Goal: Task Accomplishment & Management: Use online tool/utility

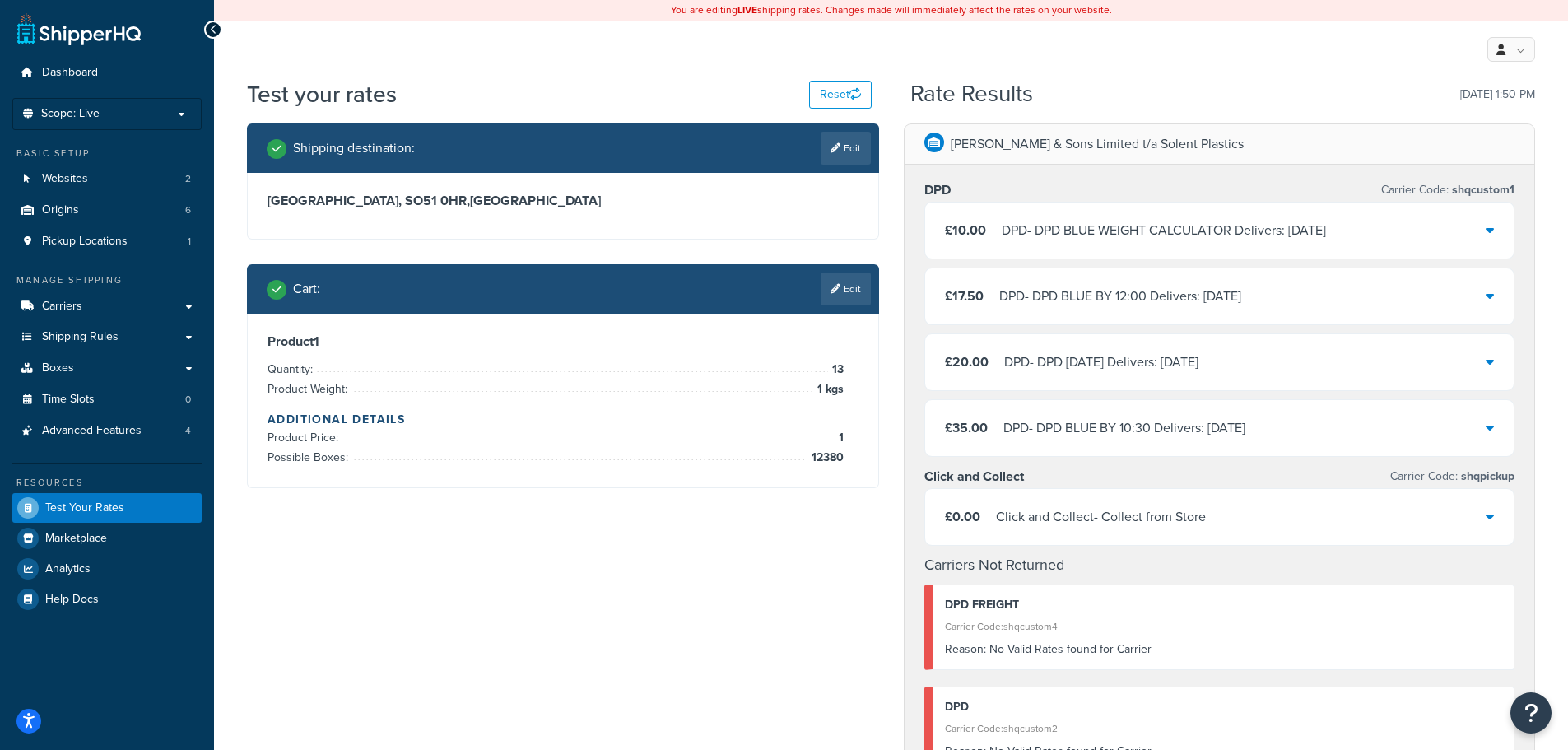
click at [1111, 298] on div "DPD - DPD BLUE BY 12:00 Delivers: Wed, 17 Sep" at bounding box center [1120, 297] width 242 height 23
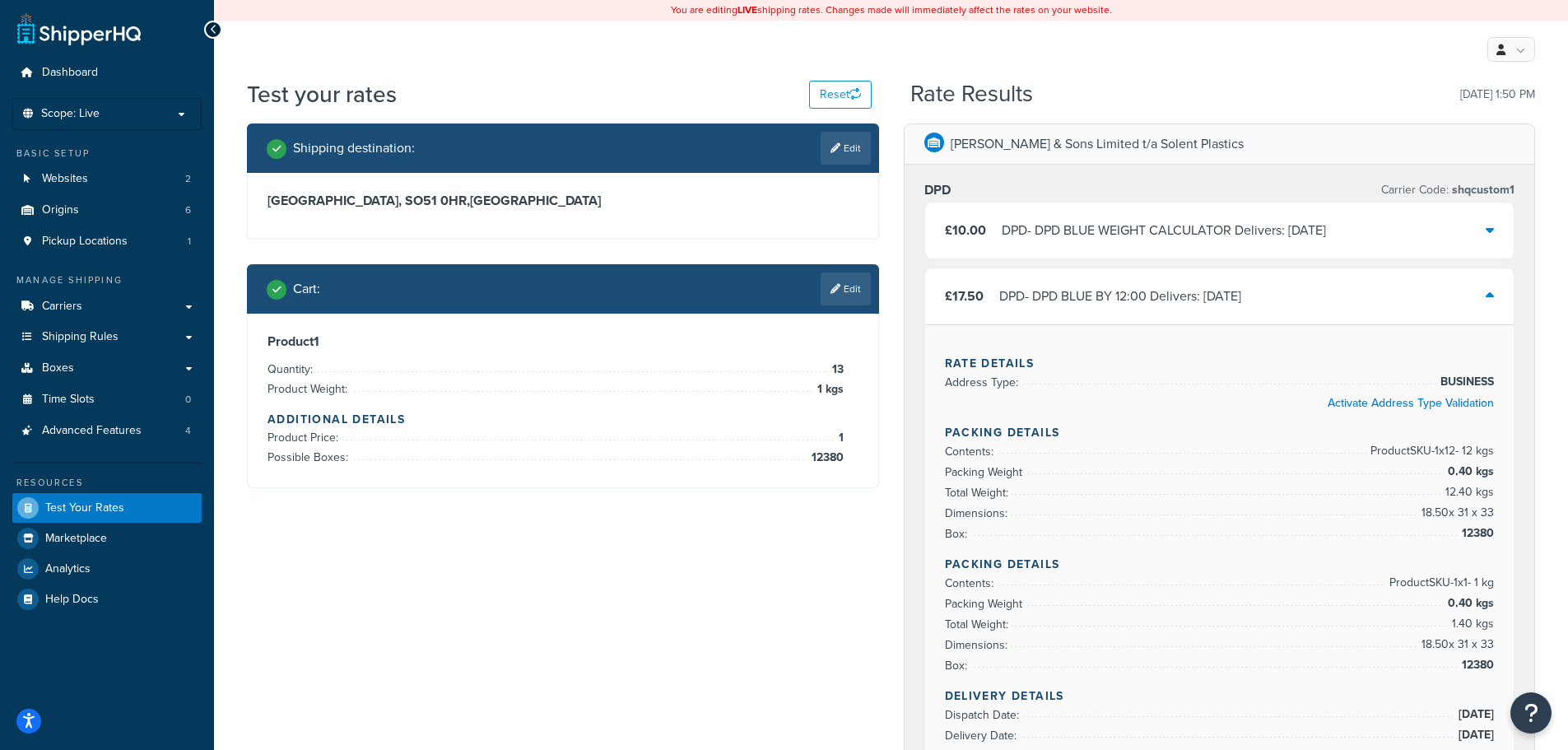
click at [1116, 296] on div "DPD - DPD BLUE BY 12:00 Delivers: Wed, 17 Sep" at bounding box center [1120, 297] width 242 height 23
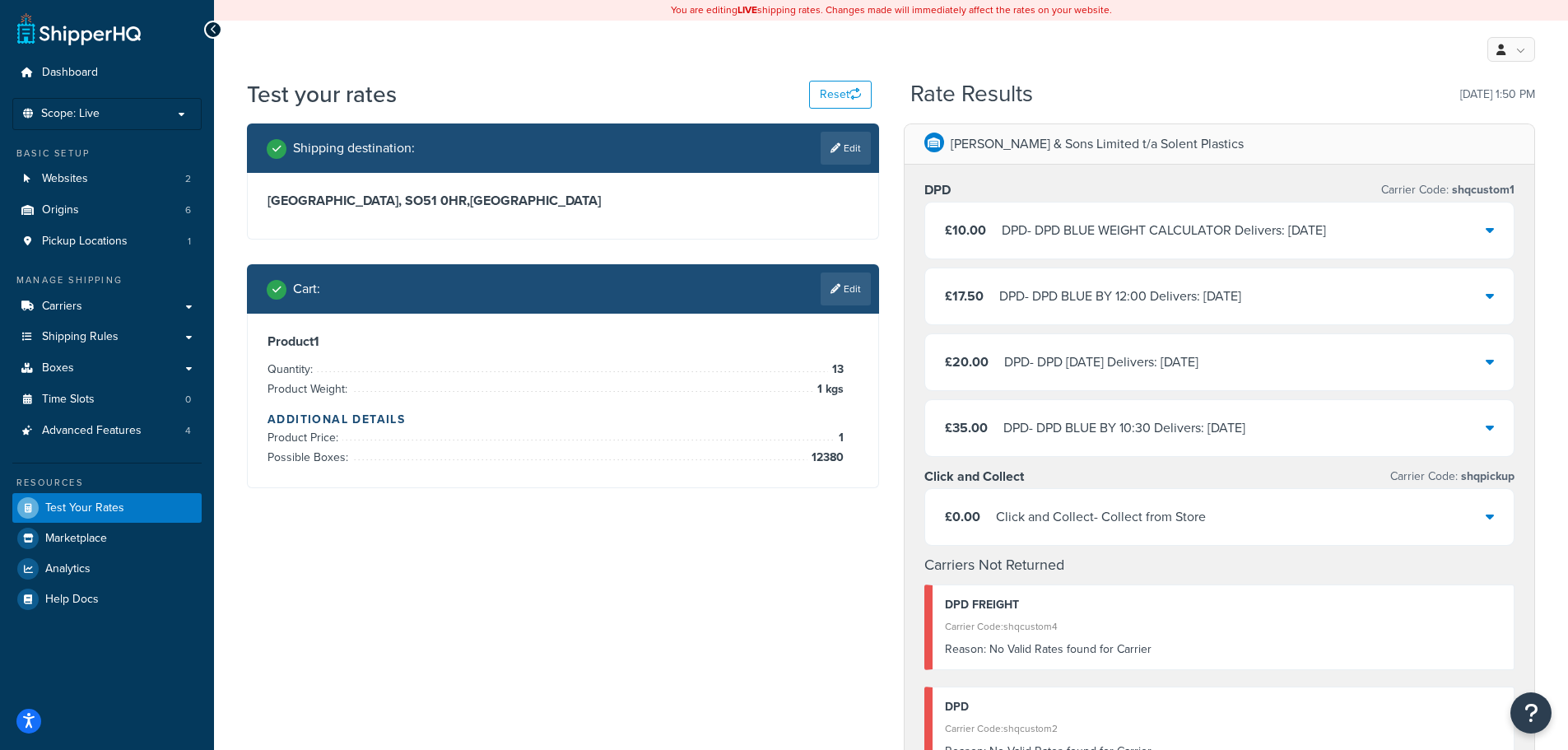
click at [1123, 375] on div "£20.00 DPD - DPD SATURDAY Delivers: Sat, 20 Sep" at bounding box center [1220, 361] width 589 height 56
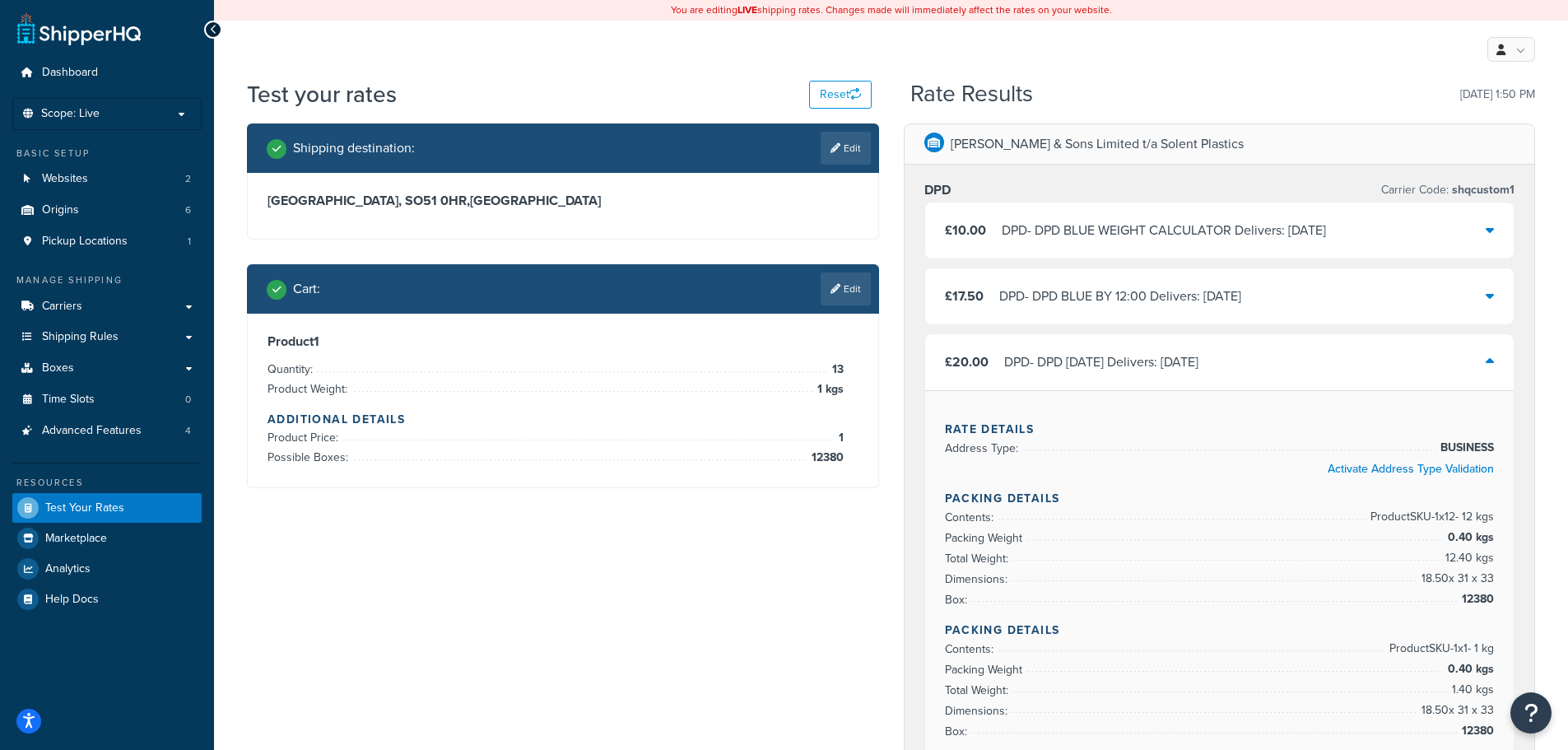
click at [1127, 365] on div "DPD - DPD SATURDAY Delivers: Sat, 20 Sep" at bounding box center [1101, 362] width 194 height 23
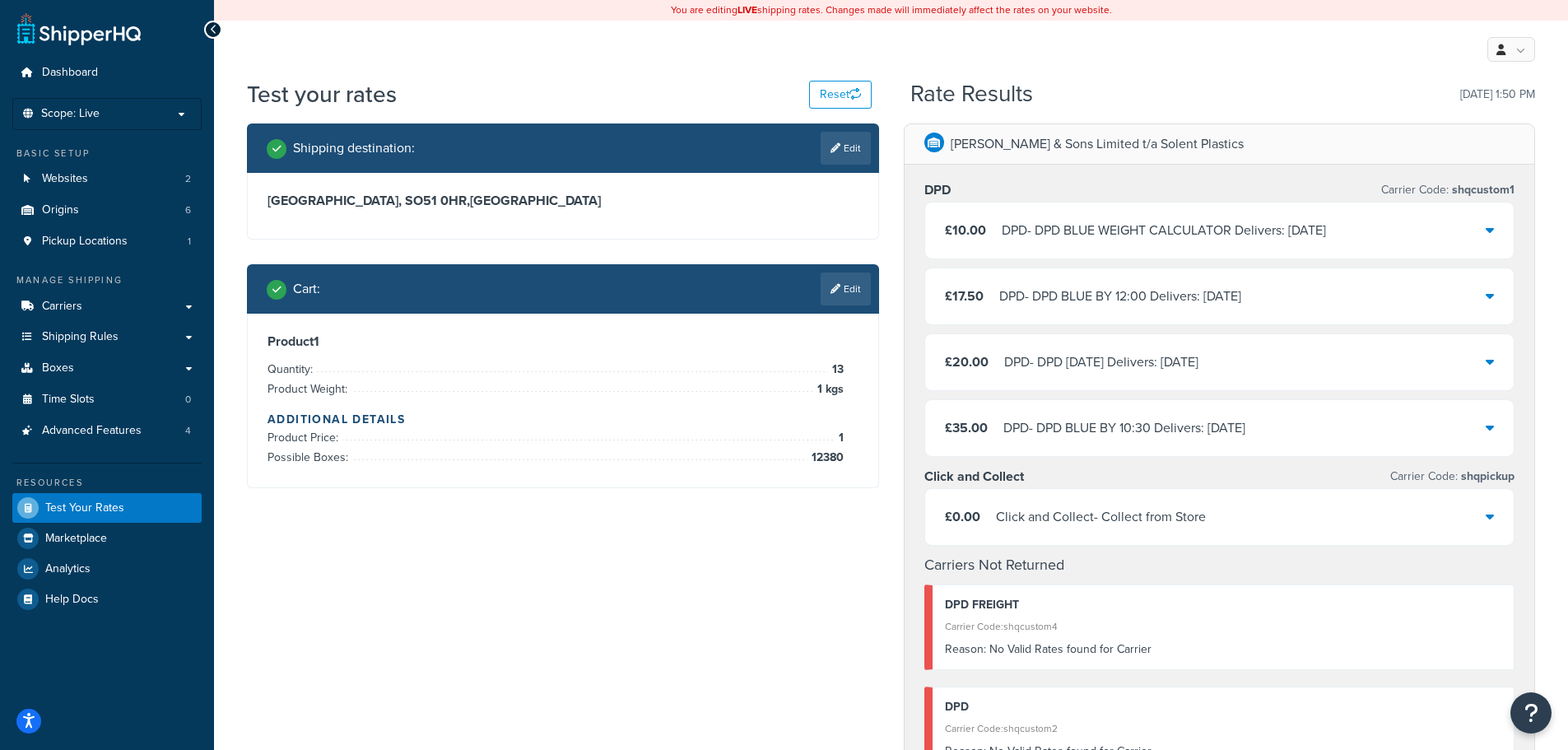
click at [1136, 293] on div "DPD - DPD BLUE BY 12:00 Delivers: Wed, 17 Sep" at bounding box center [1120, 297] width 242 height 23
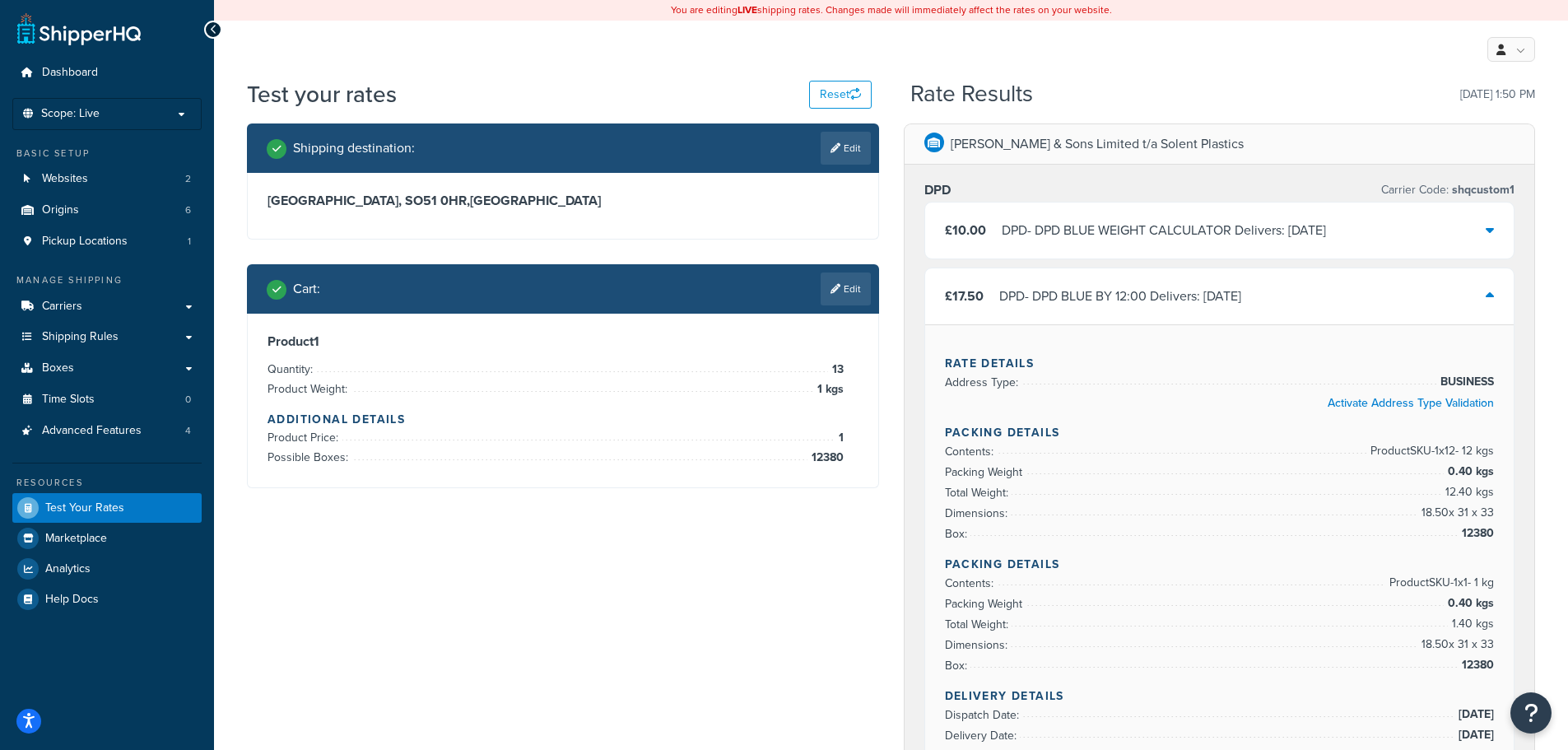
click at [1131, 296] on div "DPD - DPD BLUE BY 12:00 Delivers: Wed, 17 Sep" at bounding box center [1120, 297] width 242 height 23
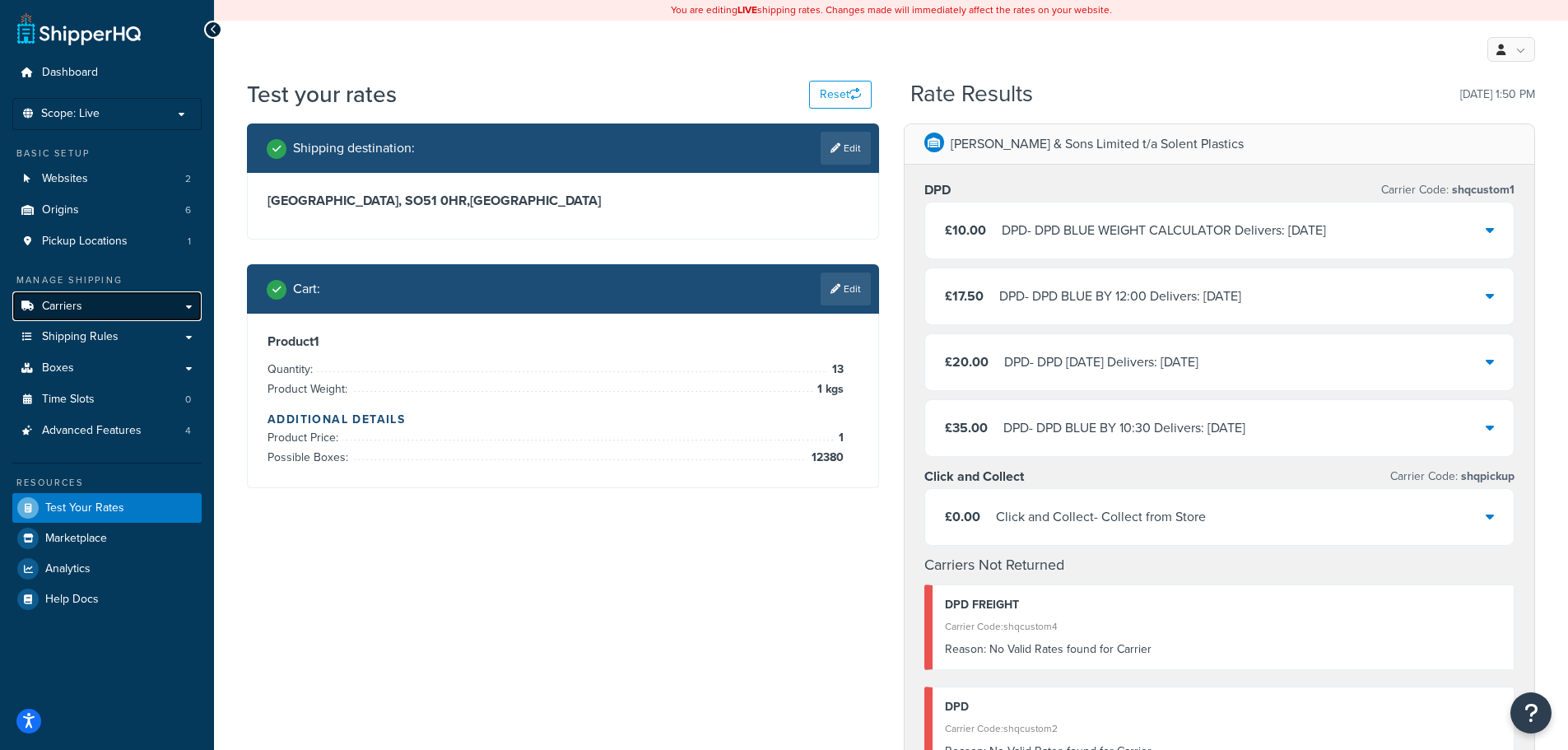
click at [112, 308] on link "Carriers" at bounding box center [107, 306] width 189 height 30
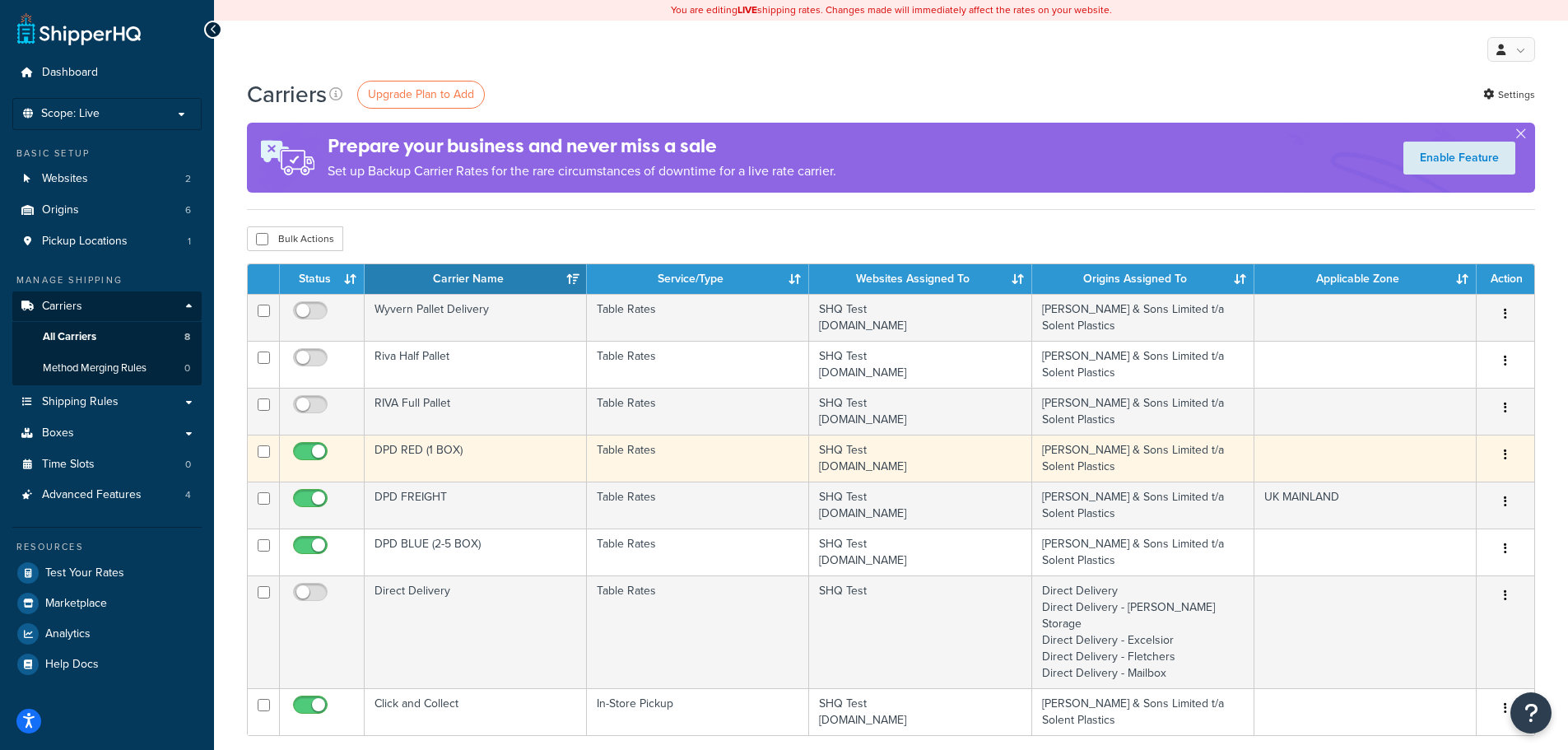
click at [474, 452] on td "DPD RED (1 BOX)" at bounding box center [476, 458] width 222 height 47
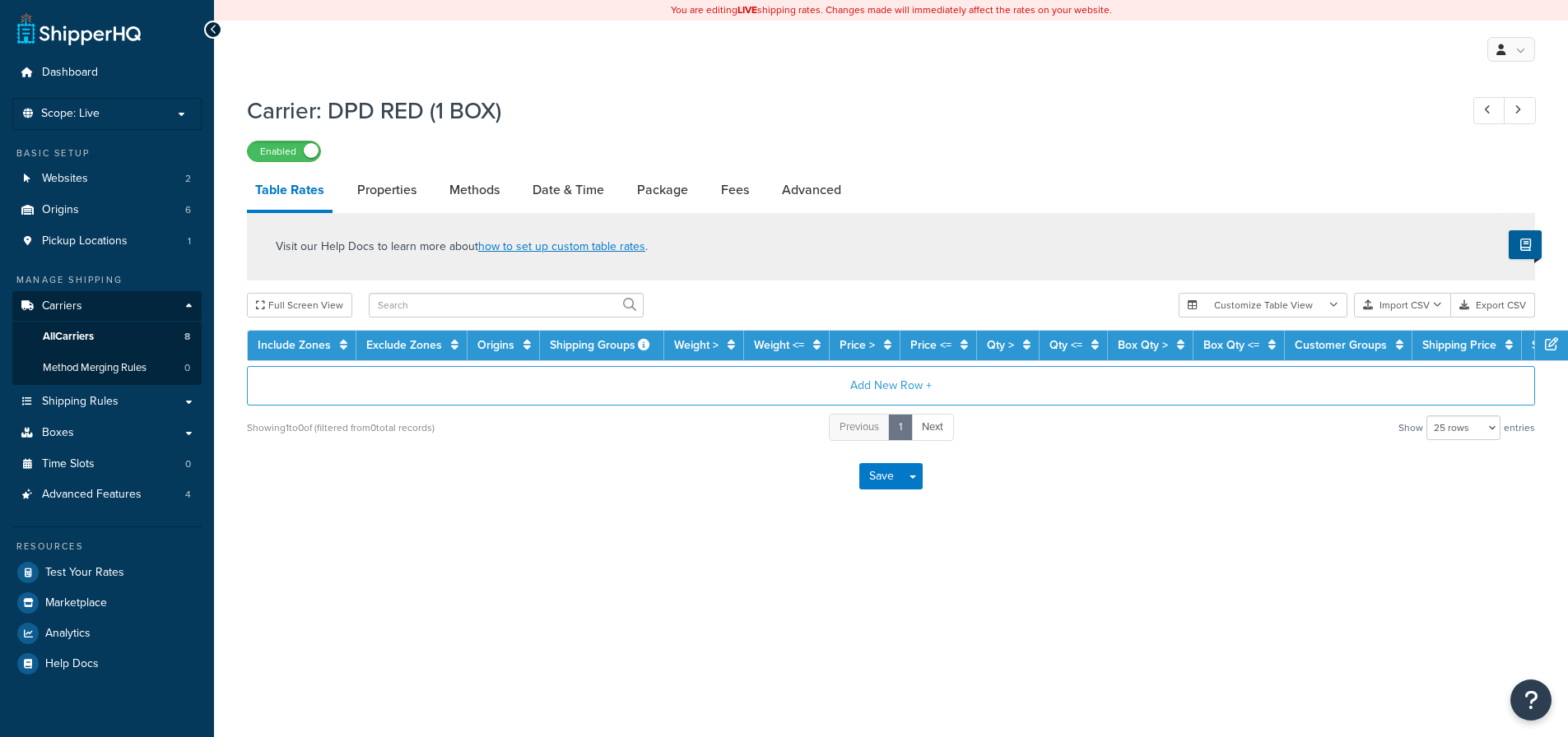
select select "25"
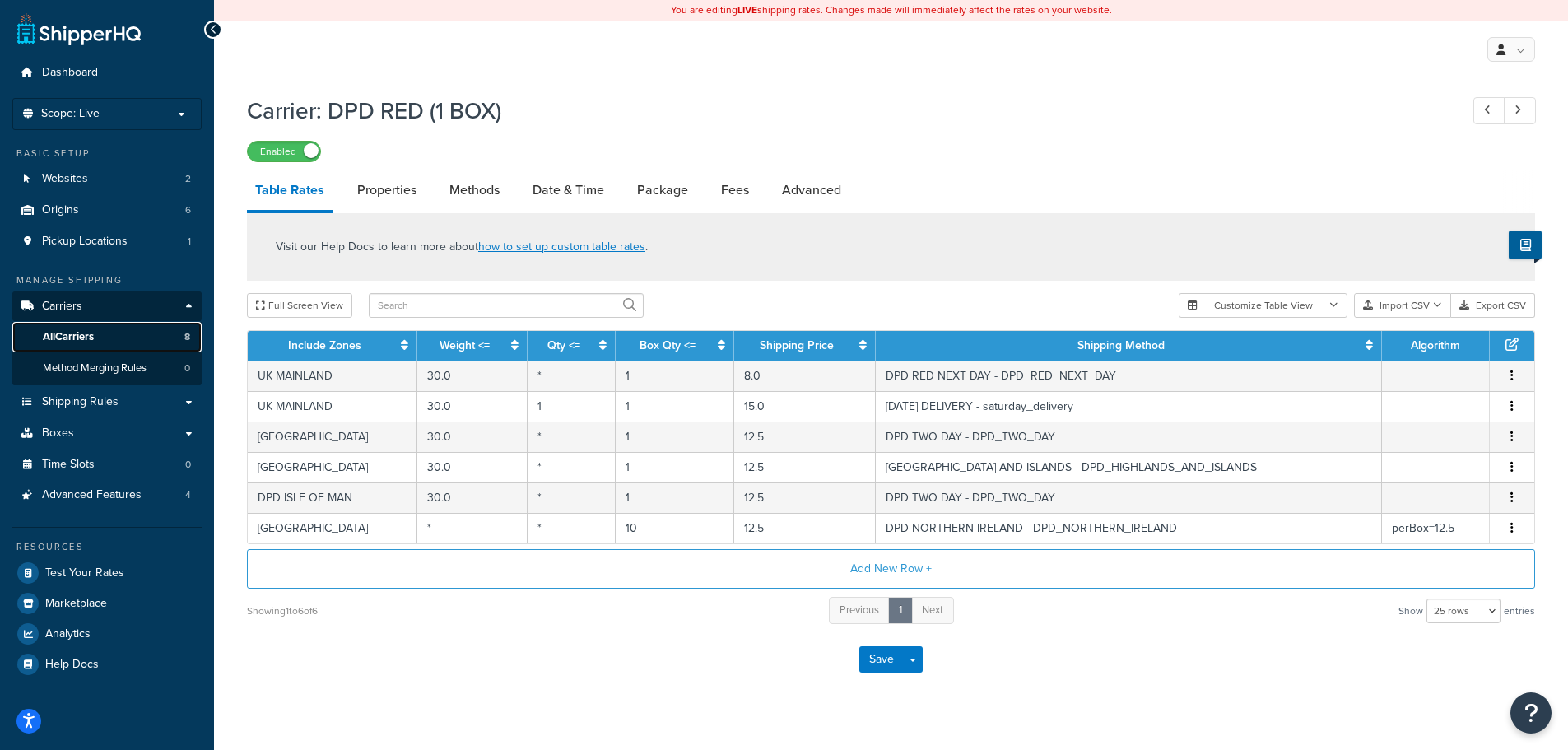
click at [108, 341] on link "All Carriers 8" at bounding box center [107, 337] width 189 height 30
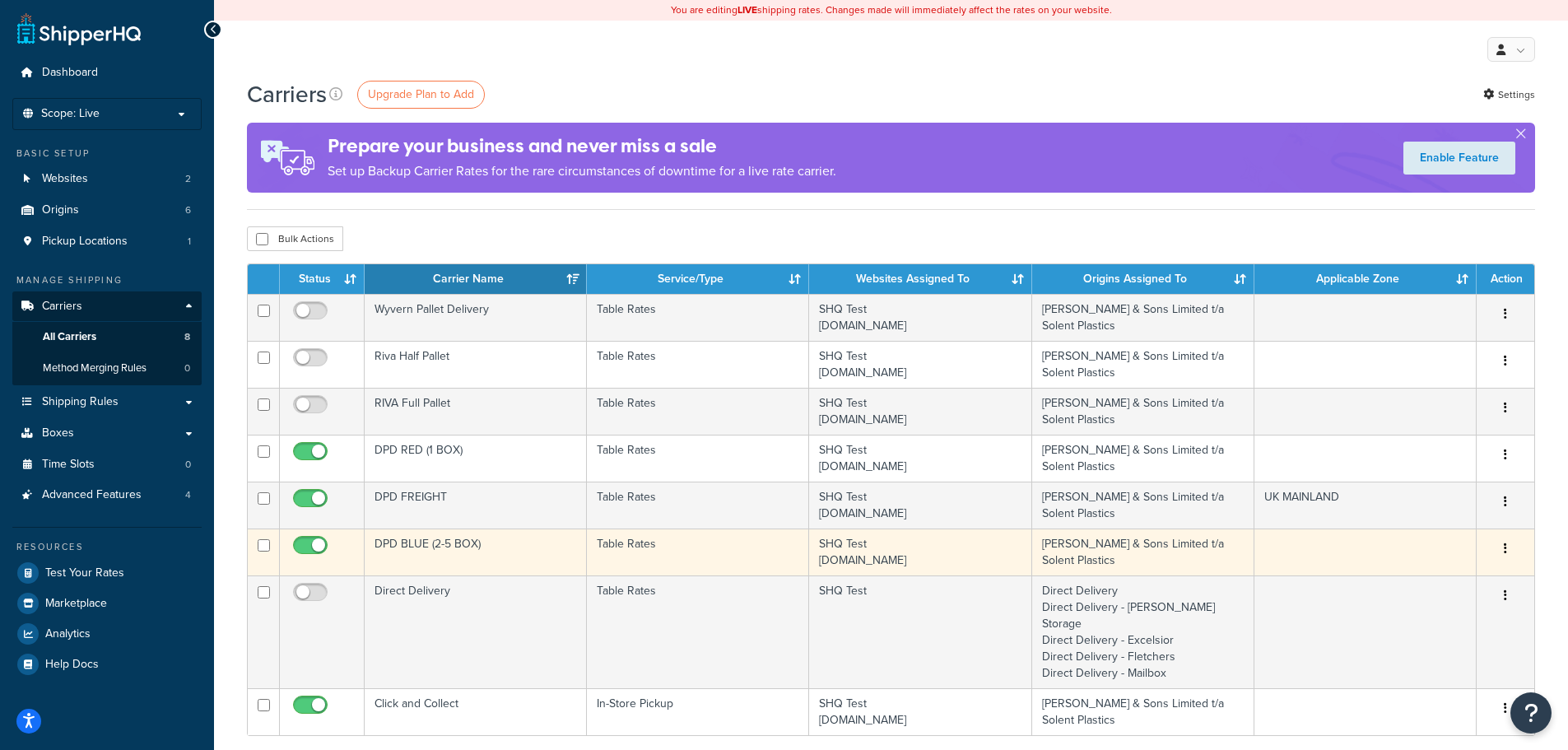
click at [465, 554] on td "DPD BLUE (2-5 BOX)" at bounding box center [476, 552] width 222 height 47
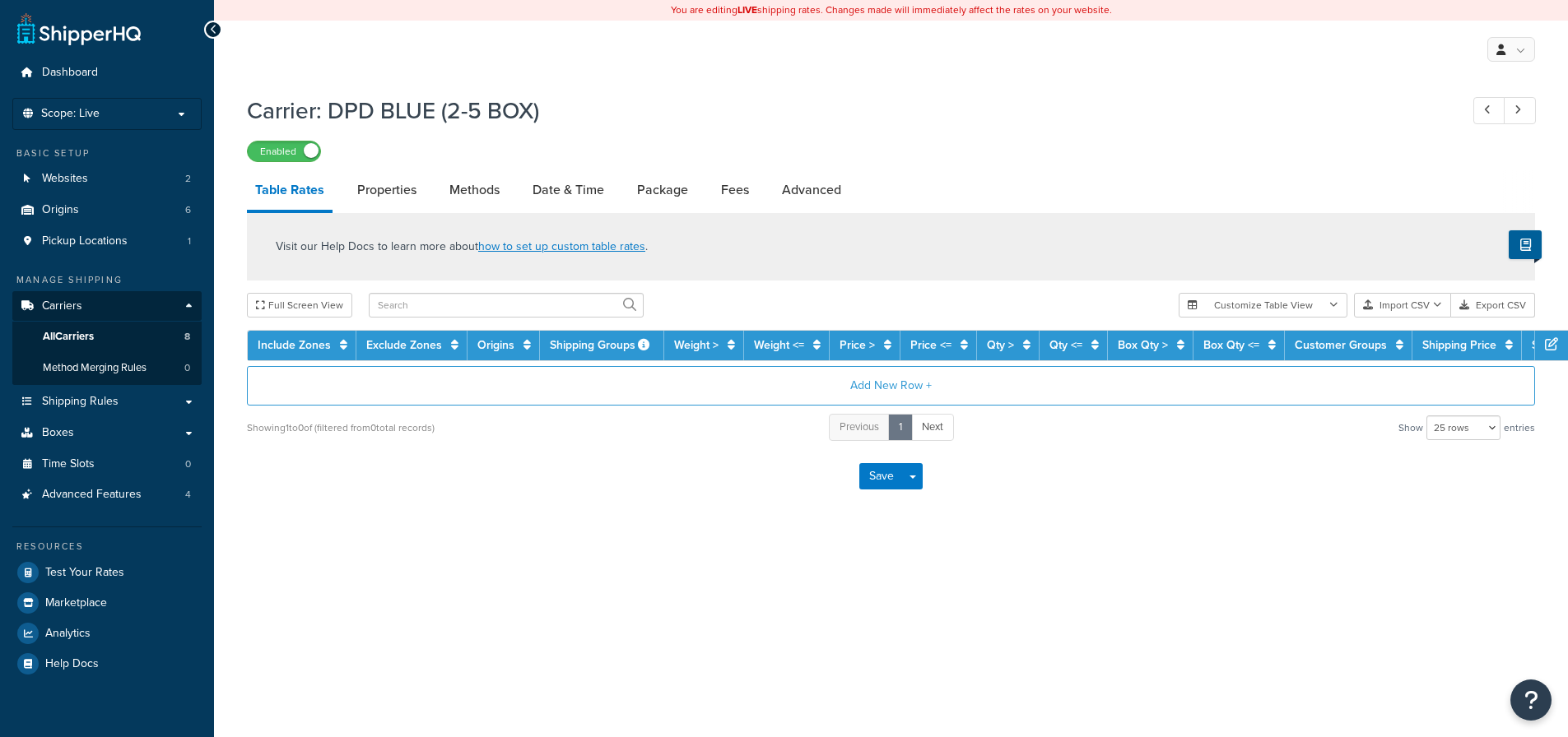
select select "25"
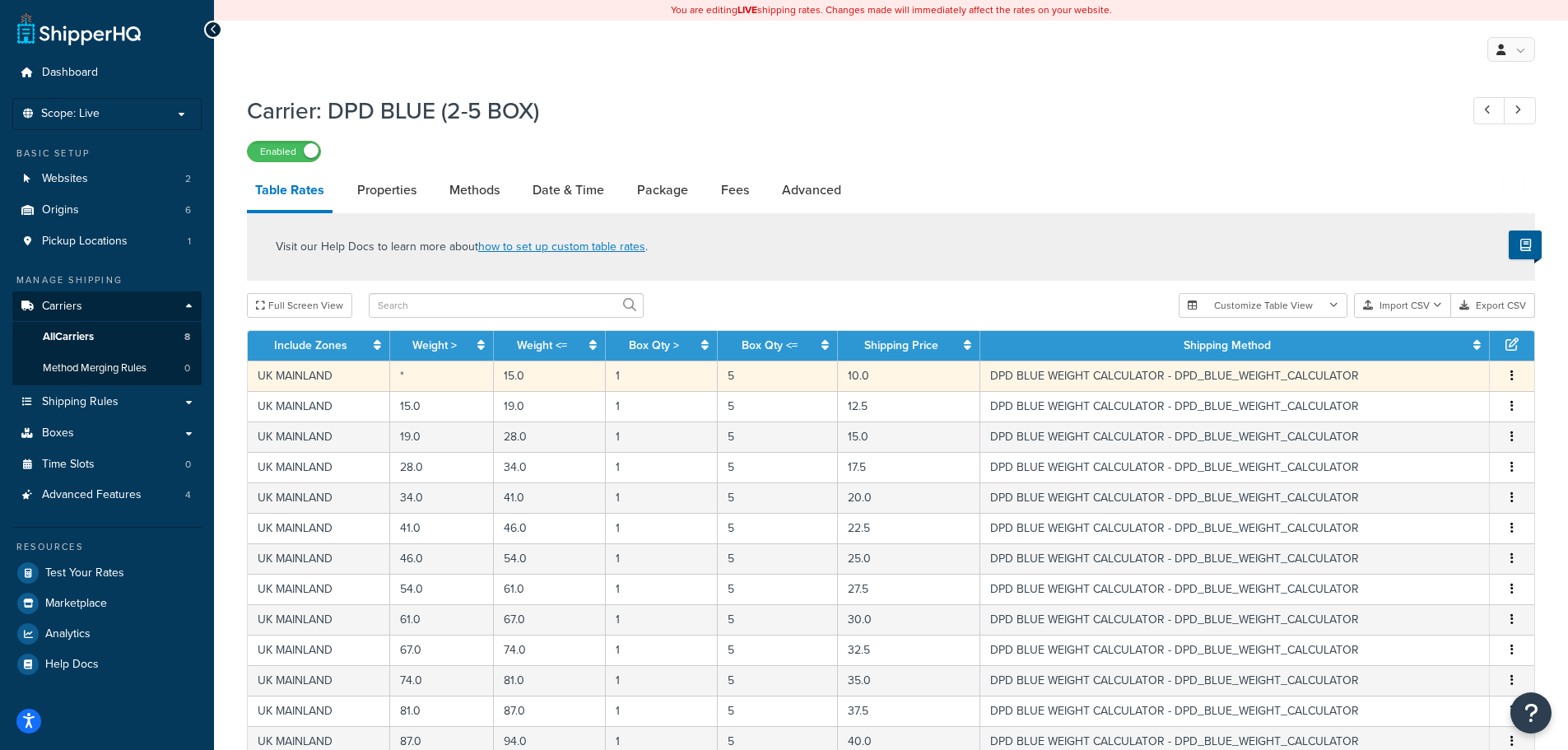
click at [1094, 375] on td "DPD BLUE WEIGHT CALCULATOR - DPD_BLUE_WEIGHT_CALCULATOR" at bounding box center [1234, 375] width 510 height 30
select select "182459"
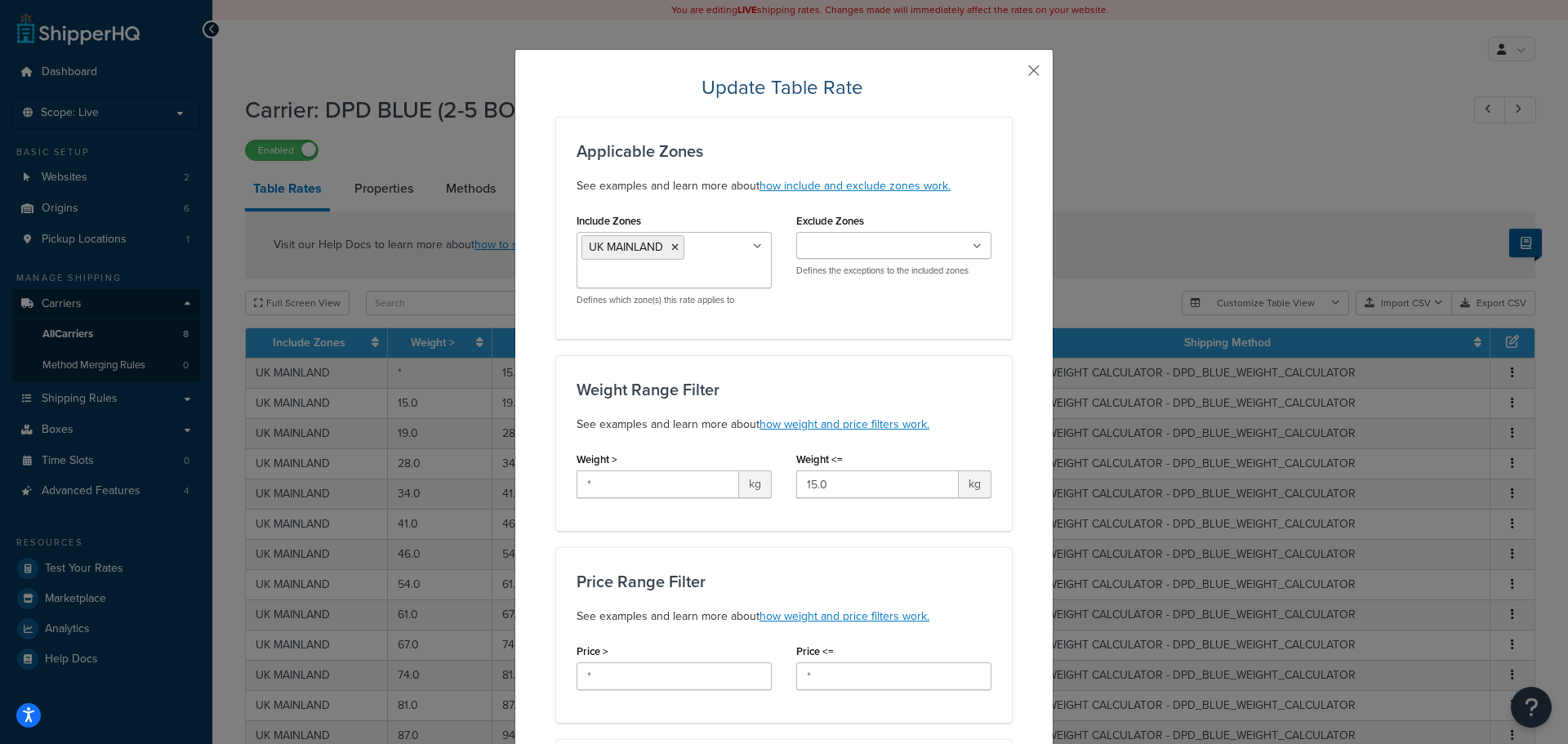
click at [1012, 75] on button "button" at bounding box center [1010, 77] width 4 height 4
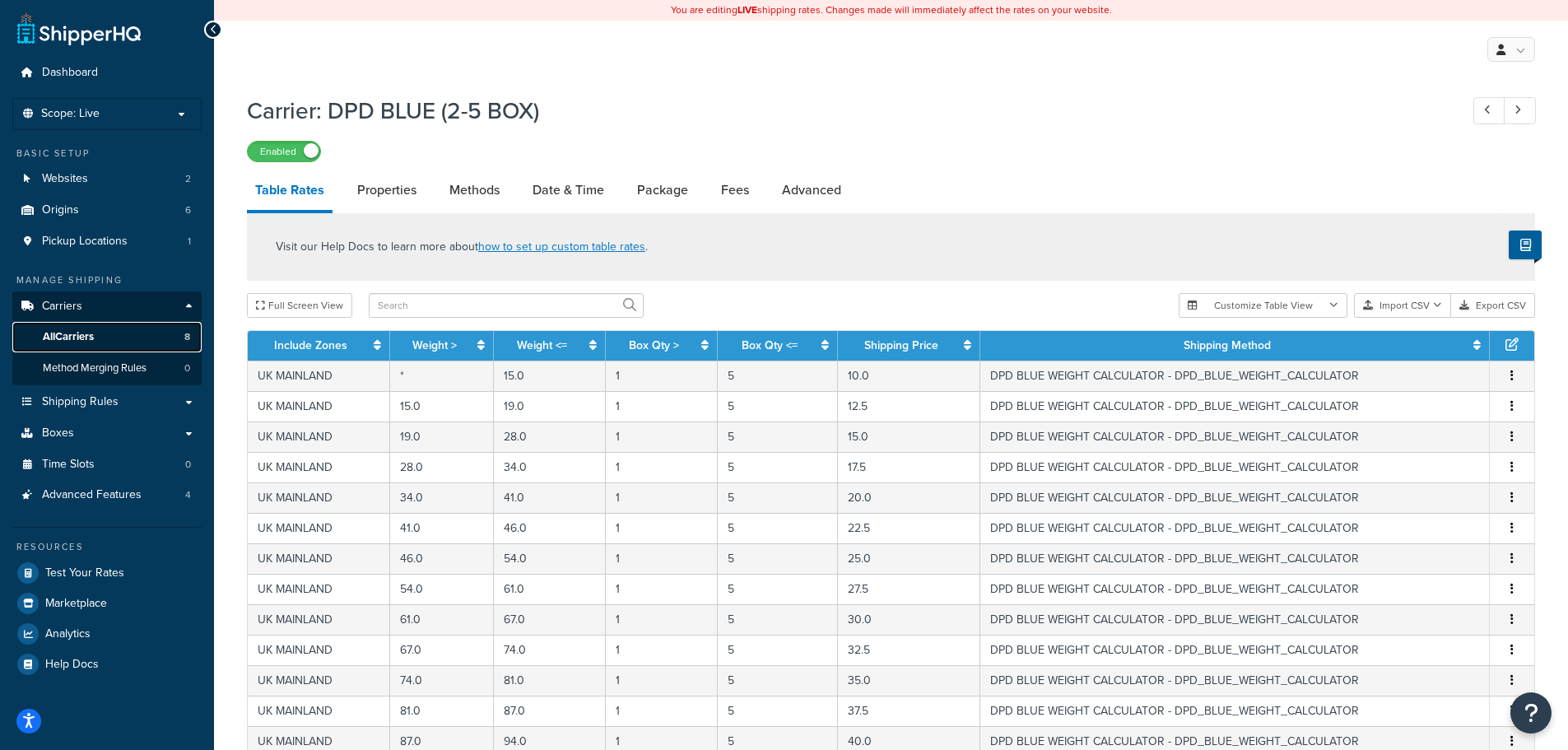
click at [44, 331] on span "All Carriers" at bounding box center [69, 337] width 51 height 14
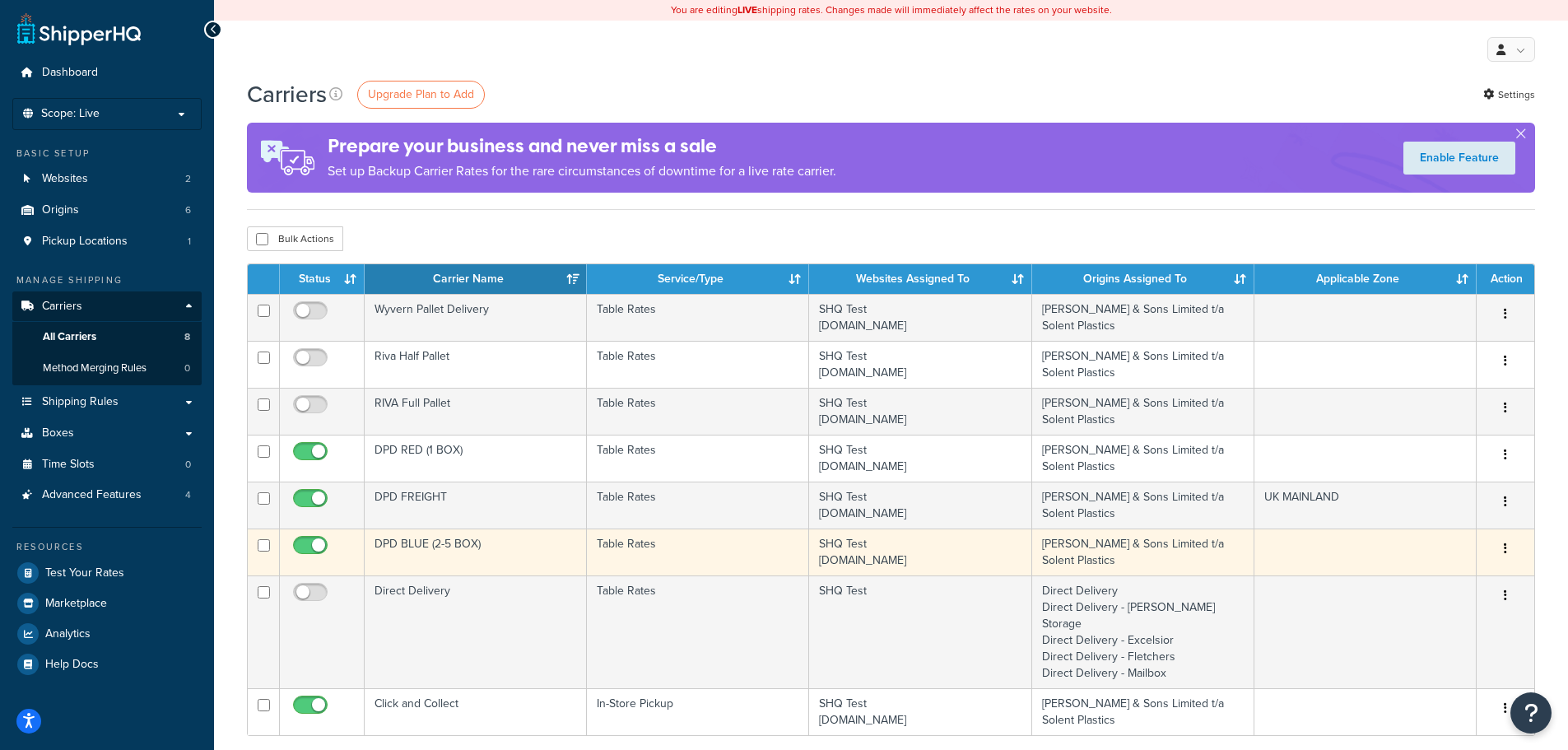
click at [489, 551] on td "DPD BLUE (2-5 BOX)" at bounding box center [476, 552] width 222 height 47
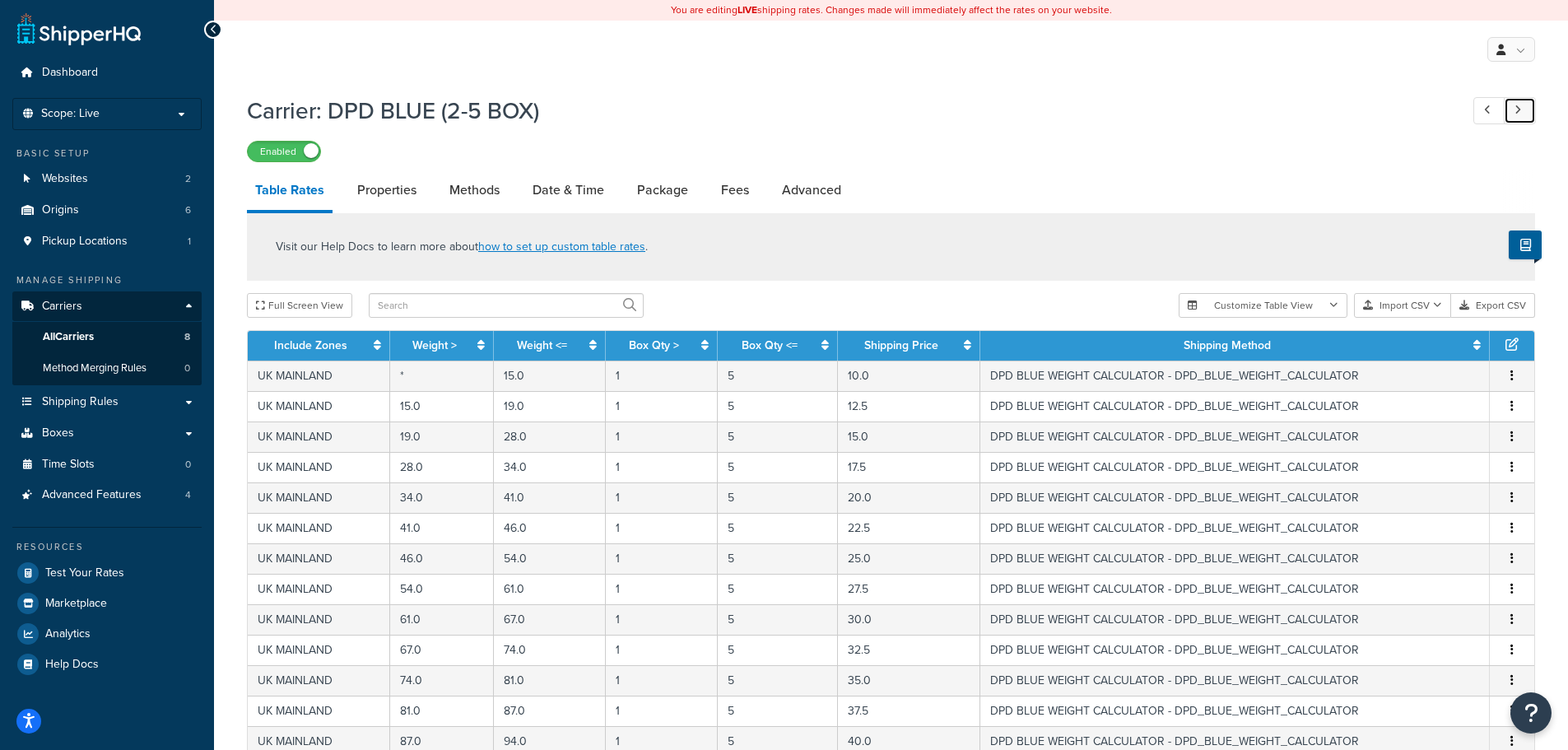
click at [1514, 111] on icon at bounding box center [1517, 110] width 7 height 11
click at [1479, 111] on link at bounding box center [1489, 111] width 32 height 27
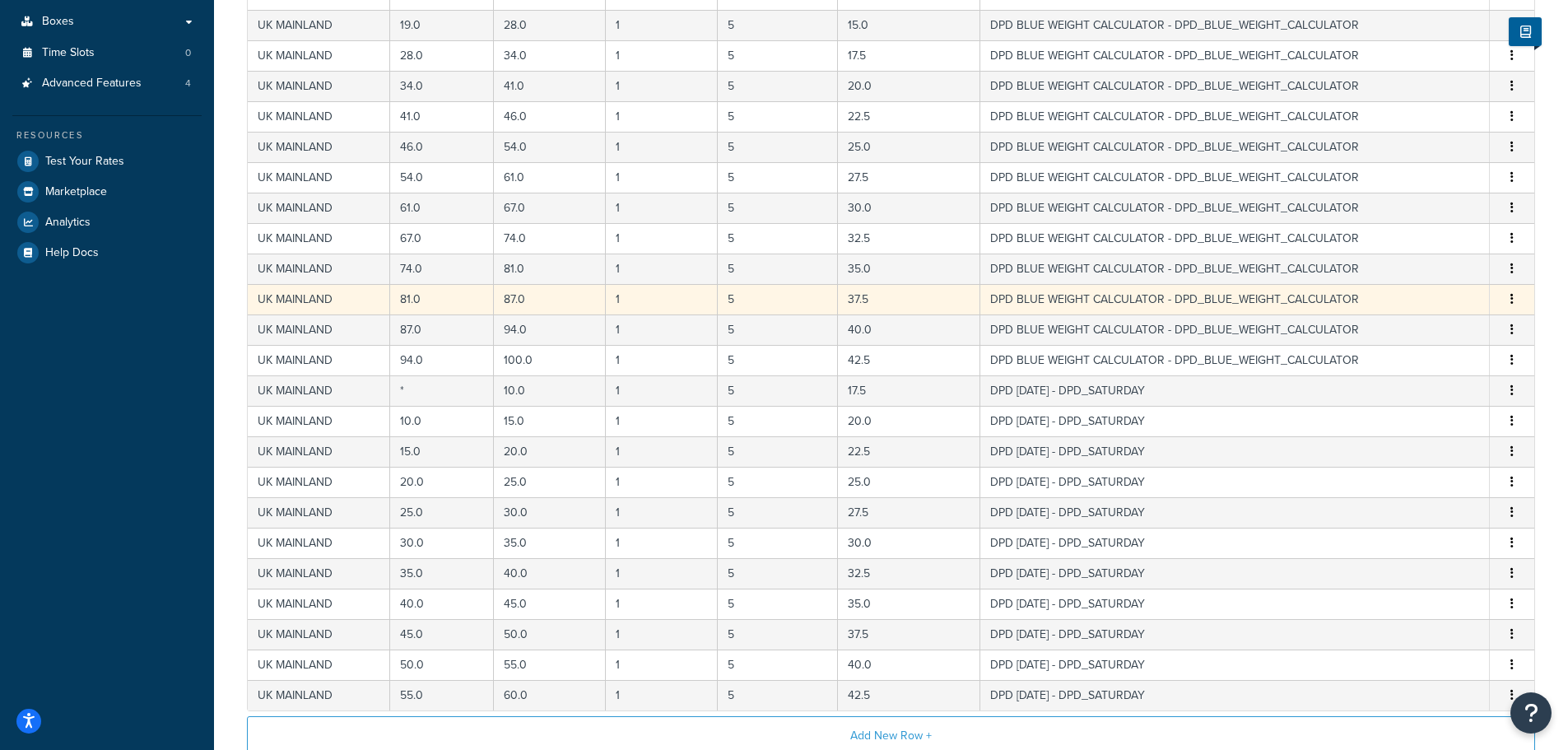
scroll to position [604, 0]
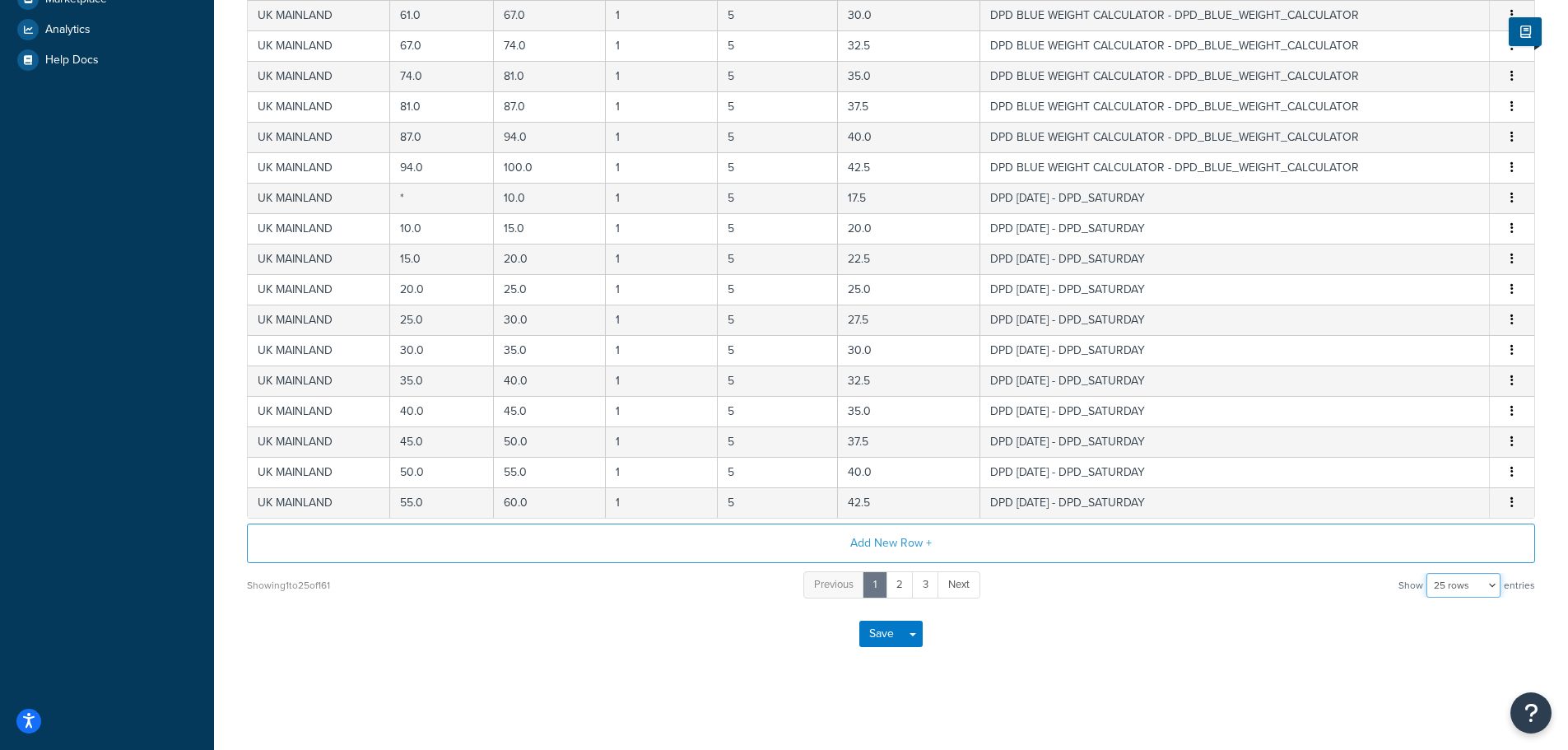
click at [1477, 591] on select "10 rows 15 rows 25 rows 50 rows 100 rows 1000 rows" at bounding box center [1463, 585] width 74 height 24
select select "100"
click at [1428, 573] on select "10 rows 15 rows 25 rows 50 rows 100 rows 1000 rows" at bounding box center [1463, 585] width 74 height 24
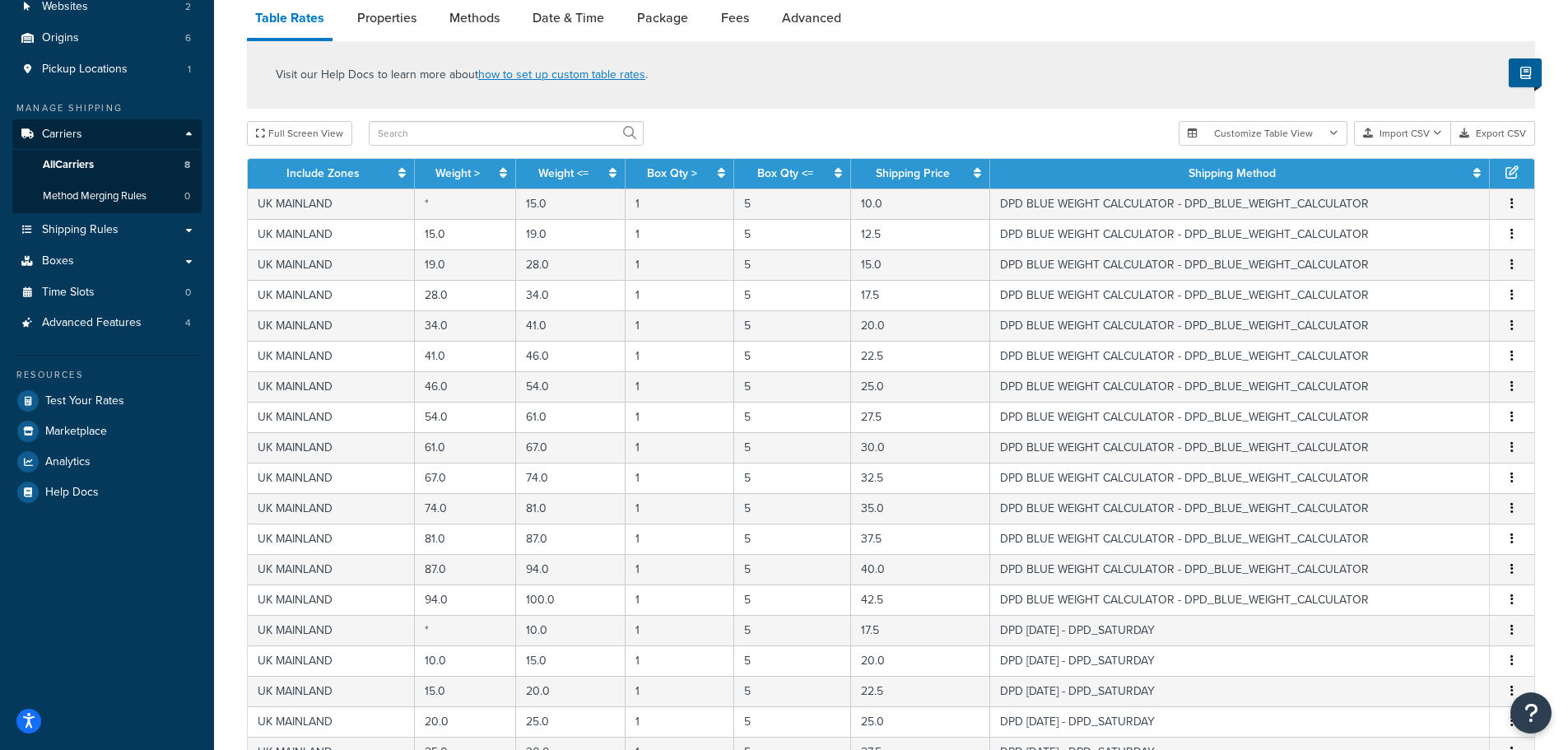
scroll to position [0, 0]
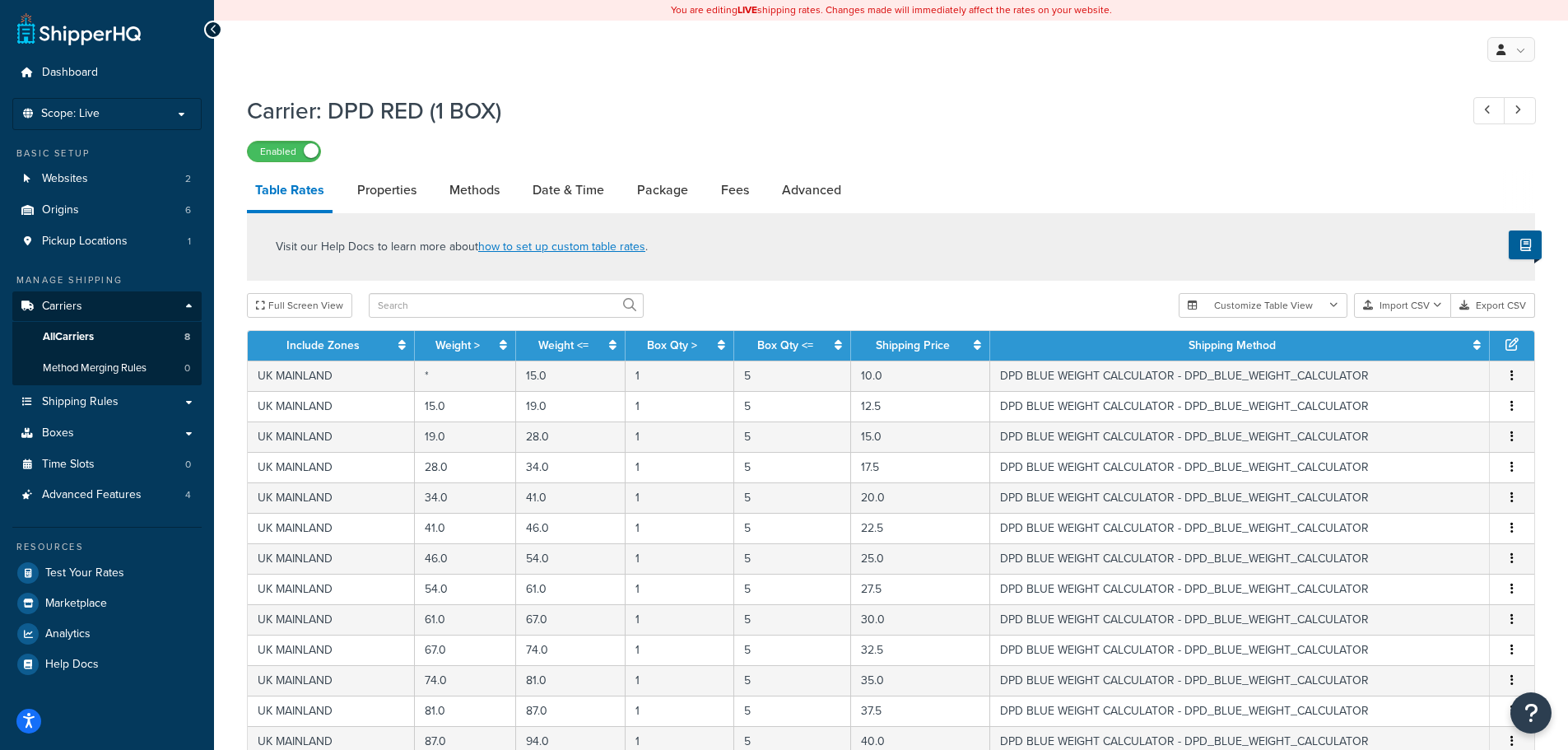
click at [130, 335] on link "All Carriers 8" at bounding box center [107, 337] width 189 height 30
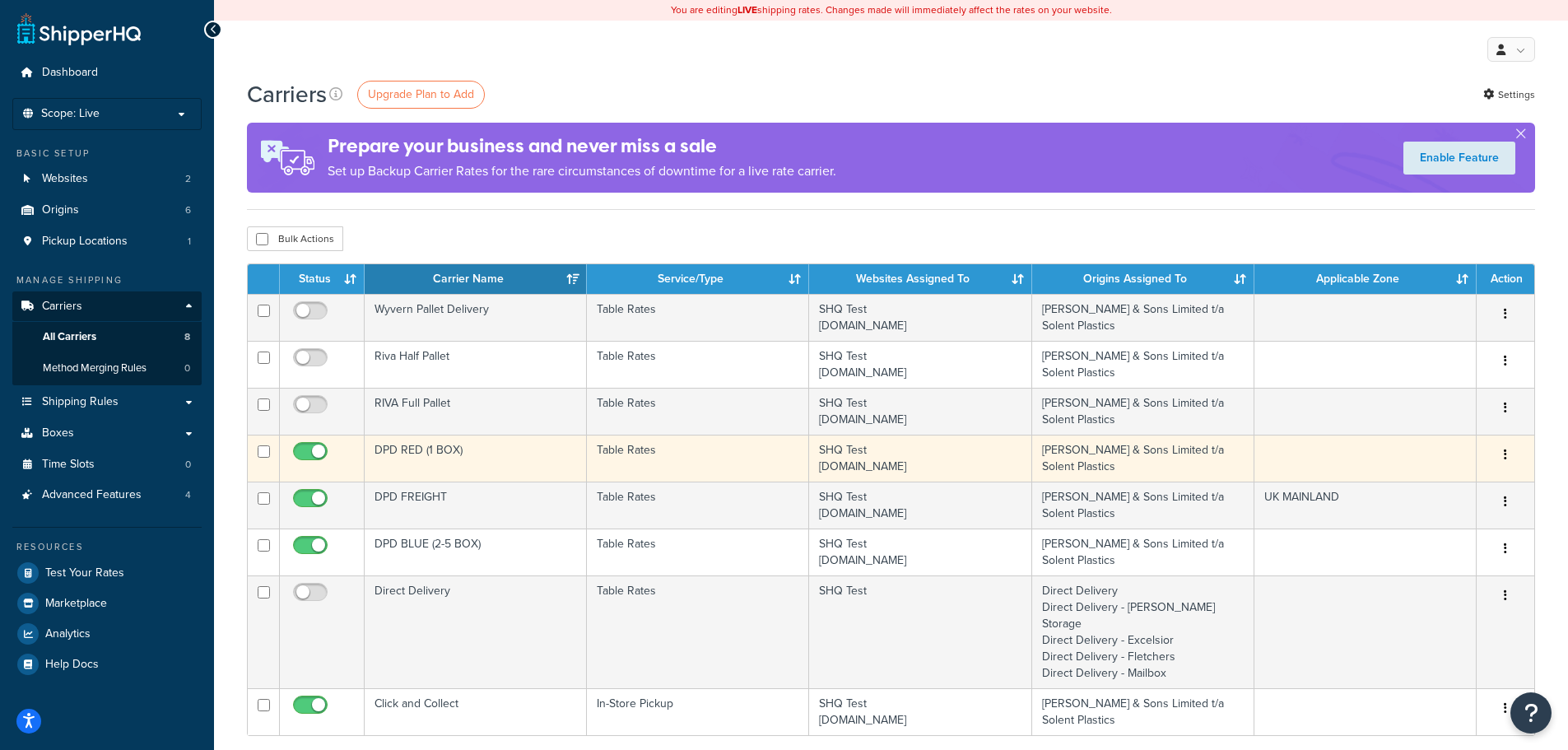
click at [476, 443] on td "DPD RED (1 BOX)" at bounding box center [476, 458] width 222 height 47
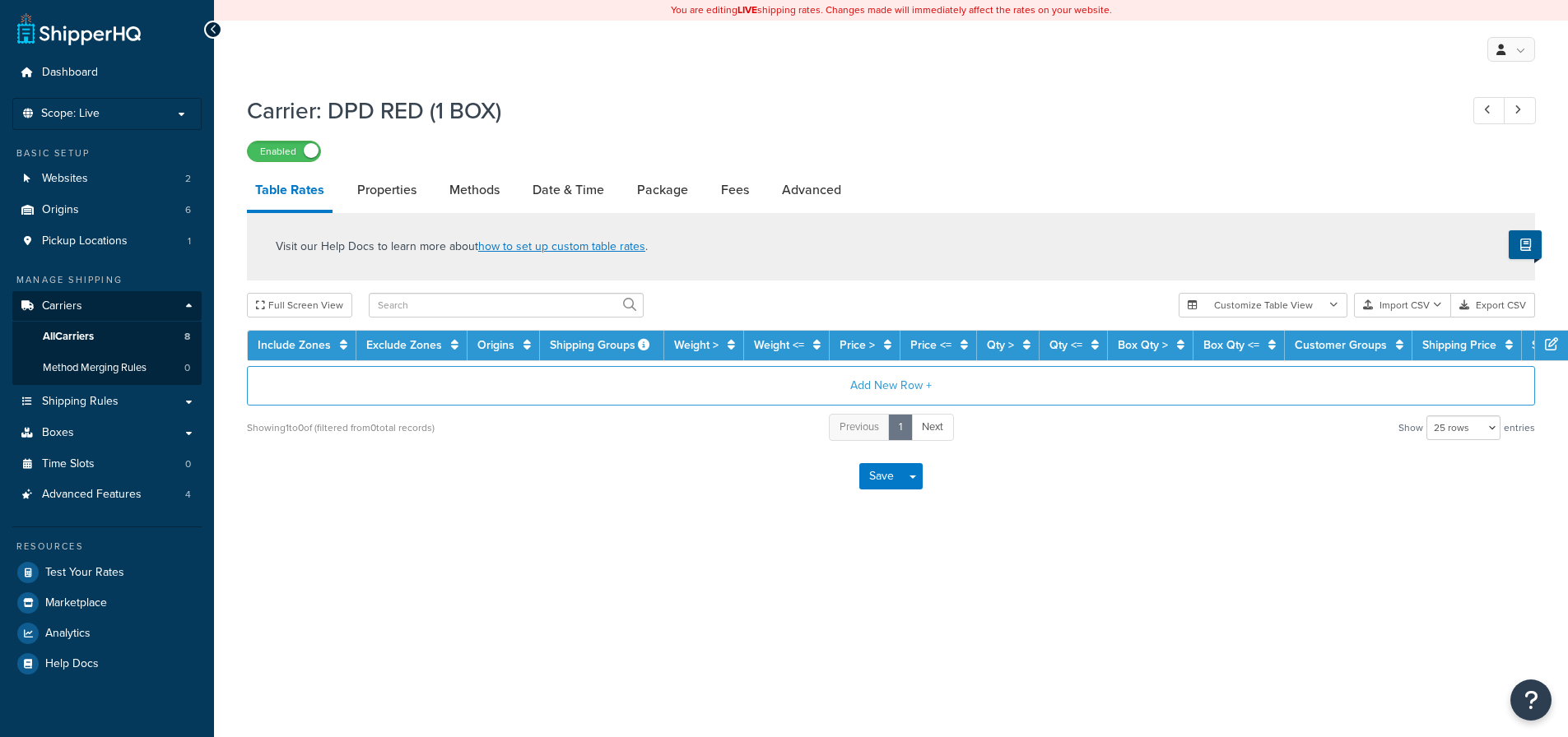
select select "25"
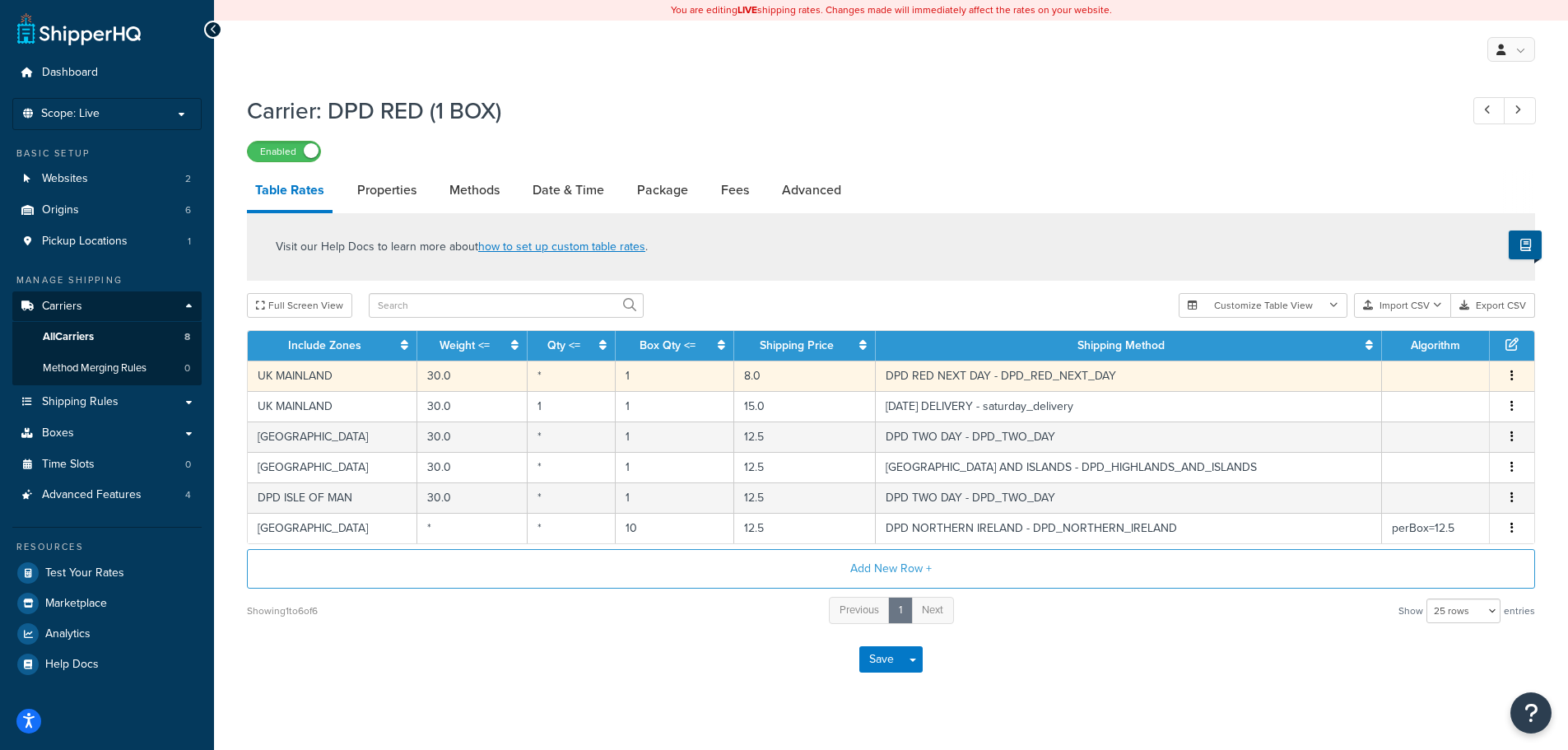
click at [1509, 375] on button "button" at bounding box center [1511, 376] width 13 height 18
click at [1441, 374] on div "Duplicate" at bounding box center [1427, 376] width 116 height 33
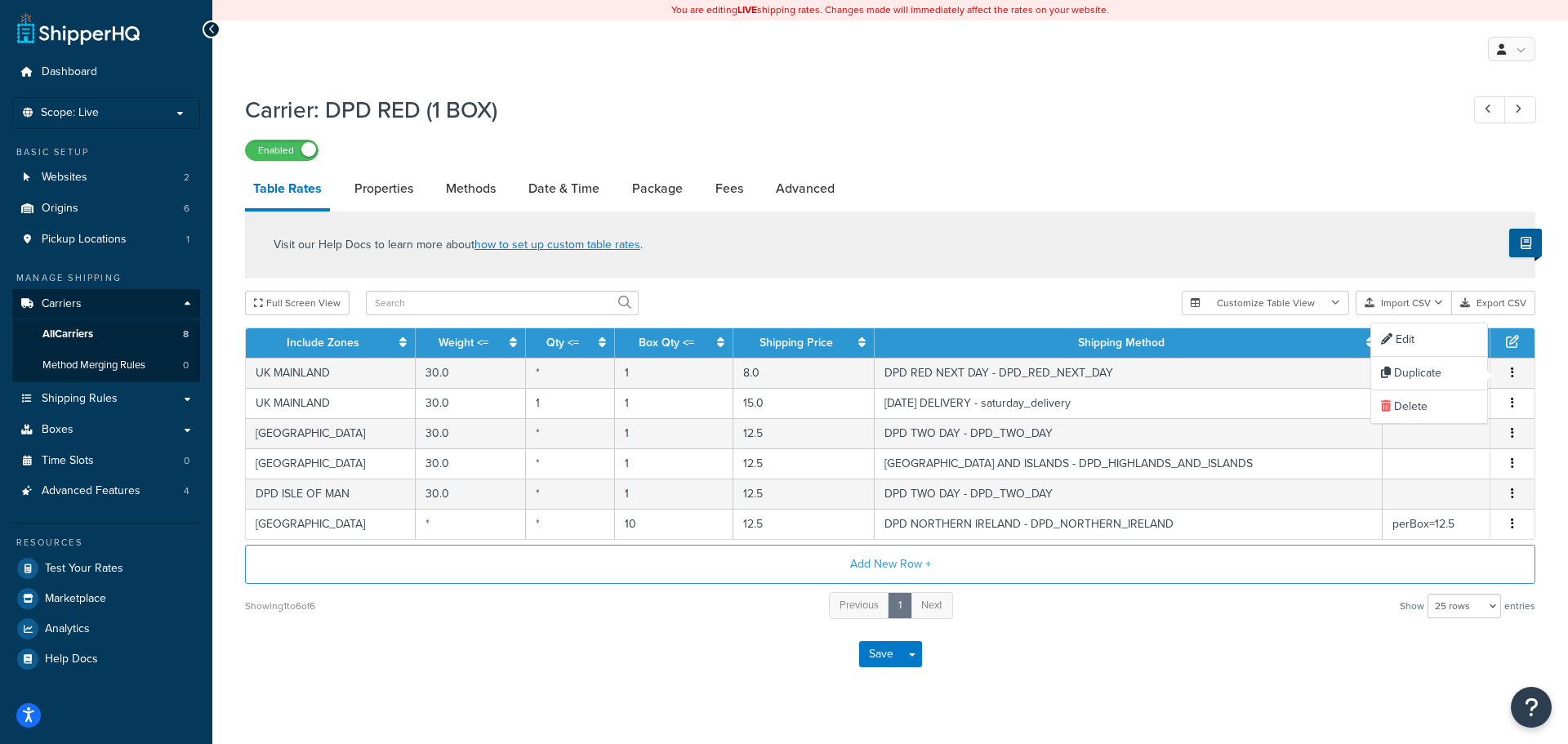
select select "182468"
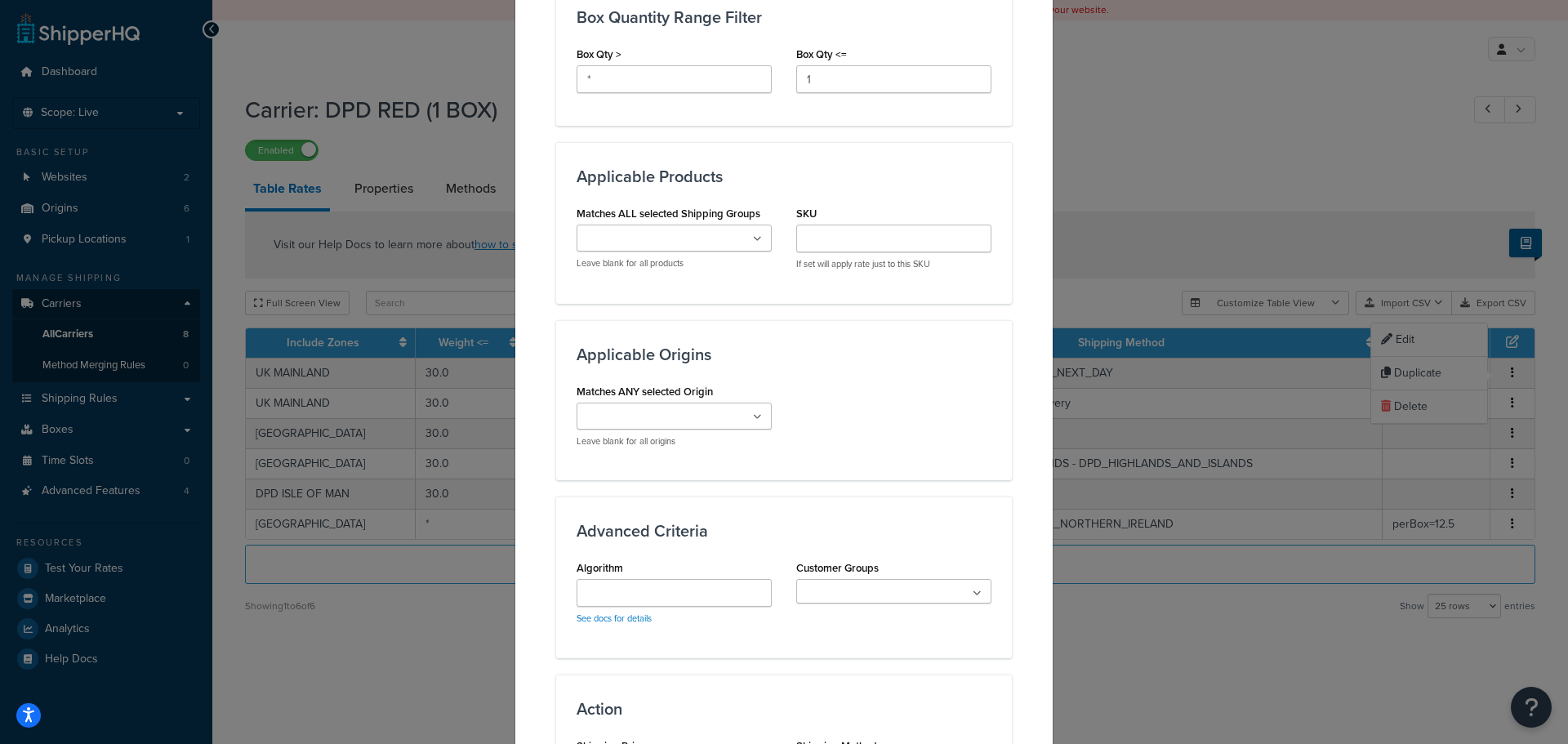
scroll to position [1192, 0]
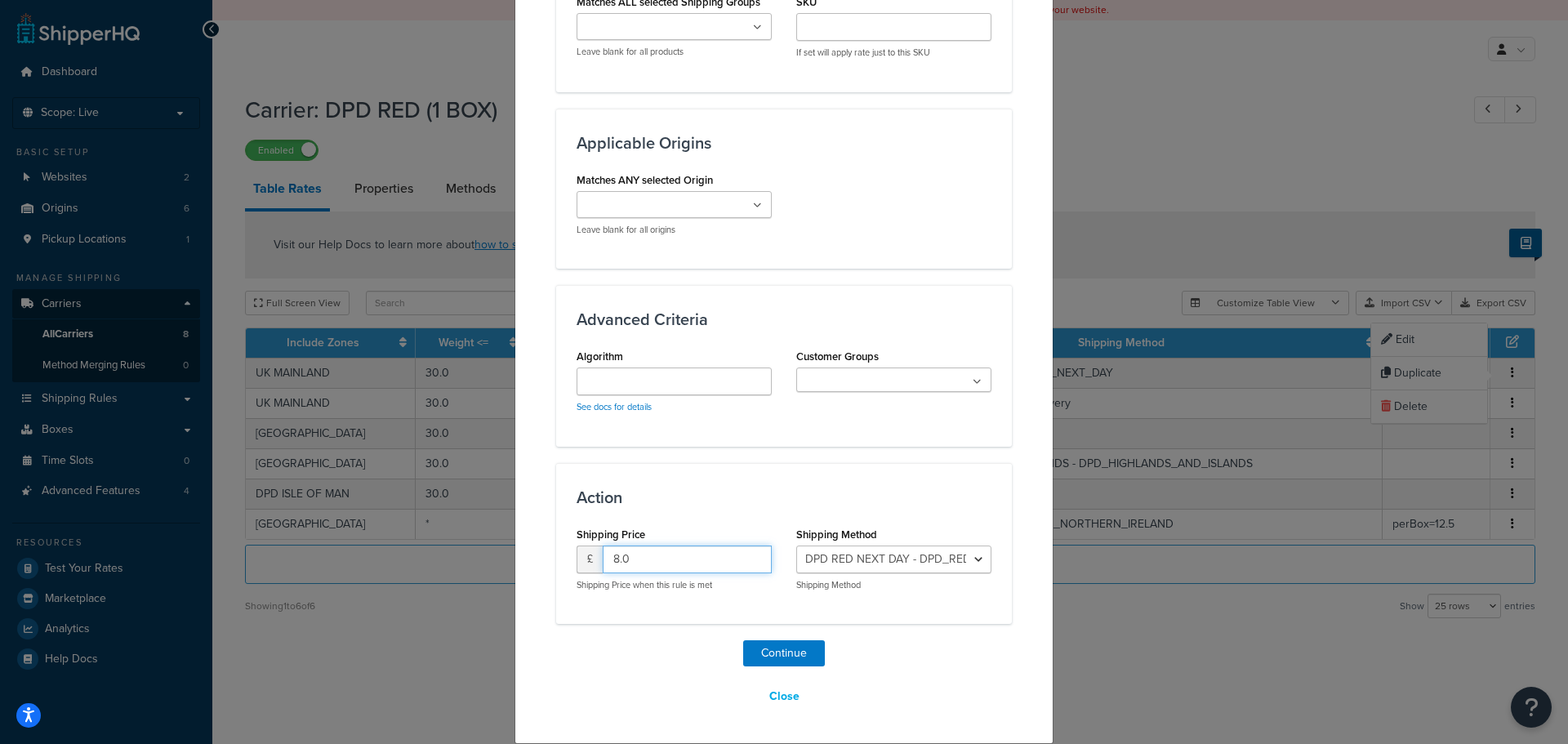
click at [618, 557] on input "8.0" at bounding box center [688, 559] width 169 height 28
type input "15.00"
click at [858, 559] on select "Standard - Standard DPD RED NEXT DAY - DPD_RED_NEXT_DAY DPD RED SATURDAY DELIVE…" at bounding box center [894, 559] width 195 height 28
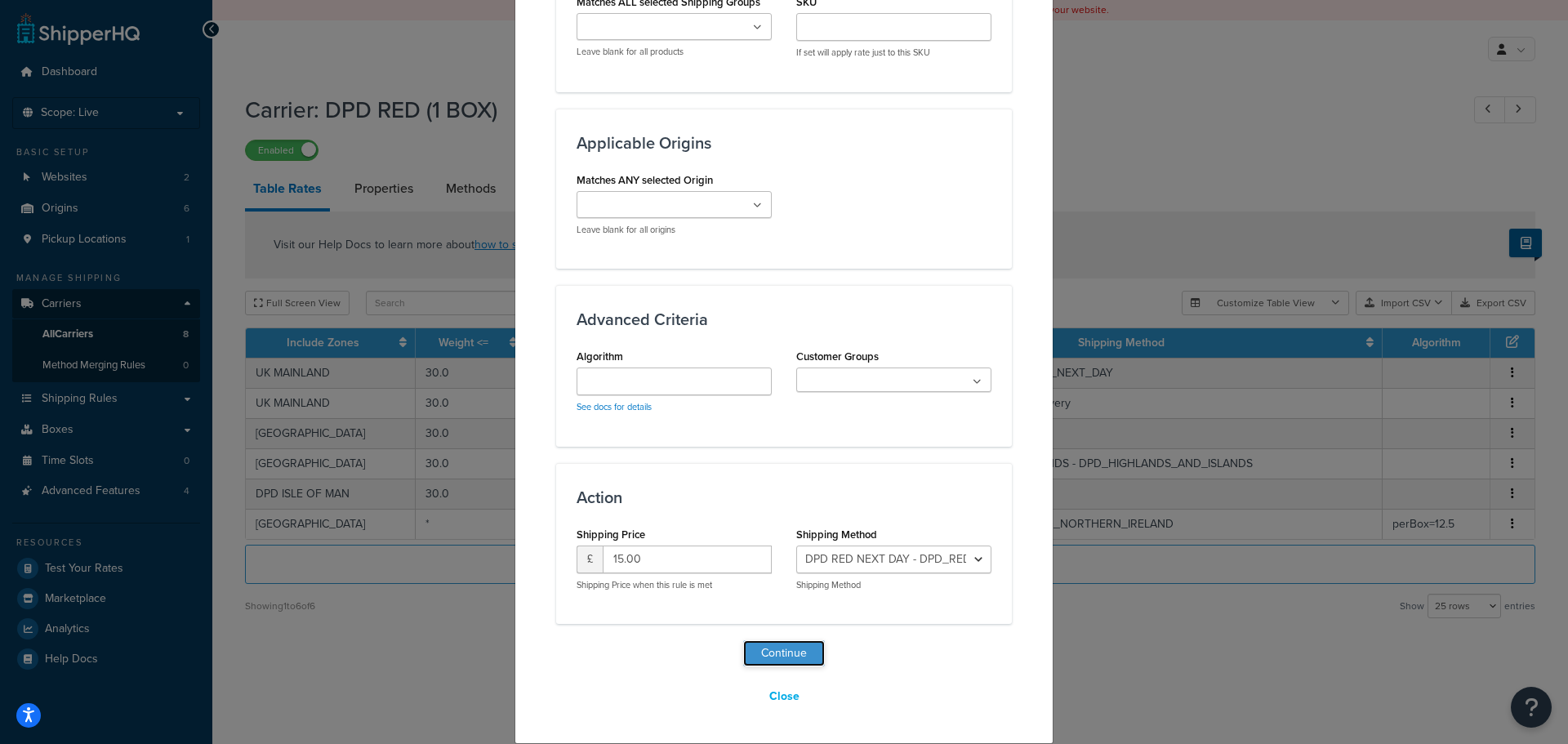
click at [769, 649] on button "Continue" at bounding box center [784, 653] width 82 height 26
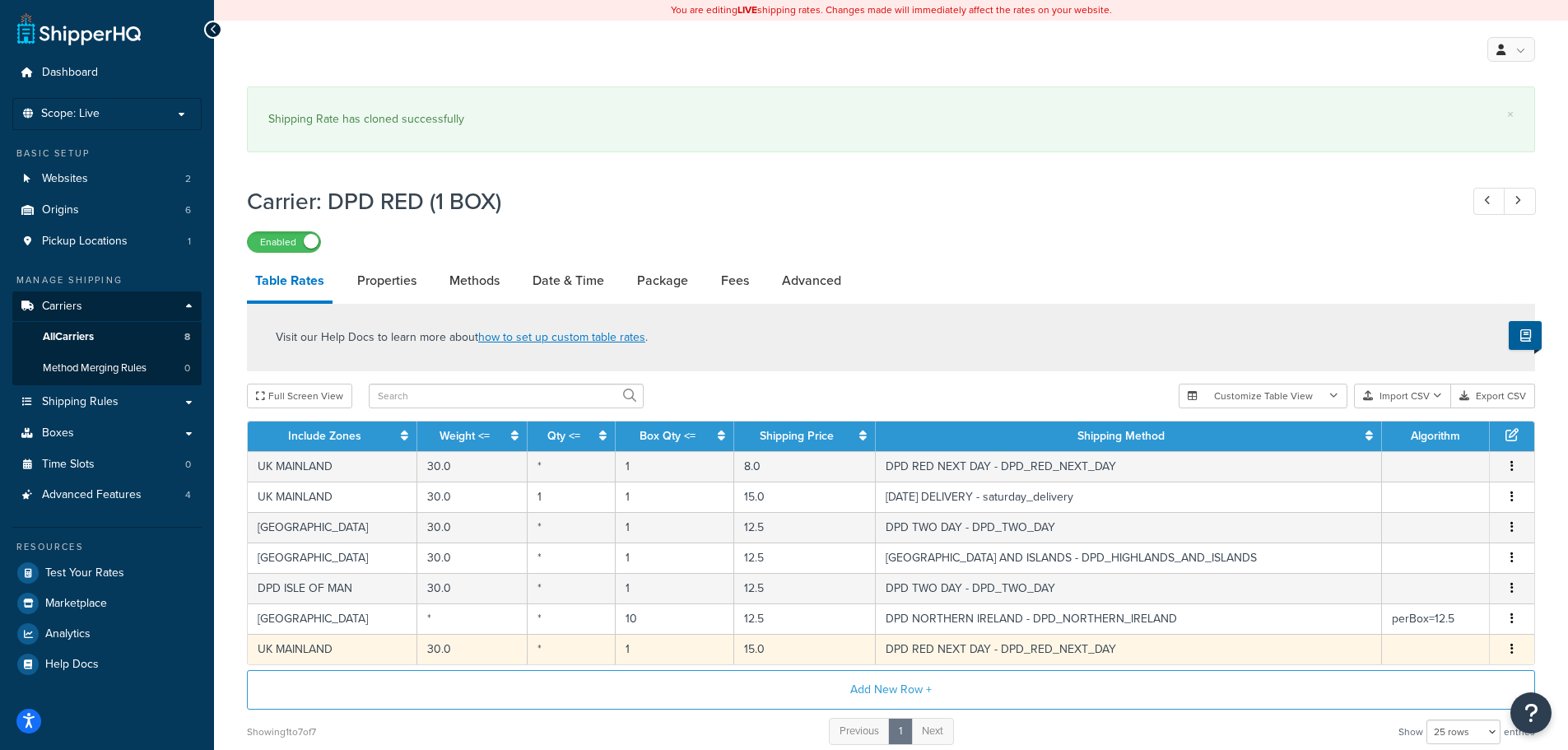
click at [1023, 649] on td "DPD RED NEXT DAY - DPD_RED_NEXT_DAY" at bounding box center [1129, 648] width 506 height 30
select select "182468"
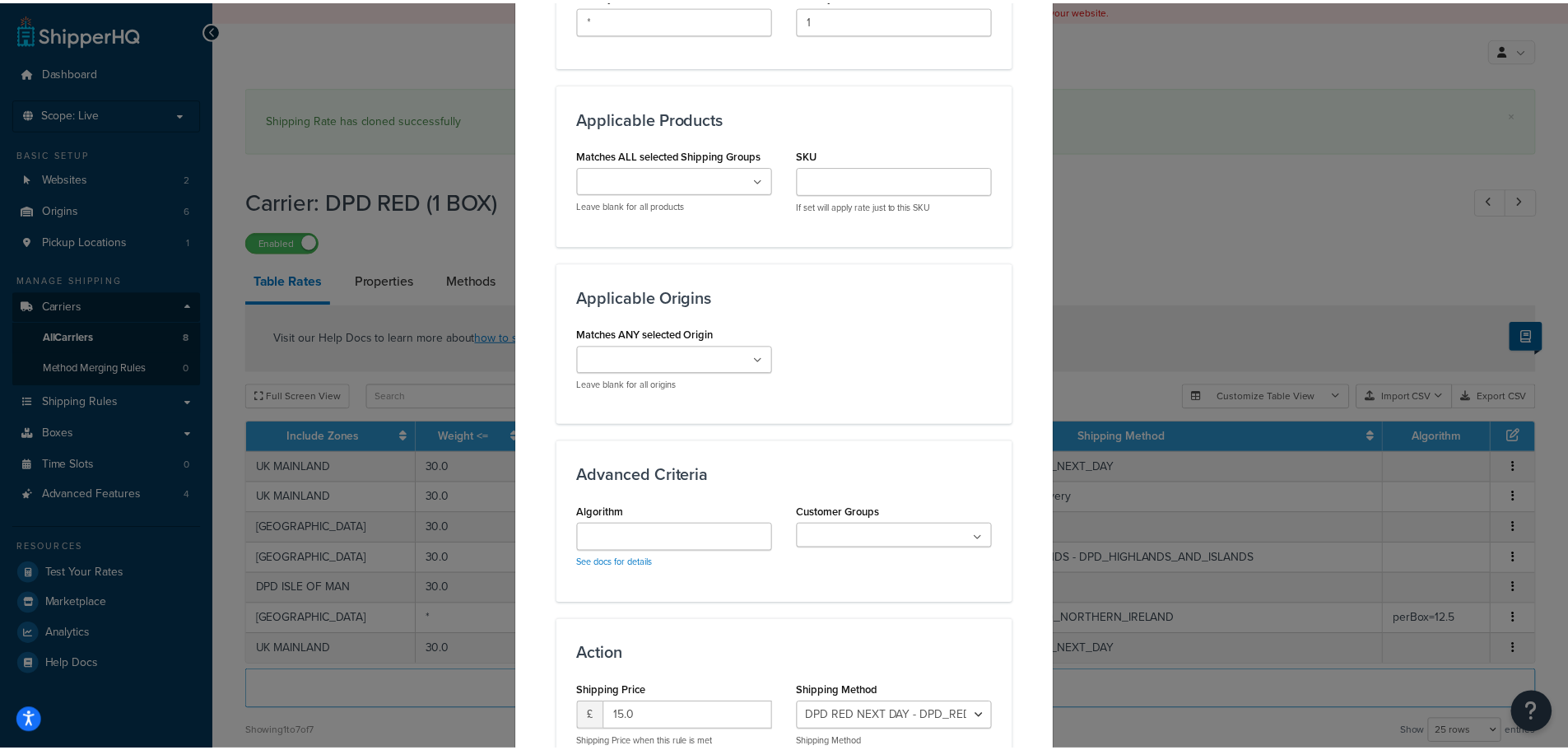
scroll to position [1136, 0]
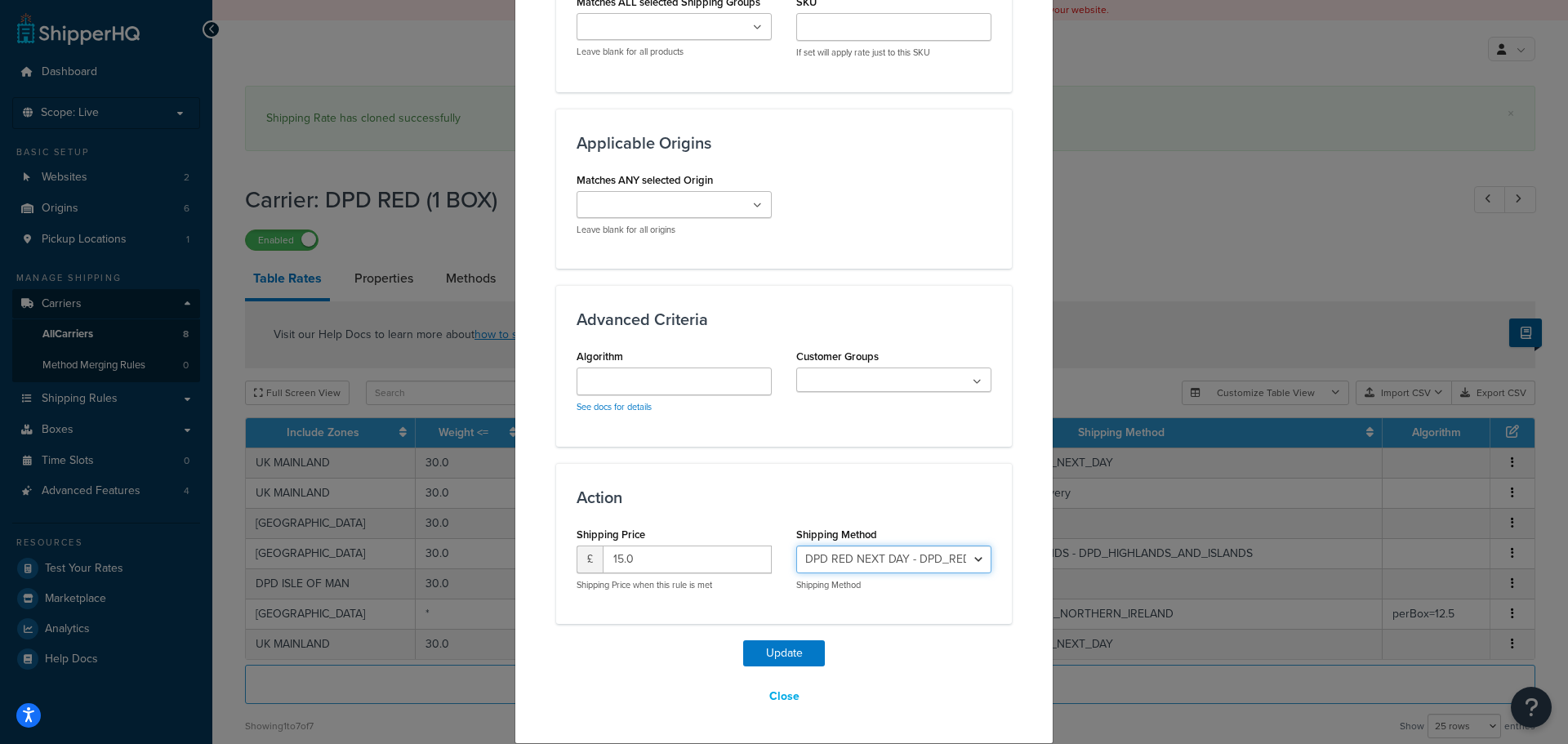
click at [855, 555] on select "Standard - Standard DPD RED NEXT DAY - DPD_RED_NEXT_DAY DPD RED SATURDAY DELIVE…" at bounding box center [894, 559] width 195 height 28
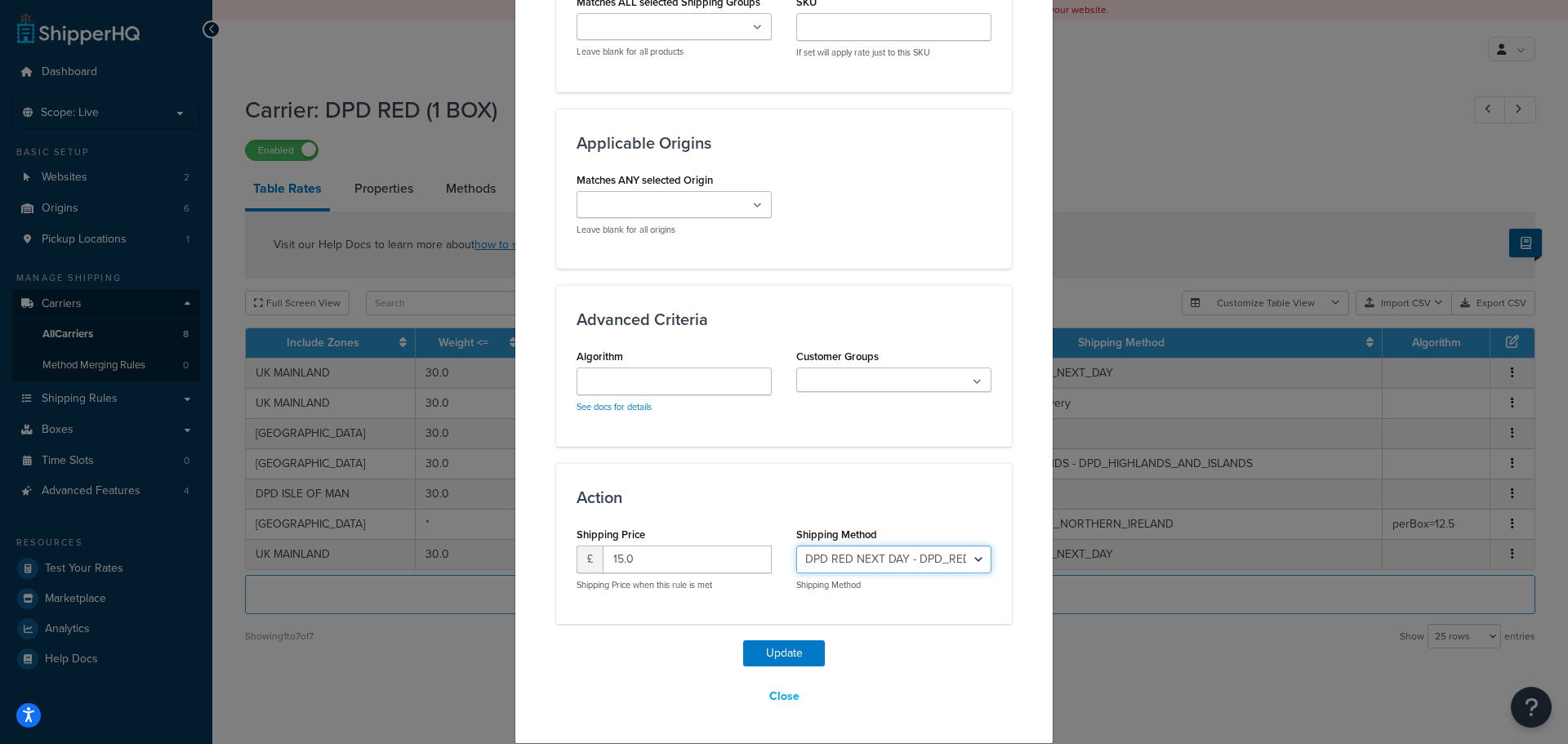
click at [859, 558] on select "Standard - Standard DPD RED NEXT DAY - DPD_RED_NEXT_DAY DPD RED SATURDAY DELIVE…" at bounding box center [894, 559] width 195 height 28
click at [768, 699] on button "Close" at bounding box center [784, 696] width 51 height 28
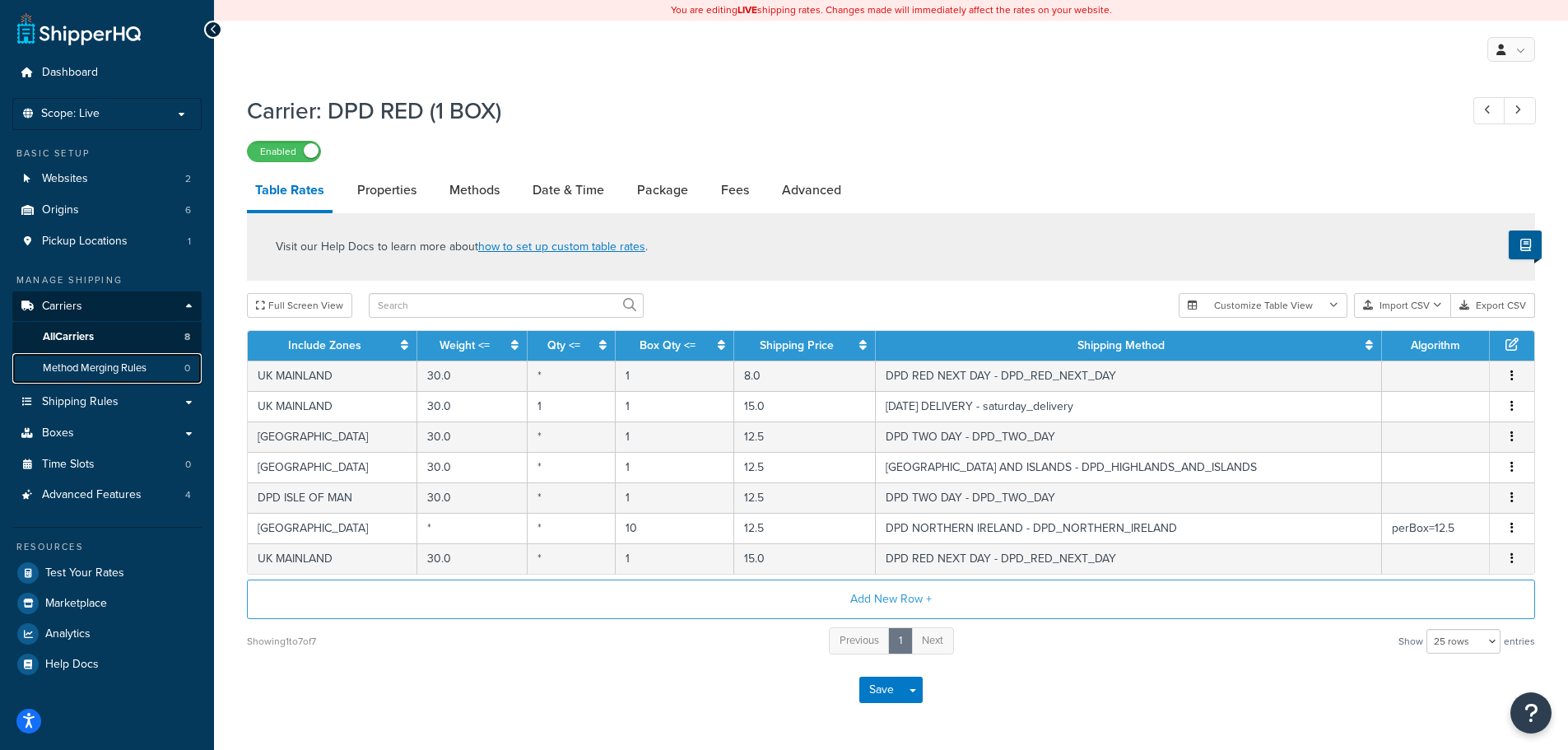
click at [96, 364] on span "Method Merging Rules" at bounding box center [95, 368] width 104 height 14
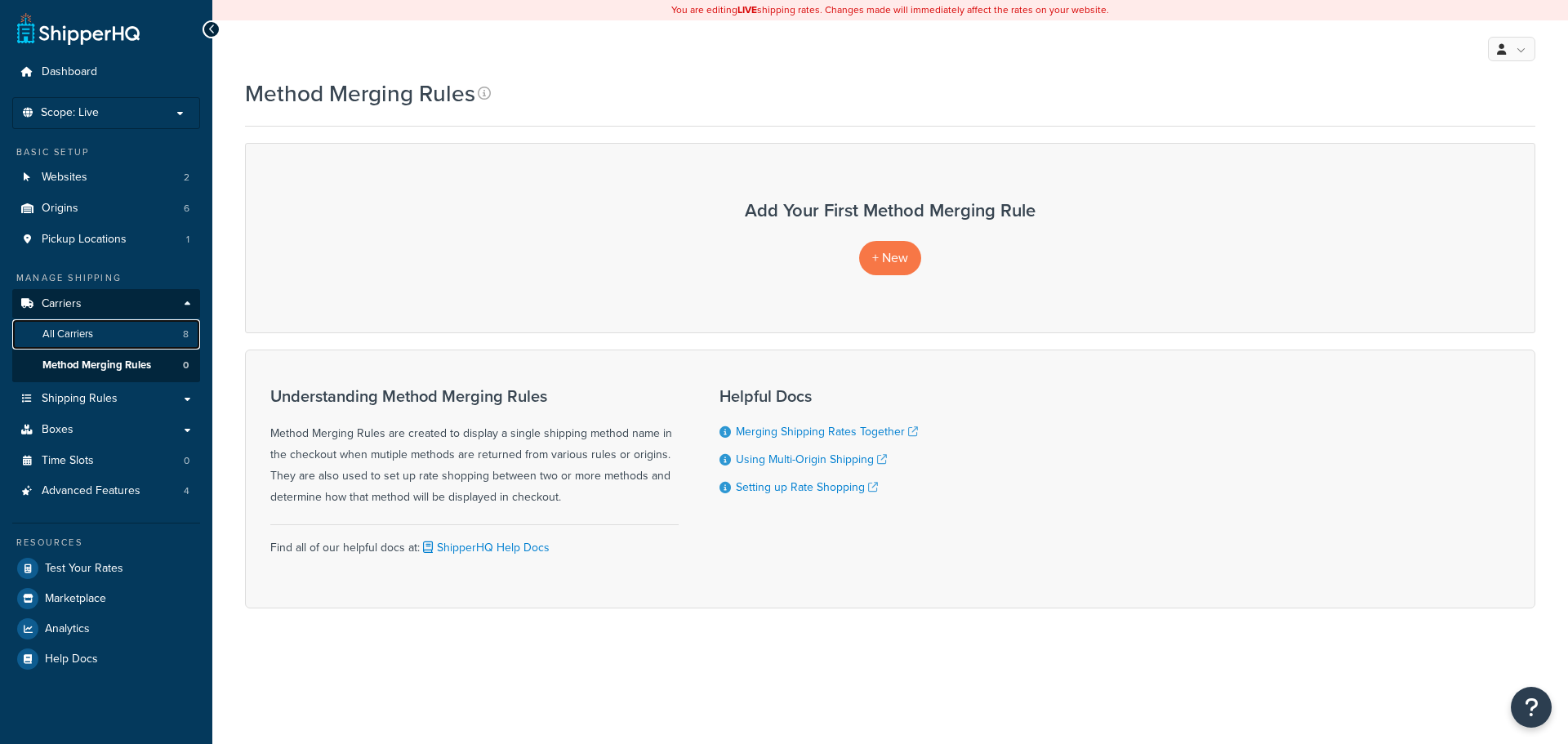
click at [95, 336] on link "All Carriers 8" at bounding box center [106, 334] width 187 height 30
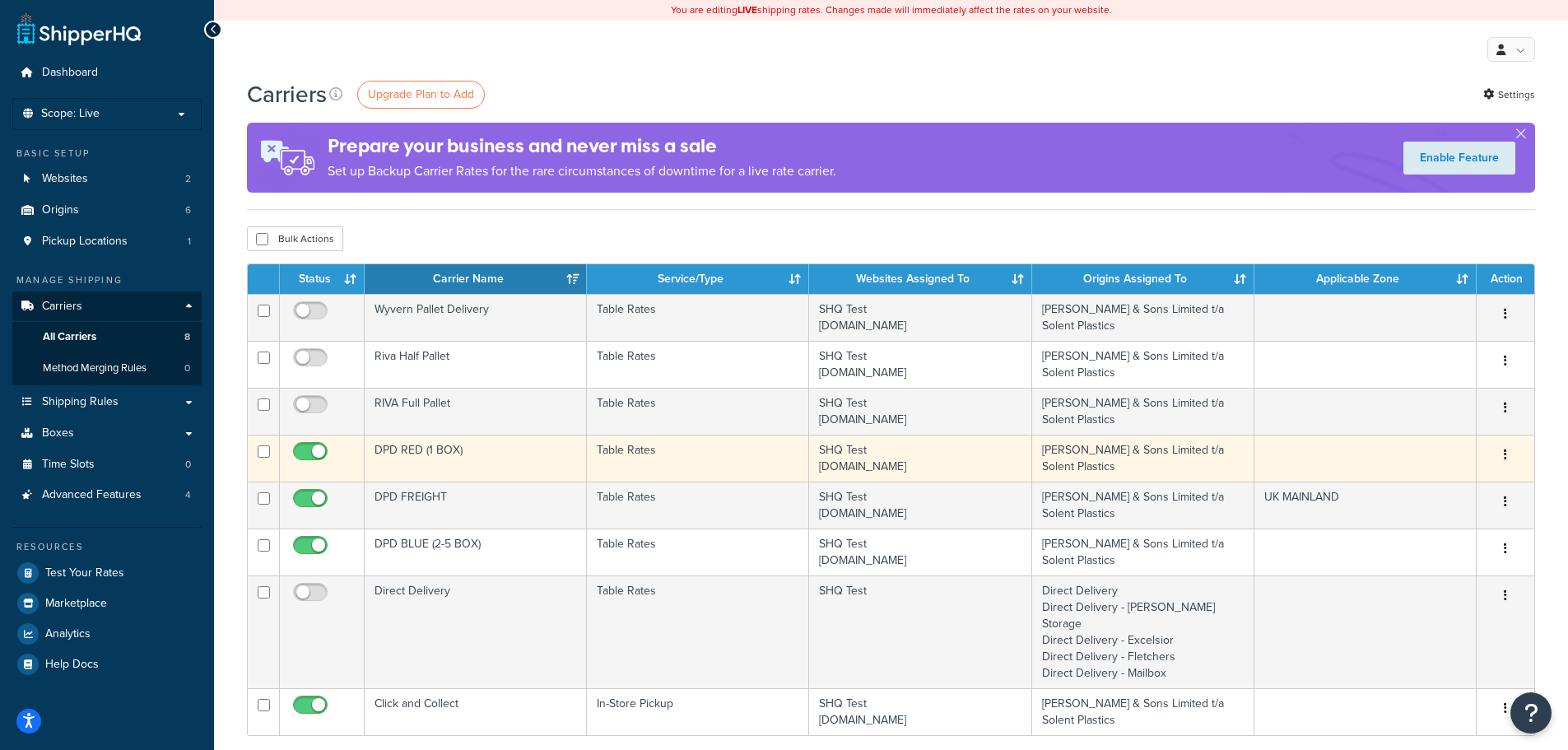
click at [507, 452] on td "DPD RED (1 BOX)" at bounding box center [476, 458] width 222 height 47
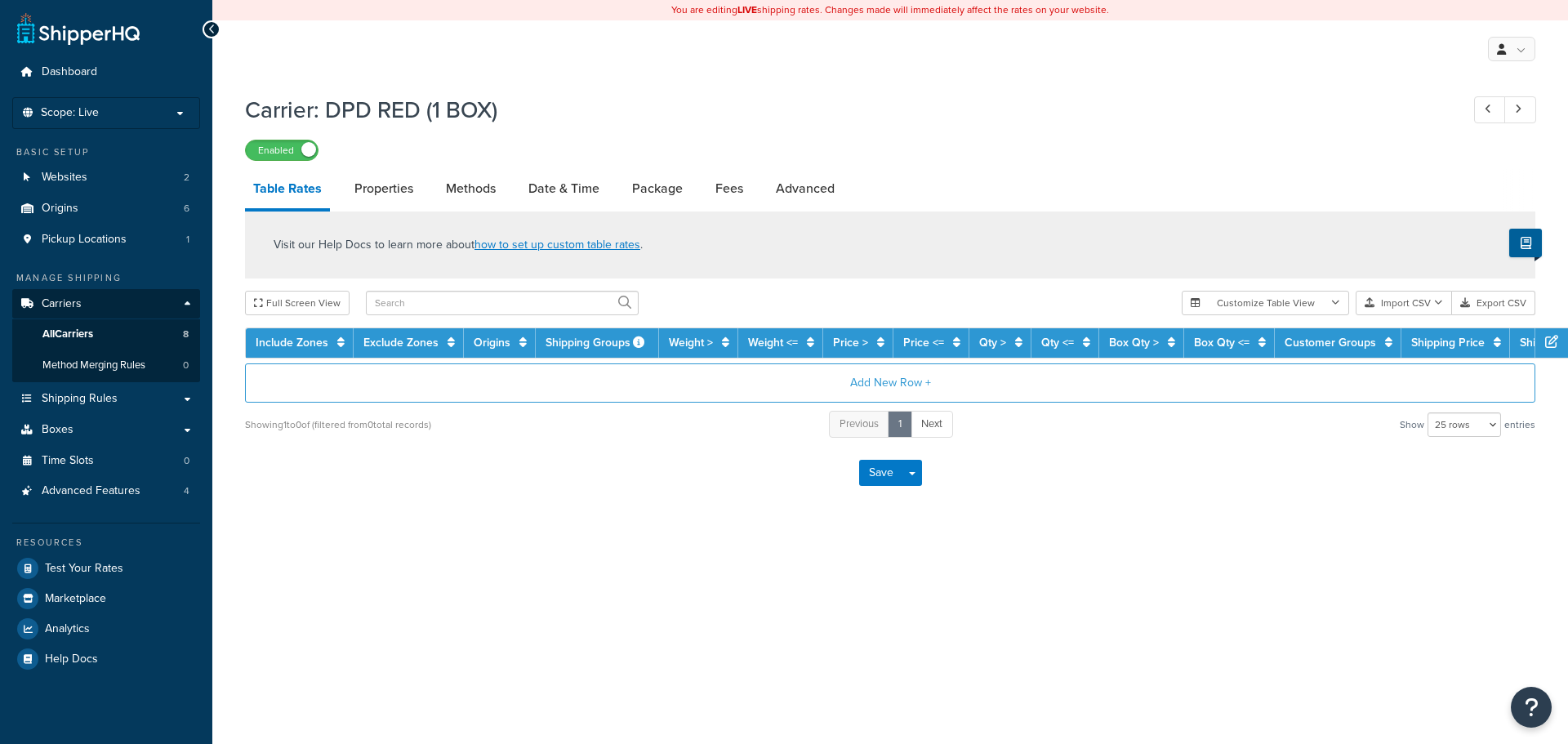
select select "25"
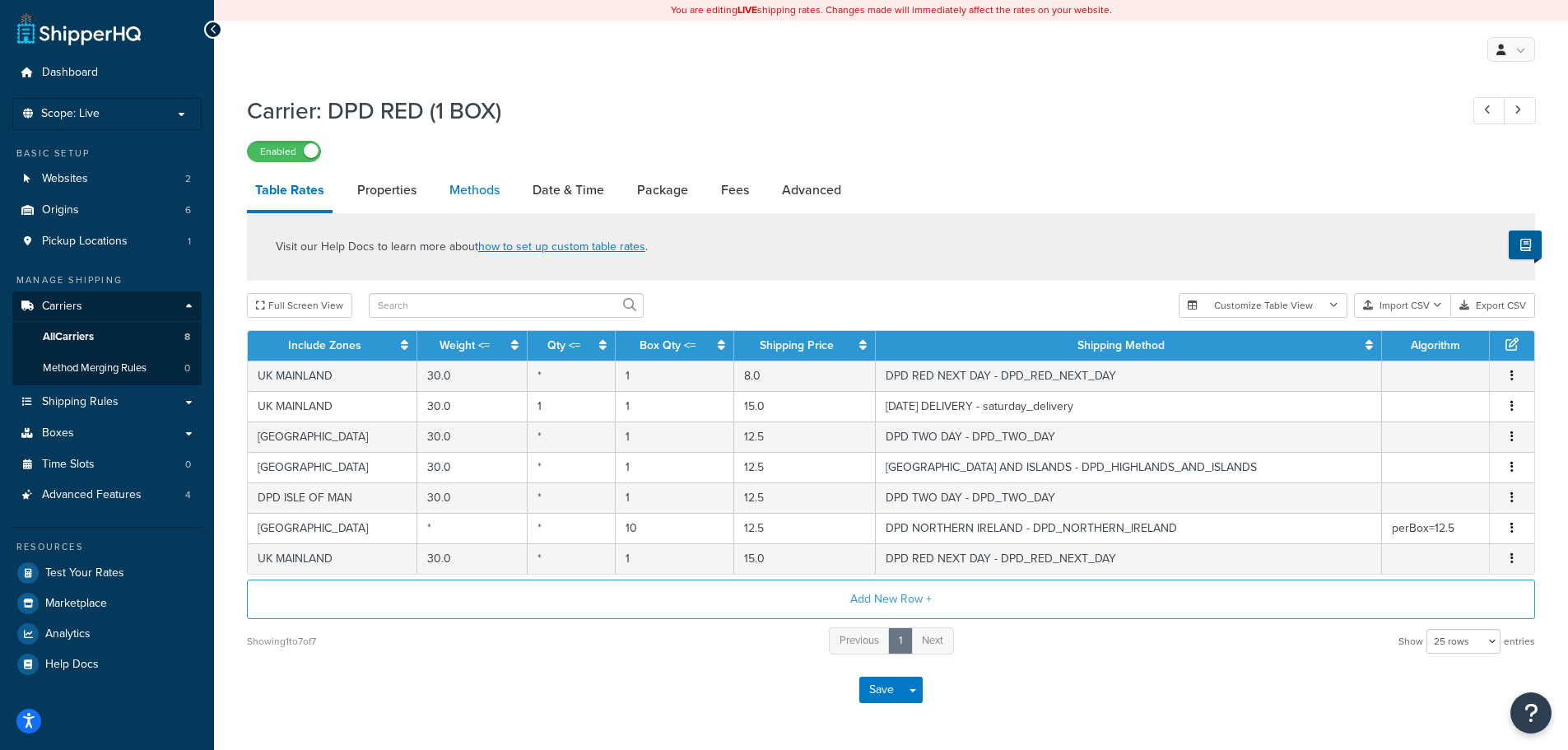
click at [479, 185] on link "Methods" at bounding box center [475, 190] width 67 height 39
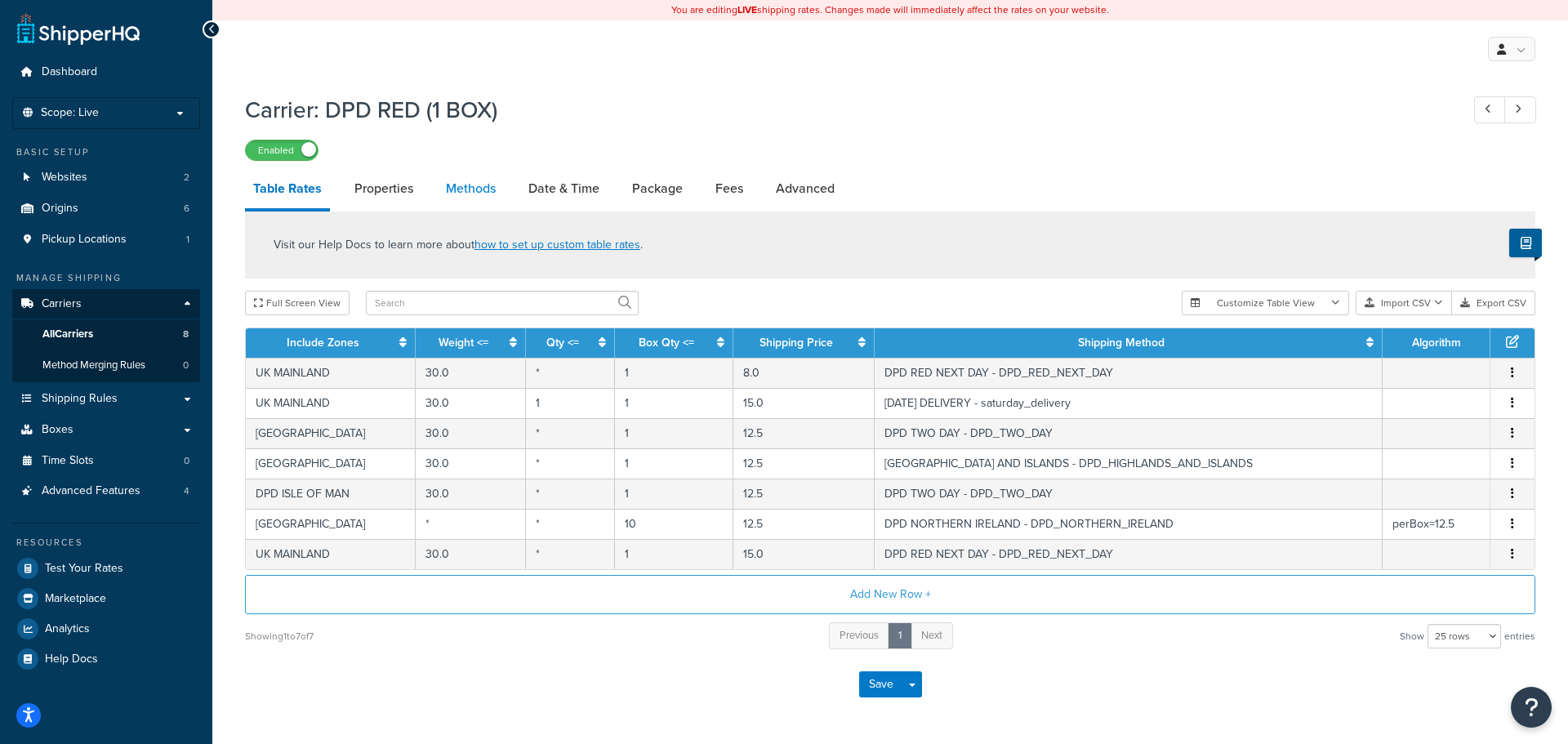
select select "25"
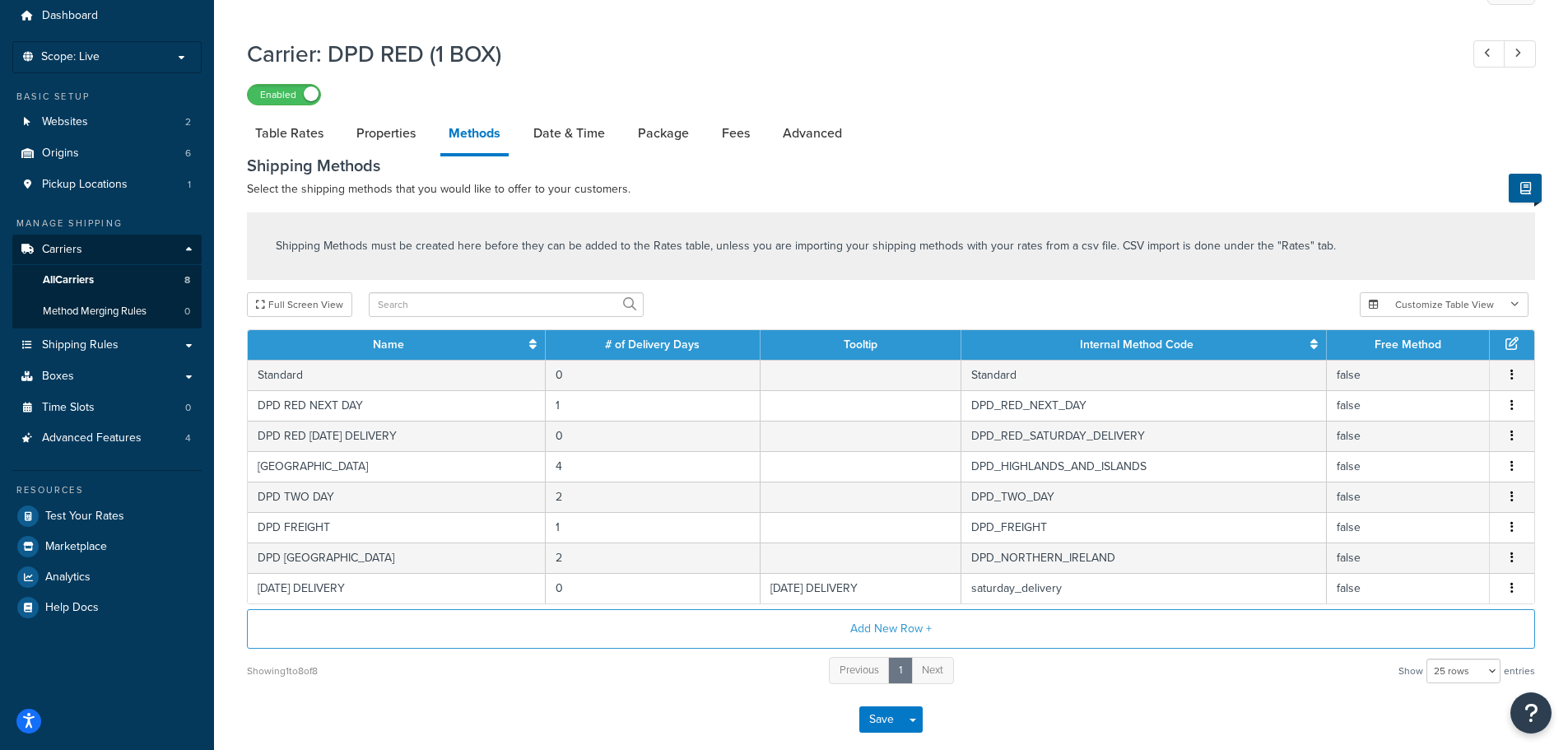
scroll to position [82, 0]
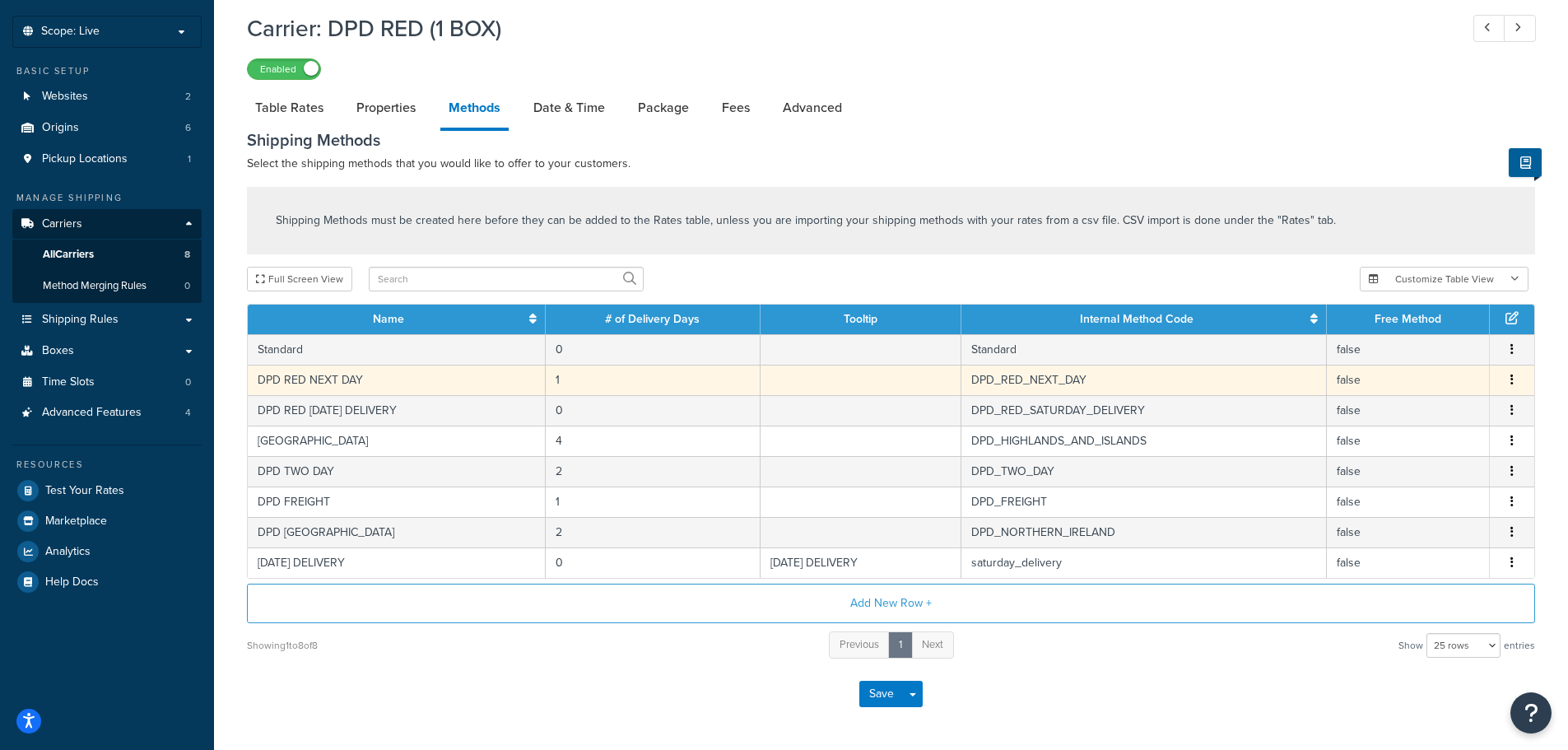
click at [1515, 377] on button "button" at bounding box center [1511, 380] width 13 height 18
click at [878, 604] on button "Add New Row +" at bounding box center [891, 603] width 1288 height 39
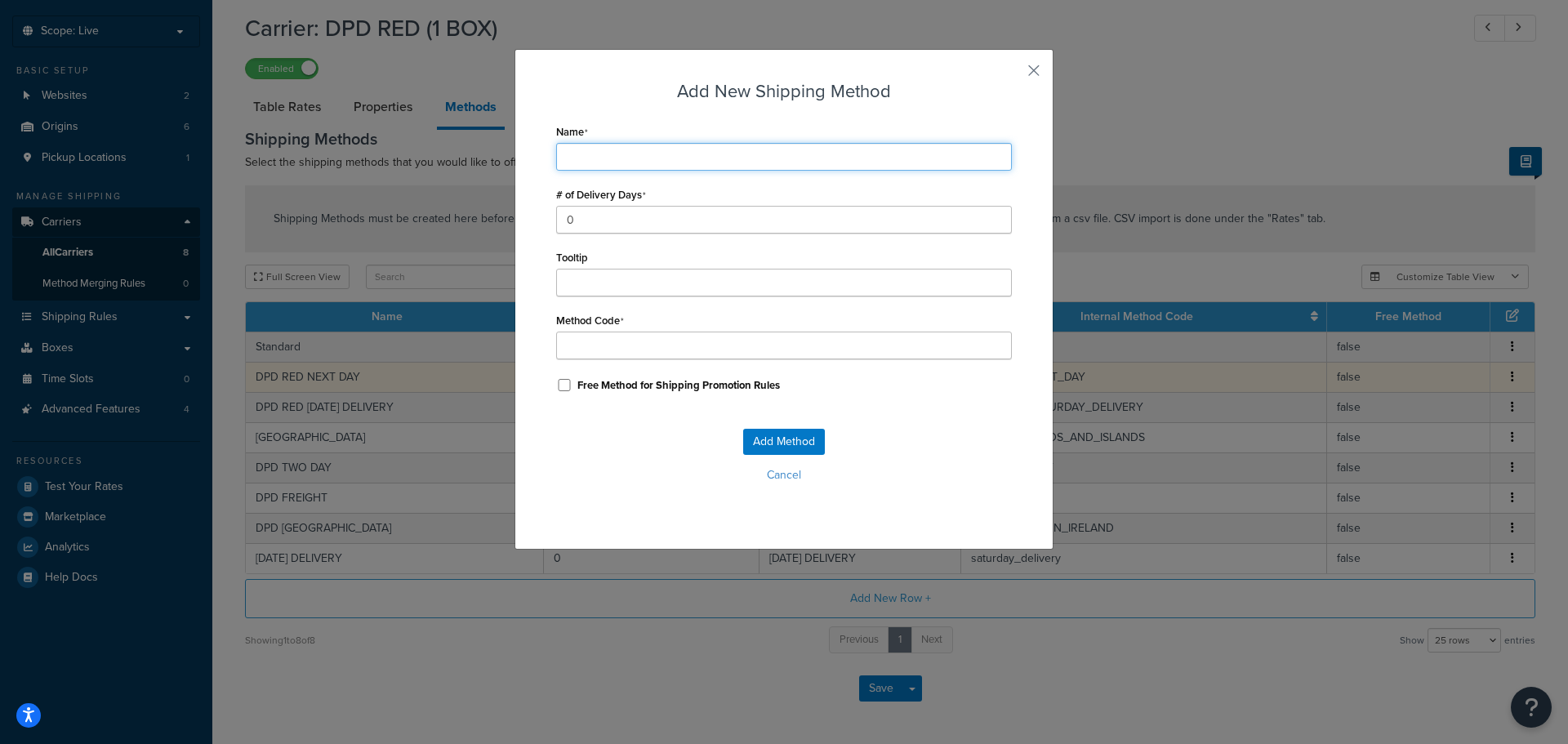
click at [622, 160] on input "Name" at bounding box center [784, 156] width 456 height 28
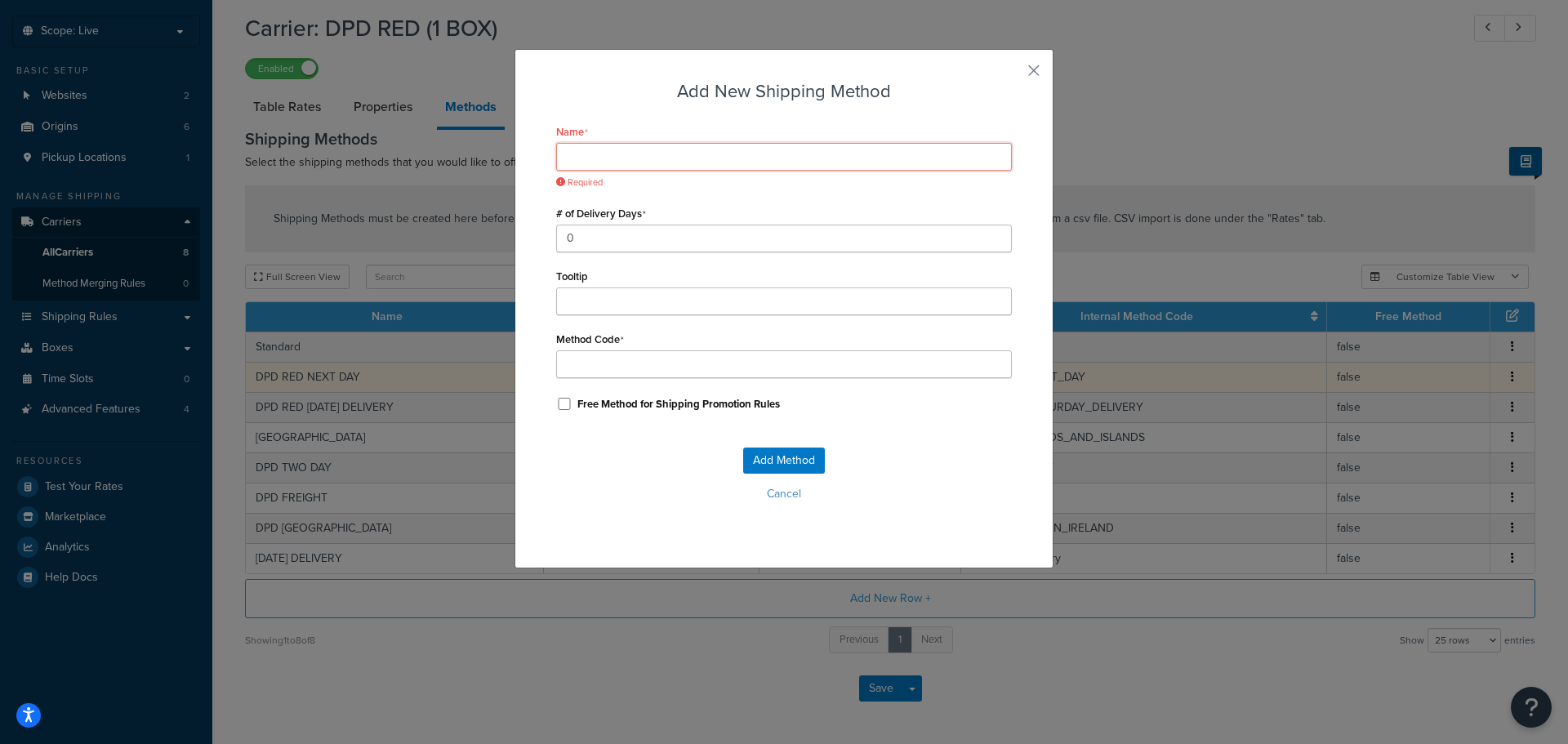
click at [640, 164] on input "Name" at bounding box center [784, 156] width 456 height 28
type input "D"
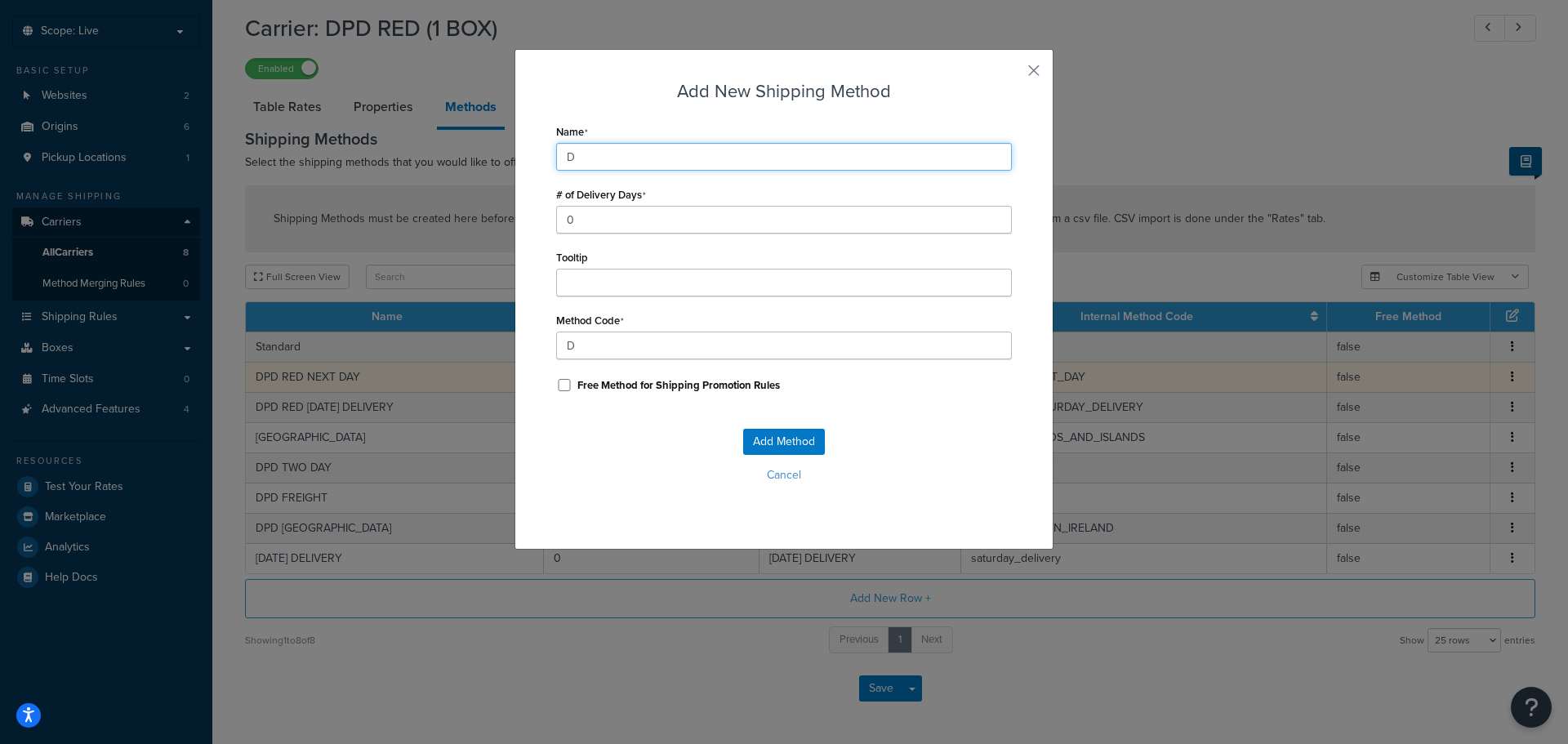
type input "DP"
type input "DPD"
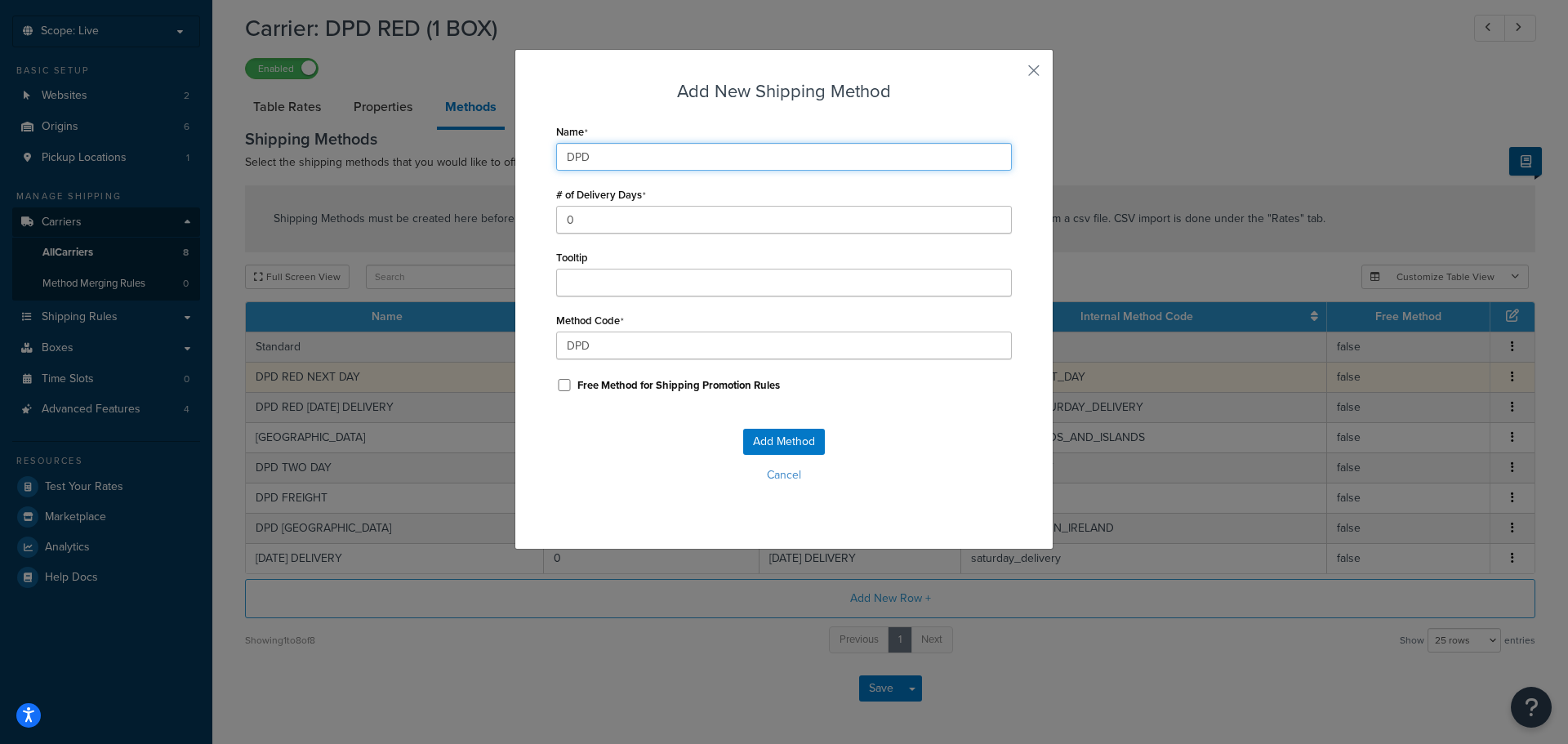
type input "DPD_"
type input "DPD R"
type input "DPD_R"
type input "DPD RE"
type input "DPD_RE"
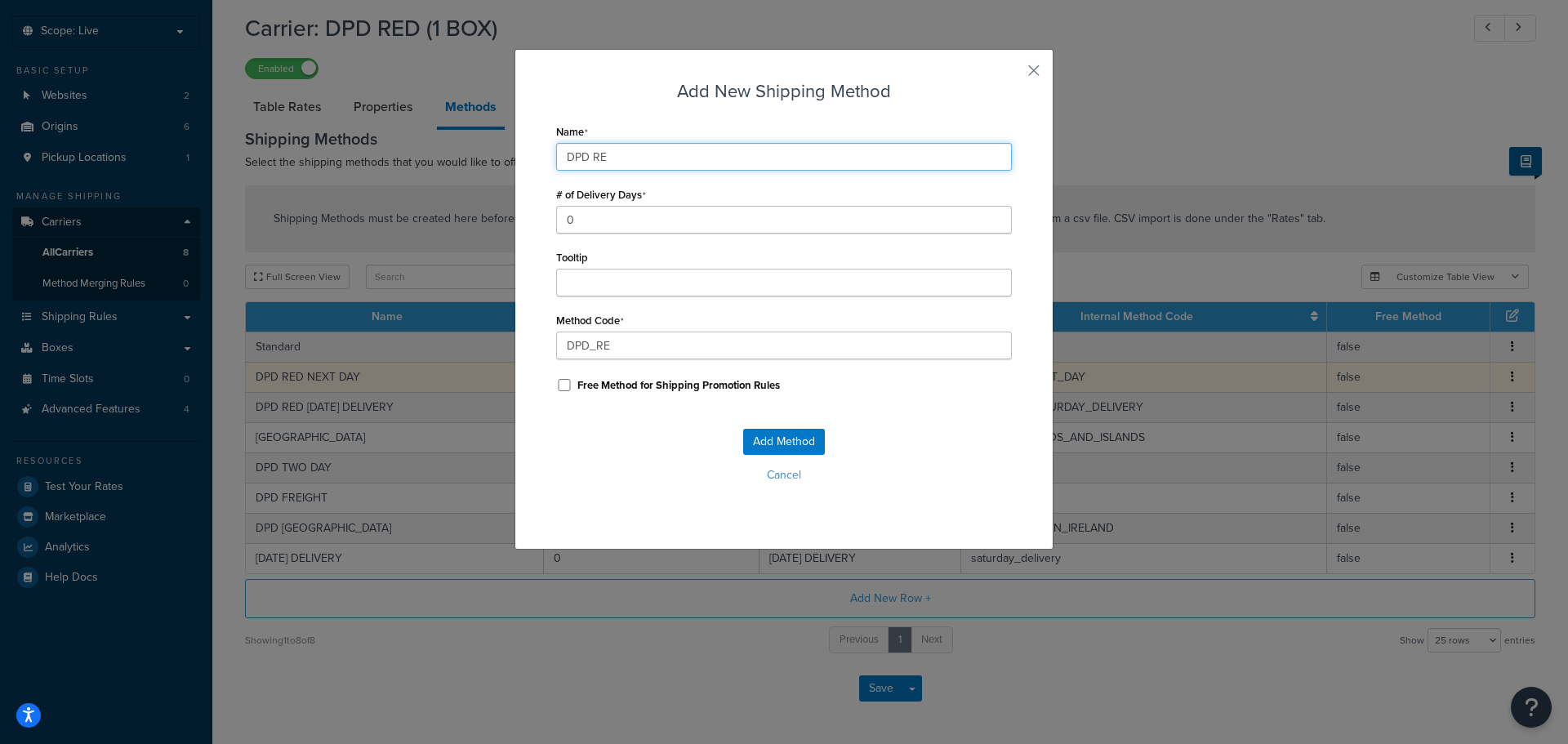
type input "DPD RED"
type input "DPD_RED"
type input "DPD RED"
type input "DPD_RED_"
type input "DPD RED B"
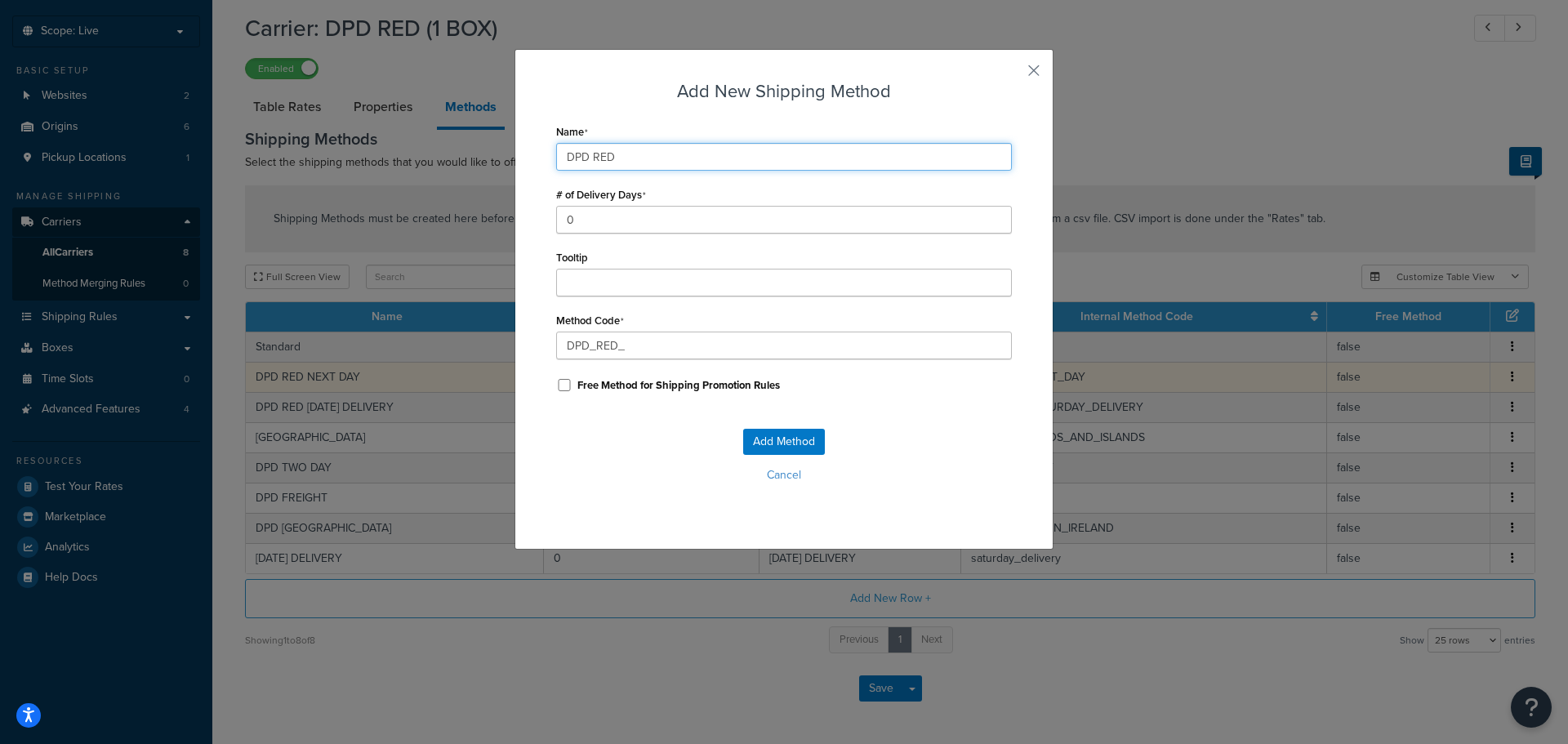
type input "DPD_RED_B"
type input "DPD RED BY"
type input "DPD_RED_BY"
type input "DPD RED BY"
type input "DPD_RED_BY_"
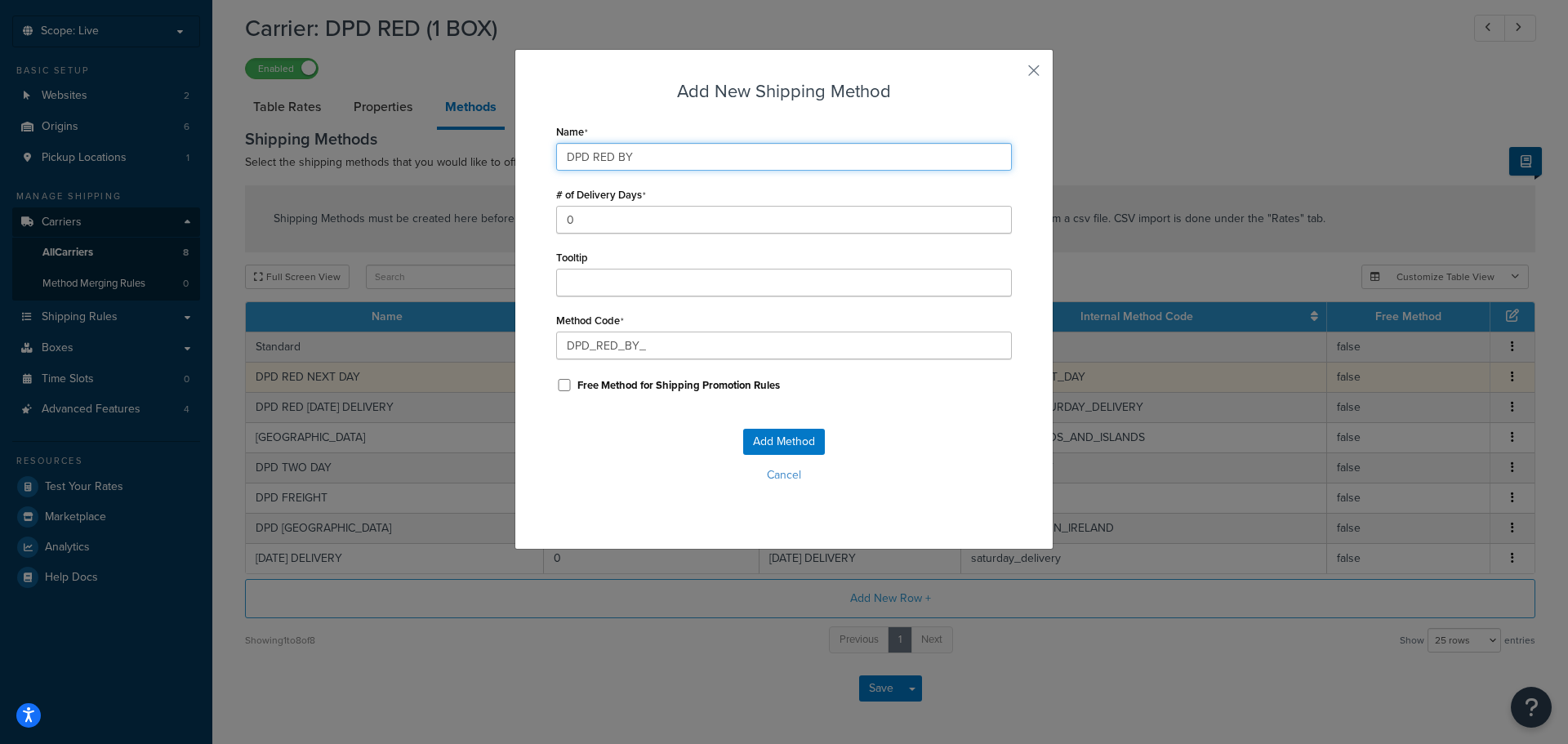
type input "DPD RED BY 1"
type input "DPD_RED_BY_1"
type input "DPD RED BY 12"
type input "DPD_RED_BY_12"
type input "DPD RED BY 12P"
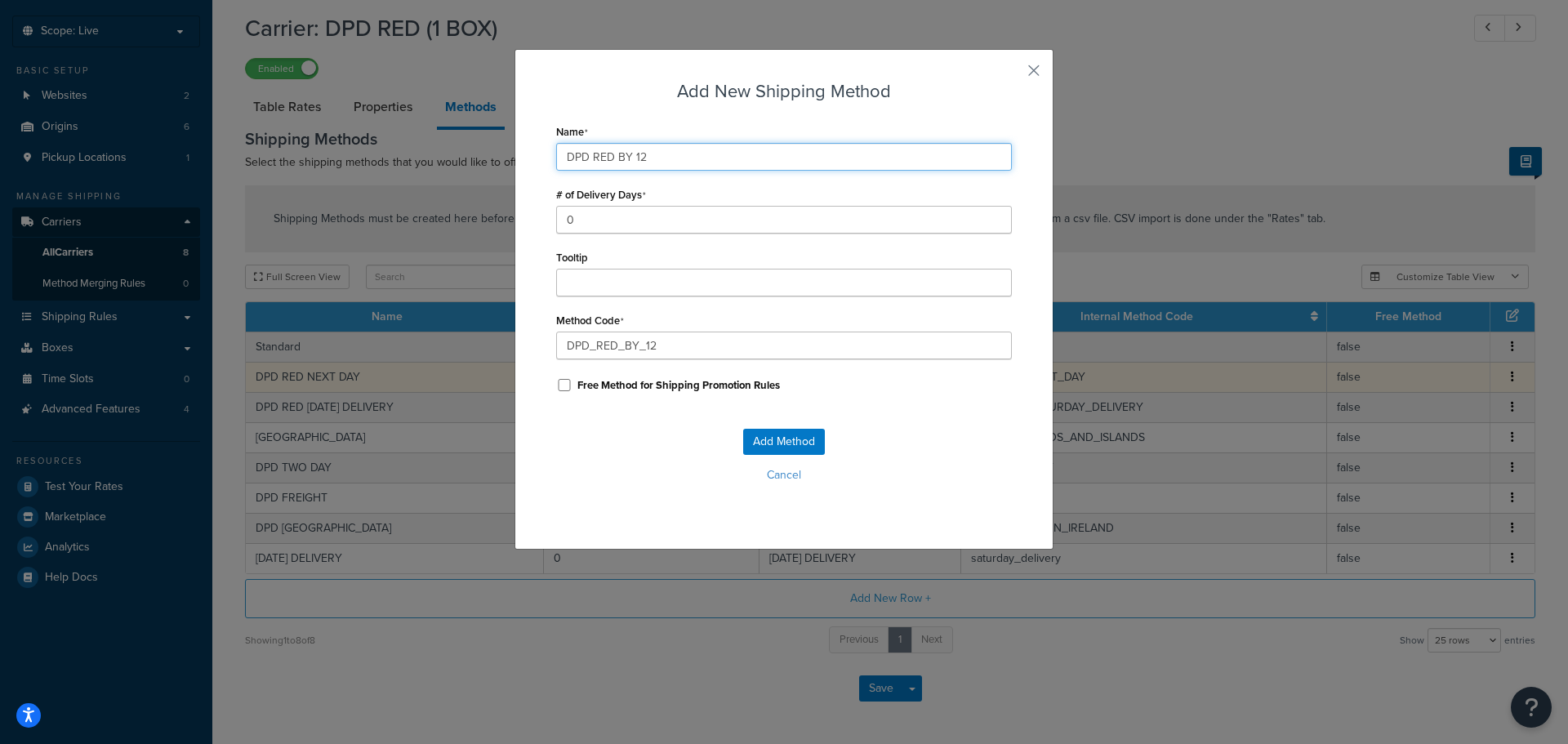
type input "DPD_RED_BY_12P"
type input "DPD RED BY 12PM"
type input "DPD_RED_BY_12PM"
type input "DPD RED BY 12PM"
type input "DPD_RED_BY_12PM_"
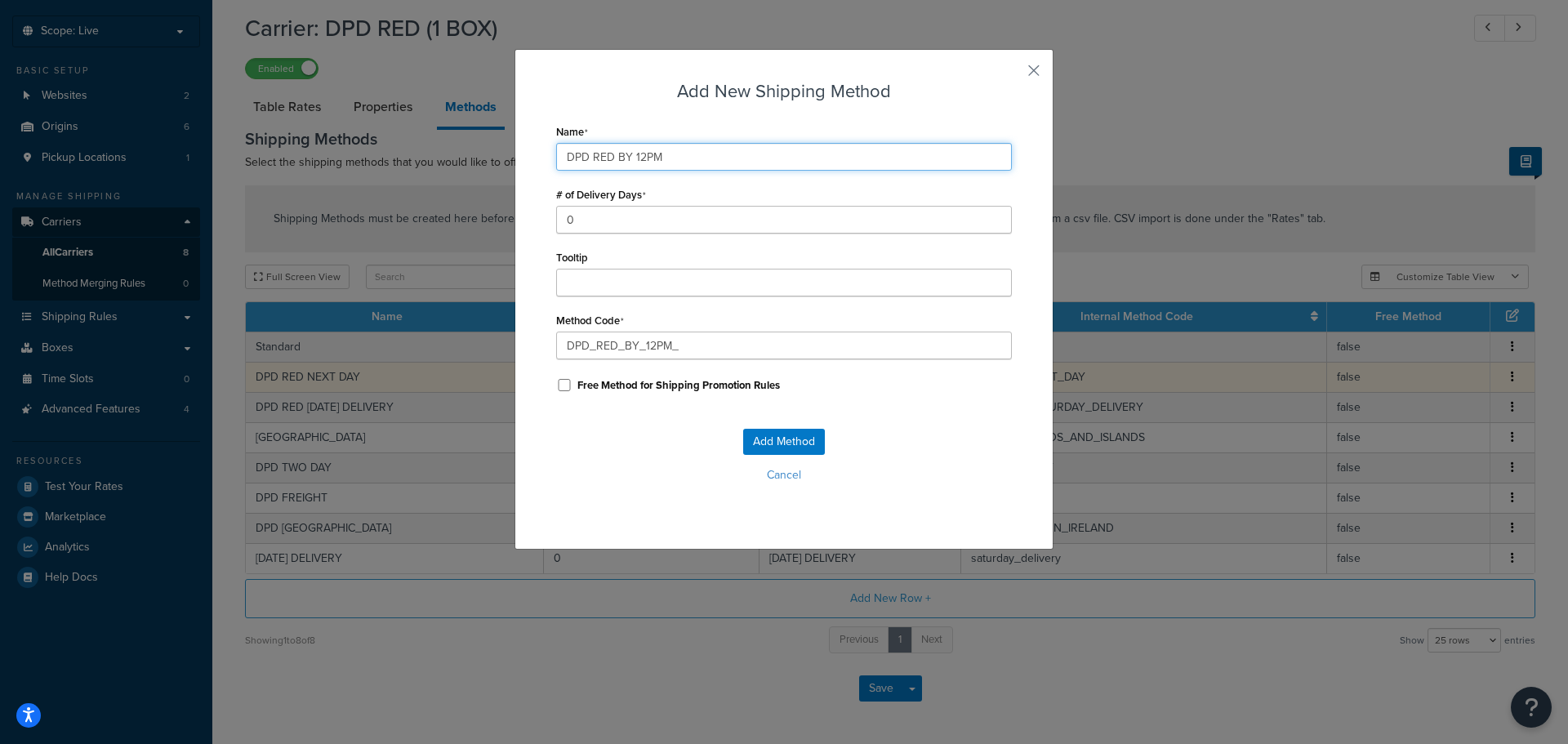
type input "DPD RED BY 12PM D"
type input "DPD_RED_BY_12PM_D"
type input "DPD RED BY 12PM DE"
type input "DPD_RED_BY_12PM_DE"
type input "DPD RED BY 12PM DEL"
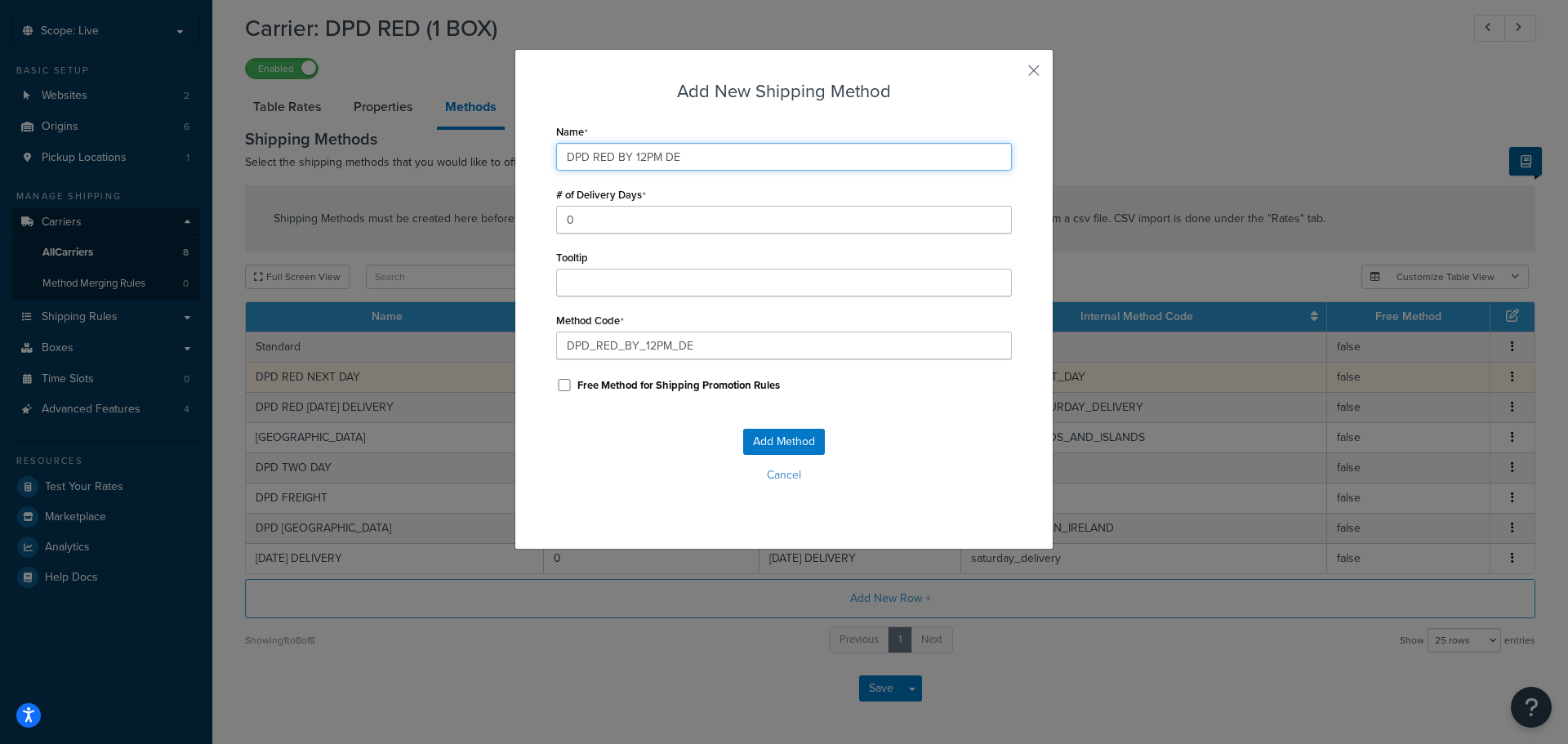
type input "DPD_RED_BY_12PM_DEL"
type input "DPD RED BY 12PM DELI"
type input "DPD_RED_BY_12PM_DELI"
type input "DPD RED BY 12PM DELIV"
type input "DPD_RED_BY_12PM_DELIV"
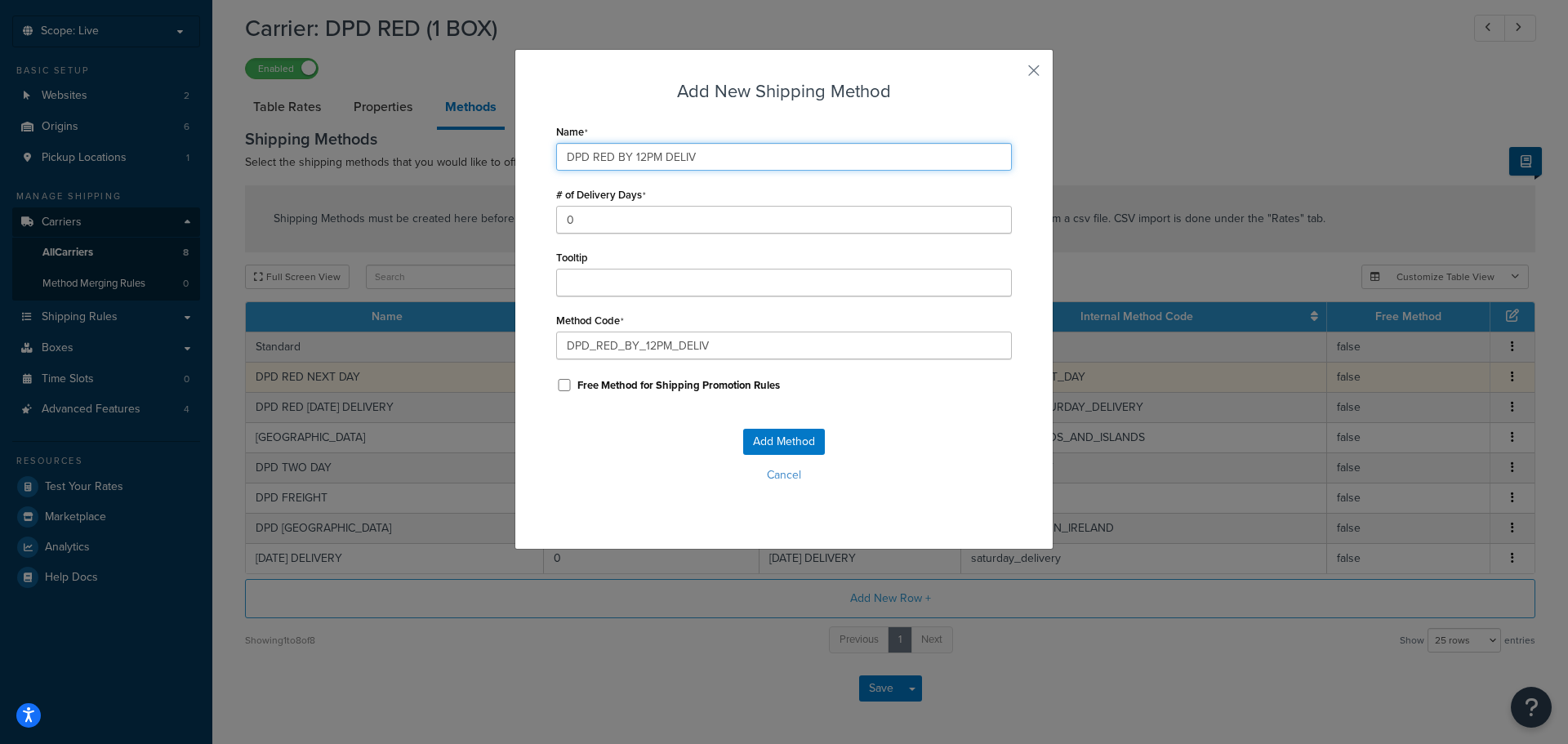
type input "DPD RED BY 12PM DELIVE"
type input "DPD_RED_BY_12PM_DELIVE"
type input "DPD RED BY 12PM DELIVER"
type input "DPD_RED_BY_12PM_DELIVER"
type input "DPD RED BY 12PM DELIVERY"
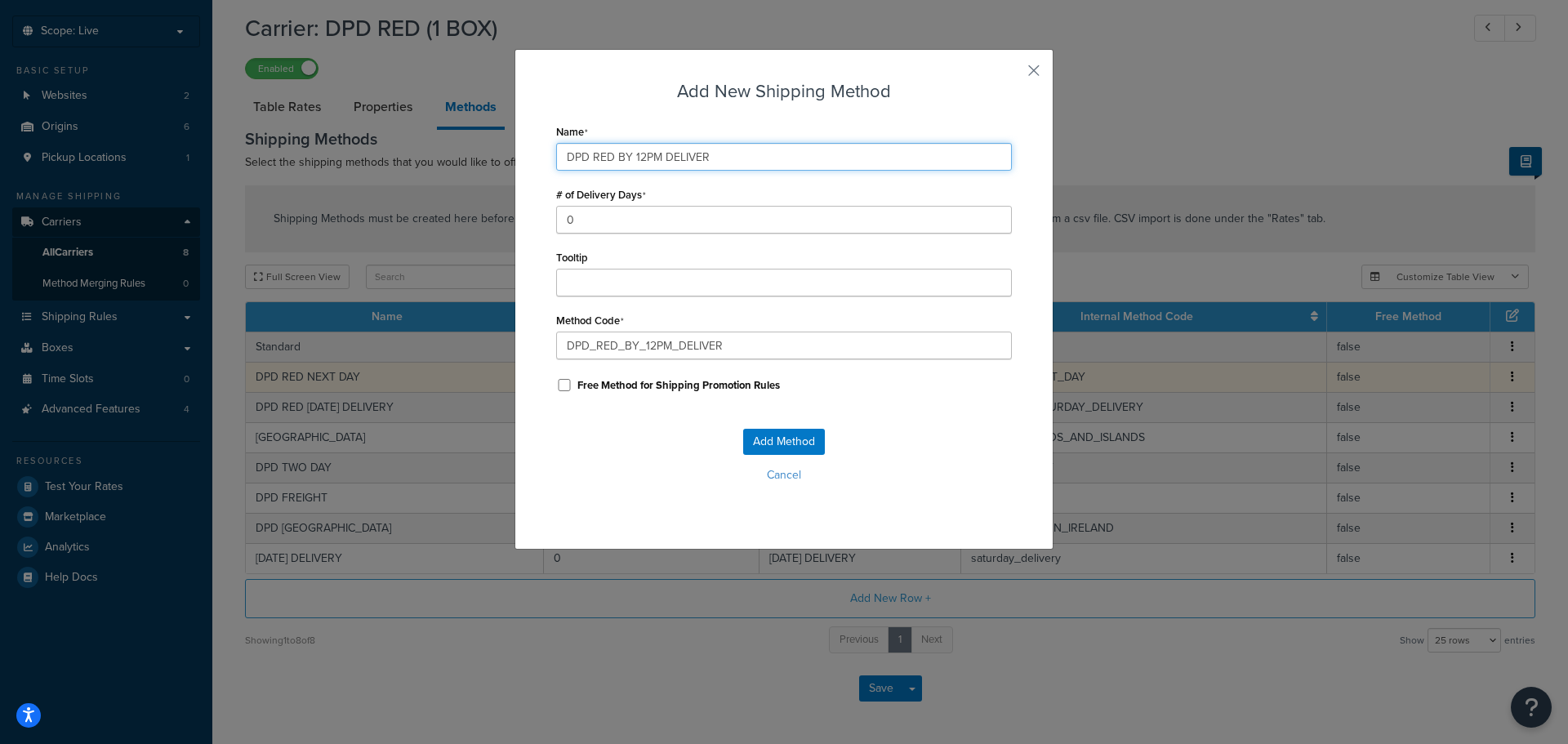
type input "DPD_RED_BY_12PM_DELIVERY"
type input "DPD RED BY 12PM DELIVERY"
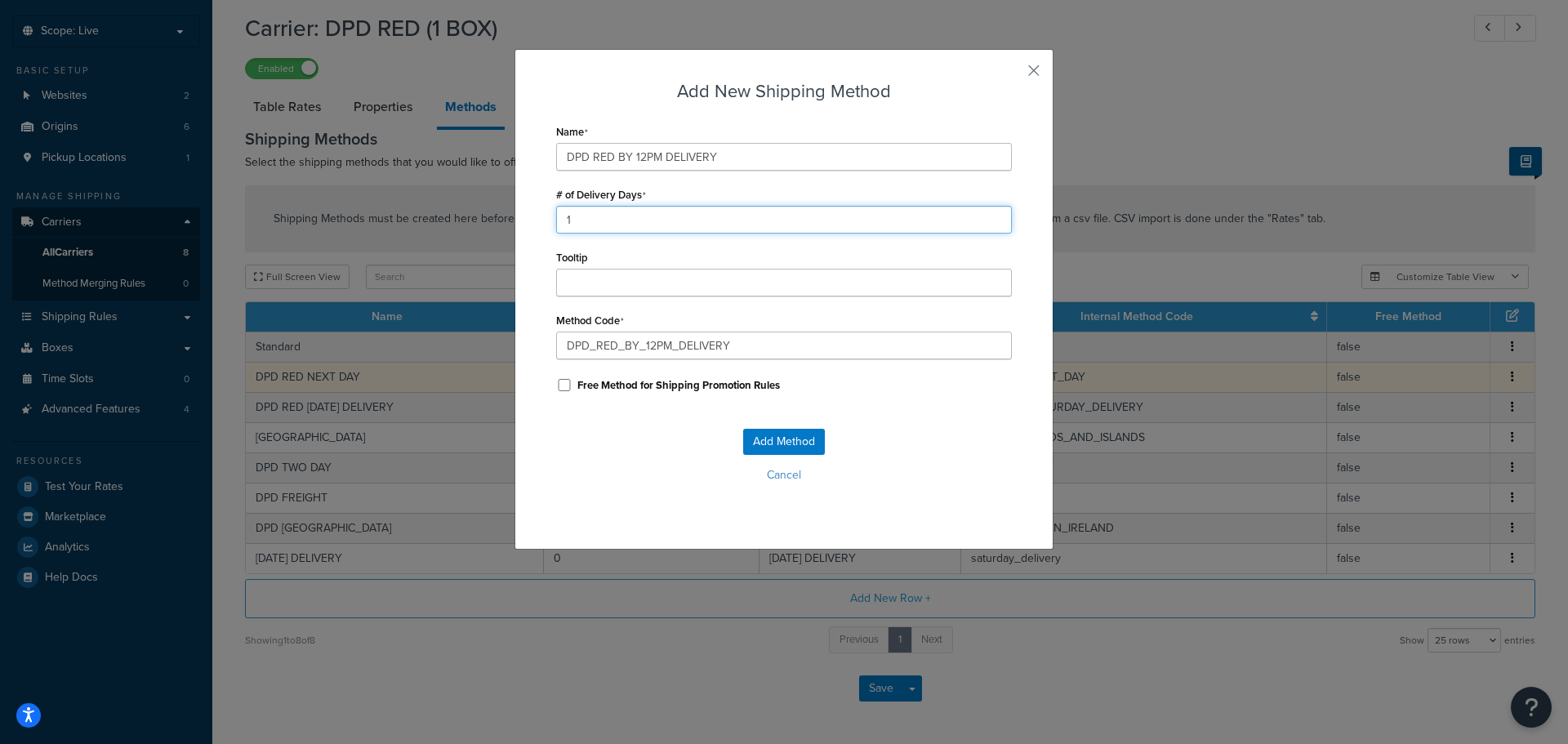
type input "1"
click at [775, 444] on button "Add Method" at bounding box center [784, 441] width 82 height 26
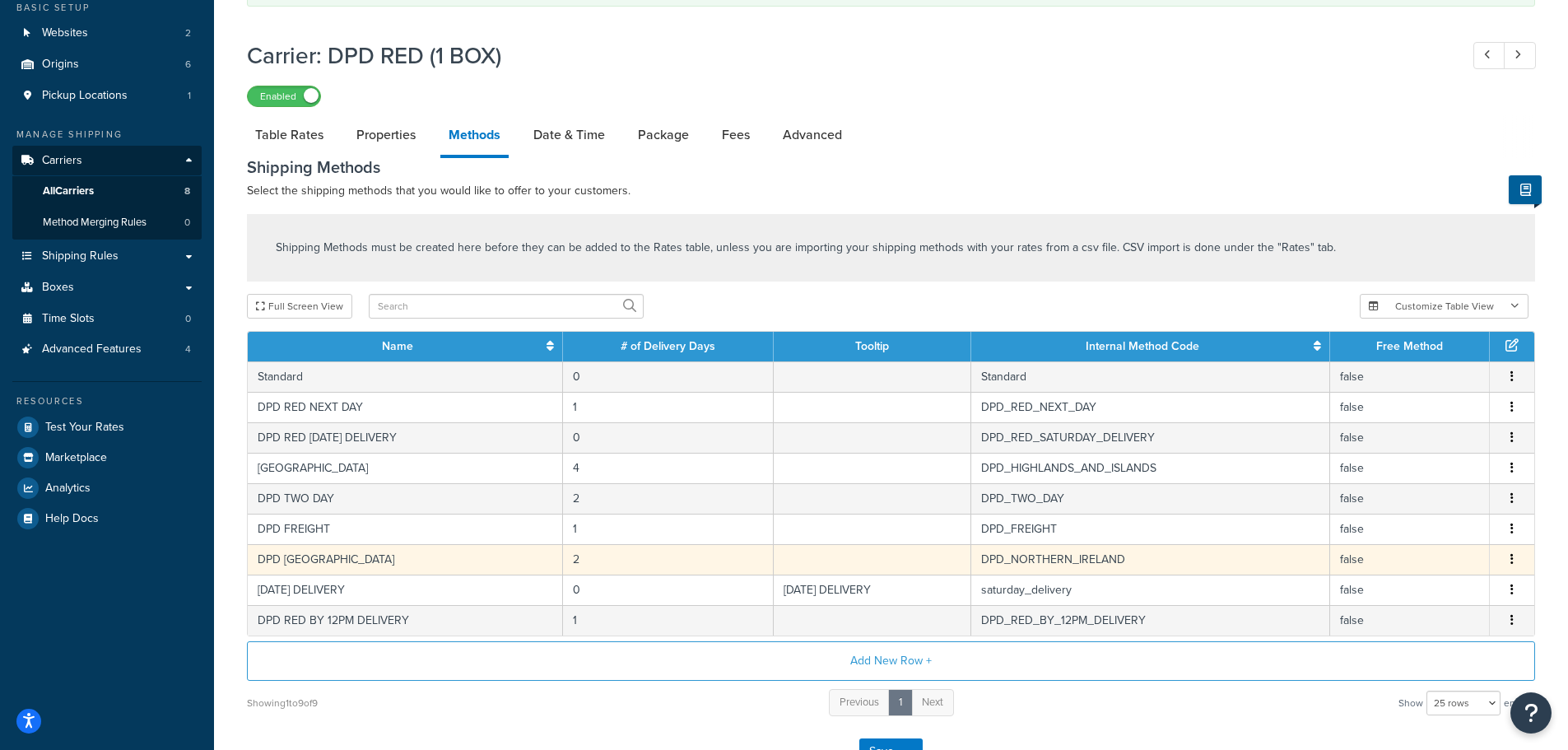
scroll to position [164, 0]
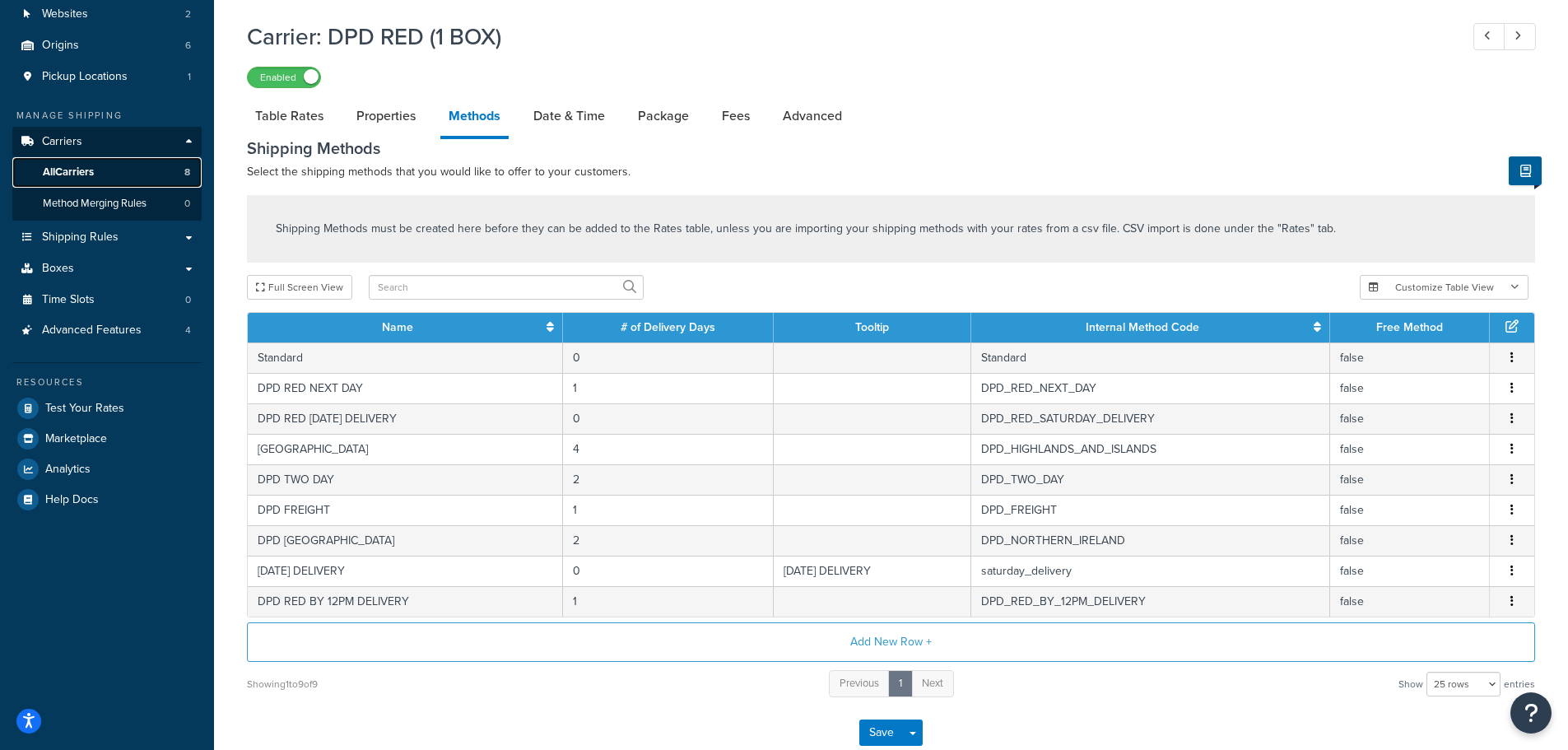
click at [100, 173] on link "All Carriers 8" at bounding box center [107, 172] width 189 height 30
click at [893, 732] on button "Save" at bounding box center [881, 732] width 44 height 26
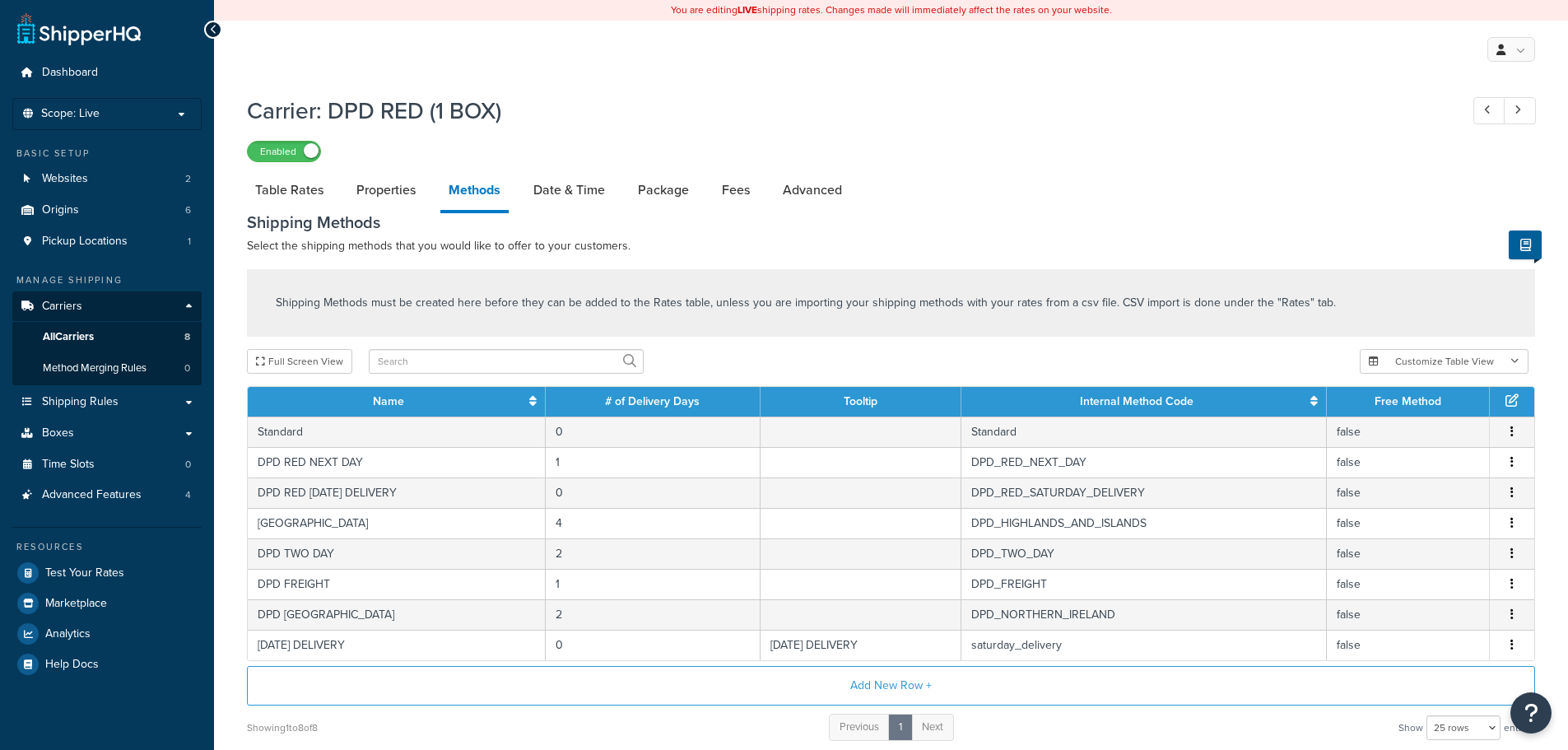
select select "25"
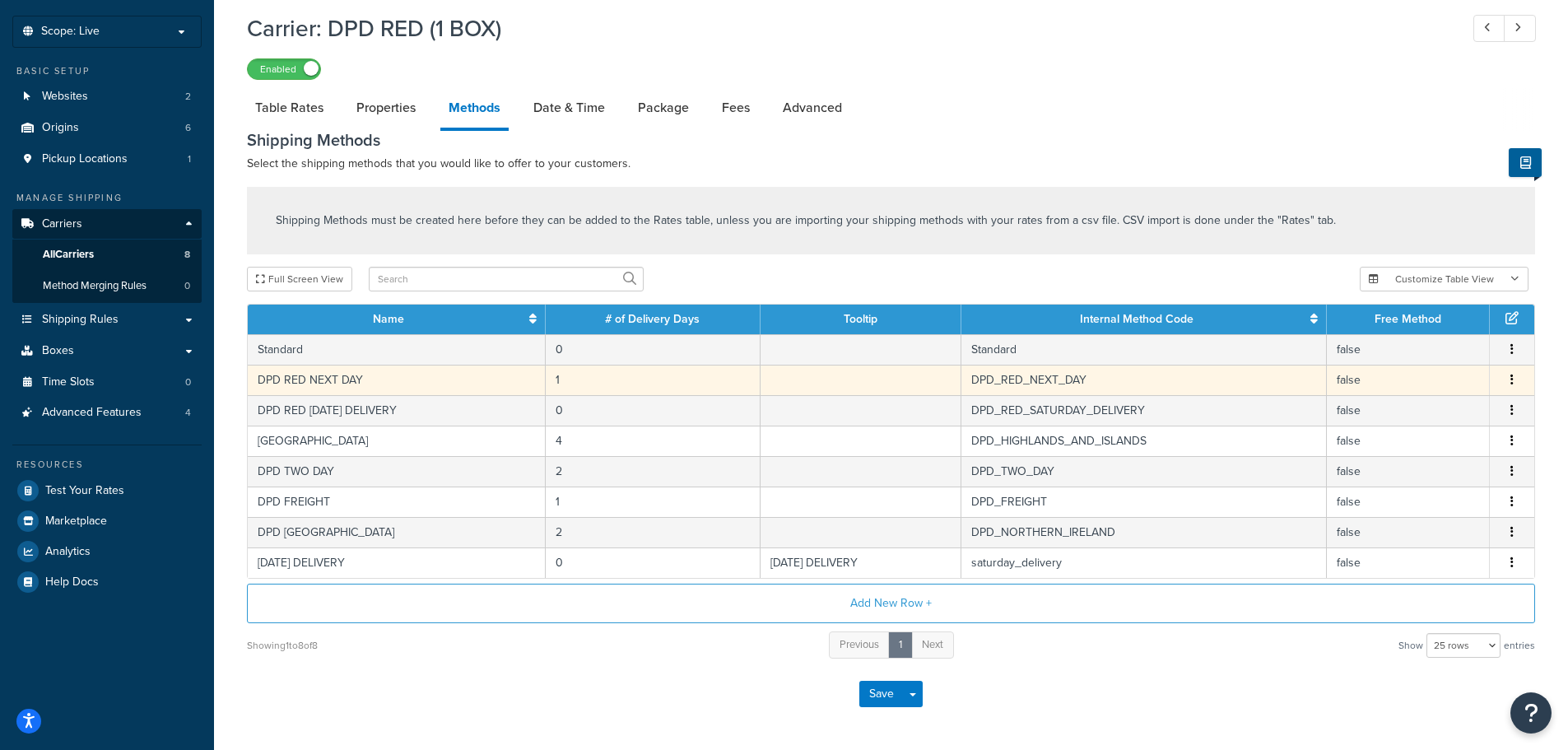
click at [1079, 380] on td "DPD_RED_NEXT_DAY" at bounding box center [1143, 380] width 365 height 30
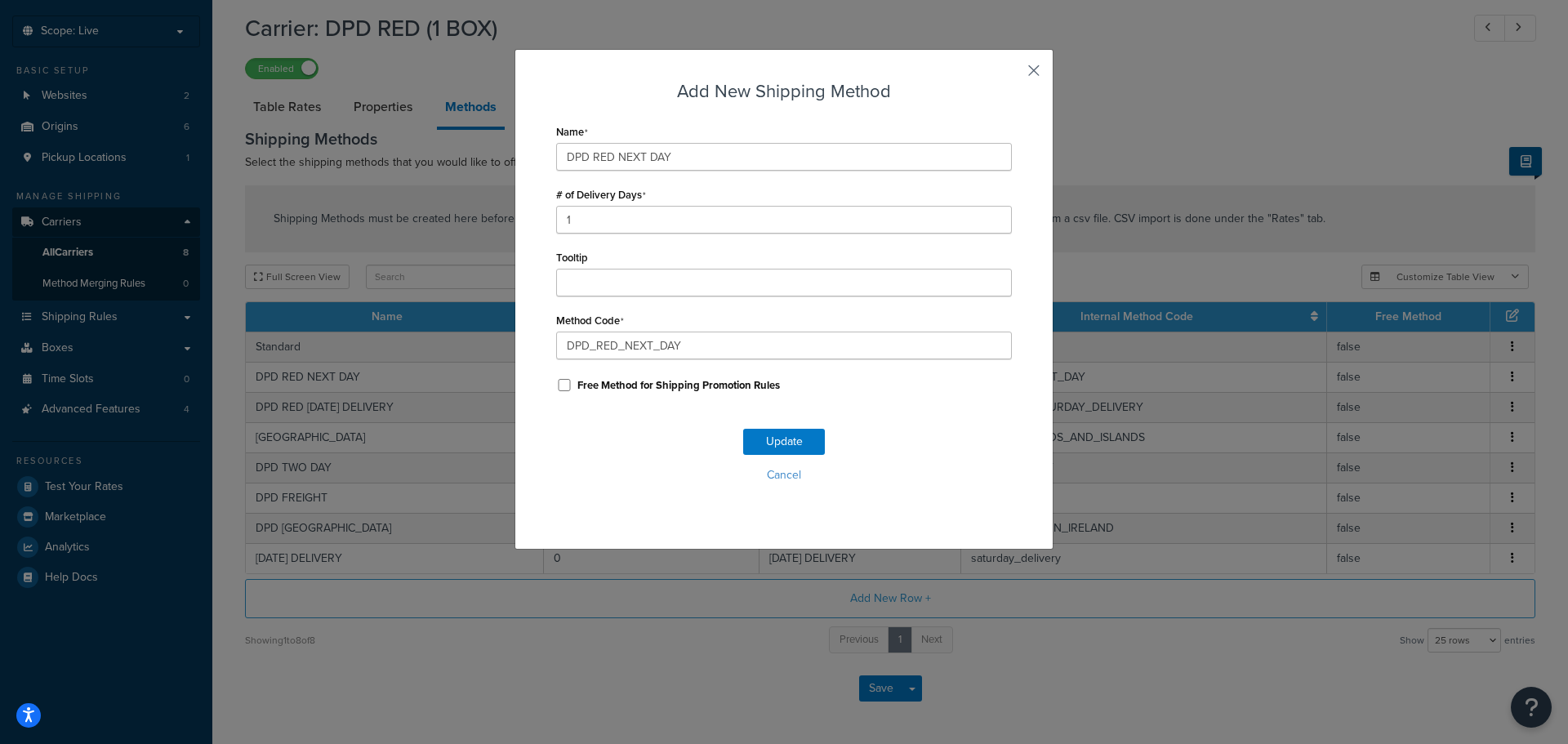
click at [1012, 75] on button "button" at bounding box center [1010, 77] width 4 height 4
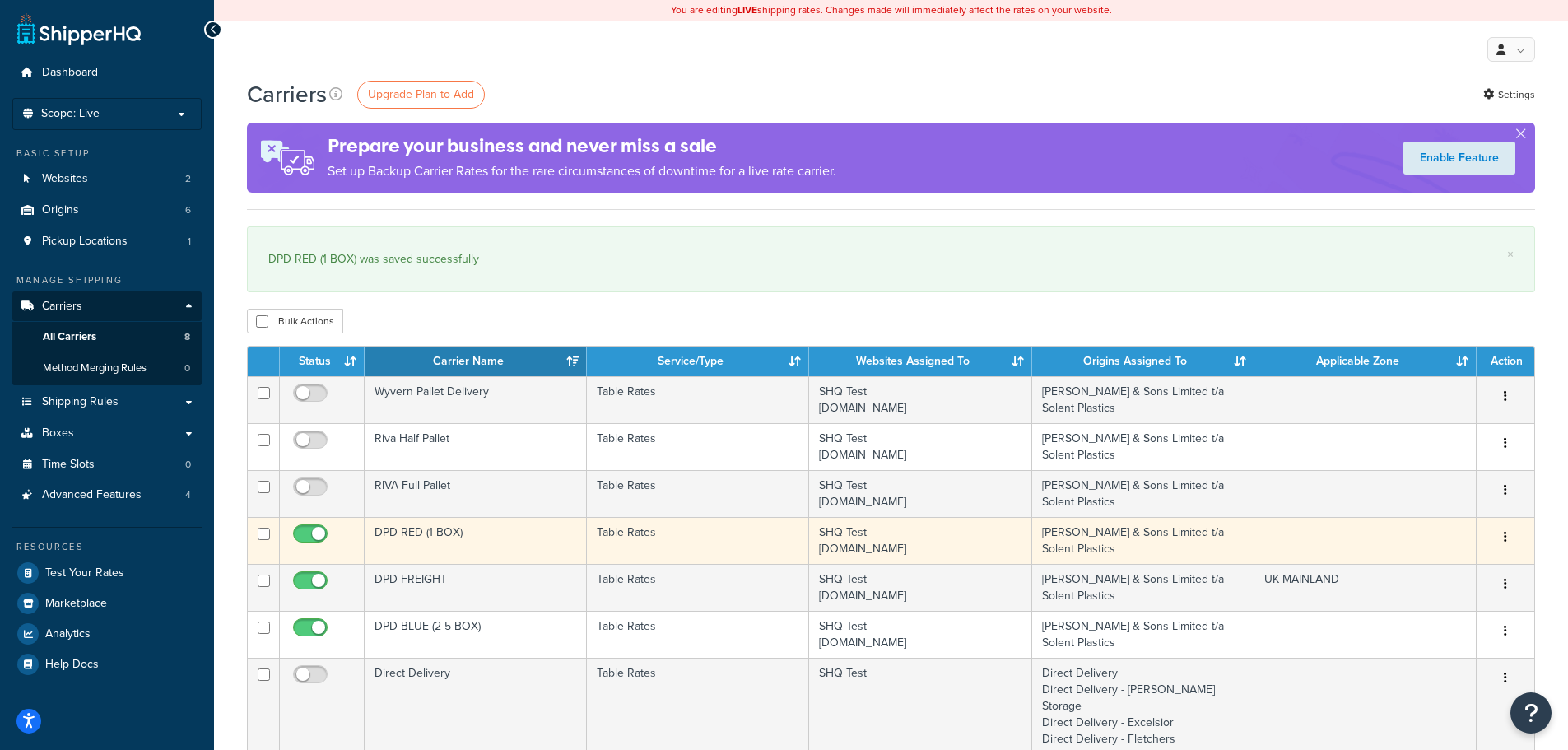
click at [489, 525] on td "DPD RED (1 BOX)" at bounding box center [476, 540] width 222 height 47
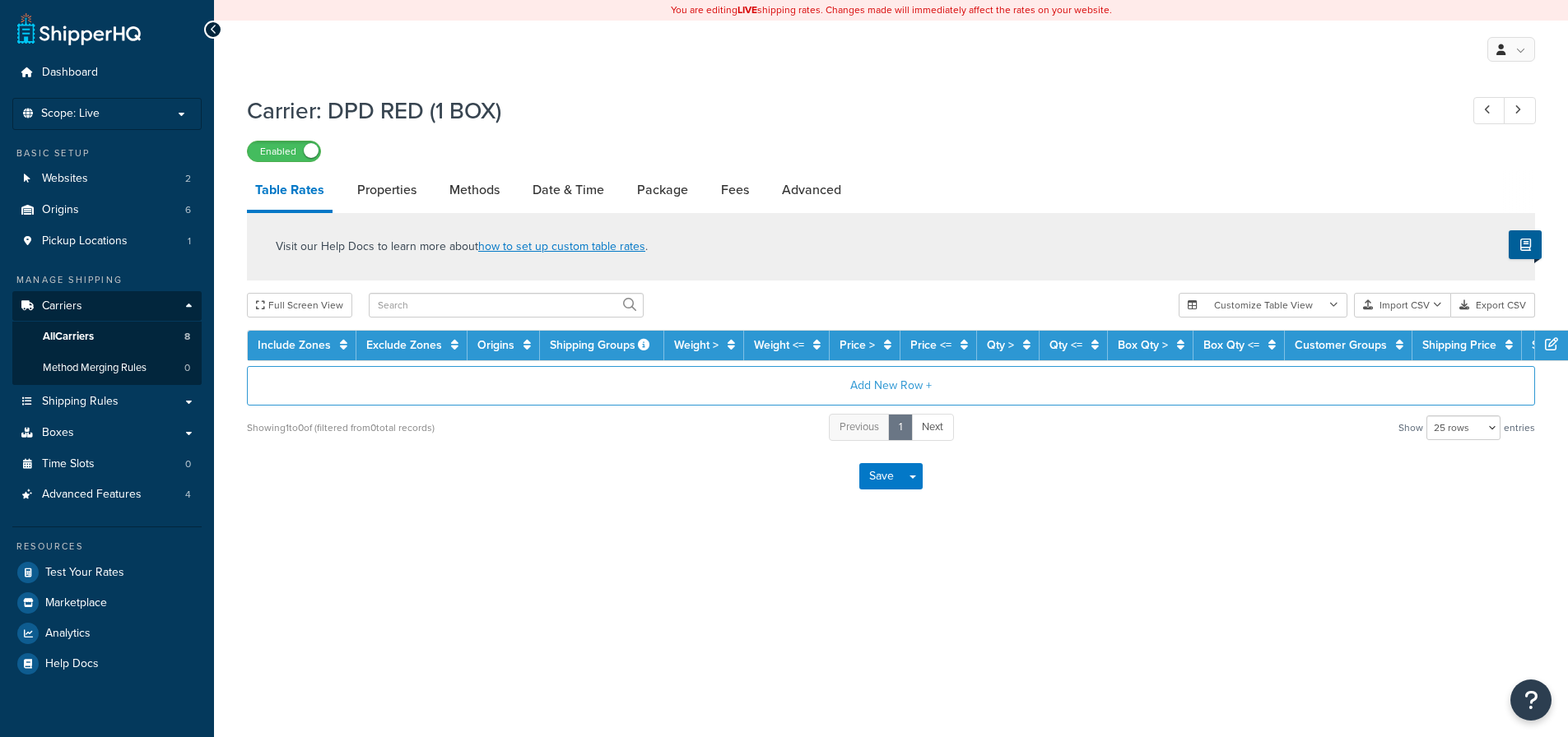
select select "25"
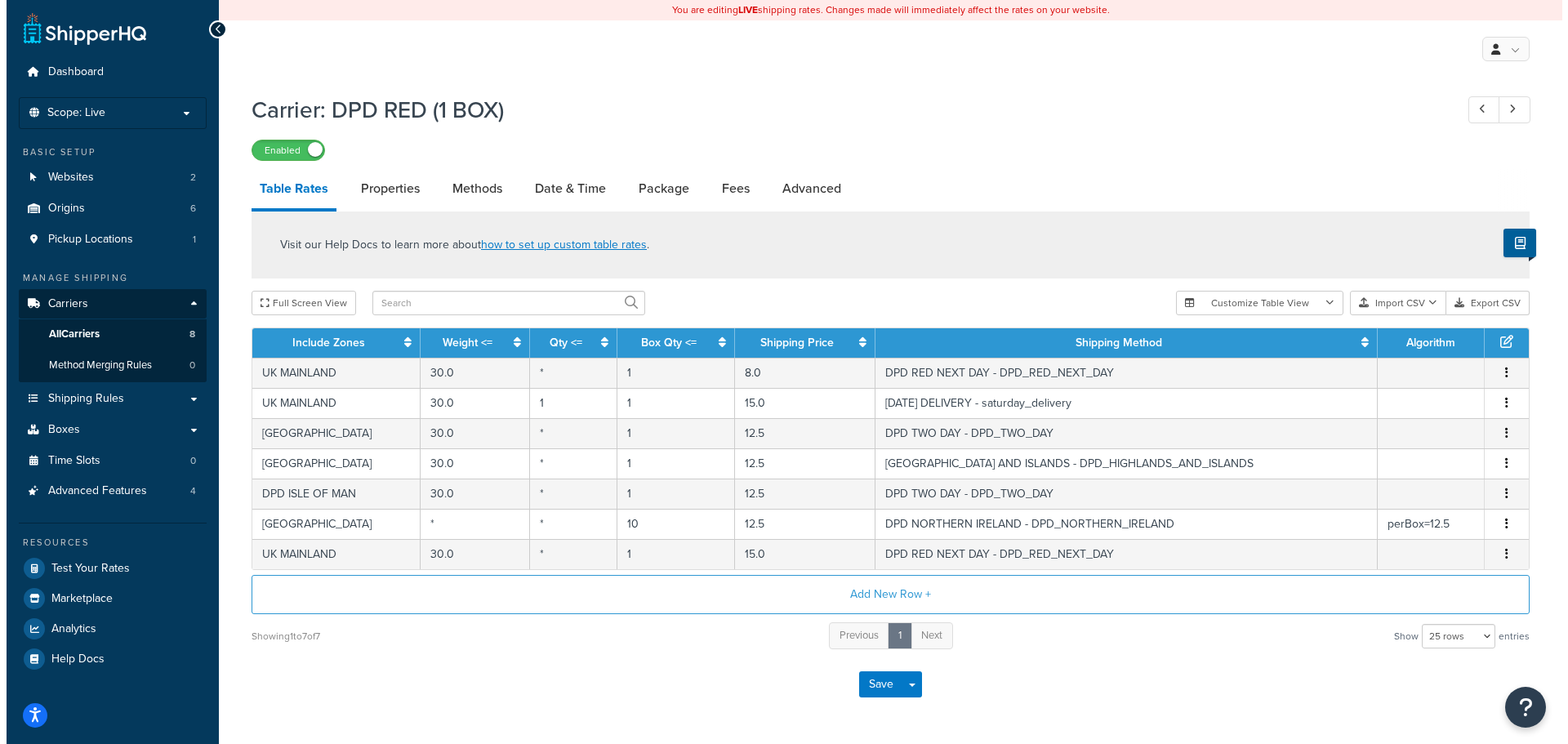
scroll to position [55, 0]
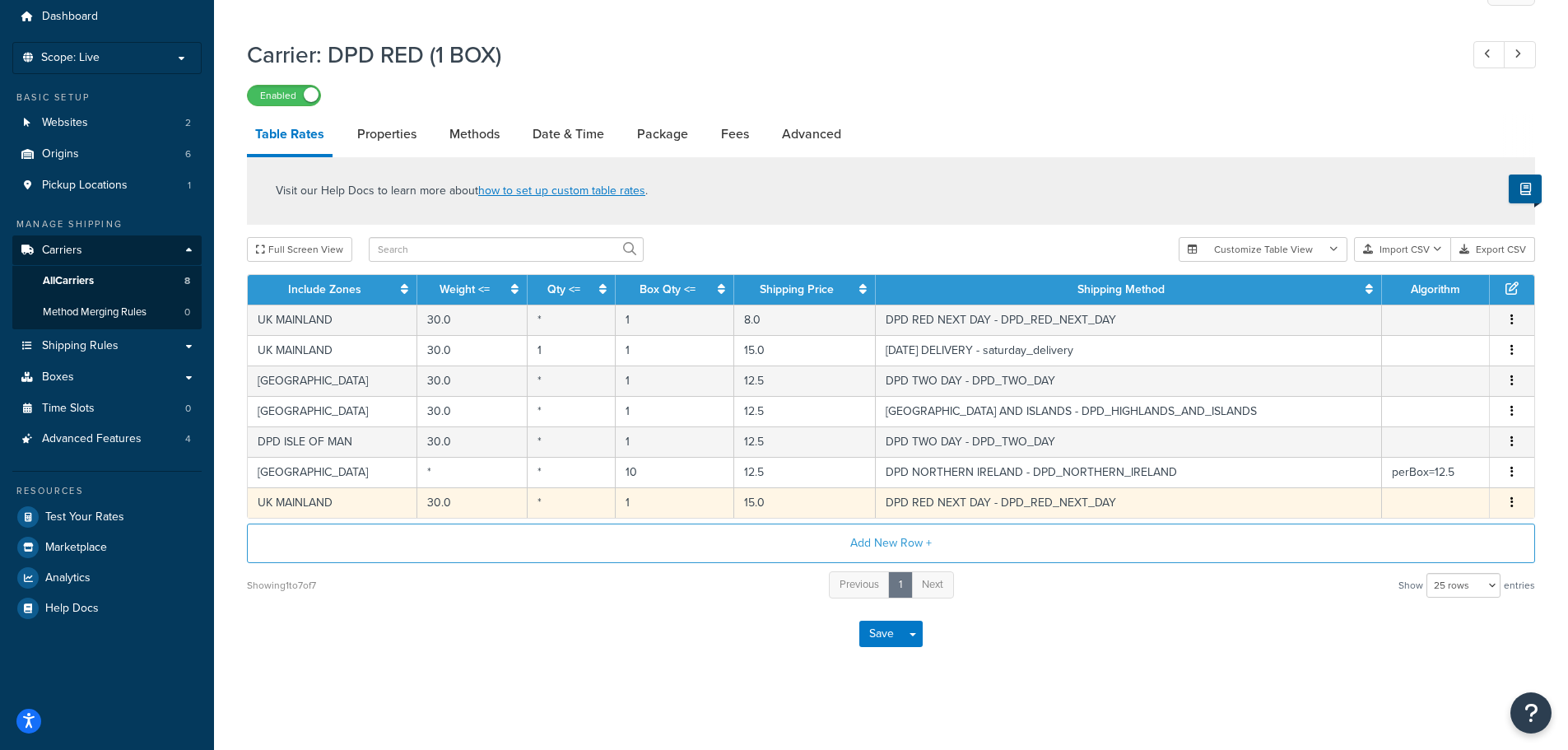
click at [1043, 506] on td "DPD RED NEXT DAY - DPD_RED_NEXT_DAY" at bounding box center [1129, 502] width 506 height 30
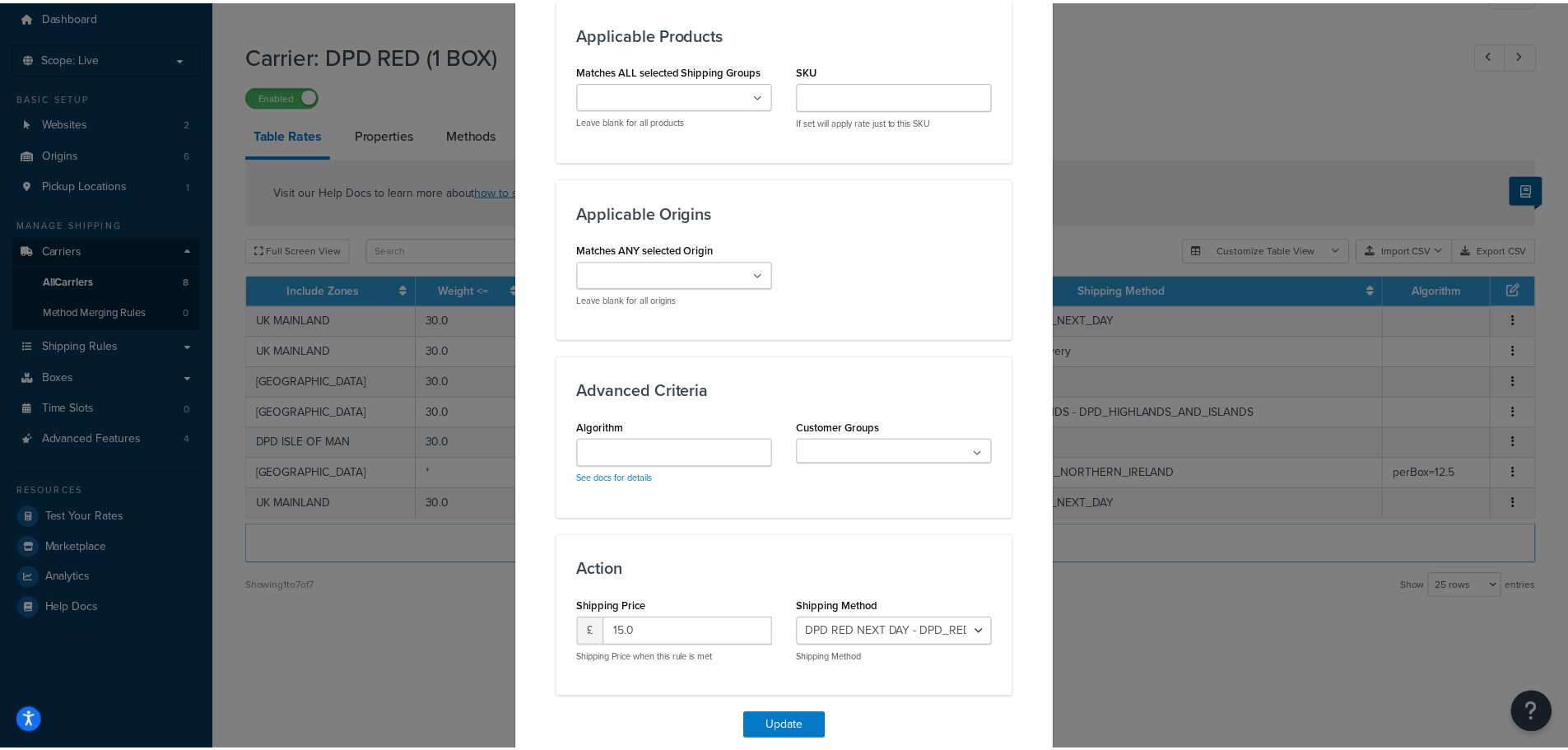
scroll to position [1136, 0]
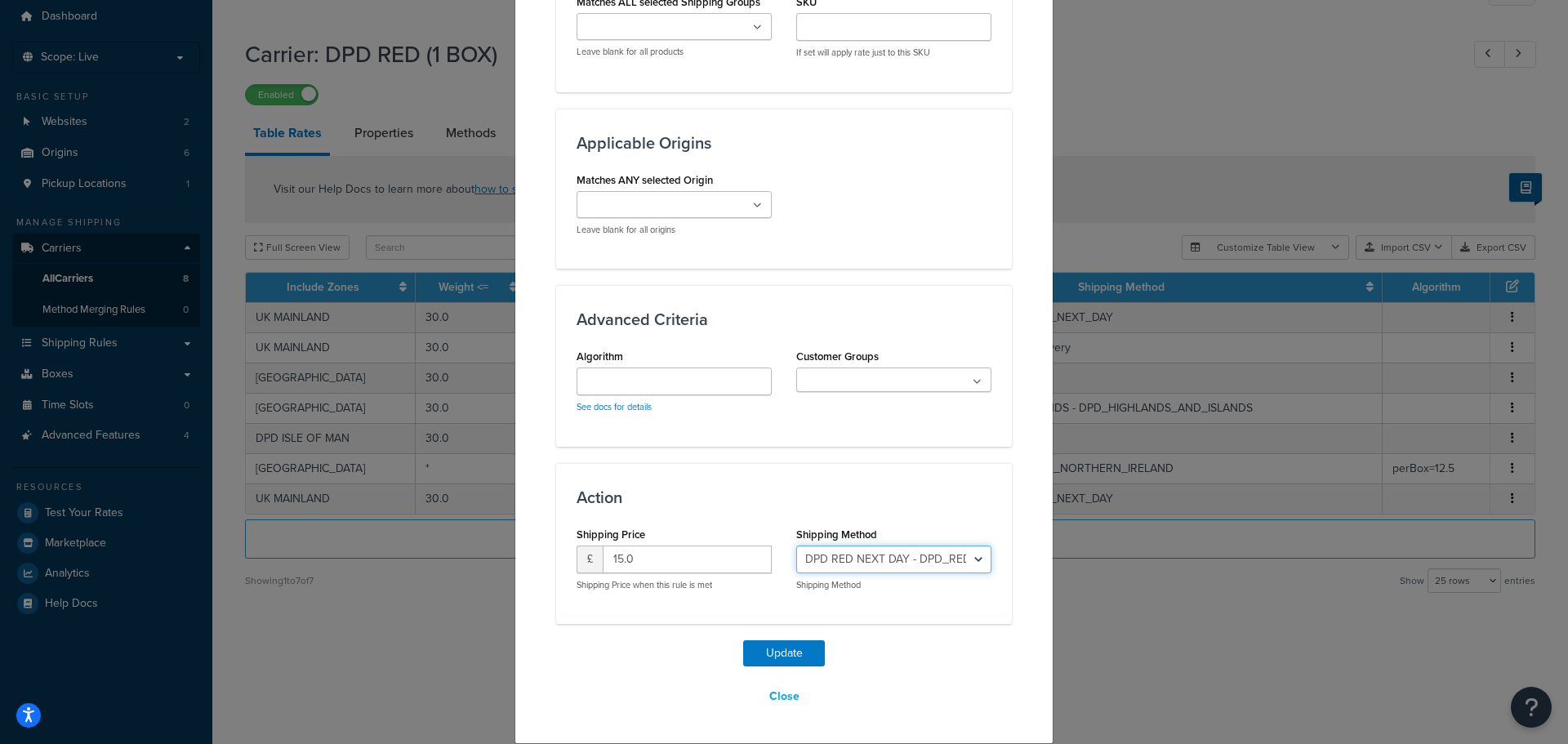
click at [964, 562] on select "Standard - Standard DPD RED NEXT DAY - DPD_RED_NEXT_DAY DPD RED [DATE] DELIVERY…" at bounding box center [894, 559] width 195 height 28
select select "182507"
click at [797, 546] on select "Standard - Standard DPD RED NEXT DAY - DPD_RED_NEXT_DAY DPD RED [DATE] DELIVERY…" at bounding box center [894, 559] width 195 height 28
click at [777, 654] on button "Update" at bounding box center [784, 653] width 82 height 26
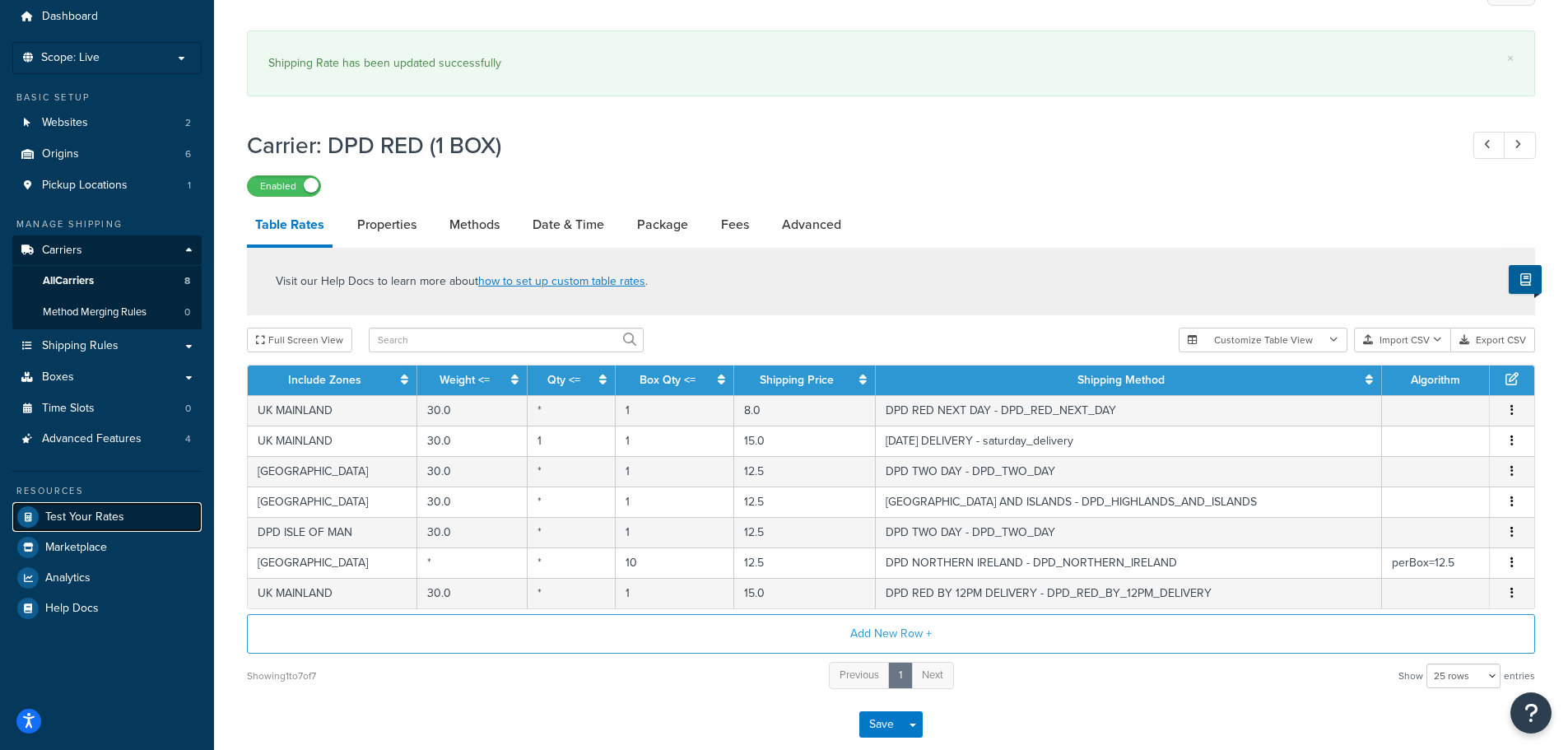
click at [115, 511] on span "Test Your Rates" at bounding box center [84, 517] width 79 height 14
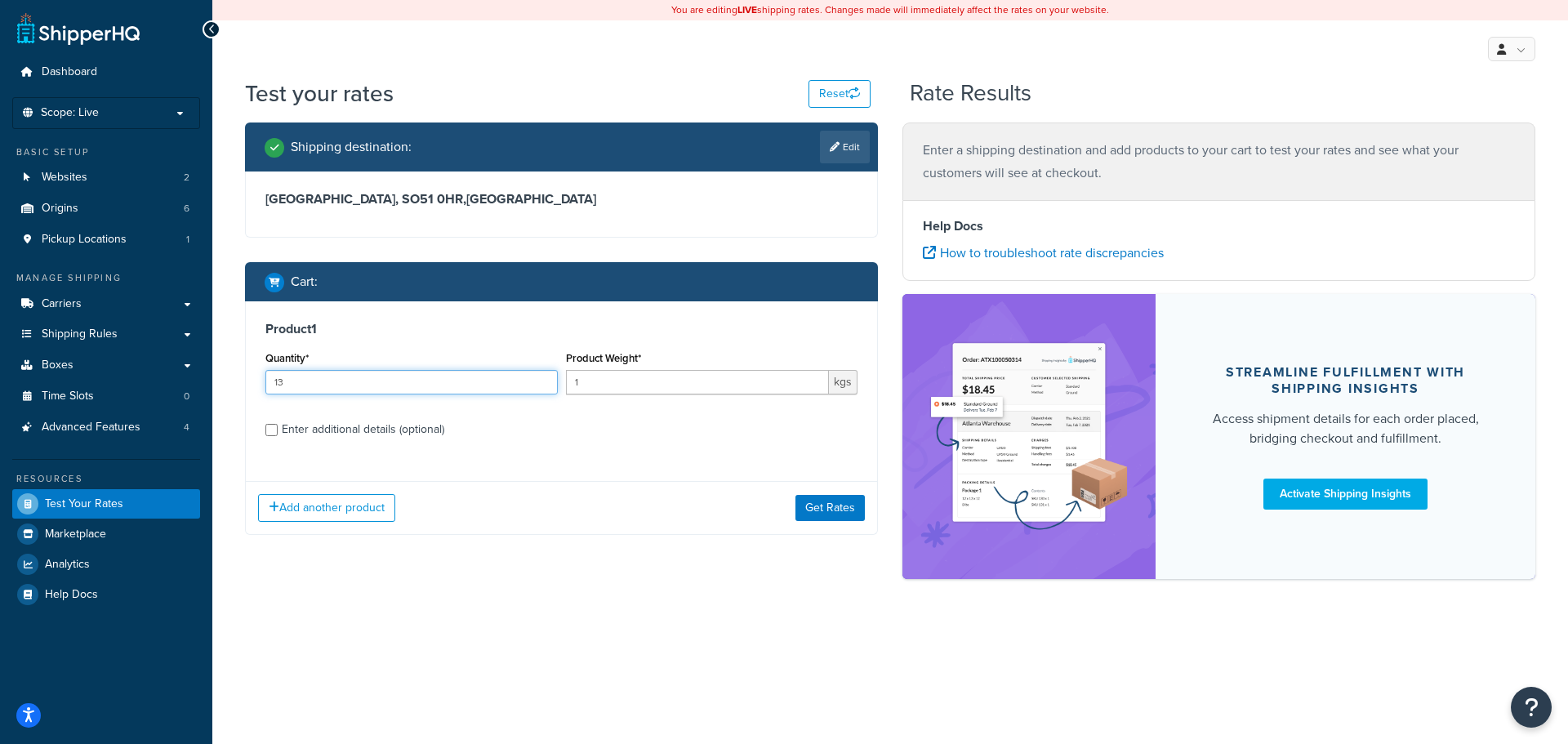
click at [422, 382] on input "13" at bounding box center [411, 382] width 292 height 24
type input "5"
click at [835, 508] on button "Get Rates" at bounding box center [830, 508] width 69 height 26
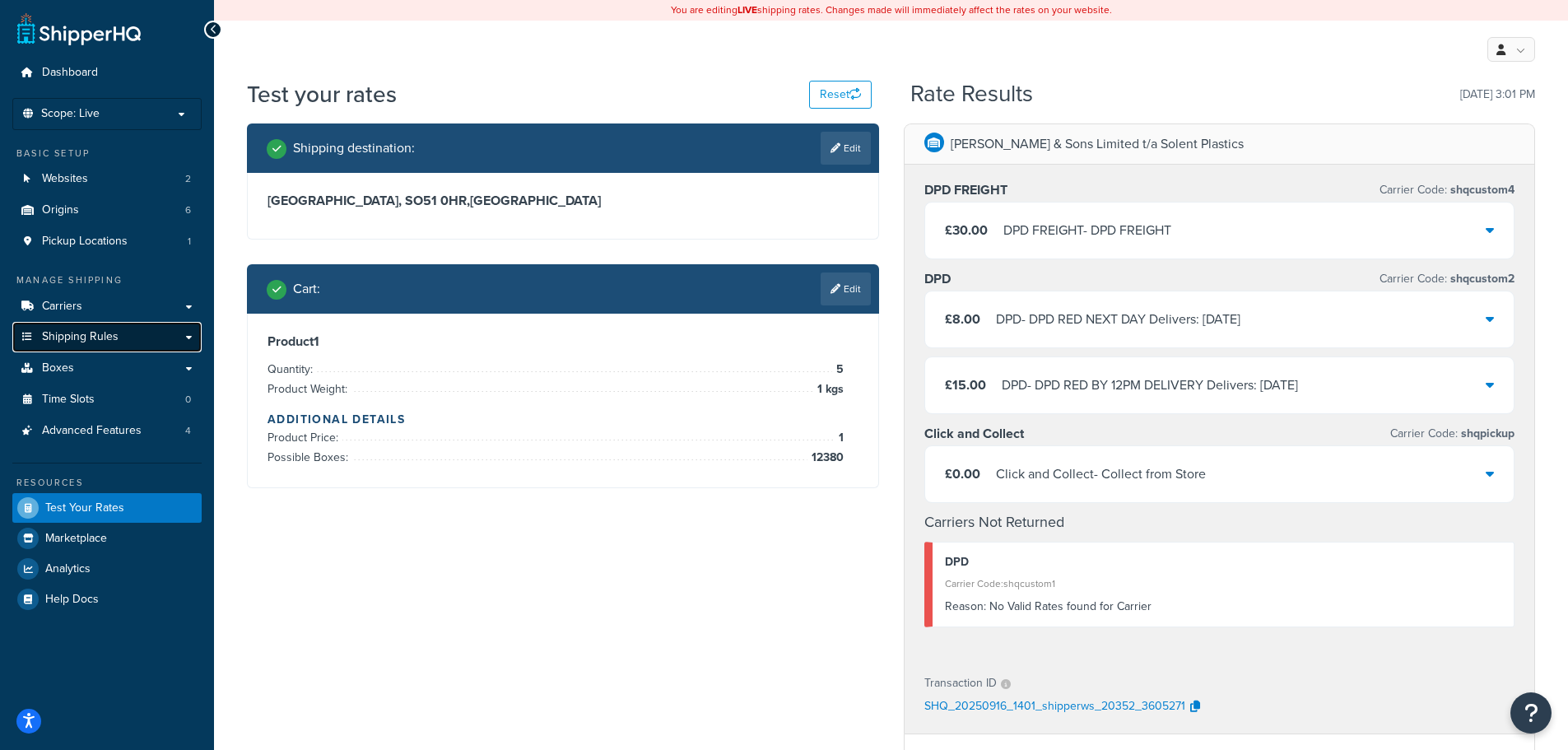
click at [70, 339] on span "Shipping Rules" at bounding box center [80, 337] width 76 height 14
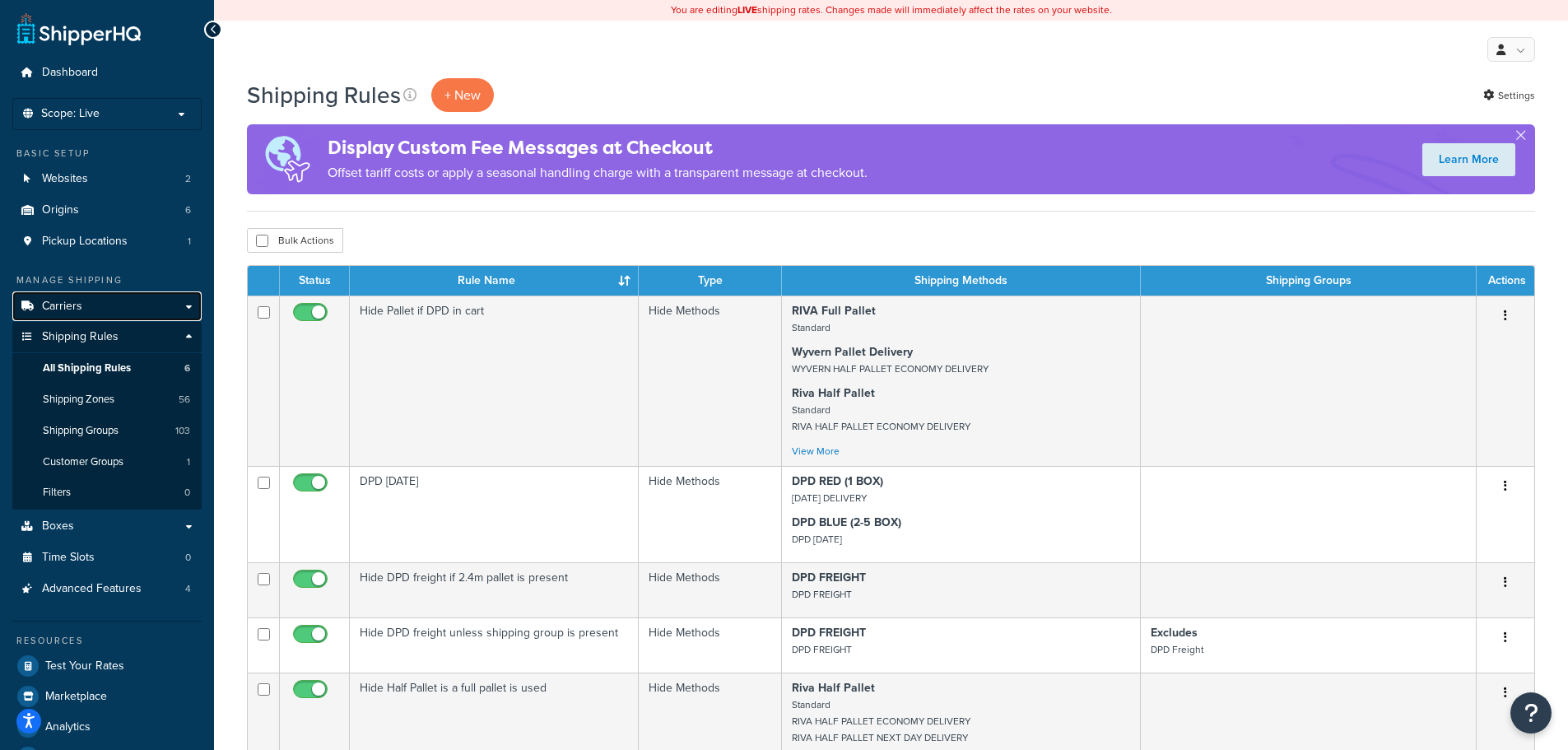
click at [126, 299] on link "Carriers" at bounding box center [107, 306] width 189 height 30
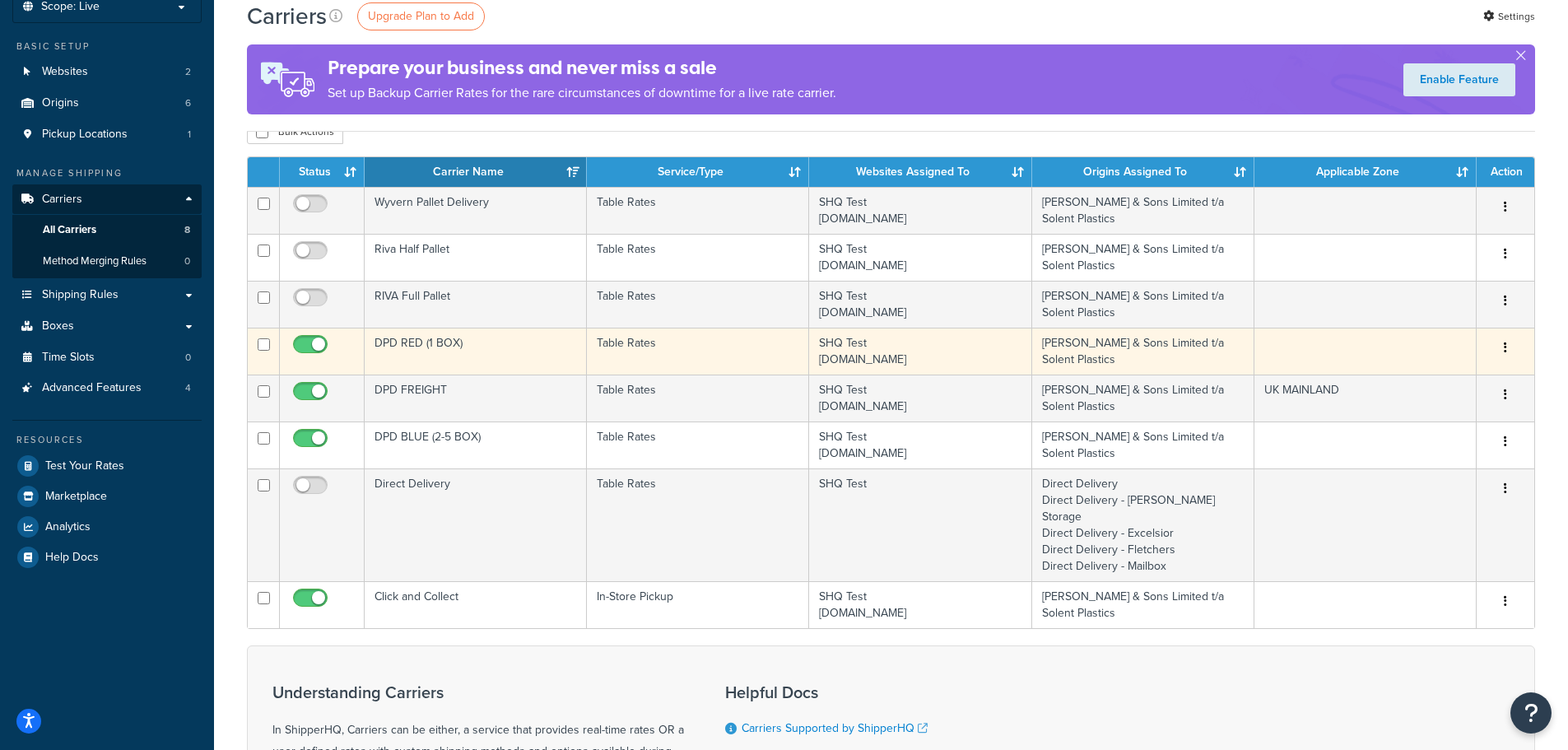
scroll to position [164, 0]
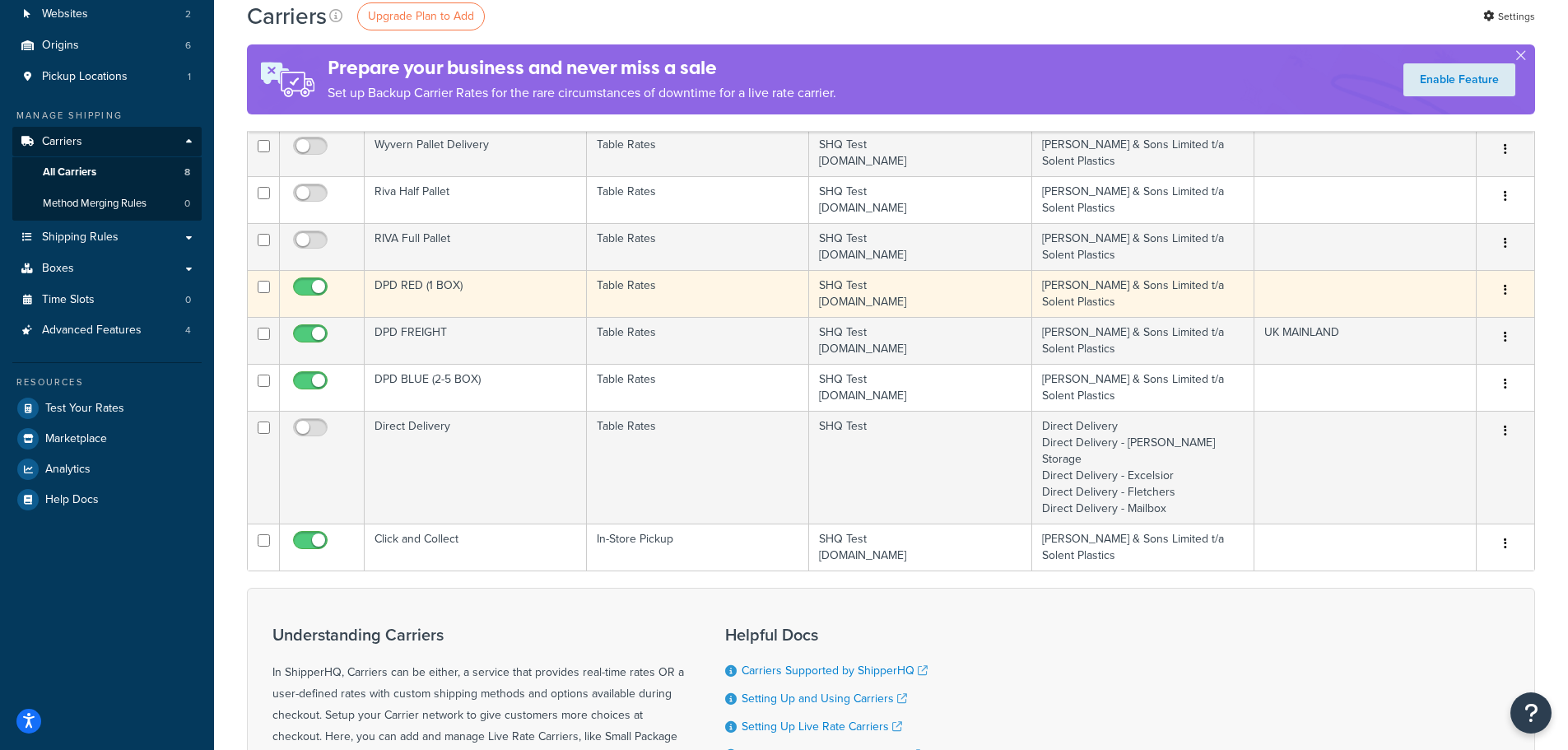
click at [700, 292] on td "Table Rates" at bounding box center [698, 294] width 222 height 47
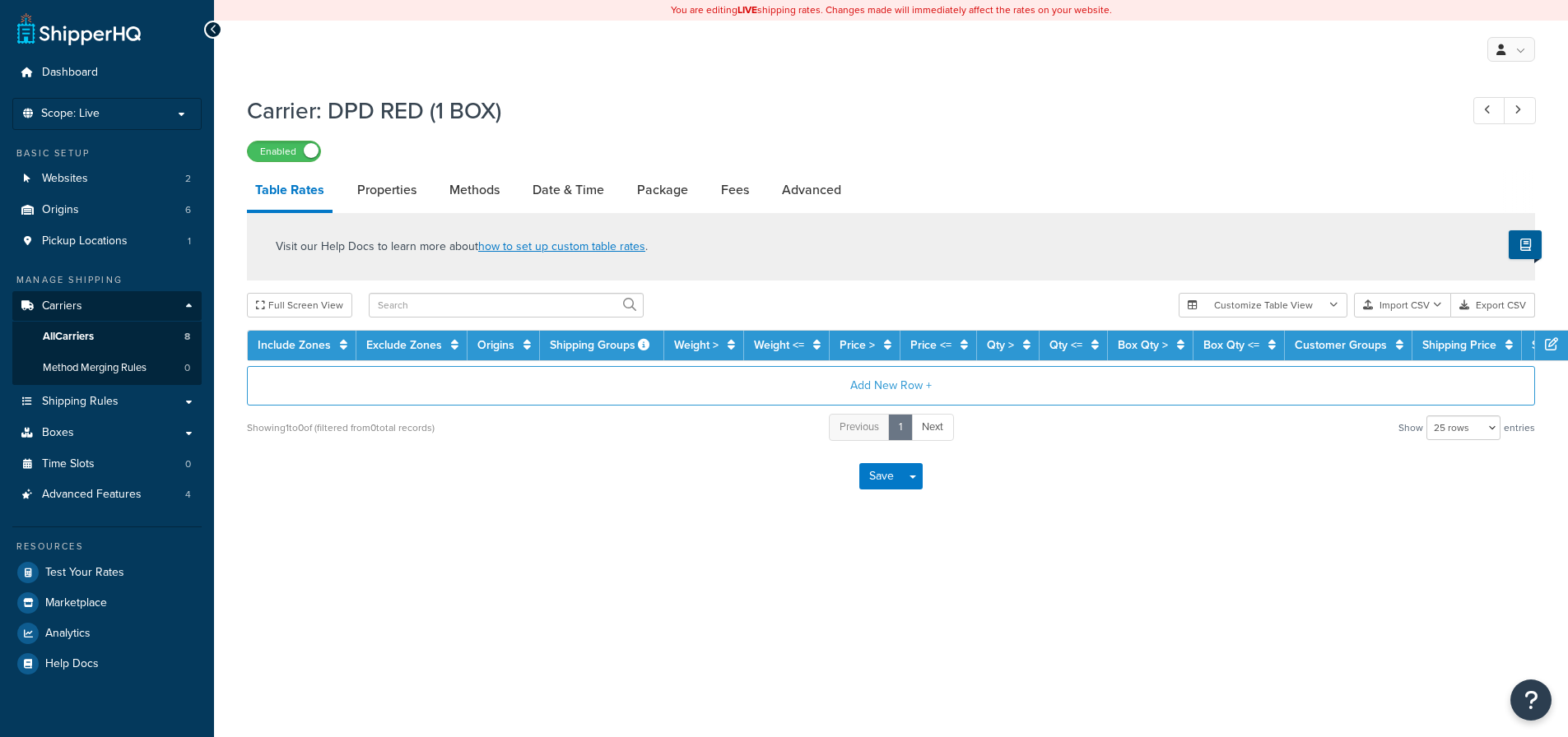
select select "25"
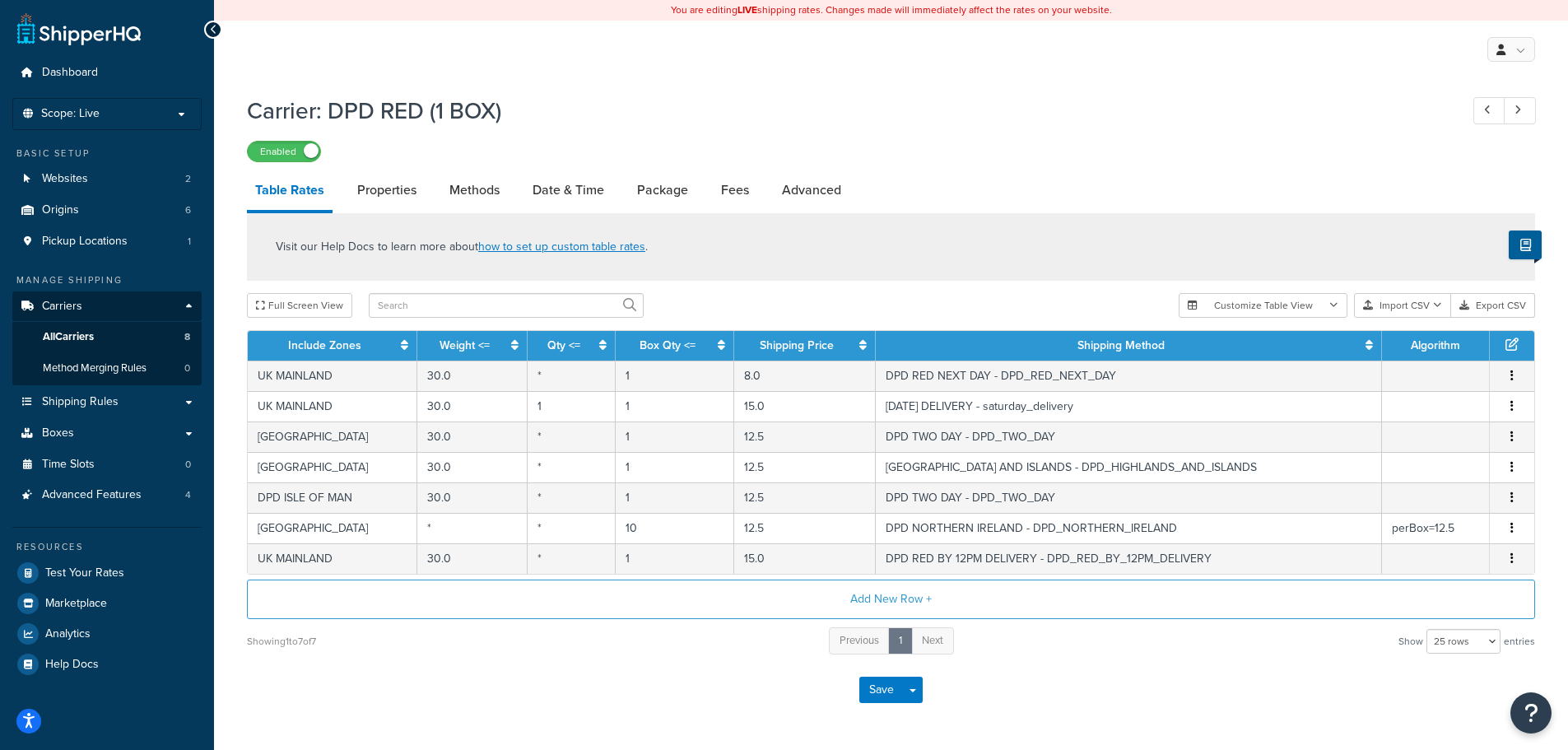
scroll to position [56, 0]
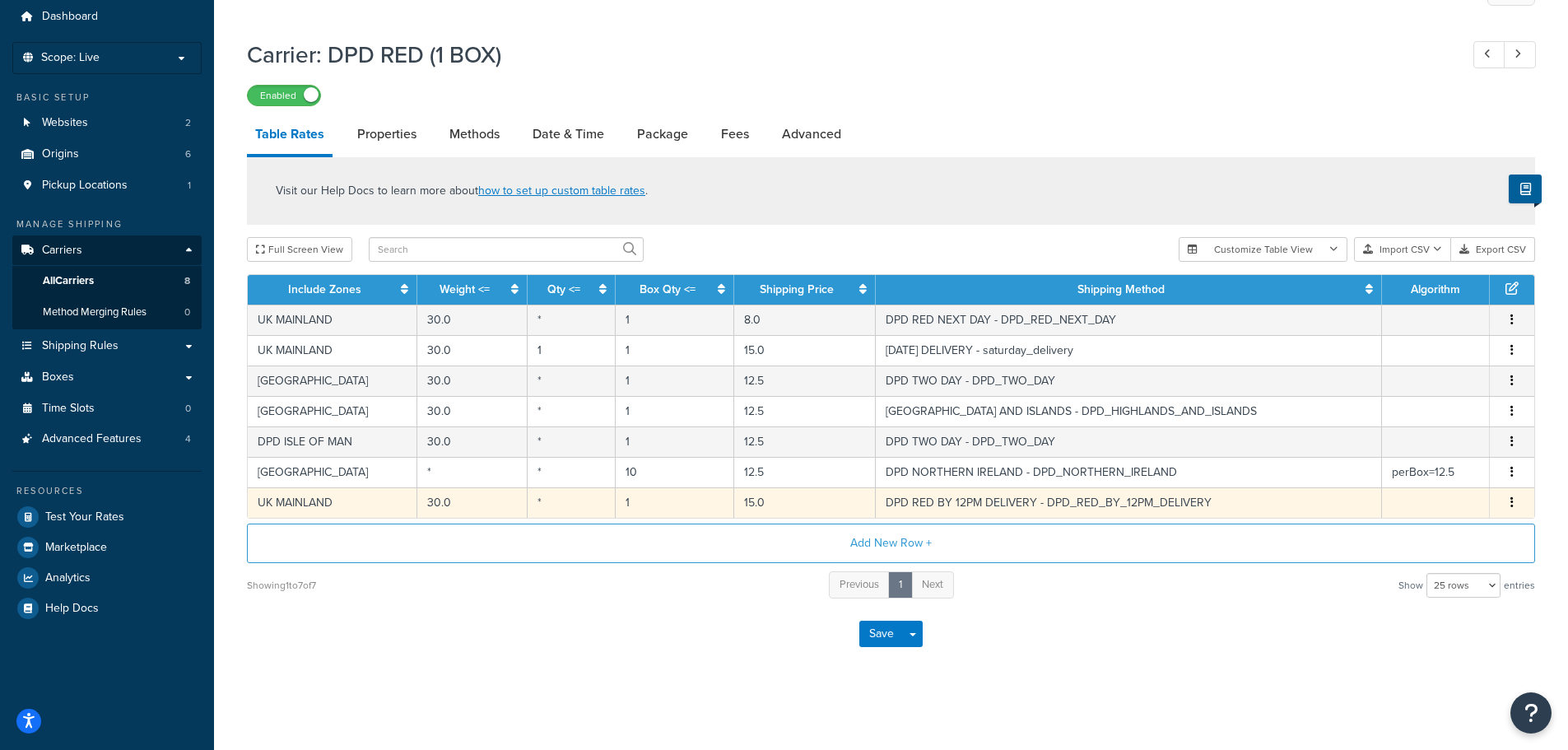
click at [1512, 500] on icon "button" at bounding box center [1511, 502] width 3 height 12
click at [1427, 531] on div "Delete" at bounding box center [1427, 537] width 116 height 33
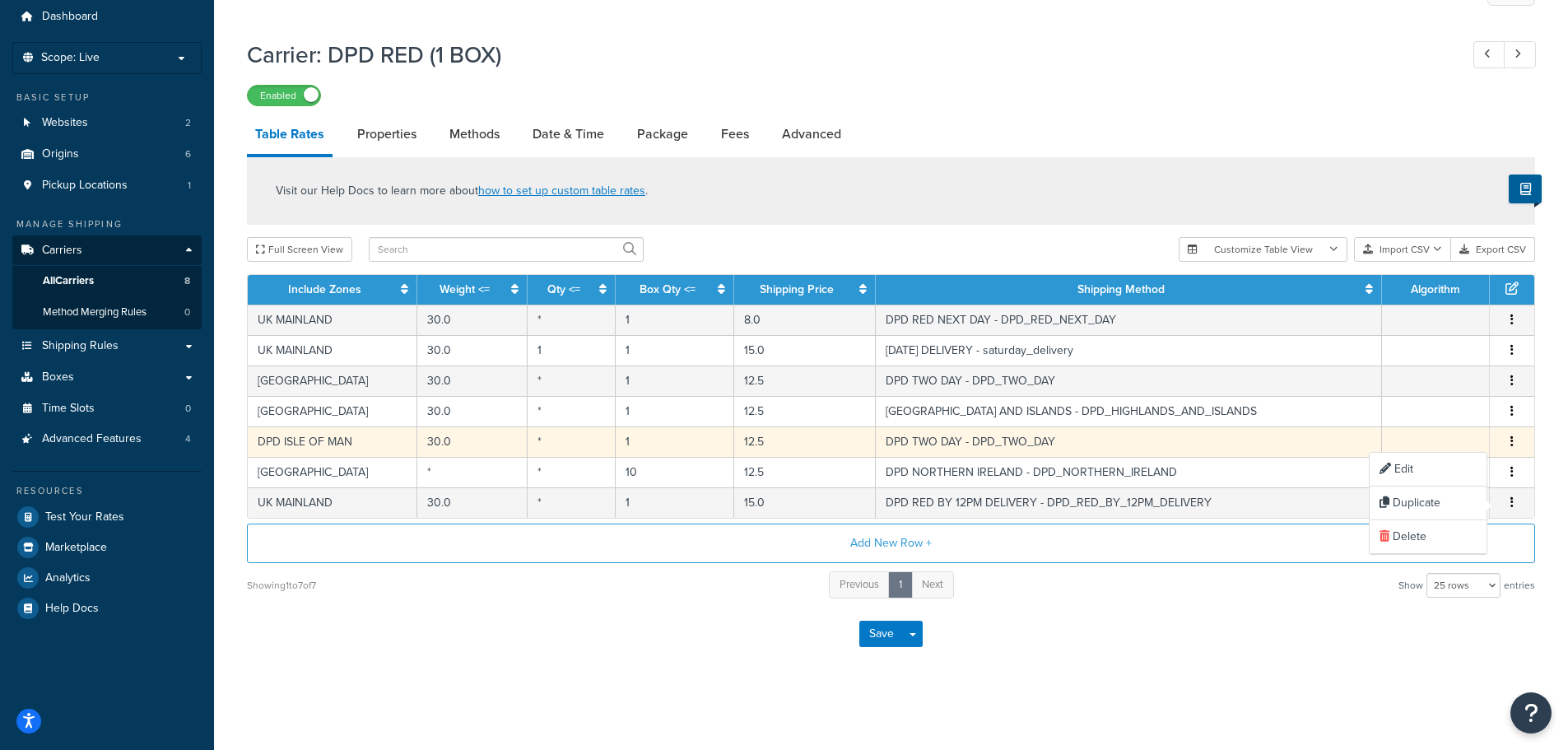
scroll to position [25, 0]
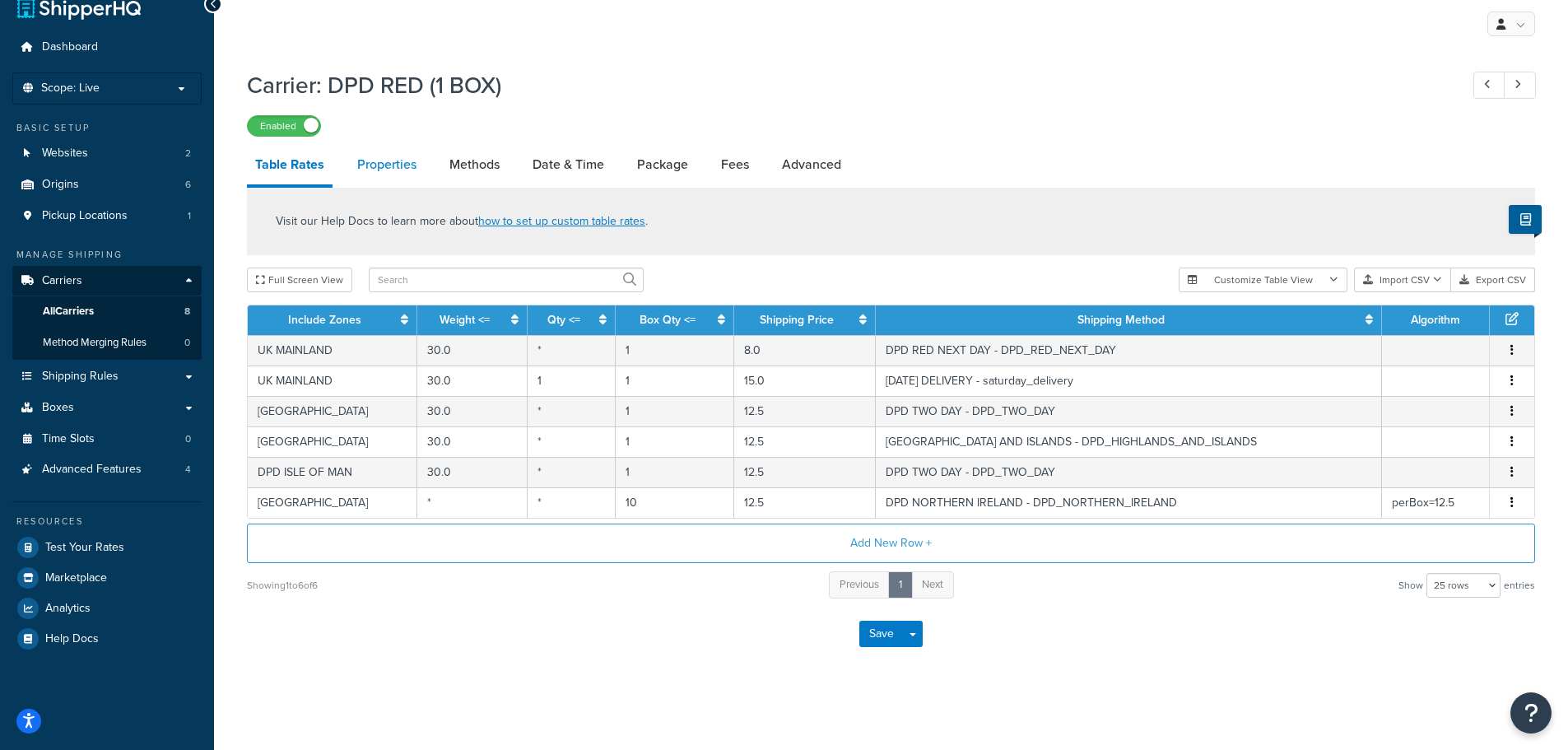
click at [363, 168] on link "Properties" at bounding box center [387, 164] width 75 height 39
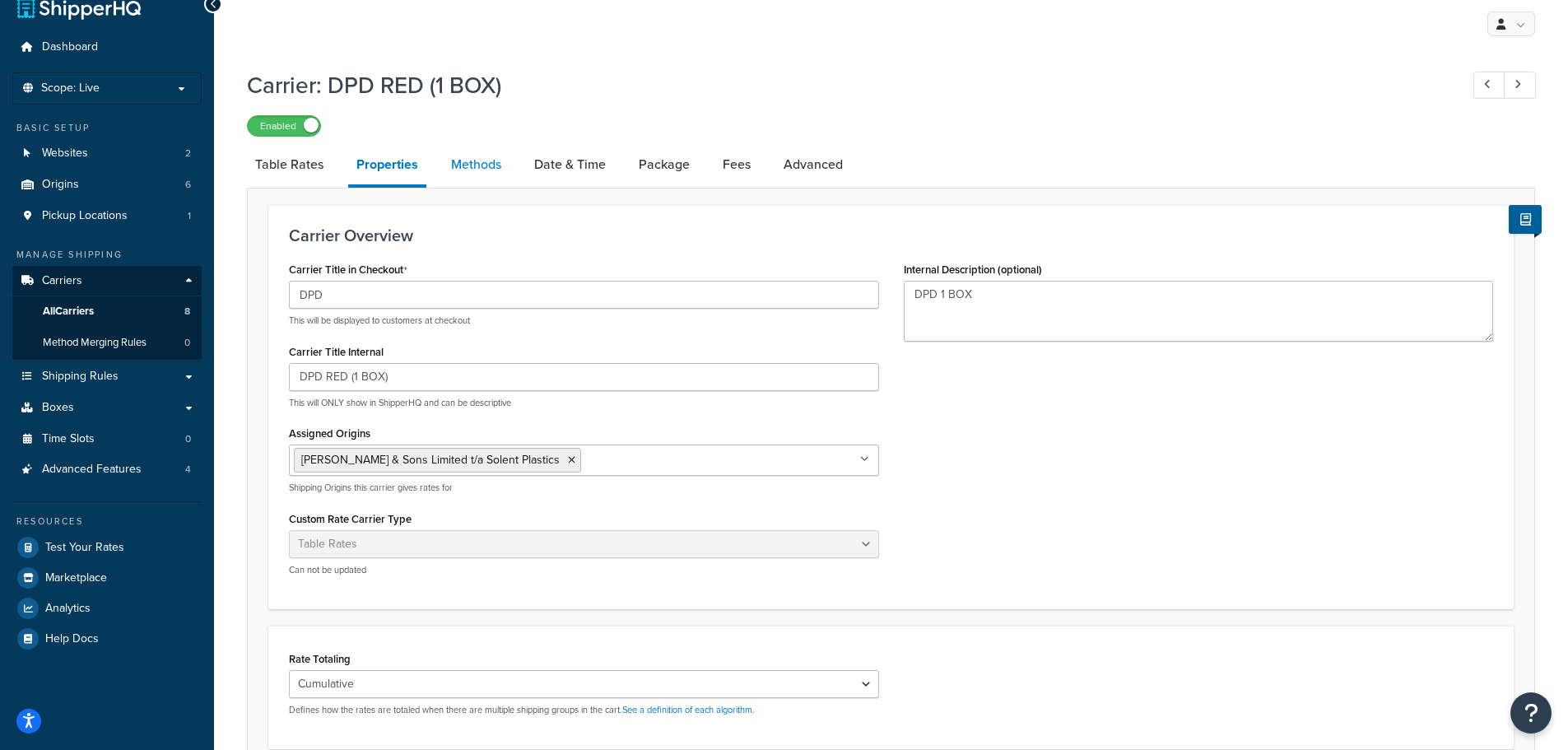
click at [472, 162] on link "Methods" at bounding box center [476, 164] width 67 height 39
select select "25"
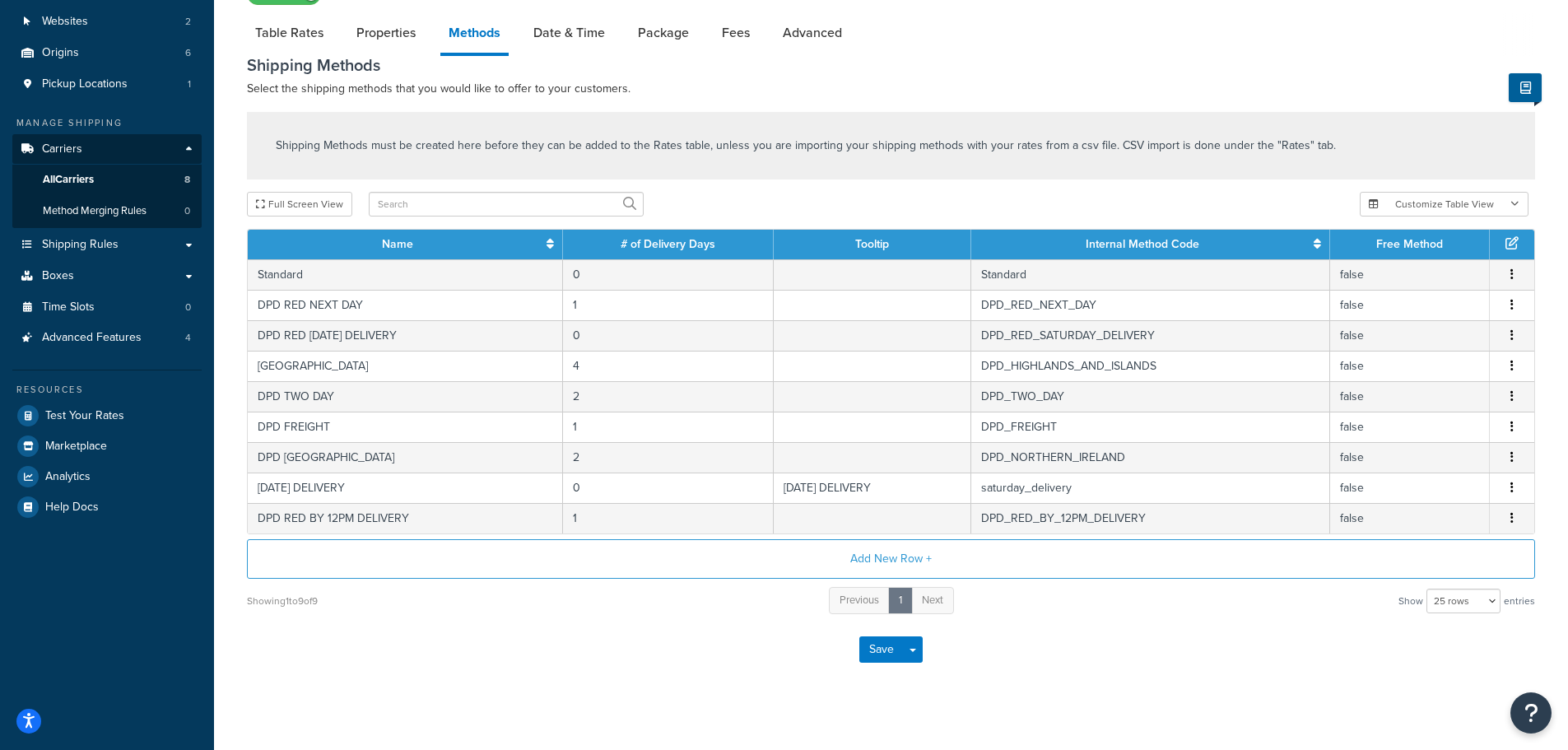
scroll to position [164, 0]
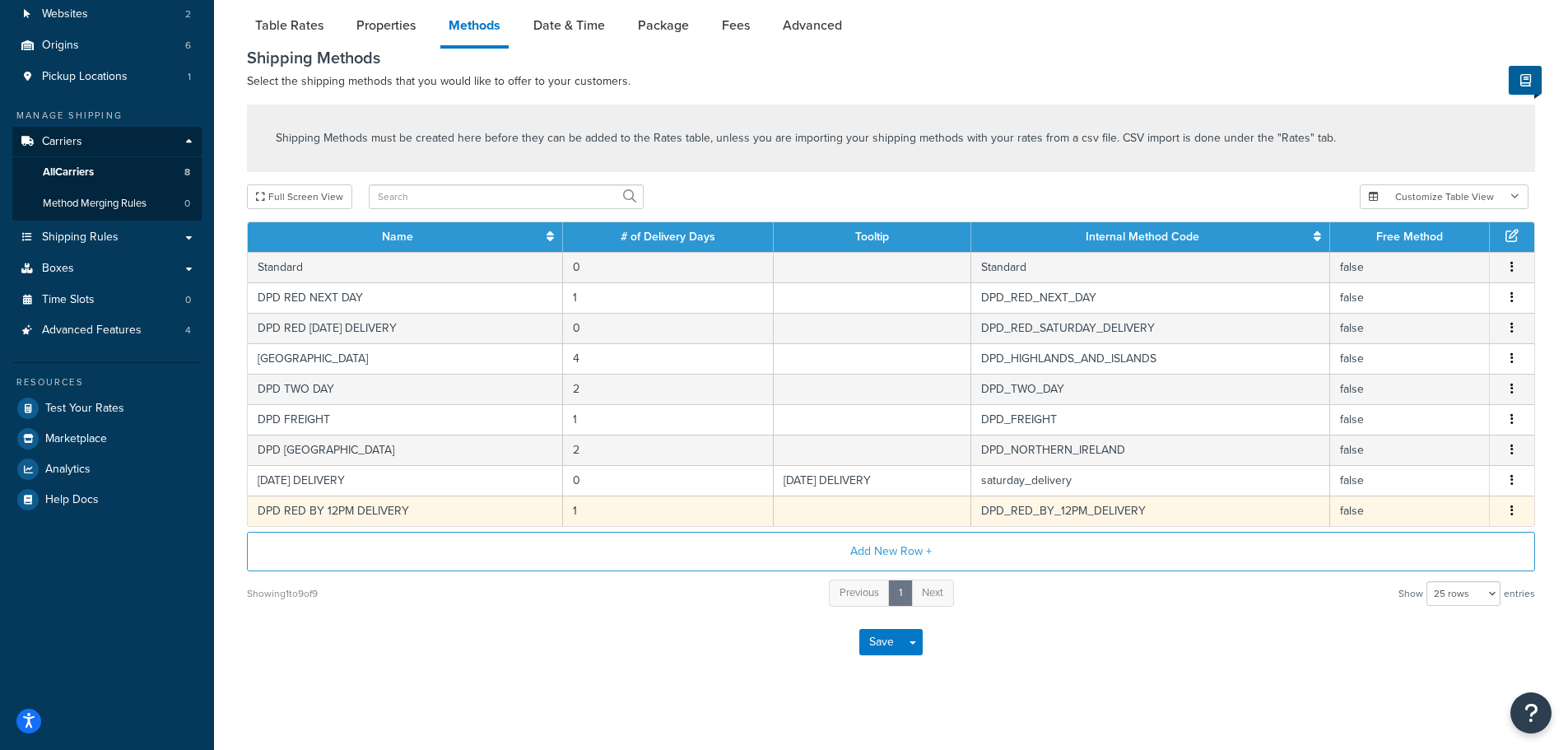
click at [1510, 509] on icon "button" at bounding box center [1511, 510] width 3 height 12
click at [1438, 528] on div "Delete" at bounding box center [1427, 528] width 116 height 33
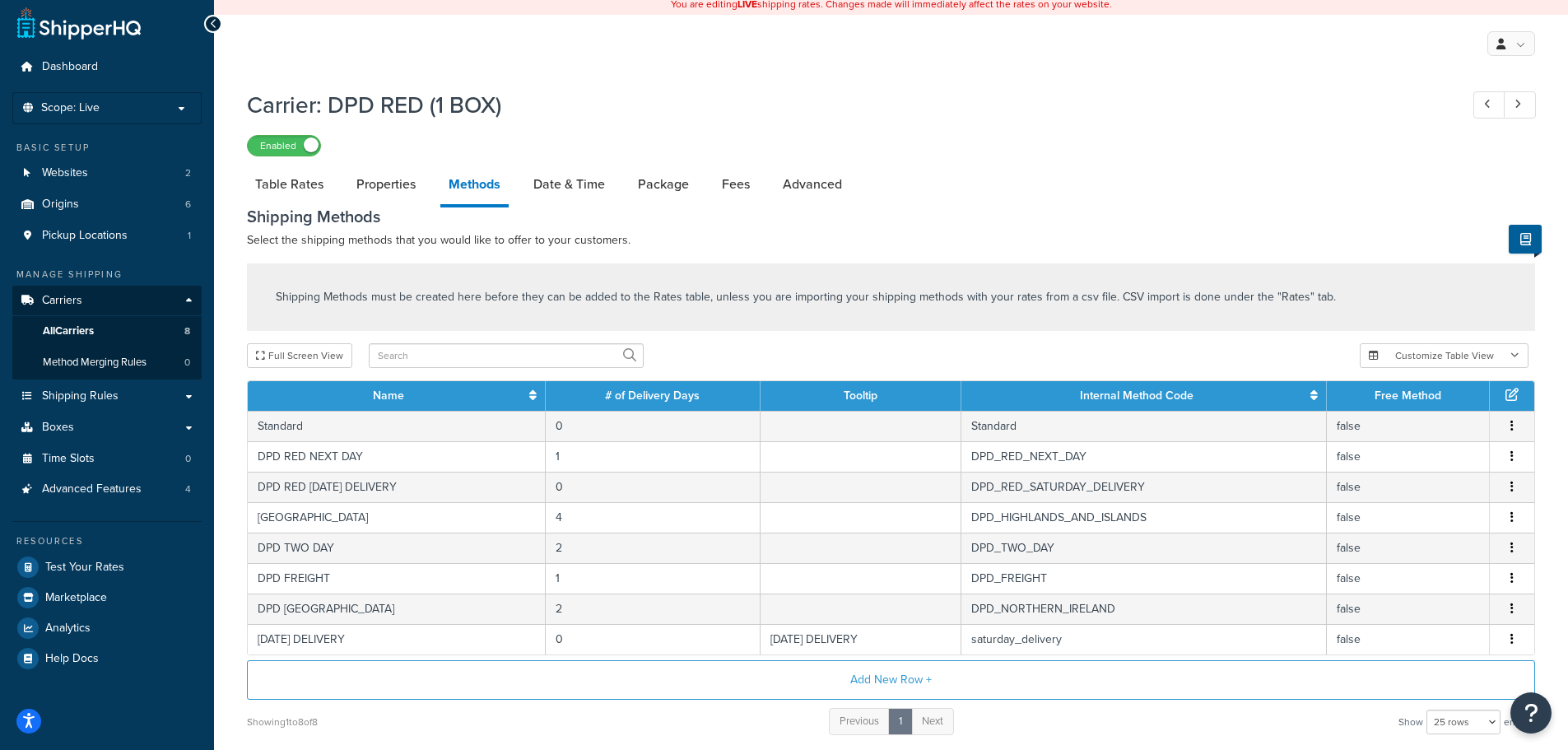
scroll to position [0, 0]
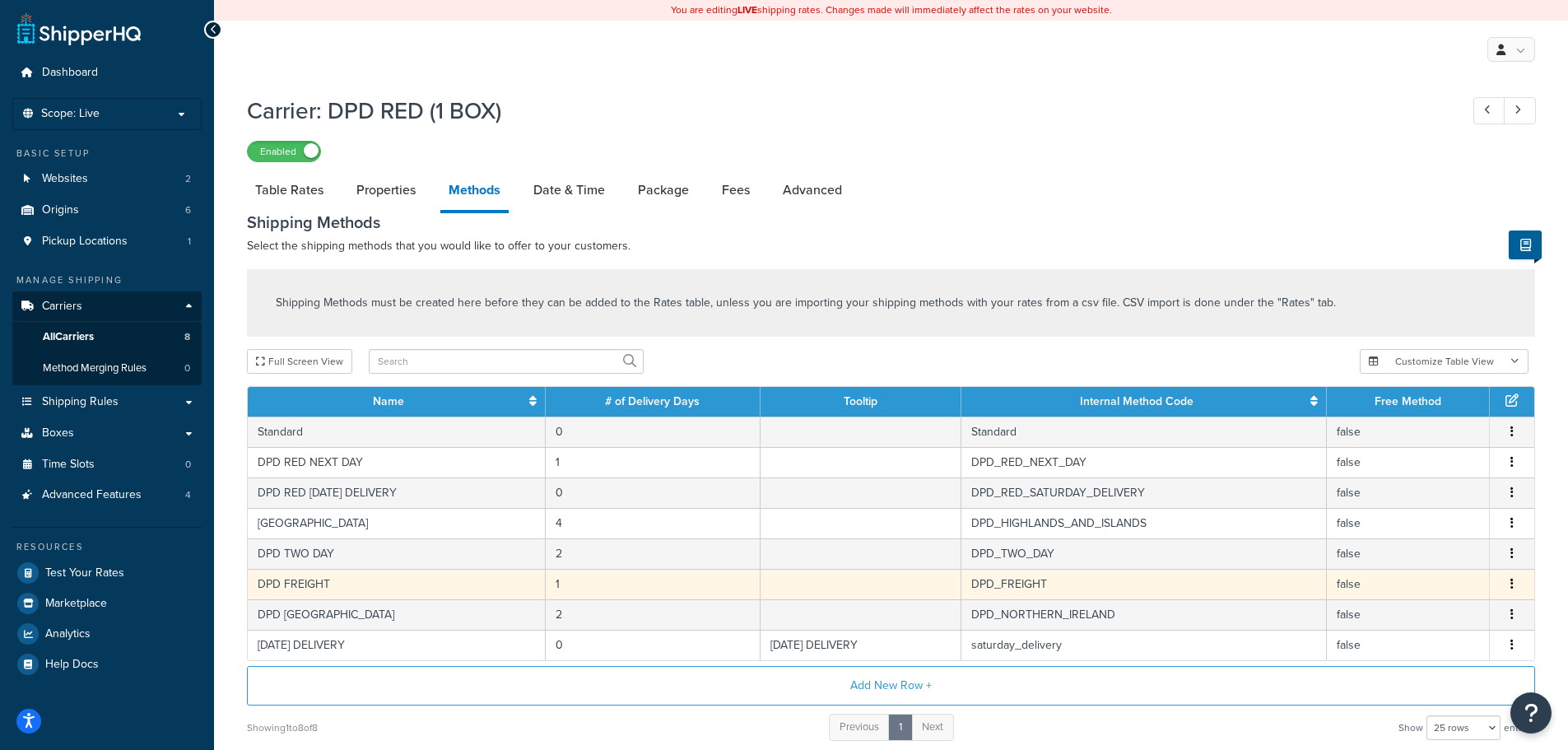
click at [394, 590] on td "DPD FREIGHT" at bounding box center [396, 584] width 298 height 30
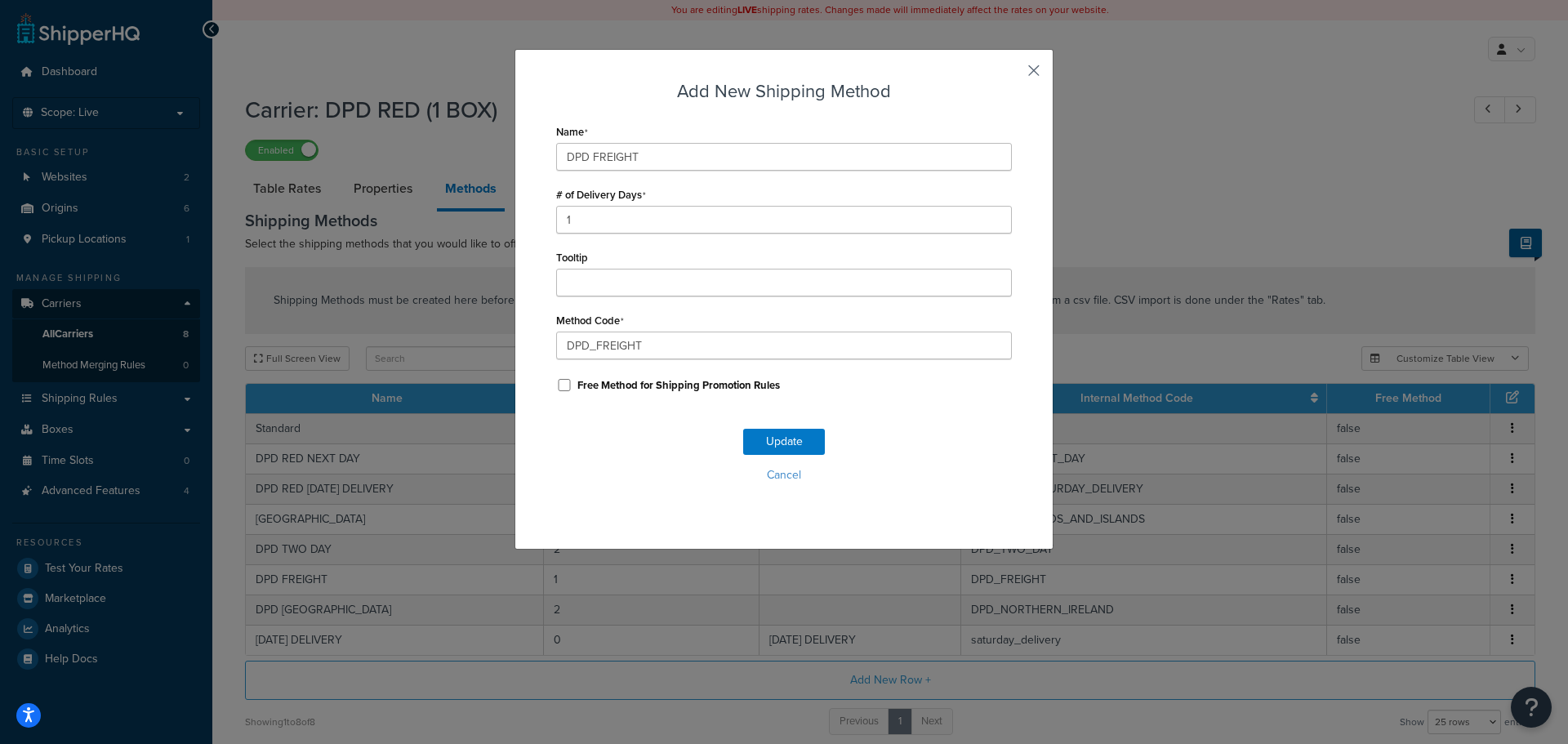
click at [1012, 75] on button "button" at bounding box center [1010, 77] width 4 height 4
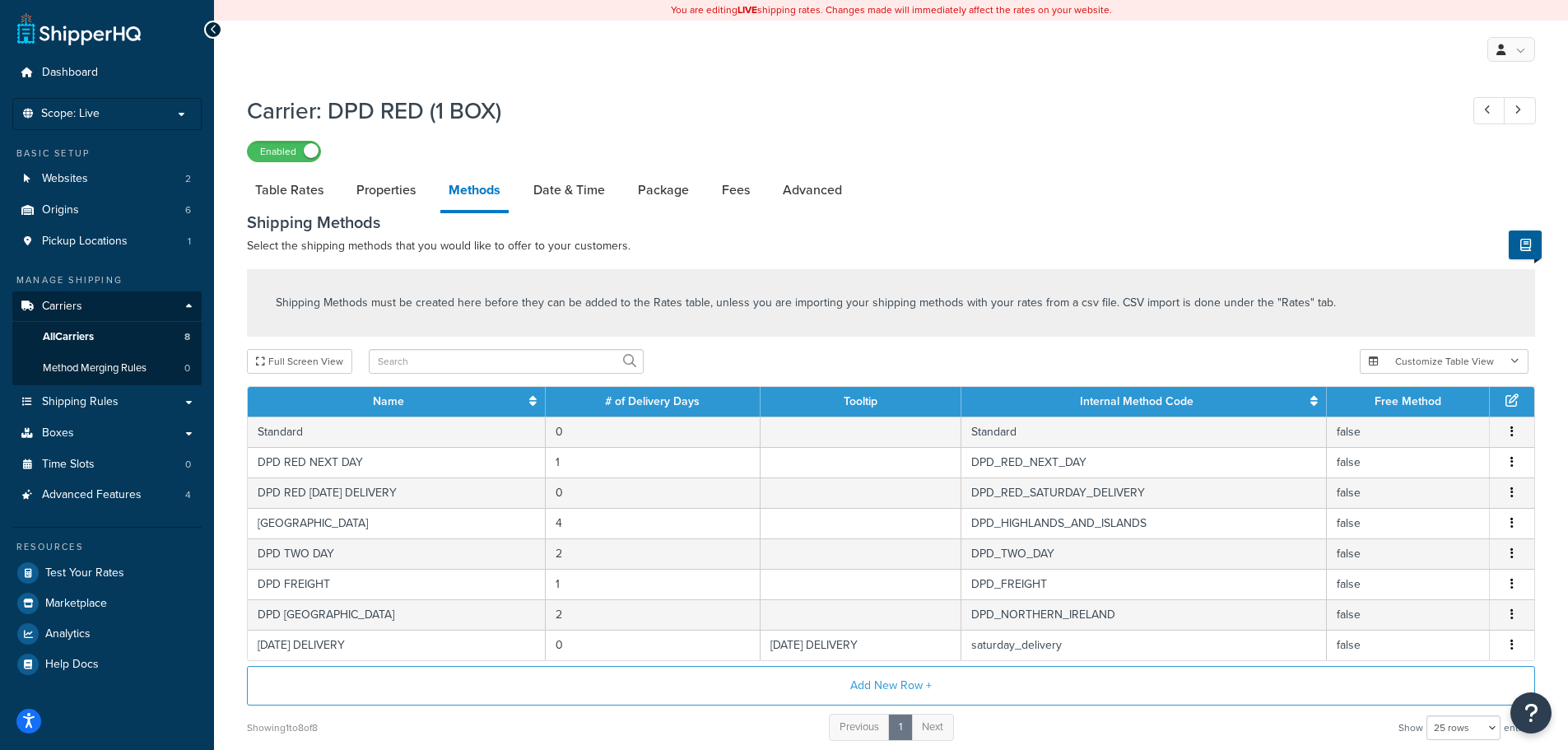
click at [833, 257] on p "Select the shipping methods that you would like to offer to your customers." at bounding box center [891, 246] width 1288 height 20
click at [135, 390] on link "Shipping Rules" at bounding box center [107, 401] width 189 height 30
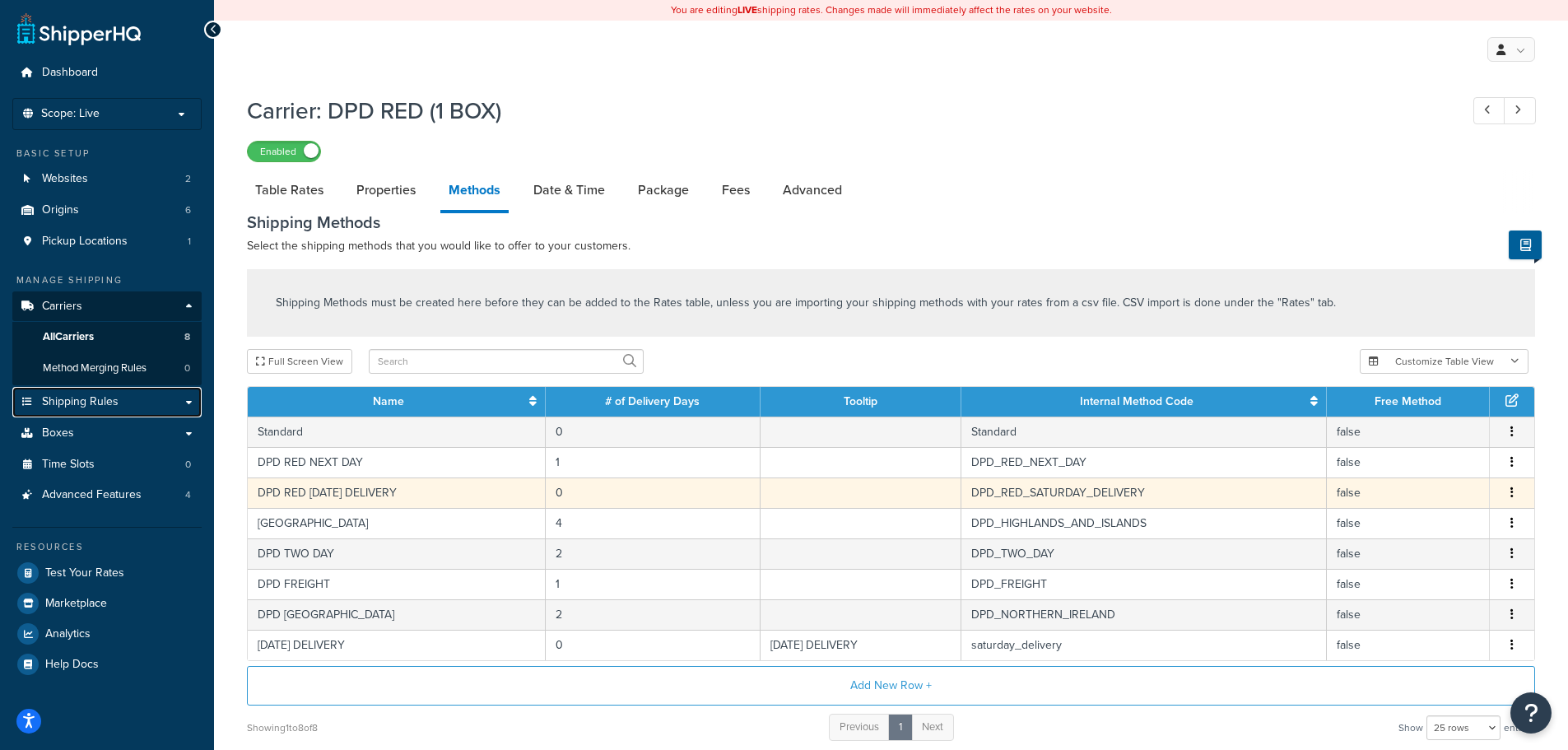
scroll to position [142, 0]
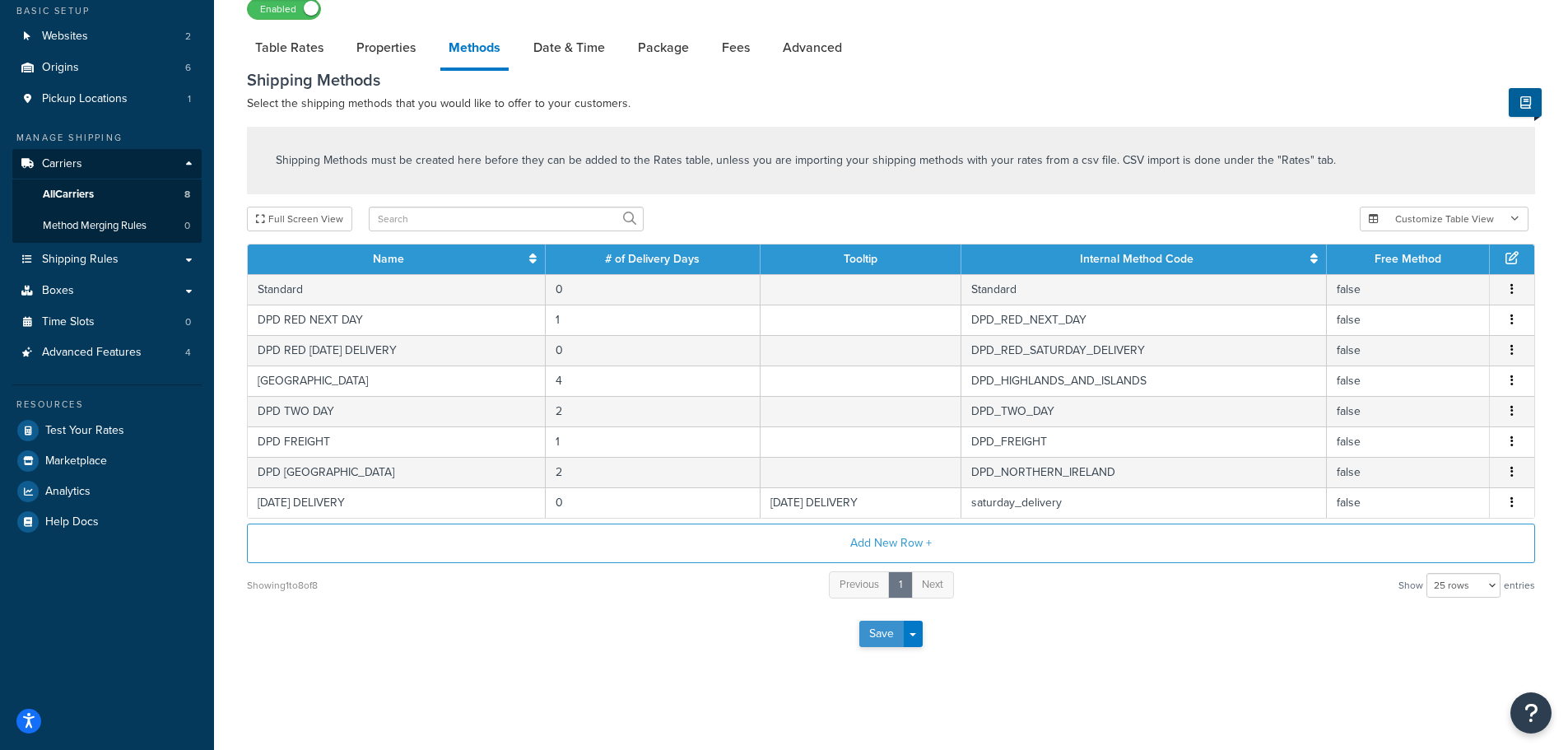
click at [884, 624] on button "Save" at bounding box center [881, 633] width 44 height 26
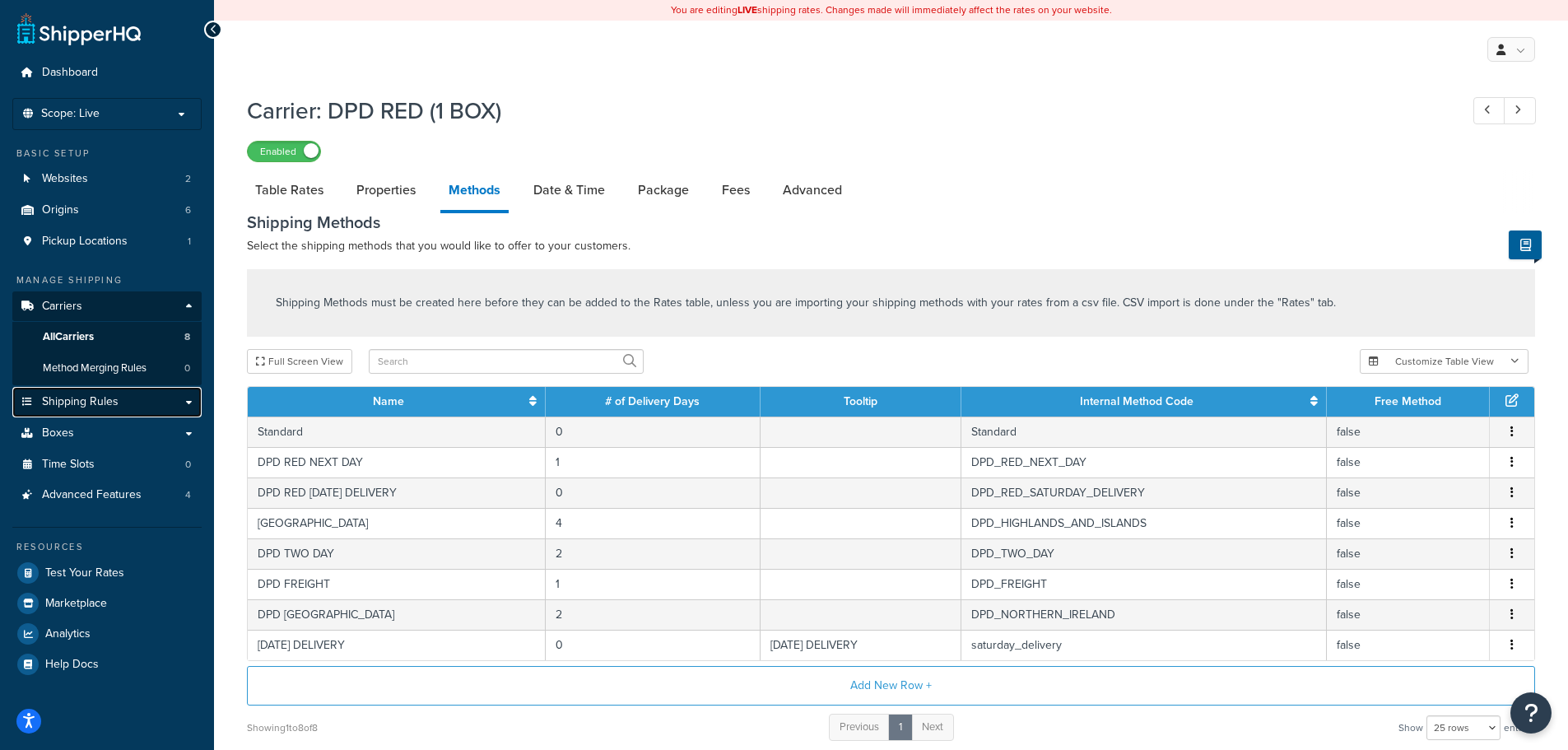
click at [106, 396] on span "Shipping Rules" at bounding box center [80, 402] width 76 height 14
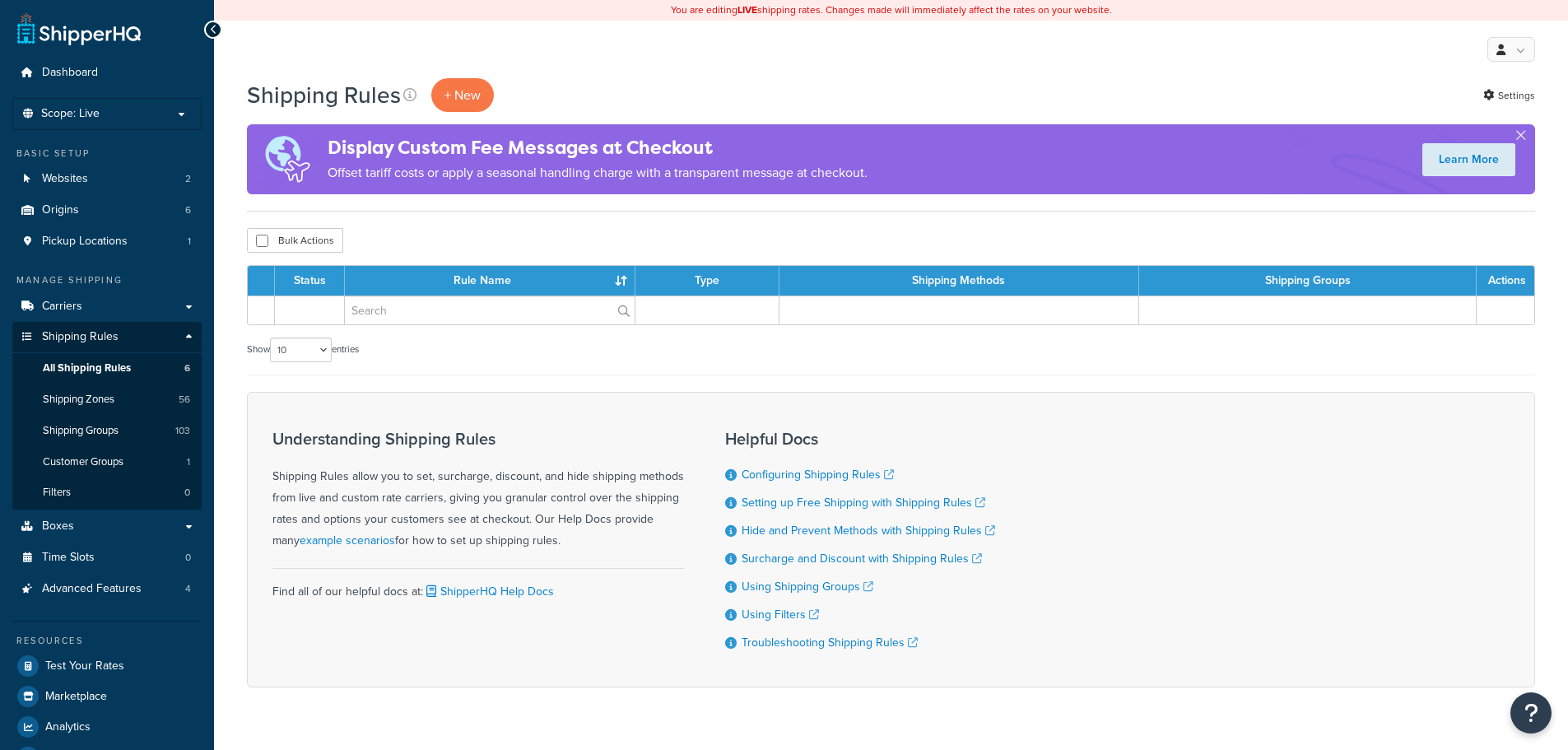
click at [451, 73] on div "My Profile Billing Global Settings Contact Us Logout" at bounding box center [891, 49] width 1354 height 58
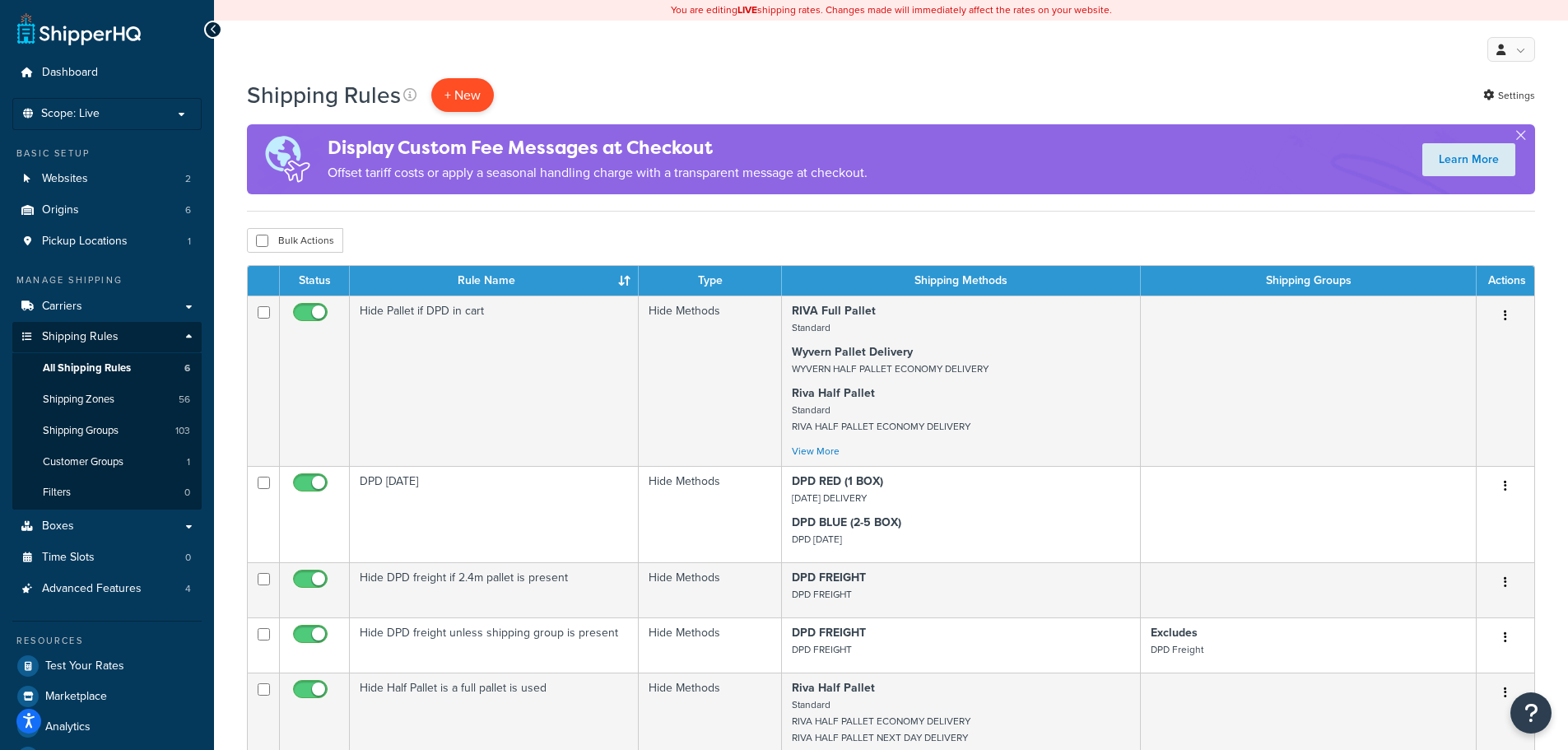
click at [451, 90] on p "+ New" at bounding box center [463, 95] width 63 height 33
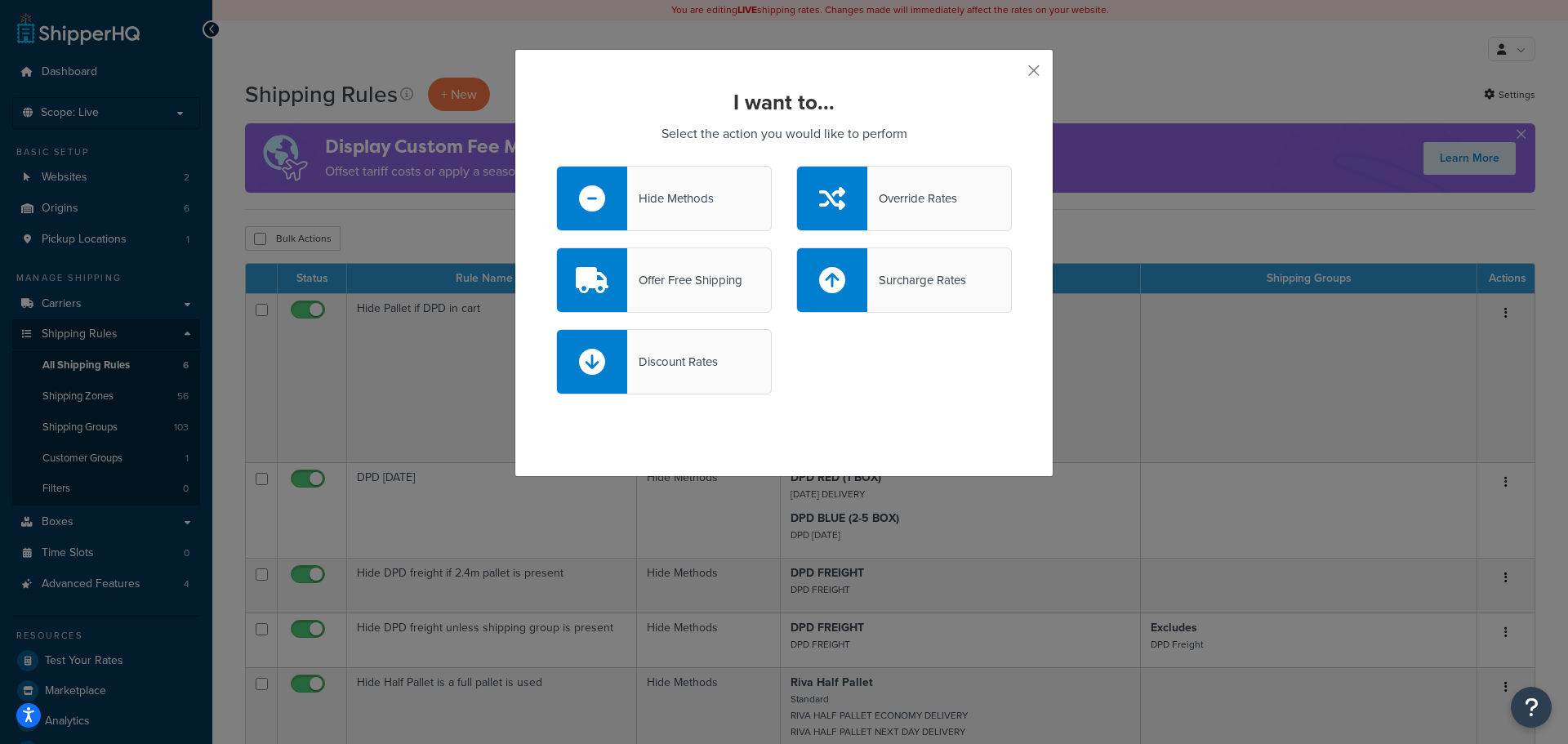
click at [670, 203] on div "Hide Methods" at bounding box center [670, 199] width 86 height 23
click at [0, 0] on input "Hide Methods" at bounding box center [0, 0] width 0 height 0
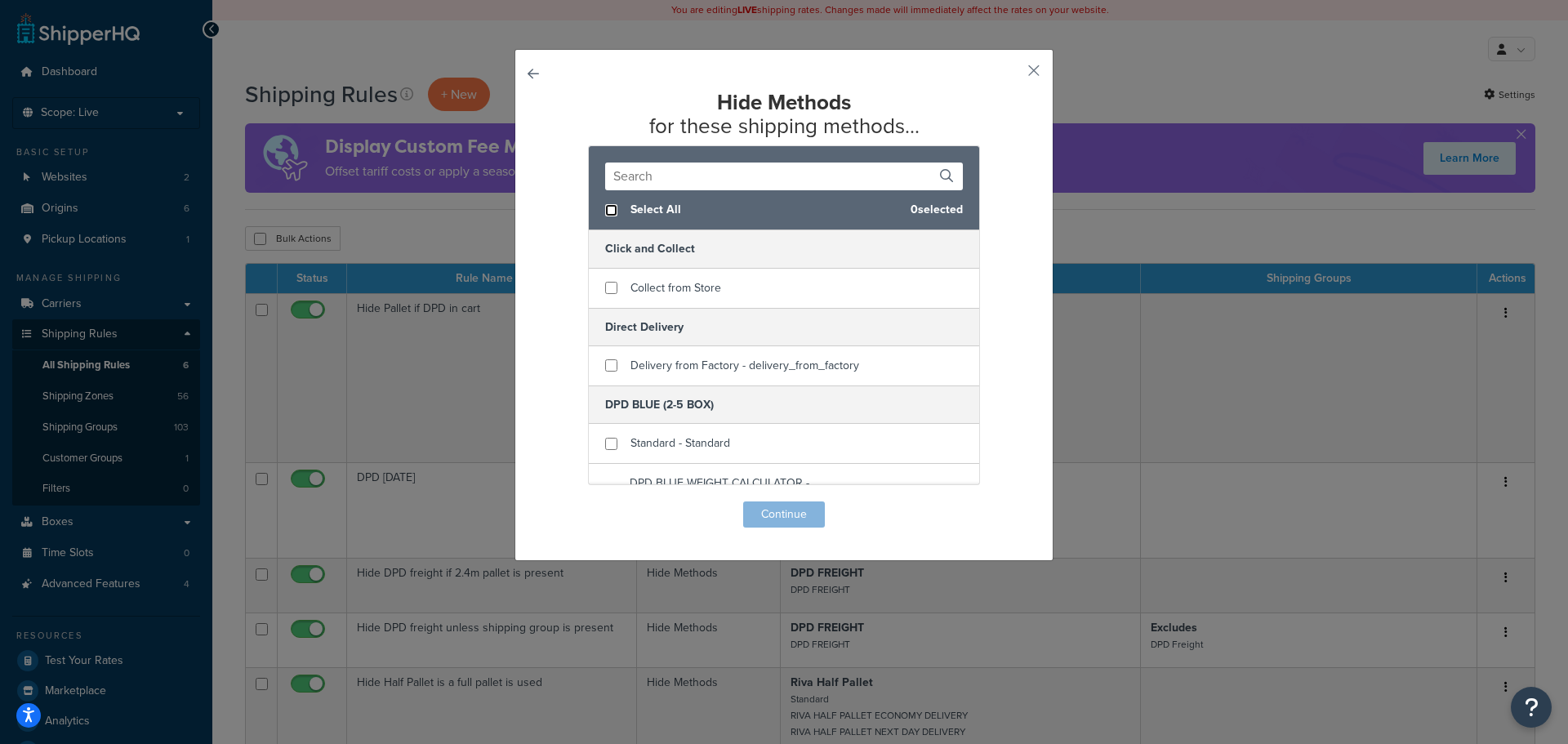
click at [605, 212] on input "checkbox" at bounding box center [611, 210] width 13 height 13
checkbox input "true"
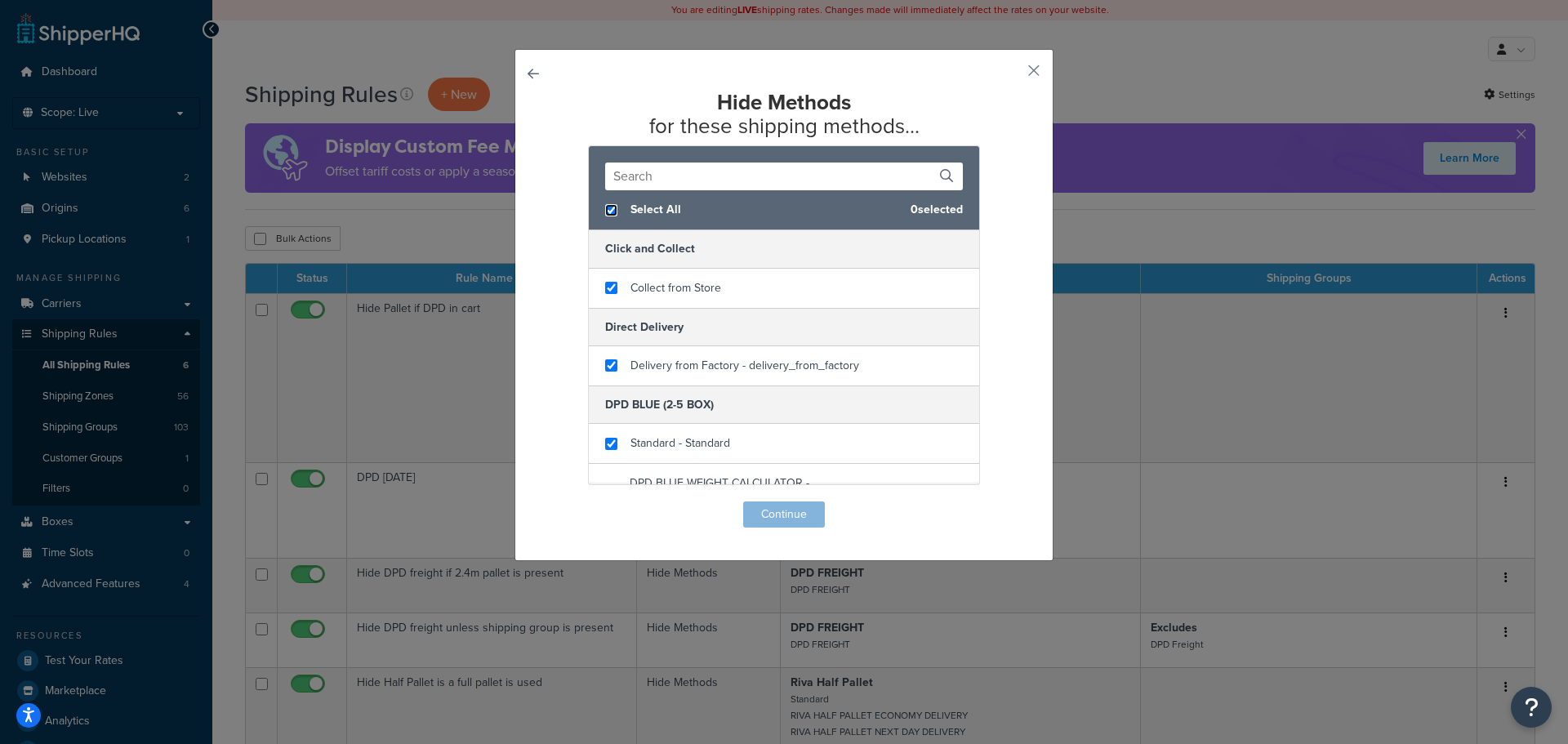
checkbox input "true"
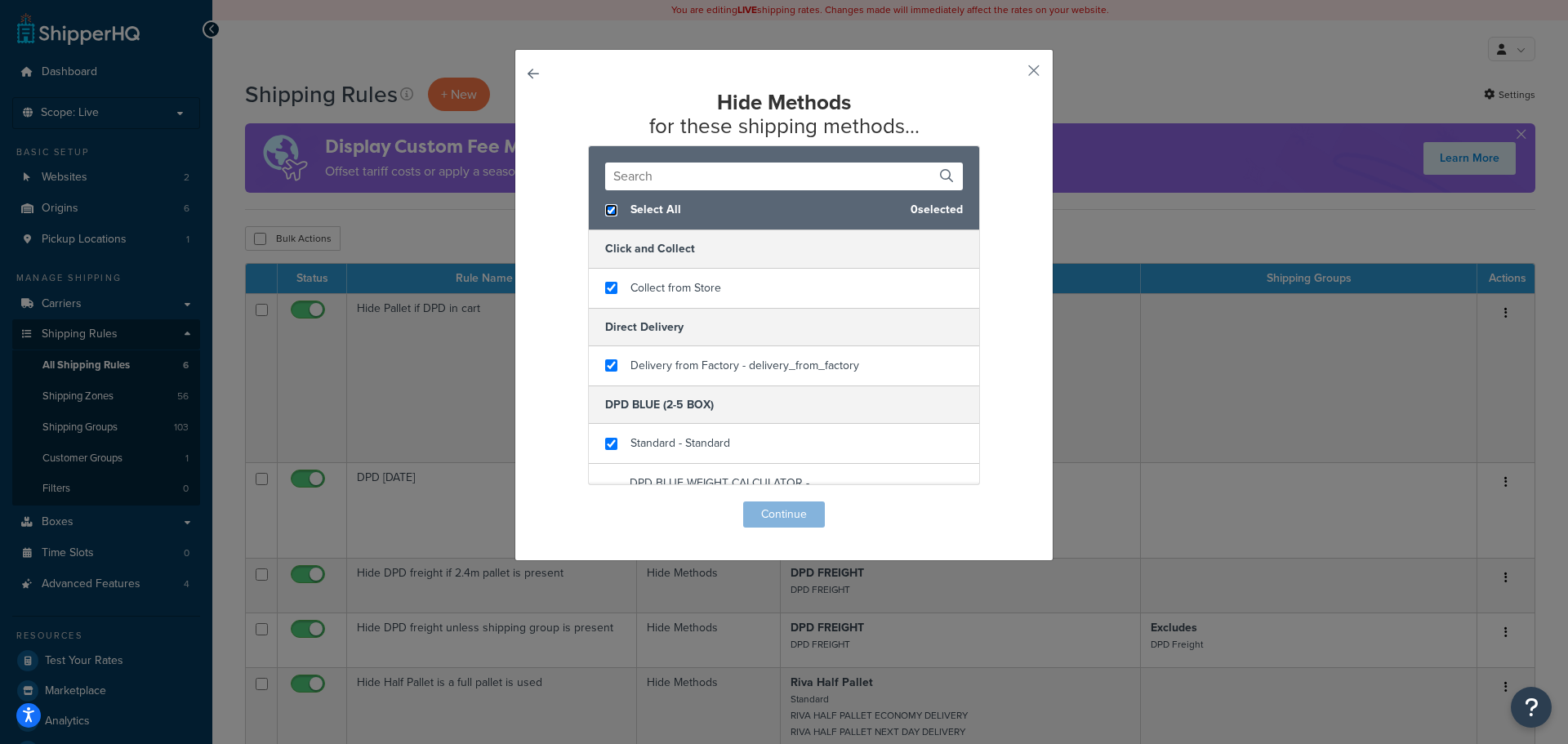
checkbox input "true"
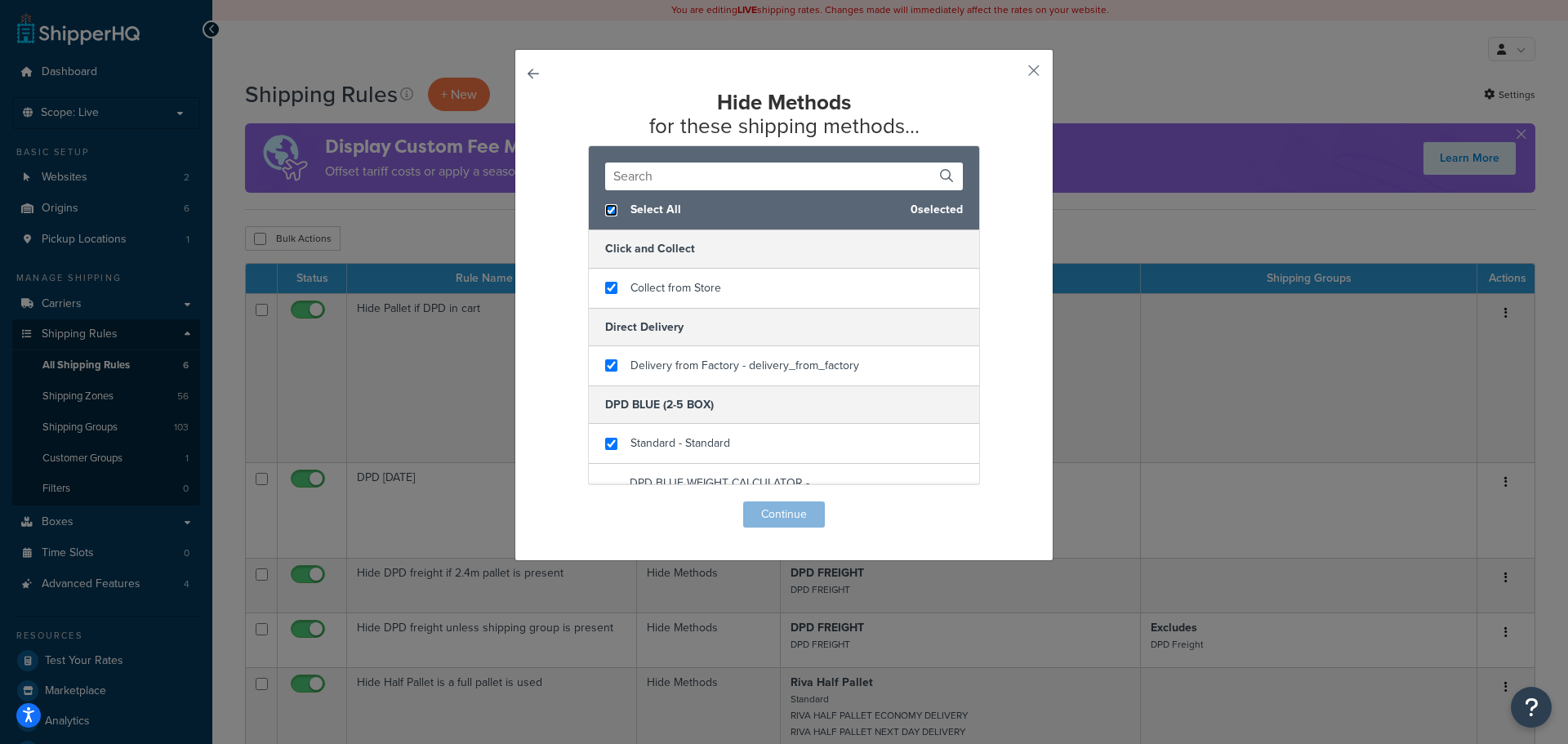
checkbox input "true"
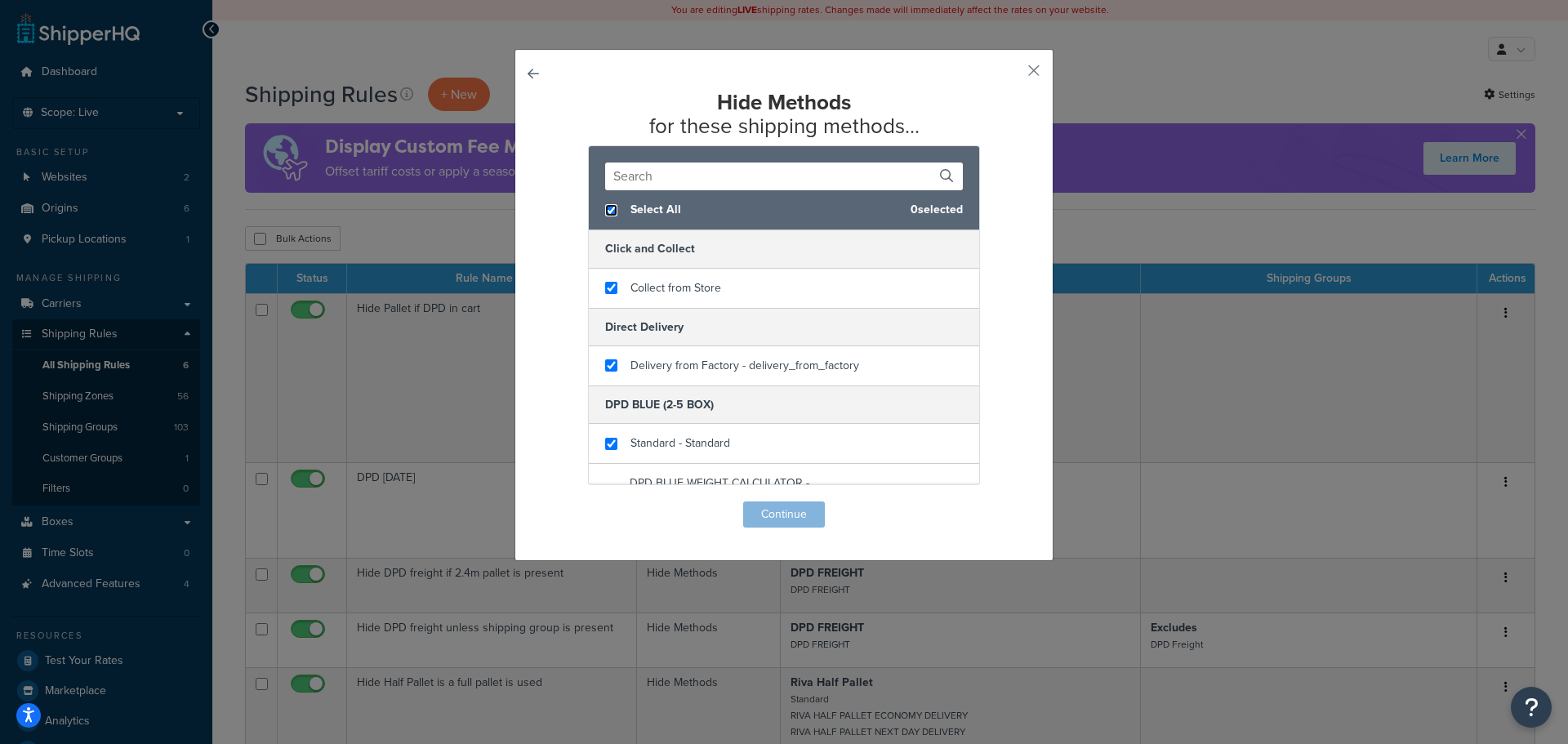
checkbox input "true"
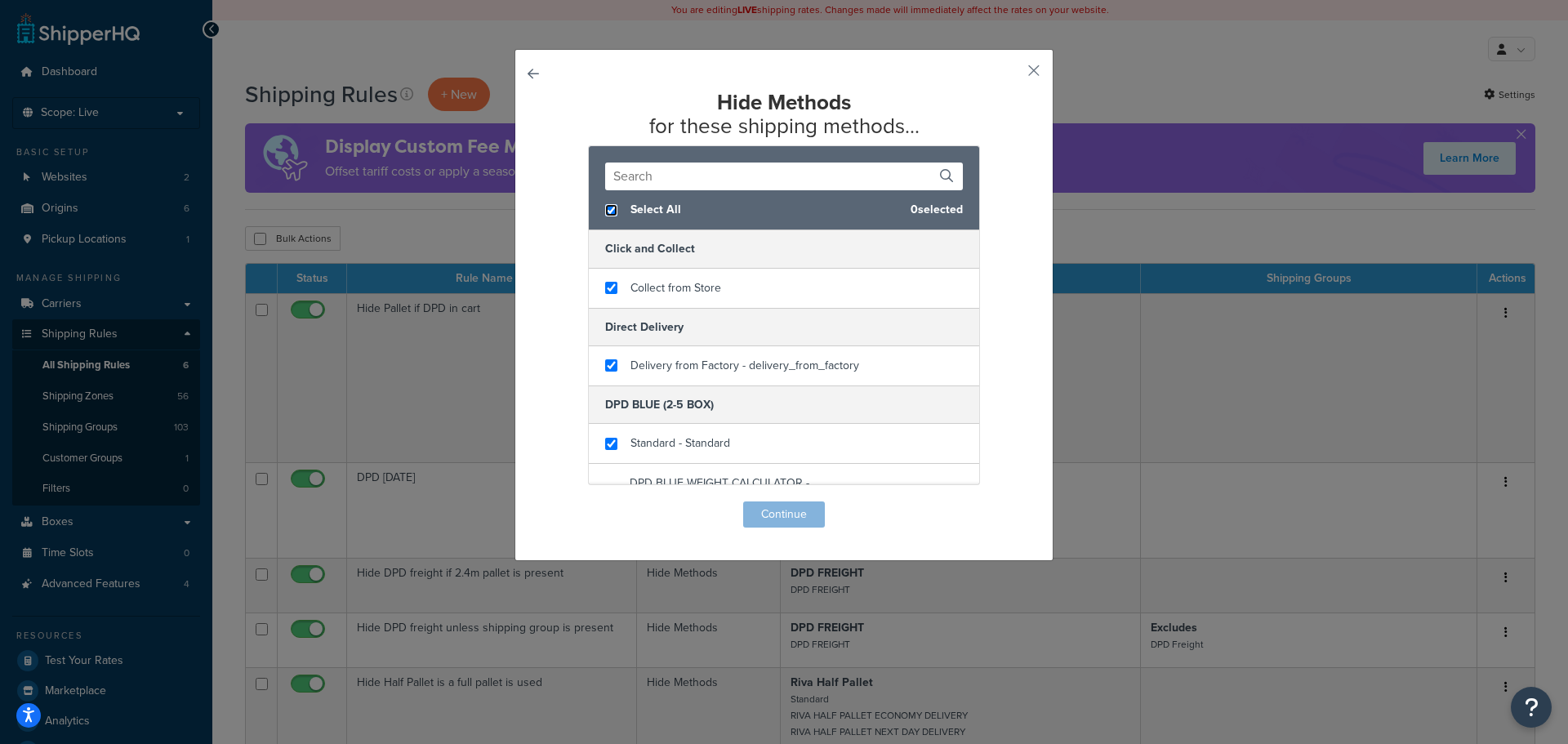
checkbox input "true"
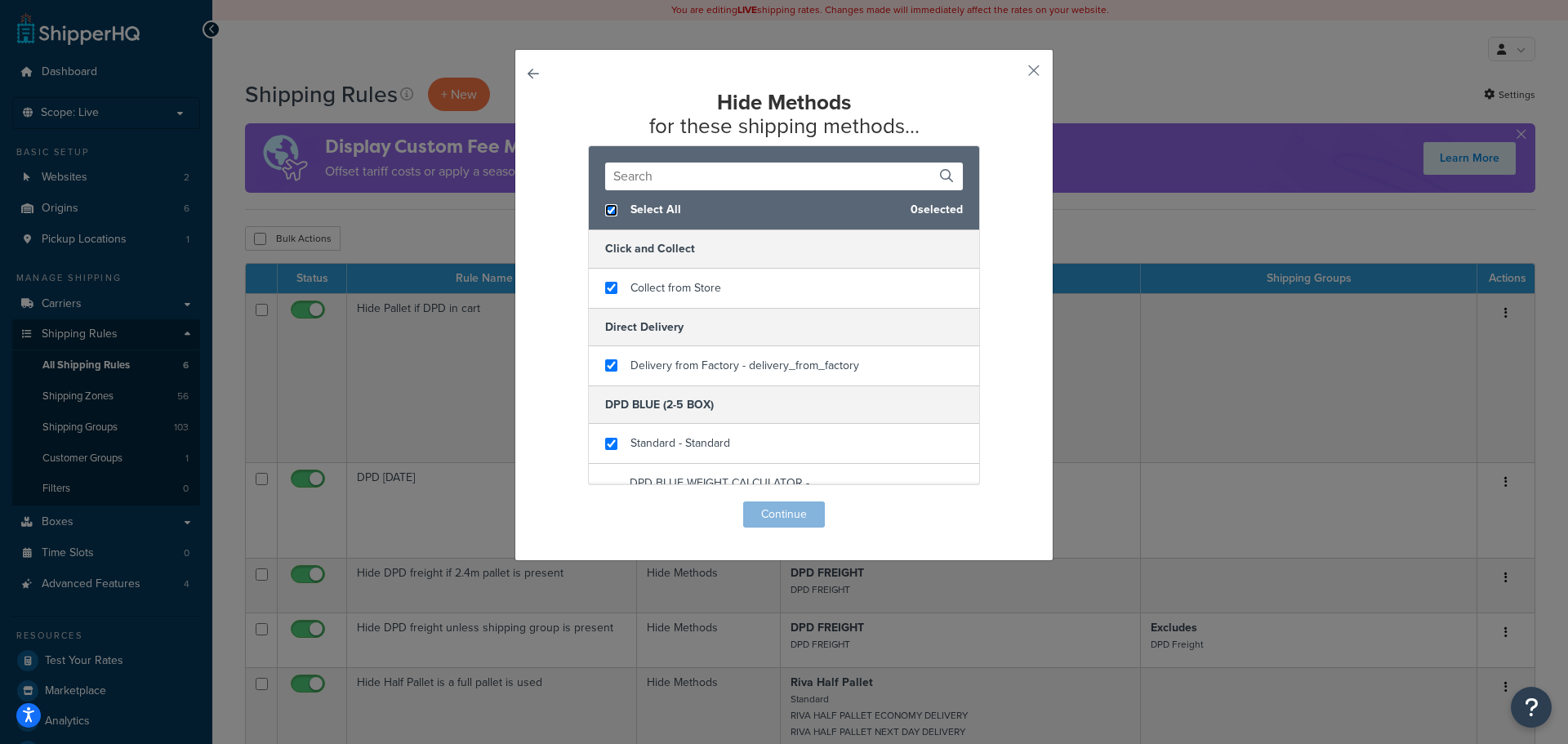
checkbox input "true"
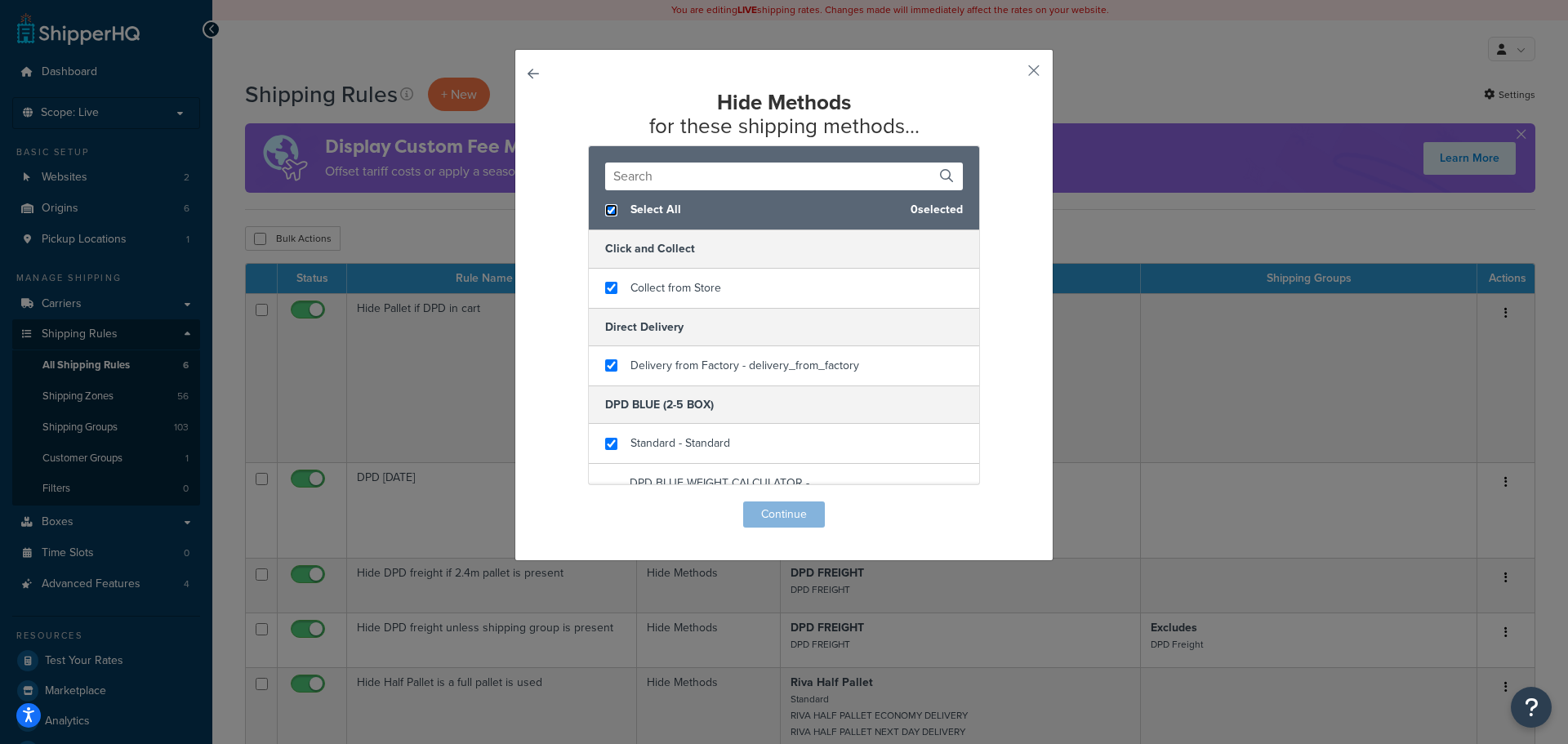
checkbox input "true"
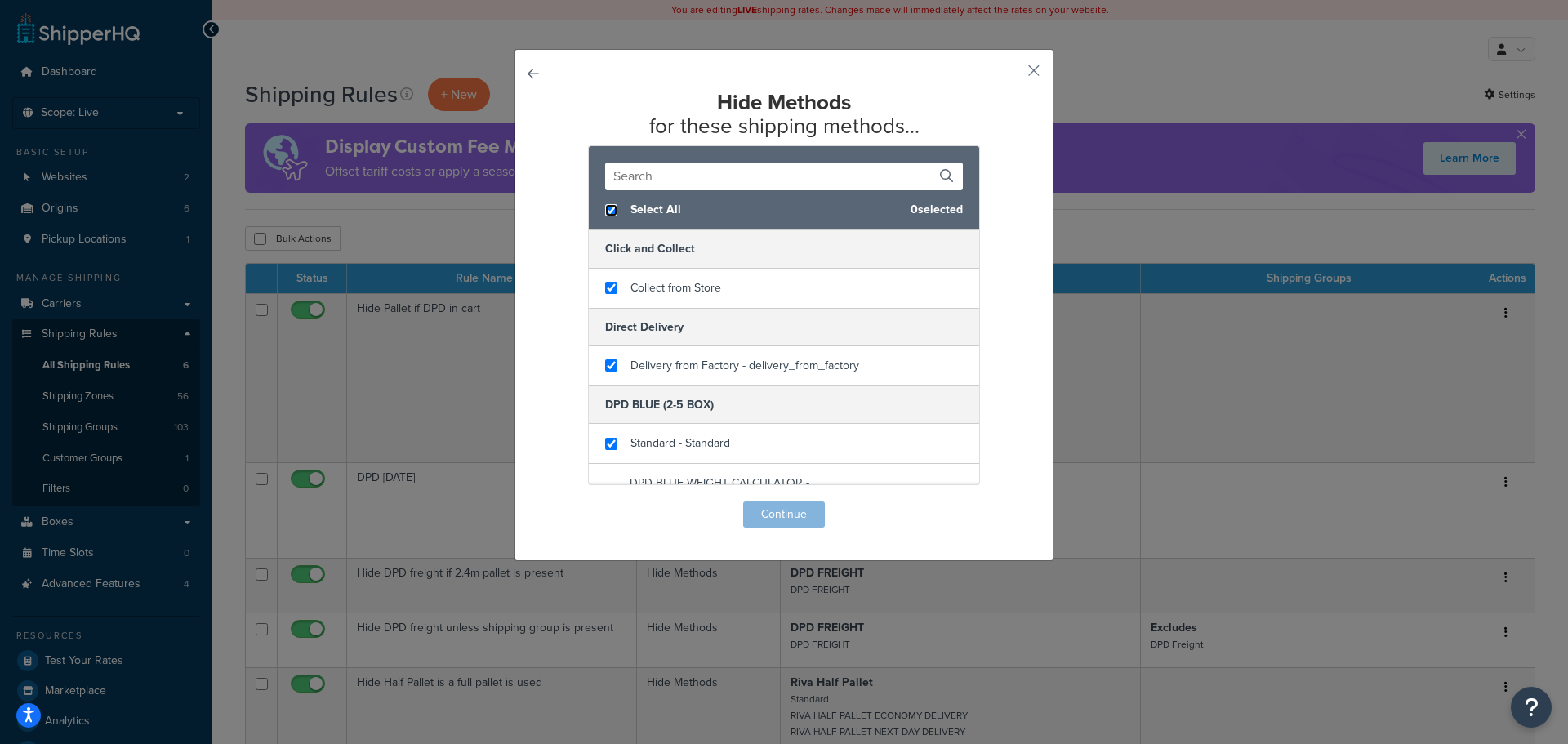
checkbox input "true"
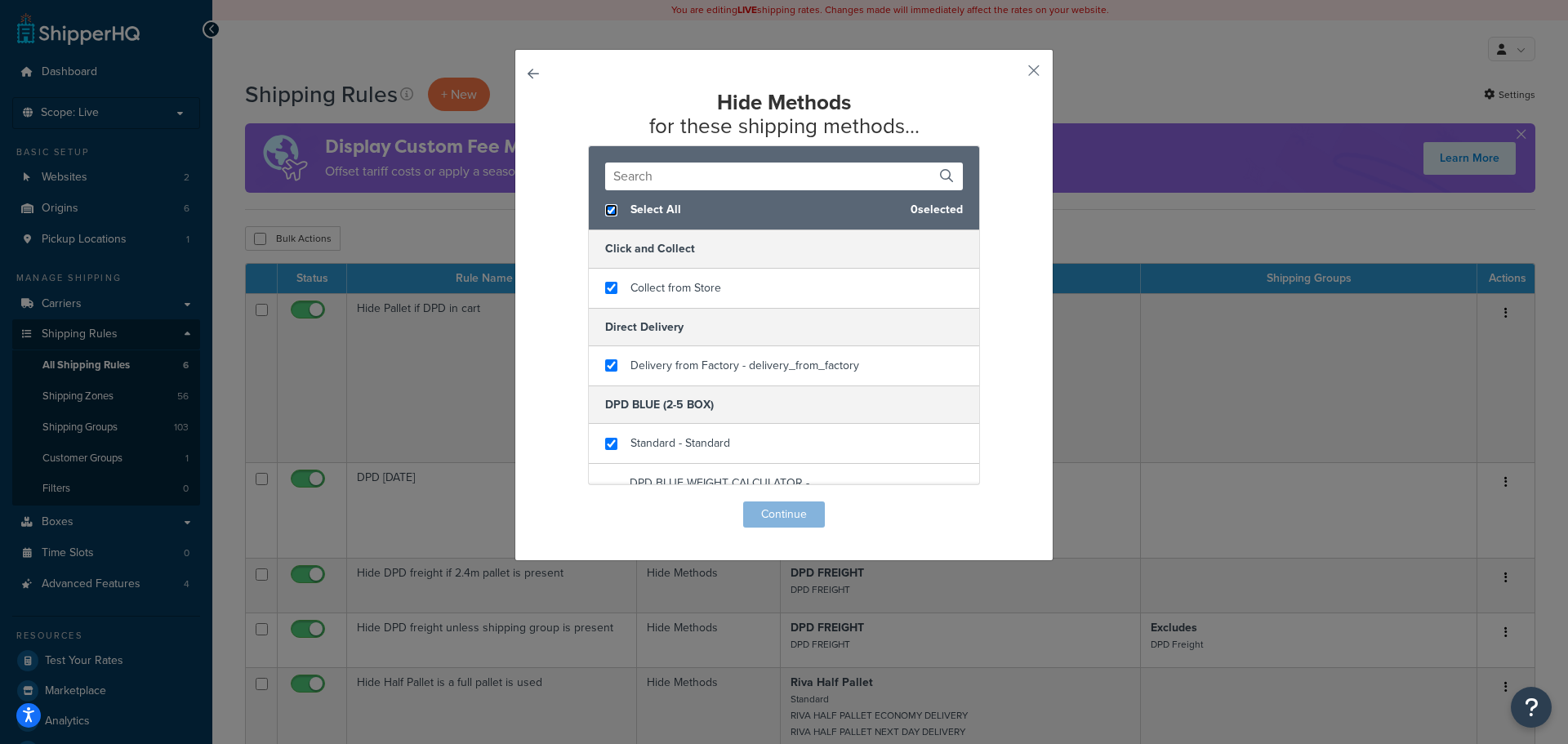
checkbox input "true"
click at [607, 209] on input "checkbox" at bounding box center [611, 210] width 13 height 13
checkbox input "false"
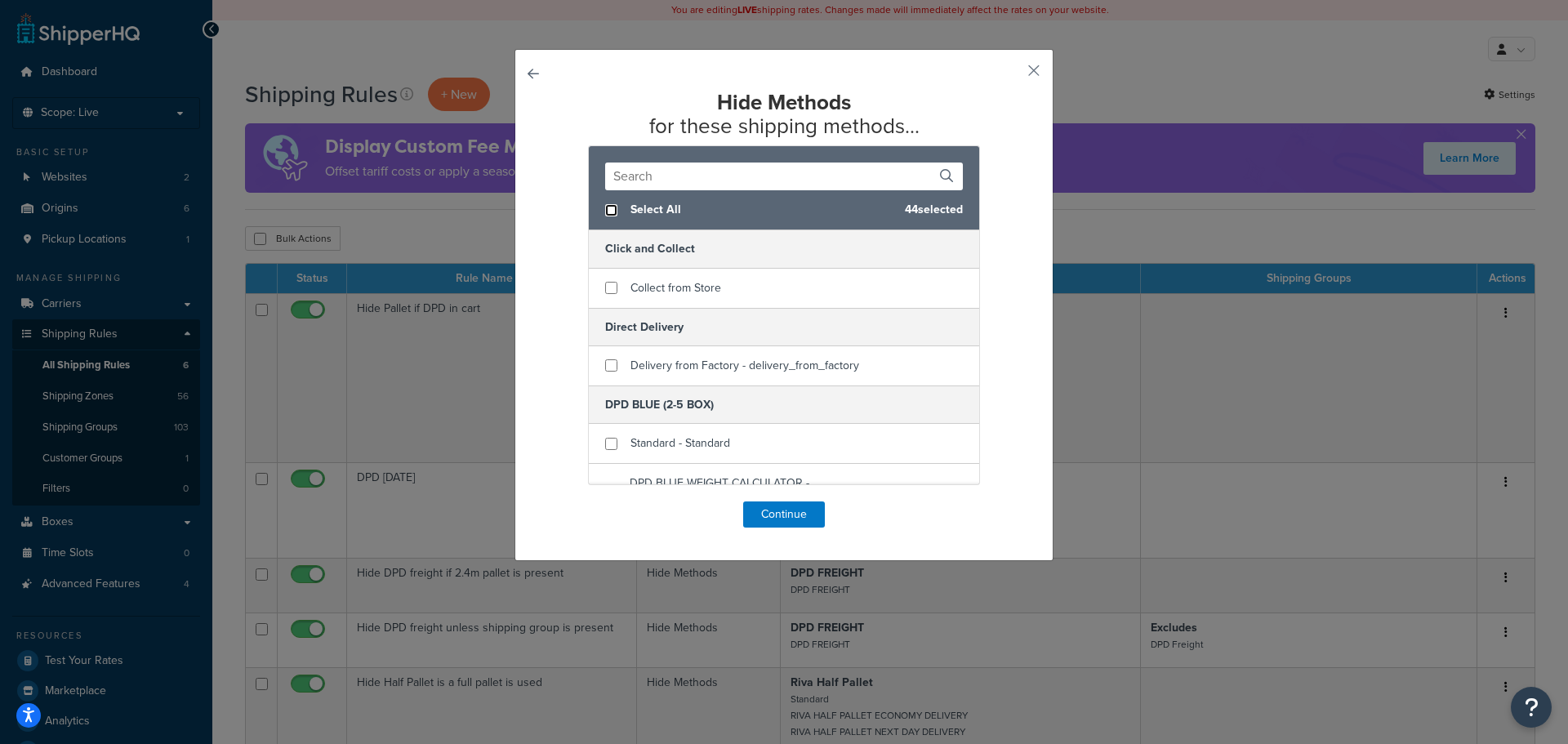
checkbox input "false"
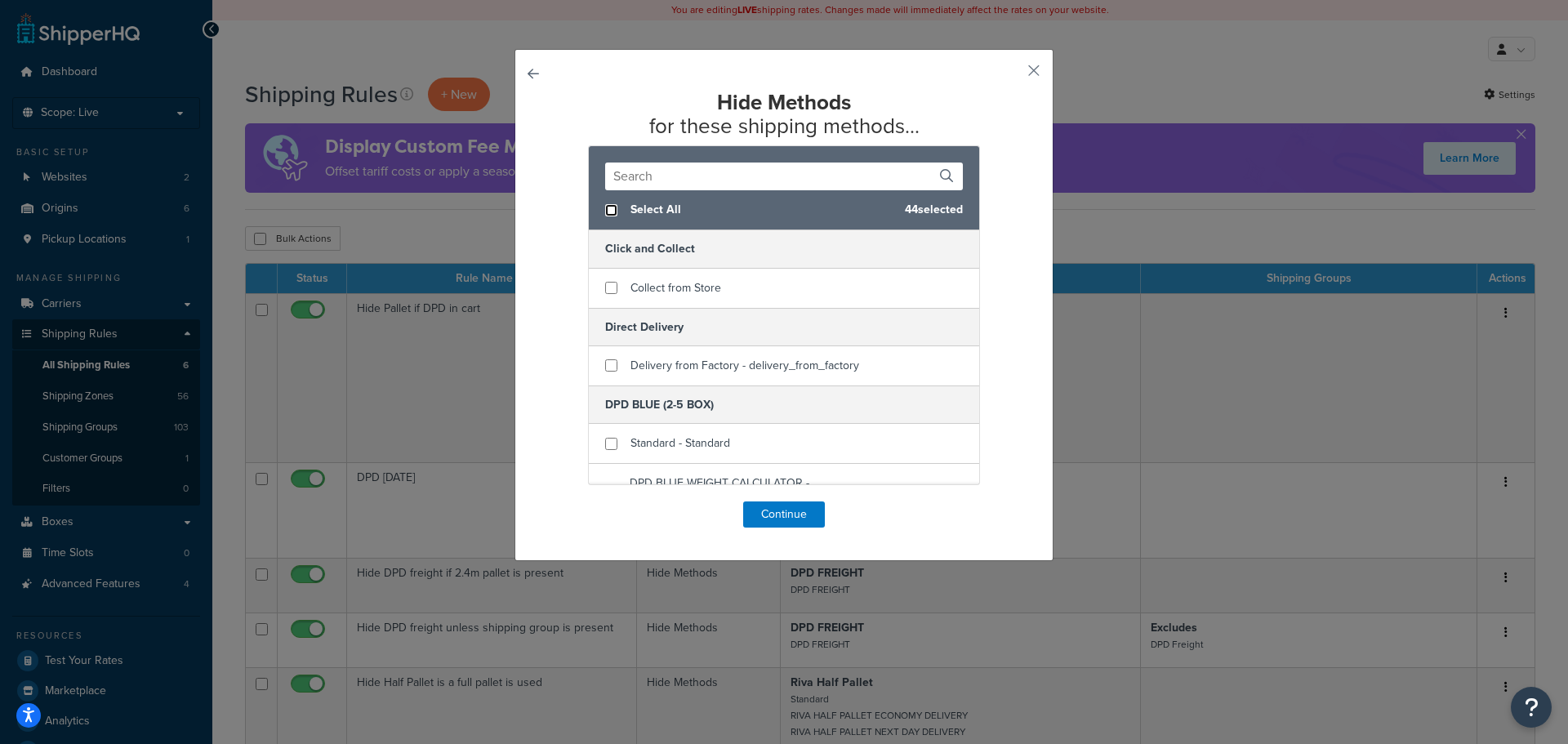
checkbox input "false"
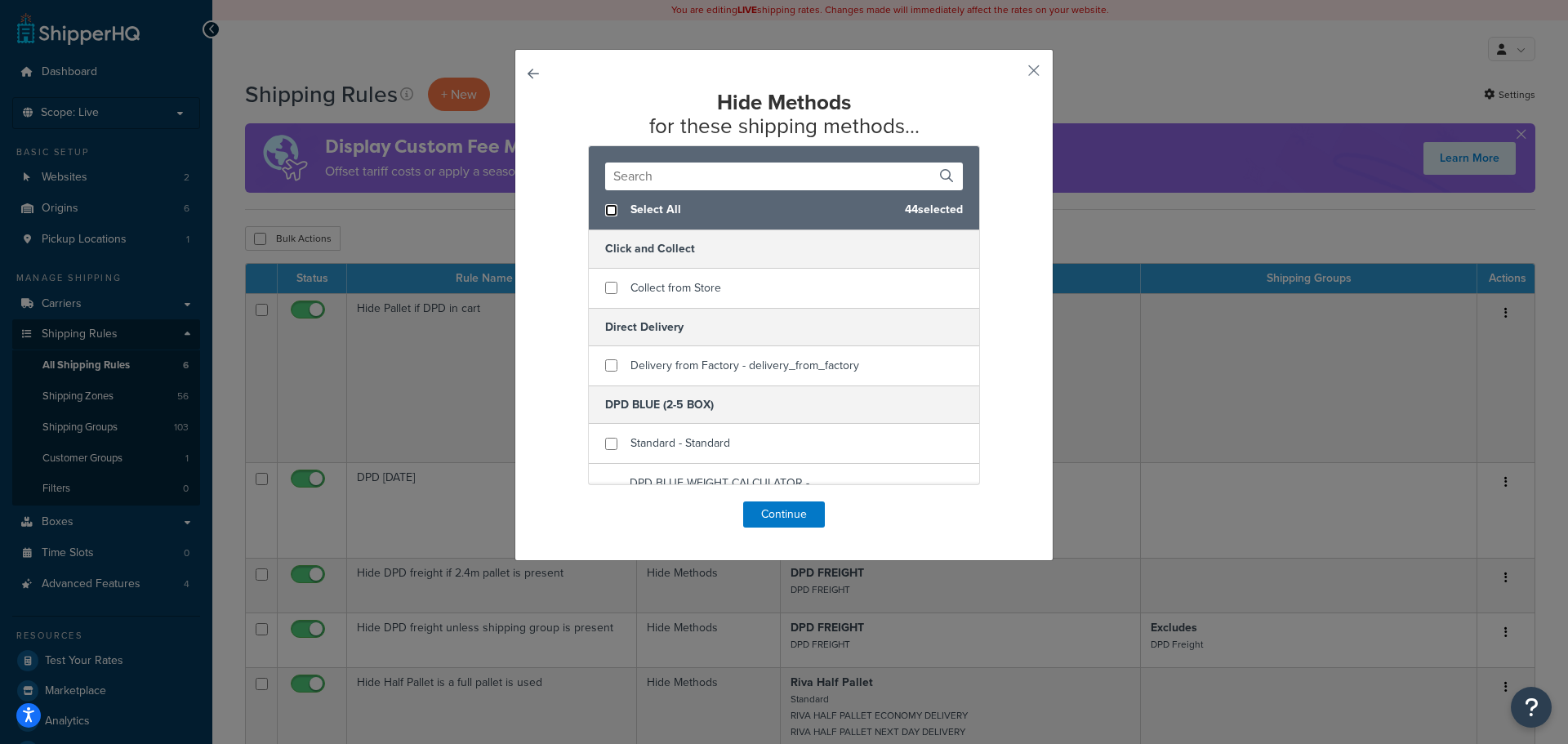
checkbox input "false"
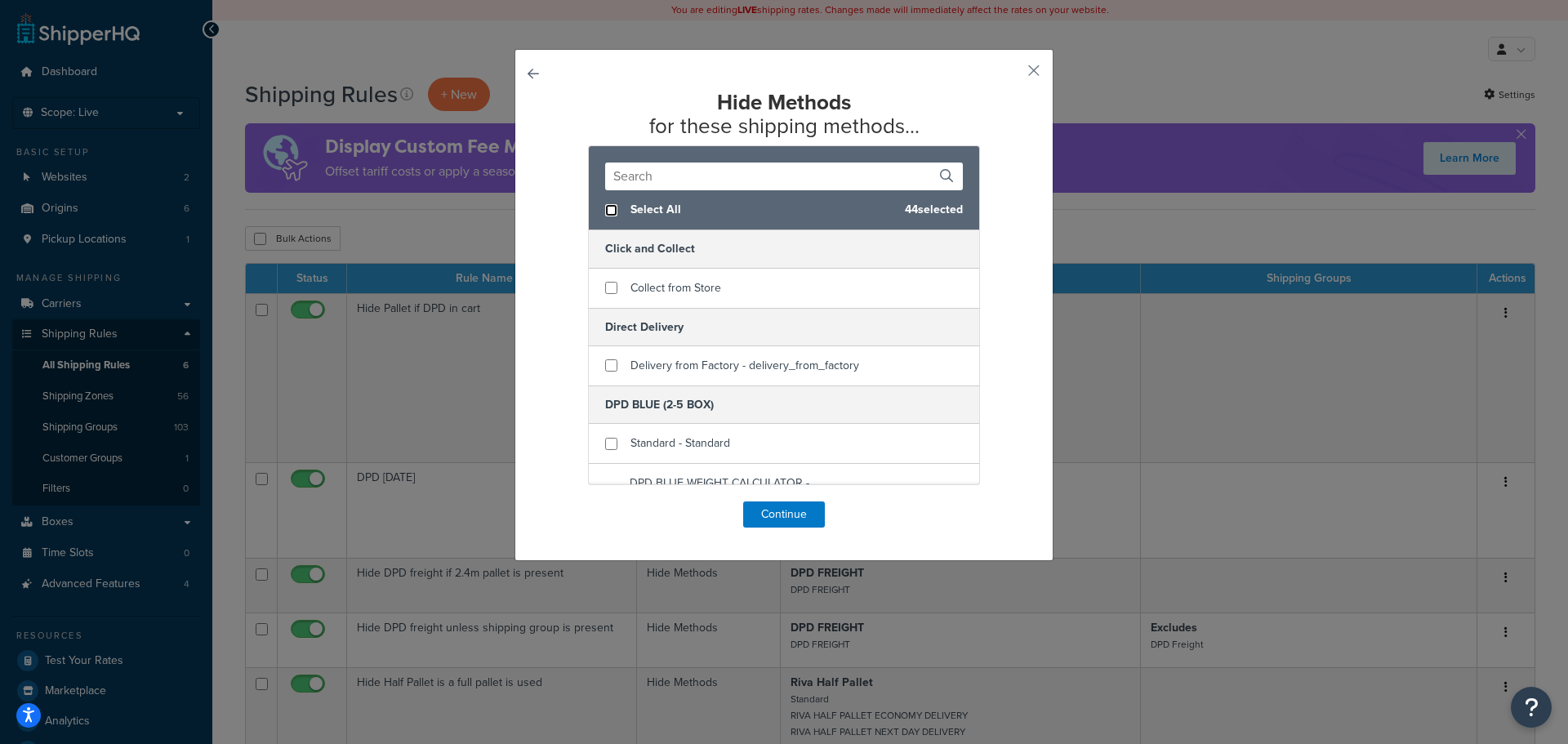
checkbox input "false"
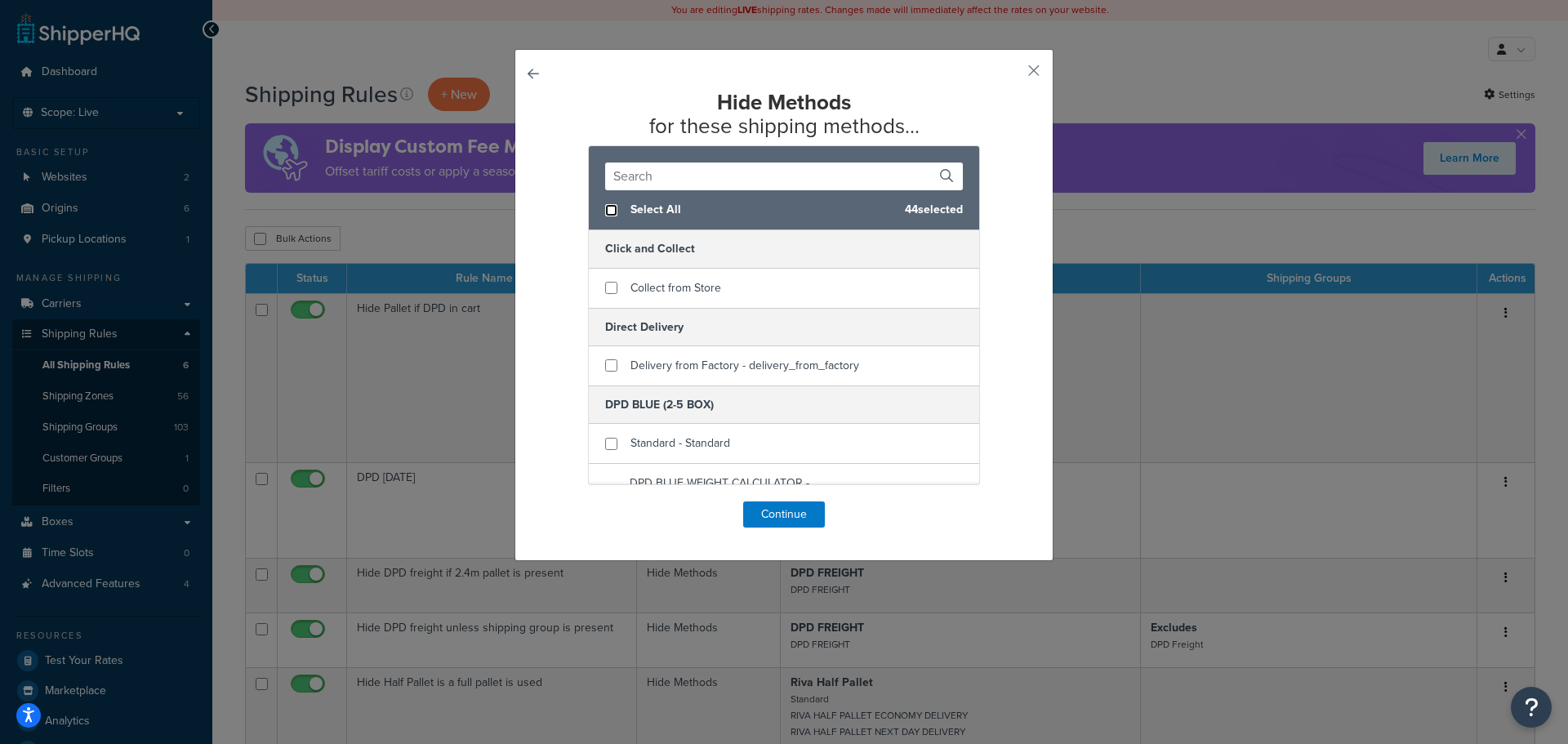
checkbox input "false"
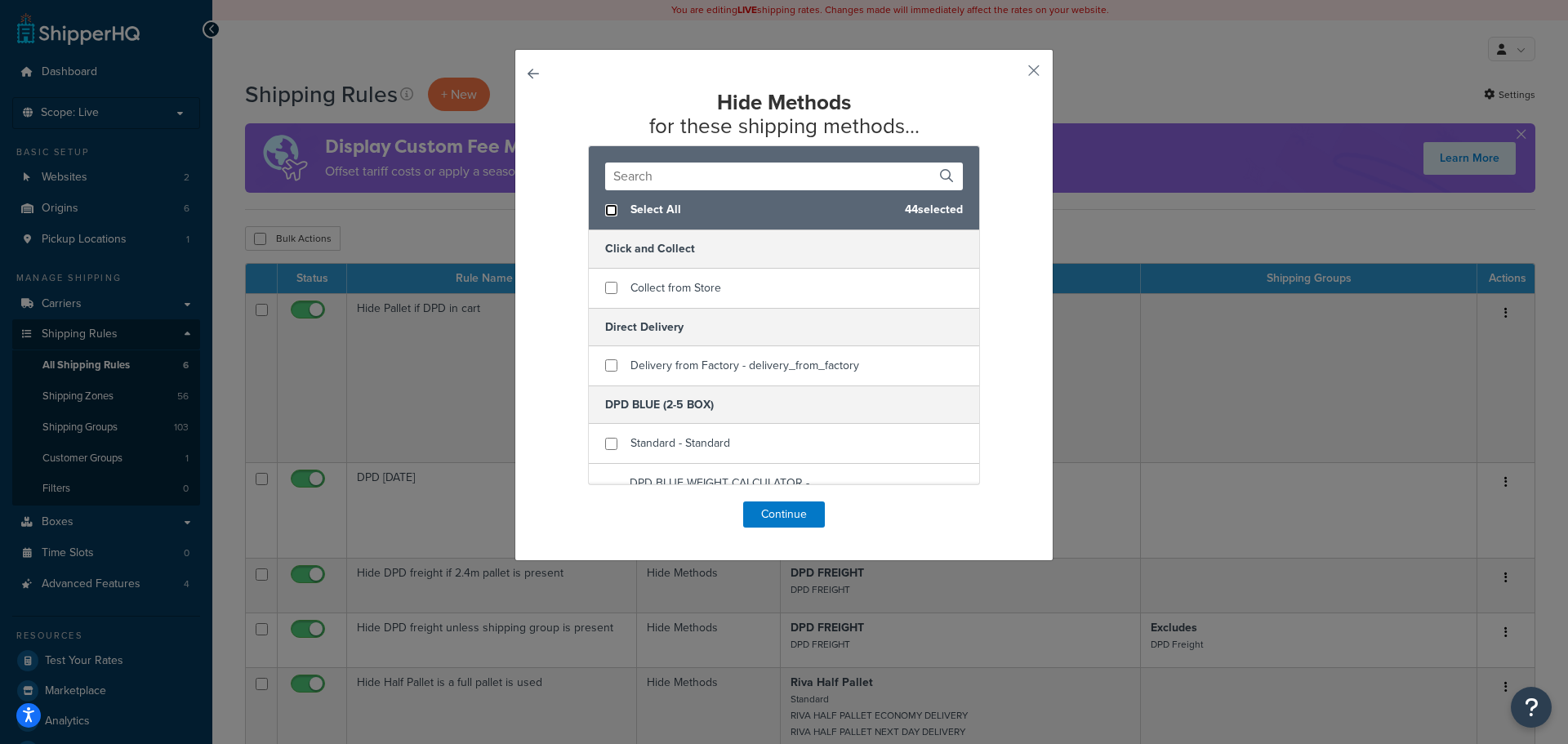
checkbox input "false"
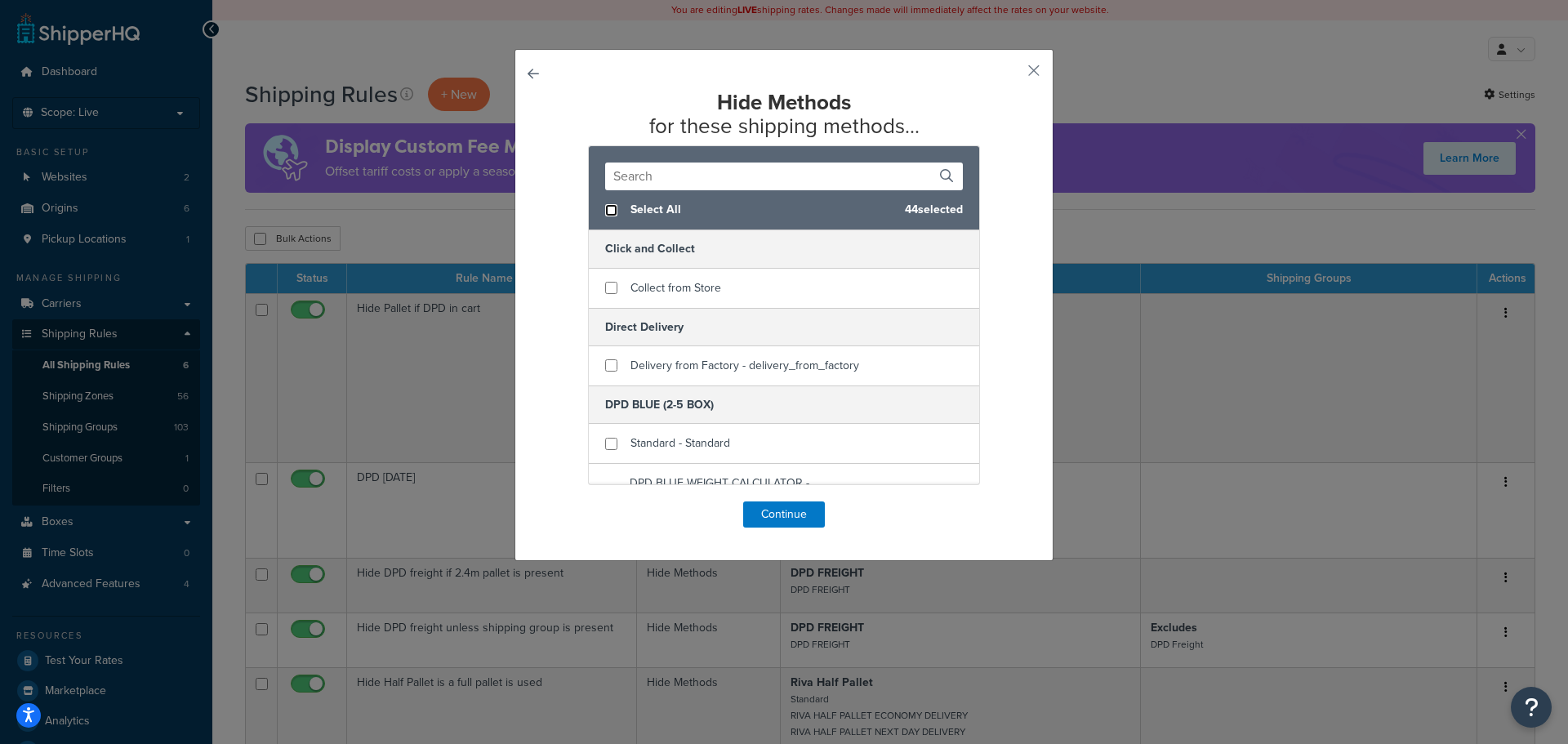
checkbox input "false"
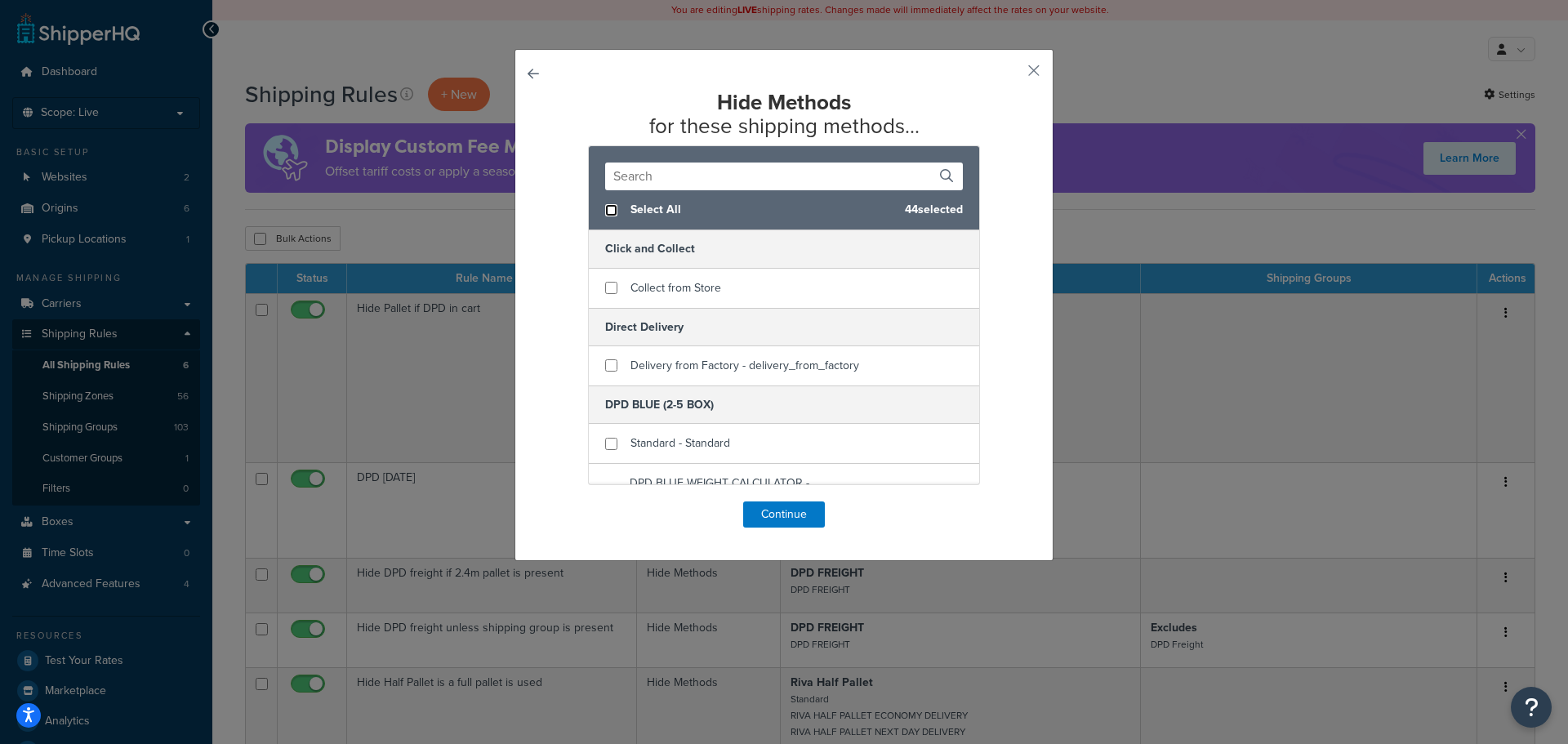
checkbox input "false"
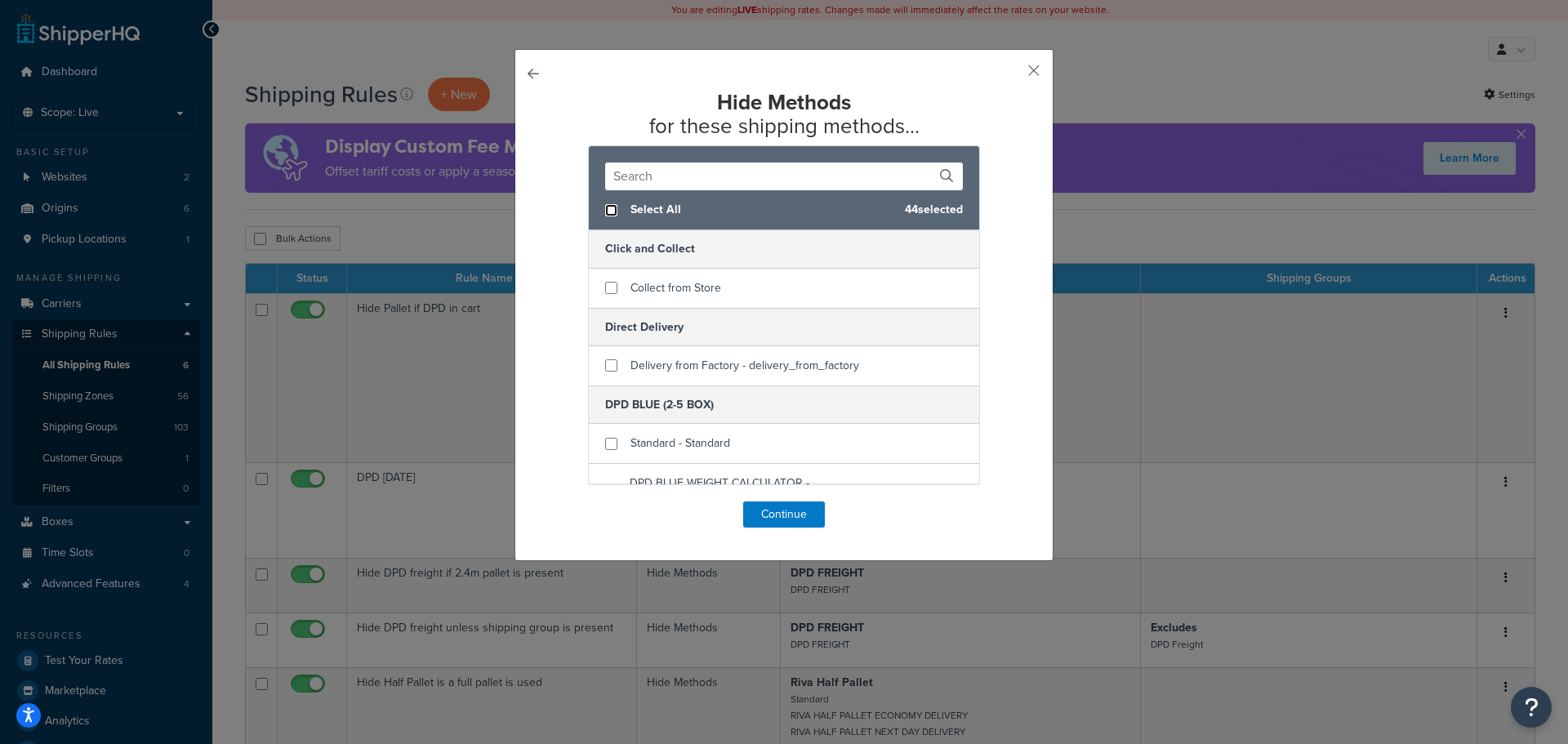
checkbox input "false"
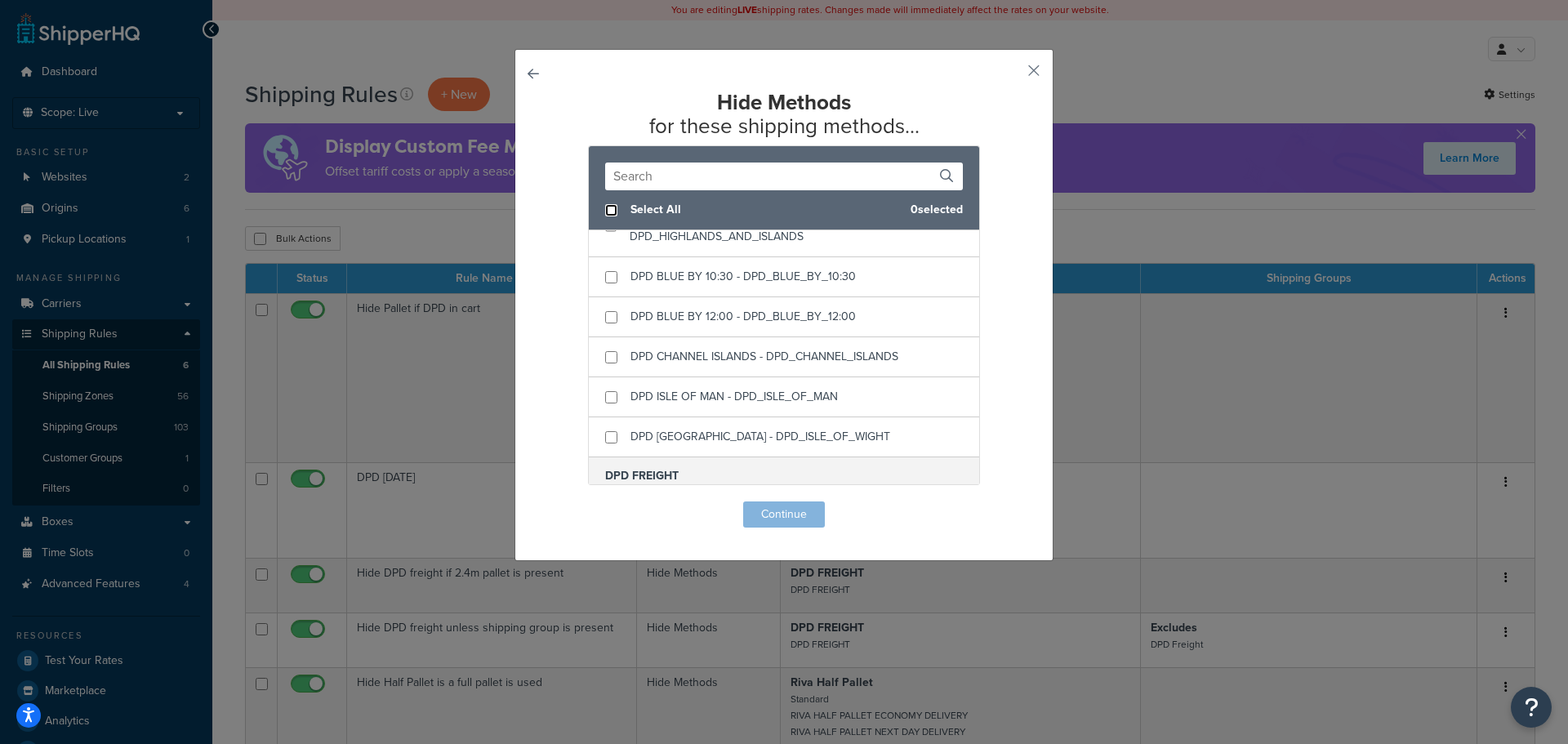
scroll to position [490, 0]
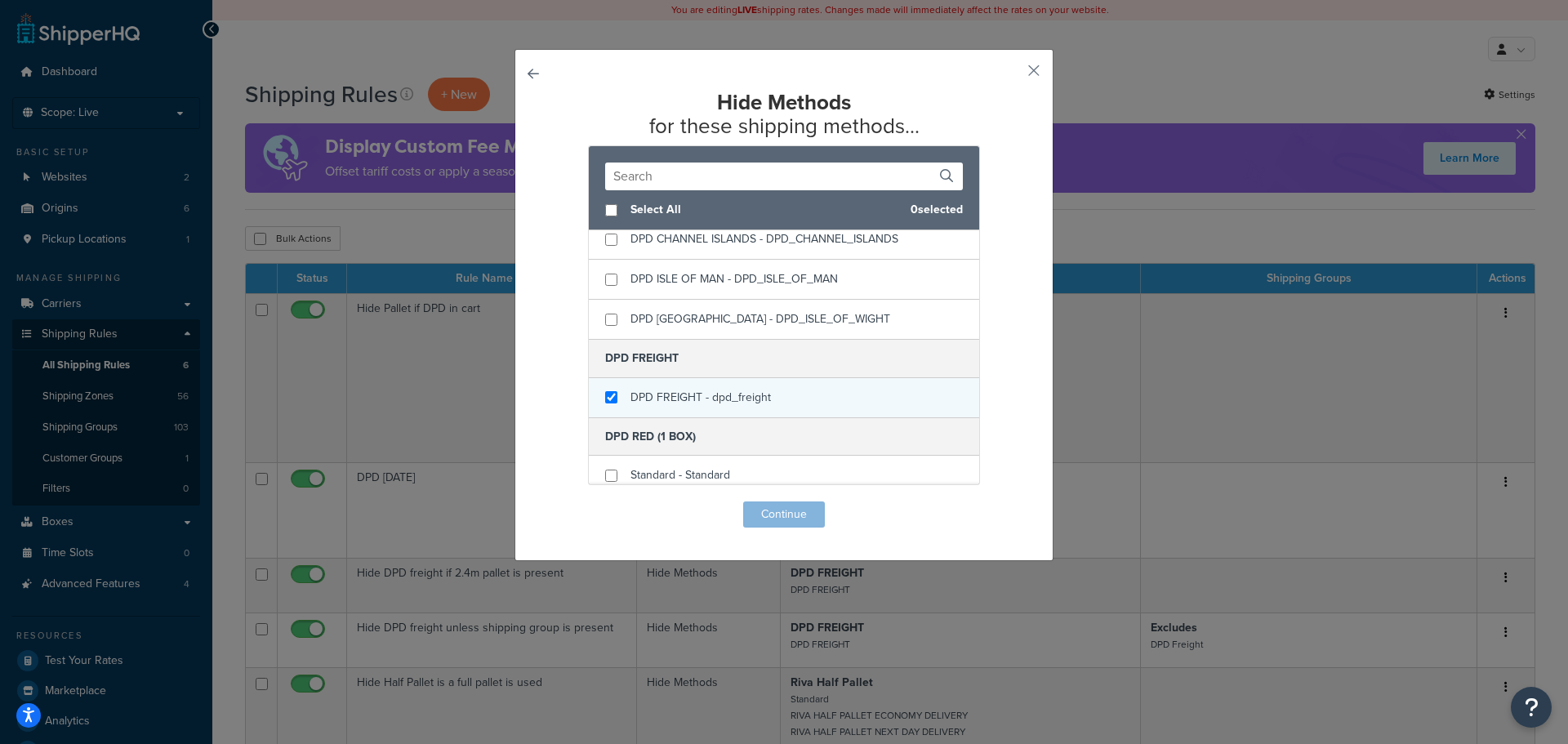
checkbox input "true"
click at [622, 399] on div "DPD FREIGHT - dpd_freight" at bounding box center [784, 397] width 391 height 39
click at [758, 516] on button "Continue" at bounding box center [784, 514] width 82 height 26
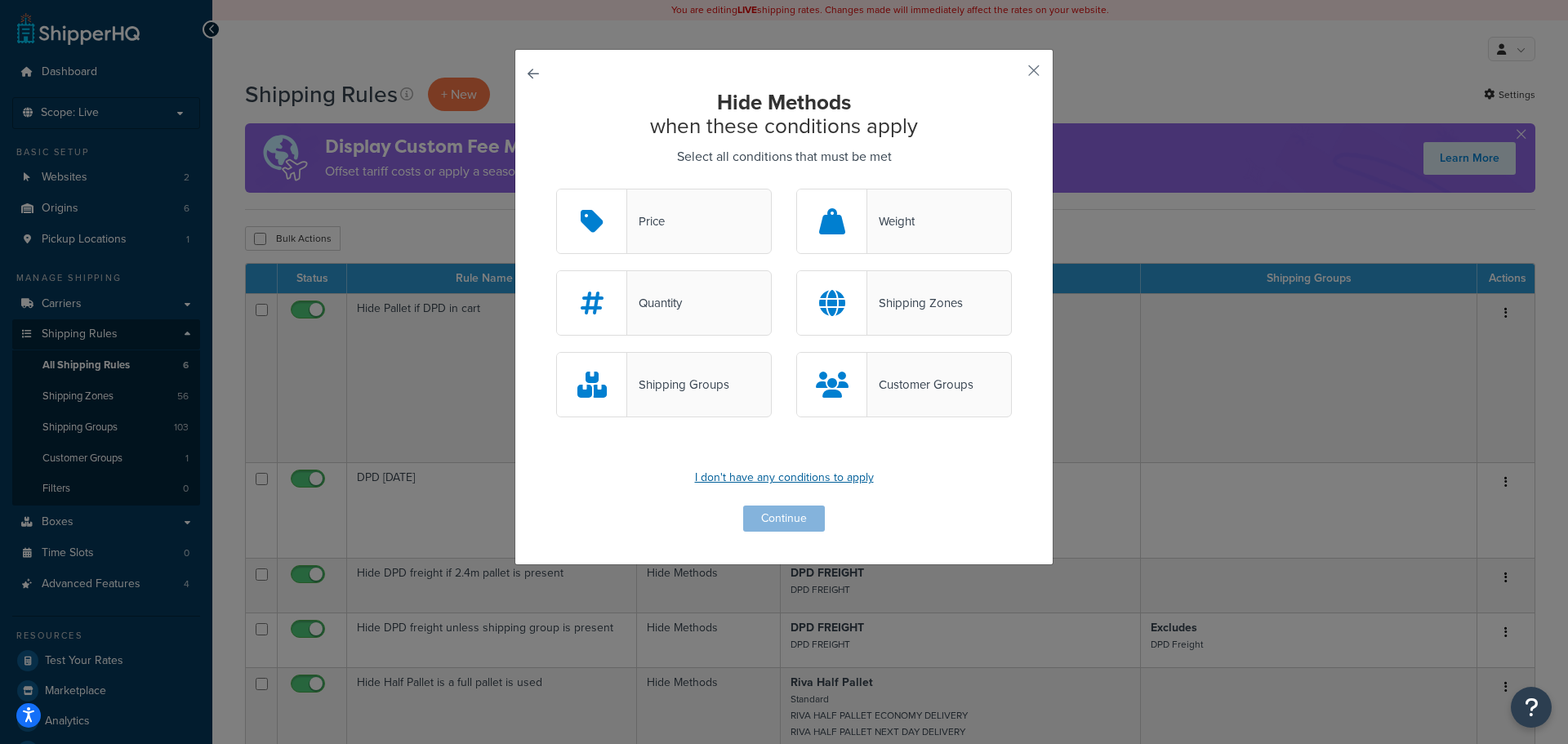
click at [762, 480] on p "I don't have any conditions to apply" at bounding box center [784, 478] width 456 height 23
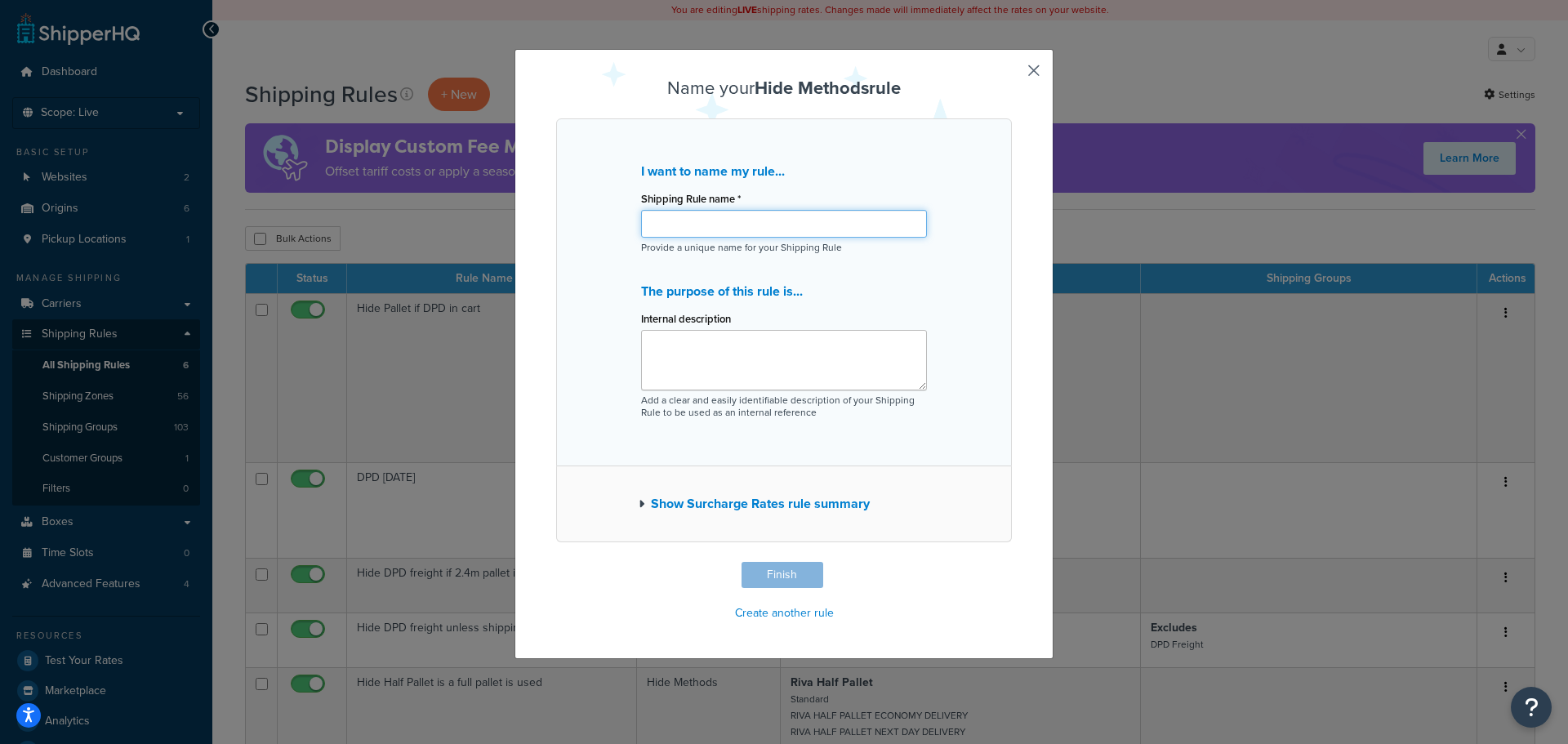
click at [726, 223] on input "Shipping Rule name *" at bounding box center [784, 223] width 286 height 28
type input "HIDE DPD FREIGHT"
click at [720, 344] on textarea "Internal description" at bounding box center [784, 360] width 286 height 60
paste textarea "HIDE DPD FREIGHT"
type textarea "HIDE DPD FREIGHT"
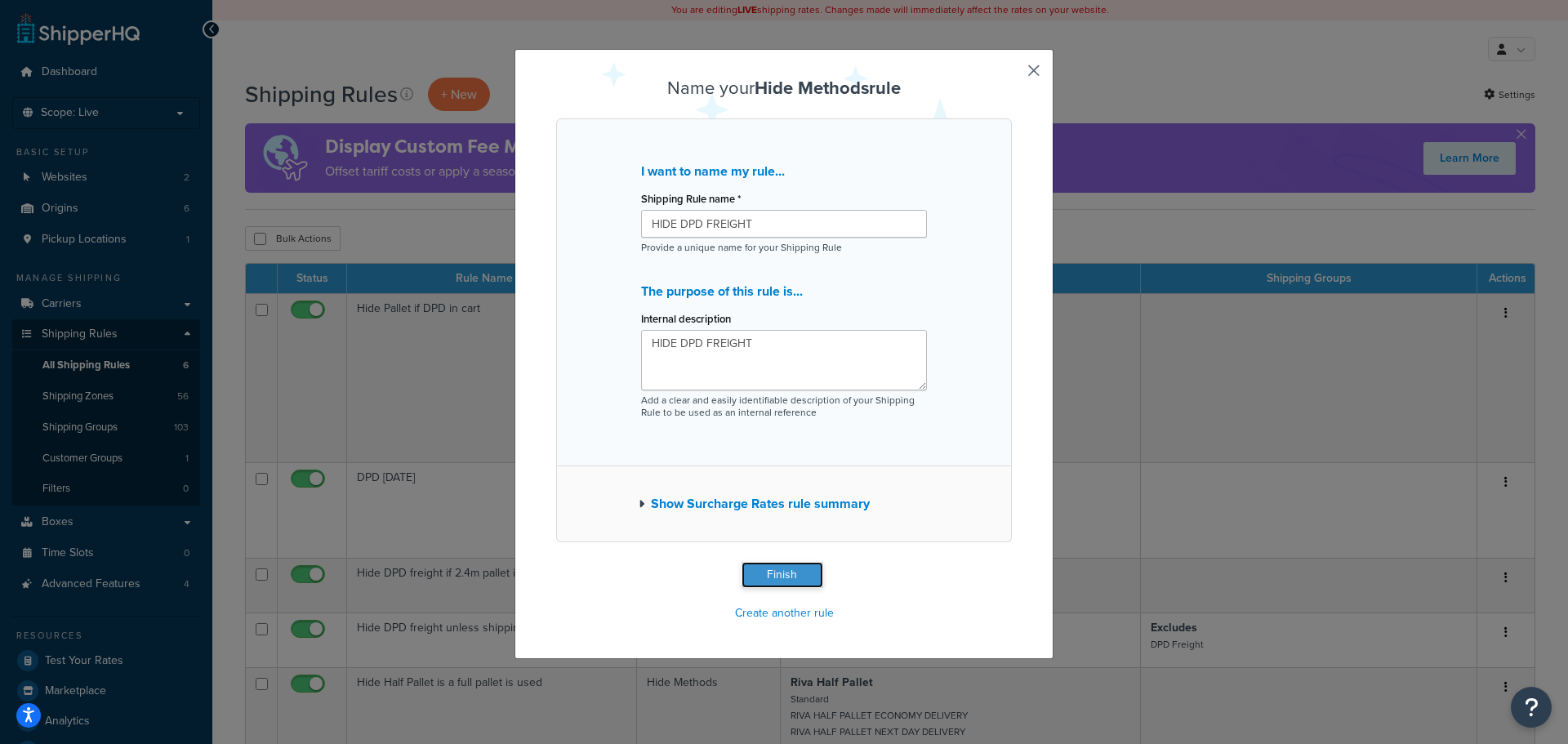
click at [773, 571] on button "Finish" at bounding box center [783, 575] width 82 height 26
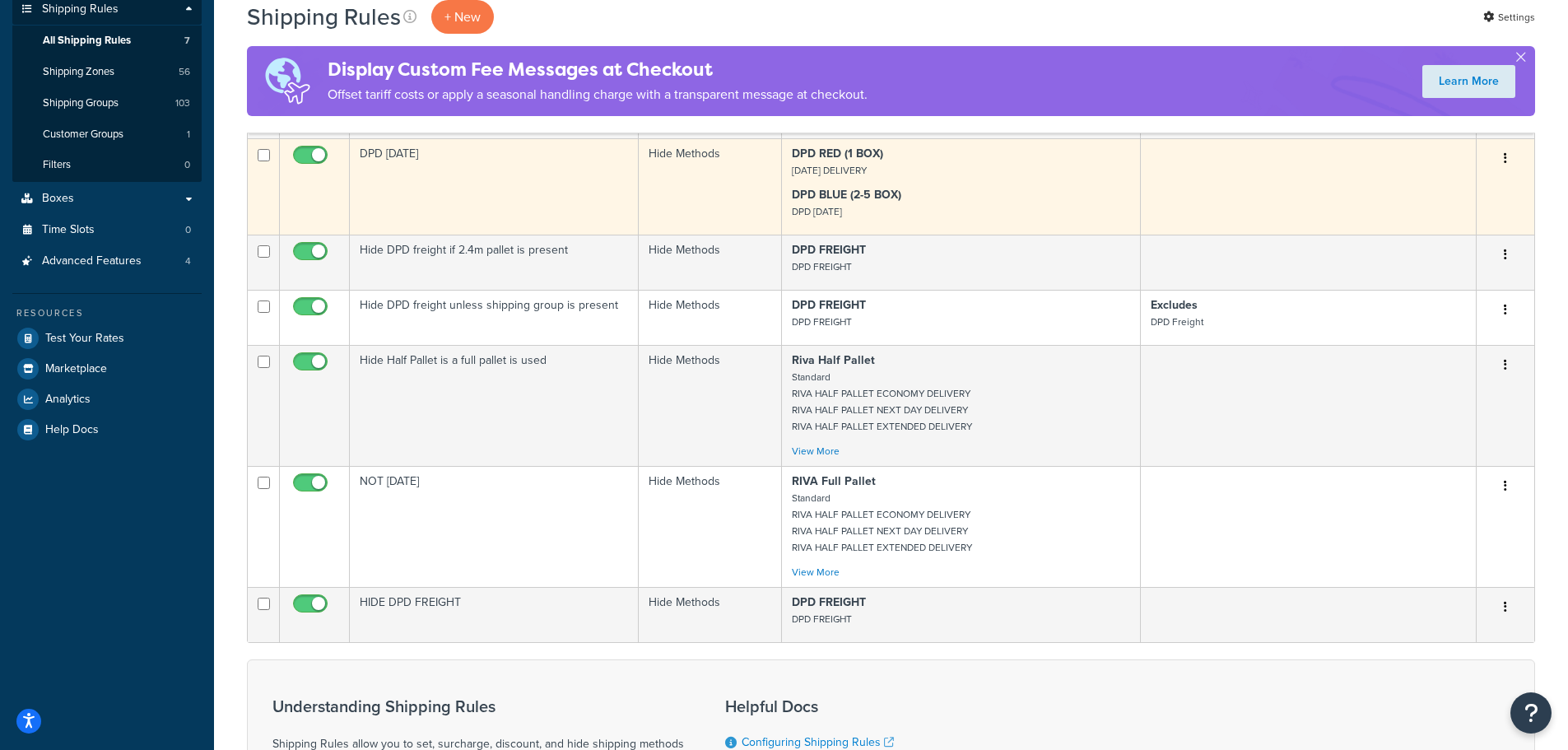
scroll to position [329, 0]
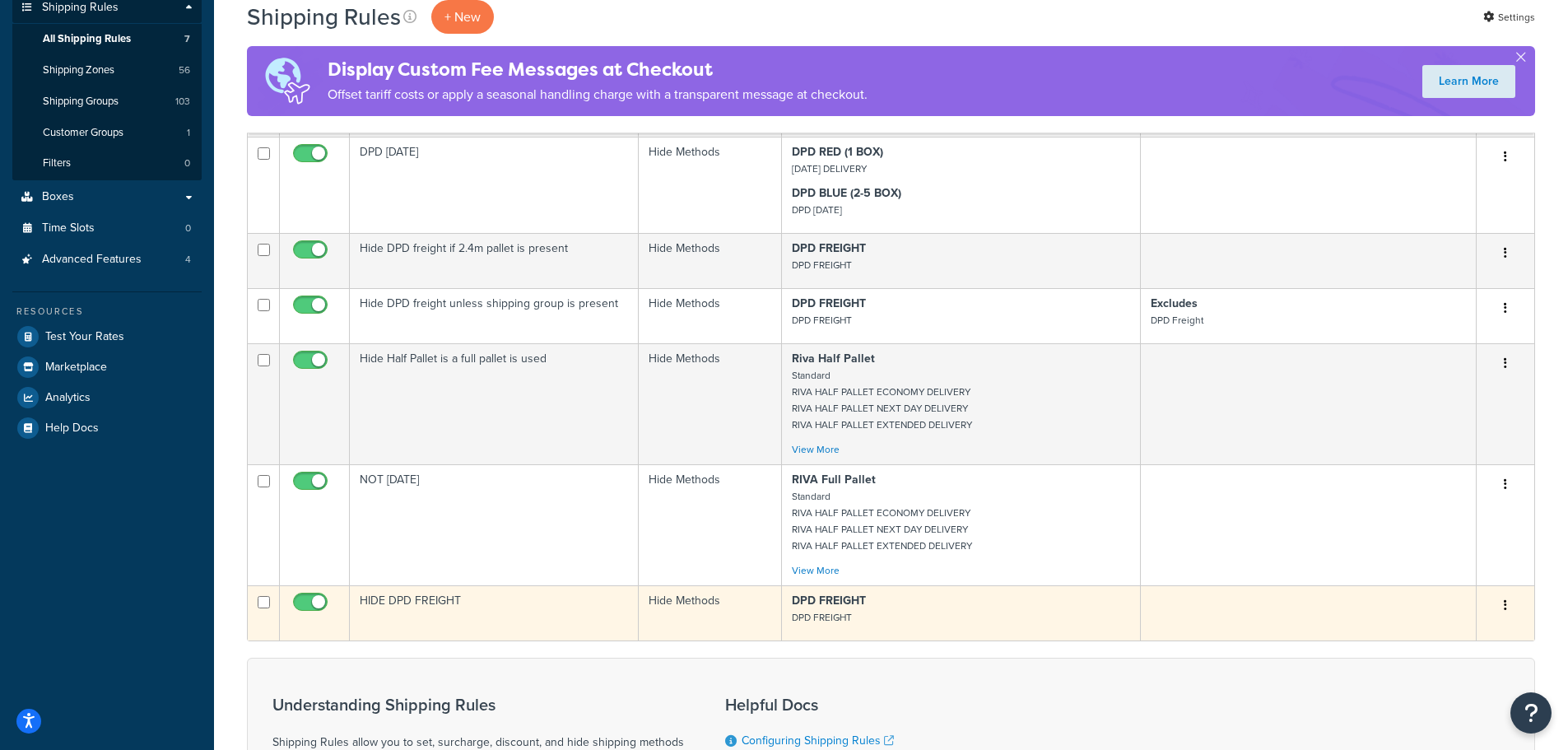
click at [561, 597] on td "HIDE DPD FREIGHT" at bounding box center [493, 613] width 289 height 55
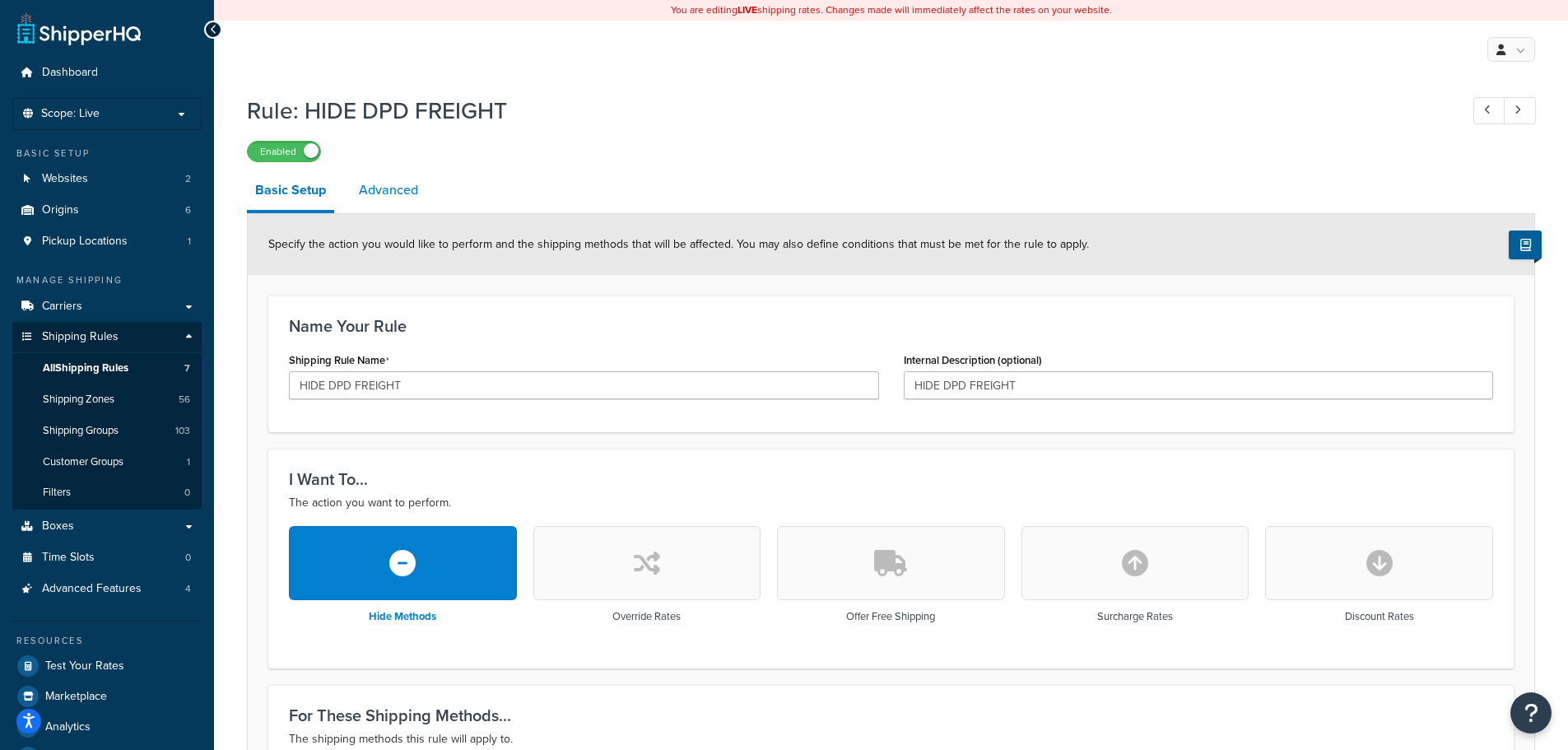
click at [391, 197] on link "Advanced" at bounding box center [388, 190] width 75 height 39
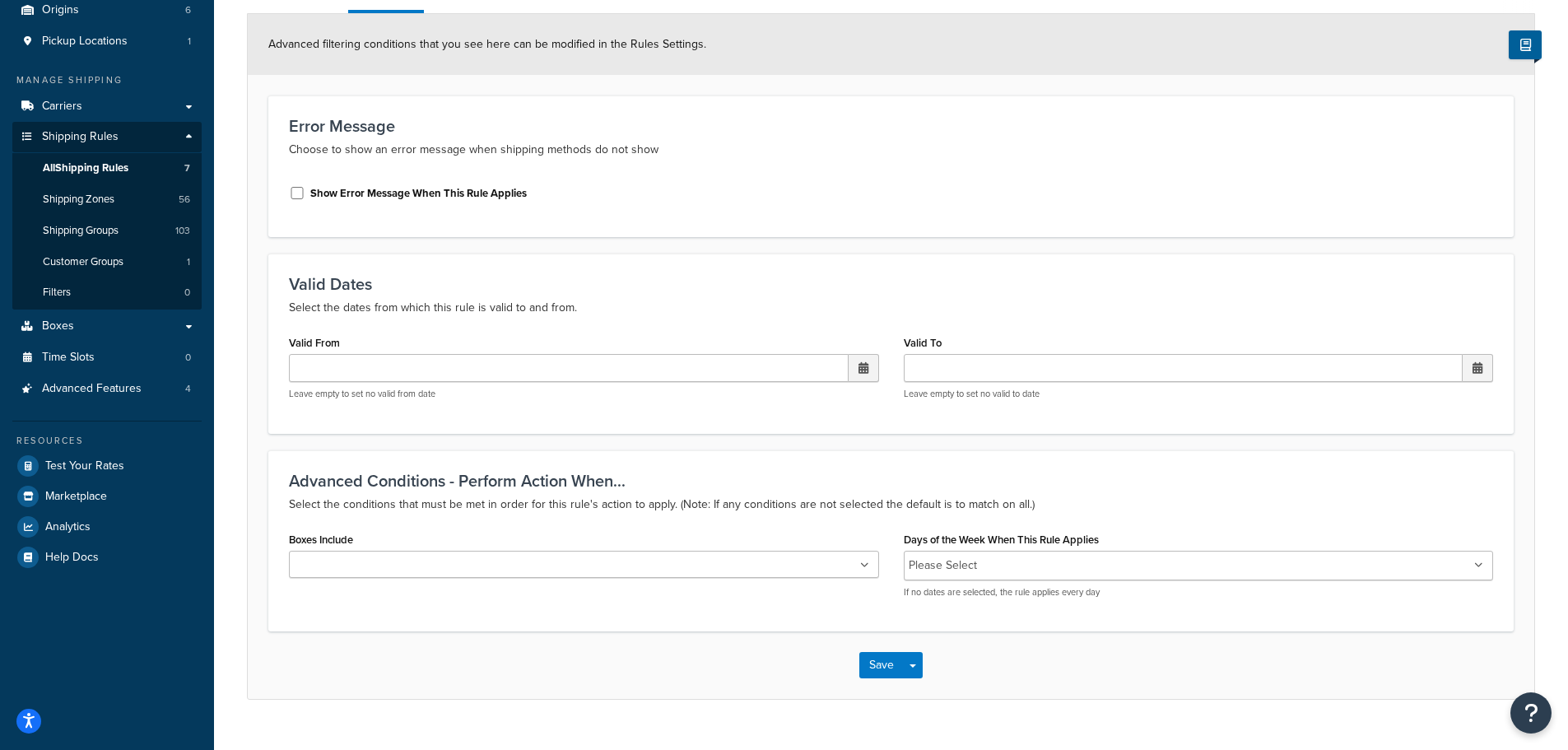
scroll to position [232, 0]
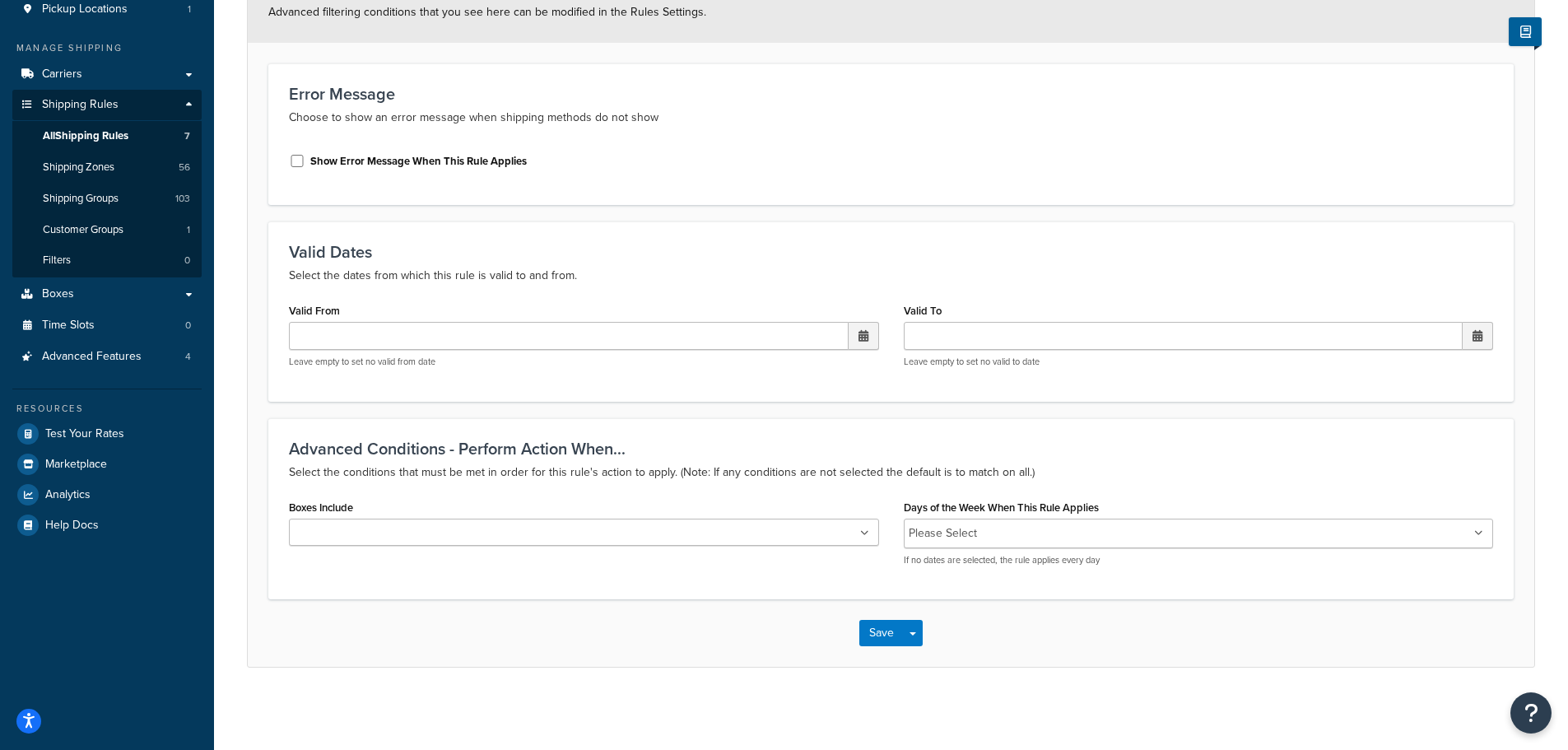
click at [442, 533] on ul at bounding box center [583, 533] width 590 height 27
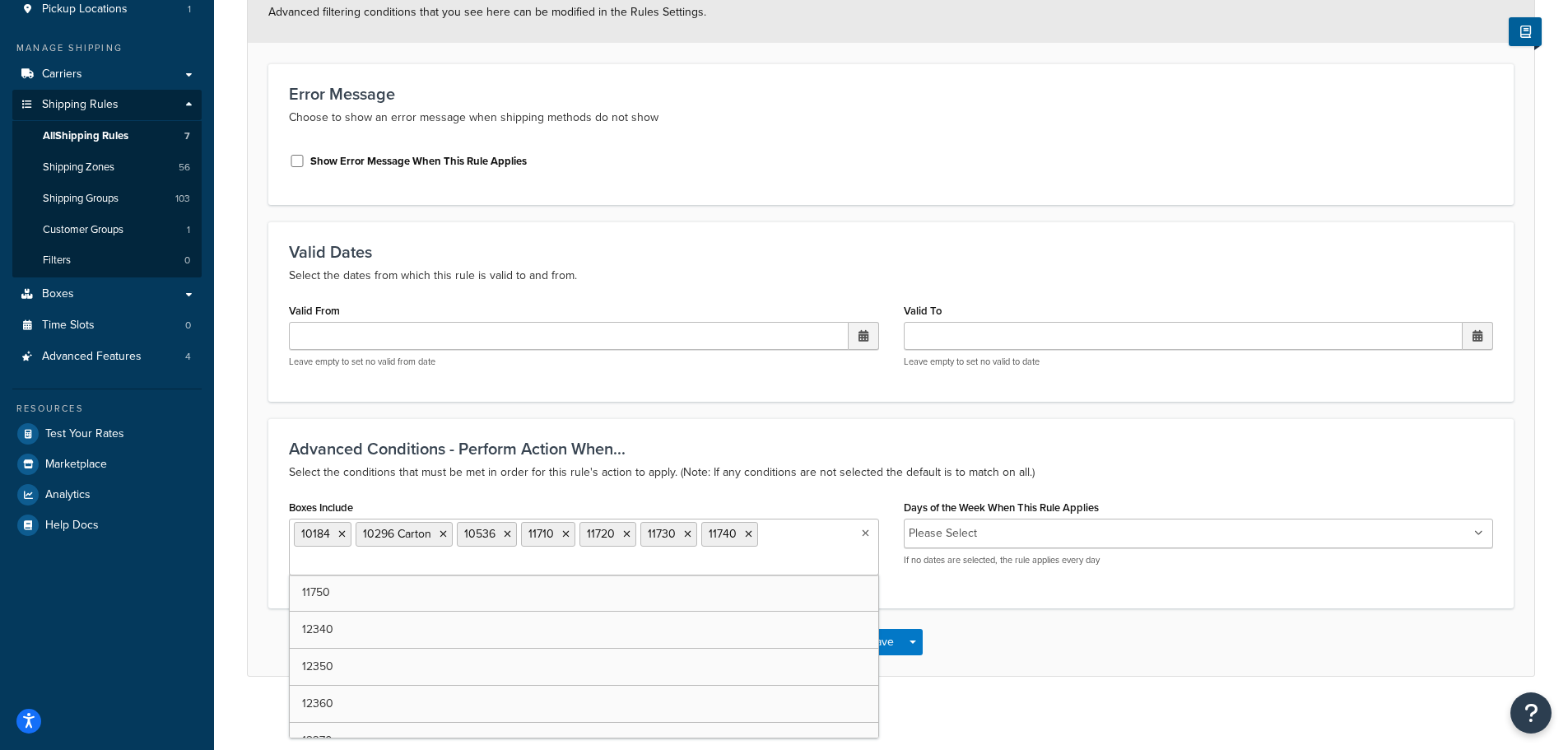
click at [435, 565] on ul "10184 10296 Carton 10536 11710 11720 11730 11740" at bounding box center [583, 547] width 590 height 57
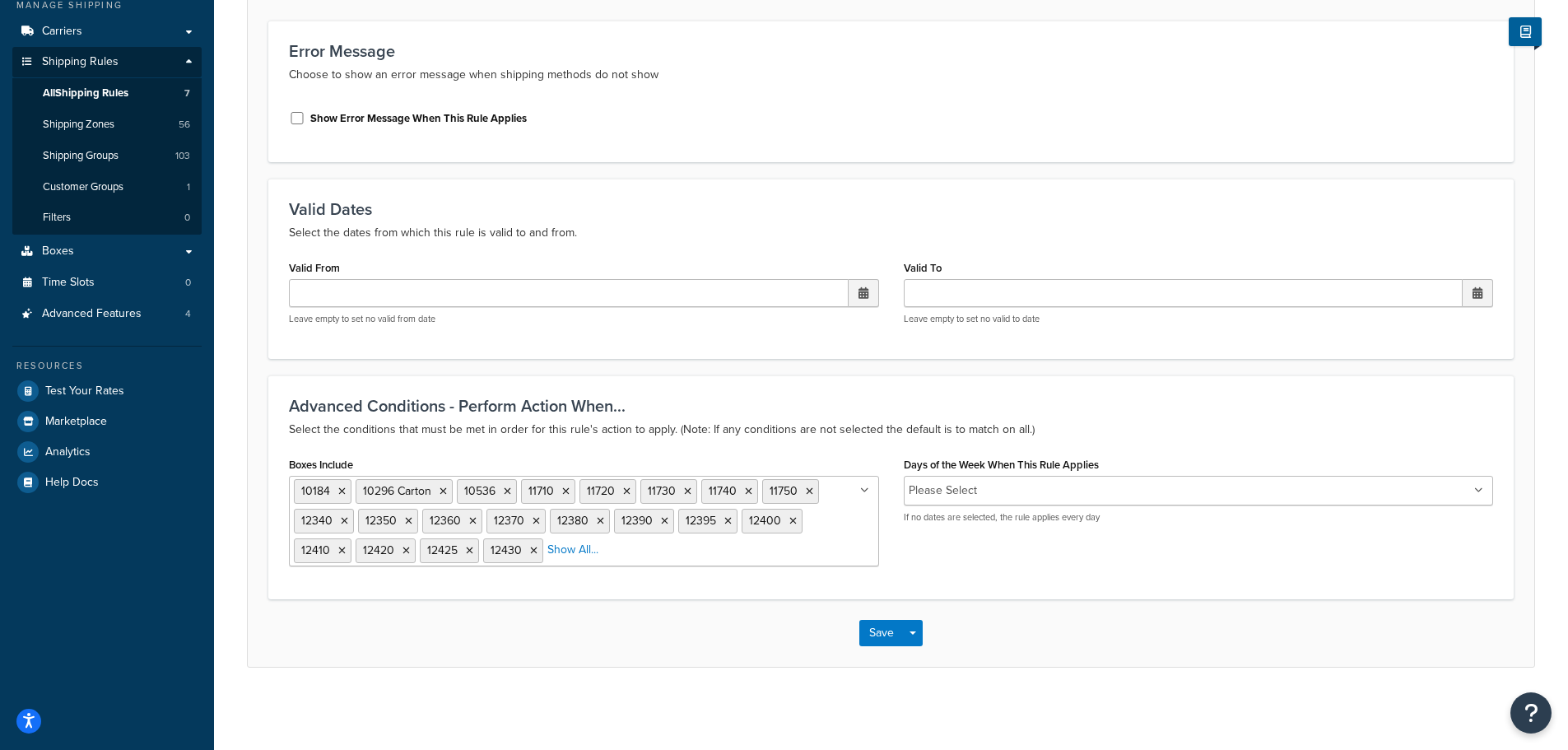
scroll to position [275, 0]
click at [861, 639] on button "Save" at bounding box center [881, 633] width 44 height 26
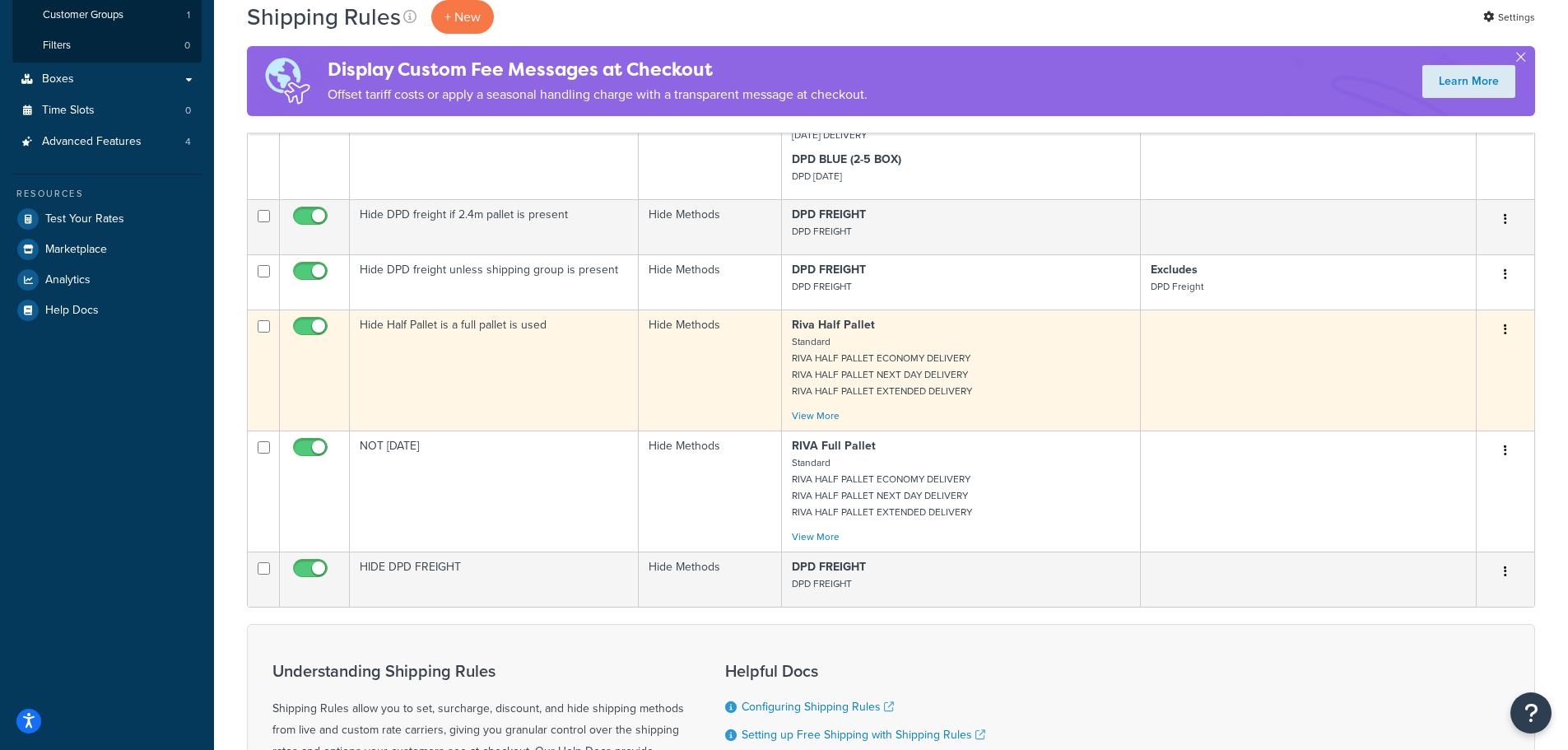
scroll to position [139, 0]
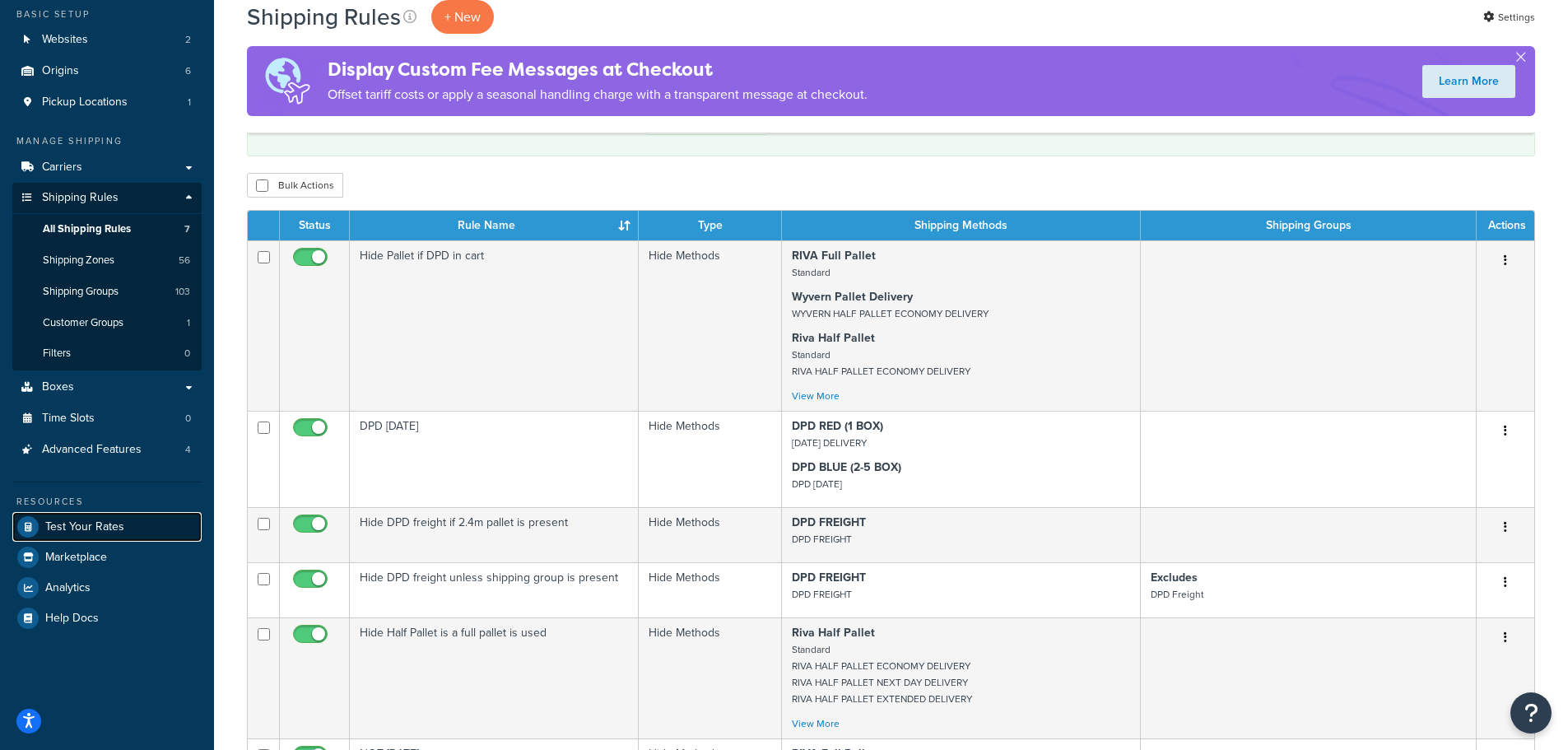
click at [109, 529] on span "Test Your Rates" at bounding box center [84, 527] width 79 height 14
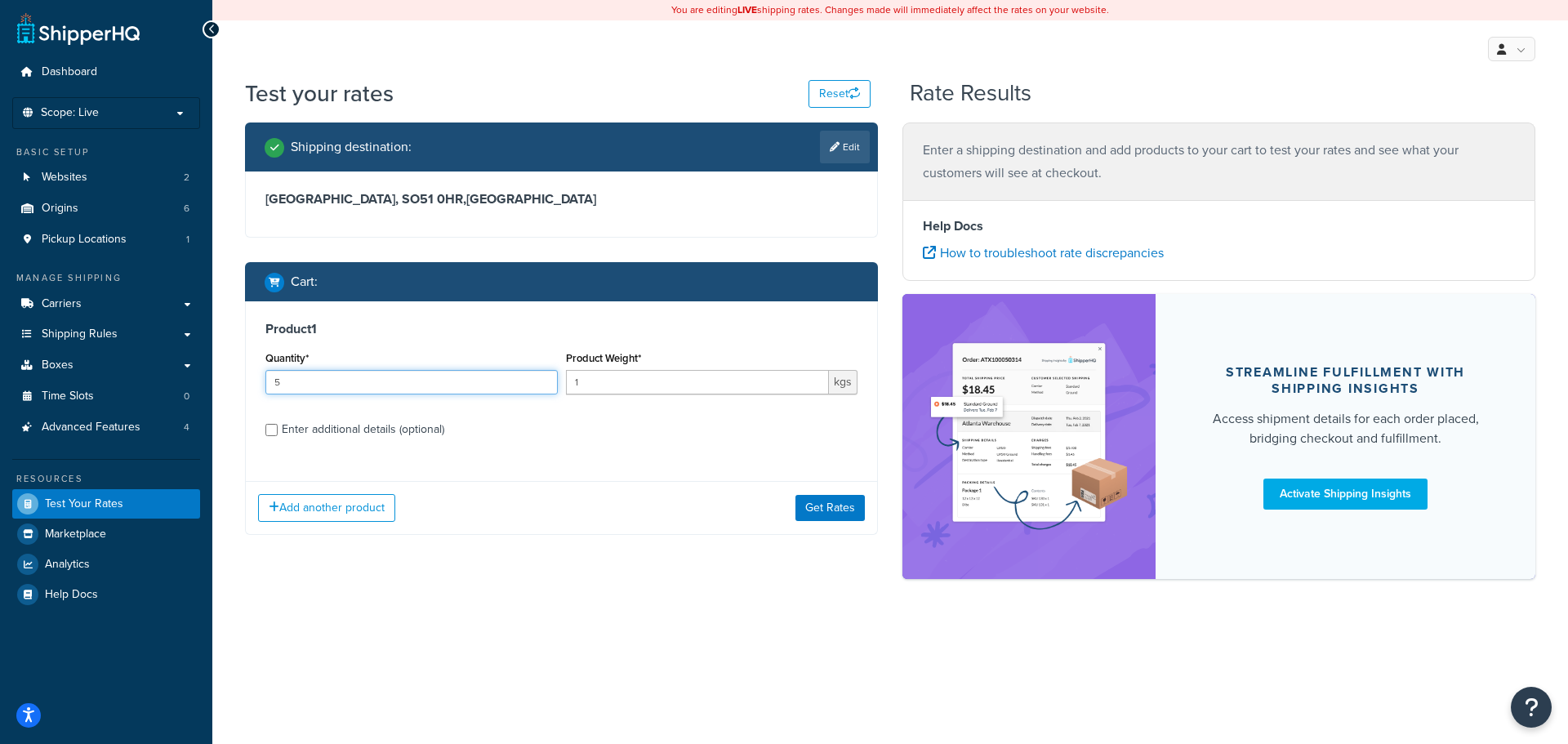
click at [399, 390] on input "5" at bounding box center [411, 382] width 292 height 24
click at [835, 510] on button "Get Rates" at bounding box center [830, 508] width 69 height 26
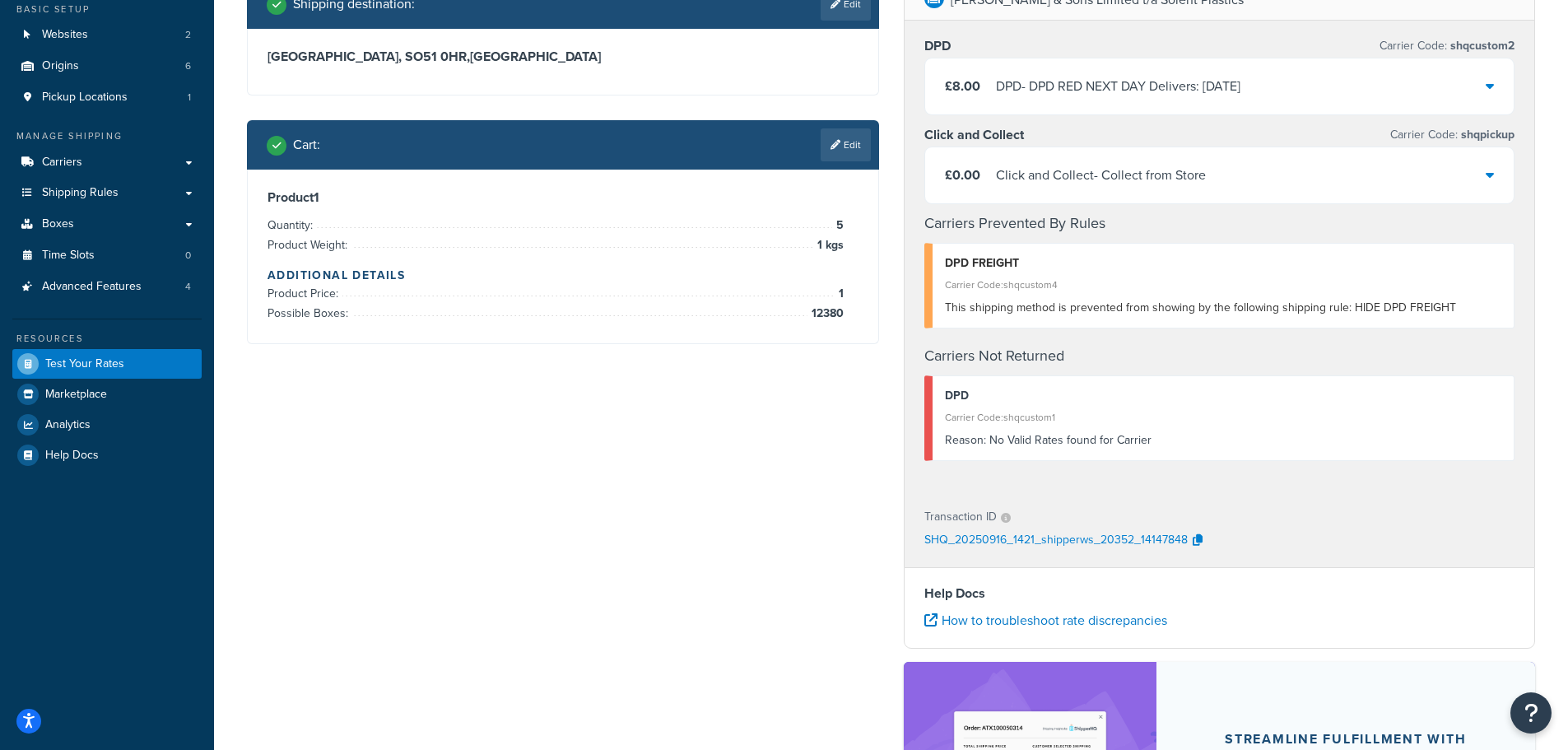
scroll to position [82, 0]
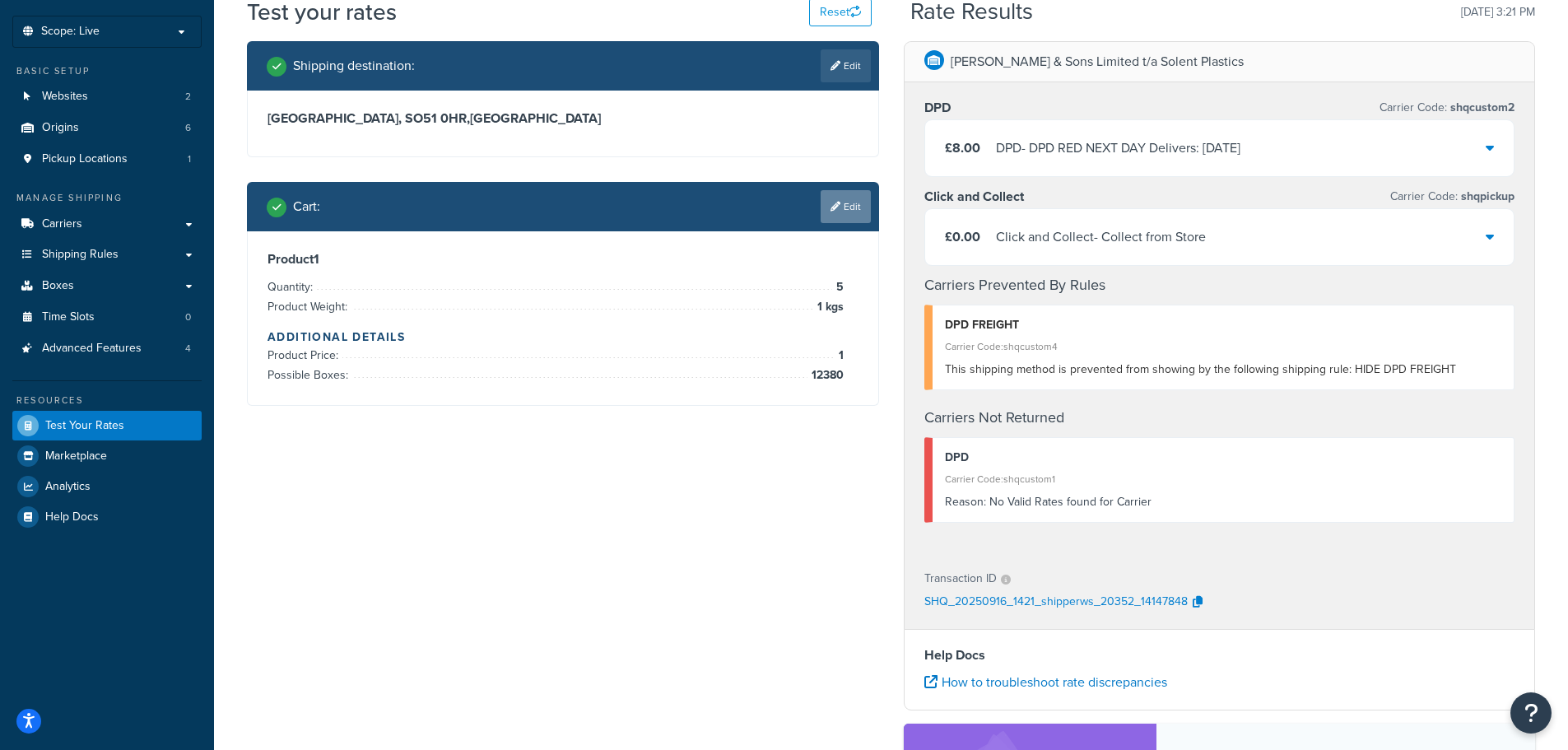
click at [856, 205] on link "Edit" at bounding box center [845, 207] width 50 height 33
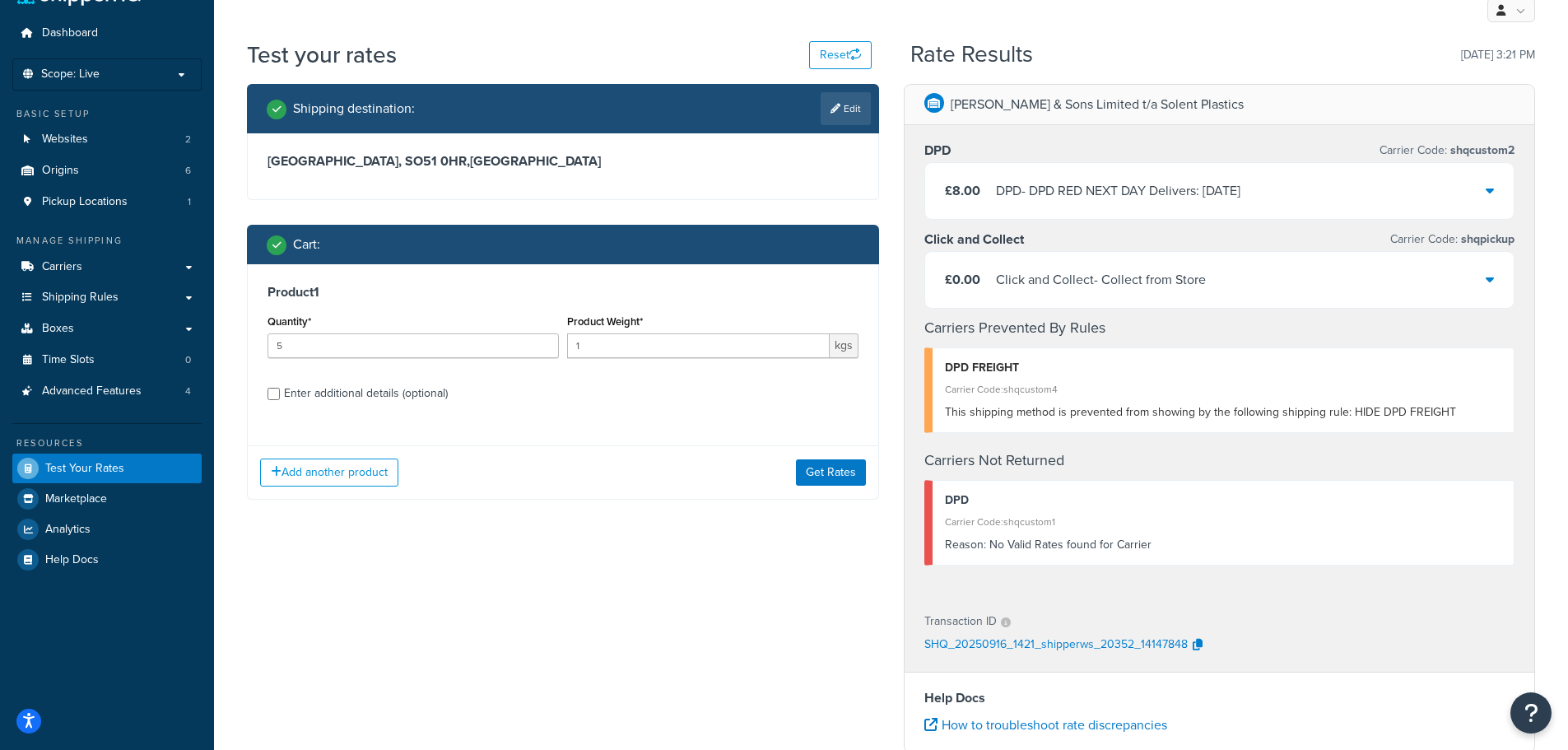
scroll to position [0, 0]
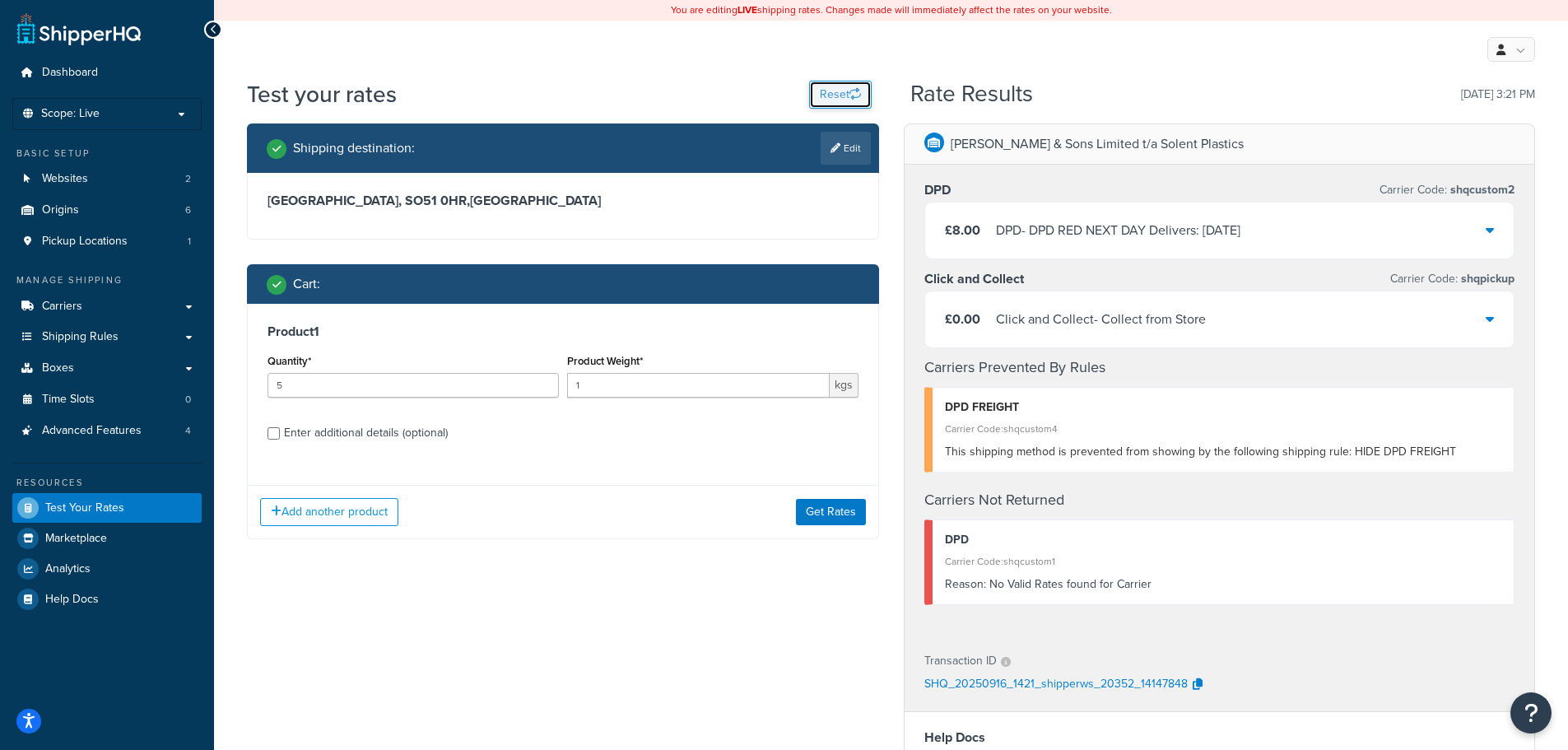
click at [835, 91] on button "Reset" at bounding box center [841, 94] width 63 height 28
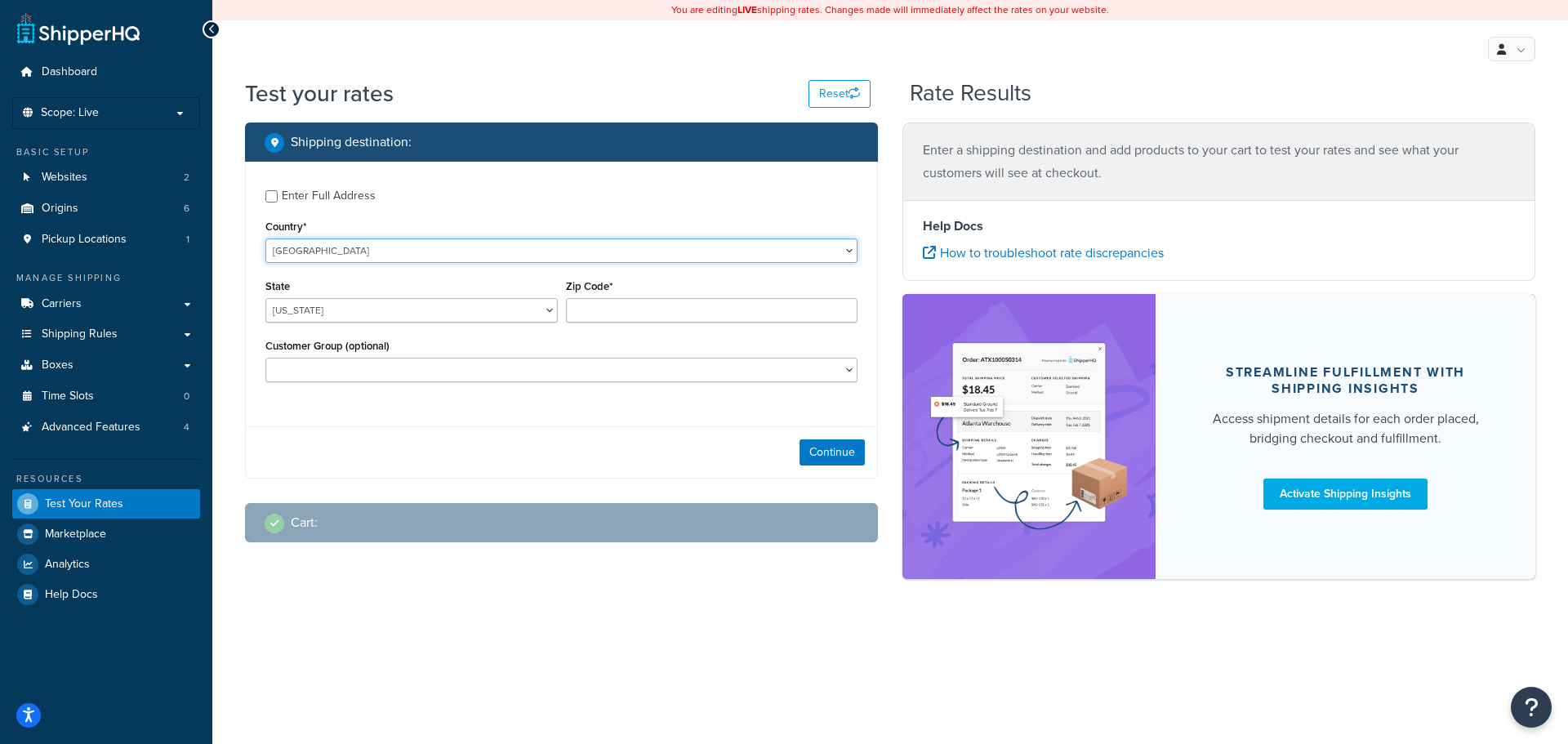
click at [403, 249] on select "United States United Kingdom Afghanistan Åland Islands Albania Algeria American…" at bounding box center [562, 251] width 593 height 24
select select "GB"
click at [265, 239] on select "United States United Kingdom Afghanistan Åland Islands Albania Algeria American…" at bounding box center [562, 251] width 593 height 24
click at [655, 305] on input "Zip Code*" at bounding box center [712, 310] width 292 height 24
type input "SO51 0HR"
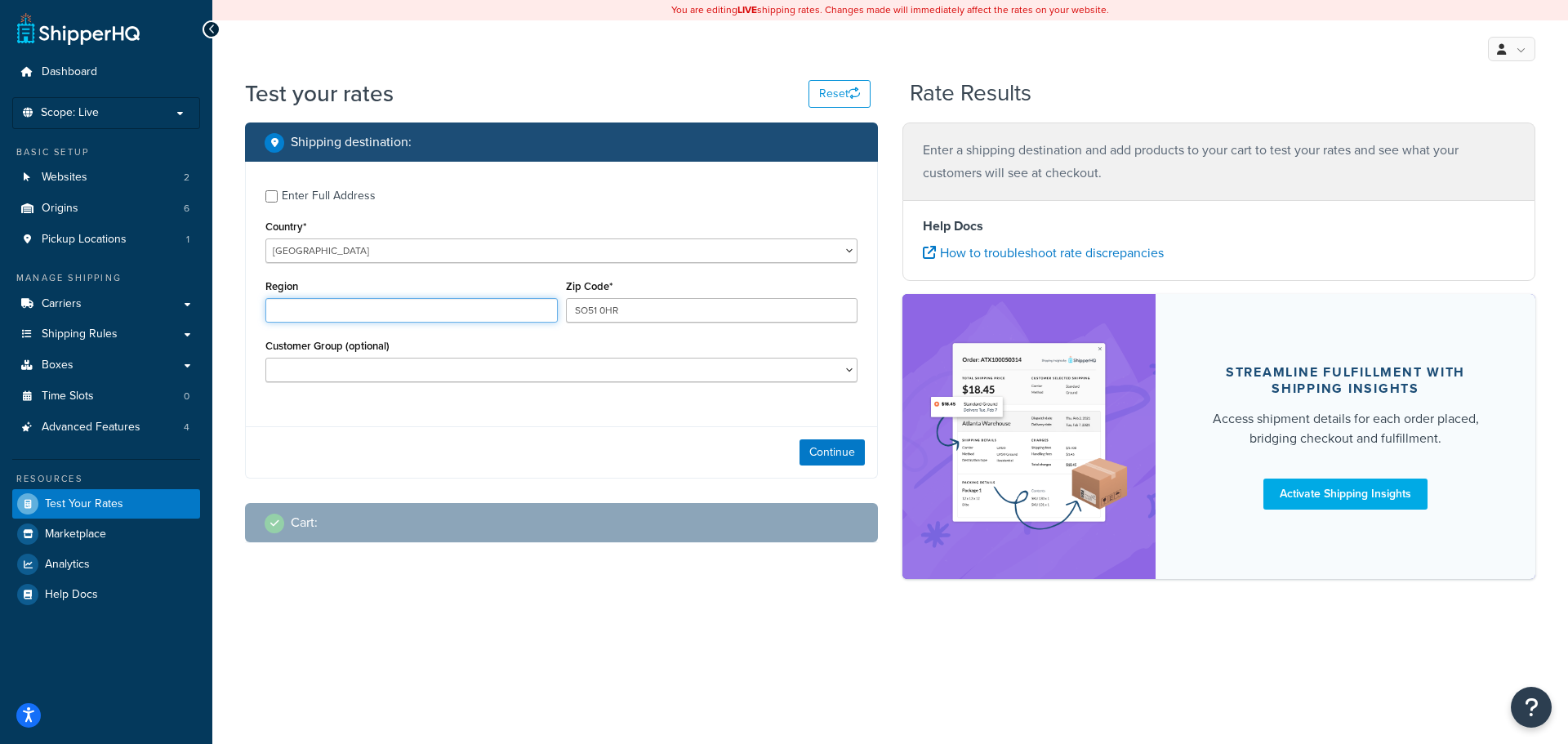
type input "Hampshire"
click at [840, 451] on button "Continue" at bounding box center [832, 452] width 65 height 26
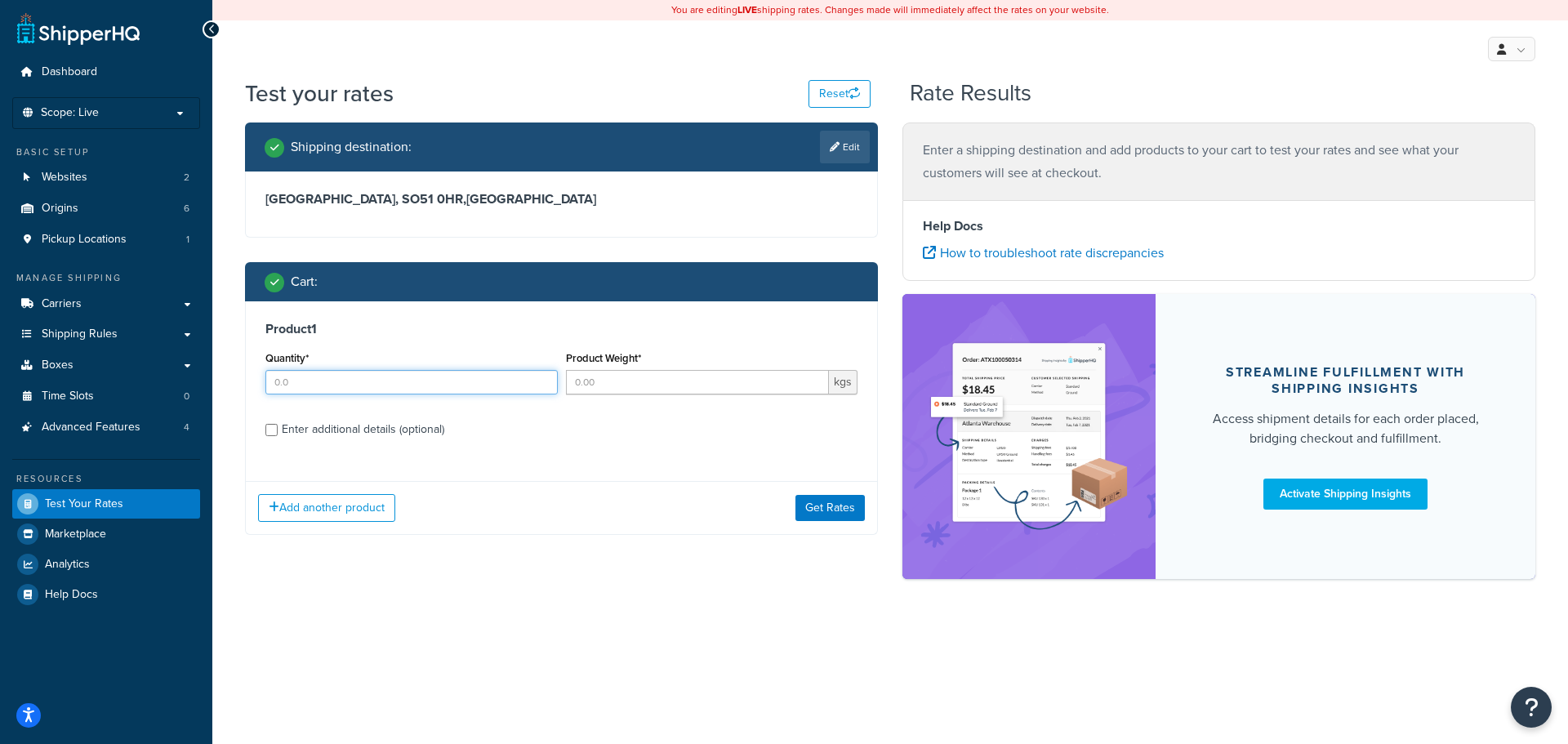
click at [362, 384] on input "Quantity*" at bounding box center [411, 382] width 292 height 24
type input "2"
click at [394, 429] on div "Enter additional details (optional)" at bounding box center [362, 430] width 162 height 23
click at [278, 429] on input "Enter additional details (optional)" at bounding box center [271, 429] width 13 height 13
checkbox input "true"
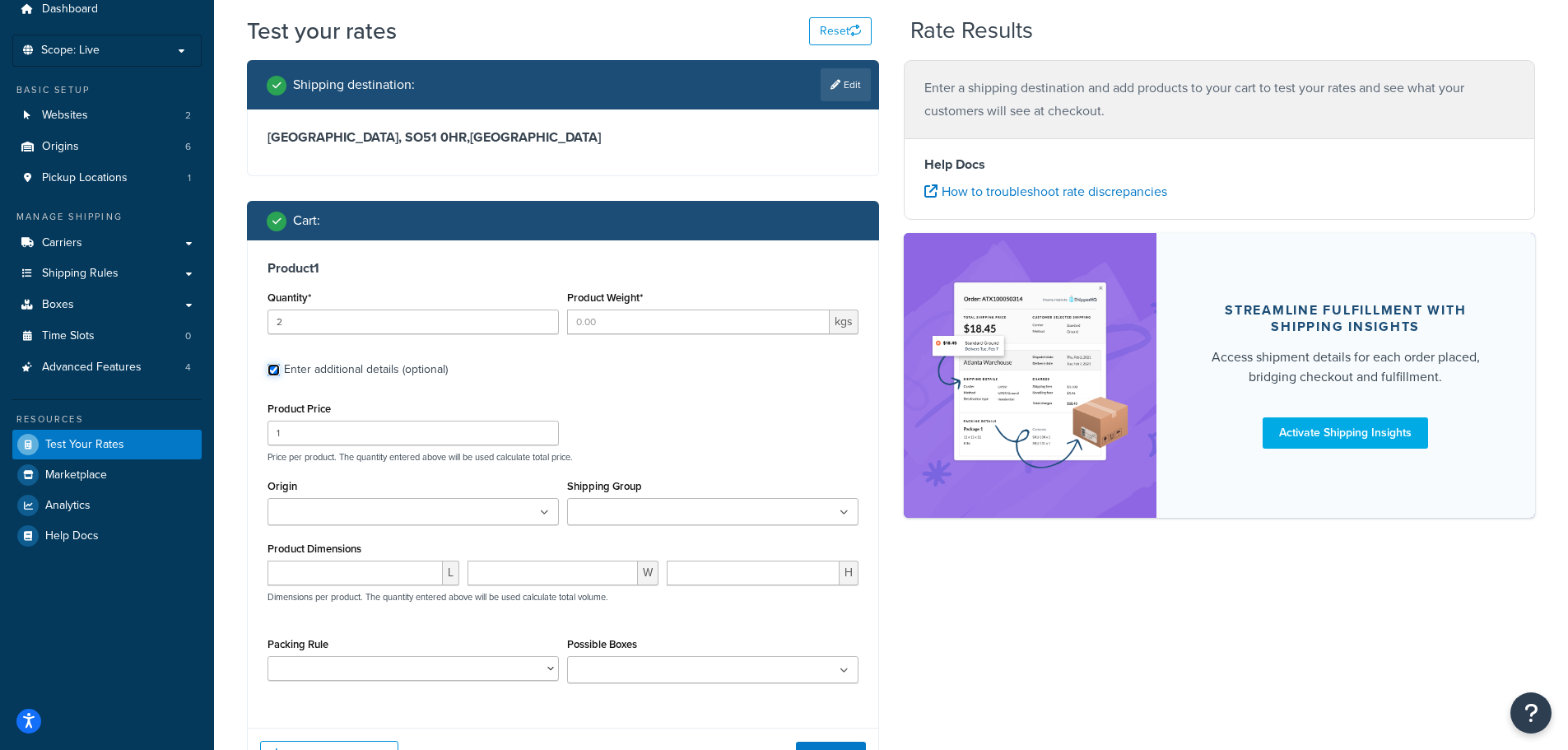
scroll to position [82, 0]
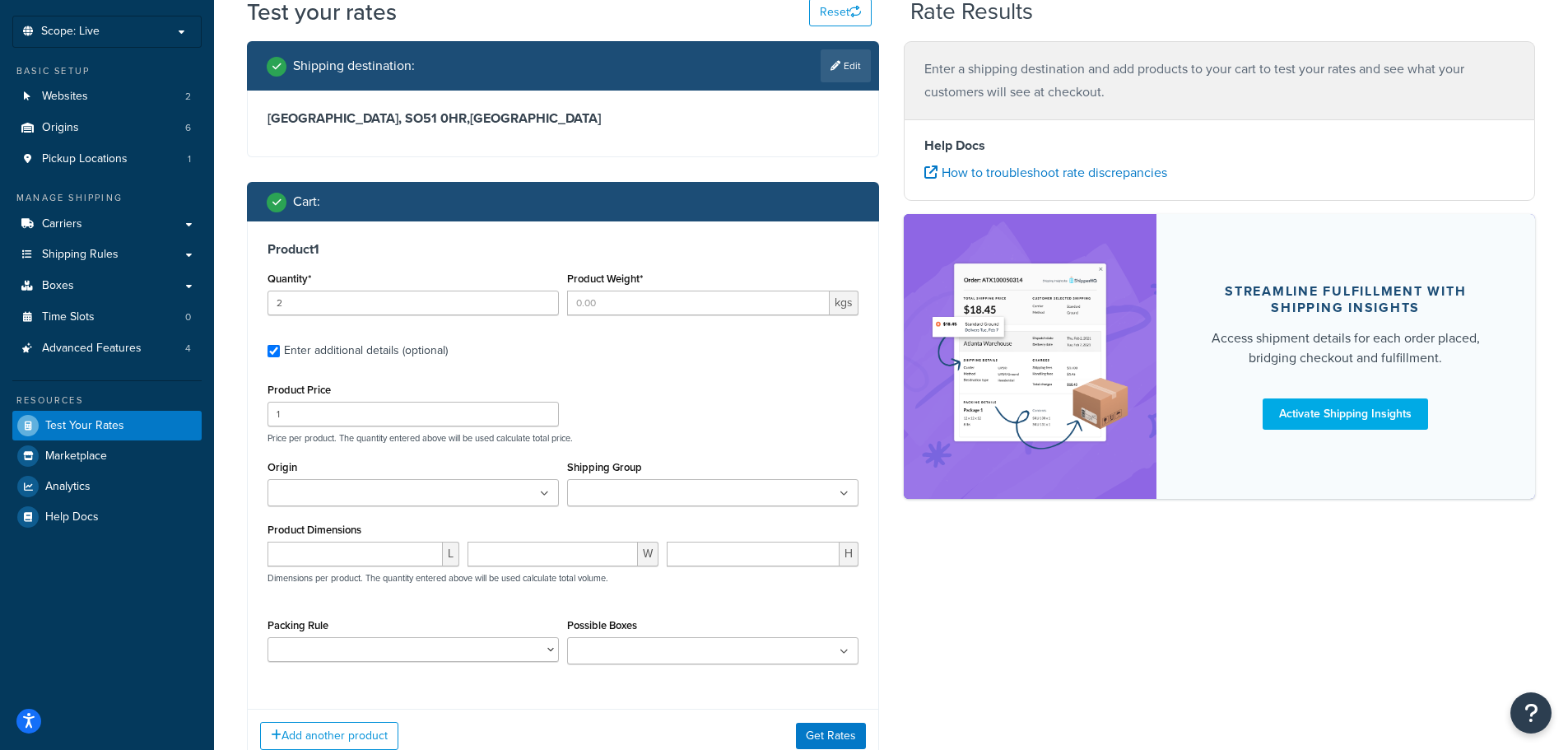
click at [336, 567] on div "L" at bounding box center [363, 560] width 200 height 37
click at [325, 566] on input "number" at bounding box center [354, 553] width 175 height 24
type input "80"
type input "60"
type input "40"
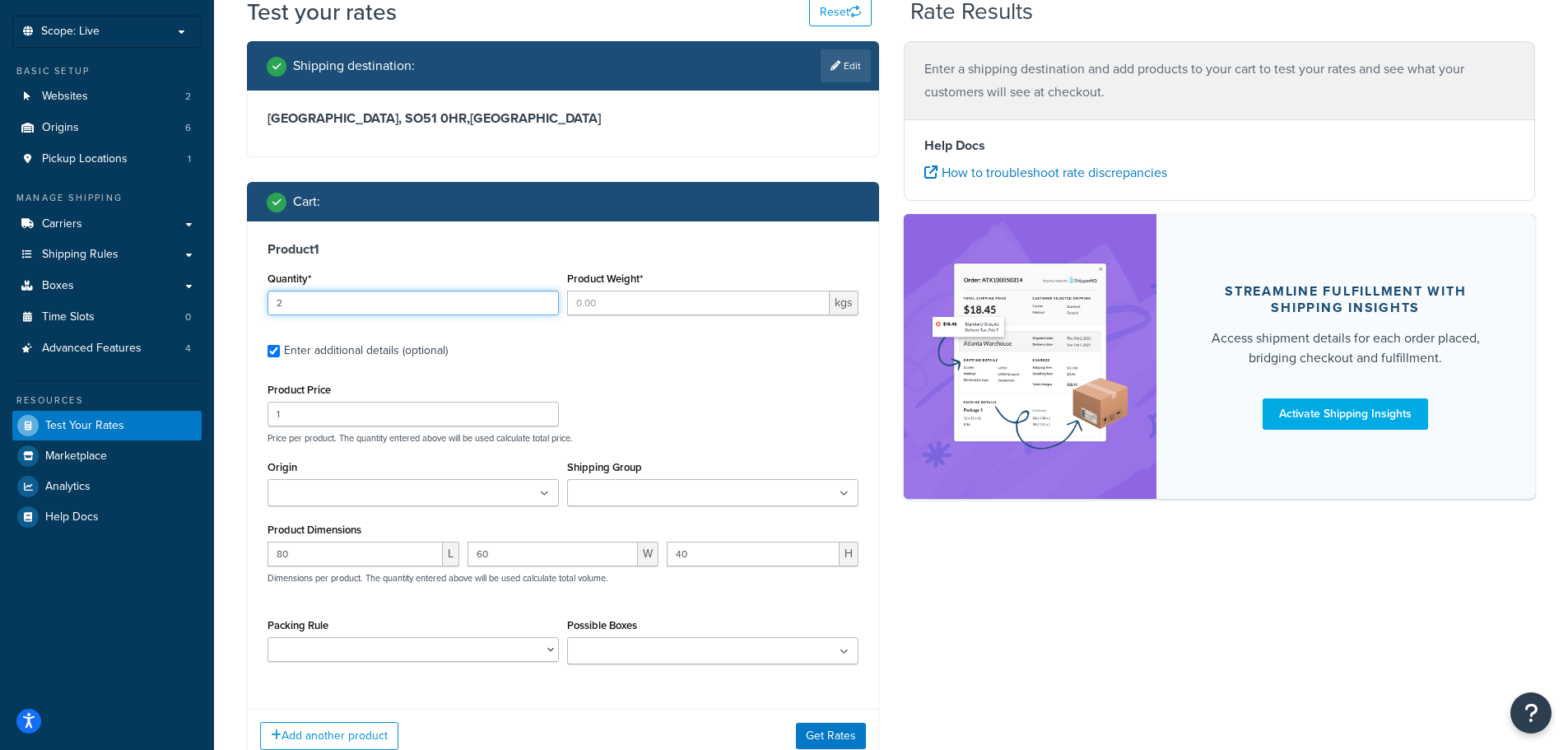
click at [285, 302] on input "2" at bounding box center [413, 303] width 292 height 24
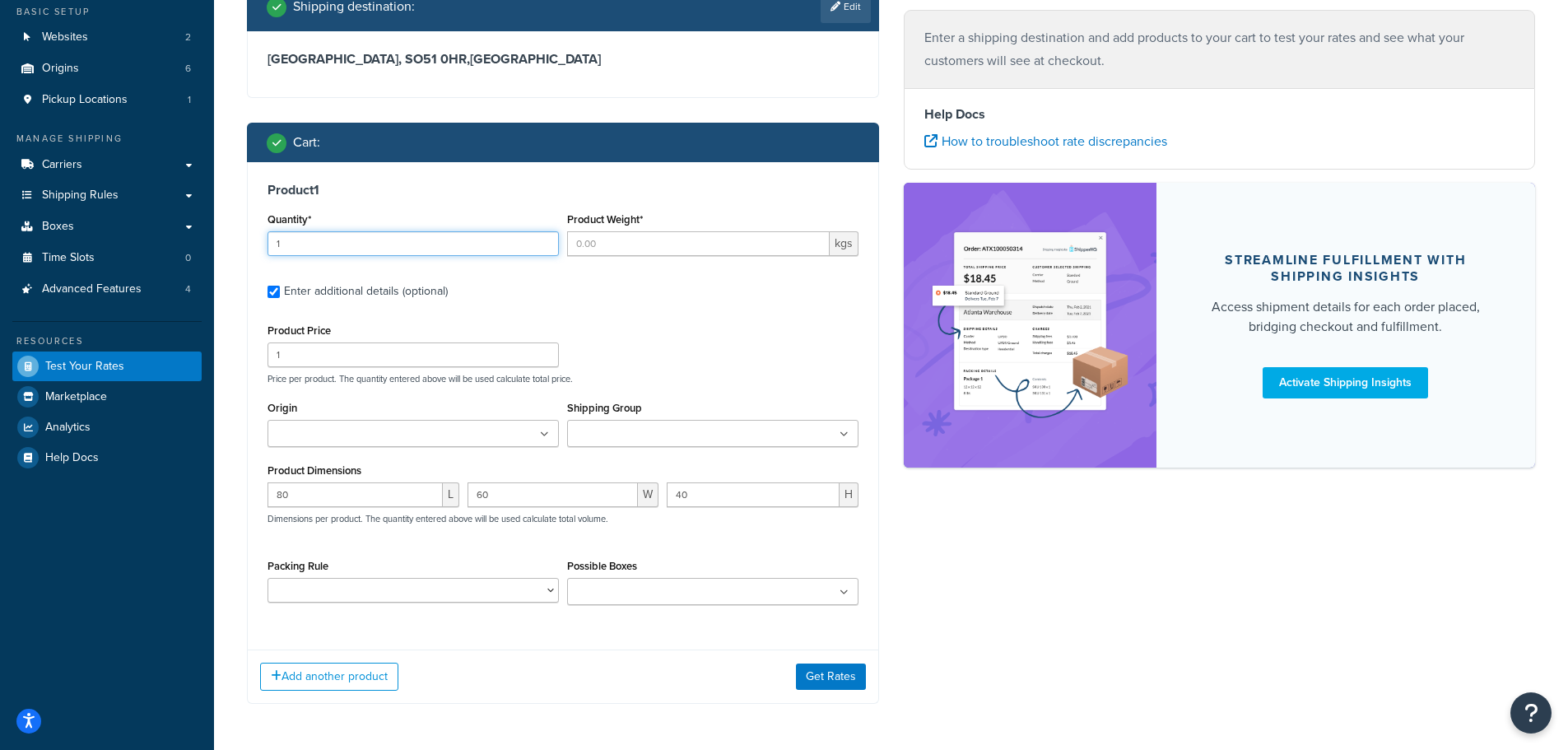
scroll to position [203, 0]
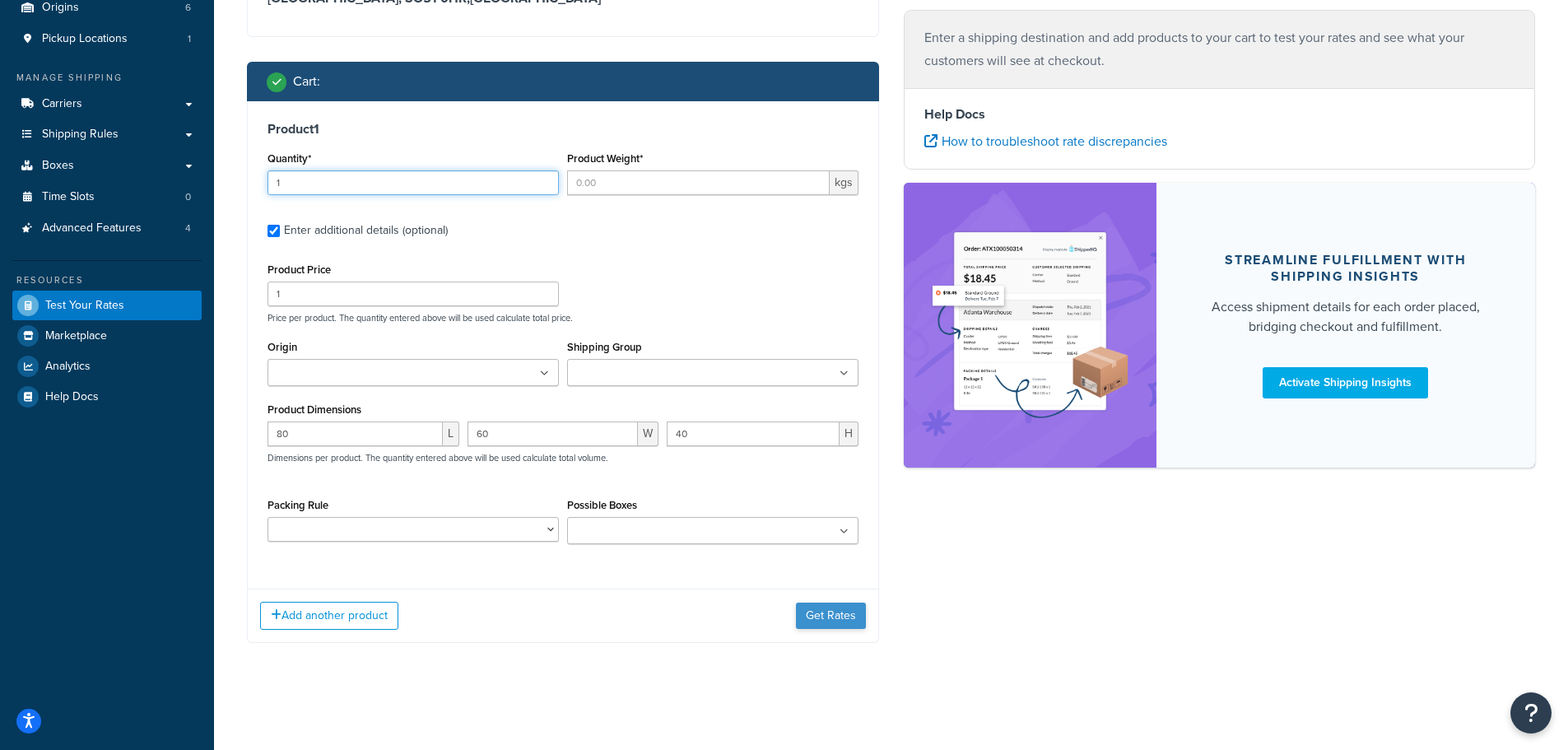
type input "1"
click at [834, 624] on button "Get Rates" at bounding box center [830, 616] width 69 height 26
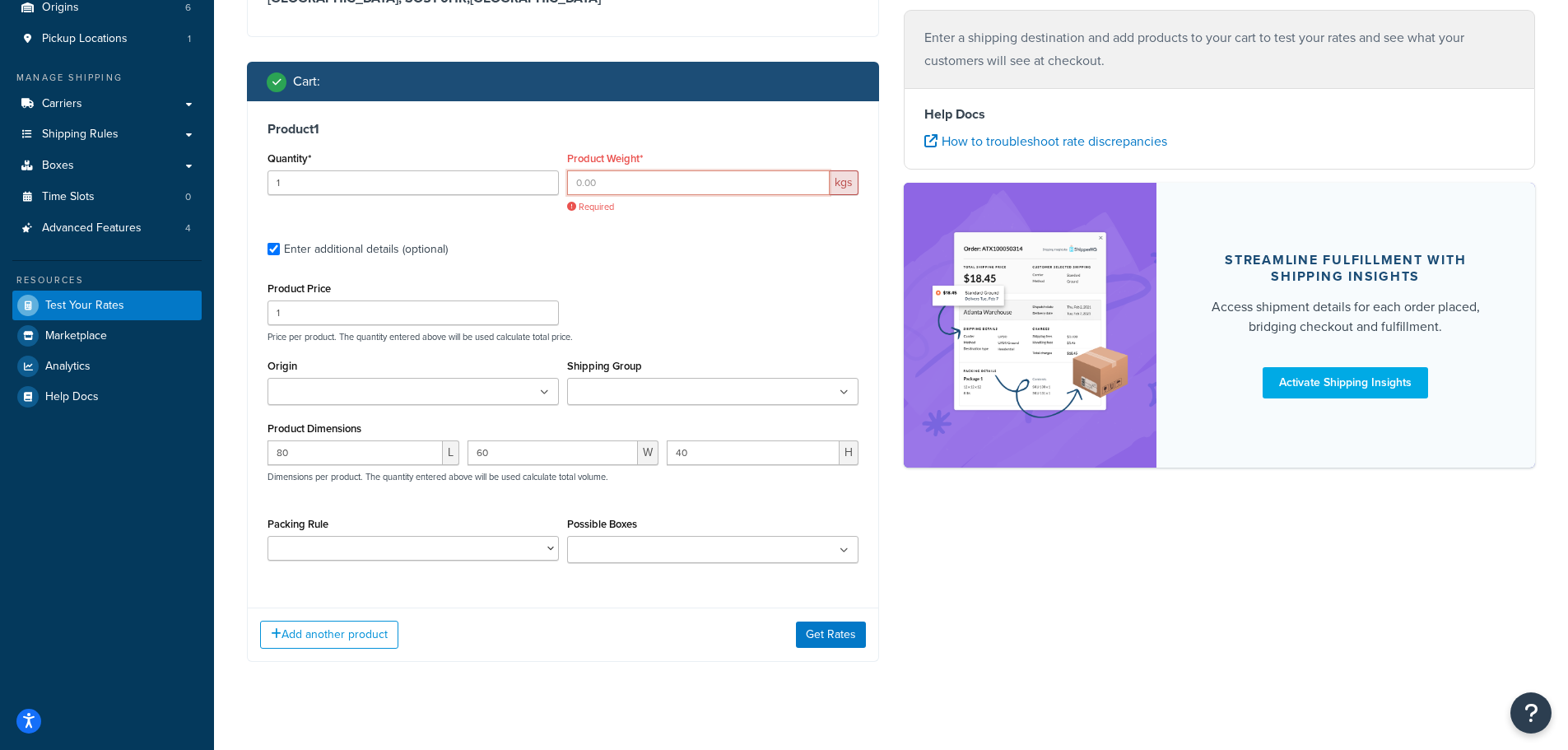
click at [684, 173] on input "Product Weight*" at bounding box center [698, 182] width 262 height 24
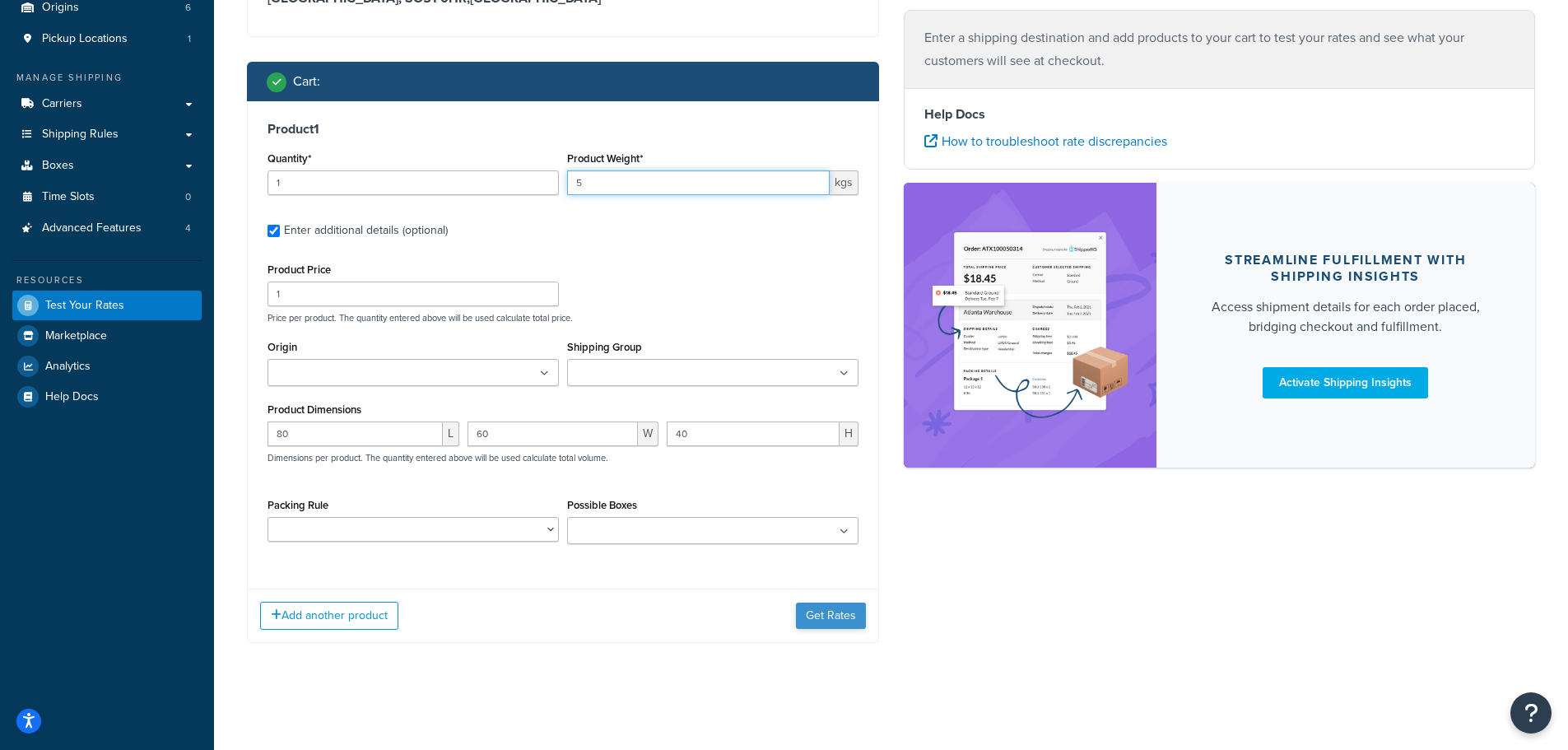
type input "5"
click at [844, 616] on button "Get Rates" at bounding box center [830, 616] width 69 height 26
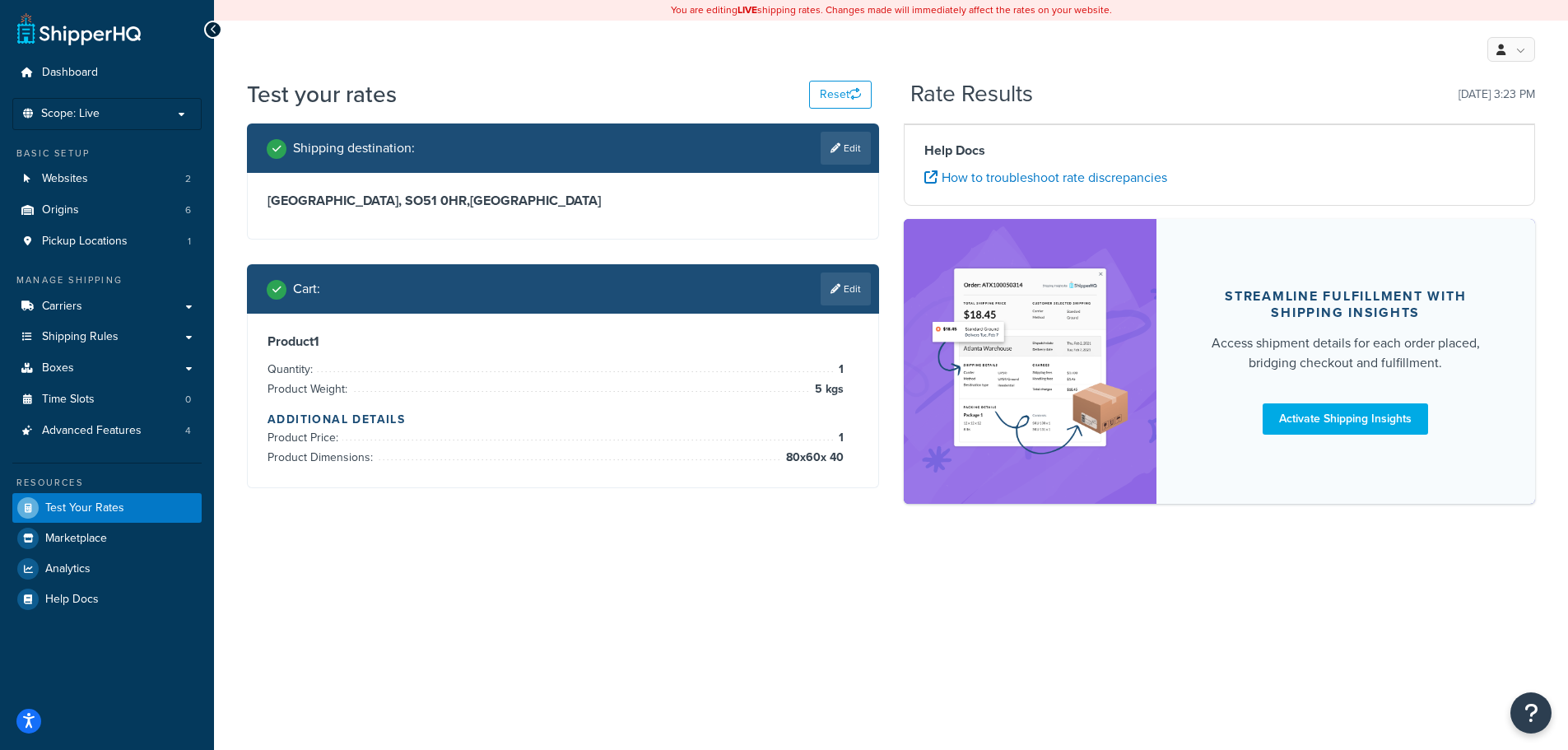
scroll to position [0, 0]
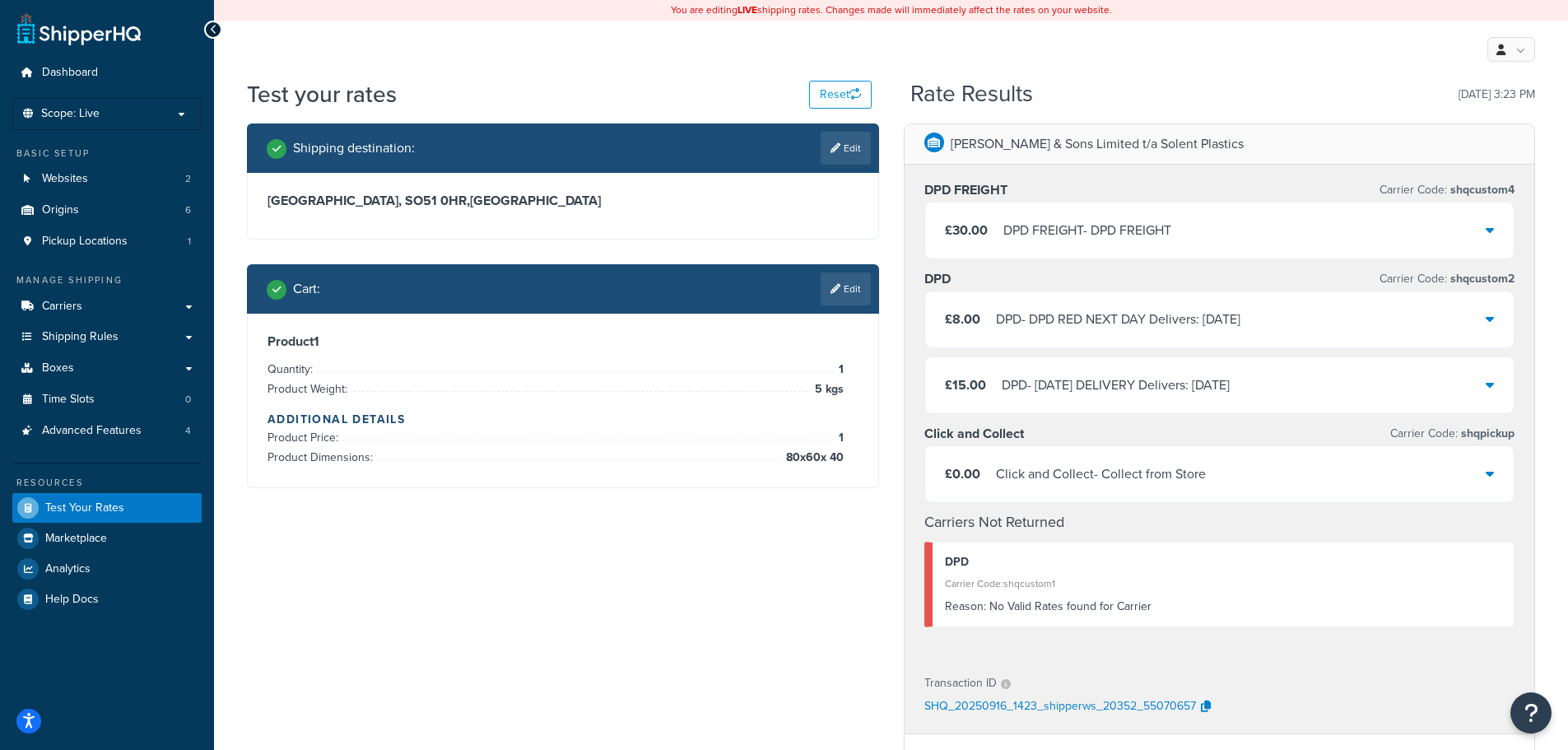
click at [1188, 245] on div "£30.00 DPD FREIGHT - DPD FREIGHT" at bounding box center [1220, 230] width 589 height 56
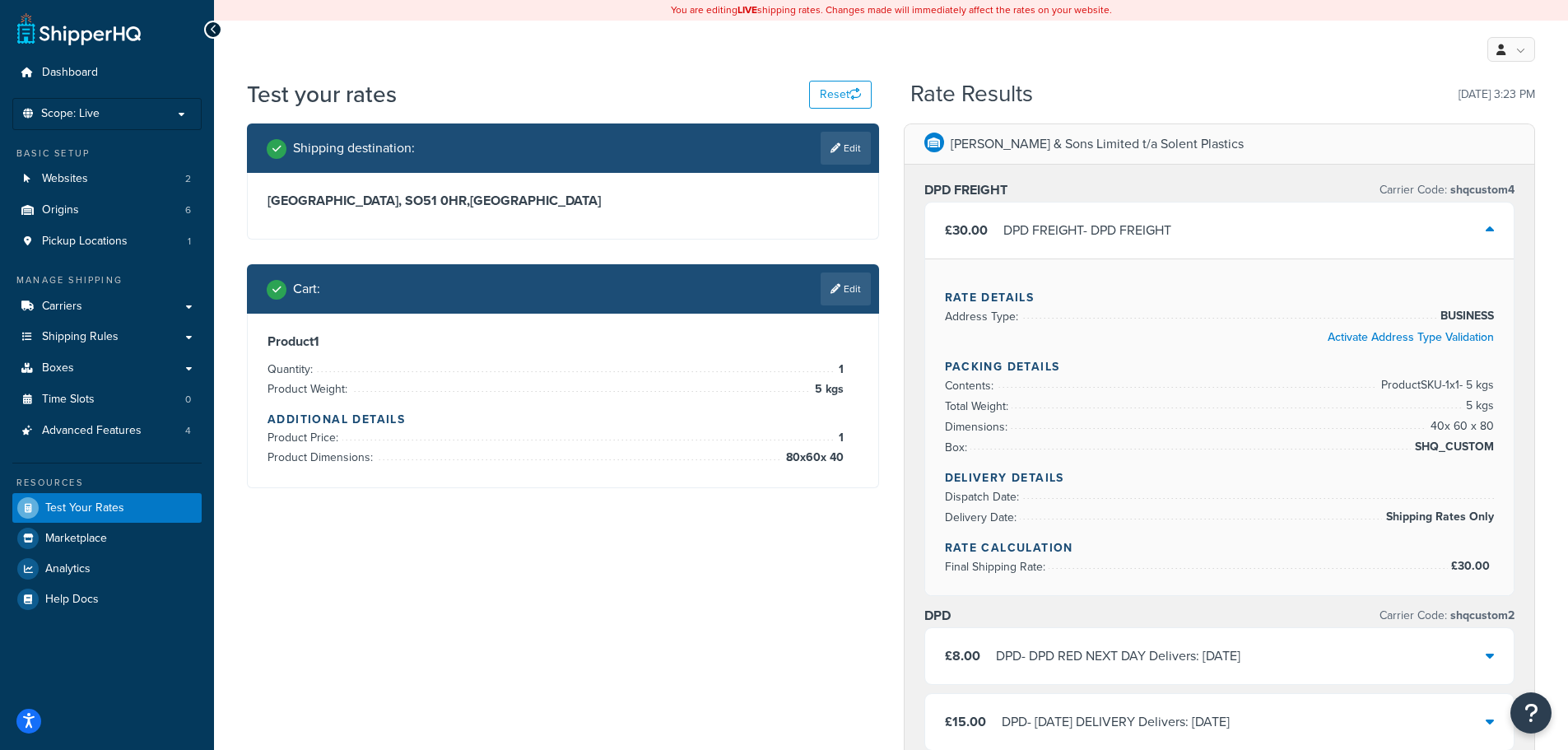
click at [1188, 217] on div "£30.00 DPD FREIGHT - DPD FREIGHT" at bounding box center [1220, 230] width 589 height 56
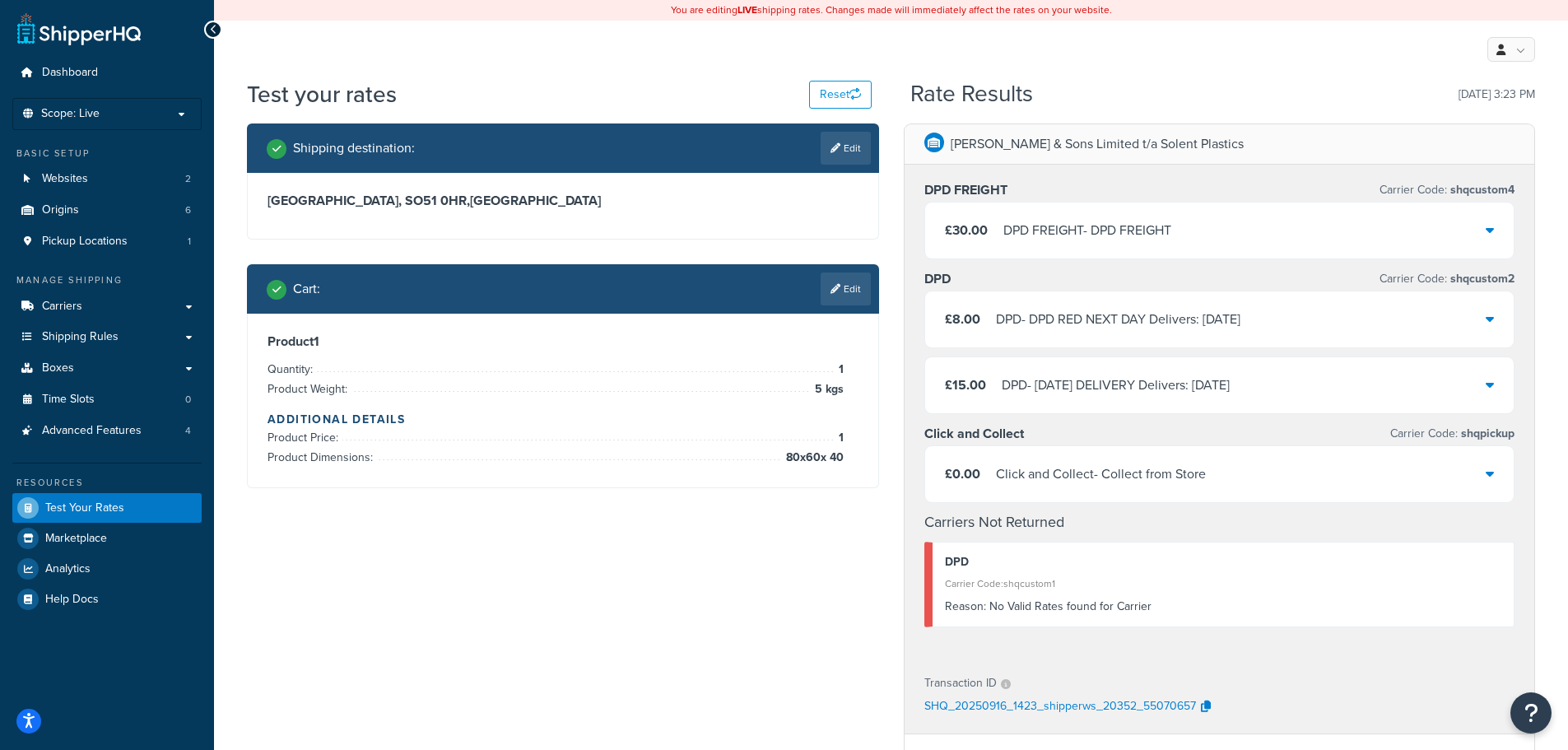
click at [1071, 235] on div "DPD FREIGHT - DPD FREIGHT" at bounding box center [1087, 231] width 168 height 23
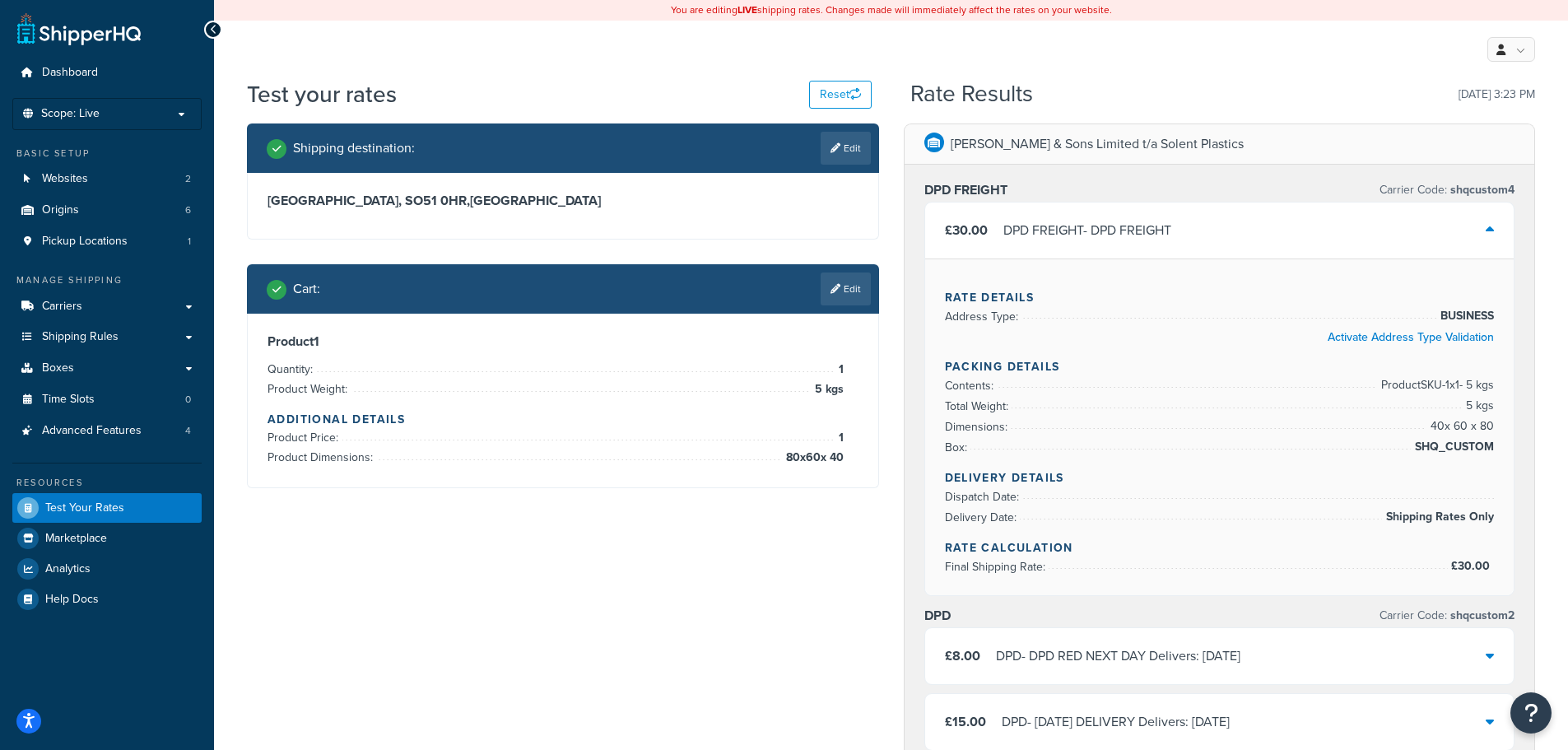
click at [1099, 242] on div "DPD FREIGHT - DPD FREIGHT" at bounding box center [1087, 231] width 168 height 23
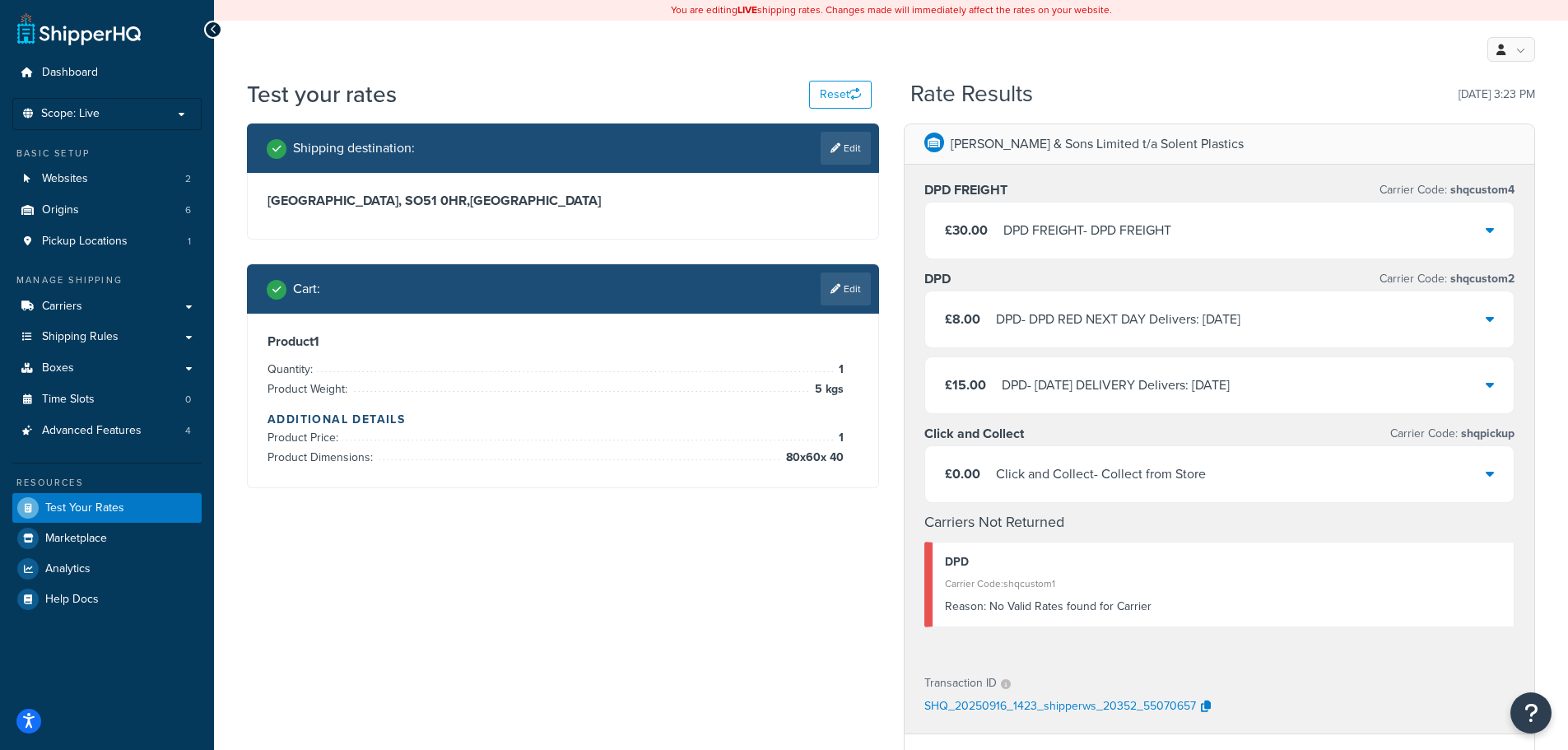
click at [1145, 241] on div "DPD FREIGHT - DPD FREIGHT" at bounding box center [1087, 231] width 168 height 23
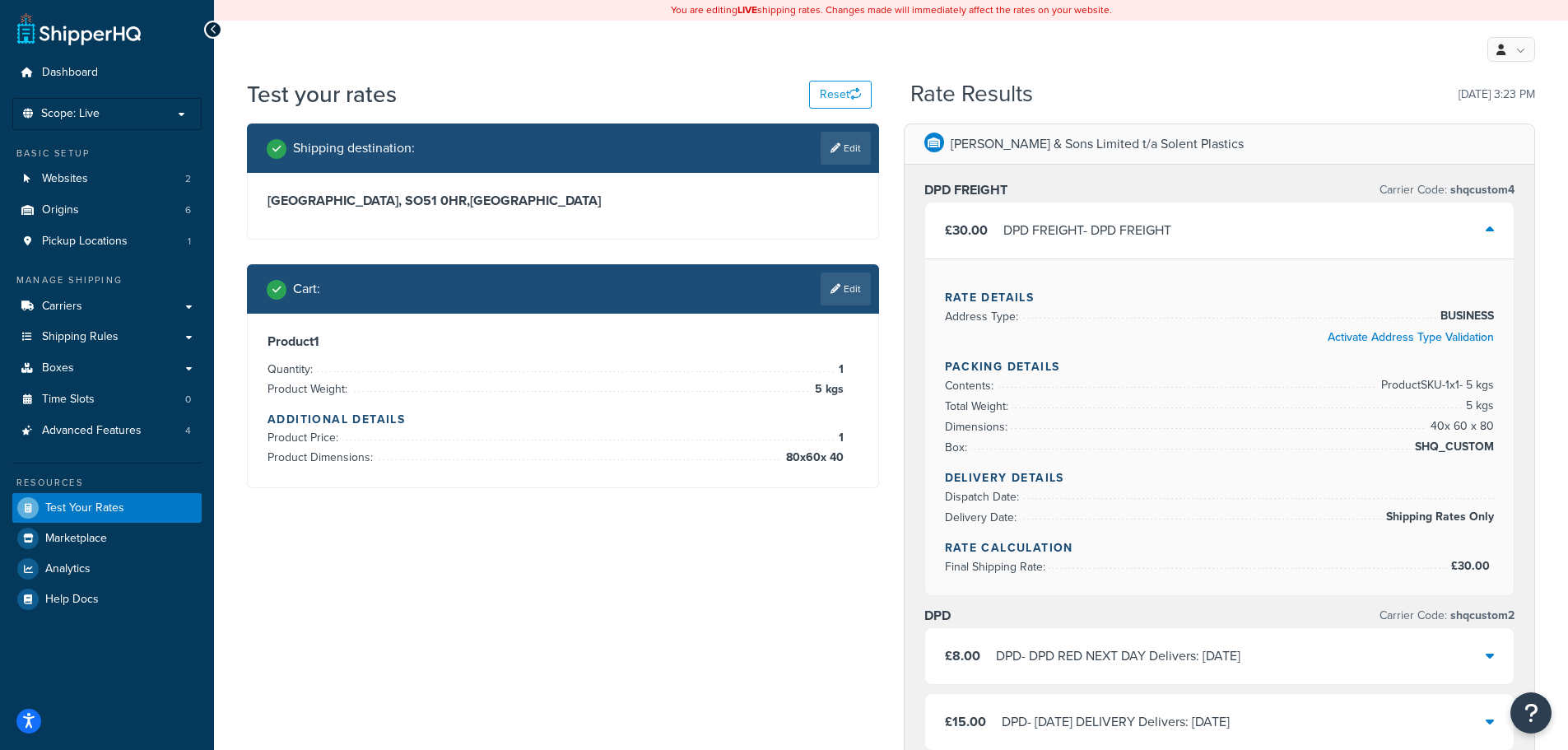
click at [1484, 447] on span "SHQ_CUSTOM" at bounding box center [1452, 447] width 83 height 20
click at [90, 364] on link "Boxes" at bounding box center [107, 368] width 189 height 30
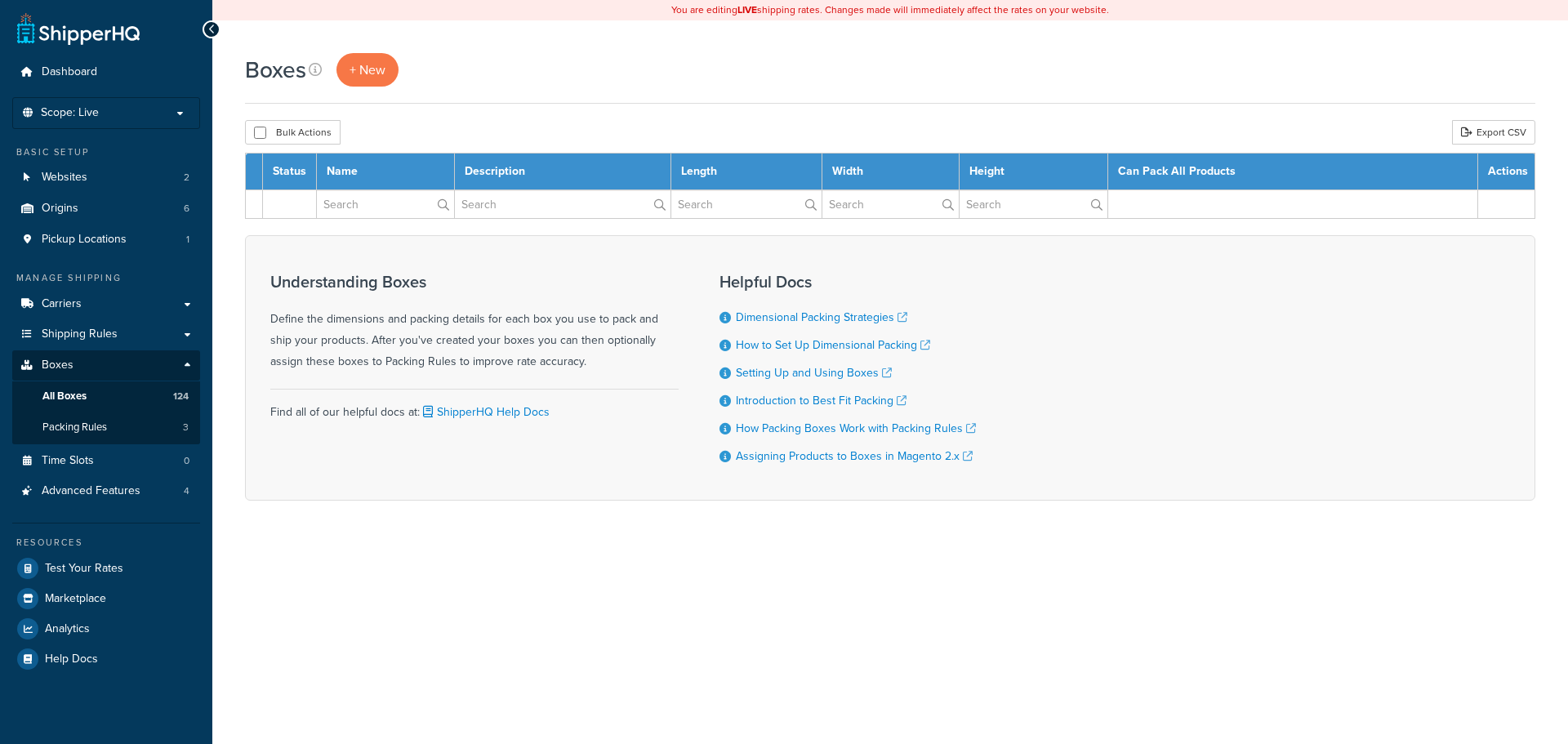
select select "1000"
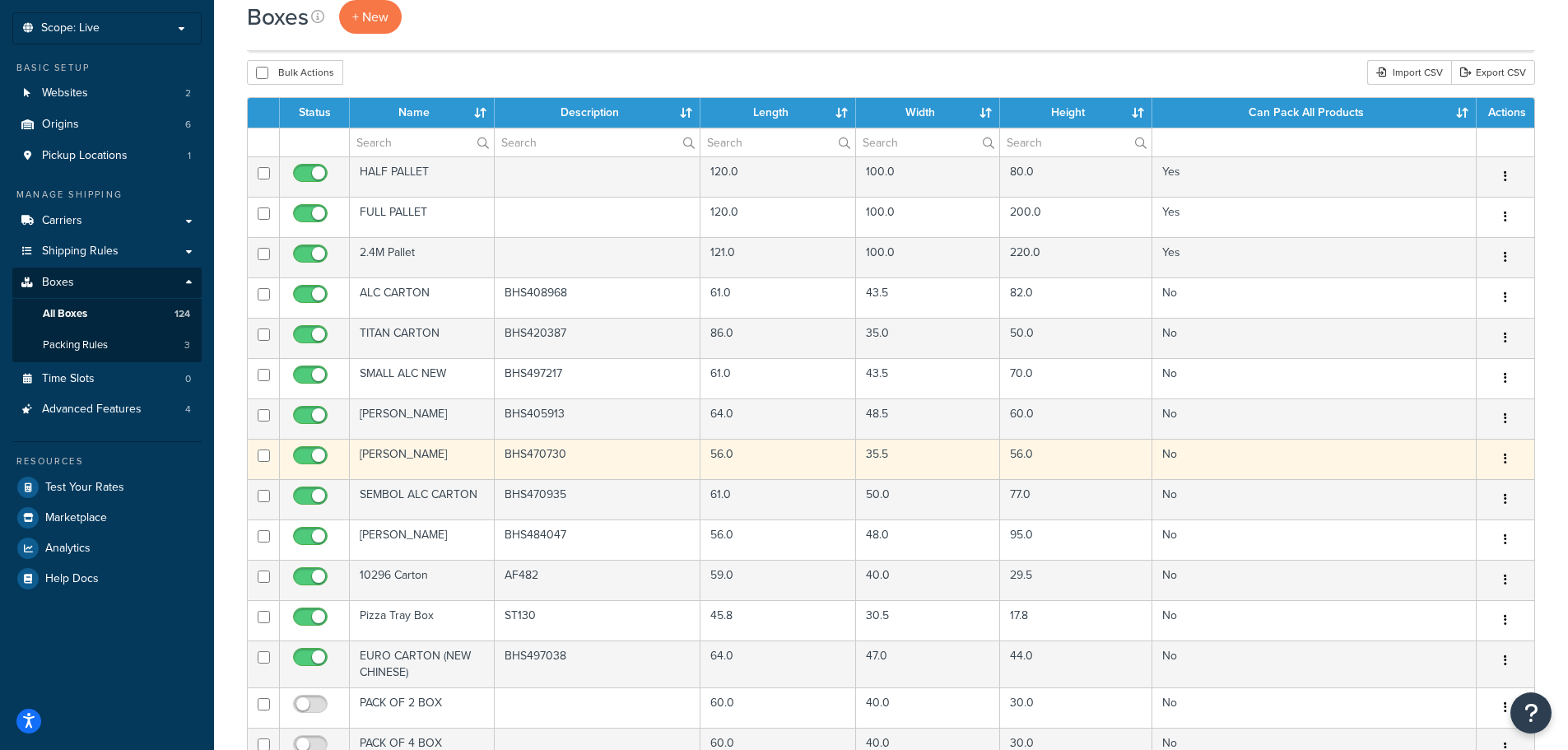
scroll to position [82, 0]
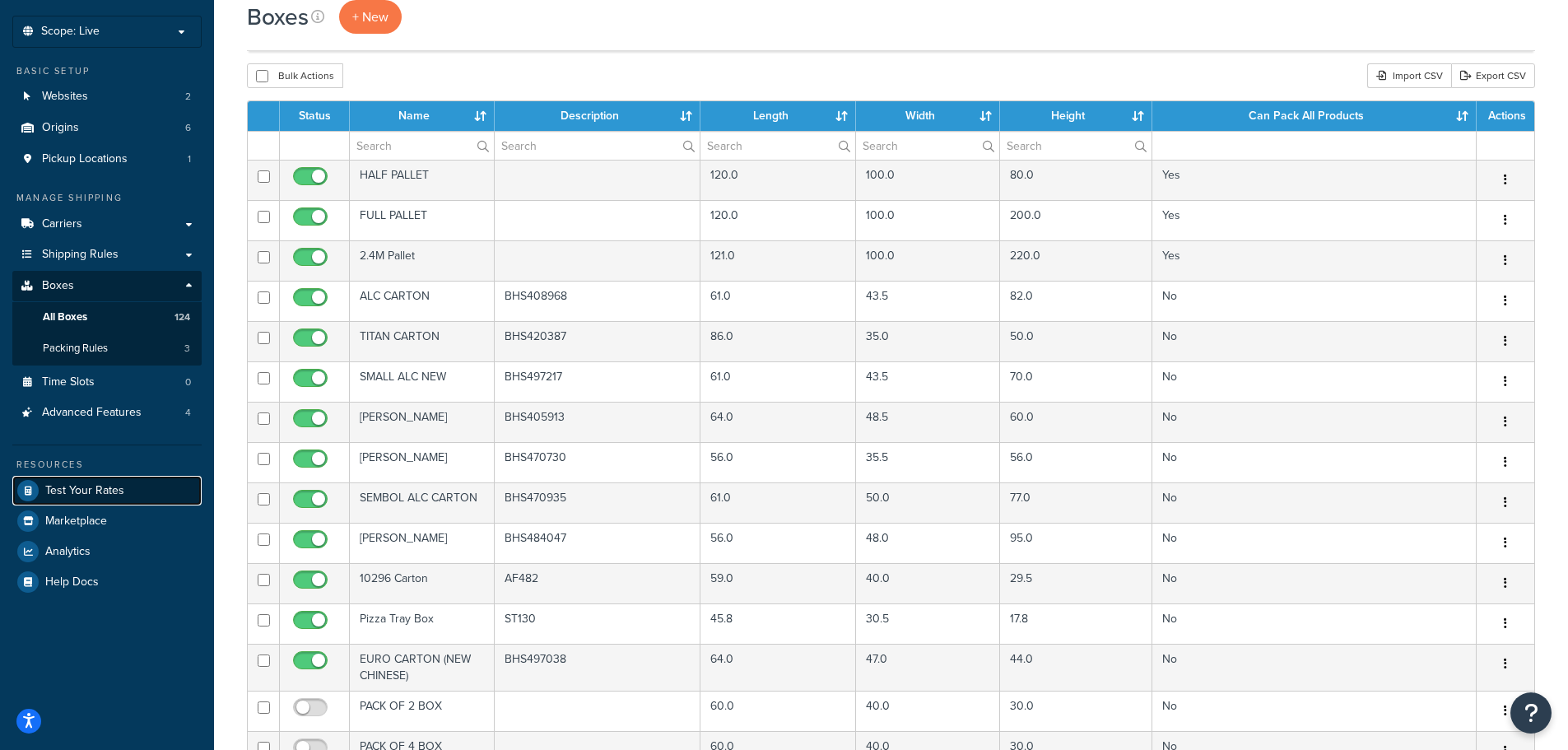
click at [96, 499] on link "Test Your Rates" at bounding box center [107, 491] width 189 height 29
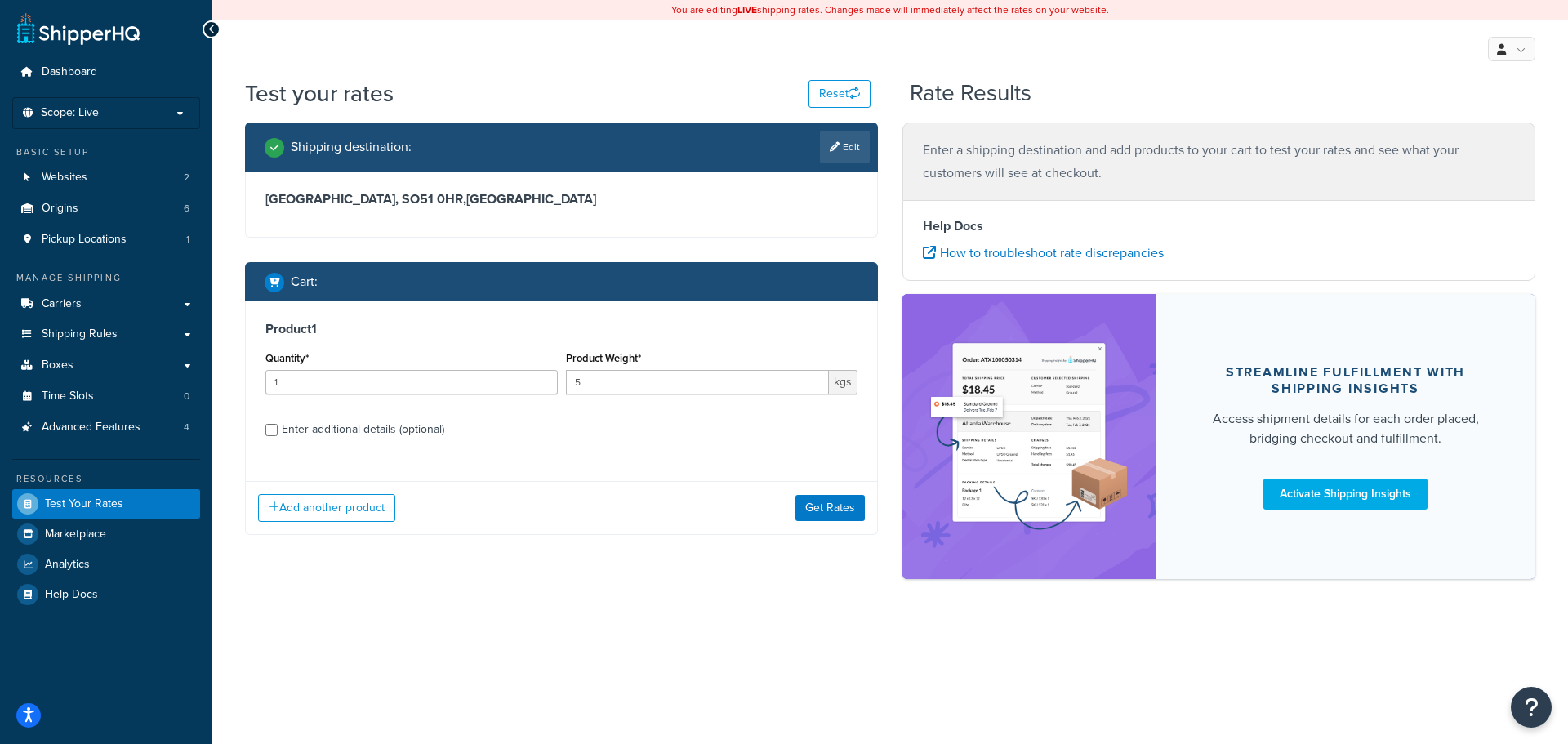
click at [412, 434] on div "Enter additional details (optional)" at bounding box center [362, 430] width 162 height 23
click at [278, 434] on input "Enter additional details (optional)" at bounding box center [271, 429] width 13 height 13
checkbox input "true"
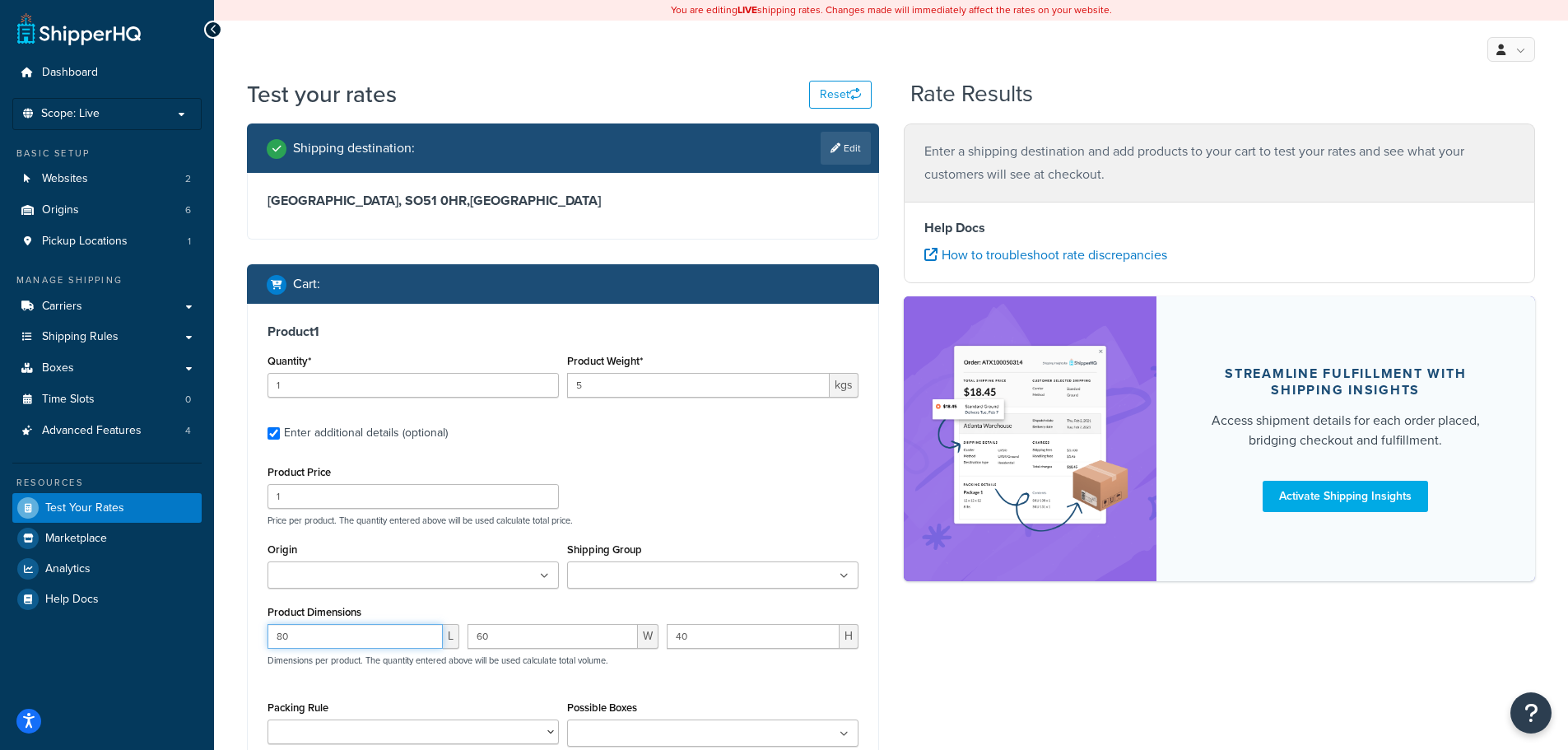
click at [346, 633] on input "80" at bounding box center [354, 635] width 175 height 24
click at [349, 634] on input "80" at bounding box center [354, 635] width 175 height 24
type input "8"
type input "6"
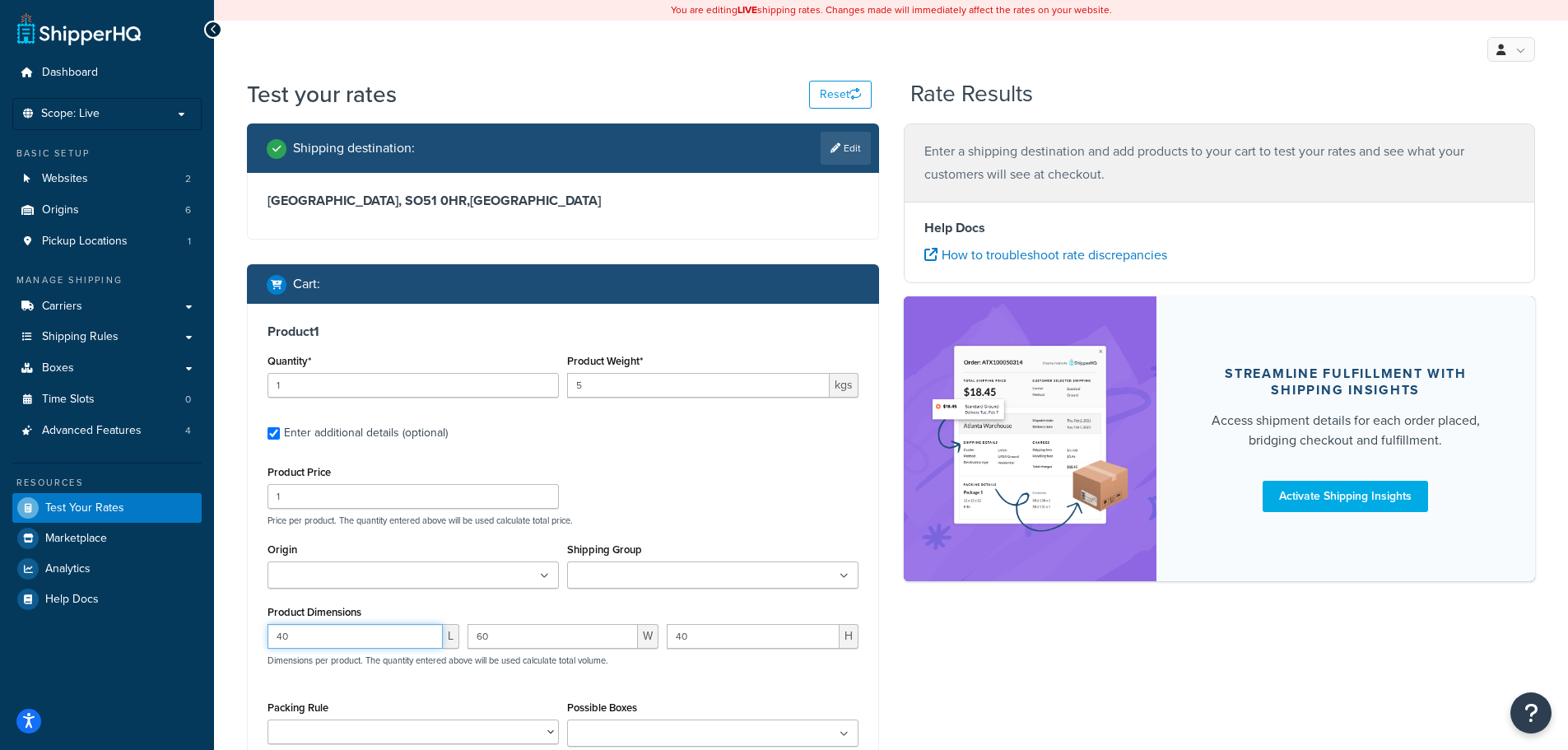
click at [350, 634] on input "40" at bounding box center [354, 635] width 175 height 24
click at [353, 634] on input "40" at bounding box center [354, 635] width 175 height 24
click at [304, 637] on input "40" at bounding box center [354, 635] width 175 height 24
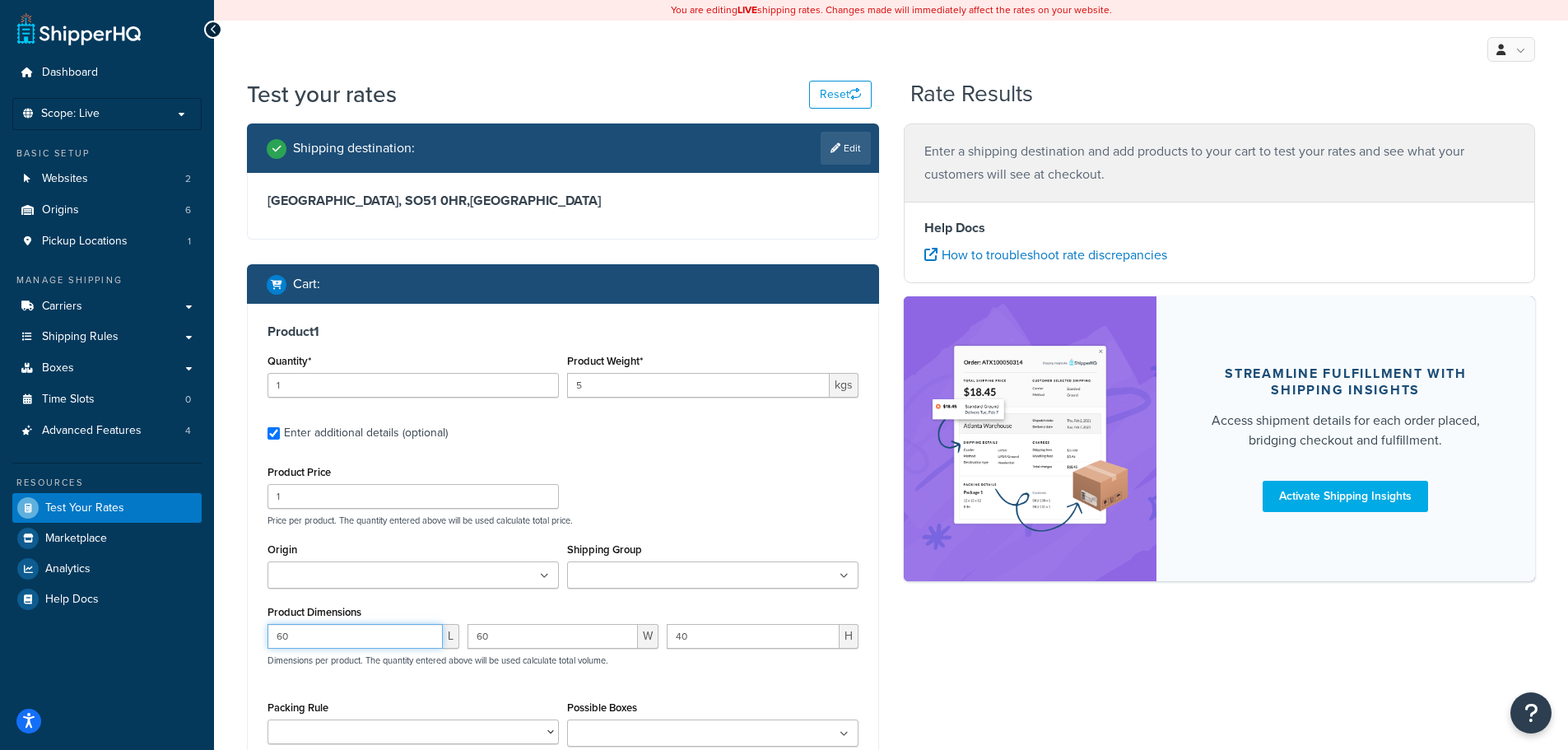
type input "60"
type input "40"
type input "8"
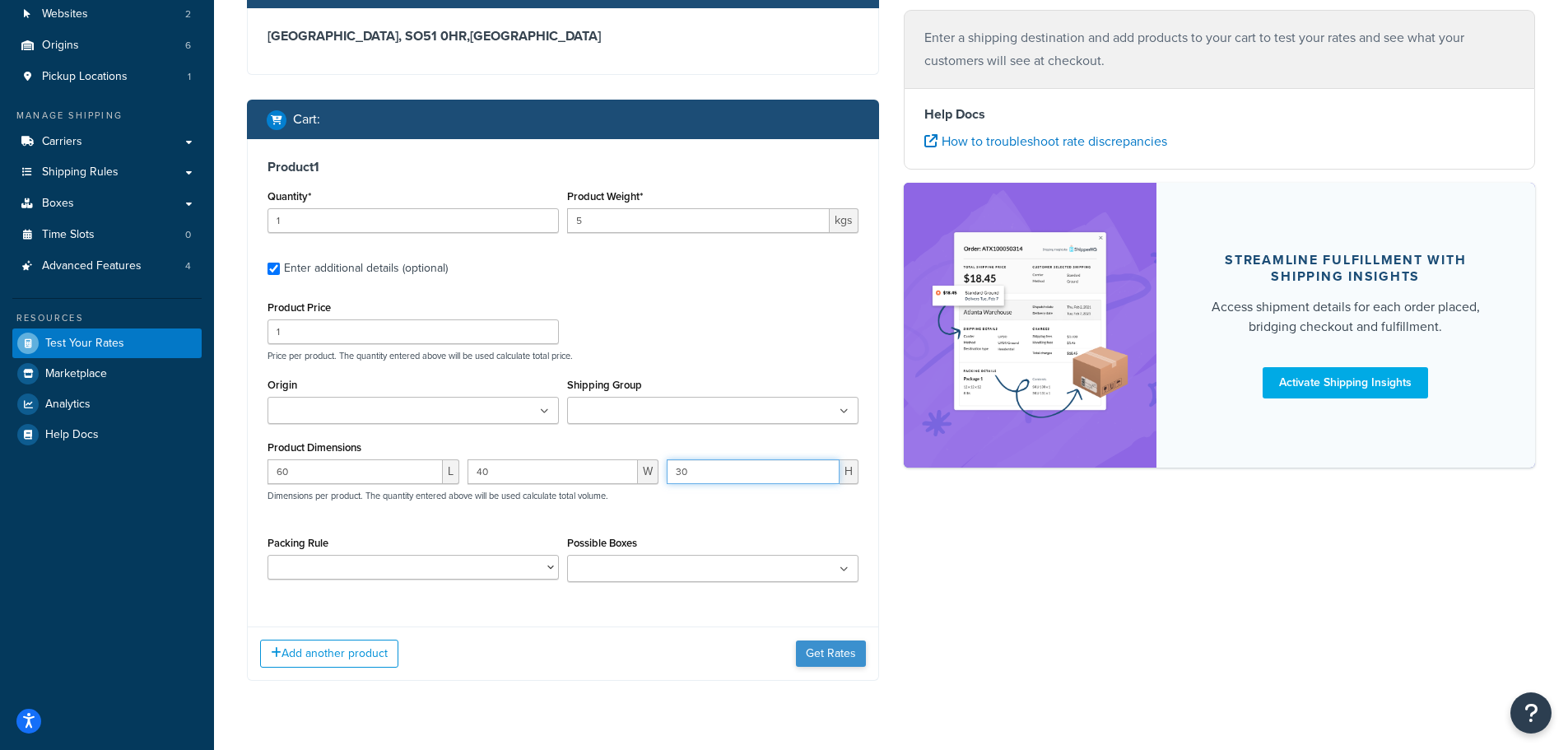
type input "30"
click at [846, 654] on button "Get Rates" at bounding box center [830, 653] width 69 height 26
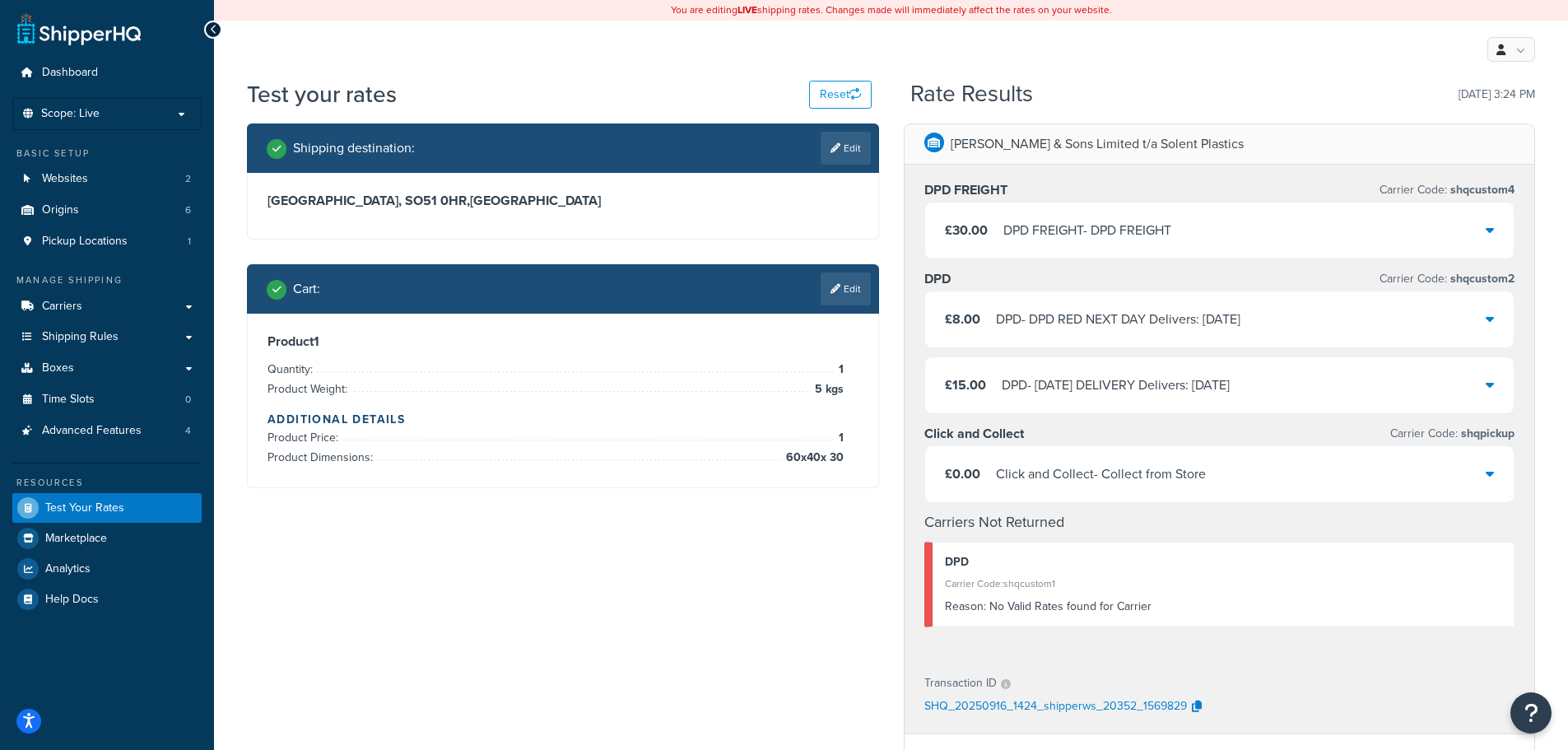
click at [1130, 221] on div "DPD FREIGHT - DPD FREIGHT" at bounding box center [1087, 231] width 168 height 23
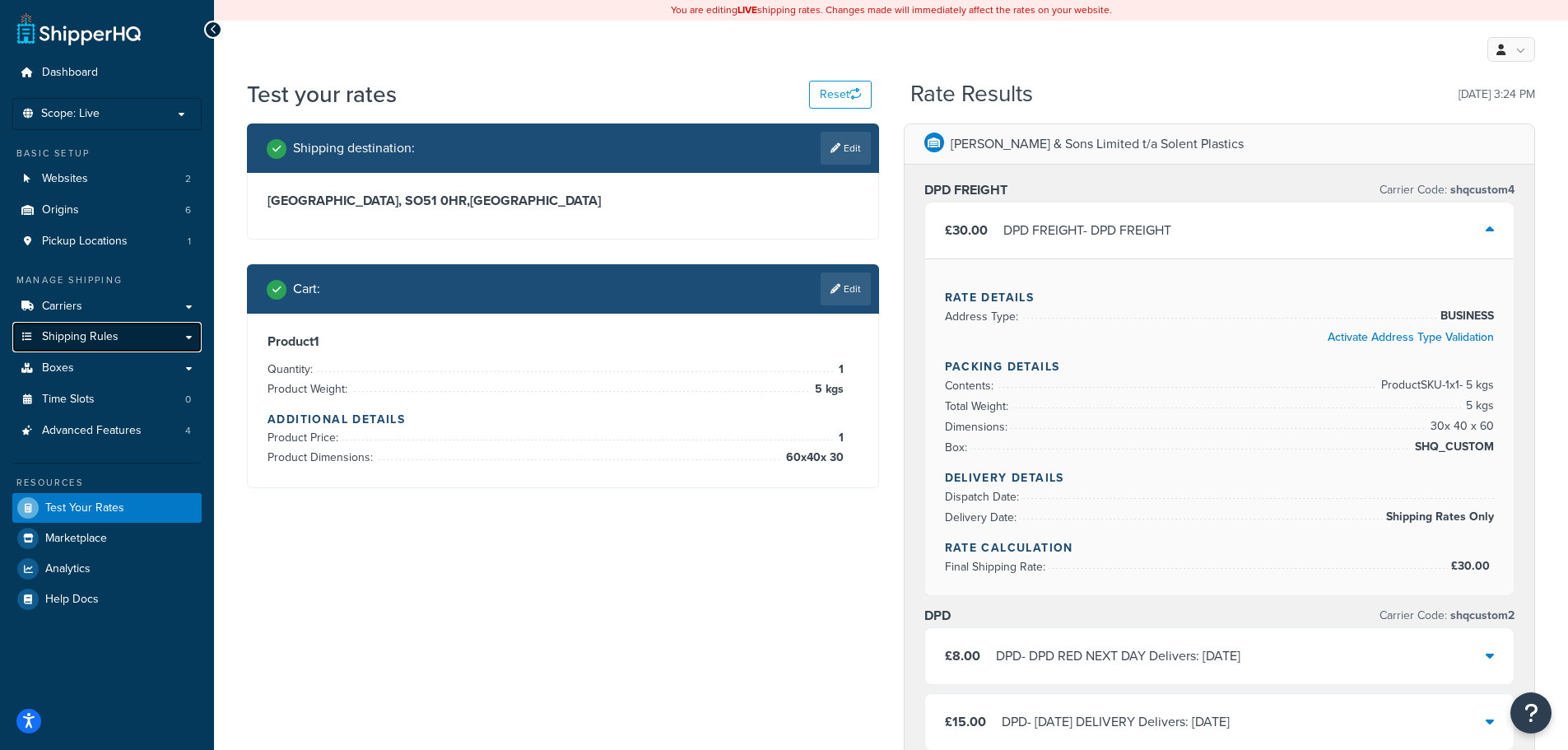
click at [163, 325] on link "Shipping Rules" at bounding box center [107, 337] width 189 height 30
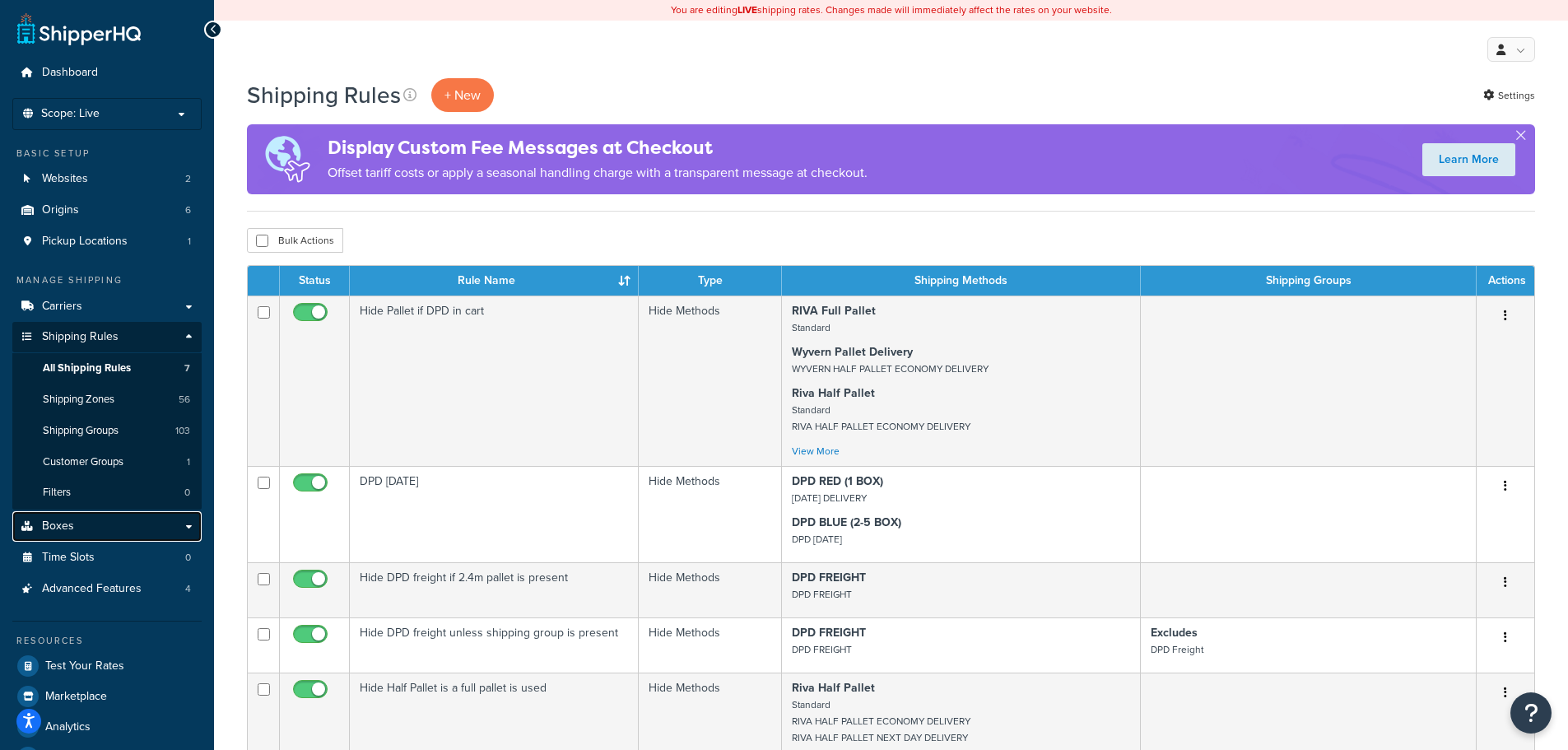
click at [91, 524] on link "Boxes" at bounding box center [107, 526] width 189 height 30
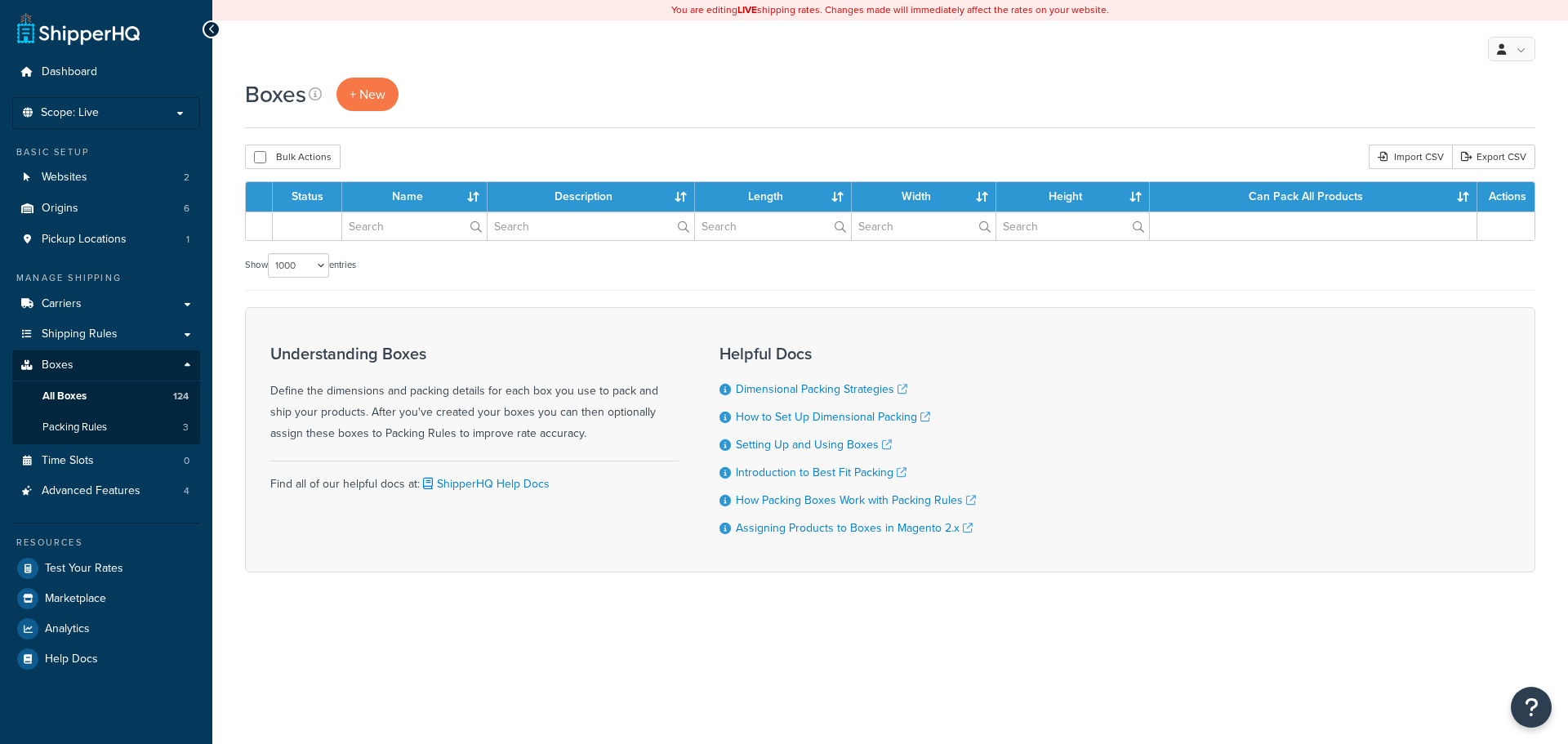
select select "1000"
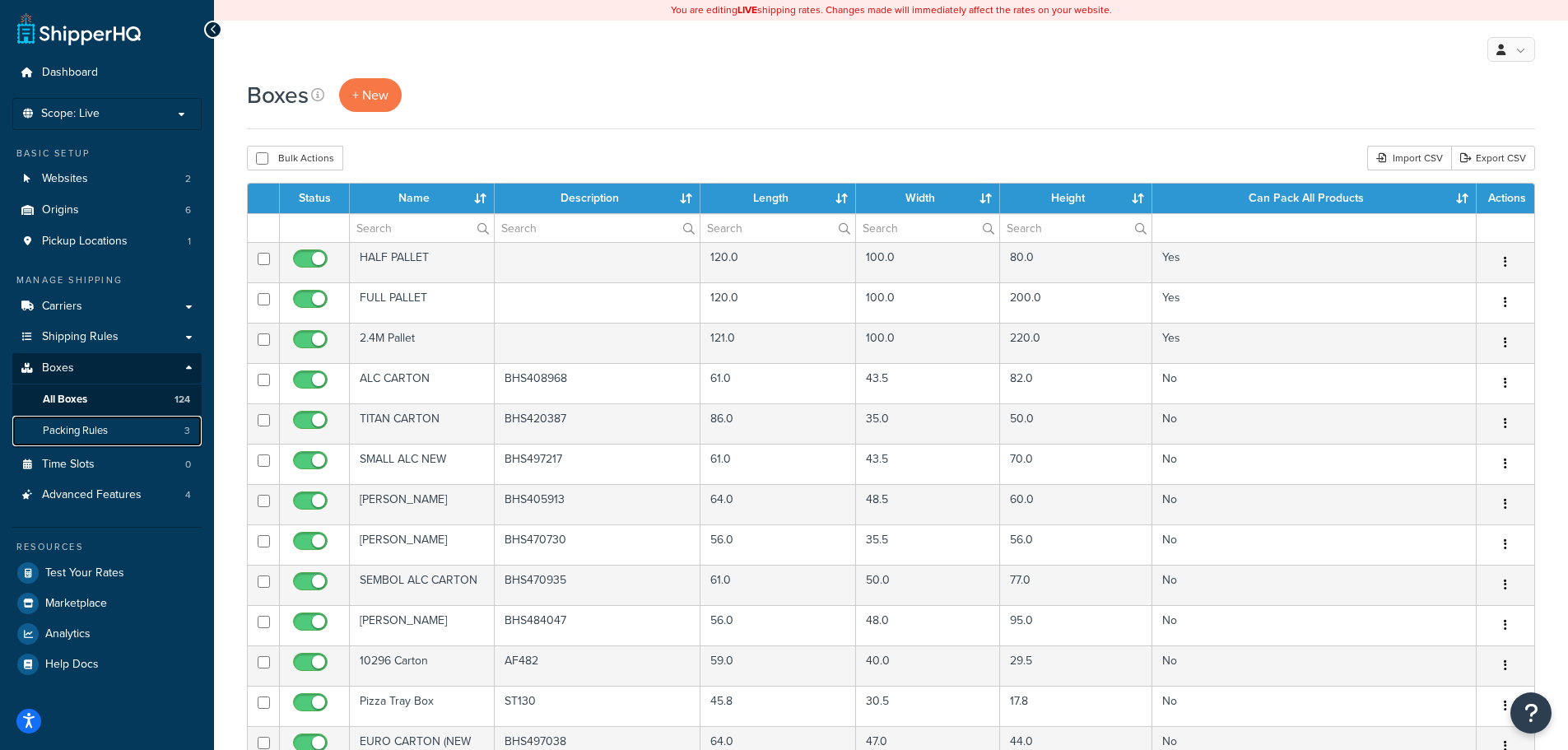
click at [59, 426] on span "Packing Rules" at bounding box center [75, 431] width 65 height 14
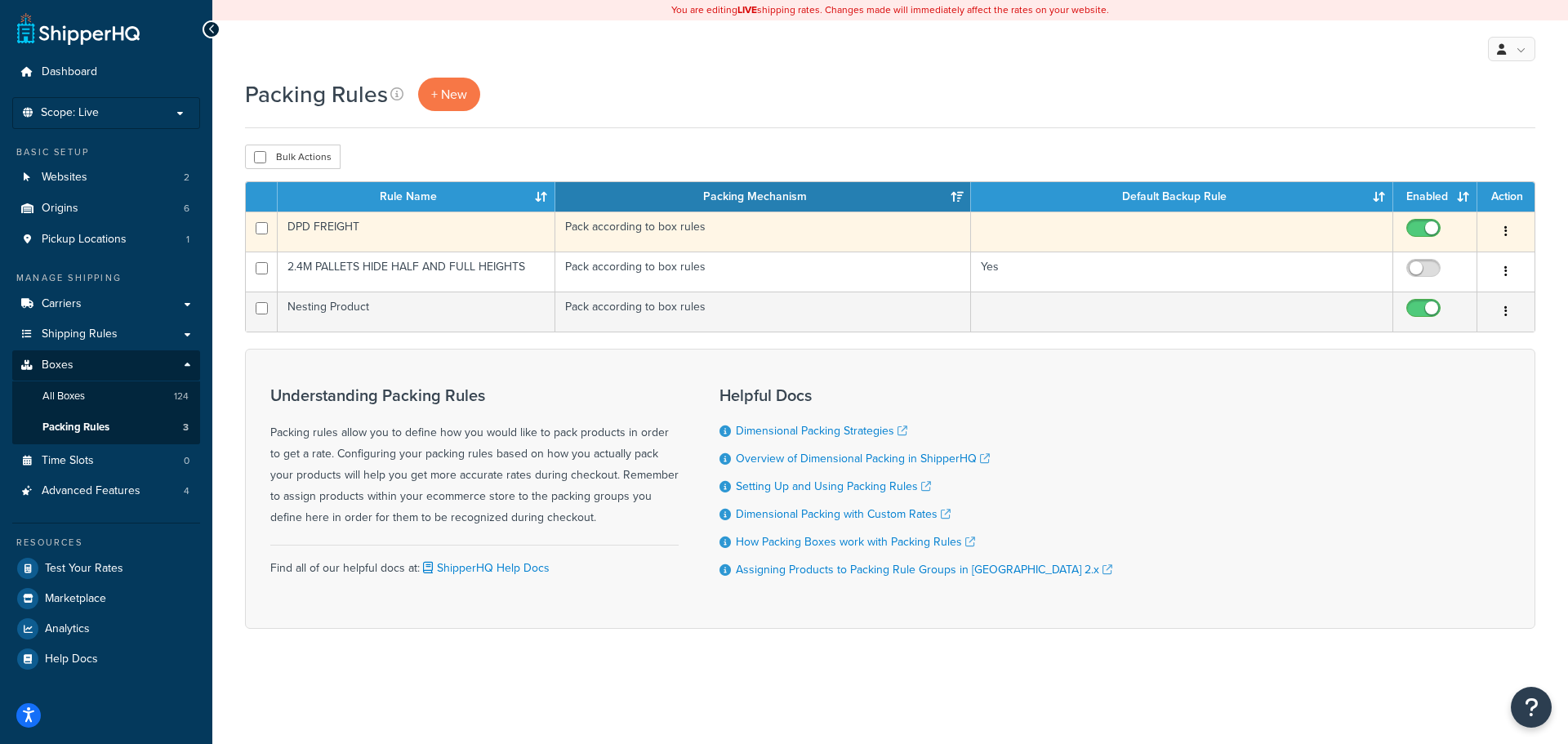
click at [705, 232] on td "Pack according to box rules" at bounding box center [764, 231] width 416 height 40
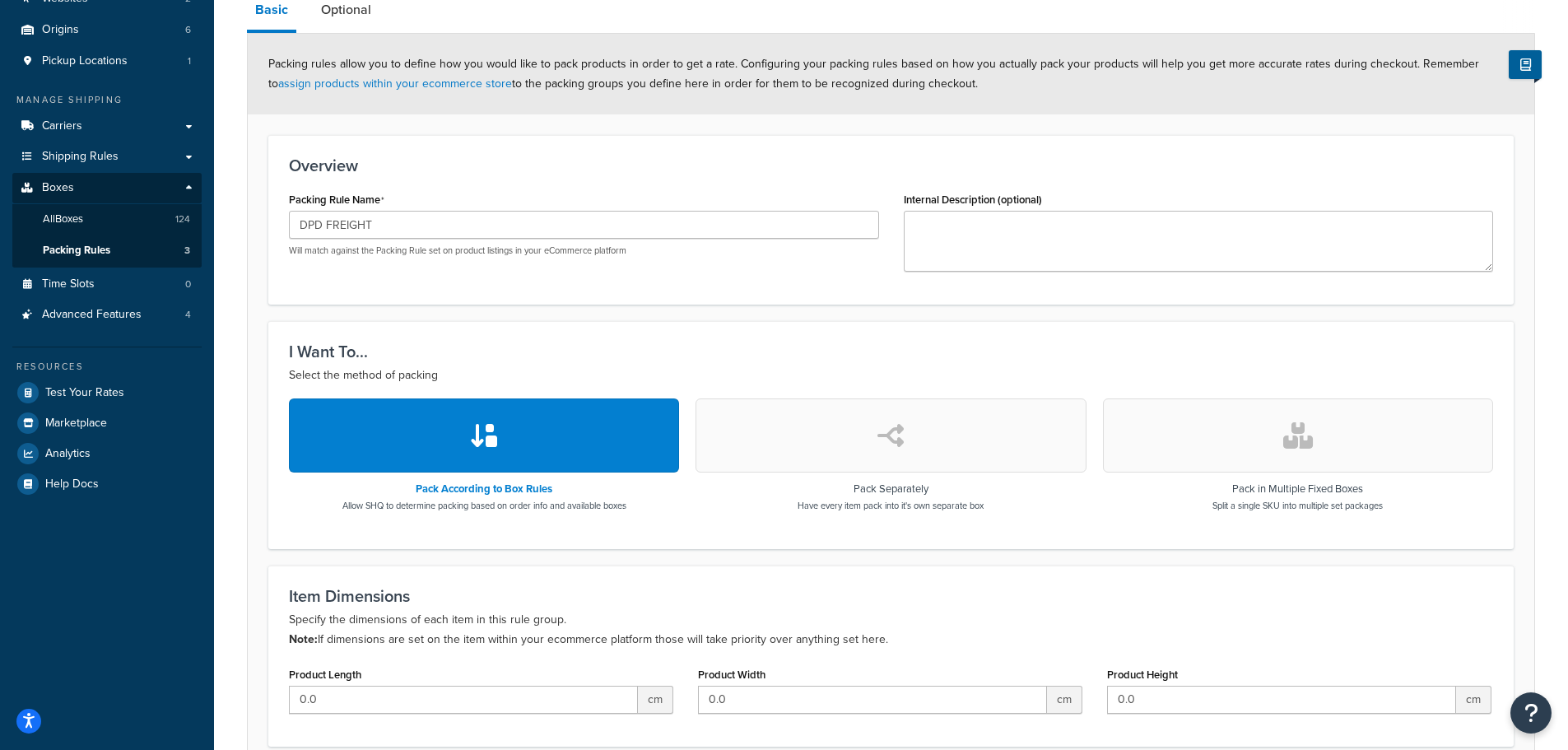
scroll to position [179, 0]
click at [148, 257] on link "Packing Rules 3" at bounding box center [107, 251] width 189 height 30
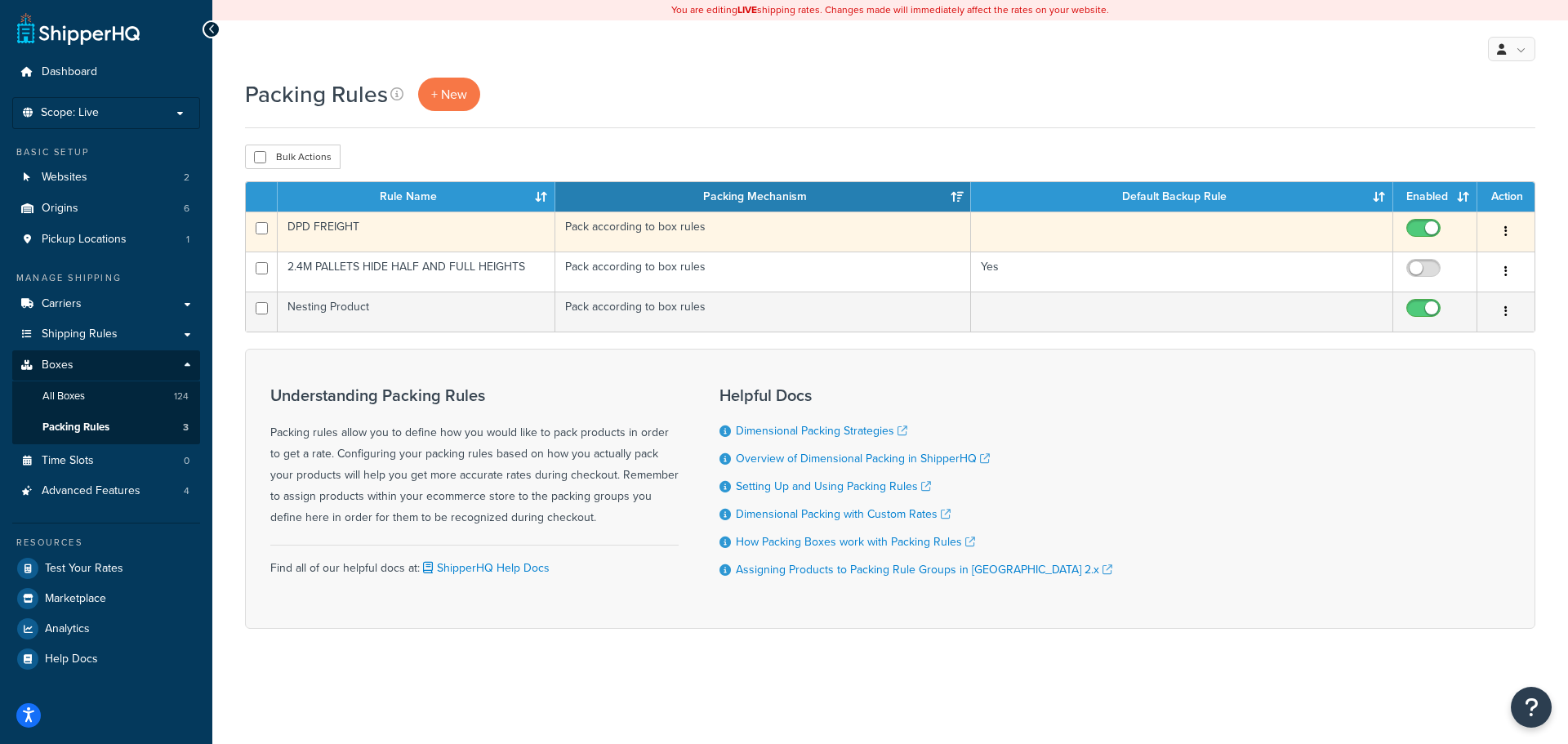
click at [499, 227] on td "DPD FREIGHT" at bounding box center [417, 231] width 278 height 40
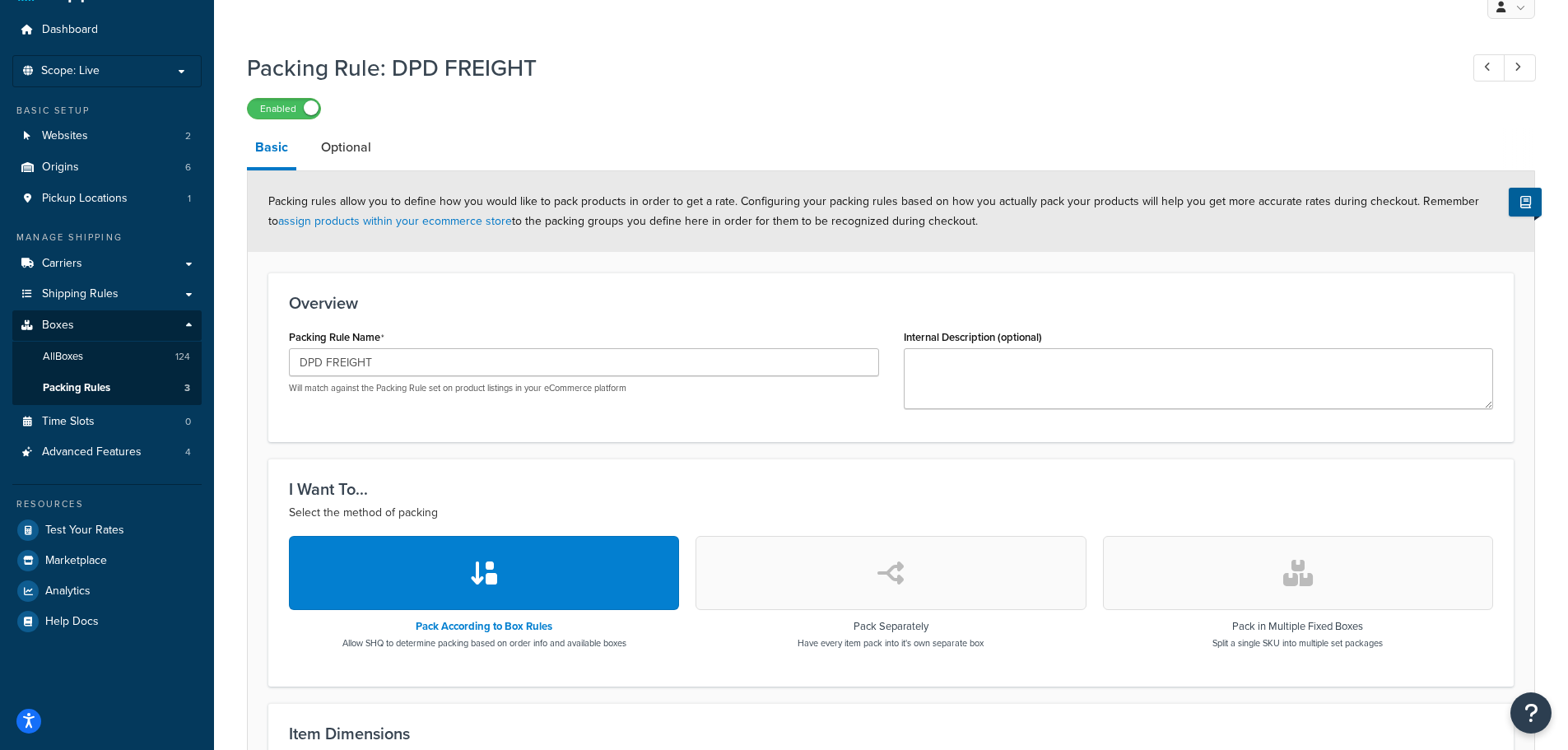
scroll to position [15, 0]
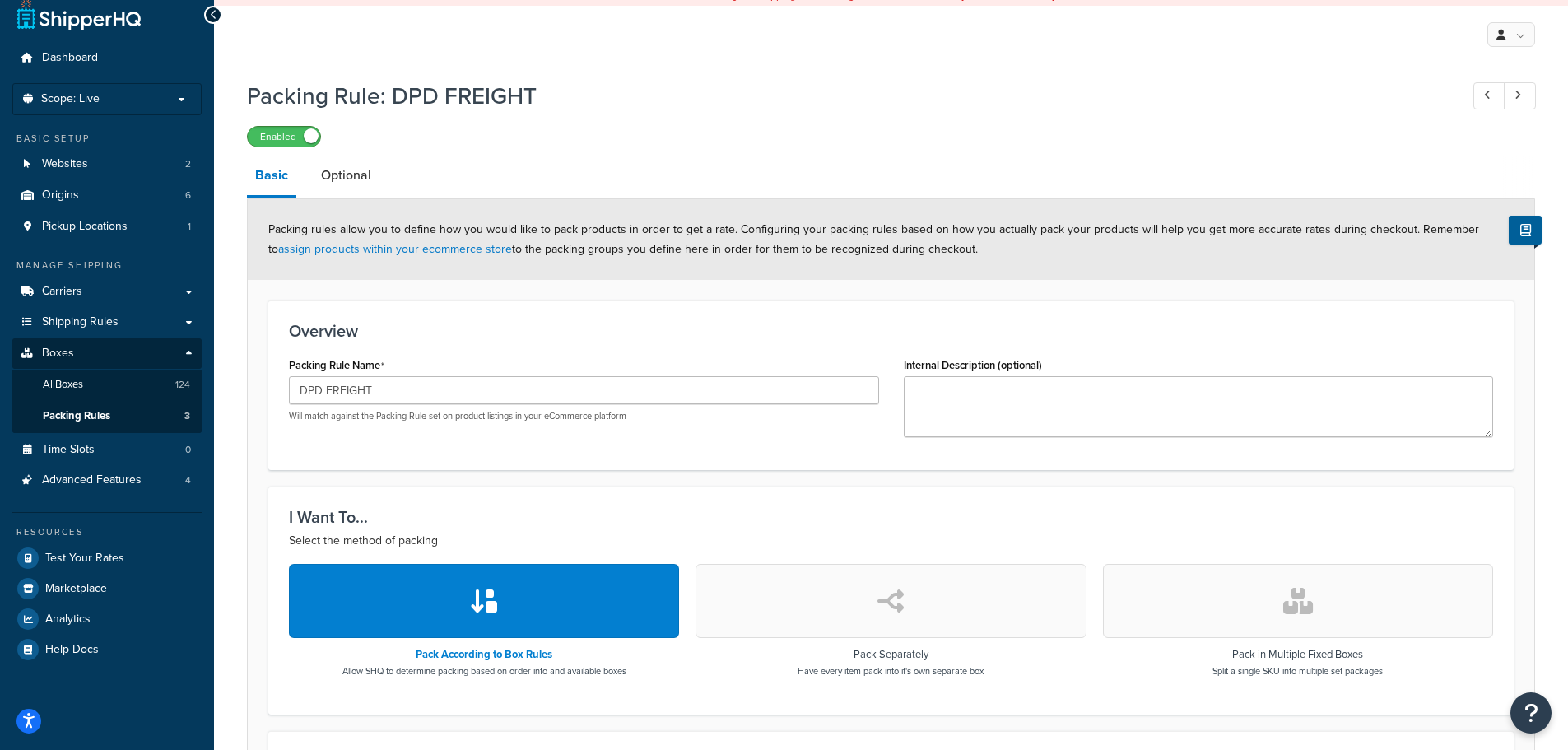
click at [305, 135] on span at bounding box center [310, 135] width 15 height 15
click at [106, 556] on span "Test Your Rates" at bounding box center [84, 558] width 79 height 14
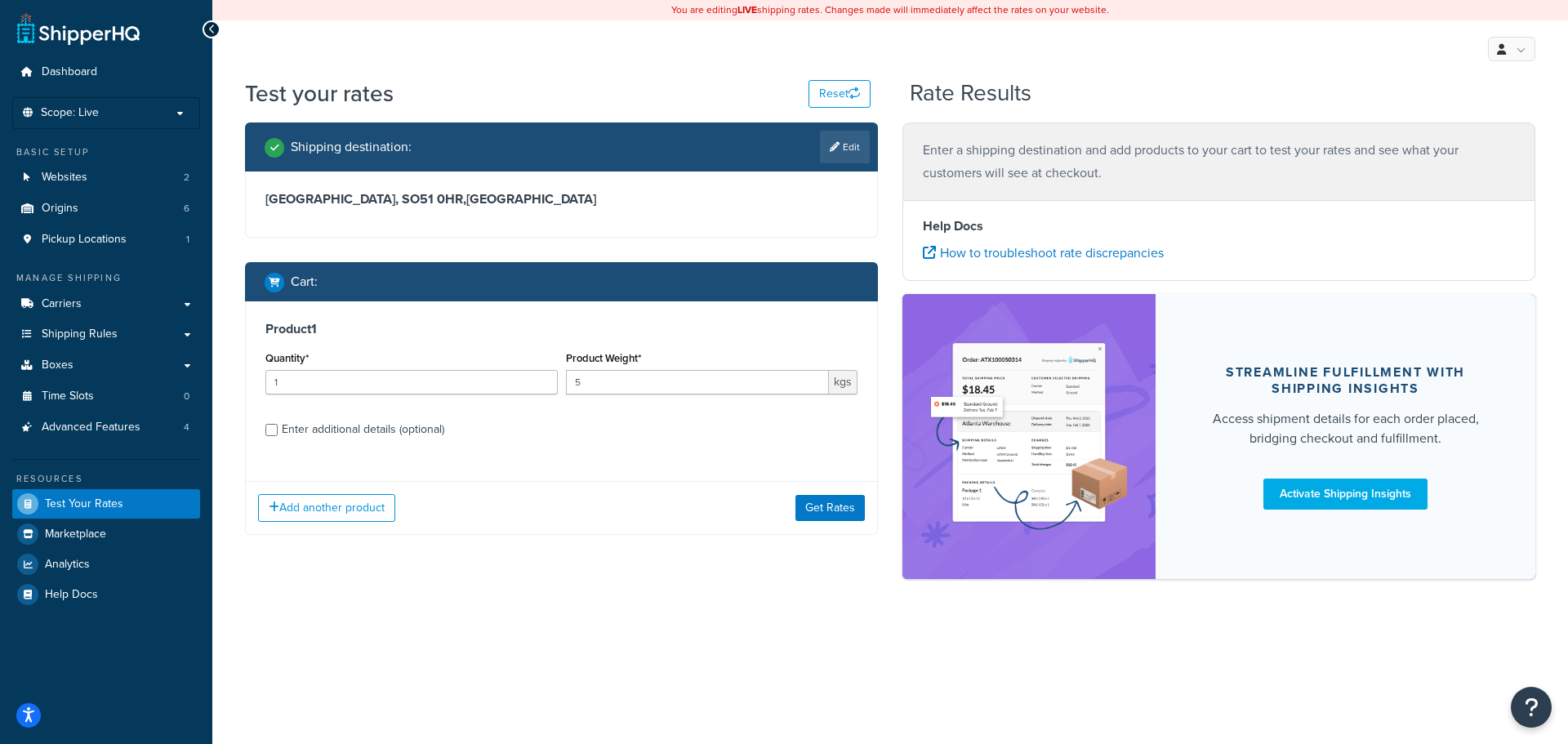
click at [362, 428] on div "Enter additional details (optional)" at bounding box center [362, 430] width 162 height 23
click at [278, 428] on input "Enter additional details (optional)" at bounding box center [271, 429] width 13 height 13
checkbox input "true"
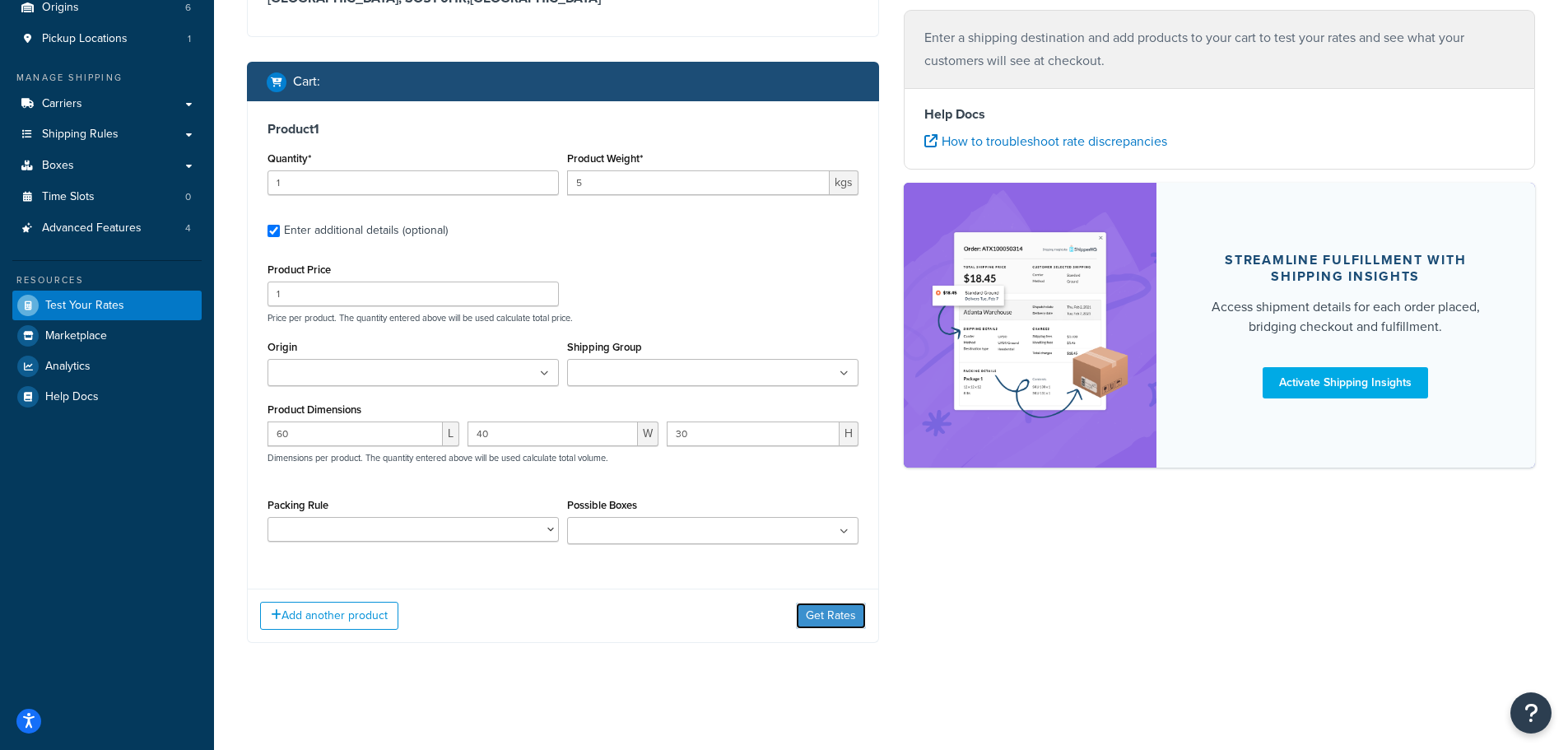
click at [845, 614] on button "Get Rates" at bounding box center [830, 616] width 69 height 26
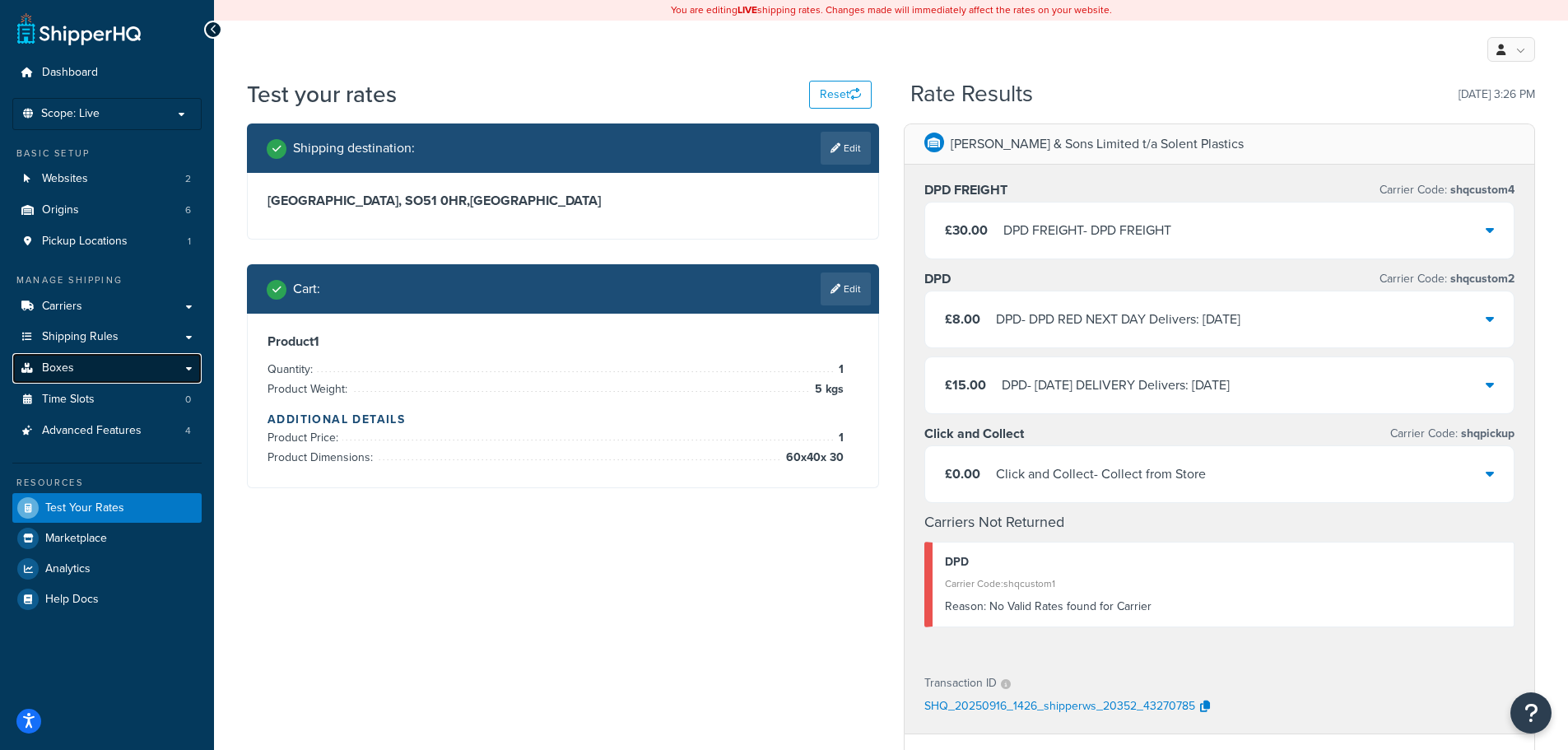
click at [100, 370] on link "Boxes" at bounding box center [107, 368] width 189 height 30
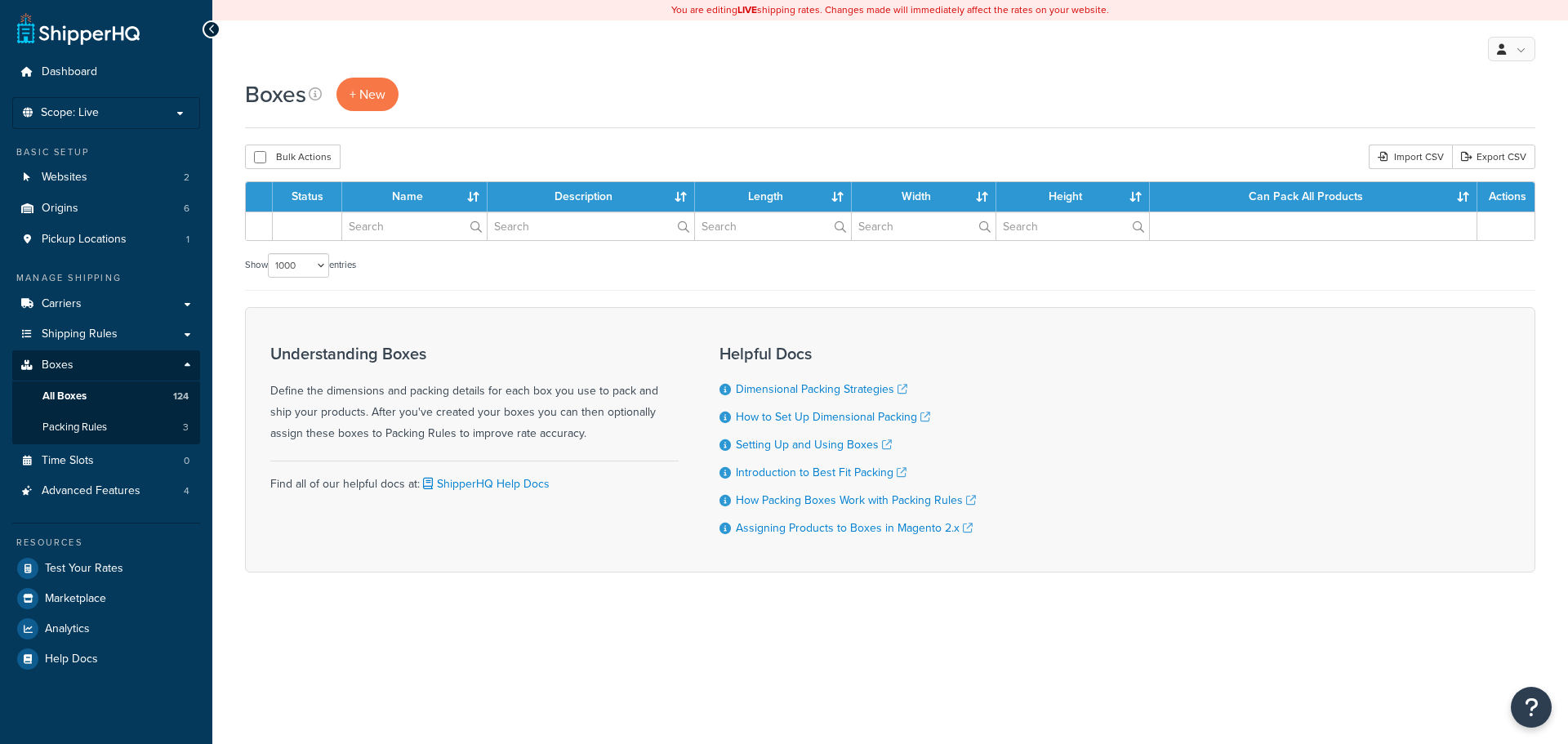
select select "1000"
click at [109, 423] on link "Packing Rules 3" at bounding box center [106, 427] width 187 height 30
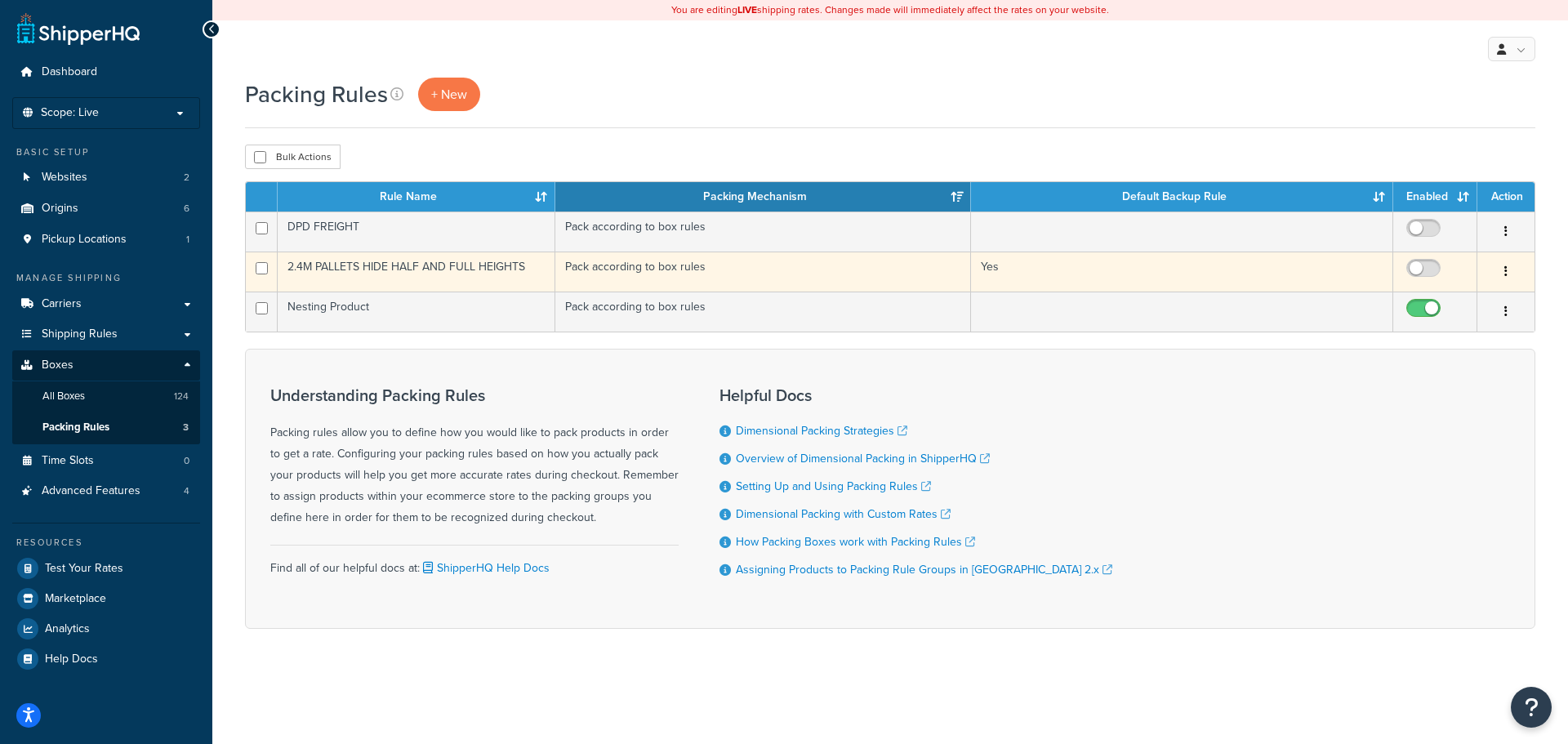
click at [490, 277] on td "2.4M PALLETS HIDE HALF AND FULL HEIGHTS" at bounding box center [417, 271] width 278 height 40
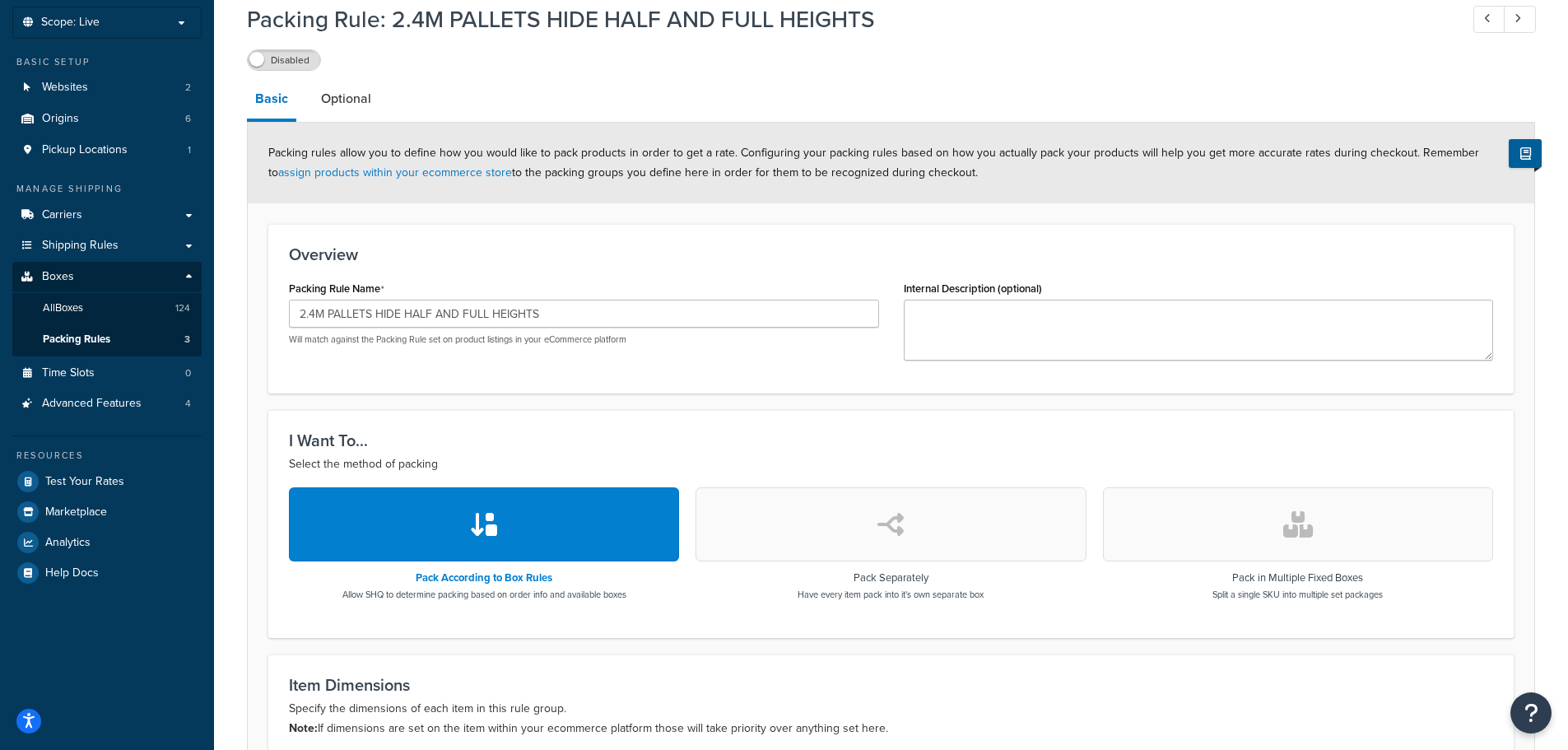
scroll to position [82, 0]
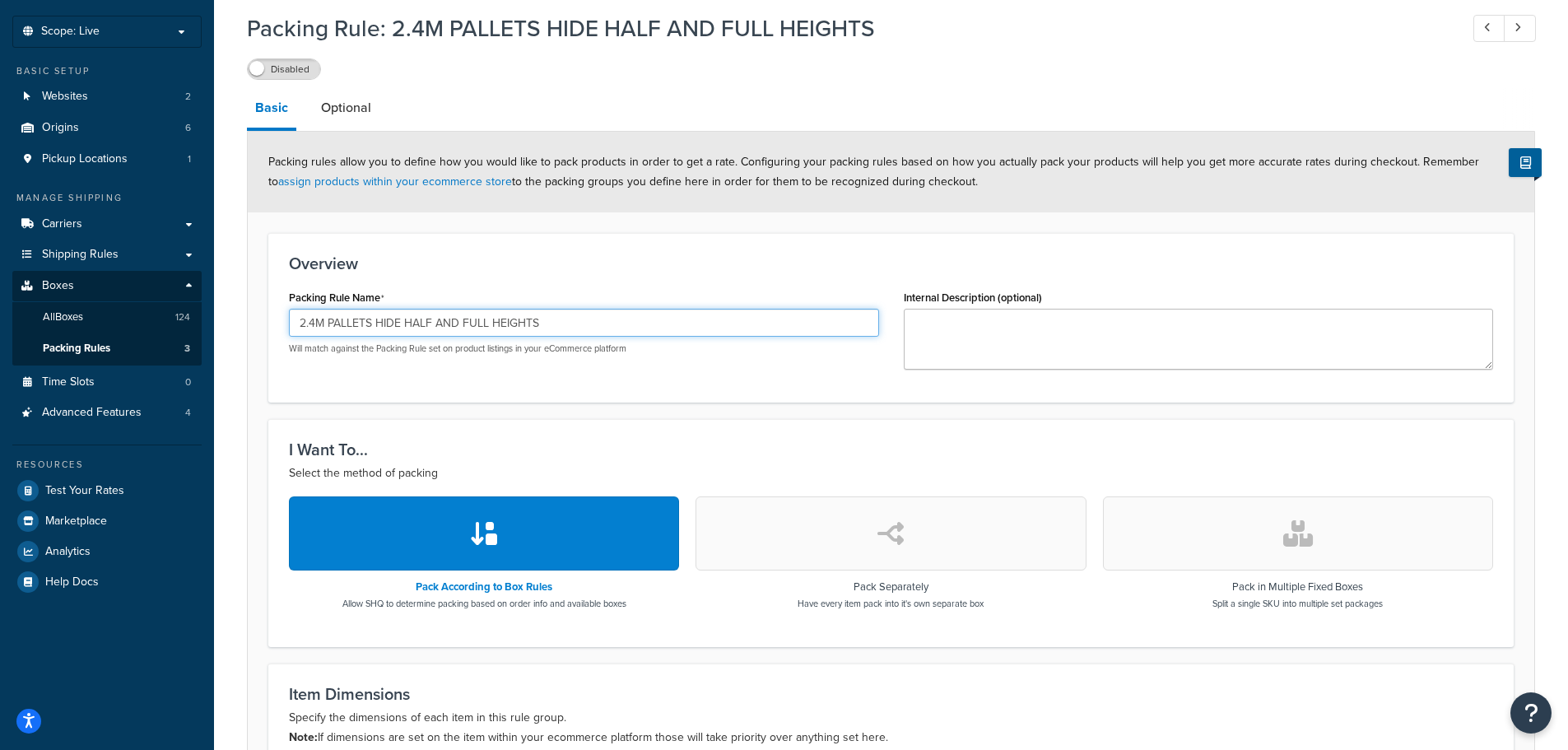
click at [602, 331] on input "2.4M PALLETS HIDE HALF AND FULL HEIGHTS" at bounding box center [583, 322] width 590 height 28
drag, startPoint x: 658, startPoint y: 319, endPoint x: 78, endPoint y: 305, distance: 580.2
click at [78, 305] on div "Dashboard Scope: Live Basic Setup Websites 2 Origins 6 Pickup Locations 1 Manag…" at bounding box center [784, 606] width 1568 height 1378
type input "B"
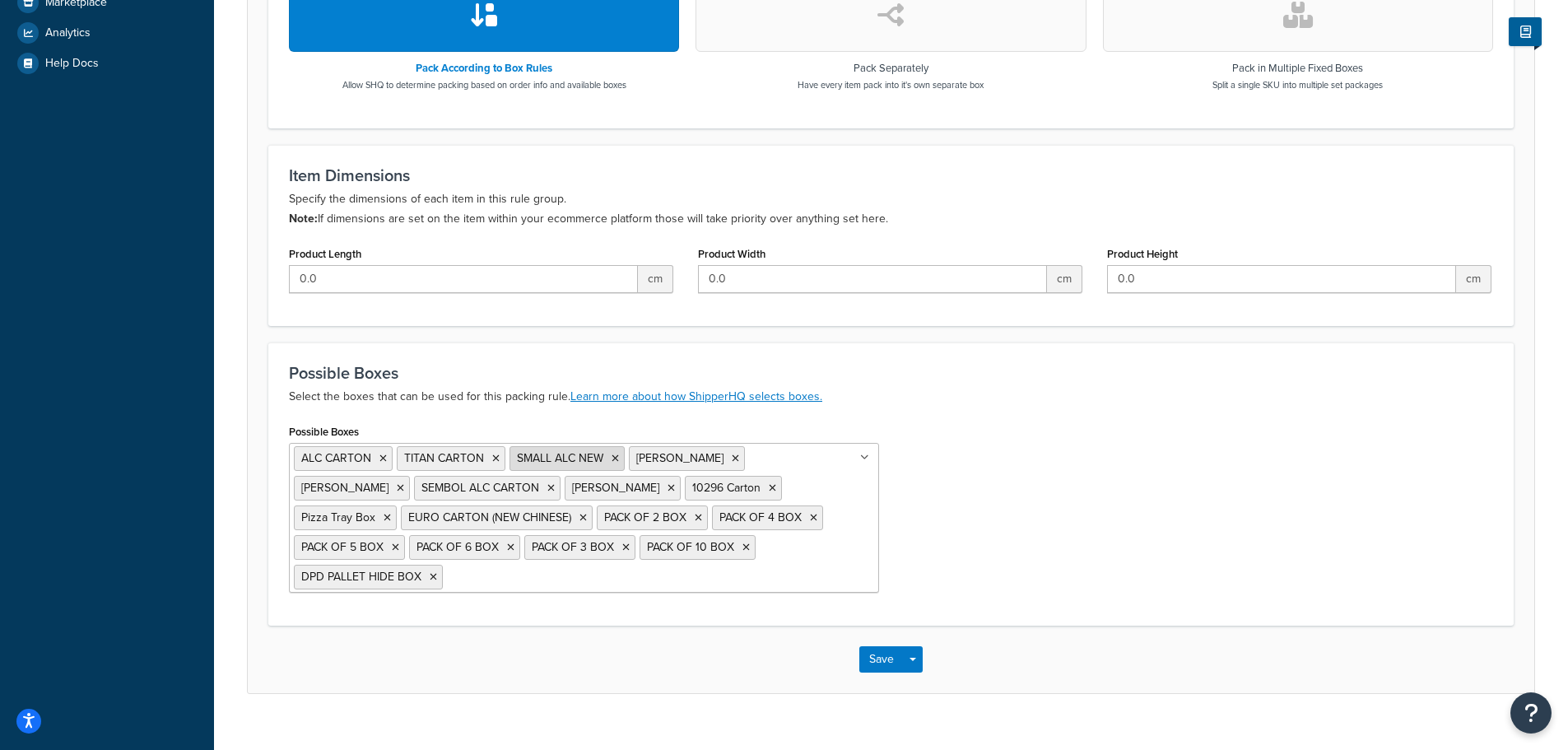
scroll to position [624, 0]
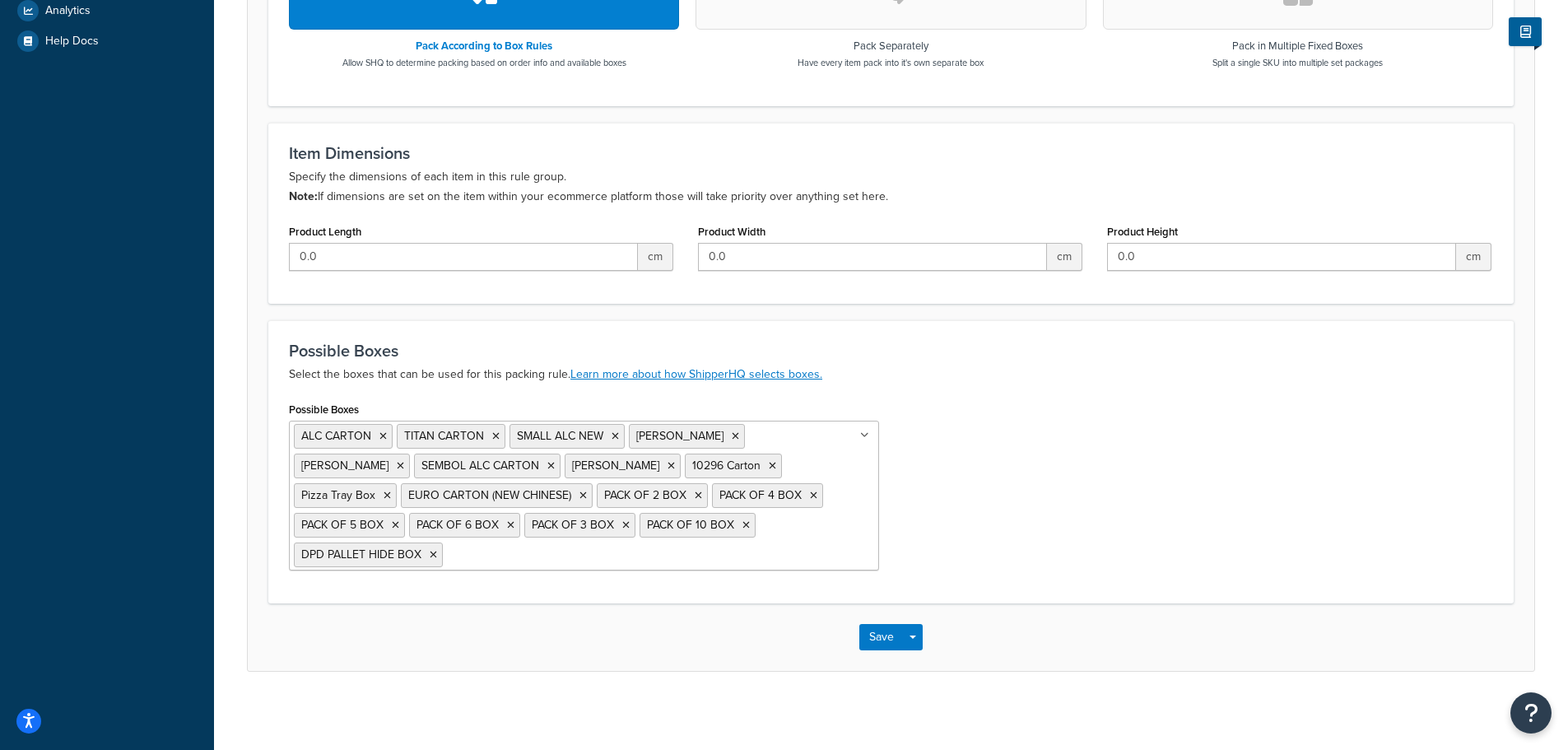
type input "DEFAULT BOX RULE"
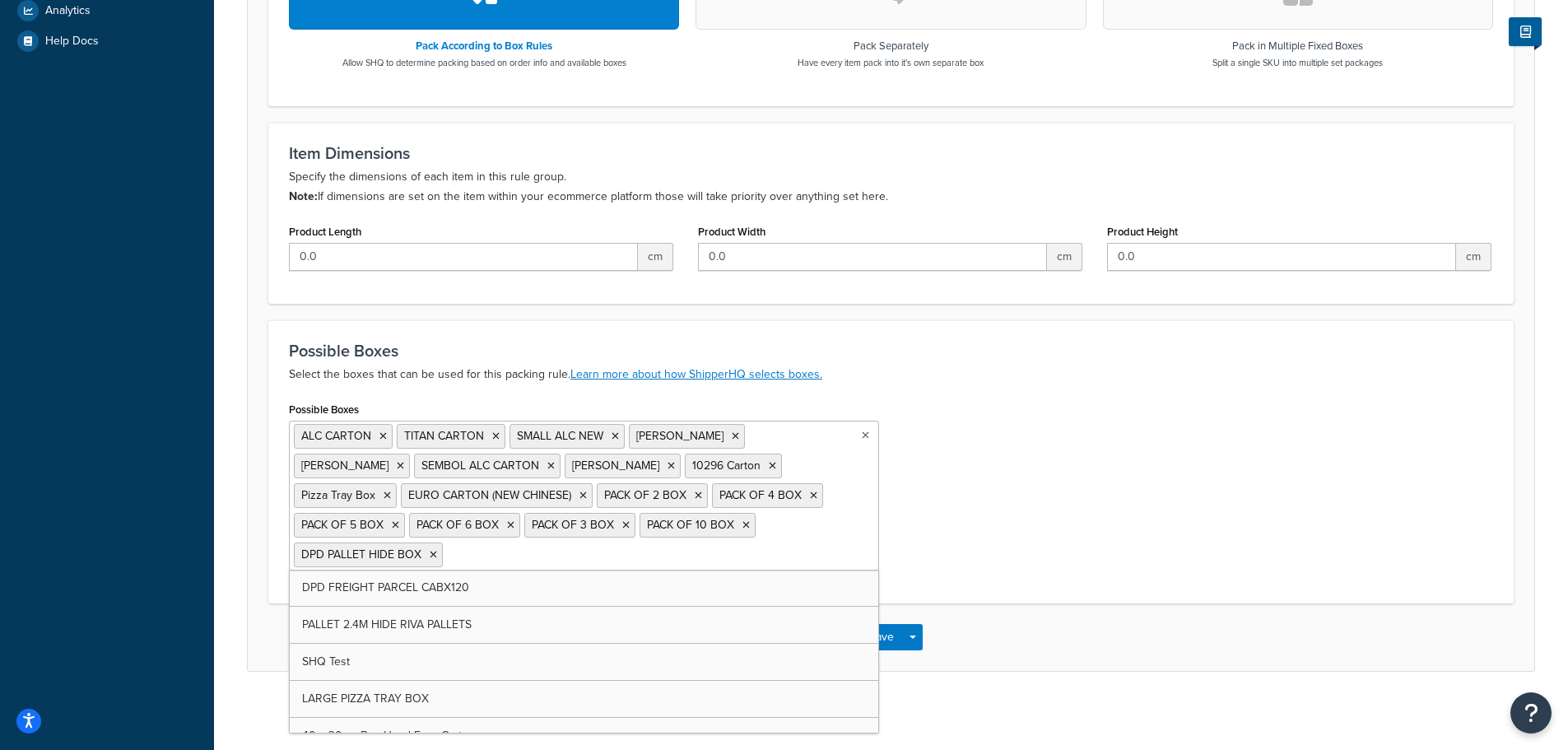
click at [447, 553] on input "Possible Boxes" at bounding box center [520, 554] width 146 height 18
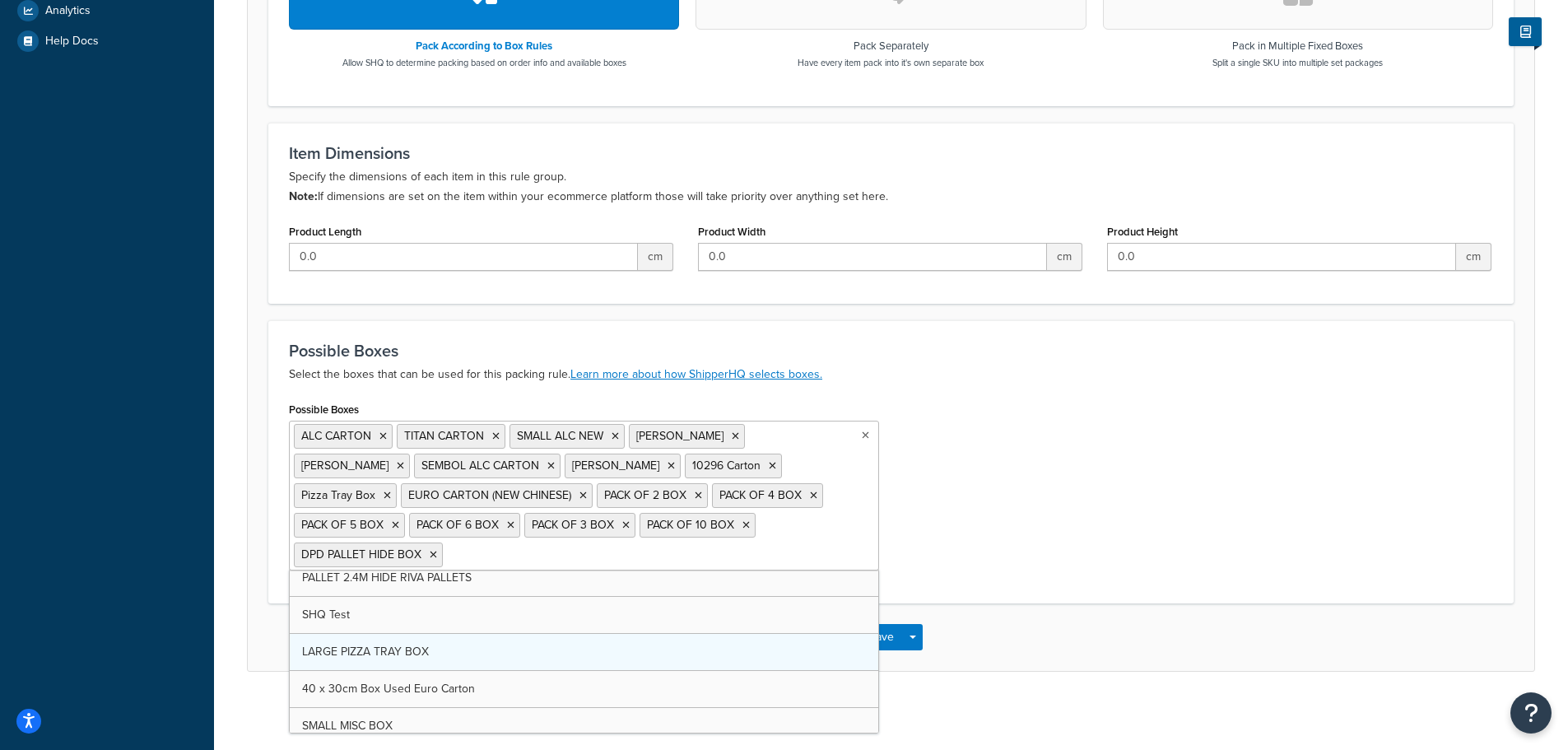
scroll to position [82, 0]
click at [695, 494] on icon at bounding box center [699, 495] width 8 height 10
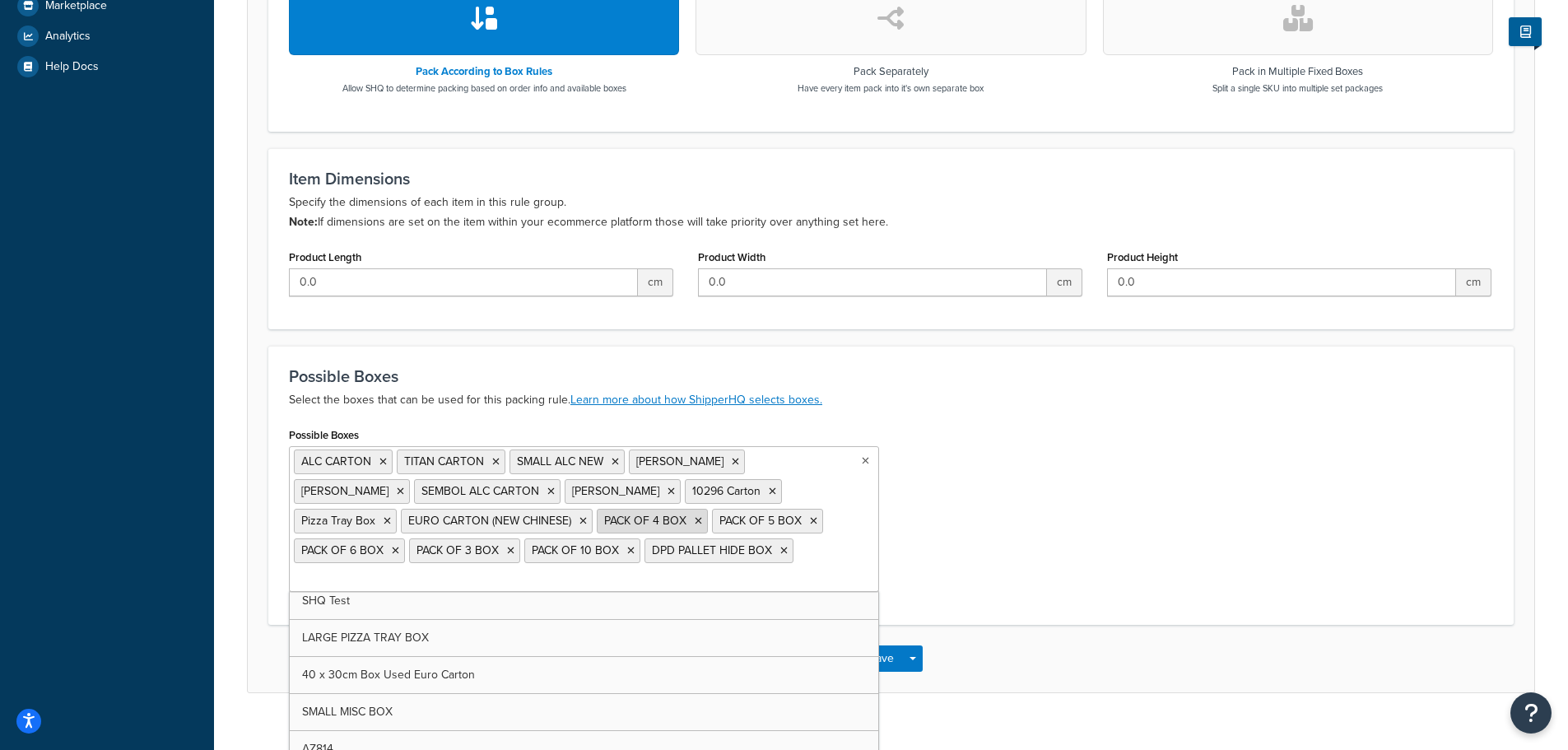
click at [695, 521] on icon at bounding box center [699, 521] width 8 height 10
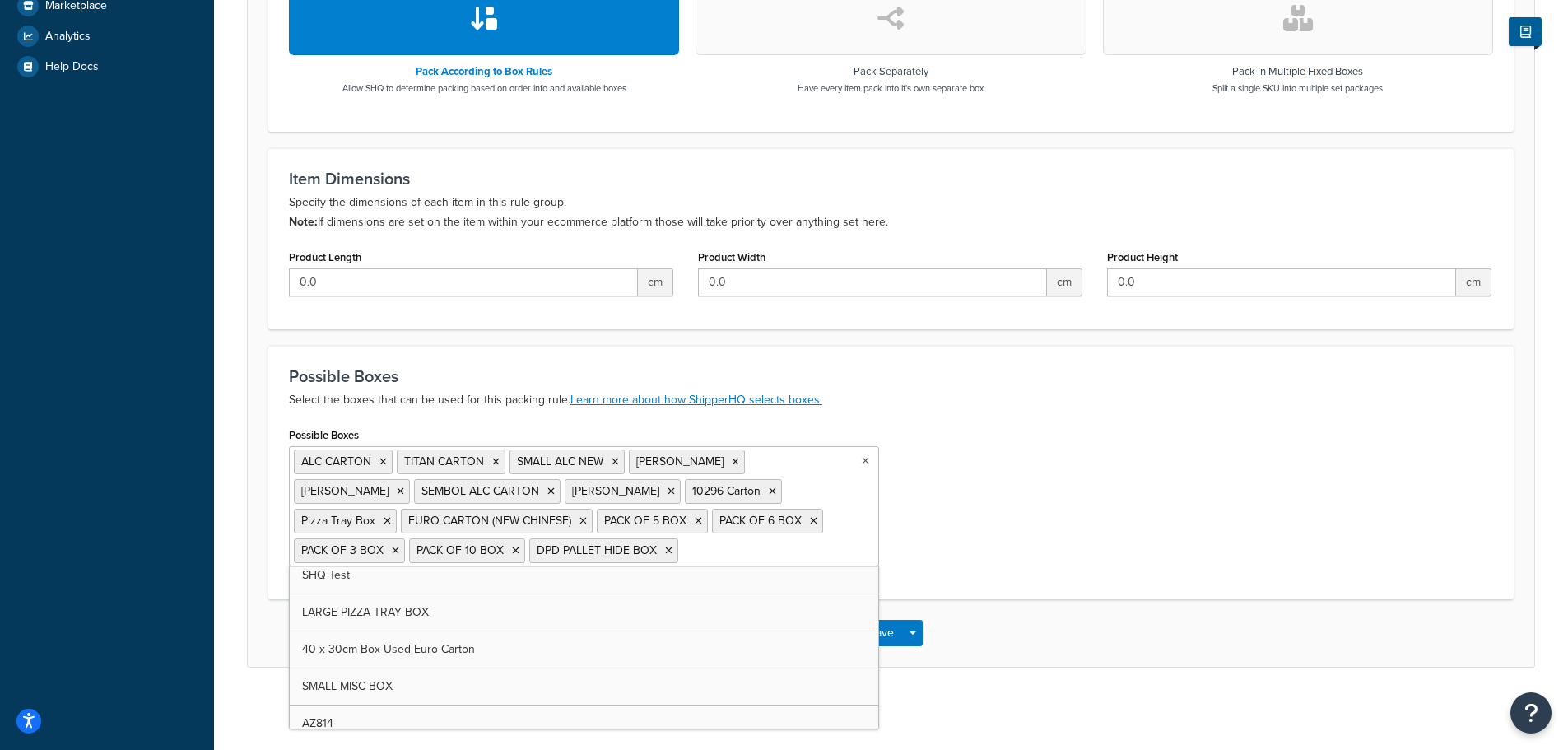
click at [695, 521] on icon at bounding box center [699, 521] width 8 height 10
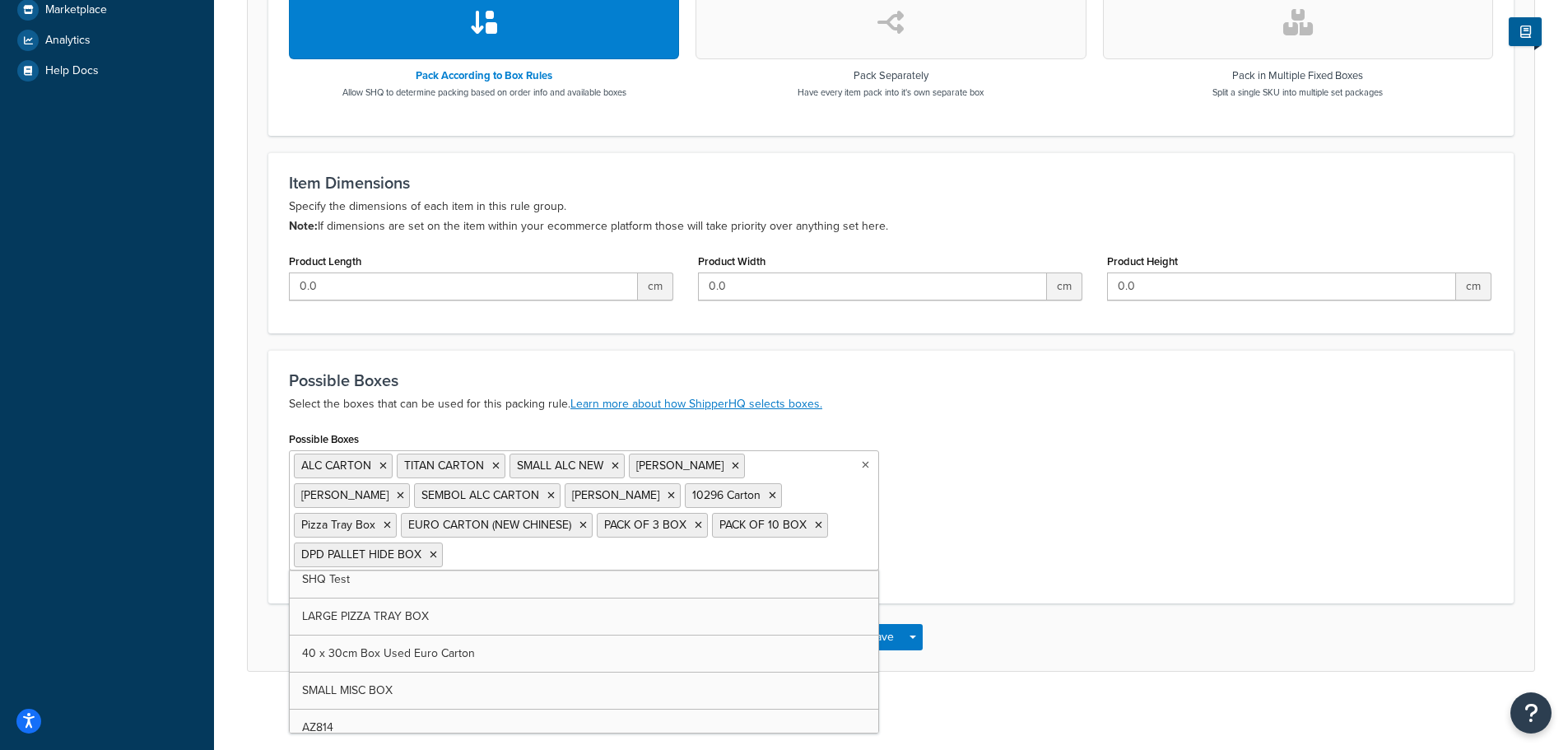
scroll to position [267, 0]
click at [700, 526] on icon at bounding box center [704, 525] width 8 height 10
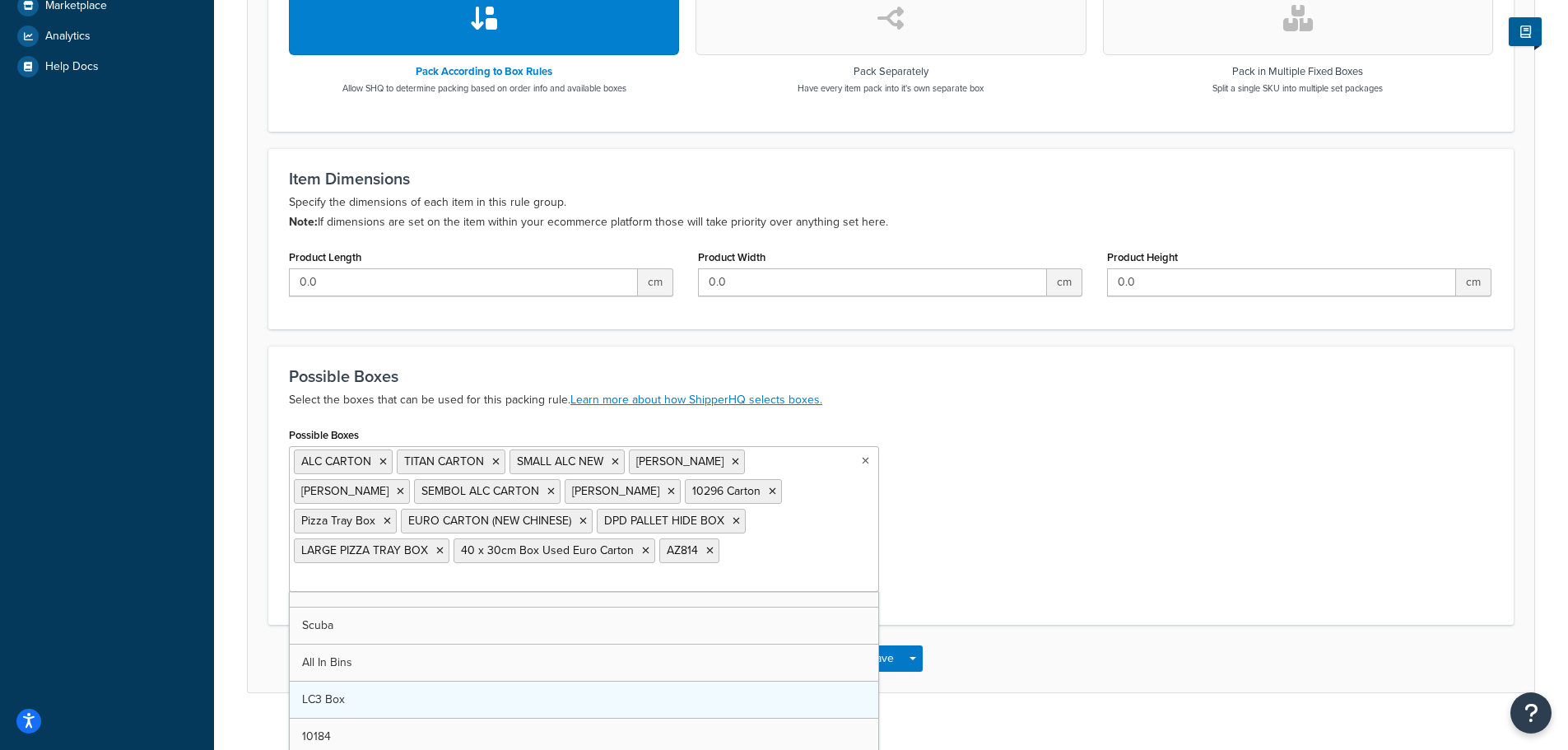
scroll to position [494, 0]
click at [886, 645] on button "Save" at bounding box center [881, 658] width 44 height 26
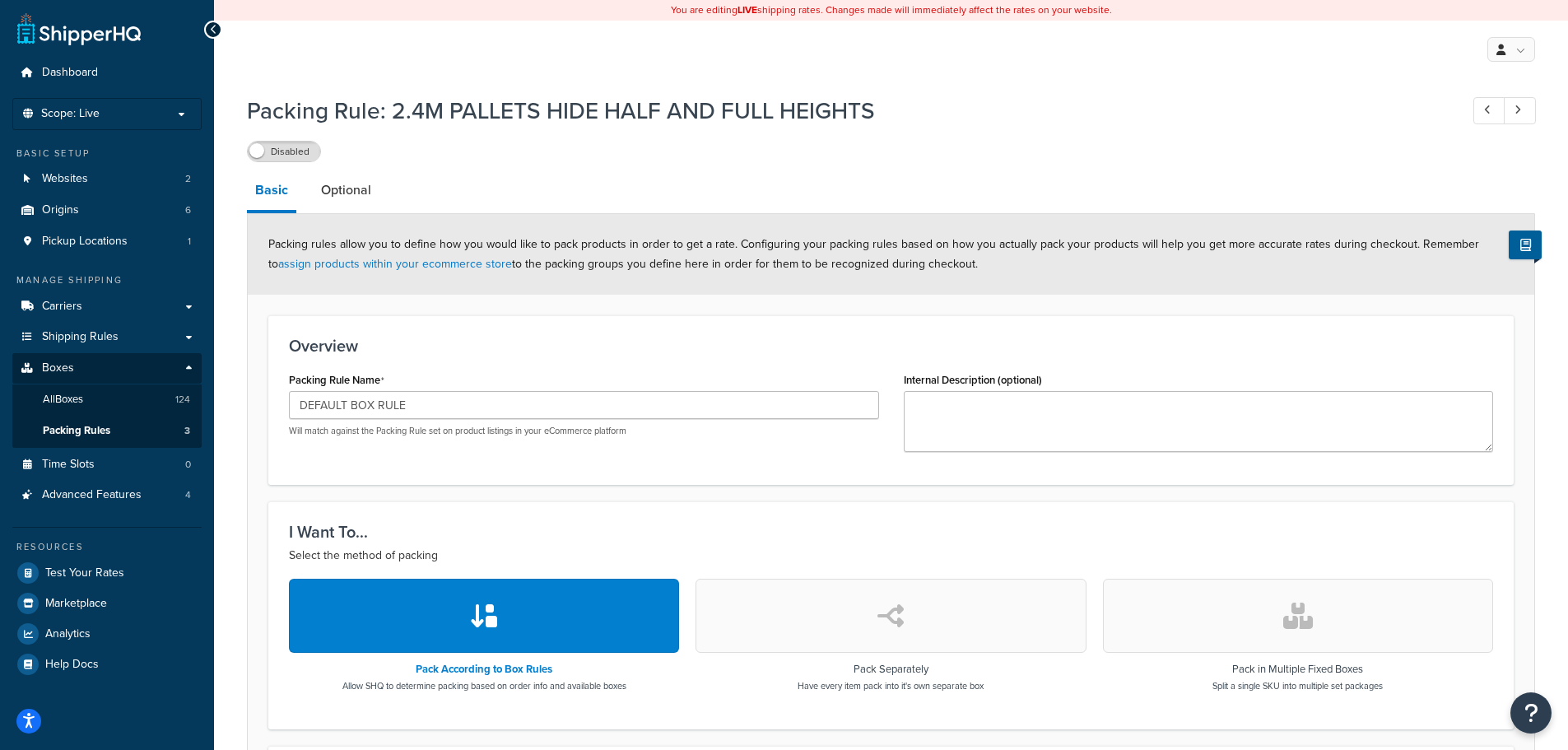
scroll to position [158, 0]
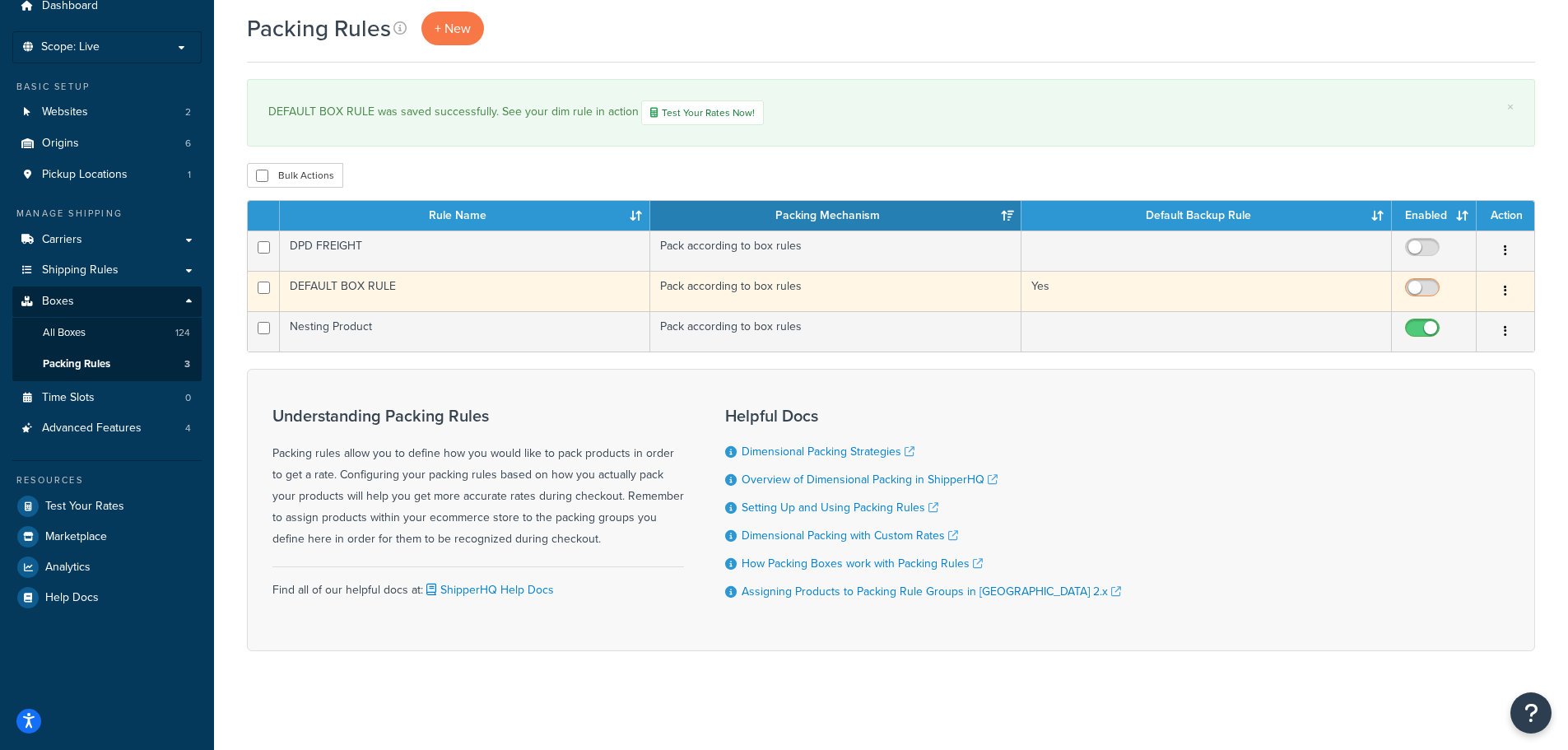
click at [1420, 286] on input "checkbox" at bounding box center [1424, 292] width 45 height 21
checkbox input "true"
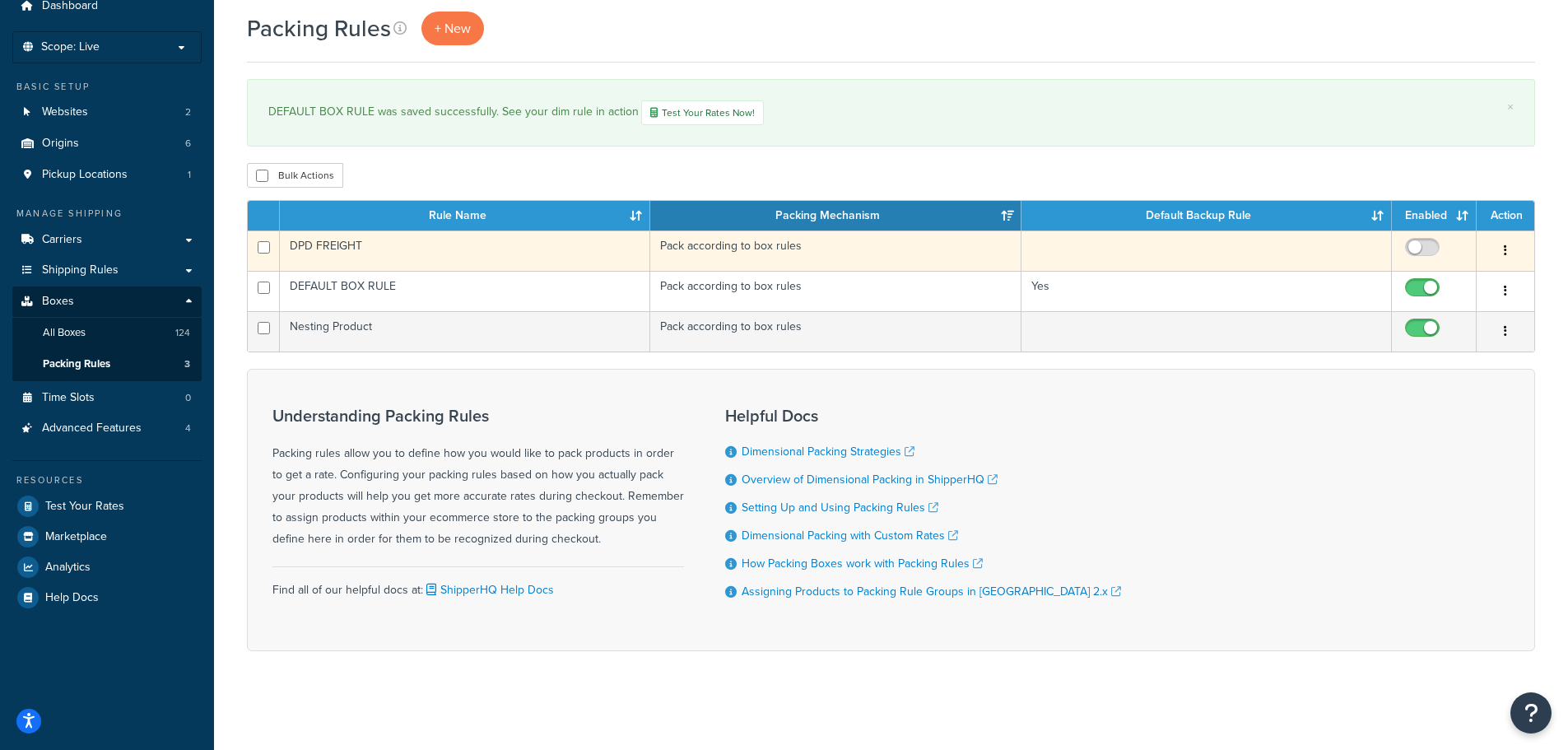
click at [1499, 248] on button "button" at bounding box center [1505, 251] width 23 height 26
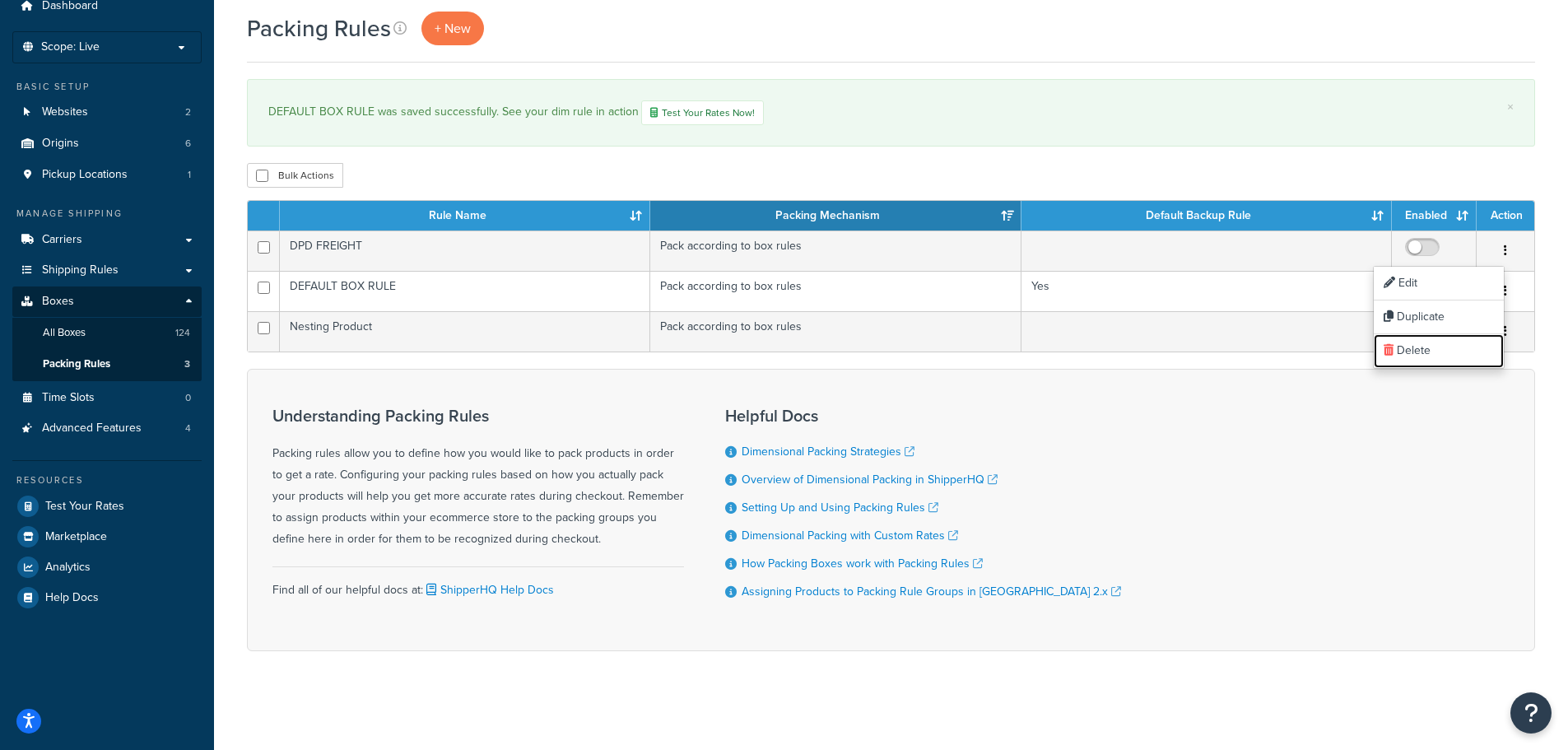
drag, startPoint x: 1407, startPoint y: 348, endPoint x: 865, endPoint y: 54, distance: 616.6
click at [1407, 348] on link "Delete" at bounding box center [1438, 351] width 130 height 33
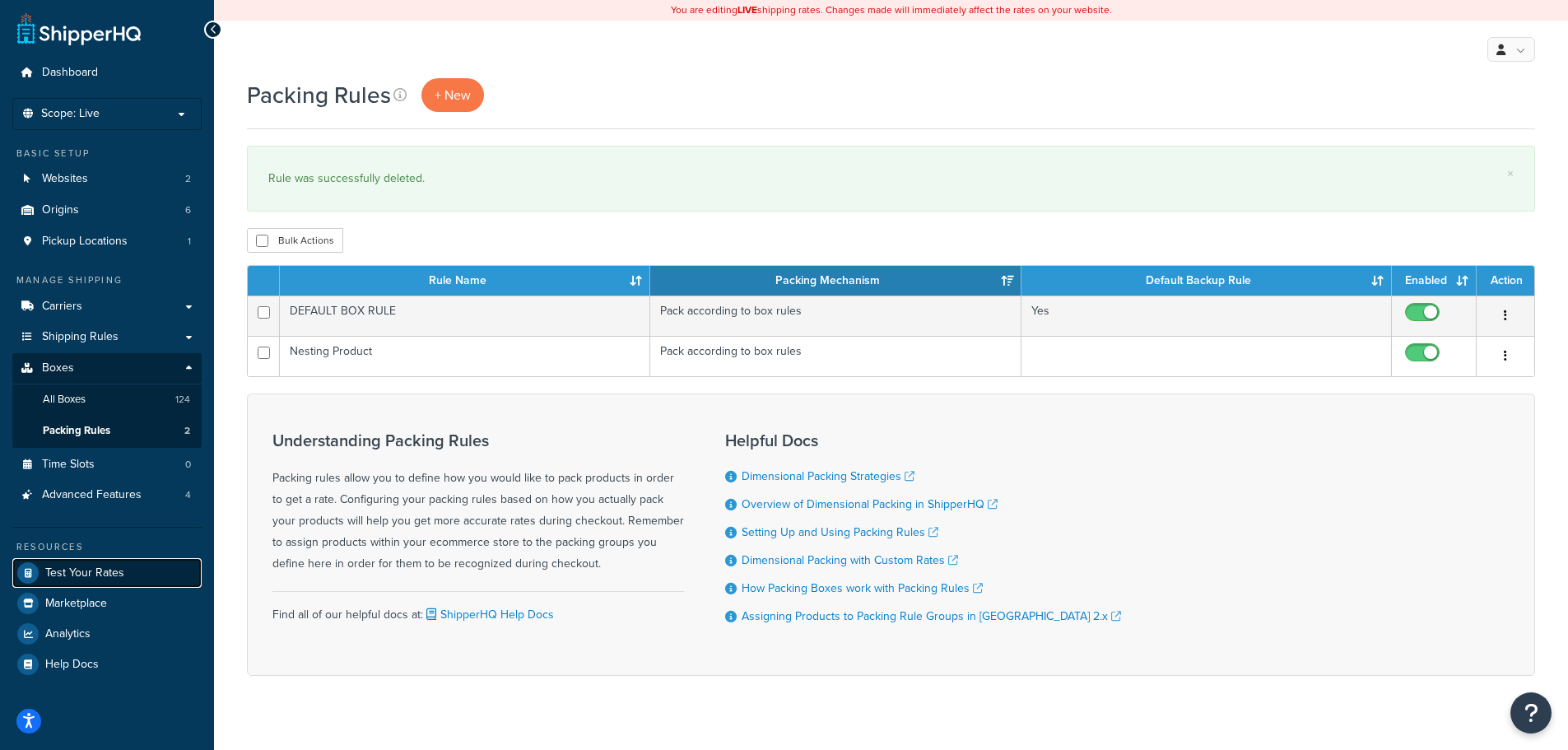
click at [114, 573] on span "Test Your Rates" at bounding box center [84, 574] width 79 height 14
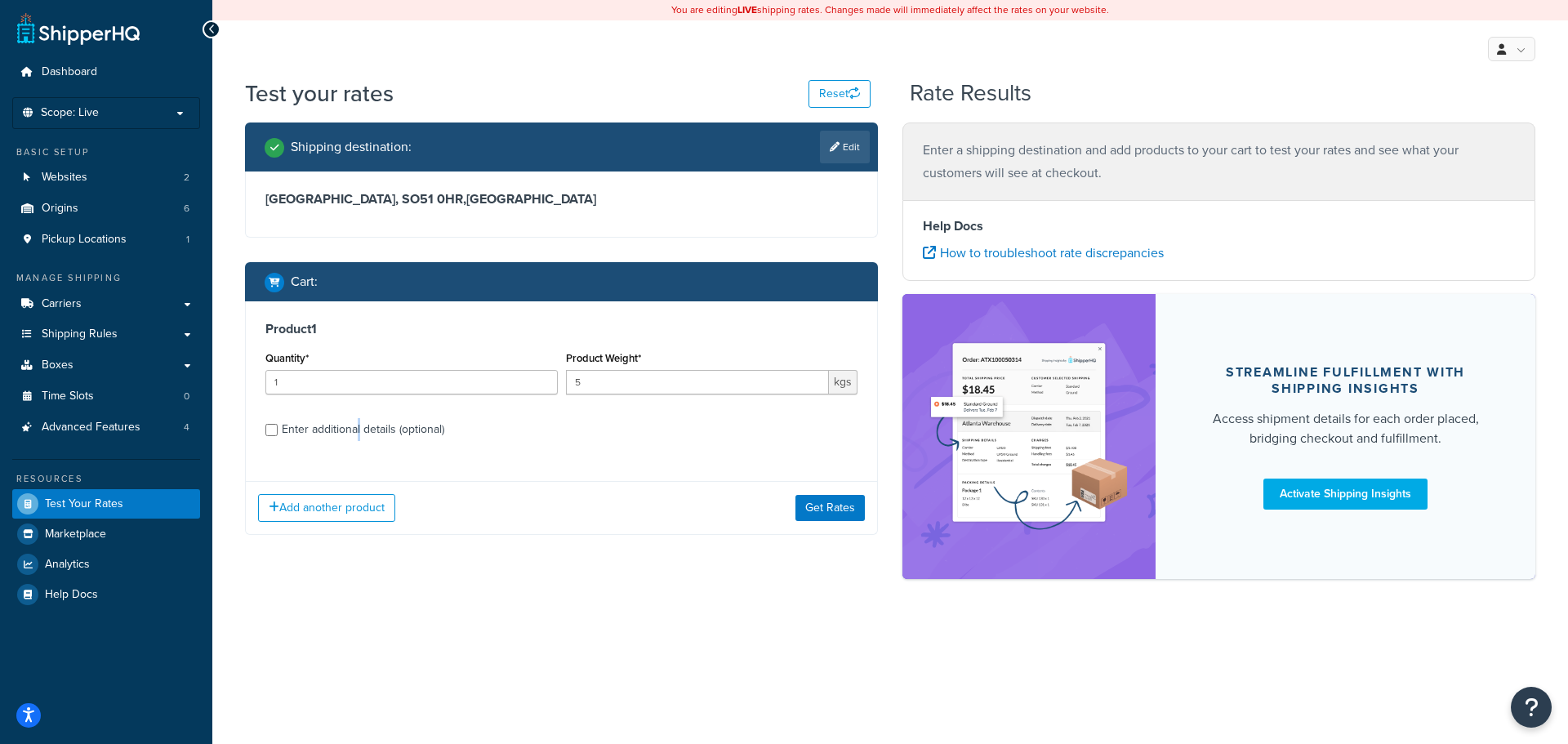
click at [358, 431] on div "Enter additional details (optional)" at bounding box center [362, 430] width 162 height 23
click at [319, 416] on label "Enter additional details (optional)" at bounding box center [569, 427] width 576 height 26
click at [278, 423] on input "Enter additional details (optional)" at bounding box center [271, 429] width 13 height 13
checkbox input "true"
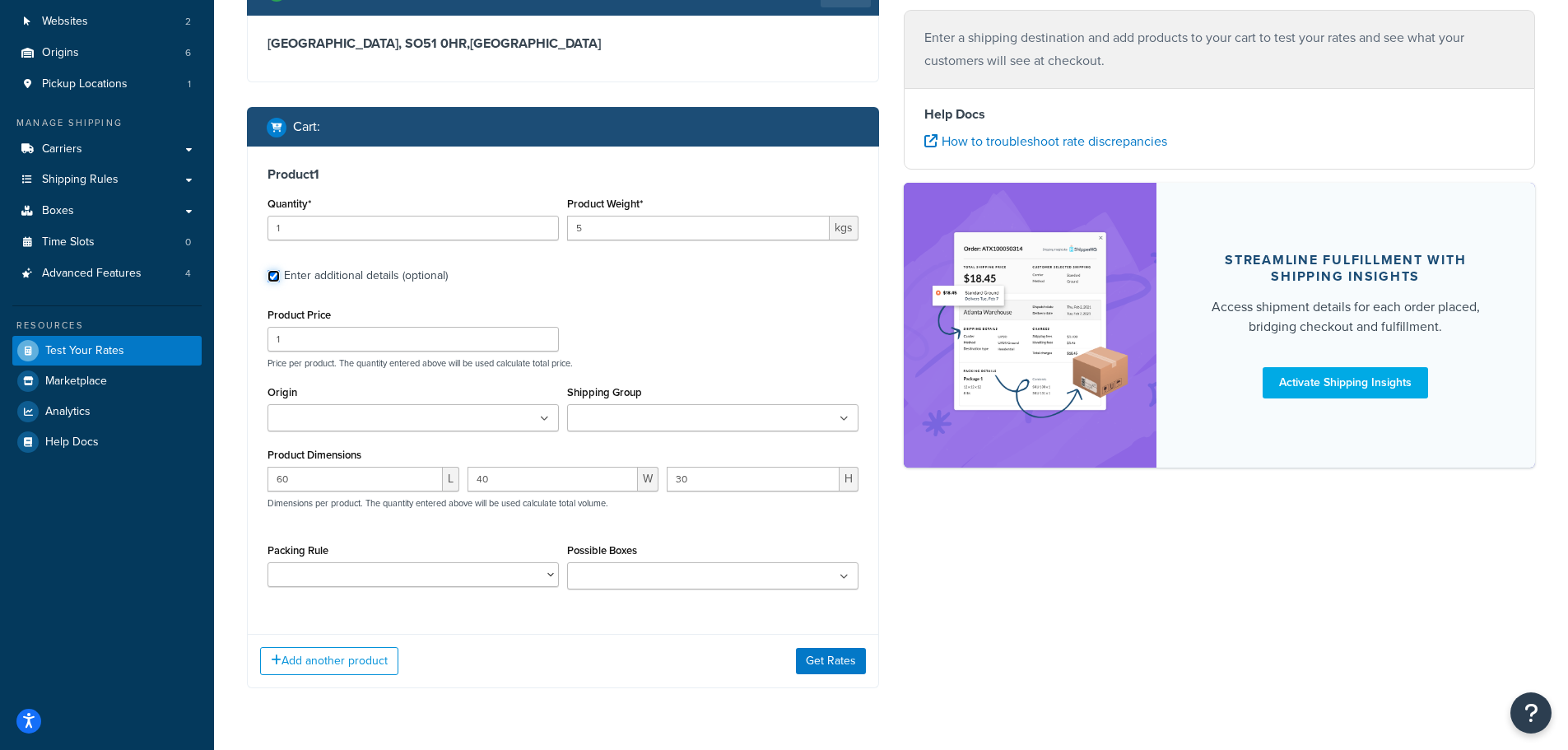
scroll to position [159, 0]
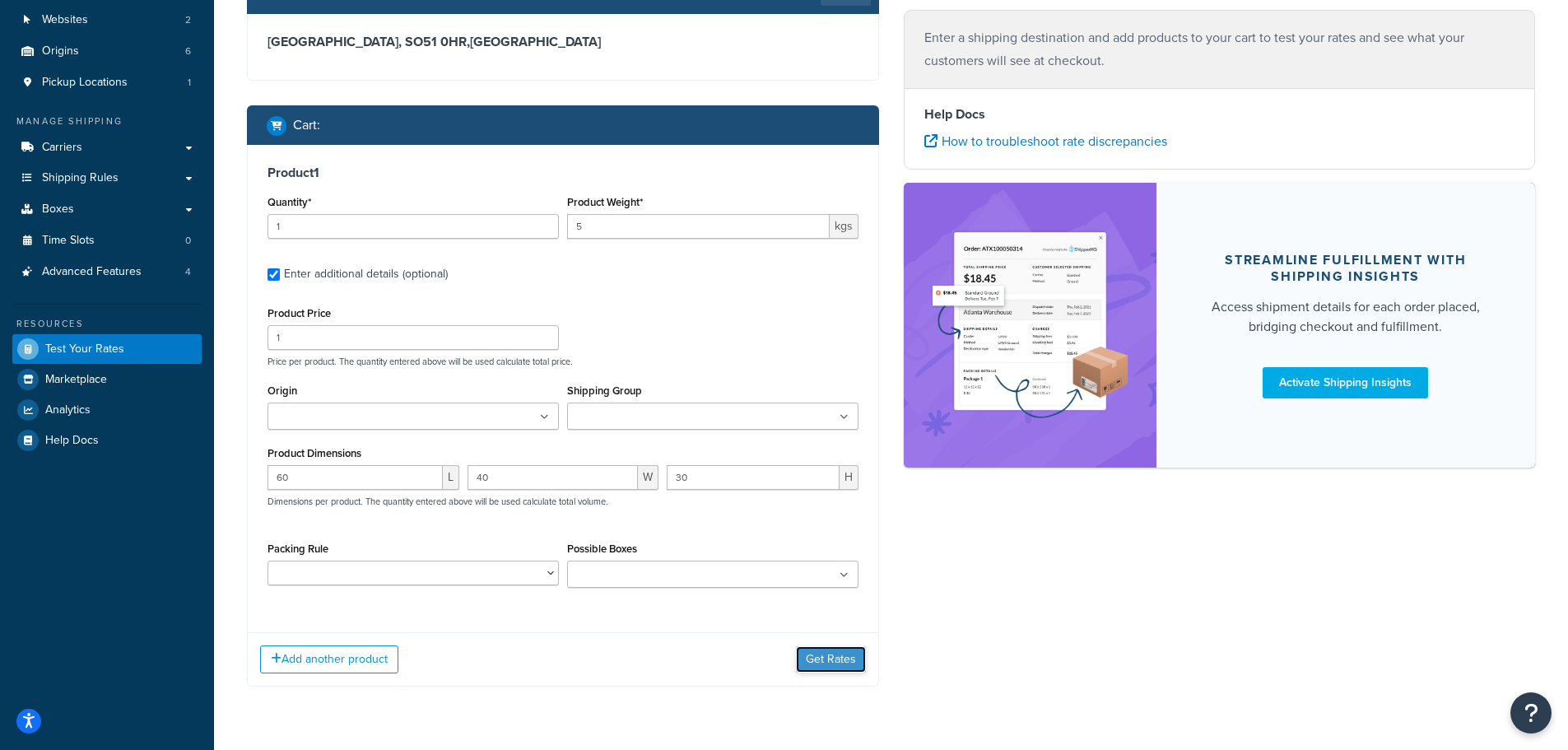
click at [818, 655] on button "Get Rates" at bounding box center [830, 659] width 69 height 26
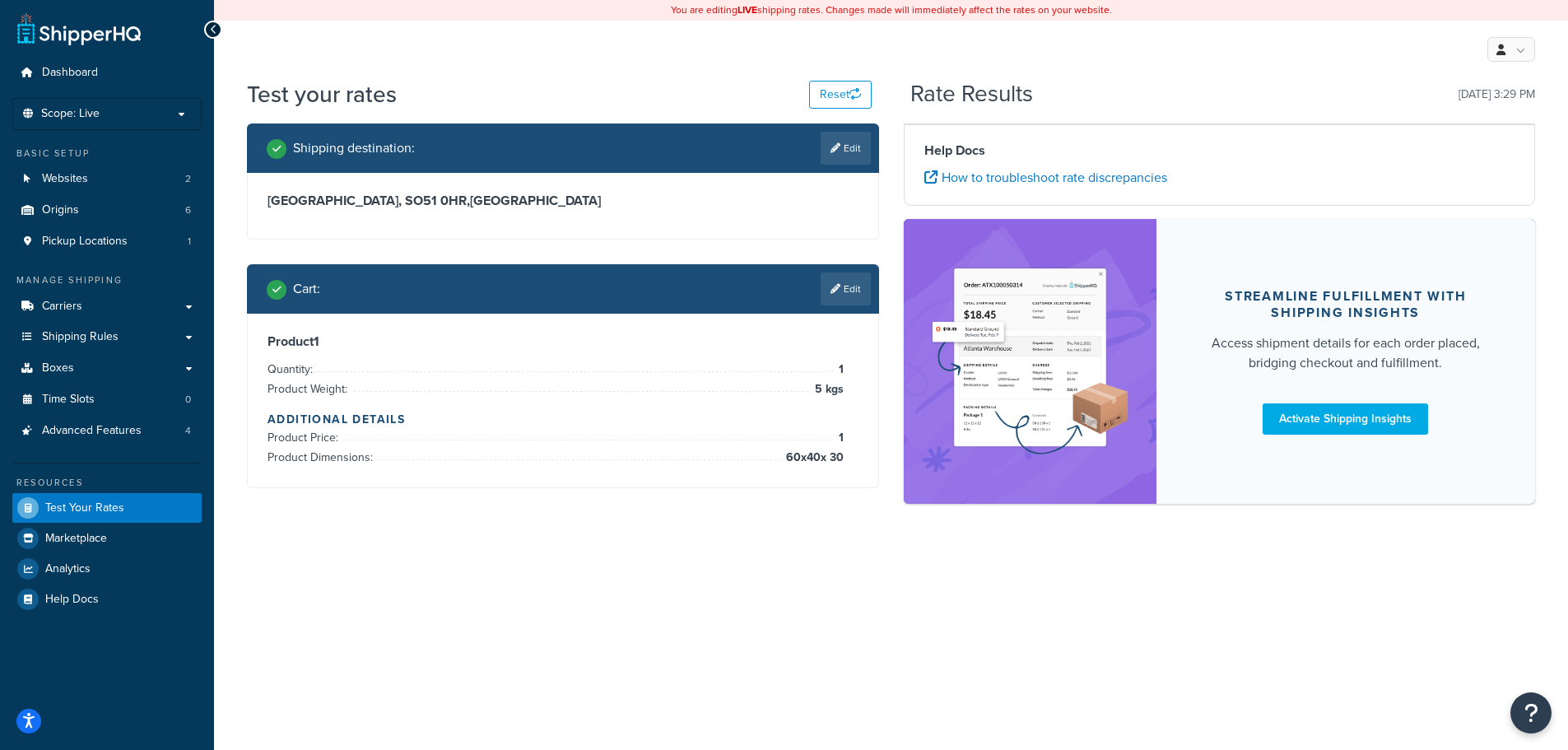
scroll to position [0, 0]
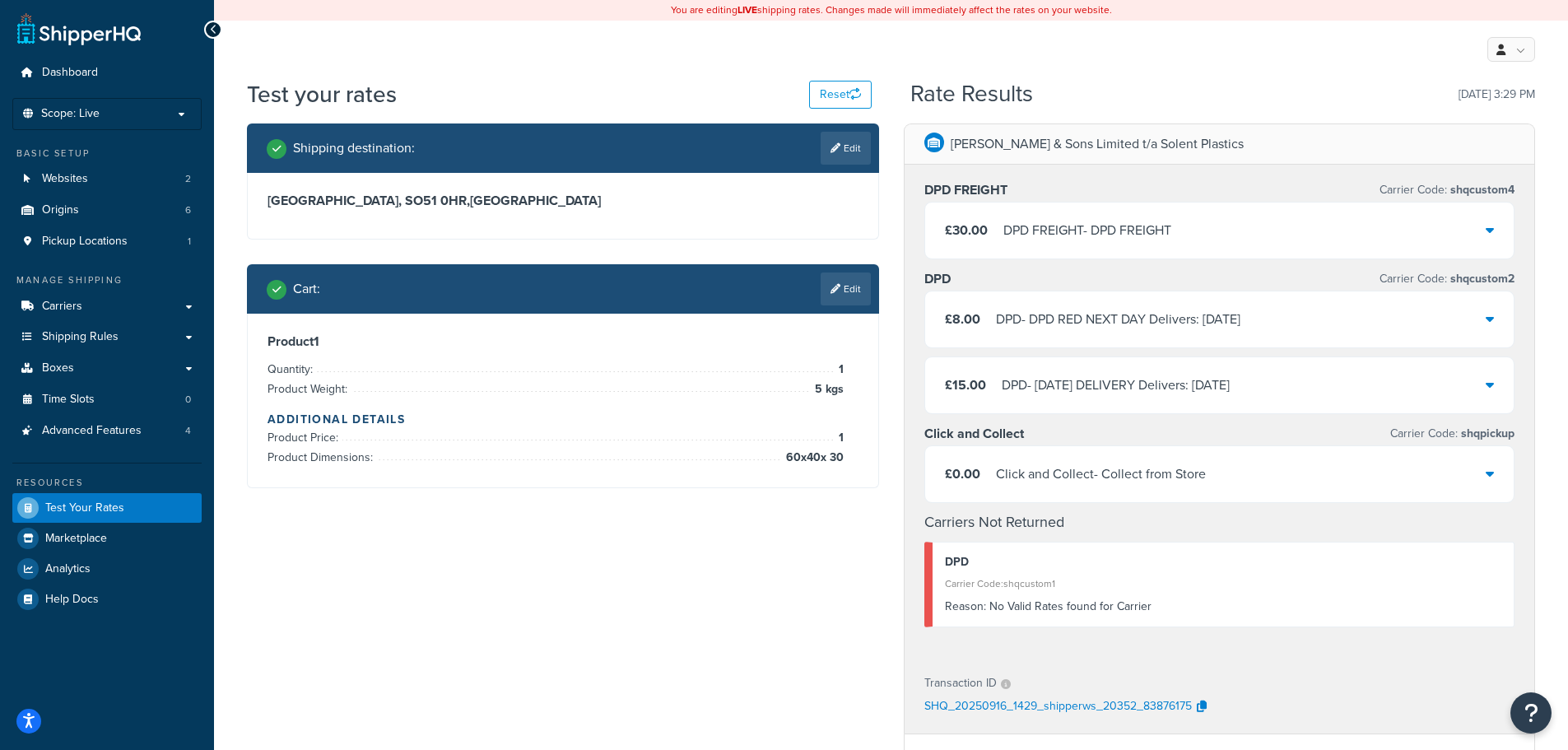
click at [1047, 248] on div "£30.00 DPD FREIGHT - DPD FREIGHT" at bounding box center [1220, 230] width 589 height 56
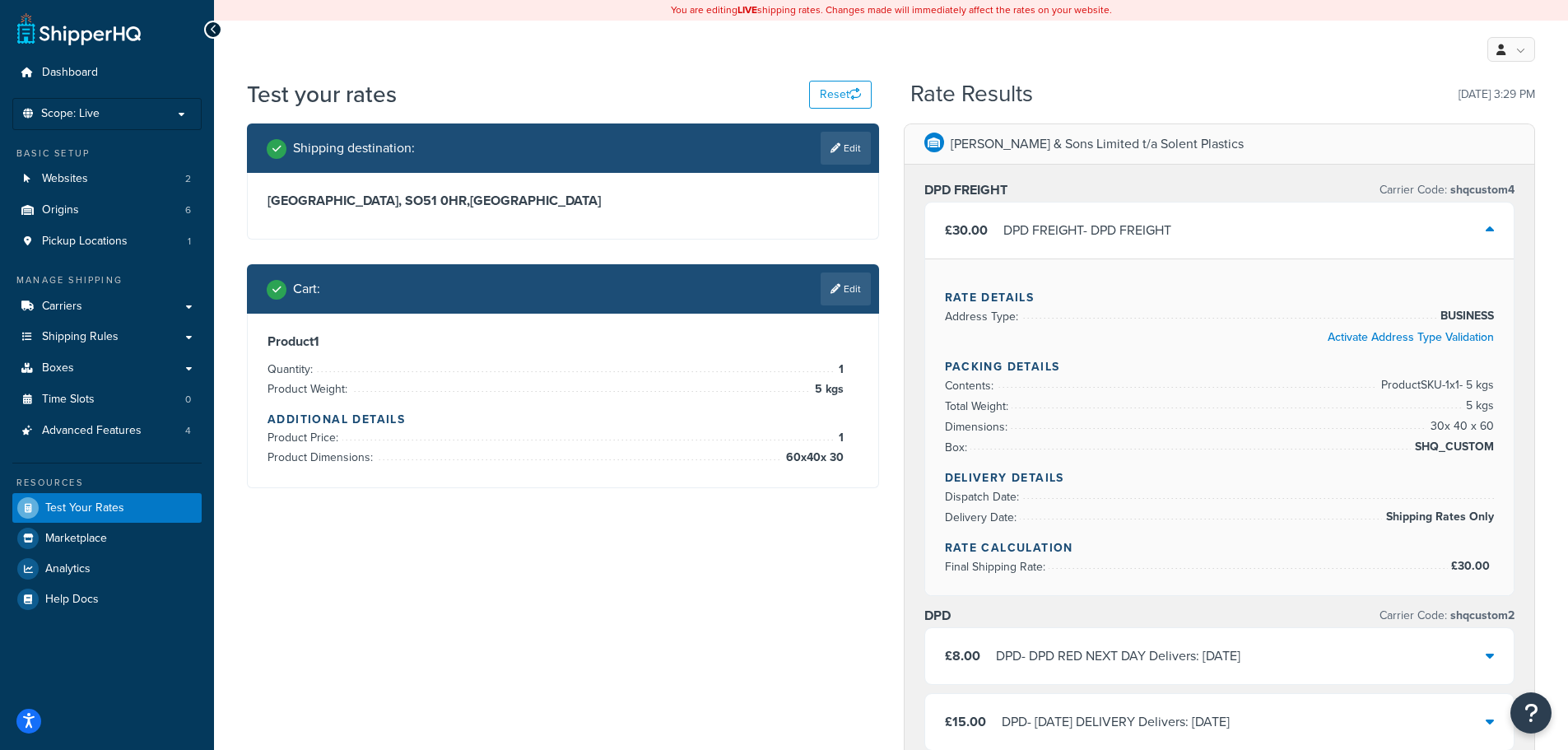
click at [1051, 238] on div "DPD FREIGHT - DPD FREIGHT" at bounding box center [1087, 231] width 168 height 23
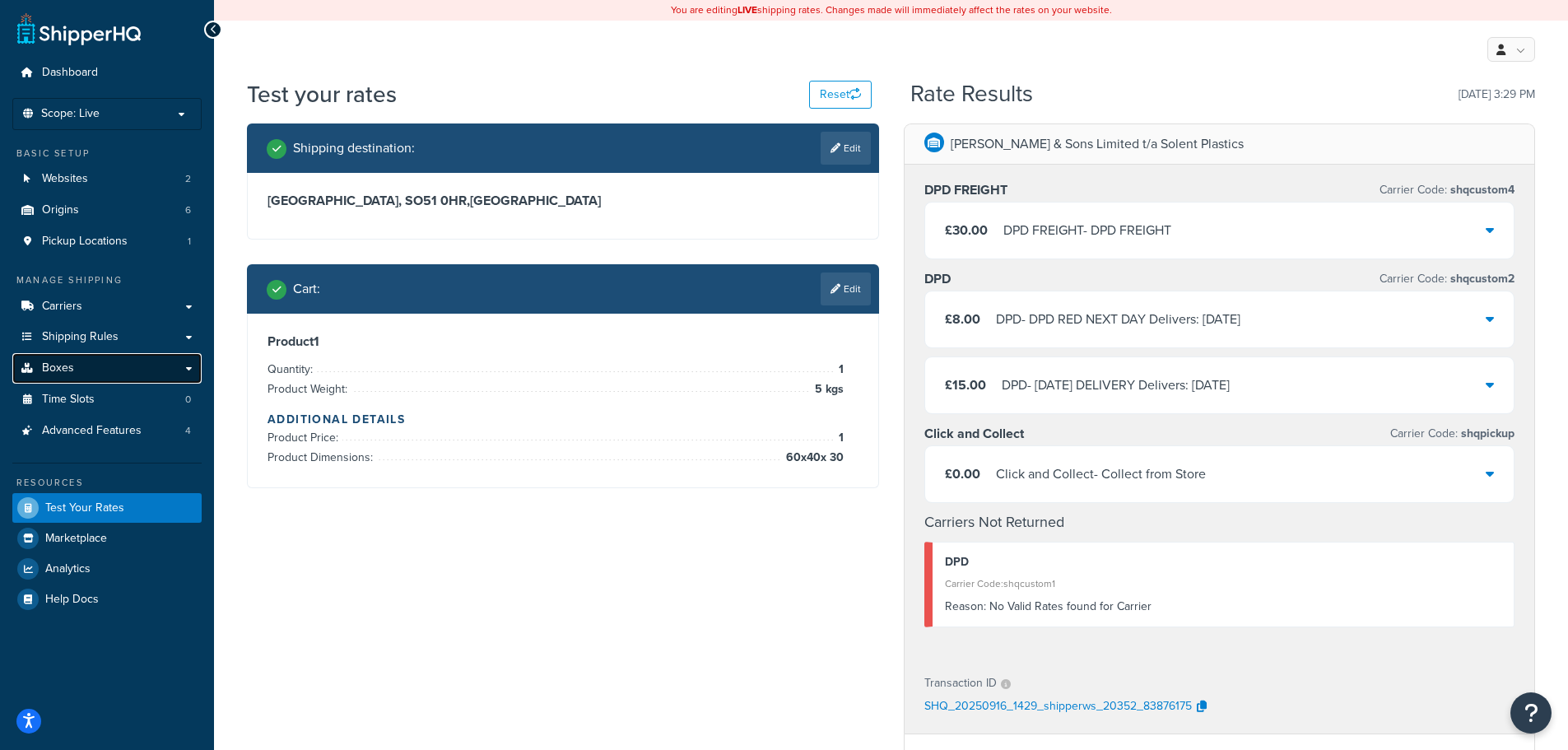
click at [112, 354] on link "Boxes" at bounding box center [107, 368] width 189 height 30
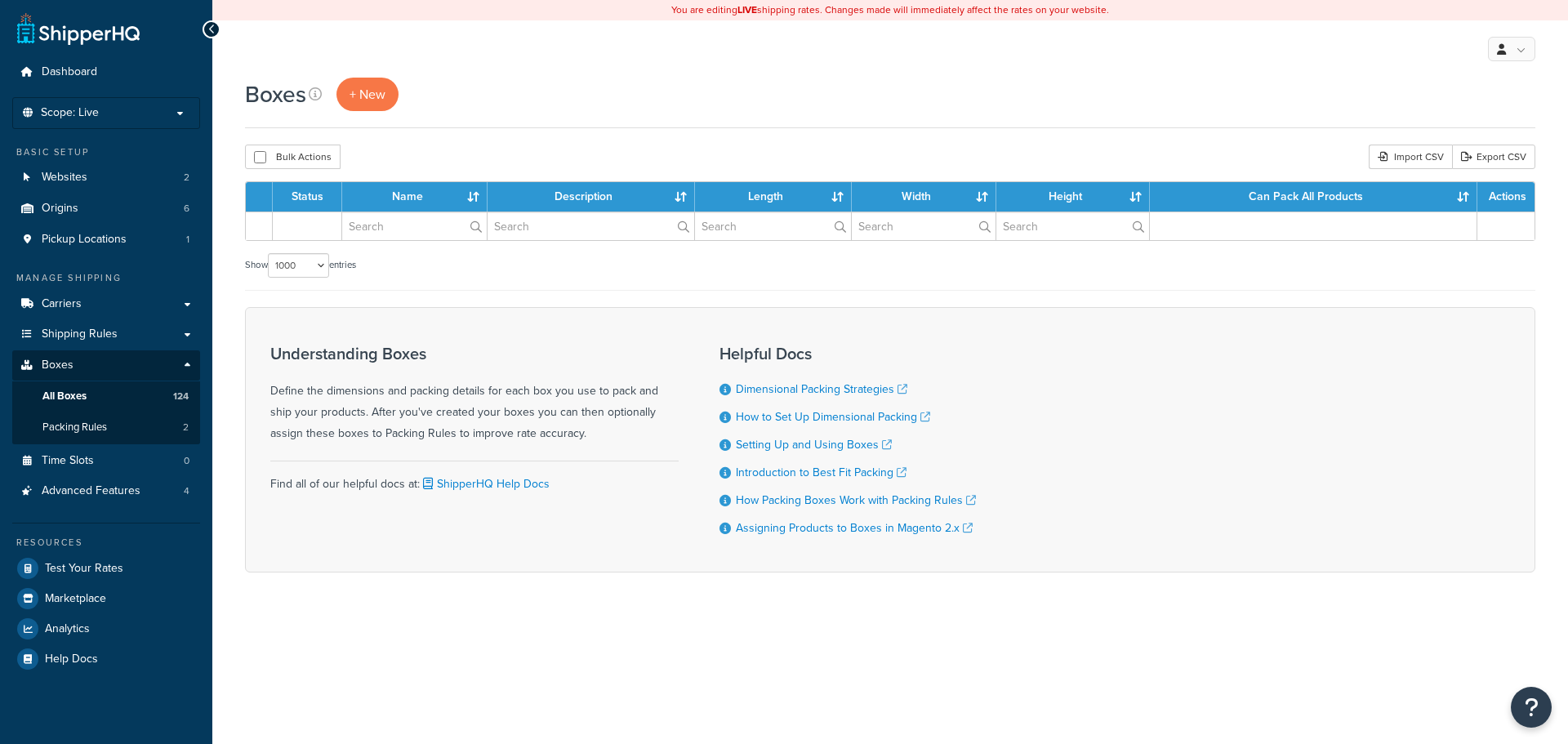
select select "1000"
click at [114, 336] on span "Shipping Rules" at bounding box center [80, 334] width 76 height 14
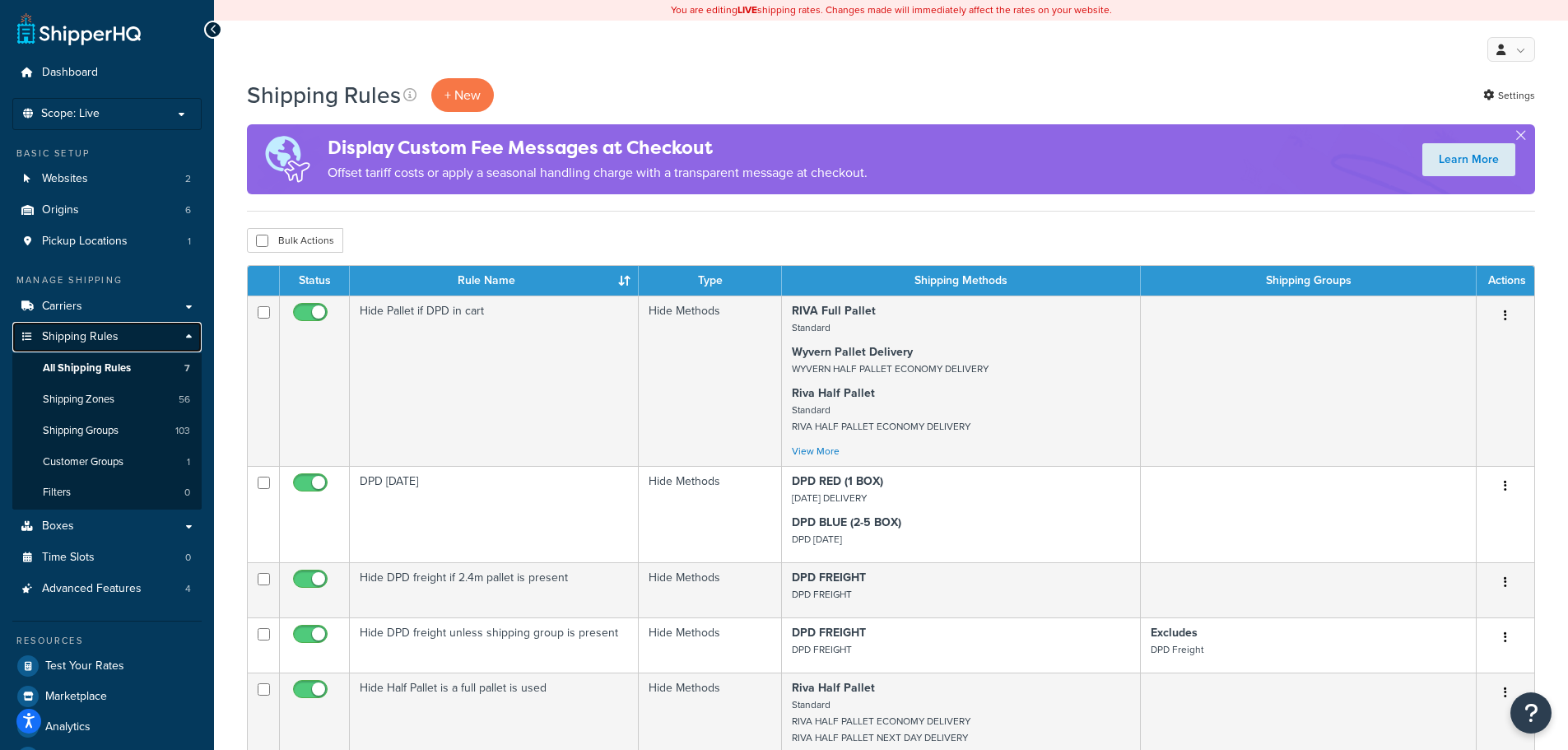
click at [118, 335] on link "Shipping Rules" at bounding box center [107, 337] width 189 height 30
click at [127, 514] on link "Boxes" at bounding box center [107, 526] width 189 height 30
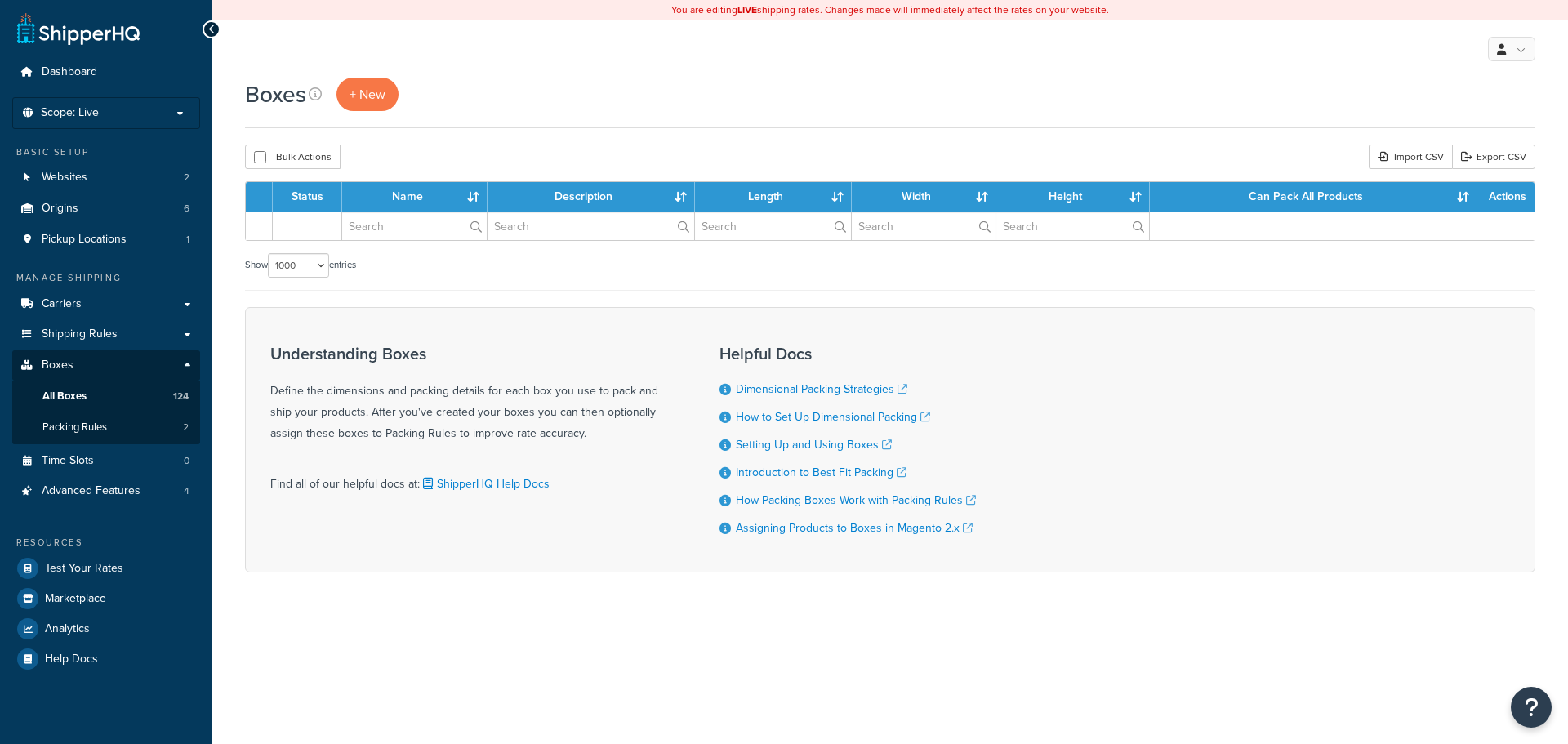
select select "1000"
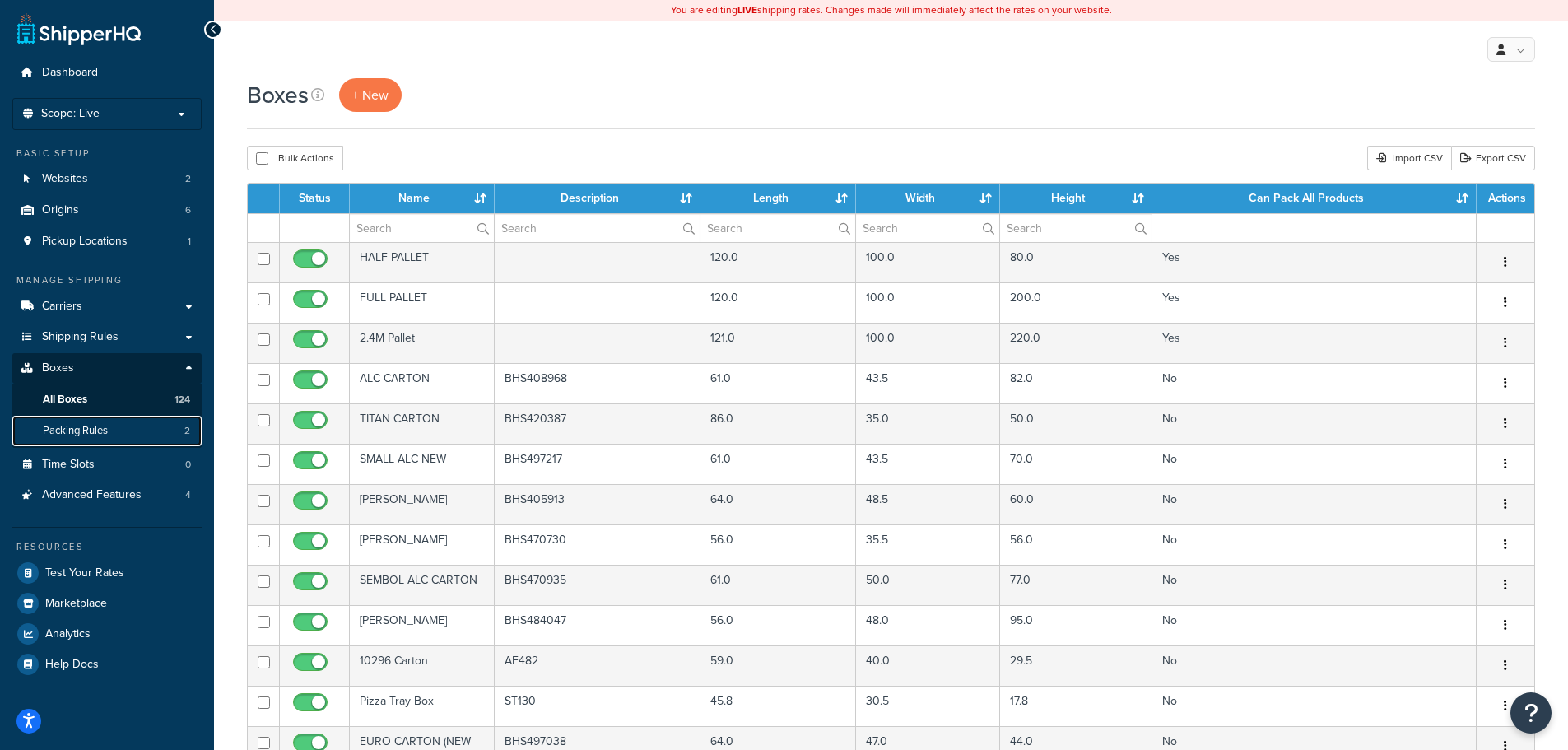
click at [122, 431] on link "Packing Rules 2" at bounding box center [107, 431] width 189 height 30
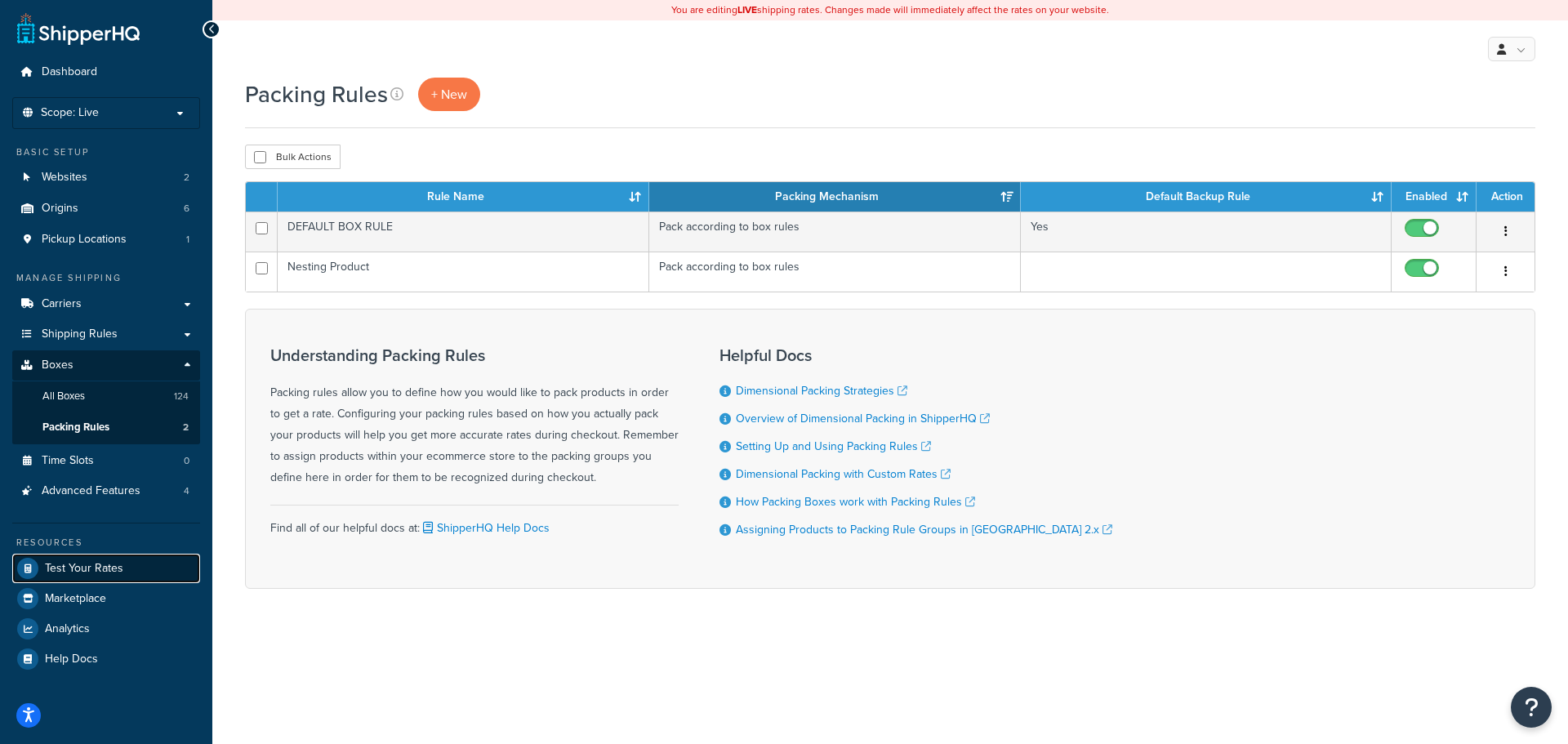
click at [105, 570] on span "Test Your Rates" at bounding box center [84, 569] width 79 height 14
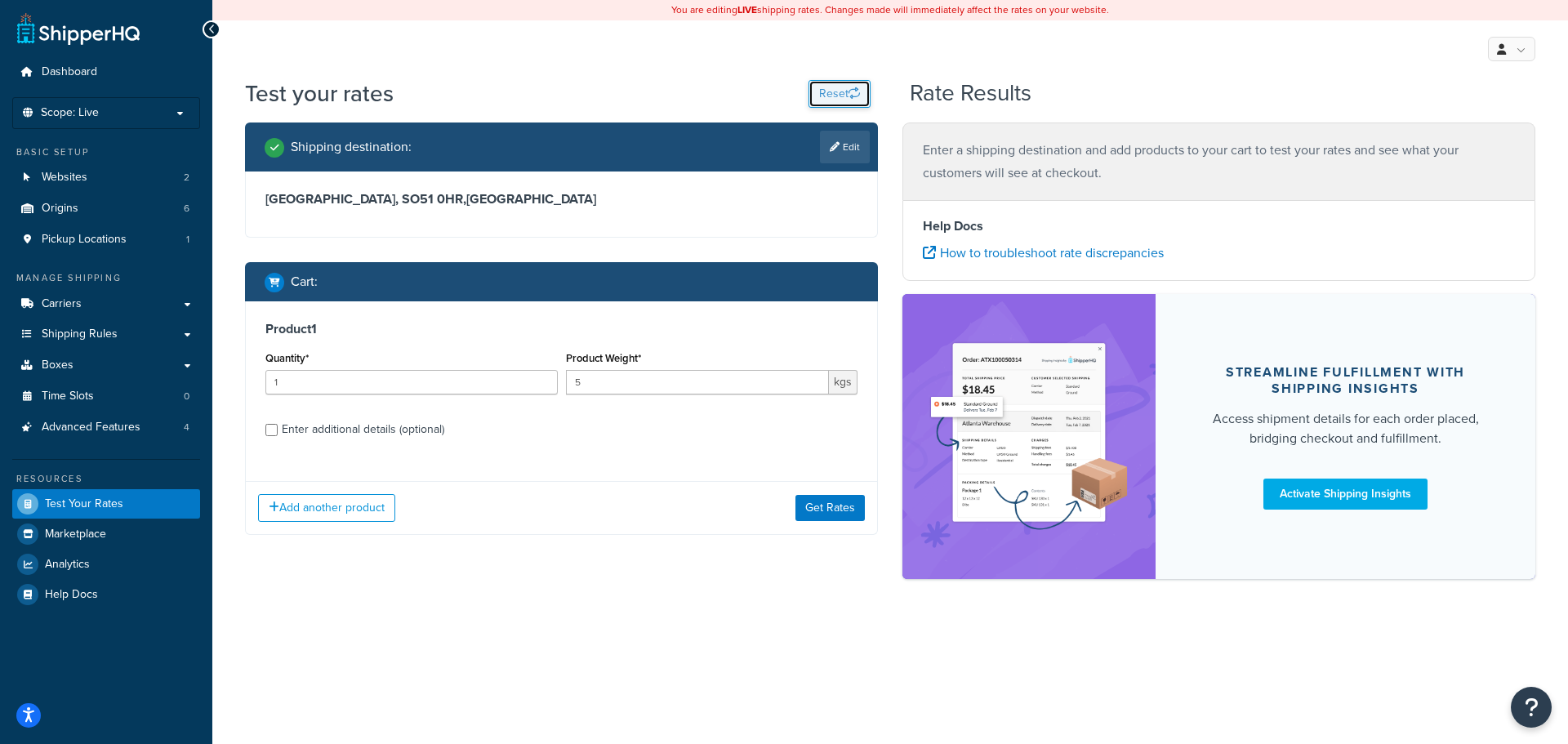
click at [831, 88] on button "Reset" at bounding box center [839, 93] width 62 height 28
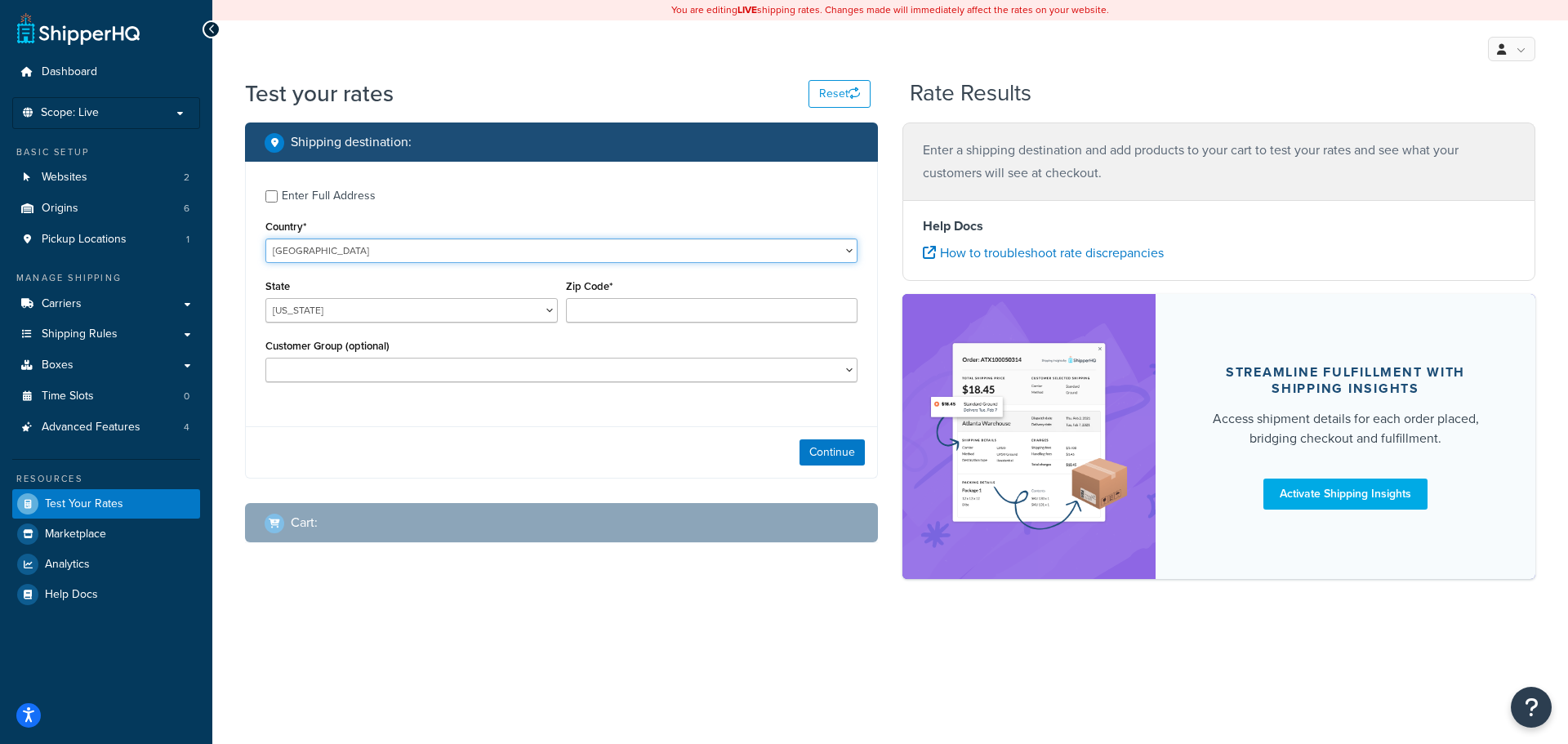
click at [330, 245] on select "[GEOGRAPHIC_DATA] [GEOGRAPHIC_DATA] [GEOGRAPHIC_DATA] [GEOGRAPHIC_DATA] [GEOGRA…" at bounding box center [562, 251] width 593 height 24
select select "GB"
click at [265, 239] on select "[GEOGRAPHIC_DATA] [GEOGRAPHIC_DATA] [GEOGRAPHIC_DATA] [GEOGRAPHIC_DATA] [GEOGRA…" at bounding box center [562, 251] width 593 height 24
drag, startPoint x: 607, startPoint y: 301, endPoint x: 617, endPoint y: 313, distance: 15.6
click at [609, 305] on div "Zip Code*" at bounding box center [712, 298] width 292 height 48
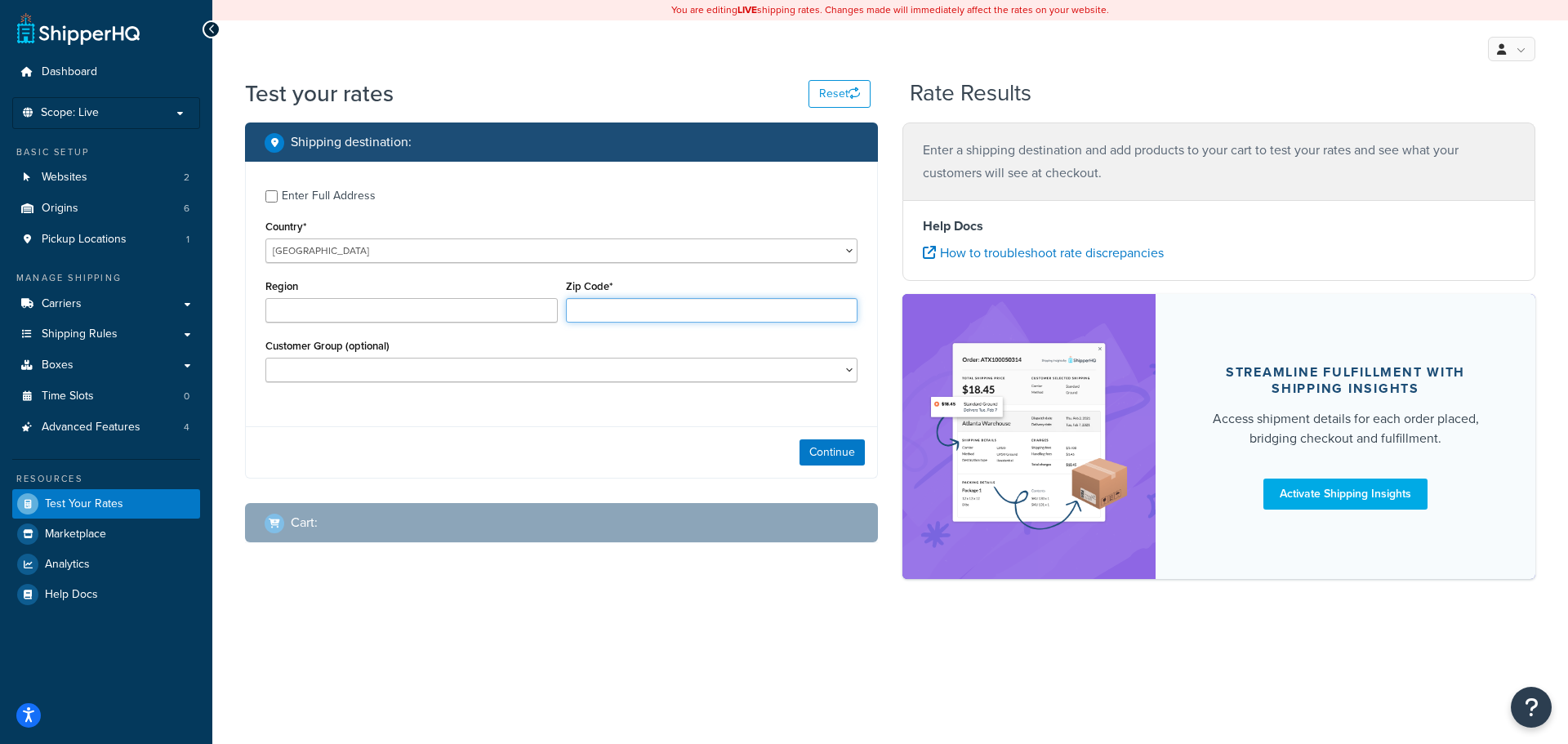
click at [619, 316] on input "Zip Code*" at bounding box center [712, 310] width 292 height 24
type input "SO51 0HR"
type input "Hampshire"
click at [837, 447] on button "Continue" at bounding box center [832, 452] width 65 height 26
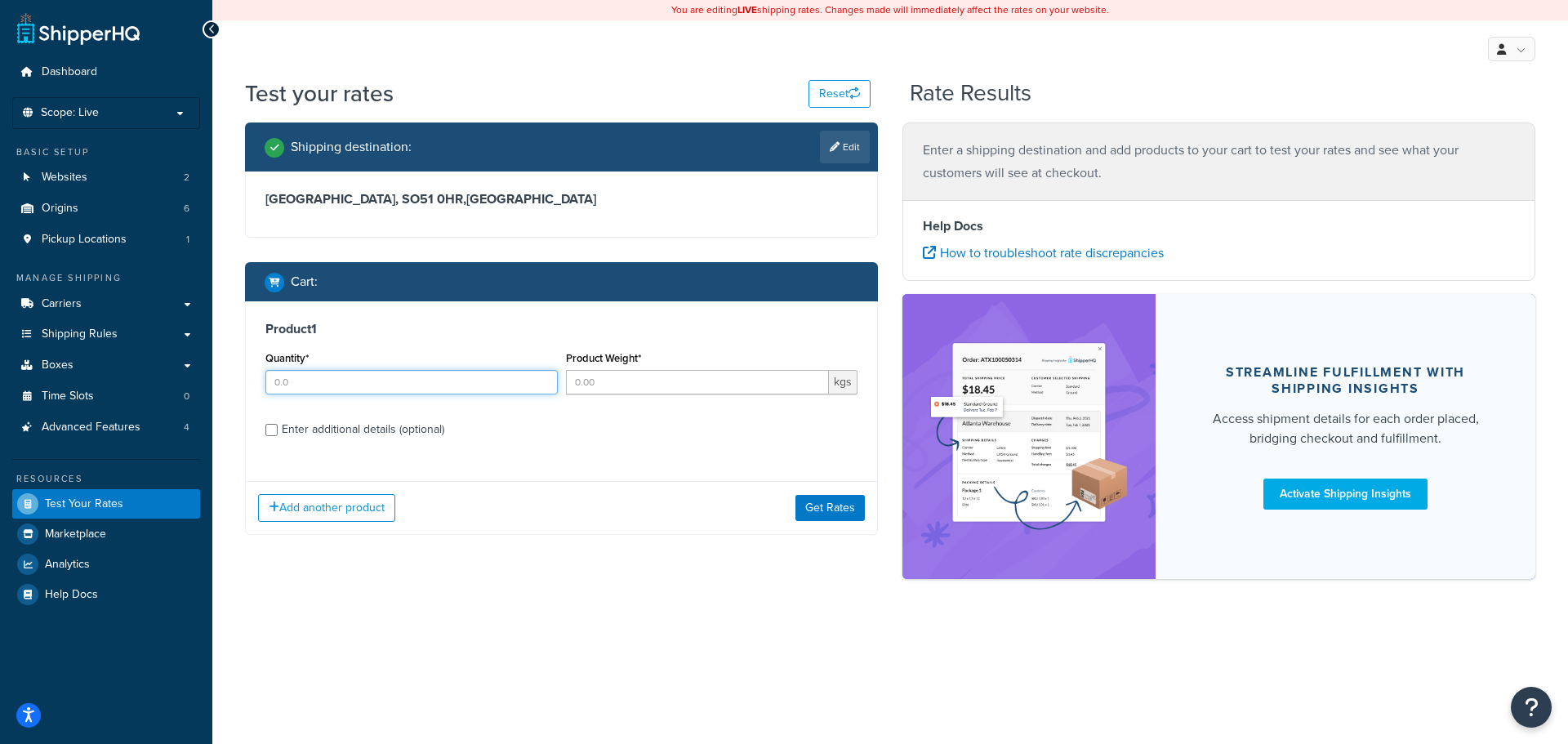
click at [358, 388] on input "Quantity*" at bounding box center [411, 382] width 292 height 24
type input "1"
type input "5"
click at [382, 430] on div "Enter additional details (optional)" at bounding box center [362, 430] width 162 height 23
click at [278, 430] on input "Enter additional details (optional)" at bounding box center [271, 429] width 13 height 13
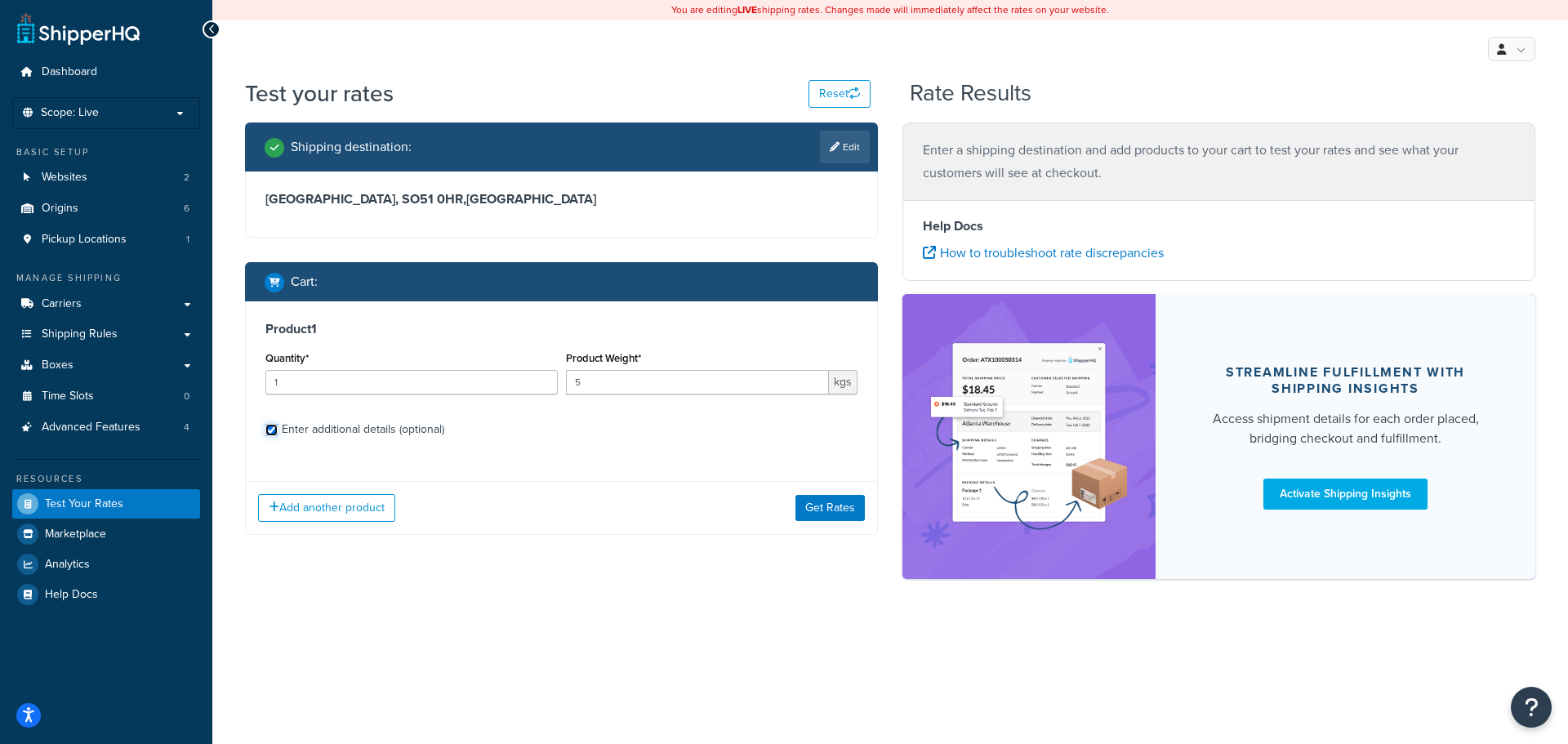
checkbox input "true"
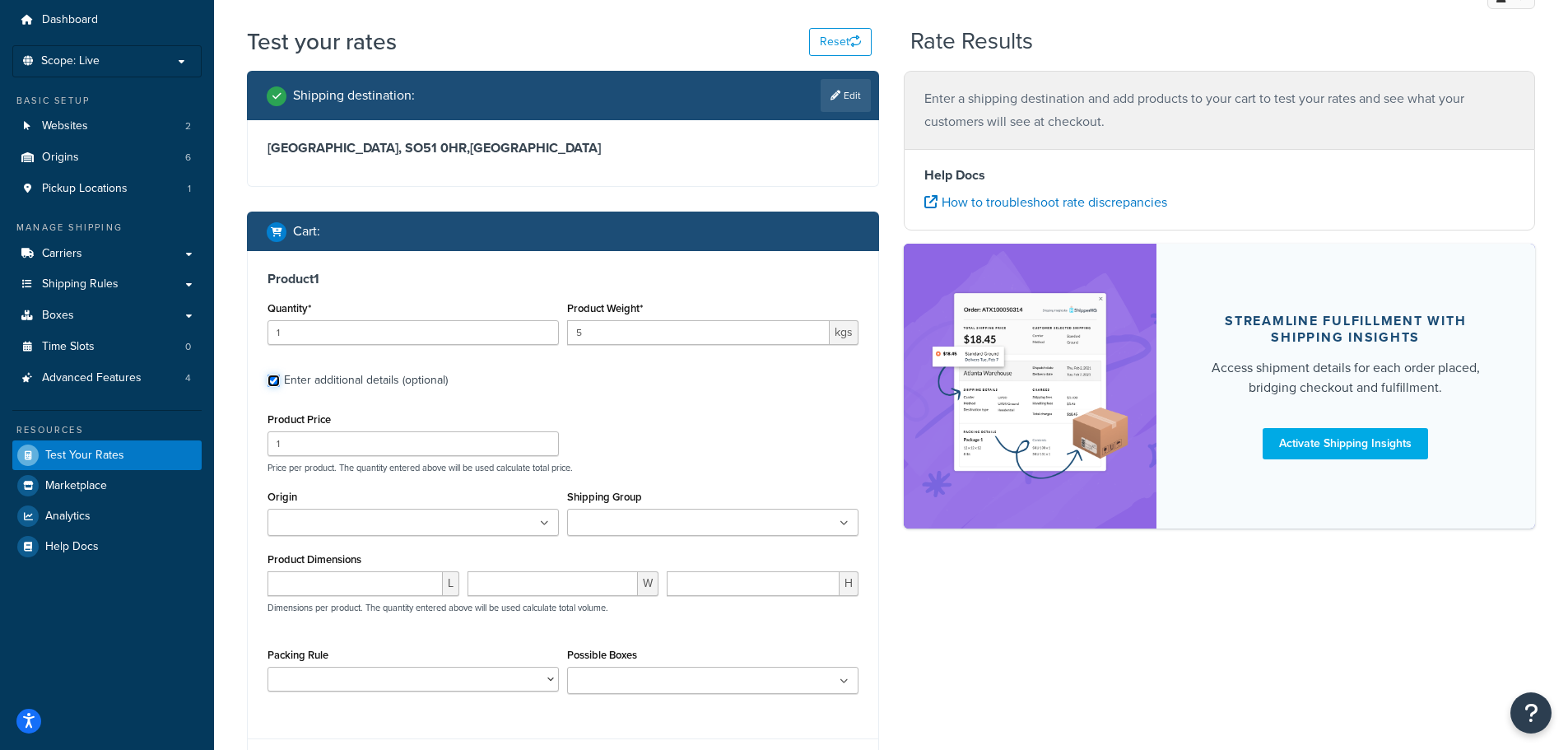
scroll to position [82, 0]
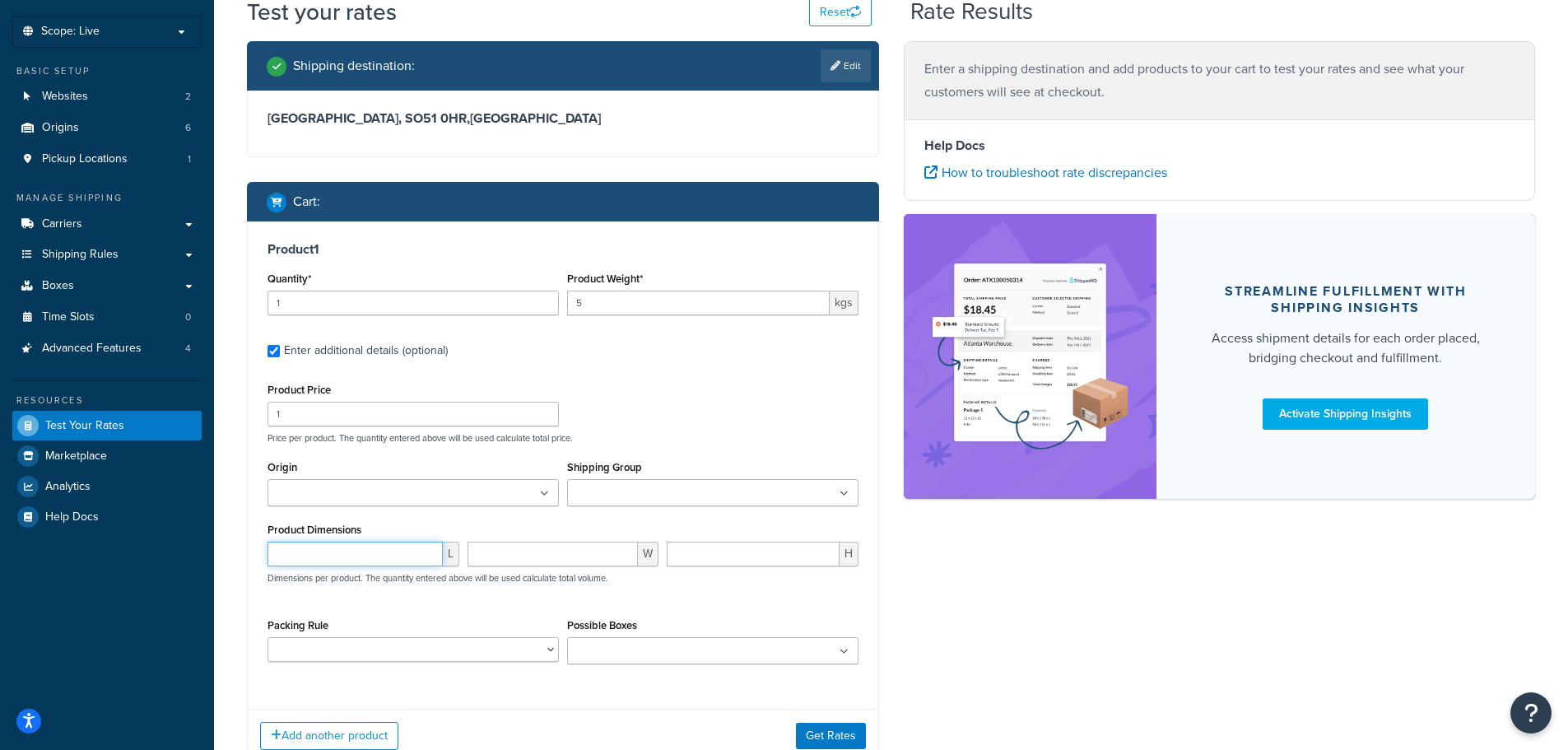
click at [308, 557] on input "number" at bounding box center [354, 553] width 175 height 24
type input "60"
type input "40"
type input "30"
click at [835, 739] on button "Get Rates" at bounding box center [830, 735] width 69 height 26
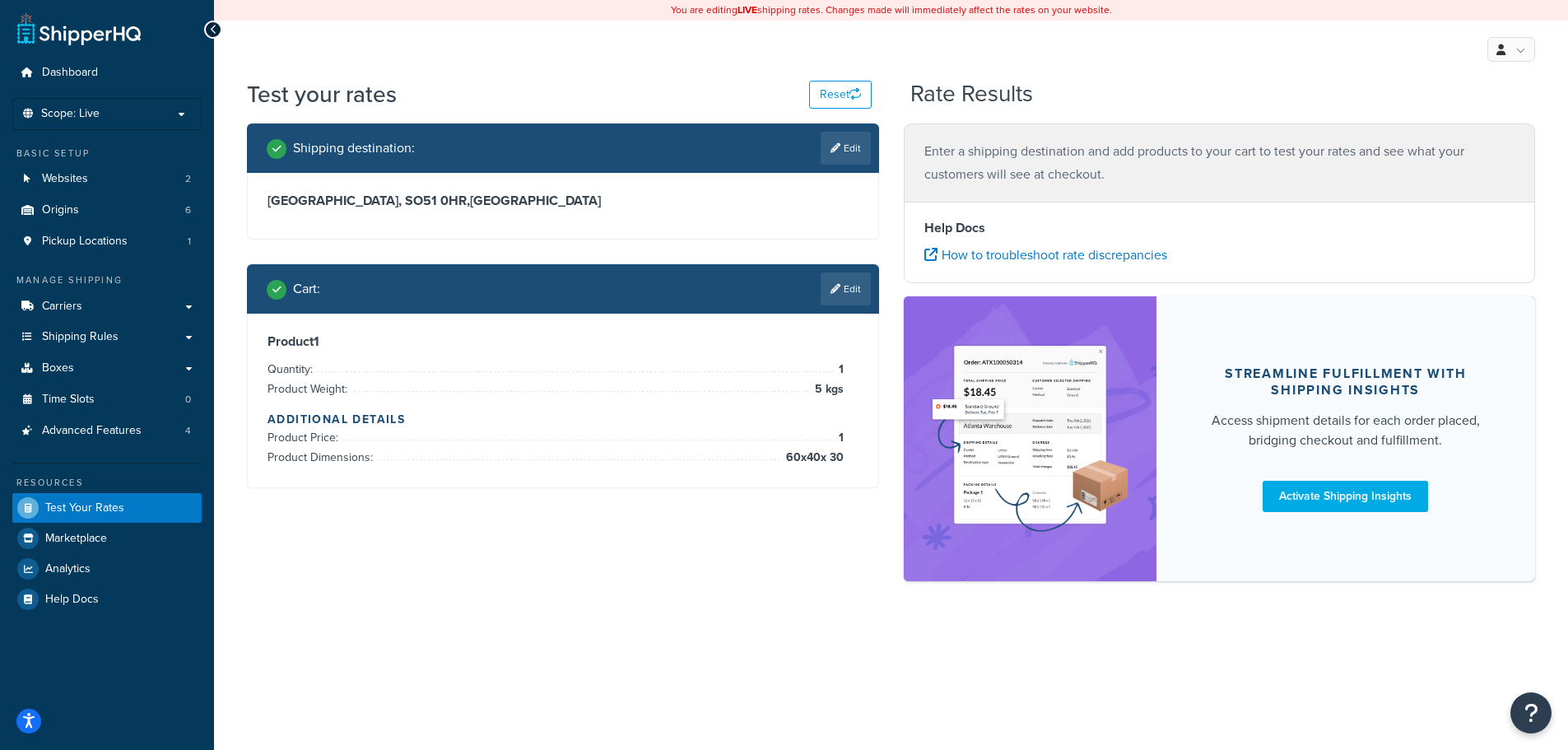
scroll to position [0, 0]
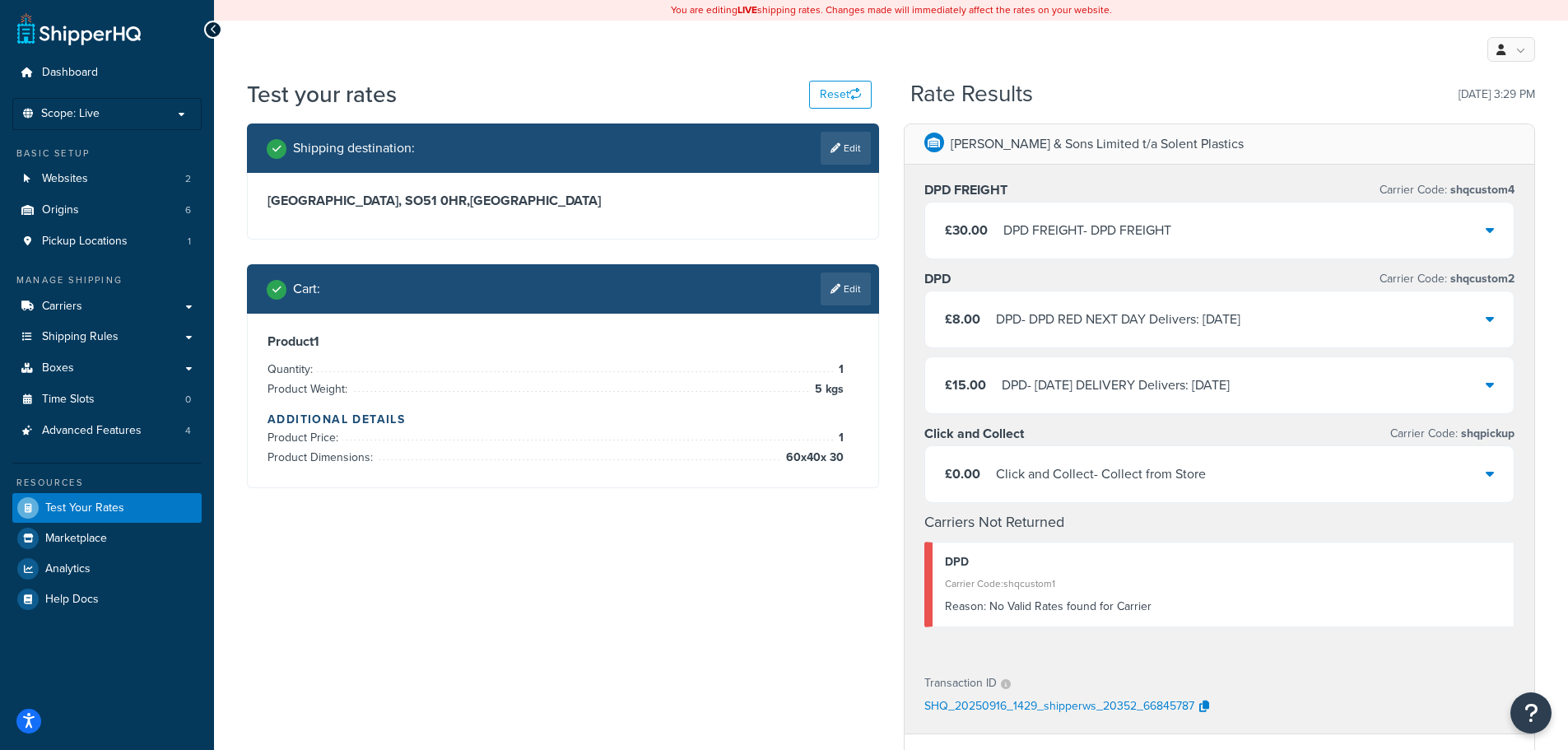
click at [1121, 325] on div "DPD - DPD RED NEXT DAY Delivers: Thu, 18 Sep" at bounding box center [1118, 319] width 245 height 23
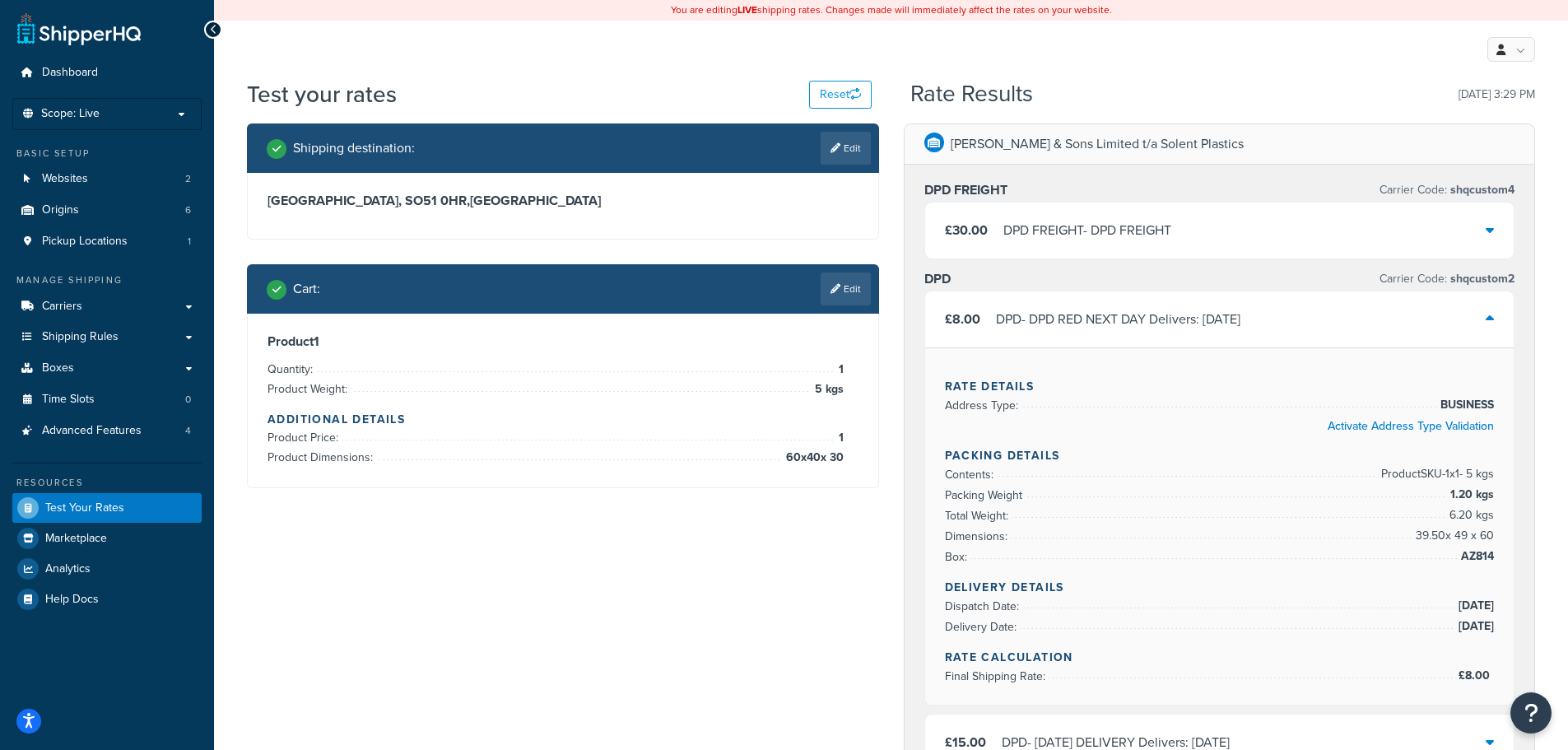
click at [1143, 235] on div "DPD FREIGHT - DPD FREIGHT" at bounding box center [1087, 231] width 168 height 23
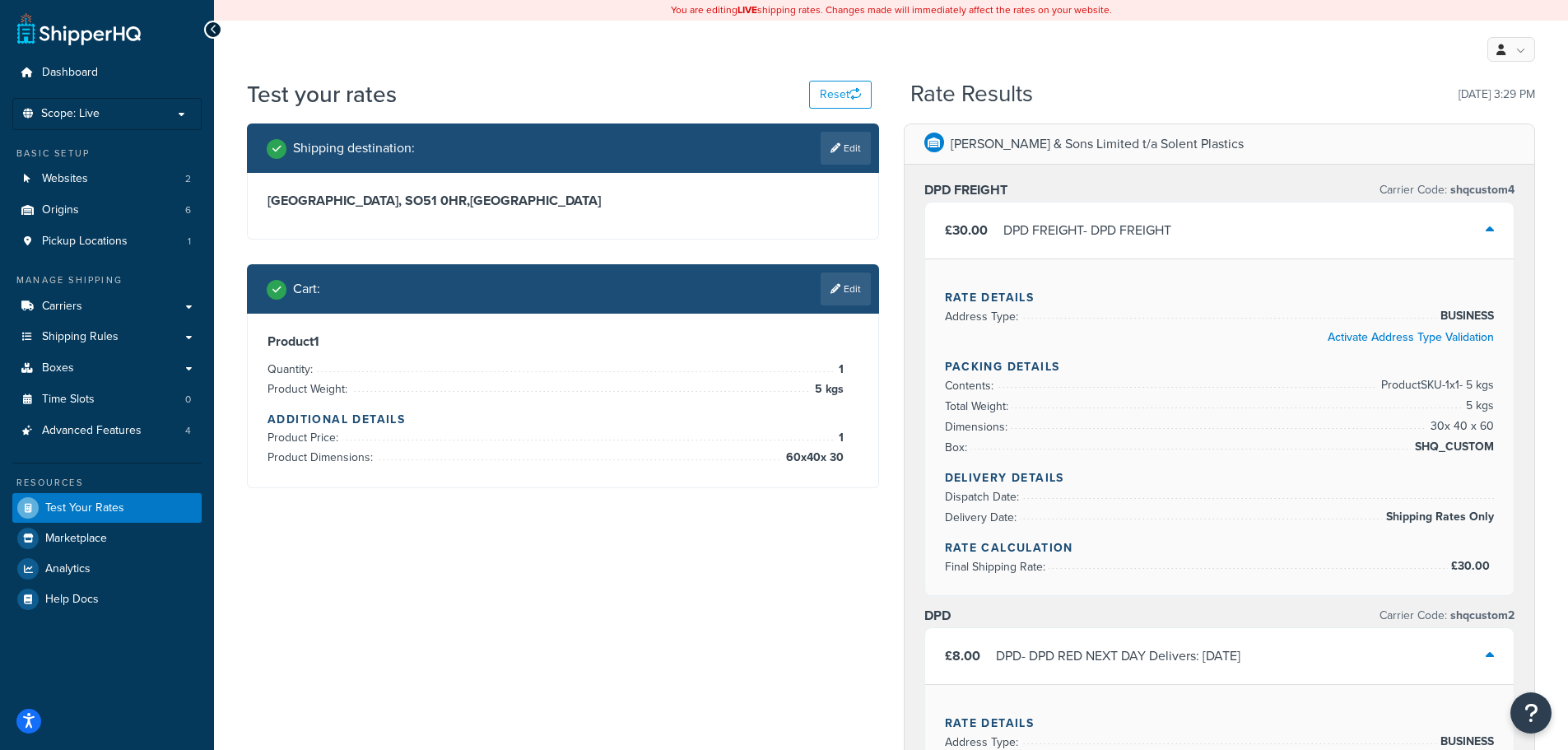
click at [1141, 231] on div "DPD FREIGHT - DPD FREIGHT" at bounding box center [1087, 231] width 168 height 23
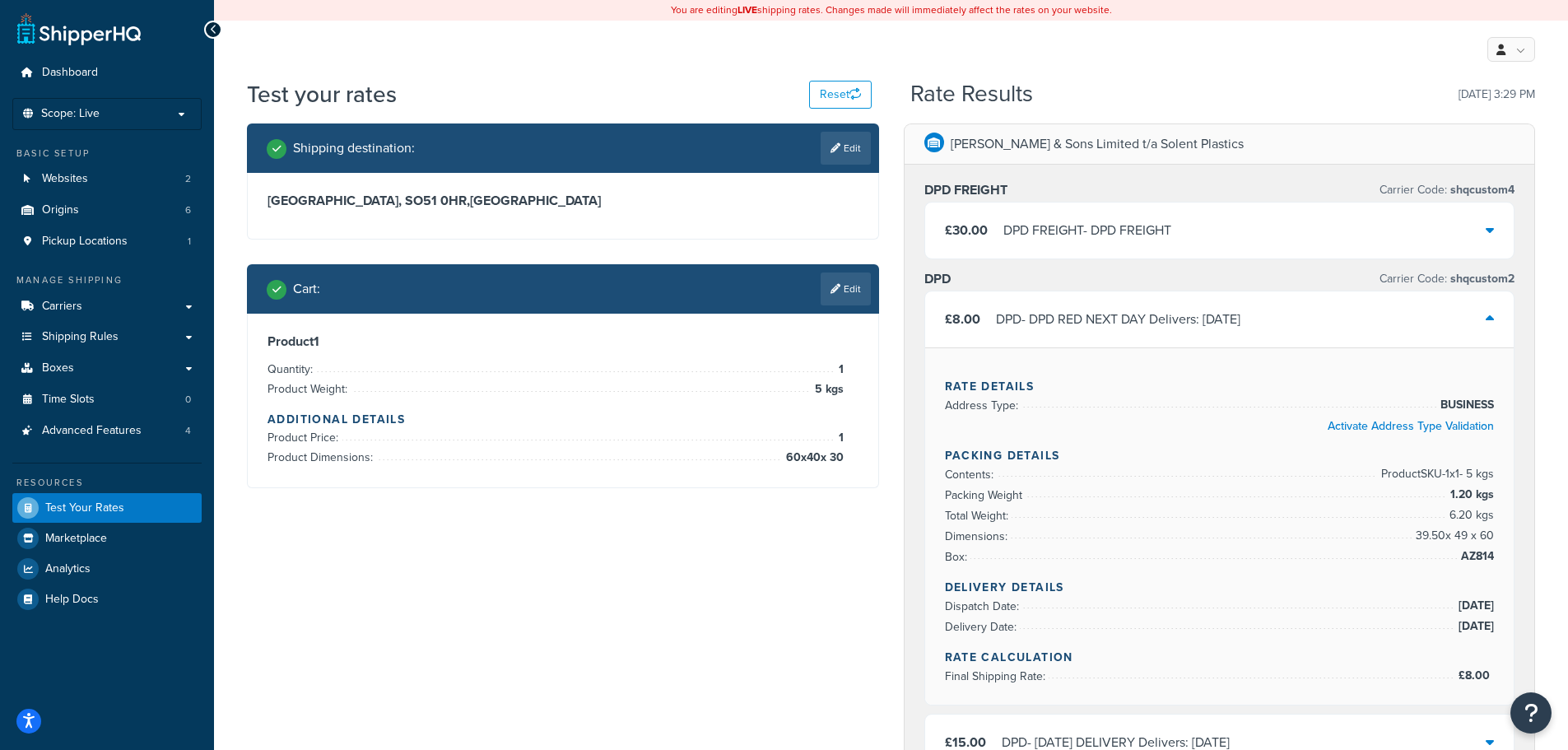
click at [1161, 337] on div "£8.00 DPD - DPD RED NEXT DAY Delivers: Thu, 18 Sep" at bounding box center [1220, 319] width 589 height 56
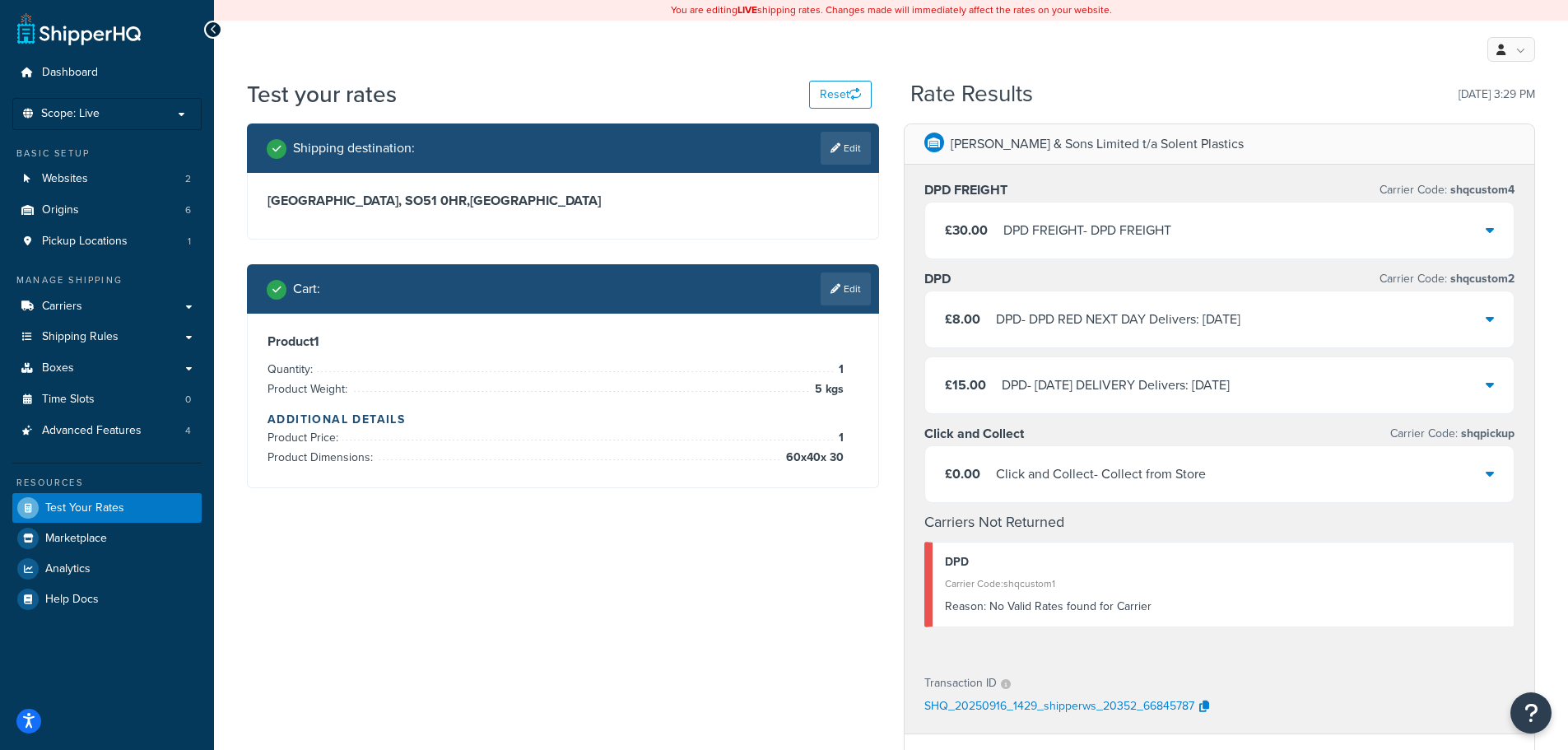
click at [1083, 243] on div "£30.00 DPD FREIGHT - DPD FREIGHT" at bounding box center [1220, 230] width 589 height 56
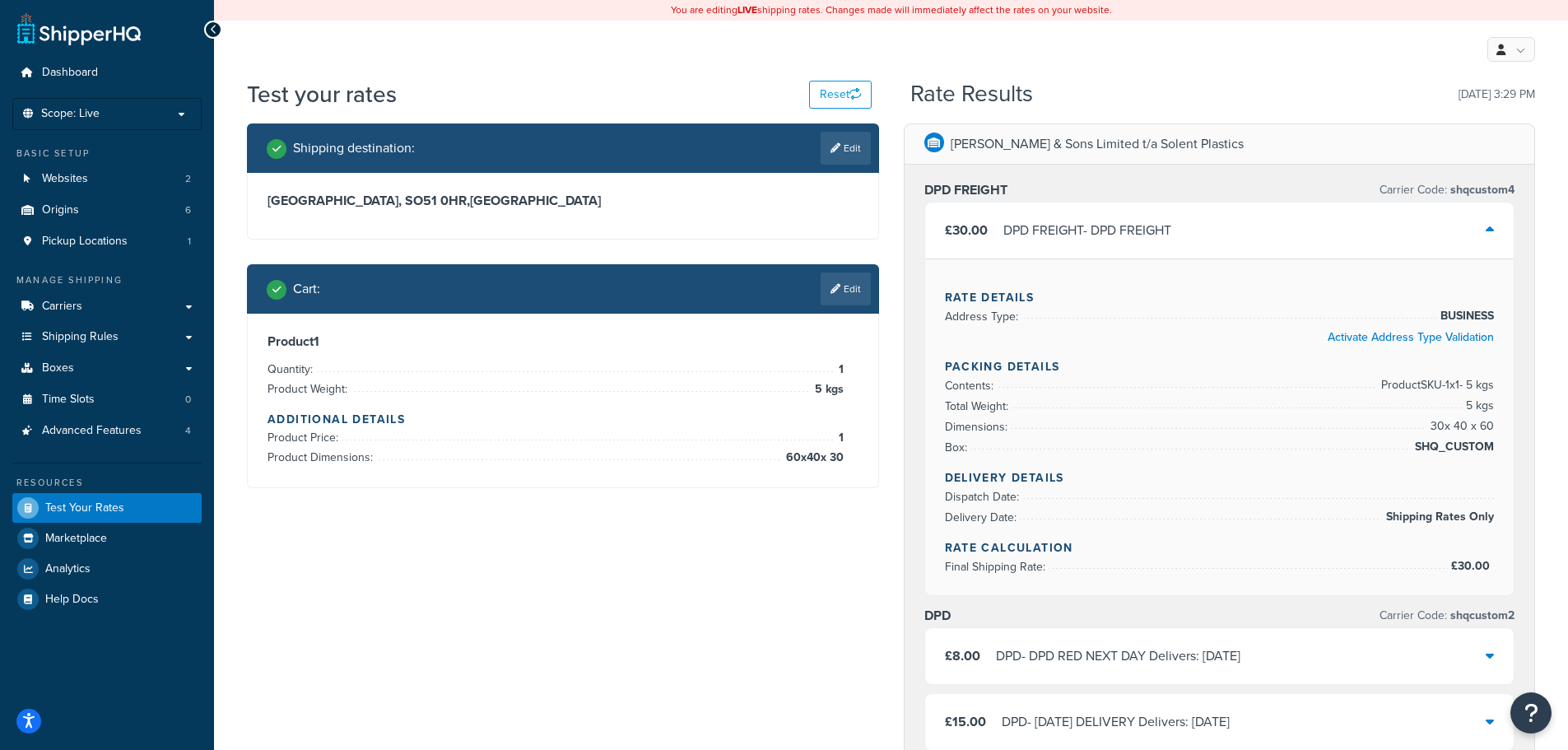
click at [1236, 235] on div "£30.00 DPD FREIGHT - DPD FREIGHT" at bounding box center [1220, 230] width 589 height 56
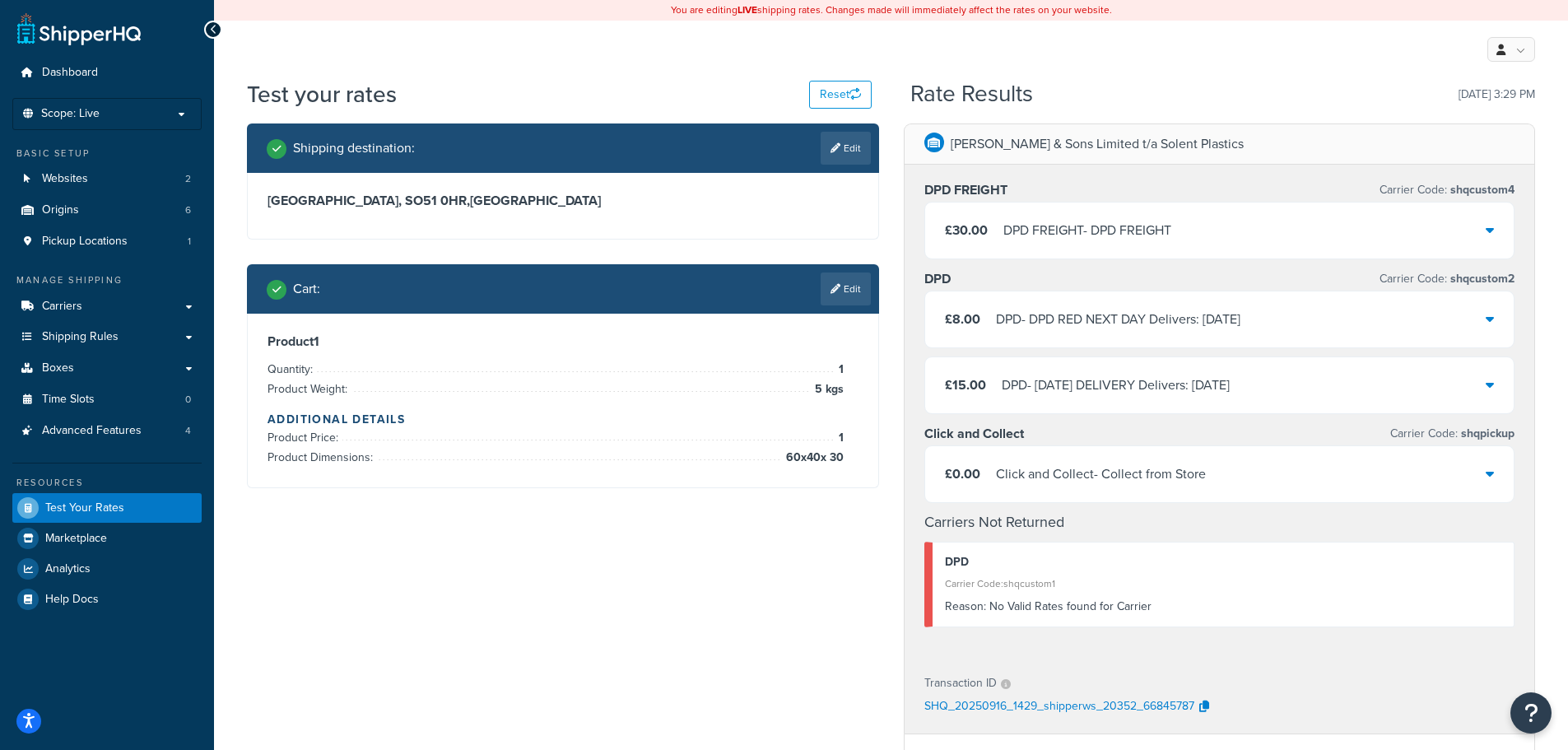
click at [1128, 228] on div "DPD FREIGHT - DPD FREIGHT" at bounding box center [1087, 231] width 168 height 23
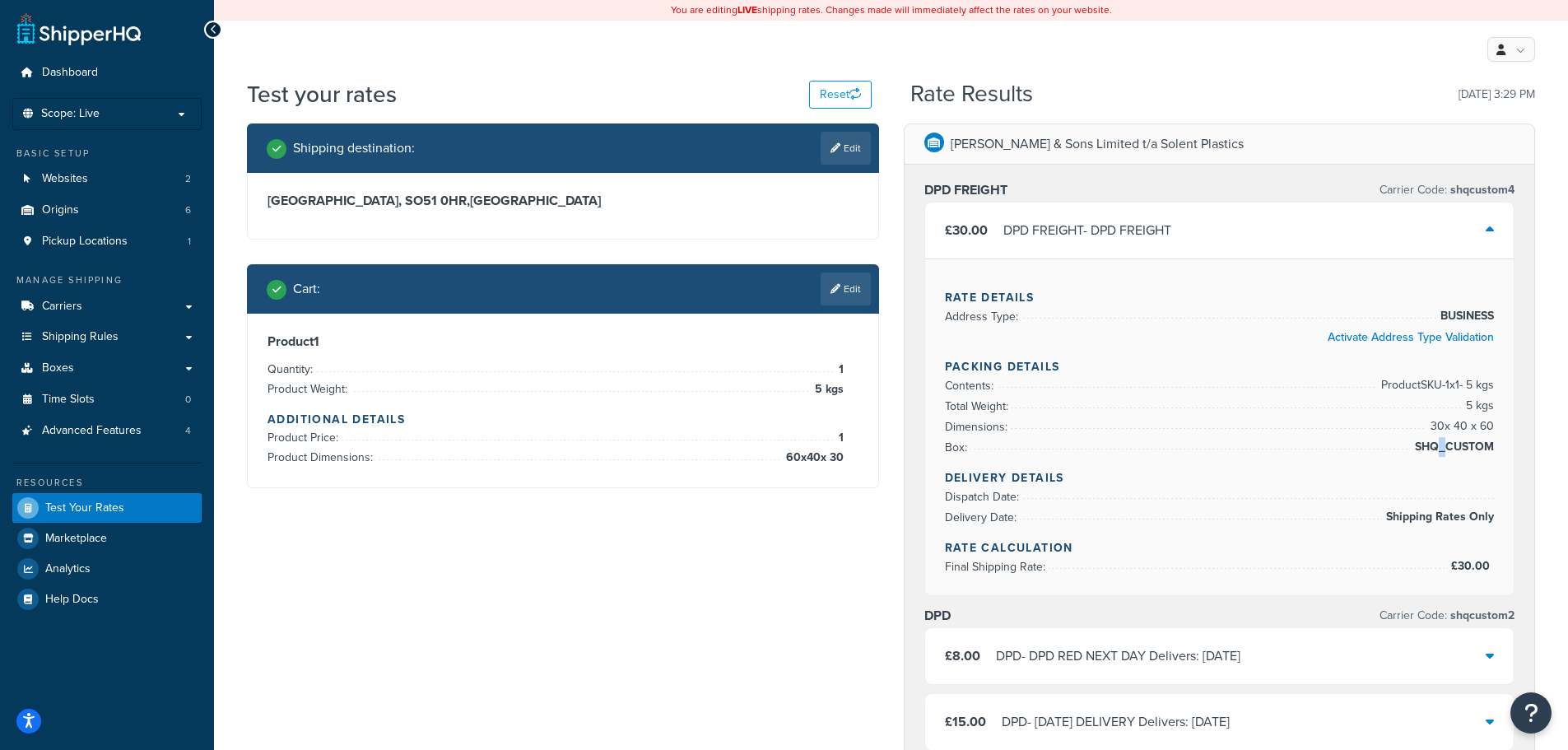
drag, startPoint x: 1438, startPoint y: 446, endPoint x: 1449, endPoint y: 447, distance: 11.0
click at [1449, 447] on span "SHQ_CUSTOM" at bounding box center [1452, 447] width 83 height 20
click at [1482, 447] on span "SHQ_CUSTOM" at bounding box center [1452, 447] width 83 height 20
drag, startPoint x: 1482, startPoint y: 448, endPoint x: 1425, endPoint y: 443, distance: 57.2
click at [1425, 443] on span "SHQ_CUSTOM" at bounding box center [1452, 447] width 83 height 20
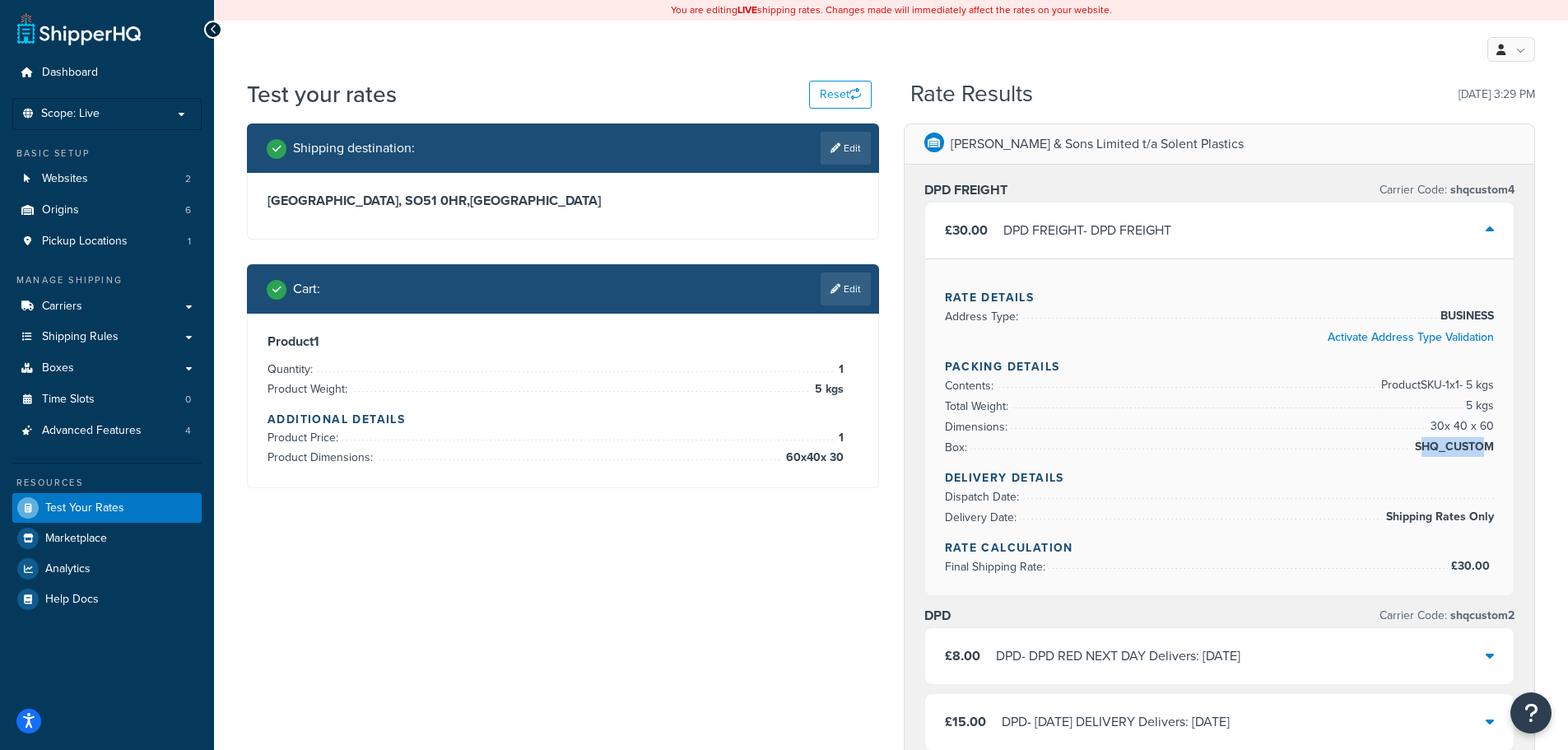
click at [1445, 444] on span "SHQ_CUSTOM" at bounding box center [1452, 447] width 83 height 20
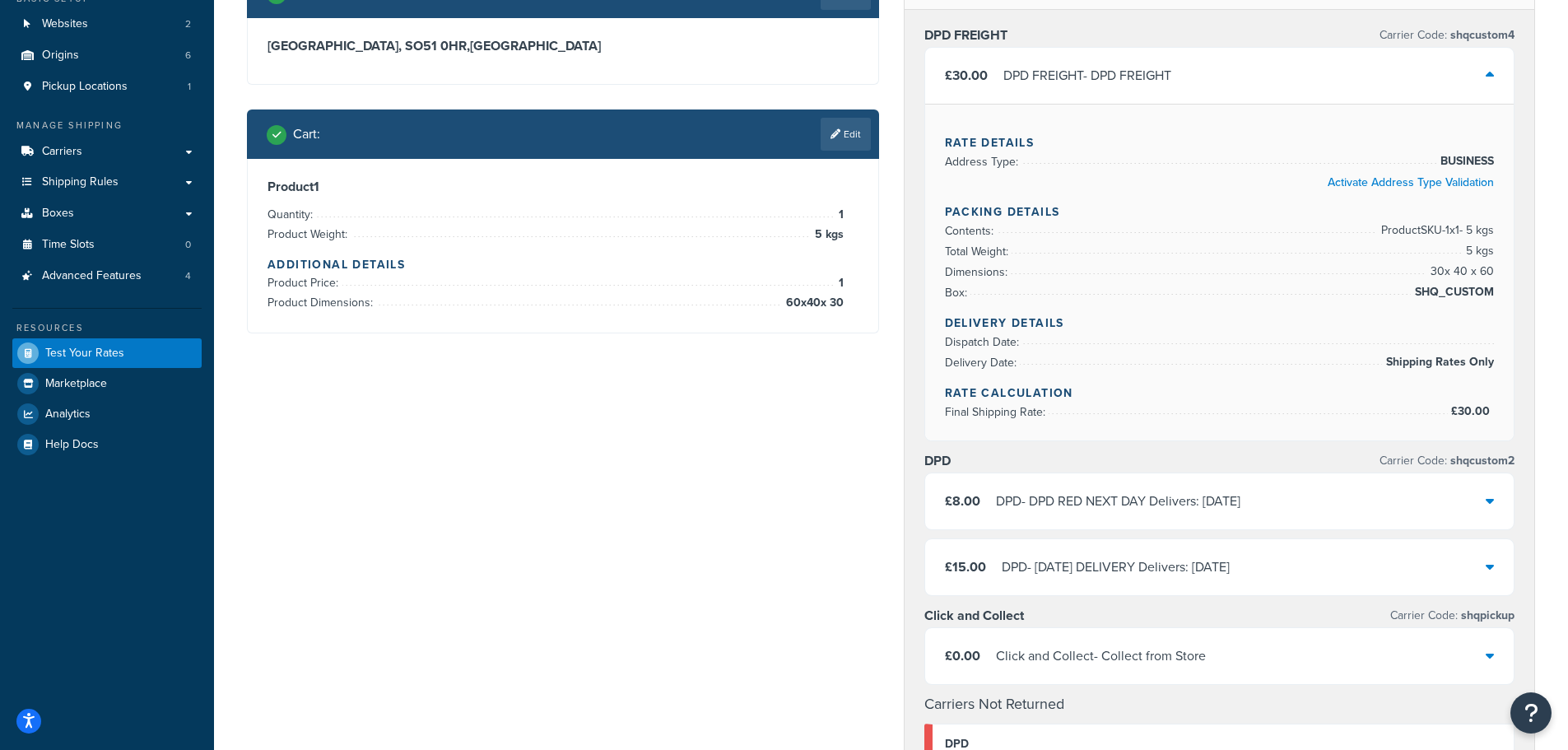
scroll to position [164, 0]
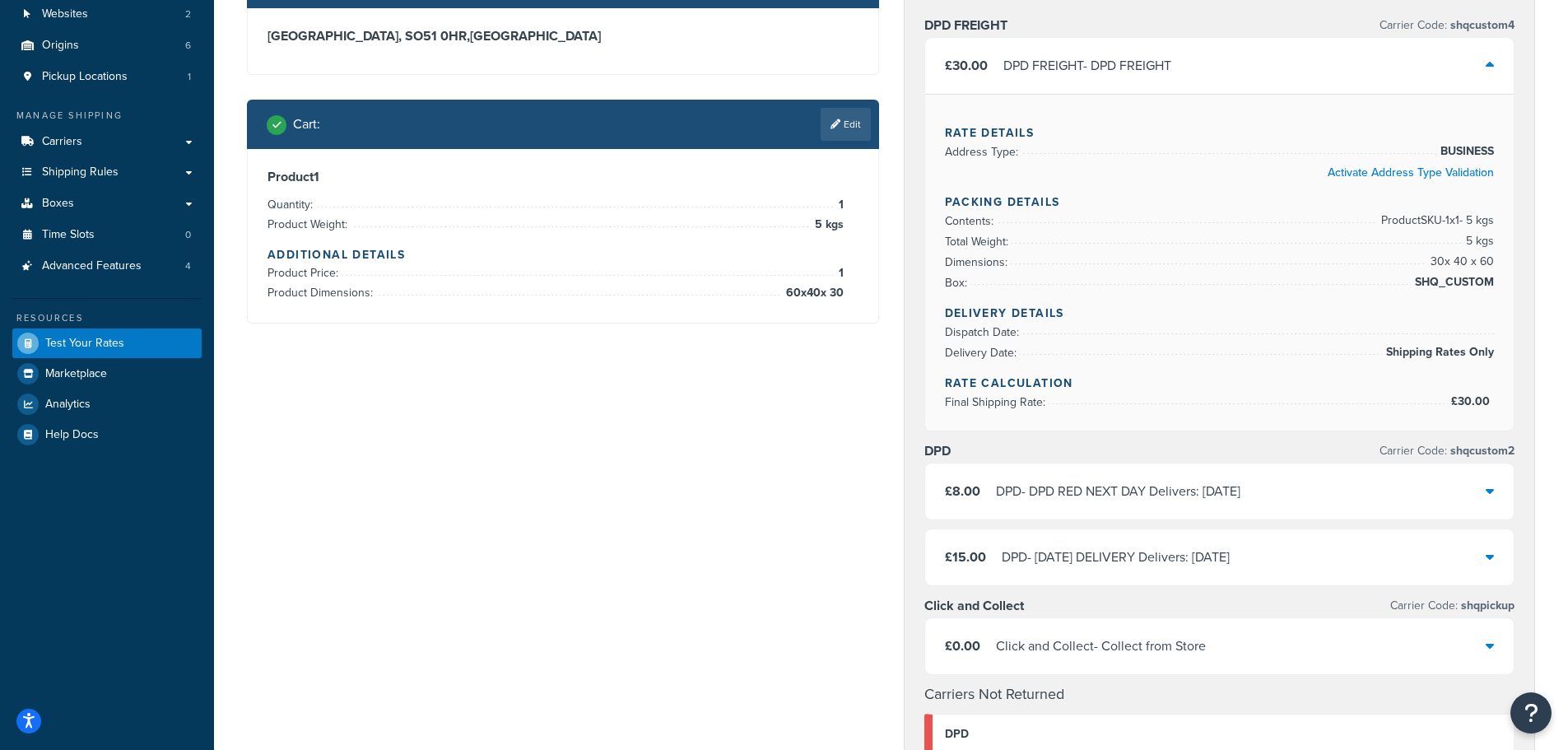
click at [1240, 493] on div "DPD - DPD RED NEXT DAY Delivers: Thu, 18 Sep" at bounding box center [1118, 492] width 245 height 23
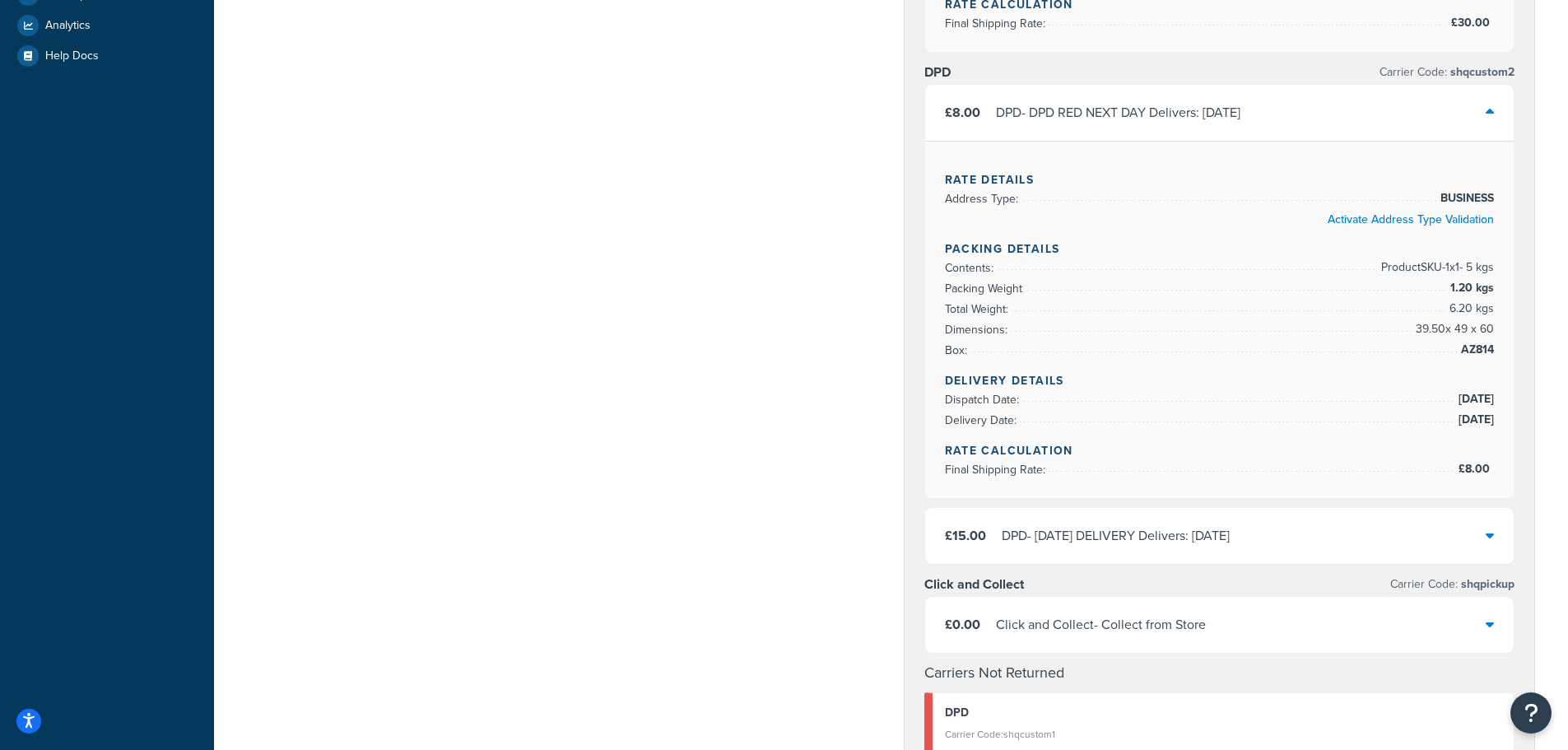
scroll to position [577, 0]
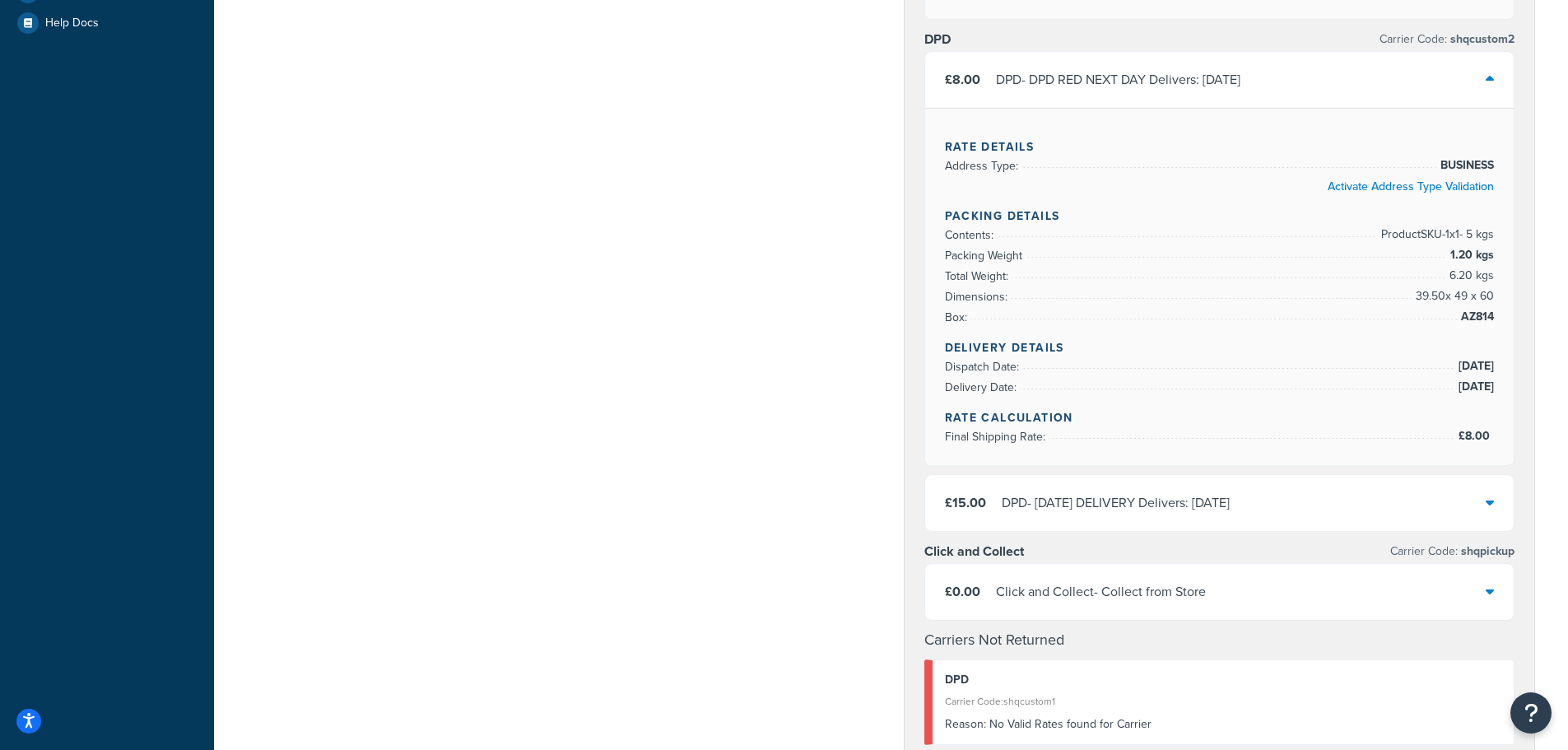
click at [1229, 508] on div "DPD - SATURDAY DELIVERY Delivers: Sat, 20 Sep" at bounding box center [1115, 503] width 228 height 23
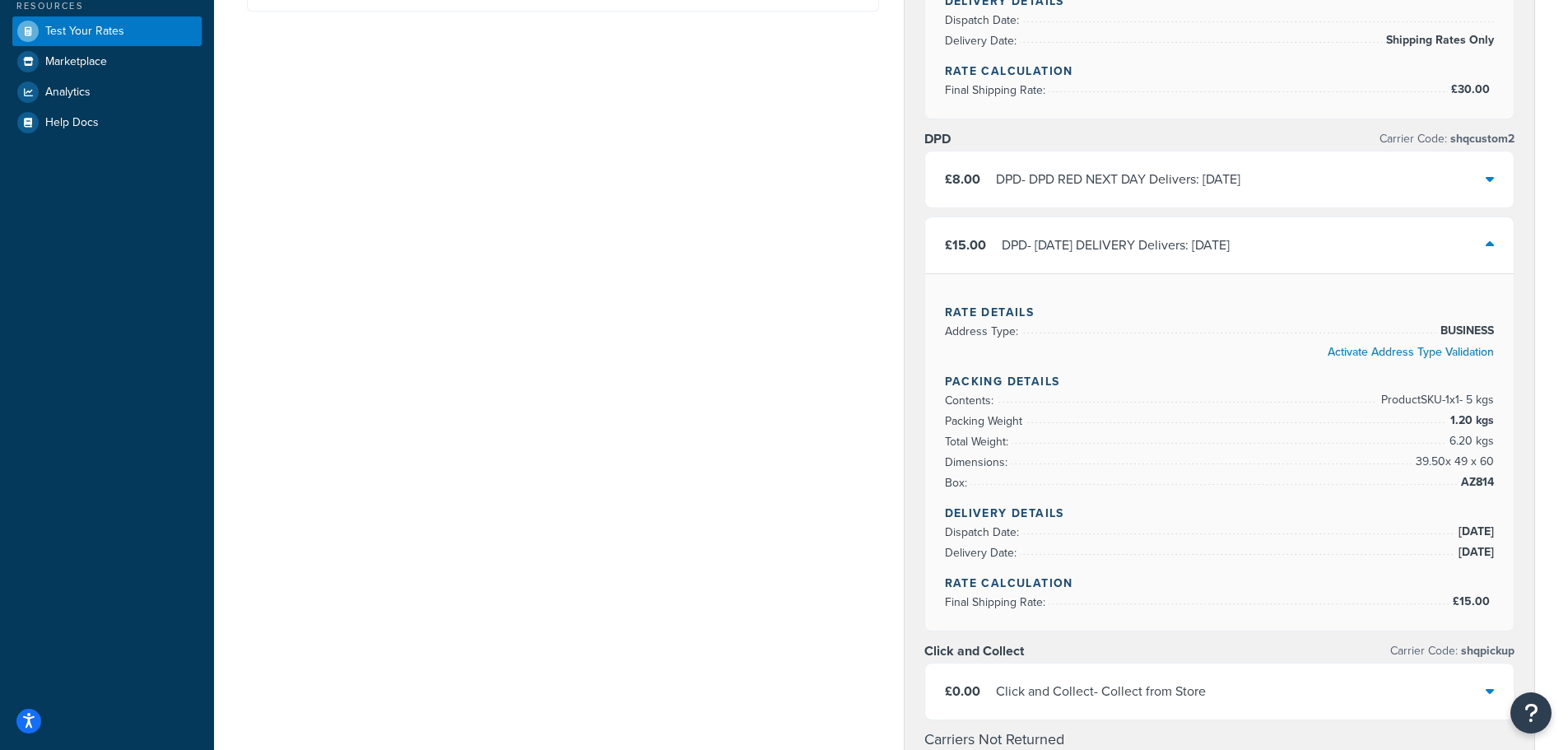
scroll to position [82, 0]
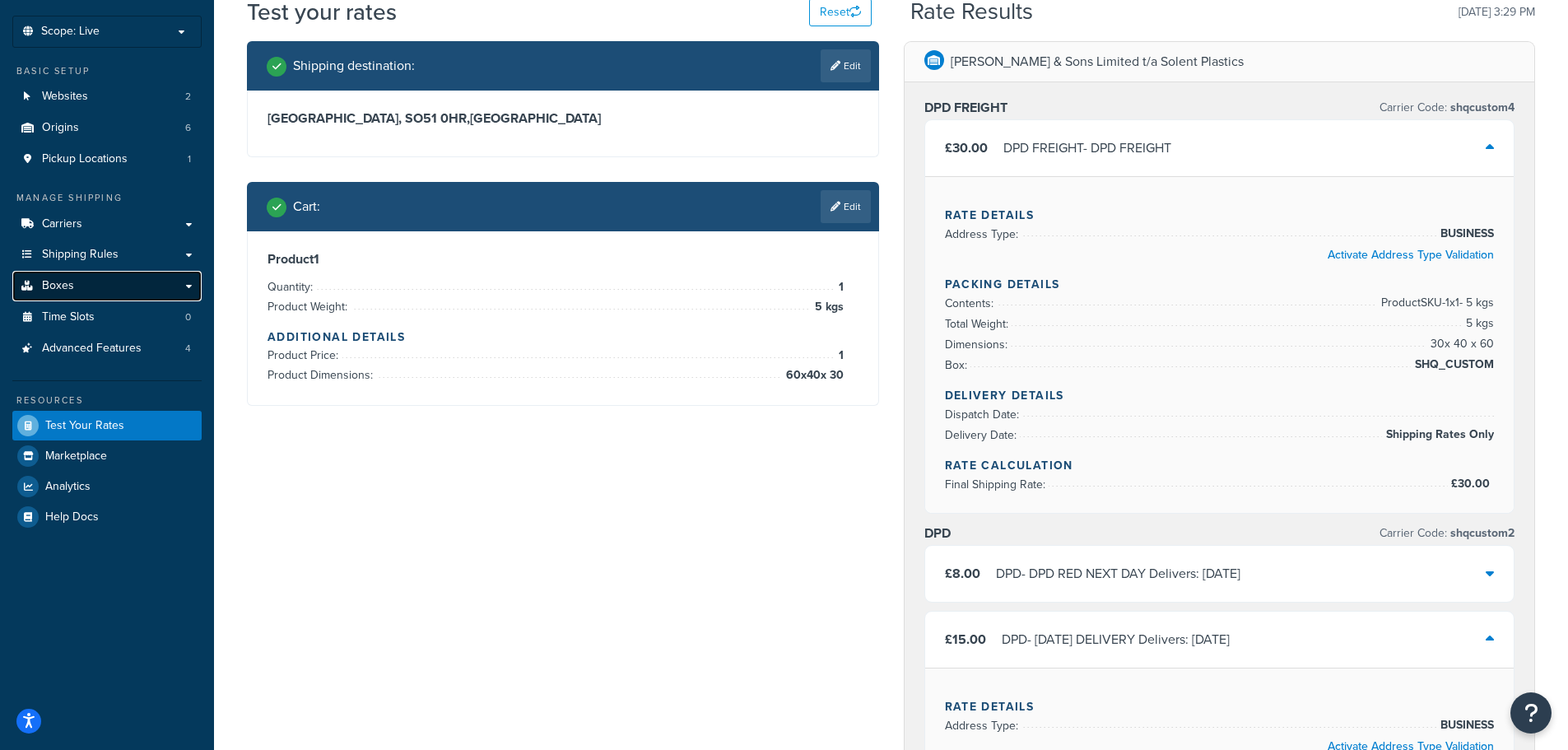
click at [122, 287] on link "Boxes" at bounding box center [107, 286] width 189 height 30
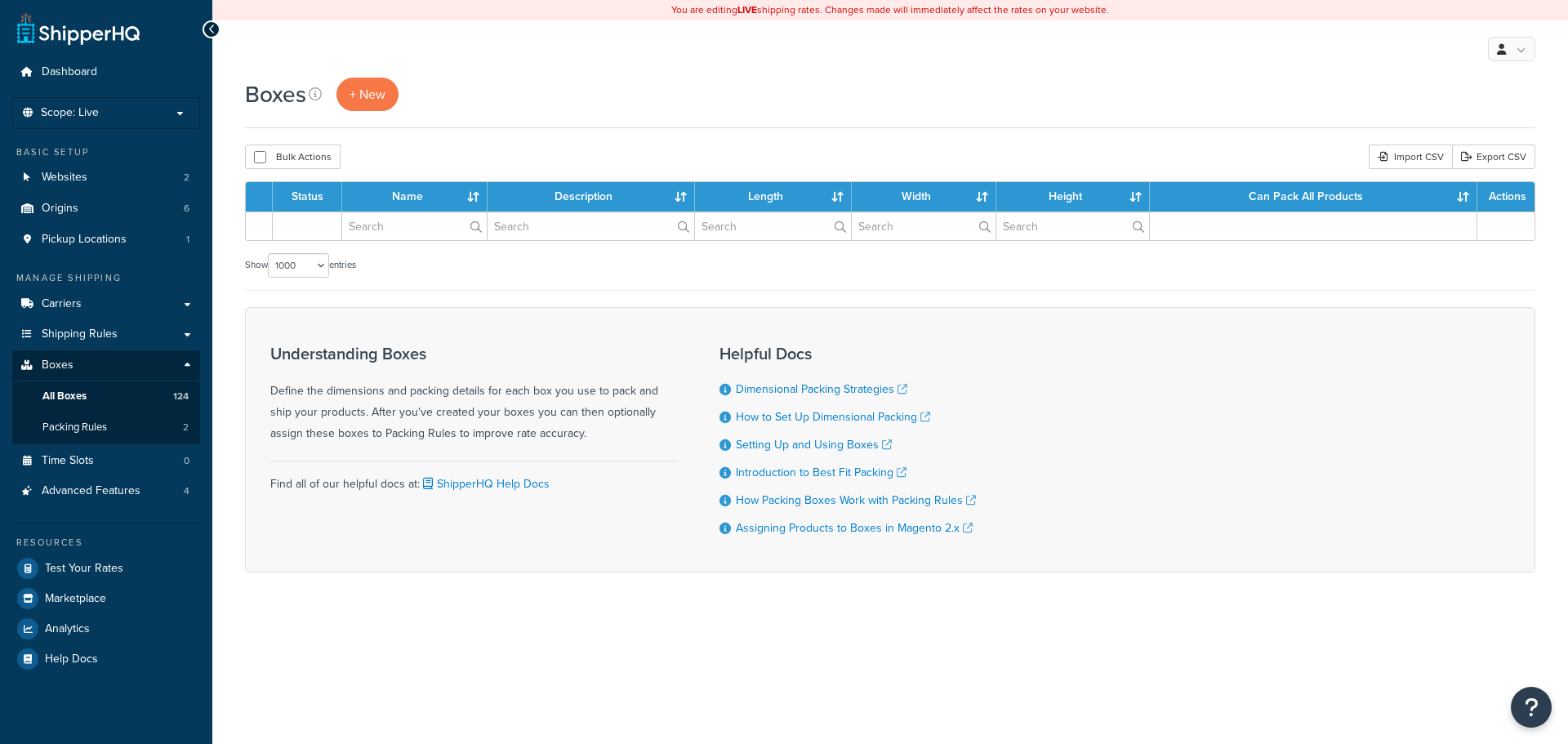
select select "1000"
click at [104, 427] on span "Packing Rules" at bounding box center [75, 427] width 64 height 14
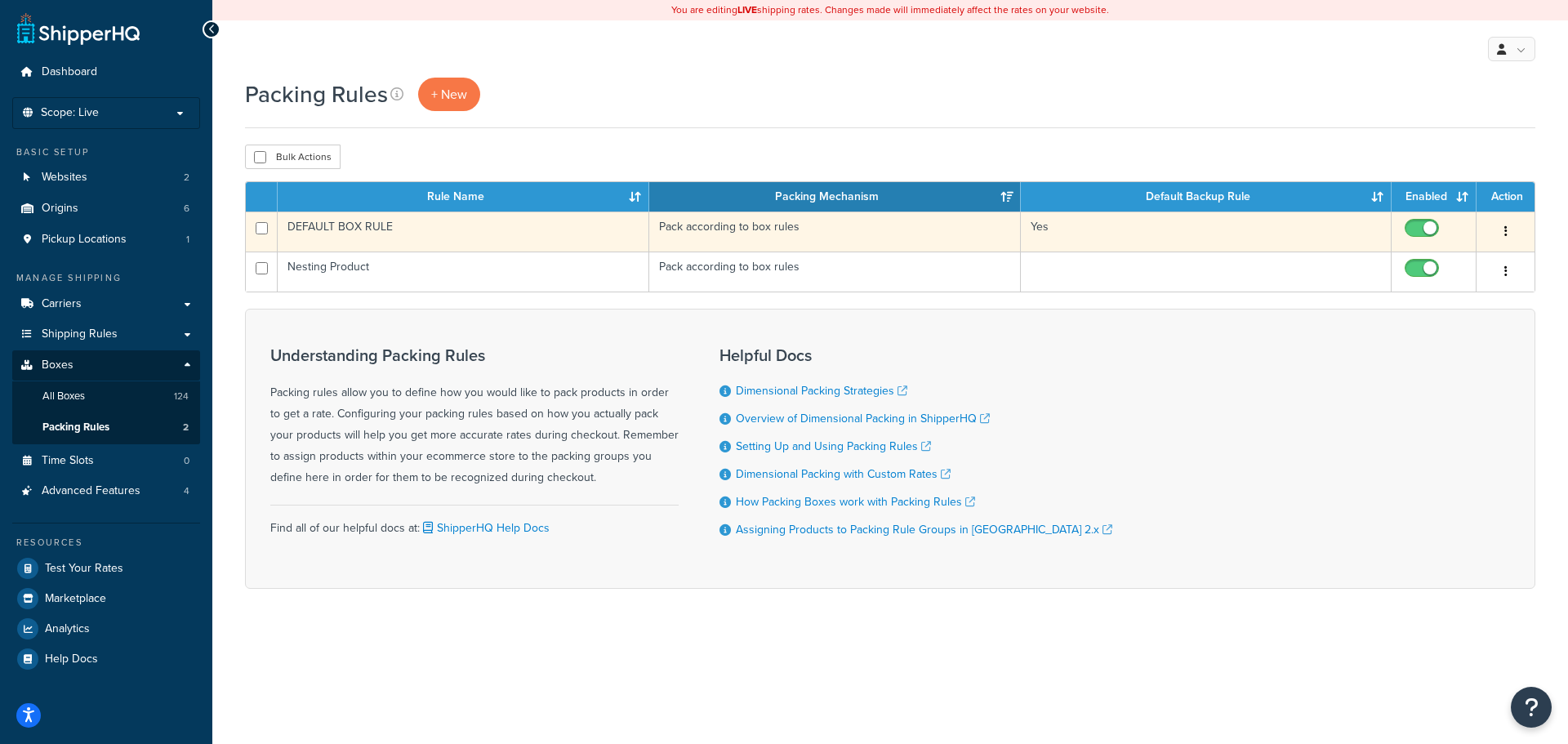
click at [413, 229] on td "DEFAULT BOX RULE" at bounding box center [463, 231] width 372 height 40
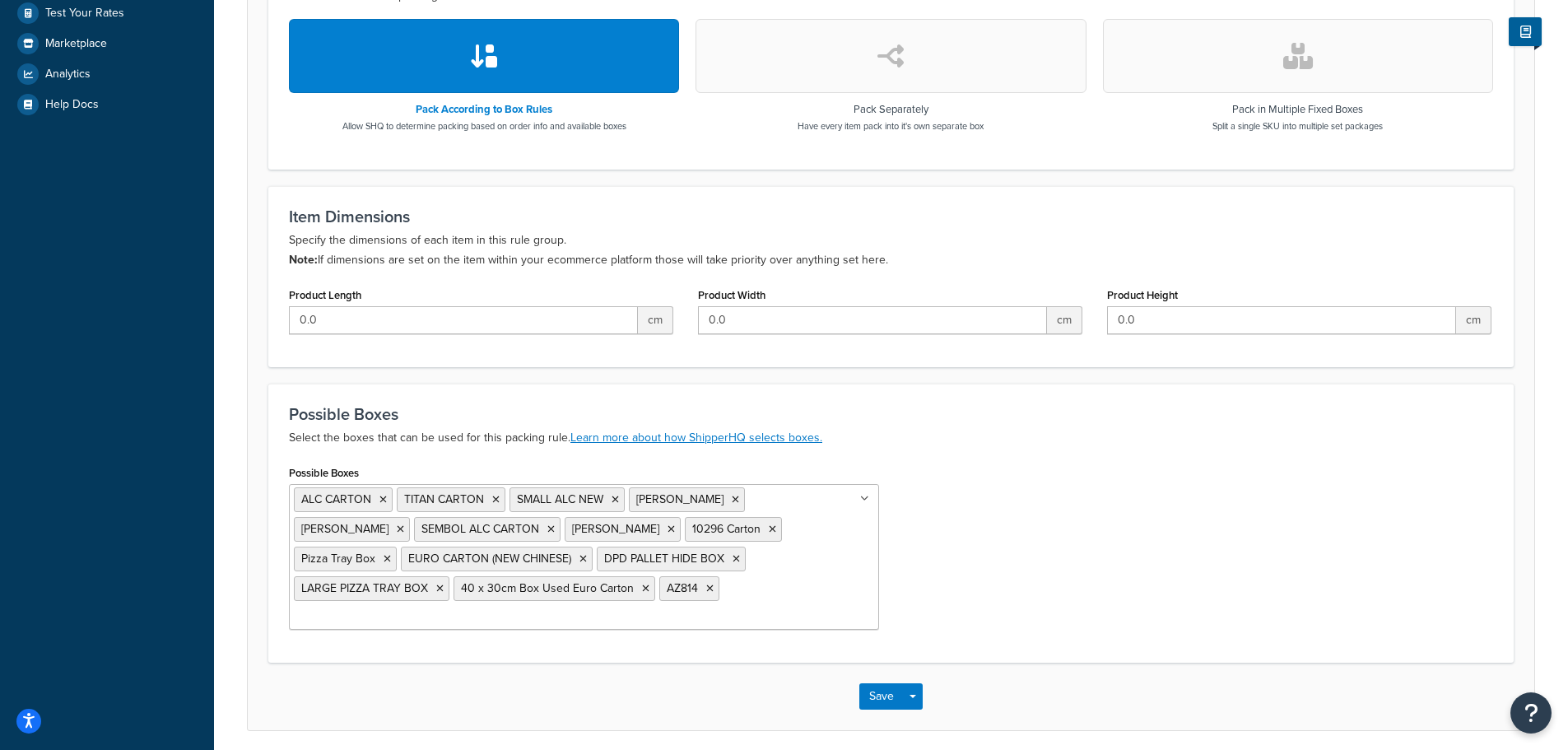
scroll to position [577, 0]
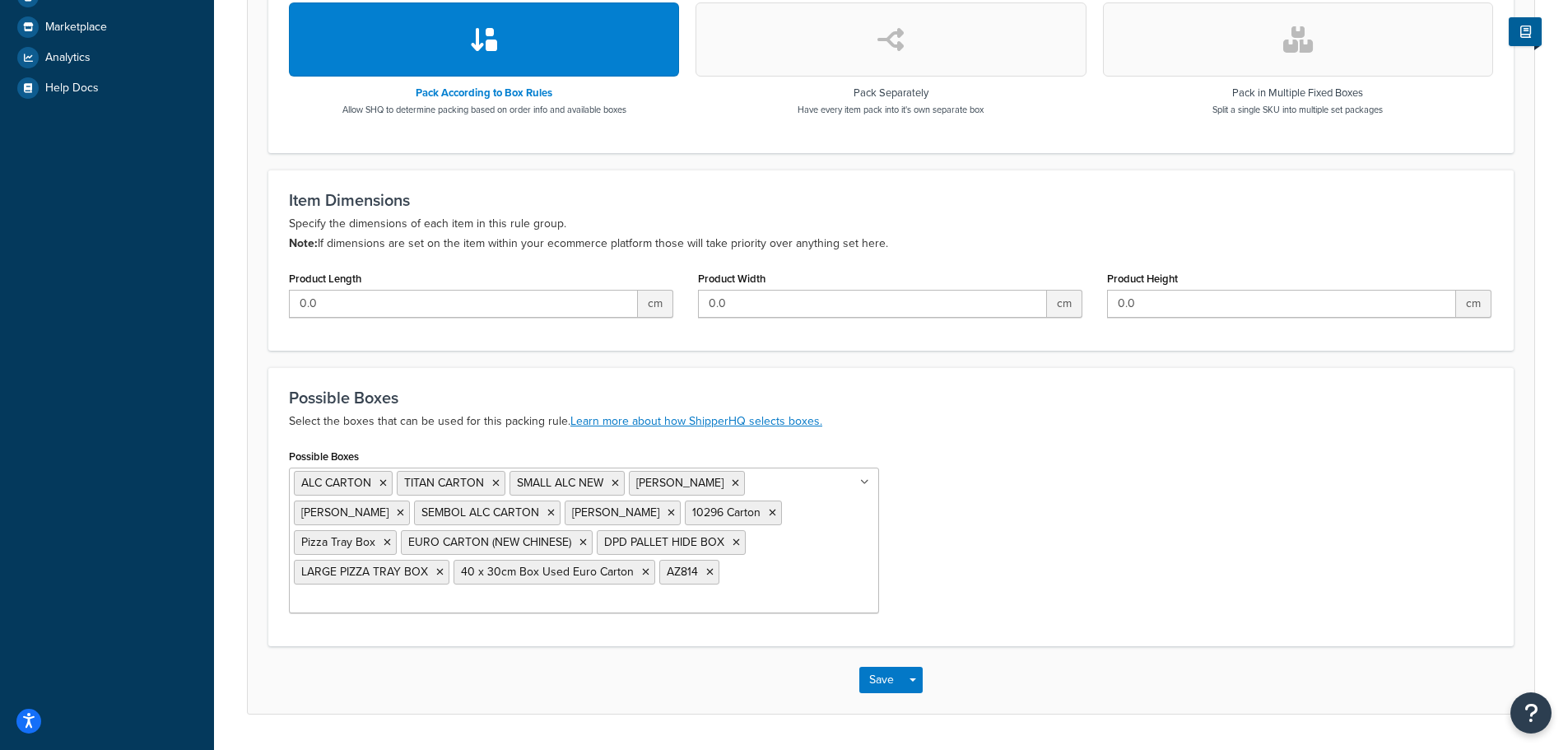
click at [439, 592] on input "Possible Boxes" at bounding box center [366, 601] width 146 height 18
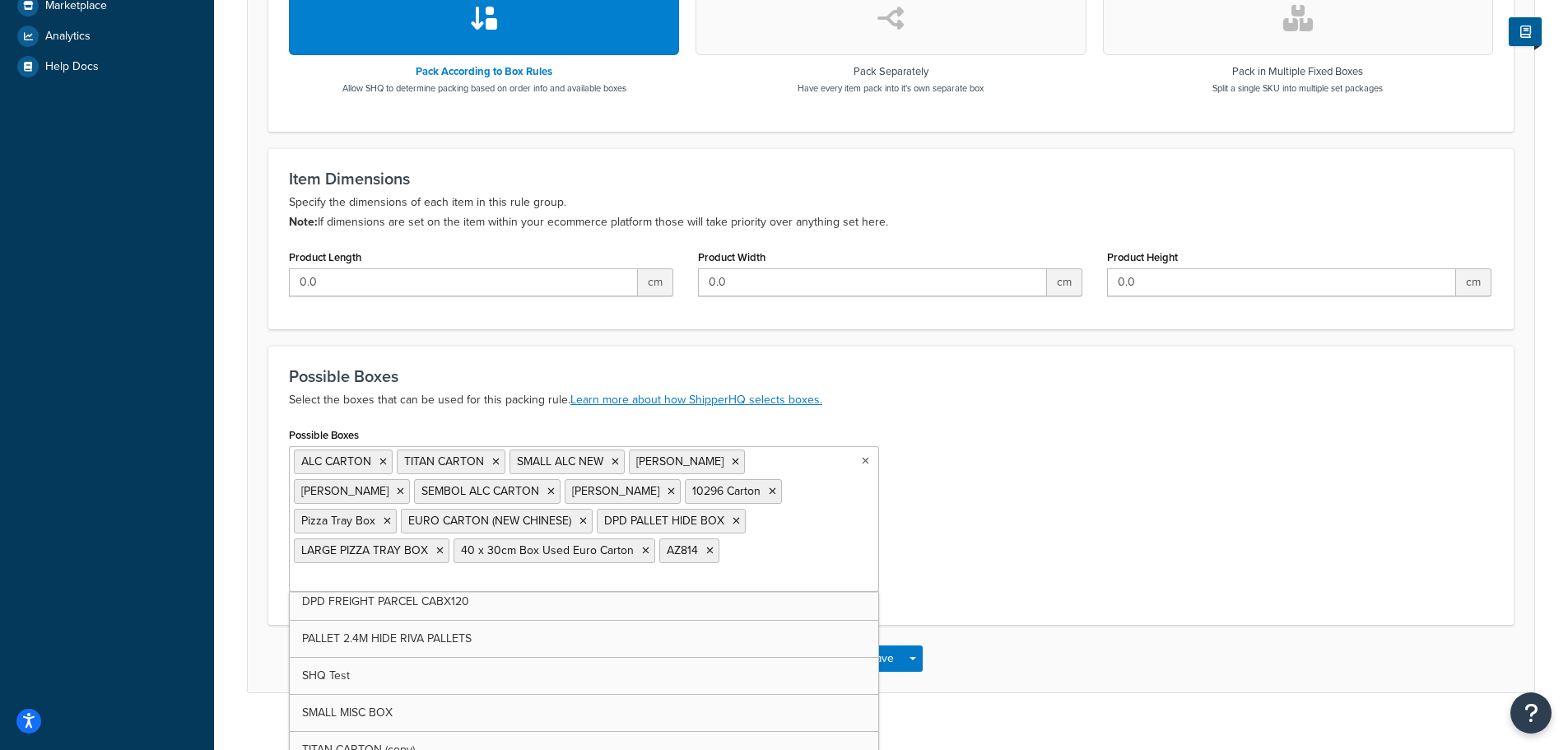
scroll to position [0, 0]
click at [1007, 456] on div "Possible Boxes ALC CARTON TITAN CARTON SMALL ALC NEW IRIS CARTON ATSL Carton SE…" at bounding box center [891, 513] width 1228 height 181
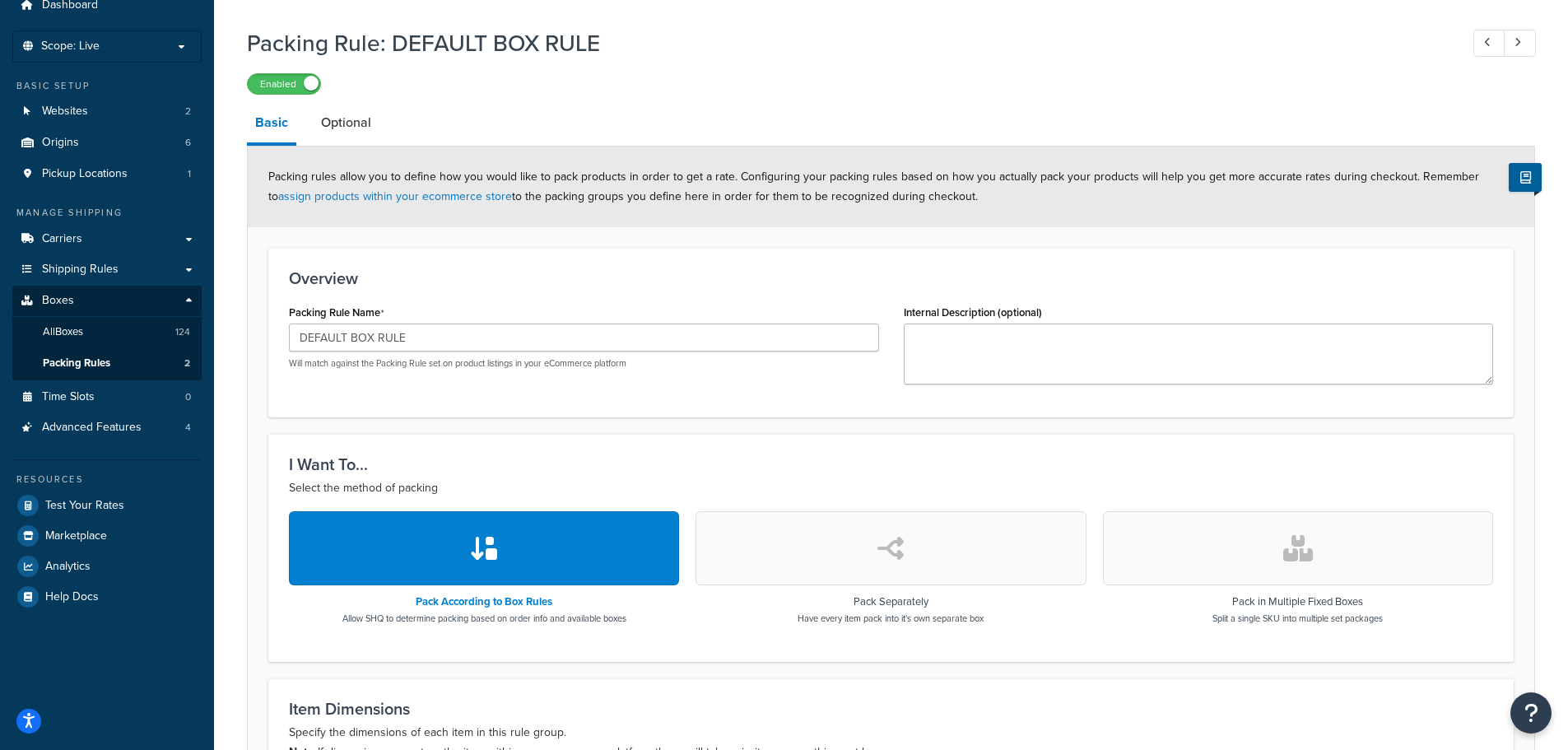
scroll to position [22, 0]
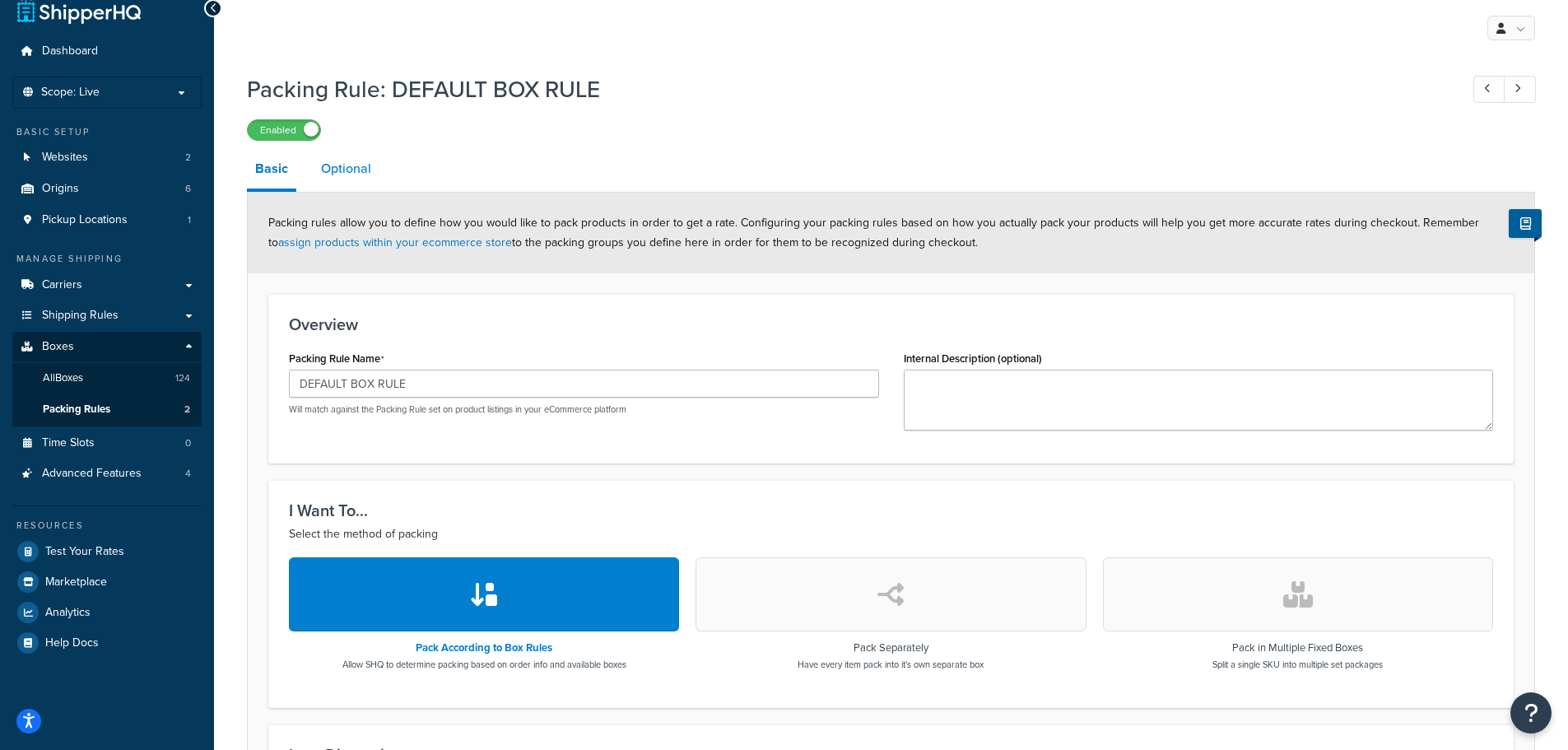
click at [354, 171] on link "Optional" at bounding box center [346, 168] width 67 height 39
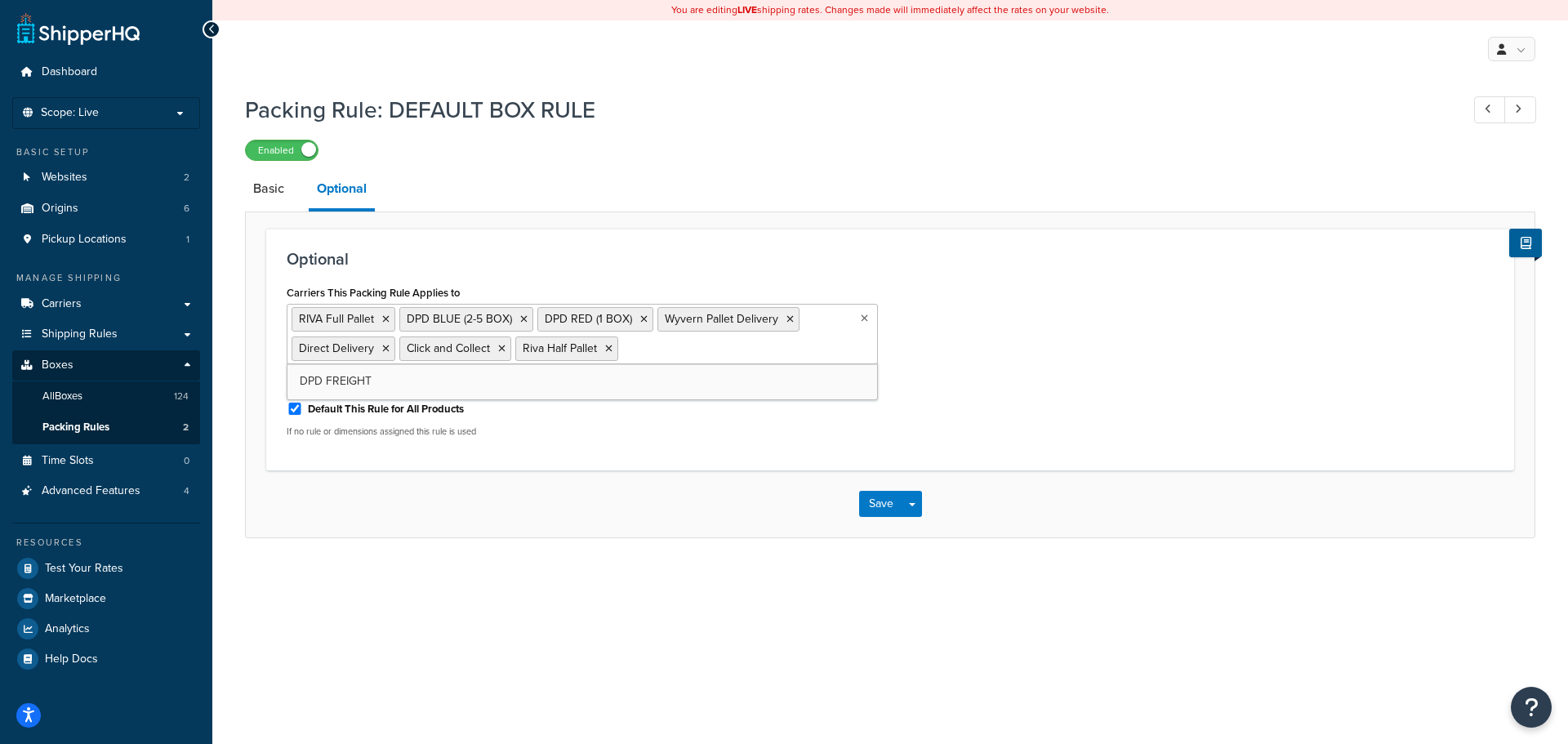
click at [683, 354] on input "Carriers This Packing Rule Applies to" at bounding box center [695, 348] width 145 height 17
click at [880, 509] on button "Save" at bounding box center [881, 503] width 44 height 26
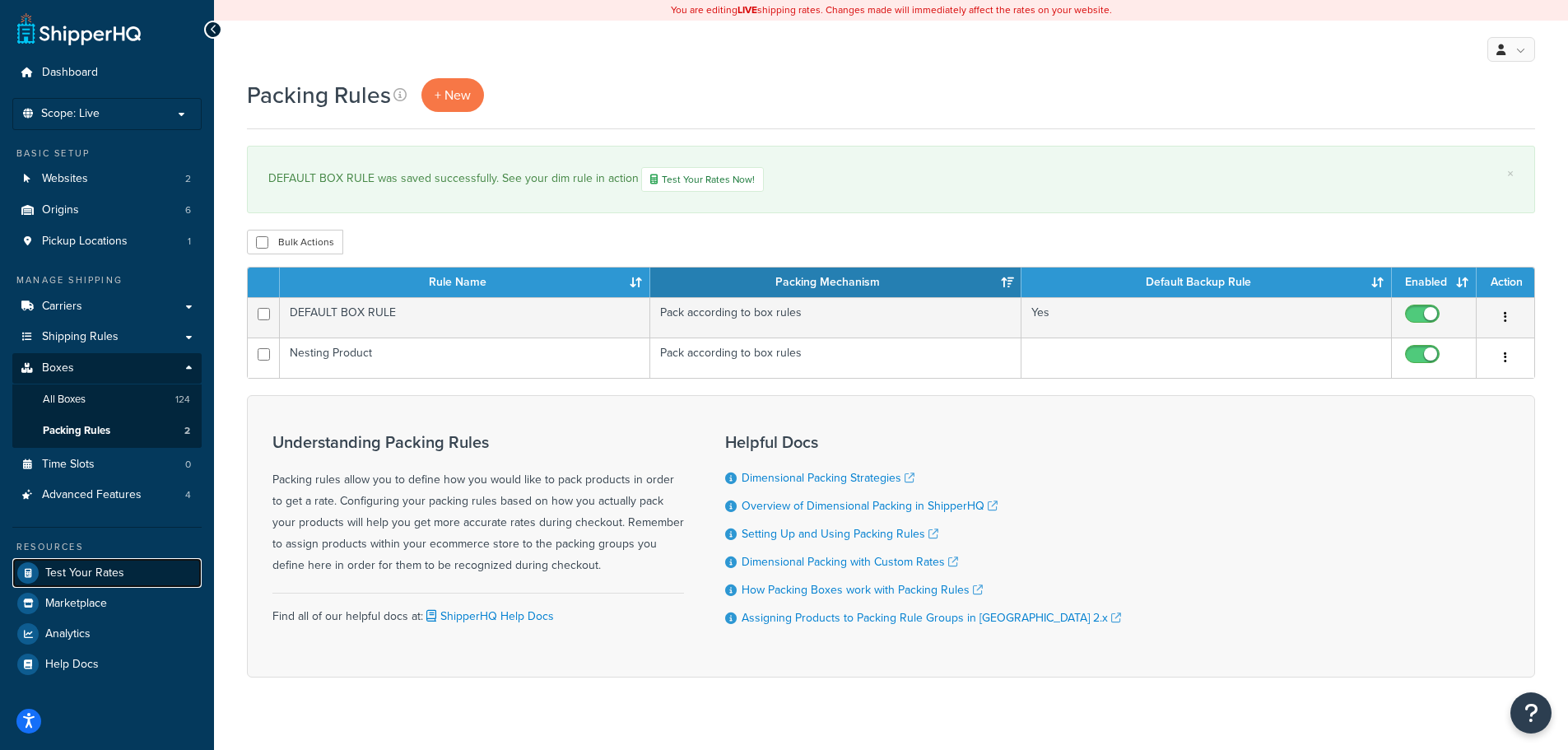
click at [103, 567] on span "Test Your Rates" at bounding box center [84, 574] width 79 height 14
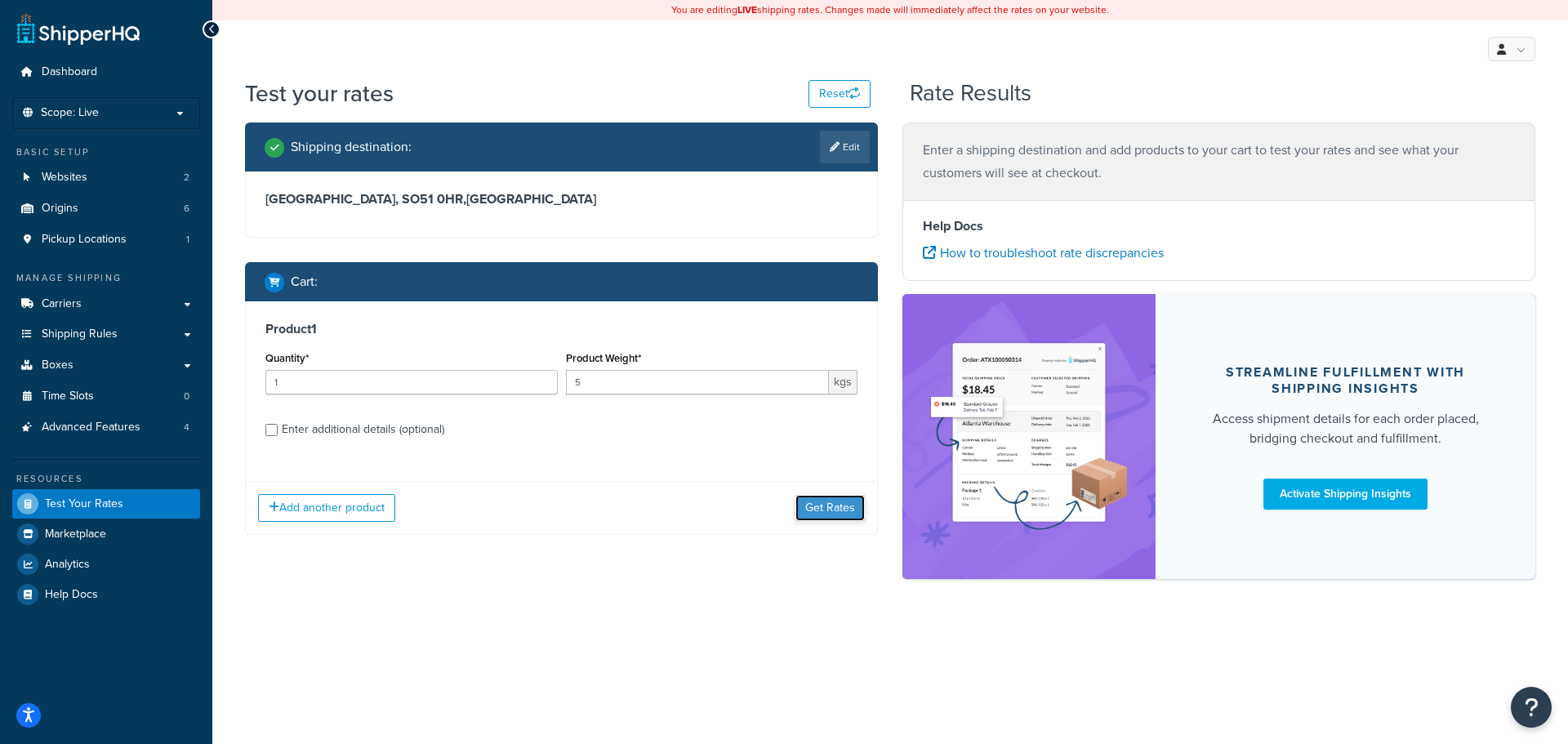
click at [846, 513] on button "Get Rates" at bounding box center [830, 508] width 69 height 26
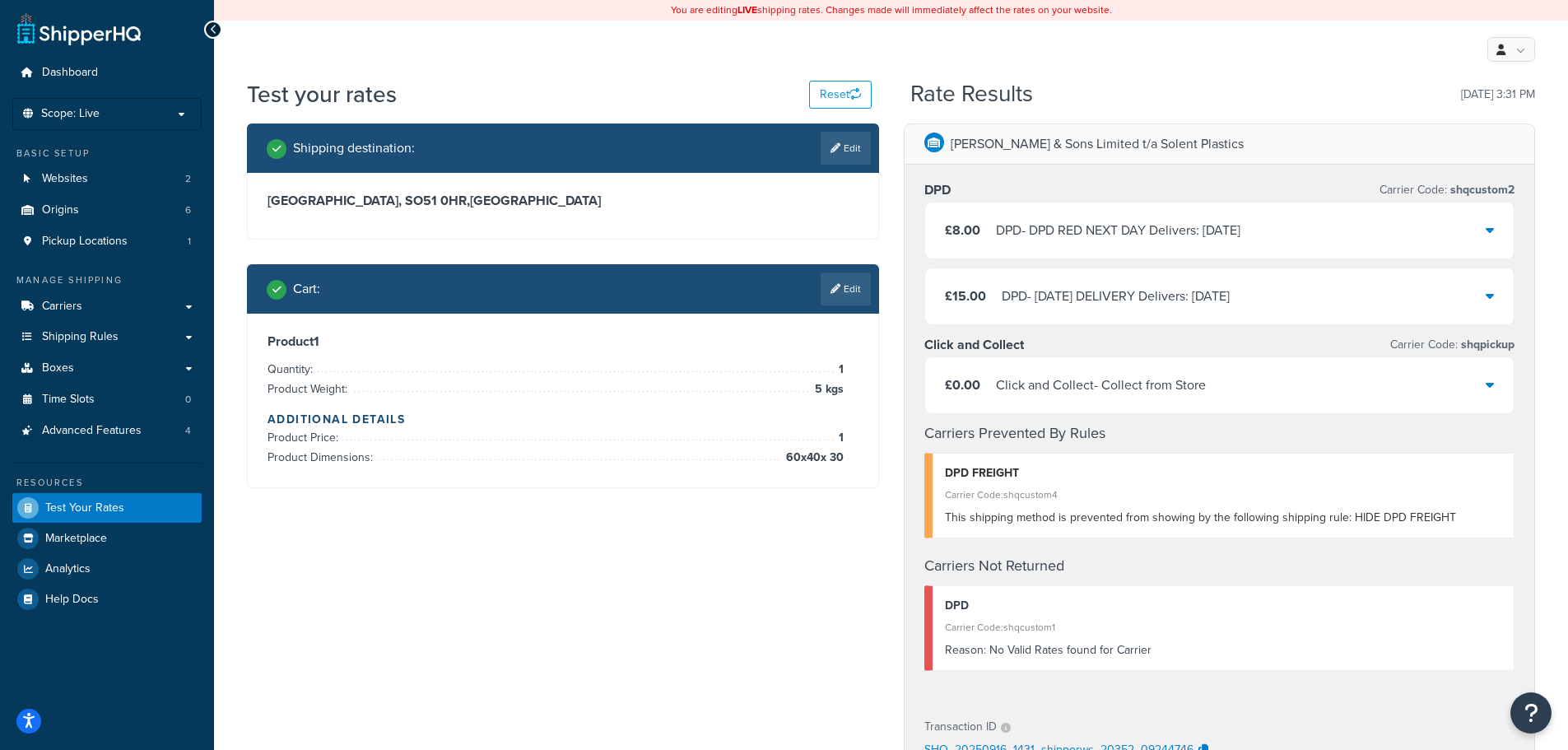
click at [1059, 211] on div "£8.00 DPD - DPD RED NEXT DAY Delivers: Thu, 18 Sep" at bounding box center [1220, 230] width 589 height 56
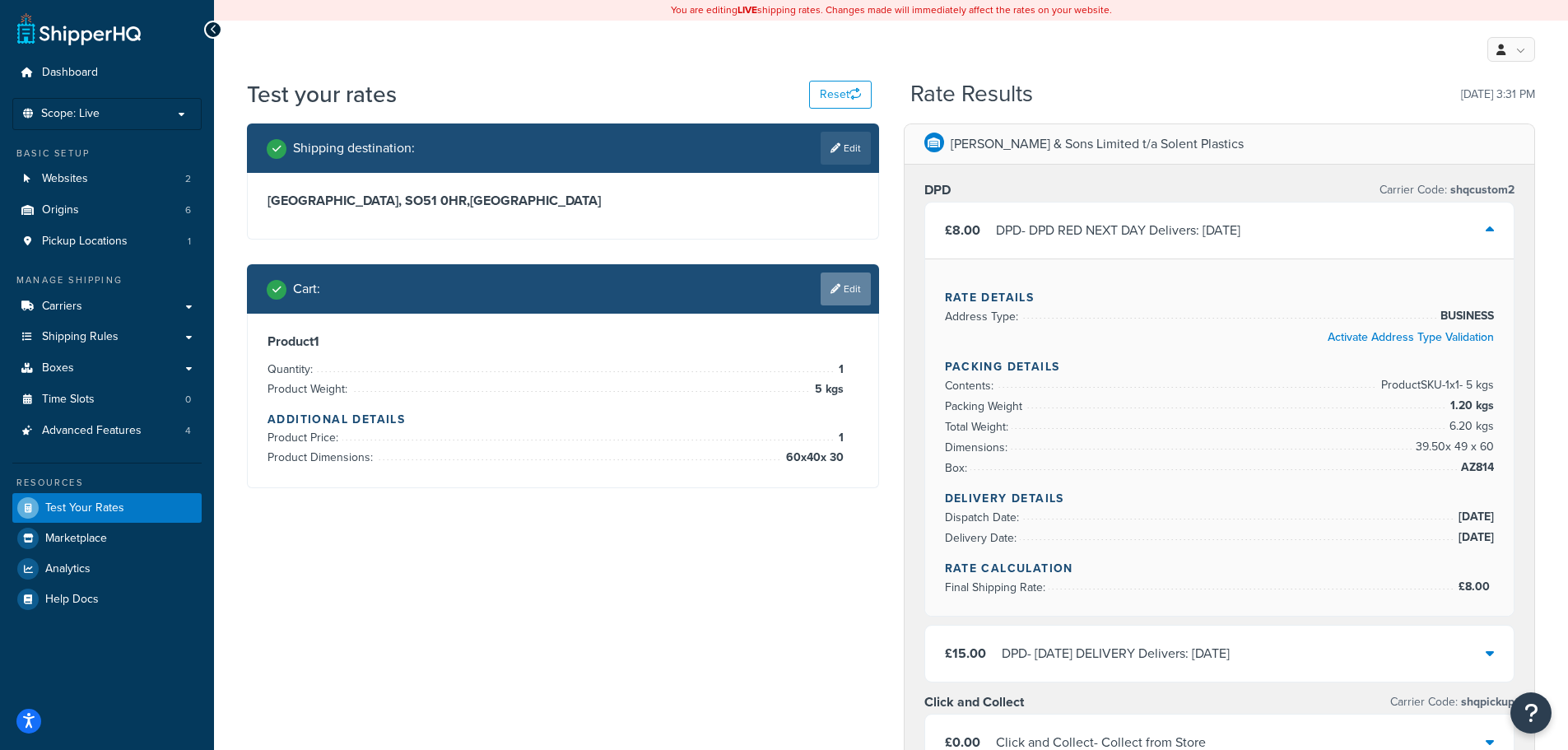
click at [848, 283] on link "Edit" at bounding box center [845, 289] width 50 height 33
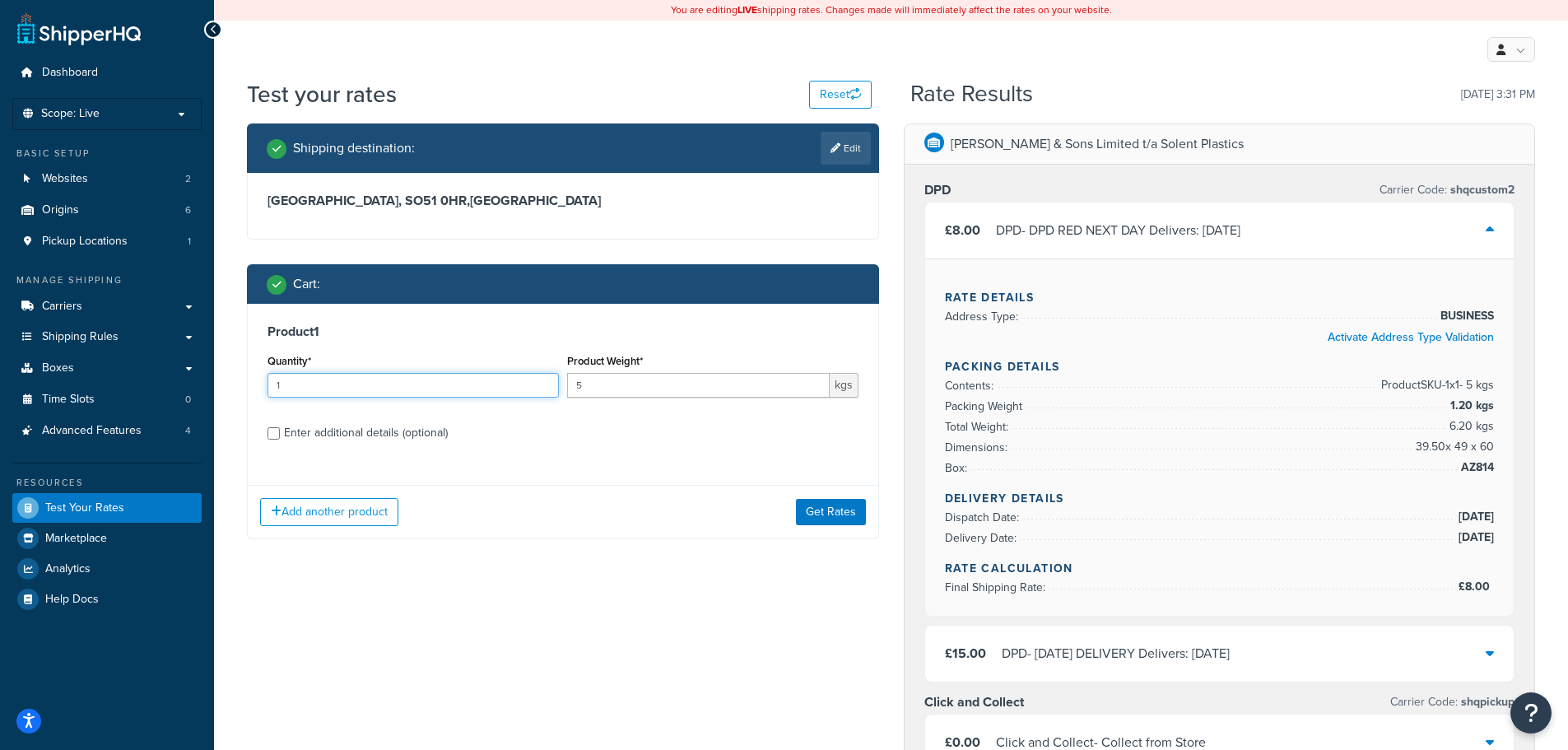
click at [411, 386] on input "1" at bounding box center [413, 385] width 292 height 24
click at [381, 443] on div "Enter additional details (optional)" at bounding box center [365, 434] width 163 height 23
click at [280, 440] on input "Enter additional details (optional)" at bounding box center [273, 433] width 13 height 13
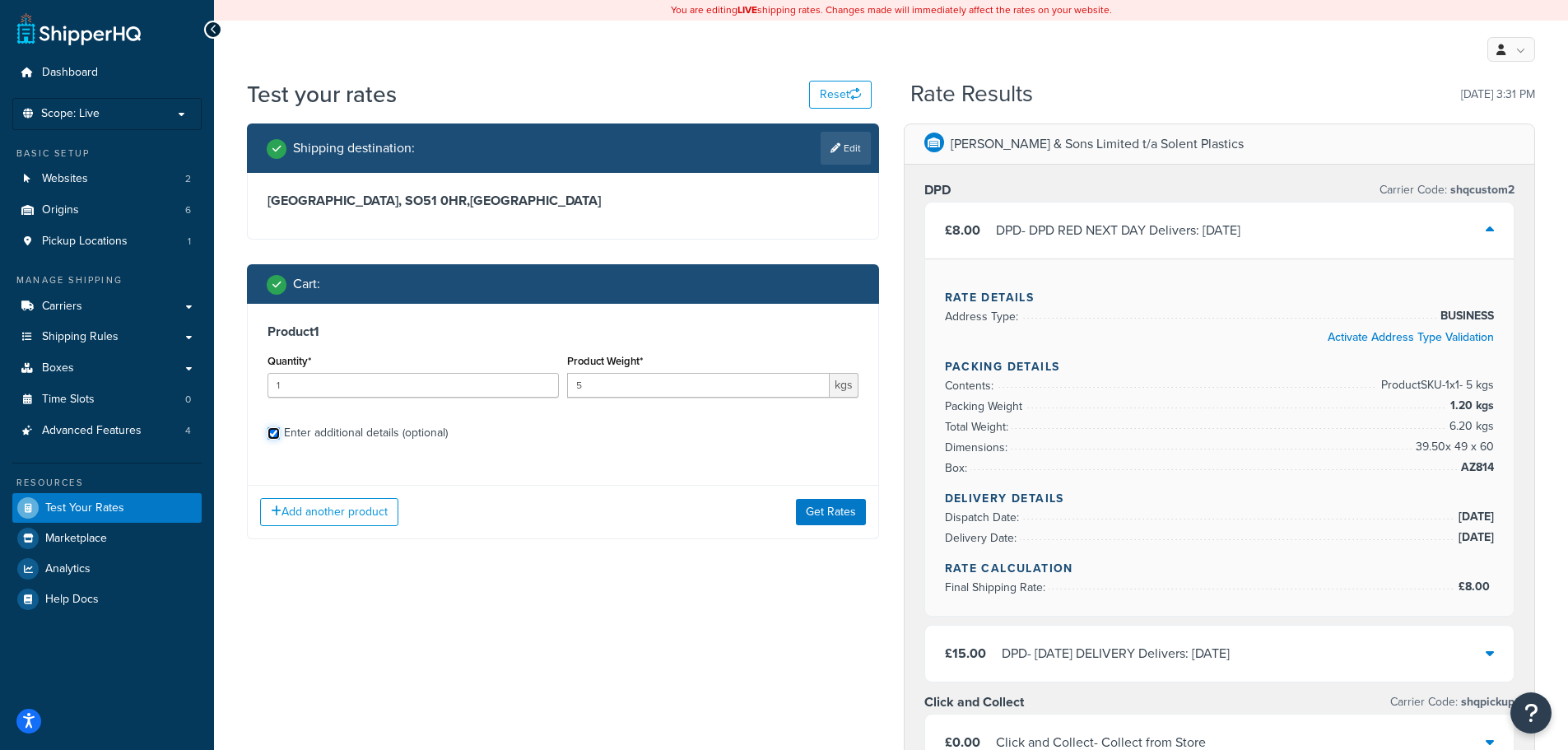
checkbox input "true"
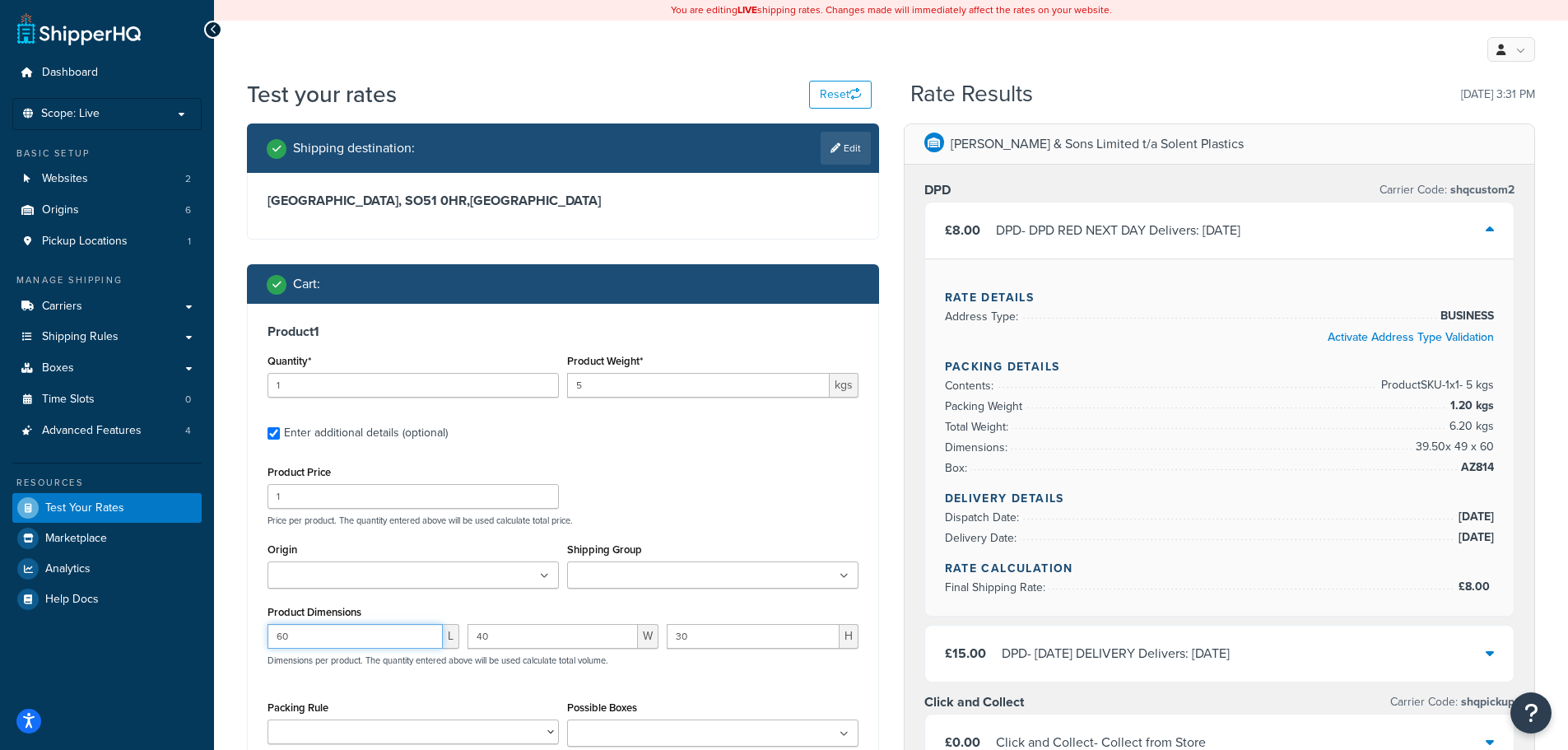
click at [329, 633] on input "60" at bounding box center [354, 635] width 175 height 24
click at [724, 633] on input "30" at bounding box center [753, 635] width 173 height 24
click at [723, 633] on input "30" at bounding box center [753, 635] width 173 height 24
type input "60"
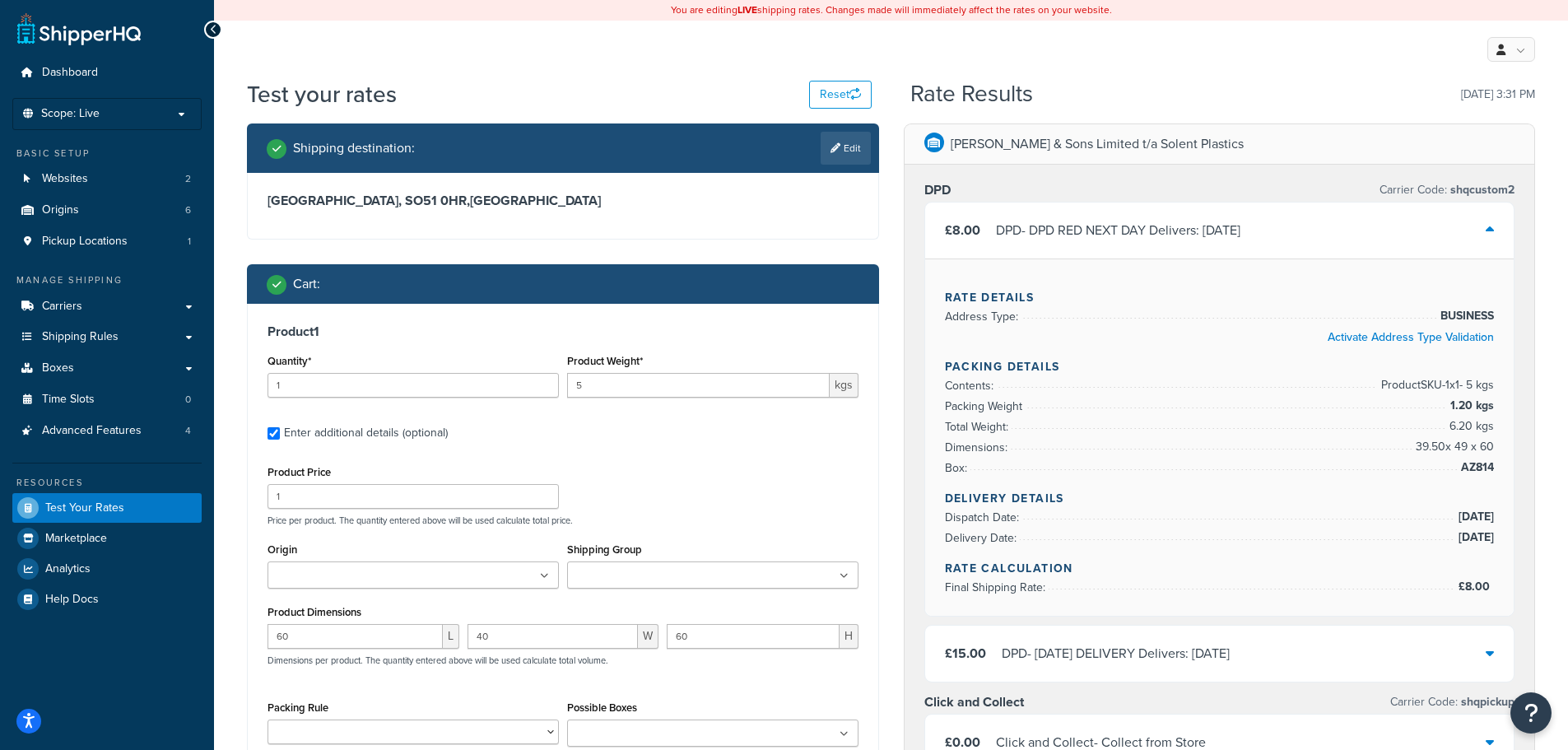
click at [758, 405] on div "Product Weight* 5 kgs" at bounding box center [713, 379] width 300 height 60
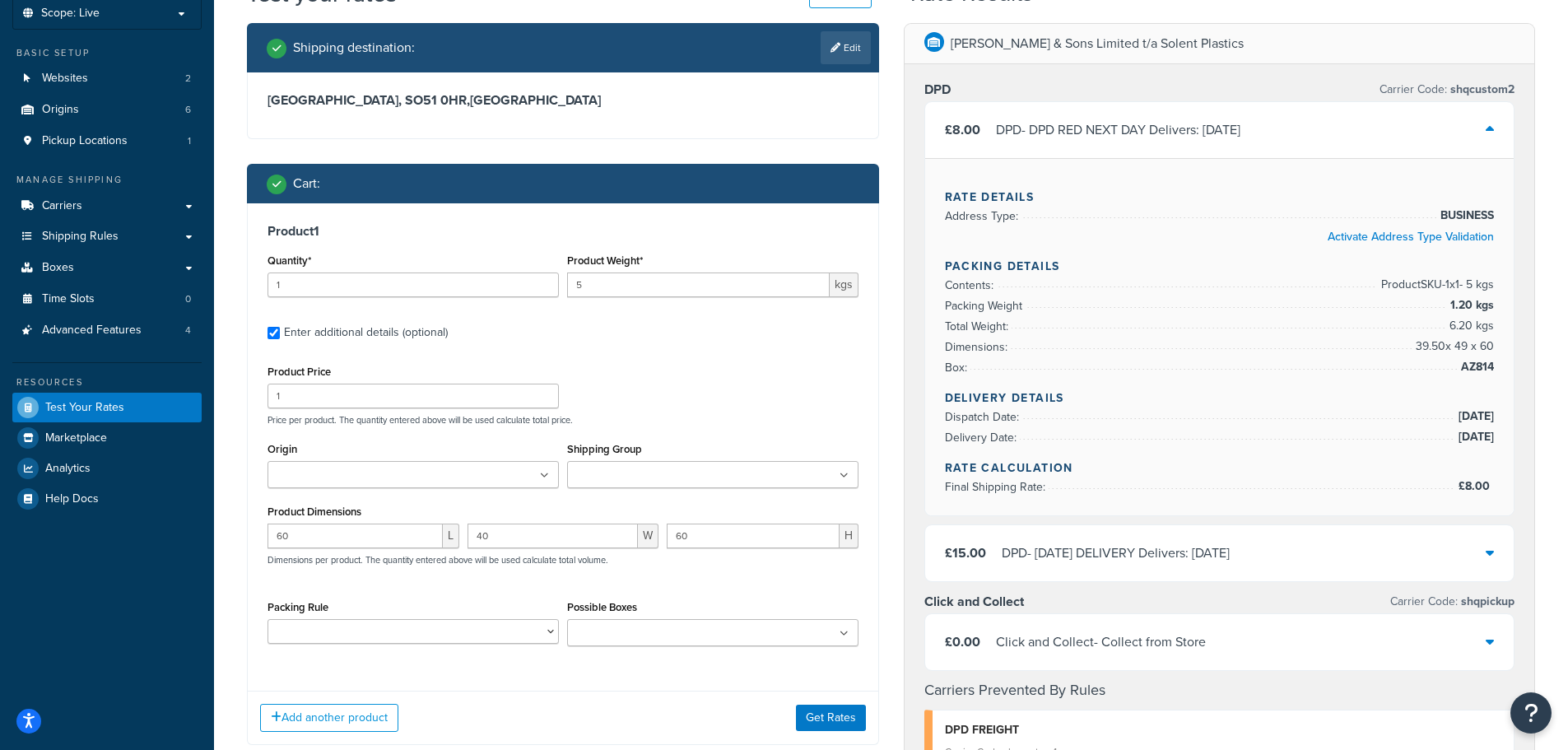
scroll to position [329, 0]
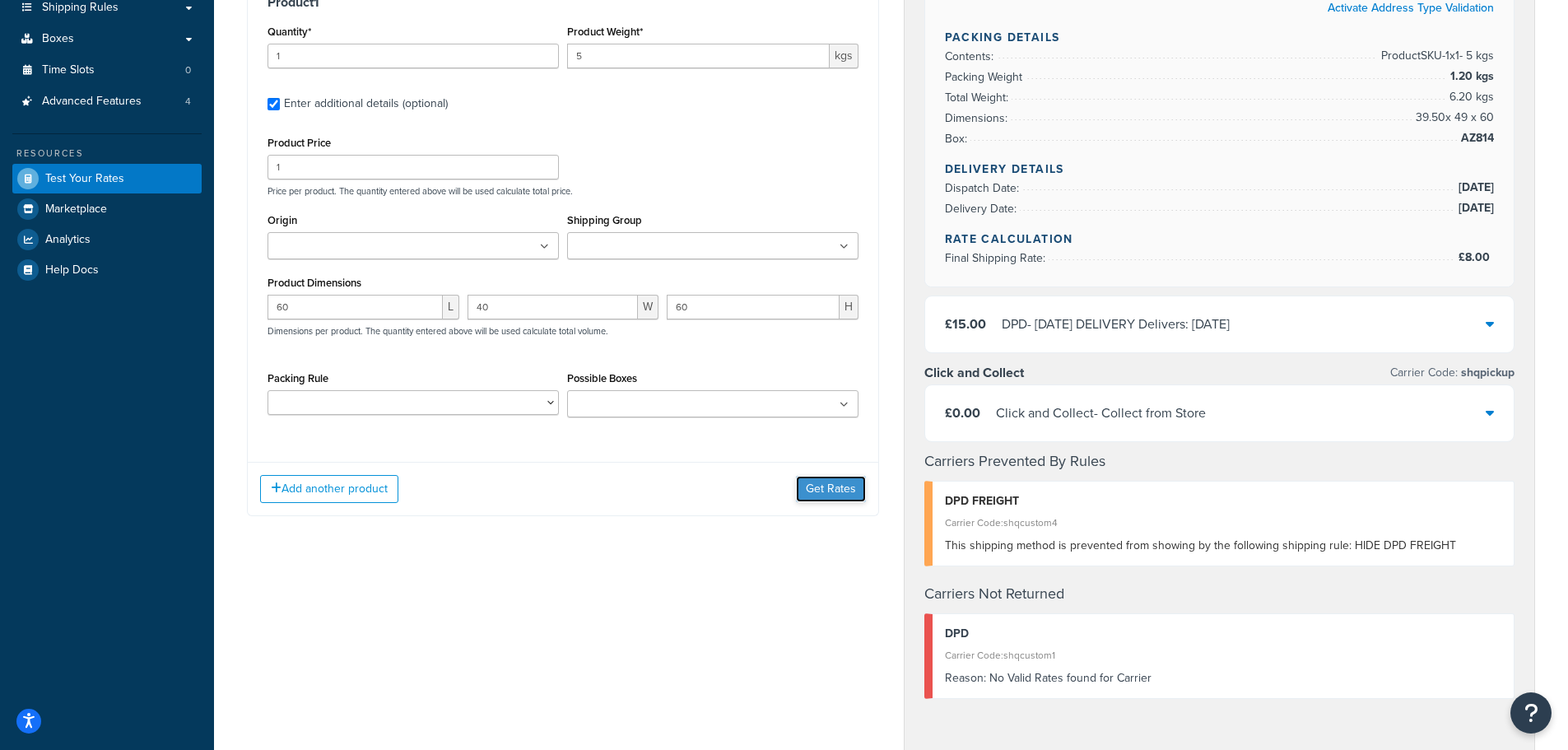
click at [835, 496] on button "Get Rates" at bounding box center [830, 489] width 69 height 26
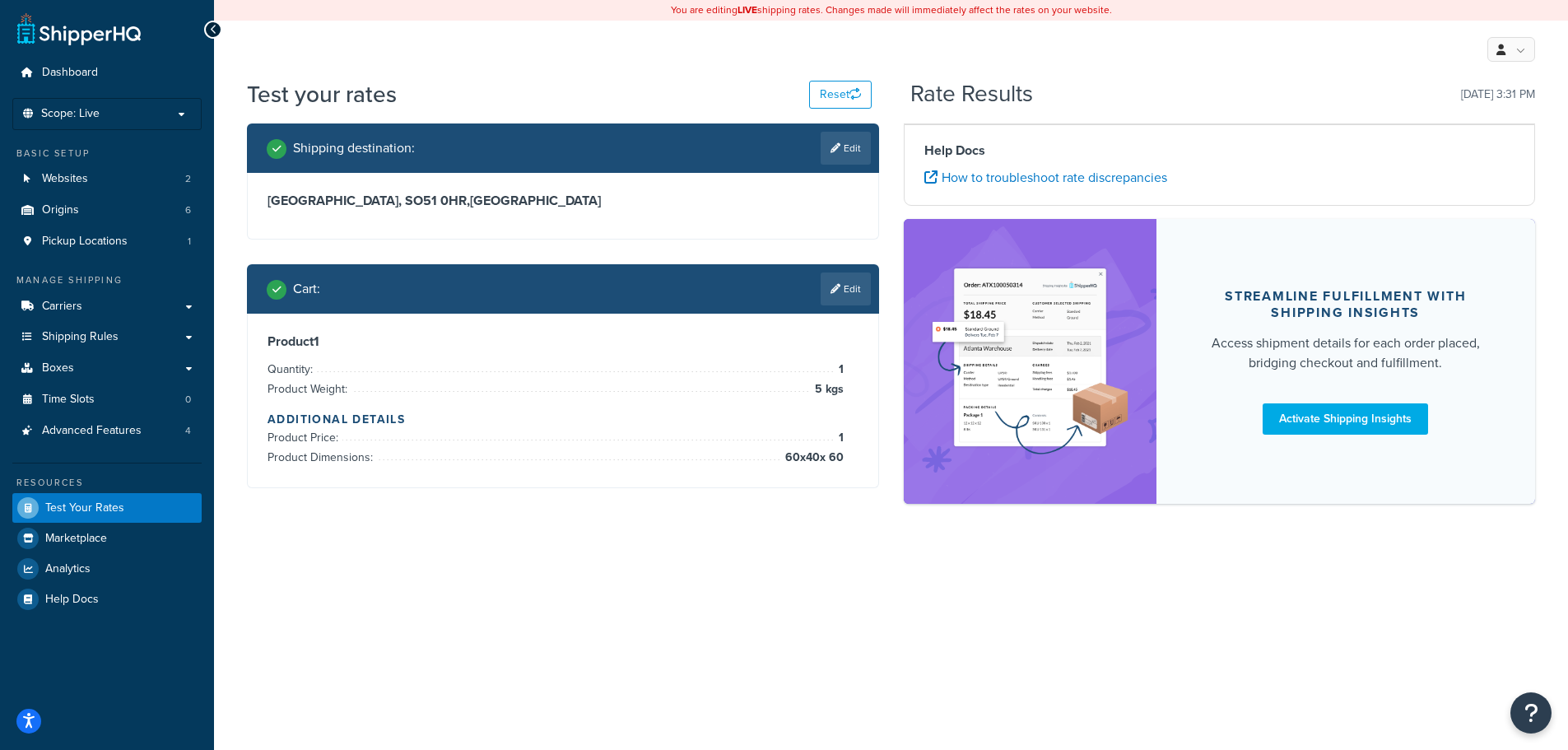
scroll to position [0, 0]
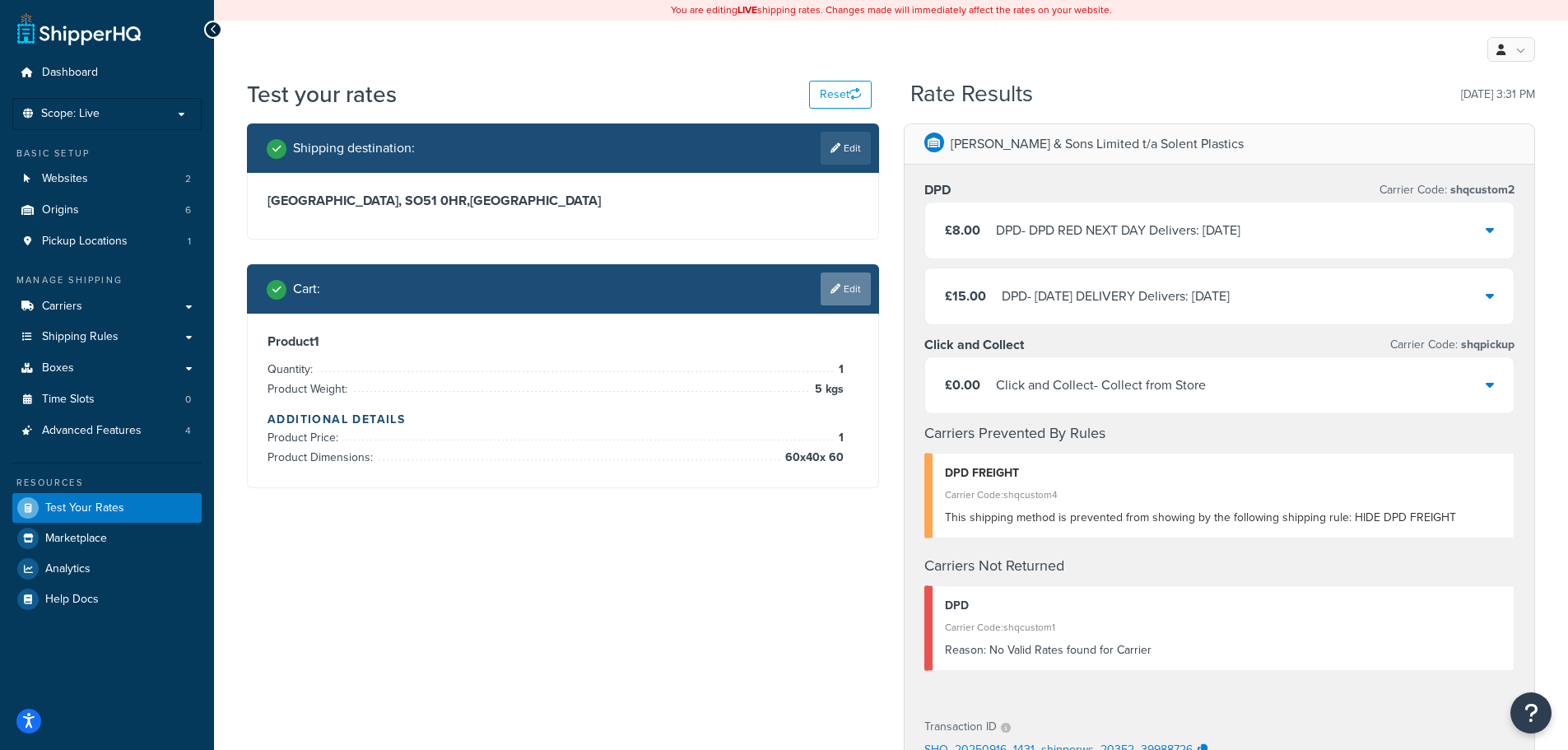
click at [836, 287] on icon at bounding box center [835, 289] width 10 height 10
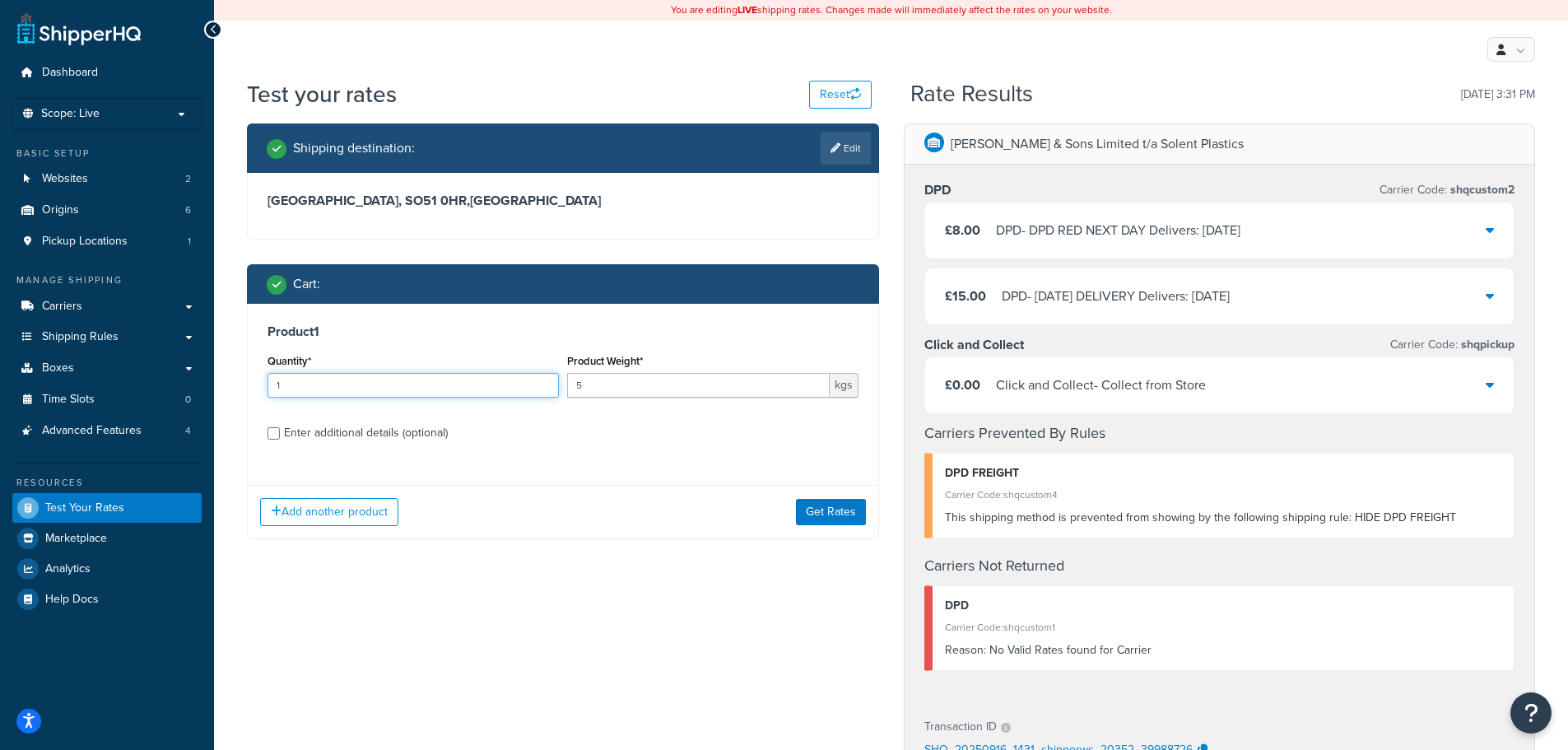
click at [305, 387] on input "1" at bounding box center [413, 385] width 292 height 24
type input "2"
click at [846, 516] on button "Get Rates" at bounding box center [830, 512] width 69 height 26
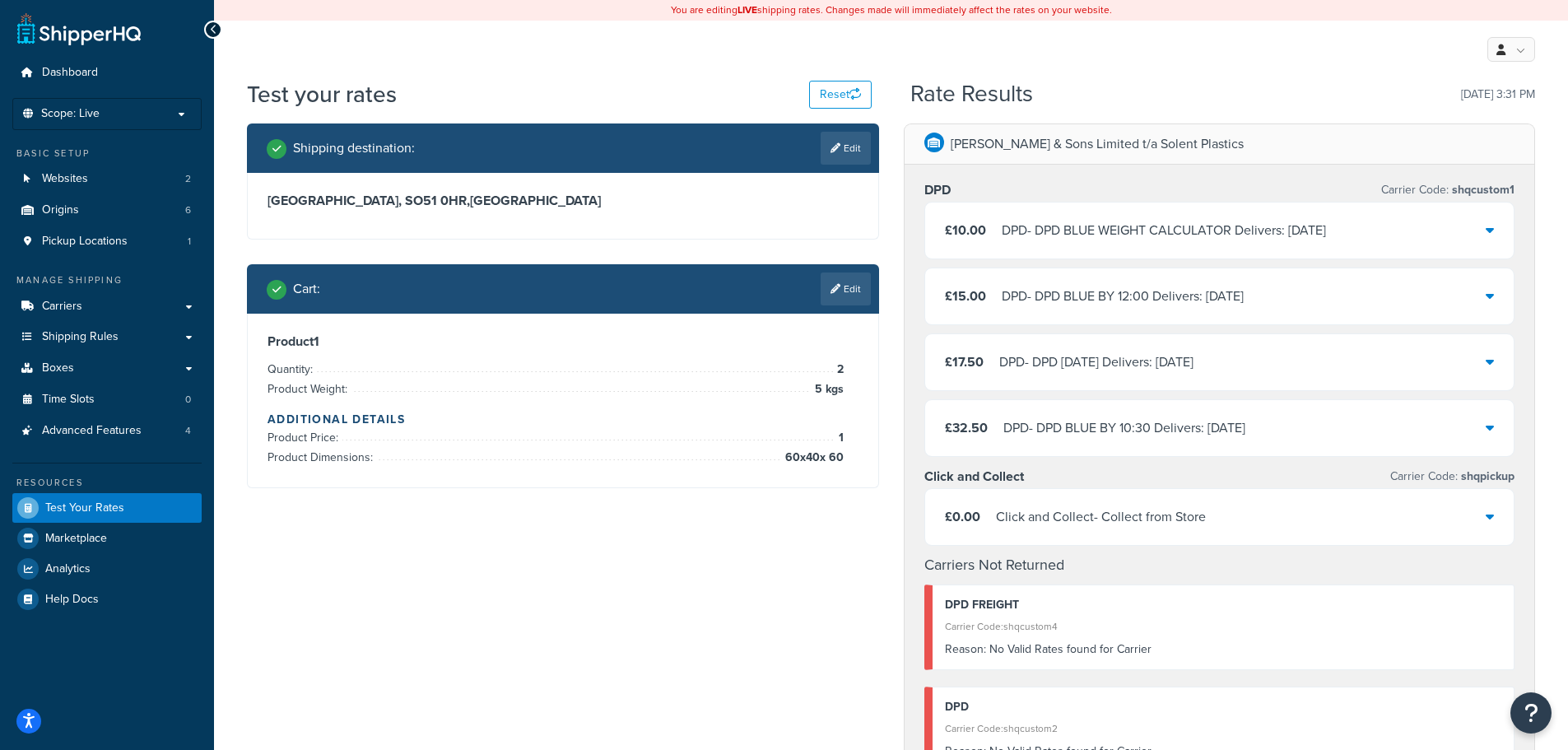
click at [1148, 243] on div "£10.00 DPD - DPD BLUE WEIGHT CALCULATOR Delivers: Wed, 17 Sep" at bounding box center [1220, 230] width 589 height 56
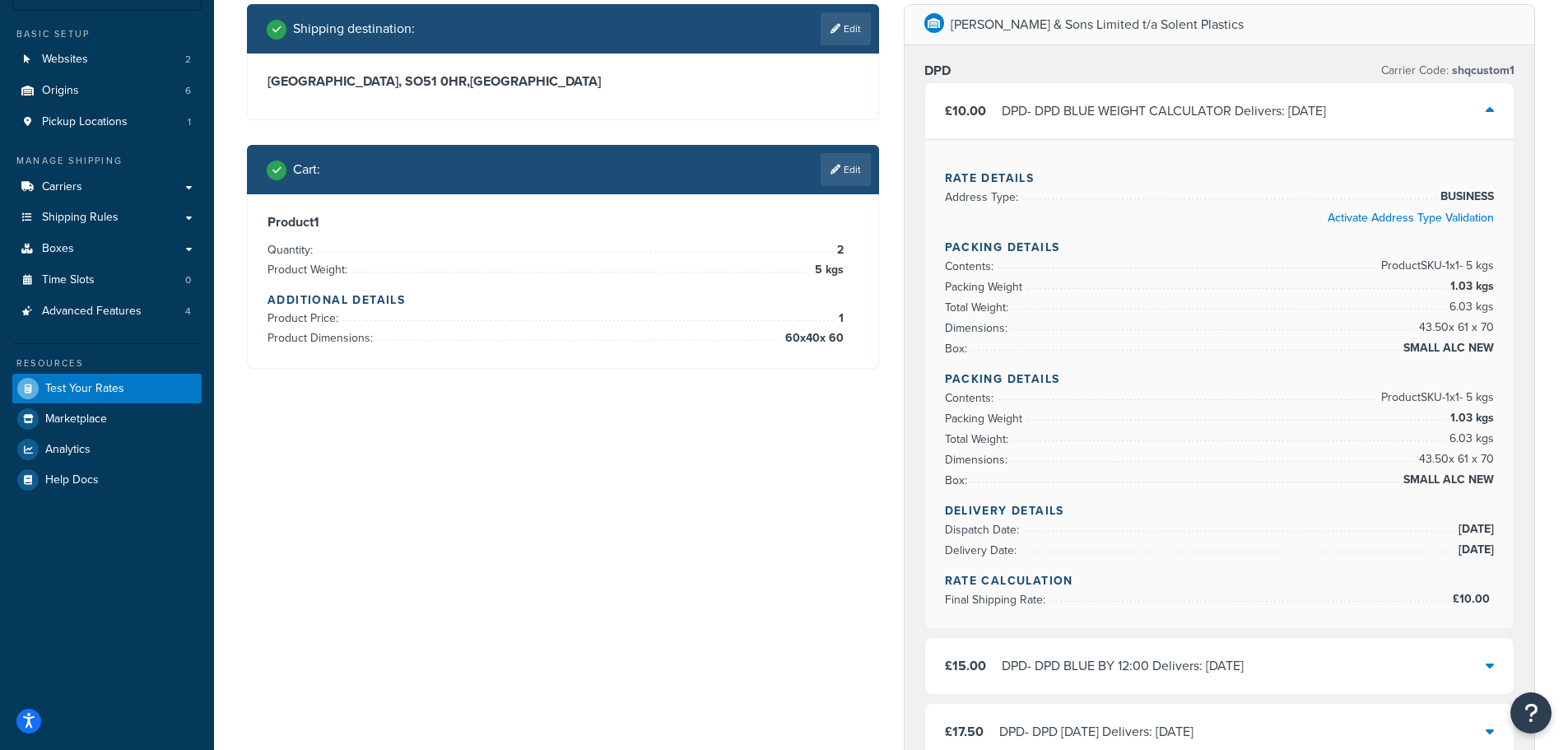
scroll to position [82, 0]
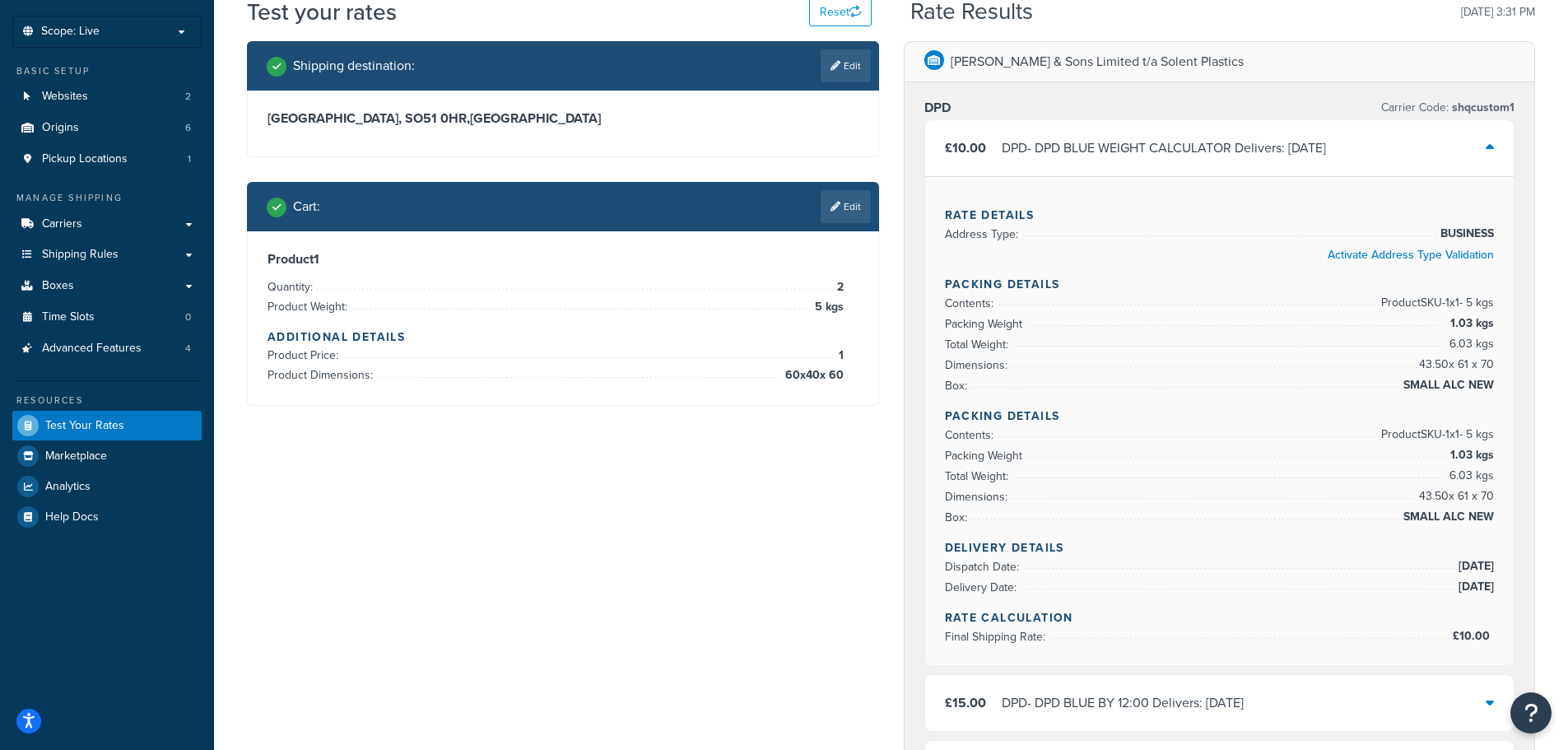
click at [1112, 133] on div "£10.00 DPD - DPD BLUE WEIGHT CALCULATOR Delivers: Wed, 17 Sep" at bounding box center [1220, 148] width 589 height 56
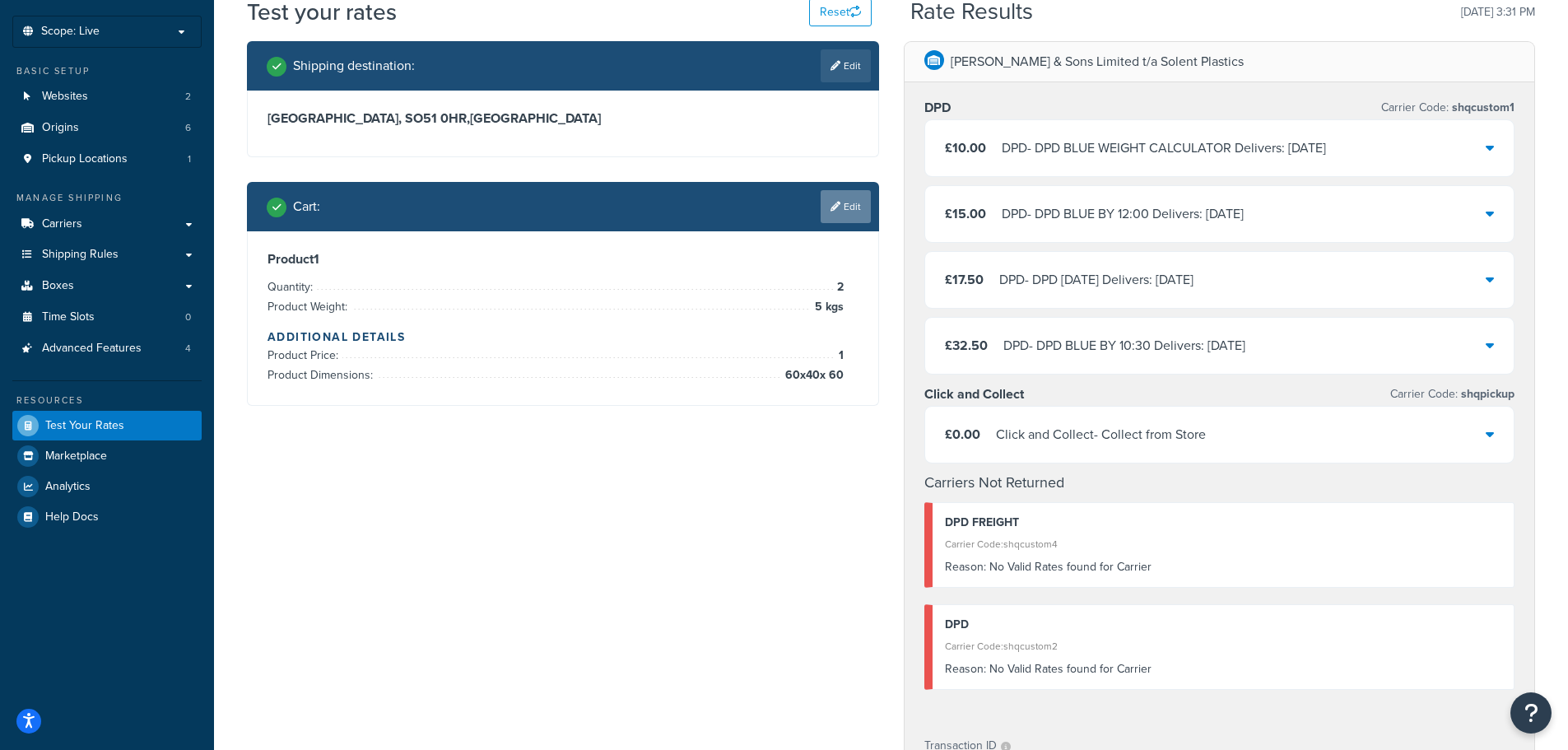
click at [862, 207] on link "Edit" at bounding box center [845, 207] width 50 height 33
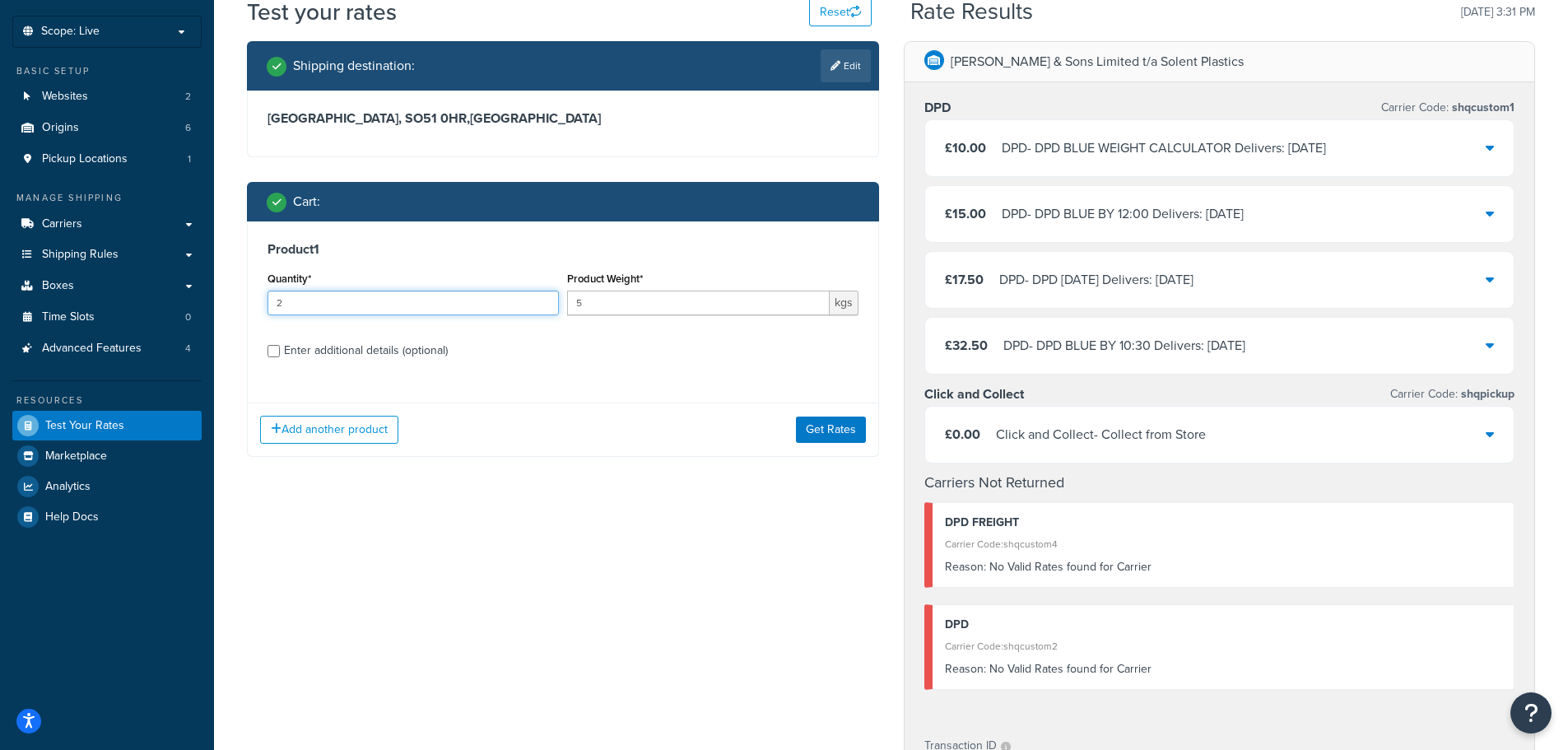
click at [279, 299] on input "2" at bounding box center [413, 303] width 292 height 24
type input "4"
click at [815, 432] on button "Get Rates" at bounding box center [830, 429] width 69 height 26
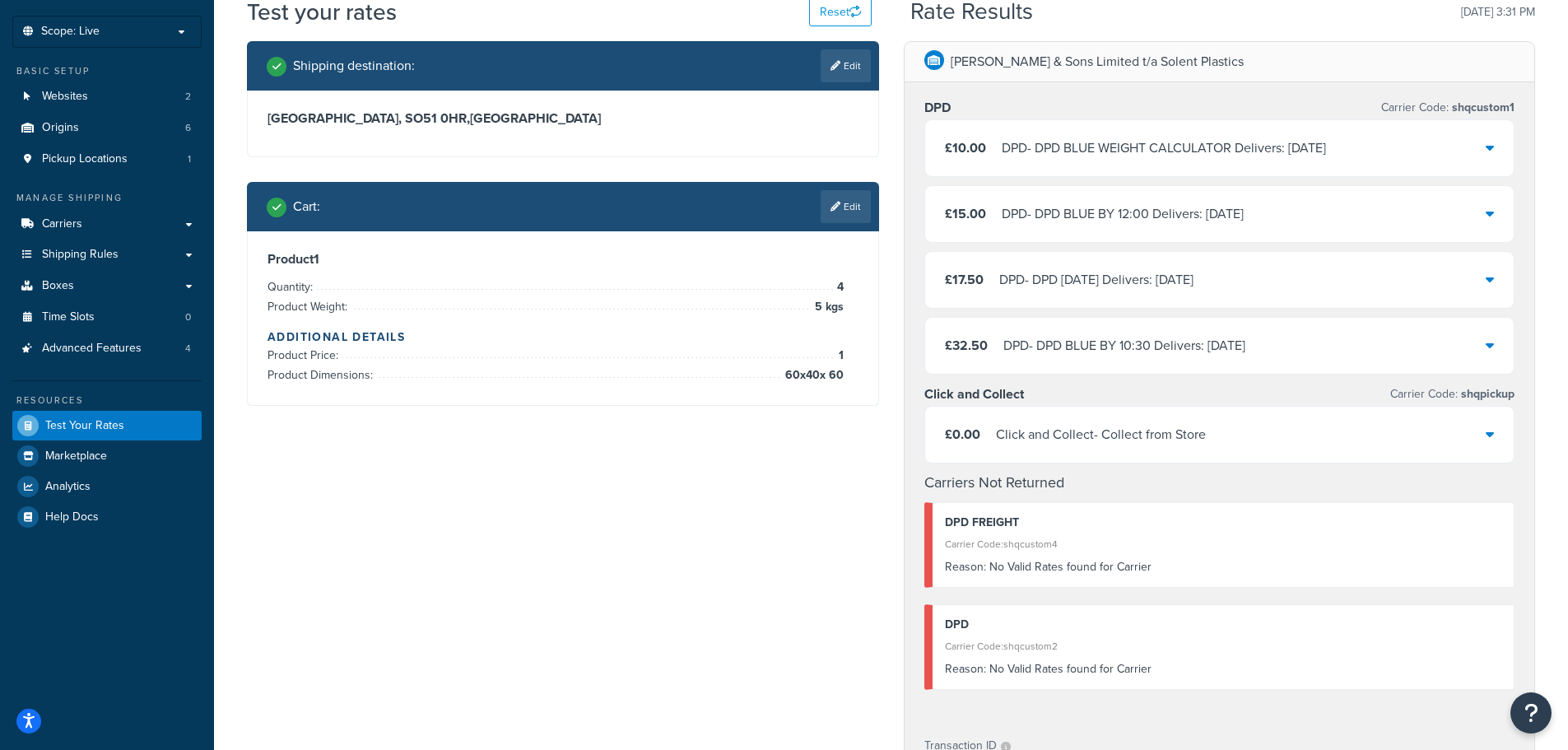
scroll to position [0, 0]
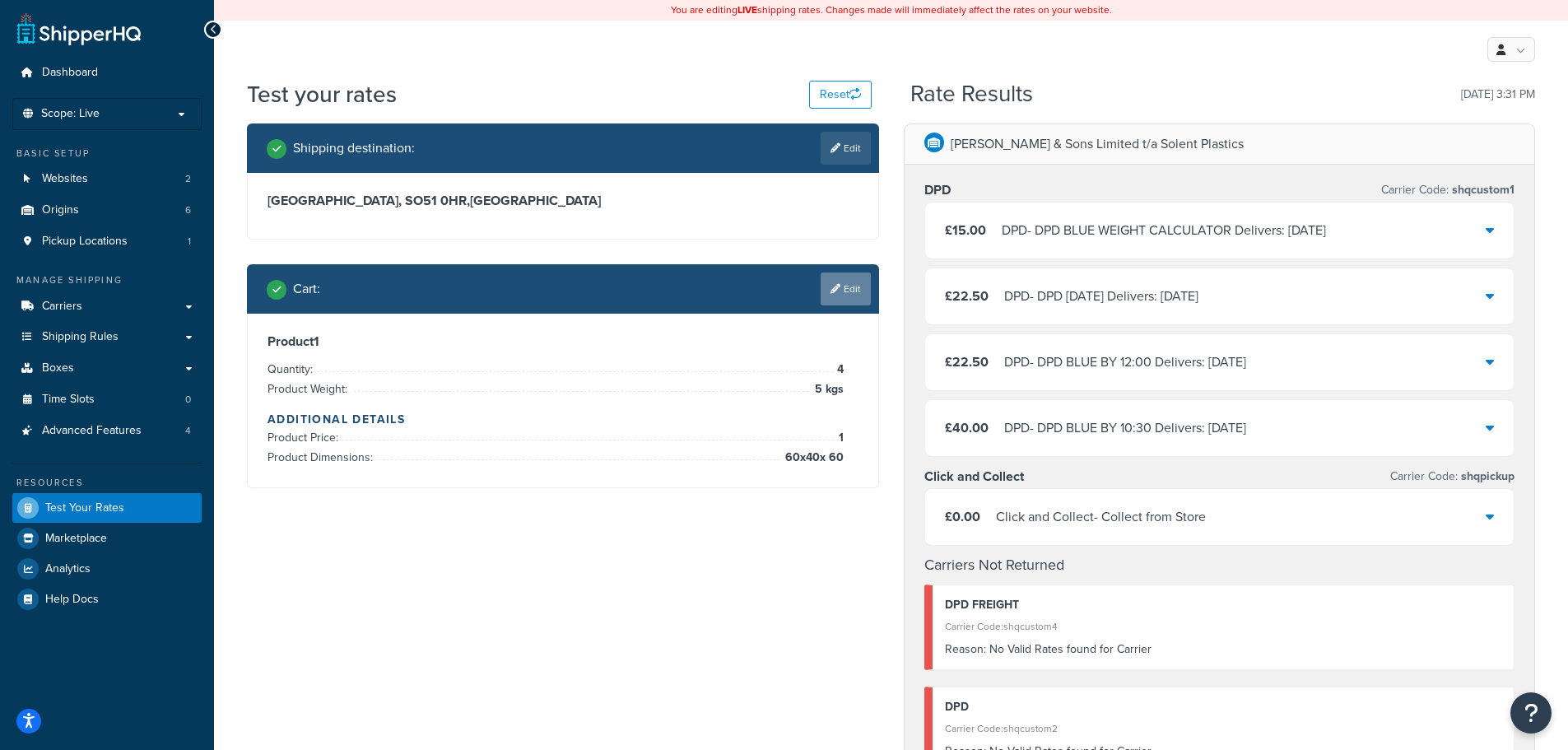
click at [857, 276] on link "Edit" at bounding box center [845, 289] width 50 height 33
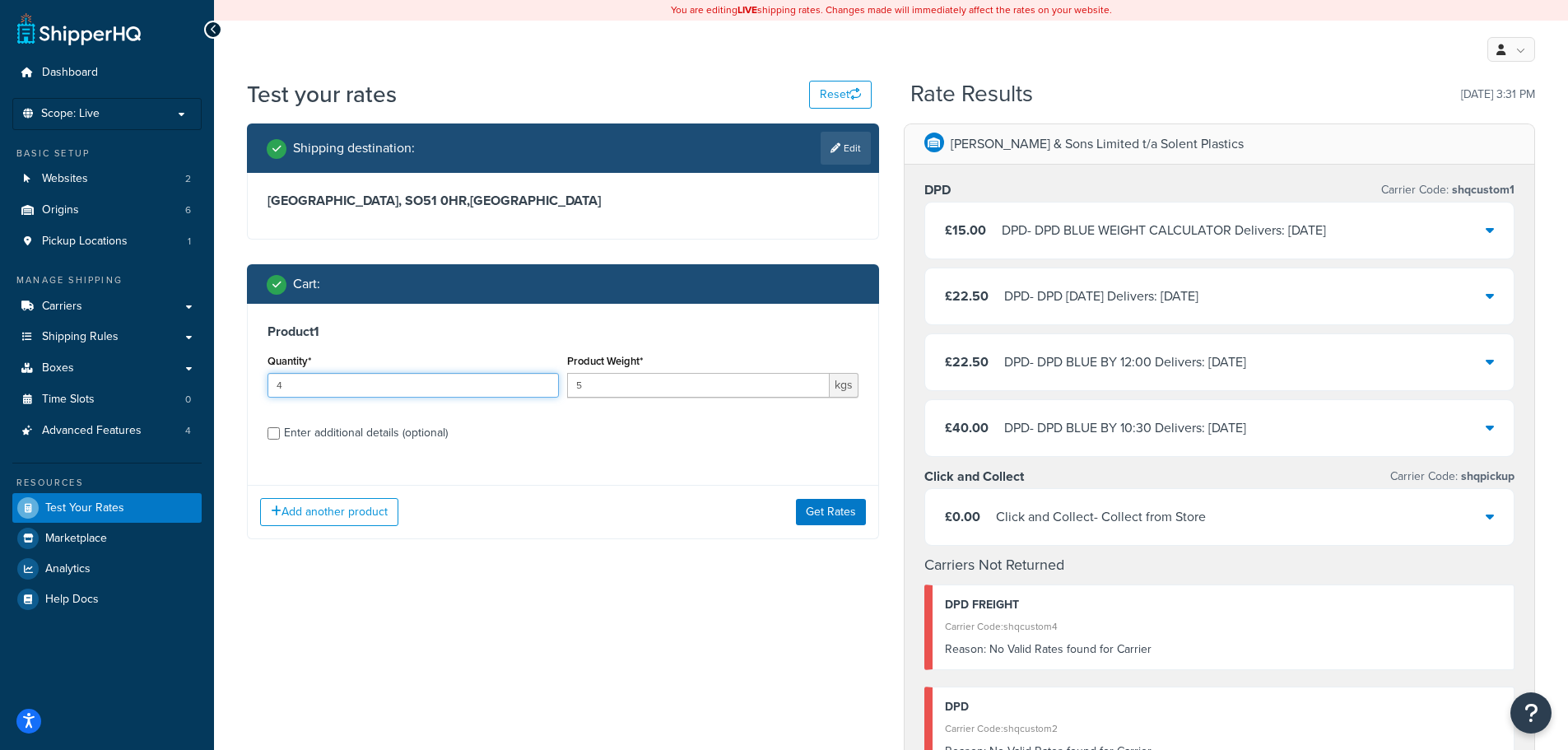
click at [292, 388] on input "4" at bounding box center [413, 385] width 292 height 24
click at [290, 389] on input "4" at bounding box center [413, 385] width 292 height 24
type input "1"
click at [349, 434] on div "Enter additional details (optional)" at bounding box center [365, 434] width 163 height 23
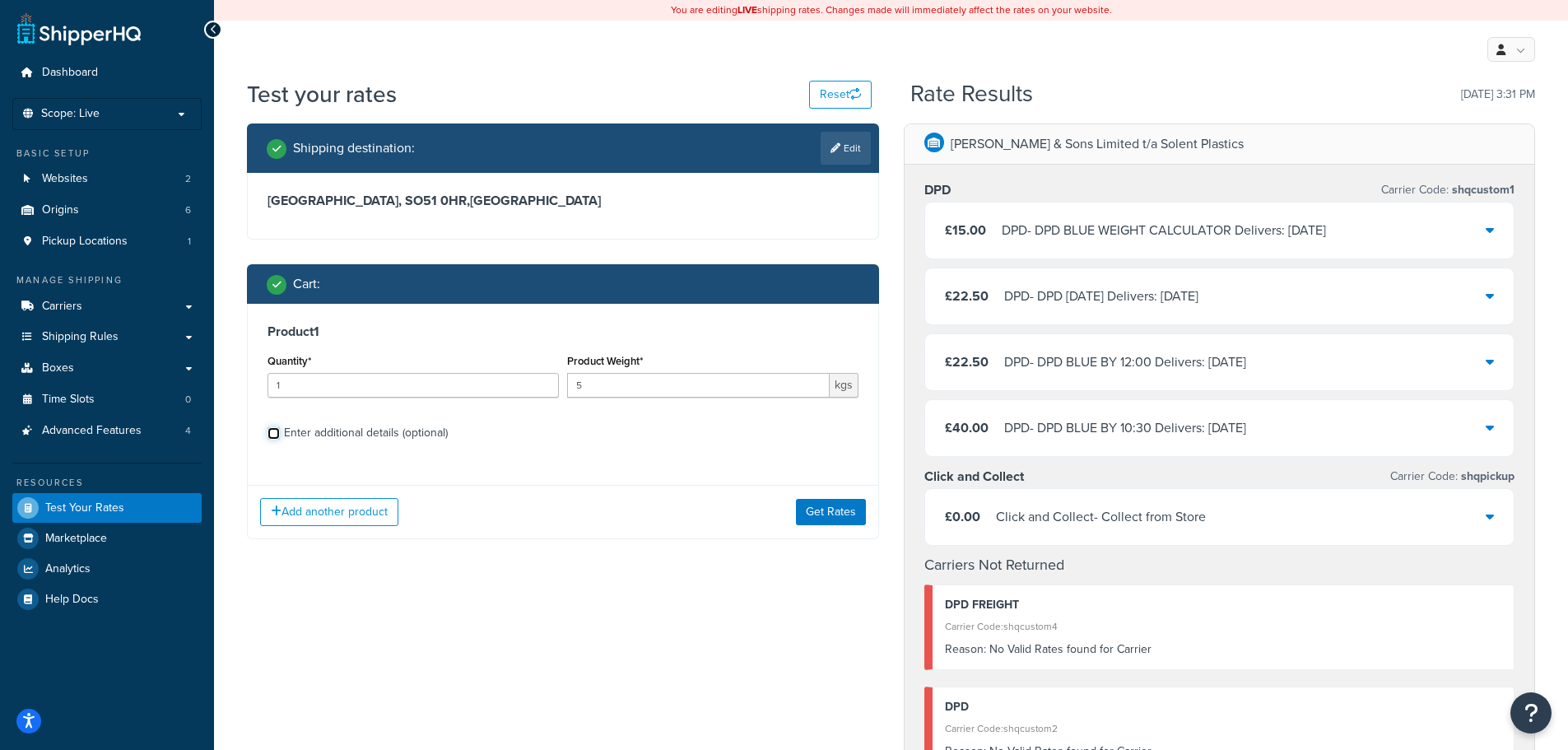
click at [280, 434] on input "Enter additional details (optional)" at bounding box center [273, 433] width 13 height 13
checkbox input "true"
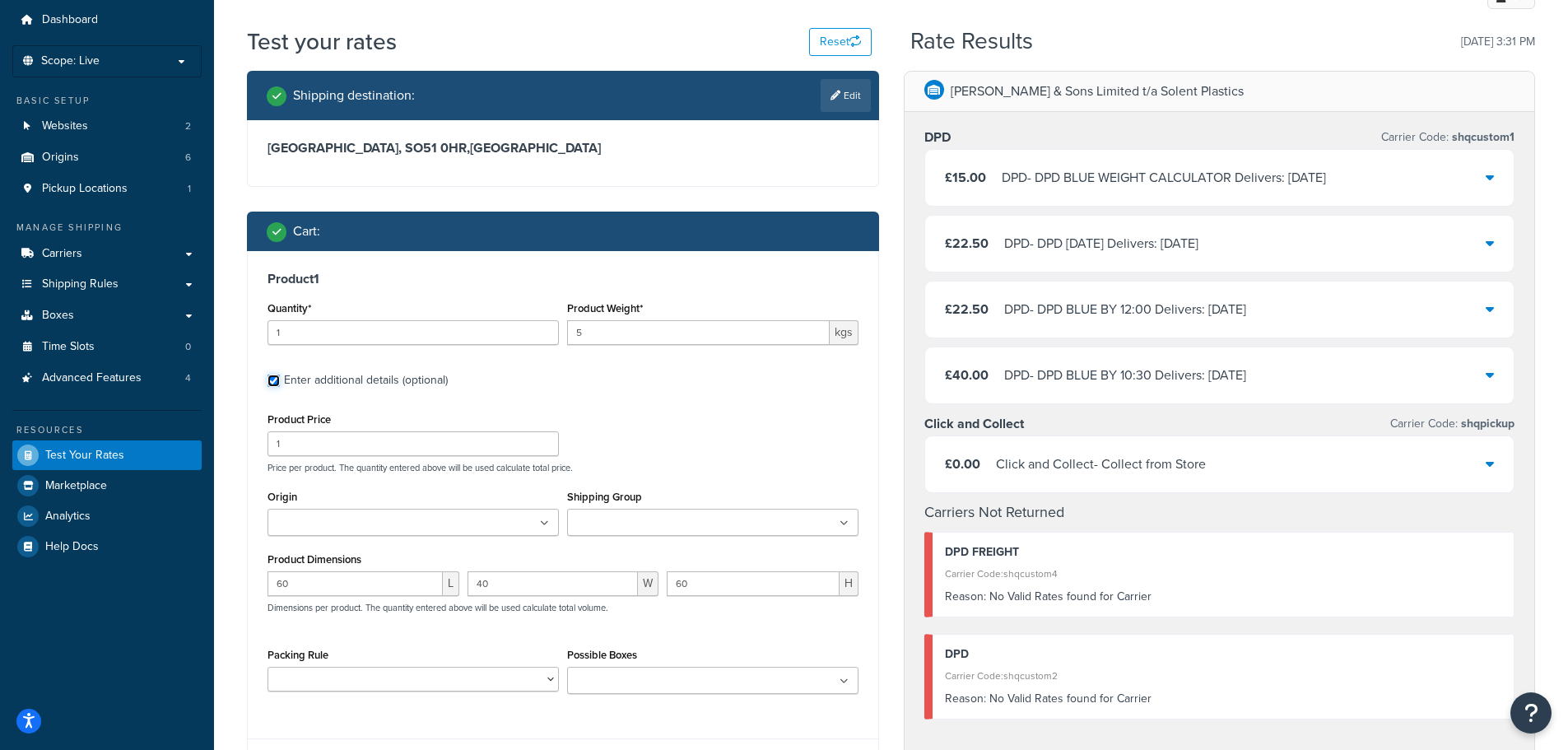
scroll to position [82, 0]
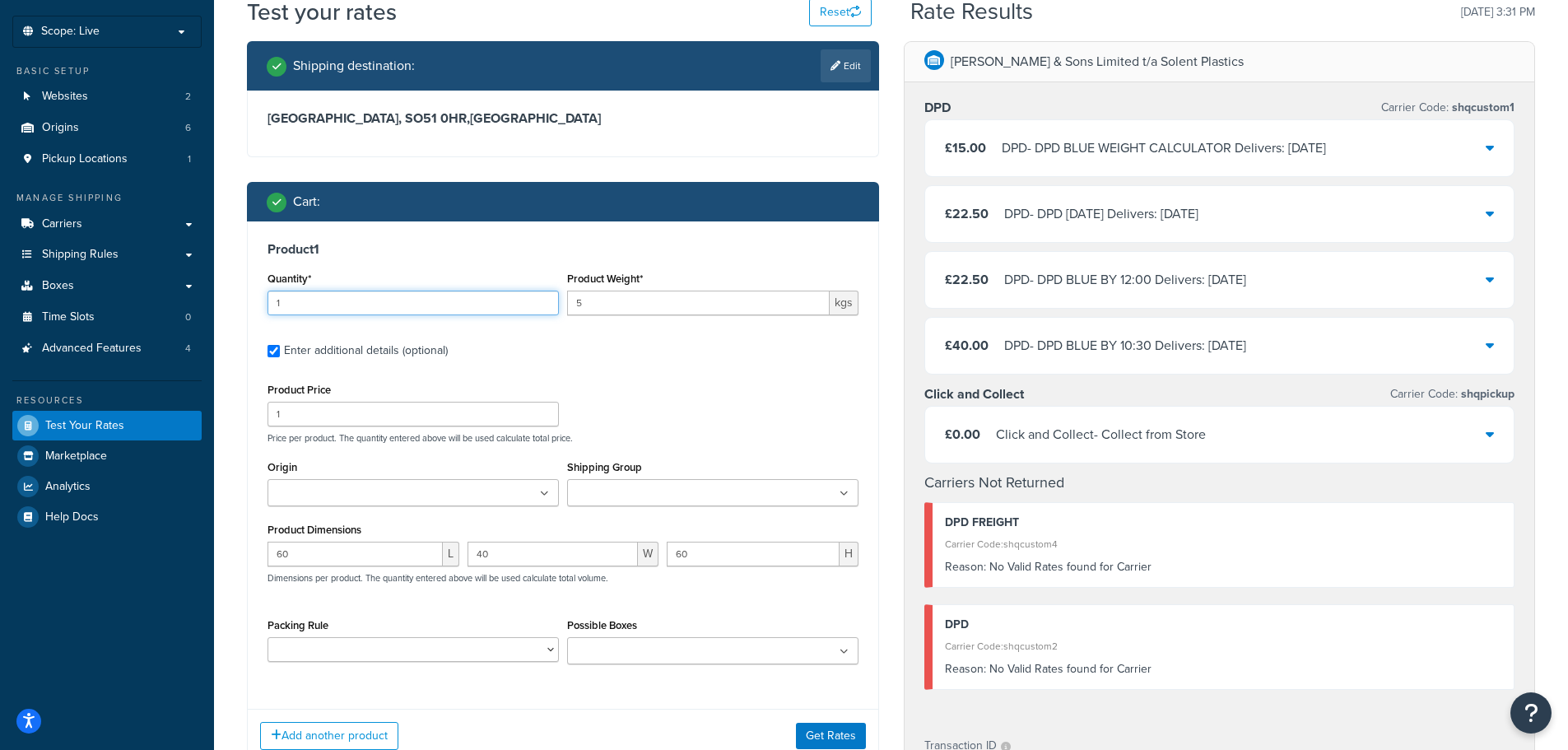
click at [313, 299] on input "1" at bounding box center [413, 303] width 292 height 24
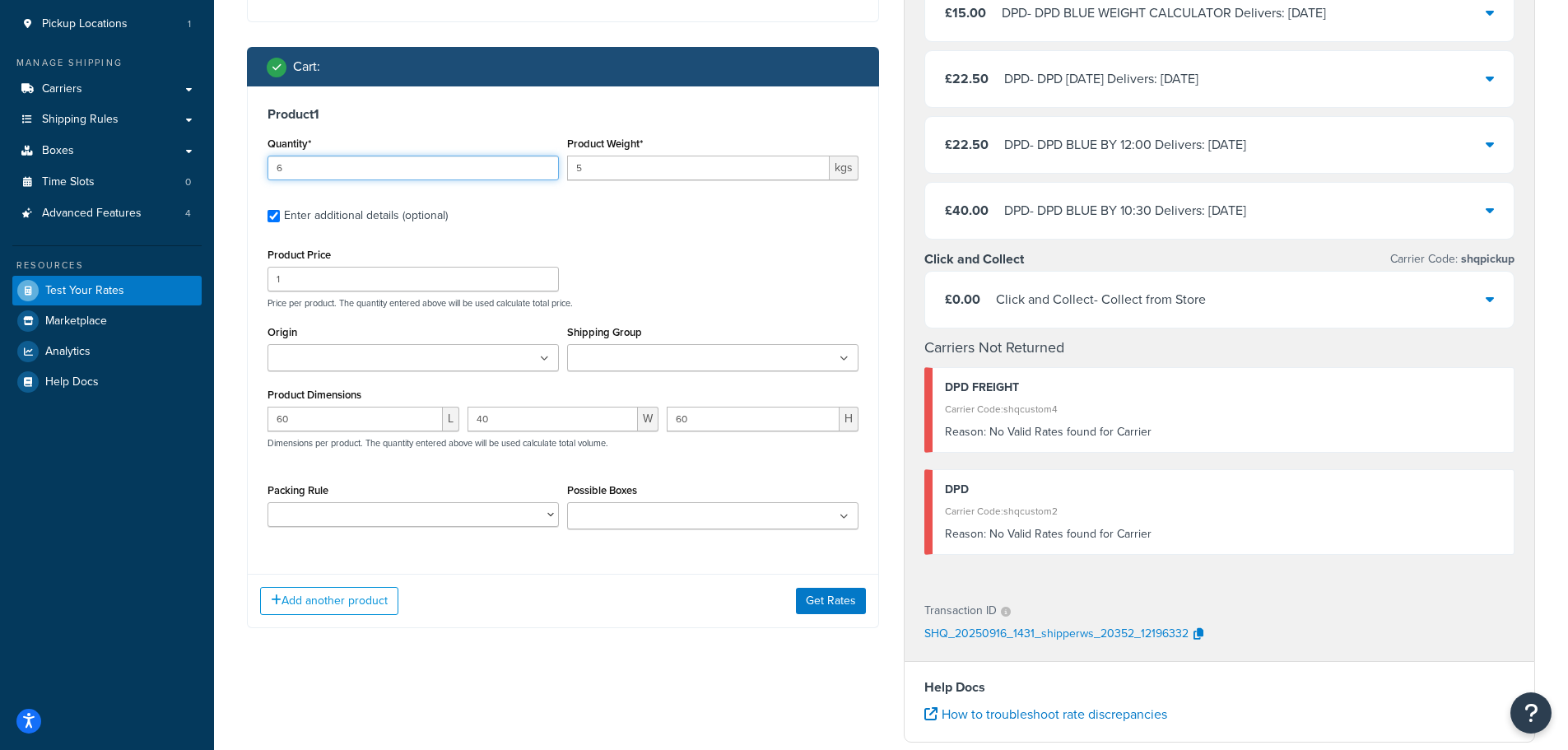
scroll to position [247, 0]
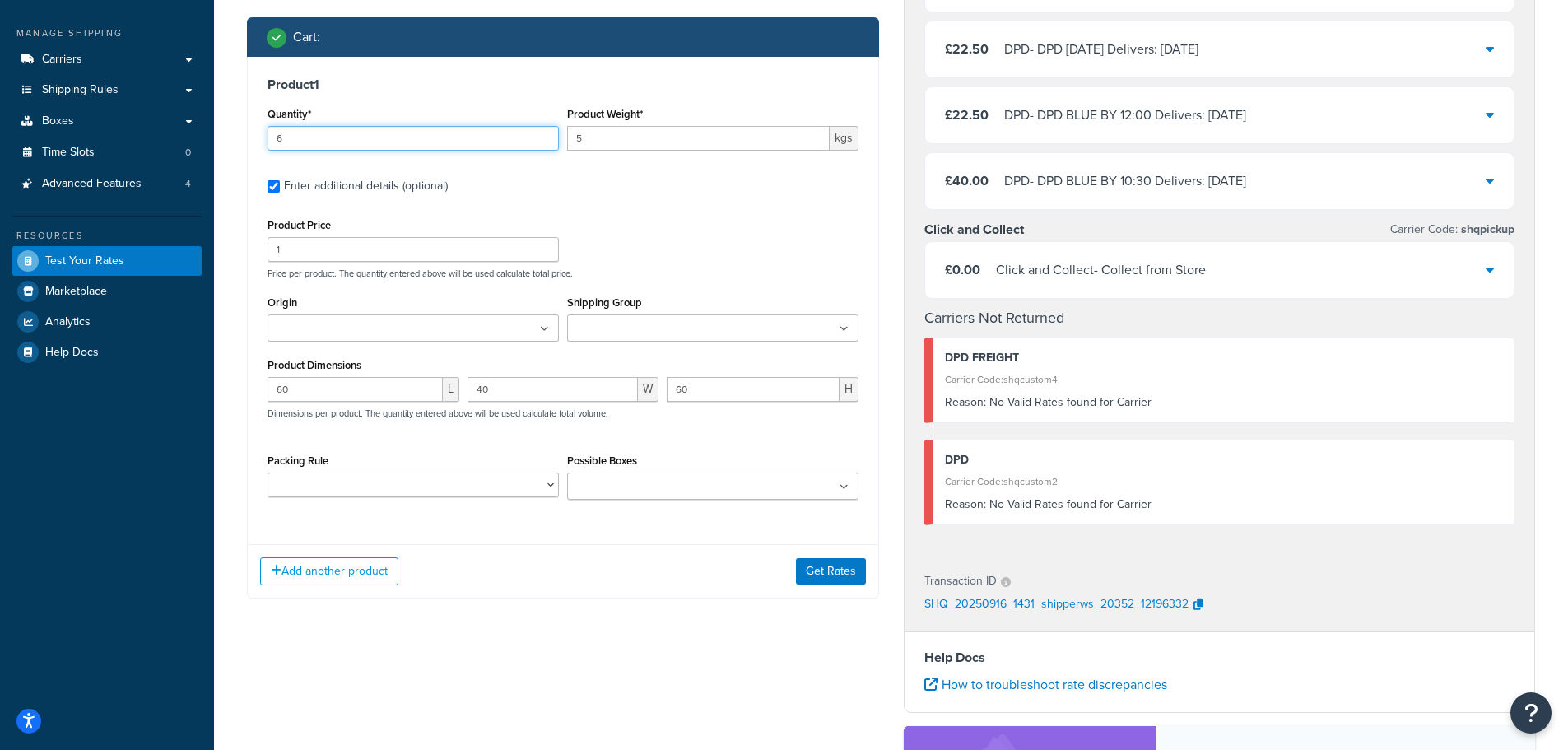
type input "6"
click at [628, 488] on input "Possible Boxes" at bounding box center [644, 488] width 146 height 18
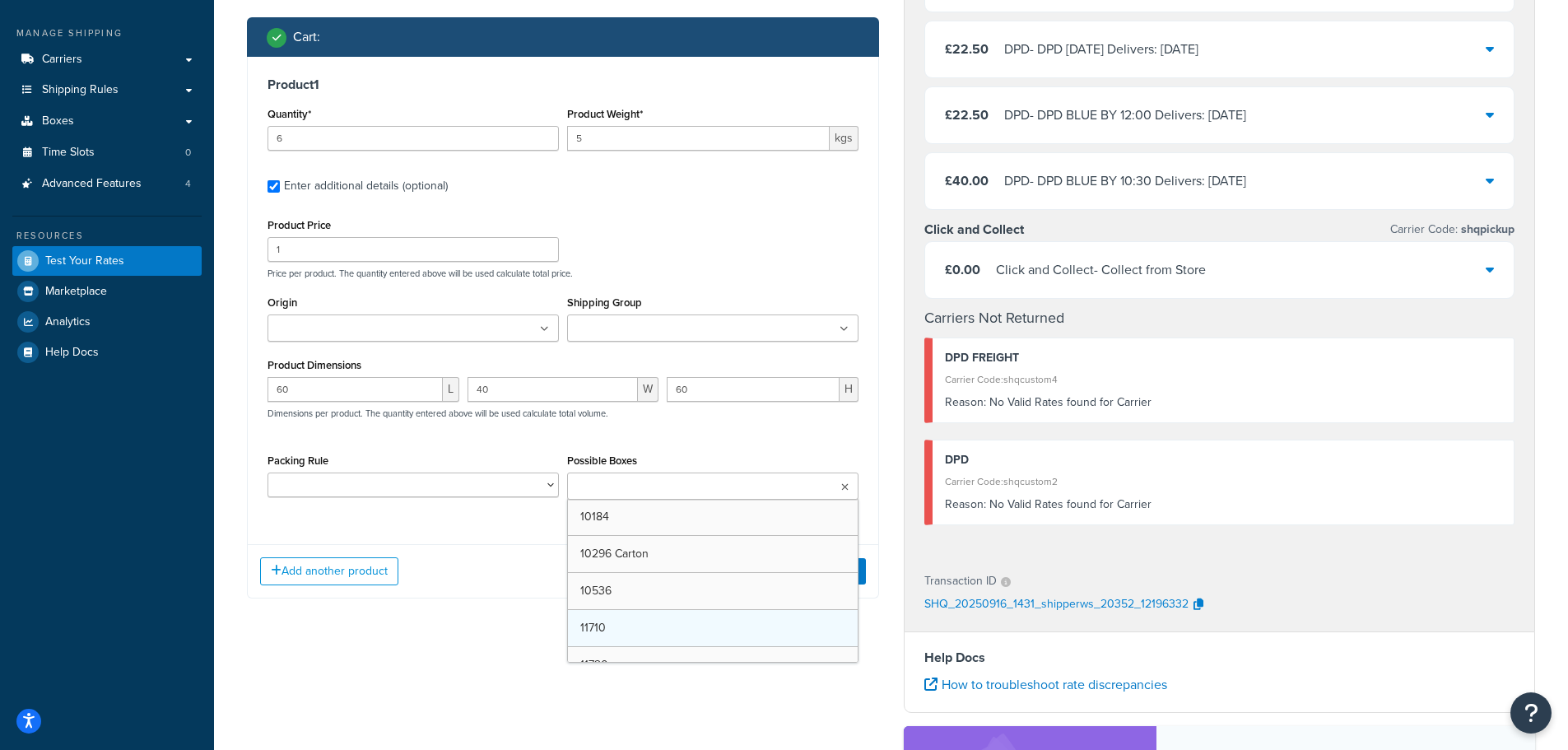
scroll to position [82, 0]
click at [400, 401] on input "60" at bounding box center [354, 389] width 175 height 24
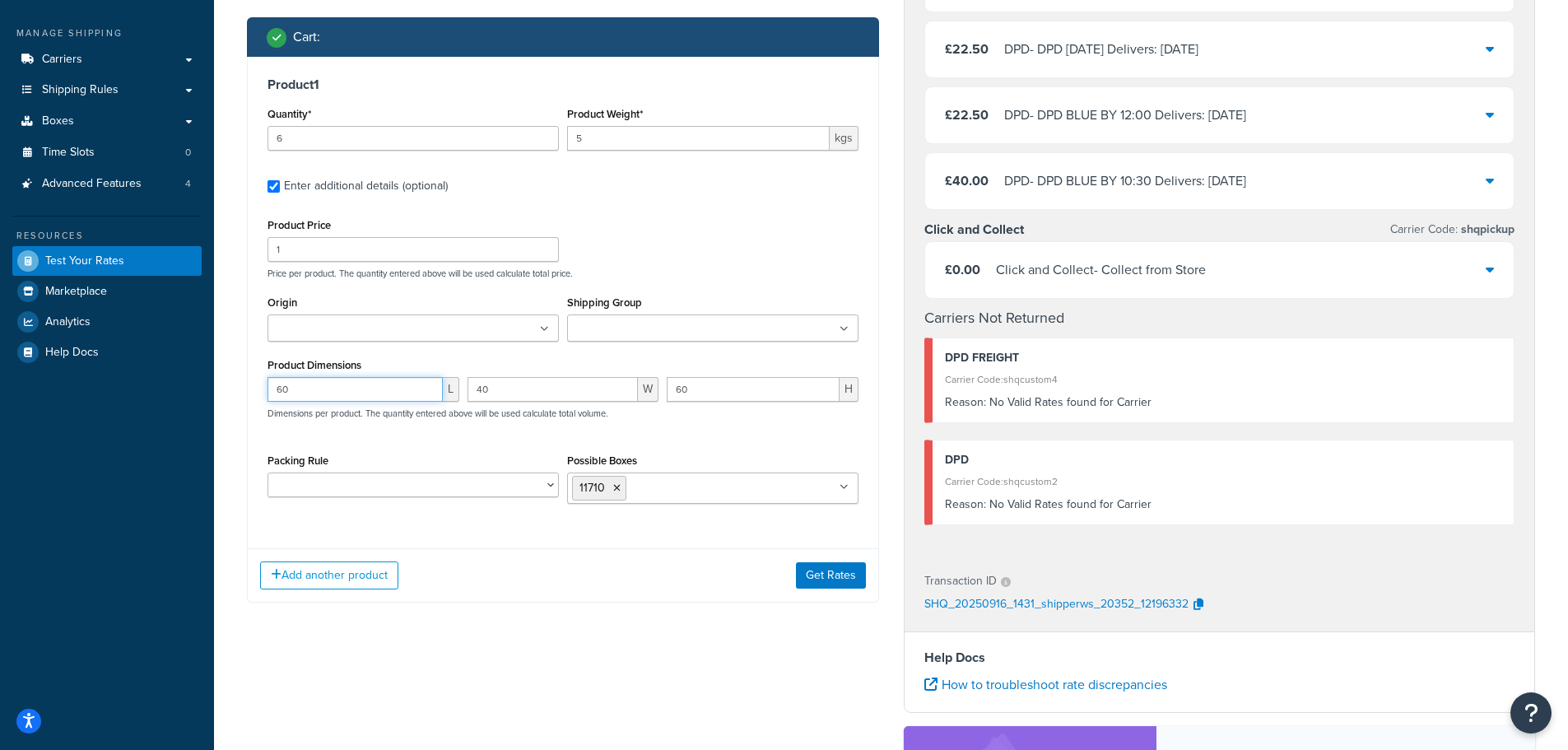
click at [400, 401] on input "60" at bounding box center [354, 389] width 175 height 24
type input "6"
drag, startPoint x: 510, startPoint y: 384, endPoint x: 546, endPoint y: 381, distance: 36.1
click at [384, 381] on div "L 40 W 60 H Dimensions per product. The quantity entered above will be used cal…" at bounding box center [563, 406] width 599 height 60
drag, startPoint x: 731, startPoint y: 393, endPoint x: 592, endPoint y: 391, distance: 139.0
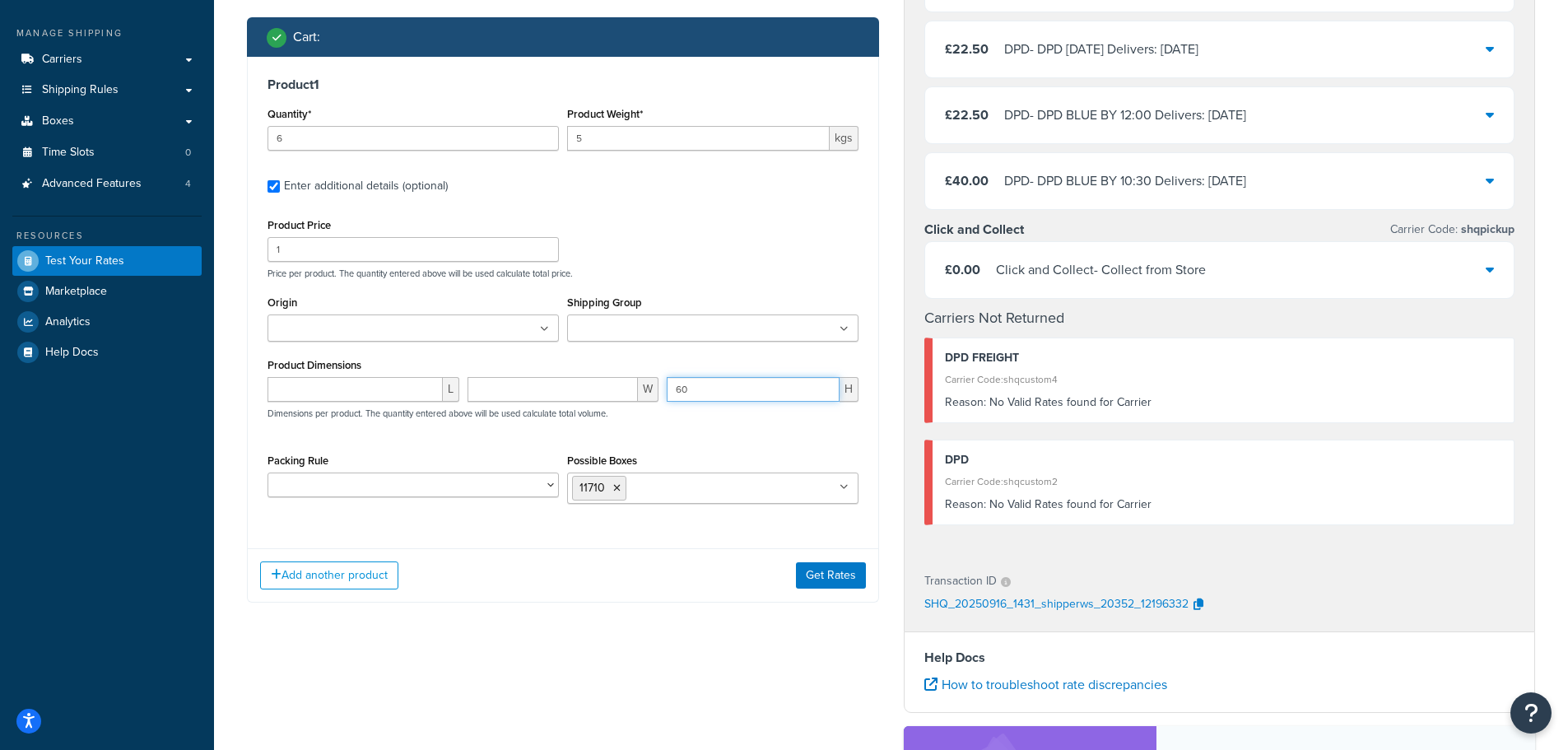
click at [593, 392] on div "L W 60 H Dimensions per product. The quantity entered above will be used calcul…" at bounding box center [563, 406] width 599 height 60
click at [828, 569] on button "Get Rates" at bounding box center [830, 575] width 69 height 26
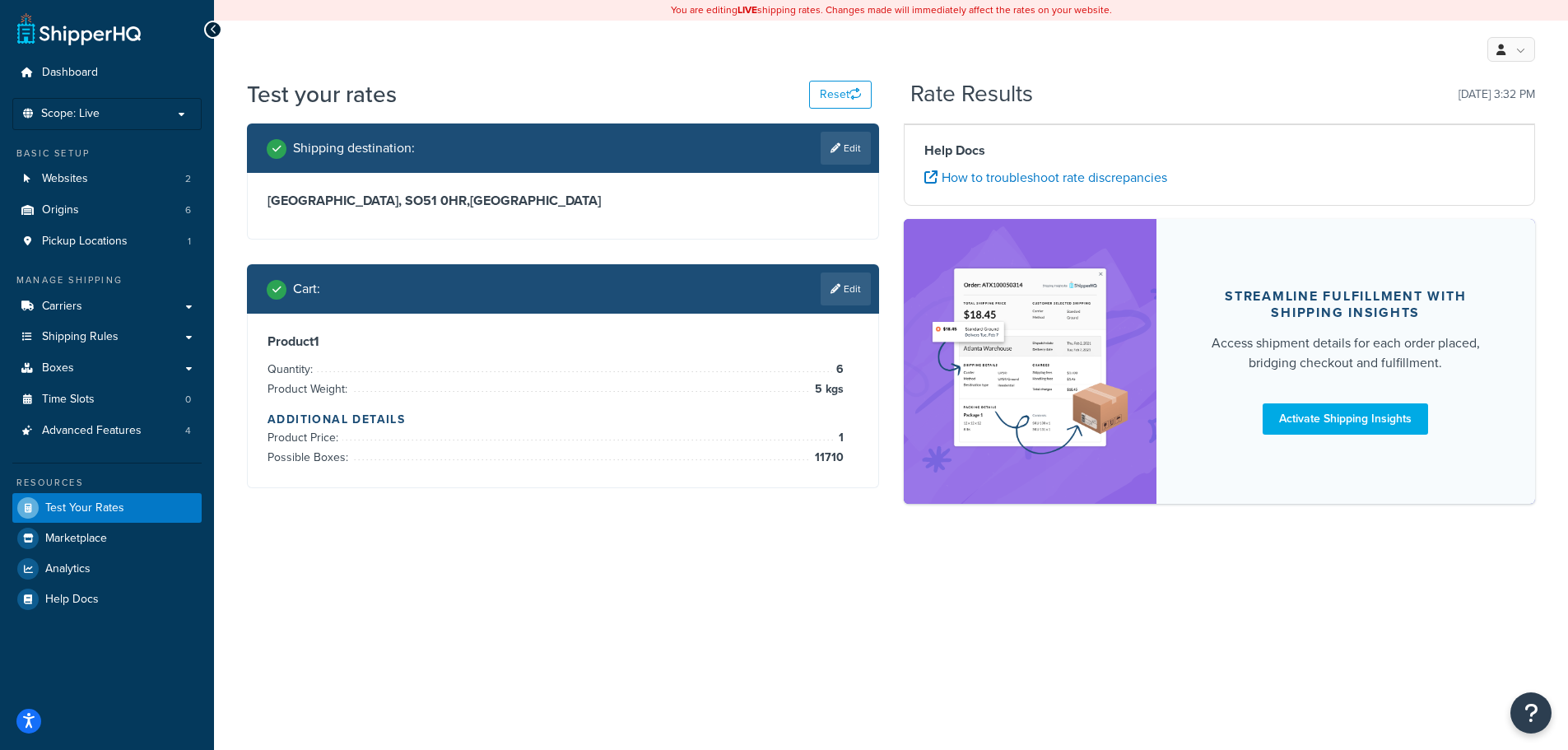
scroll to position [0, 0]
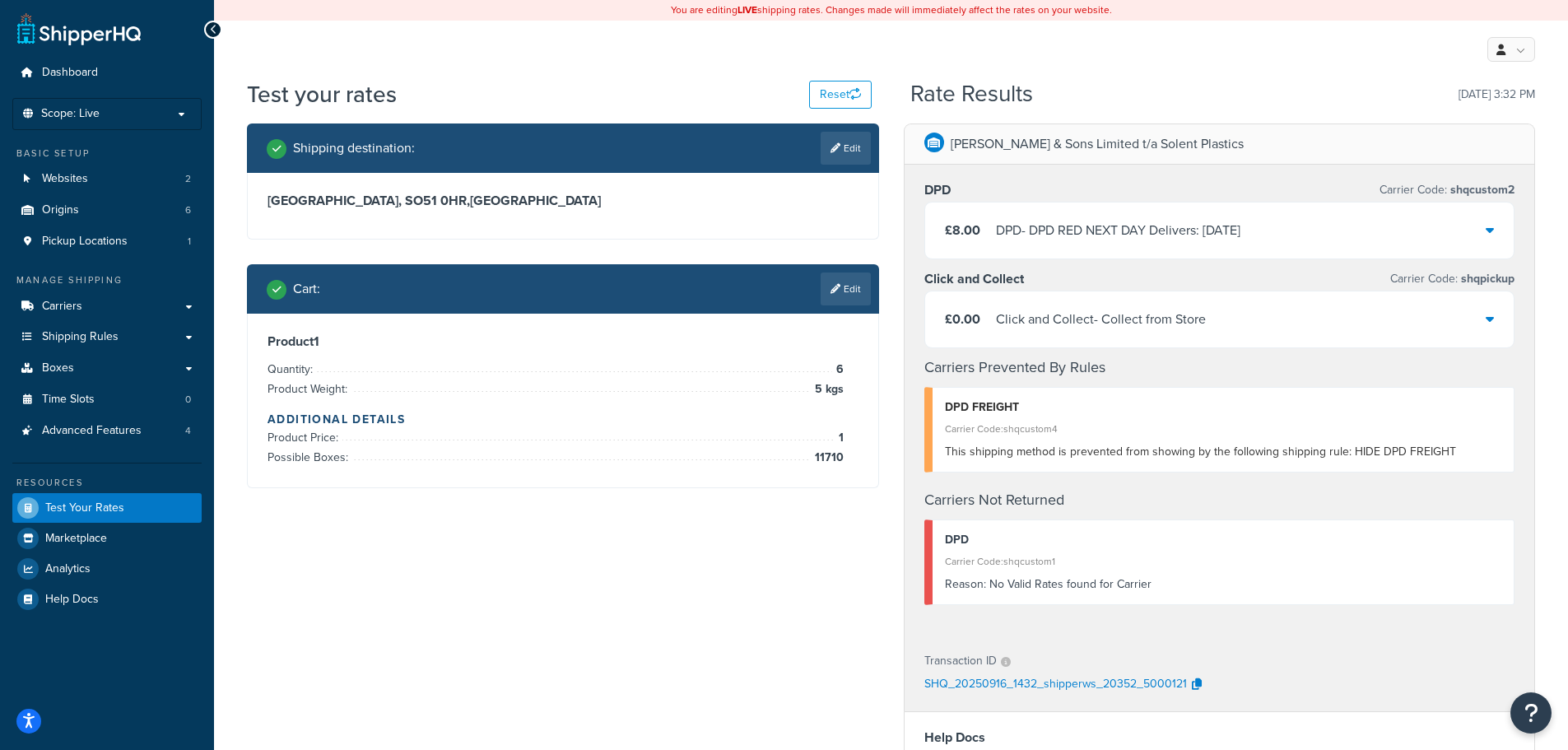
click at [1047, 225] on div "DPD - DPD RED NEXT DAY Delivers: Thu, 18 Sep" at bounding box center [1118, 231] width 245 height 23
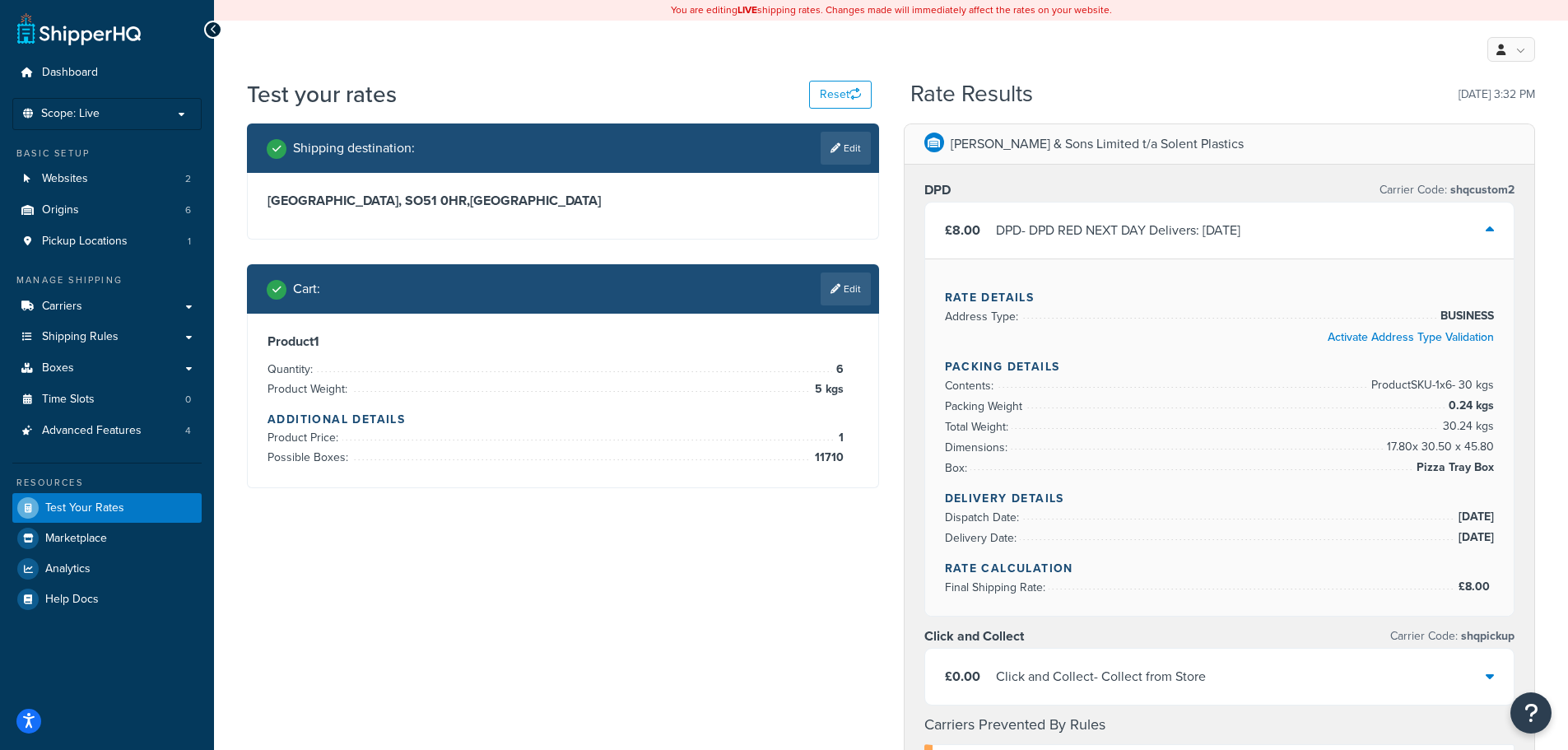
click at [822, 458] on span "11710" at bounding box center [827, 457] width 33 height 20
click at [826, 461] on span "11710" at bounding box center [827, 457] width 33 height 20
click at [1178, 474] on li "Box: Pizza Tray Box" at bounding box center [1220, 468] width 550 height 21
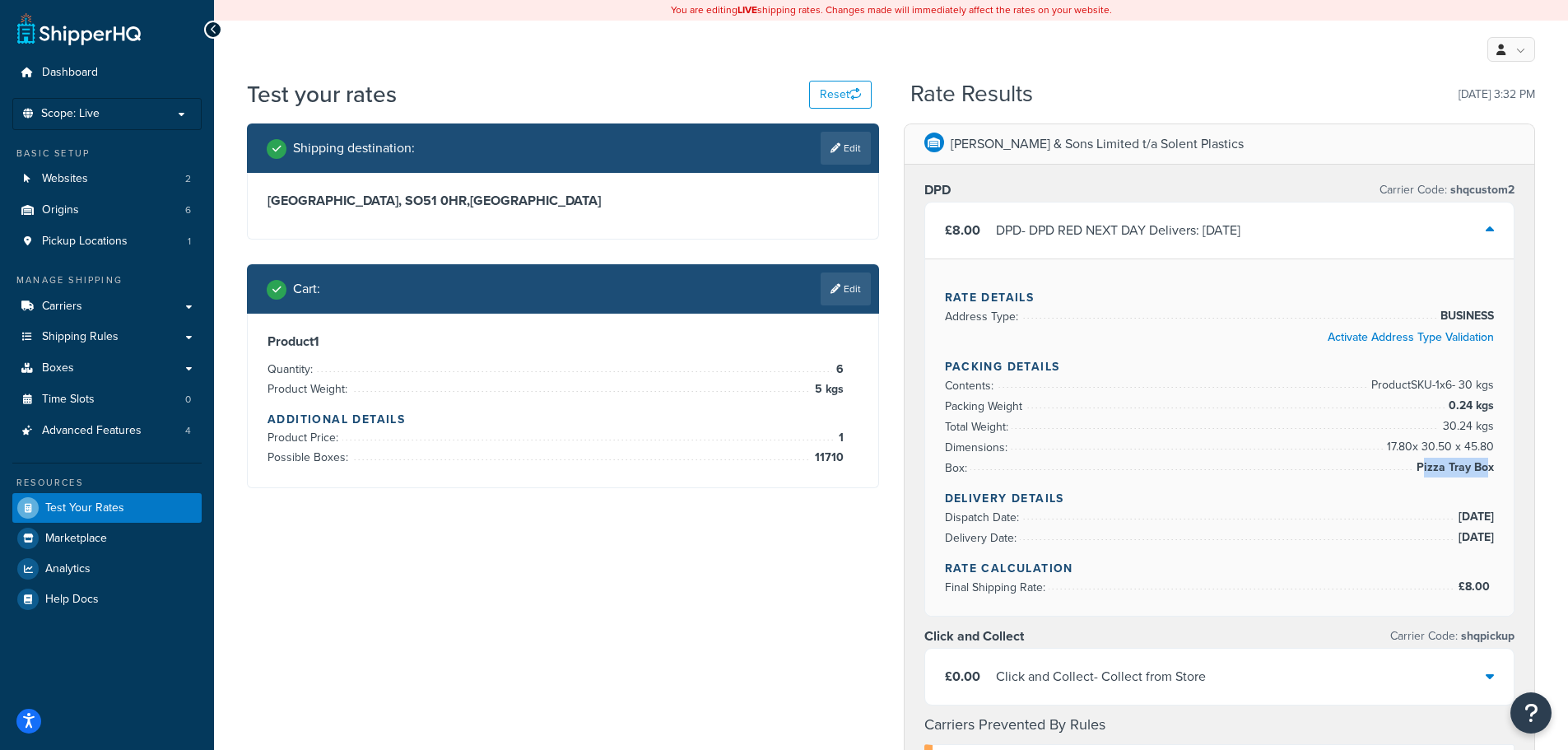
drag, startPoint x: 1491, startPoint y: 476, endPoint x: 1426, endPoint y: 471, distance: 65.2
click at [1426, 471] on span "Pizza Tray Box" at bounding box center [1453, 468] width 81 height 20
click at [1421, 468] on span "Pizza Tray Box" at bounding box center [1453, 468] width 81 height 20
click at [118, 344] on link "Shipping Rules" at bounding box center [107, 337] width 189 height 30
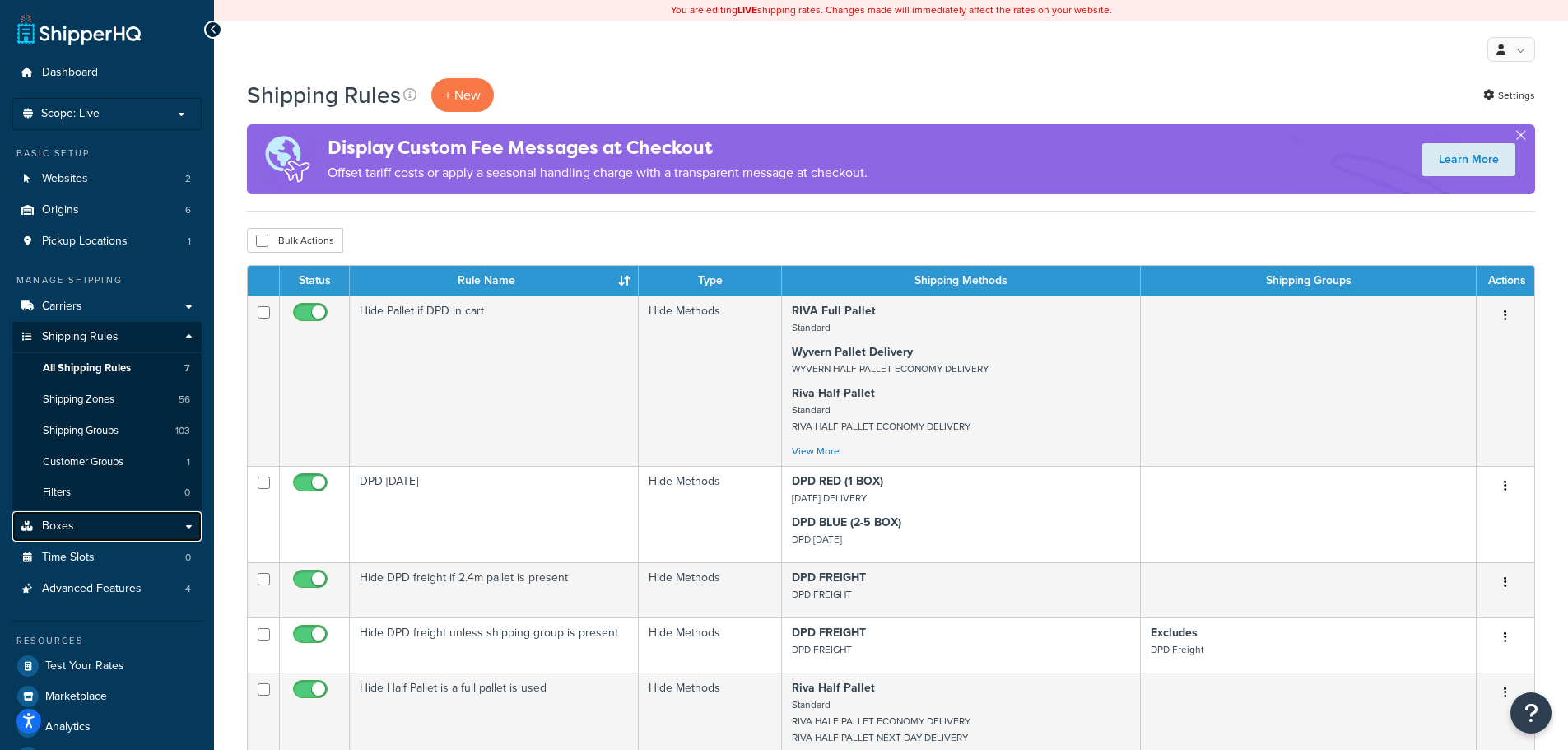
click at [126, 528] on link "Boxes" at bounding box center [107, 526] width 189 height 30
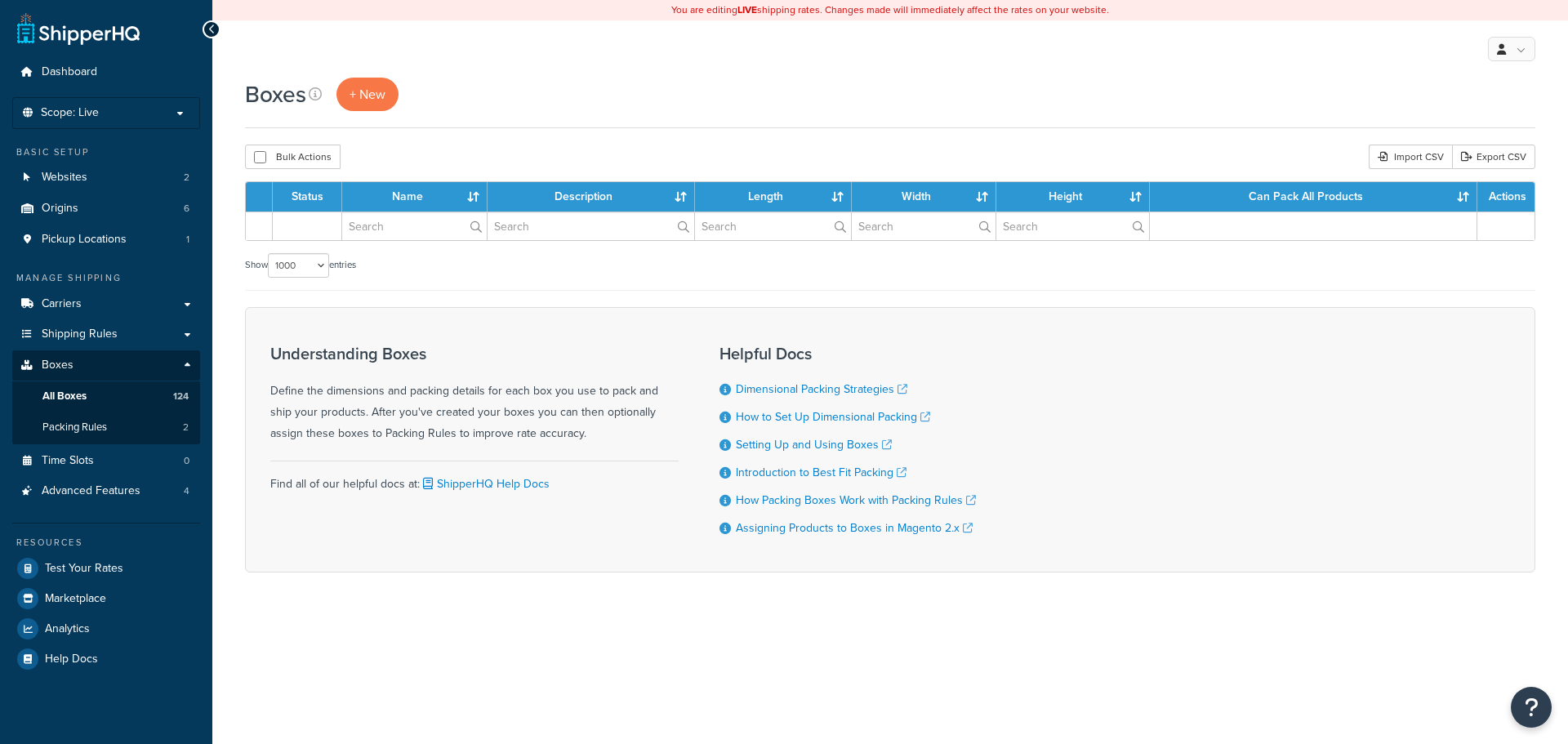
select select "1000"
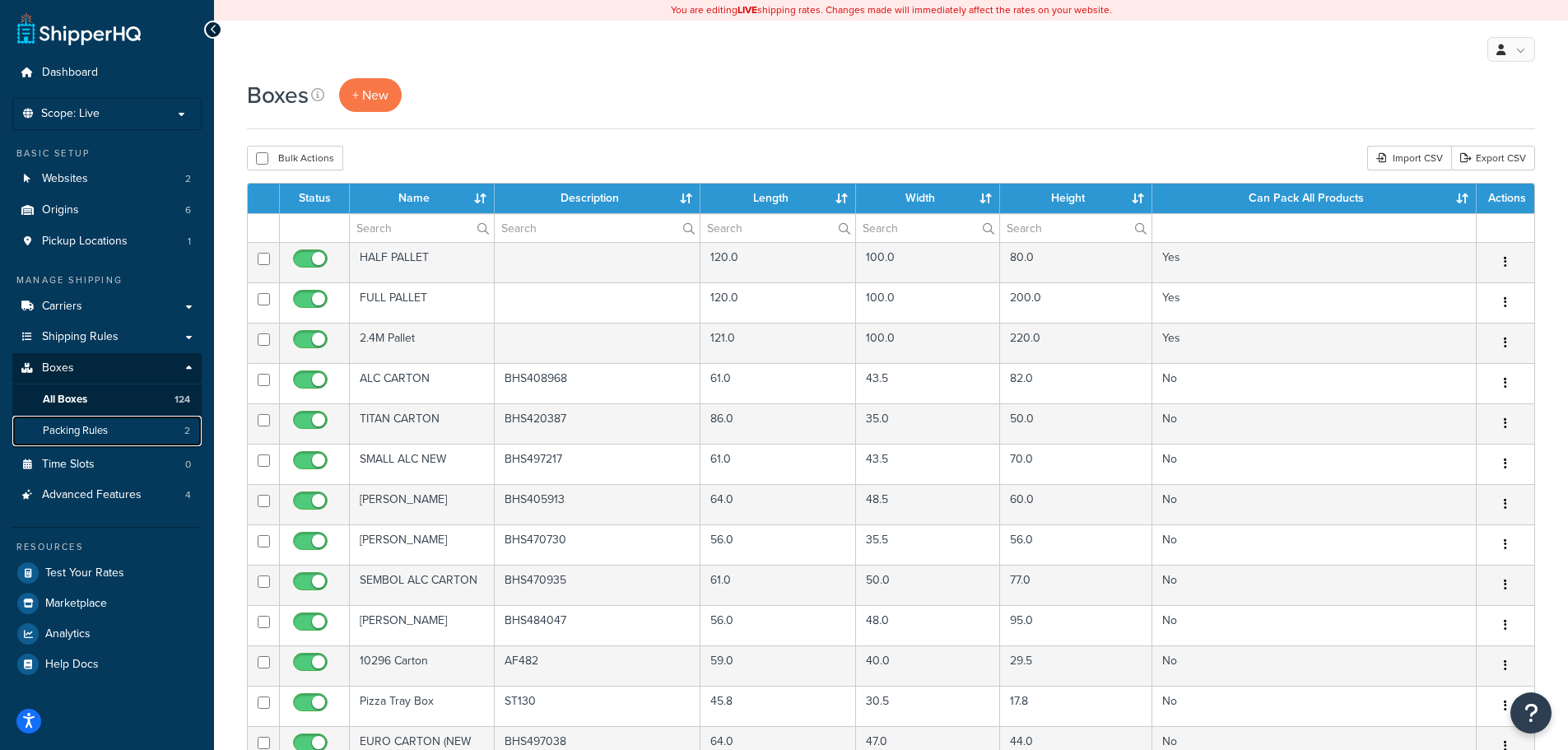
click at [115, 436] on link "Packing Rules 2" at bounding box center [107, 431] width 189 height 30
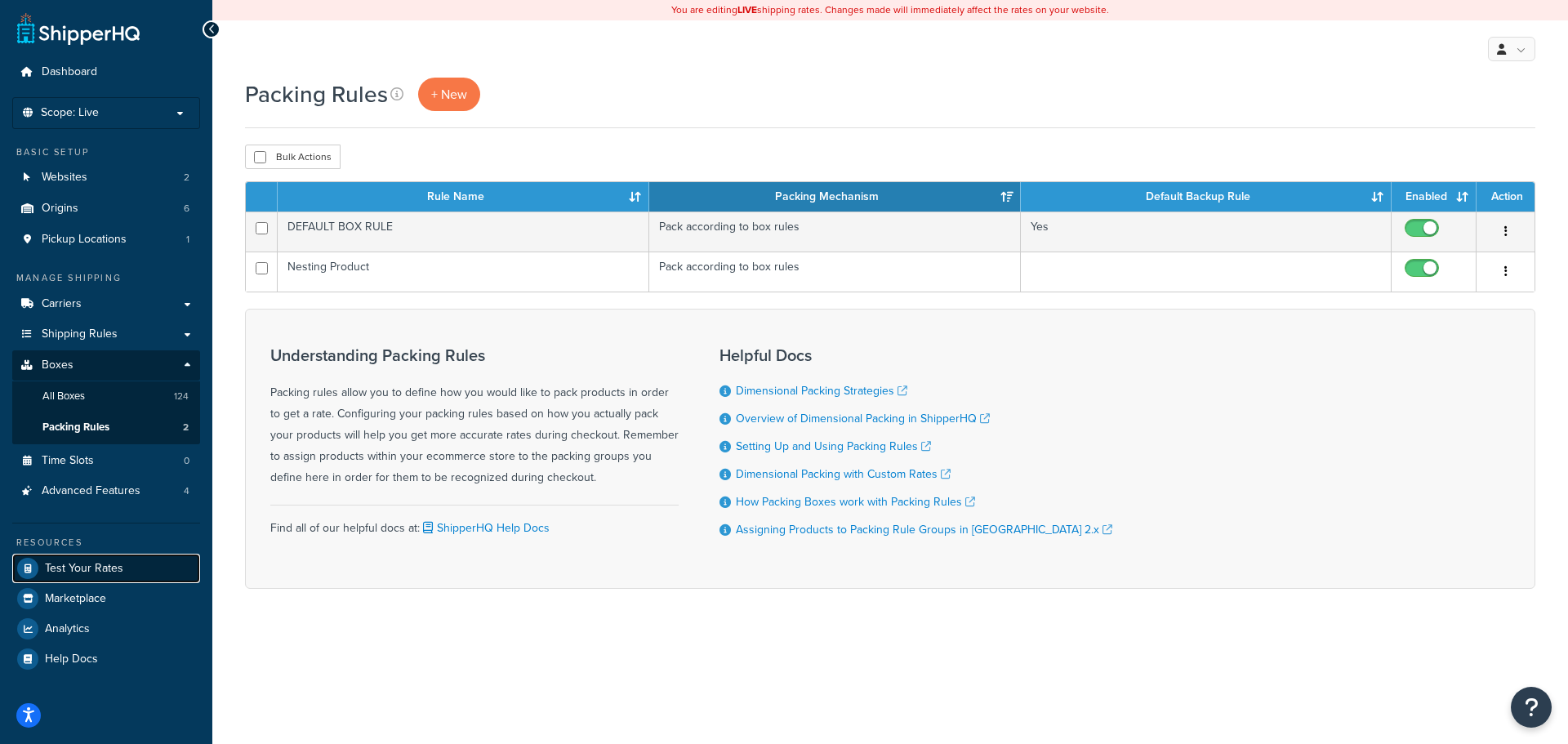
click at [95, 567] on span "Test Your Rates" at bounding box center [84, 569] width 79 height 14
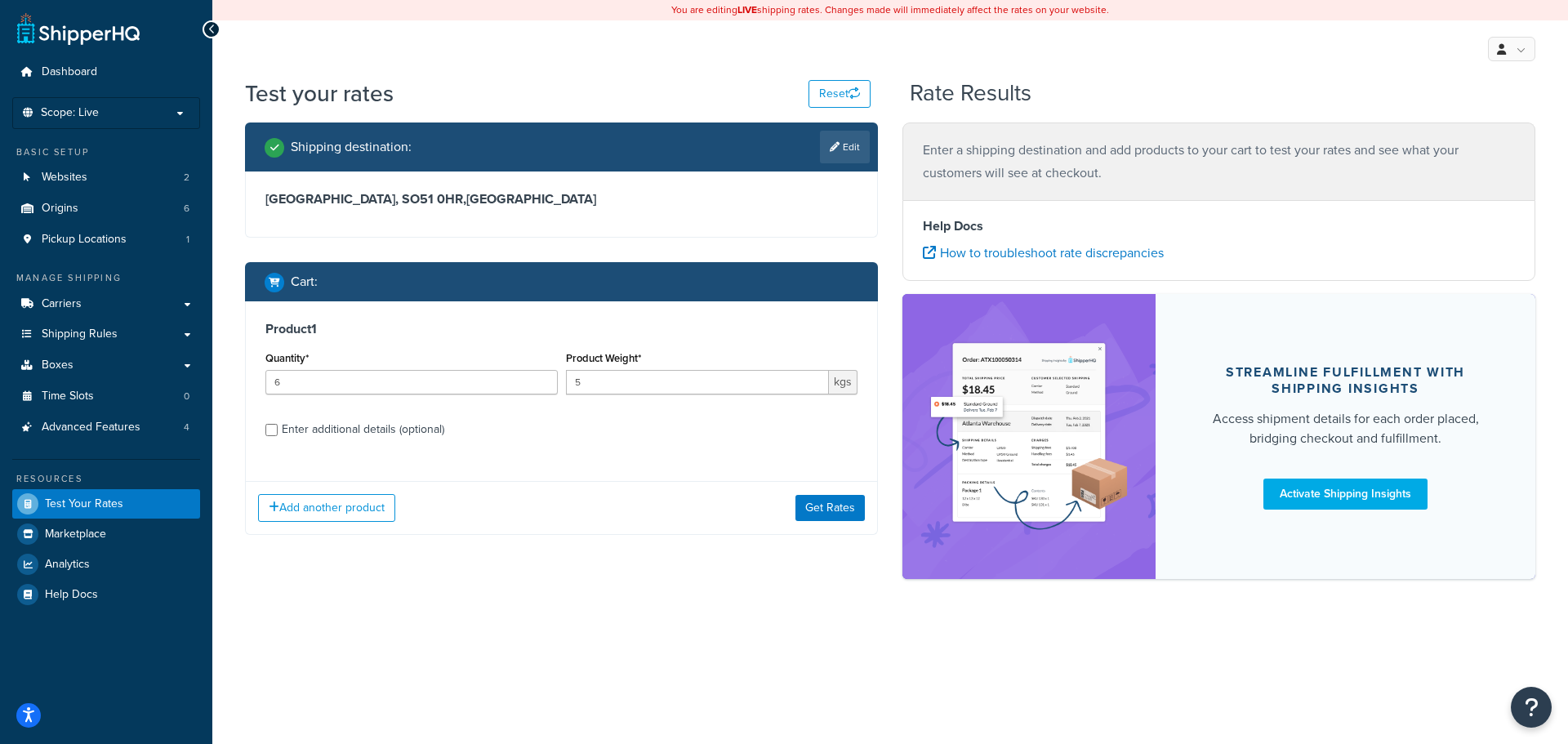
click at [311, 432] on div "Enter additional details (optional)" at bounding box center [362, 430] width 162 height 23
click at [278, 432] on input "Enter additional details (optional)" at bounding box center [271, 429] width 13 height 13
checkbox input "true"
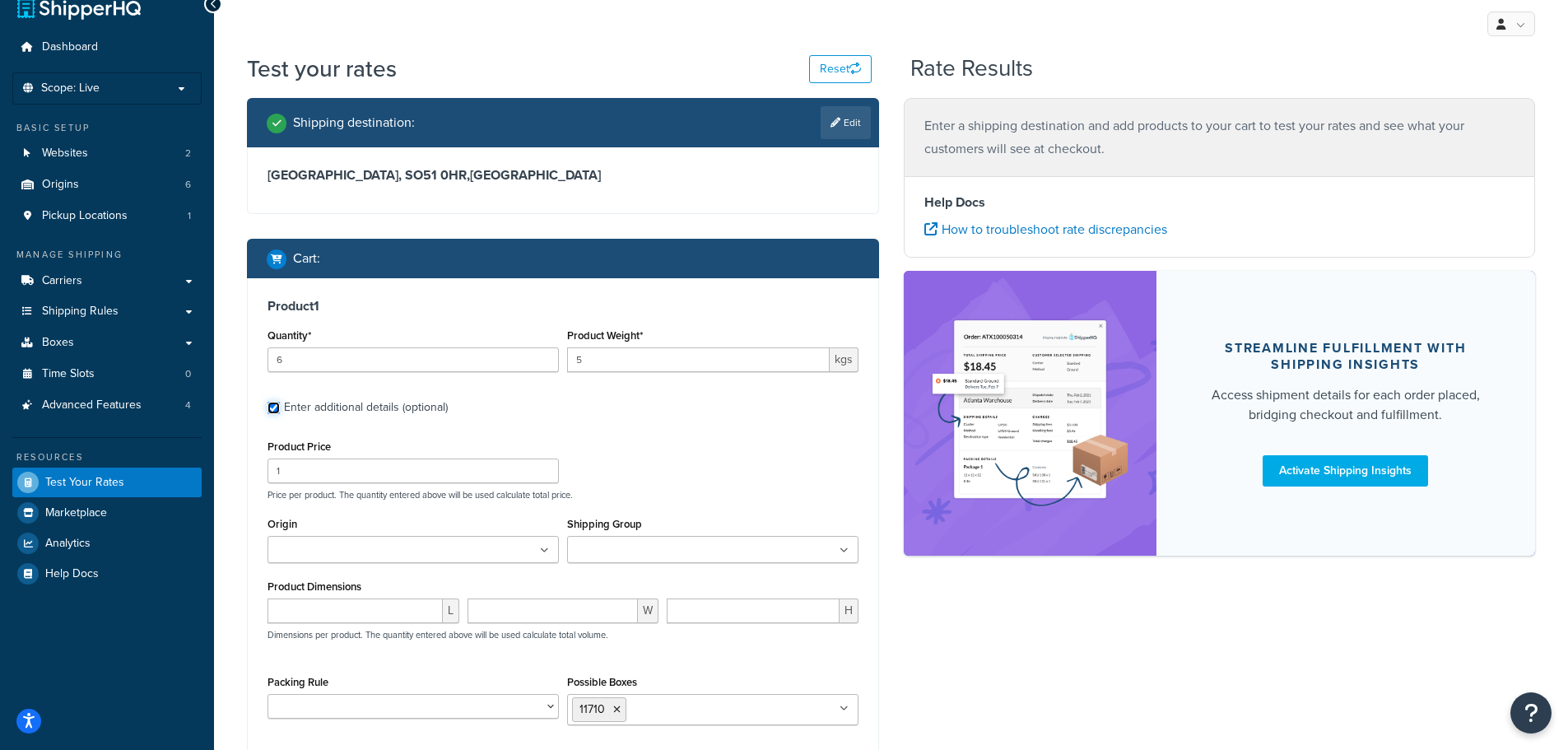
scroll to position [81, 0]
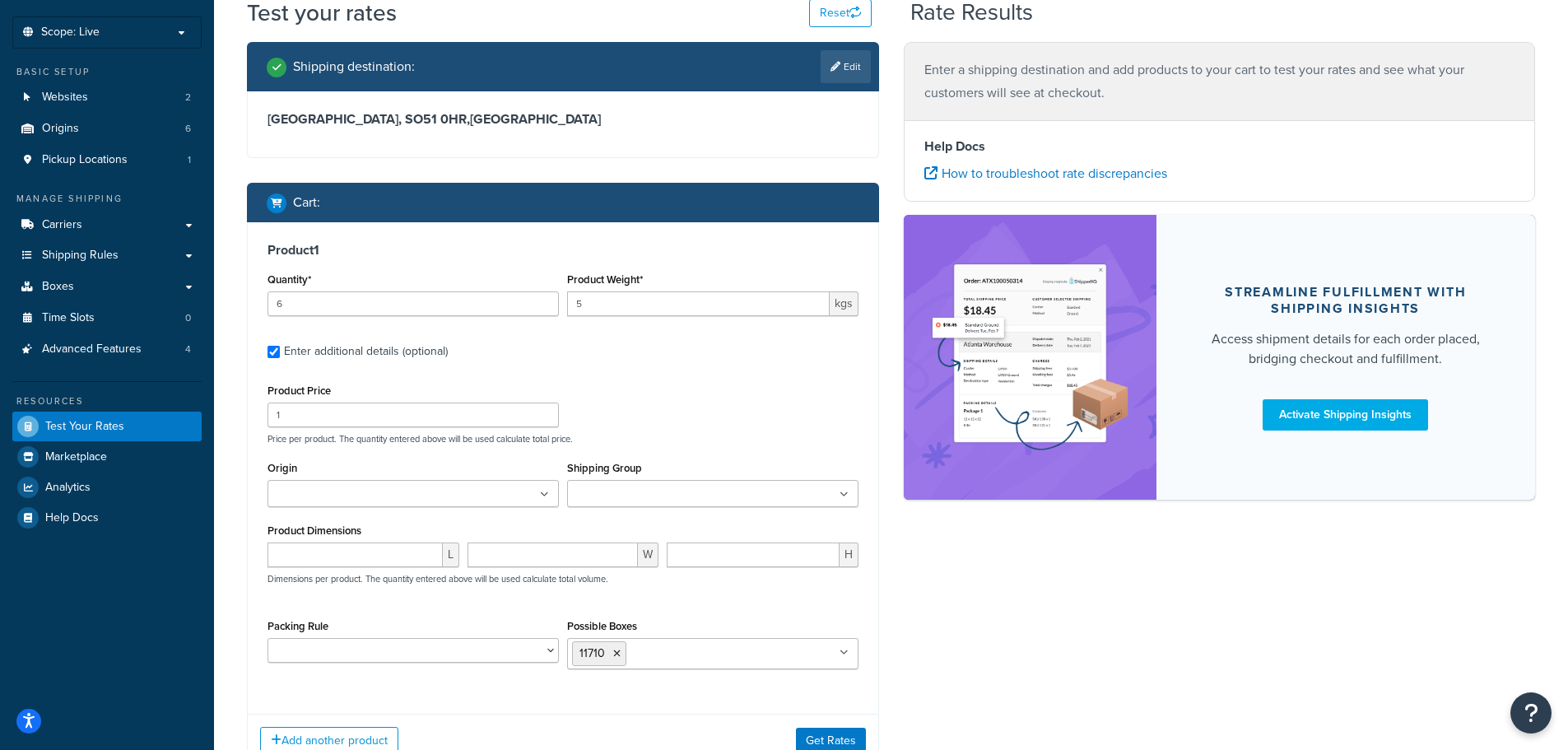
click at [841, 653] on icon at bounding box center [844, 653] width 9 height 10
click at [610, 653] on li "11710" at bounding box center [598, 653] width 54 height 24
click at [616, 649] on icon at bounding box center [617, 654] width 8 height 10
click at [455, 644] on select "DEFAULT BOX RULE Nesting Product" at bounding box center [413, 650] width 292 height 24
select select "87757"
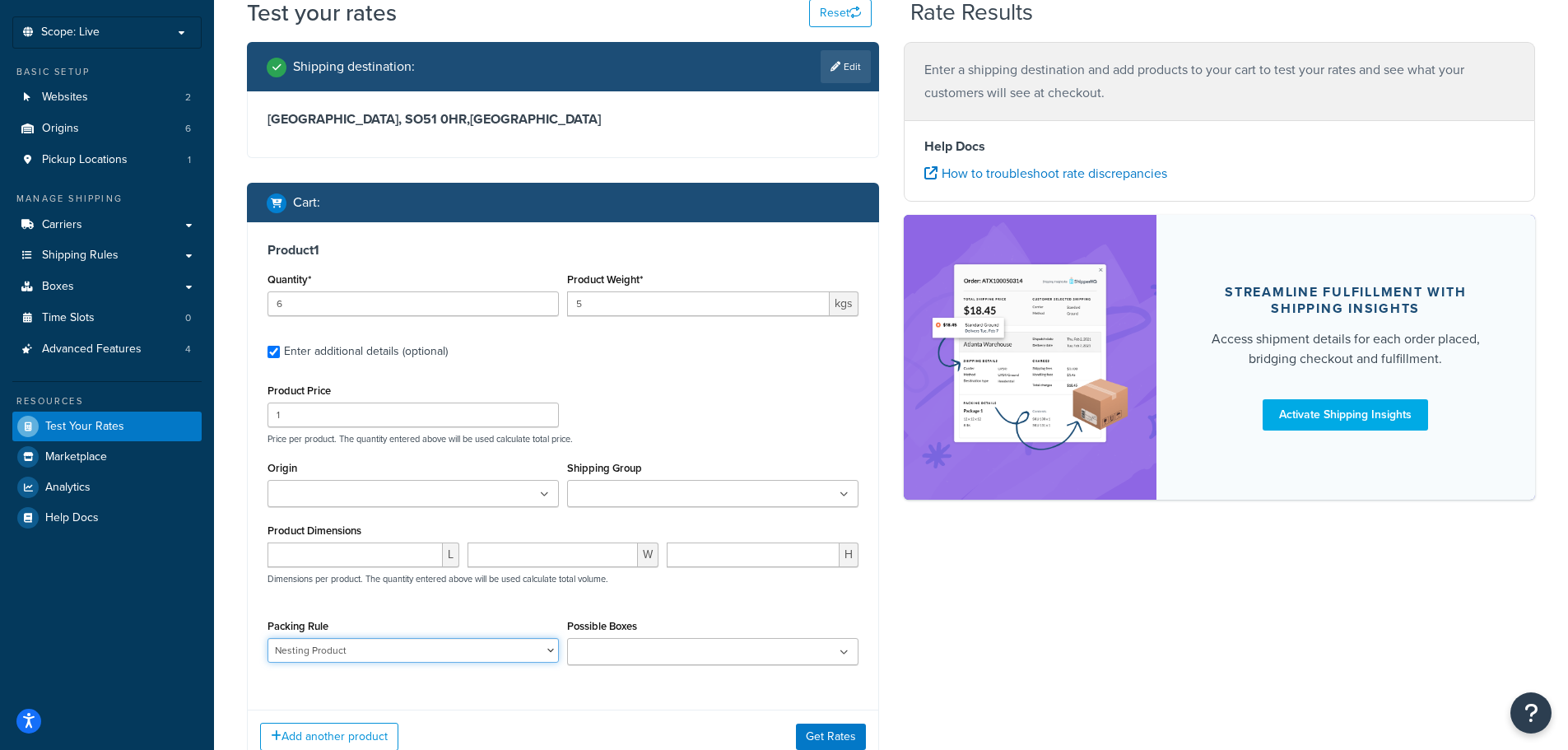
click at [267, 638] on select "DEFAULT BOX RULE Nesting Product" at bounding box center [413, 650] width 292 height 24
click at [645, 649] on input "Possible Boxes" at bounding box center [644, 653] width 146 height 18
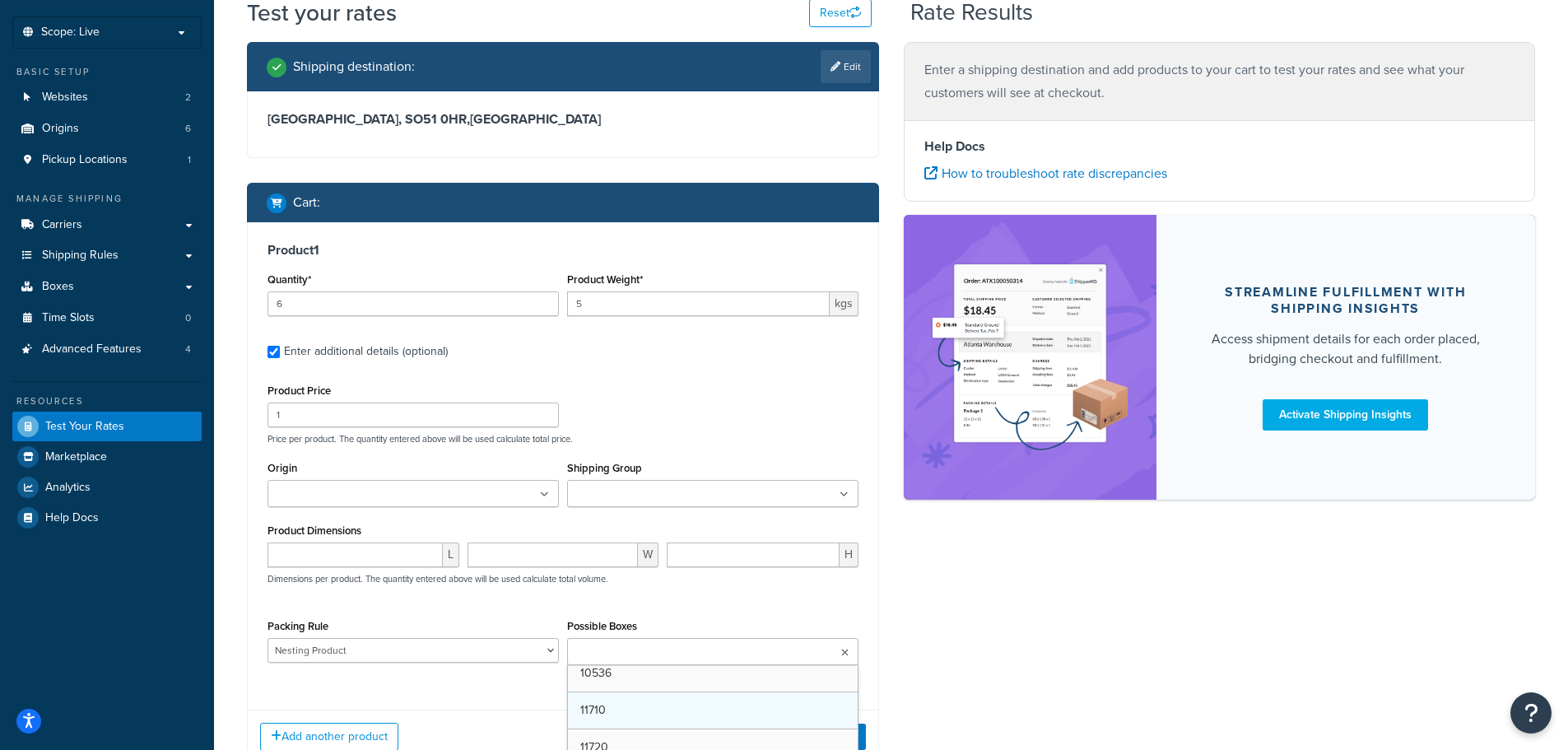
scroll to position [82, 0]
click at [1068, 636] on div "Shipping destination : Edit Hampshire, SO51 0HR , United Kingdom Cart : Product…" at bounding box center [891, 417] width 1313 height 751
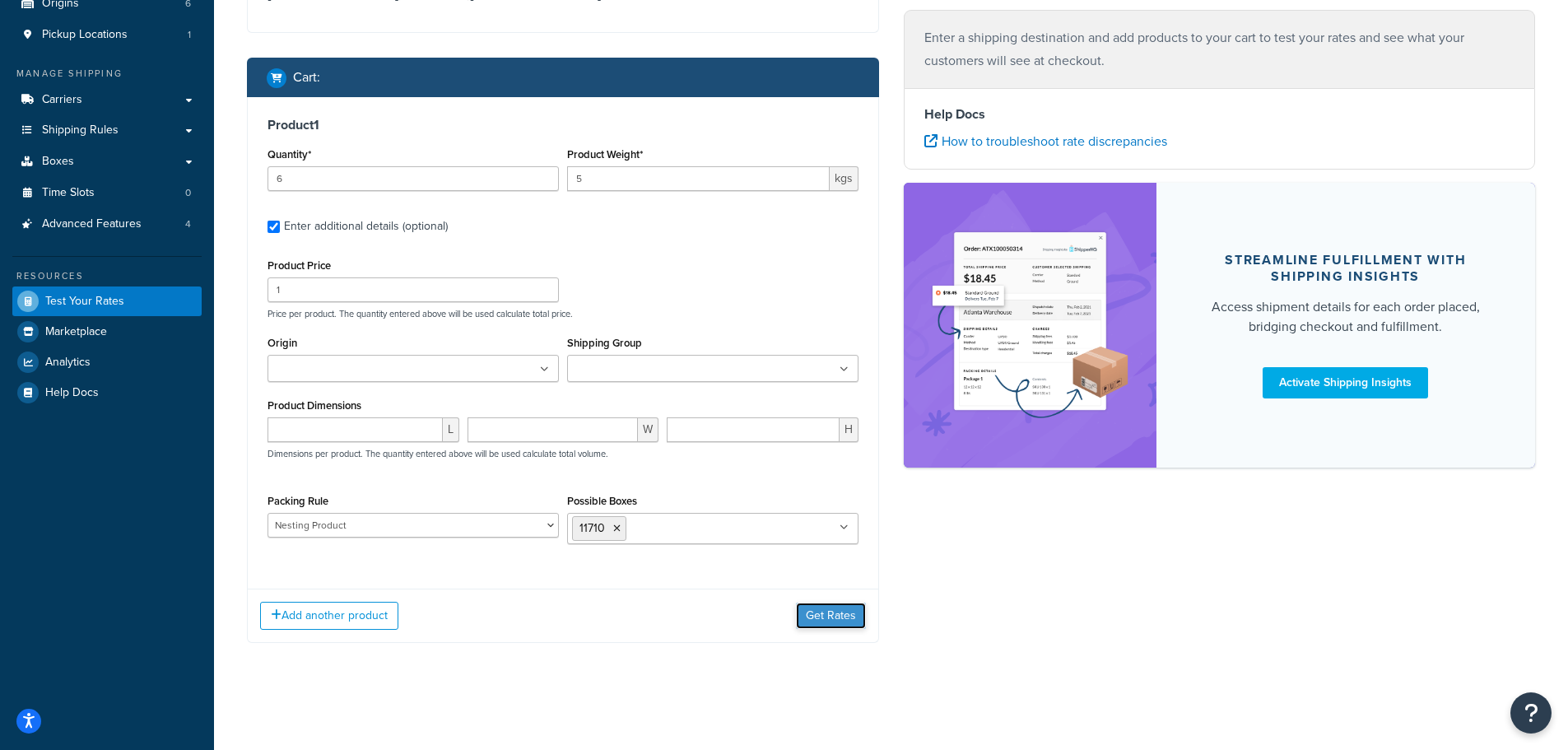
click at [850, 623] on button "Get Rates" at bounding box center [830, 616] width 69 height 26
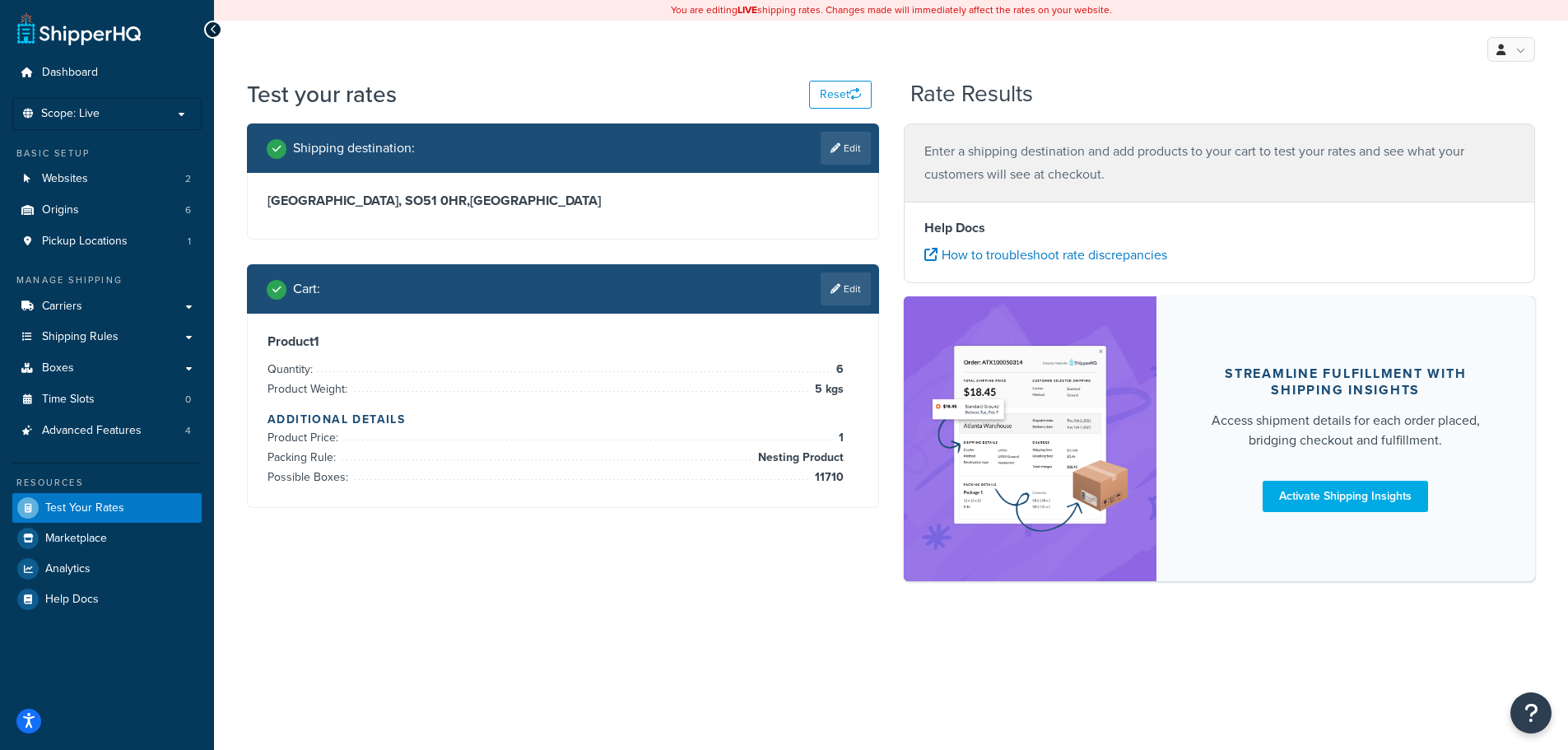
scroll to position [0, 0]
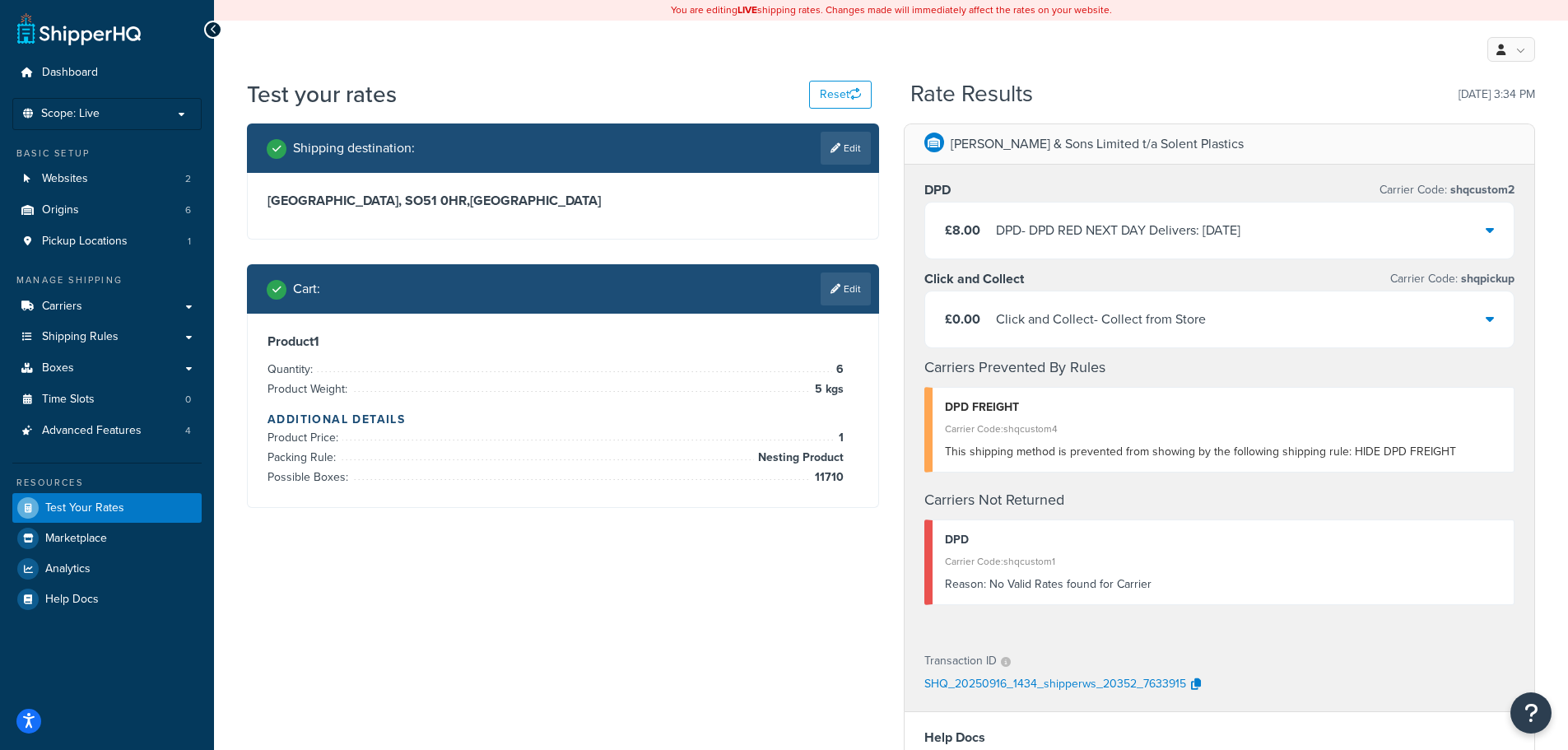
click at [1145, 249] on div "£8.00 DPD - DPD RED NEXT DAY Delivers: Thu, 18 Sep" at bounding box center [1220, 230] width 589 height 56
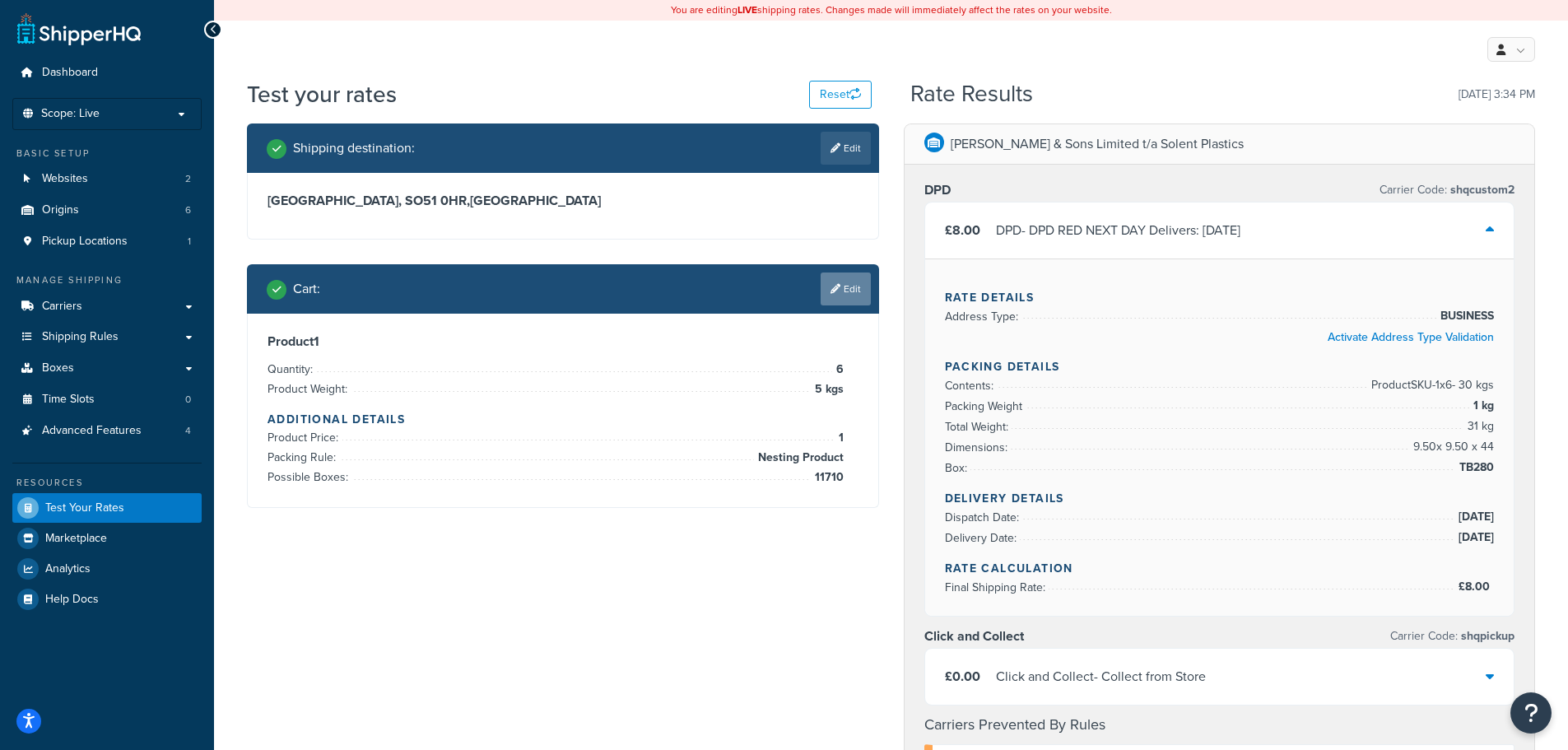
click at [852, 296] on link "Edit" at bounding box center [845, 289] width 50 height 33
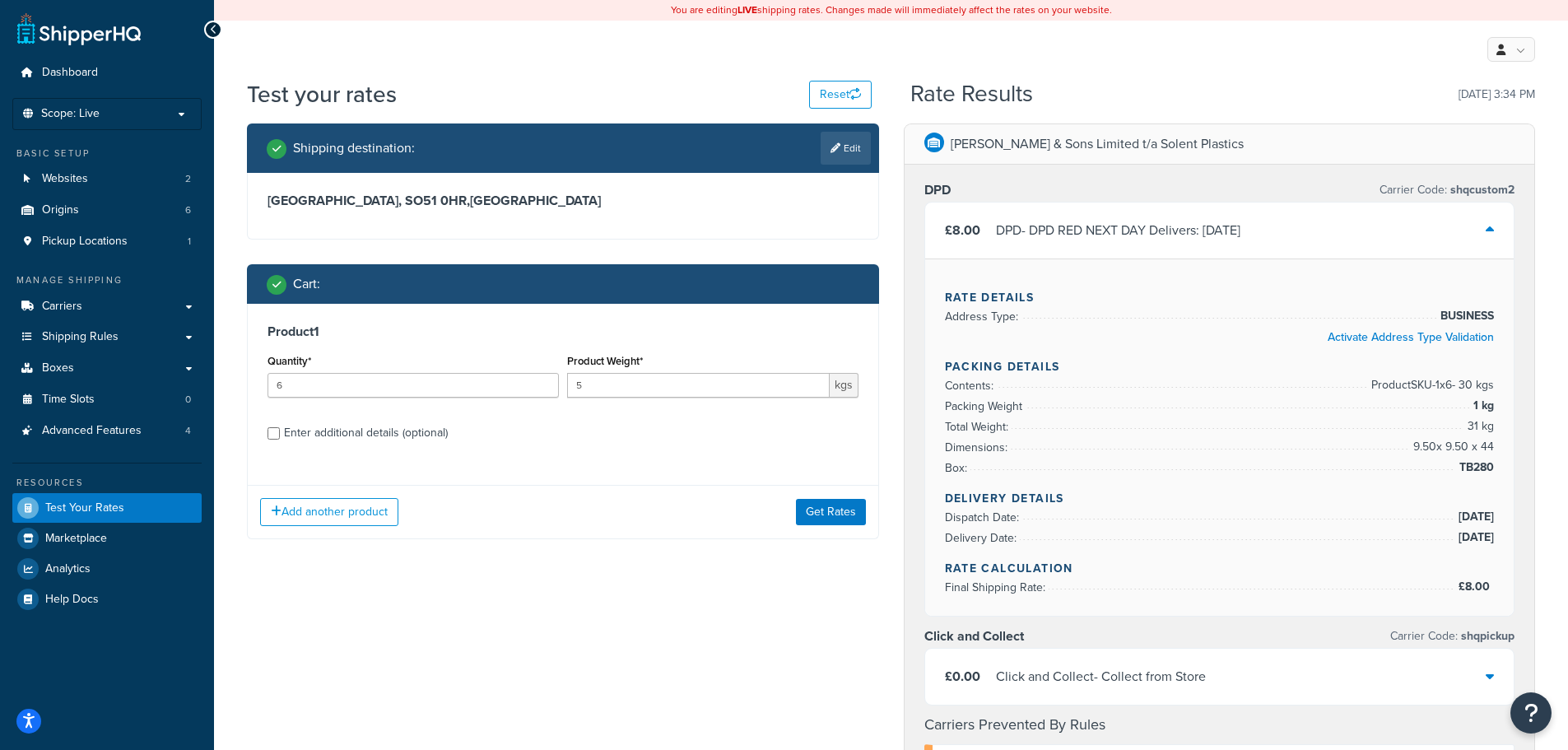
click at [335, 434] on div "Enter additional details (optional)" at bounding box center [365, 434] width 163 height 23
click at [280, 434] on input "Enter additional details (optional)" at bounding box center [273, 433] width 13 height 13
checkbox input "true"
select select "87757"
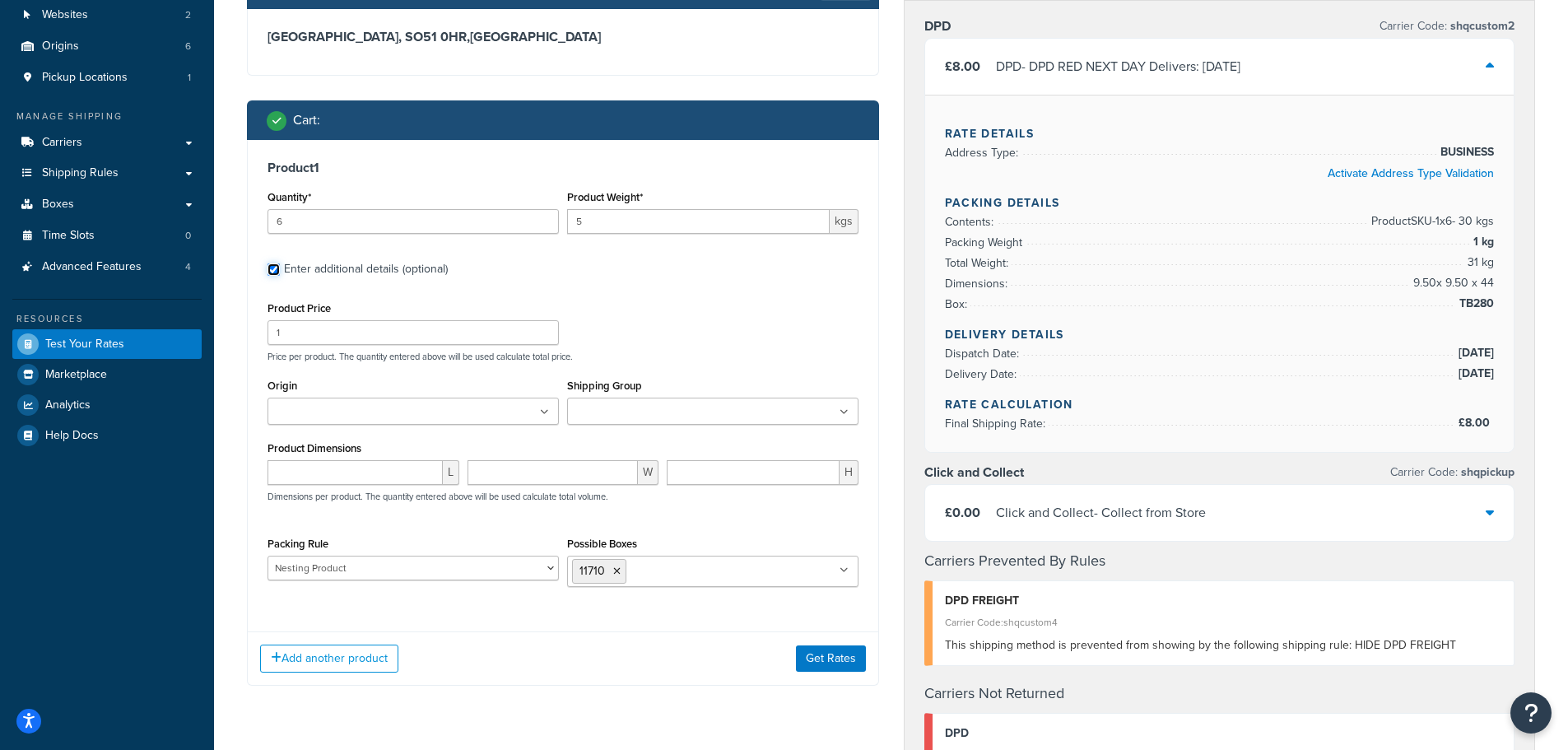
scroll to position [164, 0]
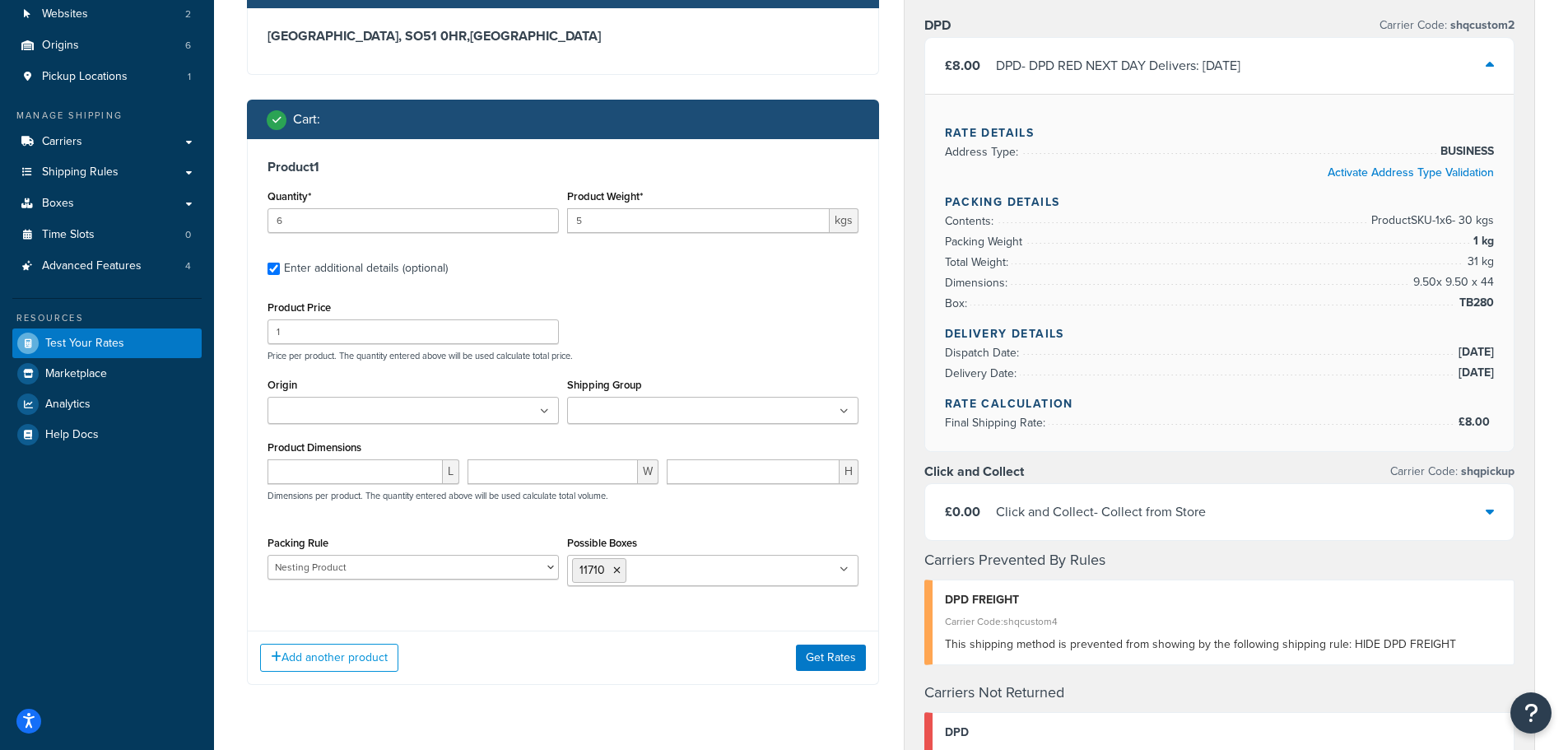
click at [691, 570] on input "Possible Boxes" at bounding box center [703, 570] width 146 height 18
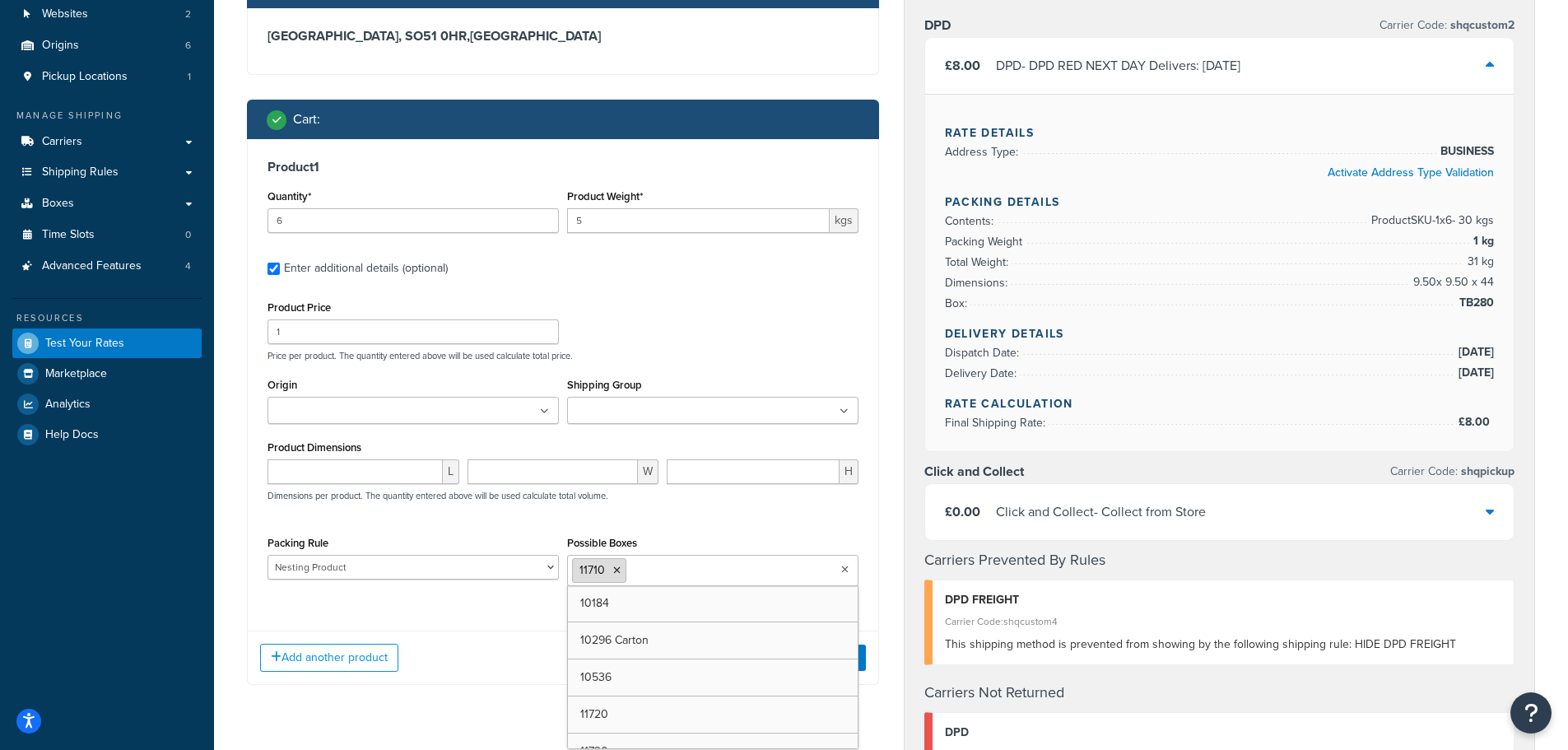
click at [617, 572] on icon at bounding box center [617, 571] width 8 height 10
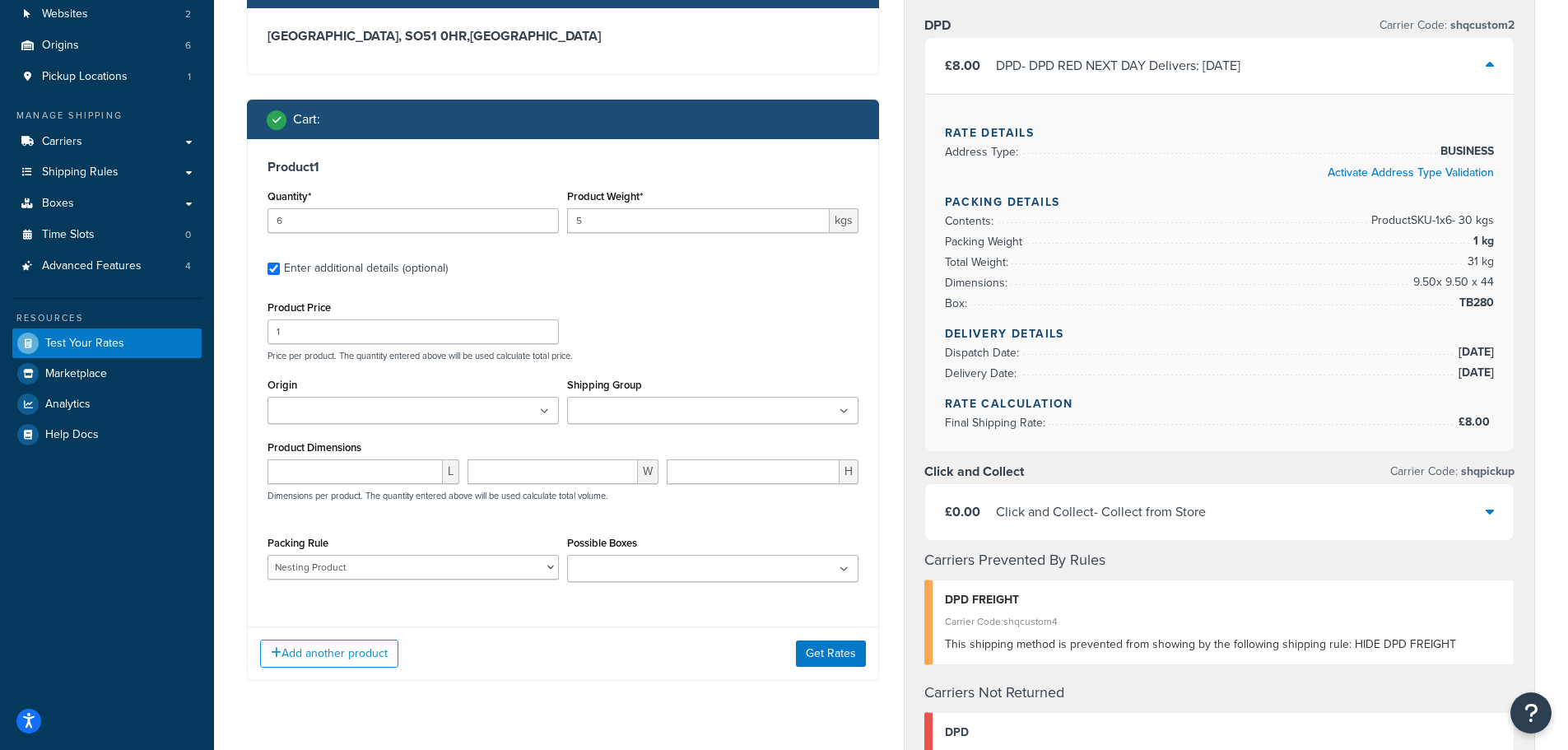
click at [728, 515] on div "L W H Dimensions per product. The quantity entered above will be used calculate…" at bounding box center [563, 489] width 599 height 60
click at [811, 649] on button "Get Rates" at bounding box center [830, 653] width 69 height 26
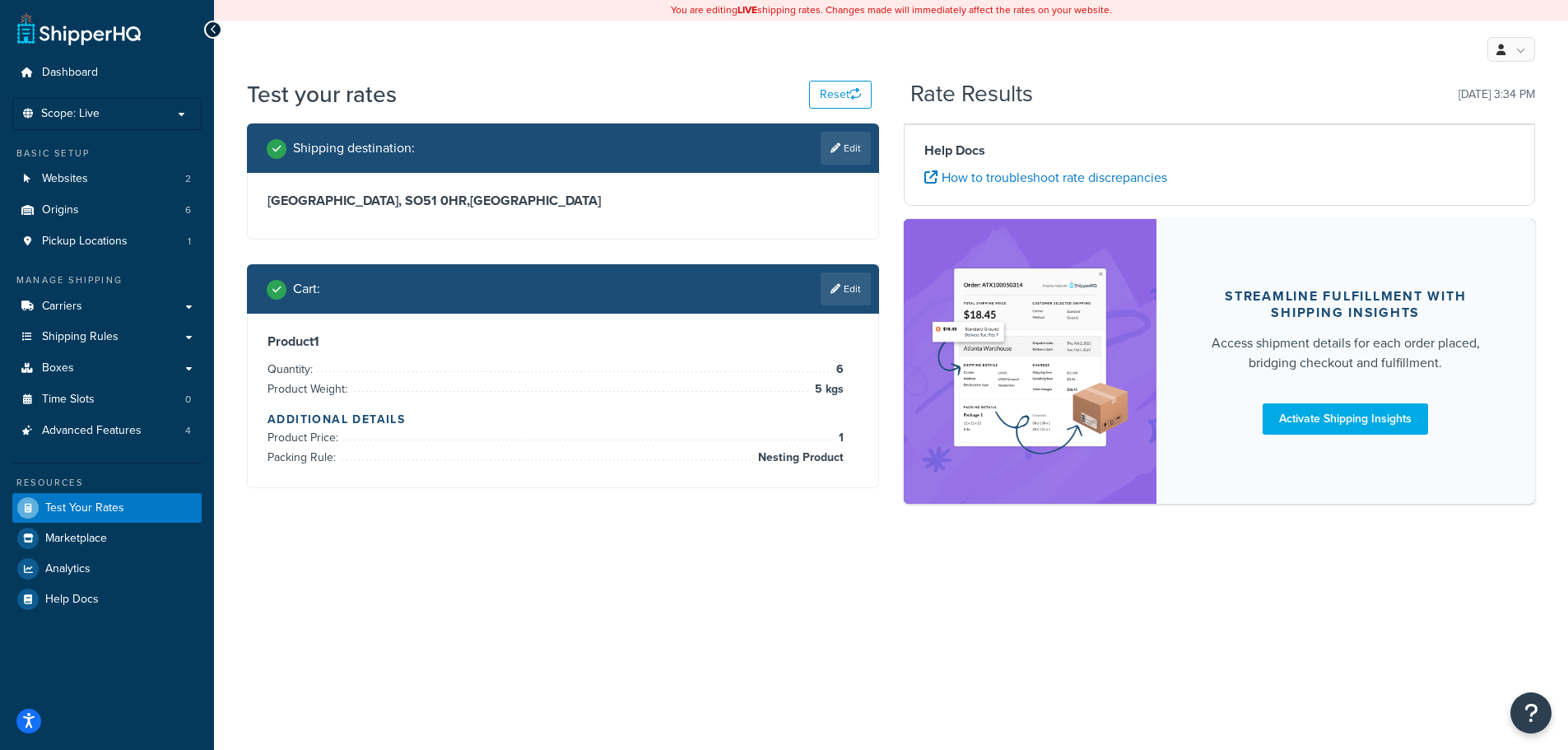
scroll to position [0, 0]
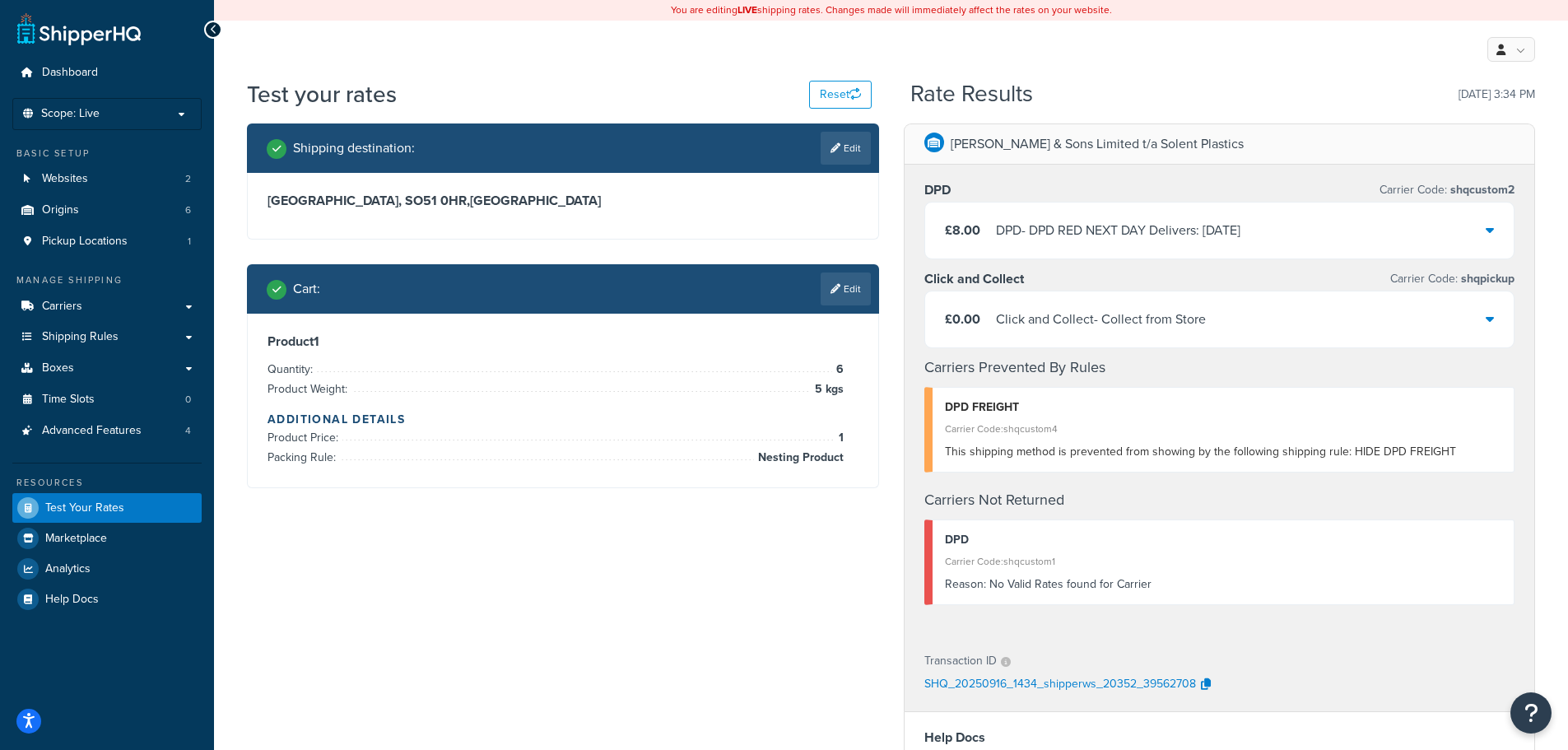
click at [1130, 246] on div "£8.00 DPD - DPD RED NEXT DAY Delivers: Thu, 18 Sep" at bounding box center [1220, 230] width 589 height 56
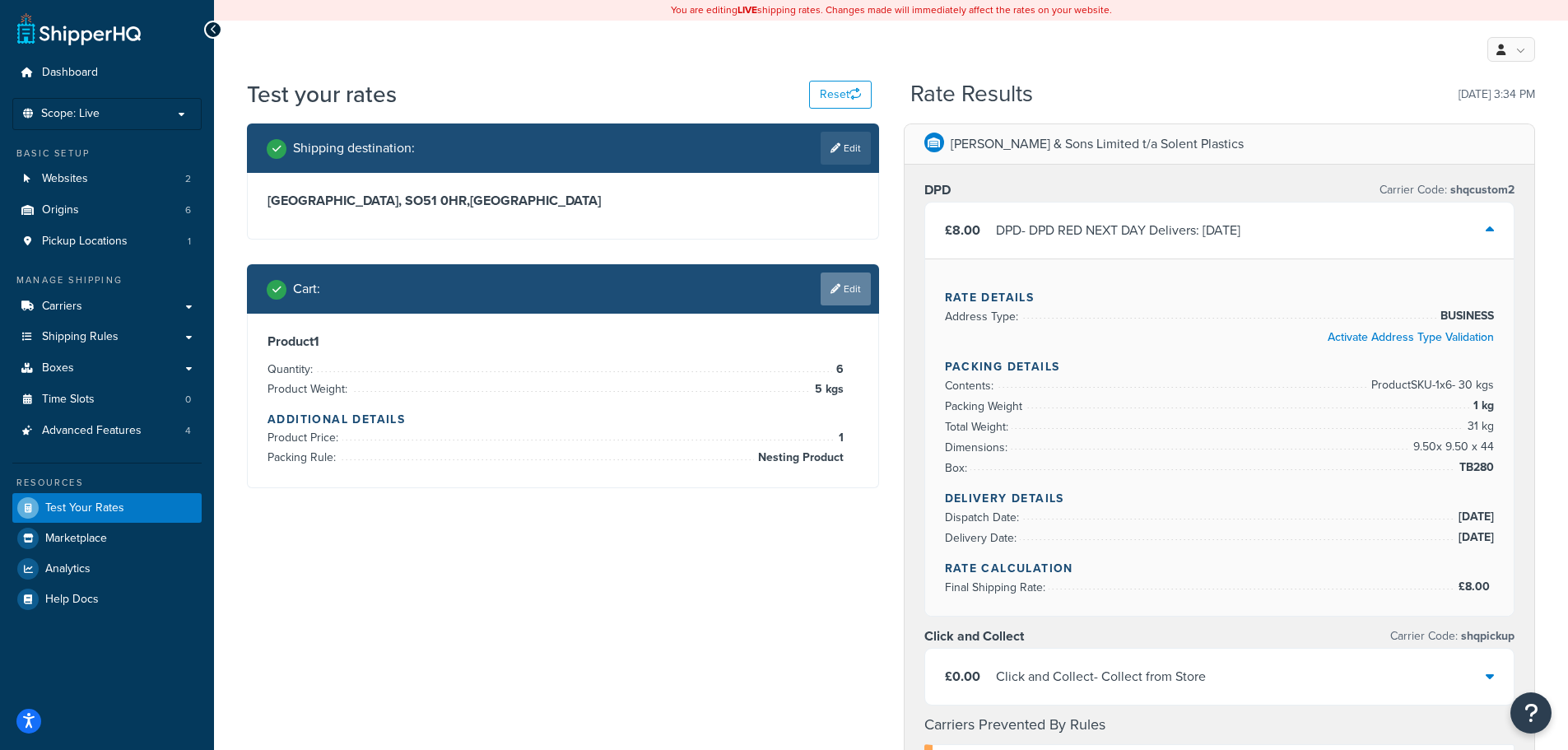
click at [845, 298] on link "Edit" at bounding box center [845, 289] width 50 height 33
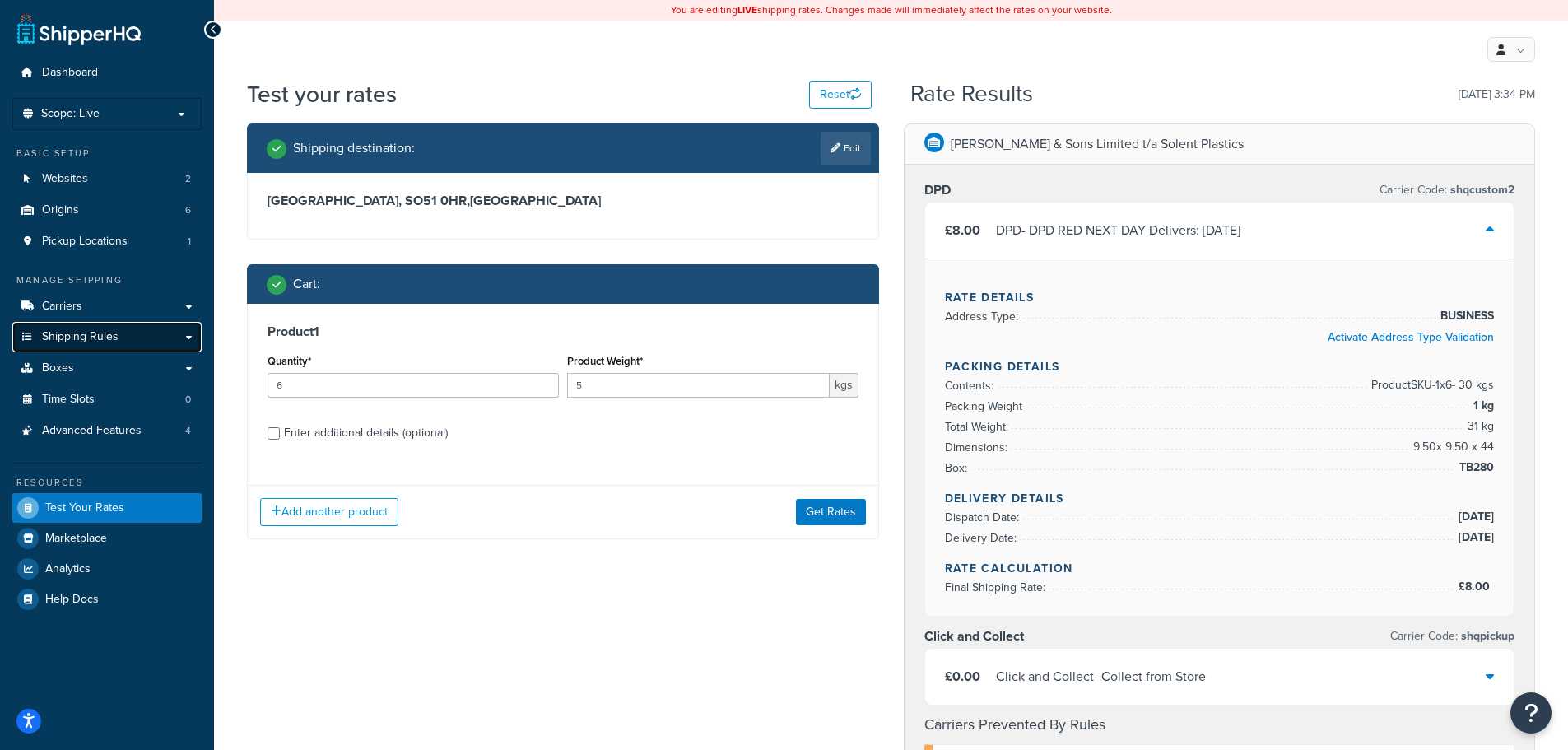
click at [90, 336] on span "Shipping Rules" at bounding box center [80, 337] width 76 height 14
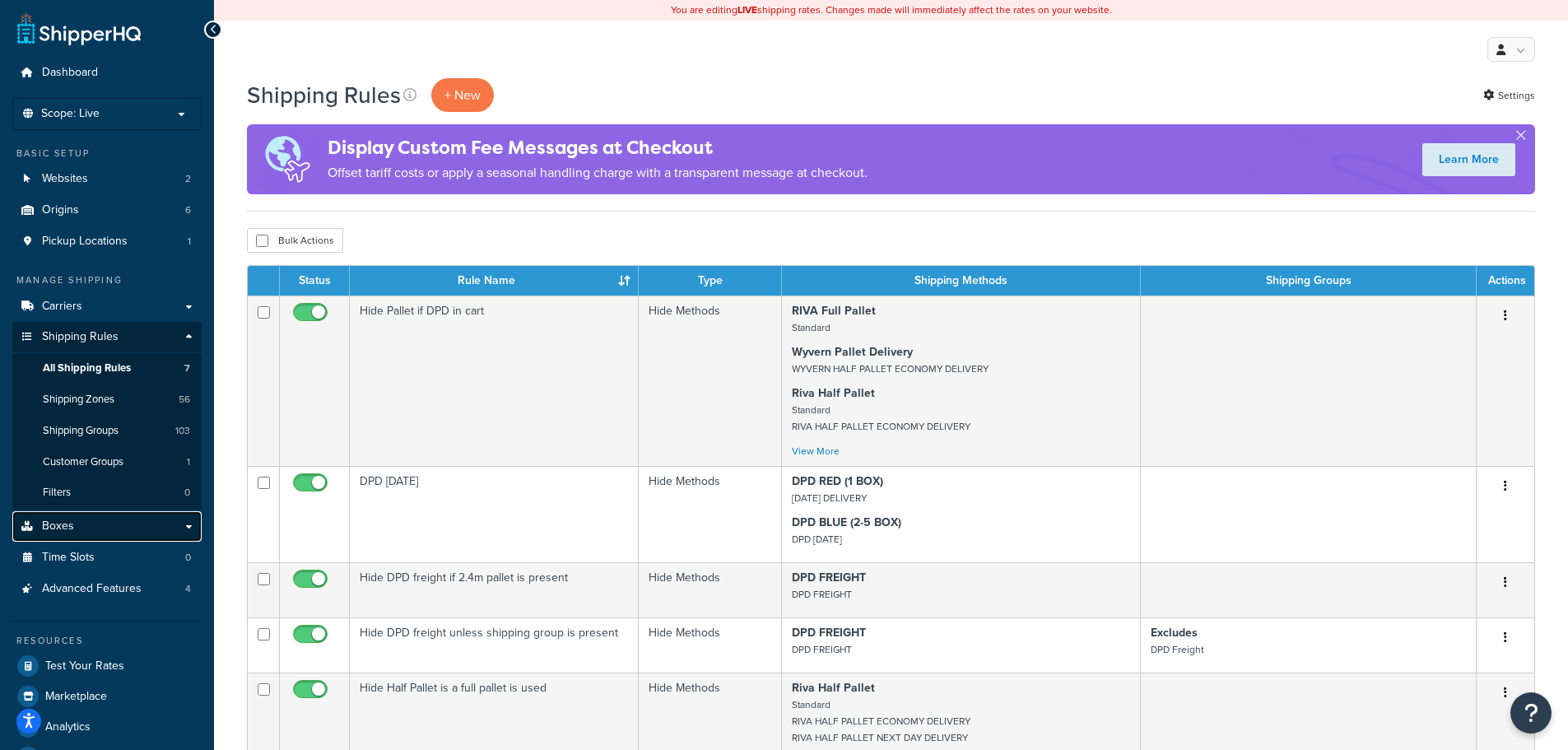
click at [110, 524] on link "Boxes" at bounding box center [107, 526] width 189 height 30
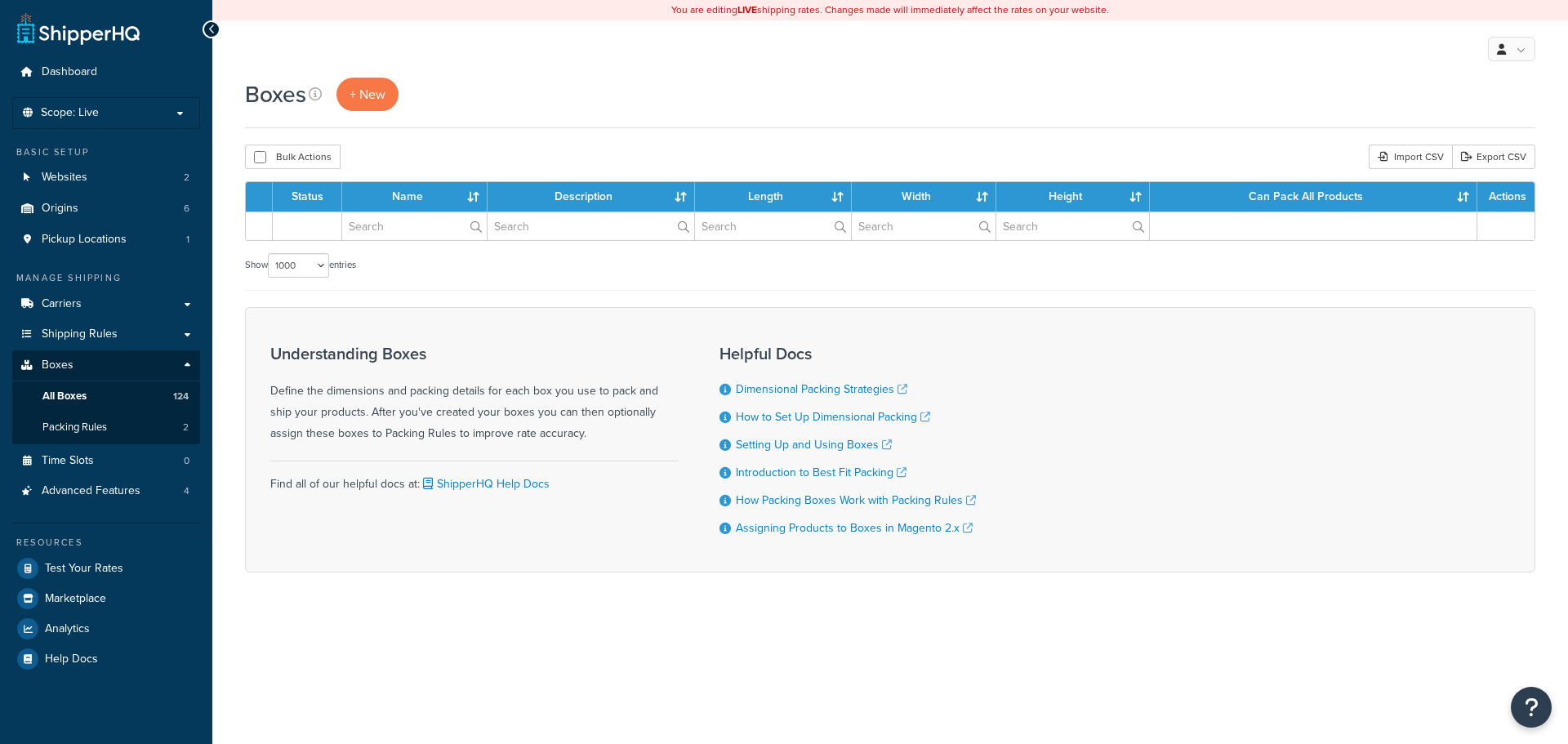
select select "1000"
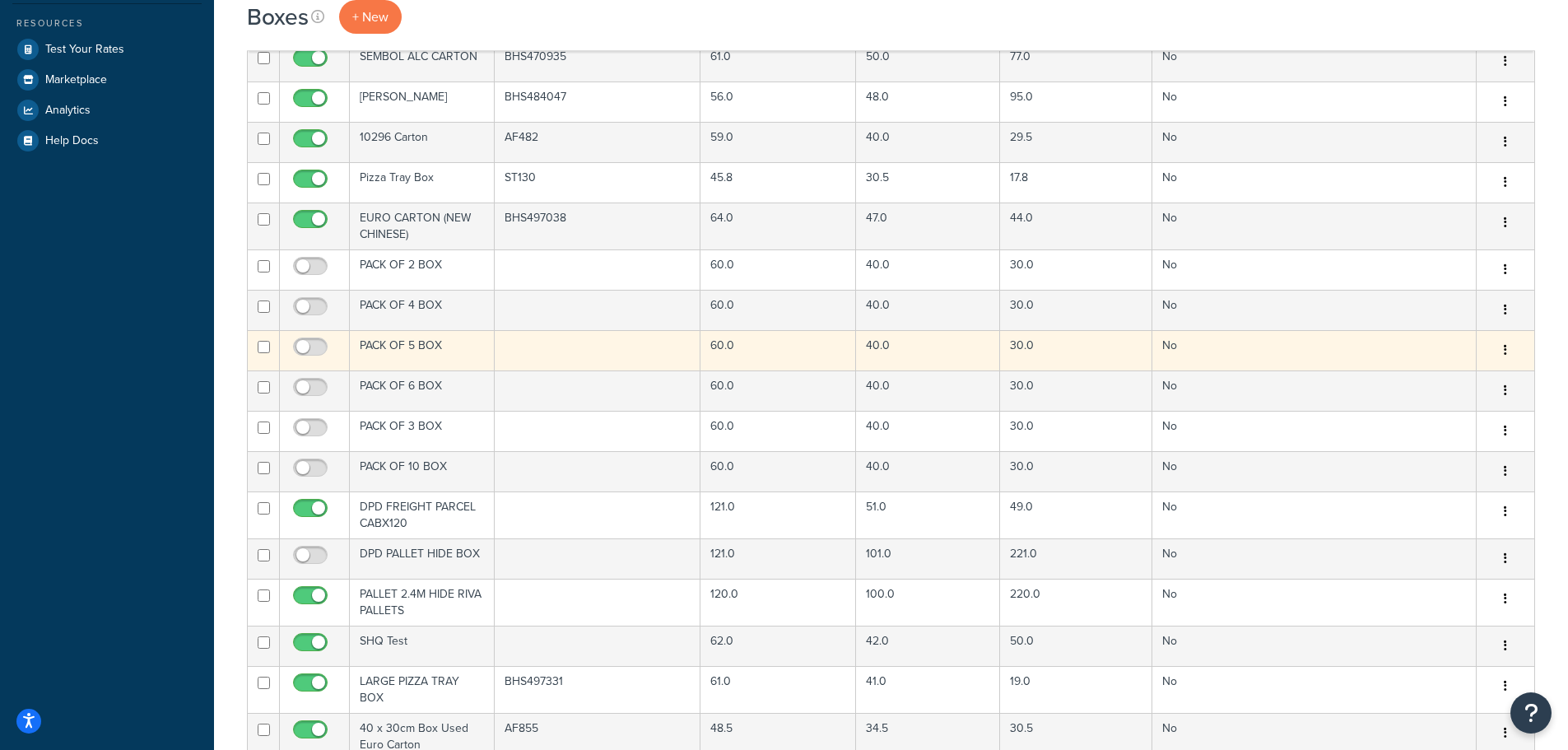
scroll to position [494, 0]
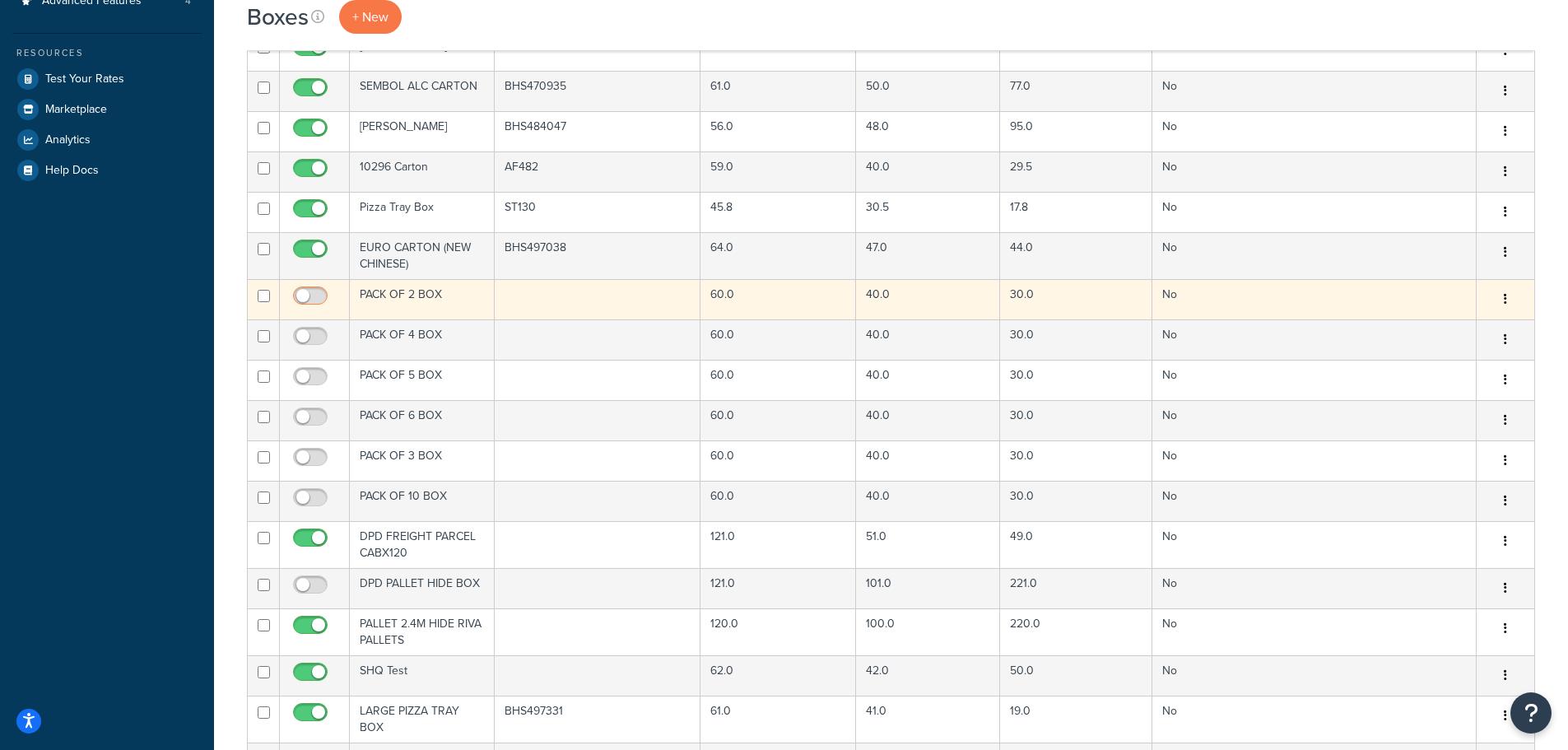
click at [308, 298] on input "checkbox" at bounding box center [312, 300] width 45 height 21
checkbox input "true"
click at [447, 309] on td "PACK OF 2 BOX" at bounding box center [422, 299] width 145 height 40
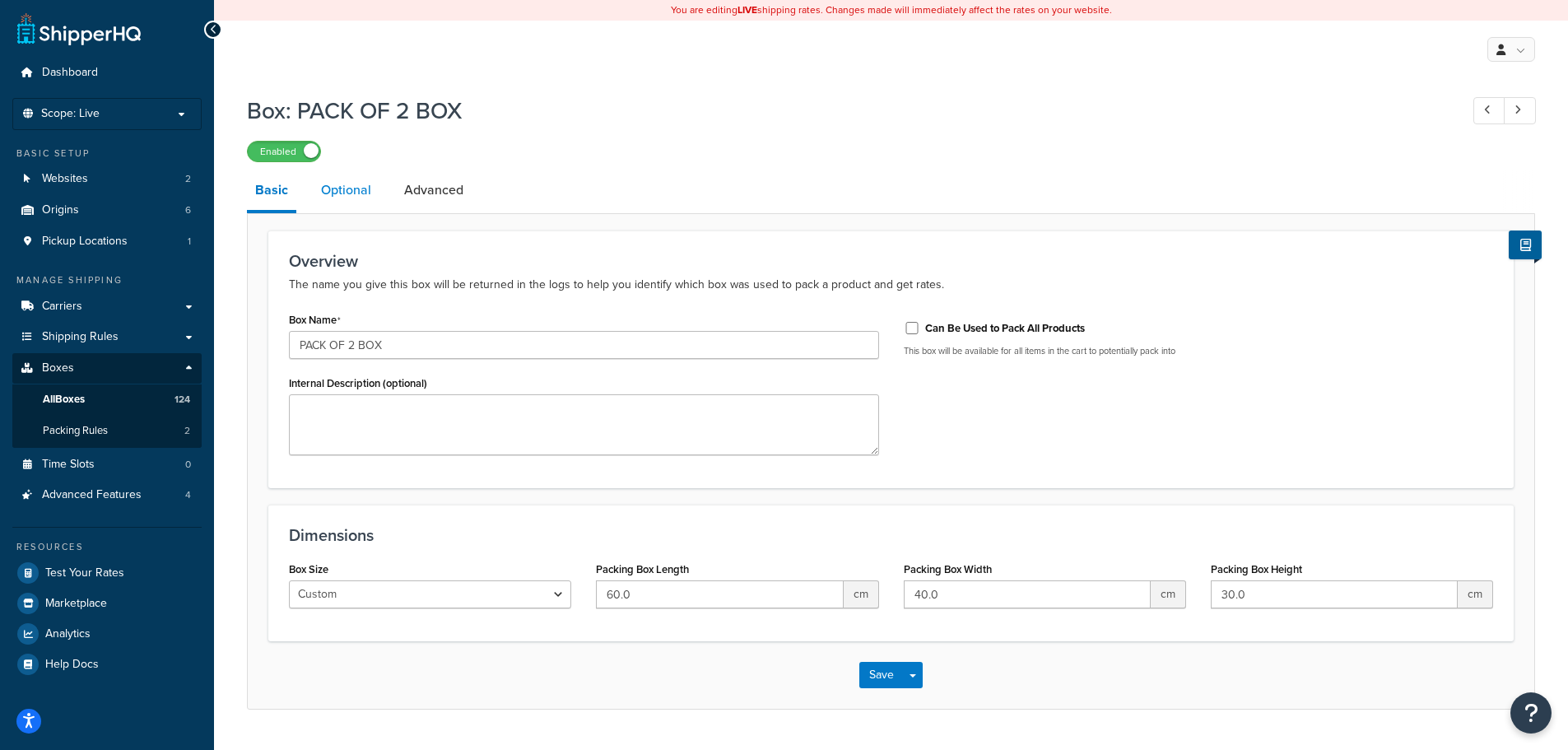
click at [355, 189] on link "Optional" at bounding box center [346, 190] width 67 height 39
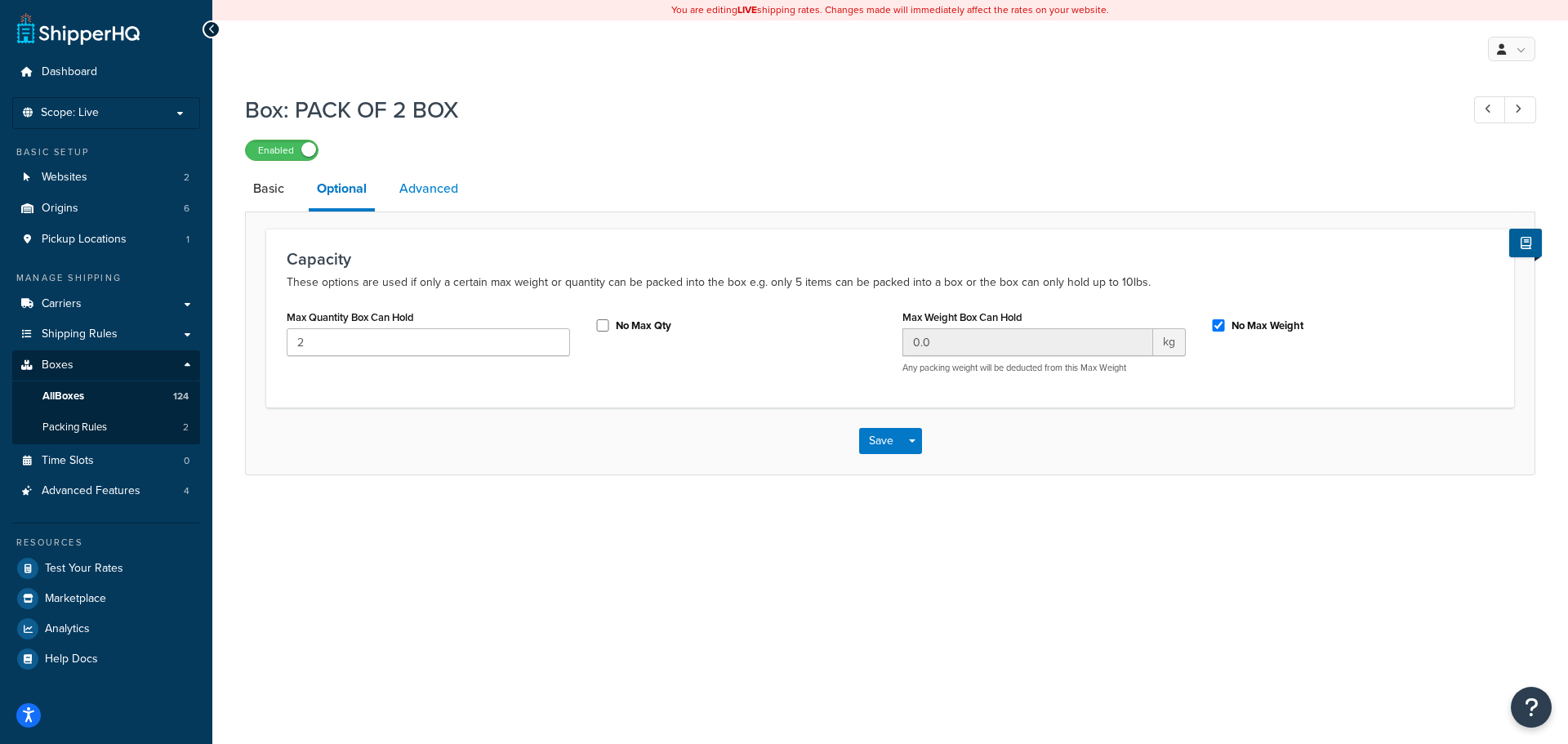
click at [428, 187] on link "Advanced" at bounding box center [428, 188] width 75 height 39
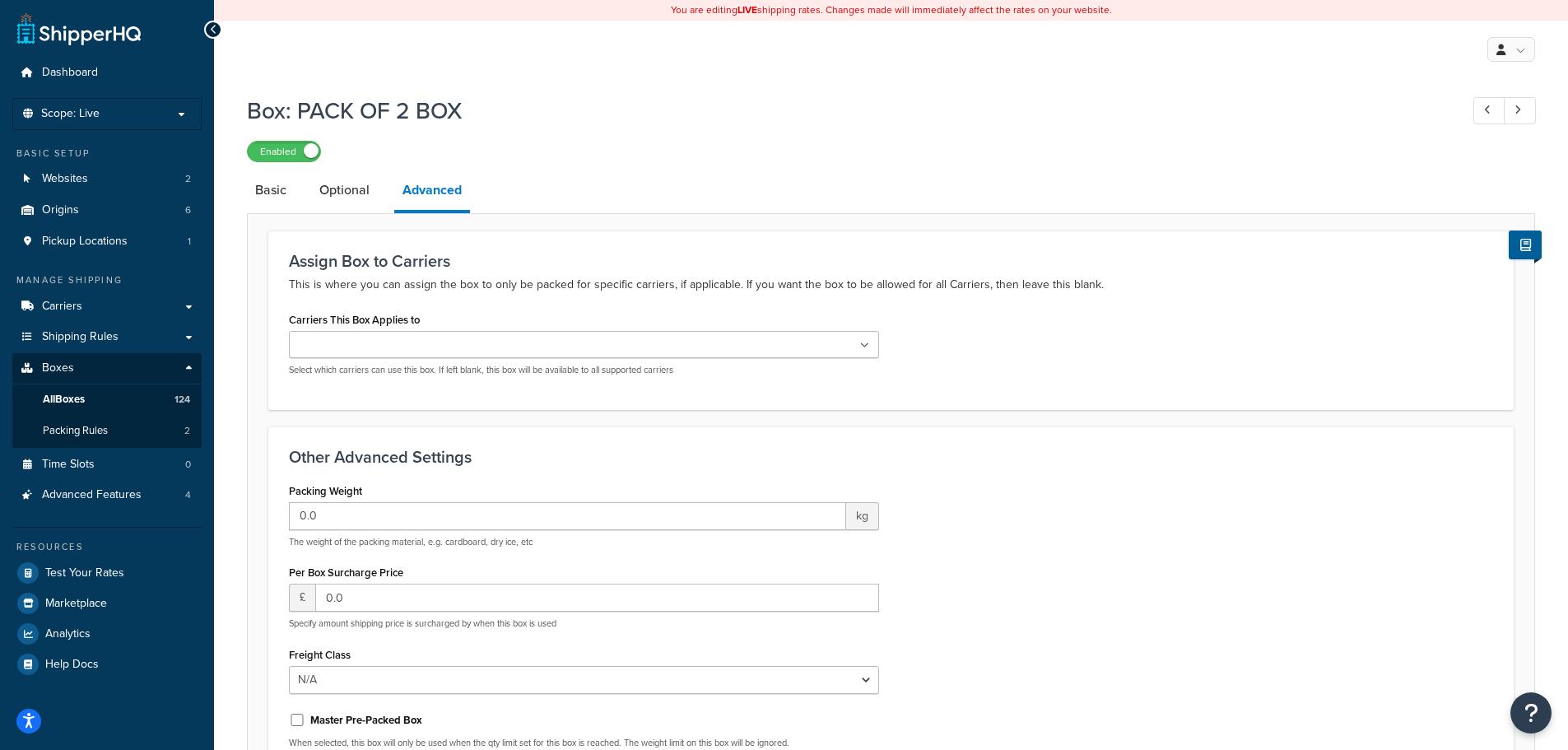
click at [515, 334] on ul at bounding box center [583, 345] width 590 height 27
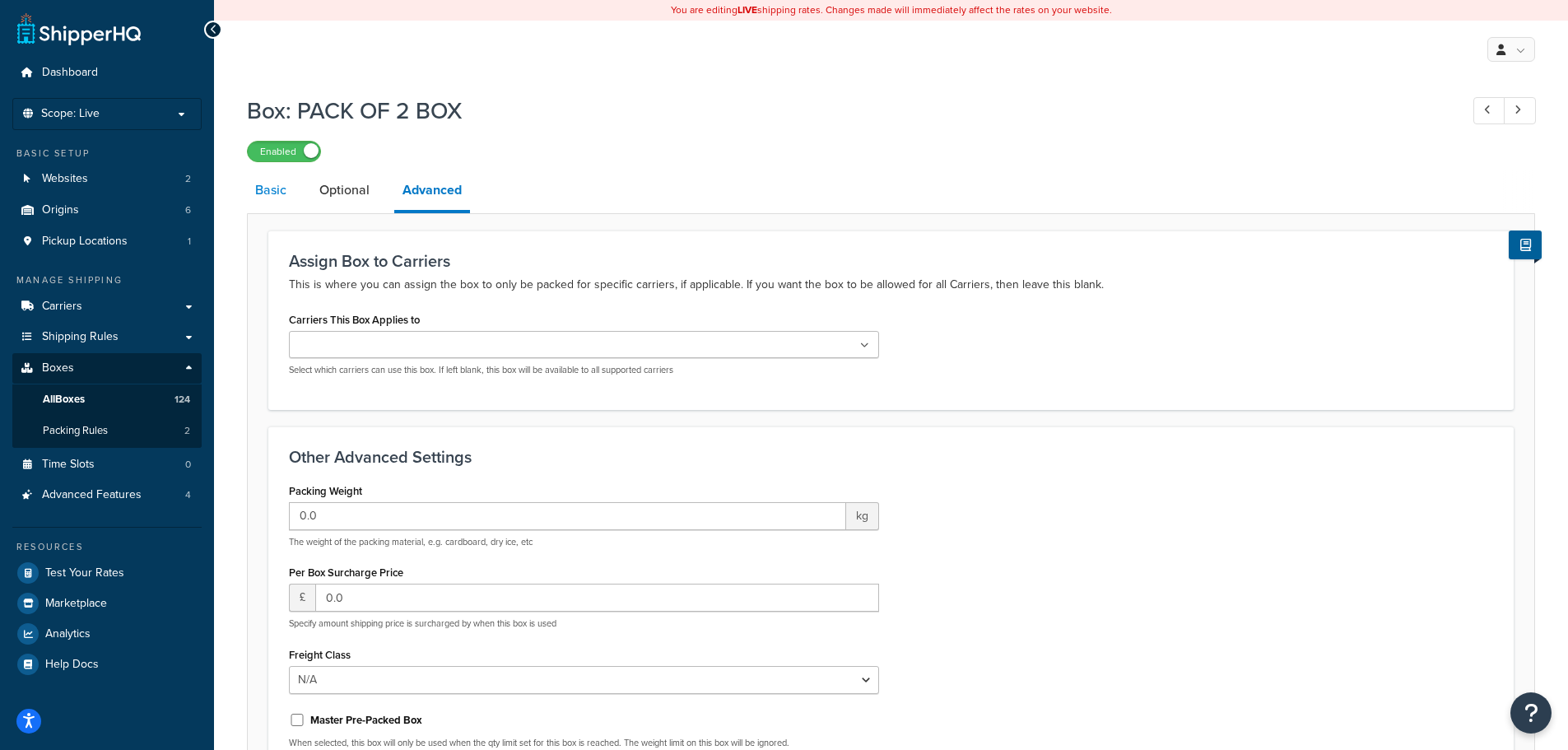
click at [275, 192] on link "Basic" at bounding box center [270, 190] width 48 height 39
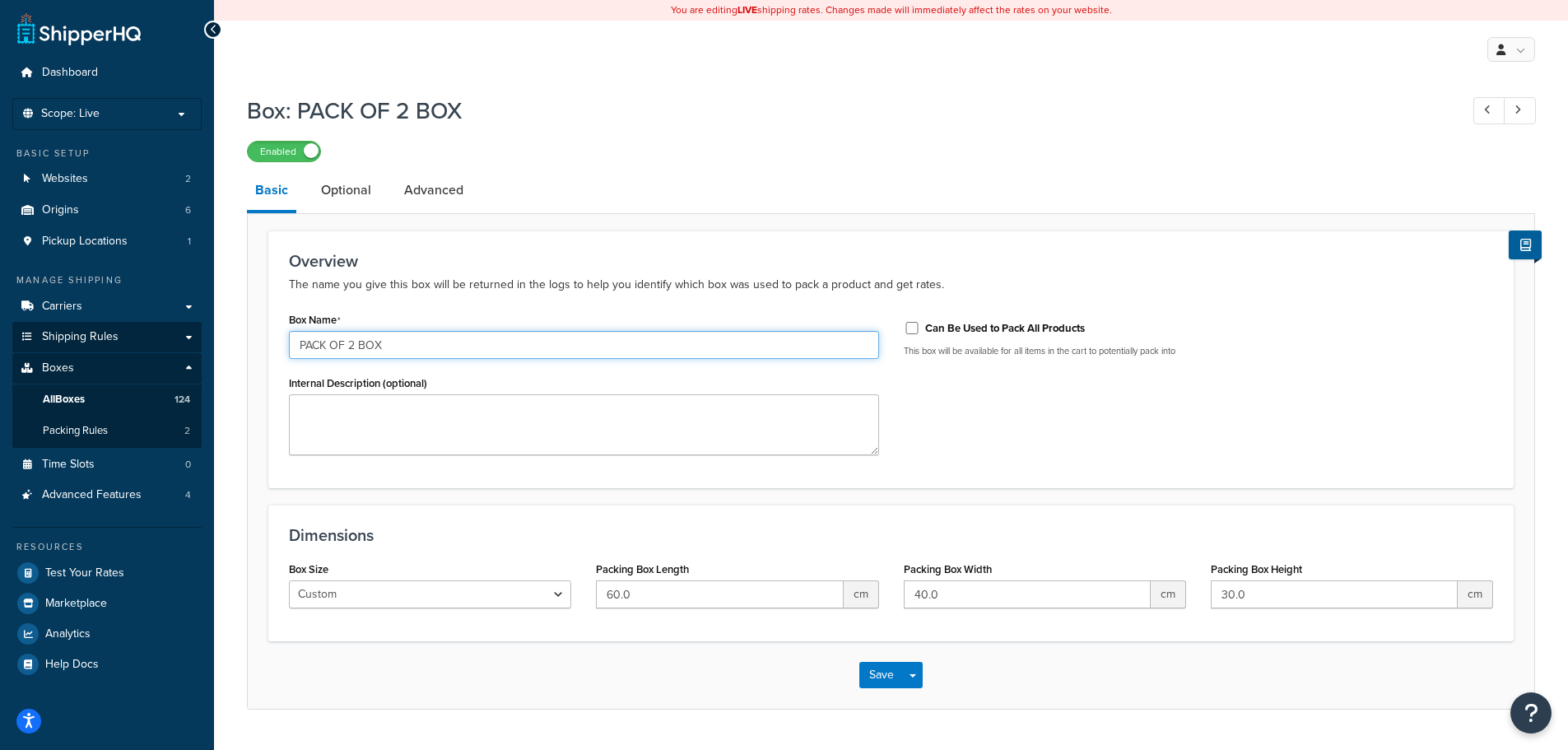
drag, startPoint x: 398, startPoint y: 350, endPoint x: 164, endPoint y: 342, distance: 234.1
click at [164, 341] on div "Dashboard Scope: Live Basic Setup Websites 2 Origins 6 Pickup Locations 1 Manag…" at bounding box center [784, 396] width 1568 height 792
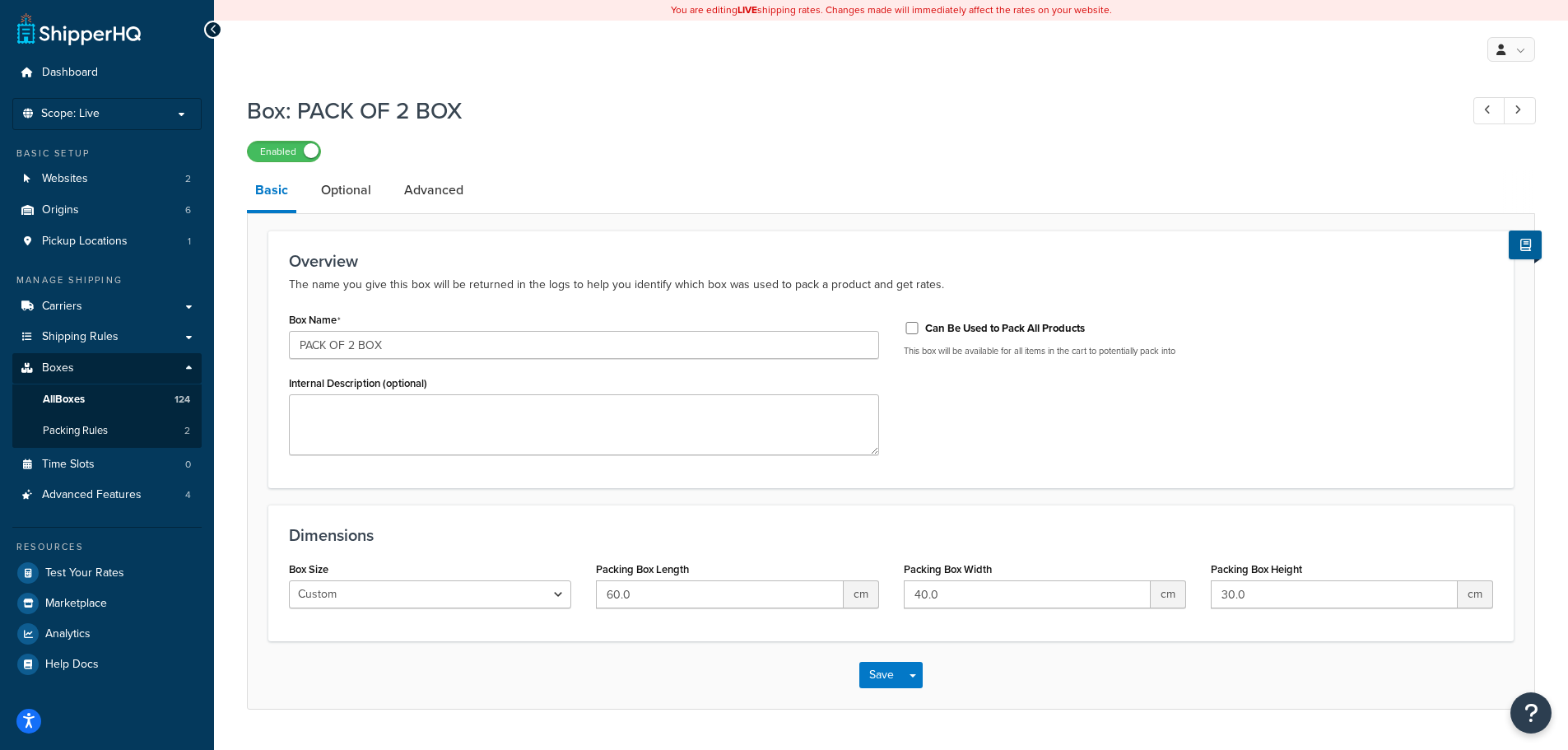
click at [713, 275] on p "The name you give this box will be returned in the logs to help you identify wh…" at bounding box center [891, 285] width 1204 height 20
click at [877, 676] on button "Save" at bounding box center [881, 675] width 44 height 26
click at [101, 432] on span "Packing Rules" at bounding box center [75, 431] width 65 height 14
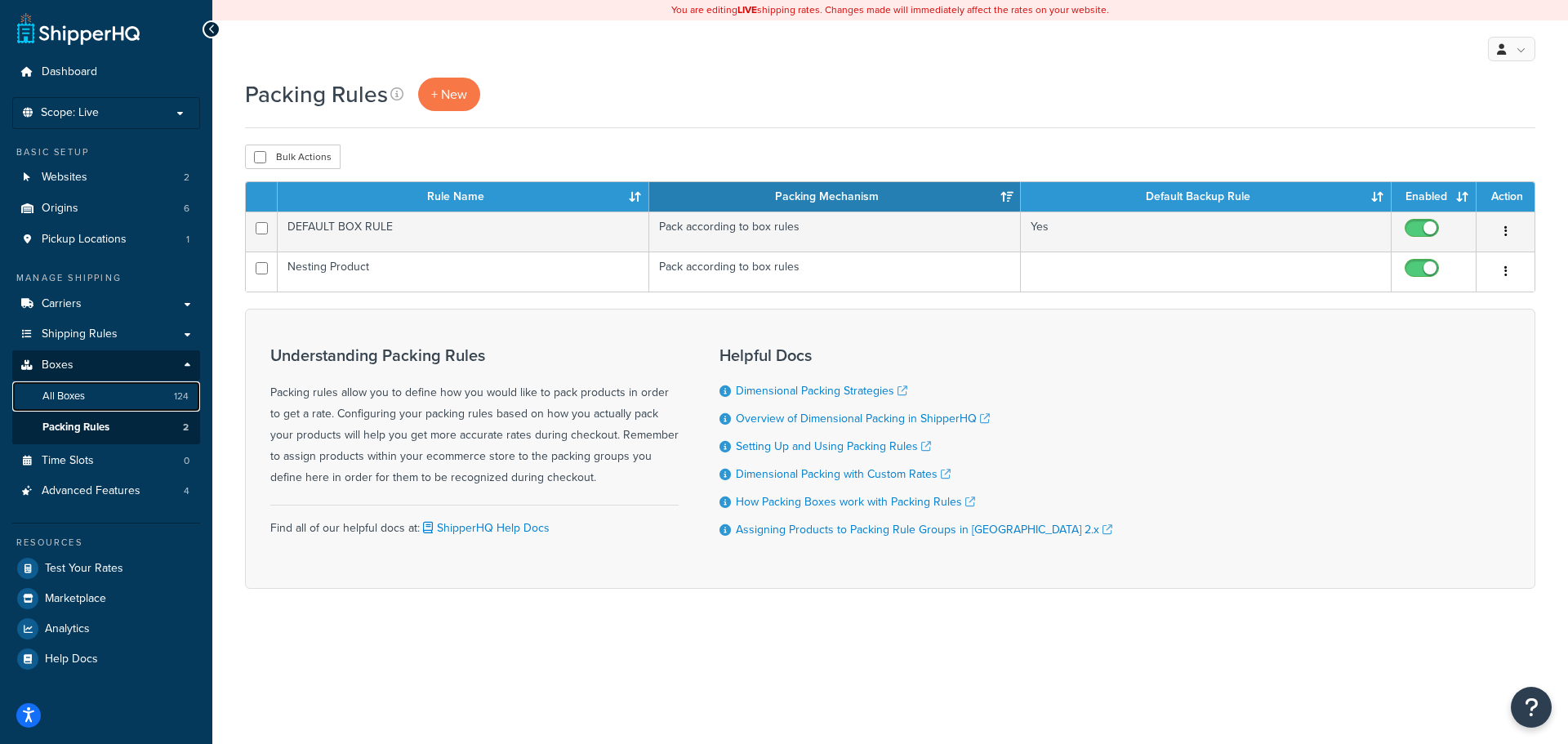
click at [103, 405] on link "All Boxes 124" at bounding box center [106, 396] width 187 height 30
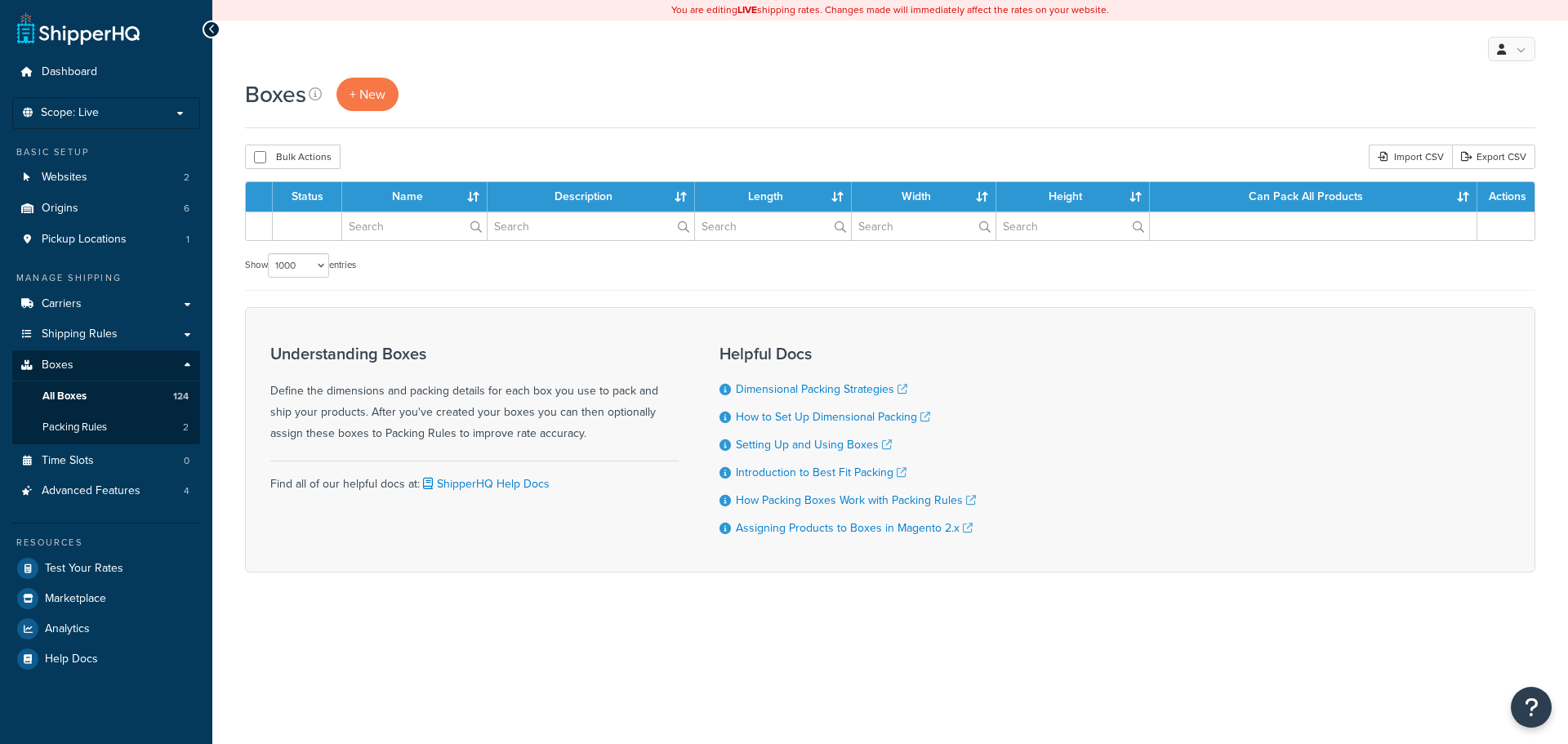
select select "1000"
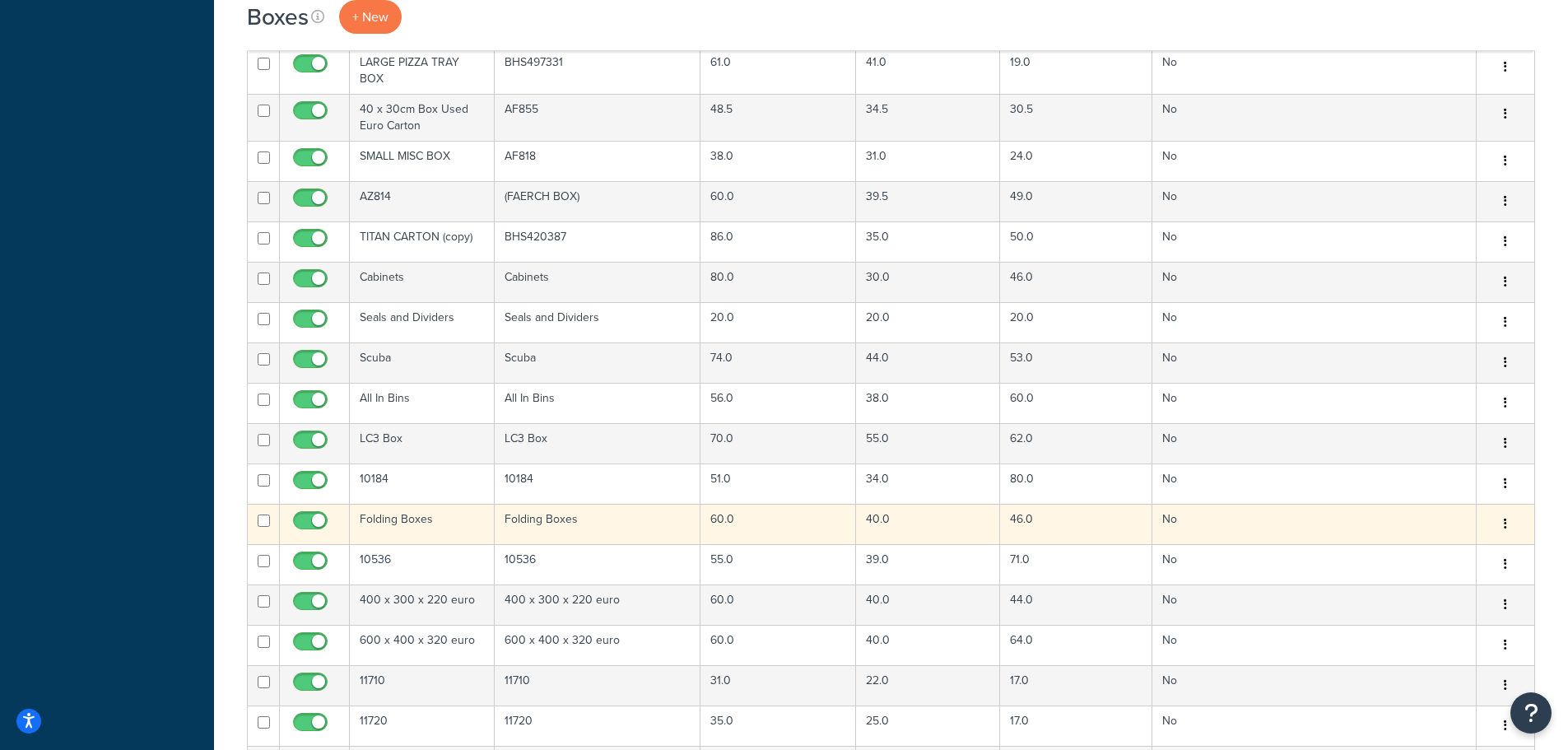
scroll to position [1152, 0]
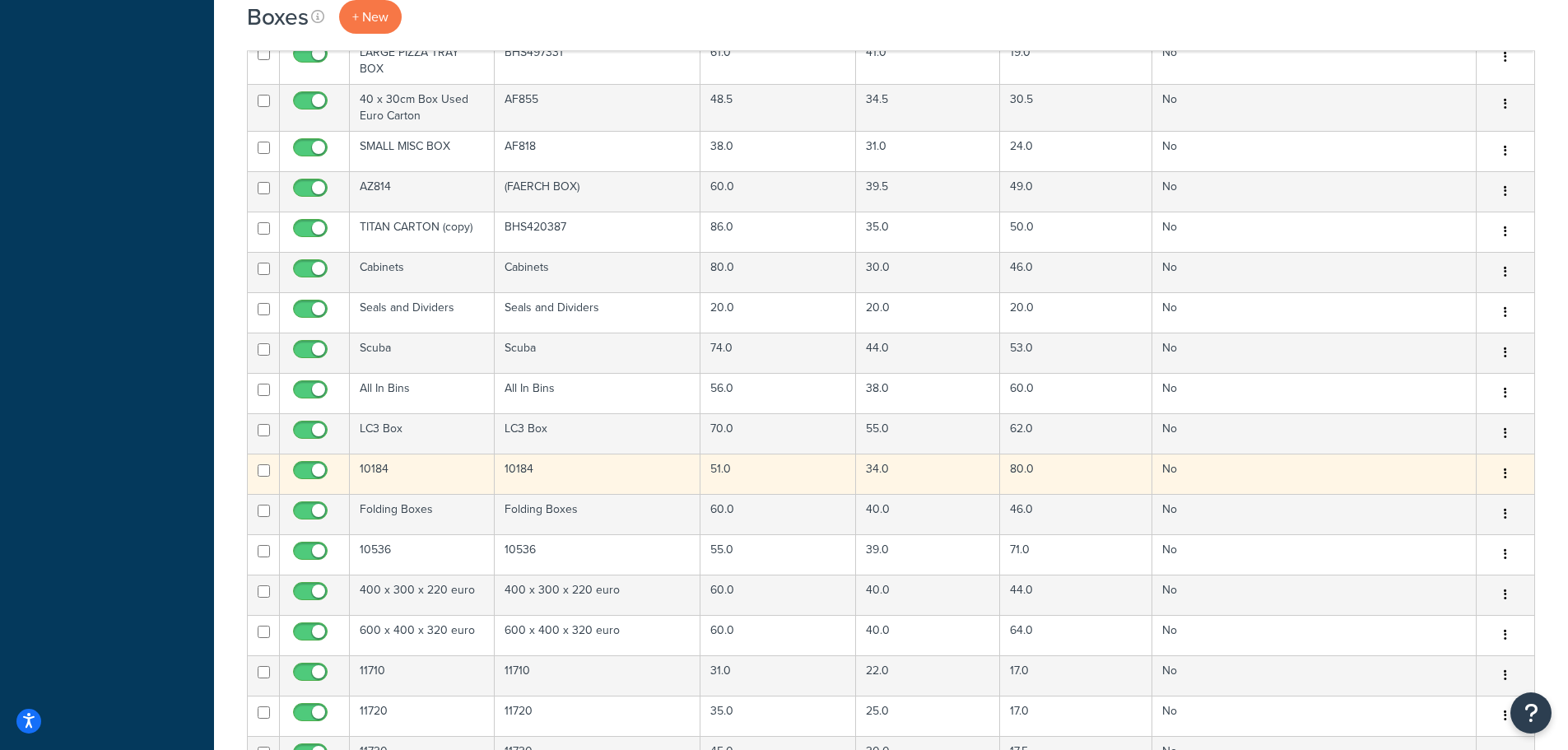
click at [419, 474] on td "10184" at bounding box center [422, 473] width 145 height 40
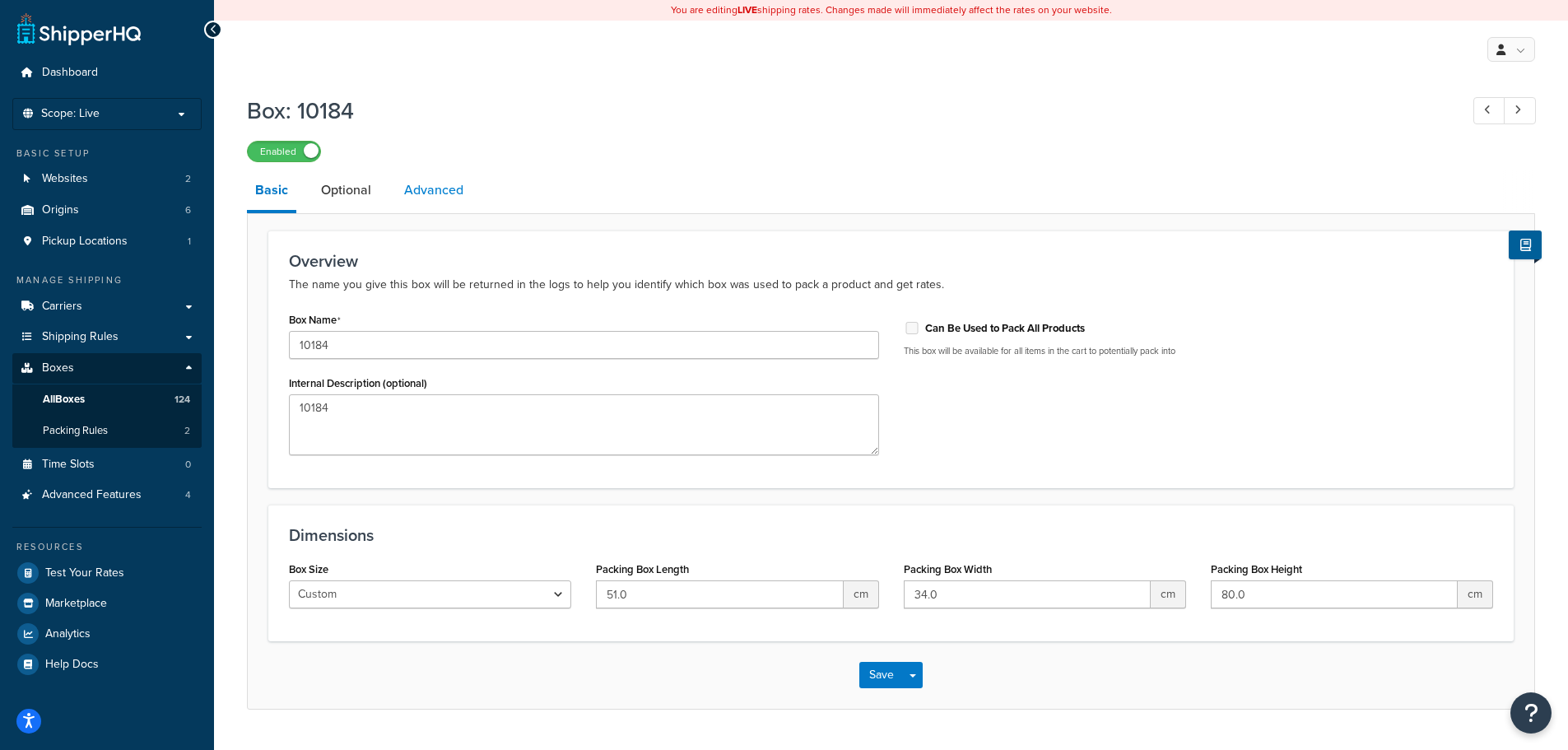
click at [407, 194] on link "Advanced" at bounding box center [433, 190] width 75 height 39
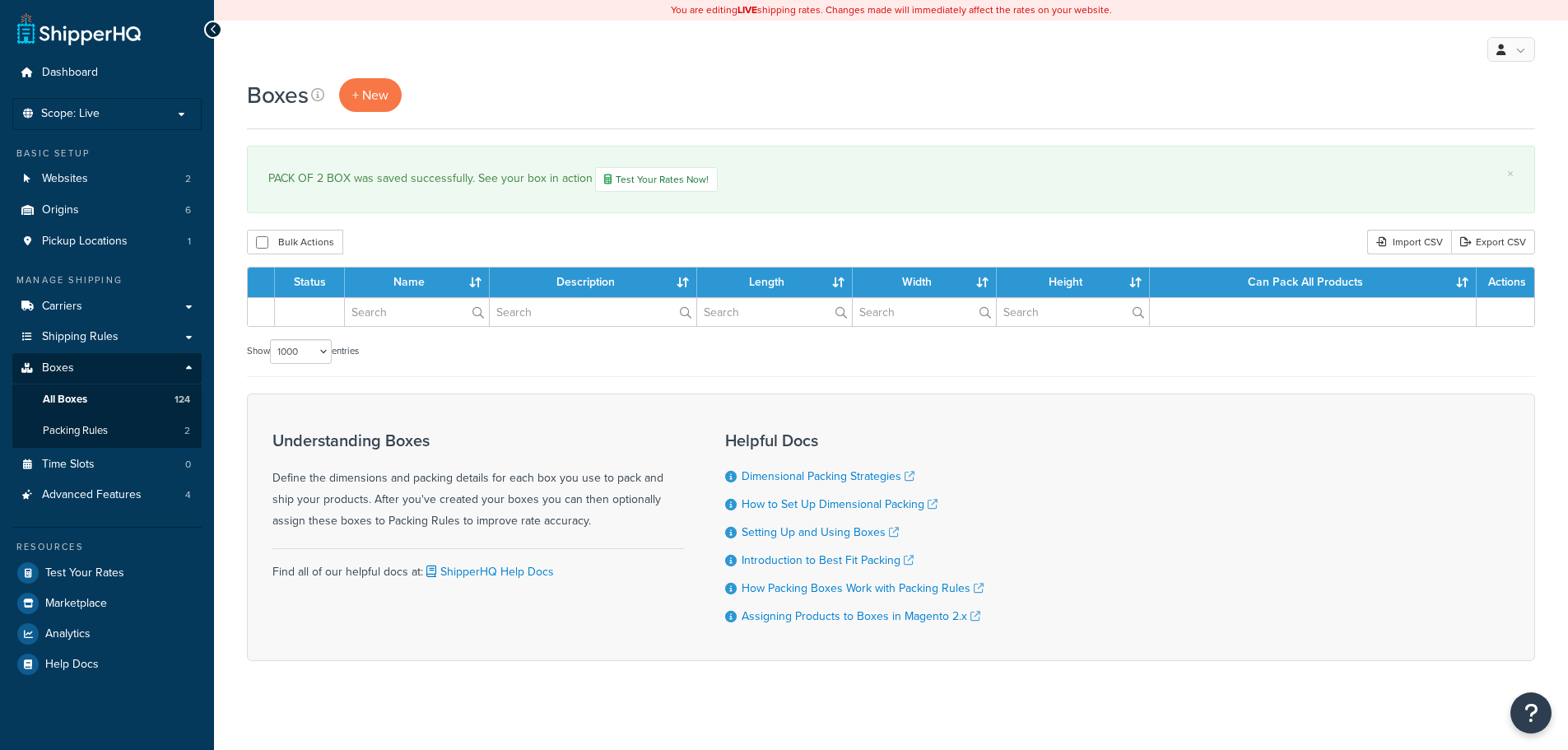
select select "1000"
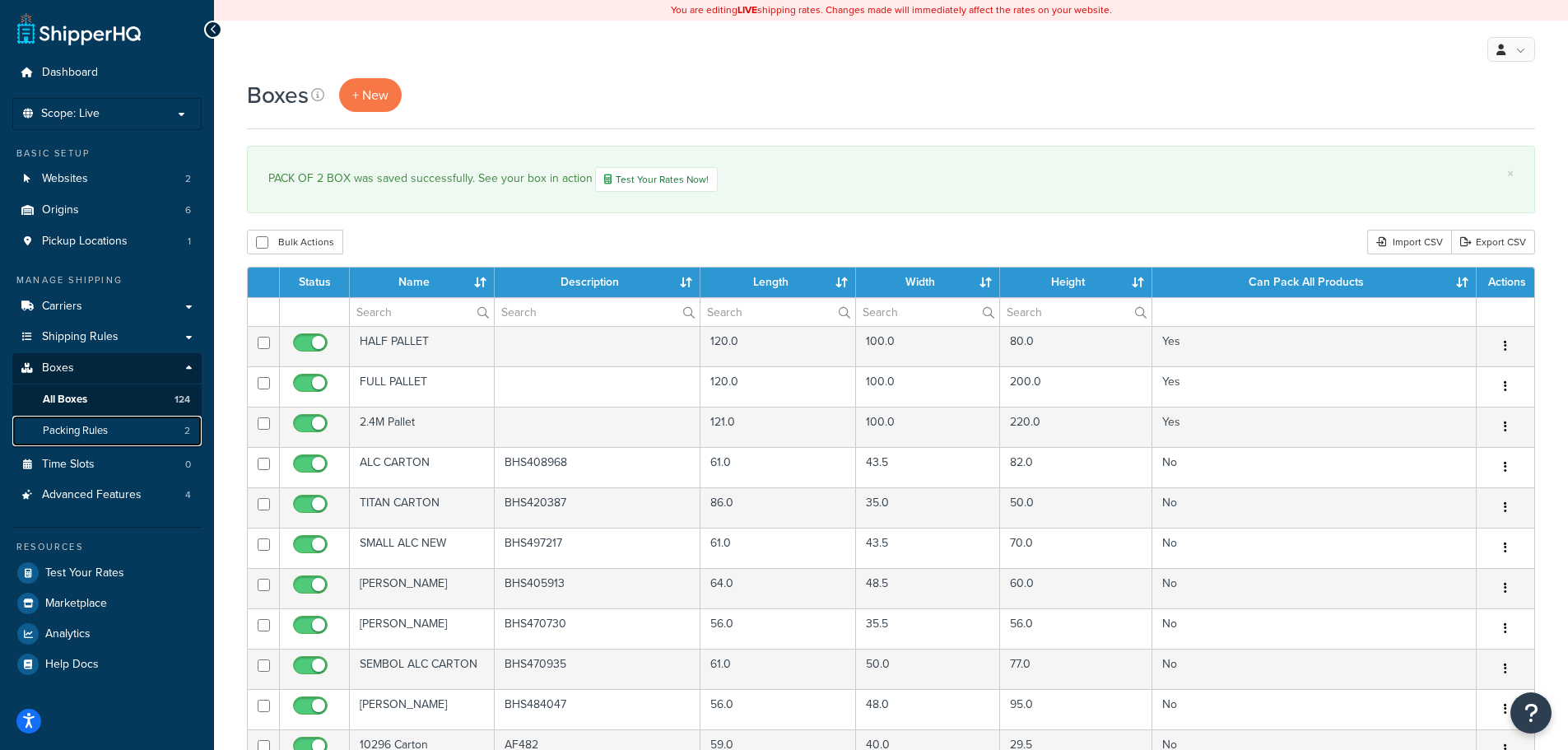
click at [116, 430] on link "Packing Rules 2" at bounding box center [107, 431] width 189 height 30
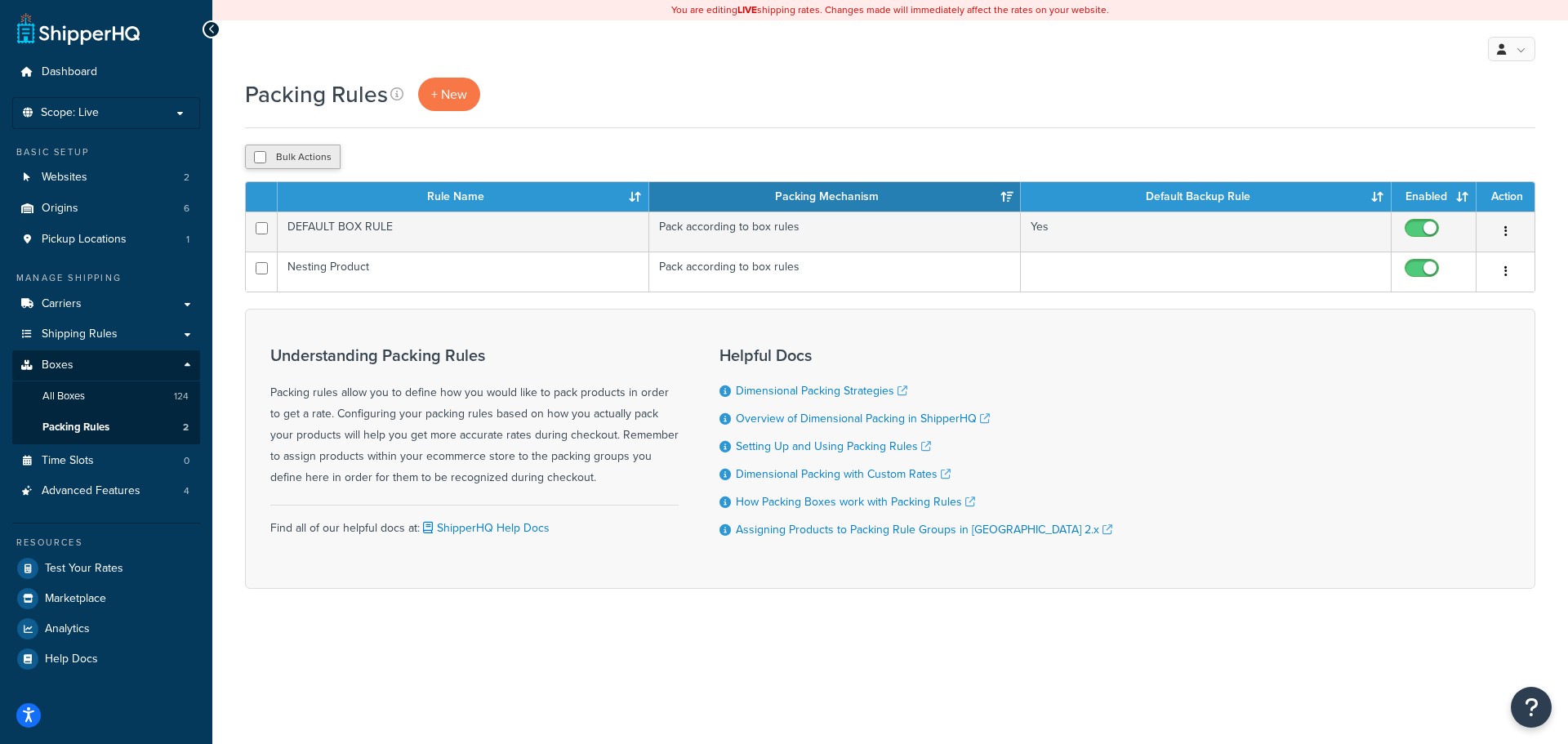
click at [316, 157] on button "Bulk Actions" at bounding box center [292, 156] width 95 height 24
checkbox input "true"
click at [301, 153] on button "Bulk Actions" at bounding box center [292, 156] width 95 height 24
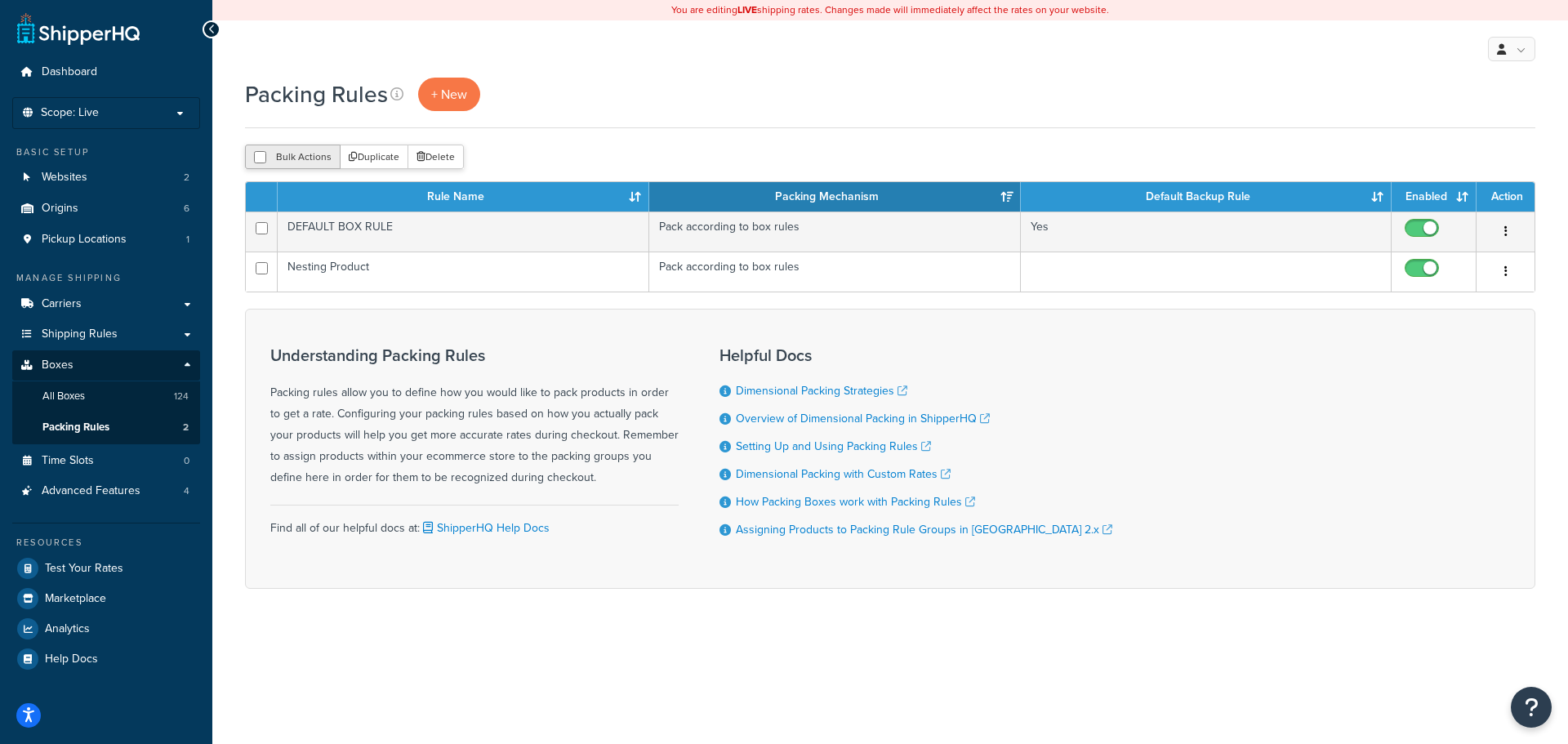
checkbox input "false"
click at [431, 99] on span "+ New" at bounding box center [449, 93] width 36 height 18
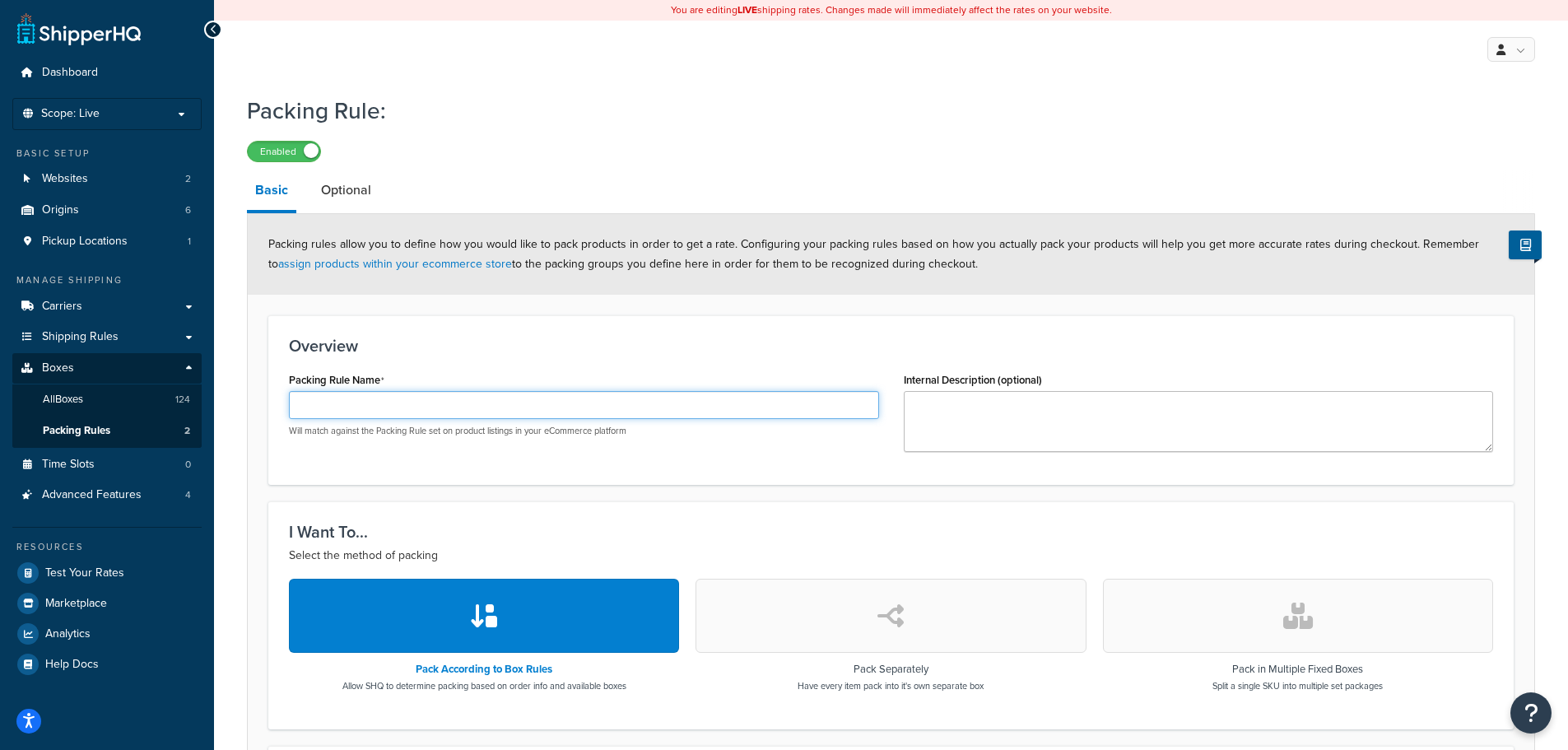
click at [488, 403] on input "Packing Rule Name" at bounding box center [583, 404] width 590 height 28
paste input "PACK OF 2 BOX"
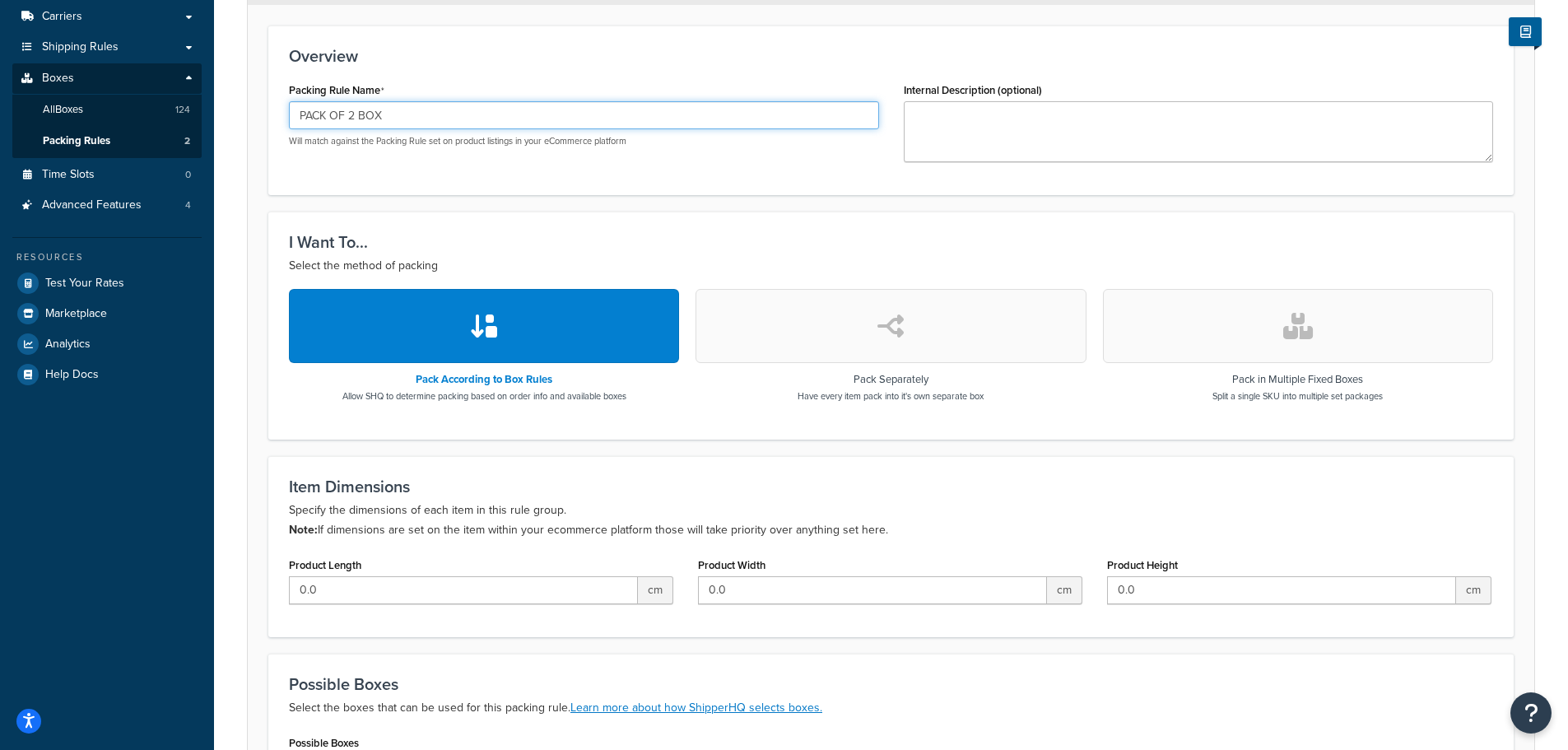
scroll to position [329, 0]
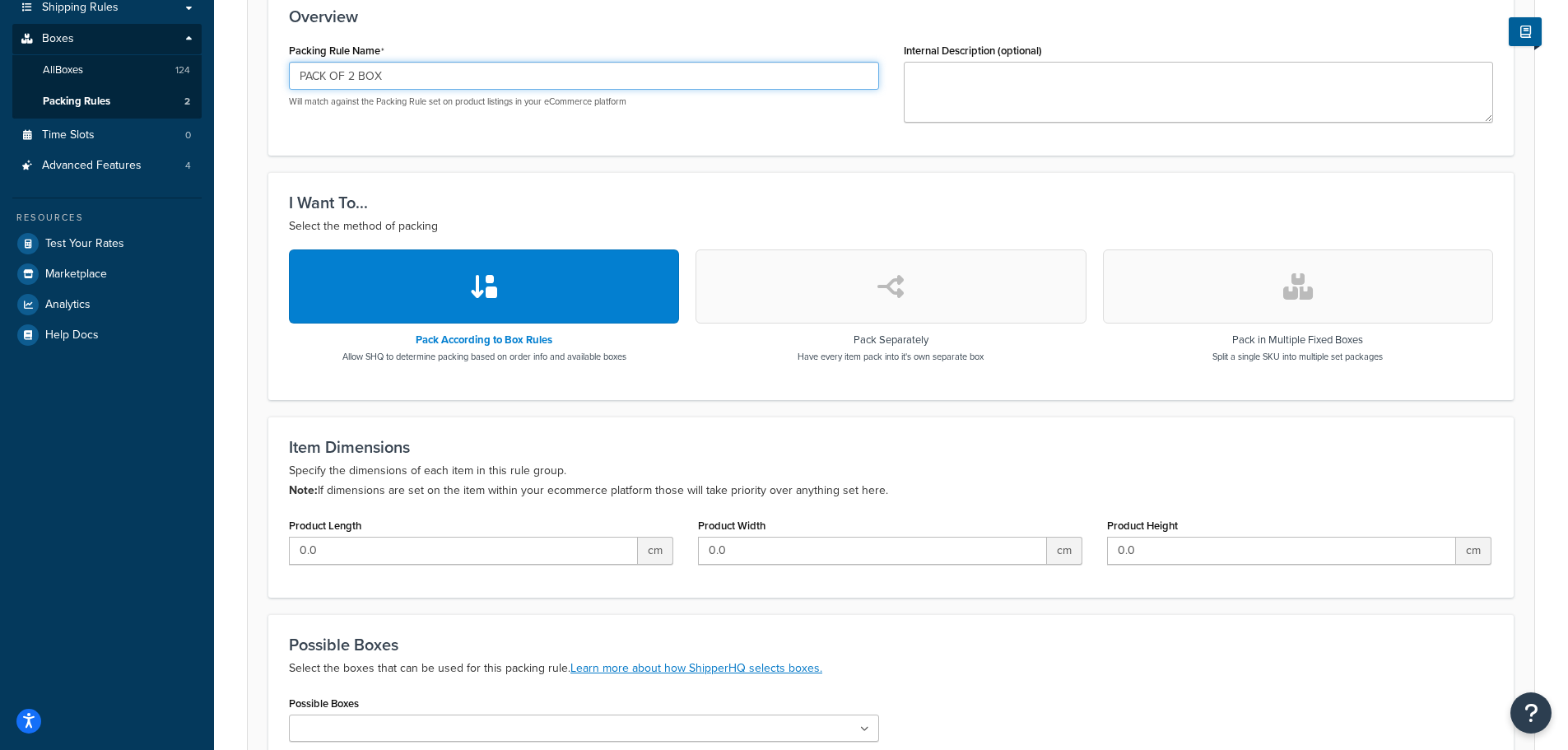
type input "PACK OF 2 BOX"
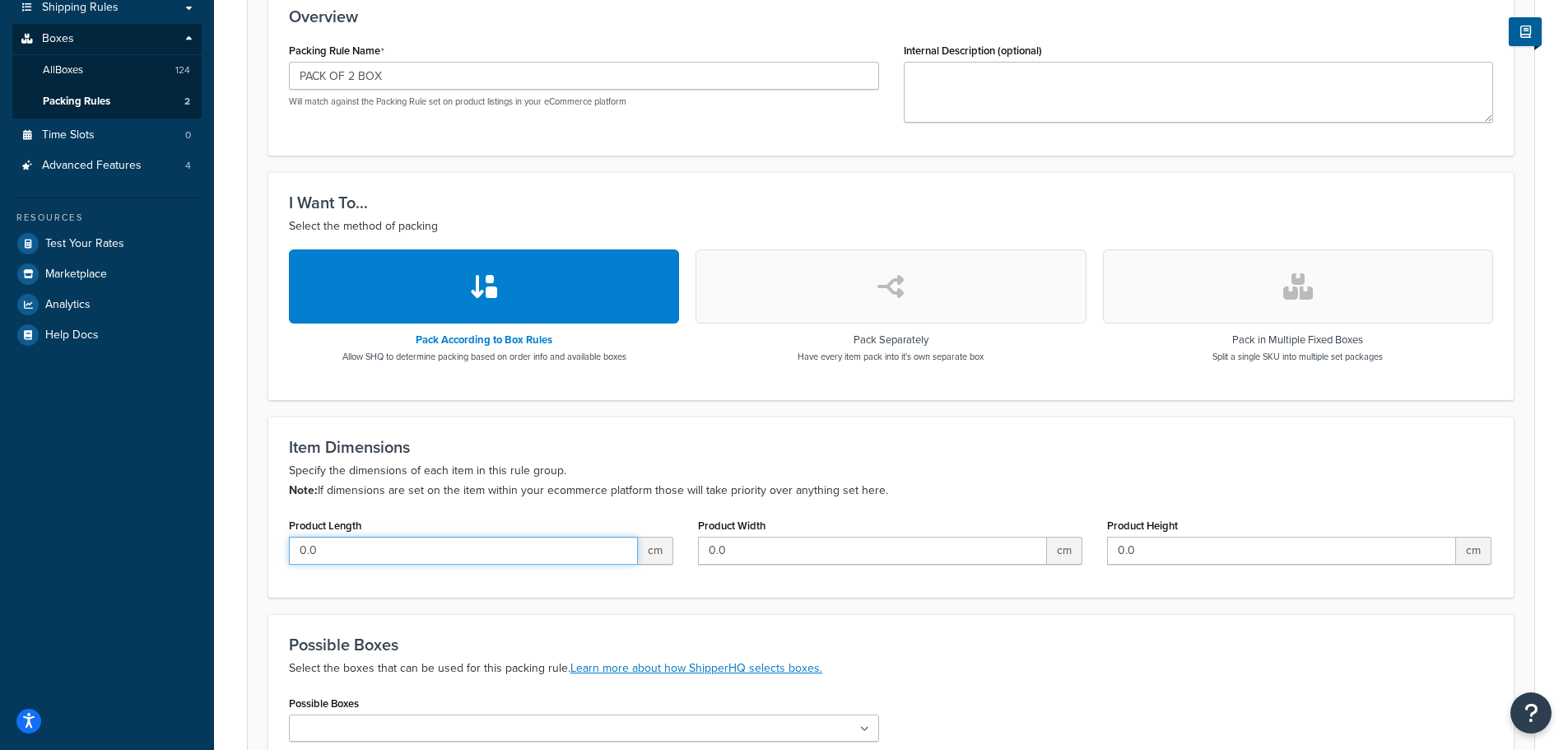
click at [424, 545] on input "0.0" at bounding box center [463, 550] width 349 height 28
click at [298, 553] on input "0.0" at bounding box center [463, 550] width 349 height 28
click at [298, 551] on input "0.0" at bounding box center [463, 550] width 349 height 28
type input "60"
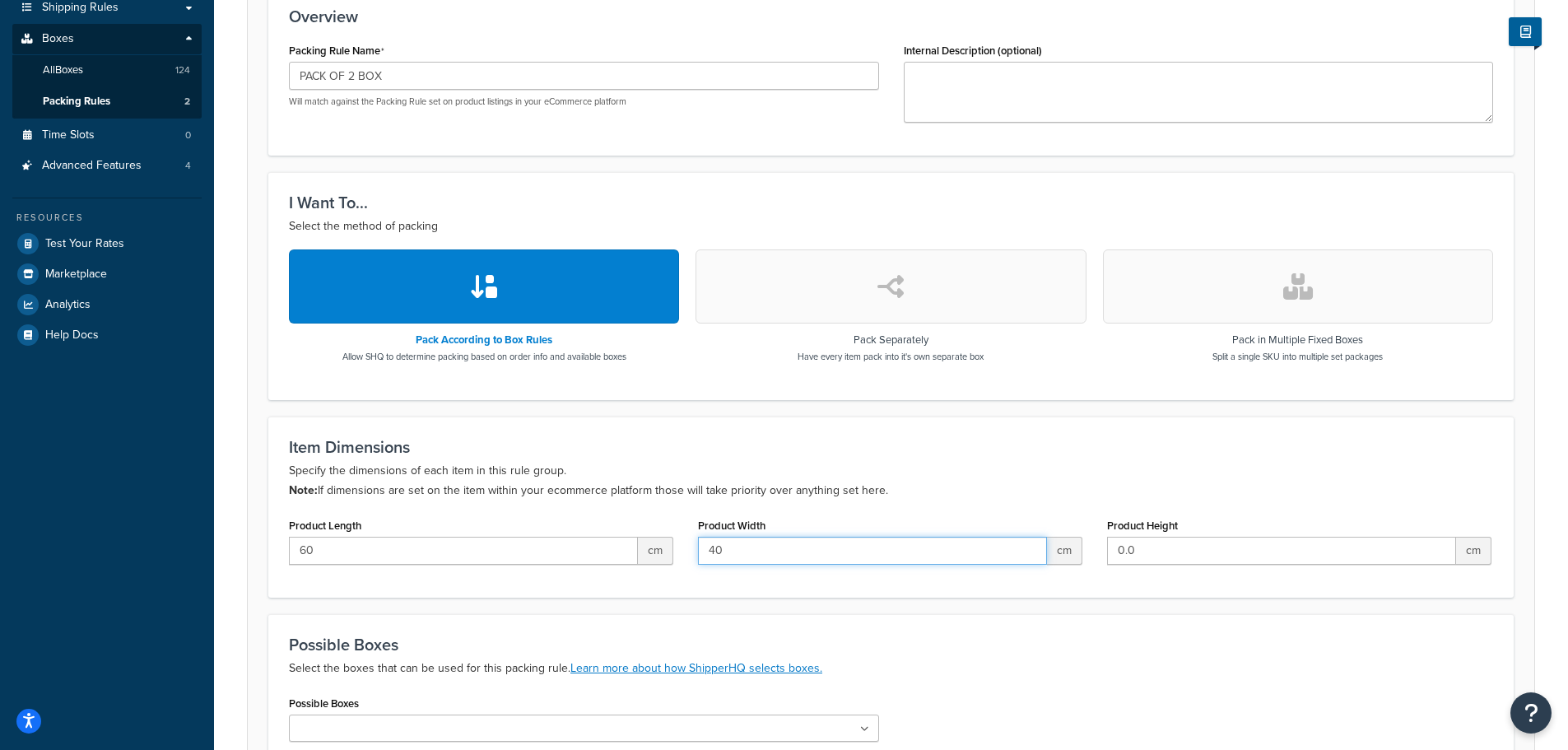
type input "40"
type input "30"
drag, startPoint x: 337, startPoint y: 546, endPoint x: 225, endPoint y: 542, distance: 112.1
click at [172, 544] on div "Dashboard Scope: Live Basic Setup Websites 2 Origins 6 Pickup Locations 1 Manag…" at bounding box center [784, 298] width 1568 height 1254
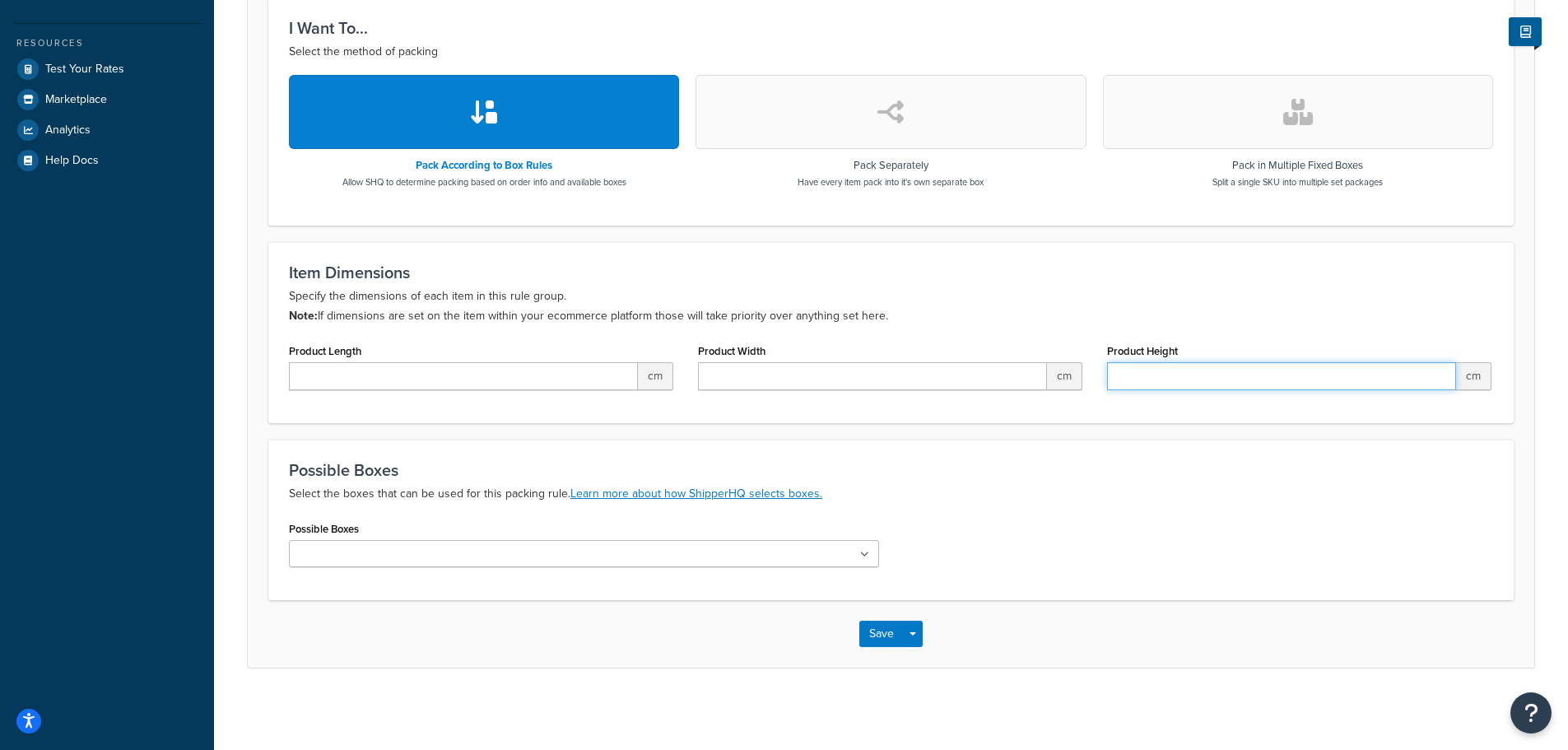
scroll to position [504, 0]
click at [328, 557] on input "Possible Boxes" at bounding box center [366, 554] width 146 height 18
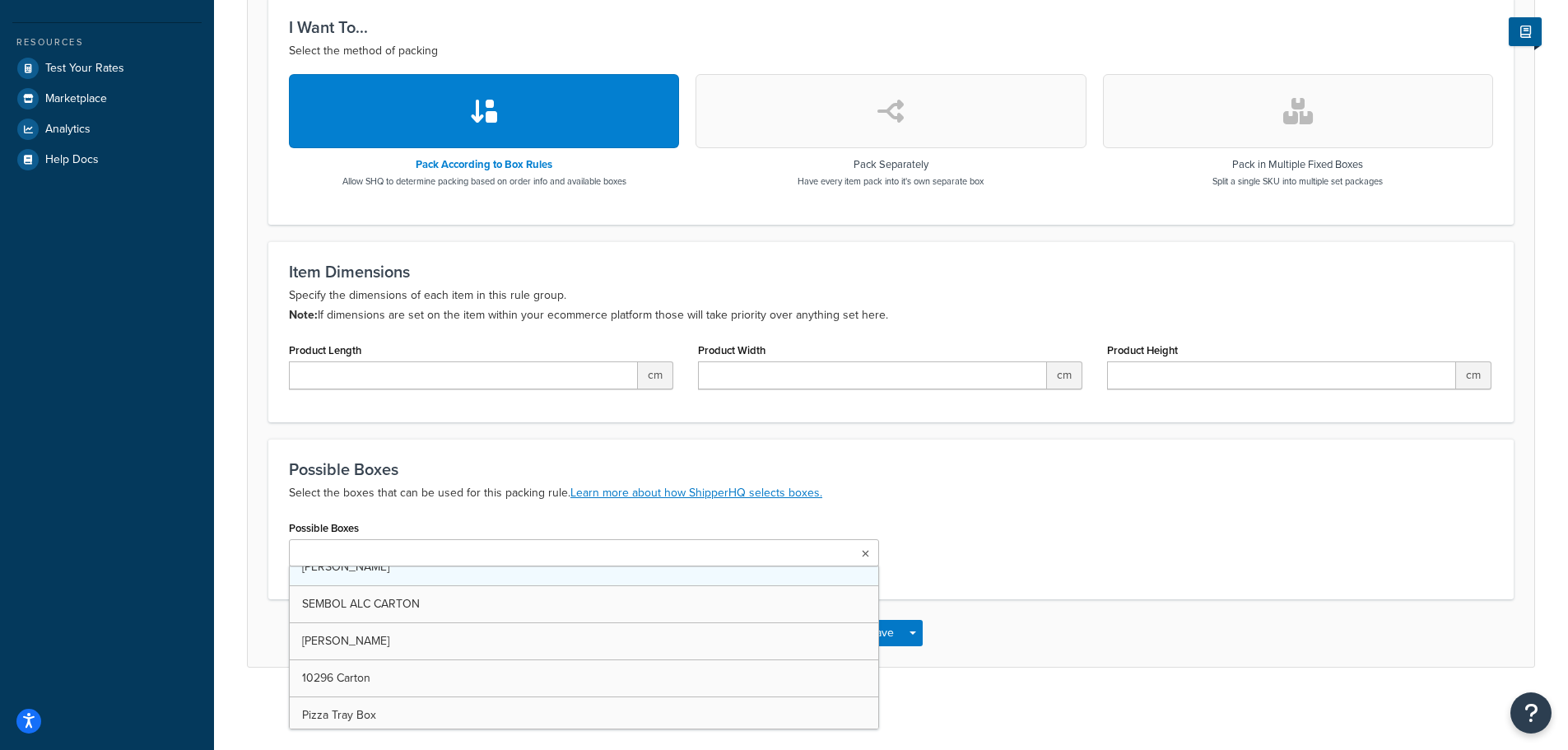
scroll to position [329, 0]
click at [1047, 506] on div "Possible Boxes Select the boxes that can be used for this packing rule. Learn m…" at bounding box center [891, 521] width 1245 height 164
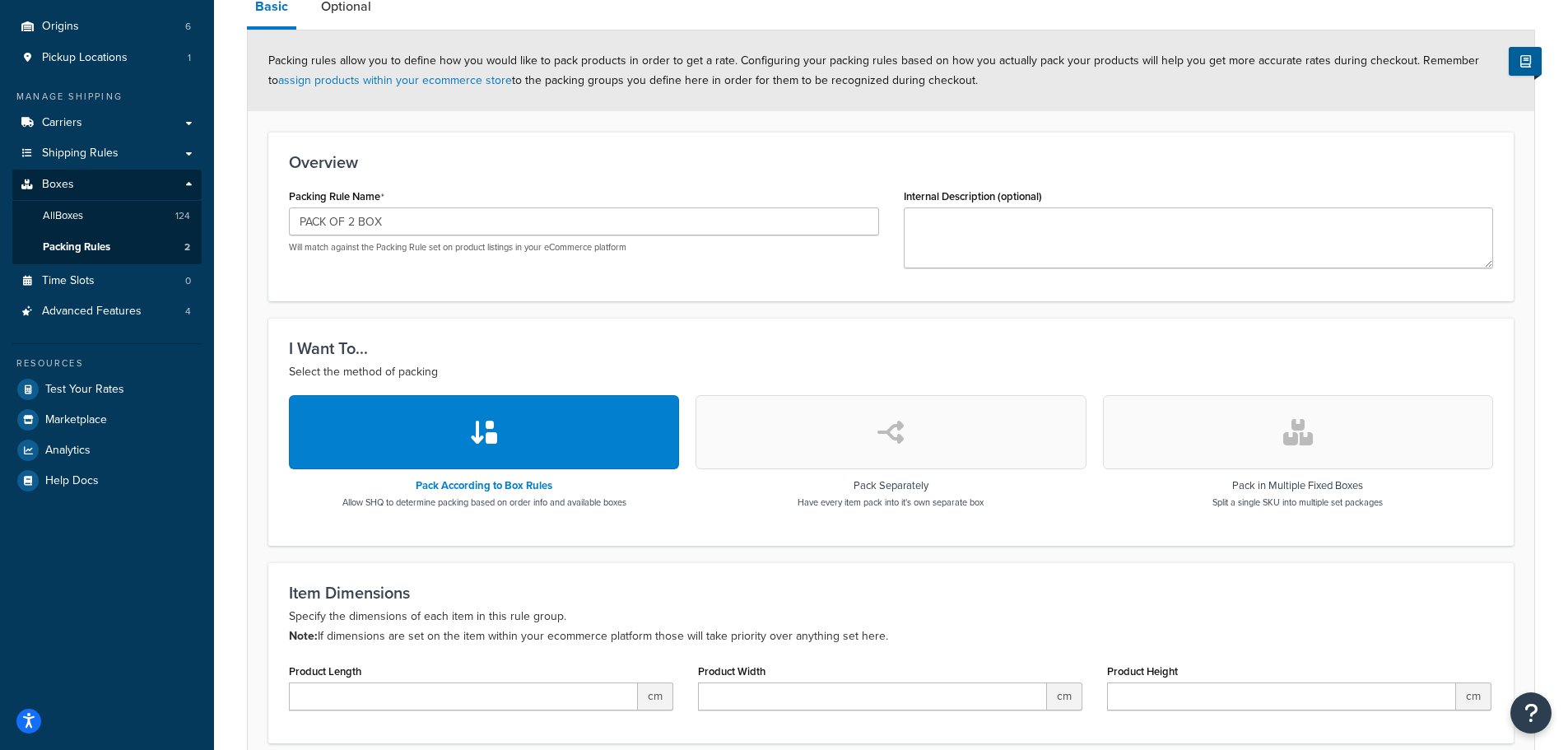
scroll to position [11, 0]
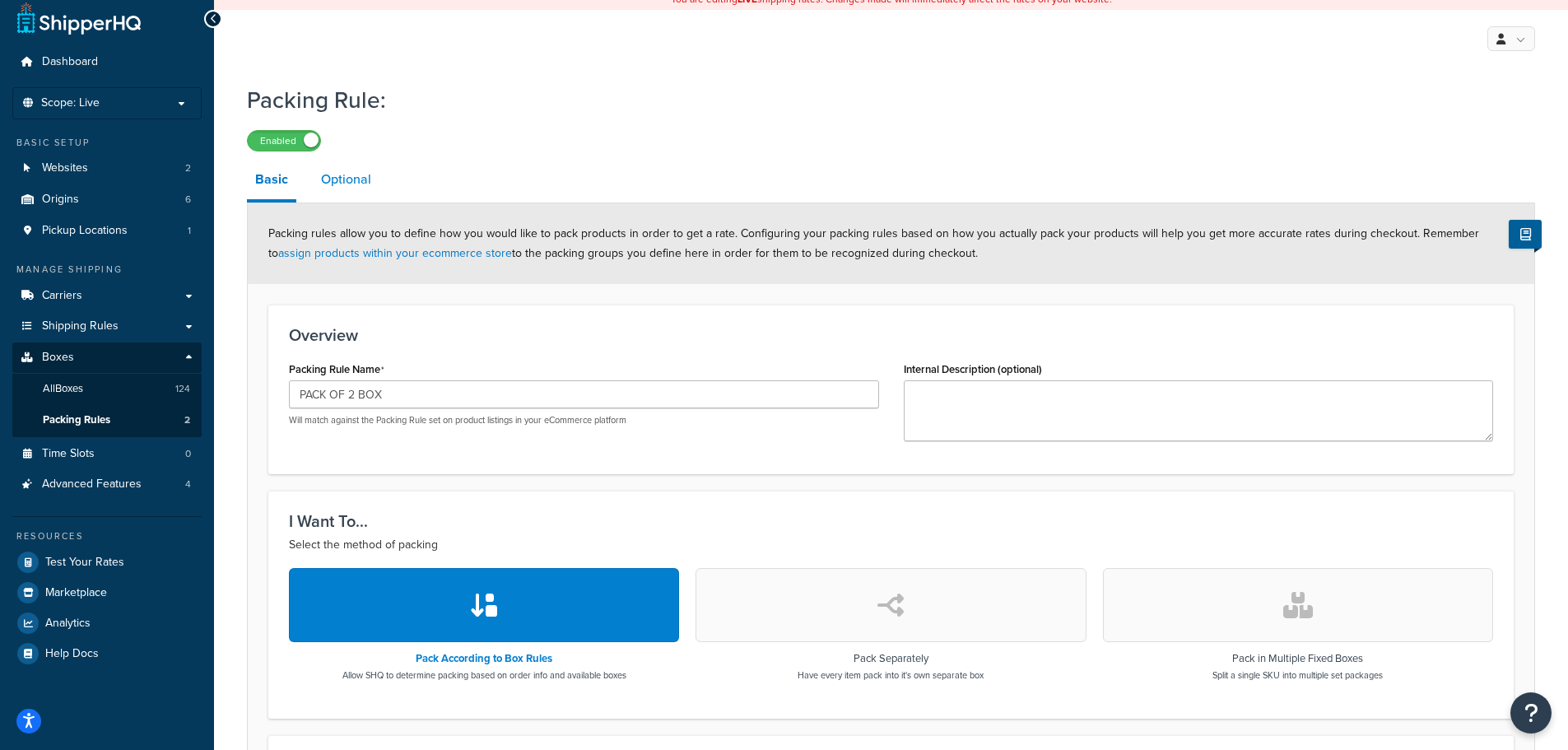
click at [331, 184] on link "Optional" at bounding box center [346, 179] width 67 height 39
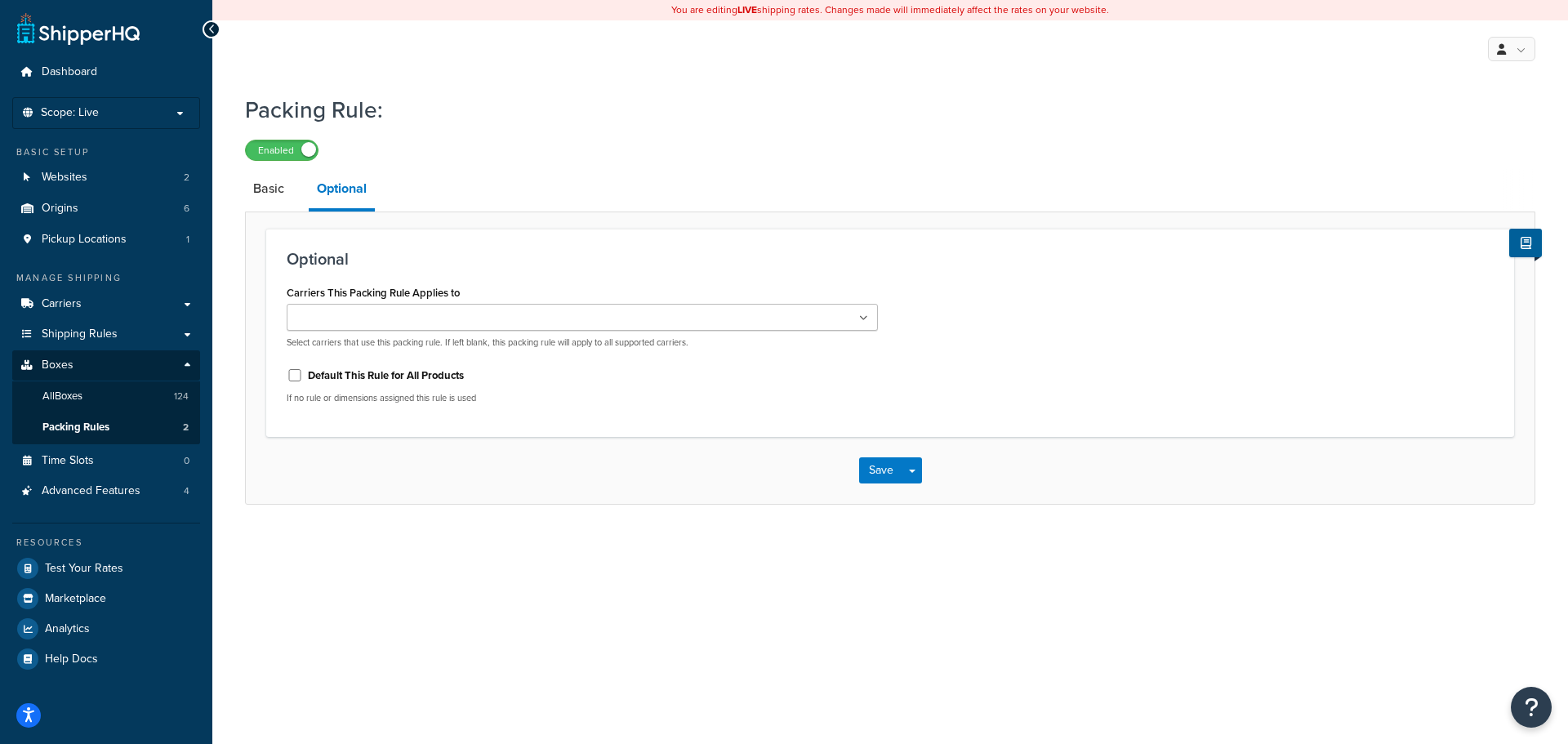
click at [378, 311] on input "Carriers This Packing Rule Applies to" at bounding box center [363, 319] width 145 height 17
click at [575, 252] on h3 "Optional" at bounding box center [890, 258] width 1208 height 17
click at [517, 317] on ul at bounding box center [582, 318] width 592 height 27
click at [551, 271] on div "Optional Carriers This Packing Rule Applies to RIVA Full Pallet DPD BLUE (2-5 B…" at bounding box center [890, 332] width 1248 height 208
click at [274, 192] on link "Basic" at bounding box center [268, 188] width 48 height 39
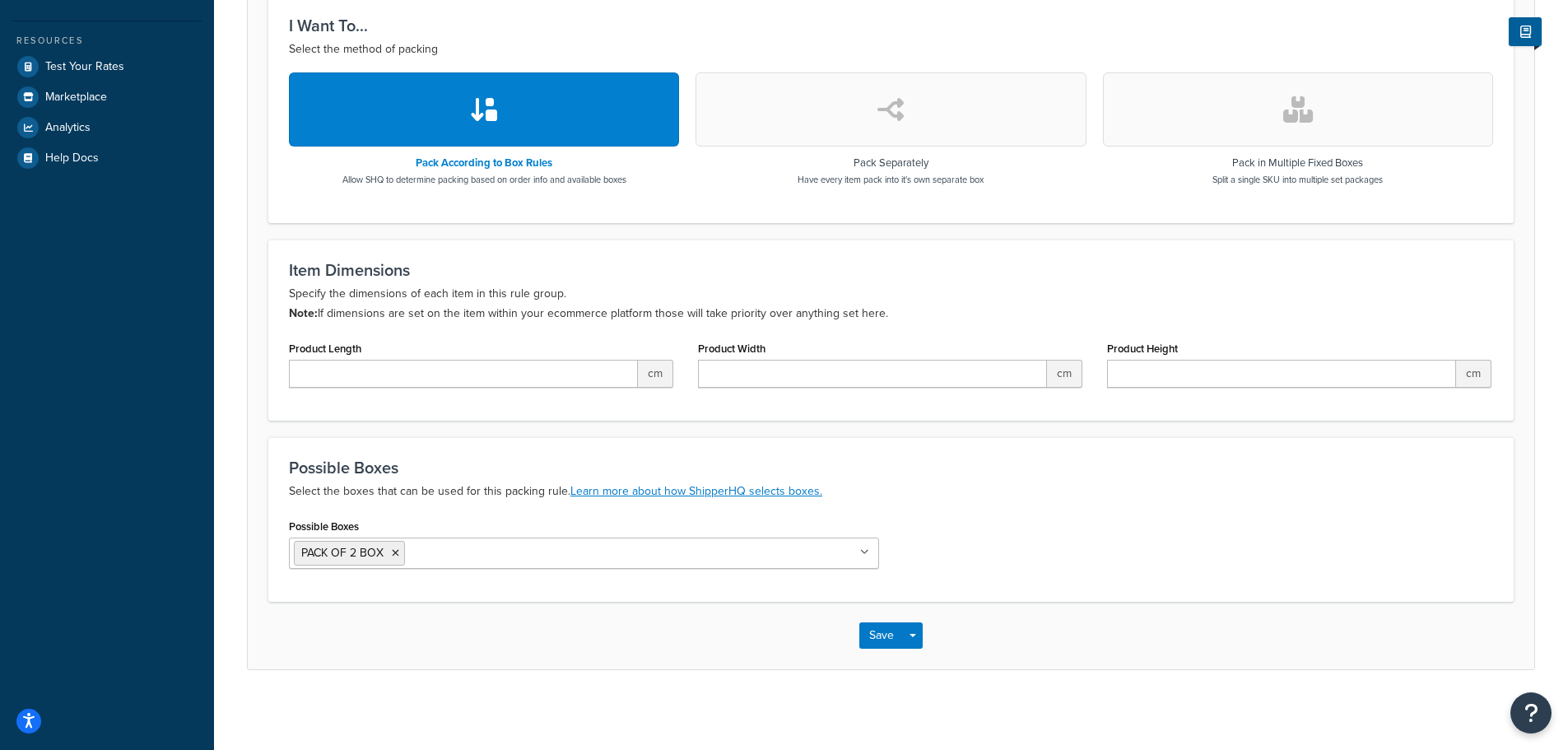
scroll to position [509, 0]
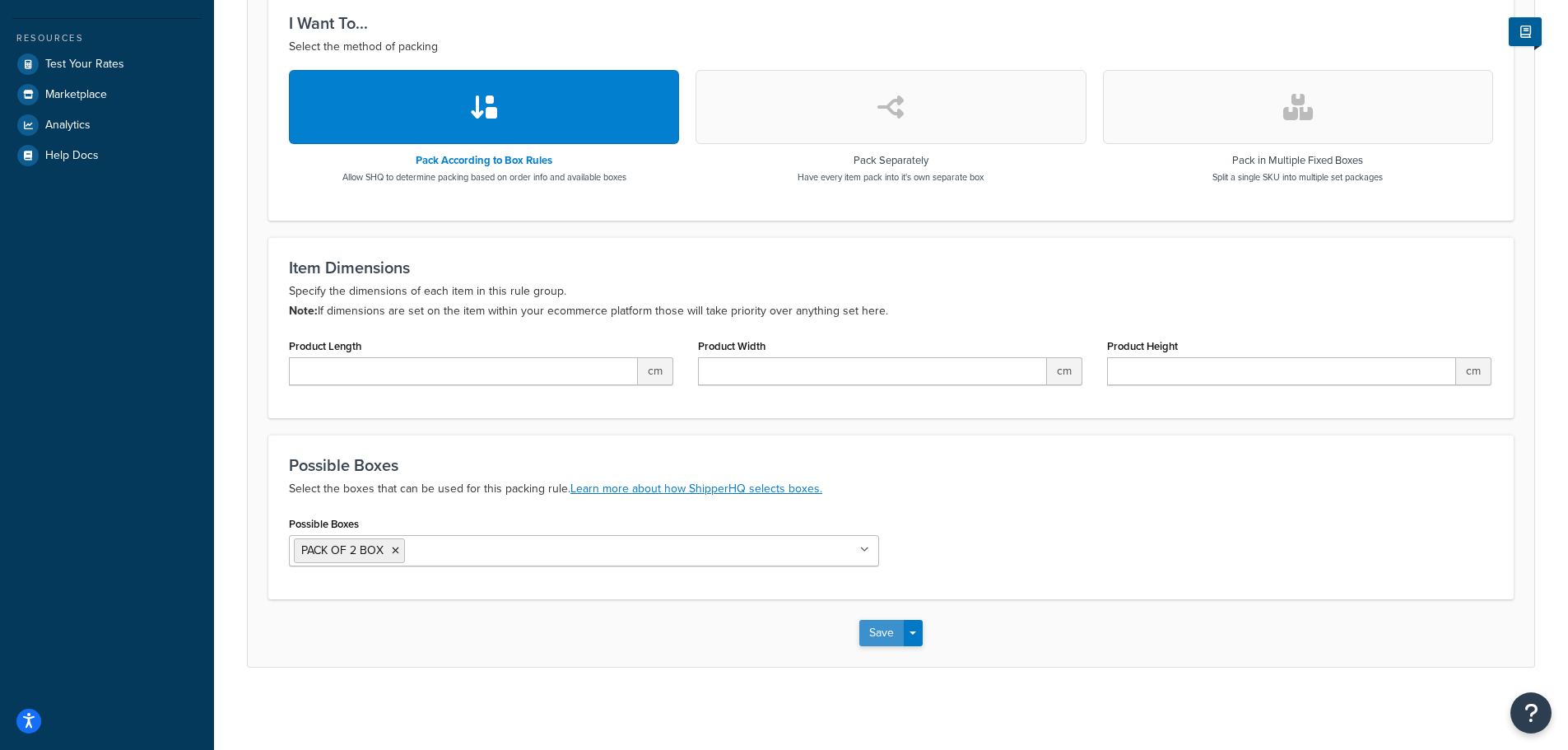
click at [881, 628] on button "Save" at bounding box center [881, 633] width 44 height 26
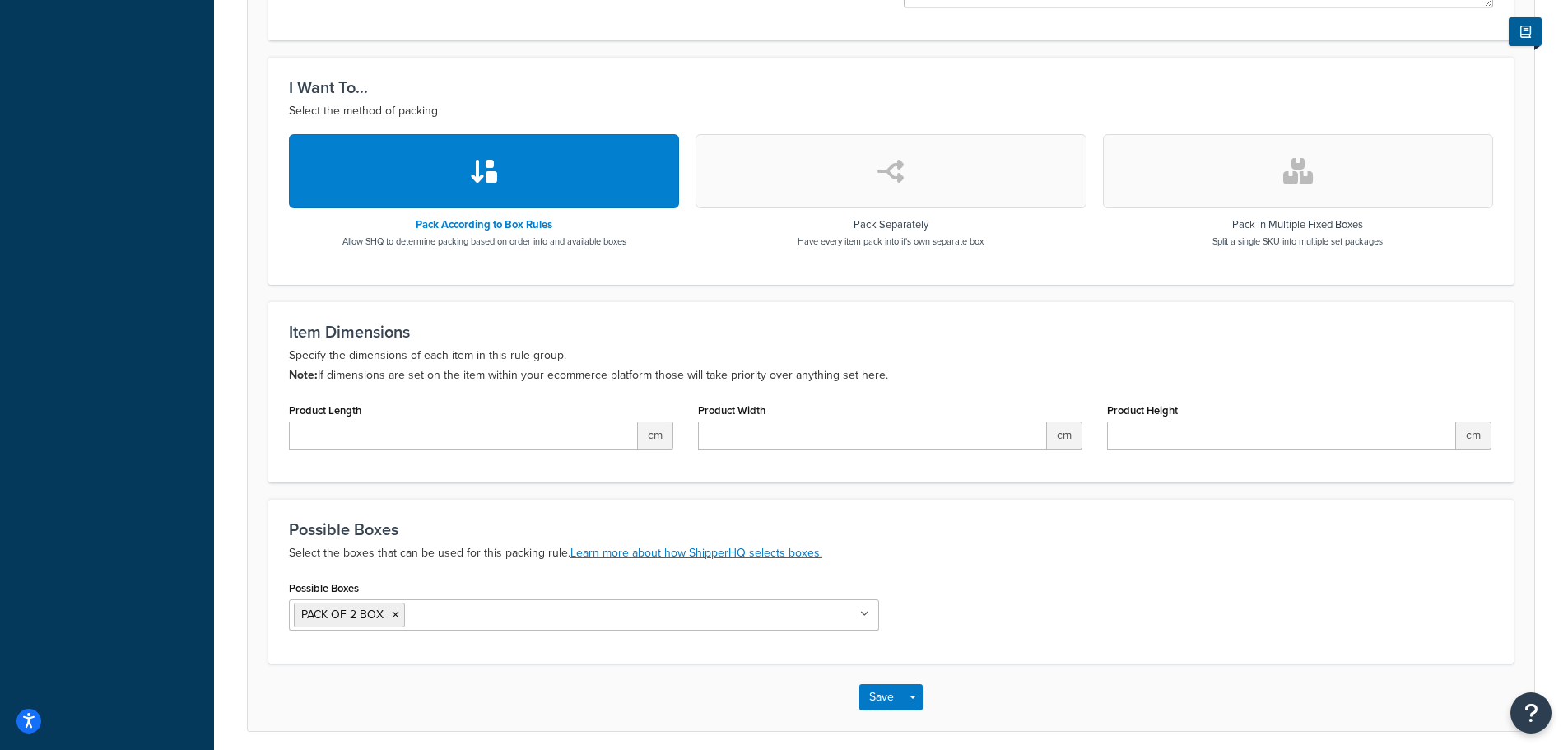
scroll to position [756, 0]
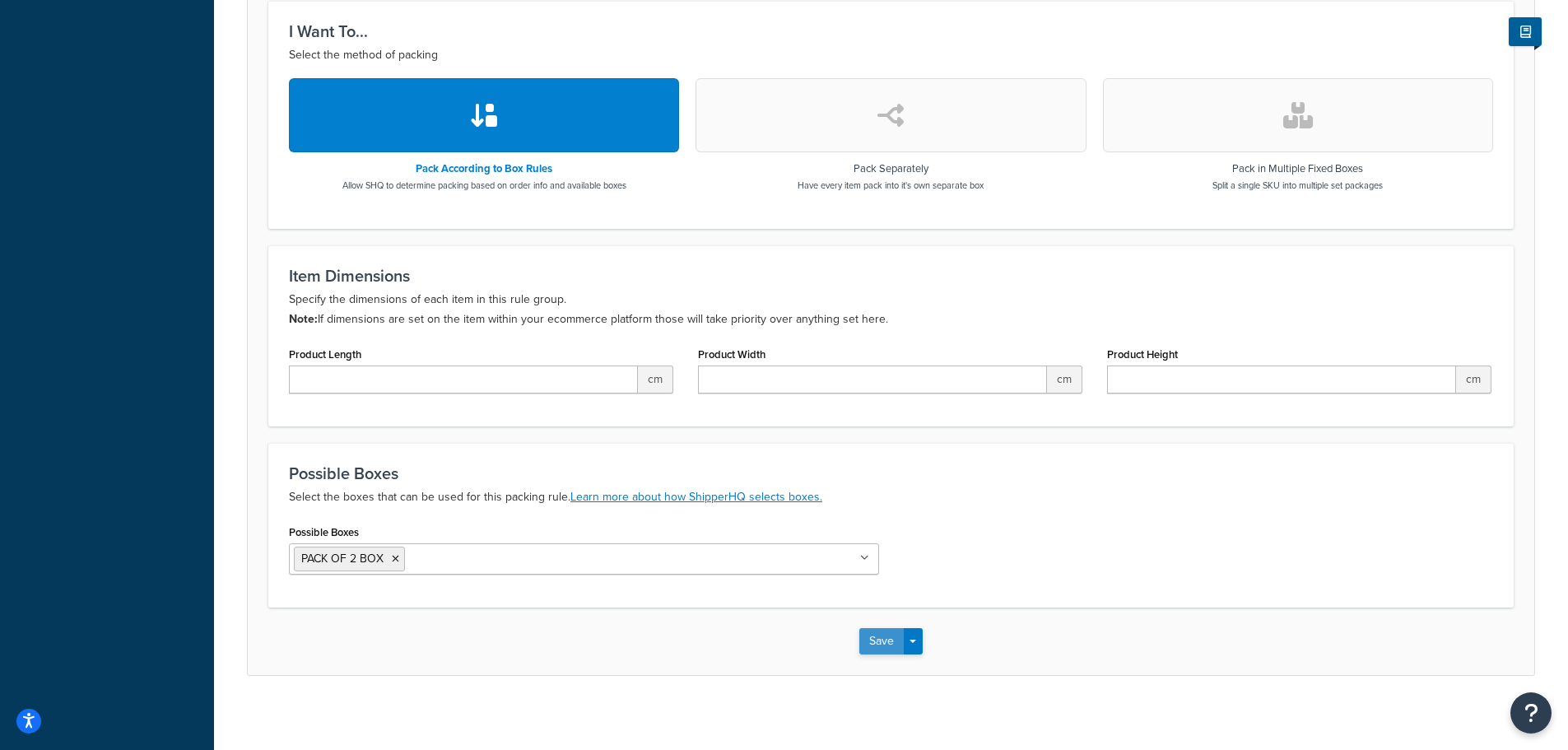
click at [872, 641] on button "Save" at bounding box center [881, 641] width 44 height 26
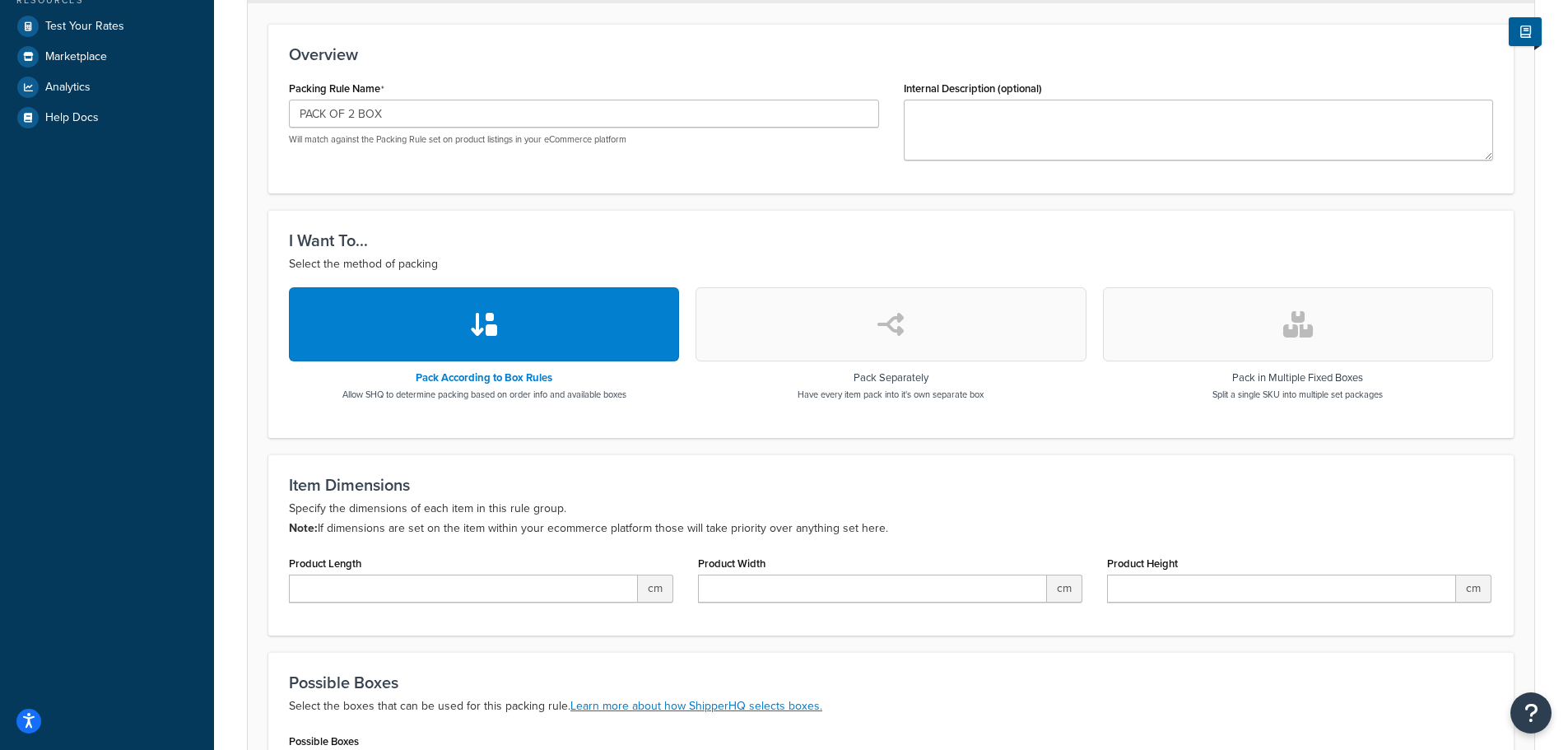
scroll to position [179, 0]
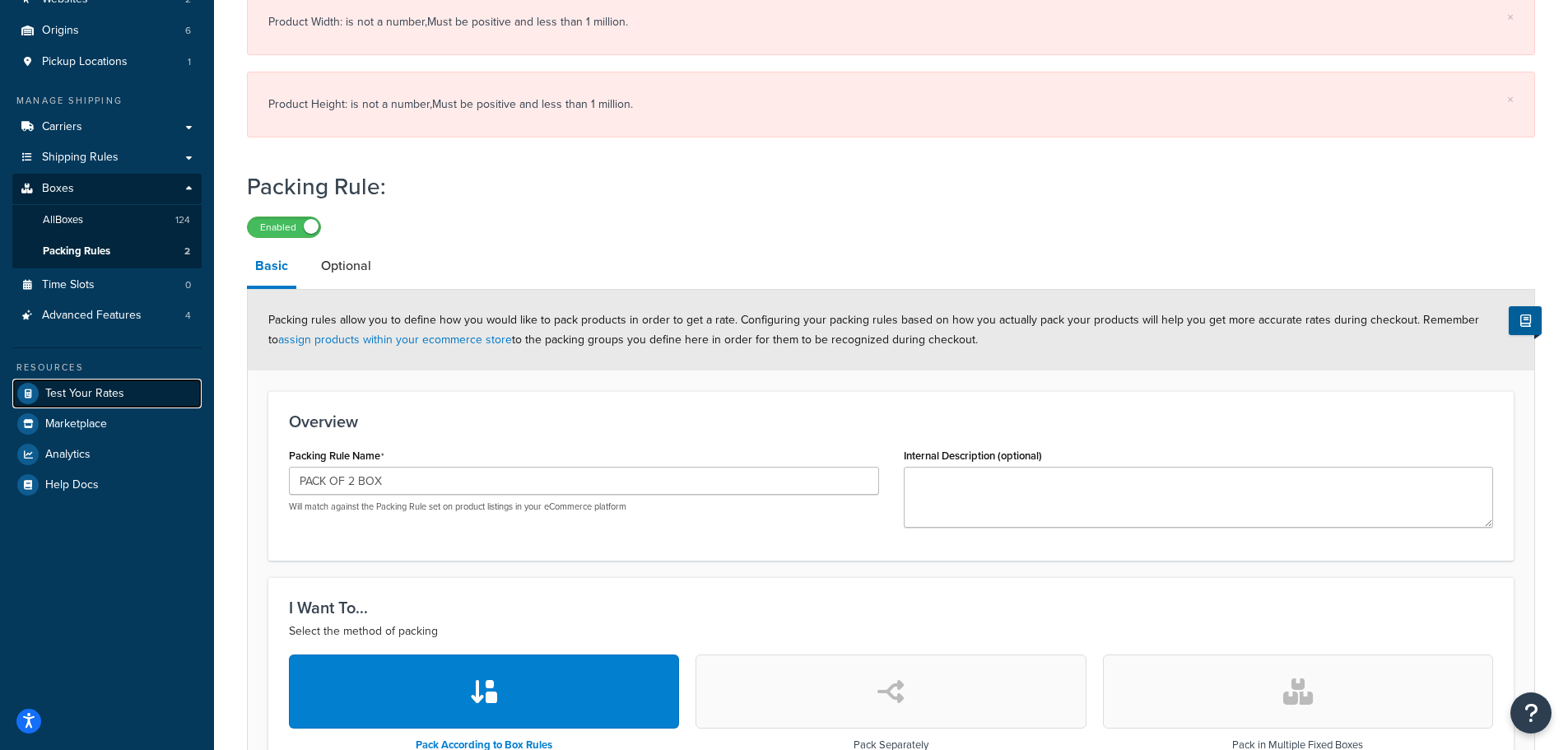
click at [94, 403] on link "Test Your Rates" at bounding box center [107, 394] width 189 height 29
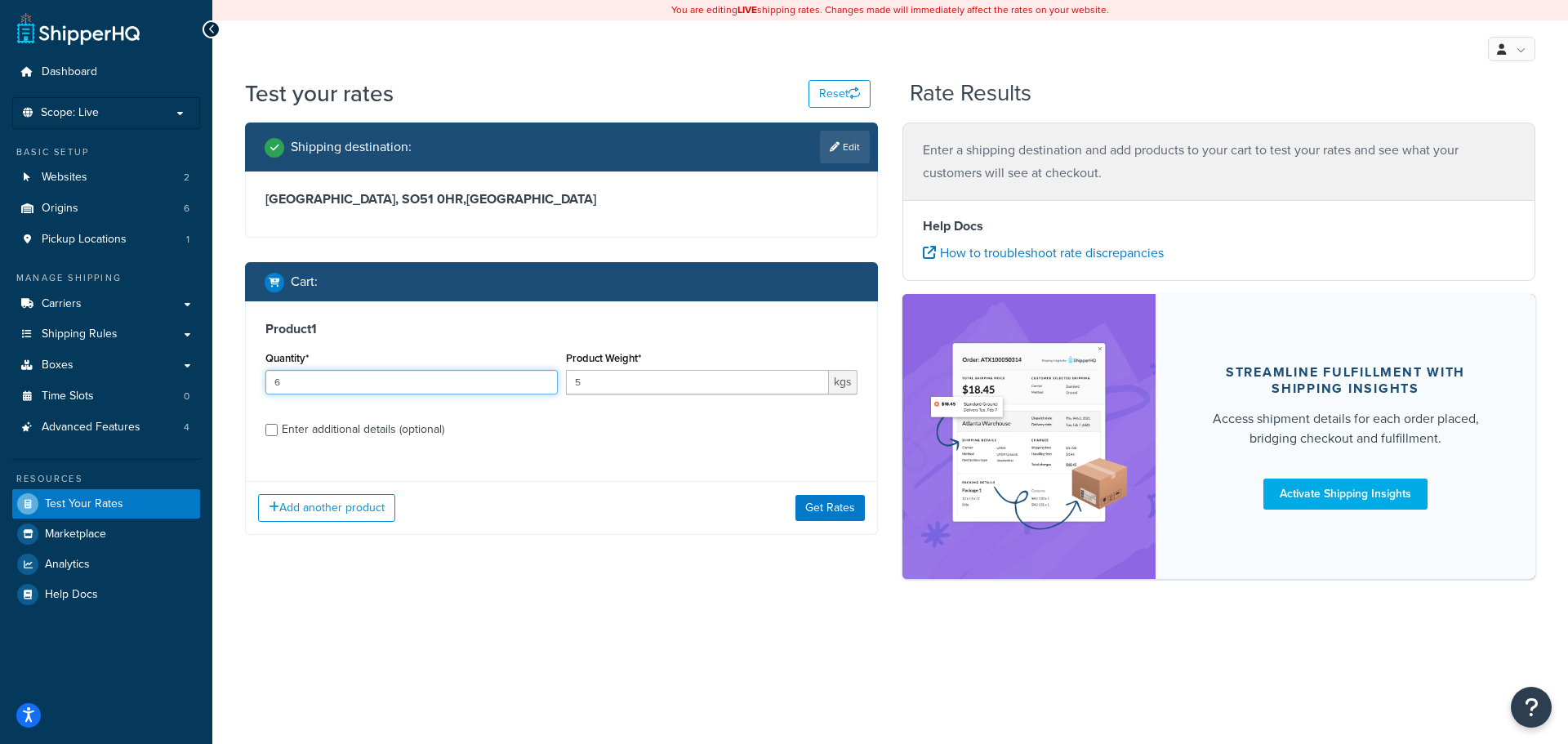
click at [274, 392] on input "6" at bounding box center [411, 382] width 292 height 24
type input "4"
click at [408, 429] on div "Enter additional details (optional)" at bounding box center [362, 430] width 162 height 23
click at [278, 429] on input "Enter additional details (optional)" at bounding box center [271, 429] width 13 height 13
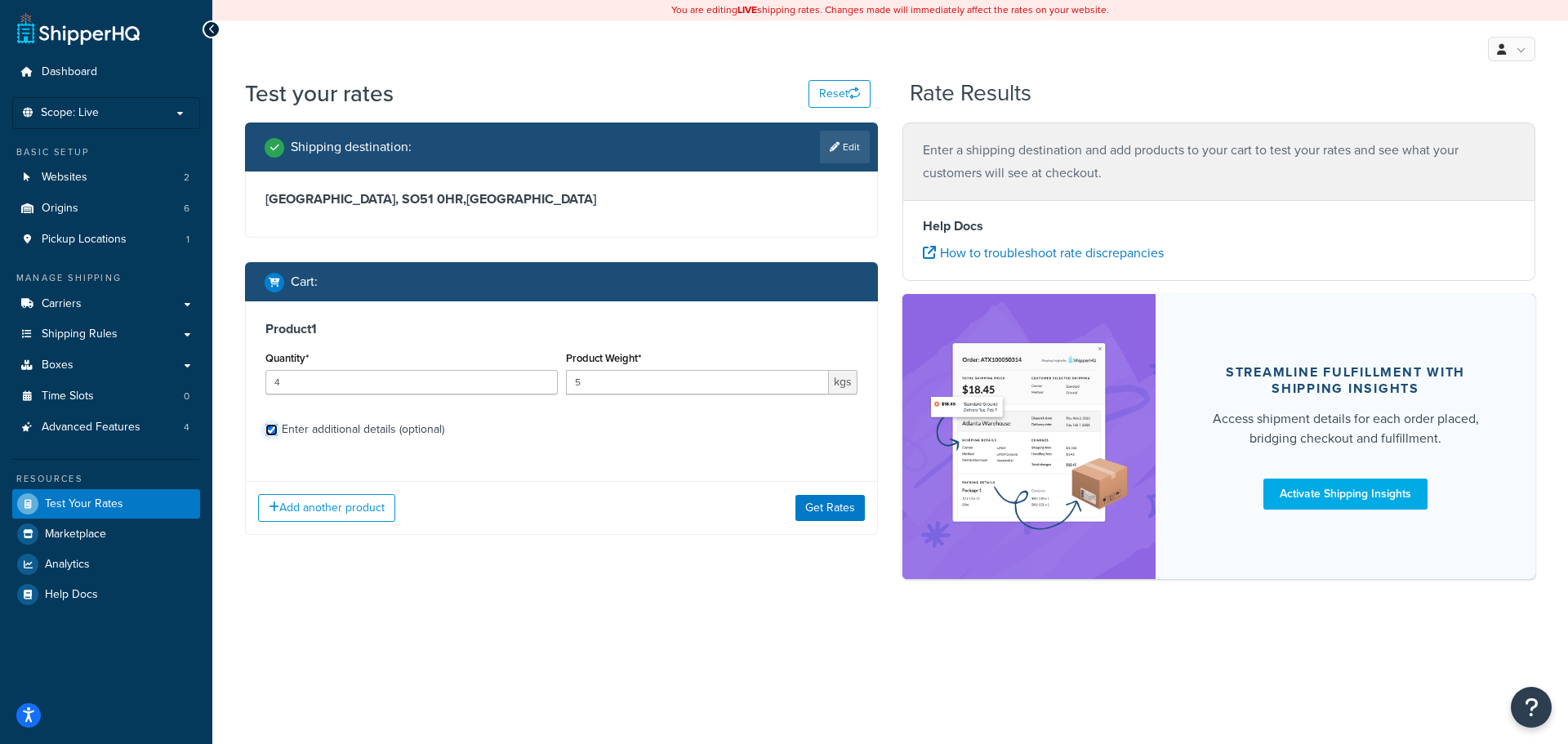
checkbox input "true"
select select "87757"
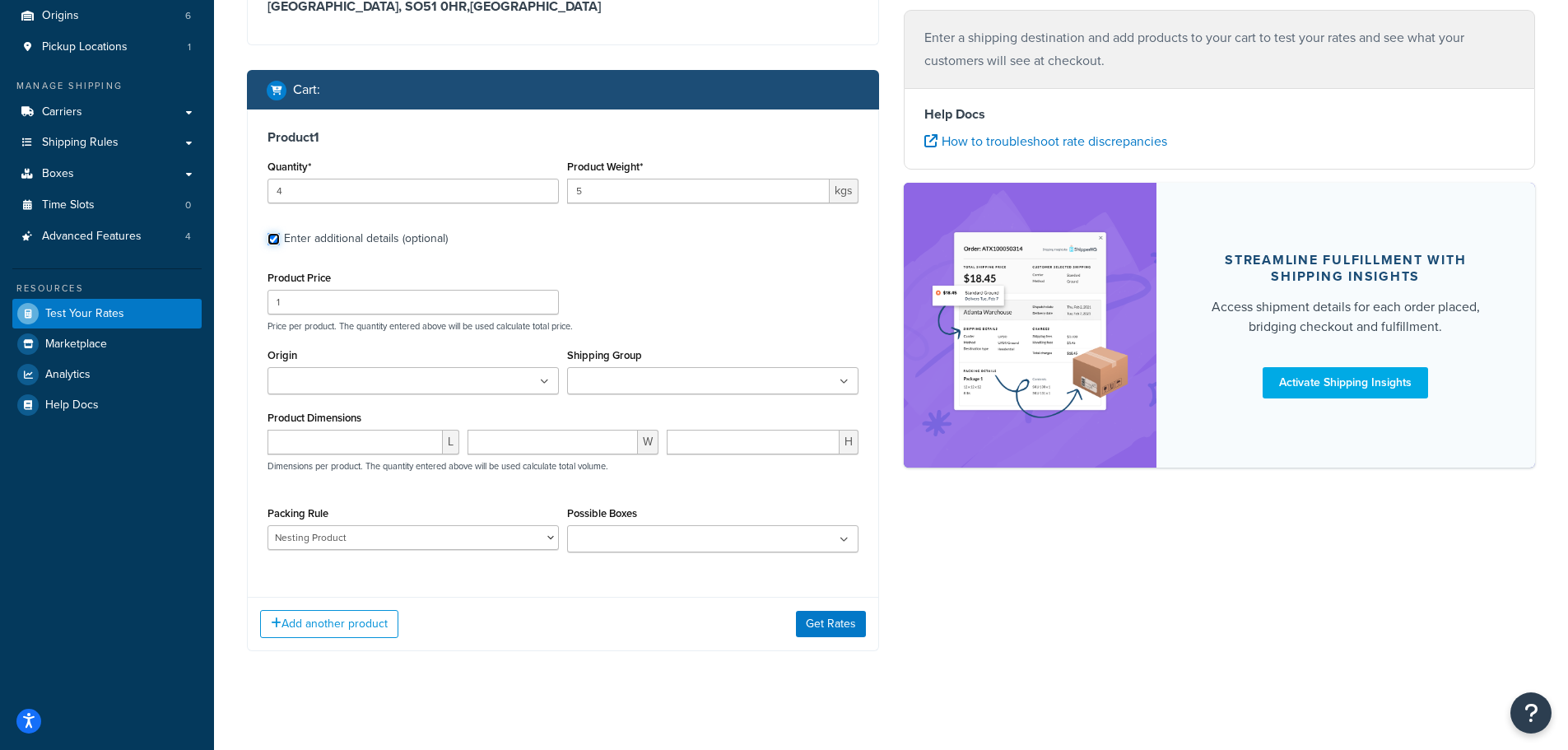
scroll to position [203, 0]
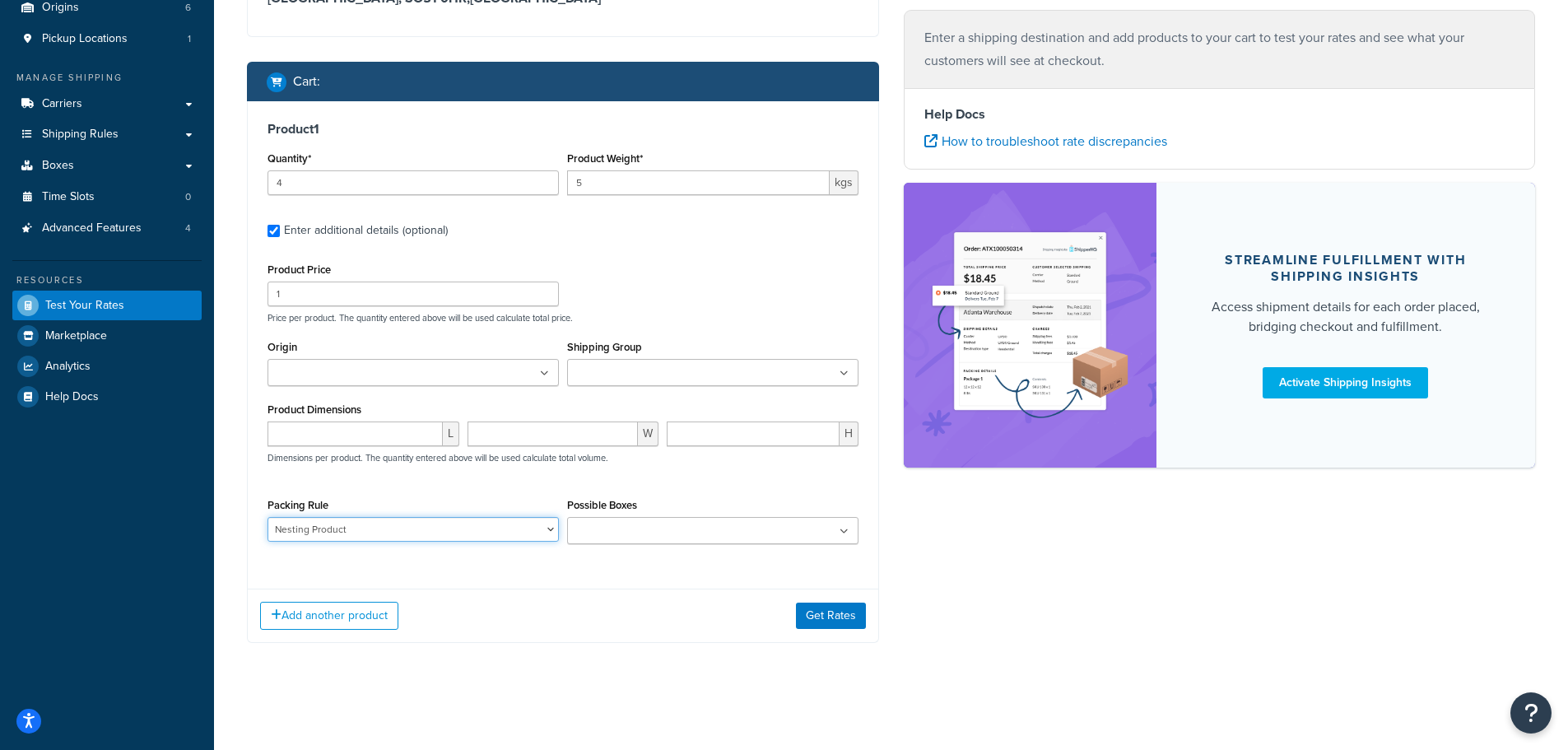
click at [364, 531] on select "DEFAULT BOX RULE Nesting Product" at bounding box center [413, 529] width 292 height 24
click at [267, 517] on select "DEFAULT BOX RULE Nesting Product" at bounding box center [413, 529] width 292 height 24
click at [377, 515] on div "Packing Rule DEFAULT BOX RULE Nesting Product" at bounding box center [413, 518] width 292 height 48
click at [383, 530] on select "DEFAULT BOX RULE Nesting Product" at bounding box center [413, 529] width 292 height 24
click at [267, 517] on select "DEFAULT BOX RULE Nesting Product" at bounding box center [413, 529] width 292 height 24
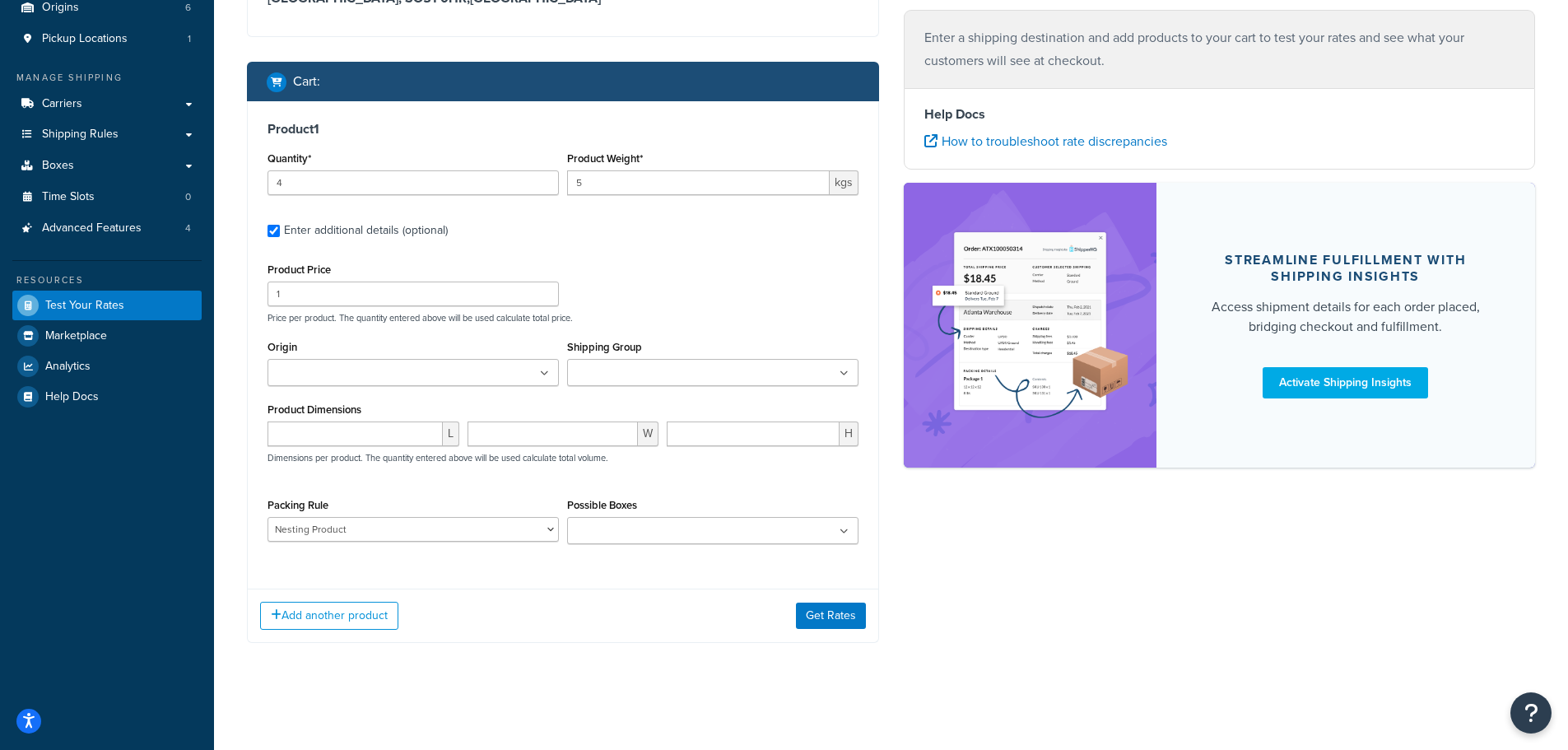
click at [537, 584] on div "Product 1 Quantity* 4 Product Weight* 5 kgs Enter additional details (optional)…" at bounding box center [563, 371] width 632 height 541
click at [447, 532] on select "DEFAULT BOX RULE Nesting Product" at bounding box center [413, 529] width 292 height 24
select select
click at [267, 517] on select "DEFAULT BOX RULE Nesting Product" at bounding box center [413, 529] width 292 height 24
click at [622, 533] on input "Possible Boxes" at bounding box center [644, 532] width 146 height 18
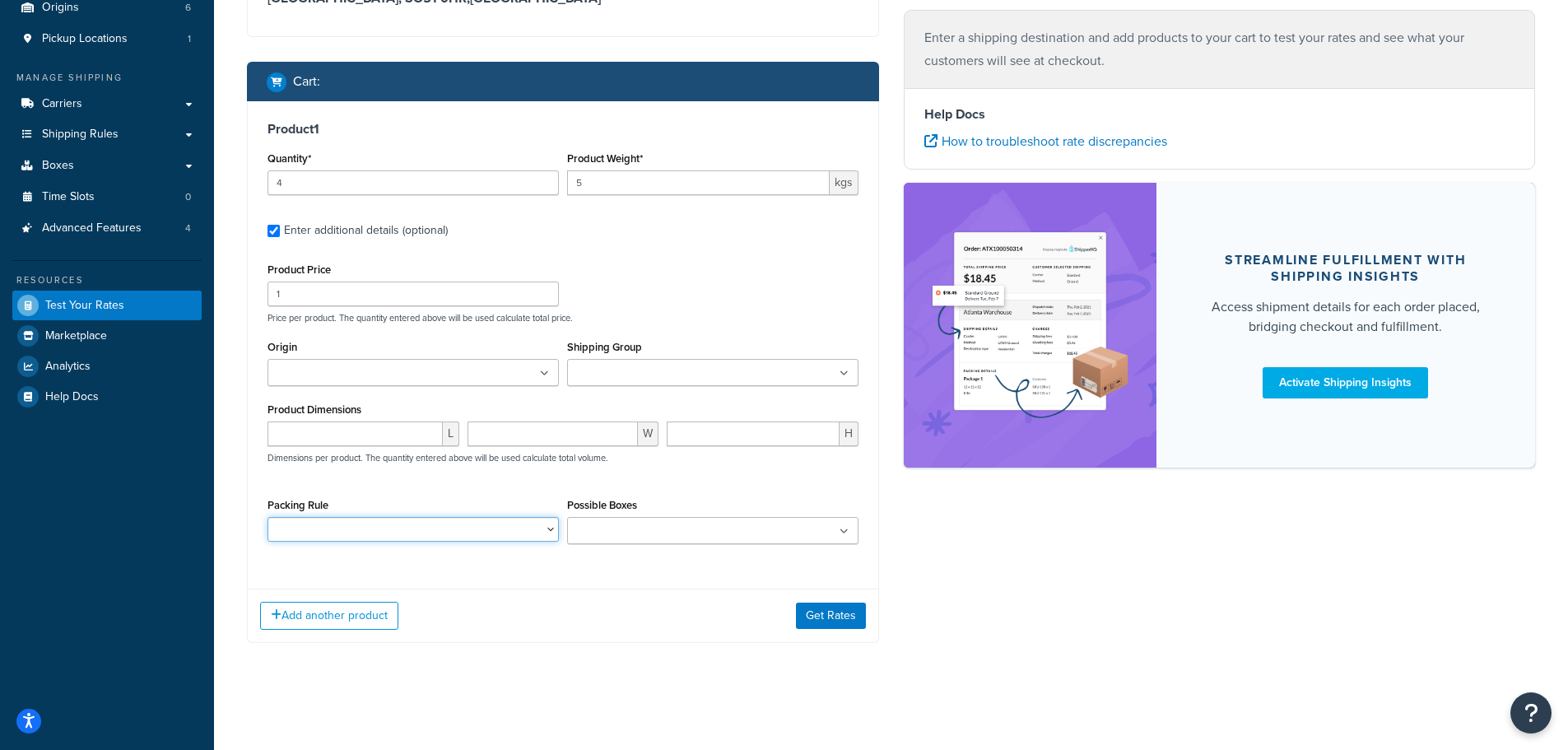
click at [411, 530] on select "DEFAULT BOX RULE Nesting Product" at bounding box center [413, 529] width 292 height 24
click at [654, 520] on ul at bounding box center [713, 531] width 292 height 27
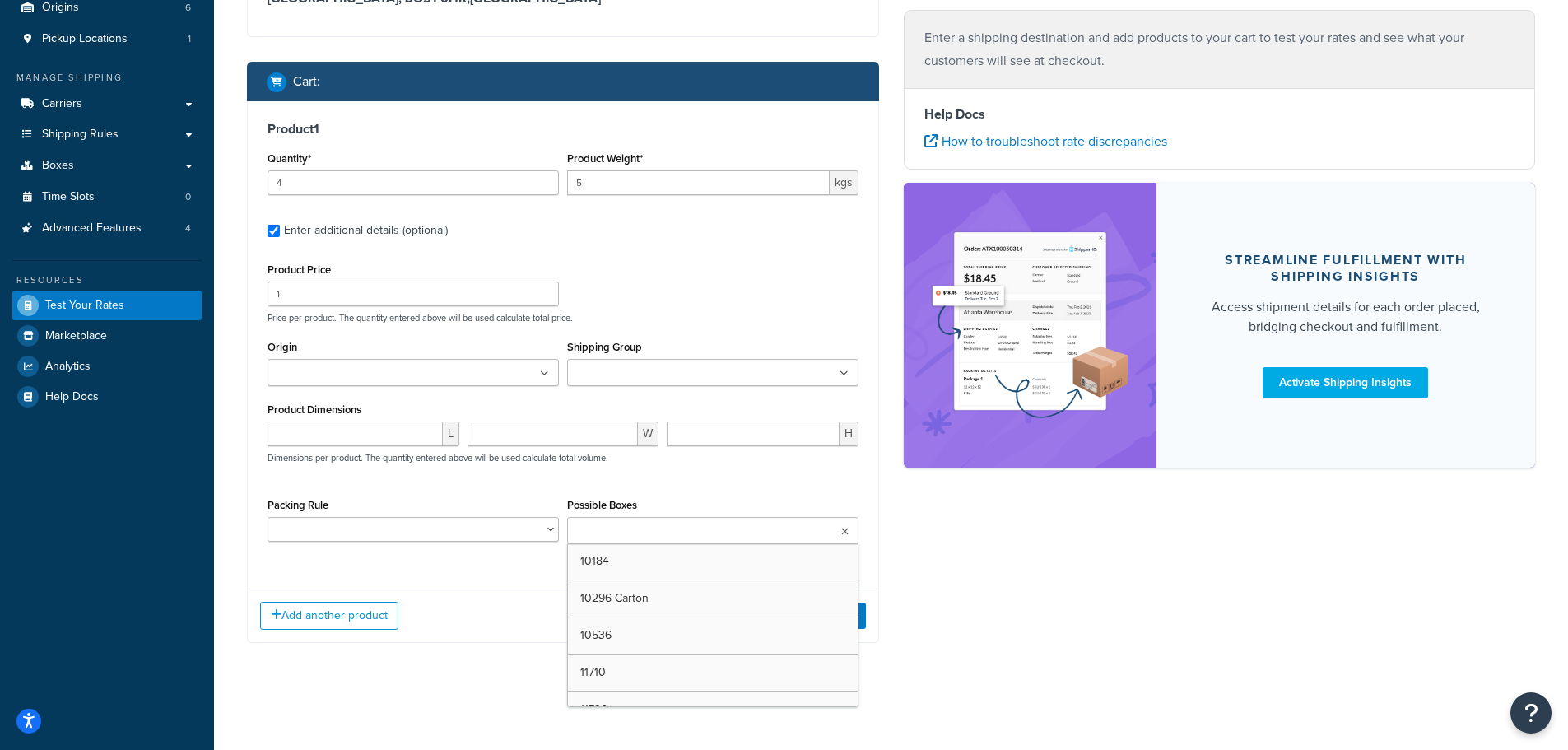
click at [415, 467] on div "L W H Dimensions per product. The quantity entered above will be used calculate…" at bounding box center [563, 451] width 599 height 60
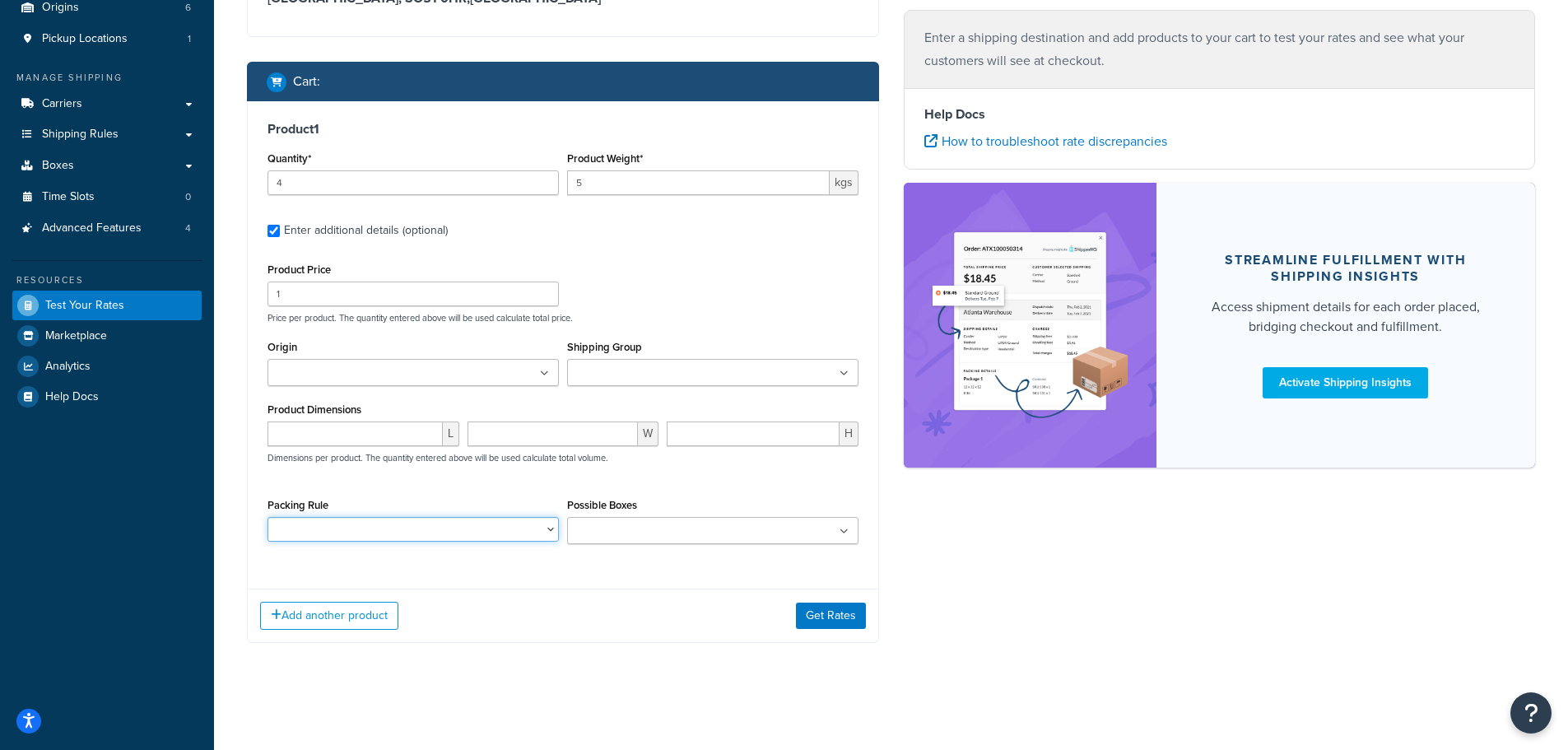
click at [395, 536] on select "DEFAULT BOX RULE Nesting Product" at bounding box center [413, 529] width 292 height 24
click at [639, 584] on div "Product 1 Quantity* 4 Product Weight* 5 kgs Enter additional details (optional)…" at bounding box center [563, 371] width 632 height 541
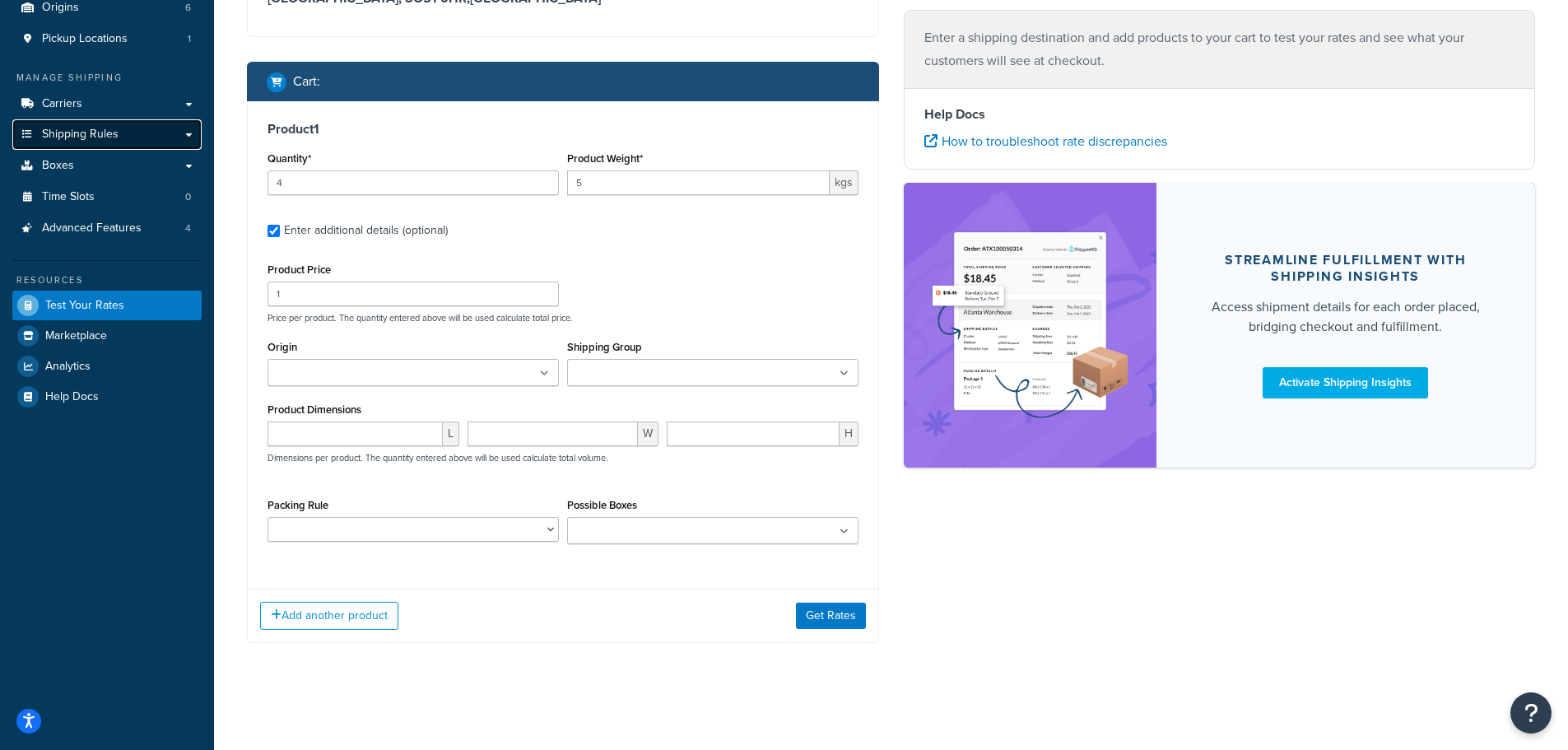
click at [91, 134] on span "Shipping Rules" at bounding box center [80, 134] width 76 height 14
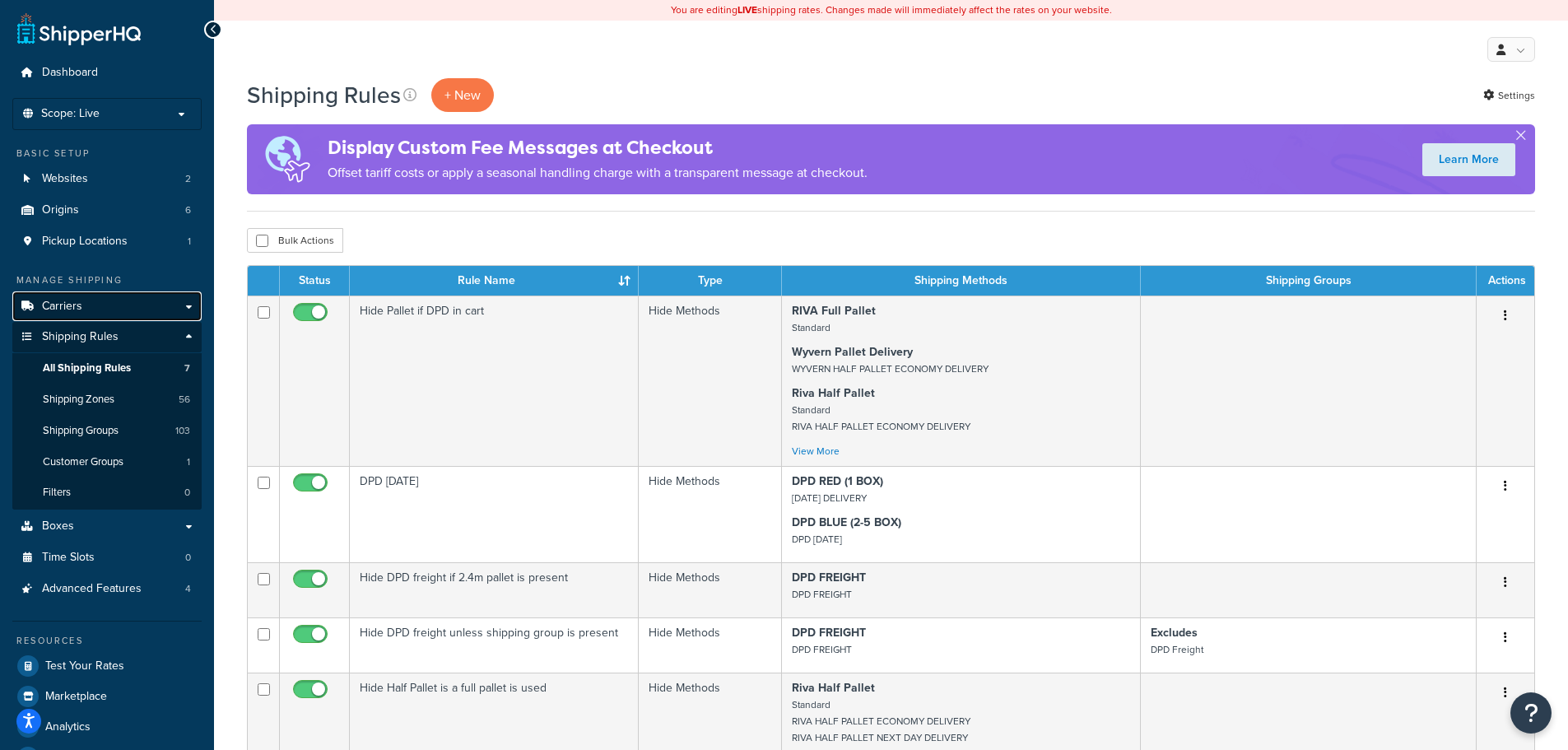
click at [125, 307] on link "Carriers" at bounding box center [107, 306] width 189 height 30
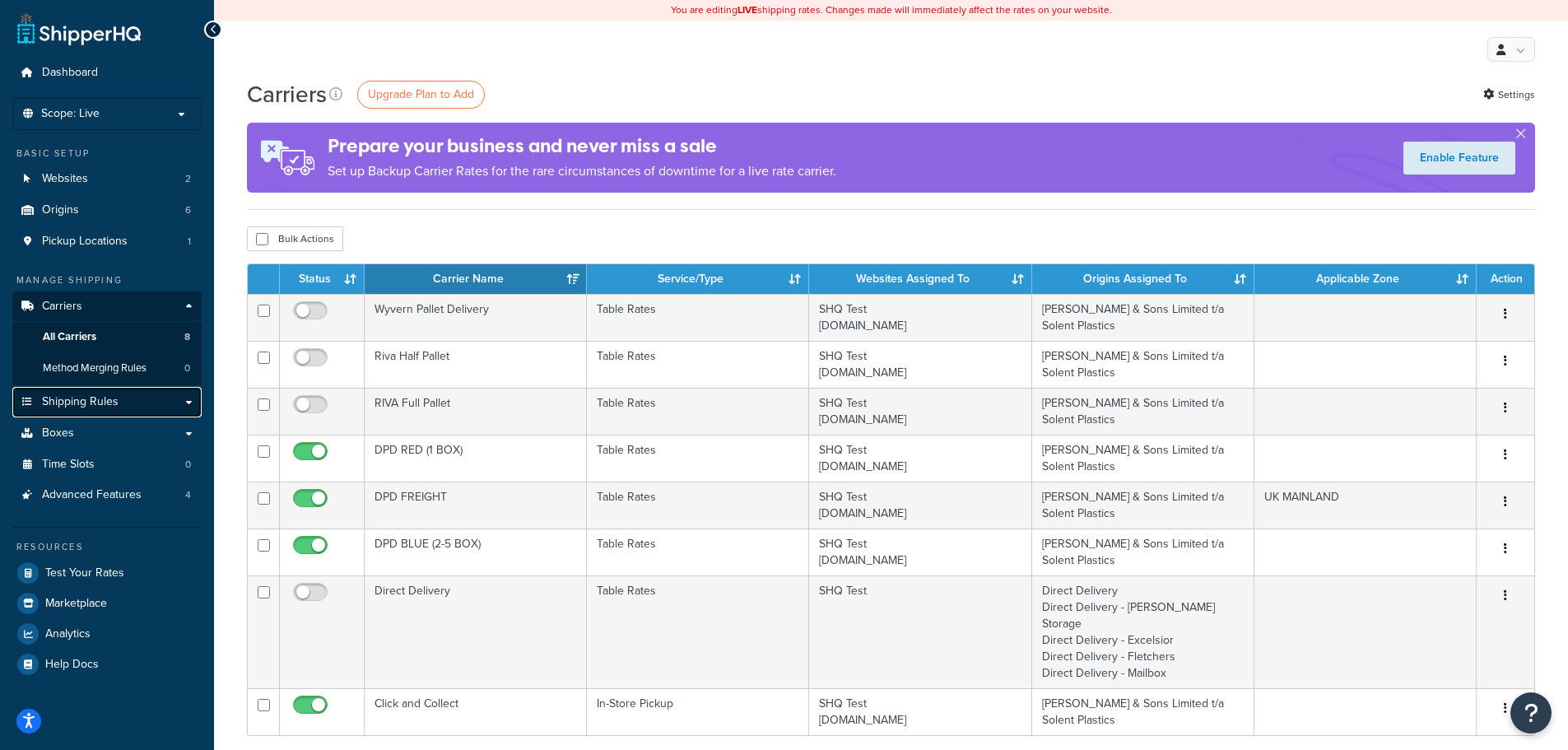
click at [108, 399] on span "Shipping Rules" at bounding box center [80, 402] width 76 height 14
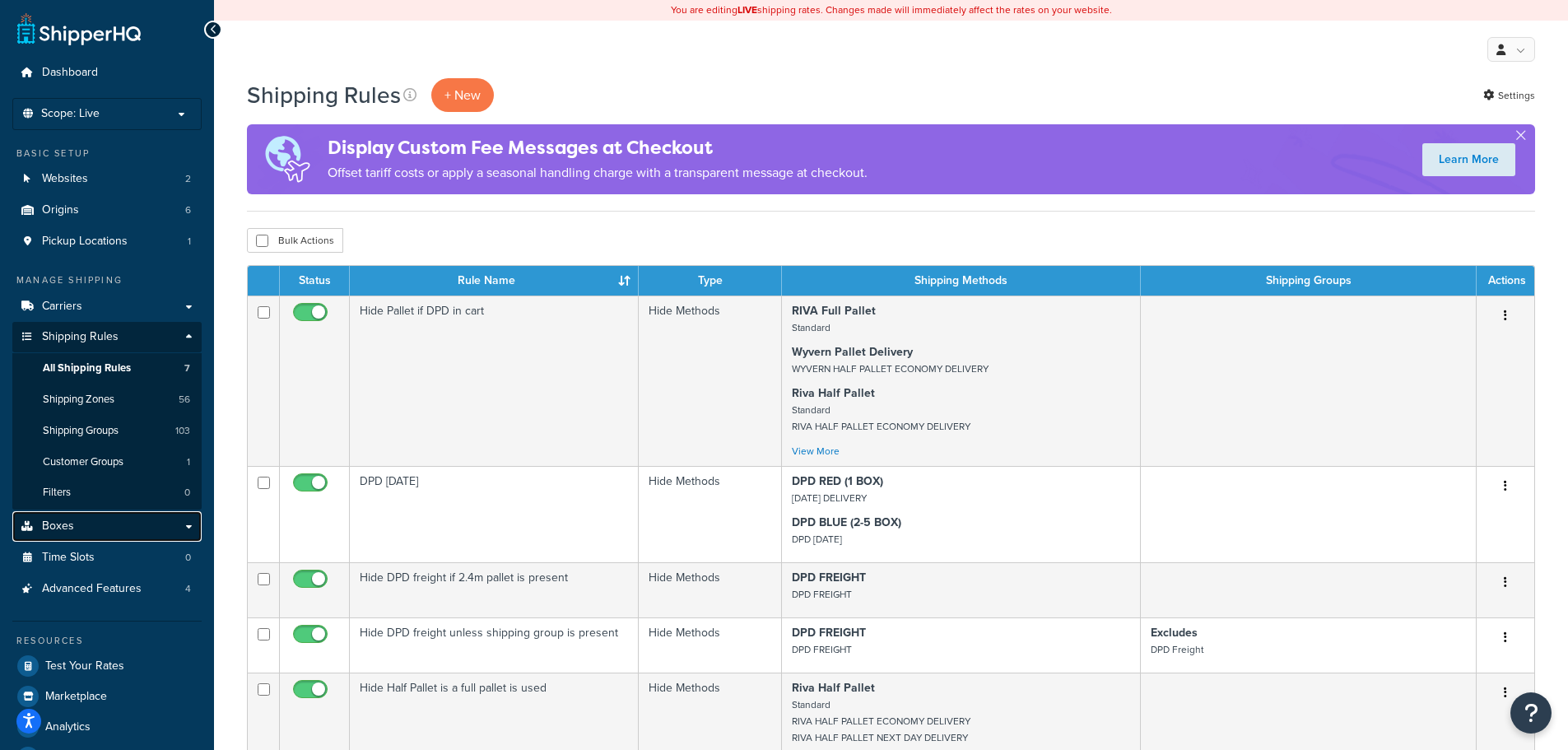
click at [101, 522] on link "Boxes" at bounding box center [107, 526] width 189 height 30
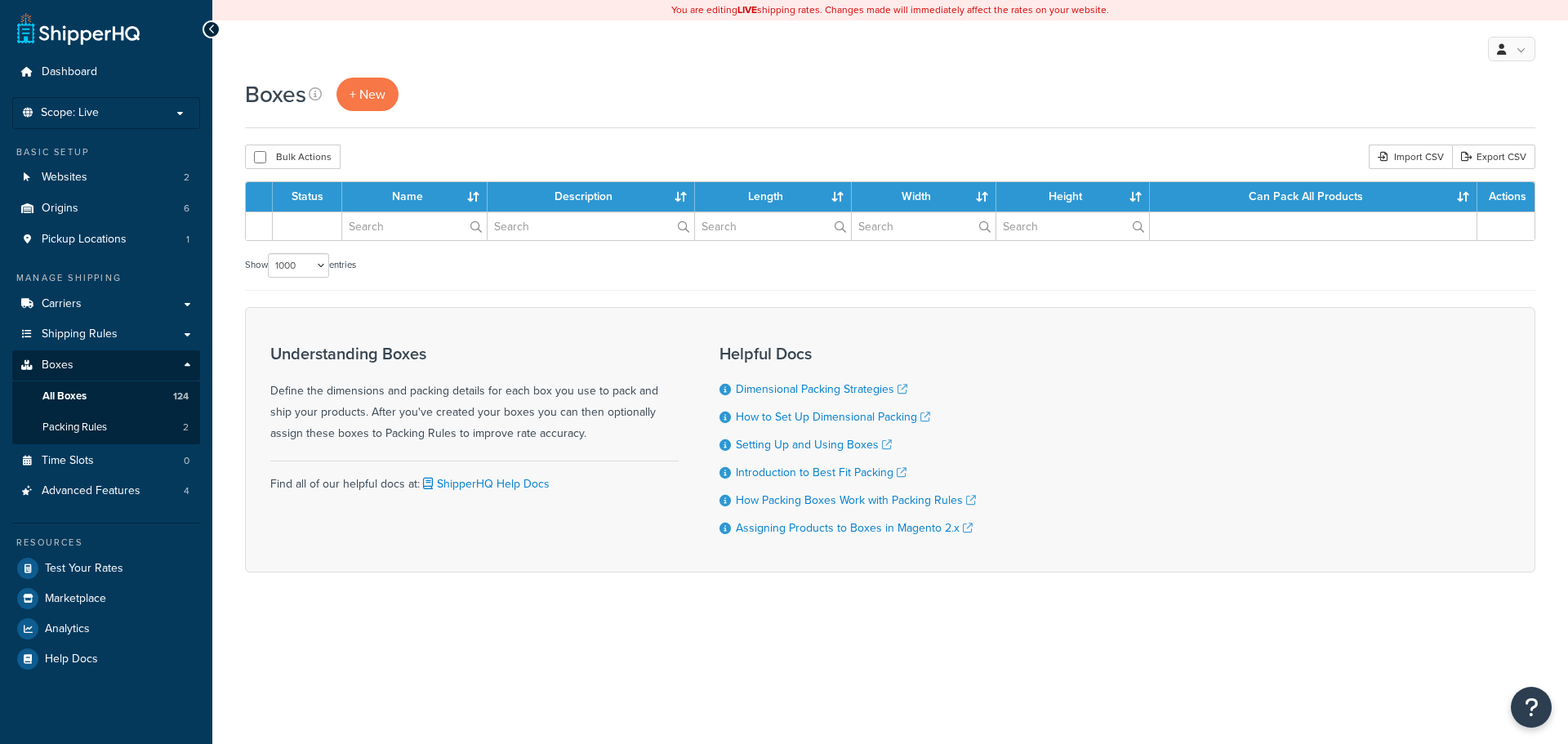
select select "1000"
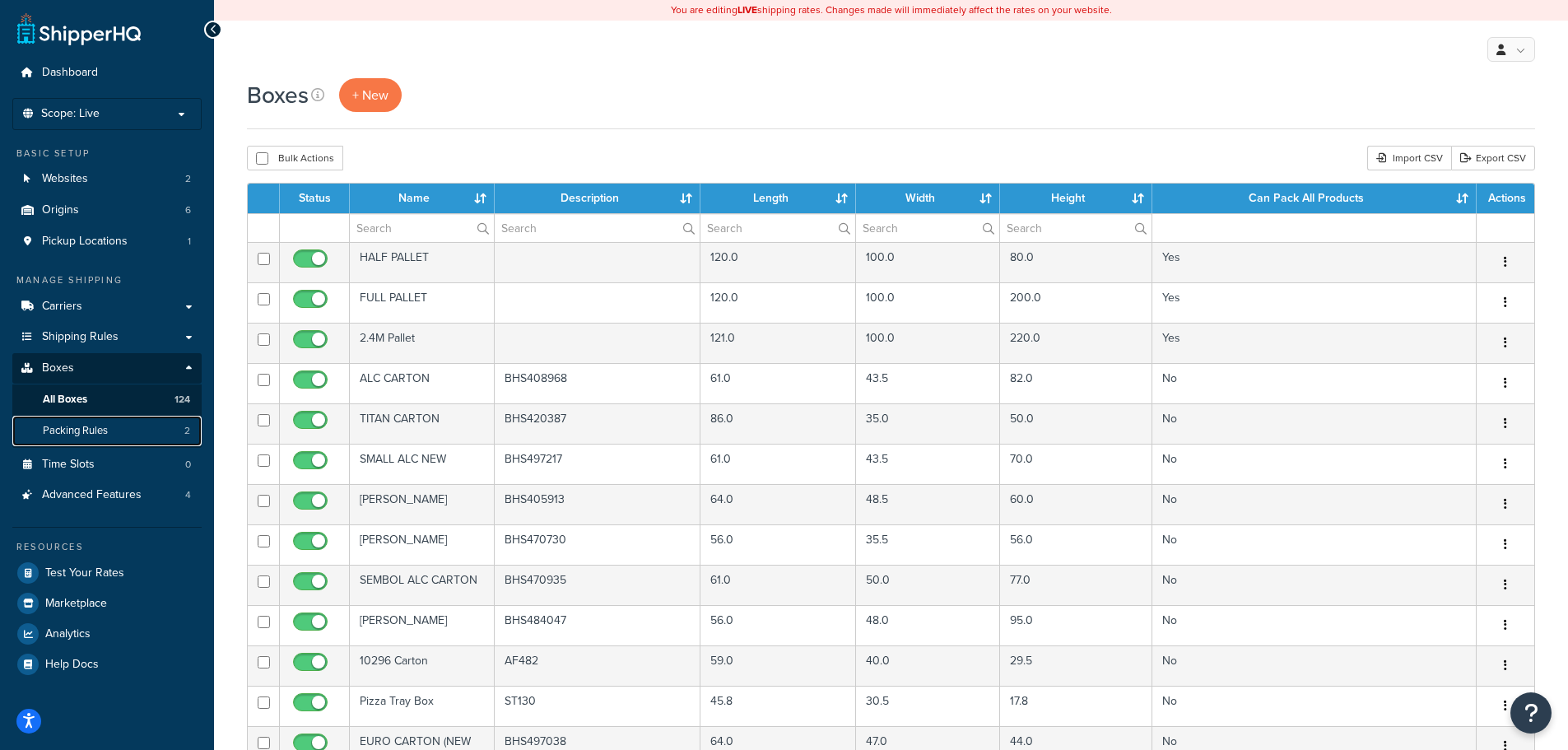
click at [90, 425] on span "Packing Rules" at bounding box center [75, 431] width 65 height 14
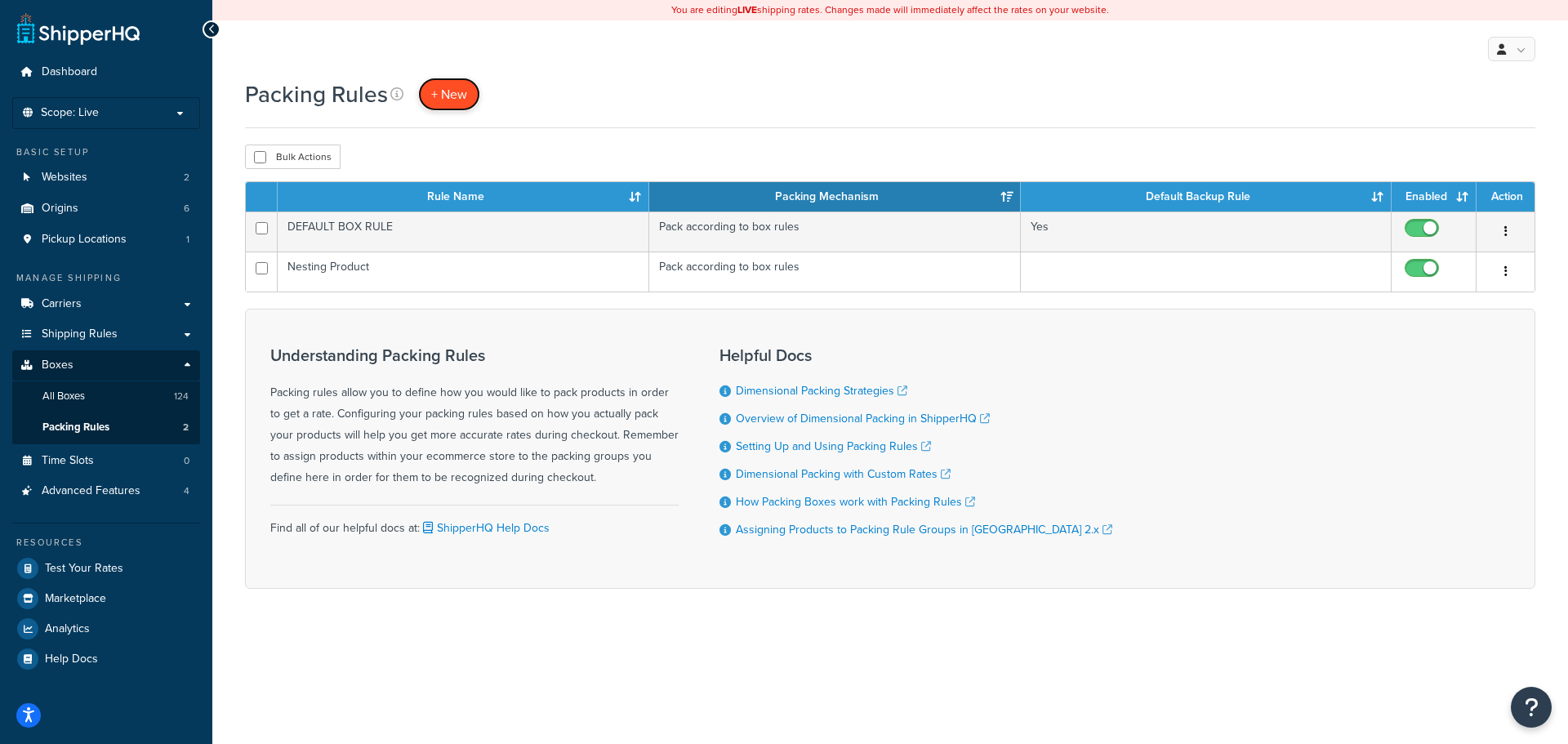
click at [441, 96] on span "+ New" at bounding box center [449, 93] width 36 height 18
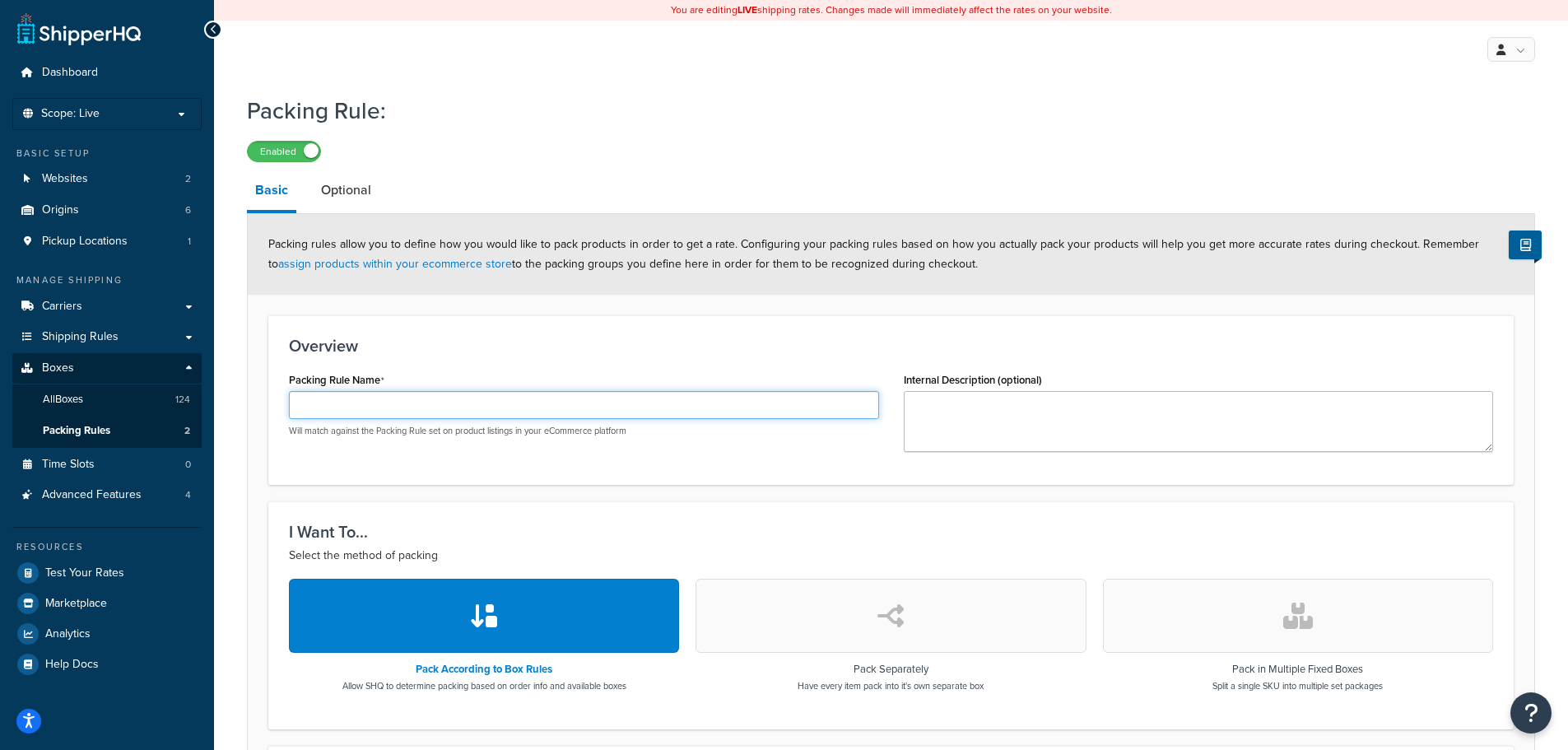
click at [401, 412] on input "Packing Rule Name" at bounding box center [583, 404] width 590 height 28
paste input "PACK OF 2 BOX"
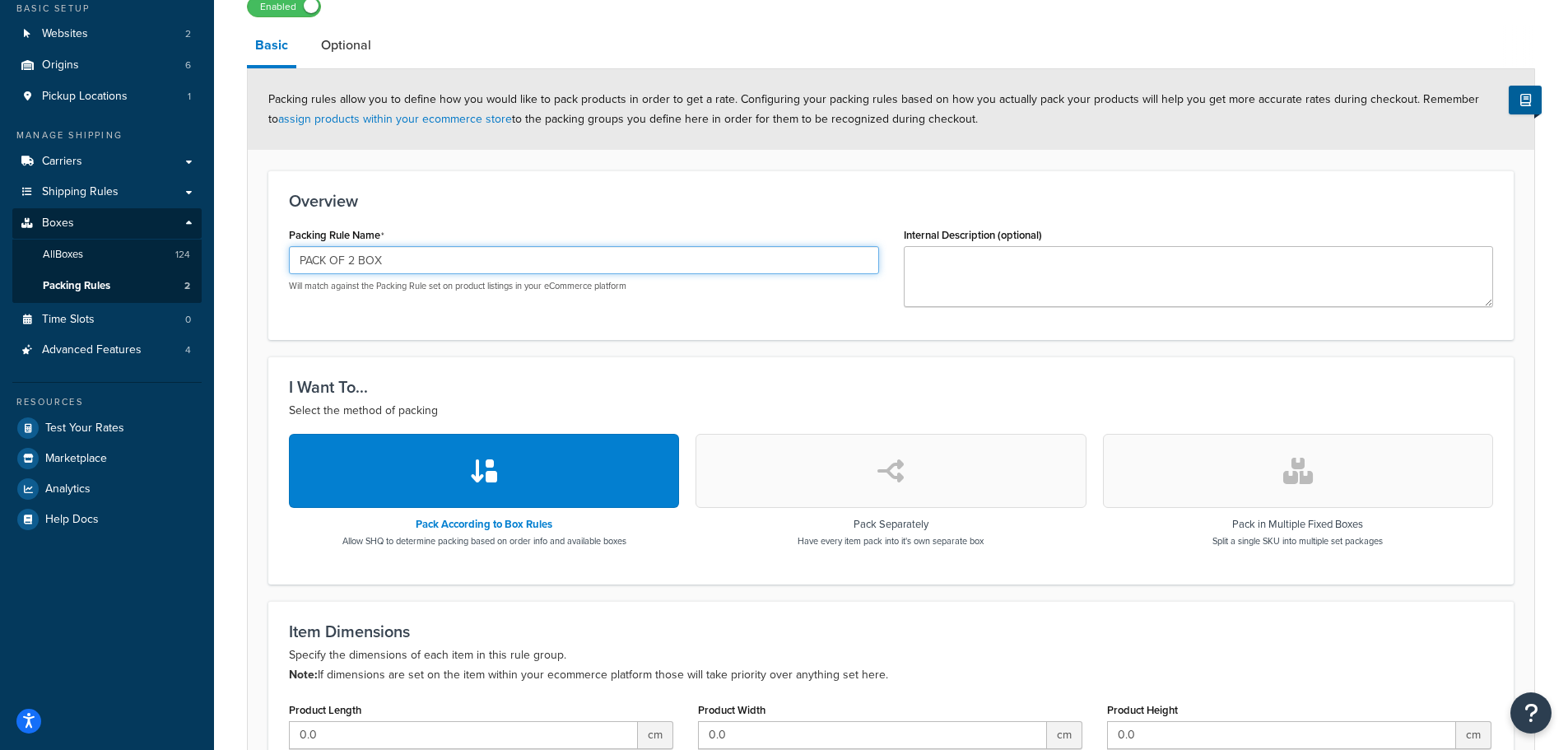
scroll to position [411, 0]
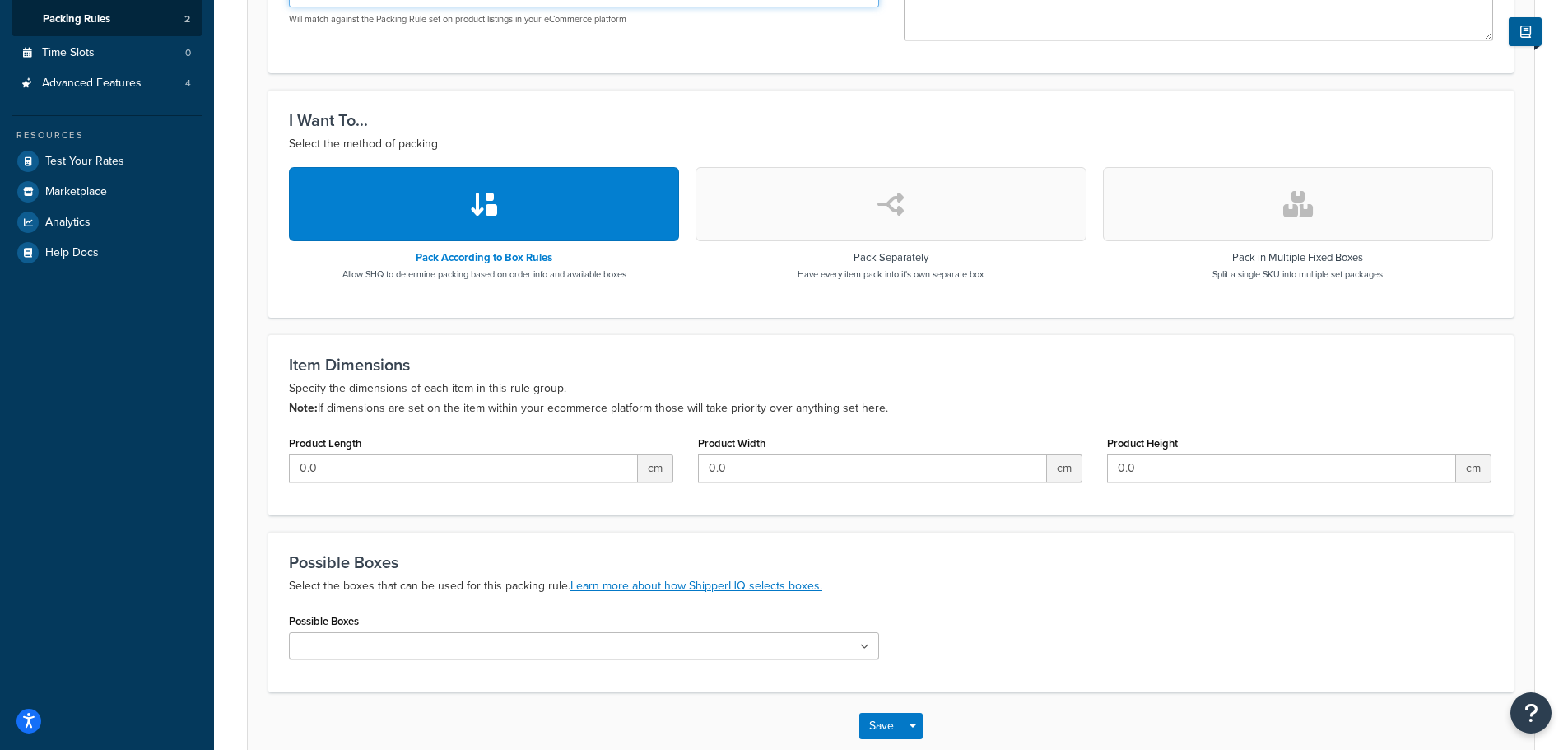
type input "PACK OF 2 BOX"
click at [427, 639] on ul at bounding box center [583, 646] width 590 height 27
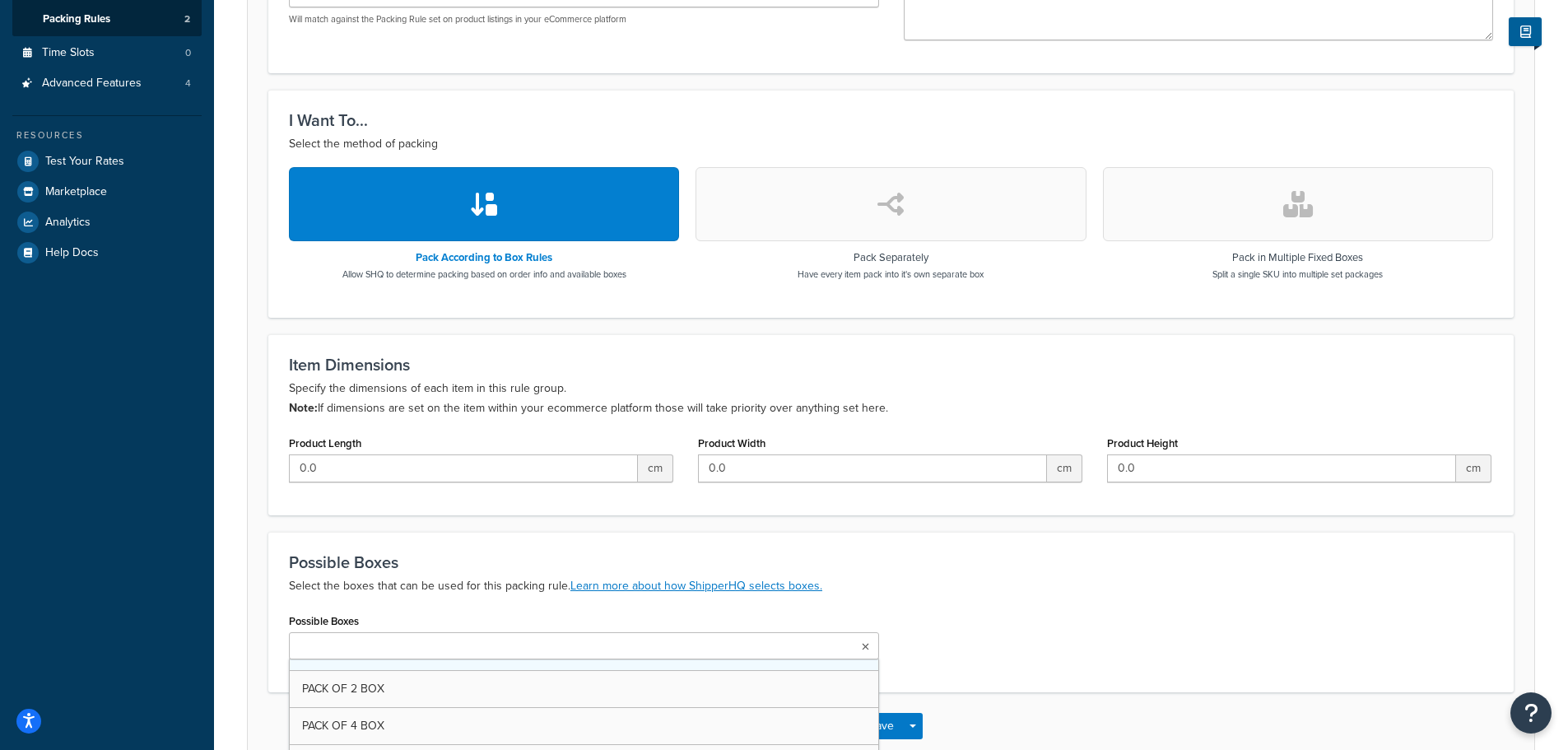
scroll to position [329, 0]
click at [1070, 634] on div "Possible Boxes PACK OF 2 BOX ALC CARTON TITAN CARTON SMALL ALC NEW IRIS CARTON …" at bounding box center [891, 642] width 1228 height 67
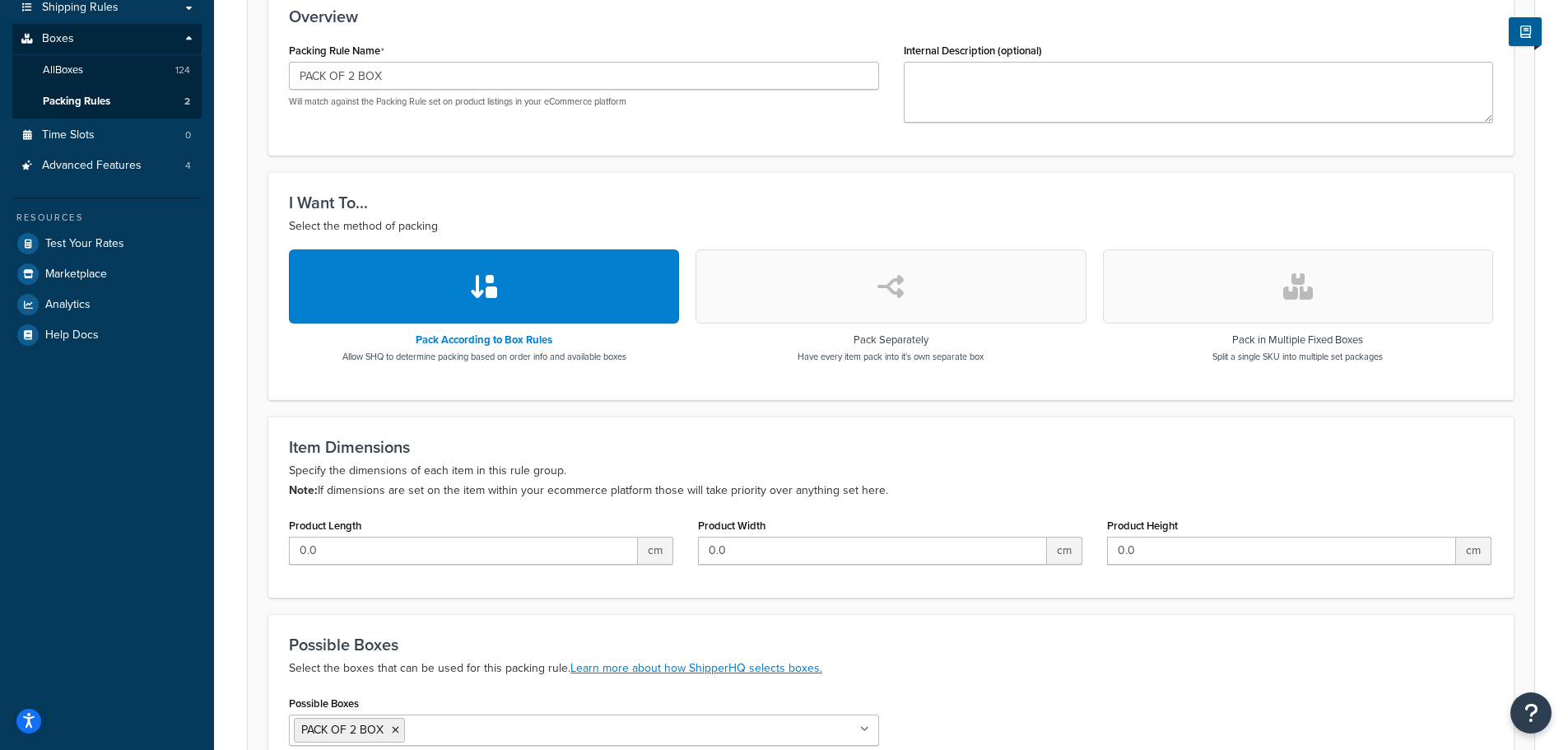
scroll to position [509, 0]
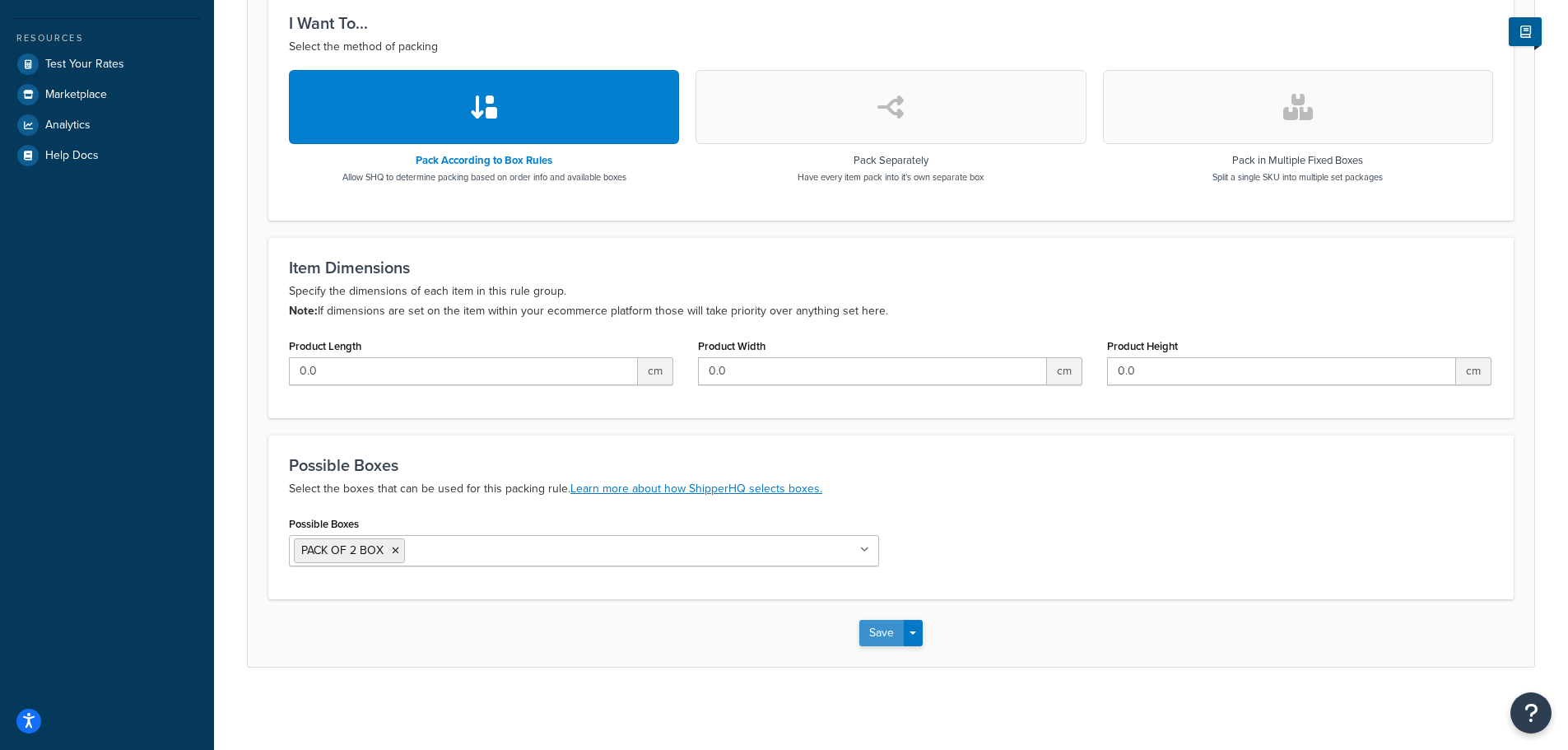
click at [885, 631] on button "Save" at bounding box center [881, 633] width 44 height 26
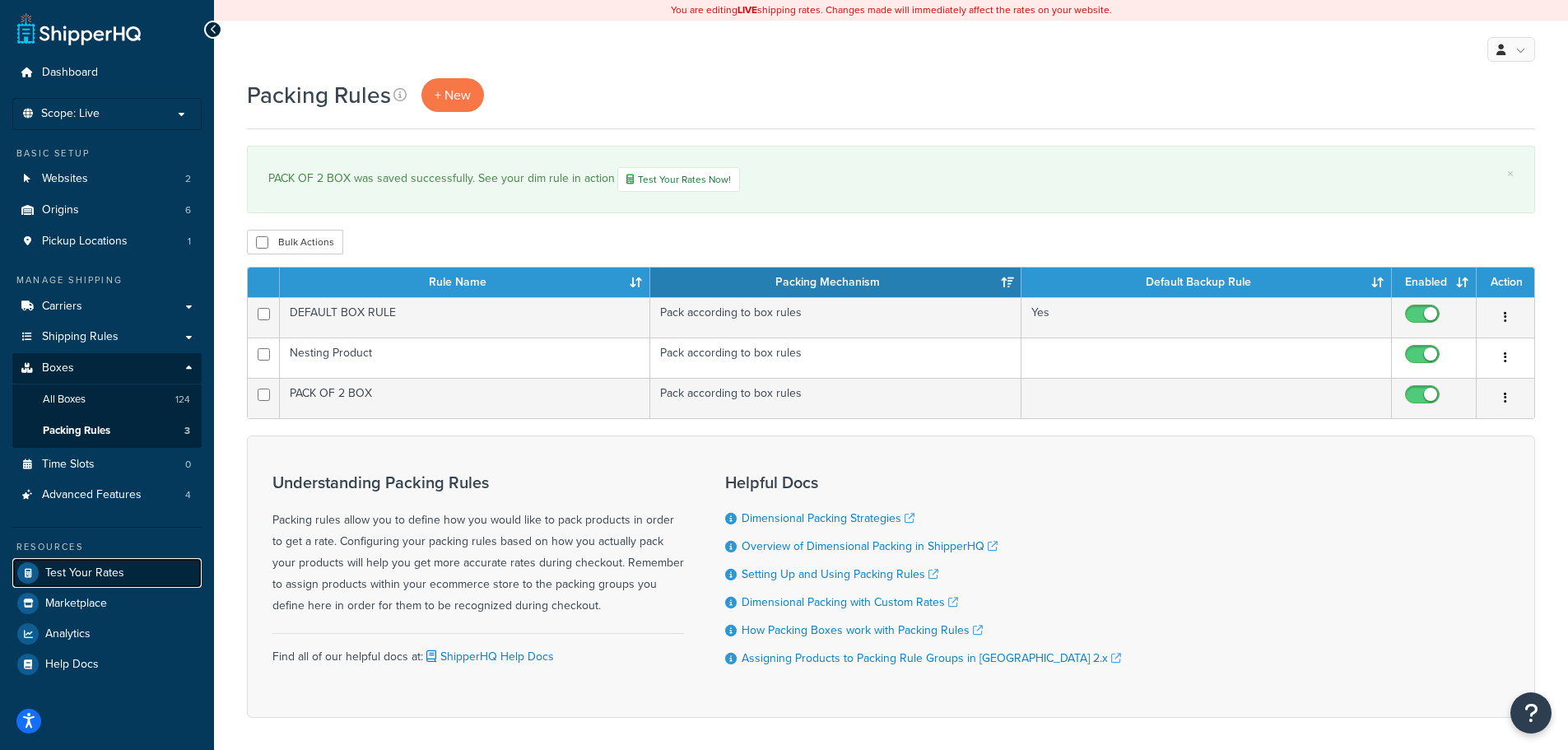
click at [89, 571] on span "Test Your Rates" at bounding box center [84, 574] width 79 height 14
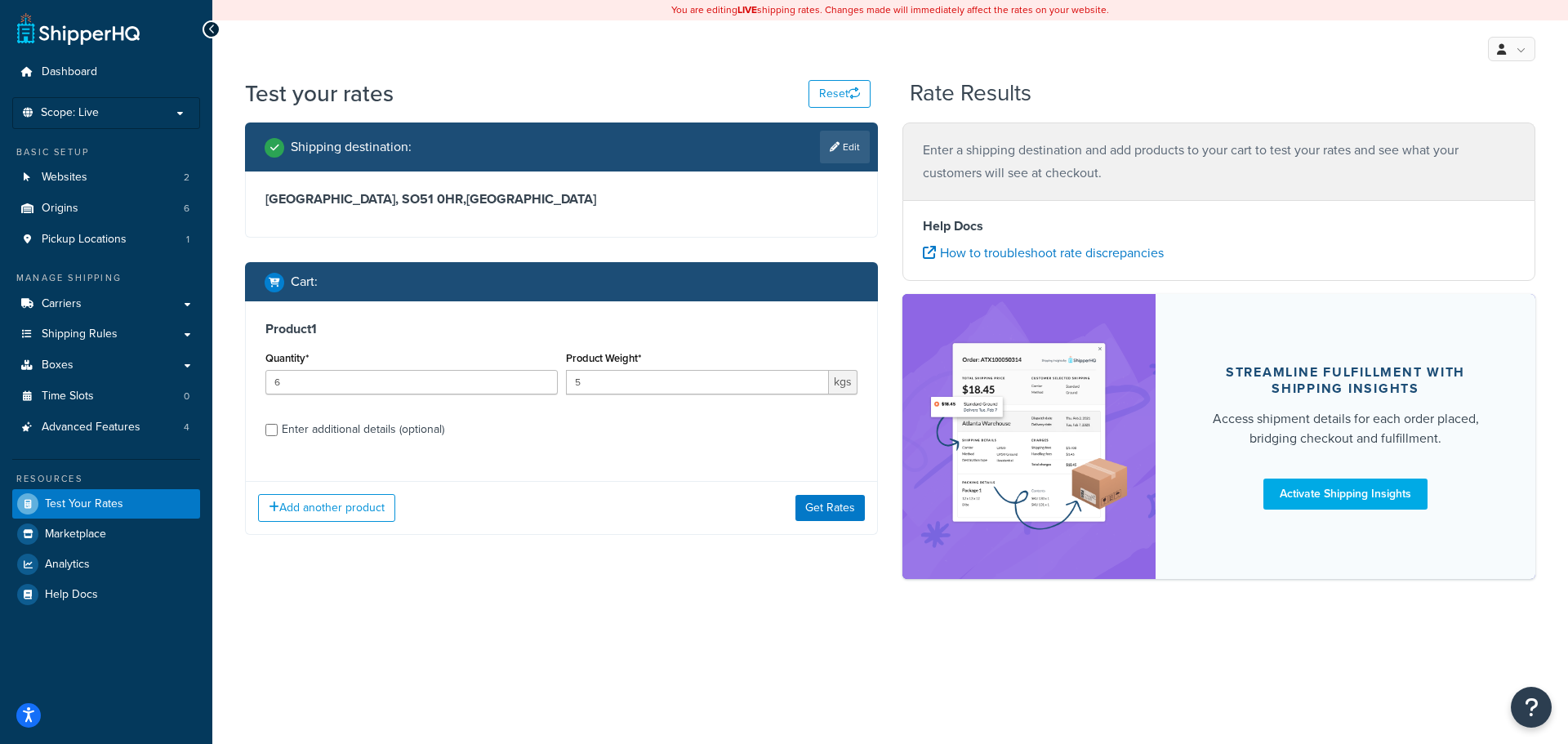
click at [353, 430] on div "Enter additional details (optional)" at bounding box center [362, 430] width 162 height 23
click at [278, 430] on input "Enter additional details (optional)" at bounding box center [271, 429] width 13 height 13
checkbox input "true"
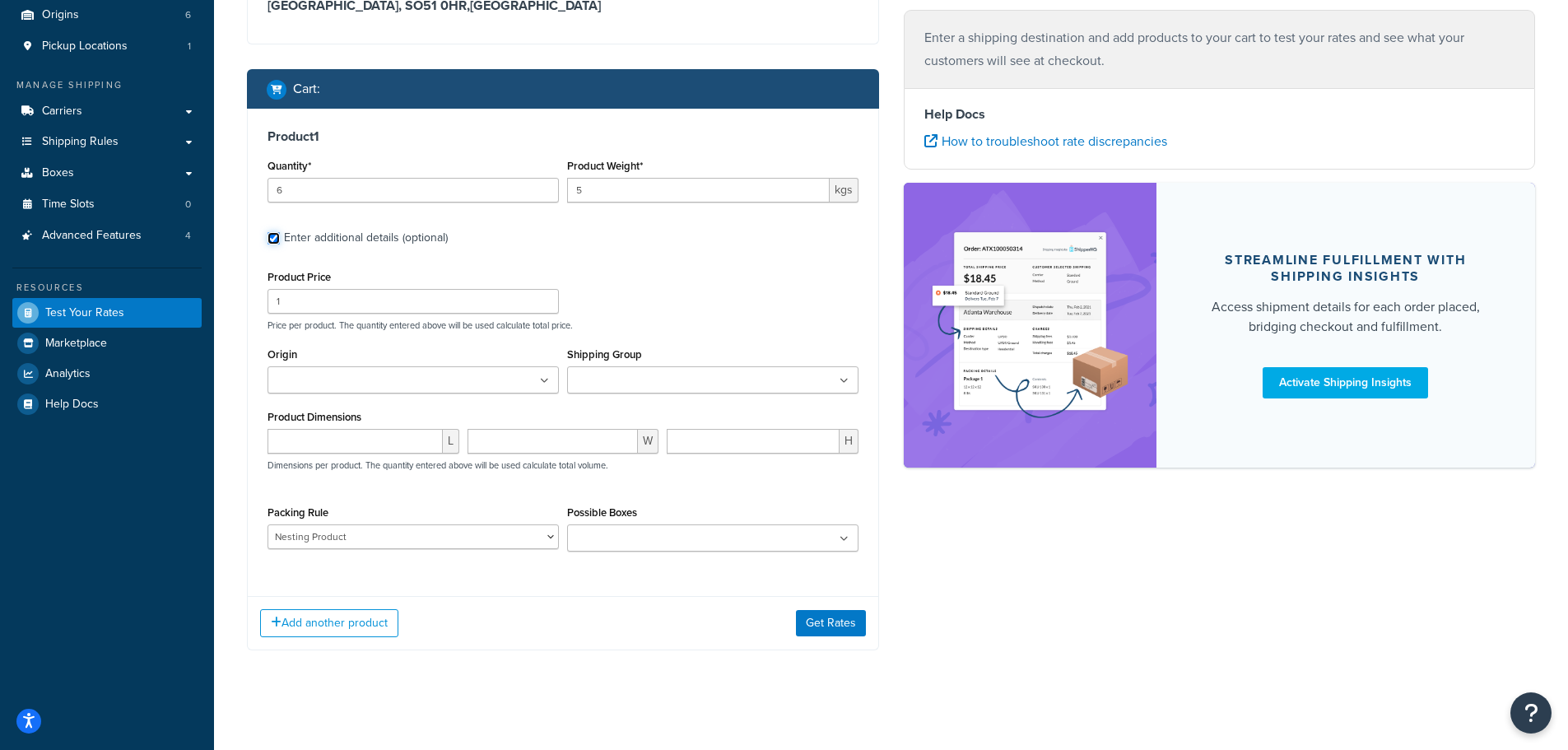
scroll to position [203, 0]
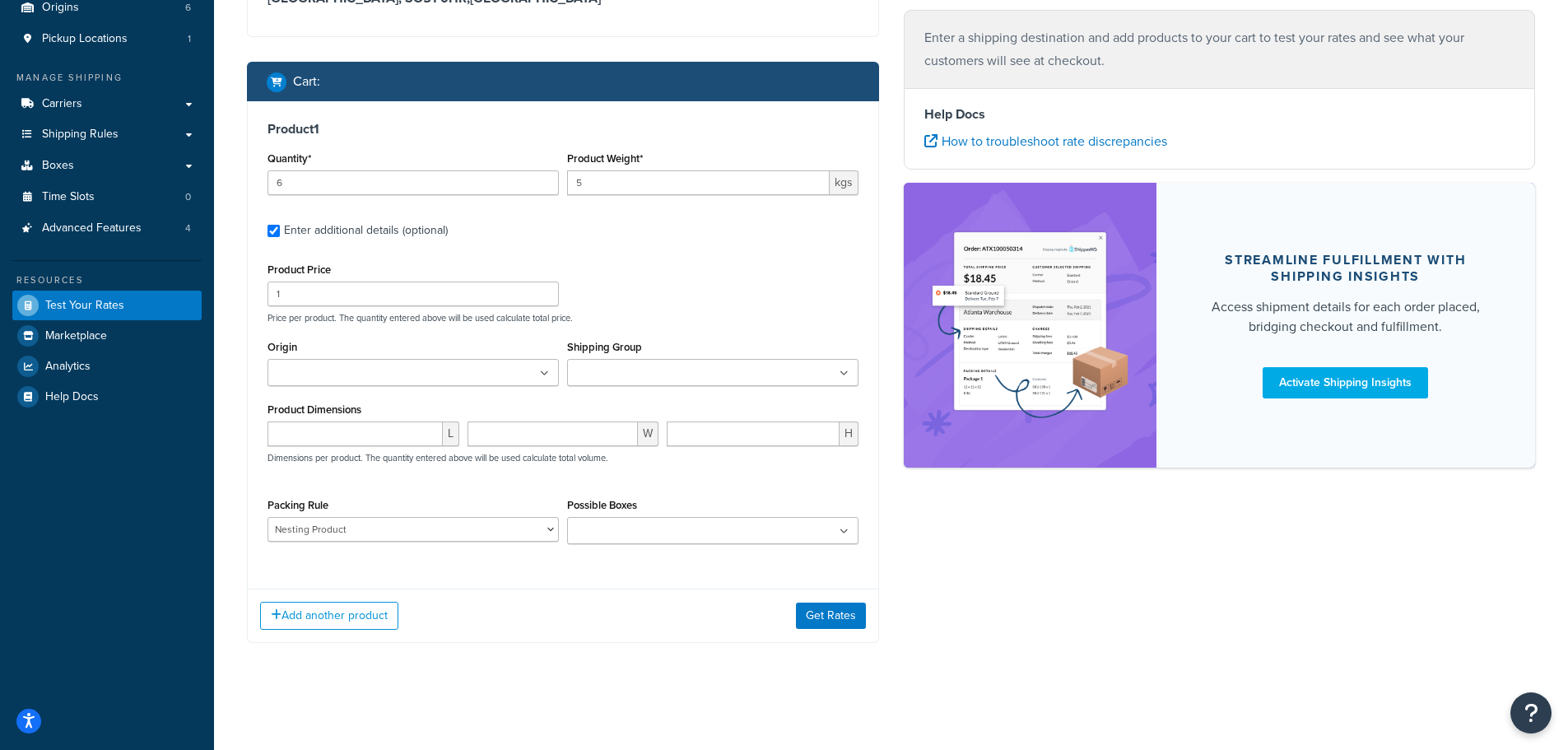
click at [611, 529] on input "Possible Boxes" at bounding box center [644, 532] width 146 height 18
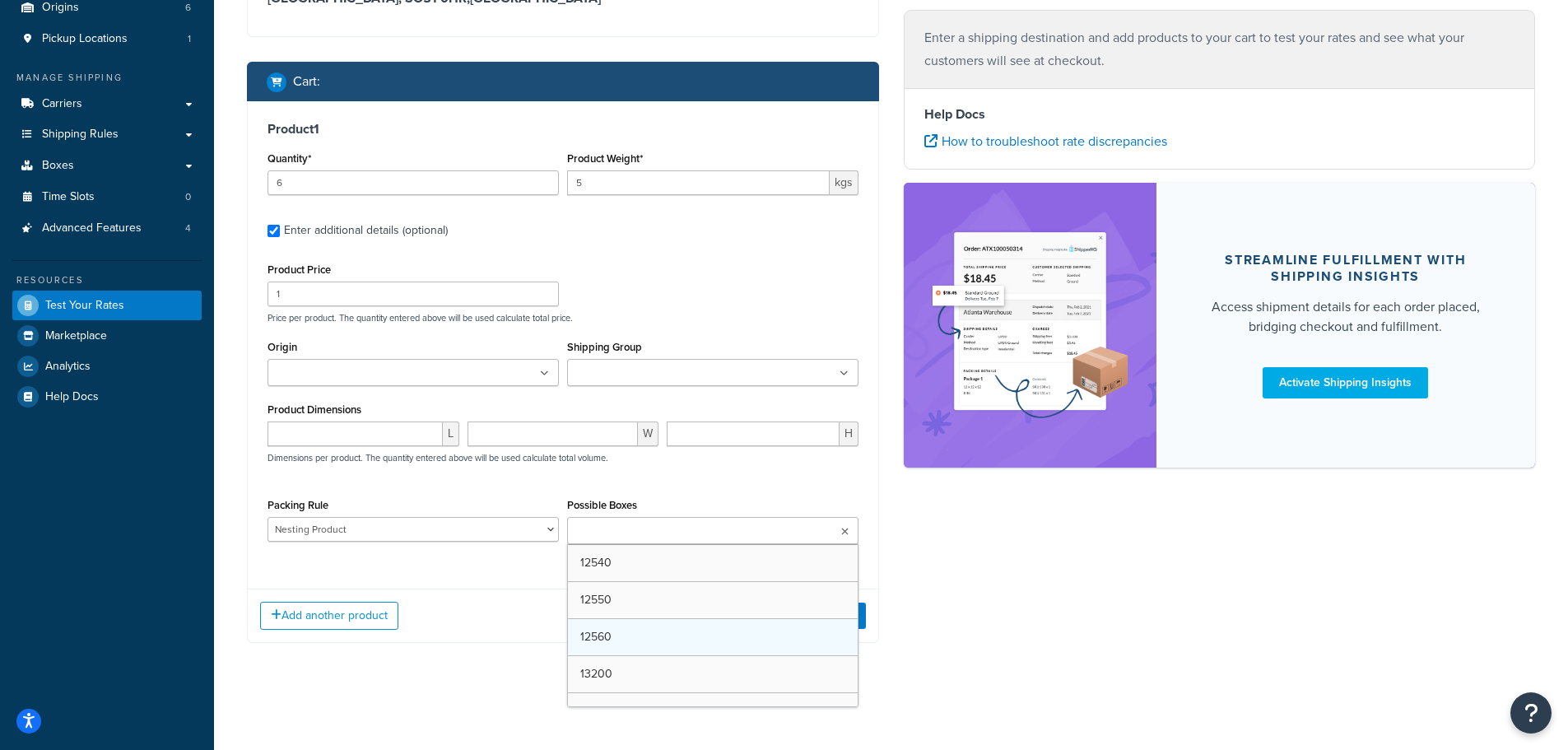
scroll to position [1235, 0]
click at [415, 572] on div "Product 1 Quantity* 6 Product Weight* 5 kgs Enter additional details (optional)…" at bounding box center [563, 338] width 630 height 475
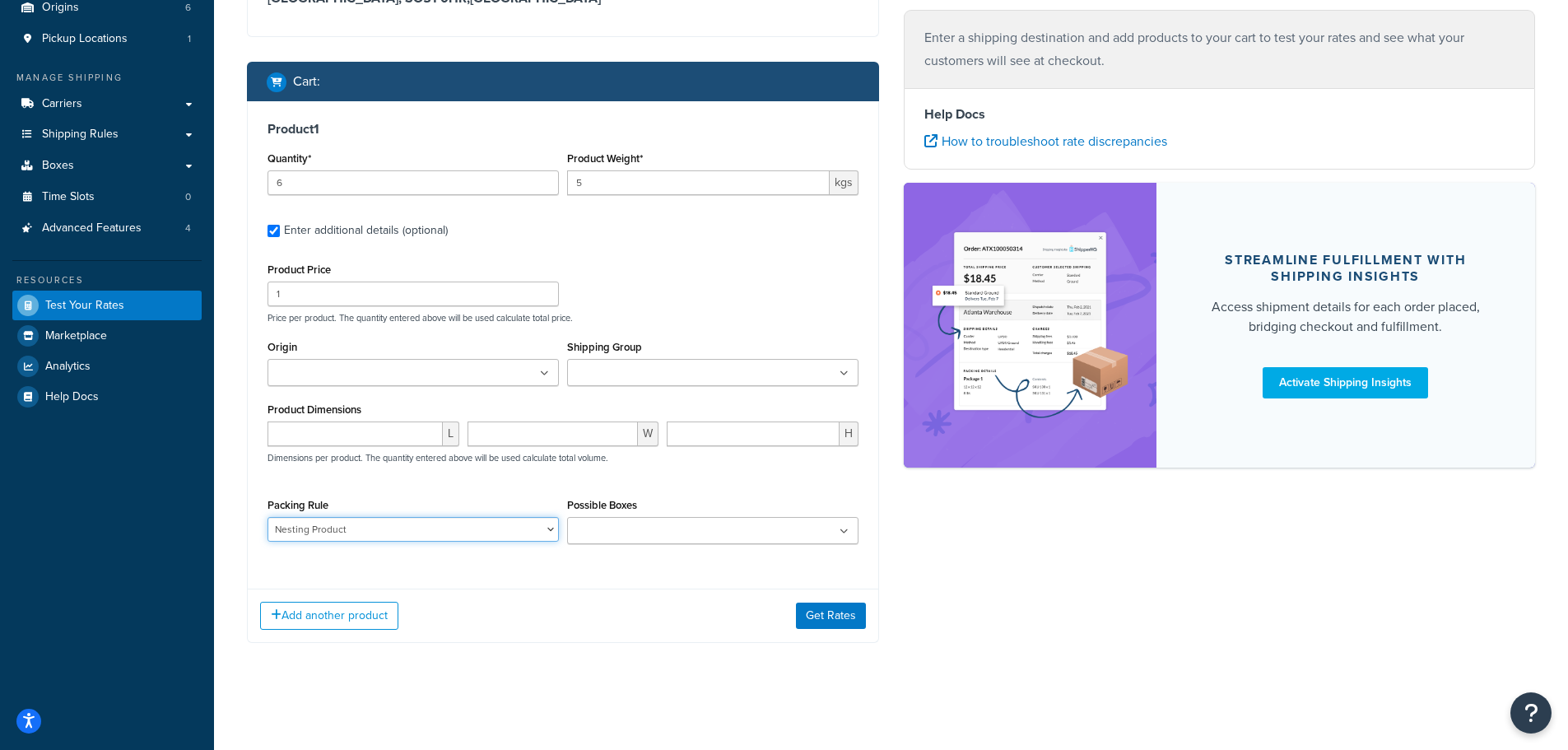
click at [469, 534] on select "DEFAULT BOX RULE Nesting Product PACK OF 2 BOX" at bounding box center [413, 529] width 292 height 24
select select "87767"
click at [267, 517] on select "DEFAULT BOX RULE Nesting Product PACK OF 2 BOX" at bounding box center [413, 529] width 292 height 24
click at [552, 581] on div "Product 1 Quantity* 6 Product Weight* 5 kgs Enter additional details (optional)…" at bounding box center [563, 371] width 632 height 541
click at [833, 614] on button "Get Rates" at bounding box center [830, 616] width 69 height 26
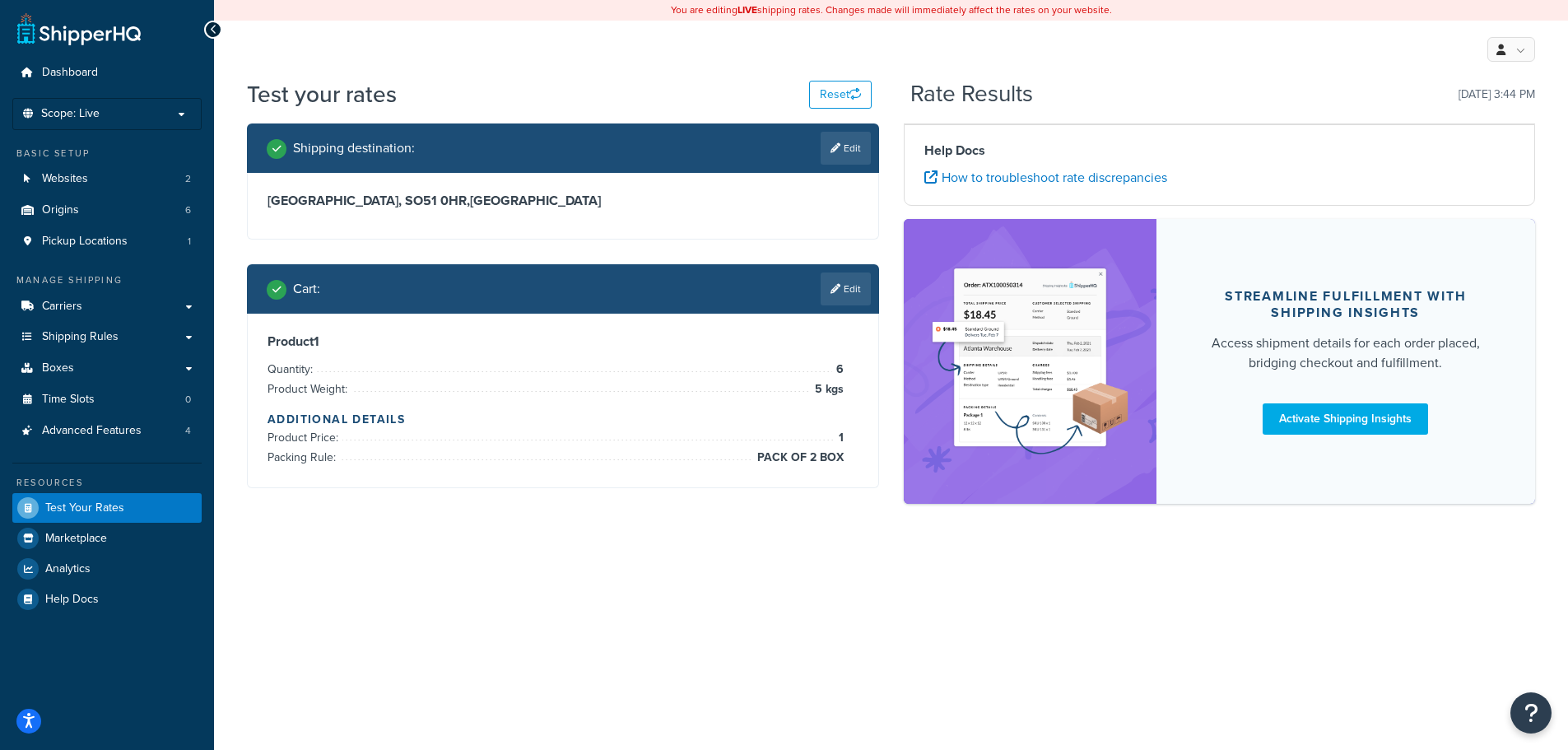
scroll to position [0, 0]
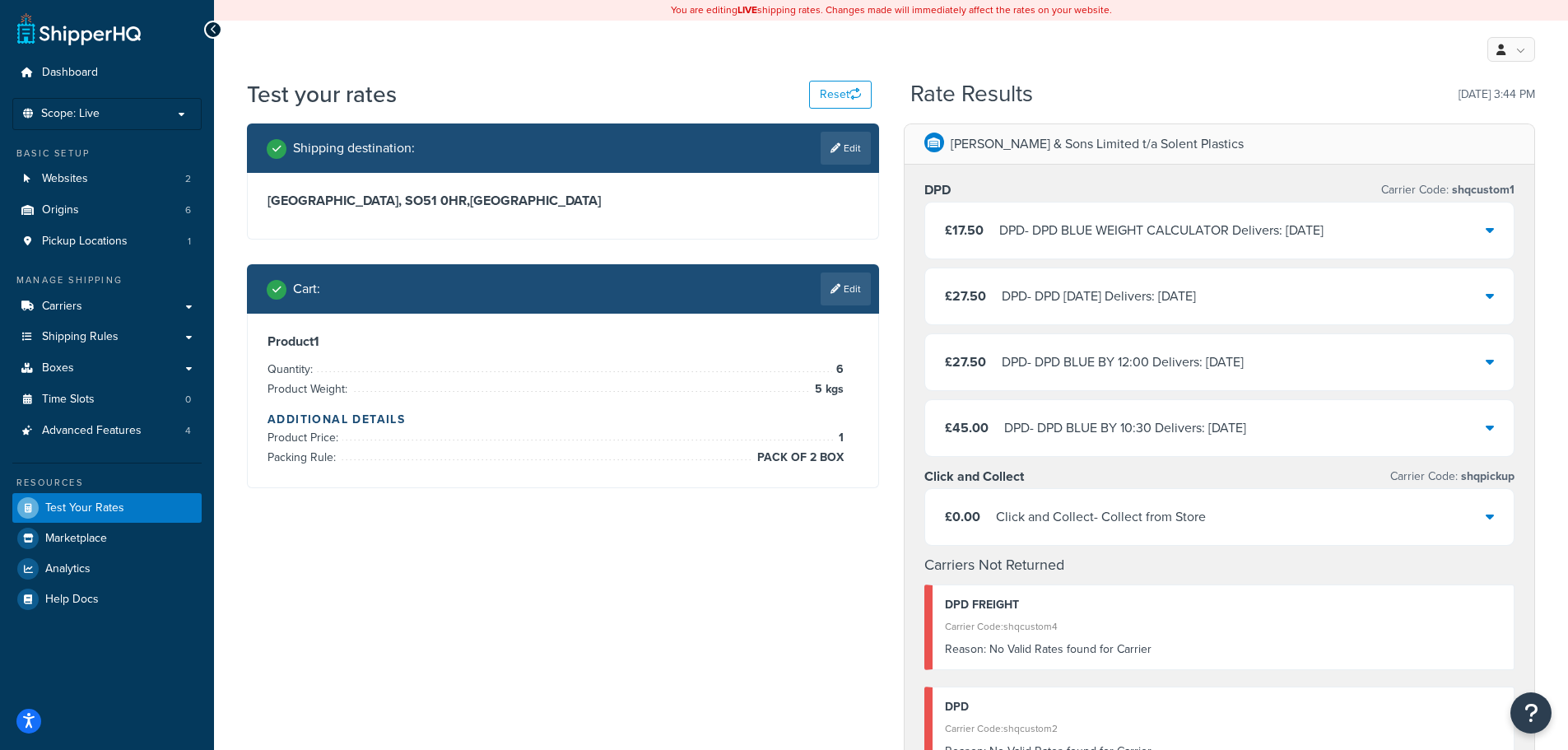
click at [1108, 219] on div "DPD - DPD BLUE WEIGHT CALCULATOR Delivers: Wed, 17 Sep" at bounding box center [1161, 231] width 324 height 23
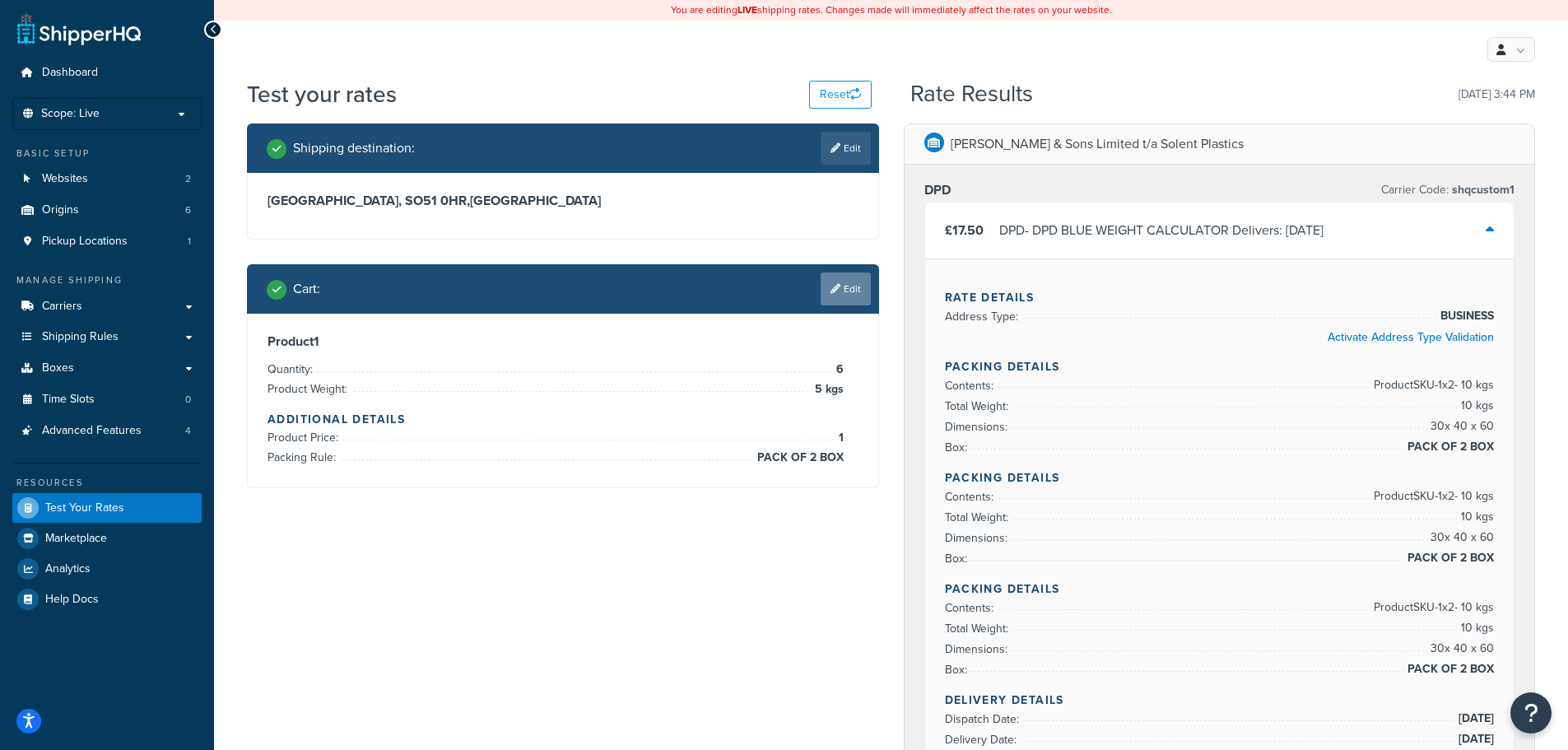
click at [832, 298] on link "Edit" at bounding box center [845, 289] width 50 height 33
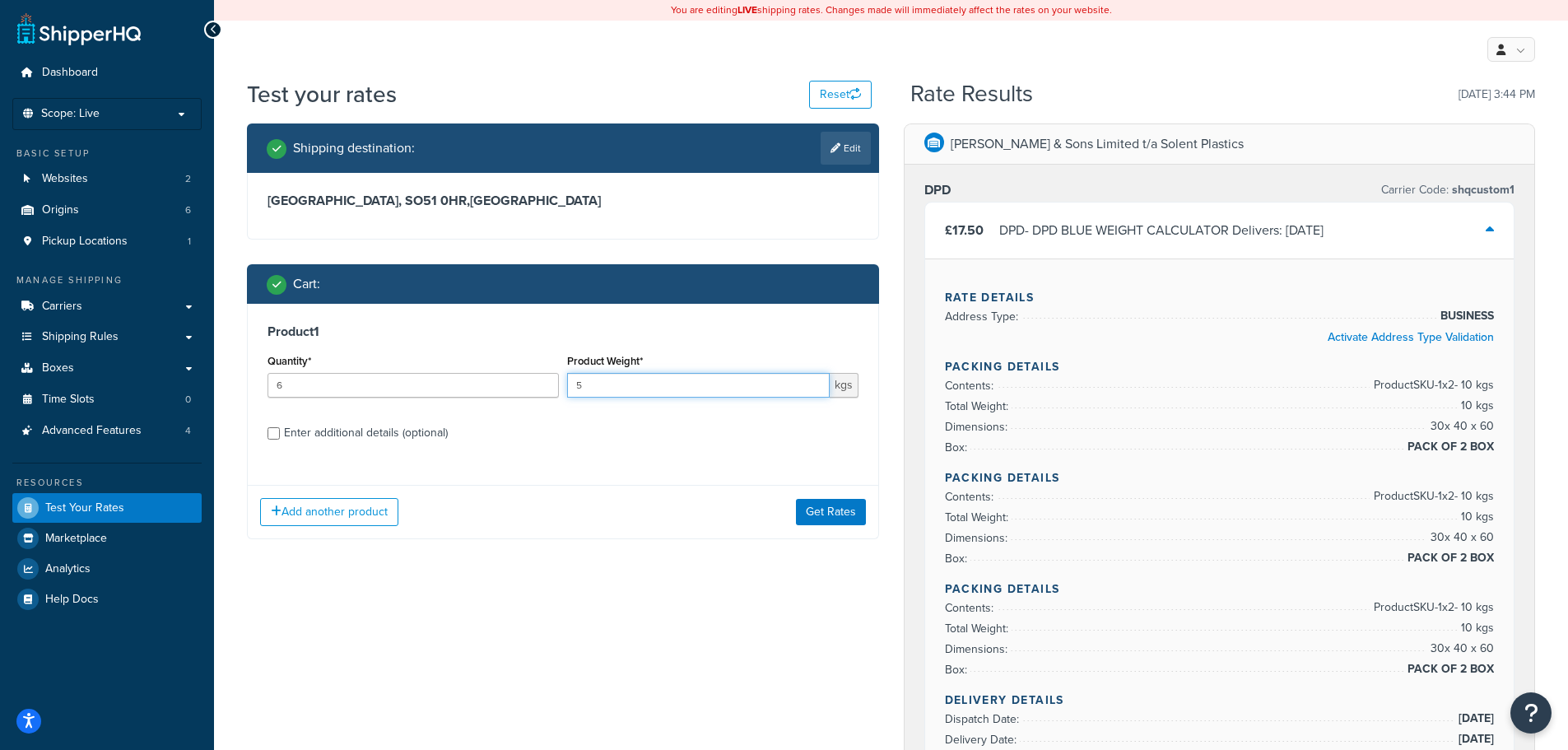
click at [681, 393] on input "5" at bounding box center [698, 385] width 262 height 24
type input "1"
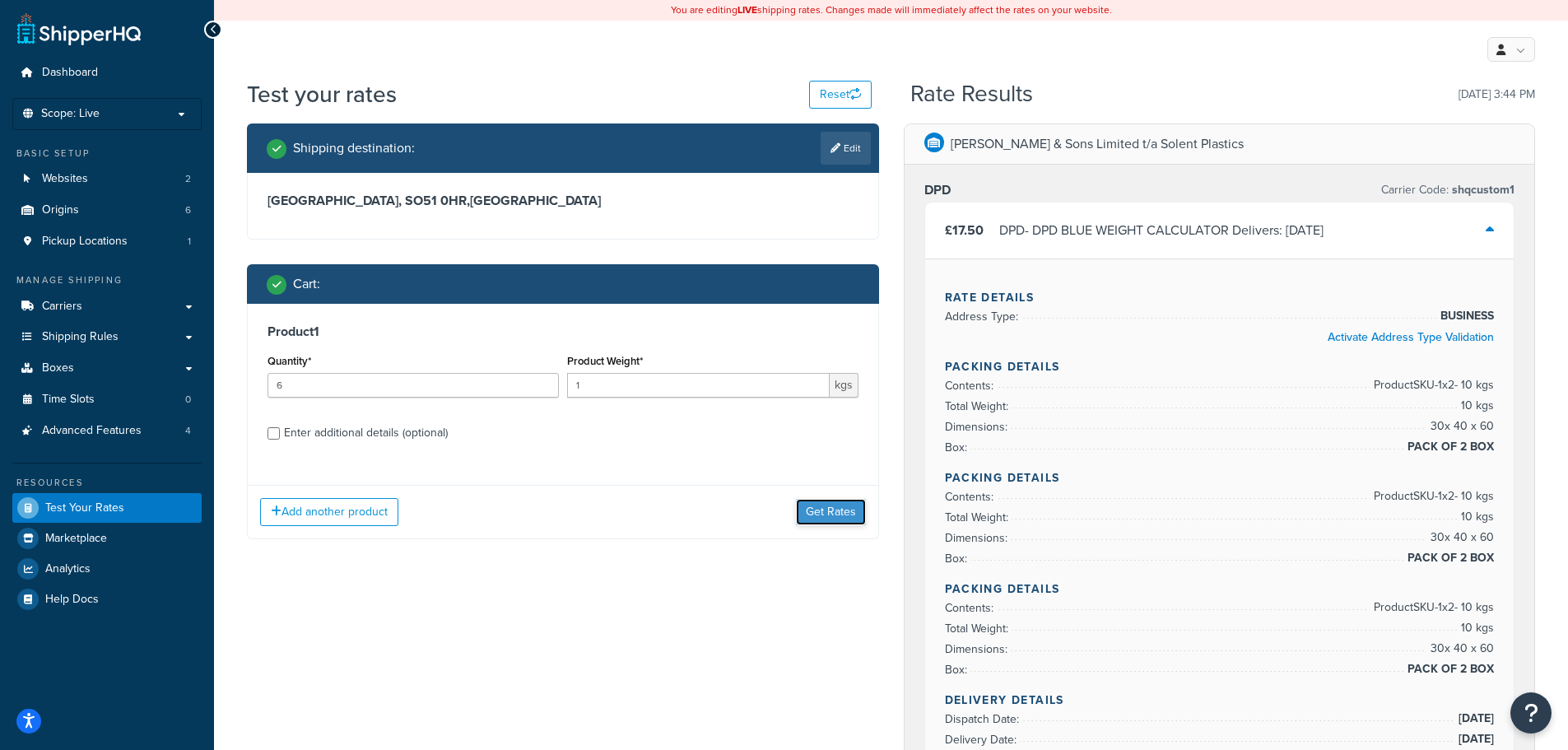
click at [825, 505] on button "Get Rates" at bounding box center [830, 512] width 69 height 26
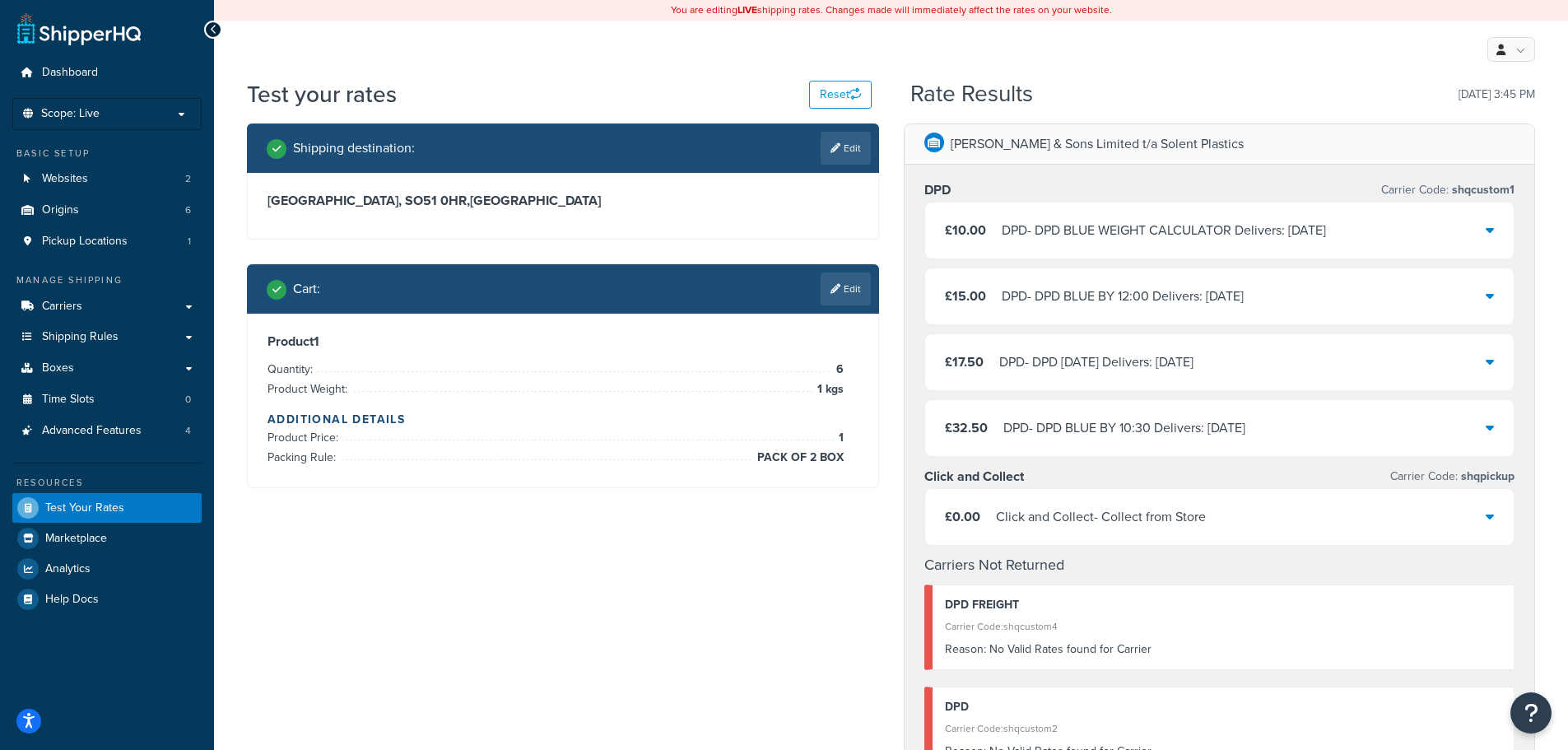
click at [1109, 235] on div "DPD - DPD BLUE WEIGHT CALCULATOR Delivers: Wed, 17 Sep" at bounding box center [1163, 231] width 324 height 23
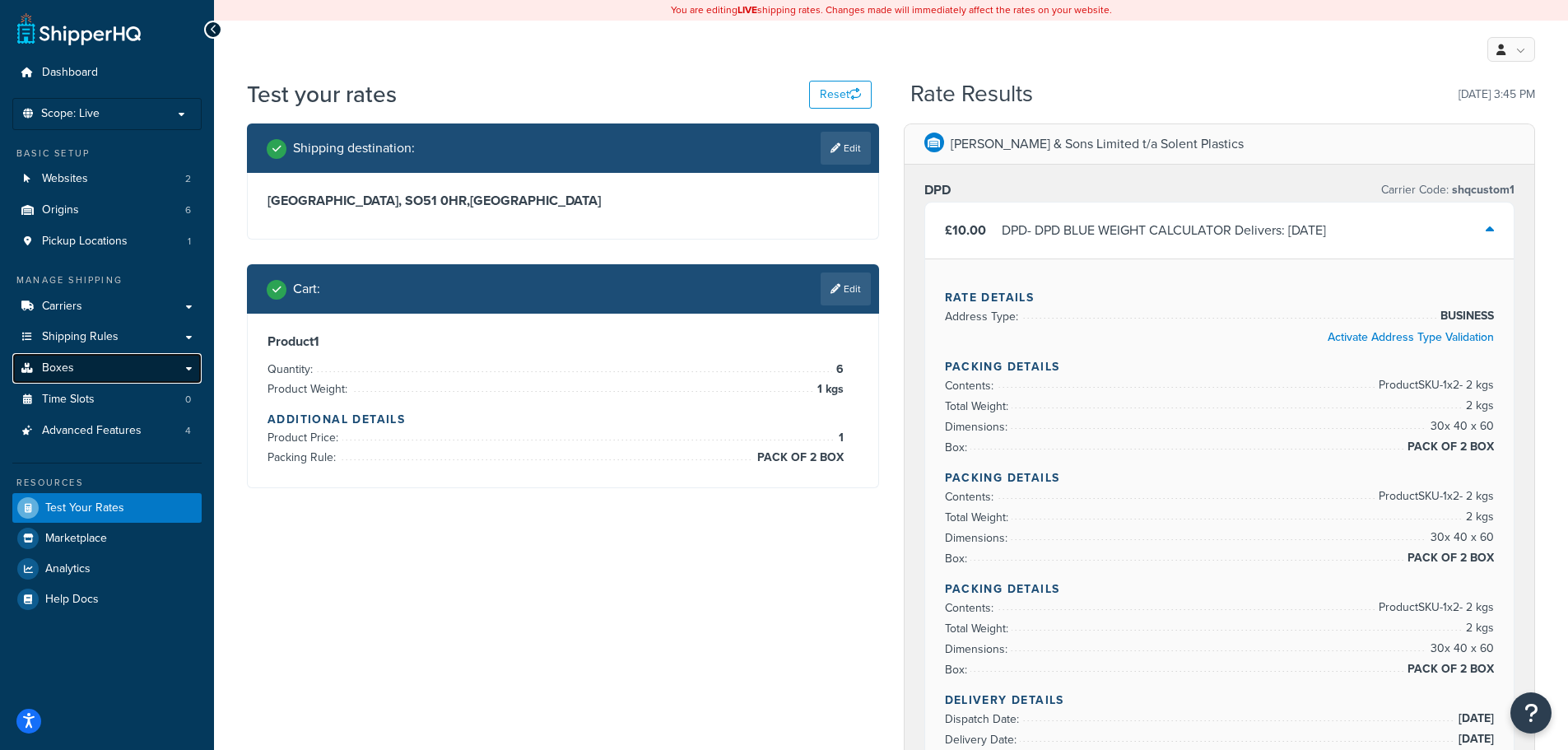
click at [69, 371] on span "Boxes" at bounding box center [58, 368] width 32 height 14
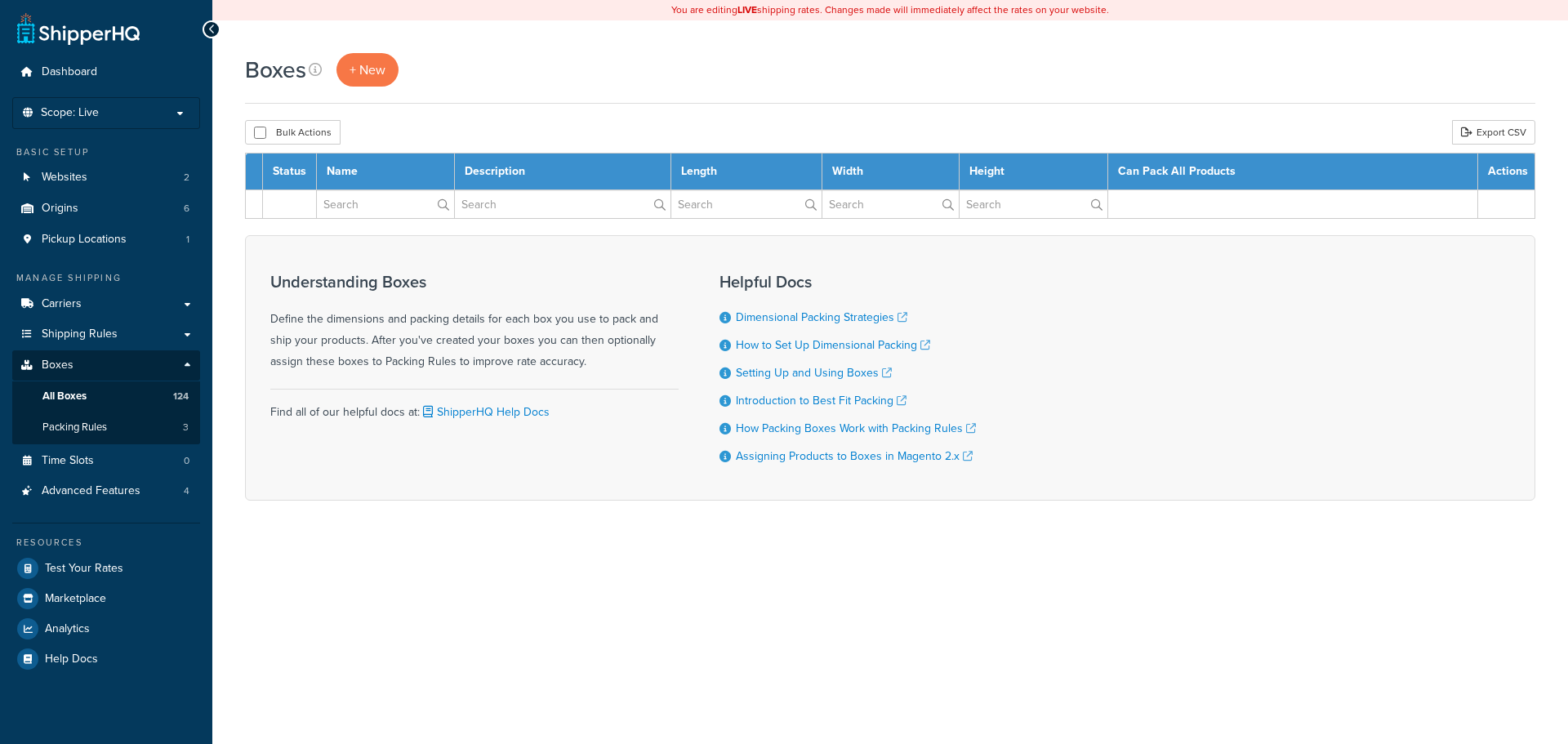
select select "1000"
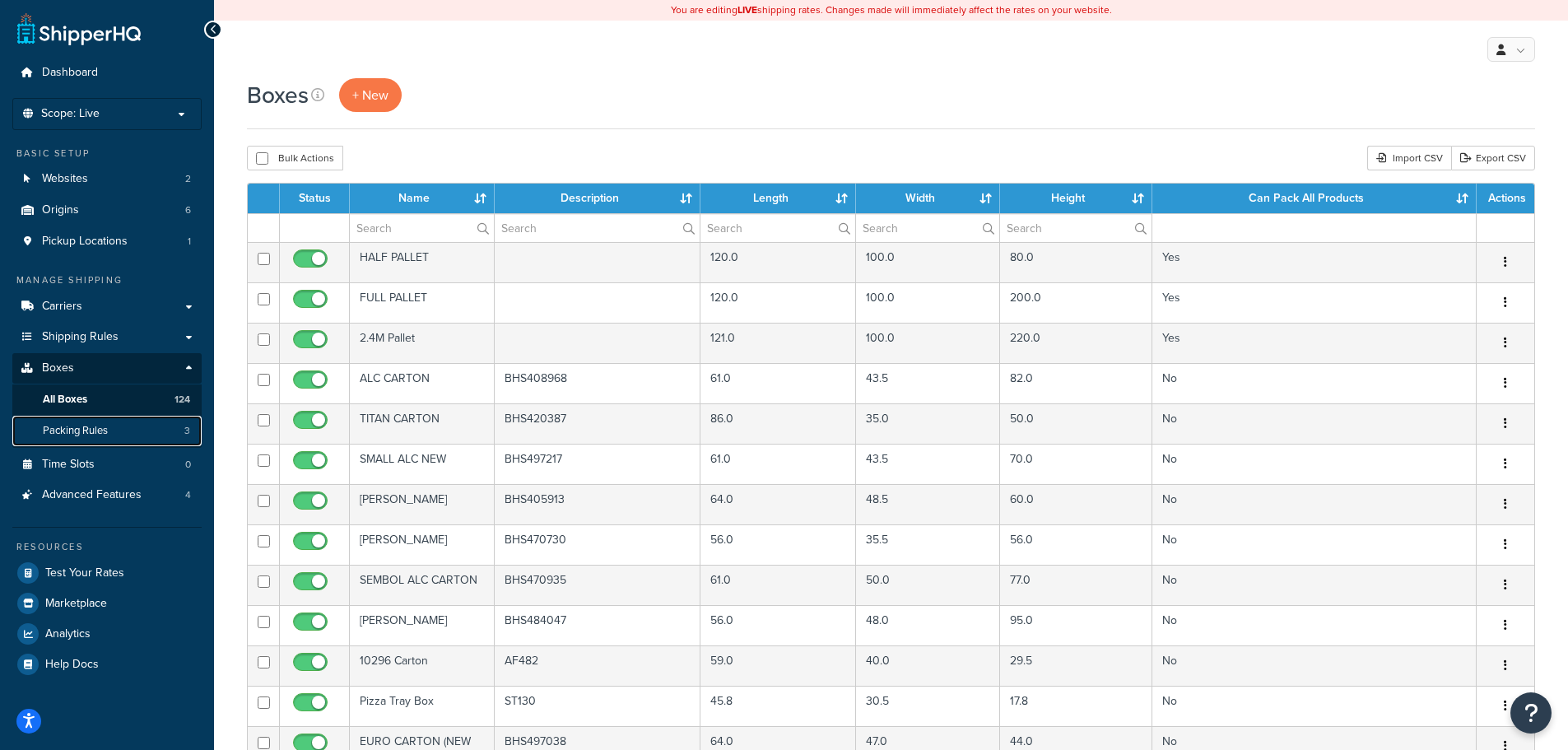
click at [114, 426] on link "Packing Rules 3" at bounding box center [107, 431] width 189 height 30
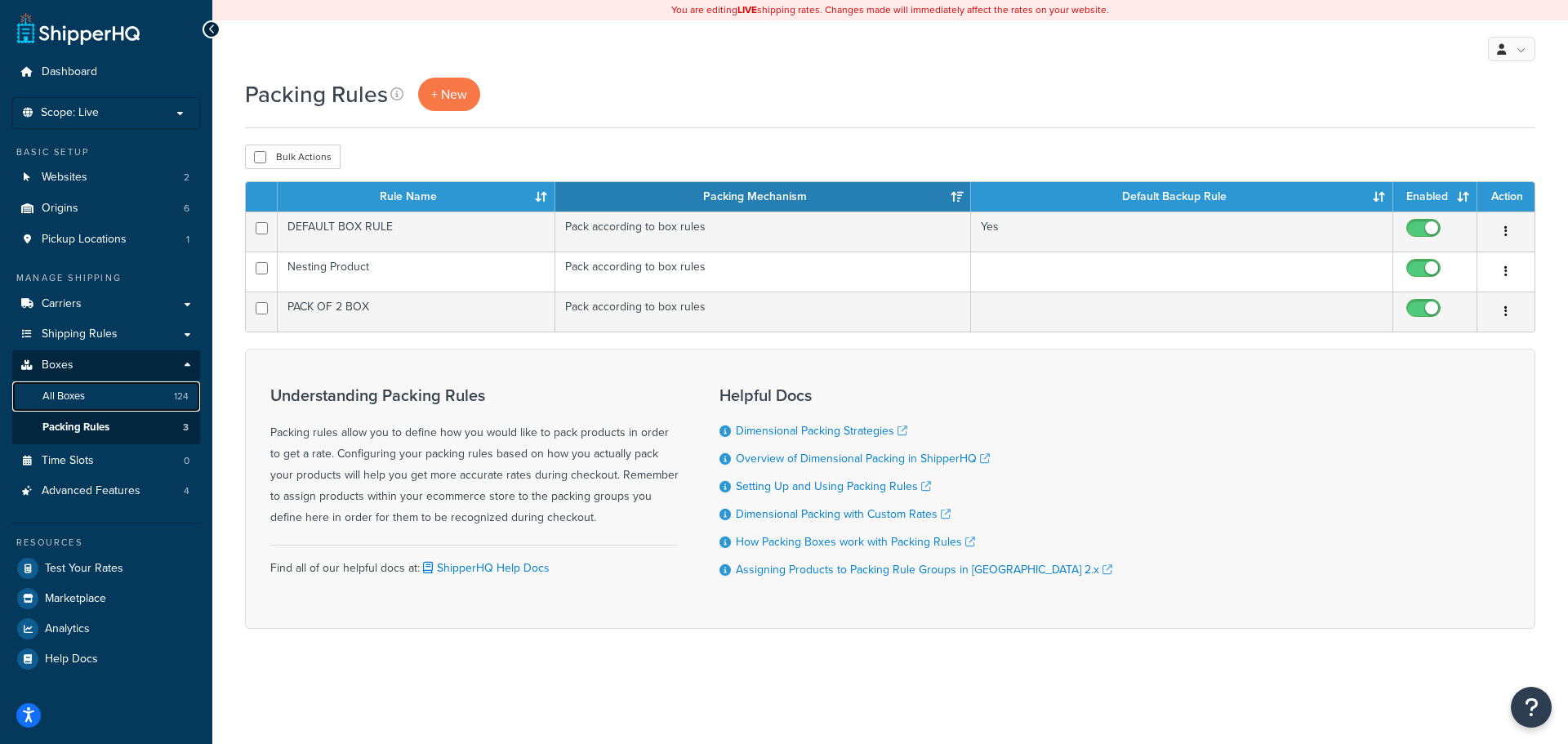
click at [115, 403] on link "All Boxes 124" at bounding box center [106, 396] width 187 height 30
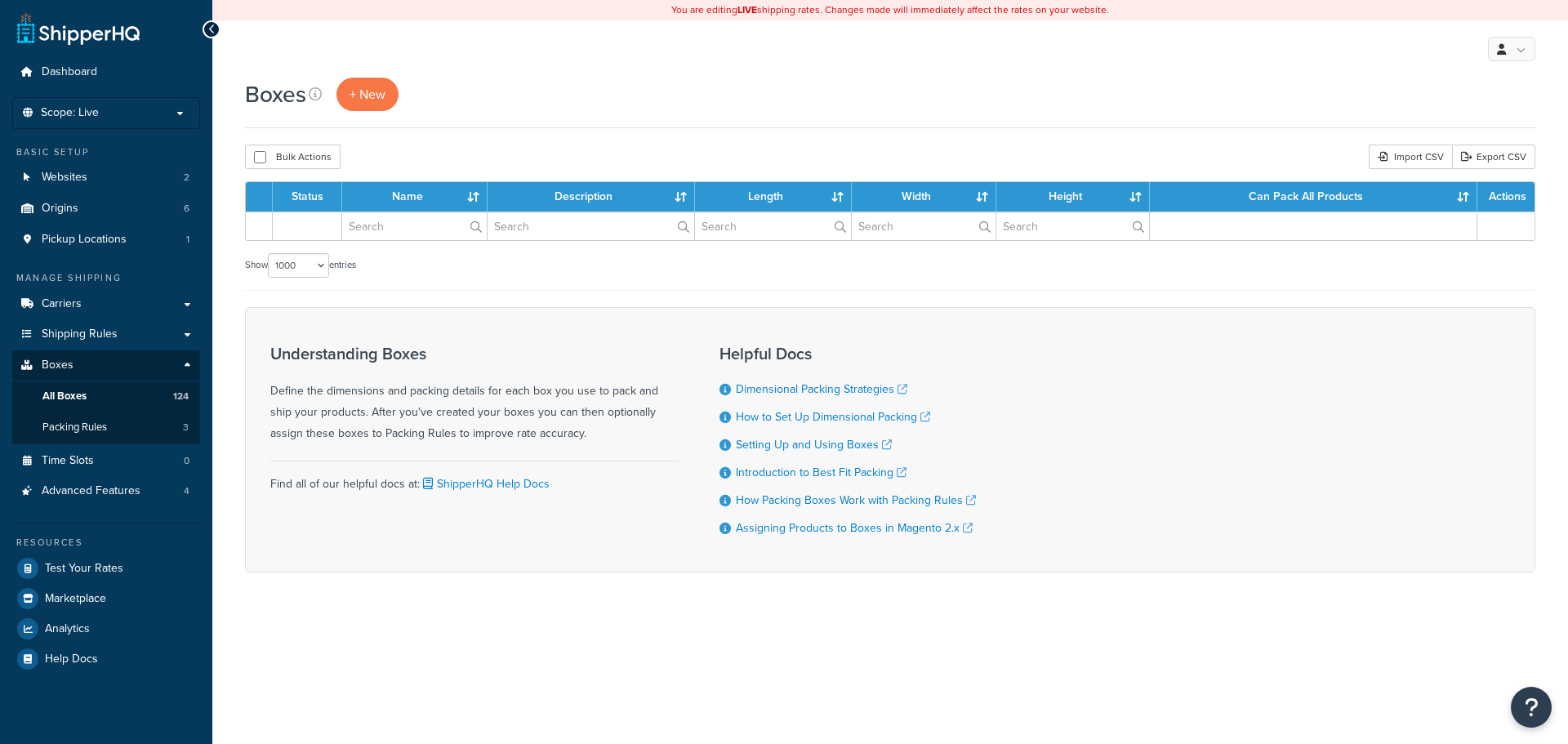
select select "1000"
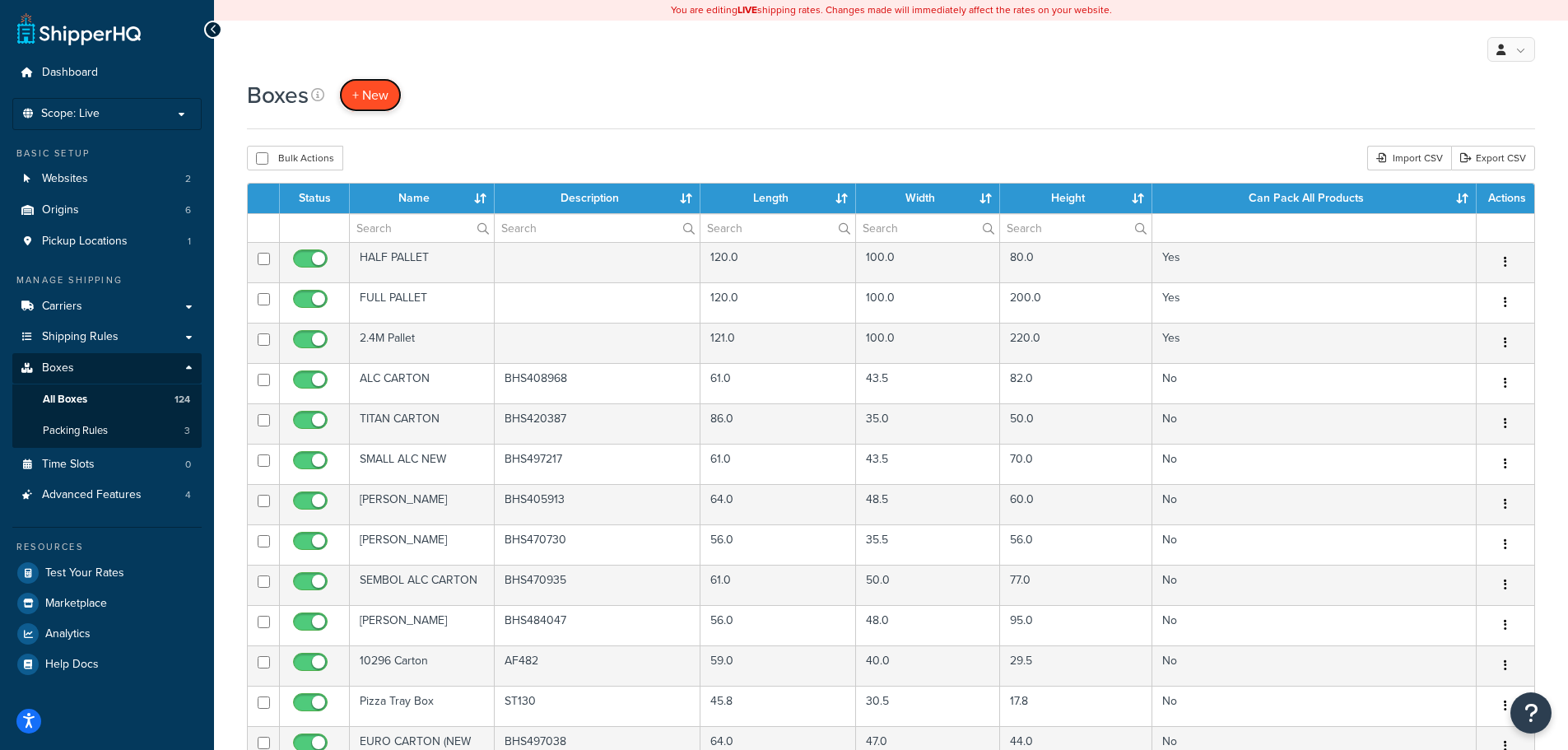
click at [385, 93] on span "+ New" at bounding box center [370, 94] width 36 height 19
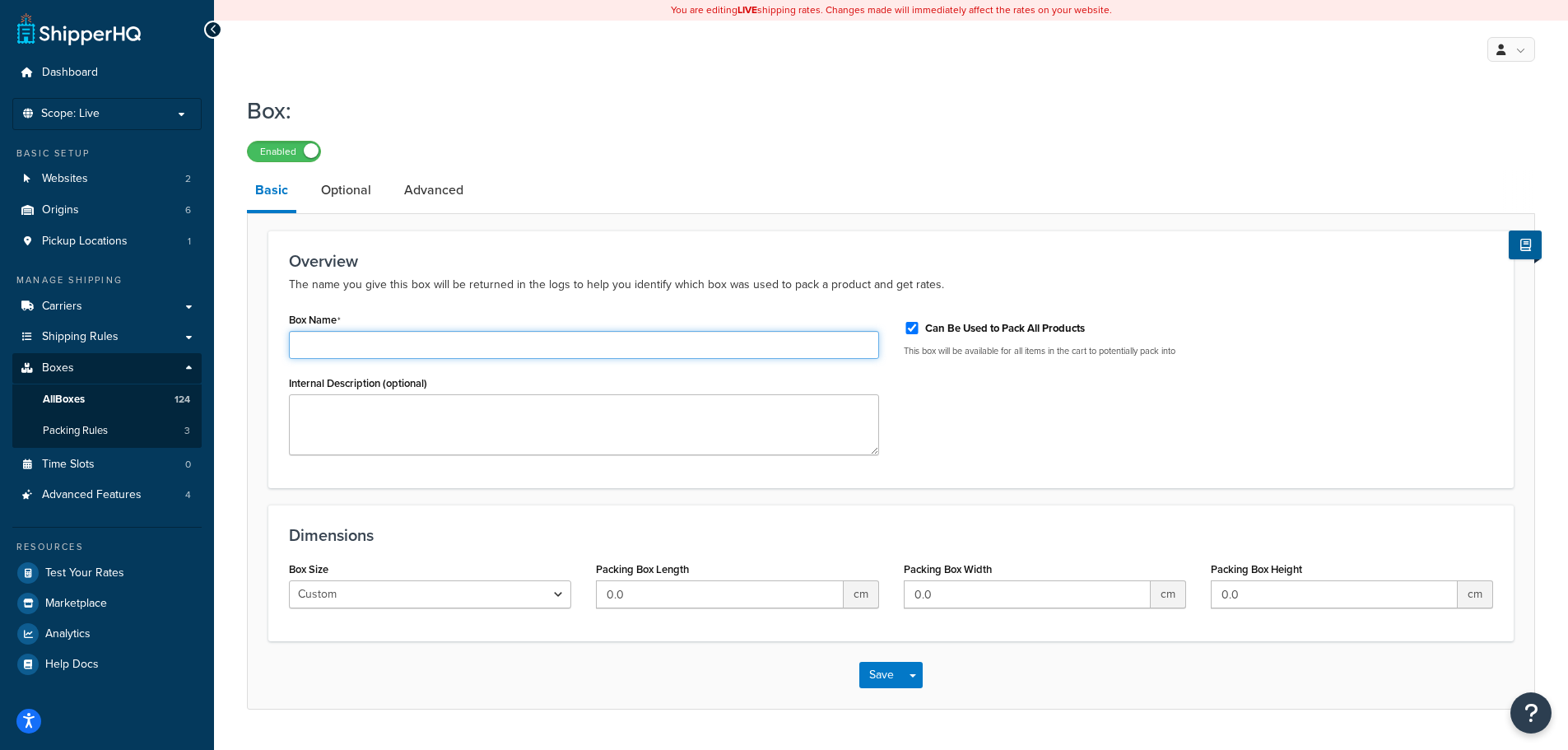
click at [525, 334] on input "Box Name" at bounding box center [583, 345] width 590 height 28
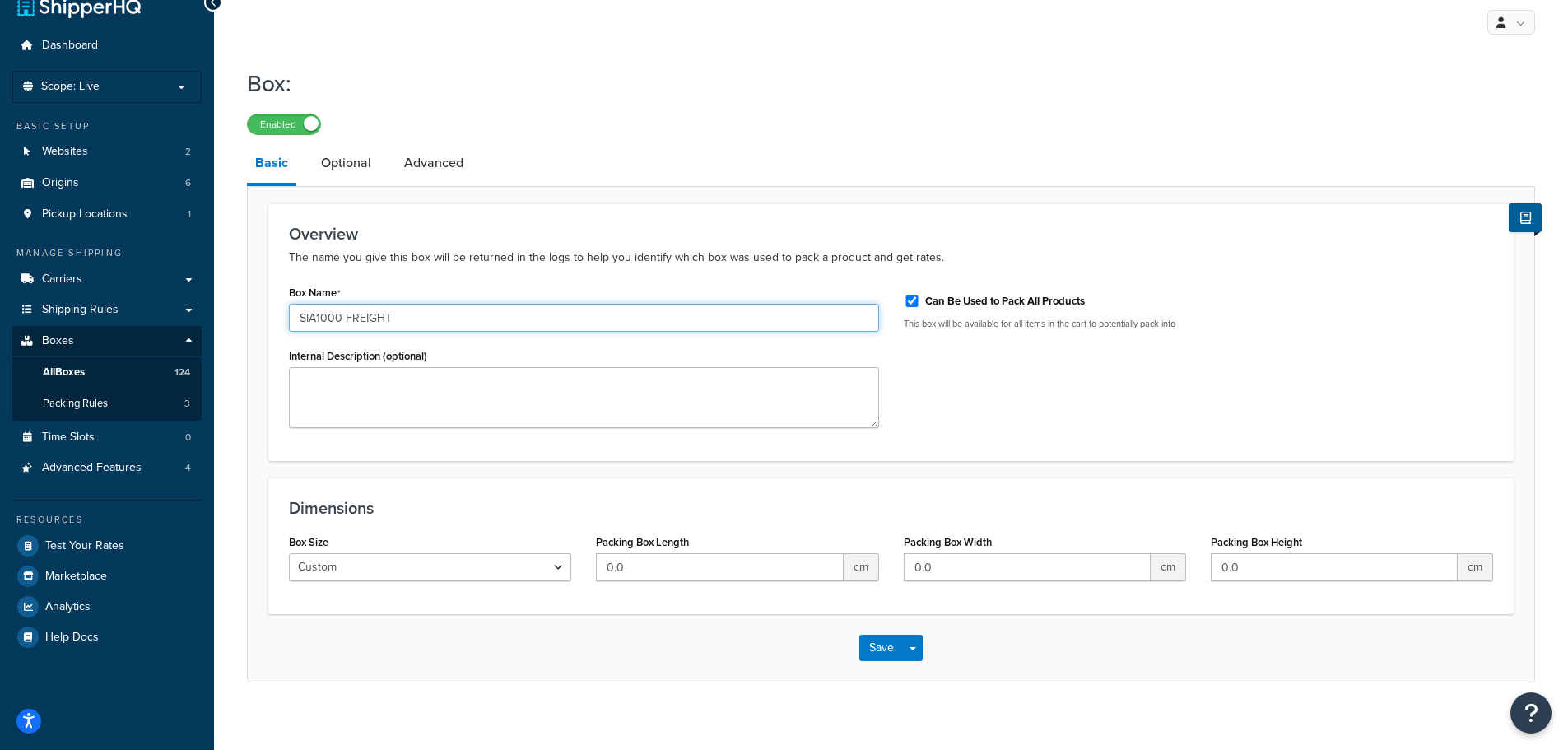
scroll to position [42, 0]
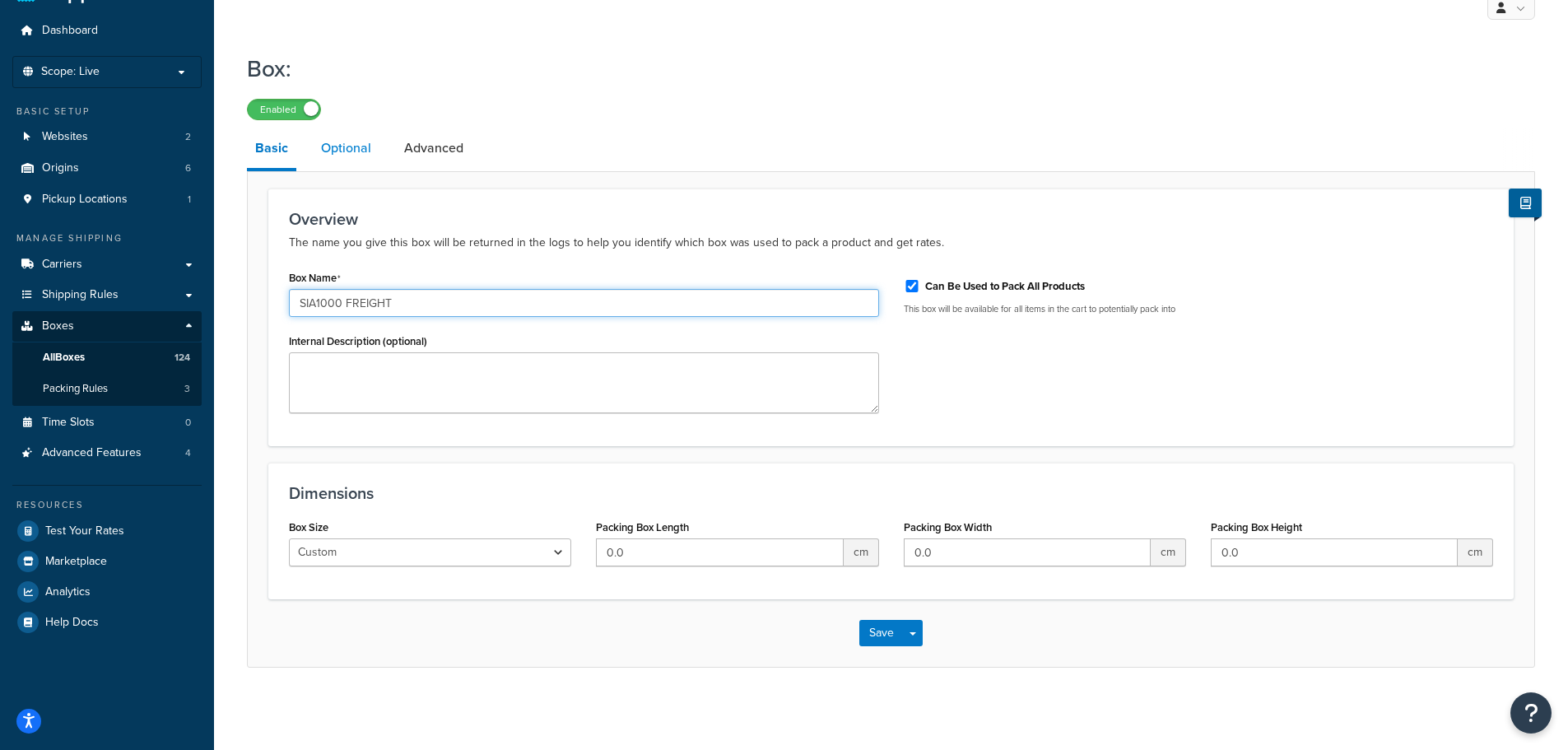
type input "SIA1000 FREIGHT"
click at [349, 153] on link "Optional" at bounding box center [346, 148] width 67 height 39
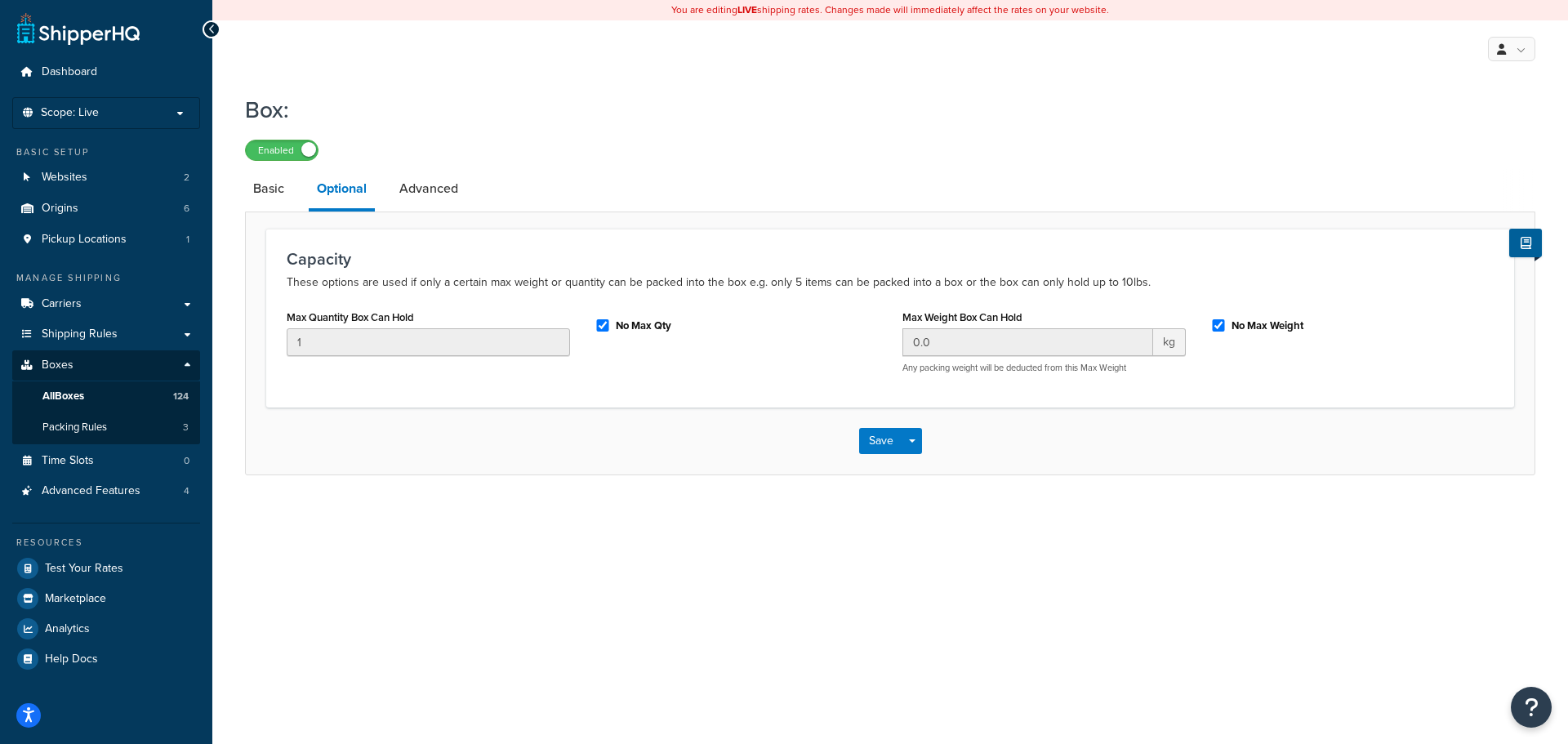
click at [618, 320] on label "No Max Qty" at bounding box center [643, 325] width 55 height 15
click at [611, 320] on input "No Max Qty" at bounding box center [602, 325] width 17 height 13
checkbox input "false"
click at [338, 333] on input "1" at bounding box center [428, 342] width 284 height 28
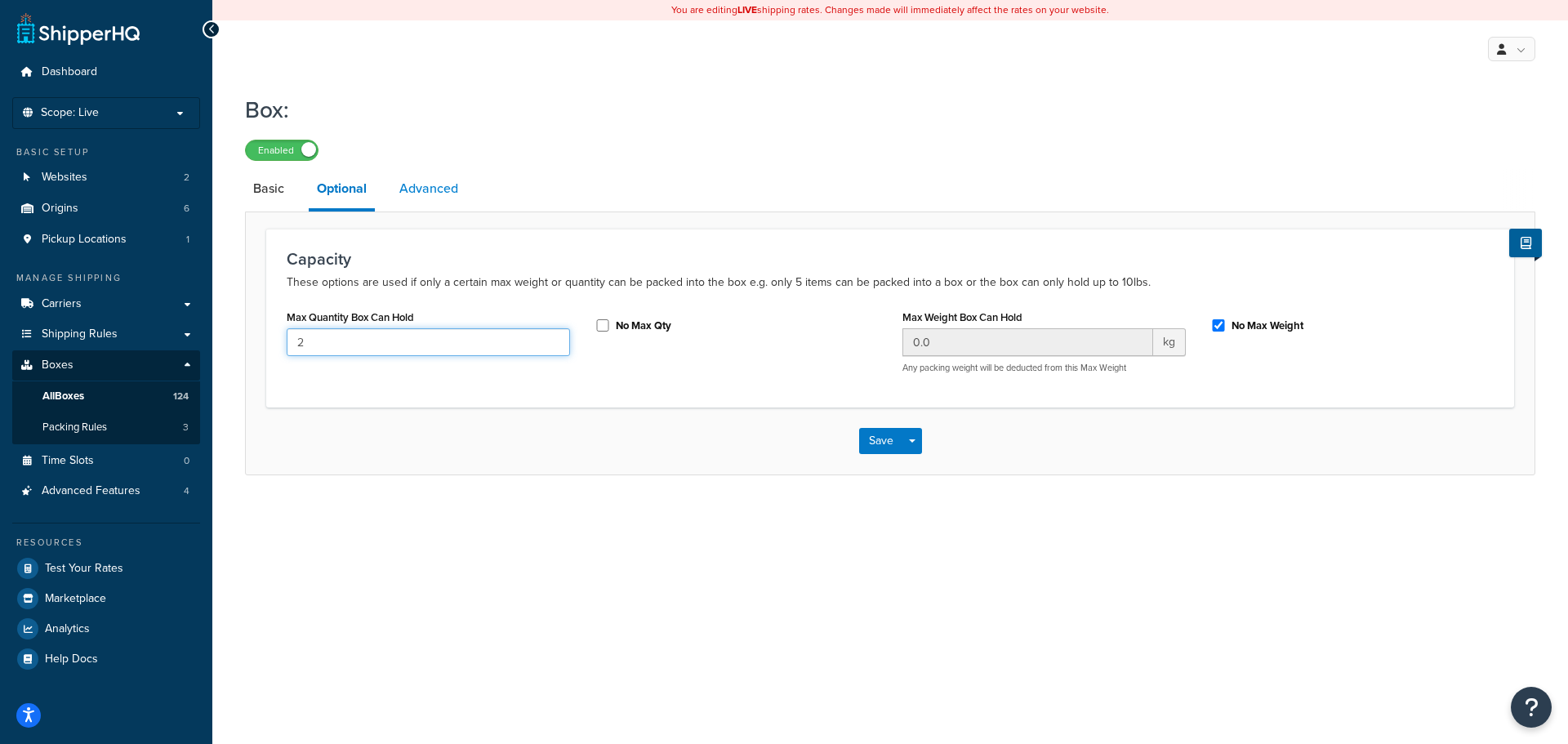
type input "2"
click at [426, 197] on link "Advanced" at bounding box center [428, 188] width 75 height 39
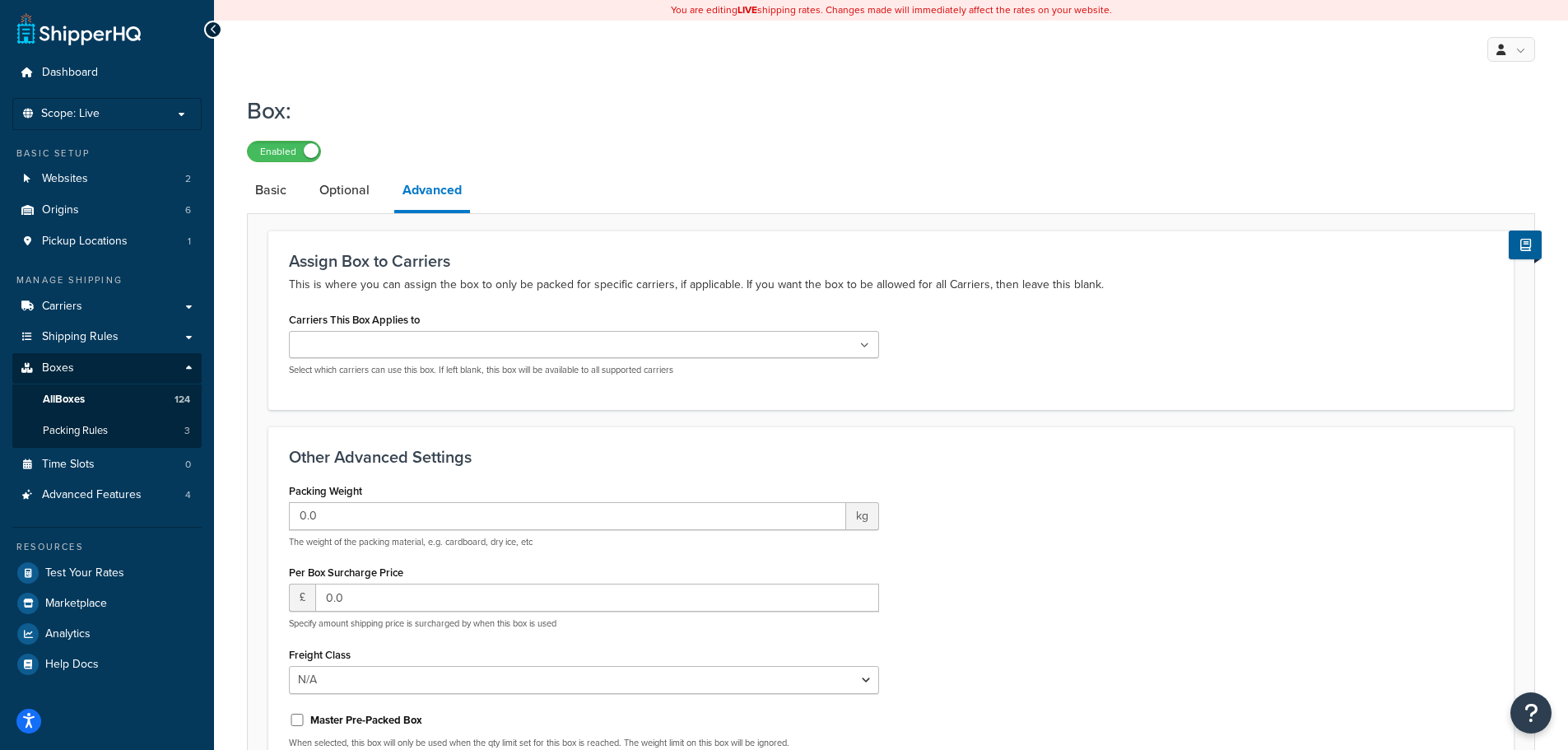
click at [418, 339] on input "Carriers This Box Applies to" at bounding box center [366, 346] width 146 height 18
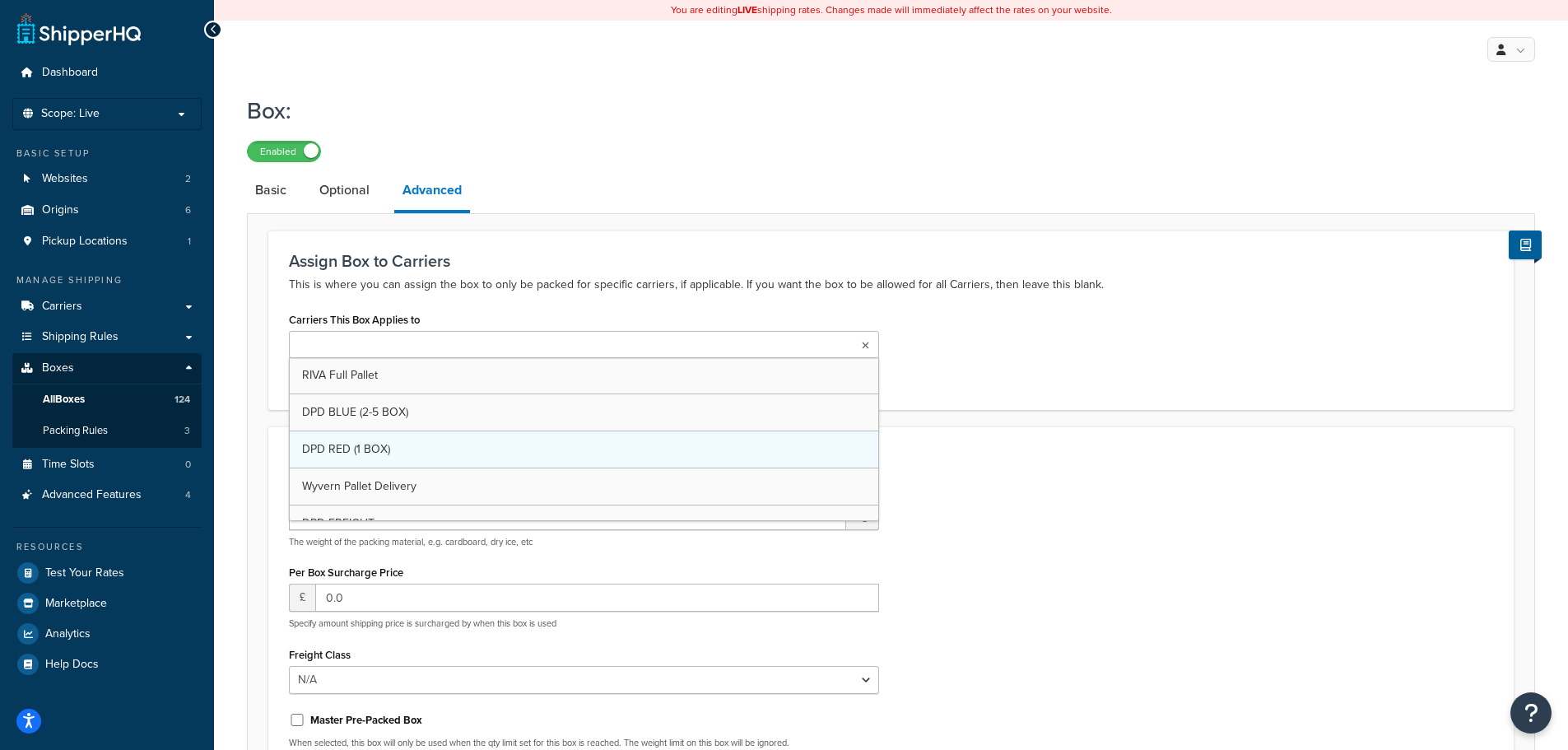
scroll to position [82, 0]
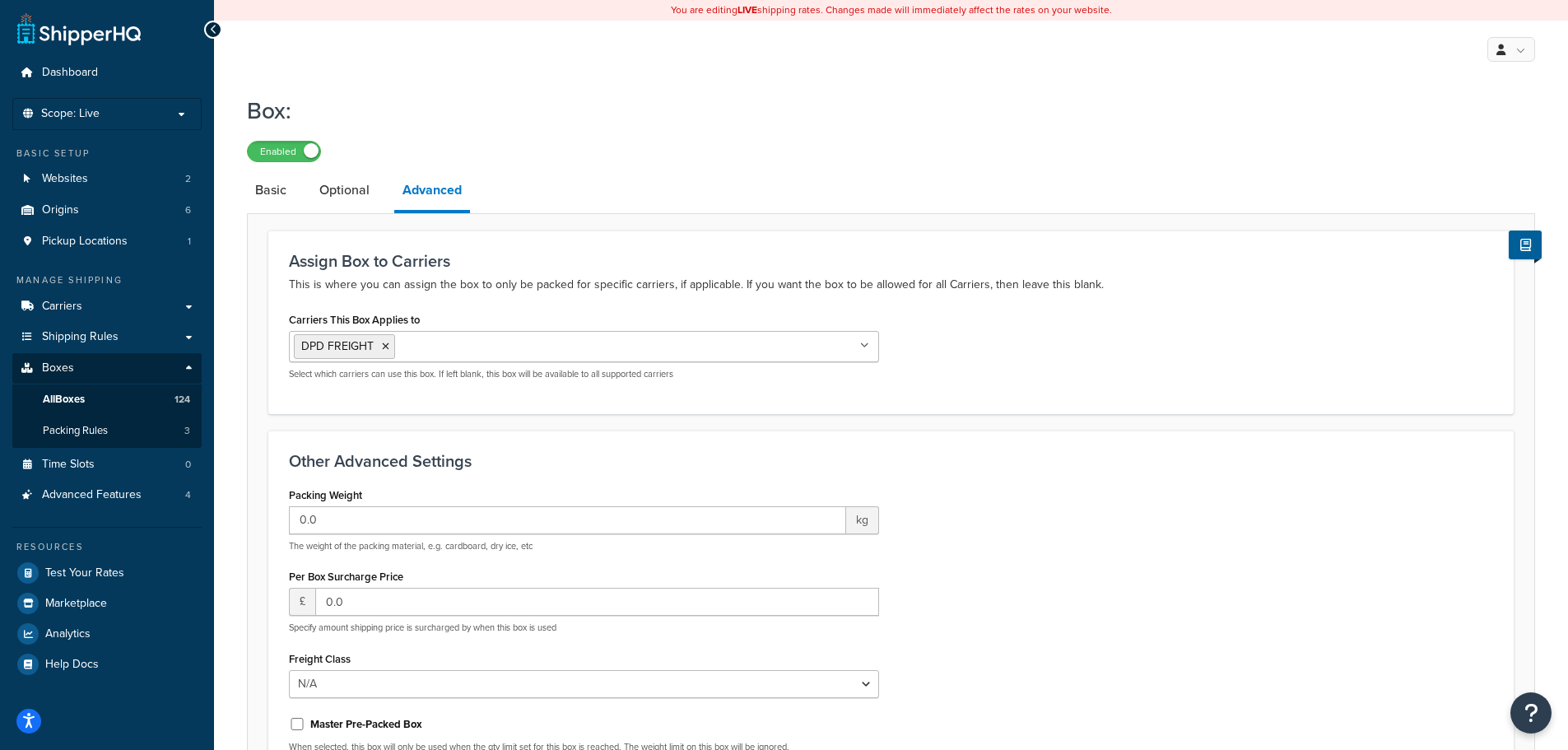
click at [1185, 443] on div "Other Advanced Settings Packing Weight 0.0 kg The weight of the packing materia…" at bounding box center [891, 636] width 1245 height 411
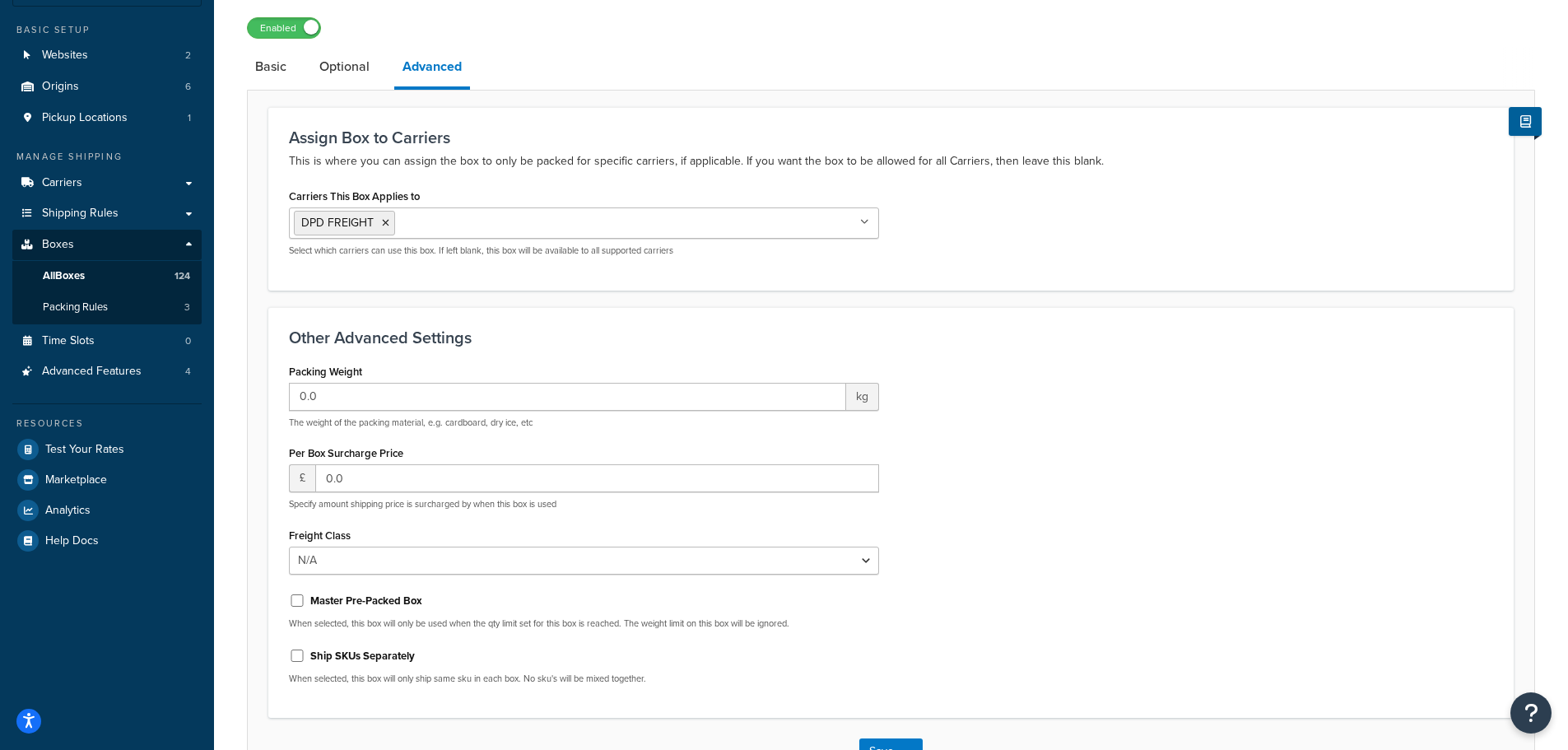
scroll to position [164, 0]
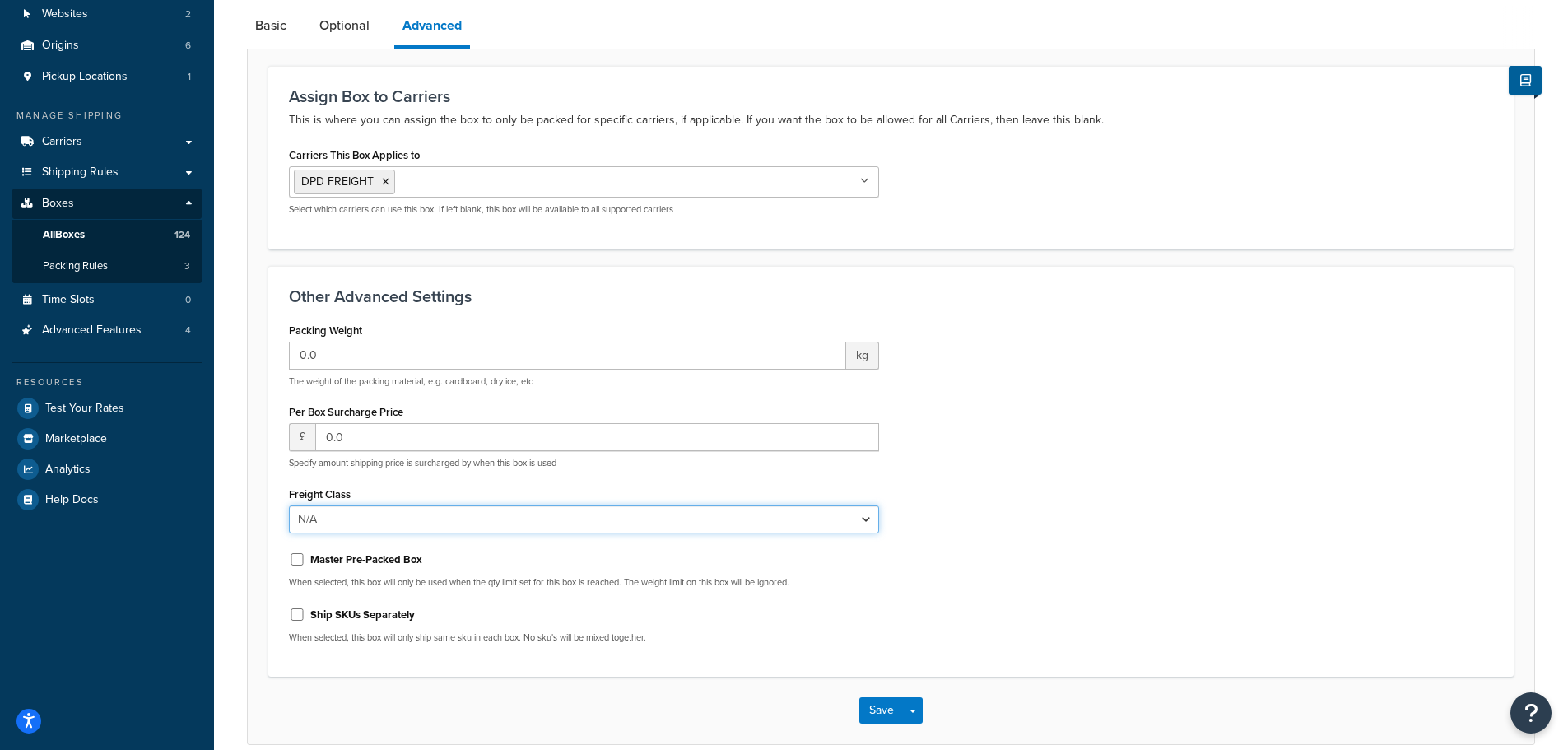
click at [445, 523] on select "N/A 50 55 60 65 70 77.5 85 92.5 100 110 125 150 175 200 250 300 400 500" at bounding box center [583, 519] width 590 height 28
click at [525, 523] on select "N/A 50 55 60 65 70 77.5 85 92.5 100 110 125 150 175 200 250 300 400 500" at bounding box center [583, 519] width 590 height 28
click at [1130, 427] on div "Packing Weight 0.0 kg The weight of the packing material, e.g. cardboard, dry i…" at bounding box center [891, 488] width 1228 height 339
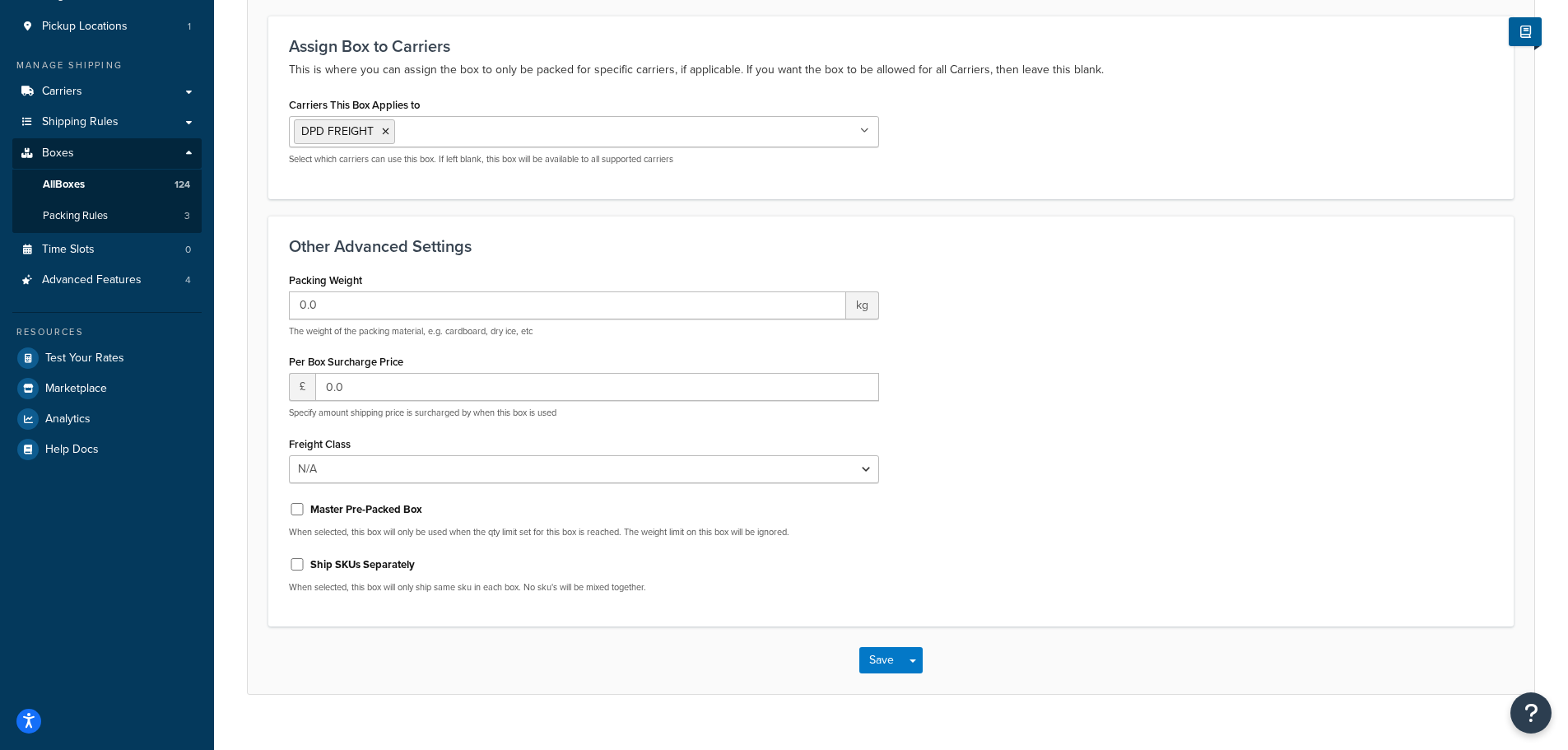
scroll to position [242, 0]
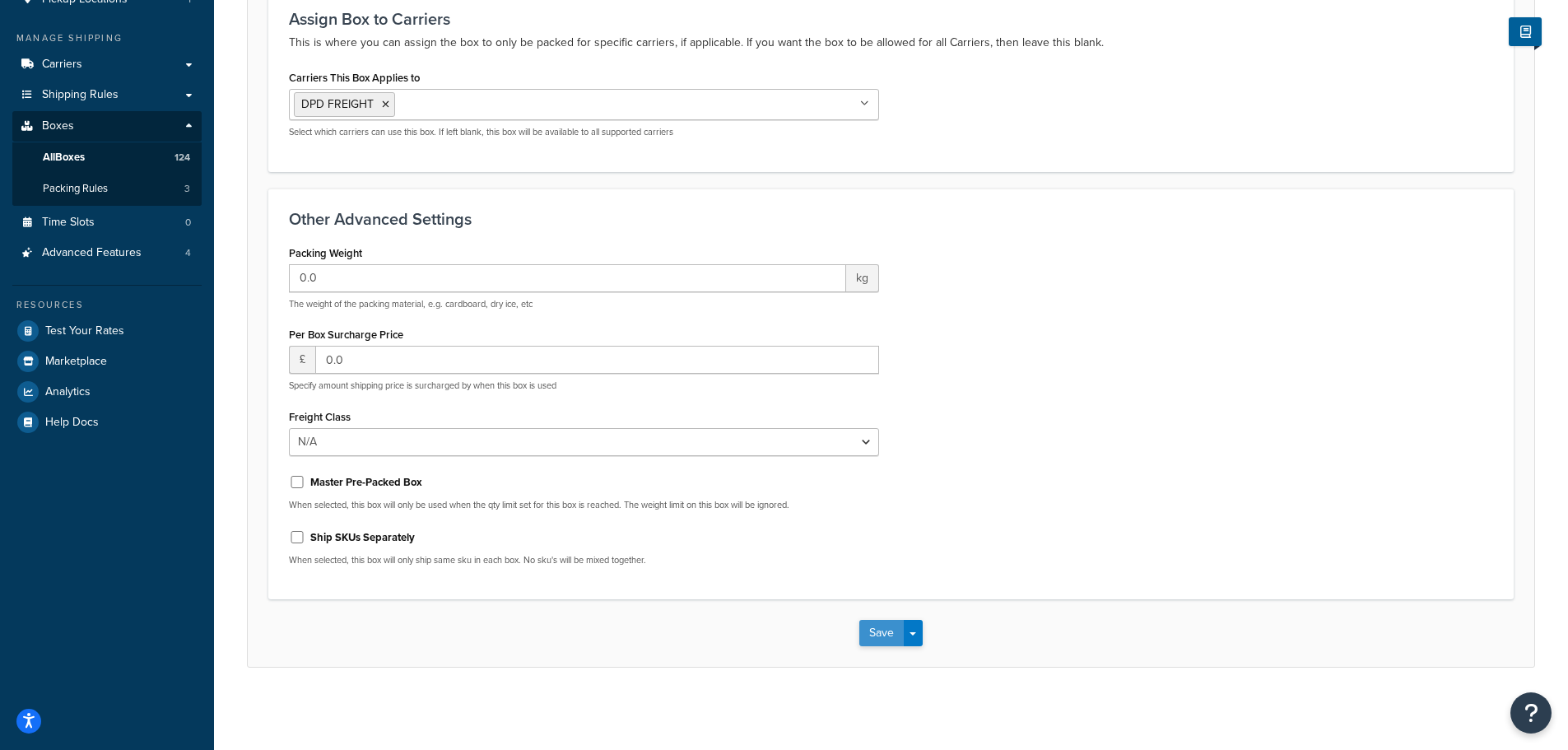
click at [880, 637] on button "Save" at bounding box center [881, 633] width 44 height 26
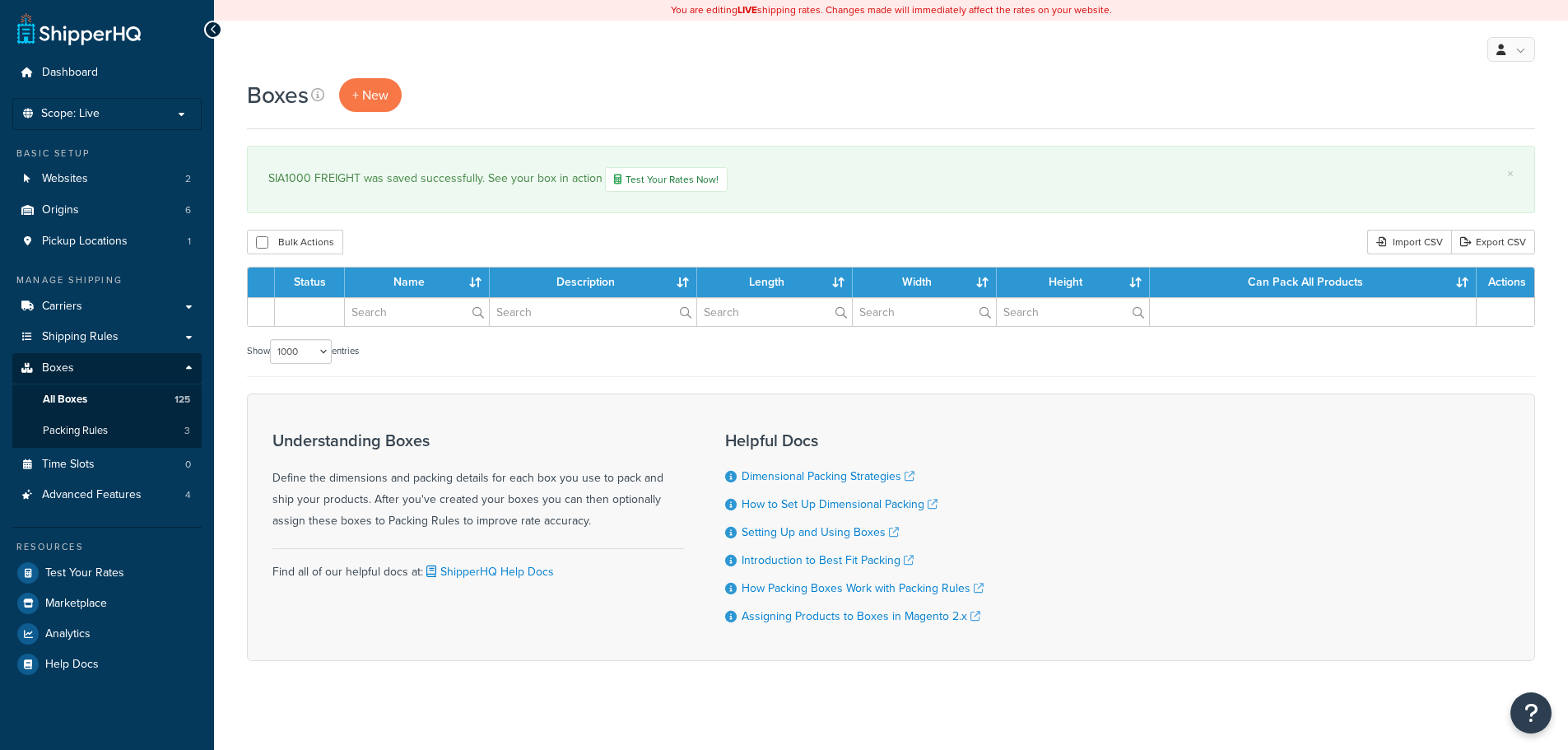
select select "1000"
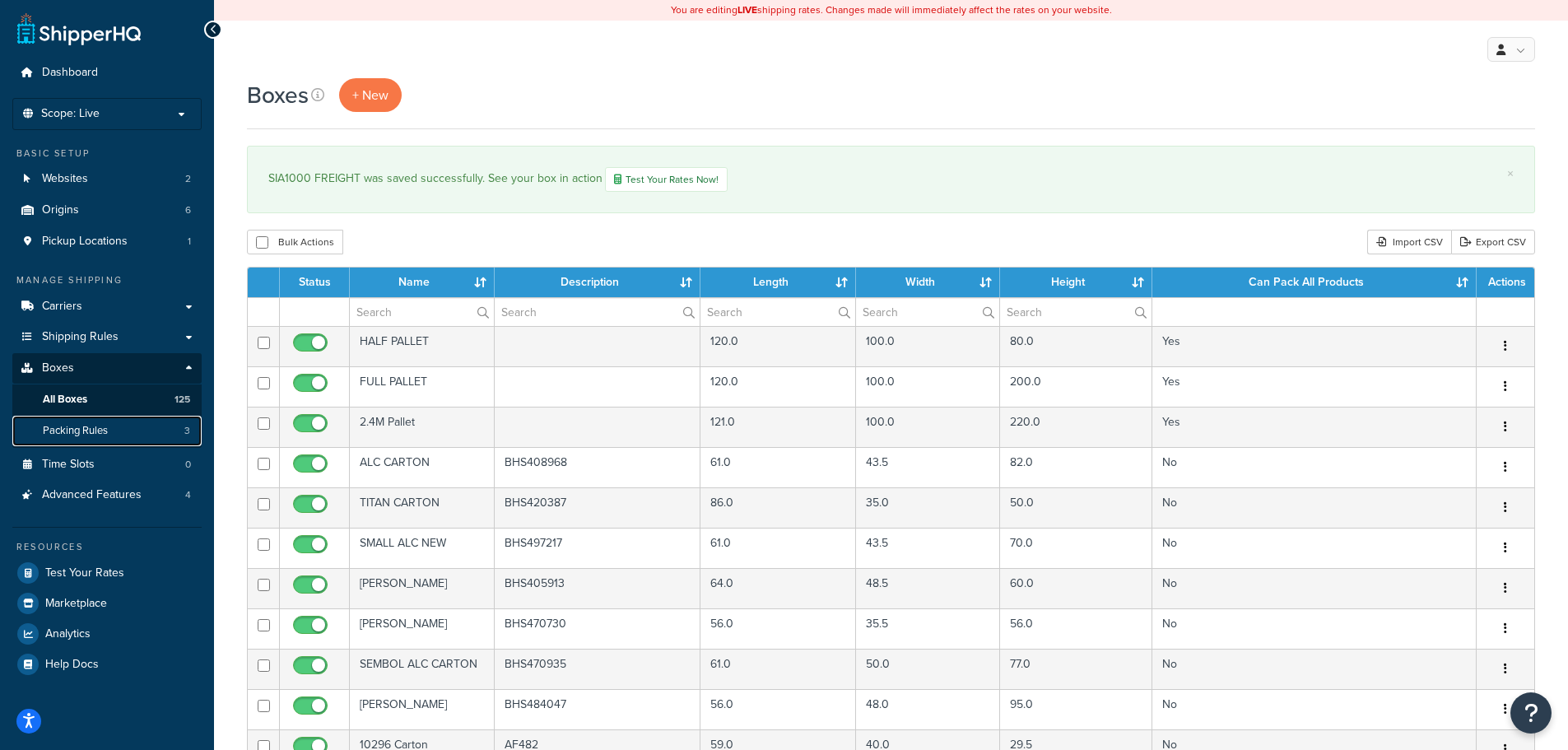
click at [83, 438] on link "Packing Rules 3" at bounding box center [107, 431] width 189 height 30
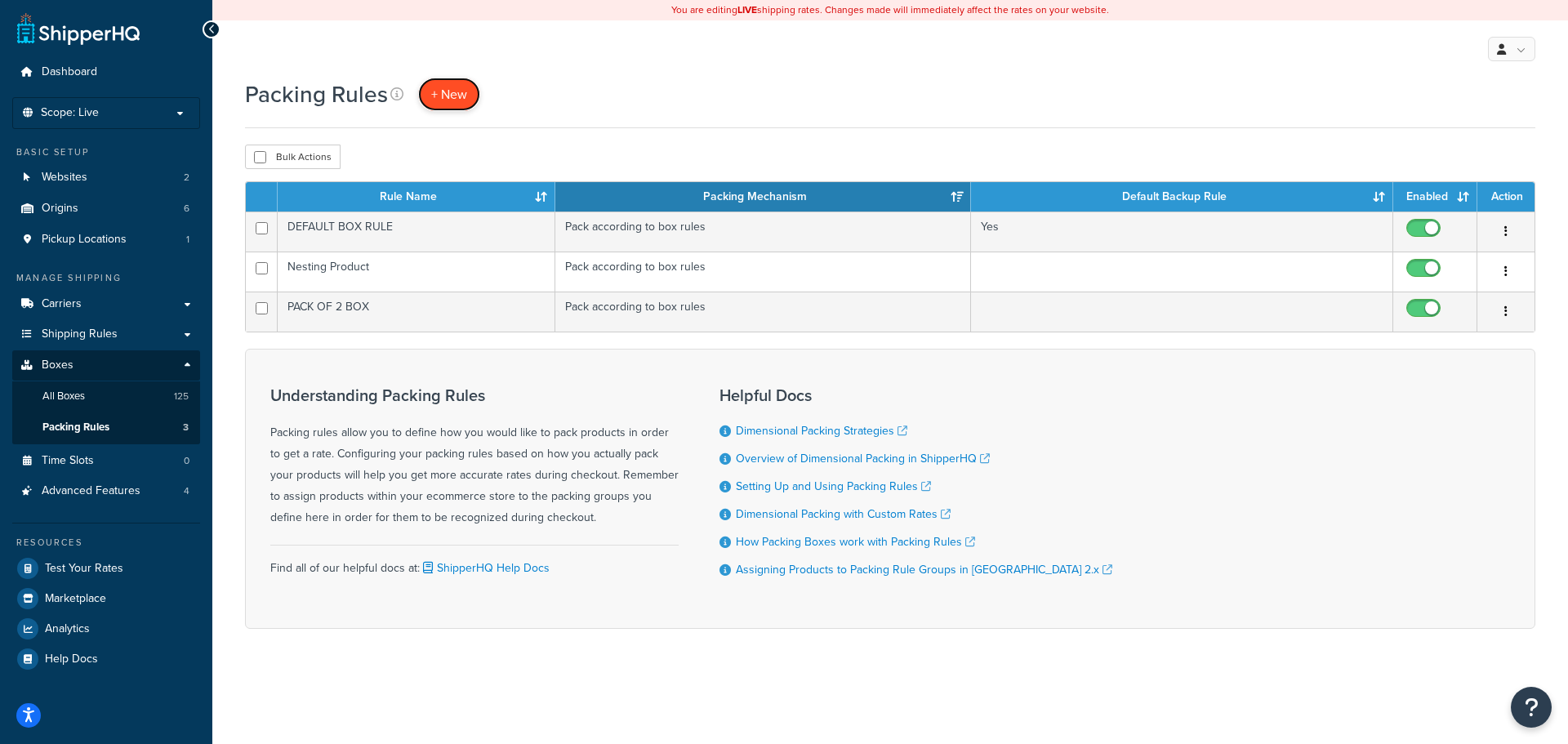
click at [451, 103] on span "+ New" at bounding box center [449, 93] width 36 height 18
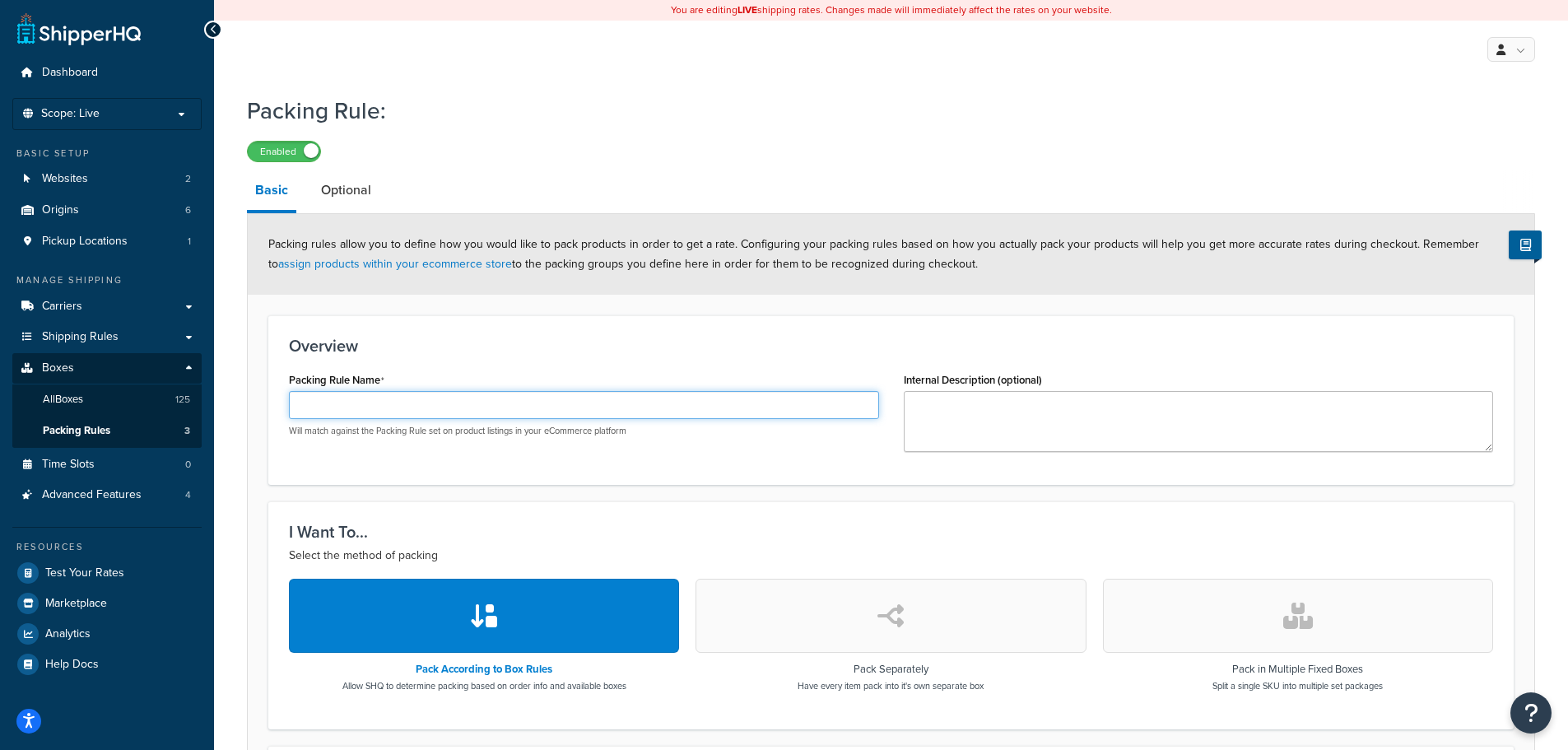
click at [428, 408] on input "Packing Rule Name" at bounding box center [583, 404] width 590 height 28
type input "SIA1000 FREIGHT"
drag, startPoint x: 433, startPoint y: 411, endPoint x: 269, endPoint y: 365, distance: 170.3
click at [223, 380] on div "Packing Rule: Enabled Basic Optional Packing rules allow you to define how you …" at bounding box center [891, 649] width 1354 height 1127
click at [499, 340] on h3 "Overview" at bounding box center [891, 346] width 1204 height 18
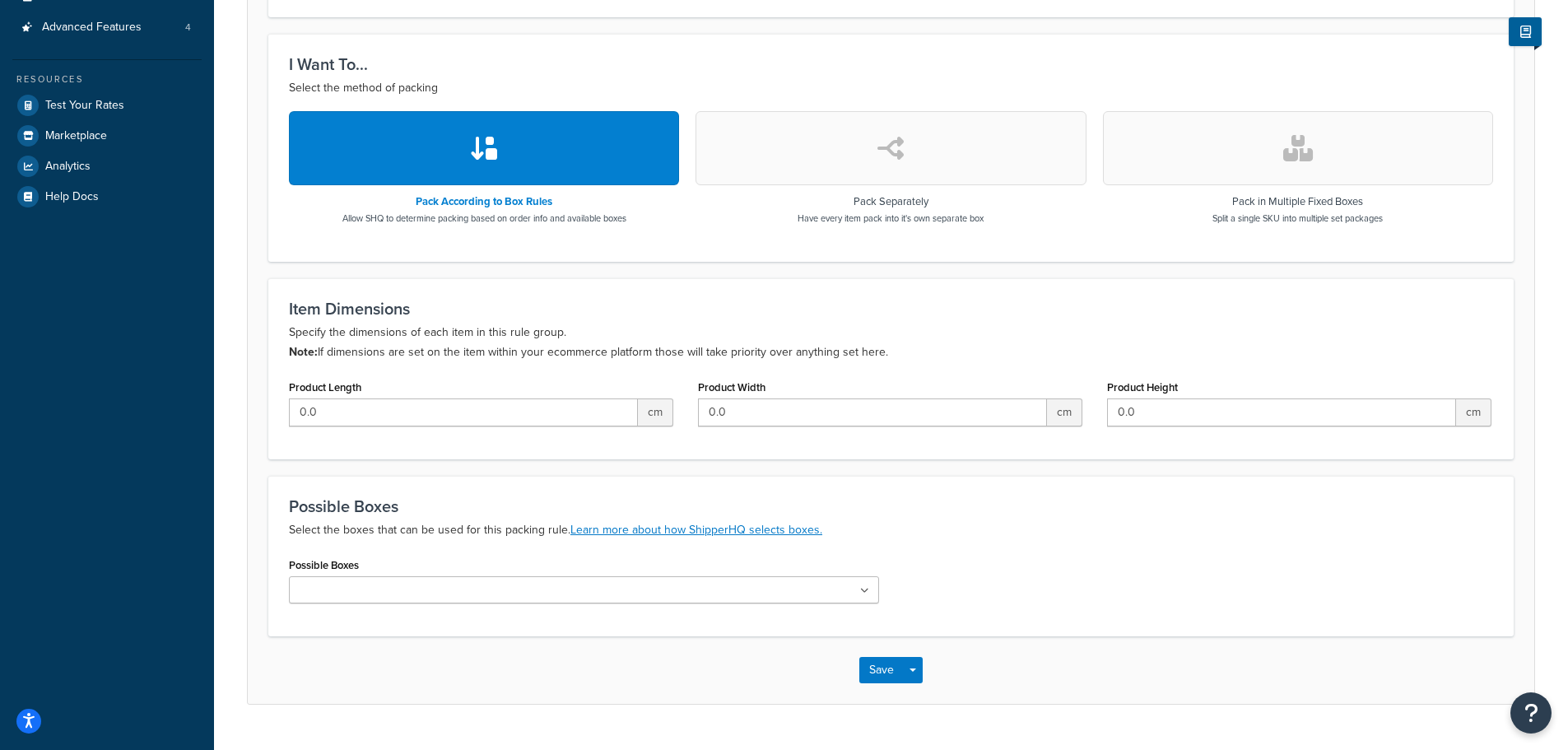
scroll to position [494, 0]
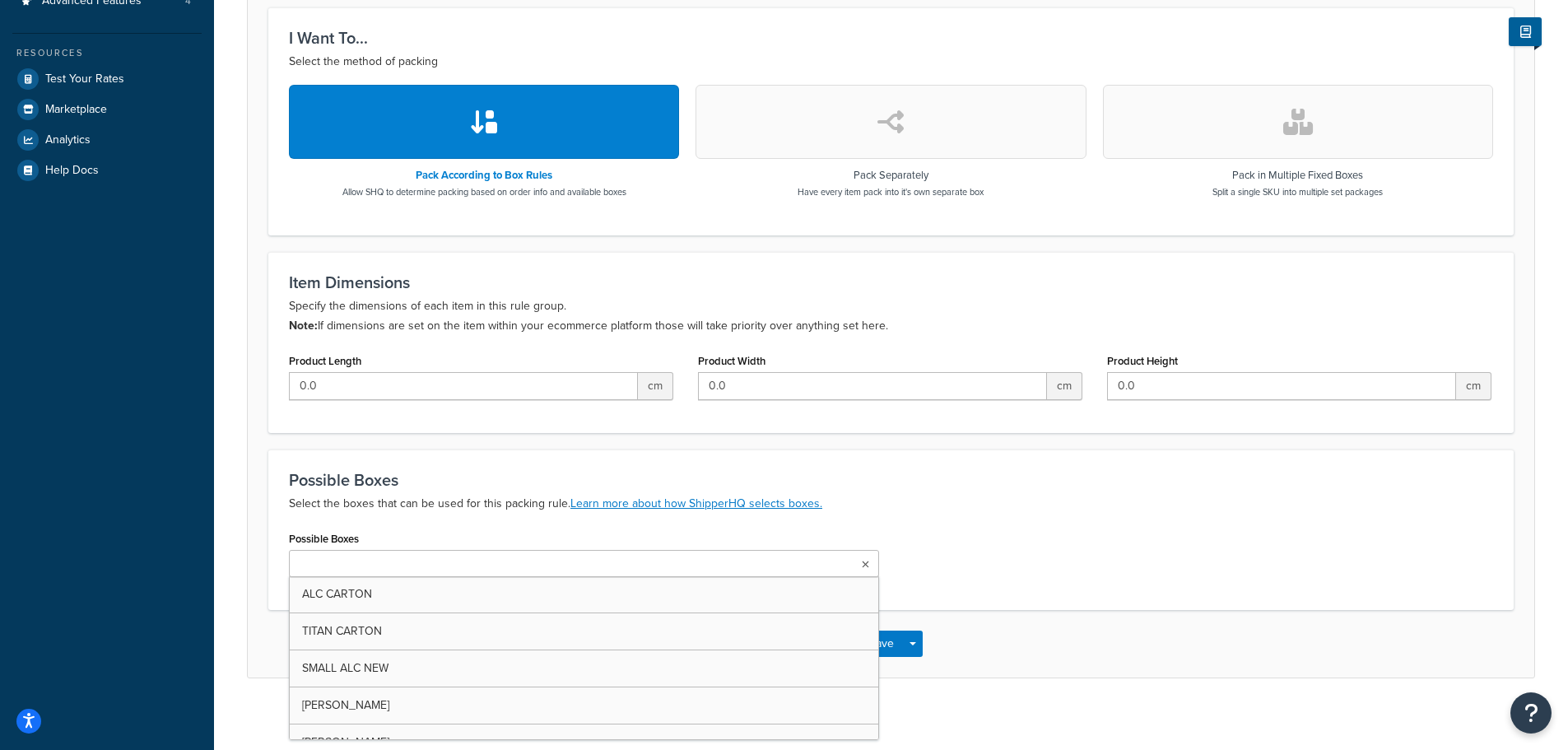
click at [406, 556] on ul at bounding box center [583, 564] width 590 height 27
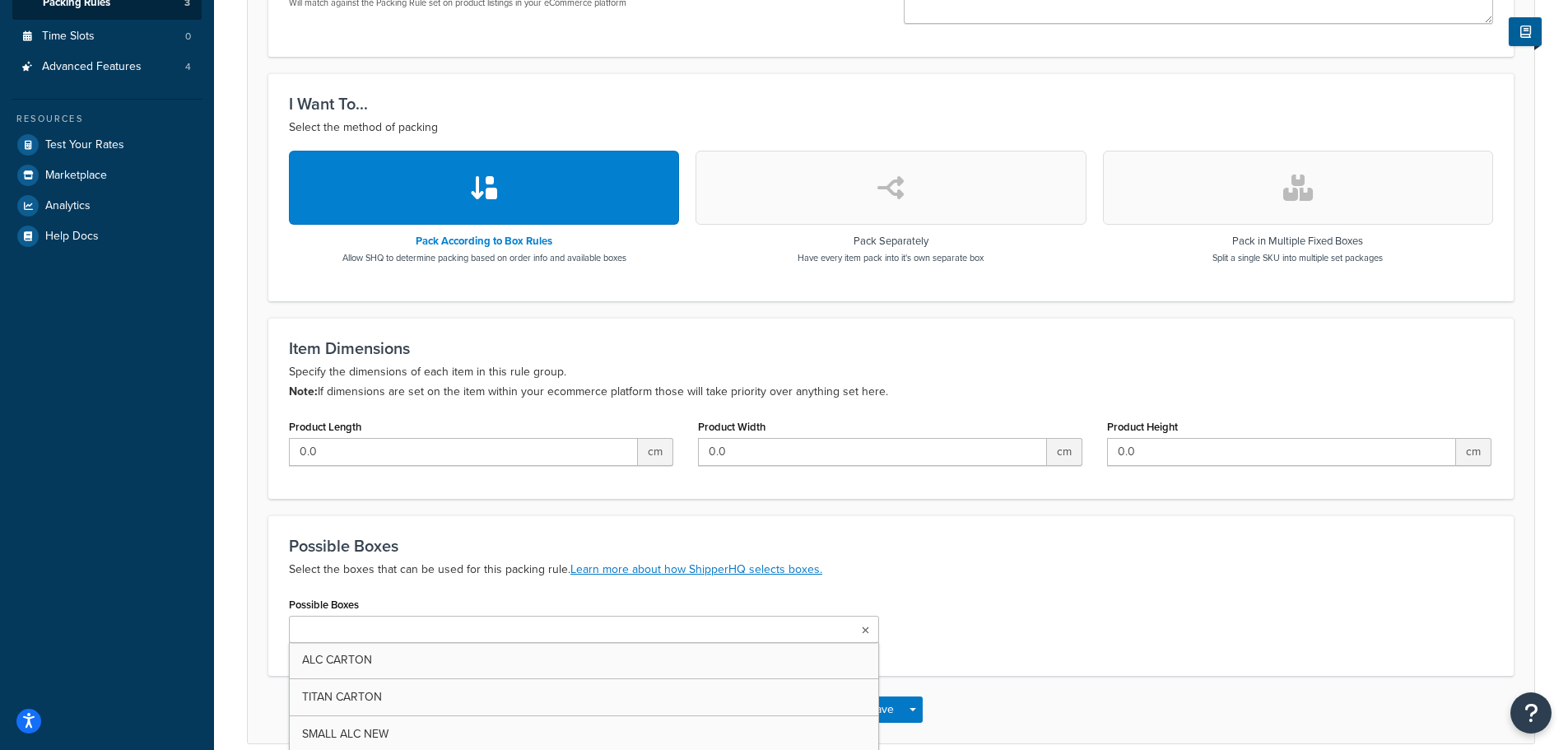
scroll to position [329, 0]
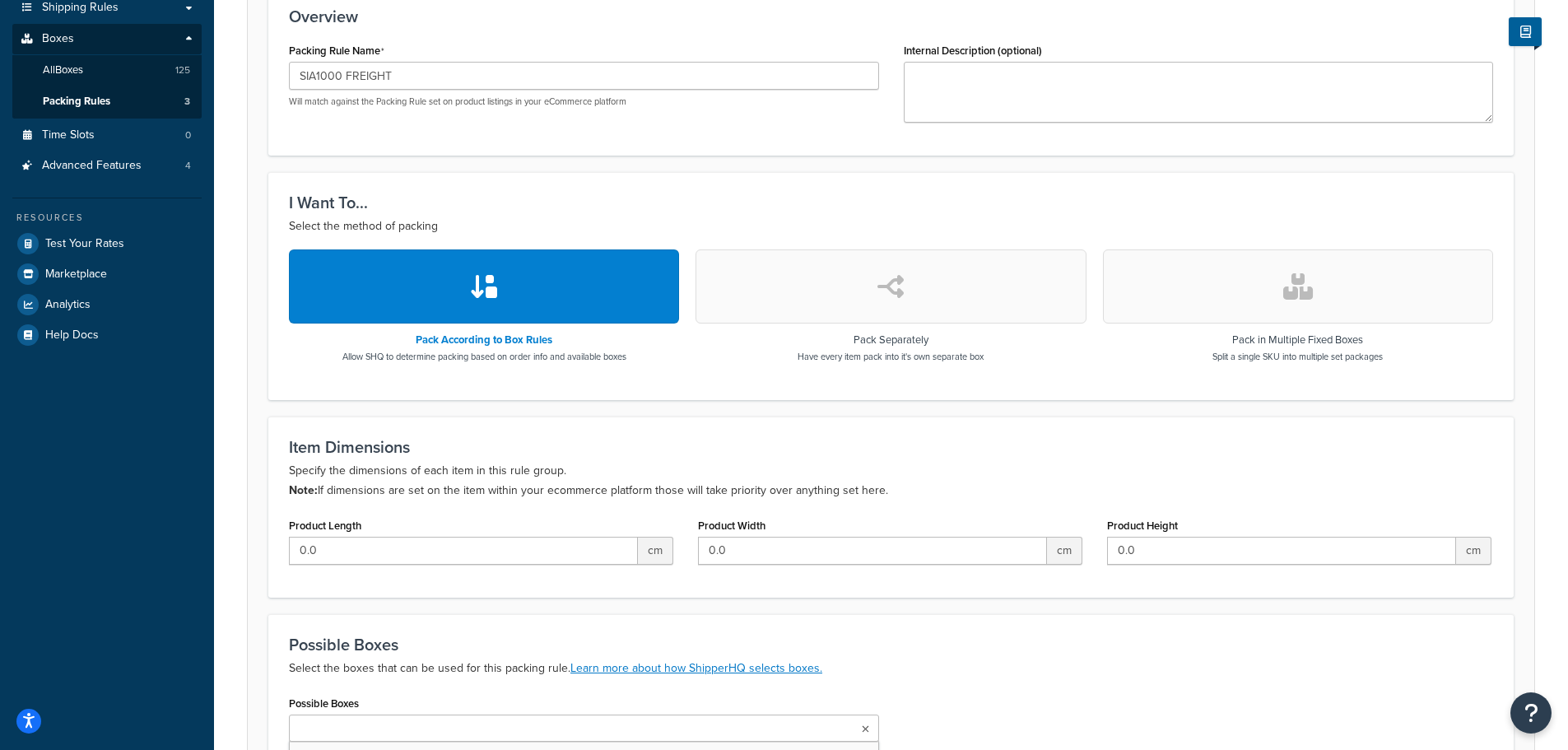
drag, startPoint x: 54, startPoint y: 504, endPoint x: 77, endPoint y: 513, distance: 24.7
click at [54, 504] on div "Dashboard Scope: Live Basic Setup Websites 2 Origins 6 Pickup Locations 1 Manag…" at bounding box center [107, 298] width 214 height 1254
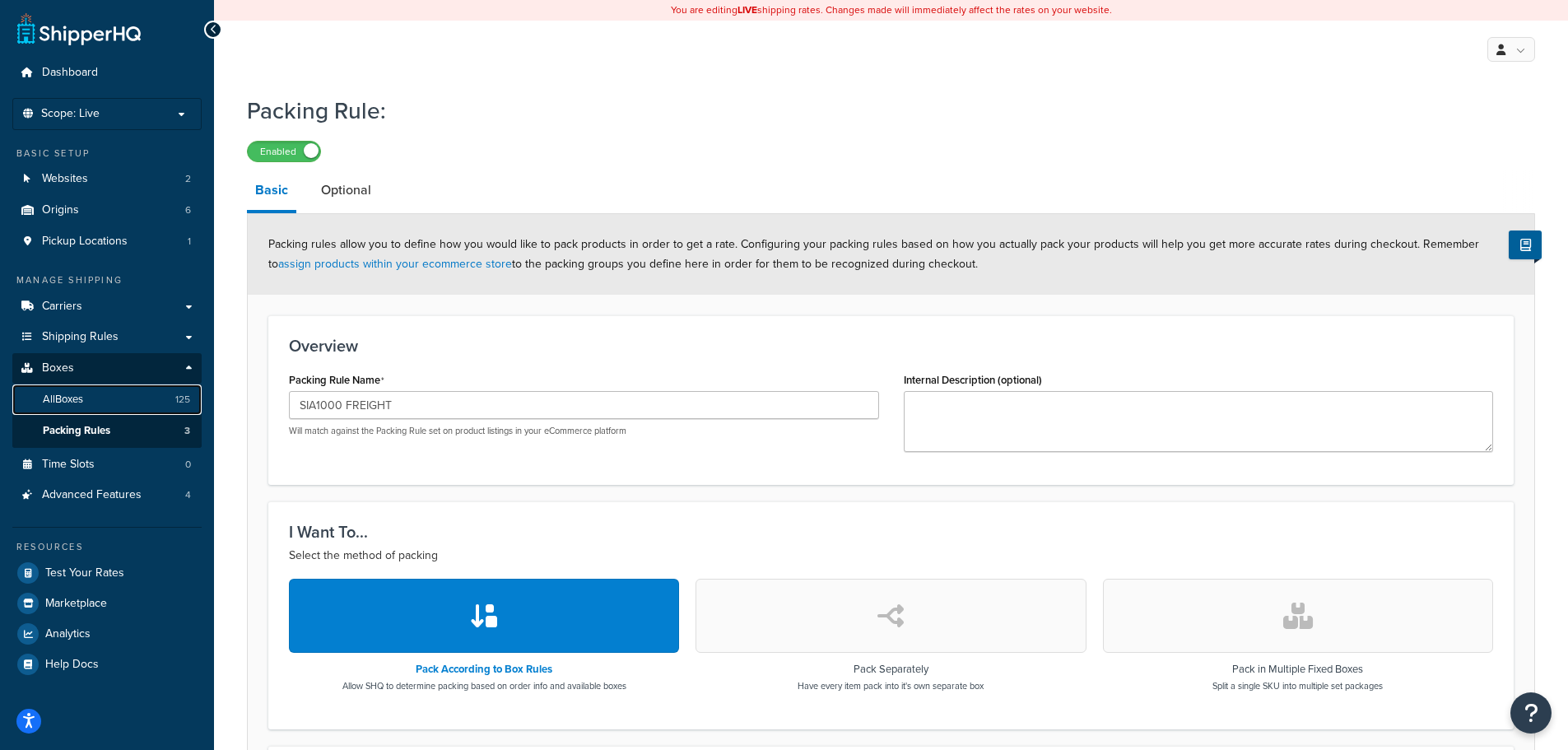
click at [108, 396] on link "All Boxes 125" at bounding box center [107, 399] width 189 height 30
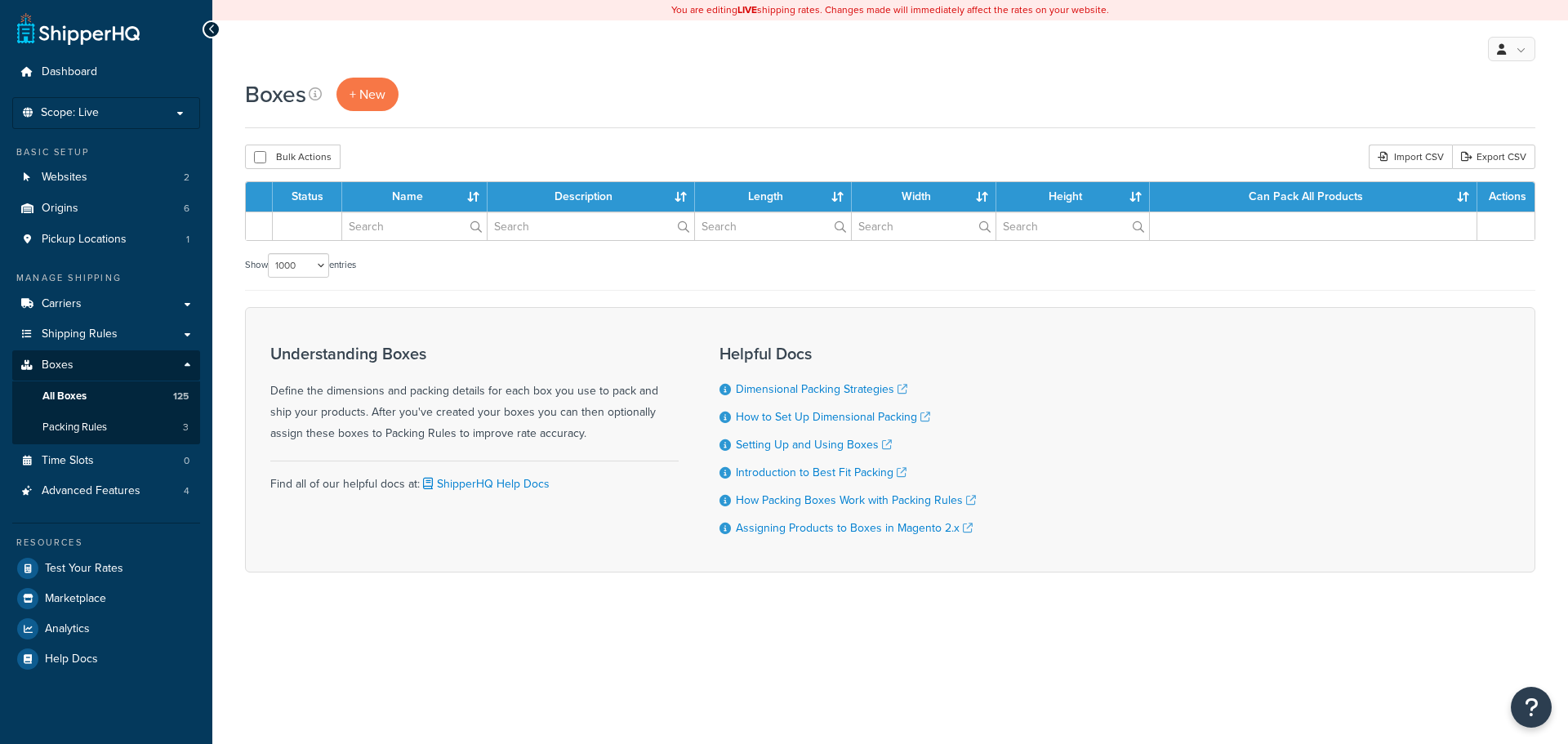
select select "1000"
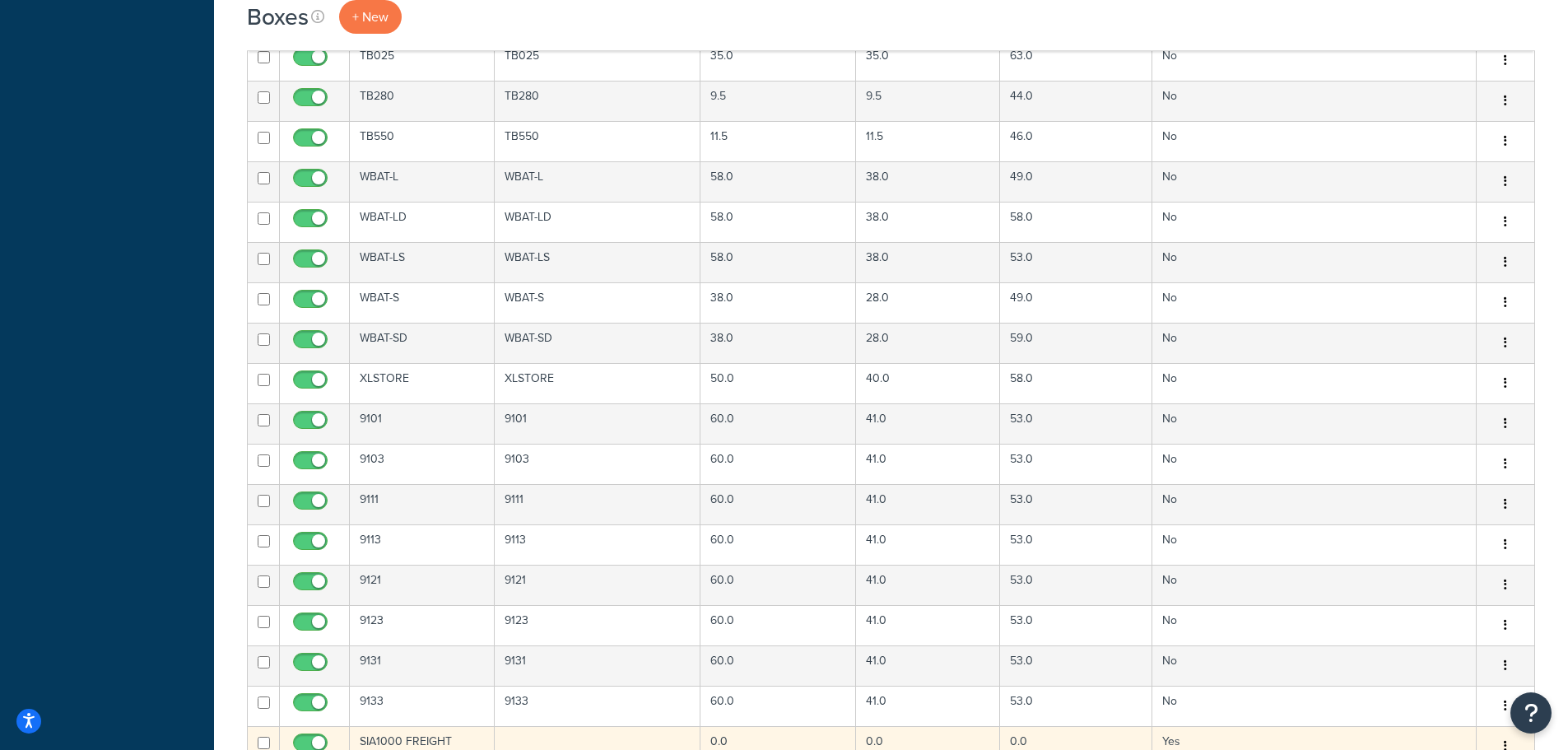
scroll to position [4665, 0]
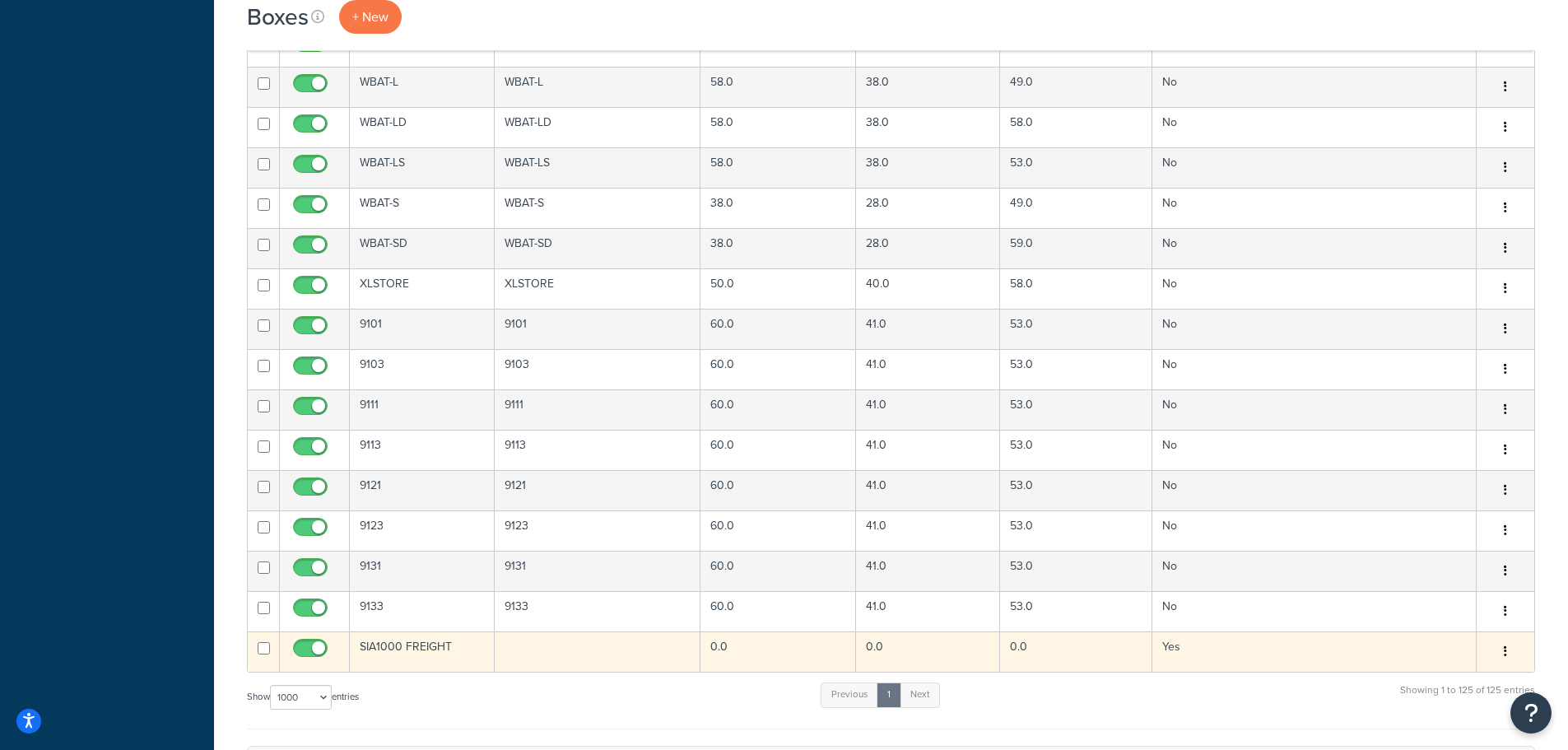
click at [584, 648] on td at bounding box center [597, 651] width 207 height 40
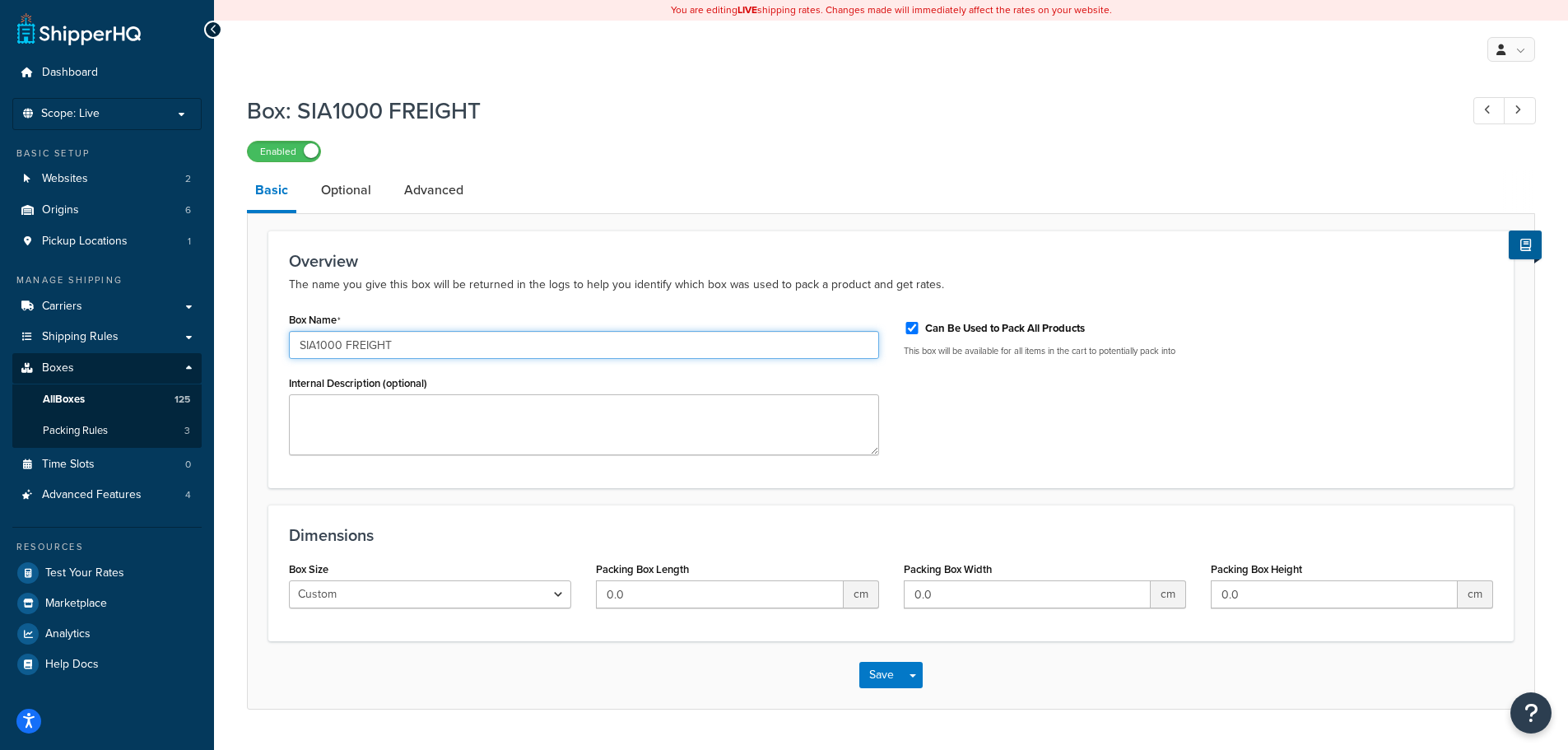
drag, startPoint x: 451, startPoint y: 343, endPoint x: 224, endPoint y: 329, distance: 227.4
click at [220, 329] on div "Box: SIA1000 FREIGHT Enabled Basic Optional Advanced Overview The name you give…" at bounding box center [891, 418] width 1354 height 665
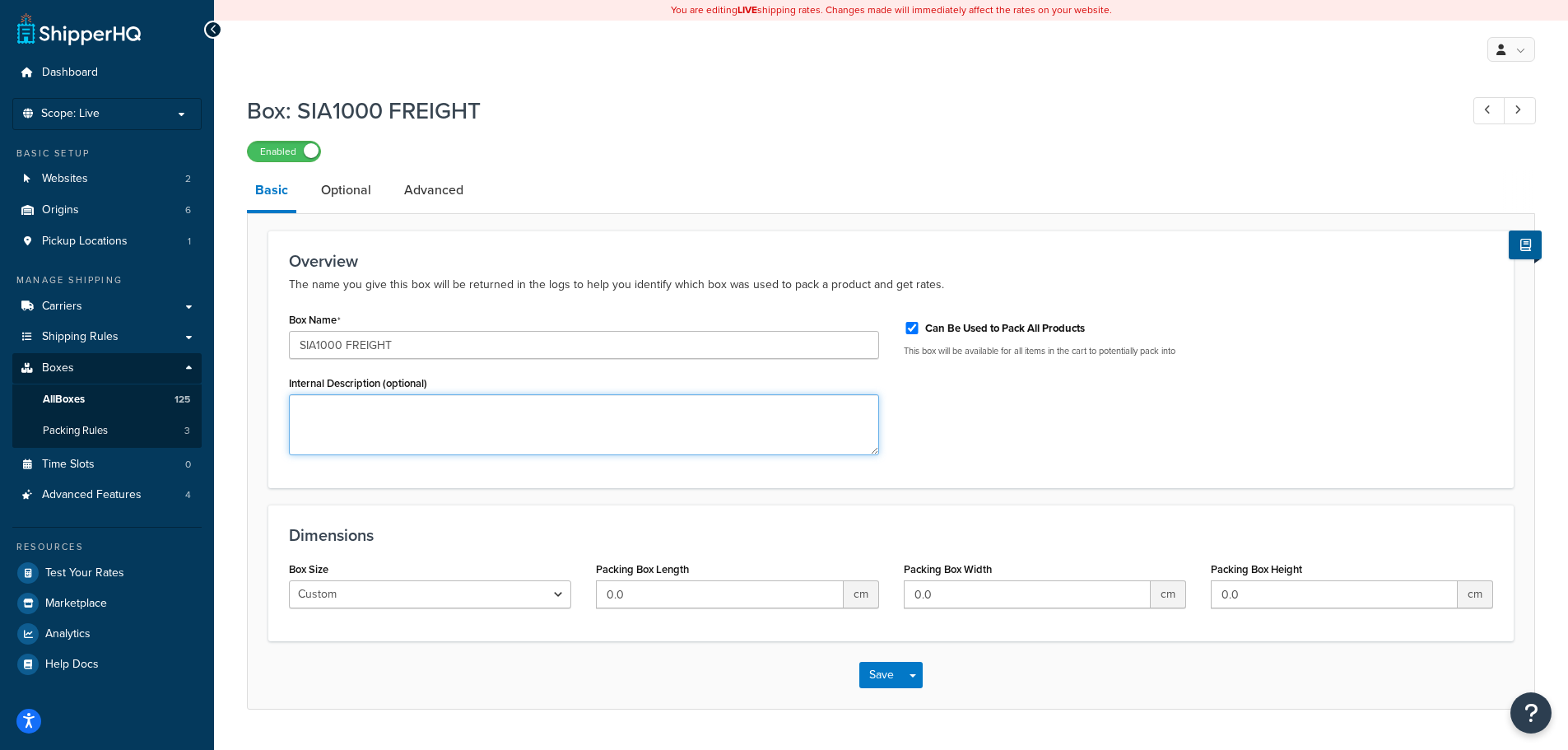
click at [450, 435] on textarea "Internal Description (optional)" at bounding box center [583, 425] width 590 height 61
paste textarea "SIA1000 FREIGHT"
type textarea "SIA1000 FREIGHT"
click at [461, 371] on div "Internal Description (optional) SIA1000 FREIGHT" at bounding box center [583, 413] width 590 height 84
click at [1013, 324] on label "Can Be Used to Pack All Products" at bounding box center [1004, 328] width 160 height 15
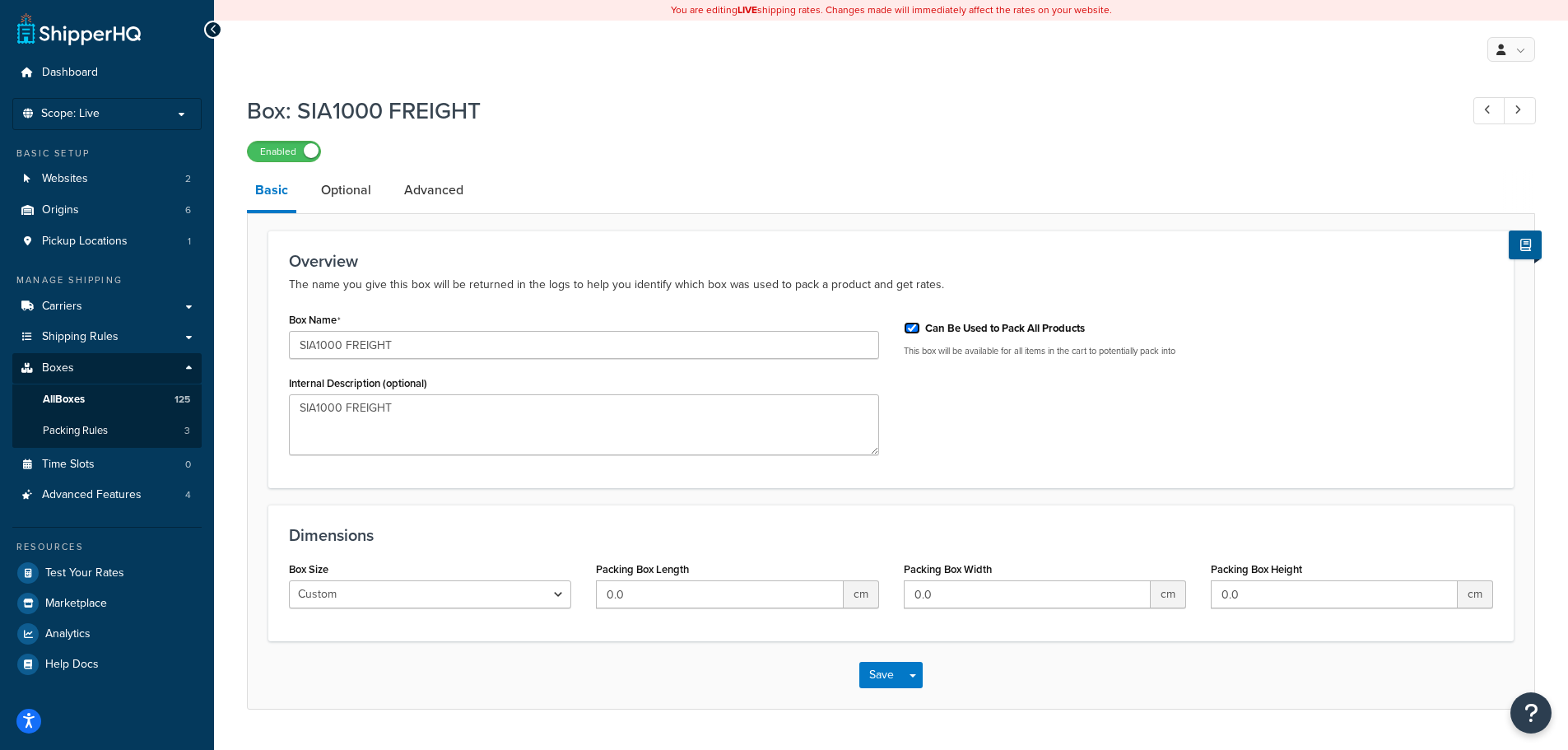
click at [920, 324] on input "Can Be Used to Pack All Products" at bounding box center [911, 328] width 17 height 13
checkbox input "false"
click at [344, 189] on link "Optional" at bounding box center [346, 190] width 67 height 39
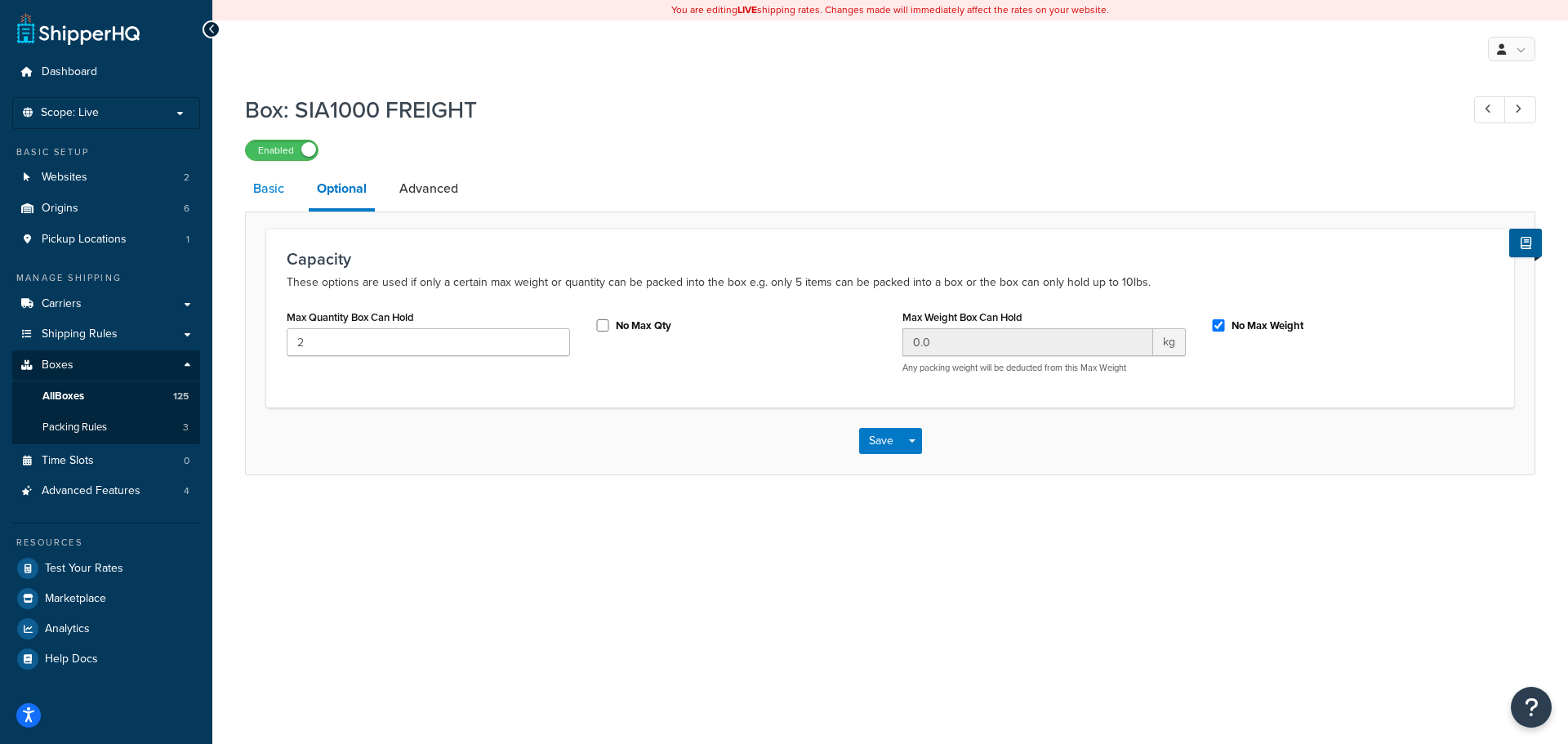
click at [255, 183] on link "Basic" at bounding box center [268, 188] width 48 height 39
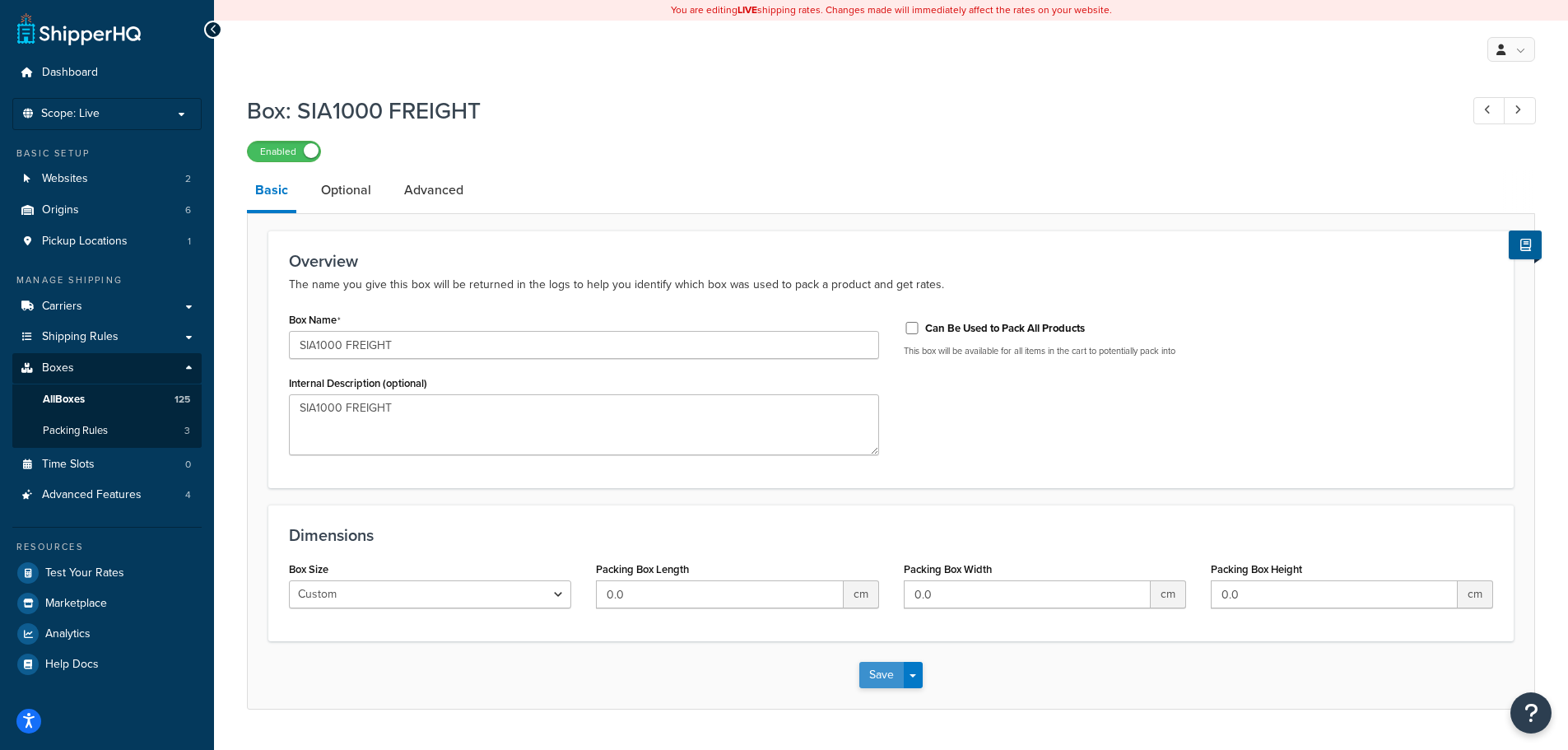
click at [870, 680] on button "Save" at bounding box center [881, 675] width 44 height 26
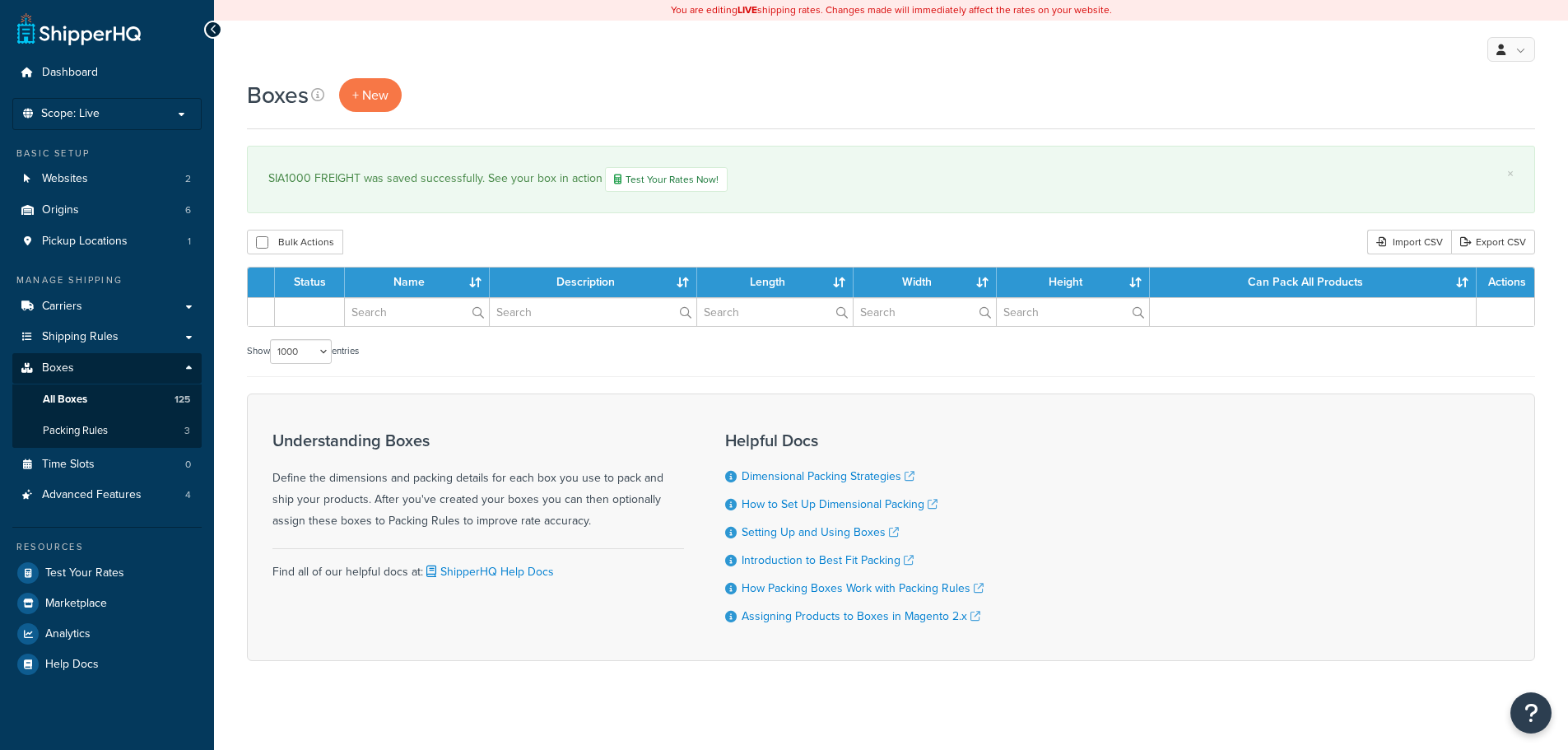
select select "1000"
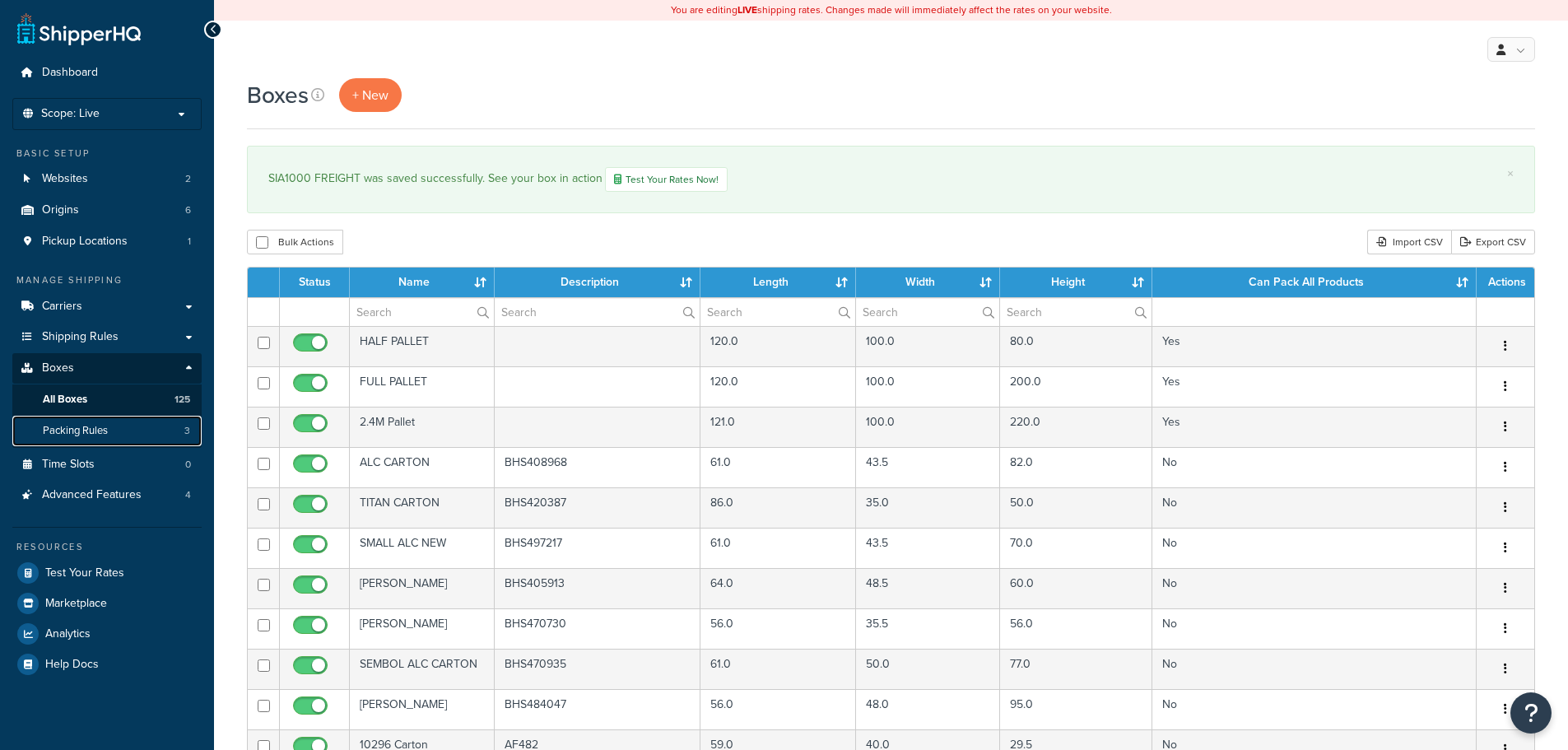
click at [90, 430] on span "Packing Rules" at bounding box center [75, 431] width 65 height 14
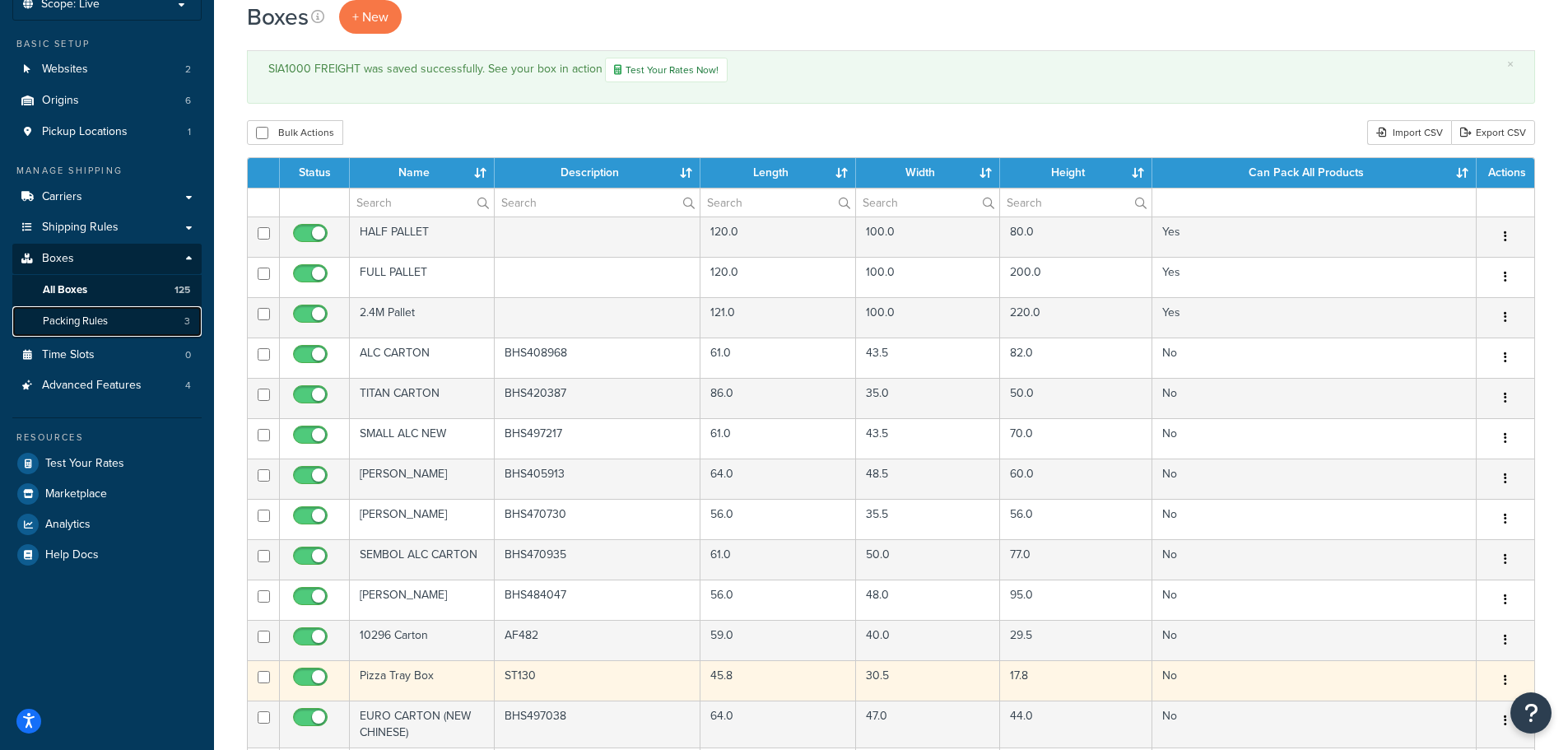
scroll to position [375, 0]
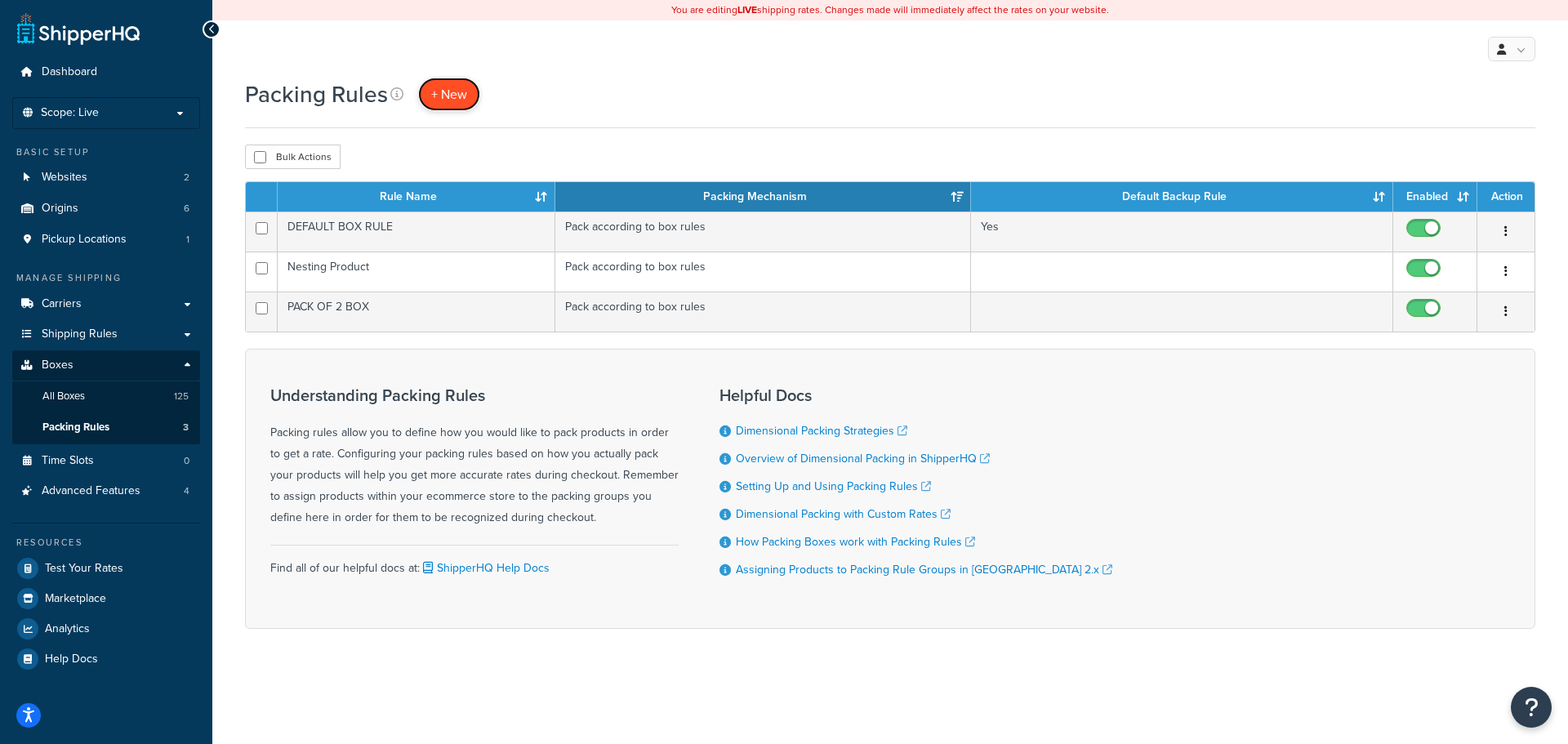
click at [461, 87] on span "+ New" at bounding box center [449, 93] width 36 height 18
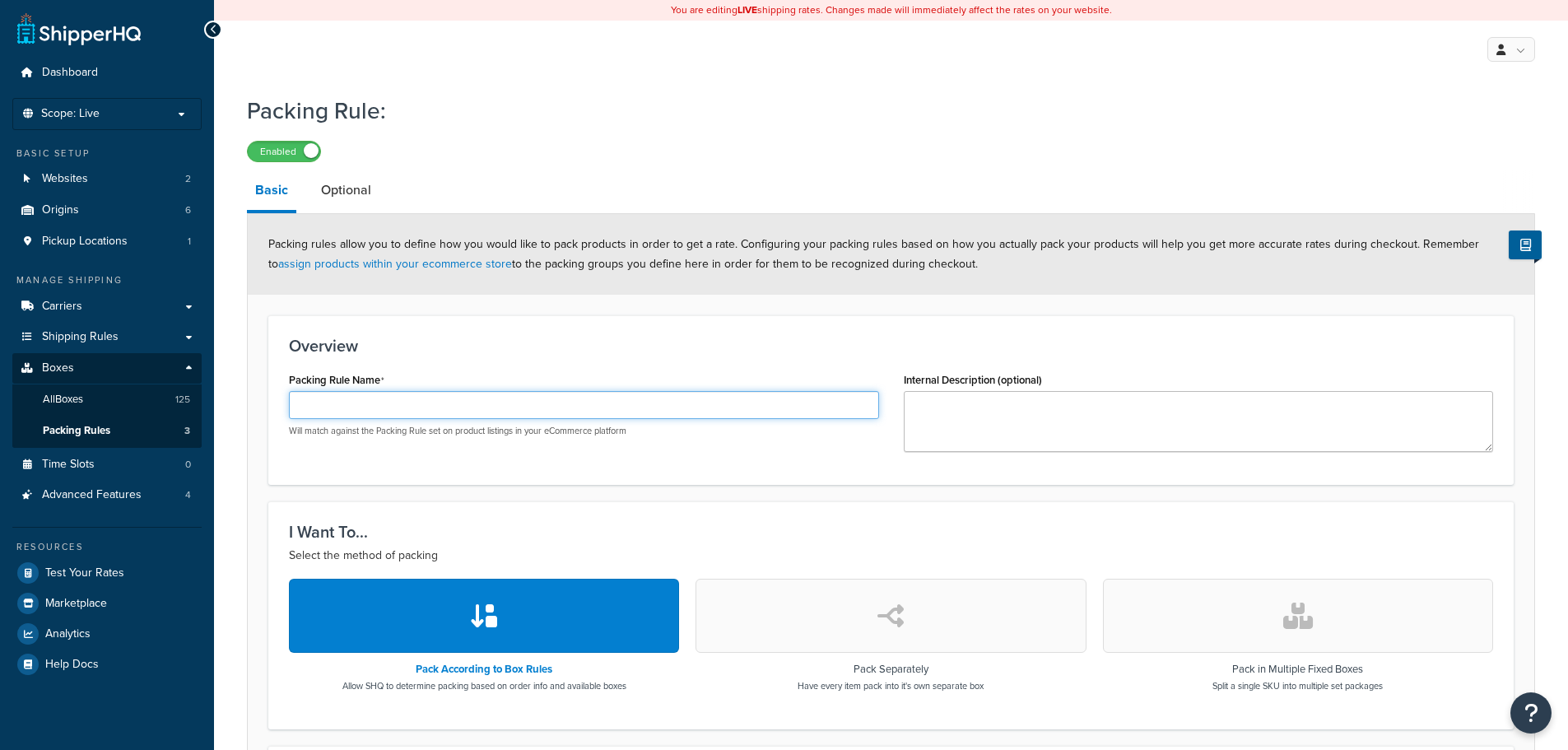
click at [474, 398] on input "Packing Rule Name" at bounding box center [583, 404] width 590 height 28
paste input "SIA1000 FREIGHT"
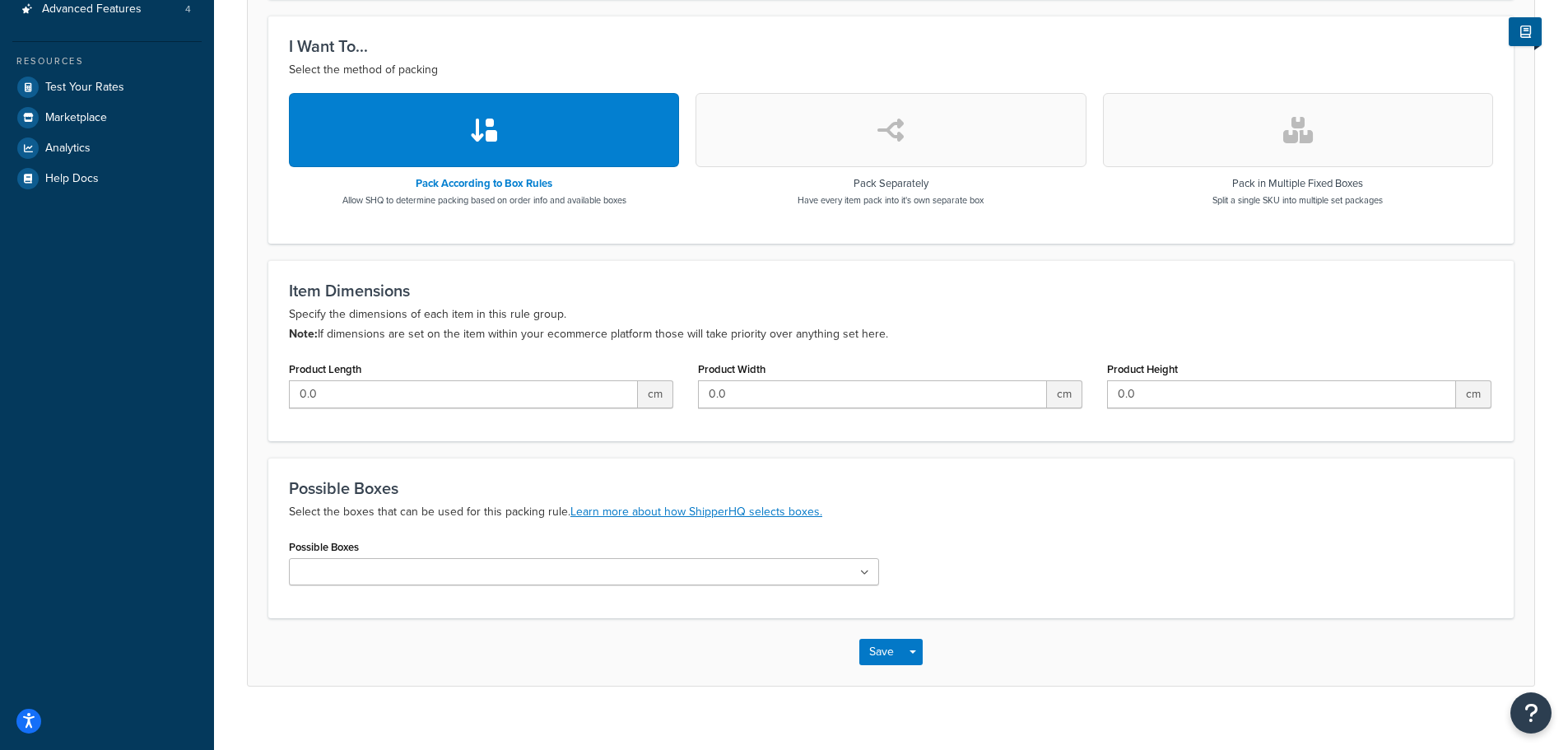
scroll to position [494, 0]
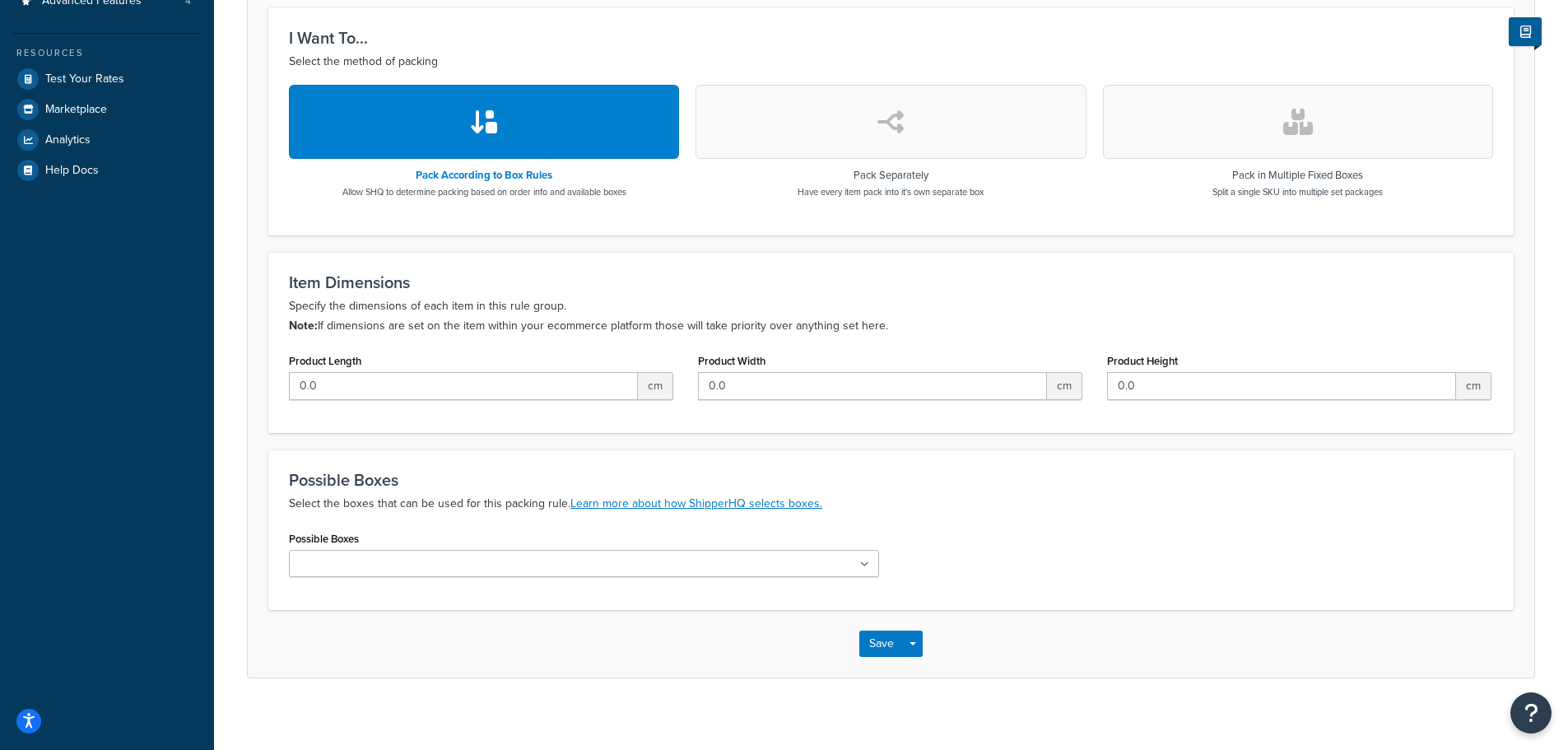
type input "SIA1000 FREIGHT"
click at [441, 577] on div "ALC CARTON TITAN CARTON SMALL ALC NEW IRIS CARTON ATSL Carton SEMBOL ALC CARTON…" at bounding box center [583, 564] width 590 height 27
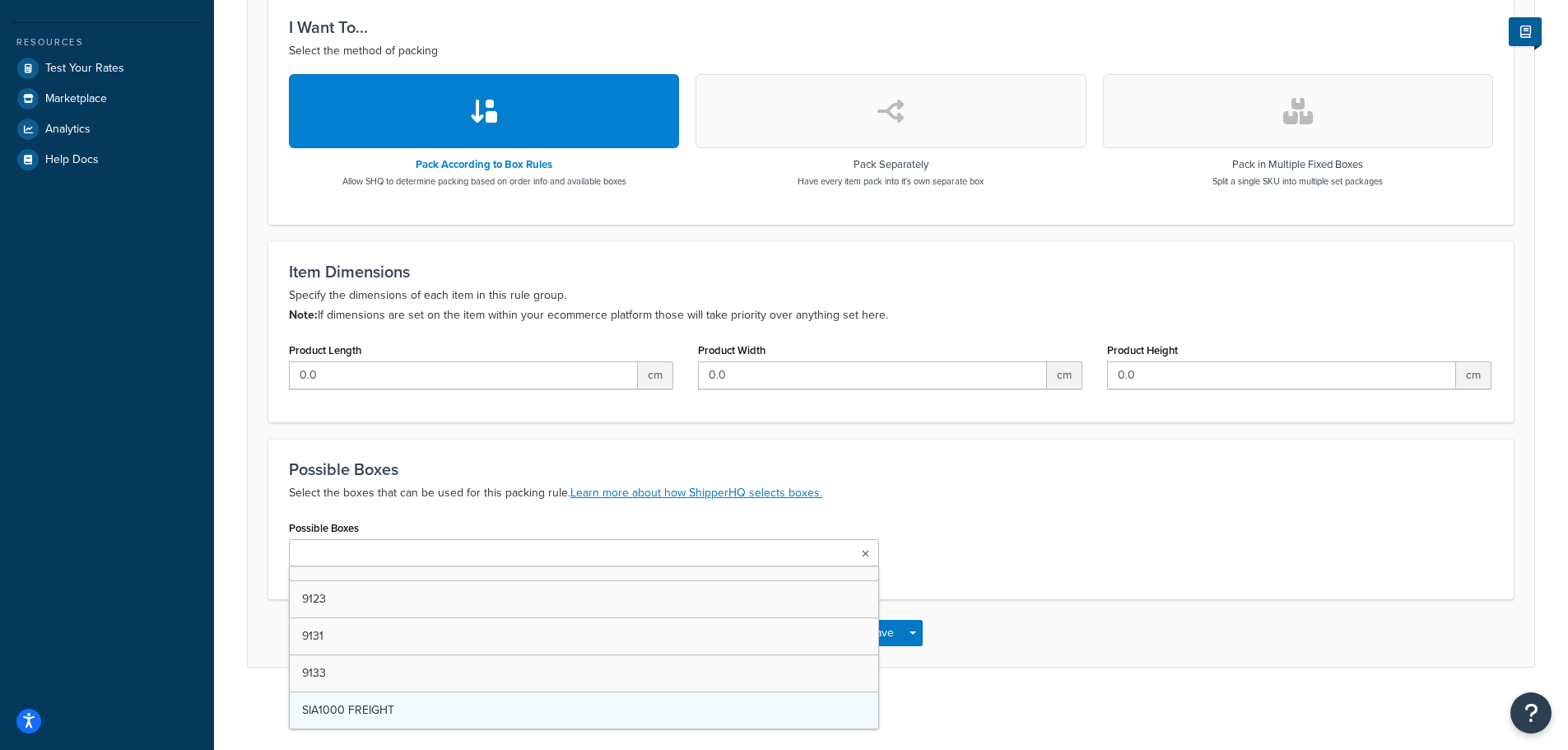
scroll to position [4319, 0]
click at [1088, 470] on h3 "Possible Boxes" at bounding box center [891, 469] width 1204 height 18
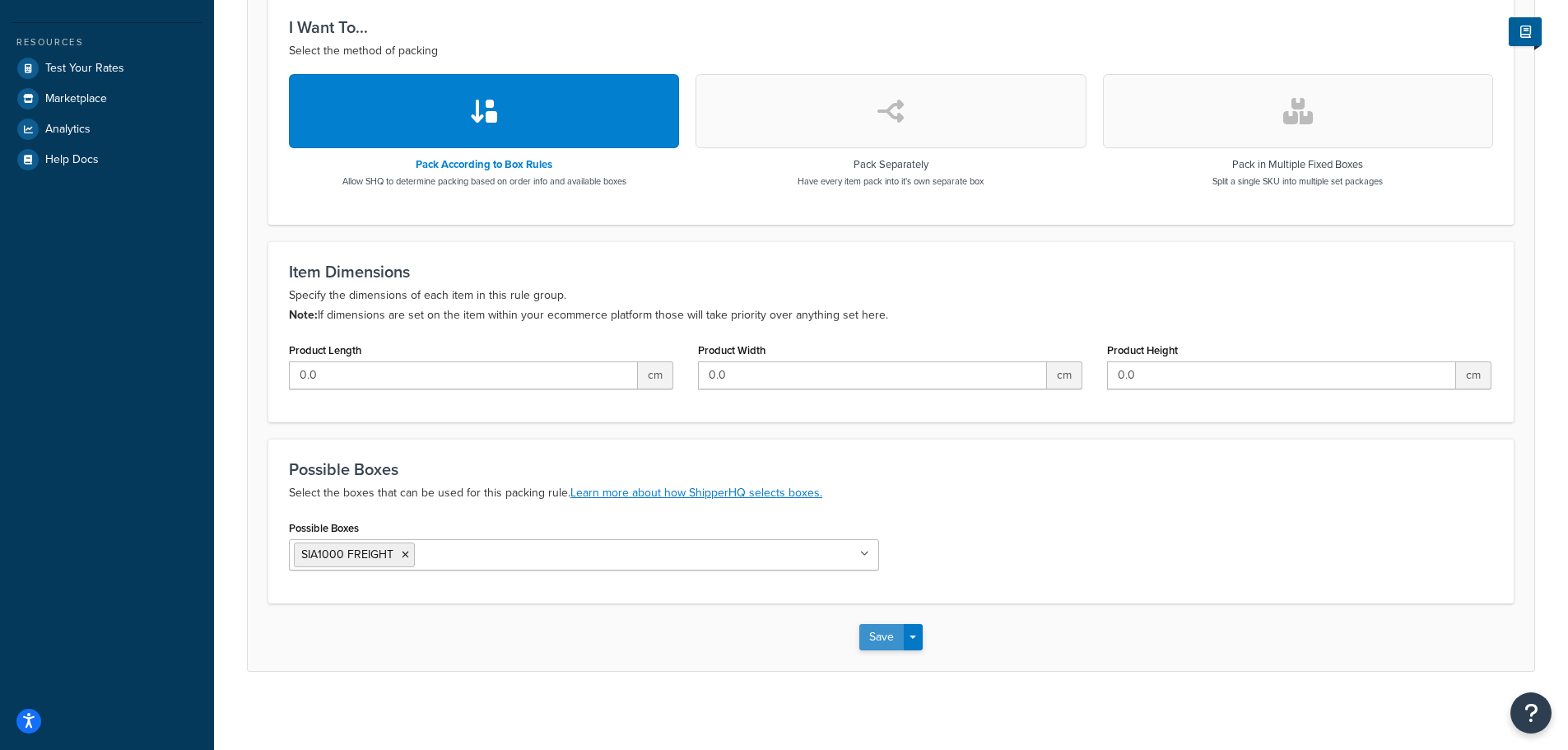
click at [888, 633] on button "Save" at bounding box center [881, 636] width 44 height 26
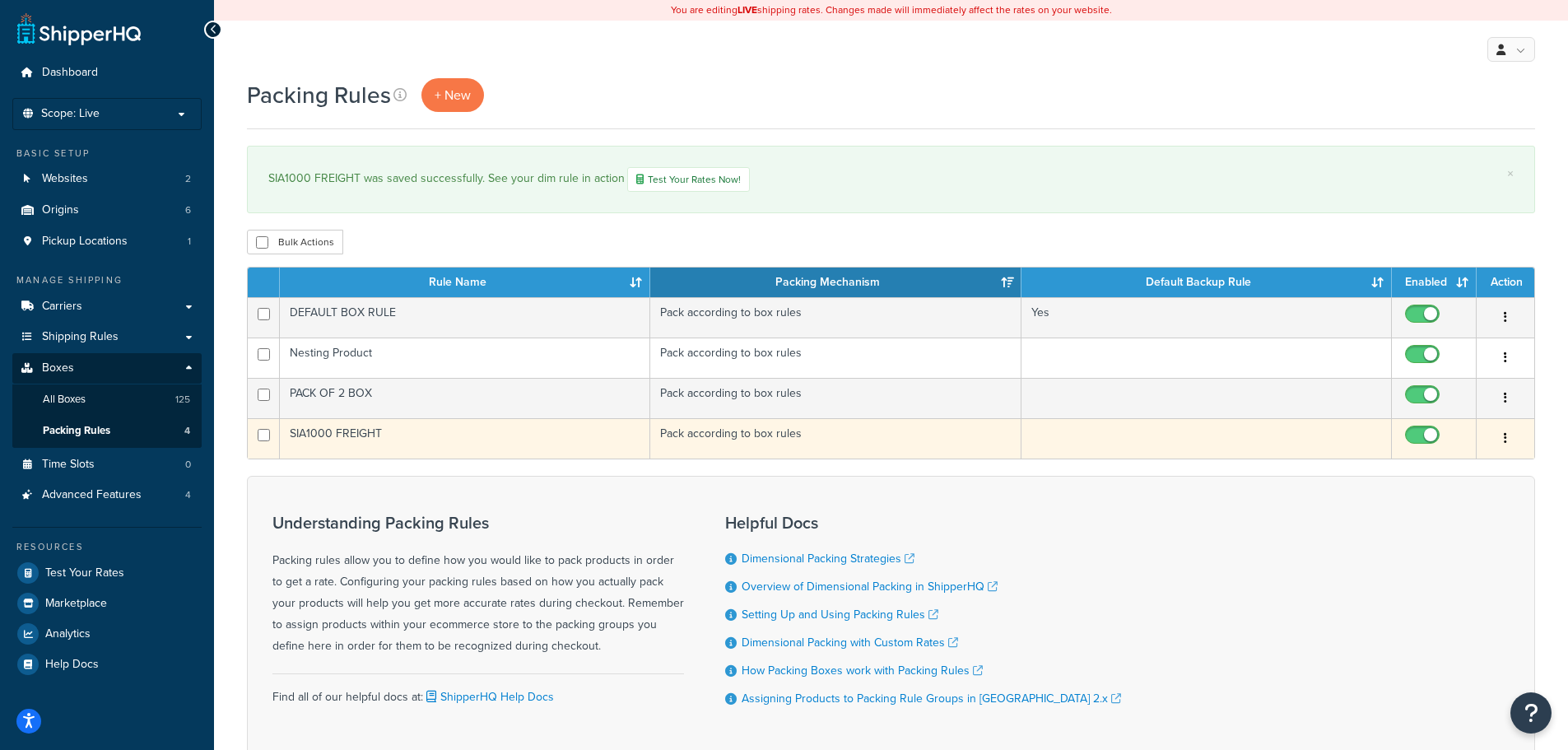
click at [359, 448] on td "SIA1000 FREIGHT" at bounding box center [465, 438] width 370 height 40
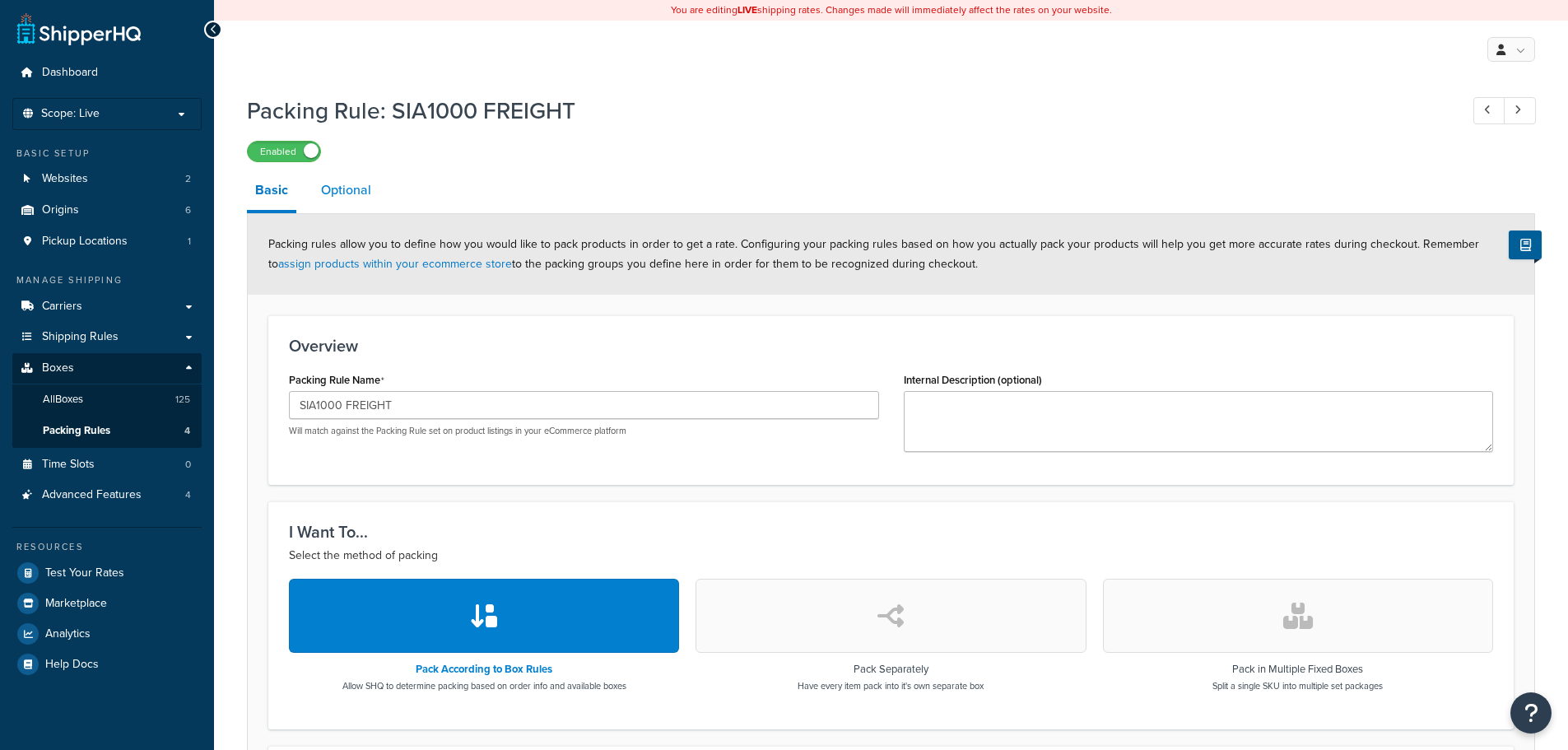
click at [352, 186] on link "Optional" at bounding box center [346, 190] width 67 height 39
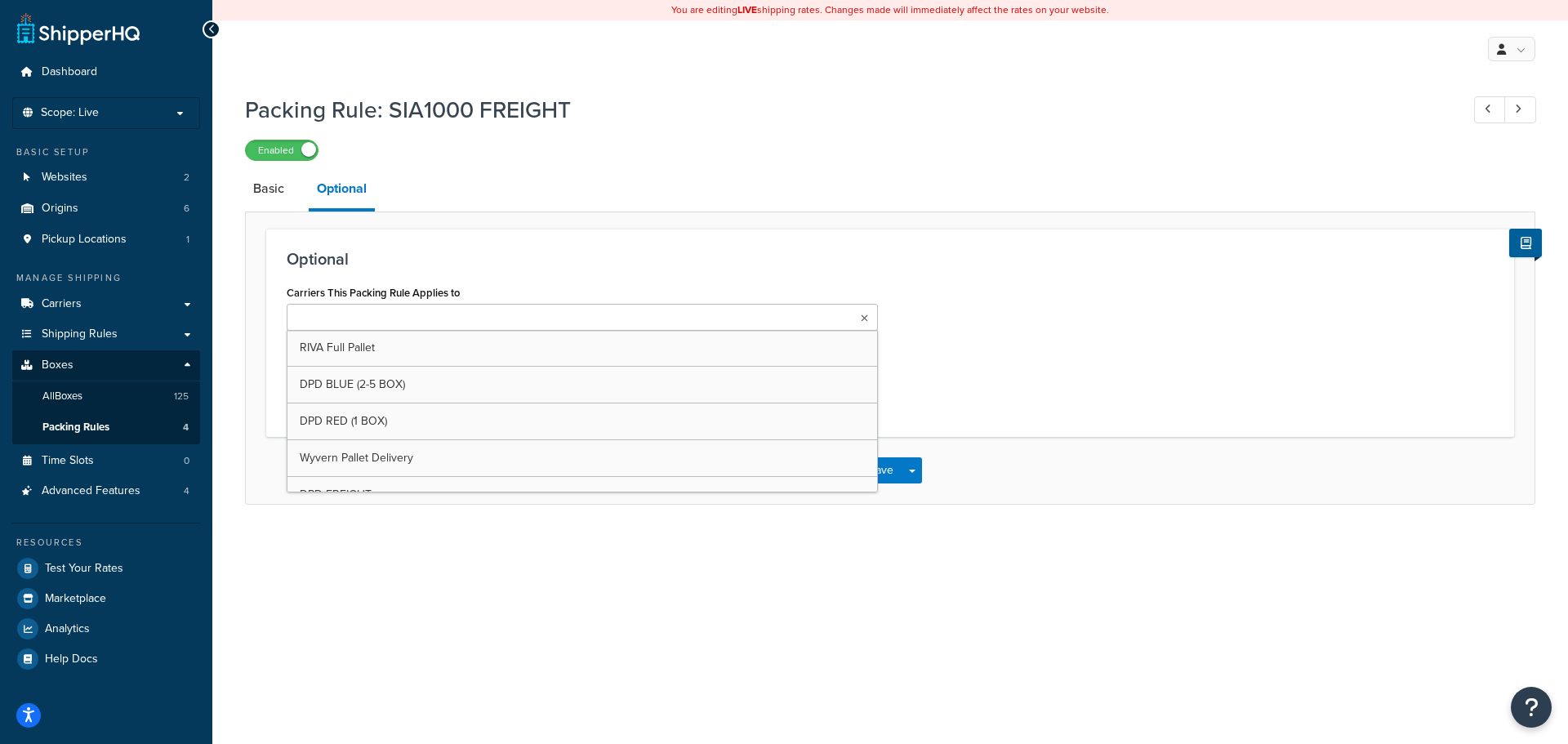
click at [395, 320] on input "Carriers This Packing Rule Applies to" at bounding box center [363, 319] width 145 height 17
click at [583, 213] on div "Basic Optional Optional Carriers This Packing Rule Applies to RIVA Full Pallet …" at bounding box center [890, 337] width 1291 height 336
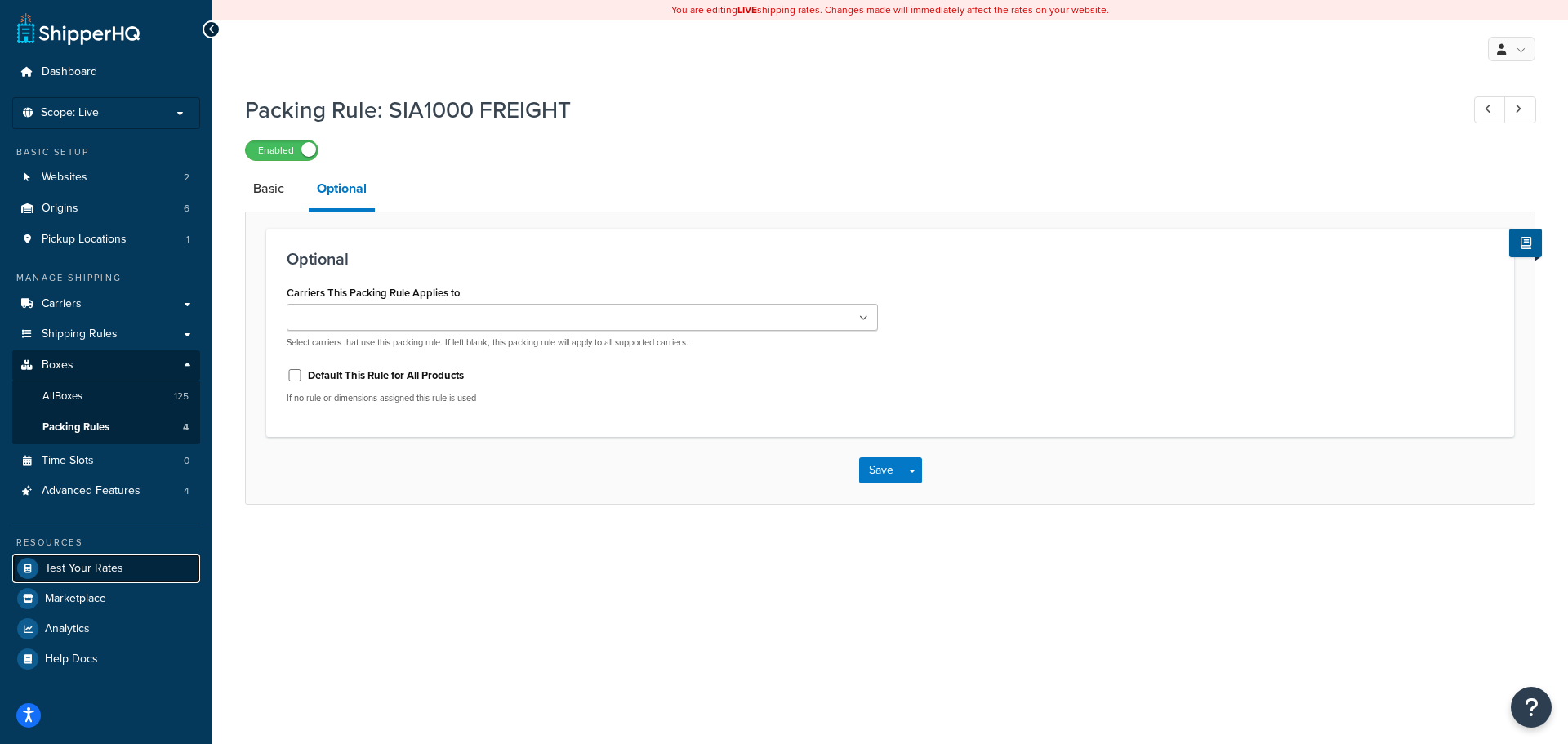
click at [94, 564] on span "Test Your Rates" at bounding box center [84, 569] width 79 height 14
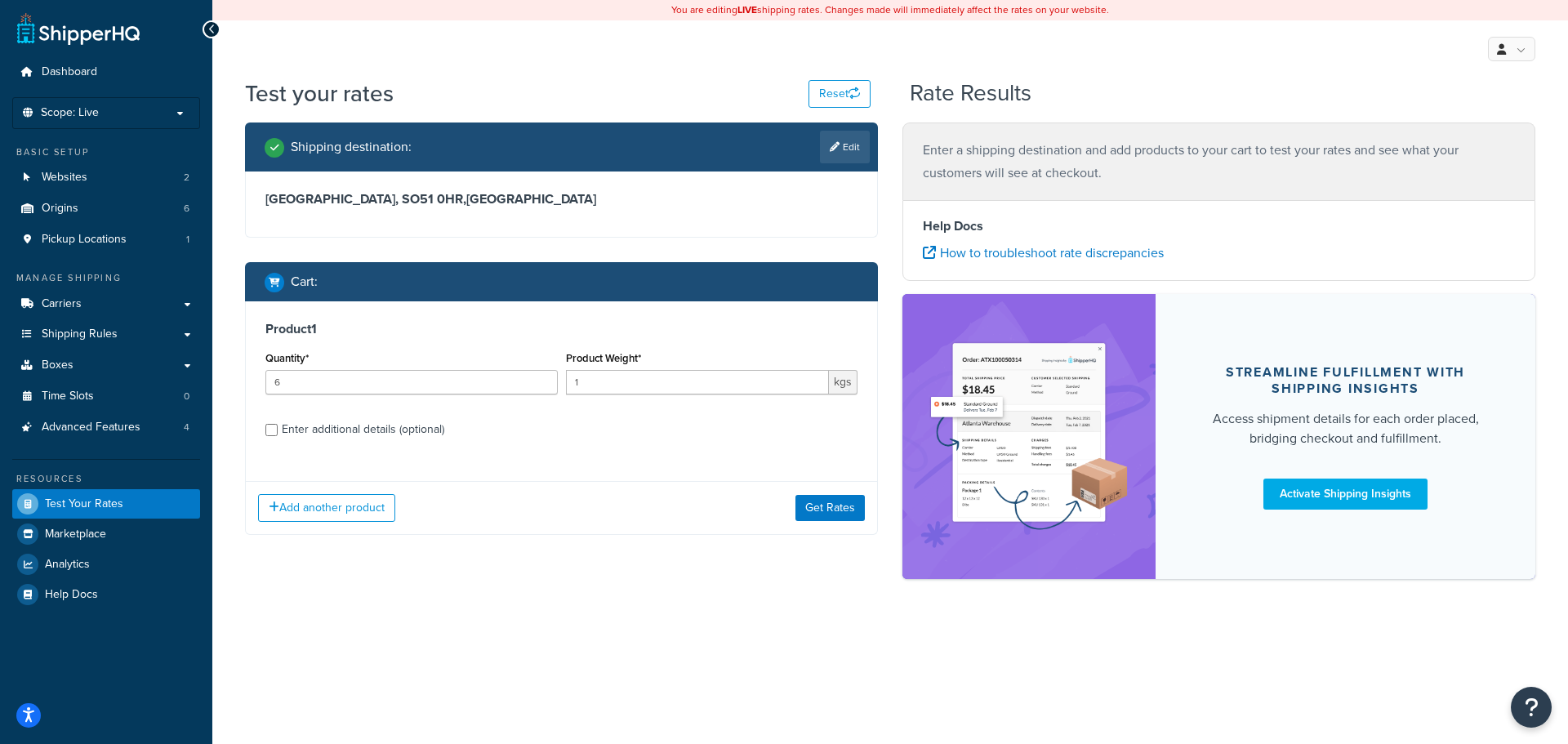
click at [356, 397] on div "Quantity* 6" at bounding box center [411, 376] width 300 height 59
click at [353, 386] on input "6" at bounding box center [411, 382] width 292 height 24
type input "2"
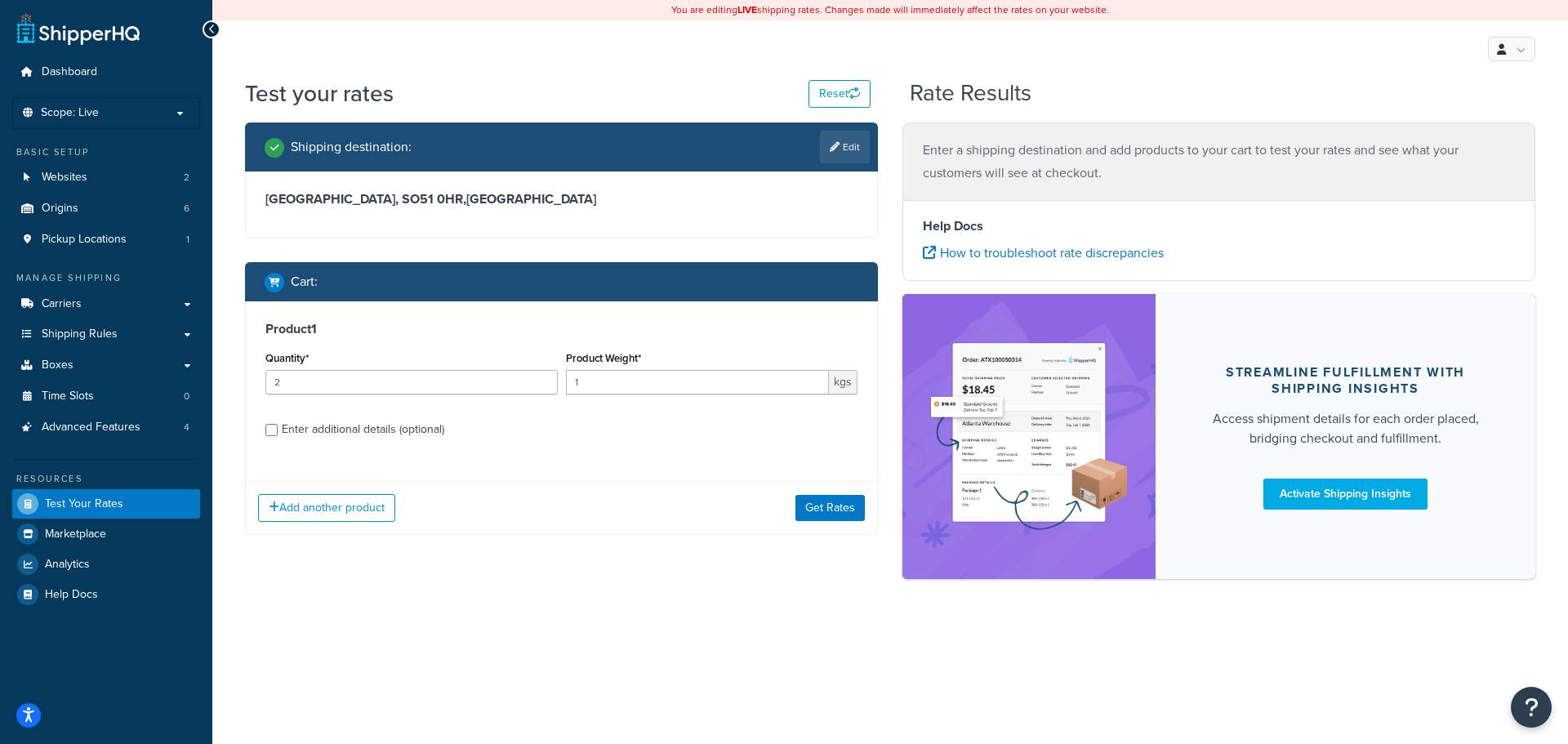
click at [402, 418] on label "Enter additional details (optional)" at bounding box center [569, 427] width 576 height 26
click at [278, 423] on input "Enter additional details (optional)" at bounding box center [271, 429] width 13 height 13
checkbox input "true"
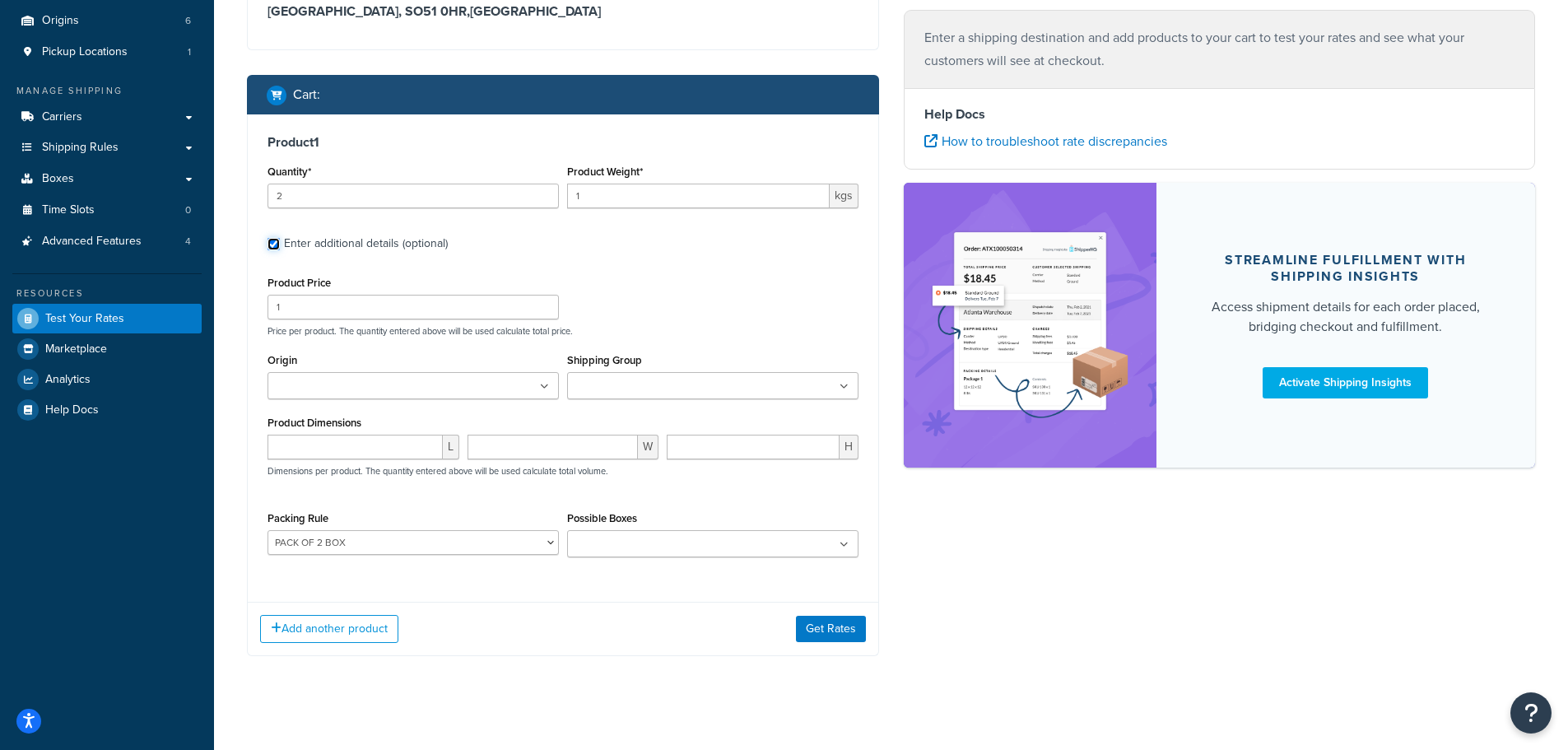
scroll to position [203, 0]
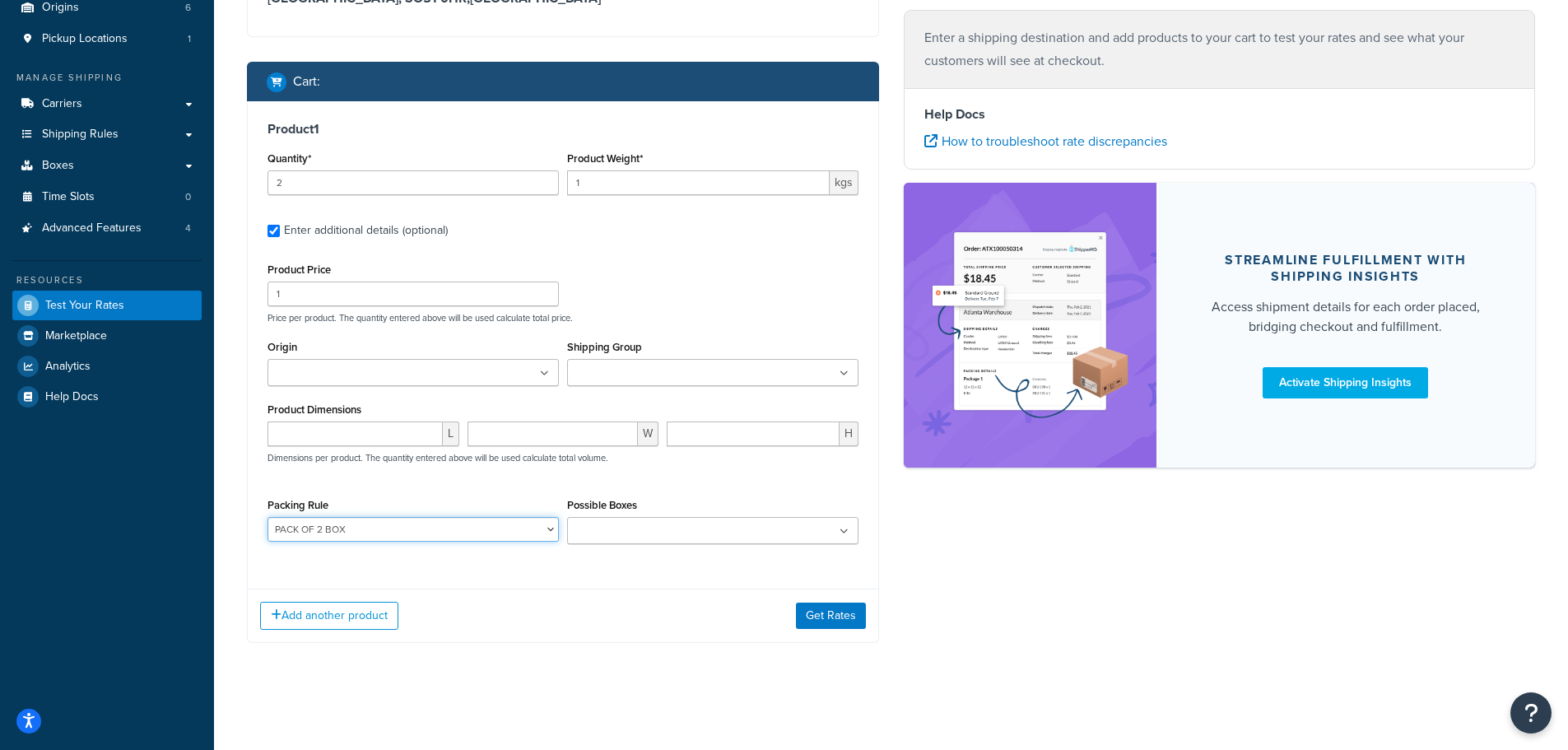
click at [375, 527] on select "DEFAULT BOX RULE Nesting Product PACK OF 2 BOX SIA1000 FREIGHT" at bounding box center [413, 529] width 292 height 24
select select "87770"
click at [267, 517] on select "DEFAULT BOX RULE Nesting Product PACK OF 2 BOX SIA1000 FREIGHT" at bounding box center [413, 529] width 292 height 24
click at [615, 597] on div "Add another product Get Rates" at bounding box center [563, 615] width 630 height 54
click at [835, 618] on button "Get Rates" at bounding box center [830, 616] width 69 height 26
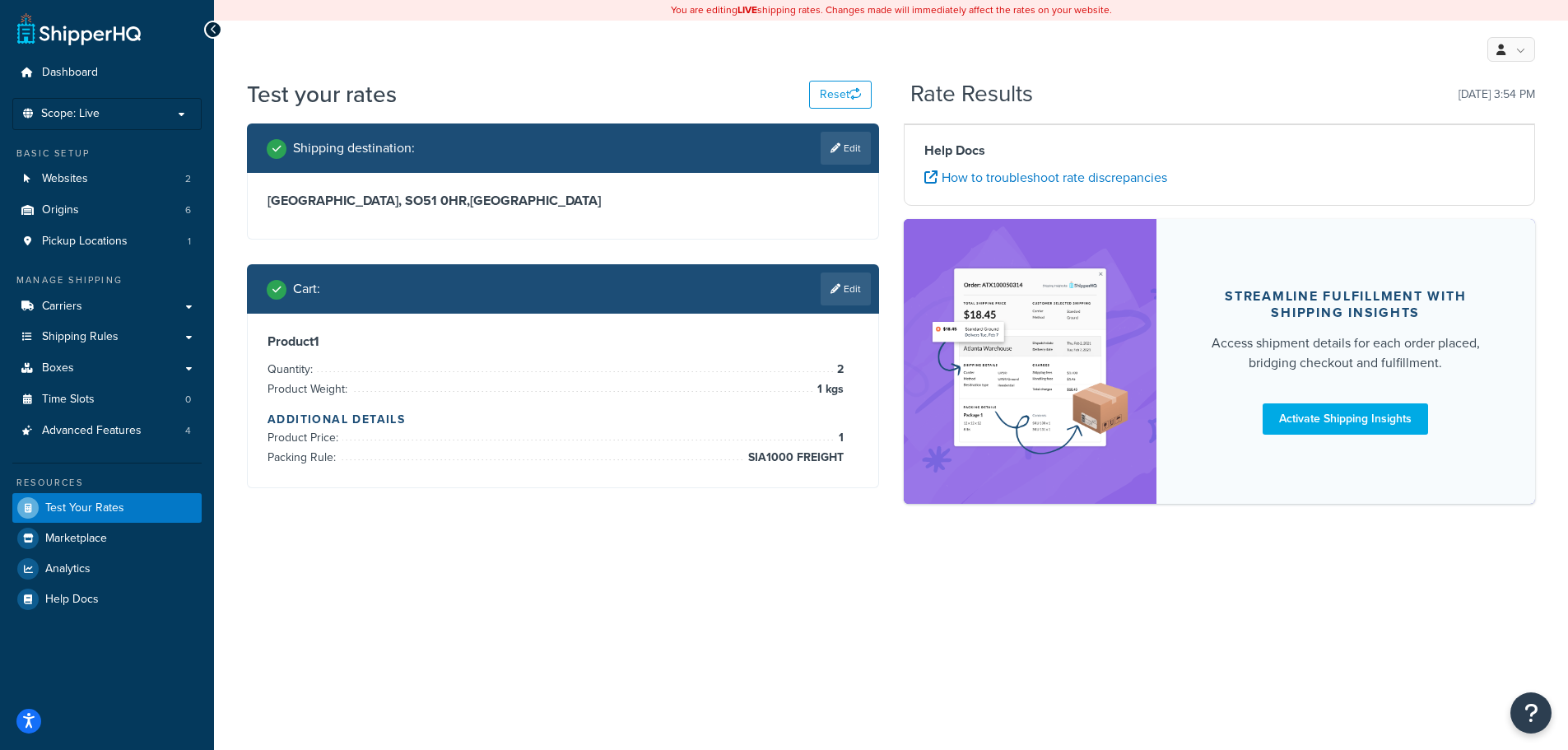
scroll to position [0, 0]
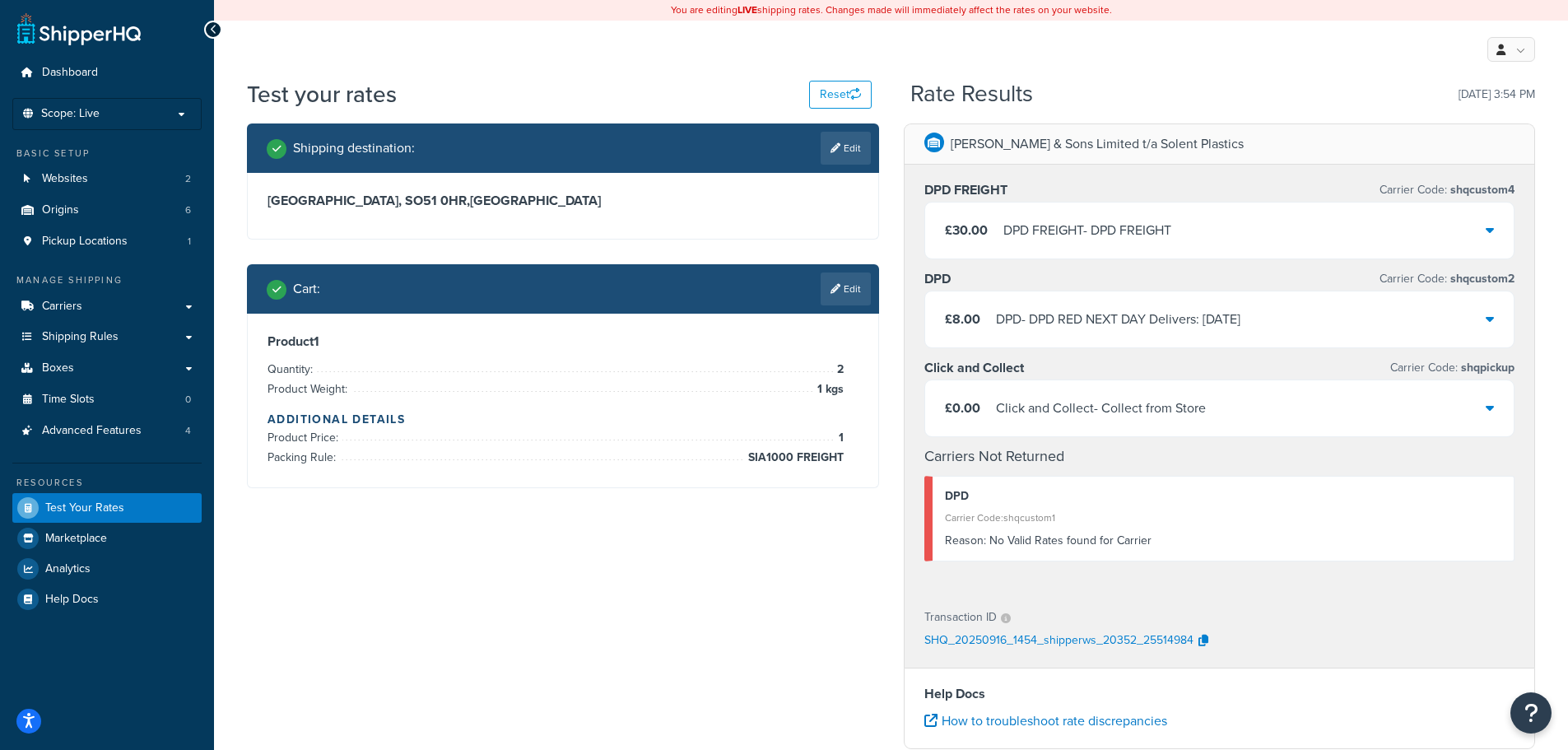
click at [1056, 344] on div "£8.00 DPD - DPD RED NEXT DAY Delivers: Thu, 18 Sep" at bounding box center [1220, 319] width 589 height 56
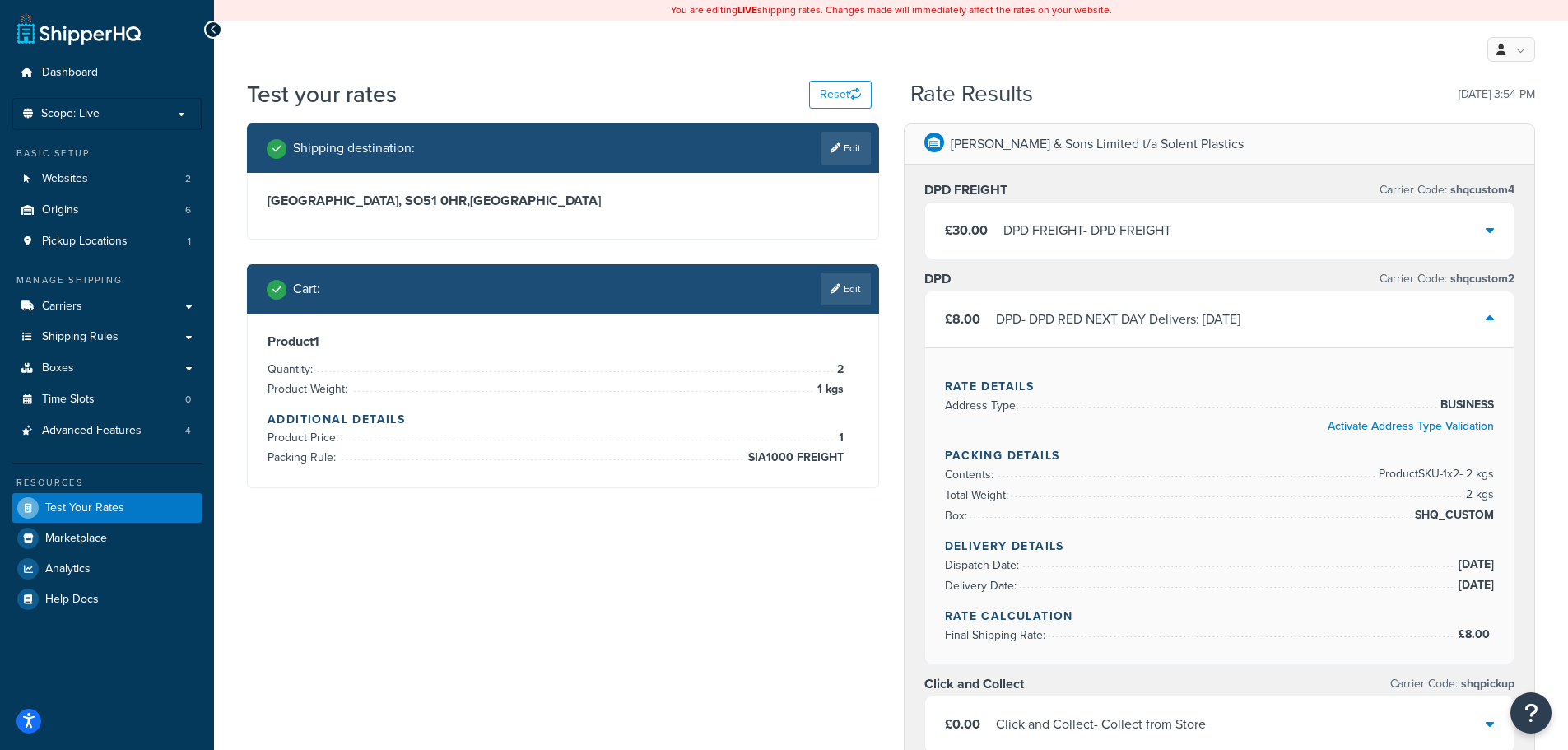
click at [1041, 236] on div "DPD FREIGHT - DPD FREIGHT" at bounding box center [1087, 231] width 168 height 23
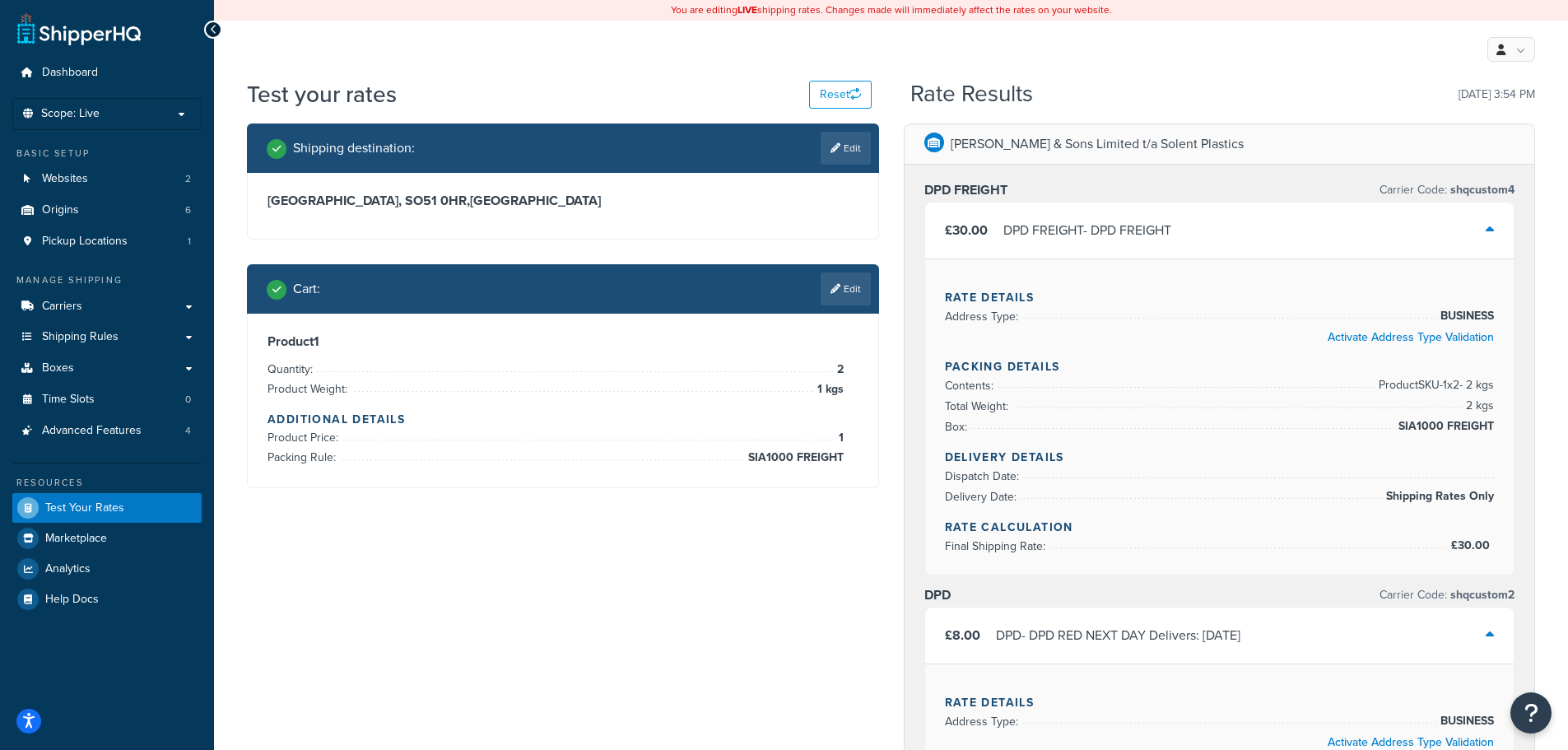
click at [1034, 235] on div "DPD FREIGHT - DPD FREIGHT" at bounding box center [1087, 231] width 168 height 23
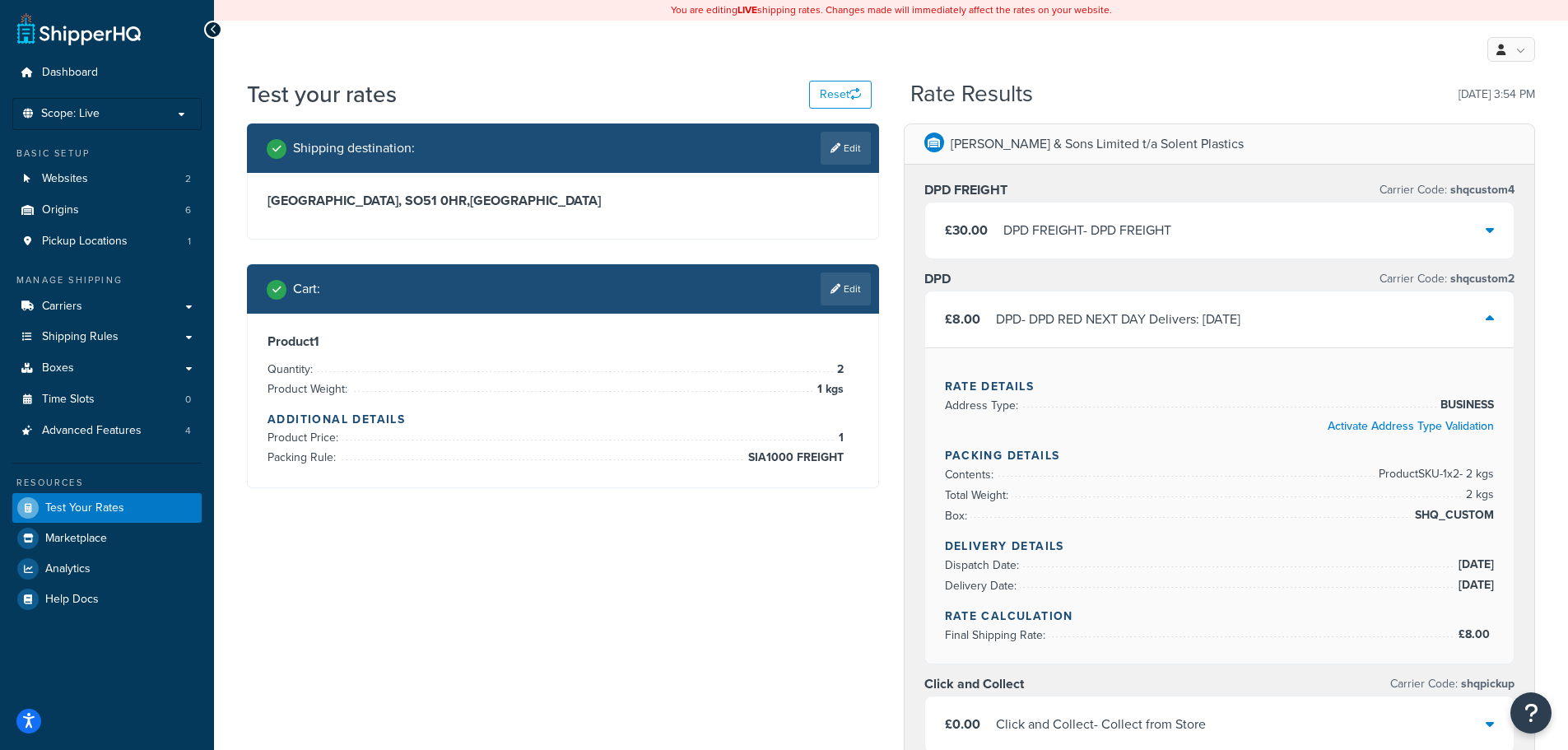
click at [1070, 325] on div "DPD - DPD RED NEXT DAY Delivers: Thu, 18 Sep" at bounding box center [1118, 319] width 245 height 23
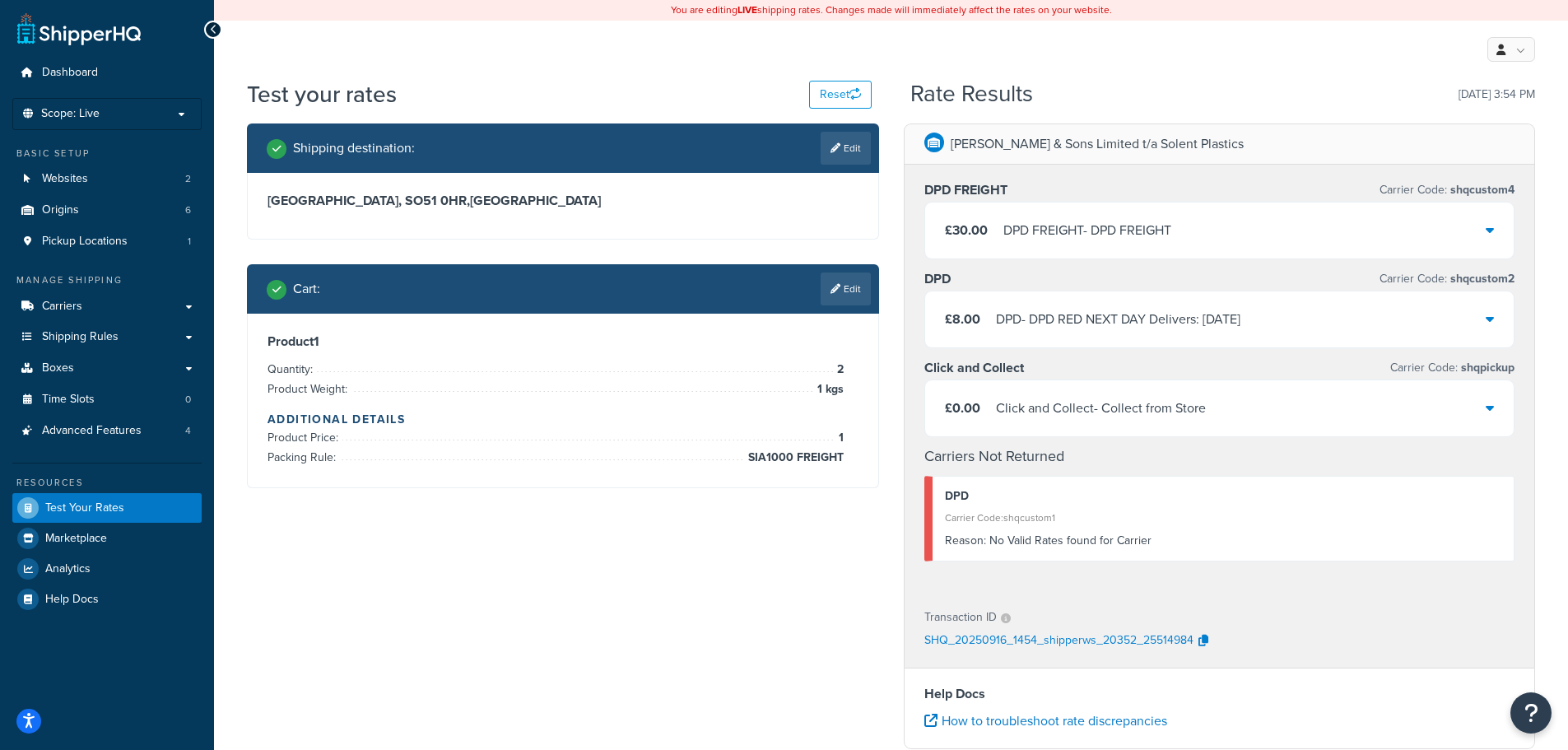
click at [1070, 325] on div "DPD - DPD RED NEXT DAY Delivers: Thu, 18 Sep" at bounding box center [1118, 319] width 245 height 23
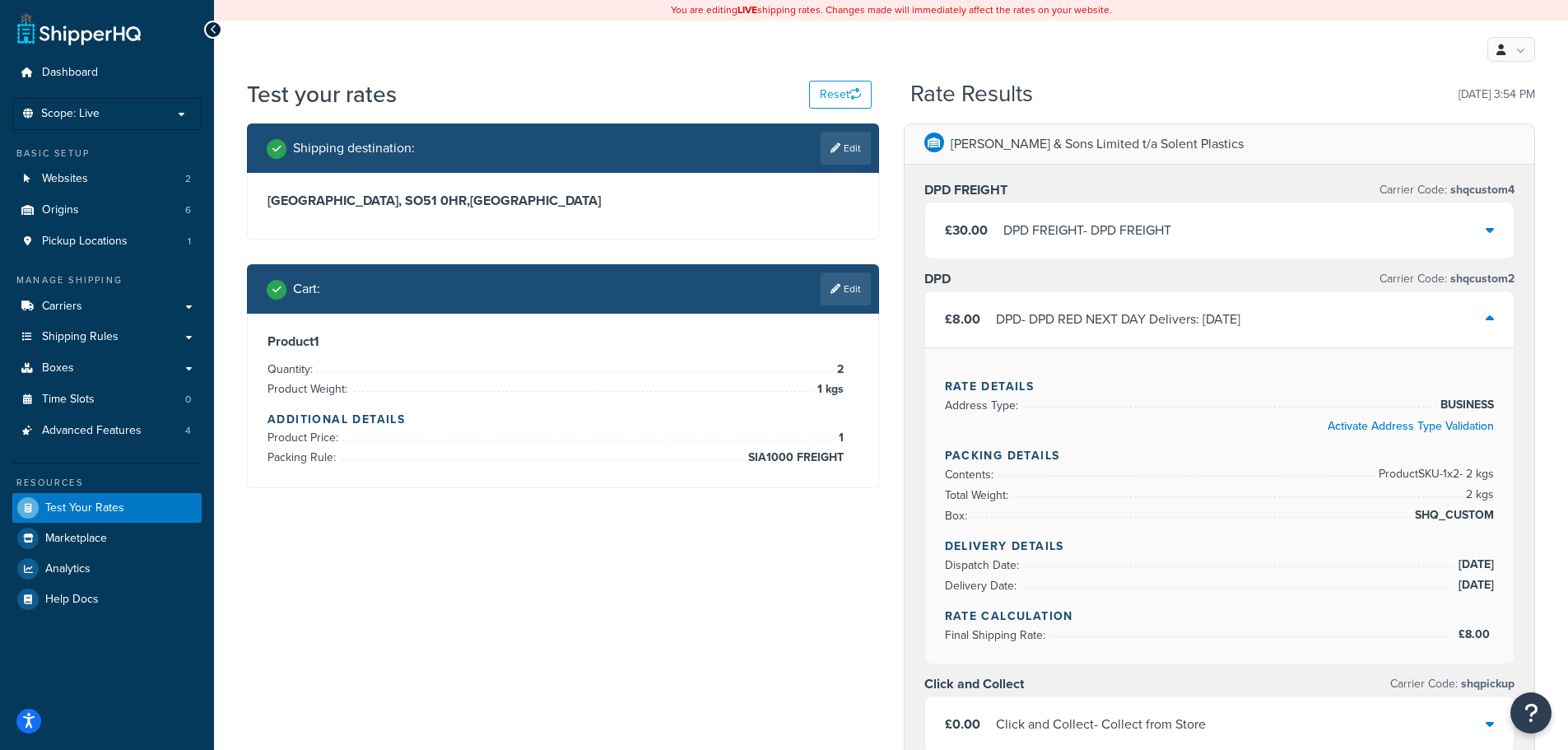
click at [833, 287] on icon at bounding box center [835, 289] width 10 height 10
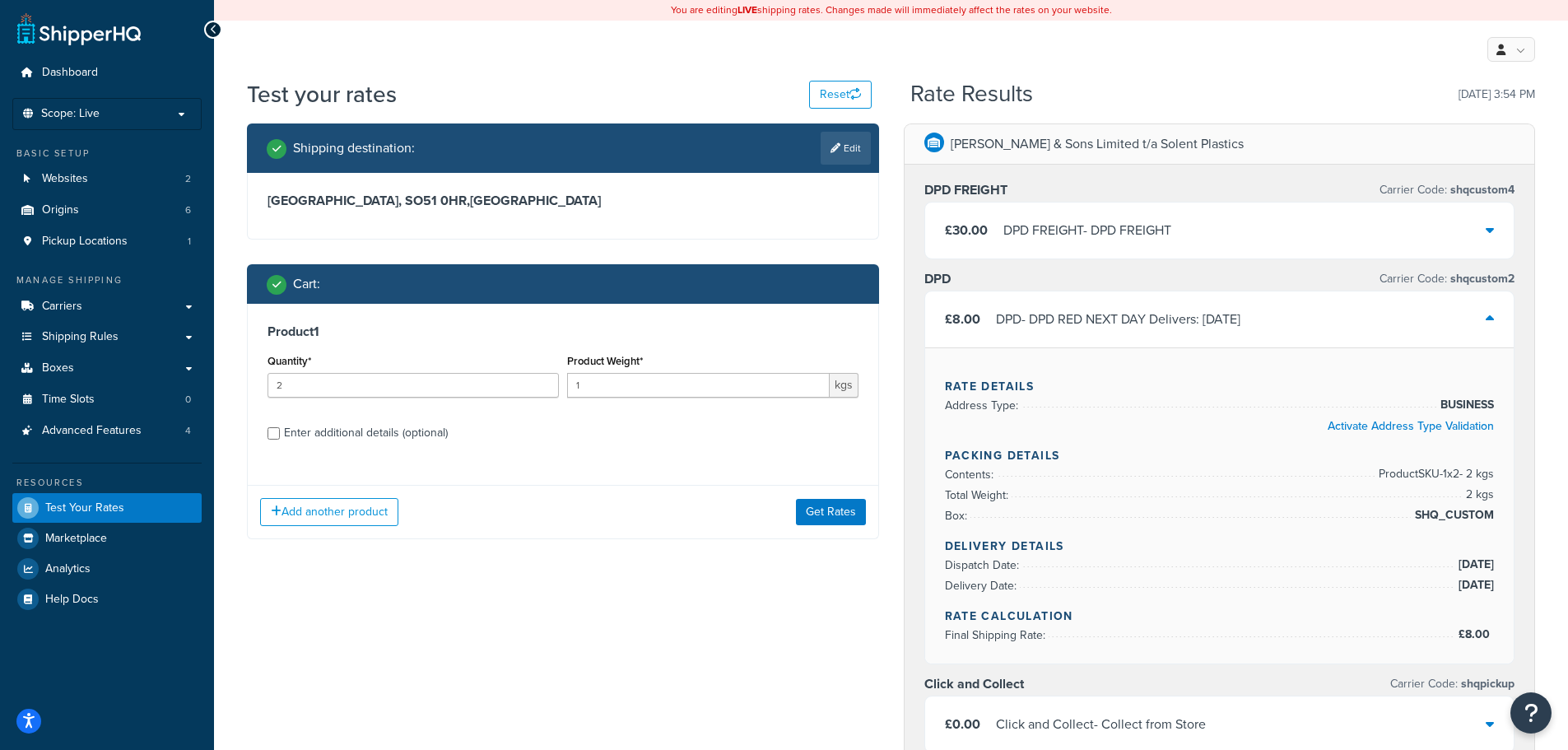
click at [343, 436] on div "Enter additional details (optional)" at bounding box center [365, 434] width 163 height 23
click at [280, 436] on input "Enter additional details (optional)" at bounding box center [273, 433] width 13 height 13
checkbox input "true"
select select "87770"
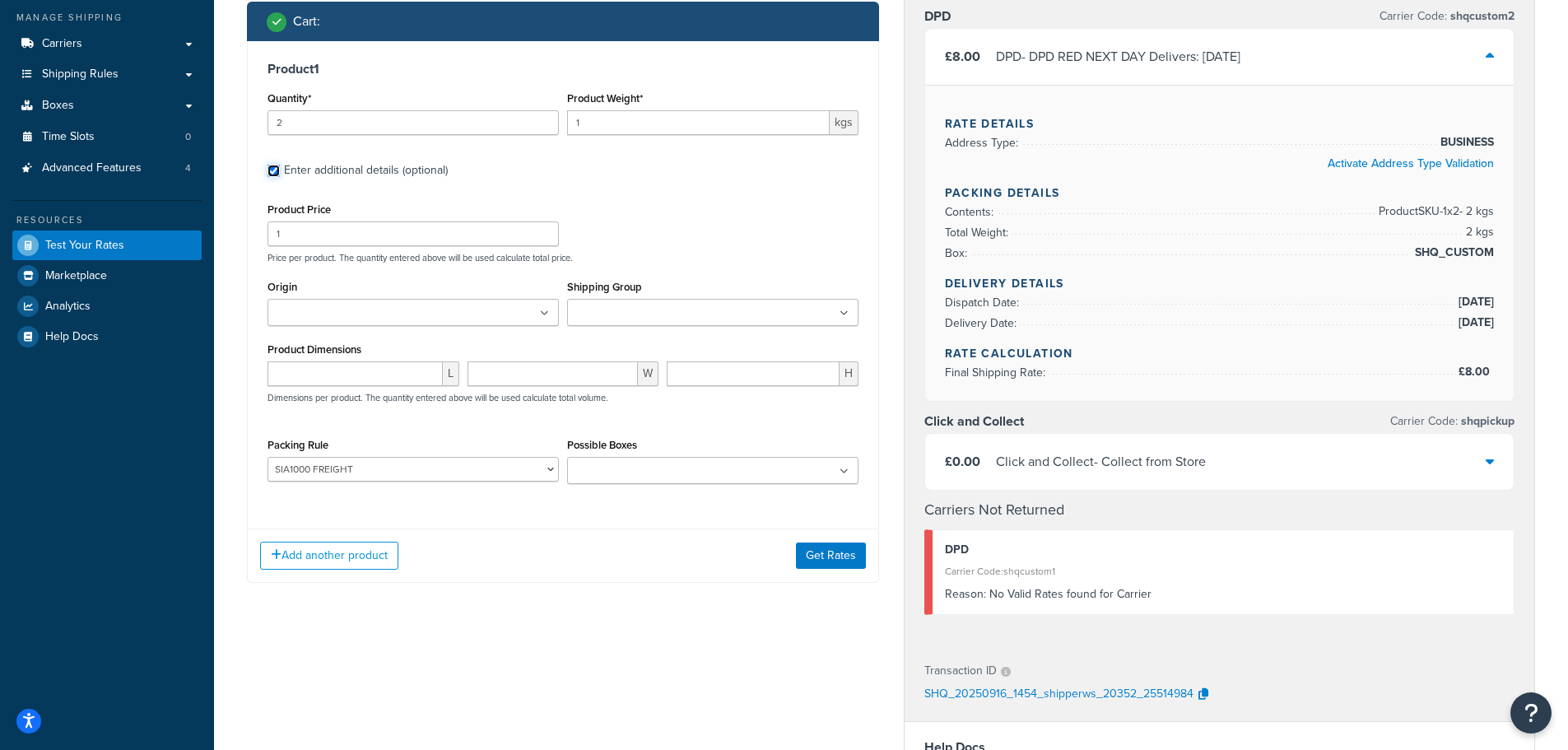
scroll to position [164, 0]
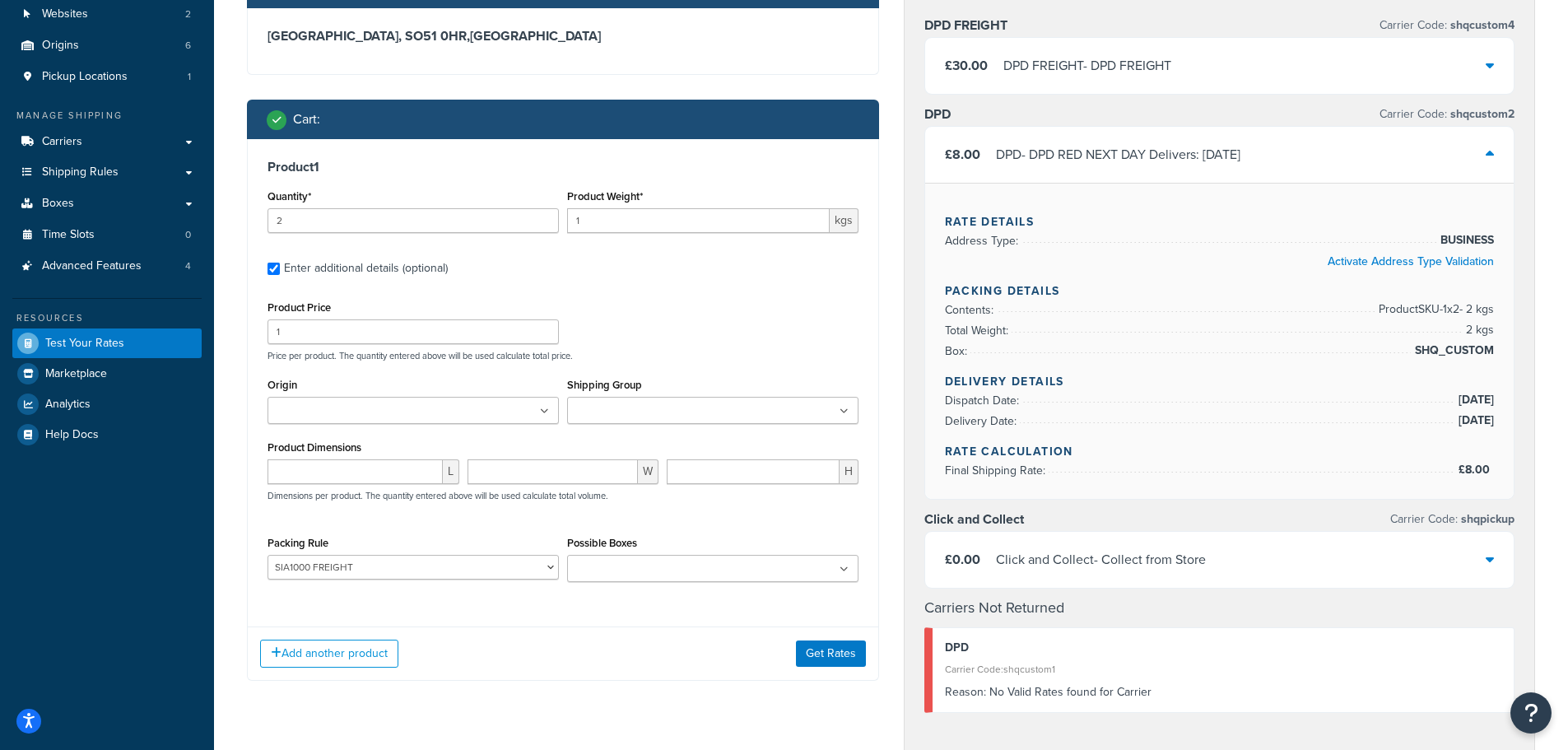
click at [399, 266] on div "Enter additional details (optional)" at bounding box center [365, 268] width 163 height 23
click at [280, 266] on input "Enter additional details (optional)" at bounding box center [273, 268] width 13 height 13
checkbox input "false"
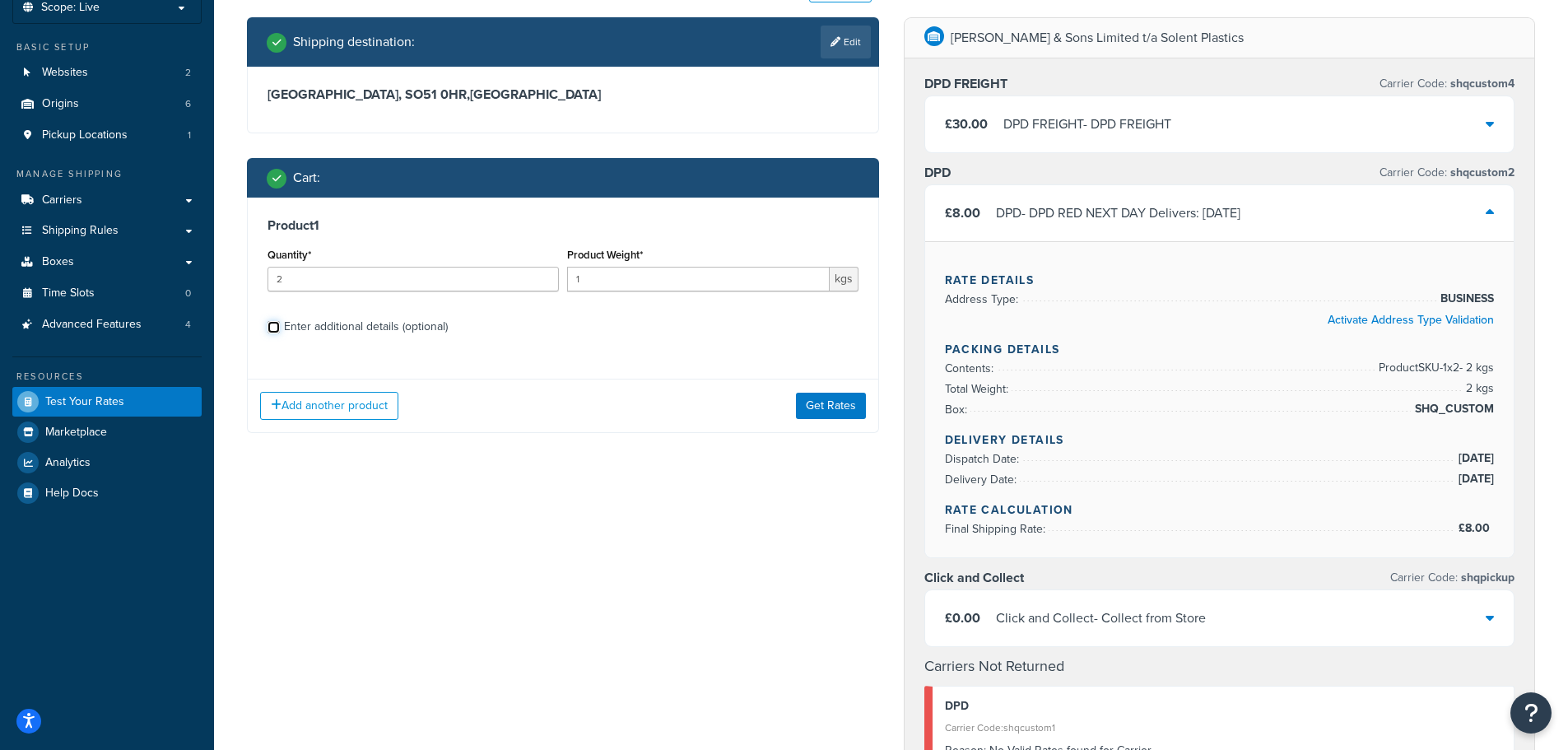
scroll to position [82, 0]
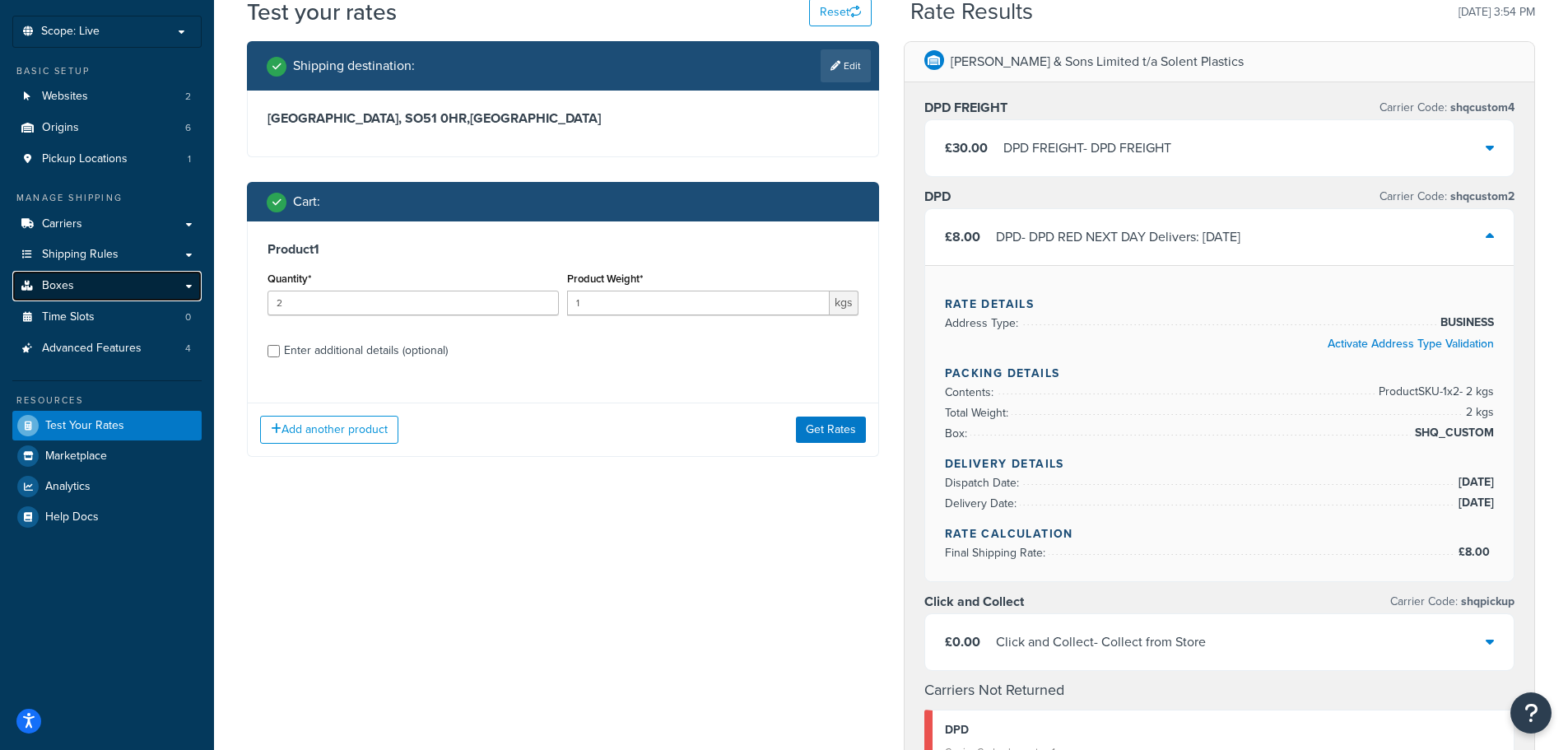
click at [128, 278] on link "Boxes" at bounding box center [107, 286] width 189 height 30
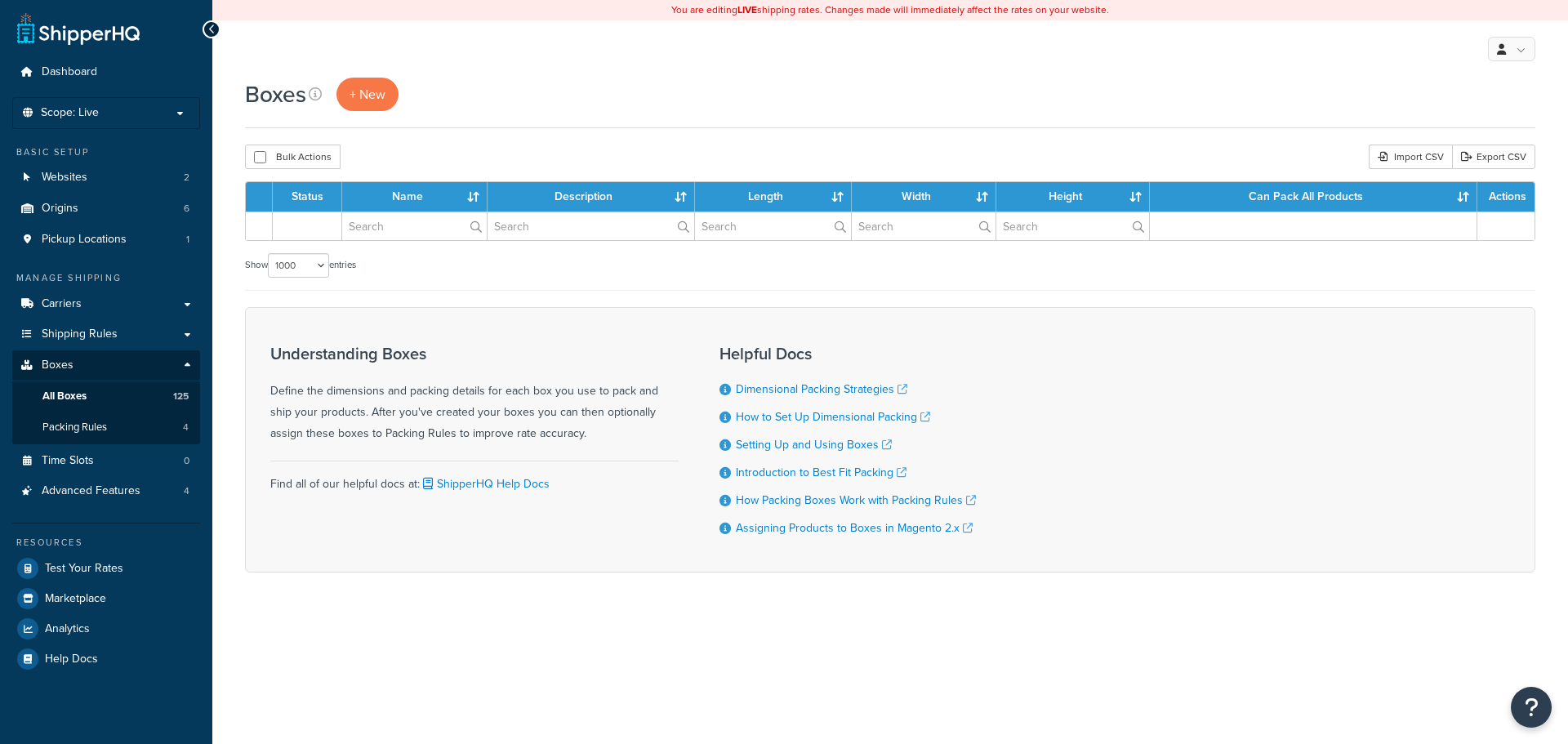
select select "1000"
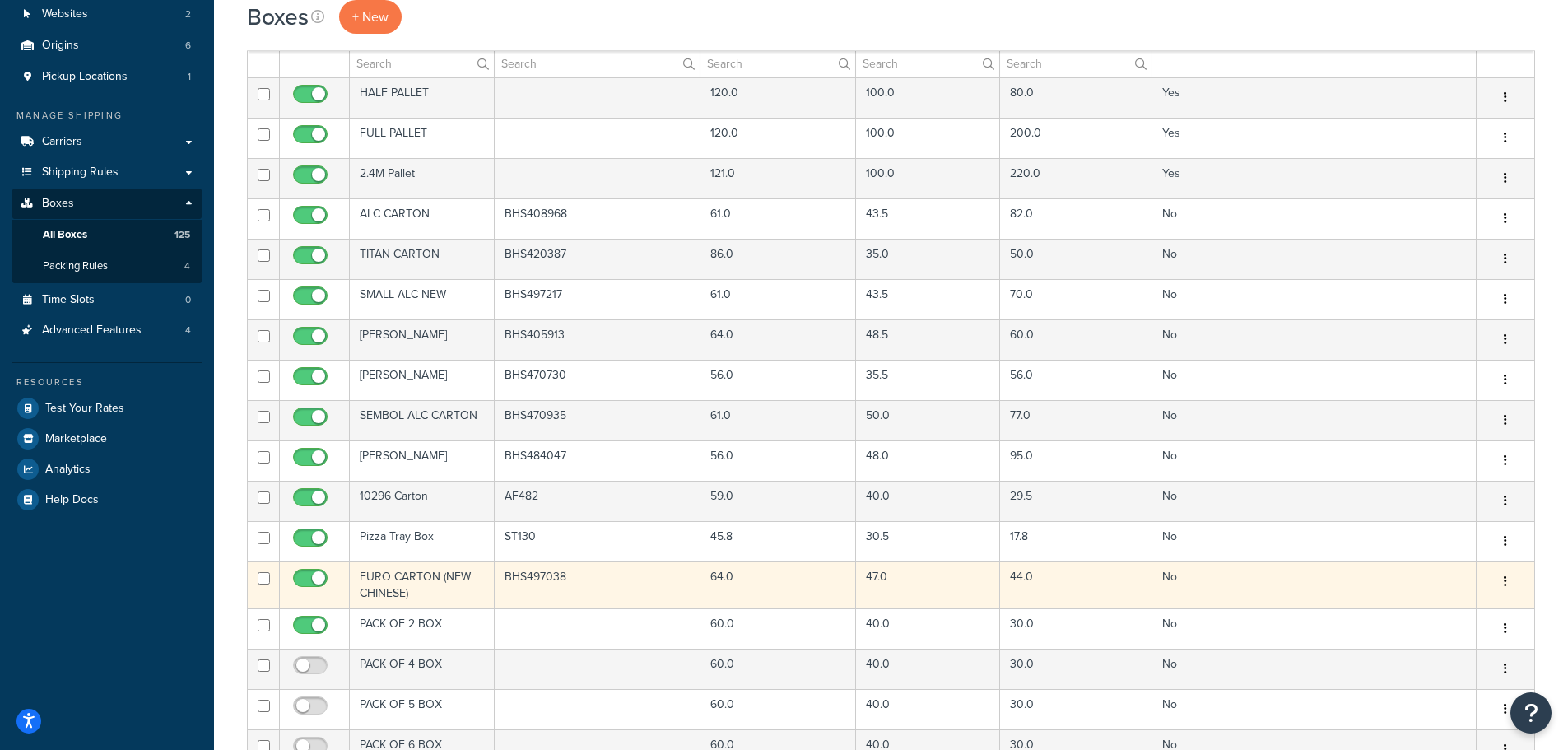
scroll to position [82, 0]
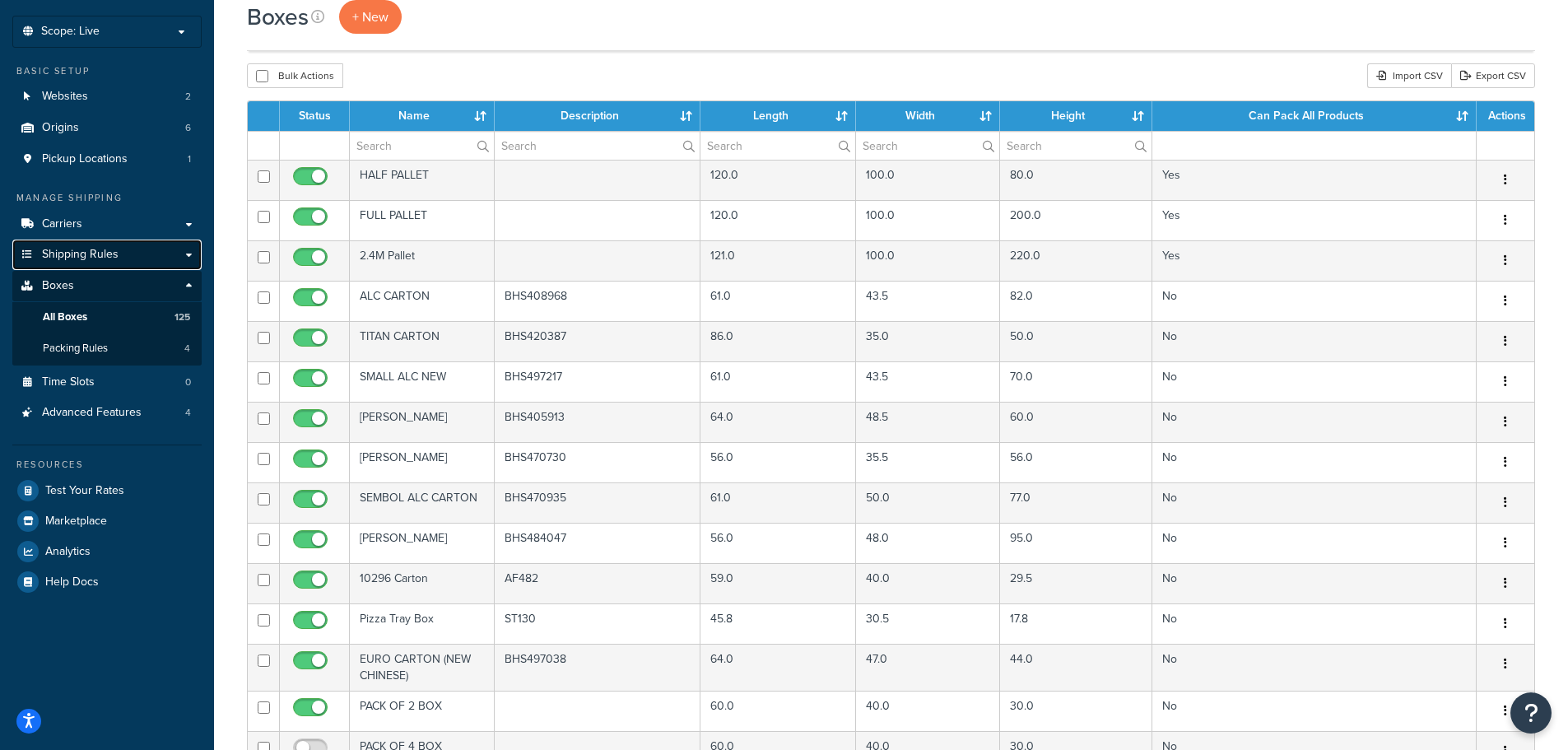
click at [114, 253] on span "Shipping Rules" at bounding box center [80, 255] width 76 height 14
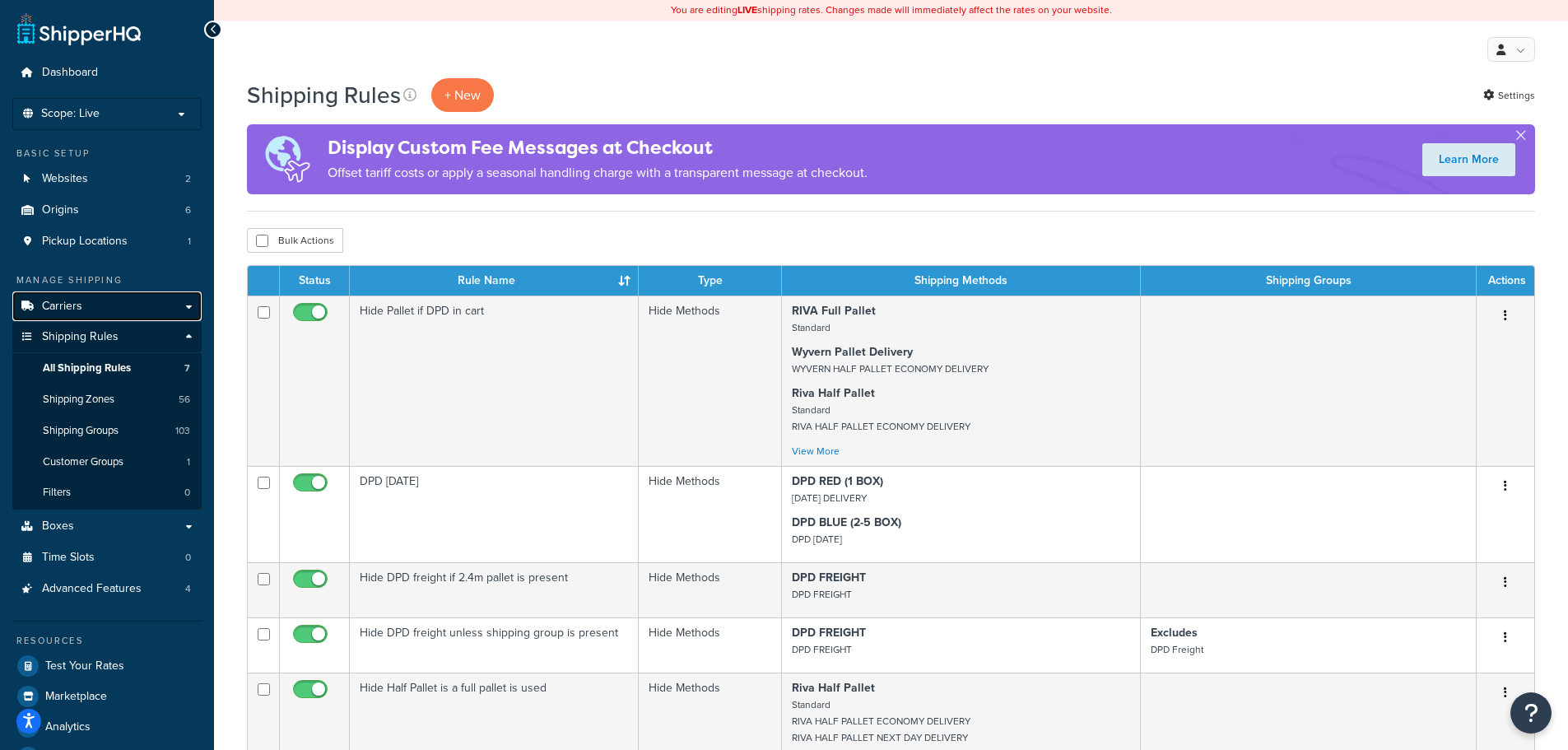
click at [86, 308] on link "Carriers" at bounding box center [107, 306] width 189 height 30
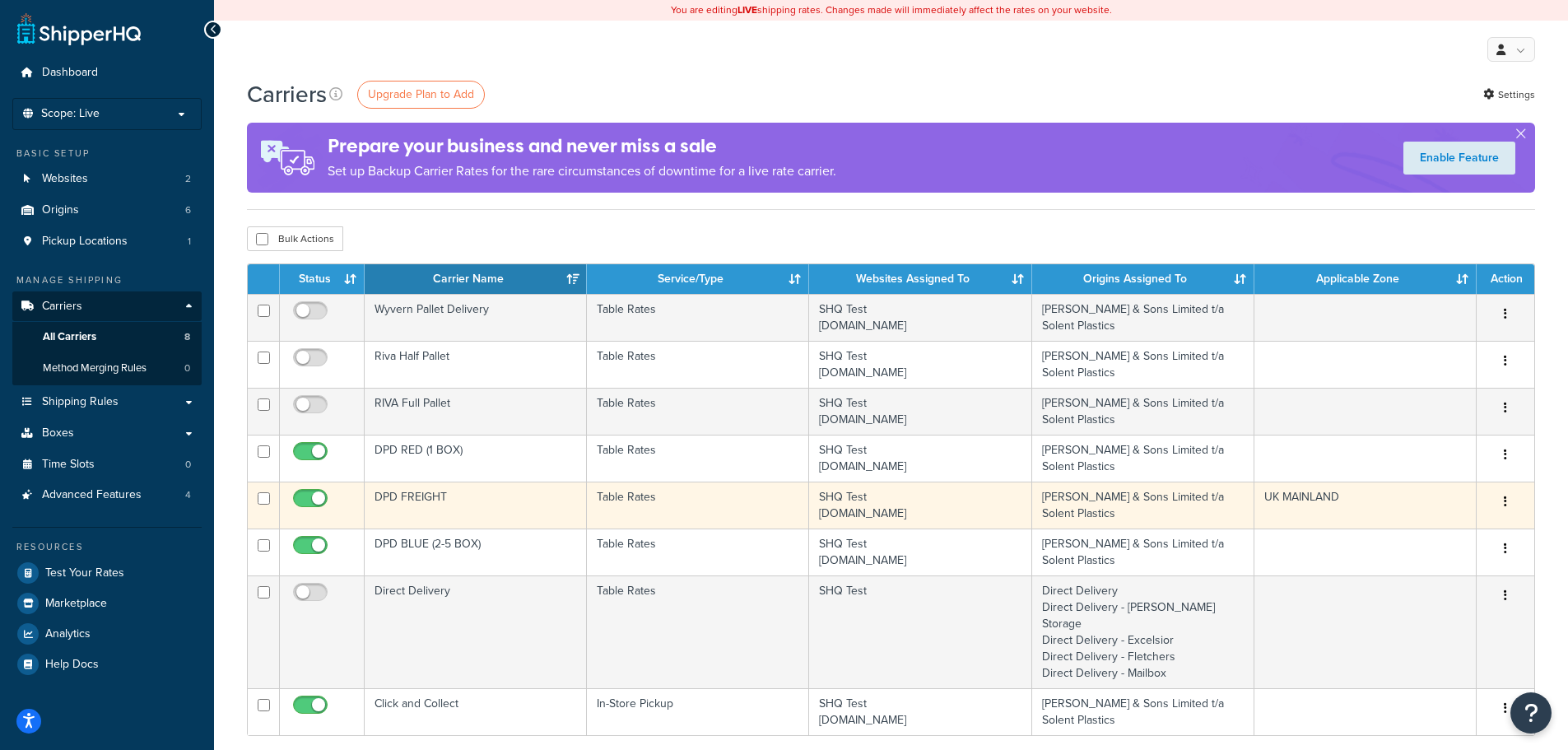
click at [706, 510] on td "Table Rates" at bounding box center [698, 505] width 222 height 47
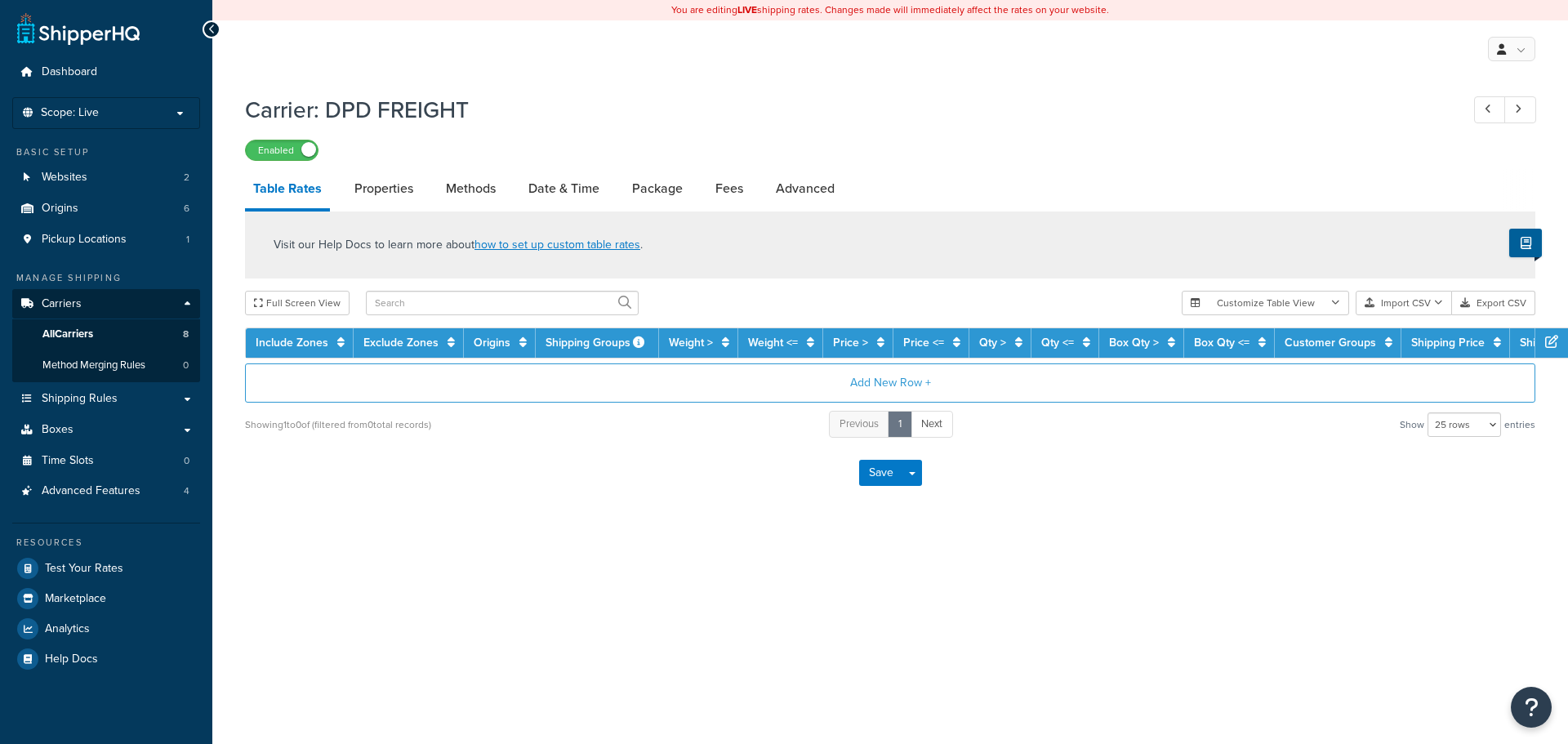
select select "25"
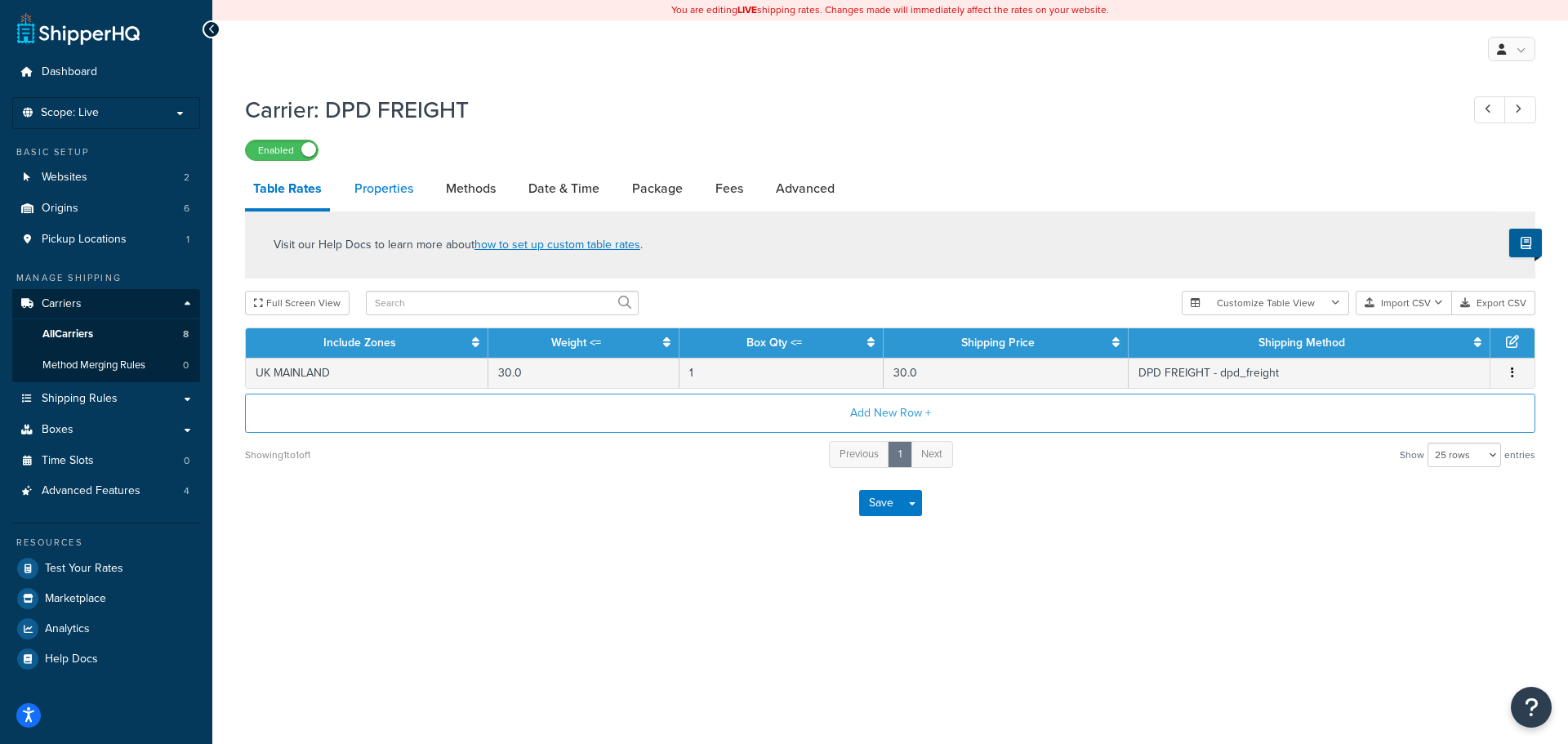
click at [373, 196] on link "Properties" at bounding box center [384, 188] width 75 height 39
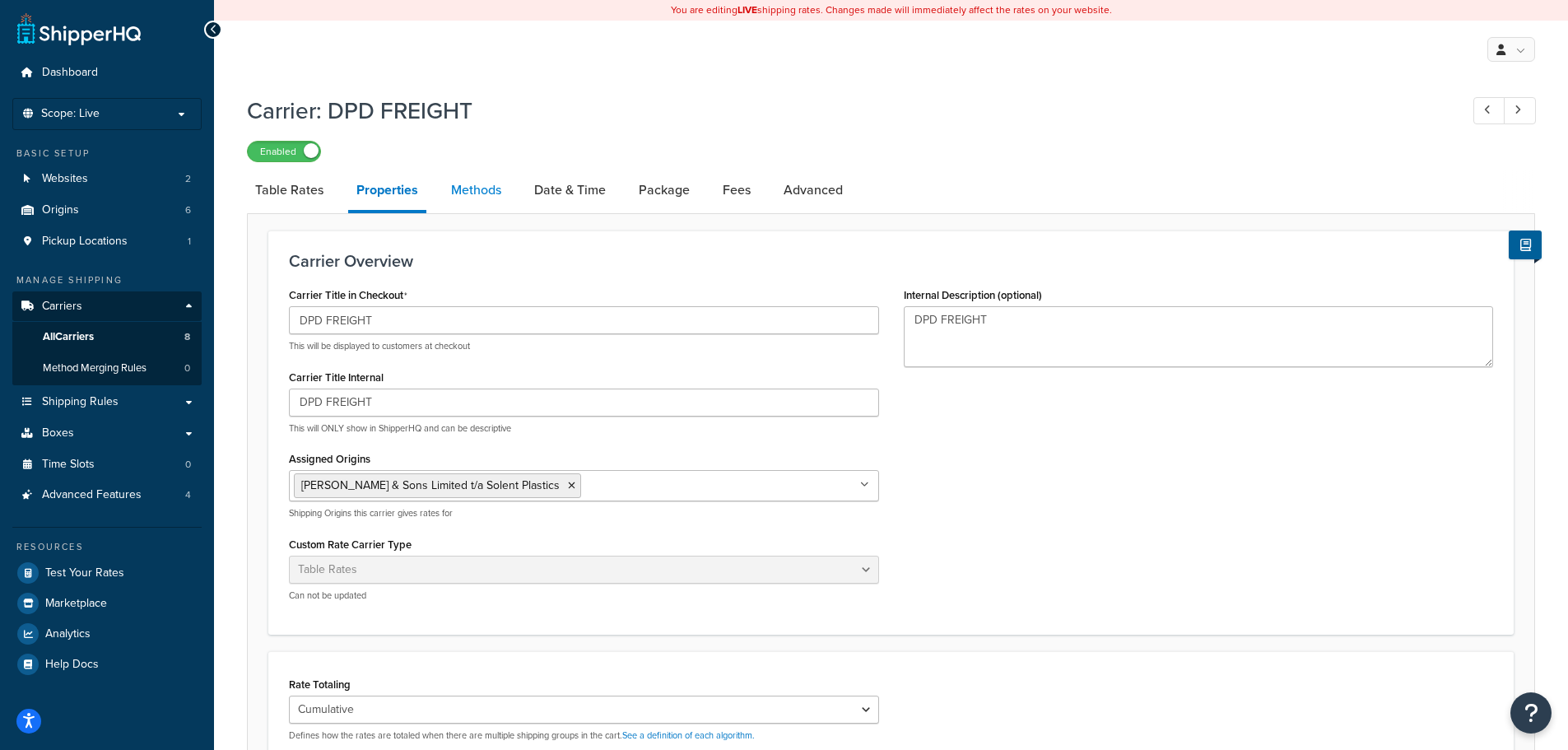
click at [484, 194] on link "Methods" at bounding box center [476, 190] width 67 height 39
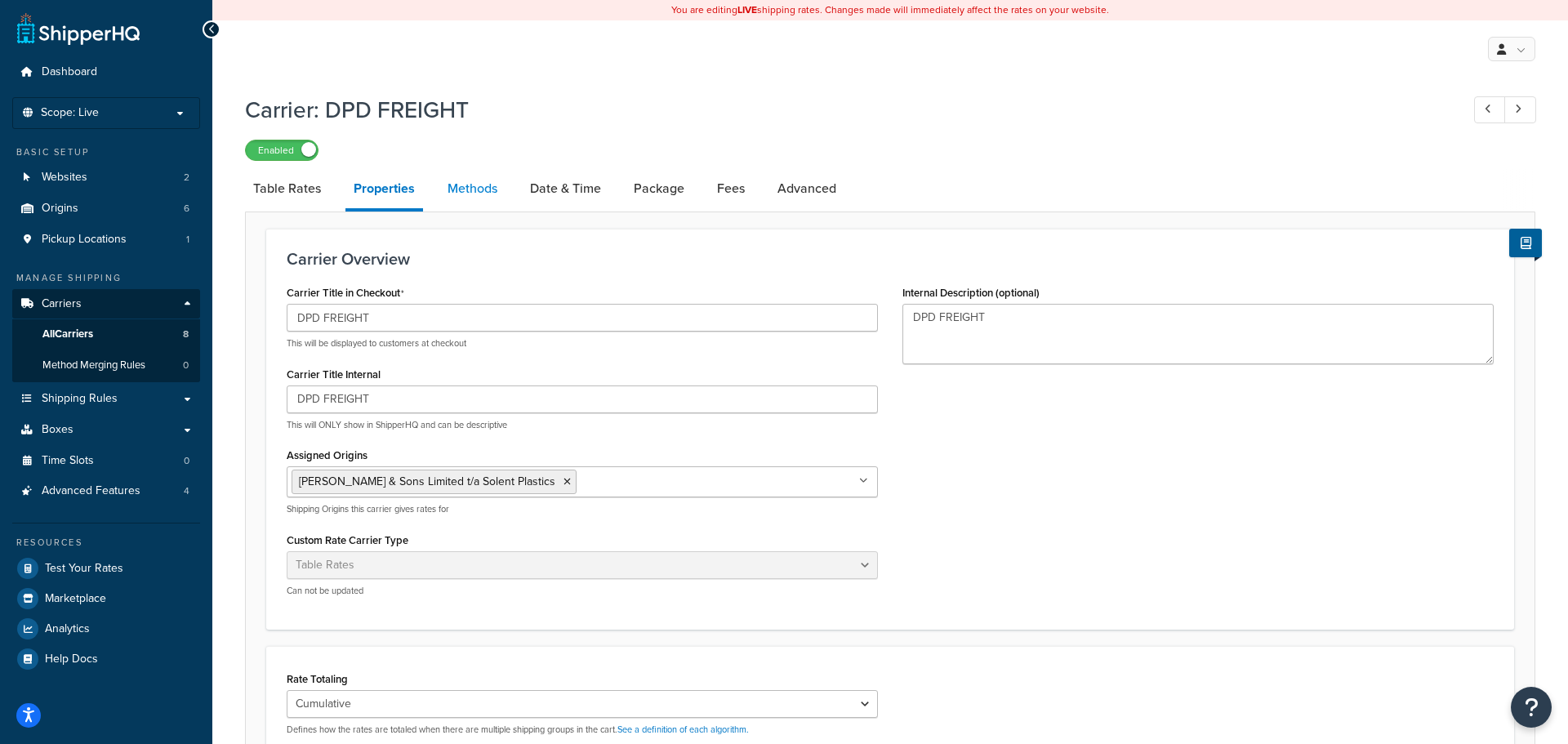
select select "25"
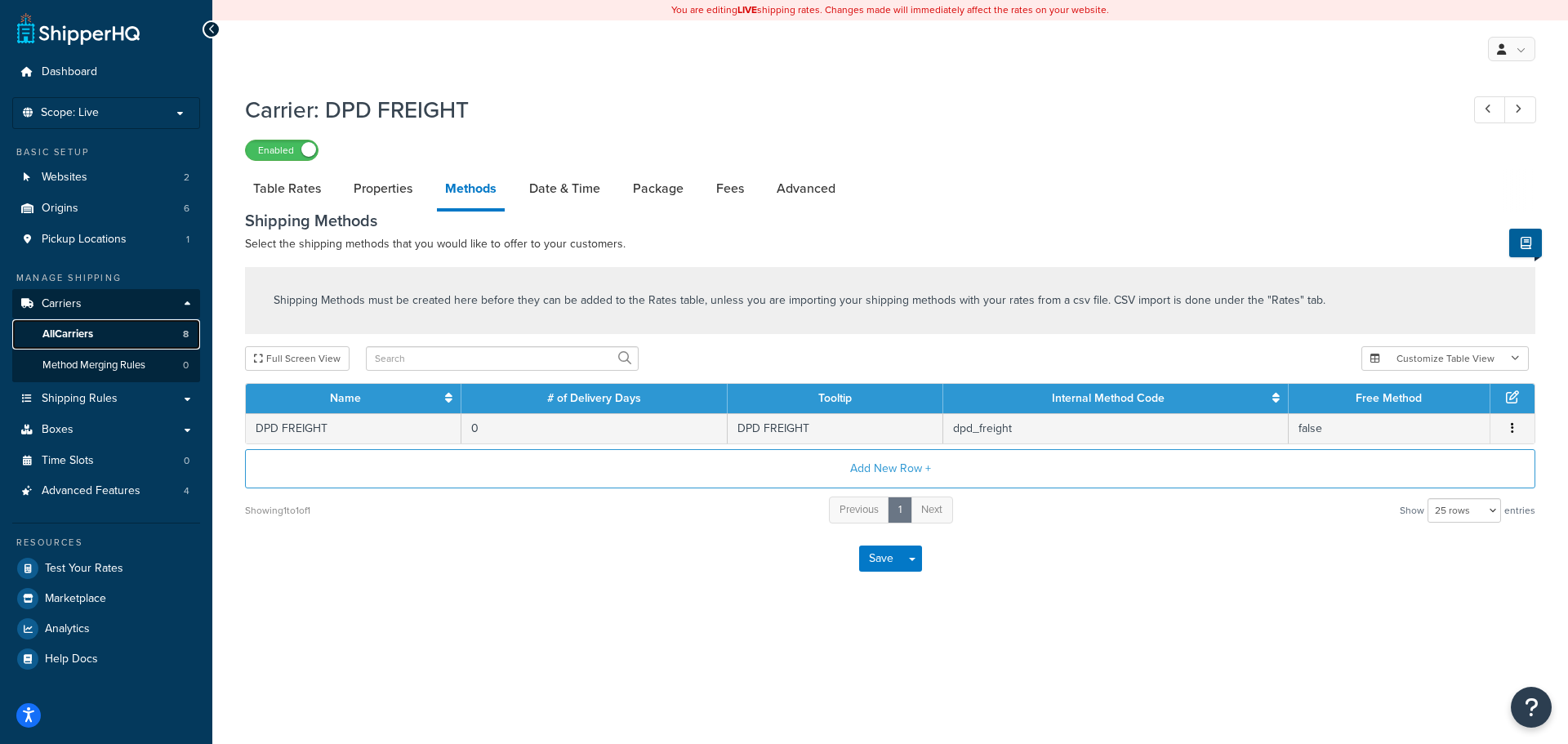
click at [90, 329] on span "All Carriers" at bounding box center [68, 334] width 51 height 14
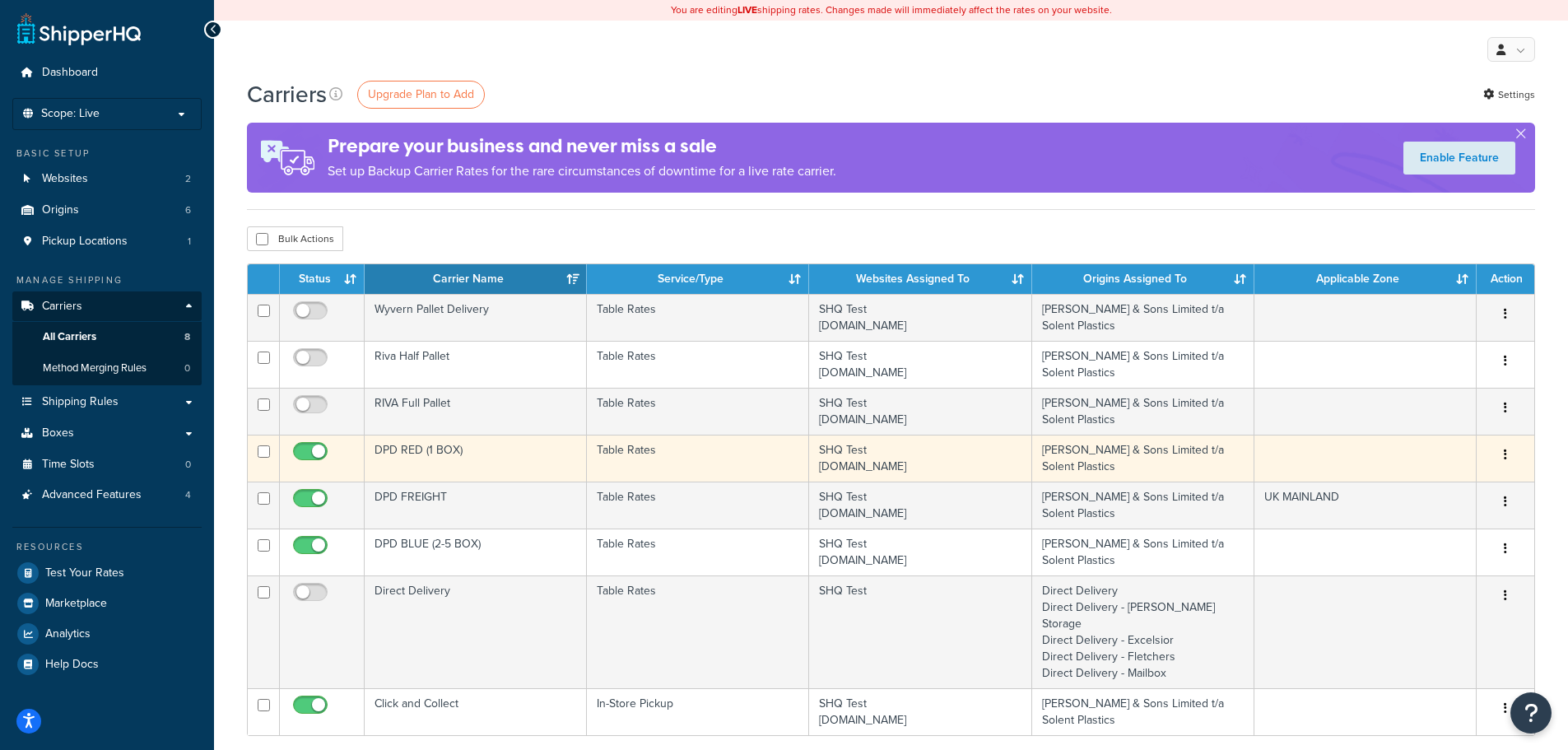
click at [610, 457] on td "Table Rates" at bounding box center [698, 458] width 222 height 47
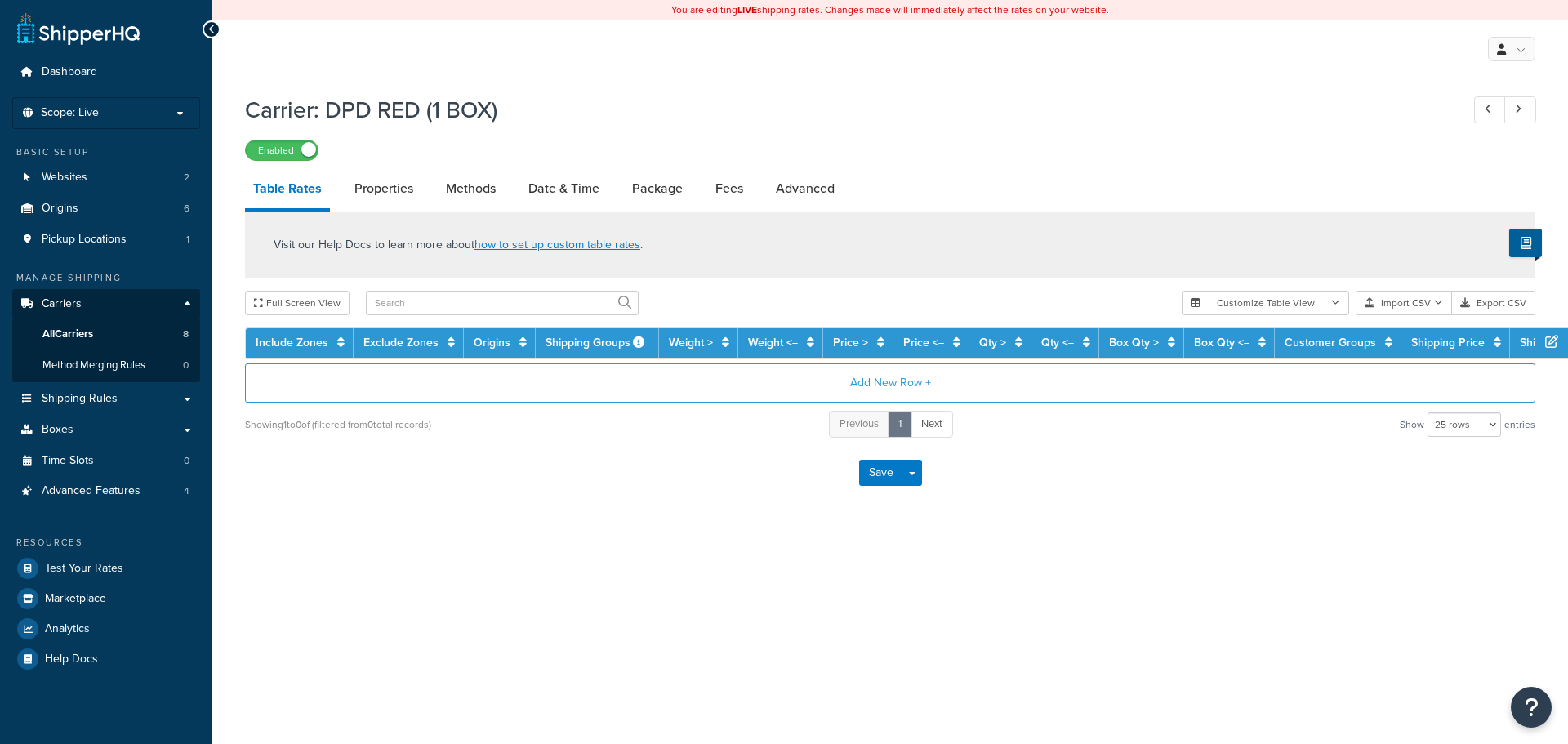
select select "25"
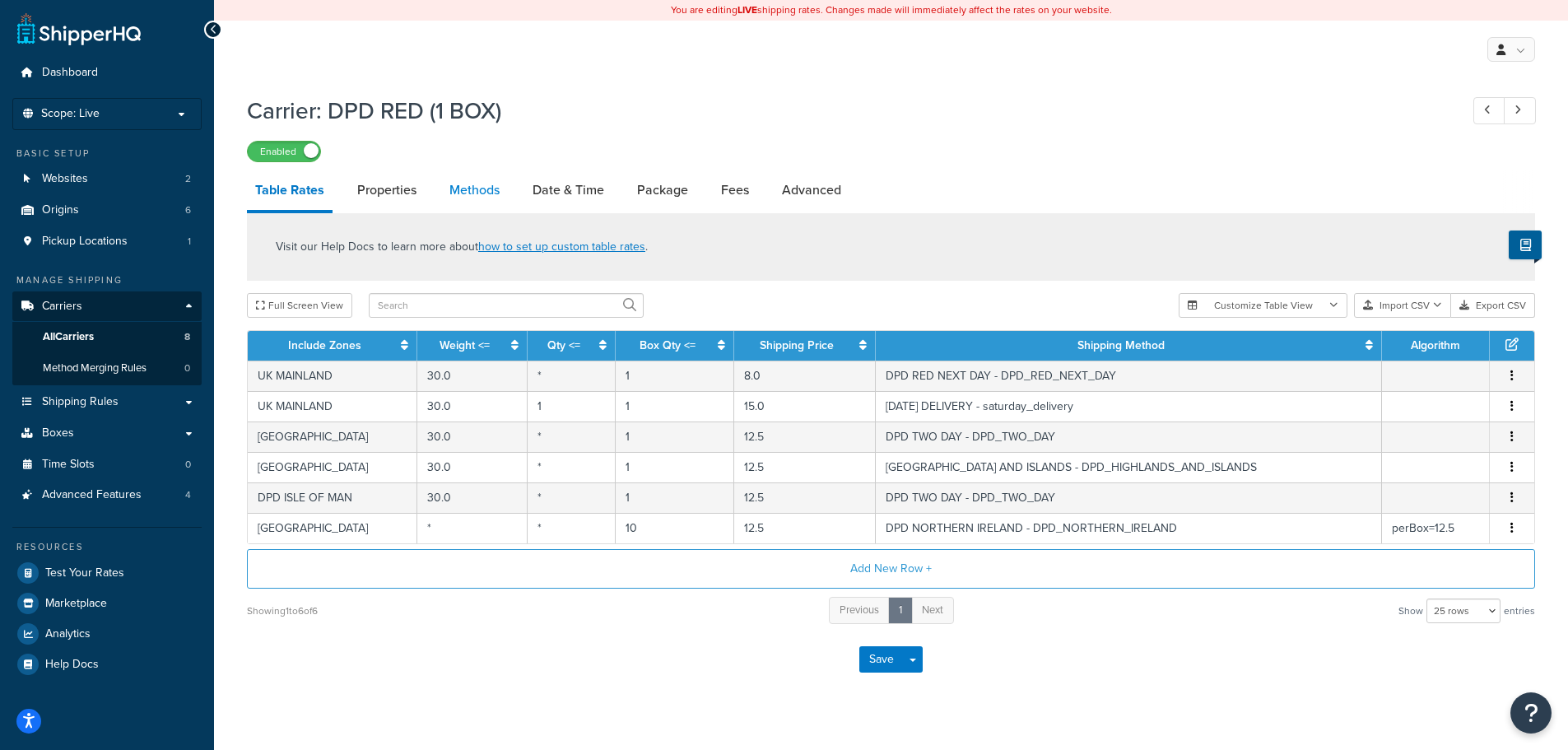
click at [484, 187] on link "Methods" at bounding box center [475, 190] width 67 height 39
select select "25"
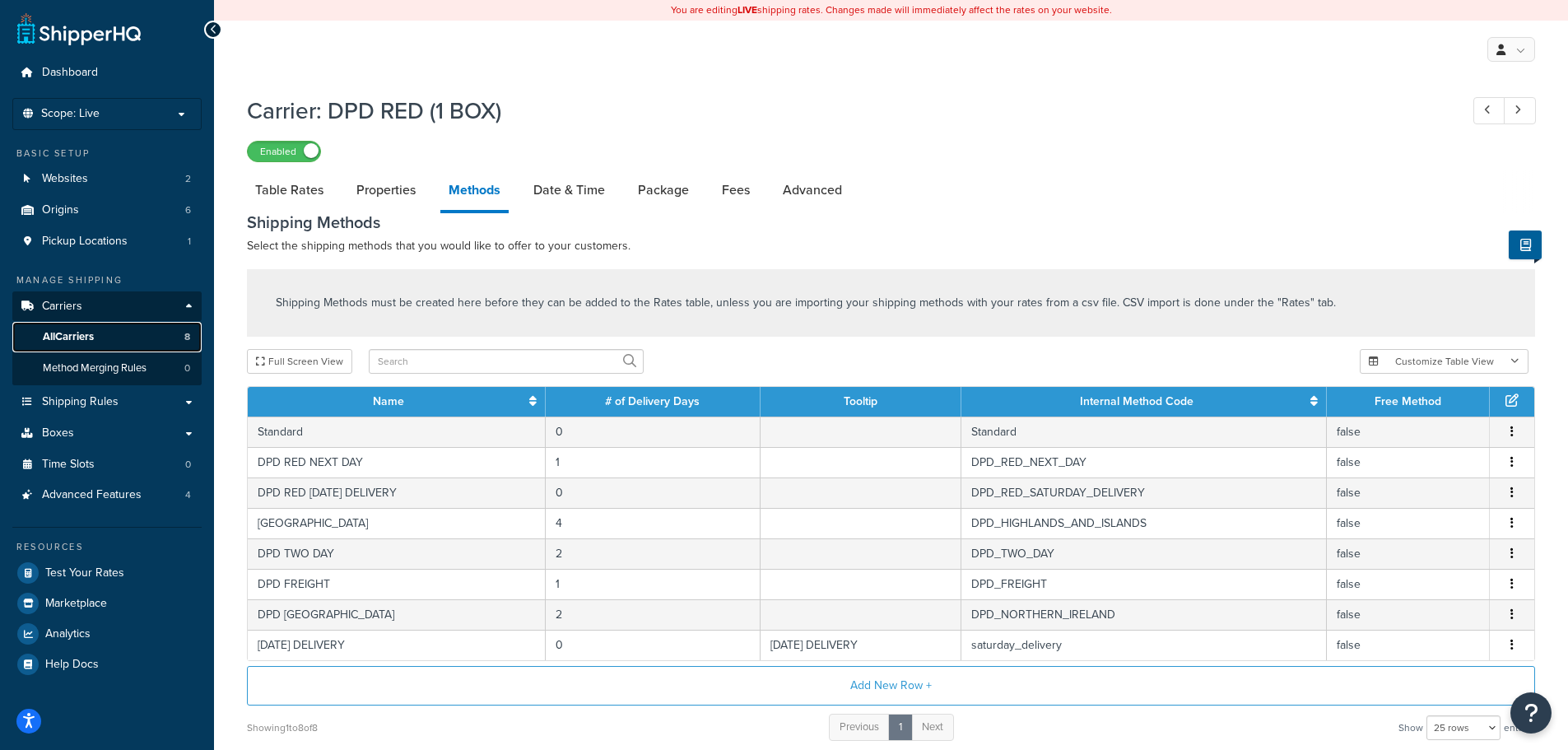
click at [71, 340] on span "All Carriers" at bounding box center [69, 337] width 51 height 14
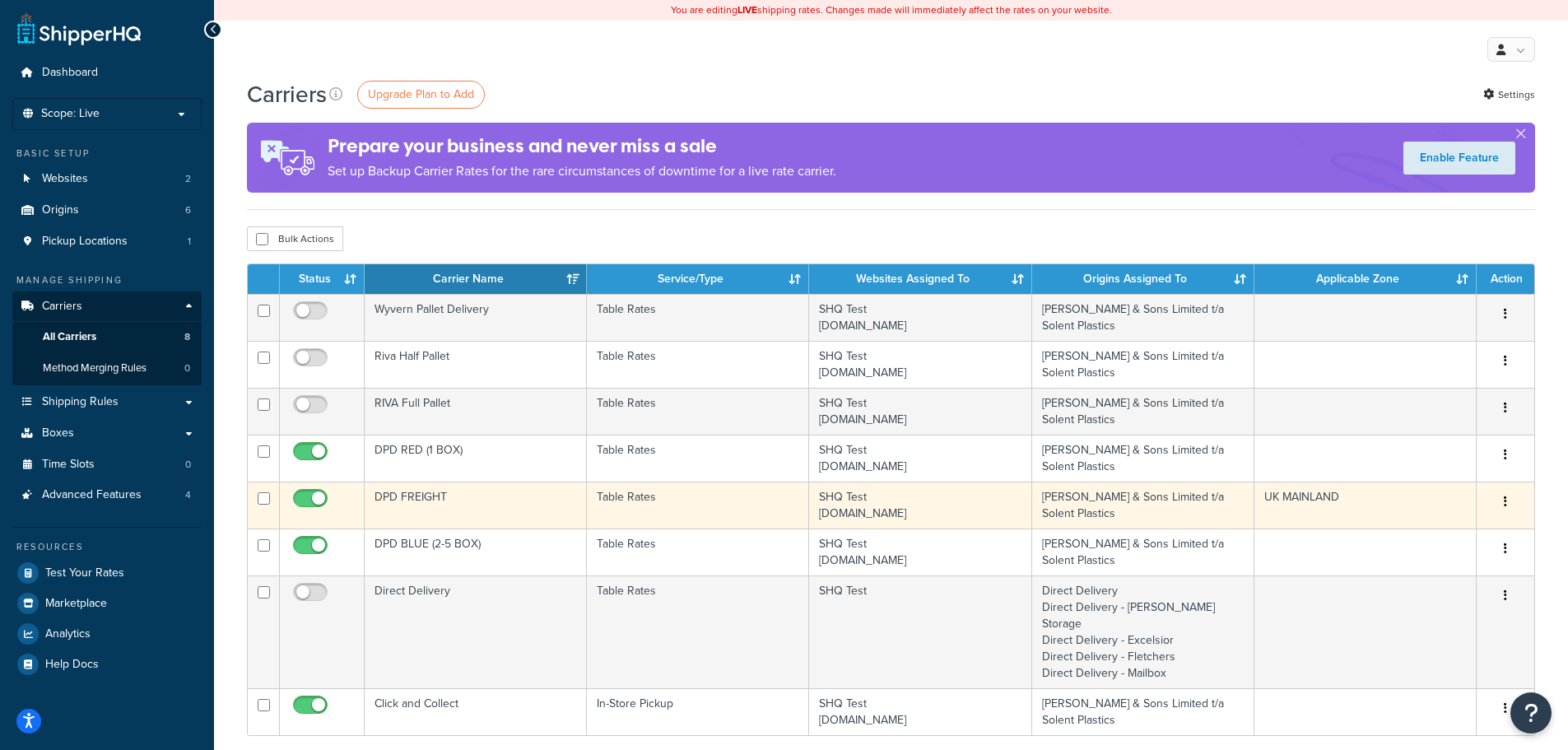
click at [753, 505] on td "Table Rates" at bounding box center [698, 505] width 222 height 47
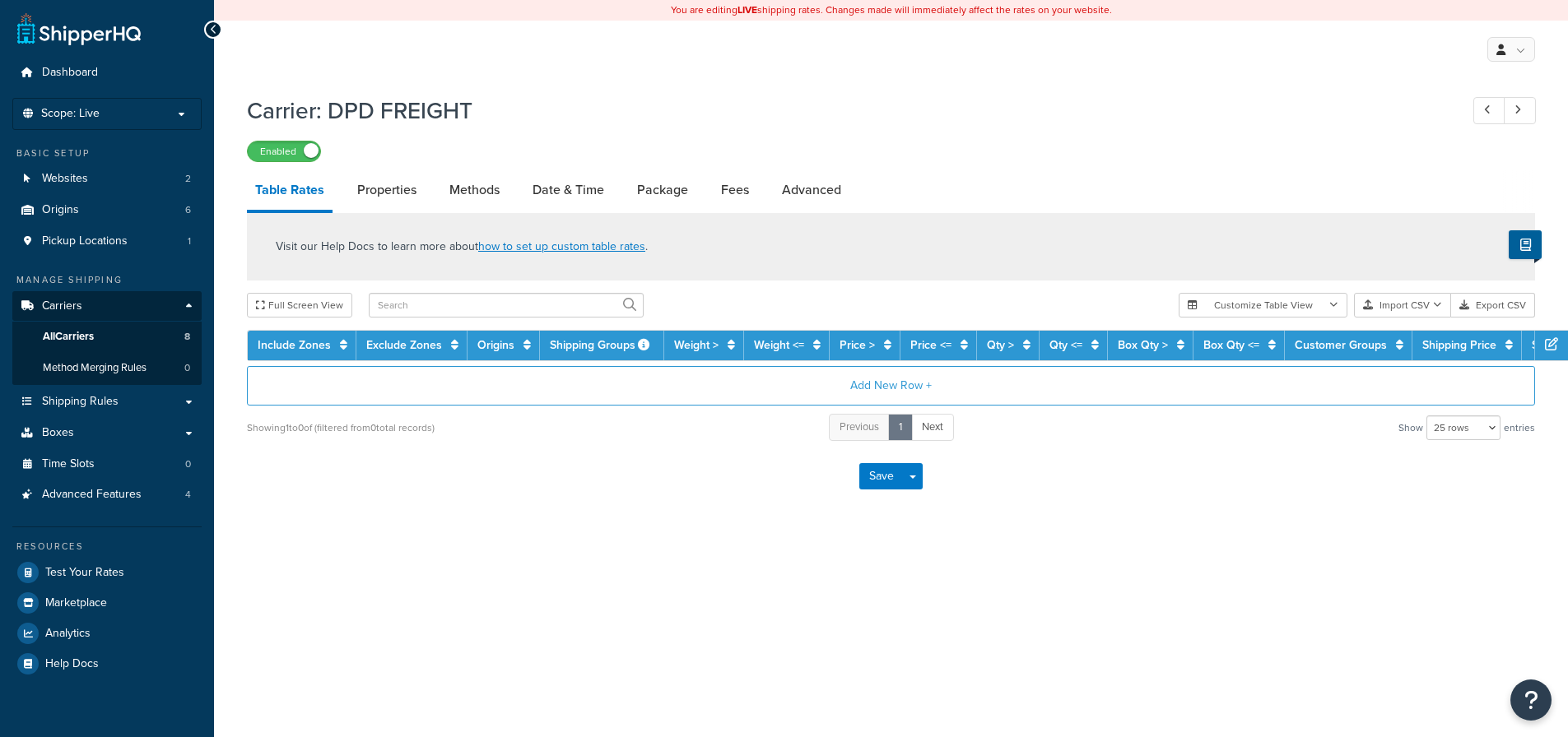
select select "25"
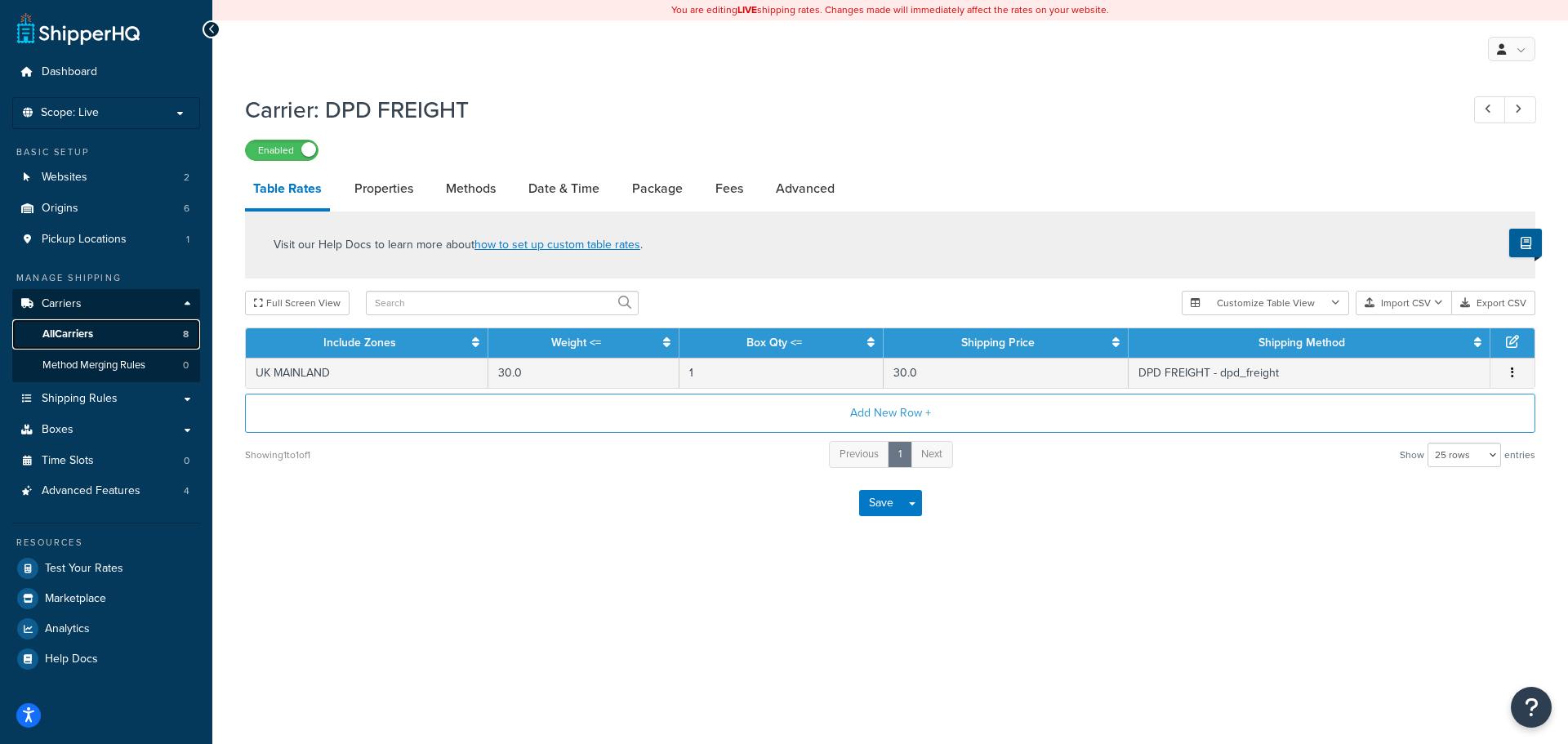
click at [93, 338] on span "All Carriers" at bounding box center [68, 334] width 51 height 14
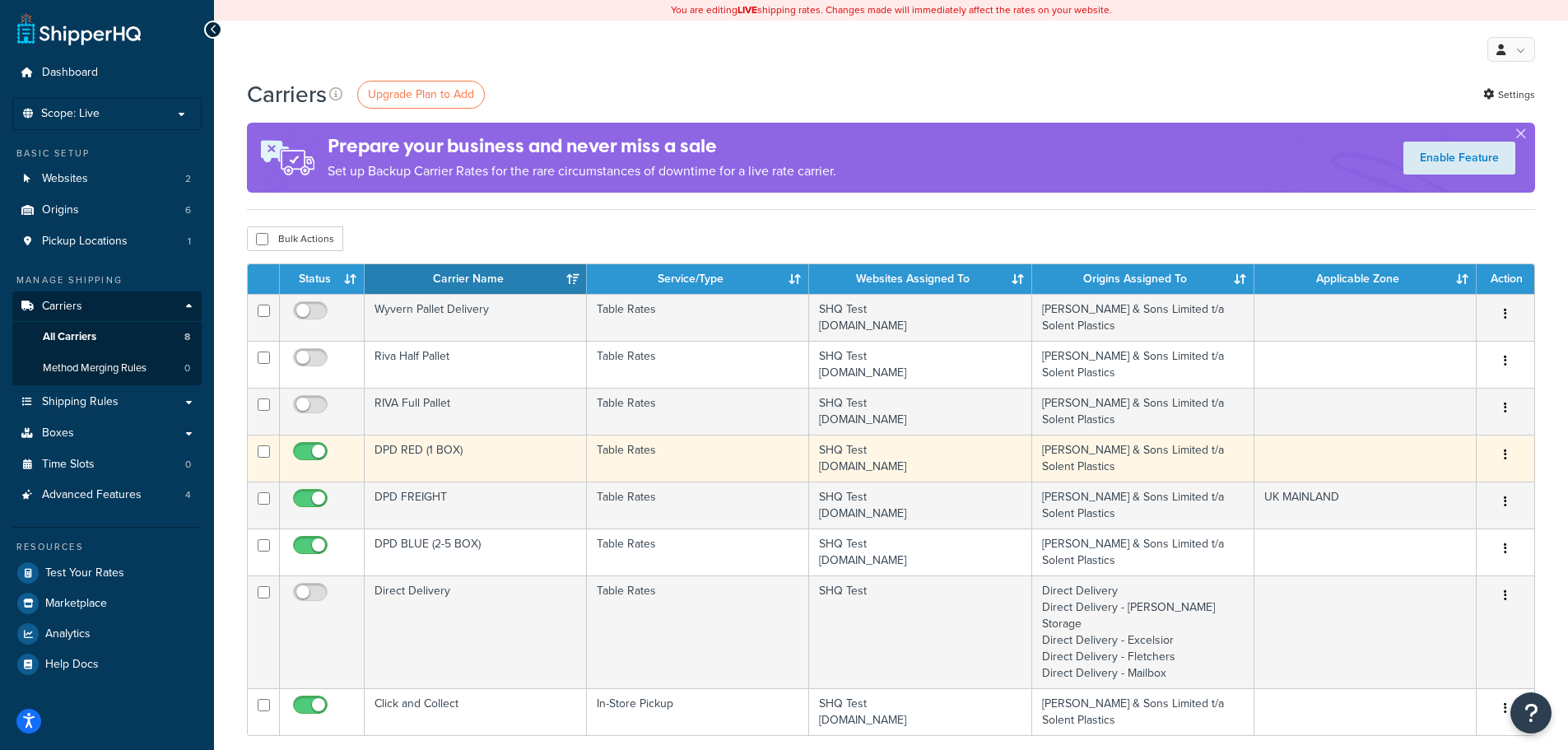
click at [466, 452] on td "DPD RED (1 BOX)" at bounding box center [476, 458] width 222 height 47
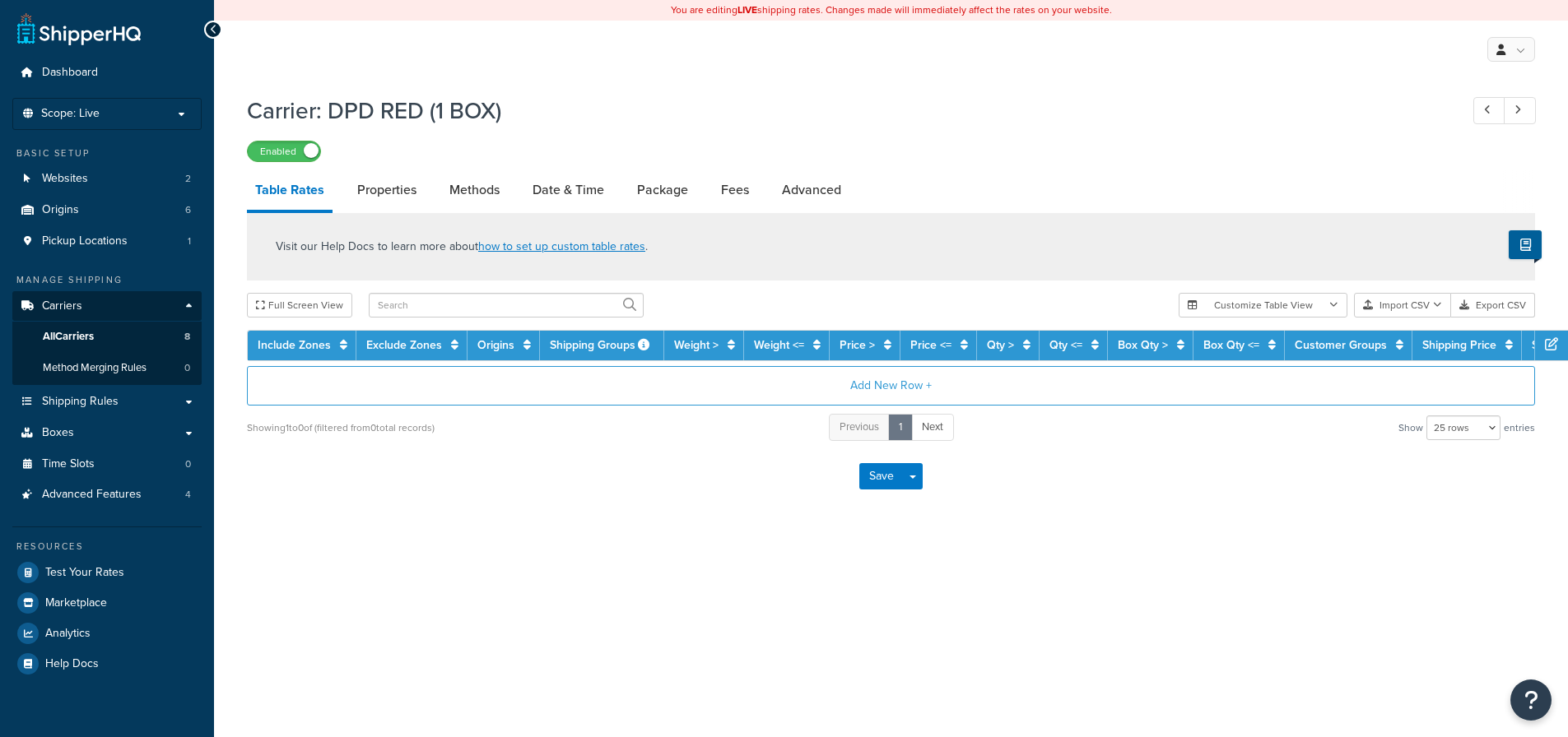
select select "25"
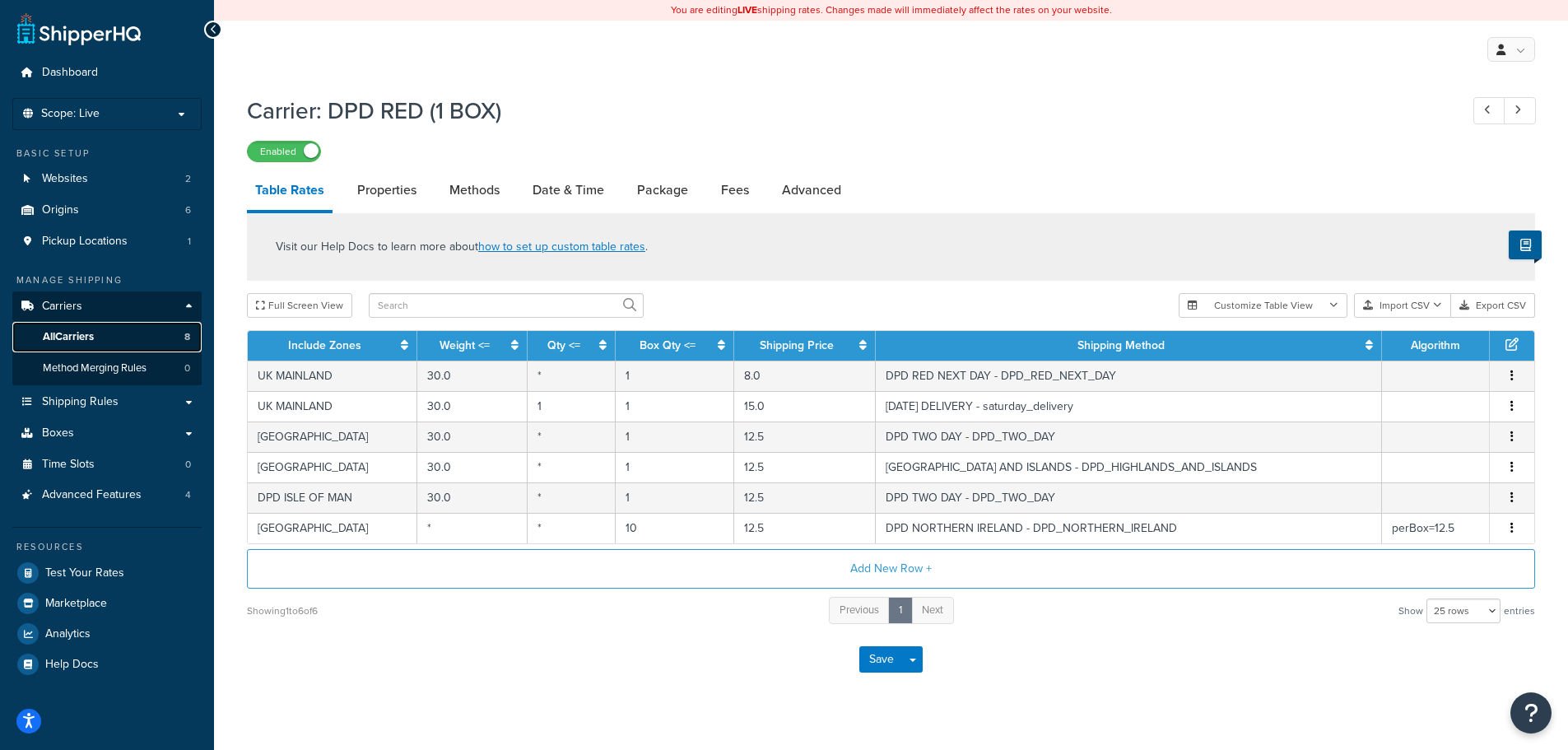
click at [109, 342] on link "All Carriers 8" at bounding box center [107, 337] width 189 height 30
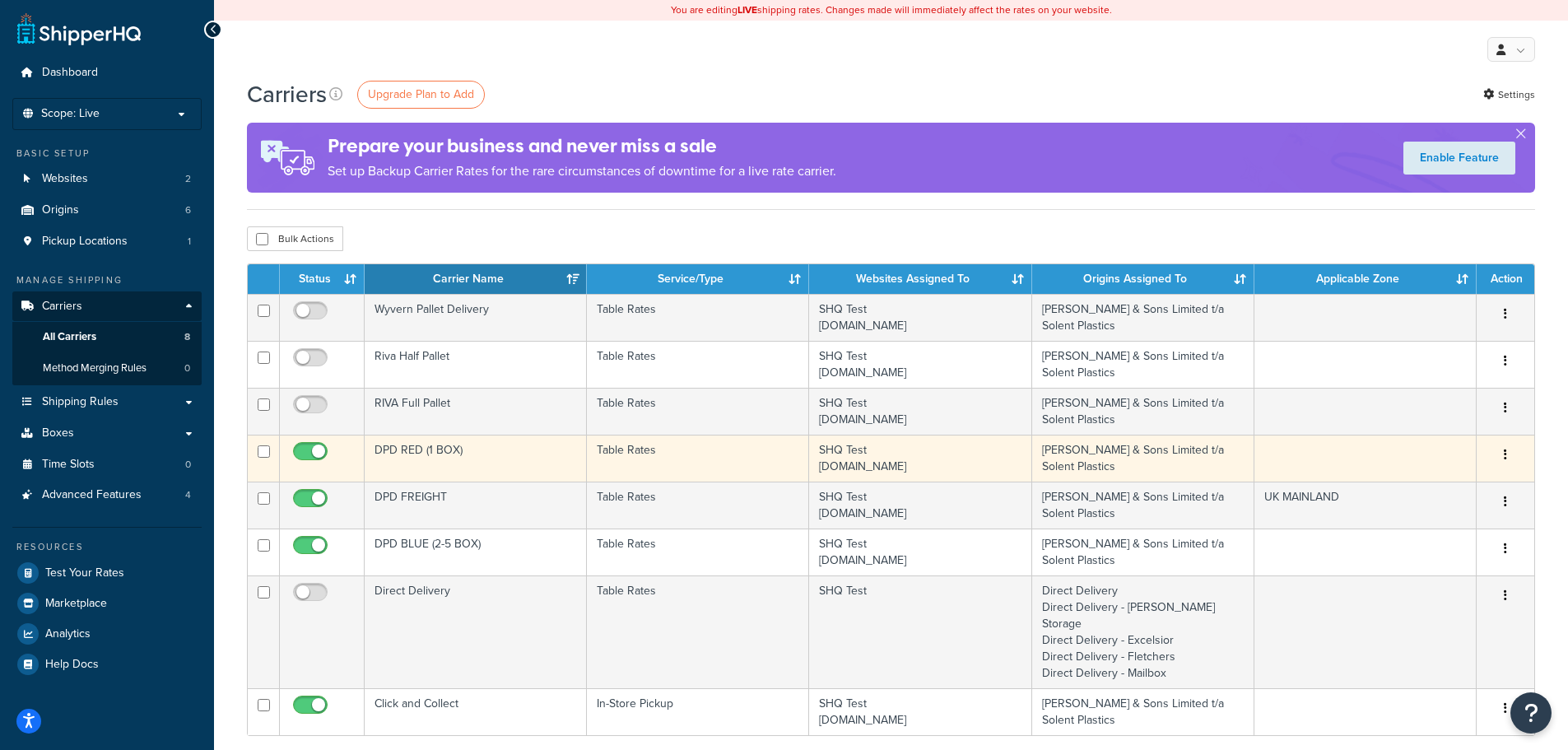
click at [492, 452] on td "DPD RED (1 BOX)" at bounding box center [476, 458] width 222 height 47
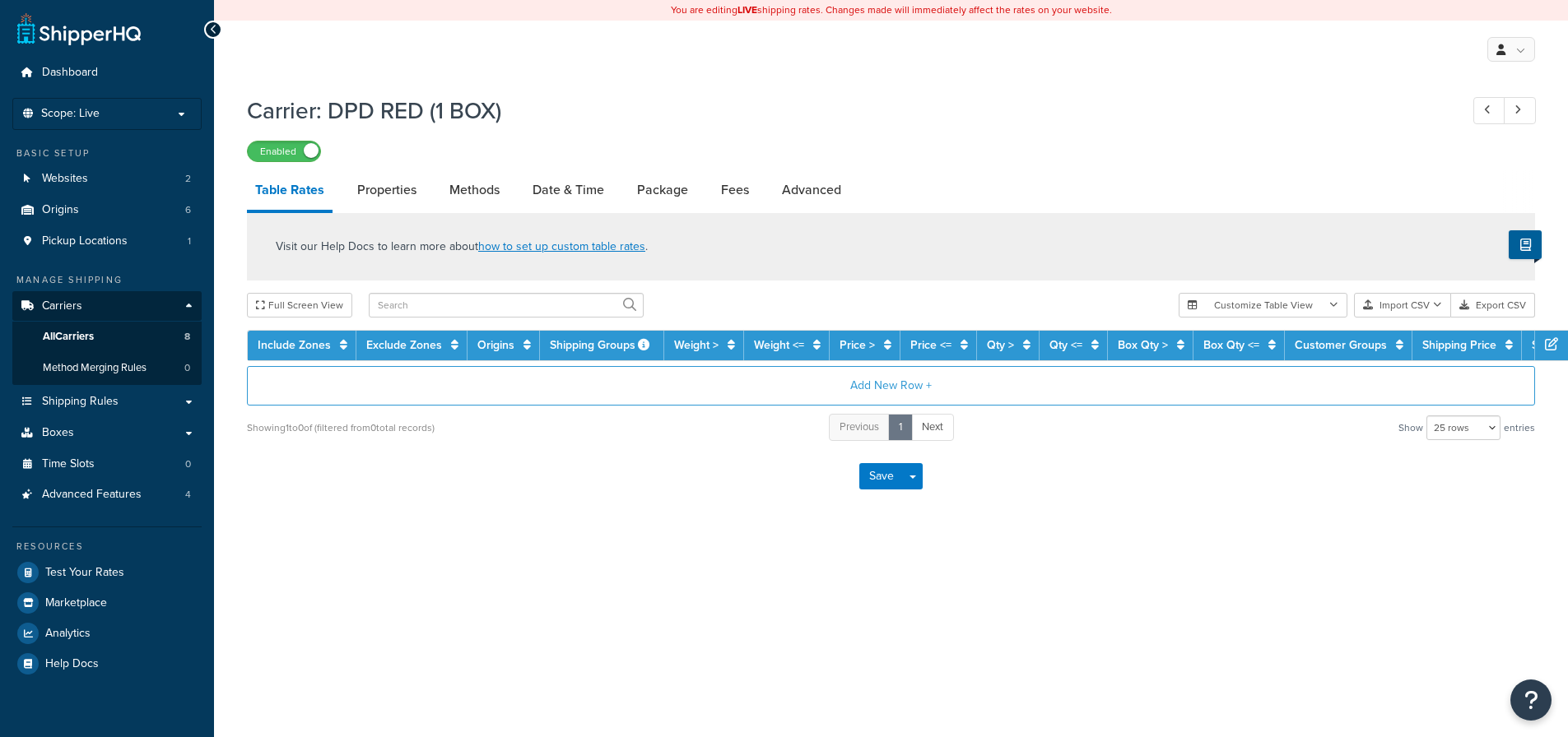
select select "25"
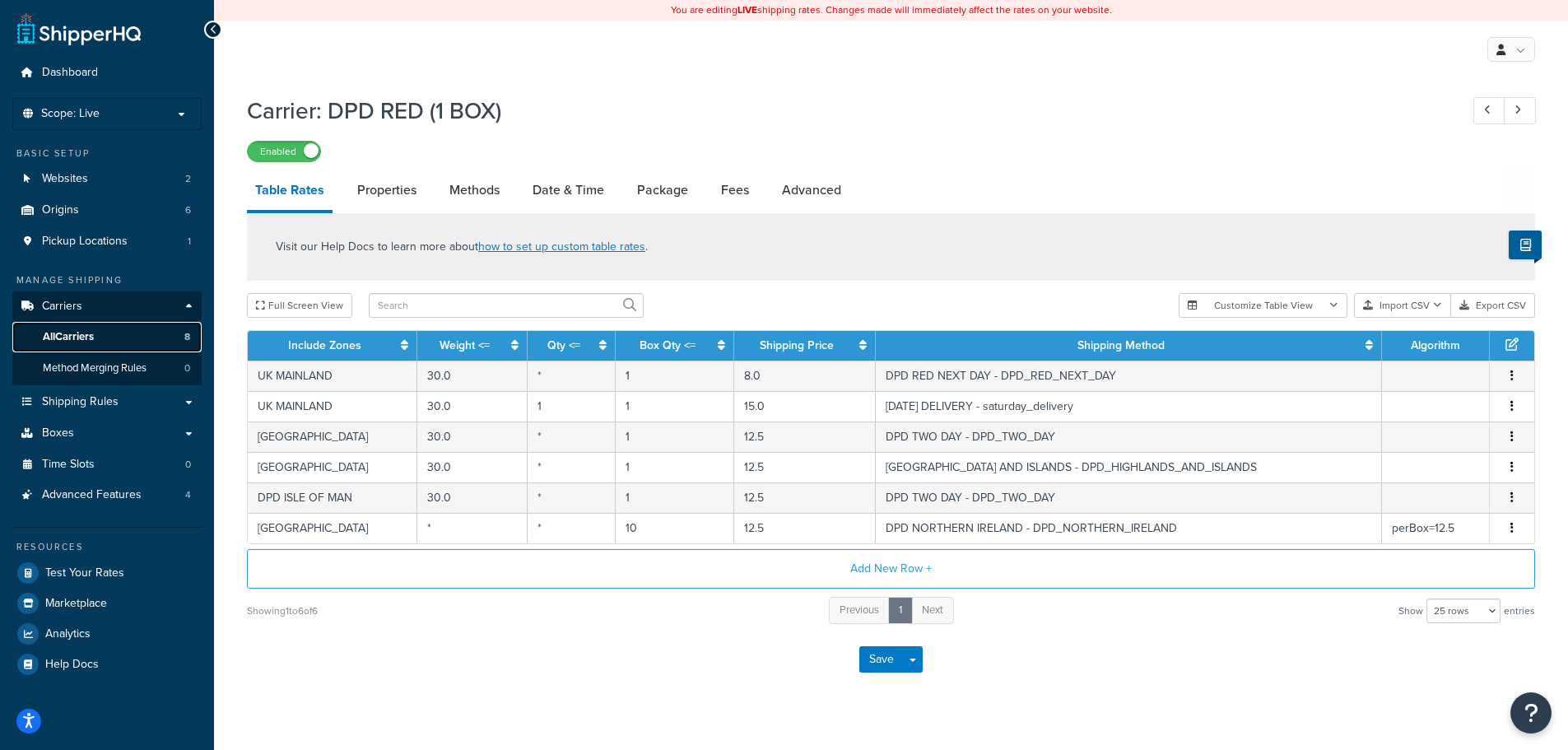
click at [68, 339] on span "All Carriers" at bounding box center [69, 337] width 51 height 14
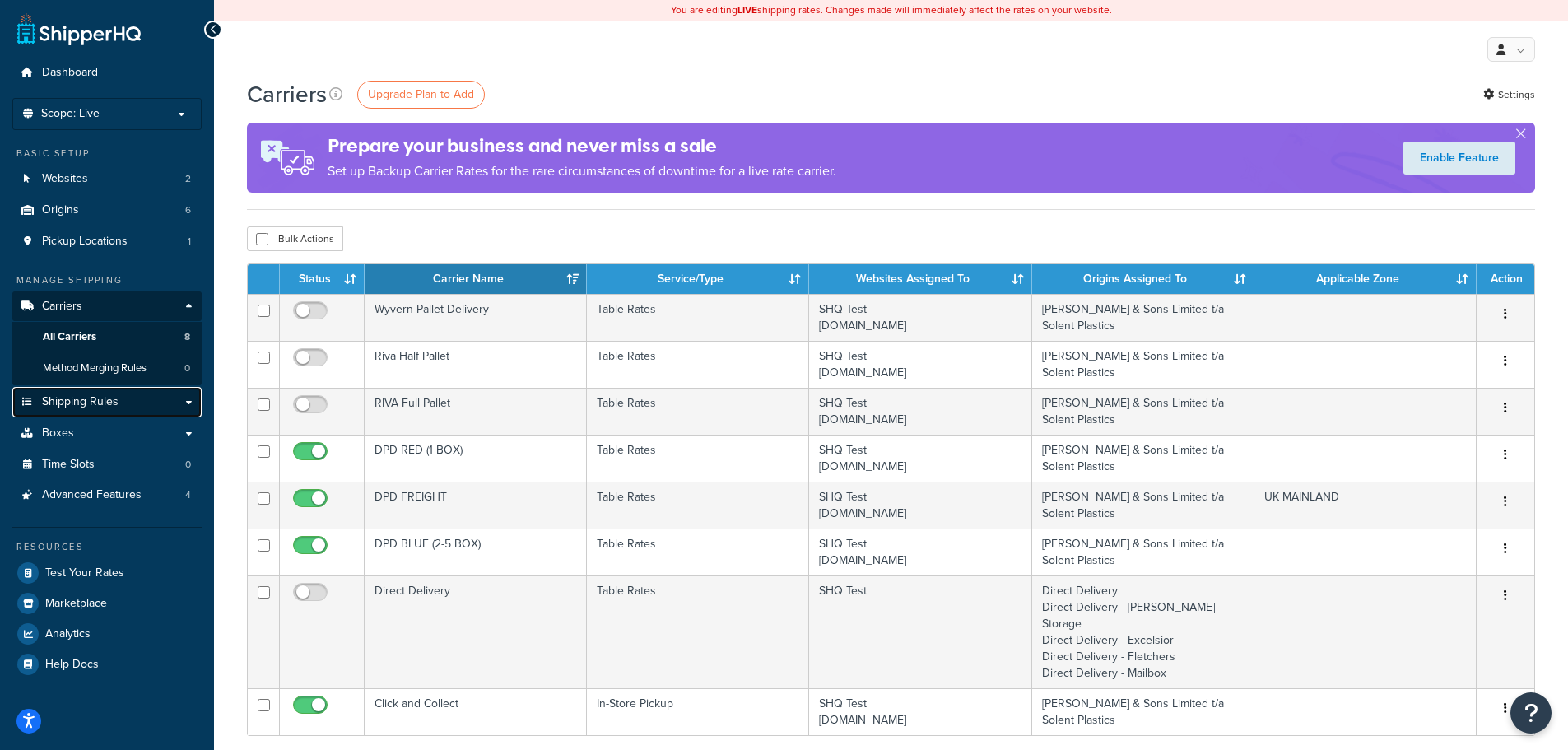
click at [96, 402] on span "Shipping Rules" at bounding box center [80, 402] width 76 height 14
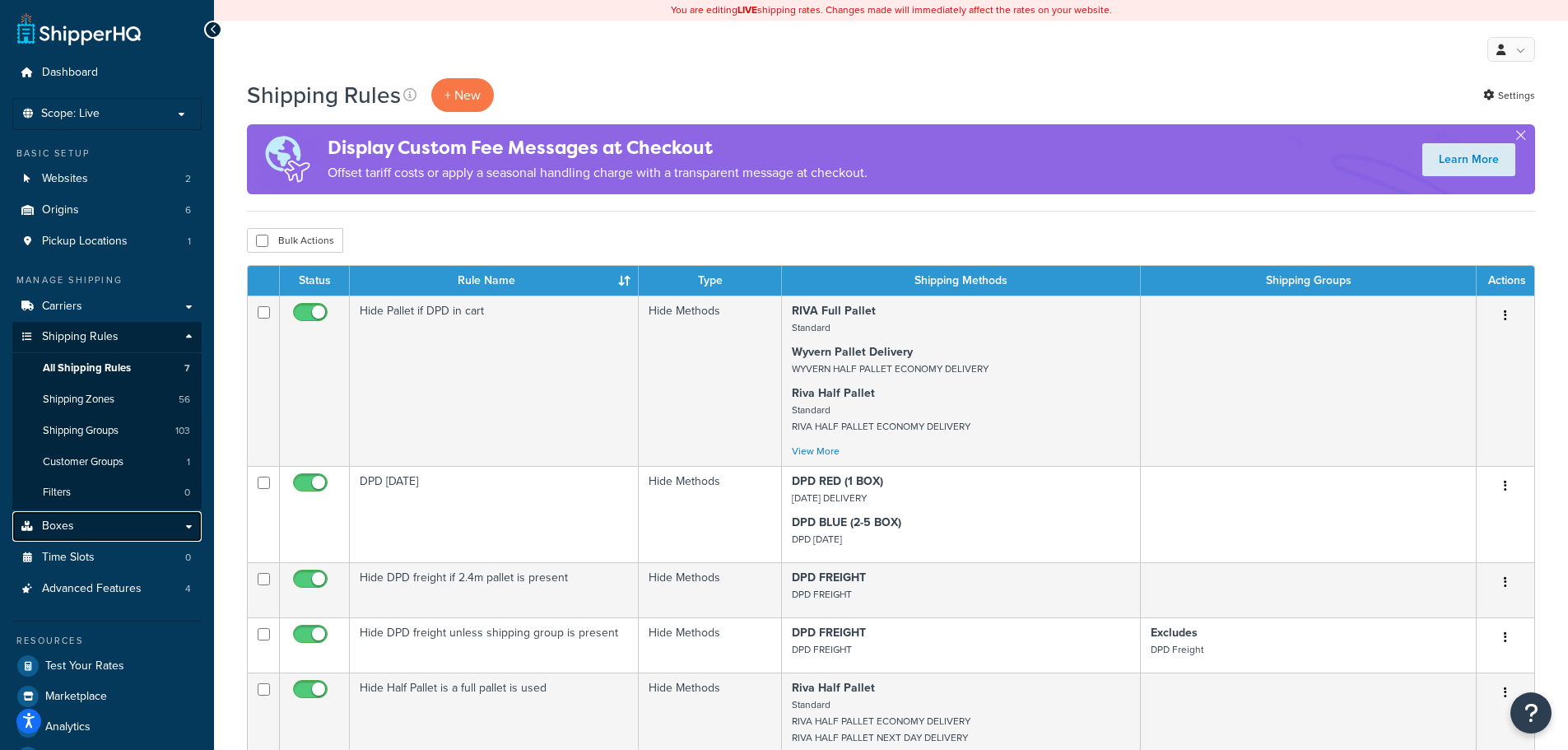
click at [96, 528] on link "Boxes" at bounding box center [107, 526] width 189 height 30
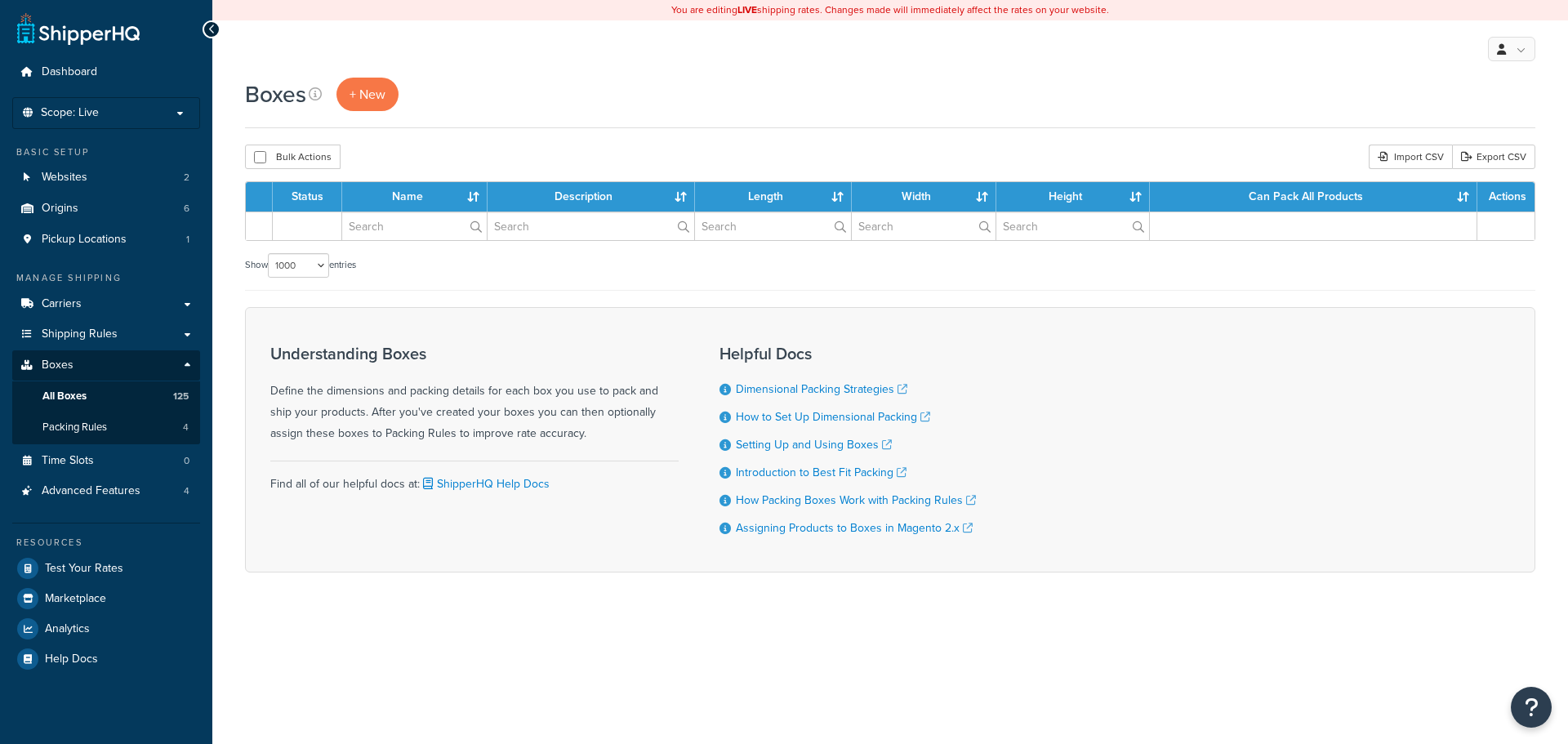
select select "1000"
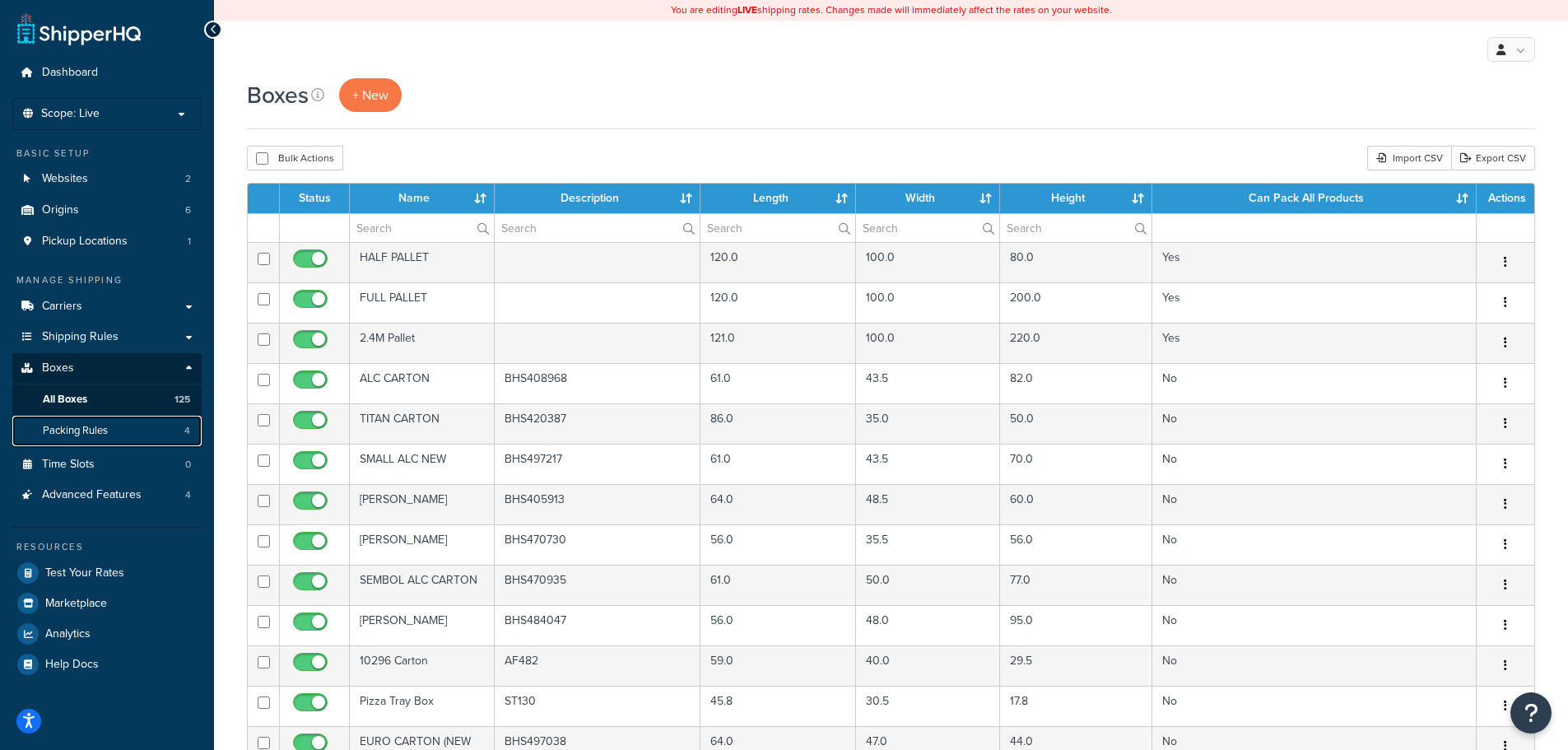
click at [74, 432] on span "Packing Rules" at bounding box center [75, 431] width 65 height 14
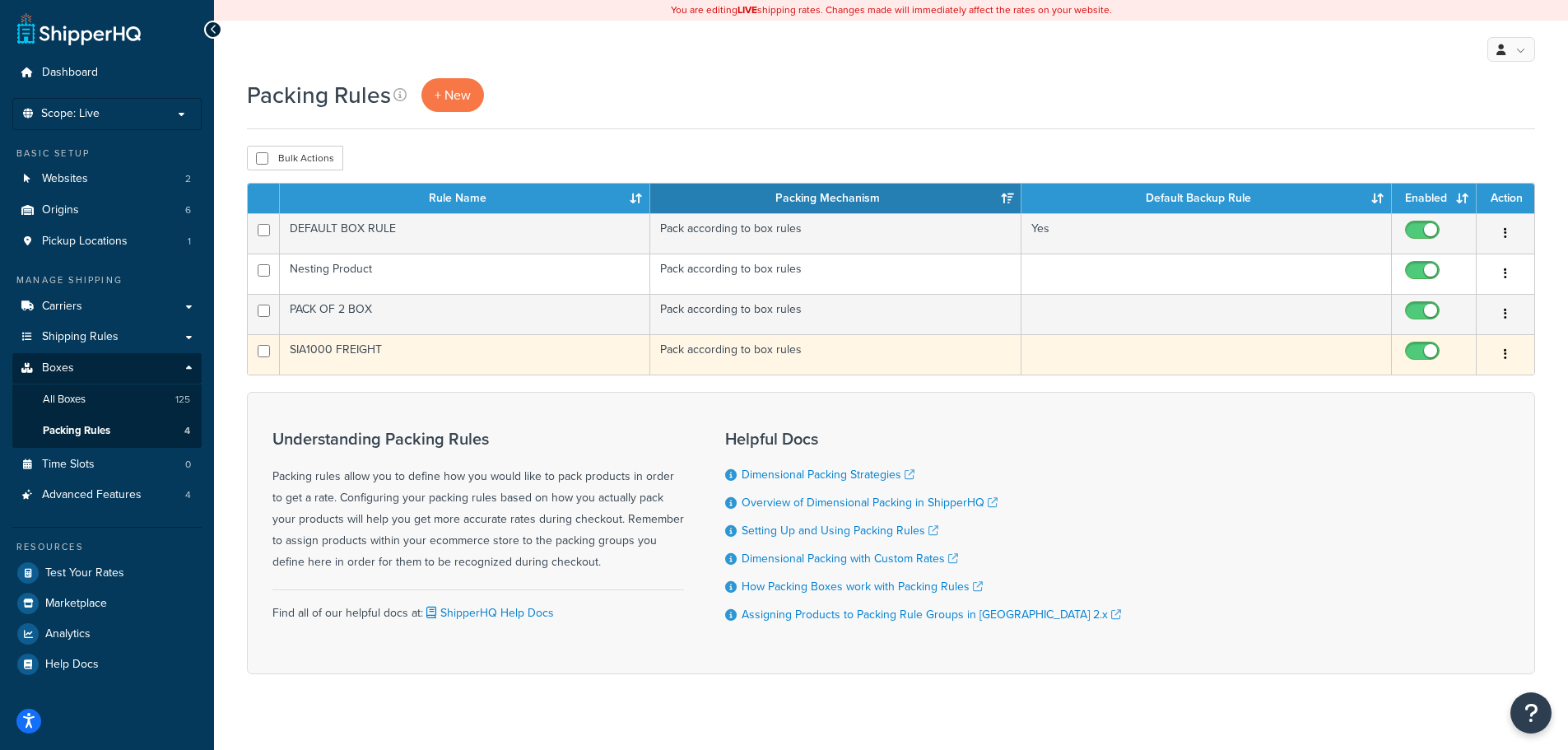
click at [479, 352] on td "SIA1000 FREIGHT" at bounding box center [465, 353] width 370 height 40
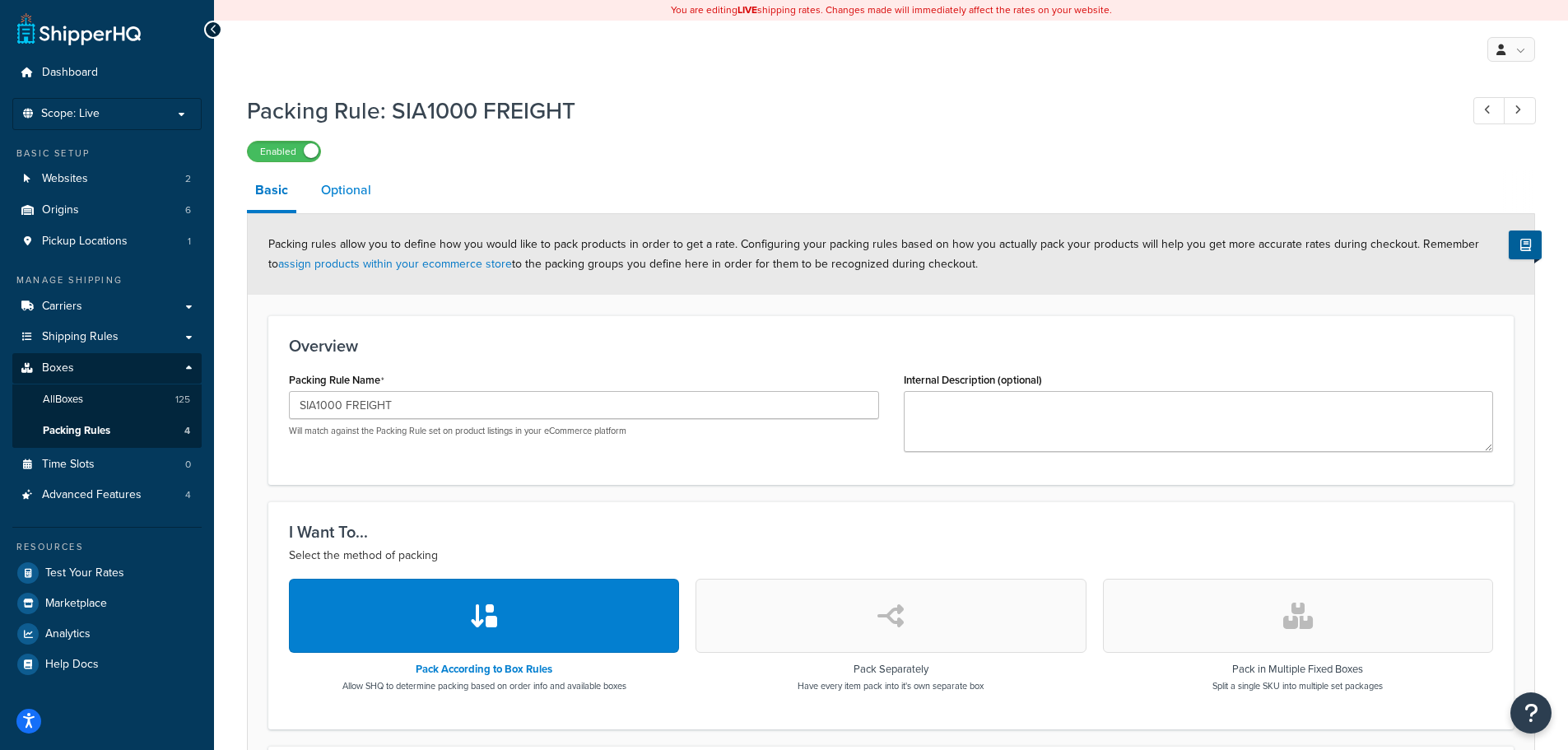
click at [344, 183] on link "Optional" at bounding box center [346, 190] width 67 height 39
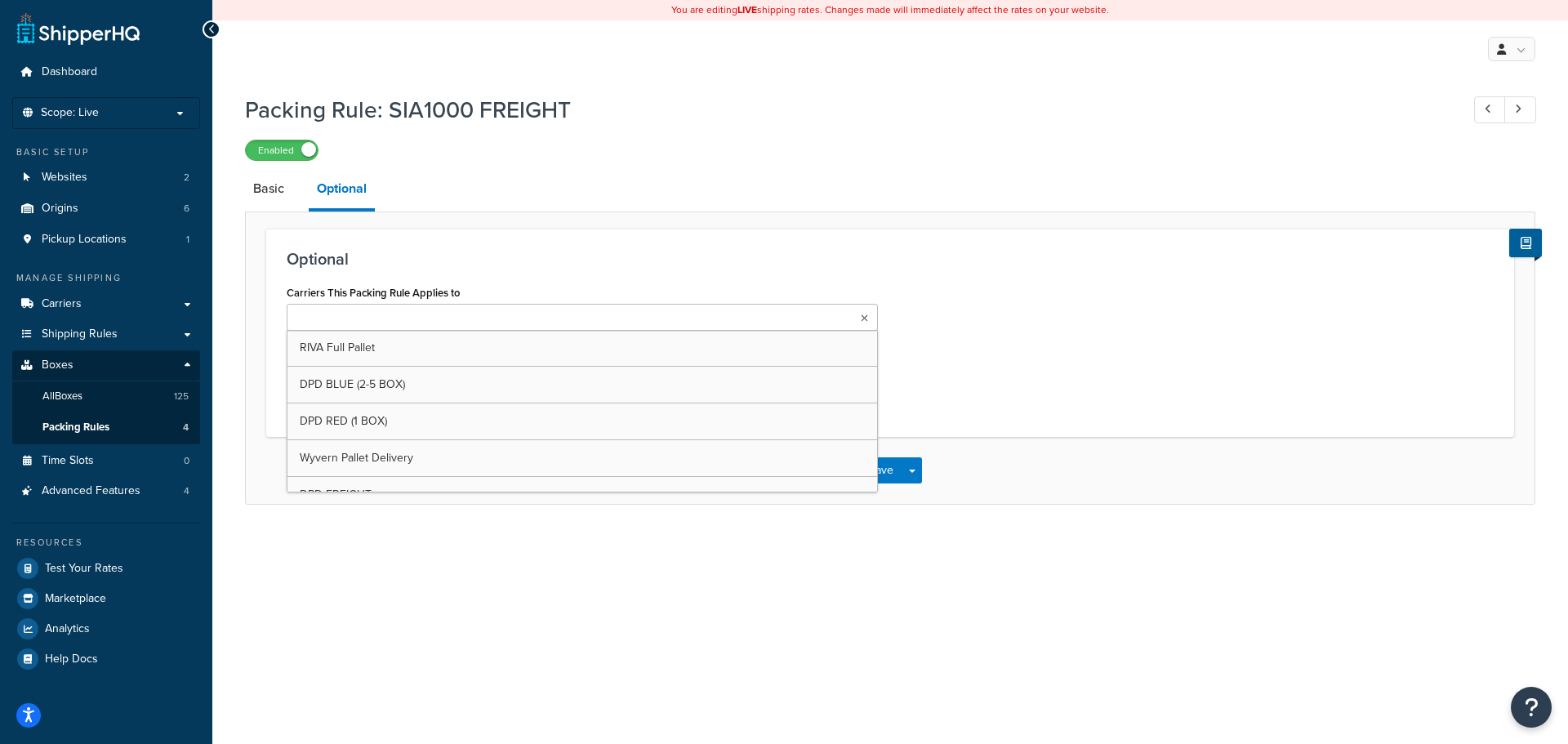
click at [389, 314] on input "Carriers This Packing Rule Applies to" at bounding box center [363, 319] width 145 height 17
click at [119, 393] on link "All Boxes 125" at bounding box center [106, 396] width 187 height 30
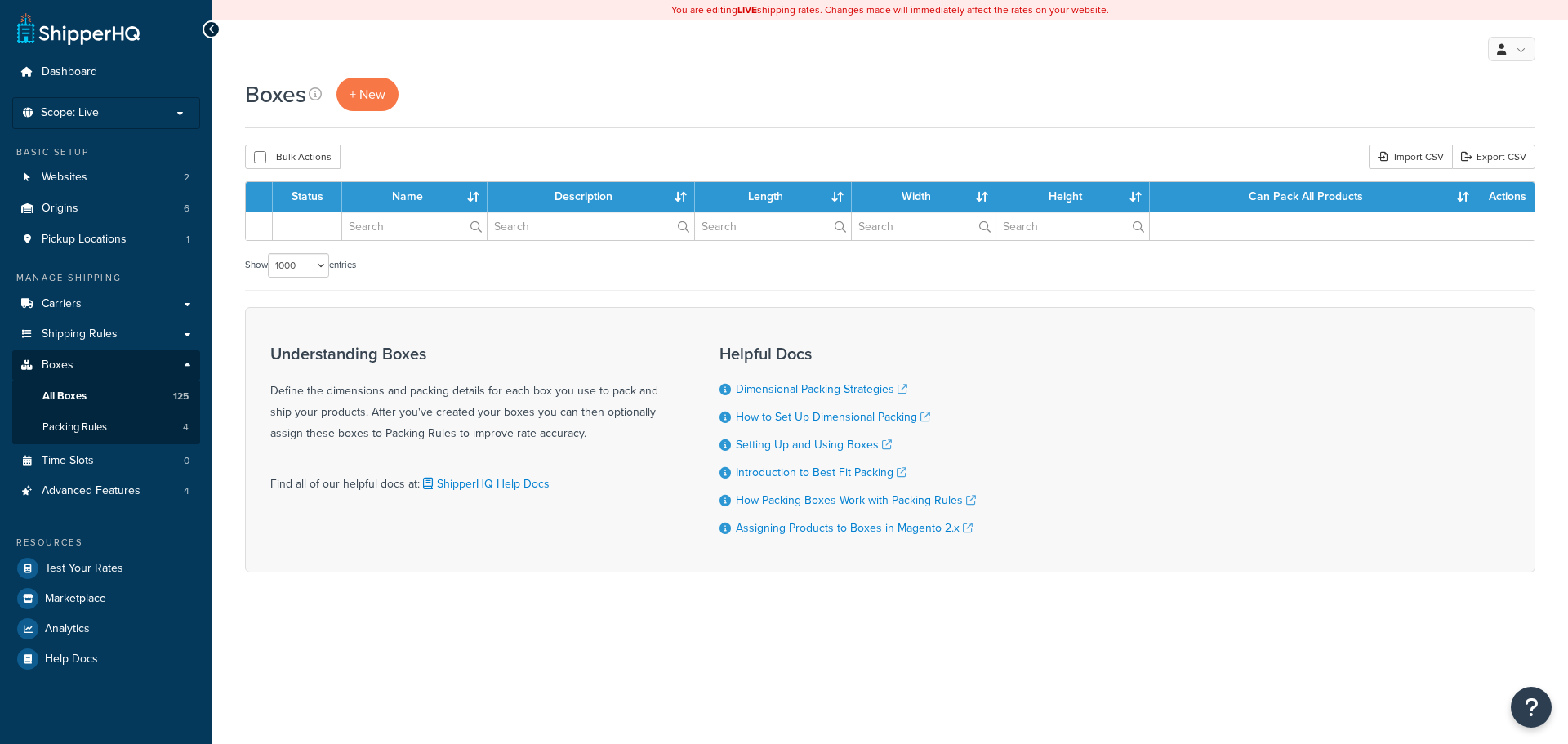
select select "1000"
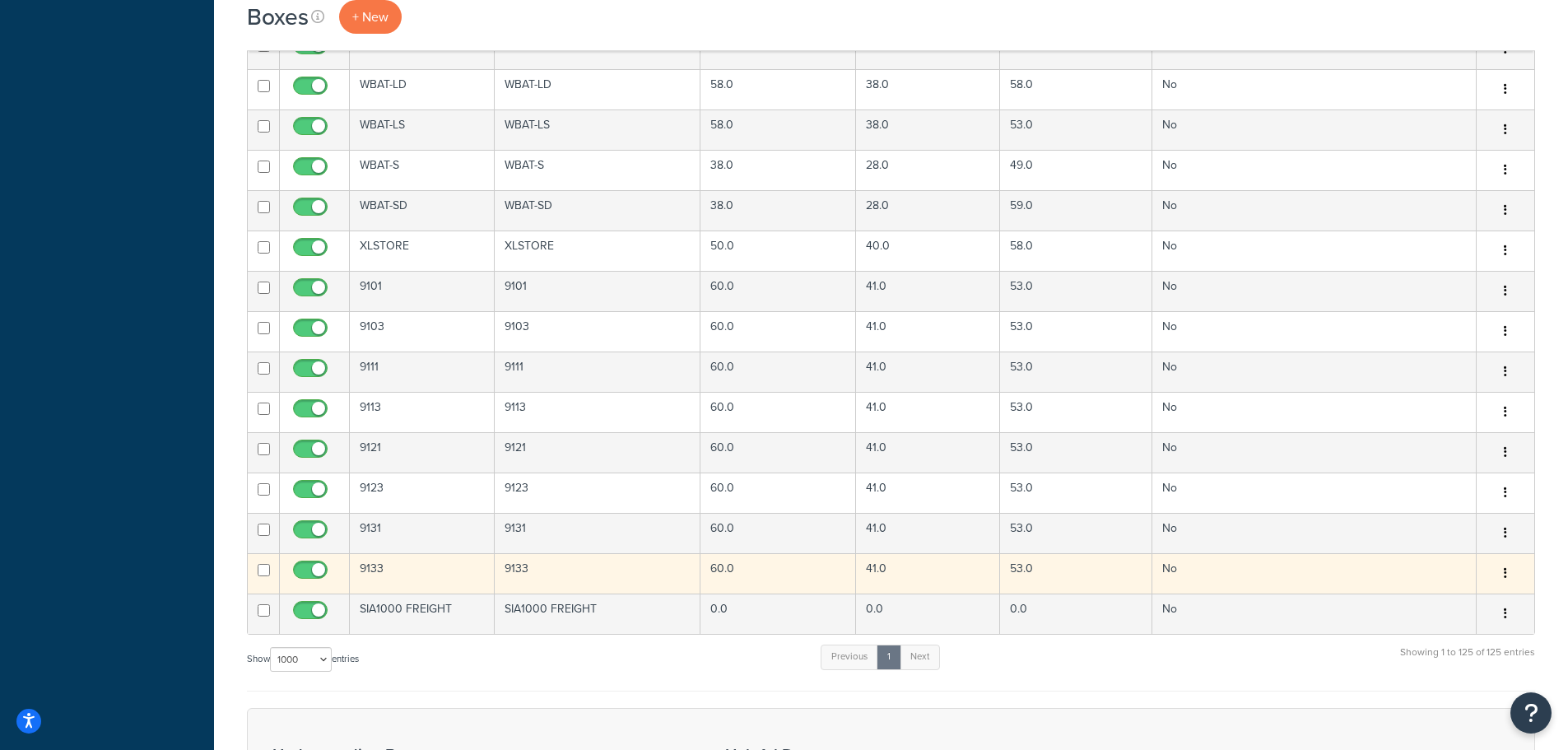
scroll to position [5028, 0]
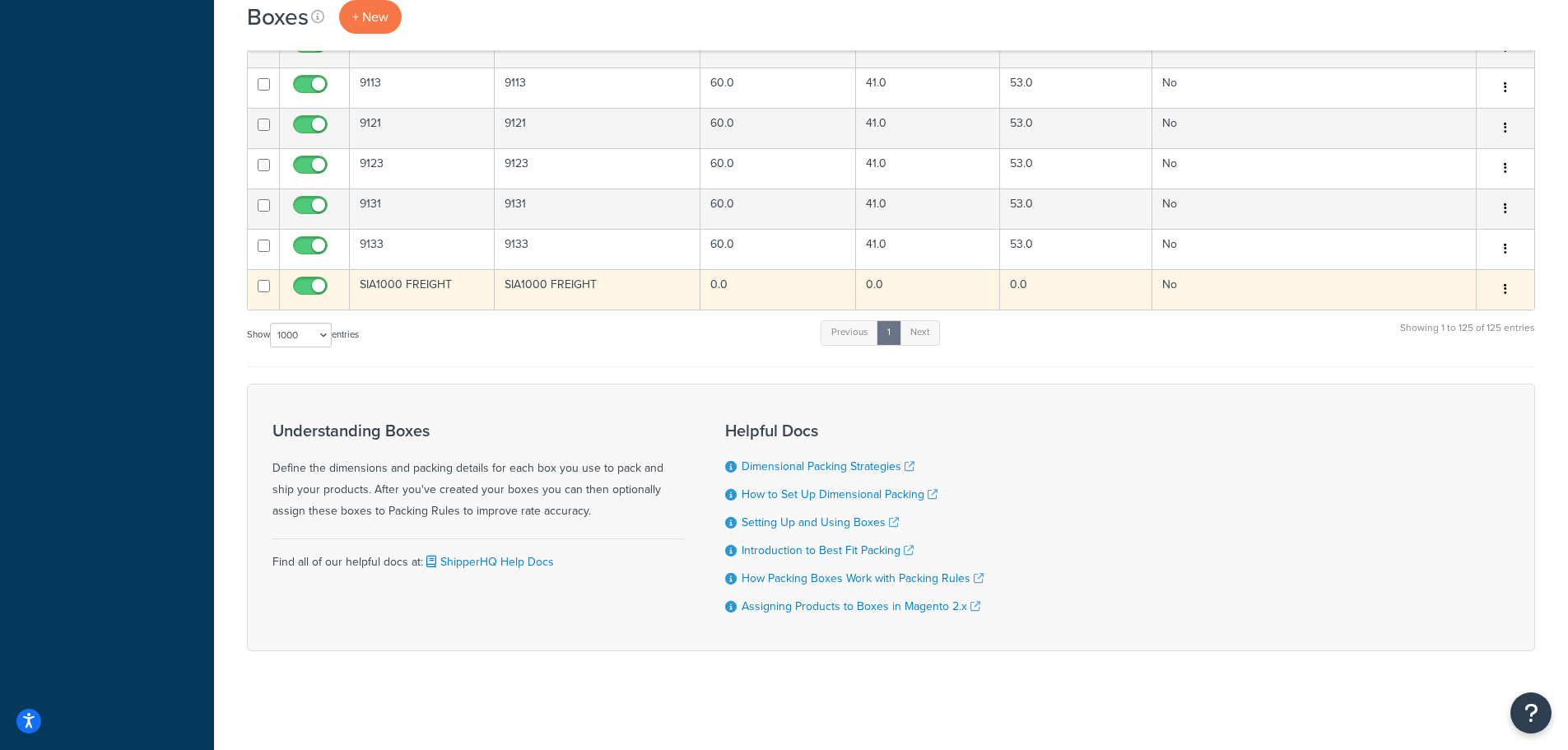
click at [387, 300] on td "SIA1000 FREIGHT" at bounding box center [422, 289] width 145 height 40
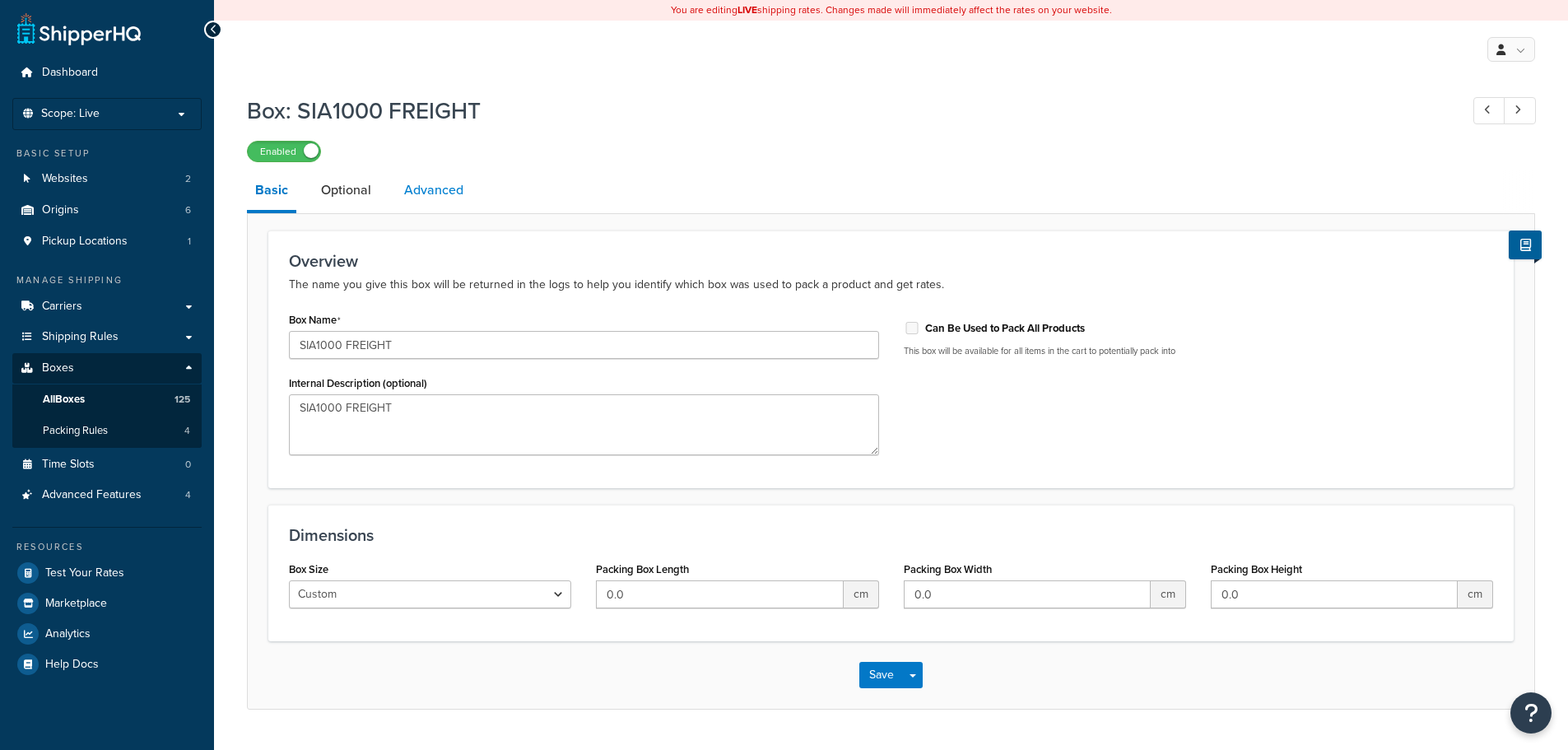
click at [420, 187] on link "Advanced" at bounding box center [433, 190] width 75 height 39
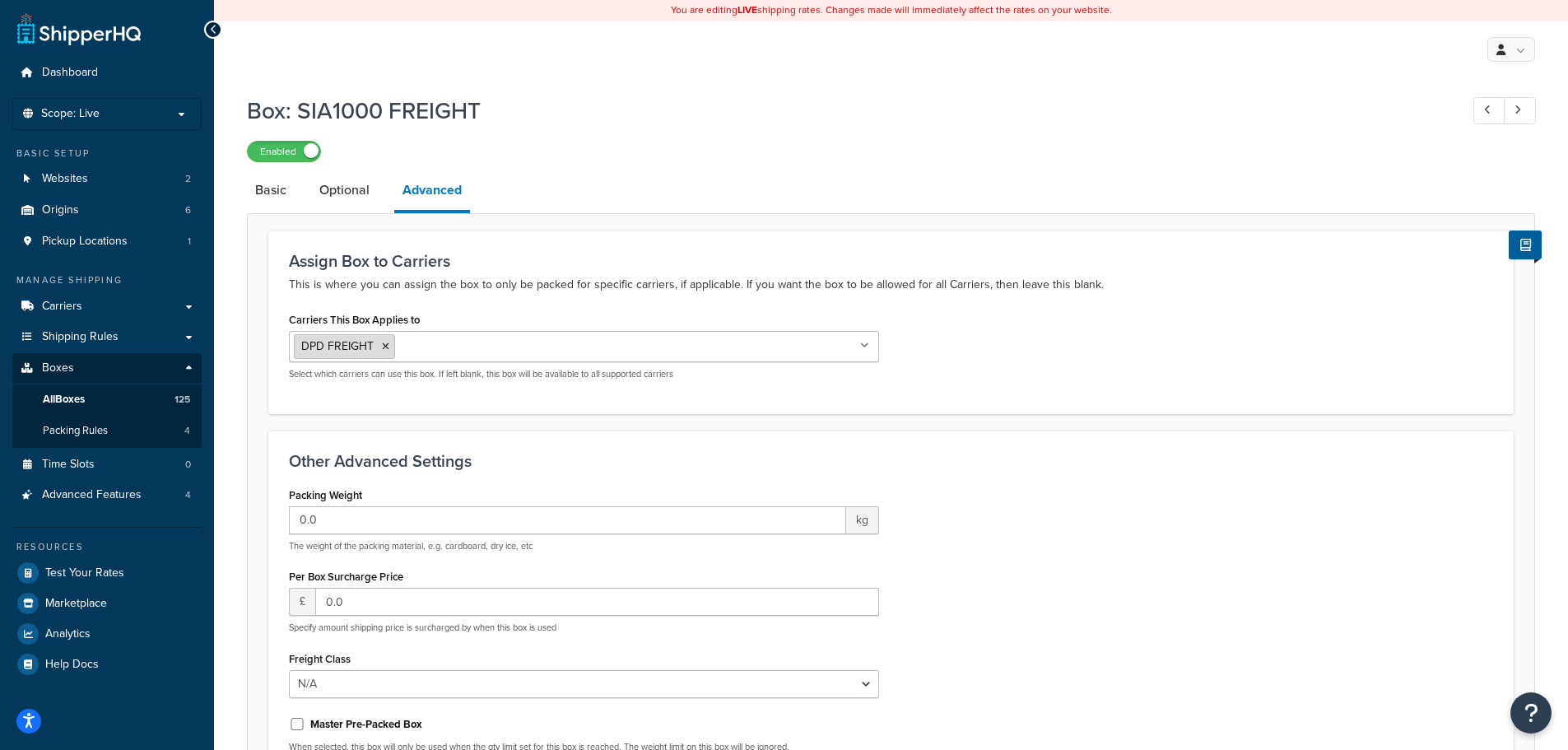
click at [385, 347] on icon at bounding box center [386, 347] width 8 height 10
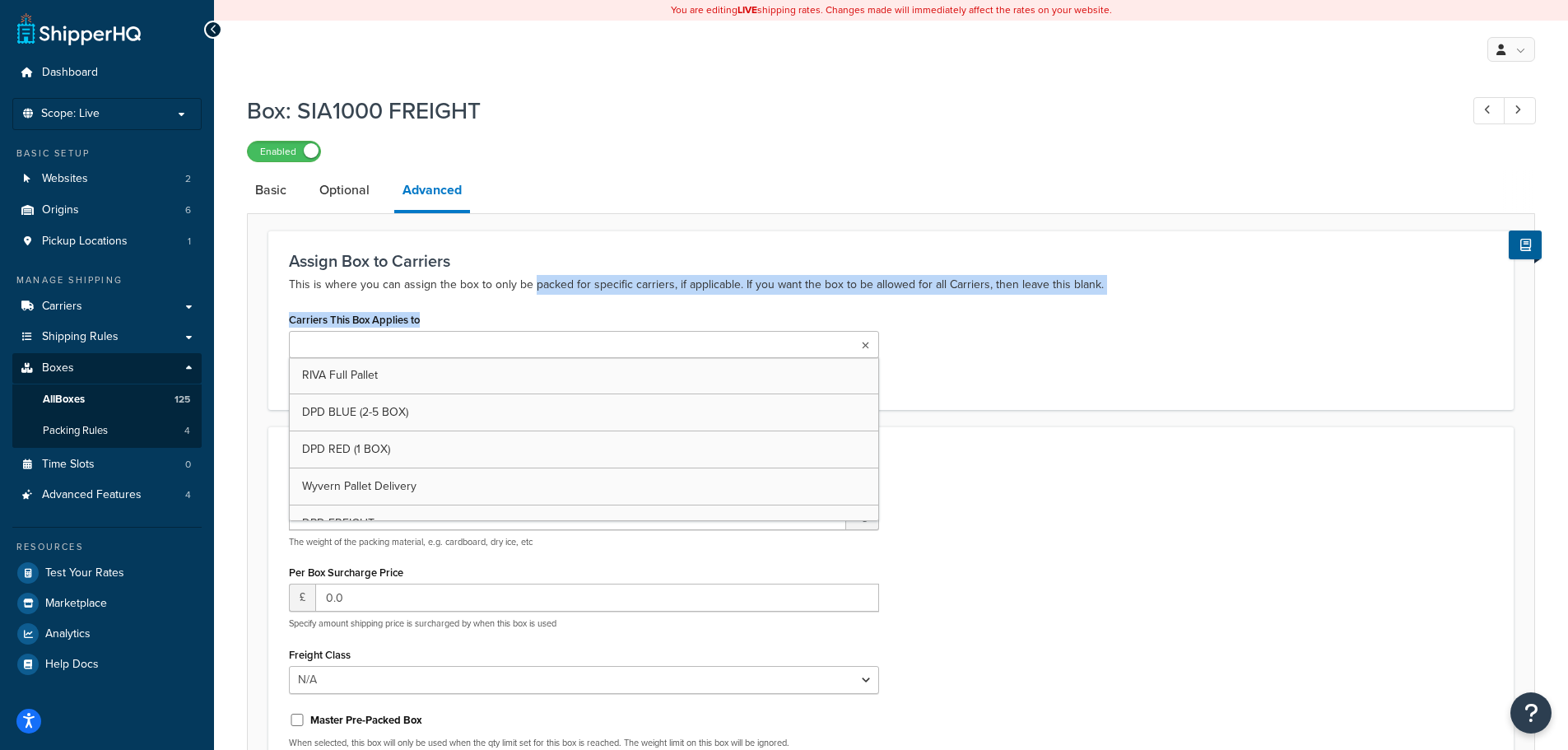
click at [529, 298] on div "Assign Box to Carriers This is where you can assign the box to only be packed f…" at bounding box center [891, 319] width 1245 height 178
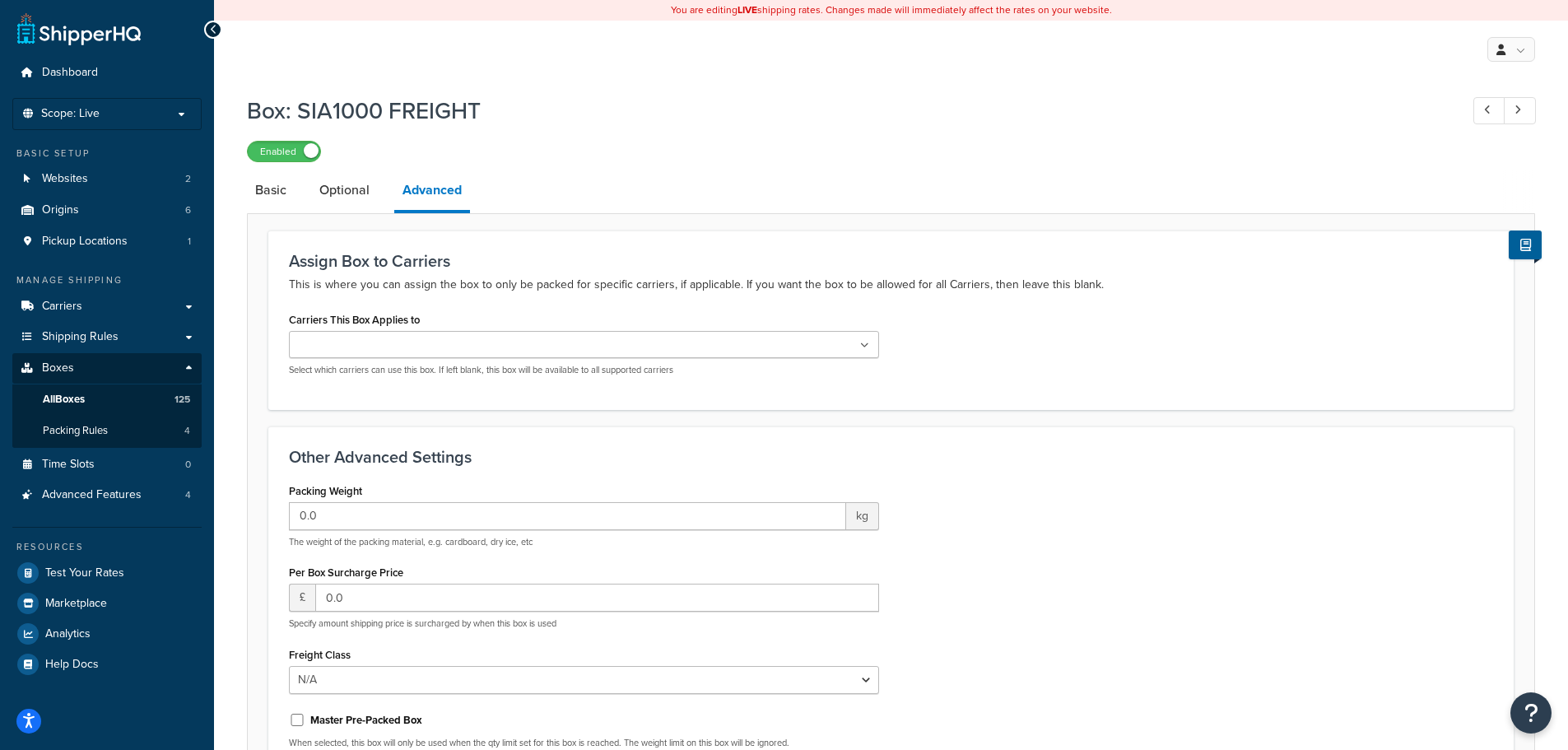
click at [426, 291] on p "This is where you can assign the box to only be packed for specific carriers, i…" at bounding box center [891, 285] width 1204 height 20
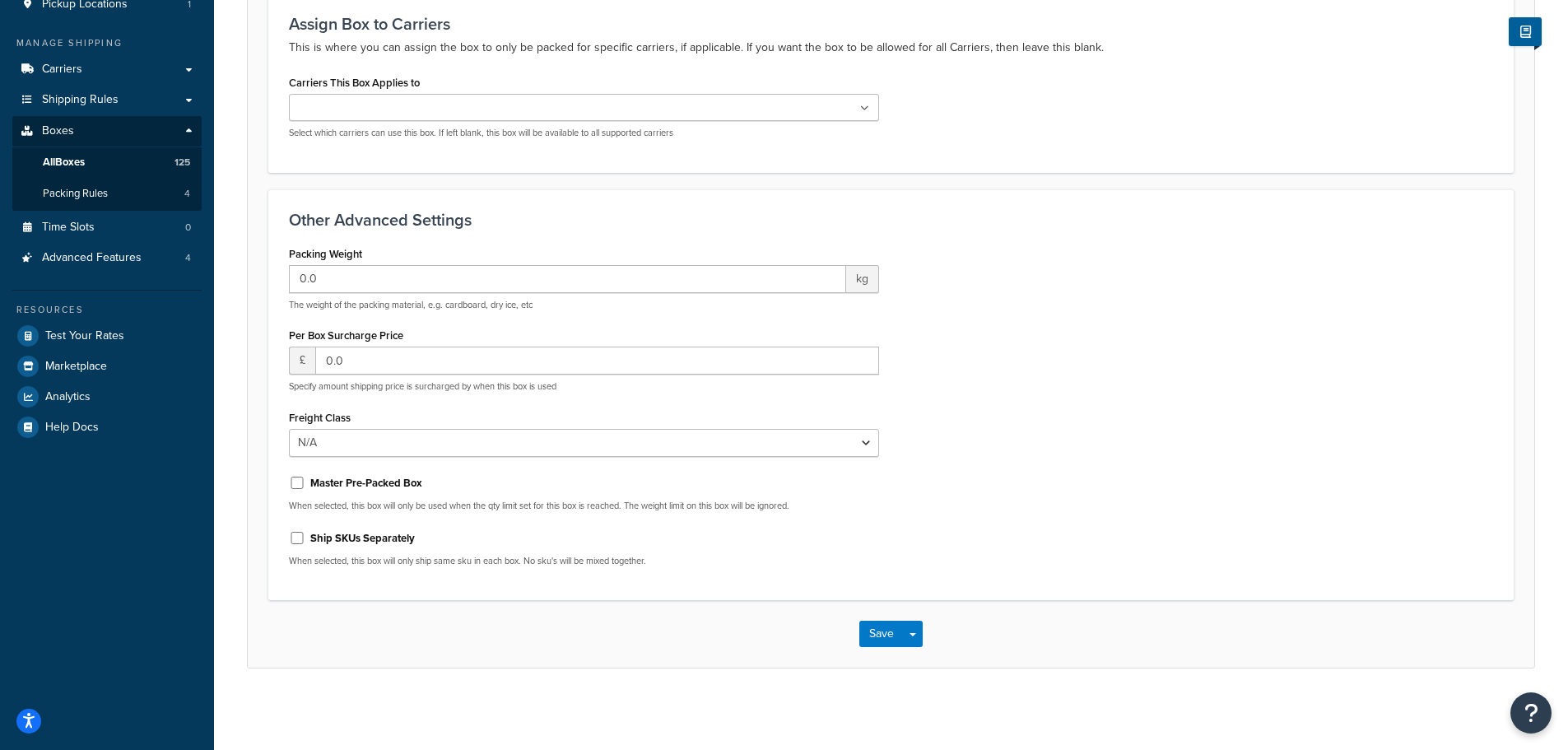
scroll to position [238, 0]
click at [878, 635] on button "Save" at bounding box center [881, 633] width 44 height 26
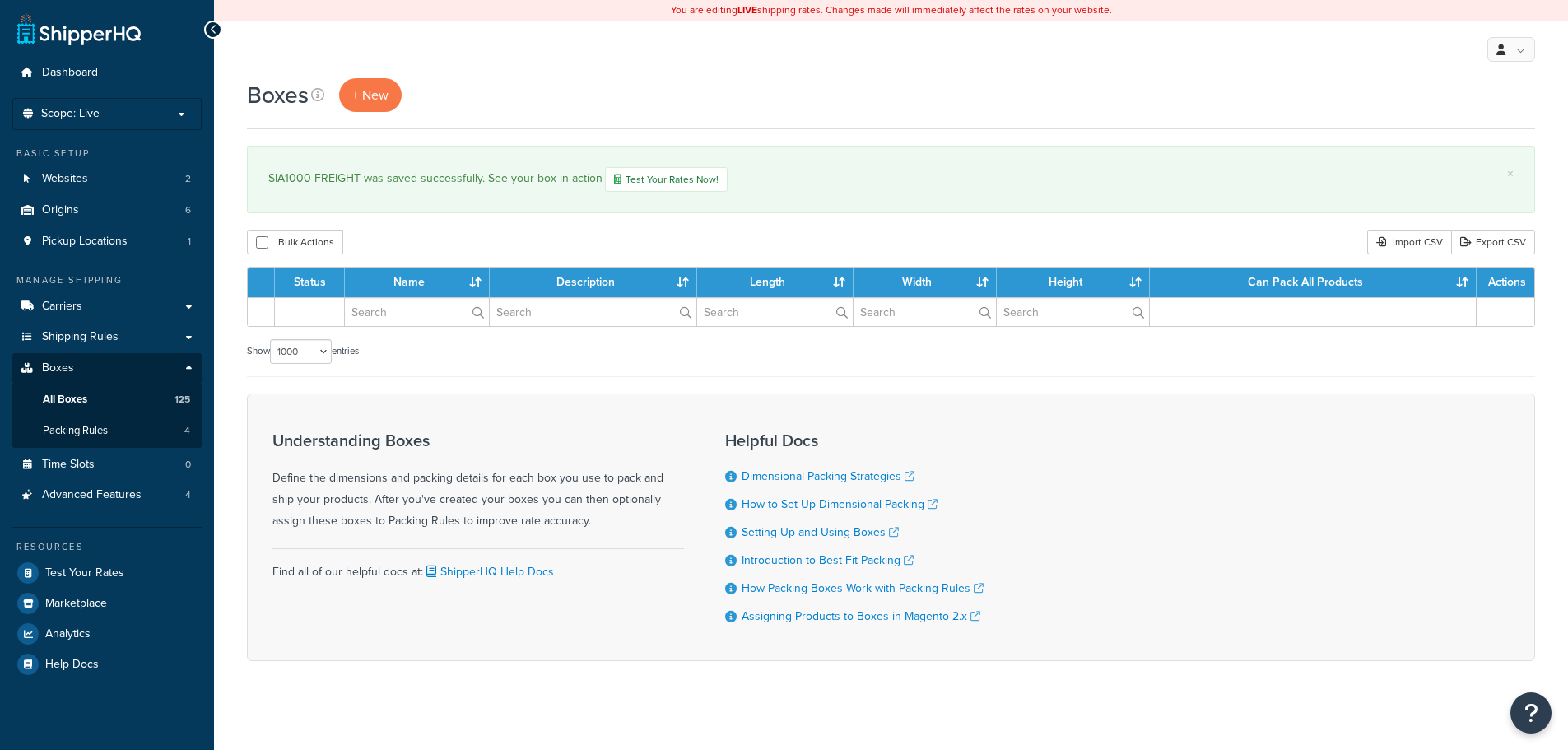
select select "1000"
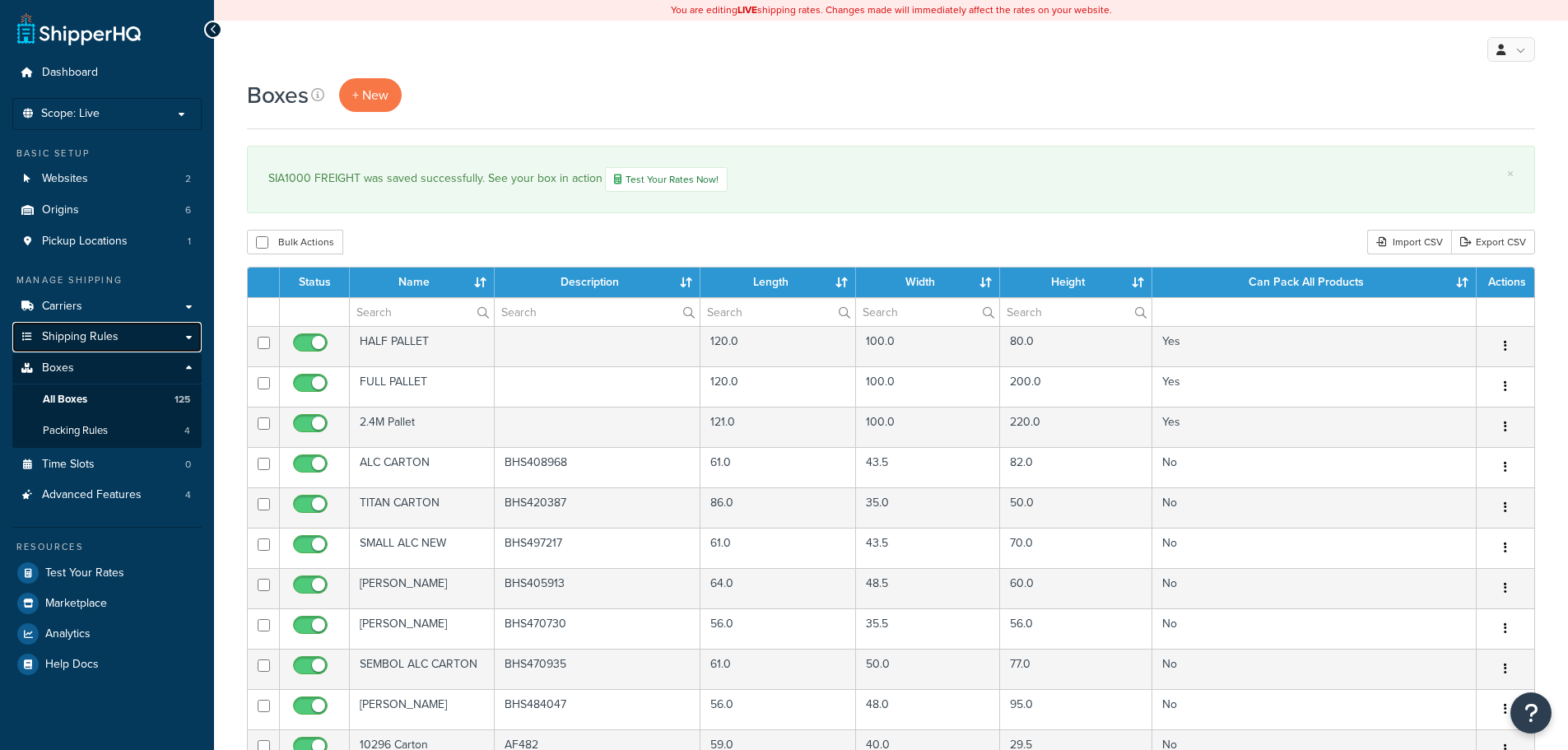
click at [104, 339] on span "Shipping Rules" at bounding box center [80, 337] width 76 height 14
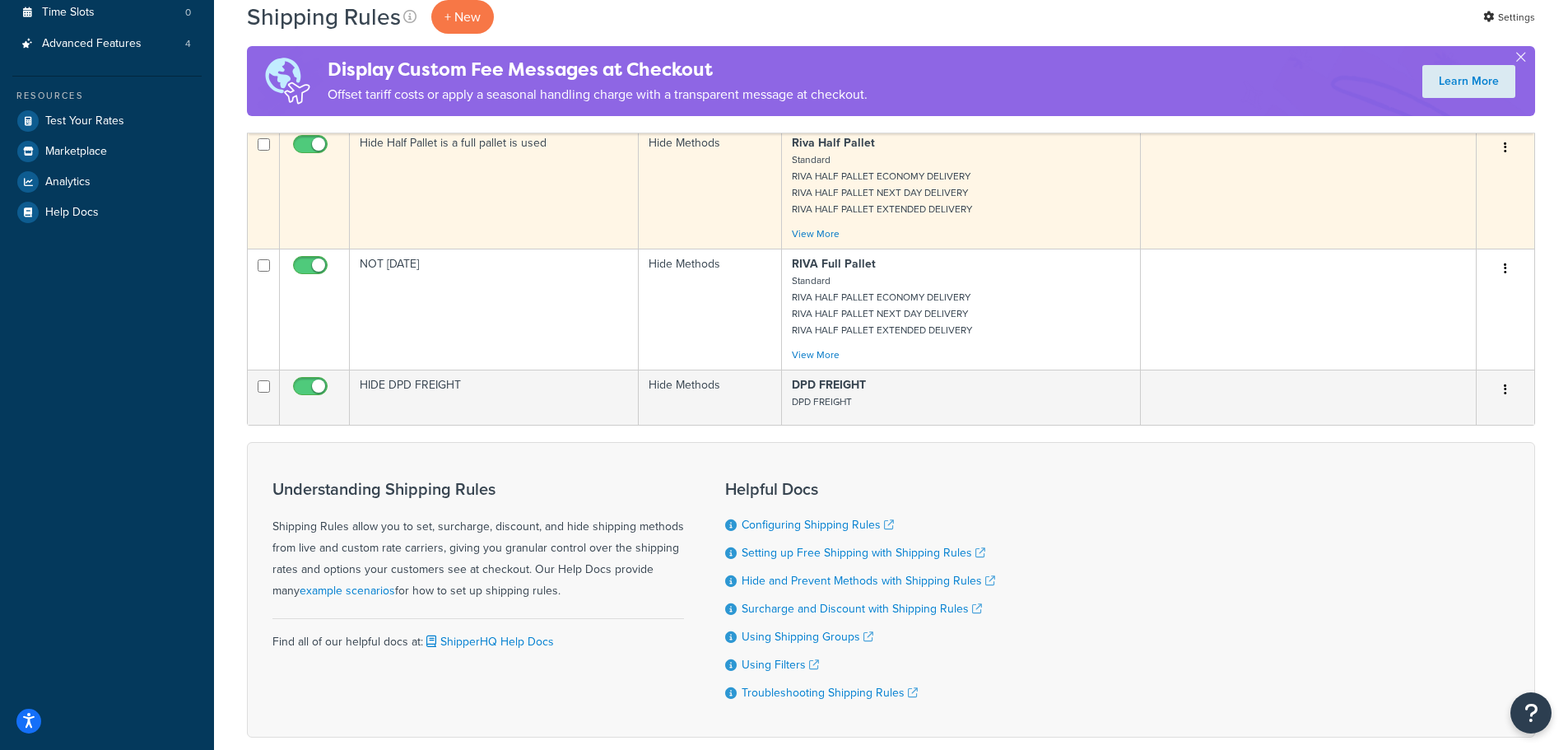
scroll to position [577, 0]
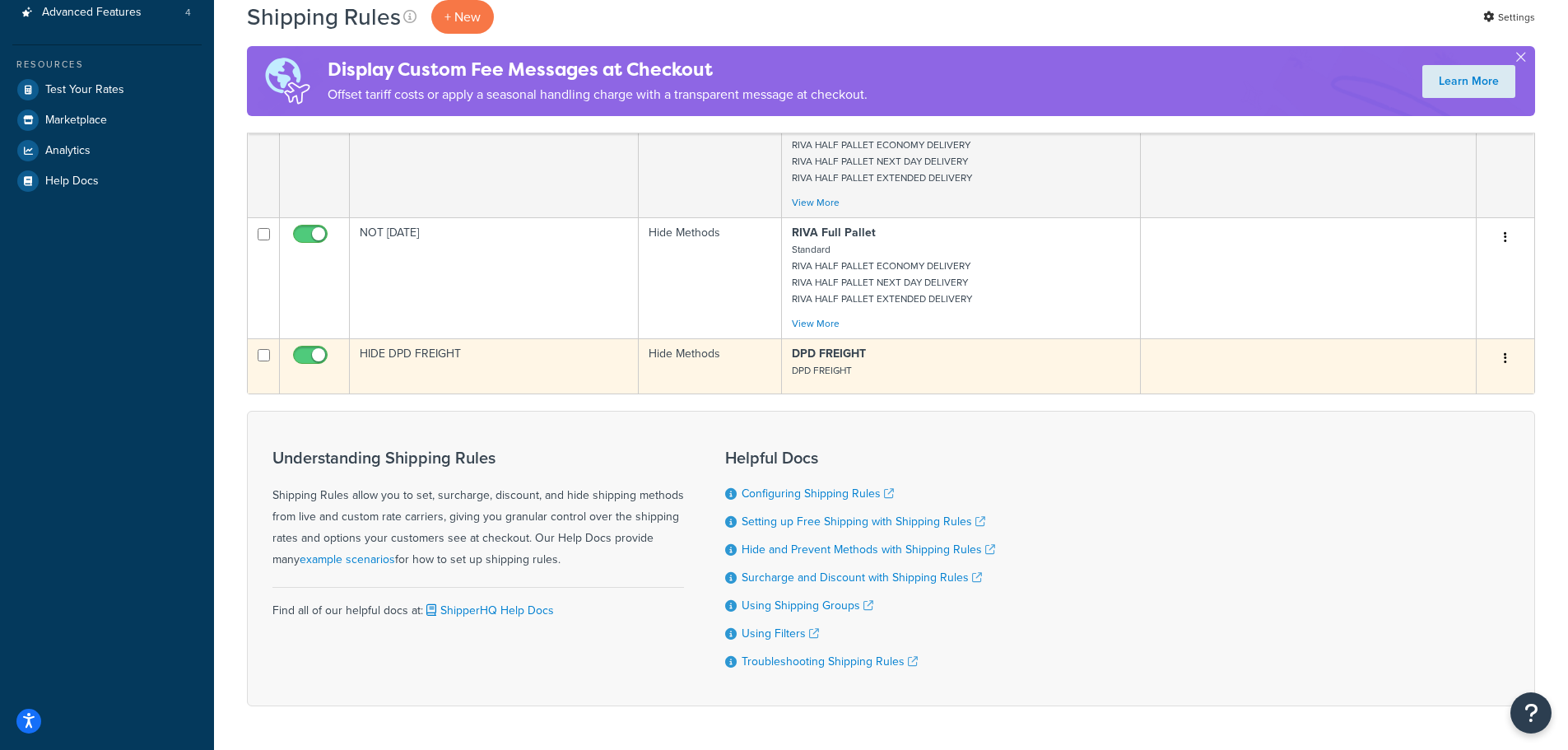
click at [477, 365] on td "HIDE DPD FREIGHT" at bounding box center [493, 366] width 289 height 55
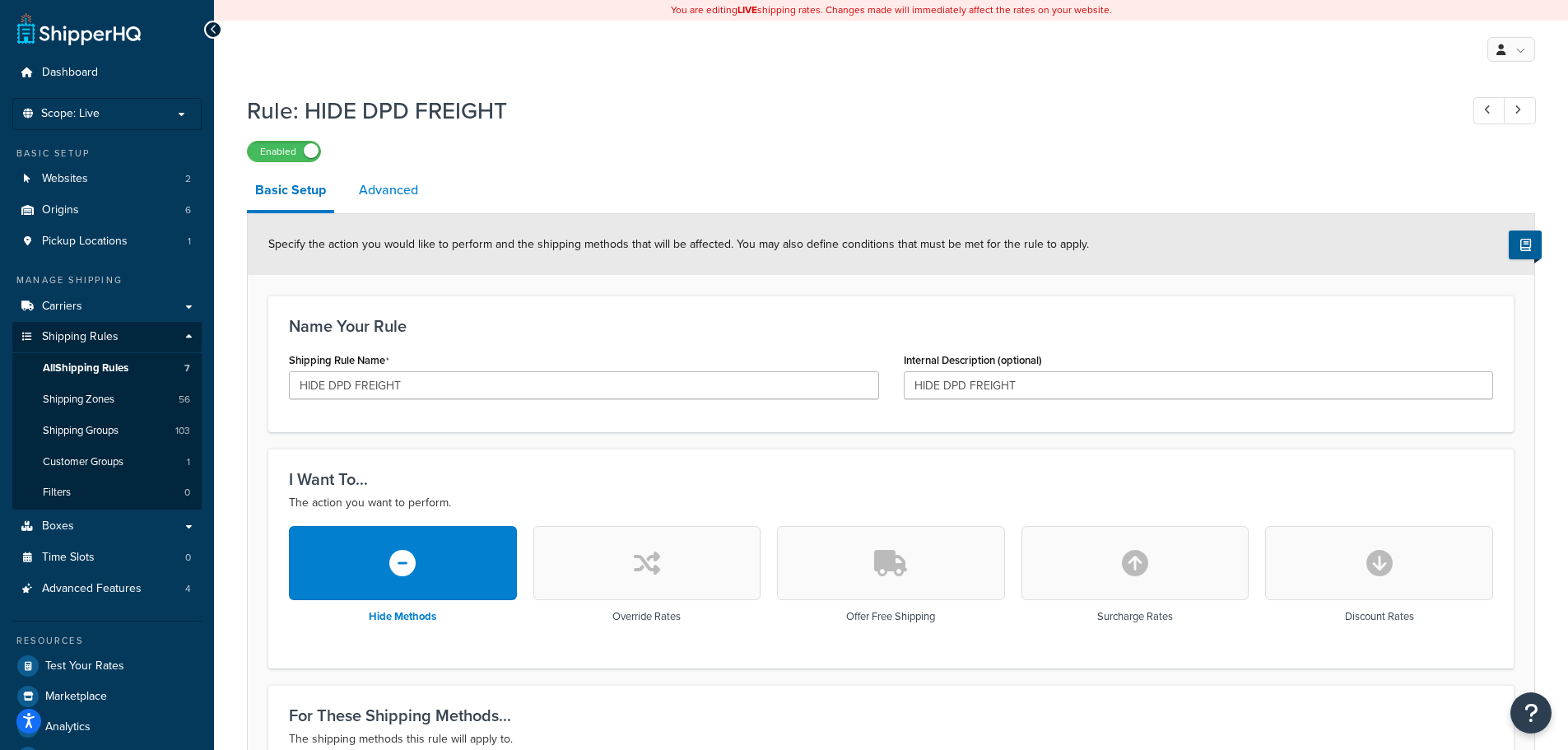
click at [402, 193] on link "Advanced" at bounding box center [388, 190] width 75 height 39
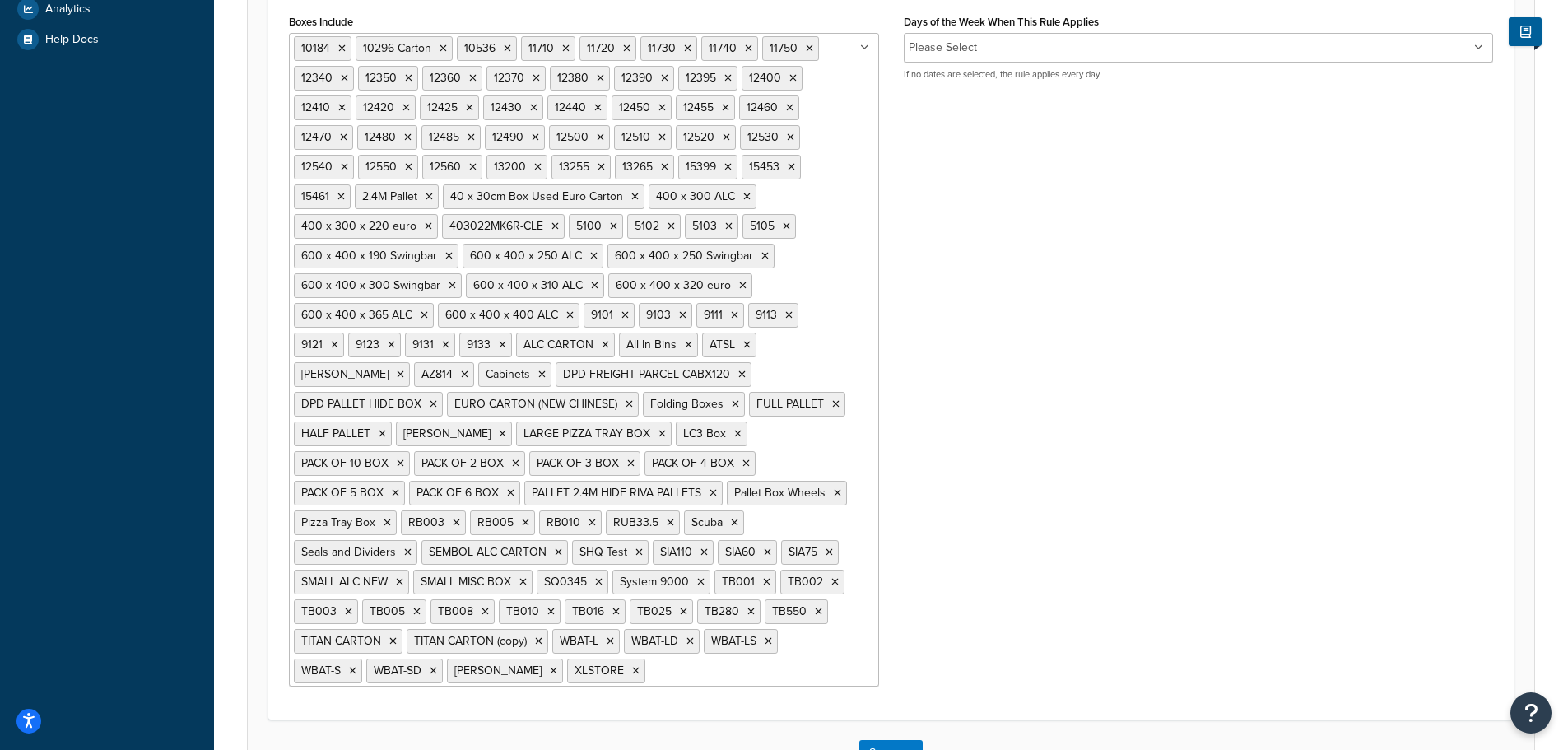
scroll to position [838, 0]
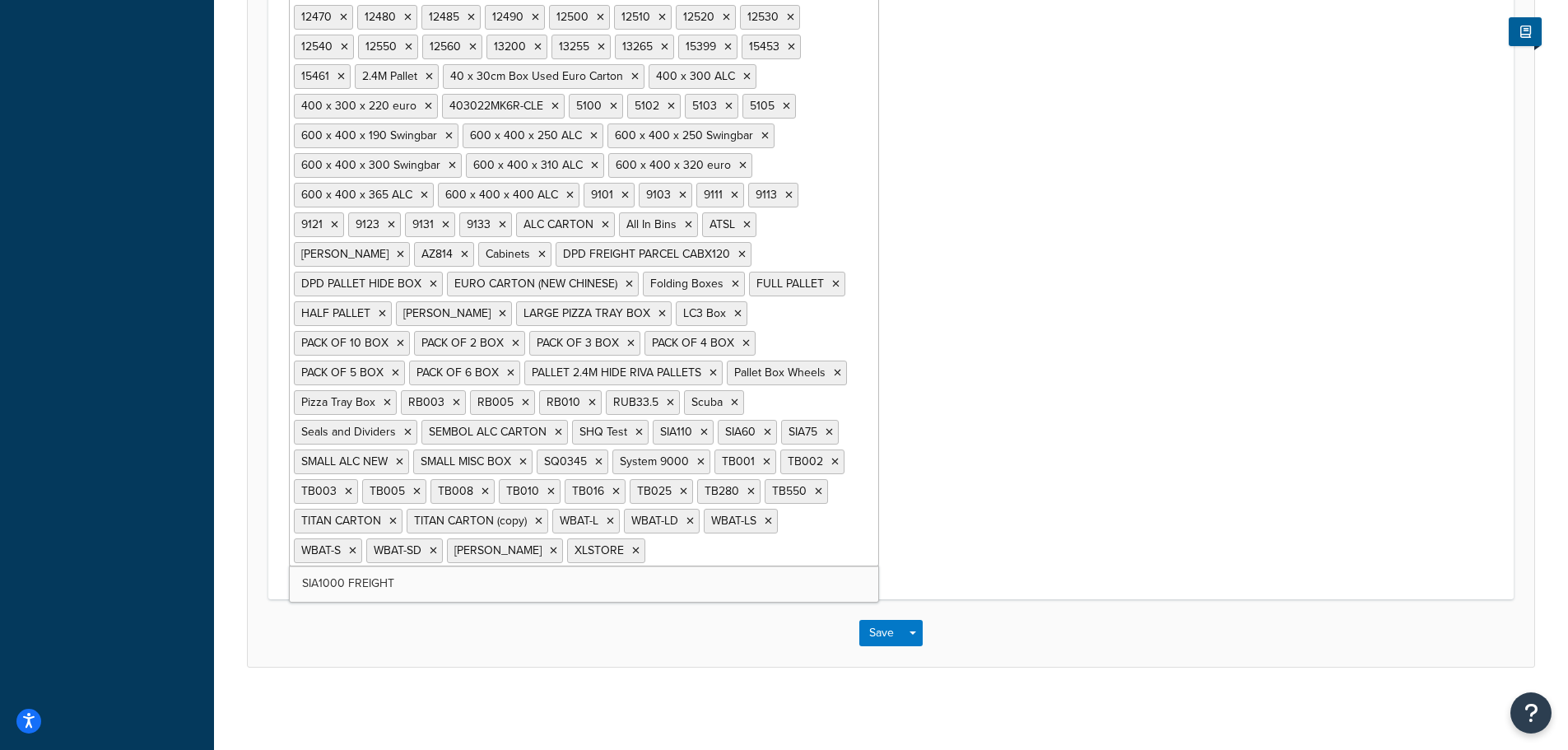
click at [713, 556] on input "Boxes Include" at bounding box center [721, 549] width 146 height 18
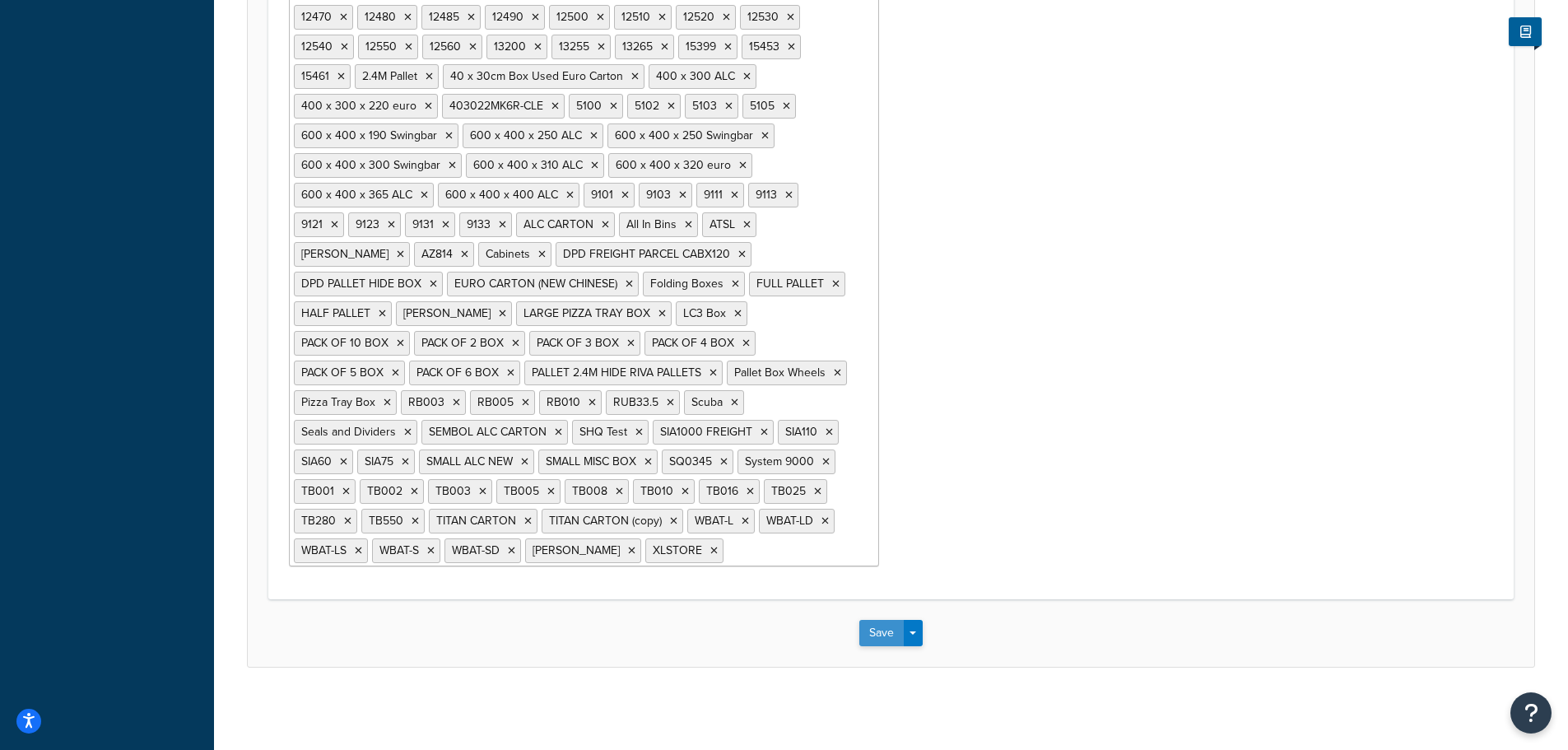
click at [887, 638] on button "Save" at bounding box center [881, 633] width 44 height 26
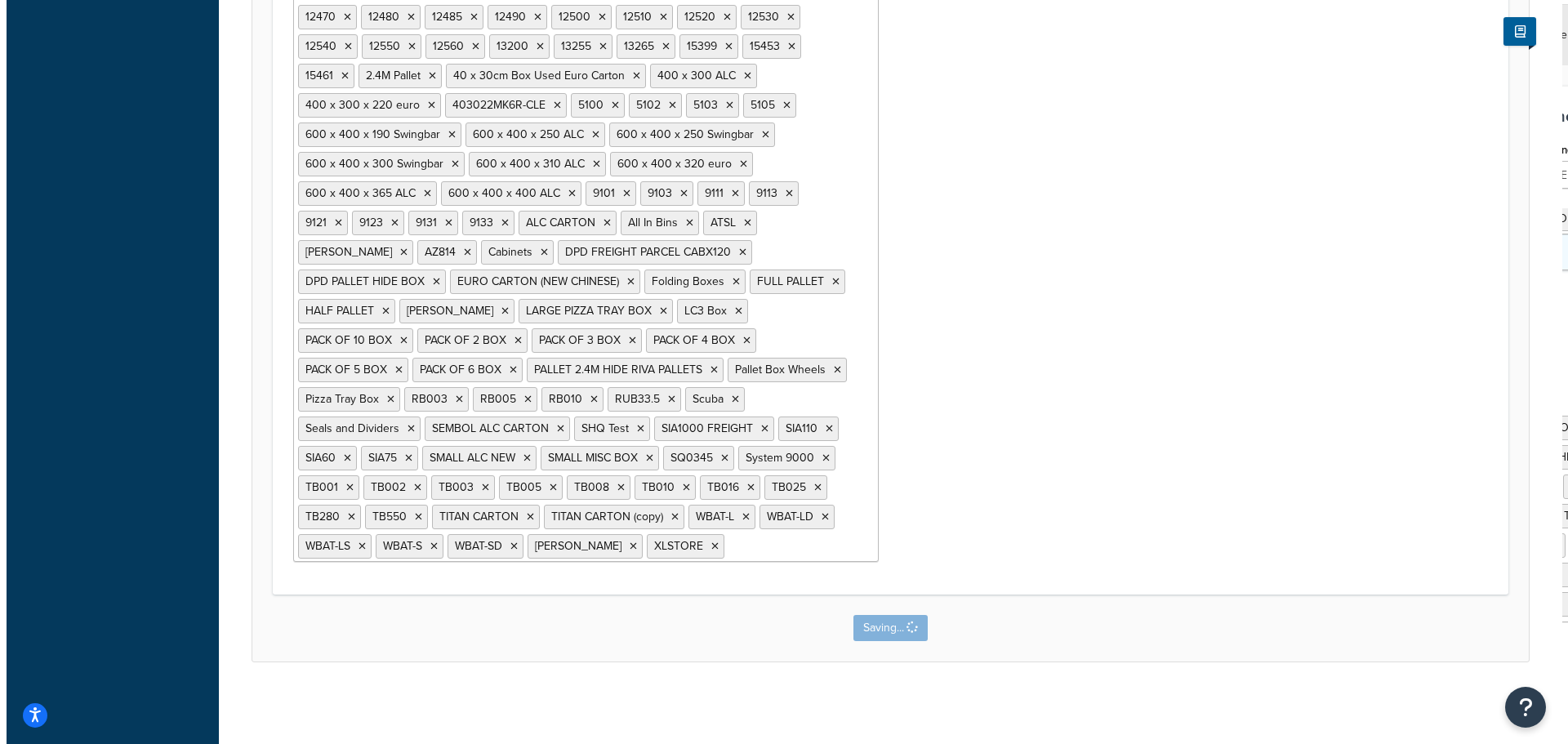
scroll to position [0, 0]
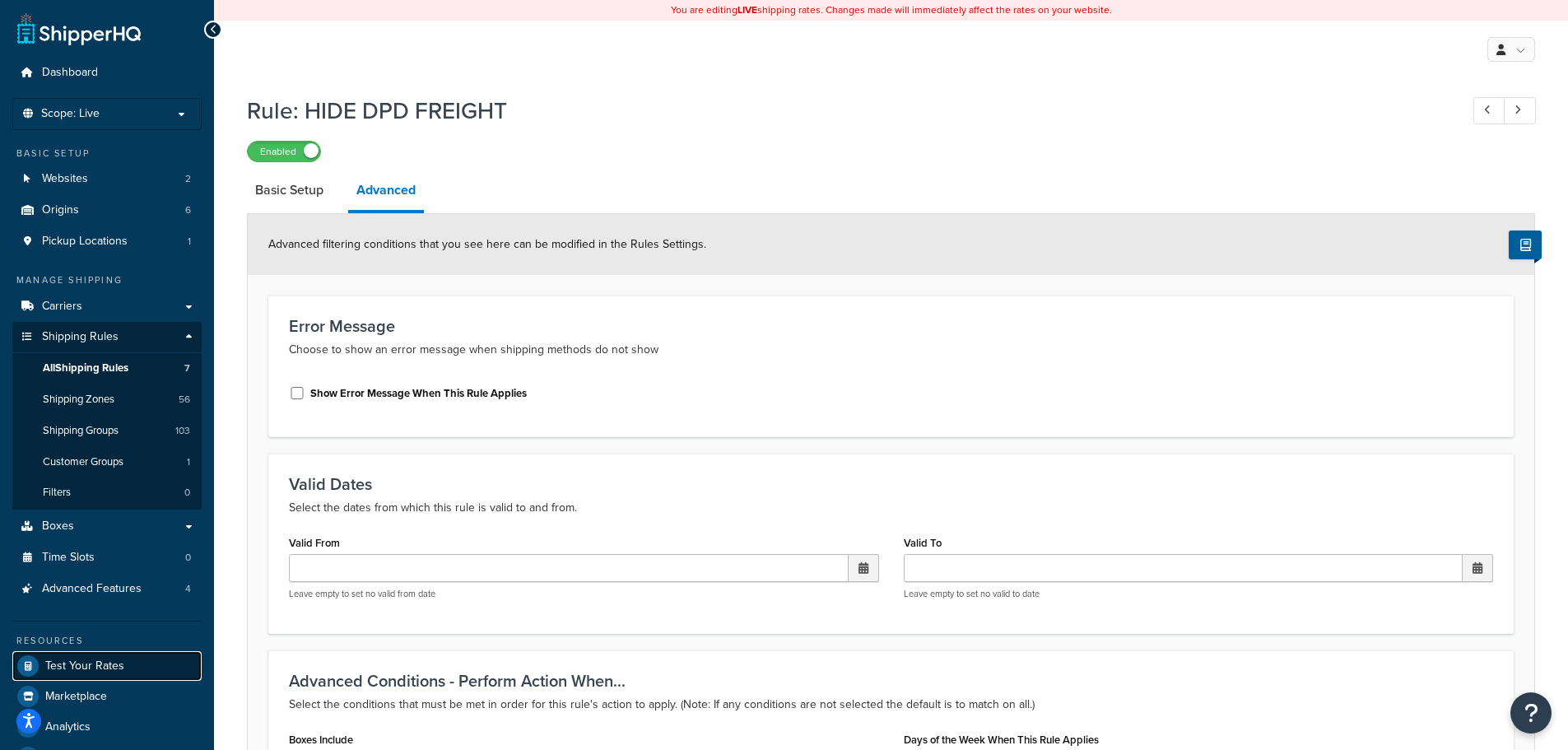
click at [90, 660] on span "Test Your Rates" at bounding box center [84, 667] width 79 height 14
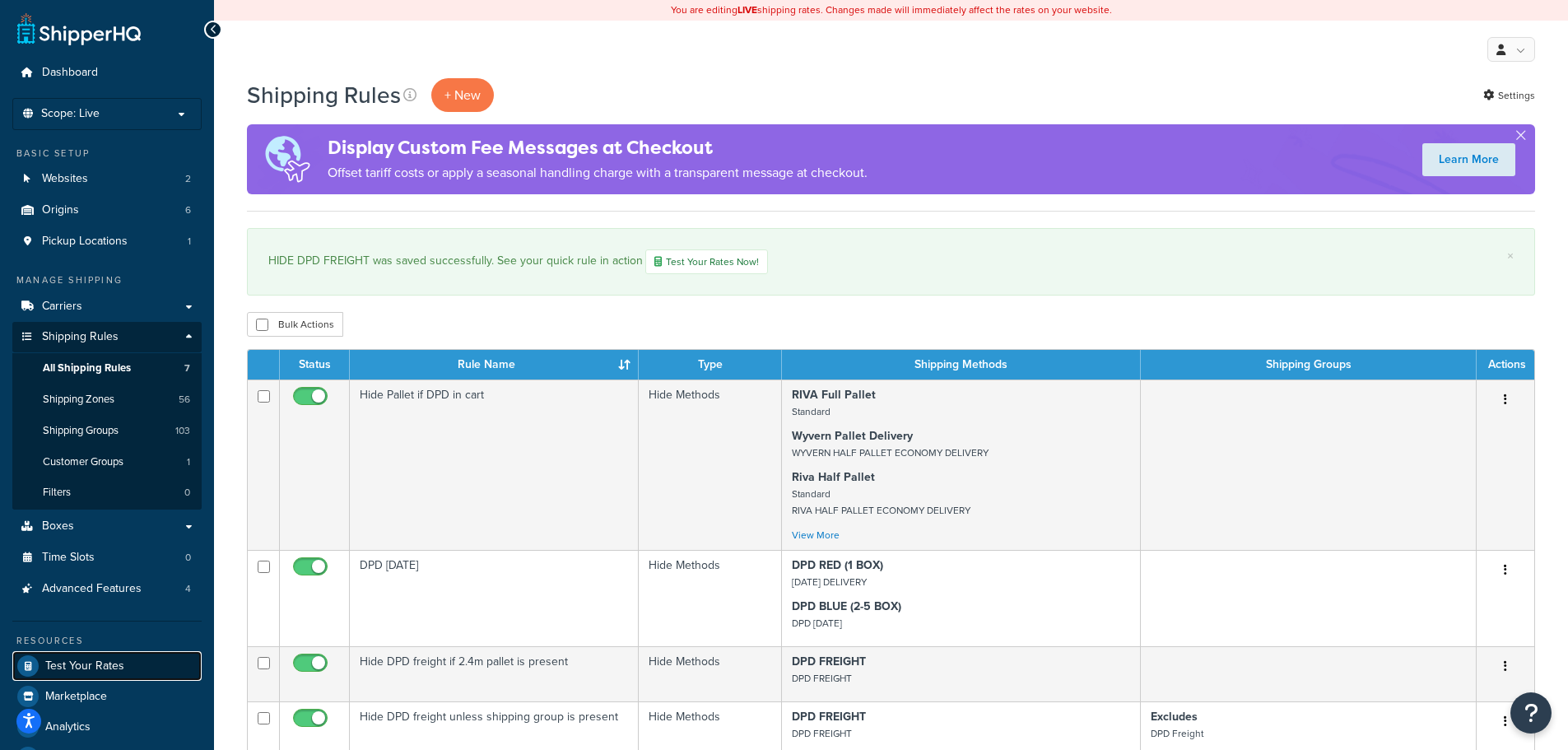
click at [86, 663] on span "Test Your Rates" at bounding box center [84, 667] width 79 height 14
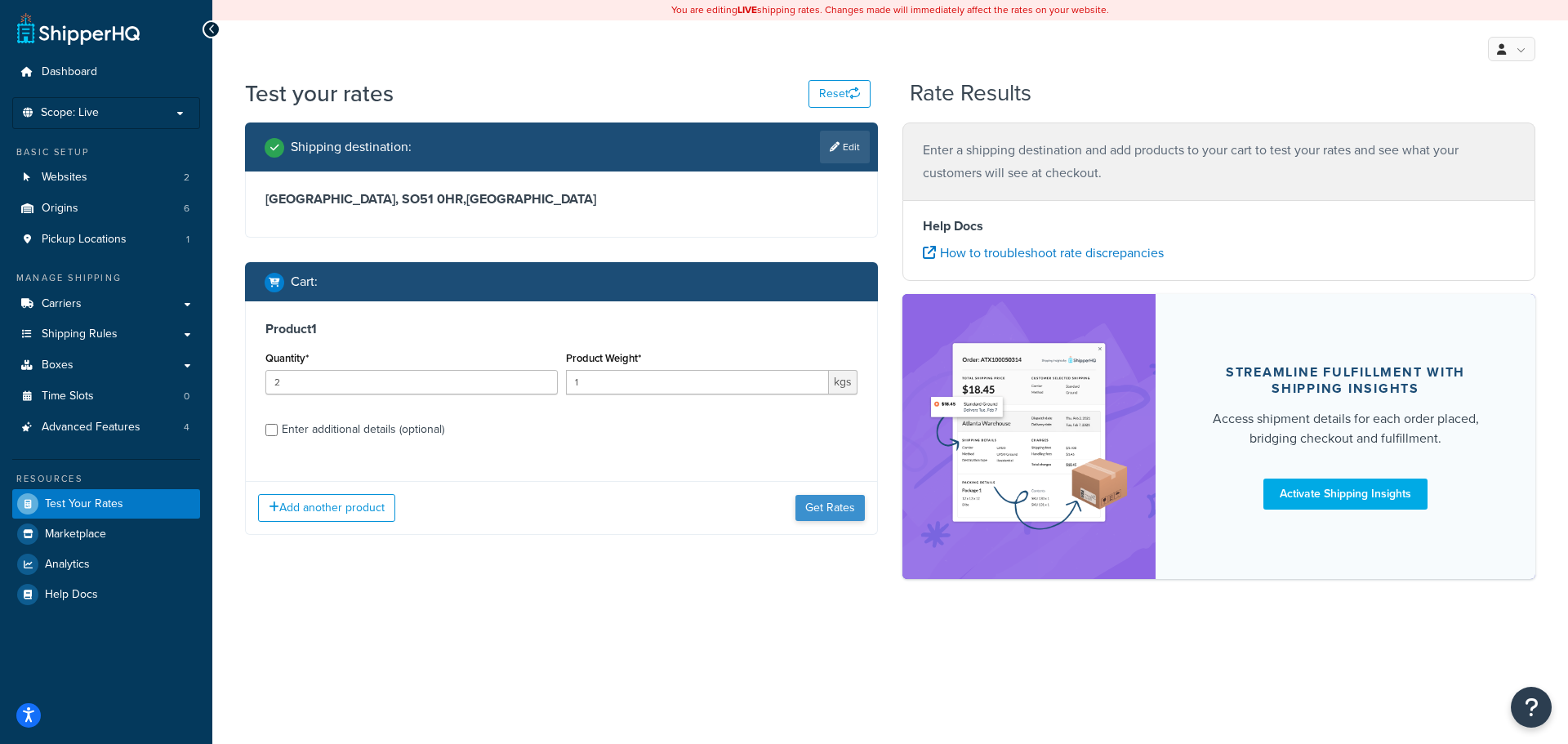
click at [828, 493] on div "Add another product Get Rates" at bounding box center [562, 507] width 631 height 53
click at [829, 506] on button "Get Rates" at bounding box center [830, 508] width 69 height 26
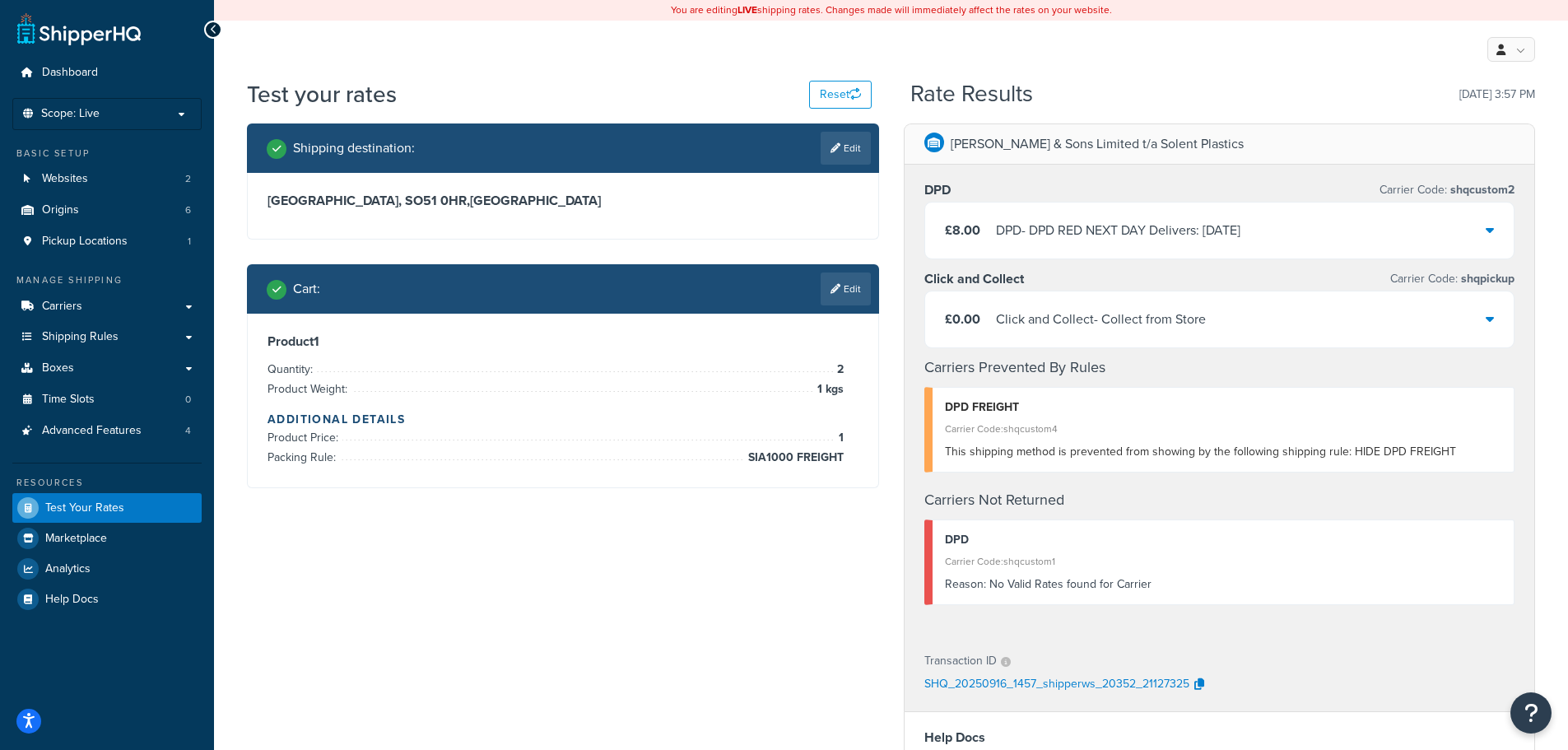
click at [1022, 243] on div "£8.00 DPD - DPD RED NEXT DAY Delivers: Thu, 18 Sep" at bounding box center [1220, 230] width 589 height 56
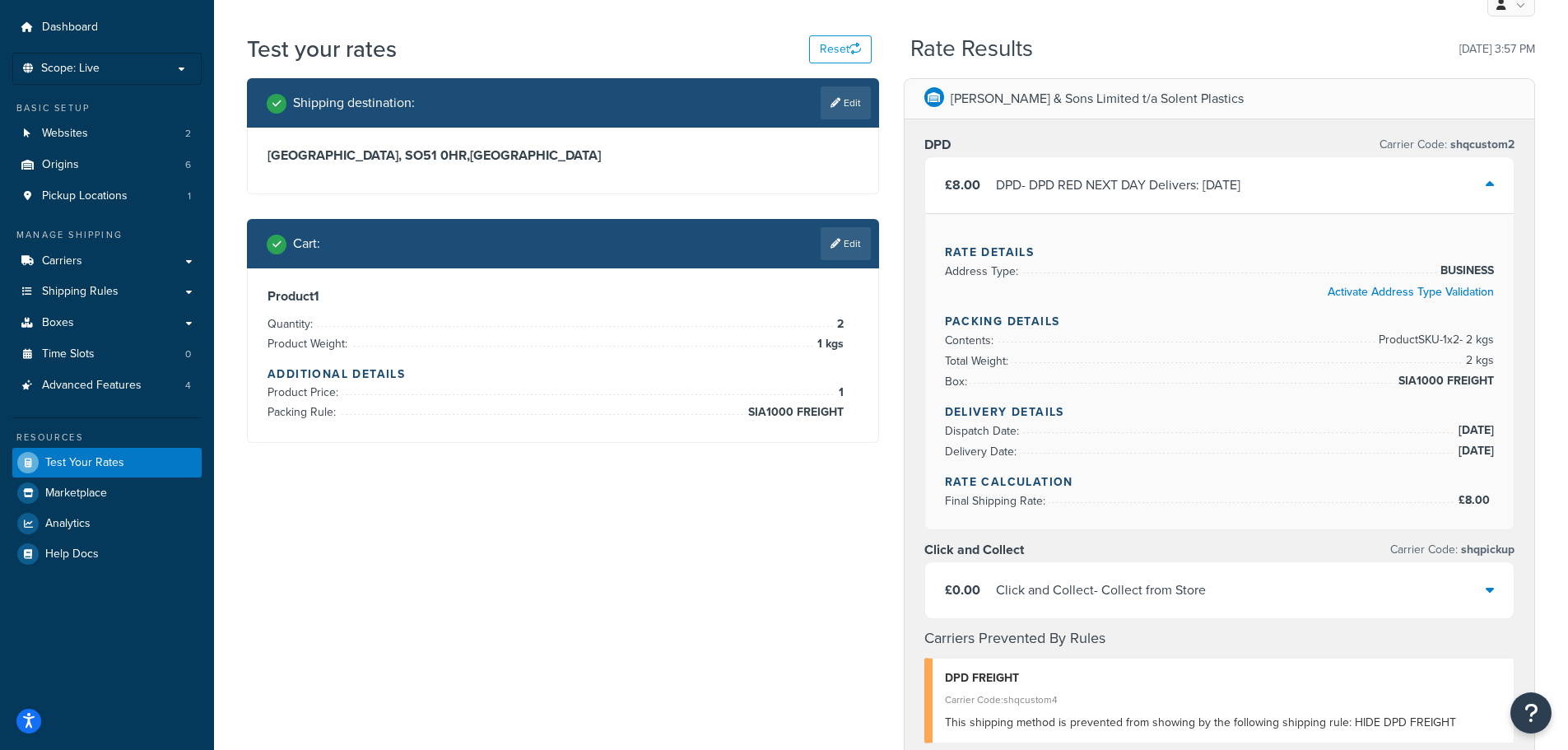
scroll to position [82, 0]
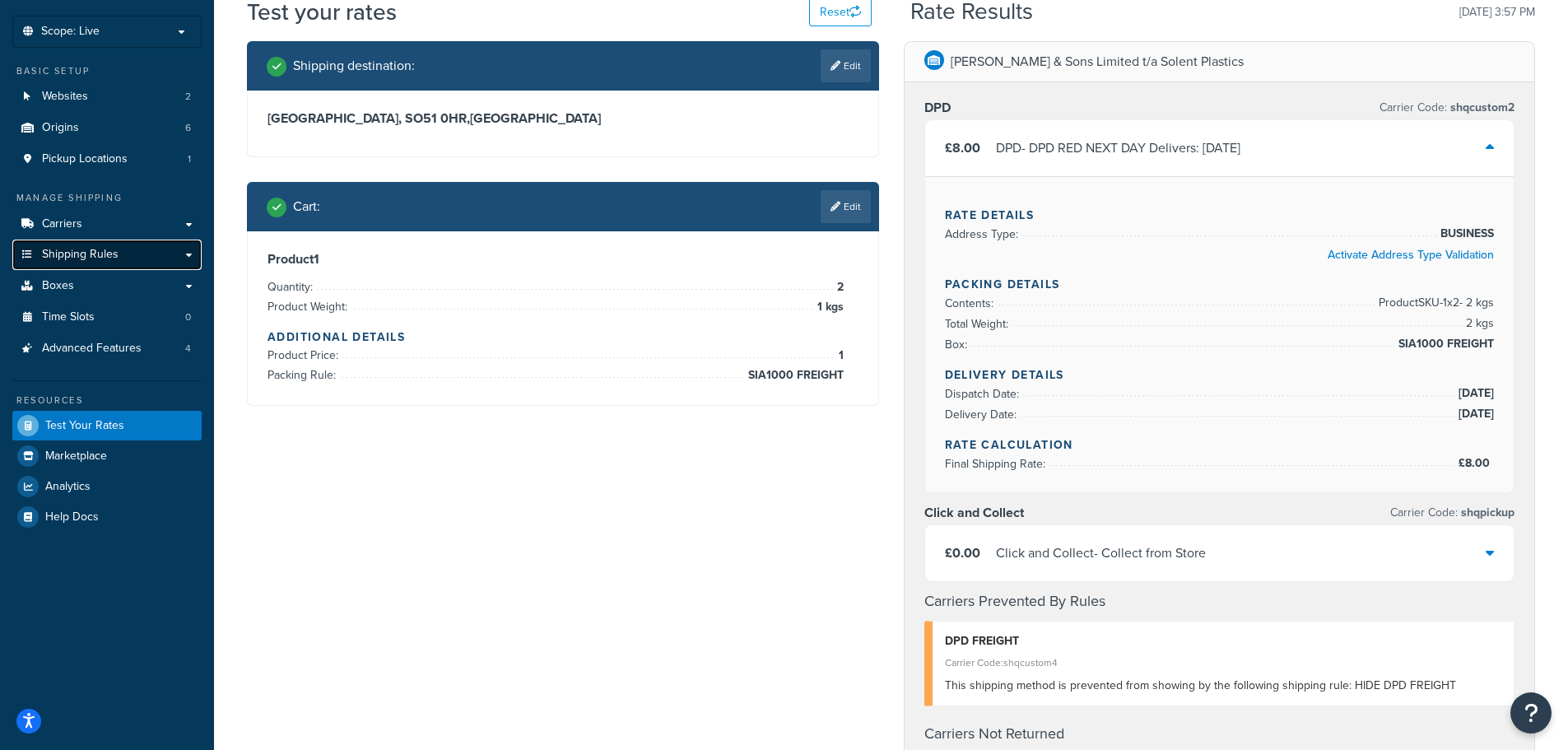
click at [109, 254] on span "Shipping Rules" at bounding box center [80, 255] width 76 height 14
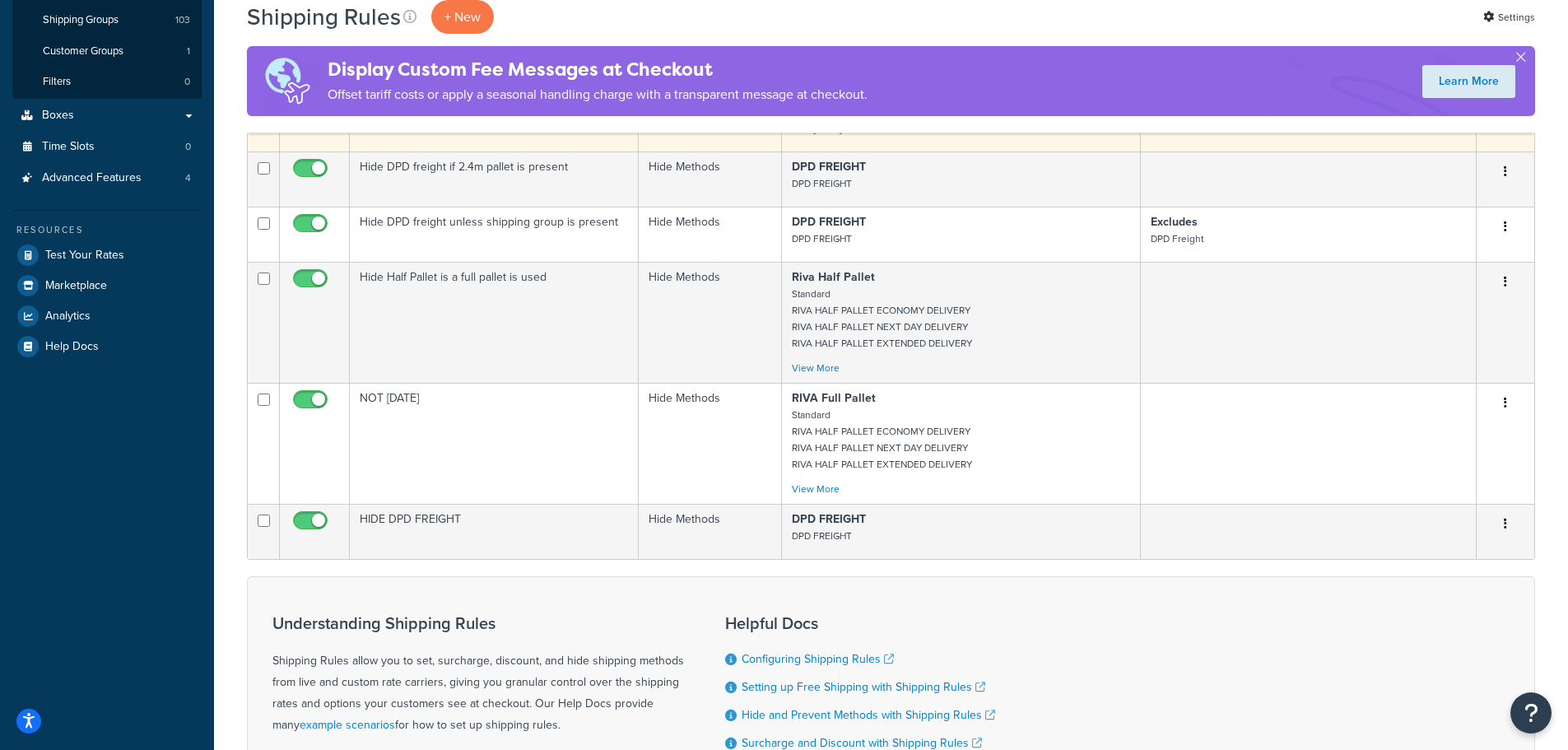
scroll to position [411, 0]
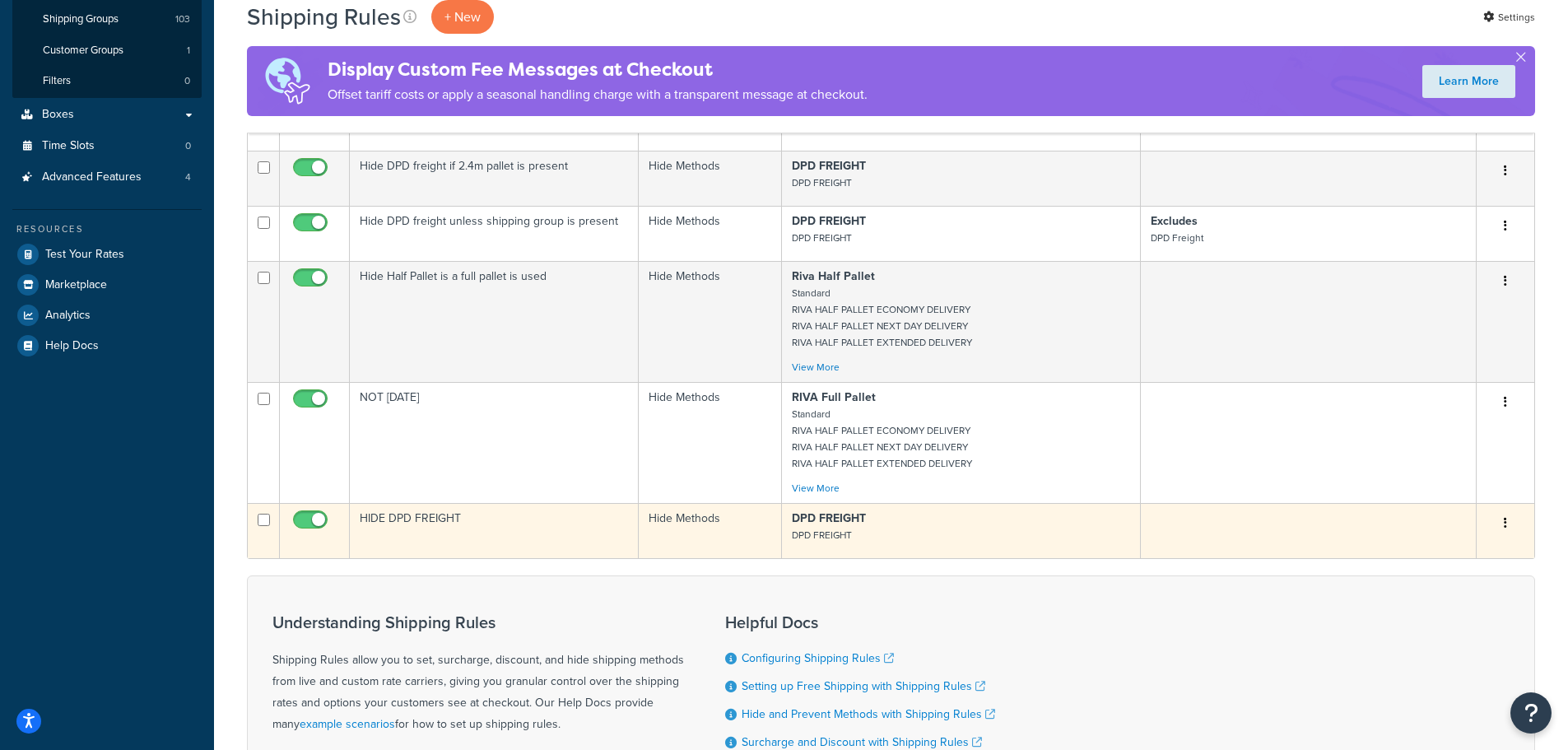
click at [527, 520] on td "HIDE DPD FREIGHT" at bounding box center [493, 531] width 289 height 55
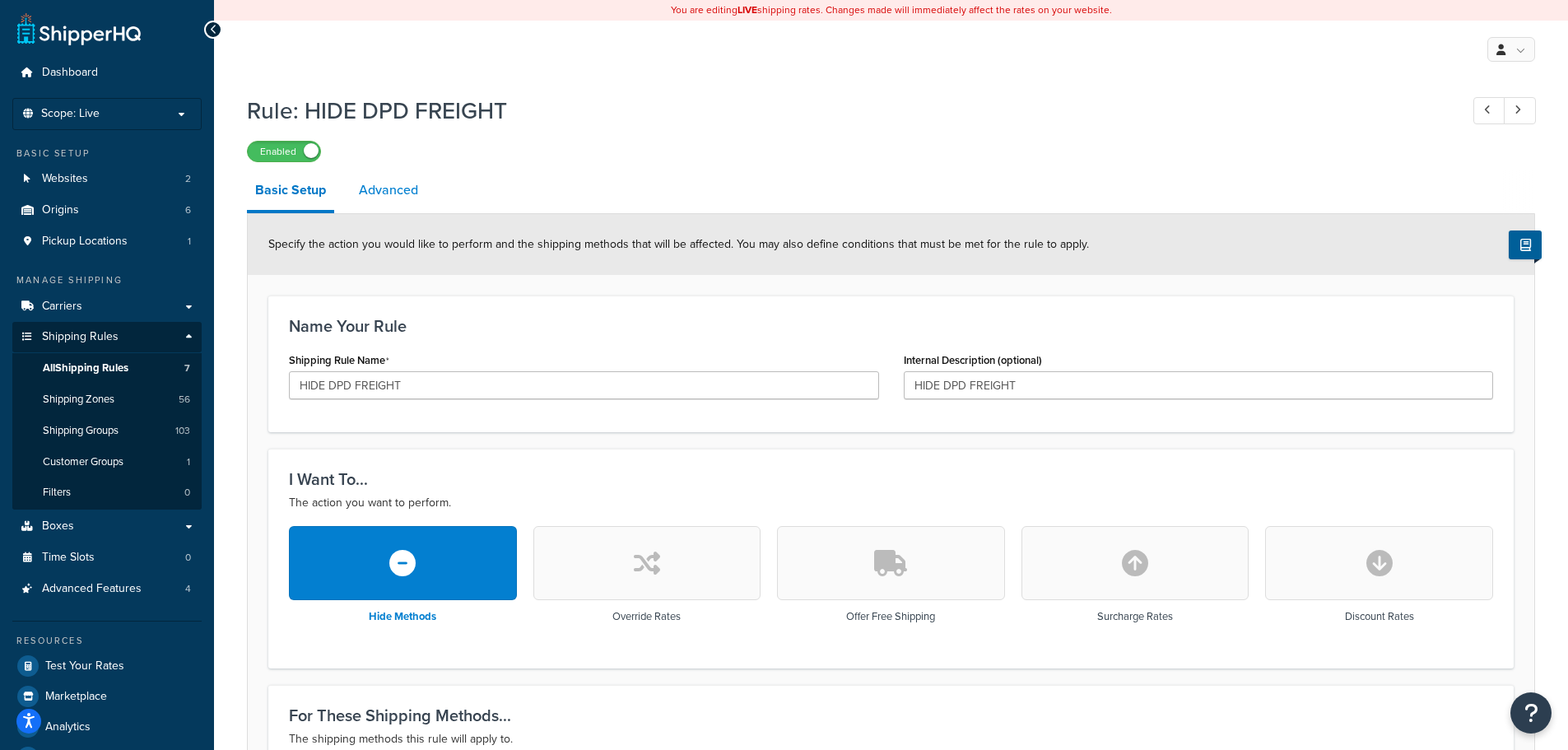
click at [368, 194] on link "Advanced" at bounding box center [388, 190] width 75 height 39
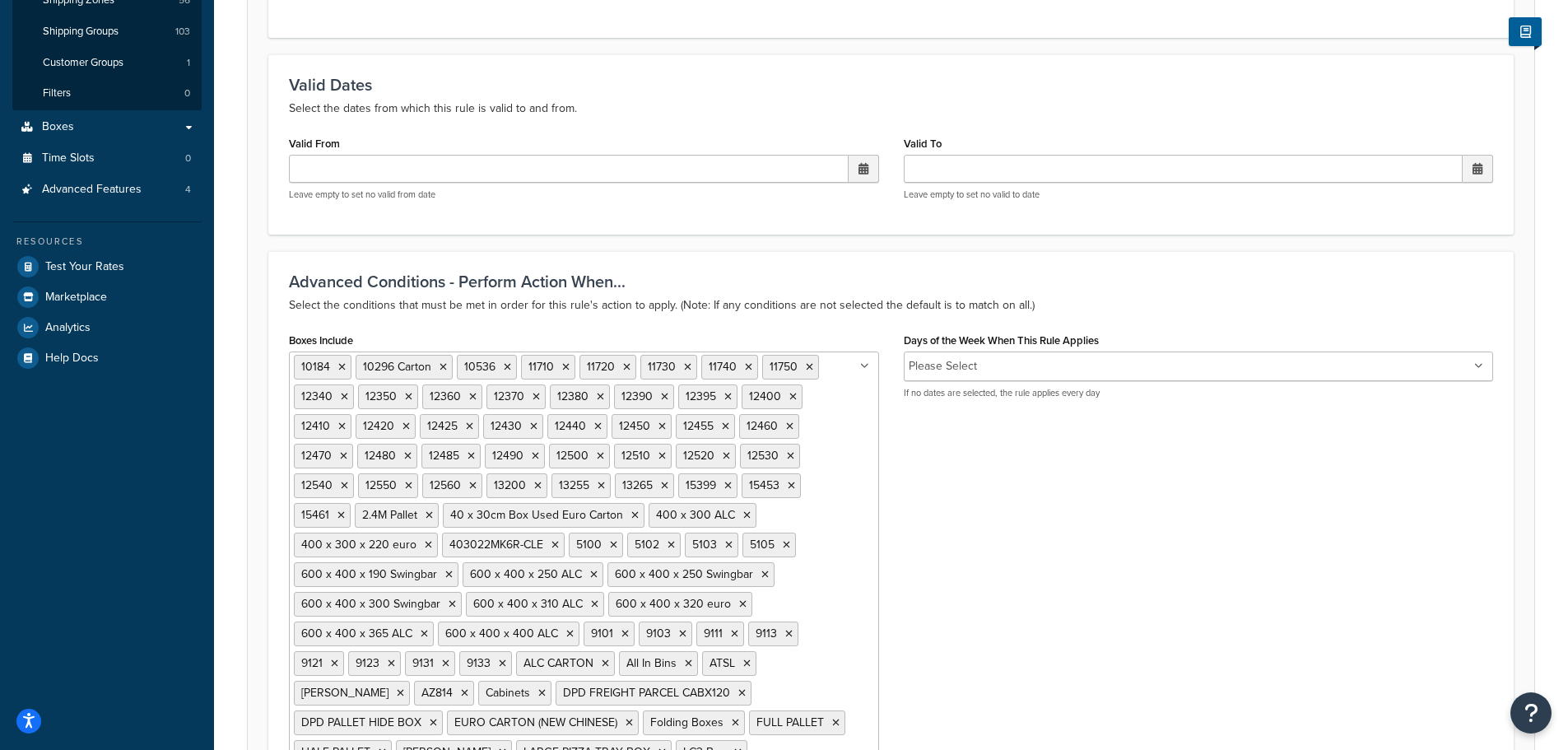
scroll to position [686, 0]
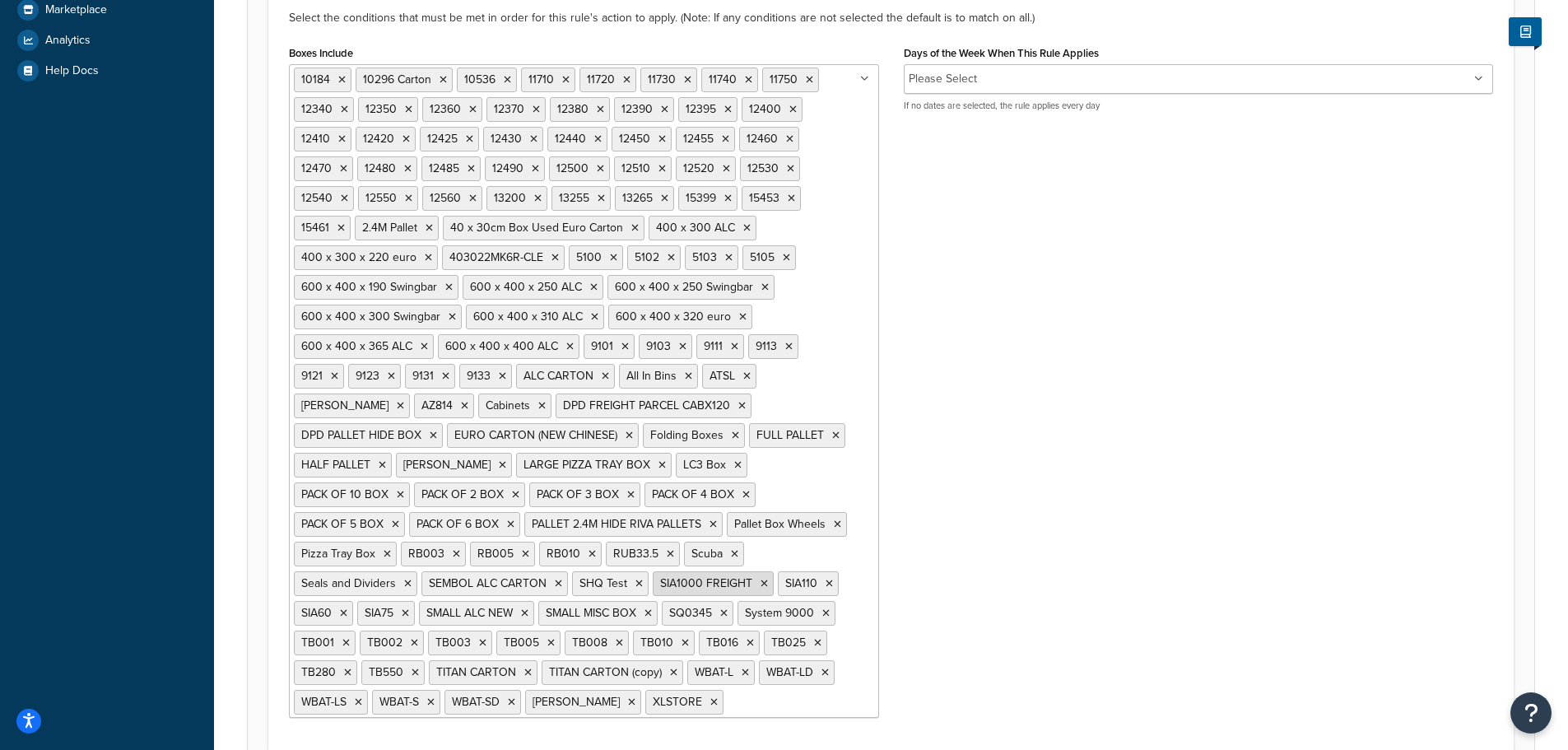
click at [761, 584] on icon at bounding box center [764, 584] width 8 height 10
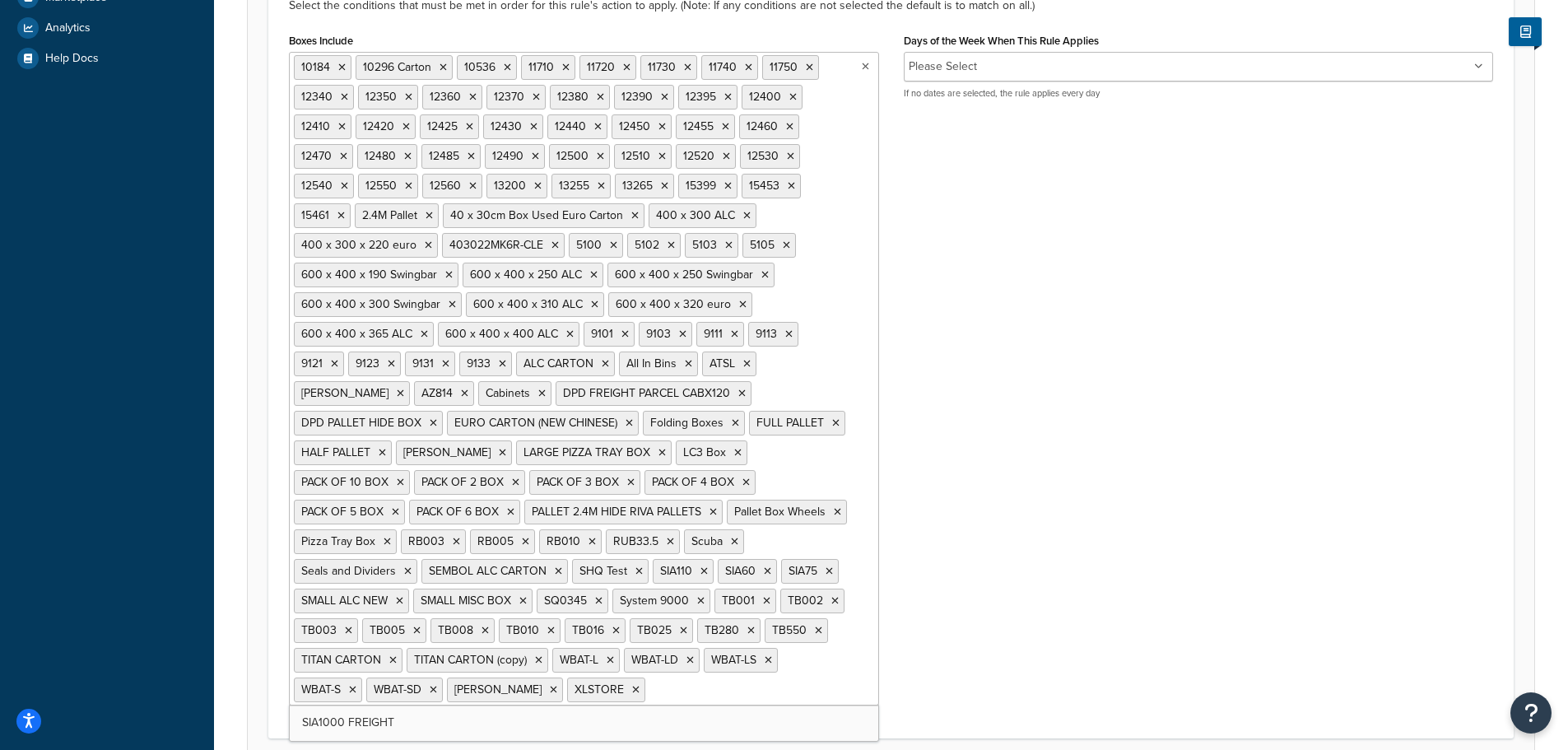
scroll to position [838, 0]
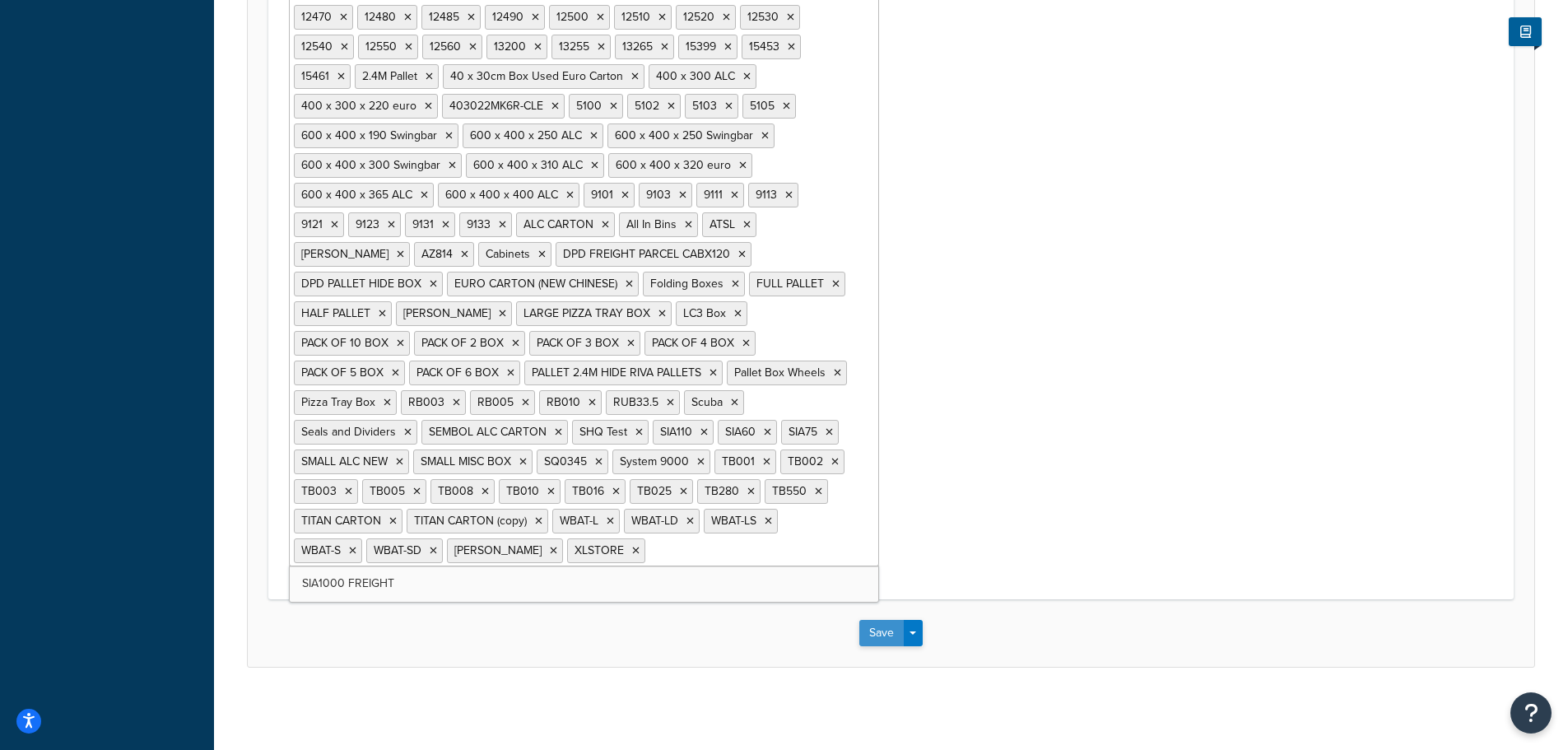
click at [892, 633] on button "Save" at bounding box center [881, 633] width 44 height 26
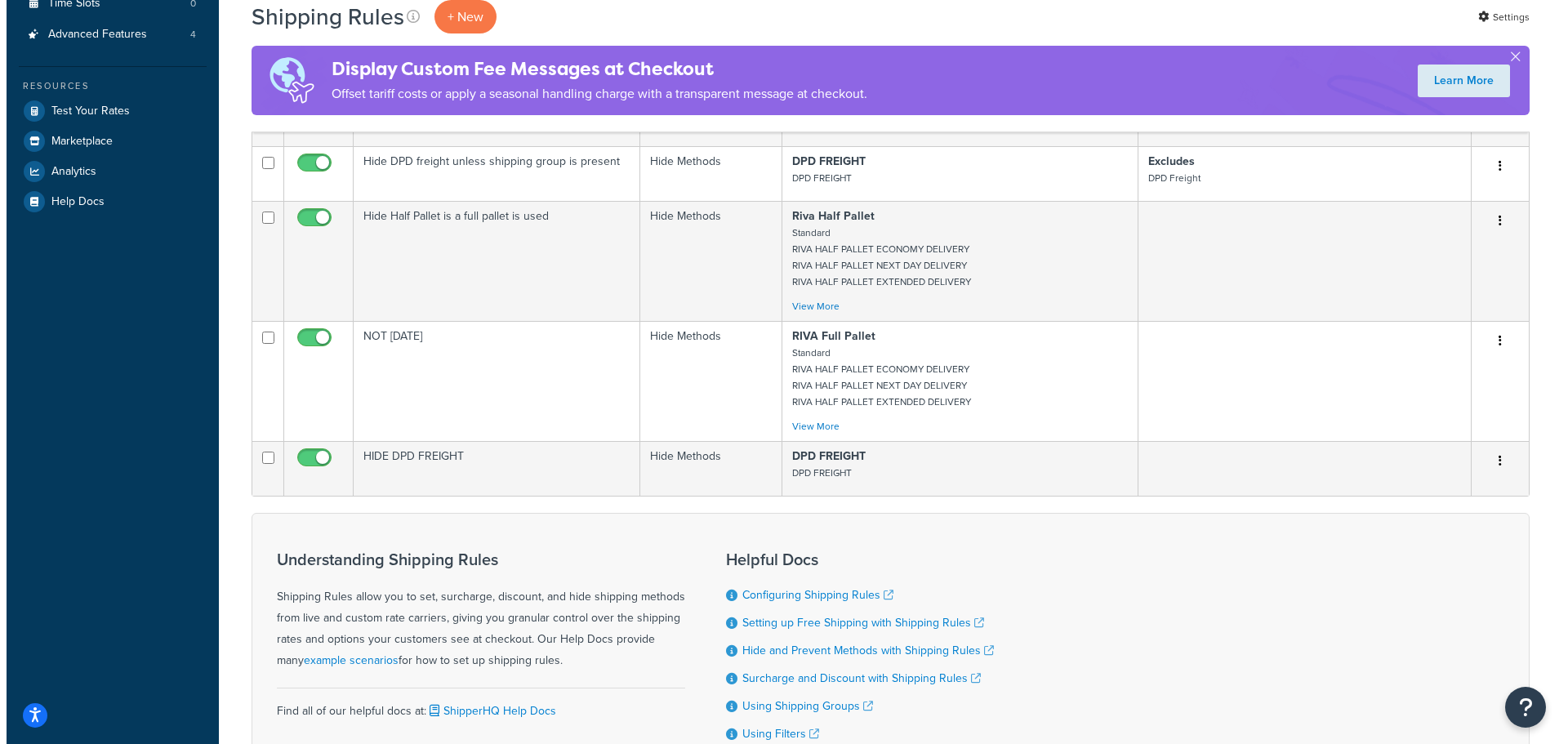
scroll to position [572, 0]
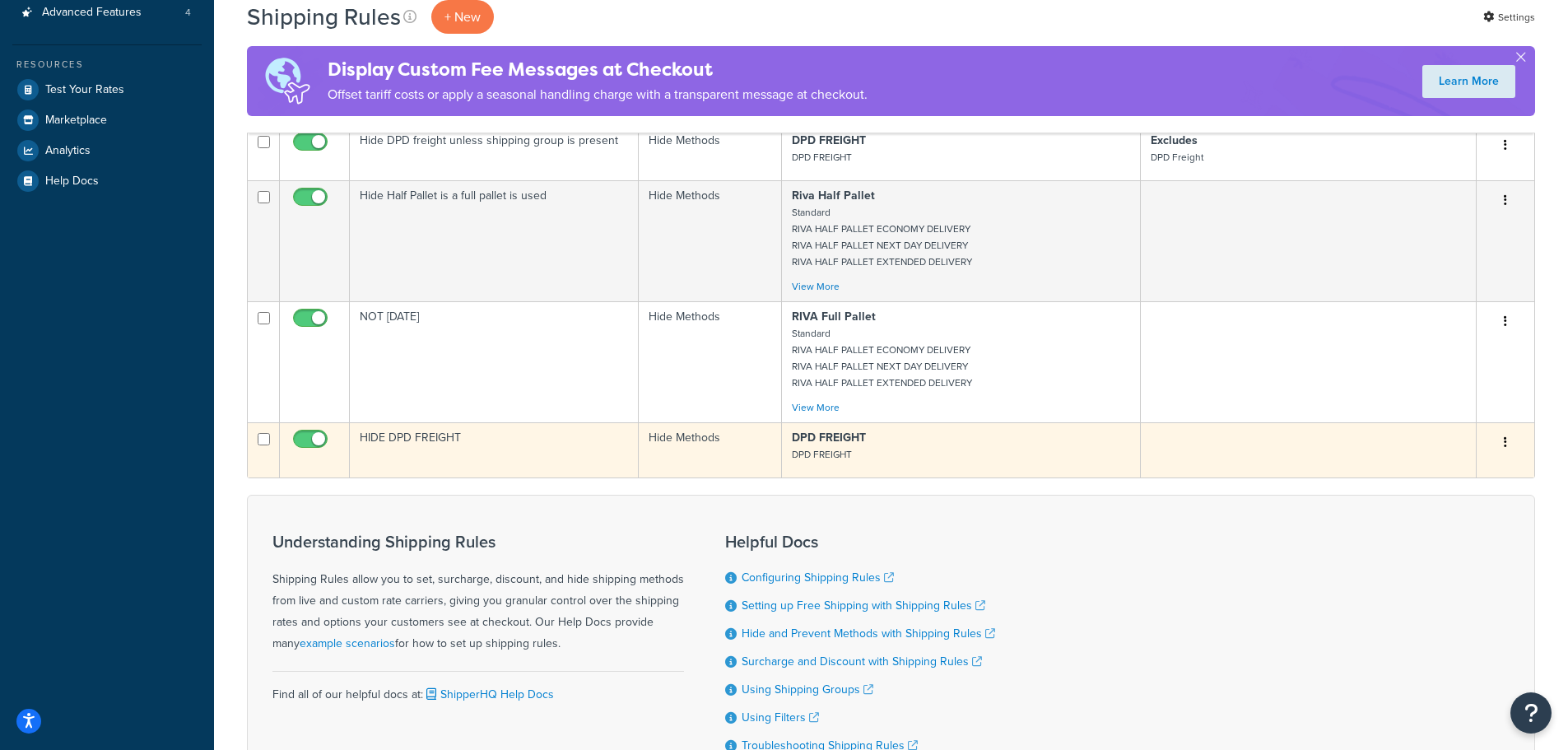
click at [1506, 446] on icon "button" at bounding box center [1504, 443] width 3 height 12
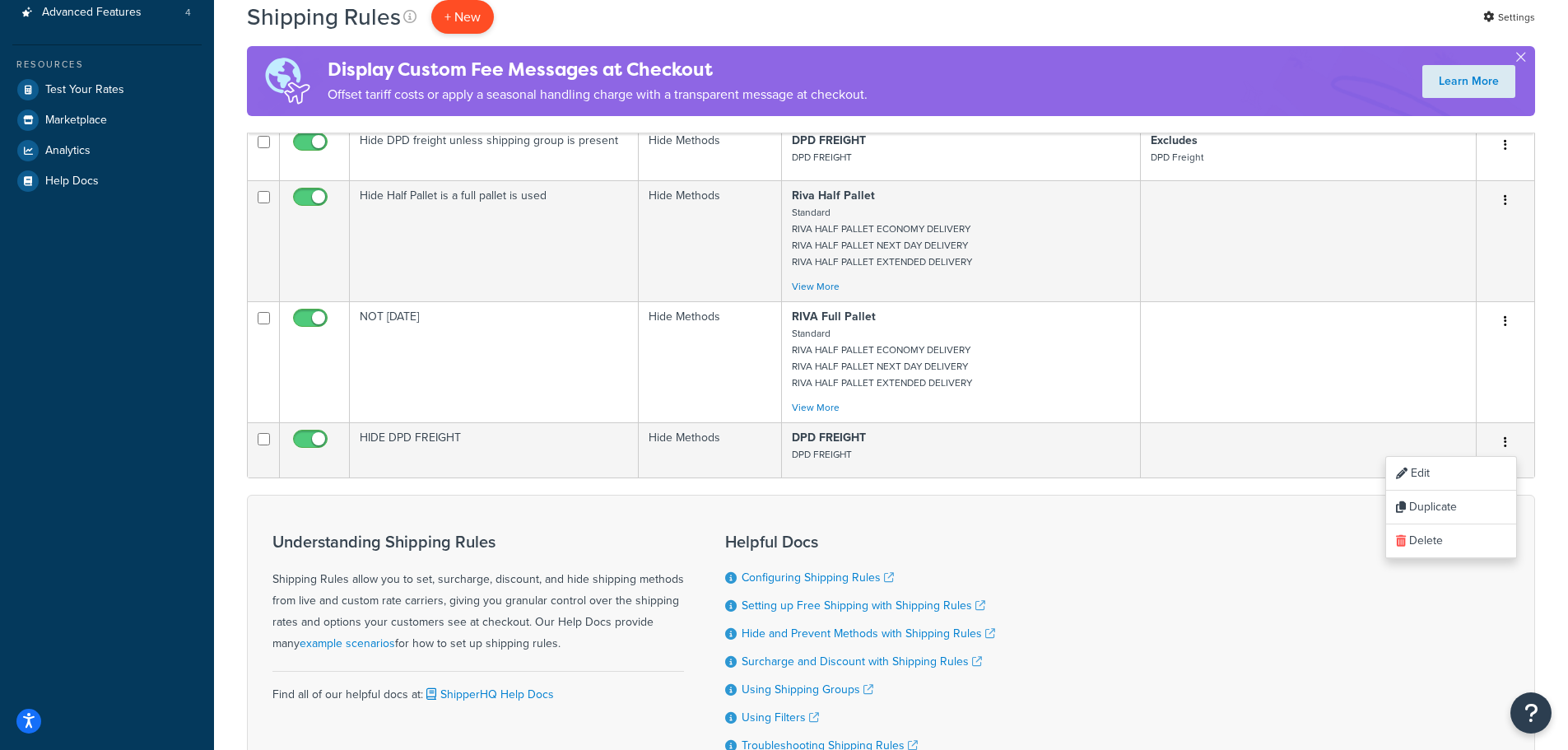
click at [463, 18] on p "+ New" at bounding box center [463, 17] width 63 height 33
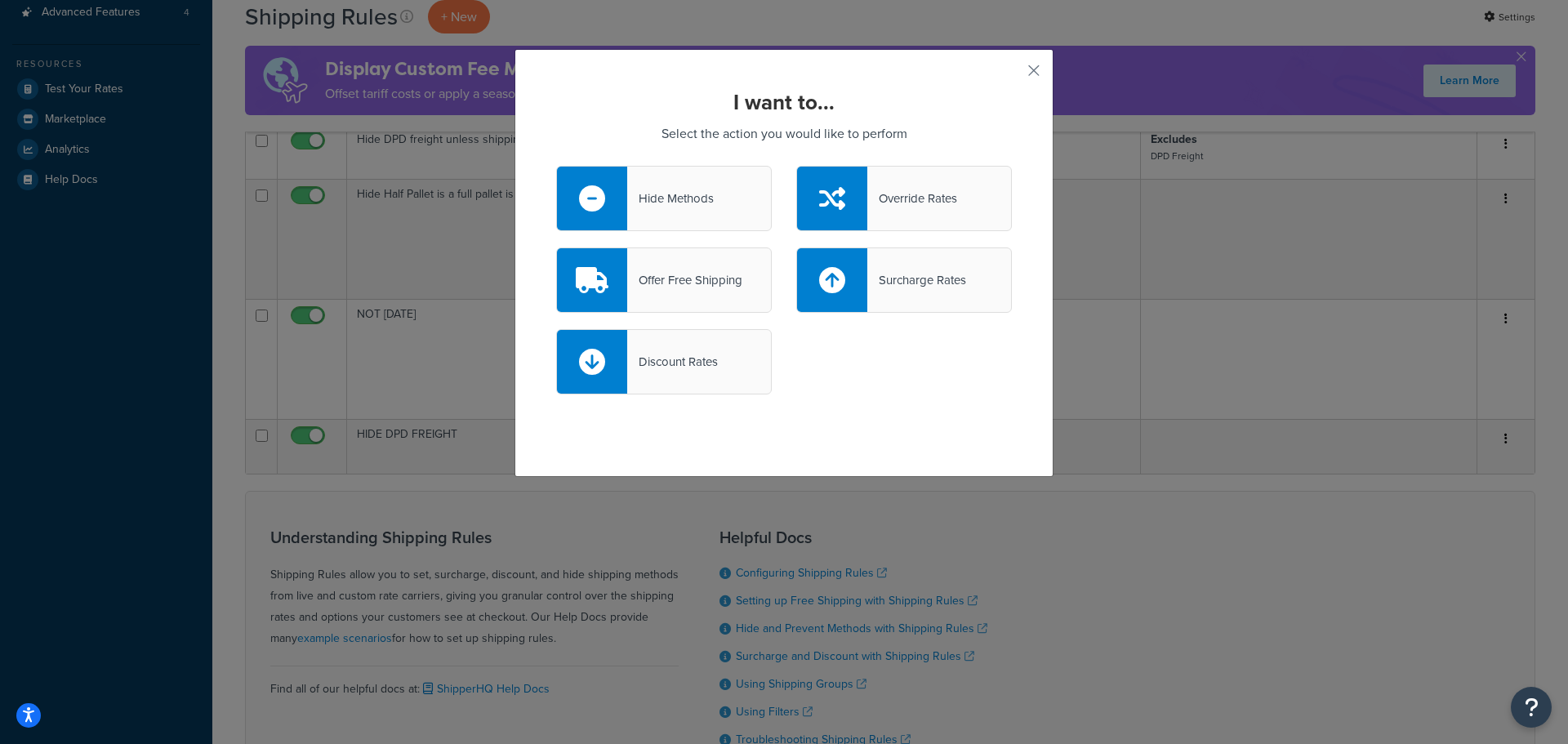
click at [699, 193] on div "Hide Methods" at bounding box center [670, 199] width 86 height 23
click at [0, 0] on input "Hide Methods" at bounding box center [0, 0] width 0 height 0
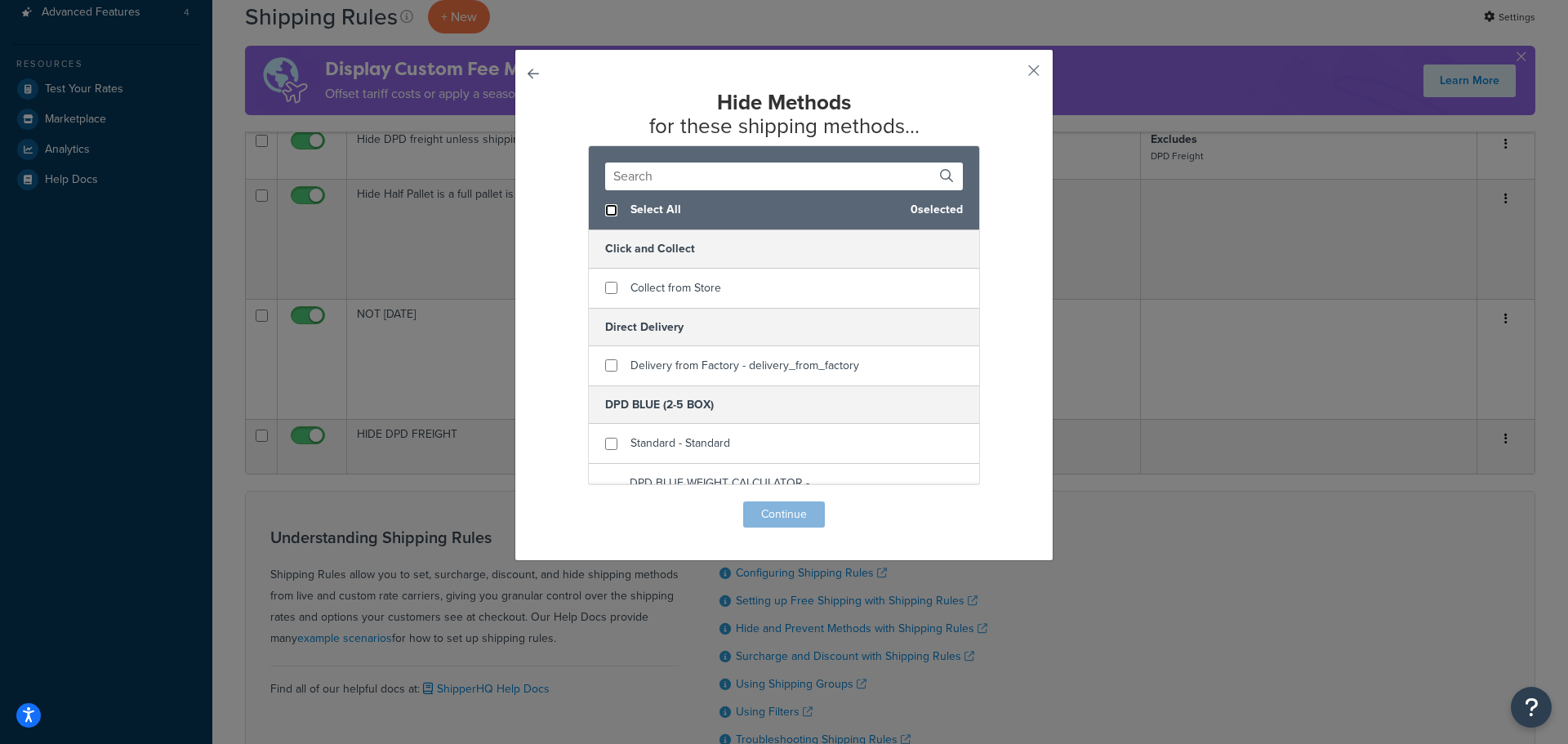
click at [605, 211] on input "checkbox" at bounding box center [611, 210] width 13 height 13
checkbox input "true"
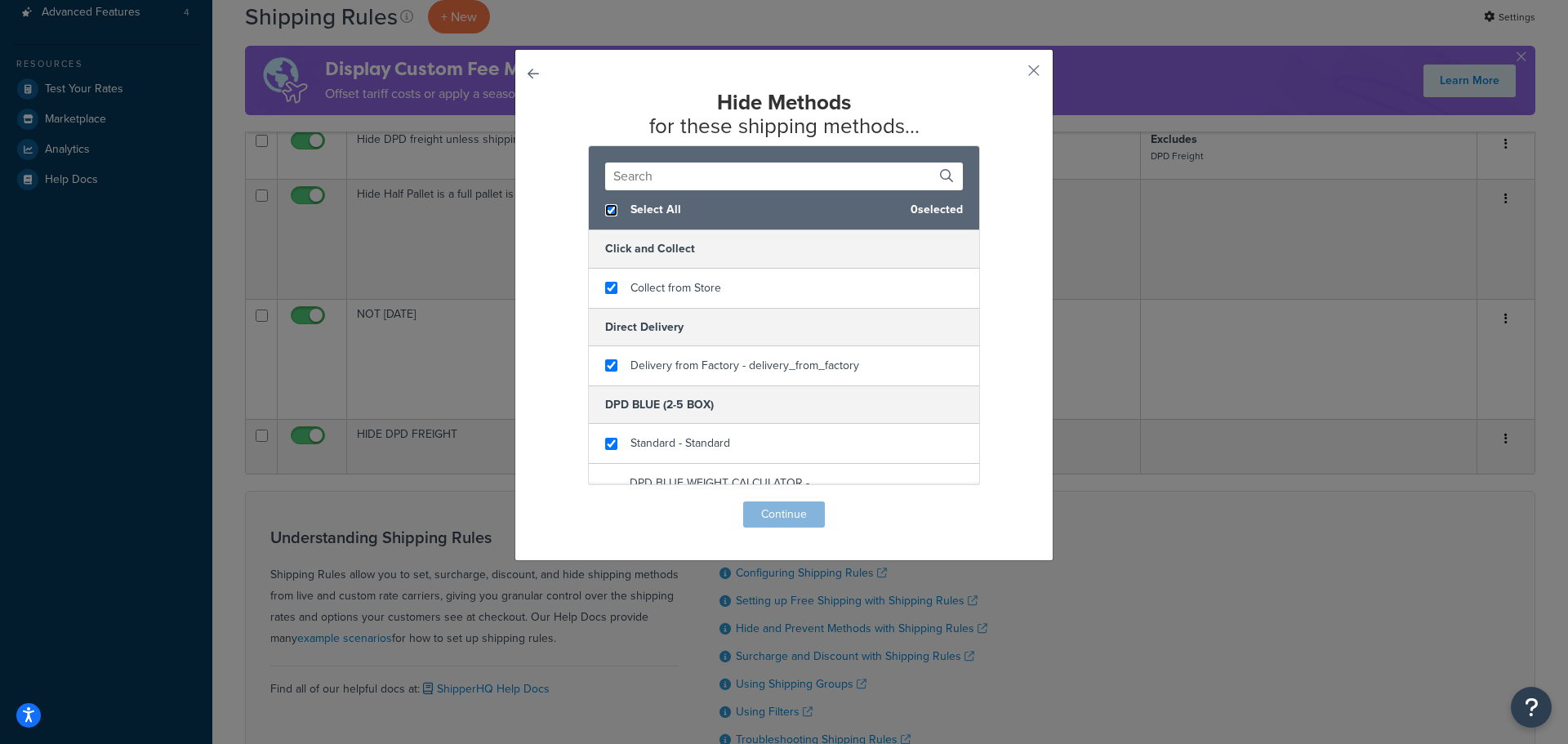
checkbox input "true"
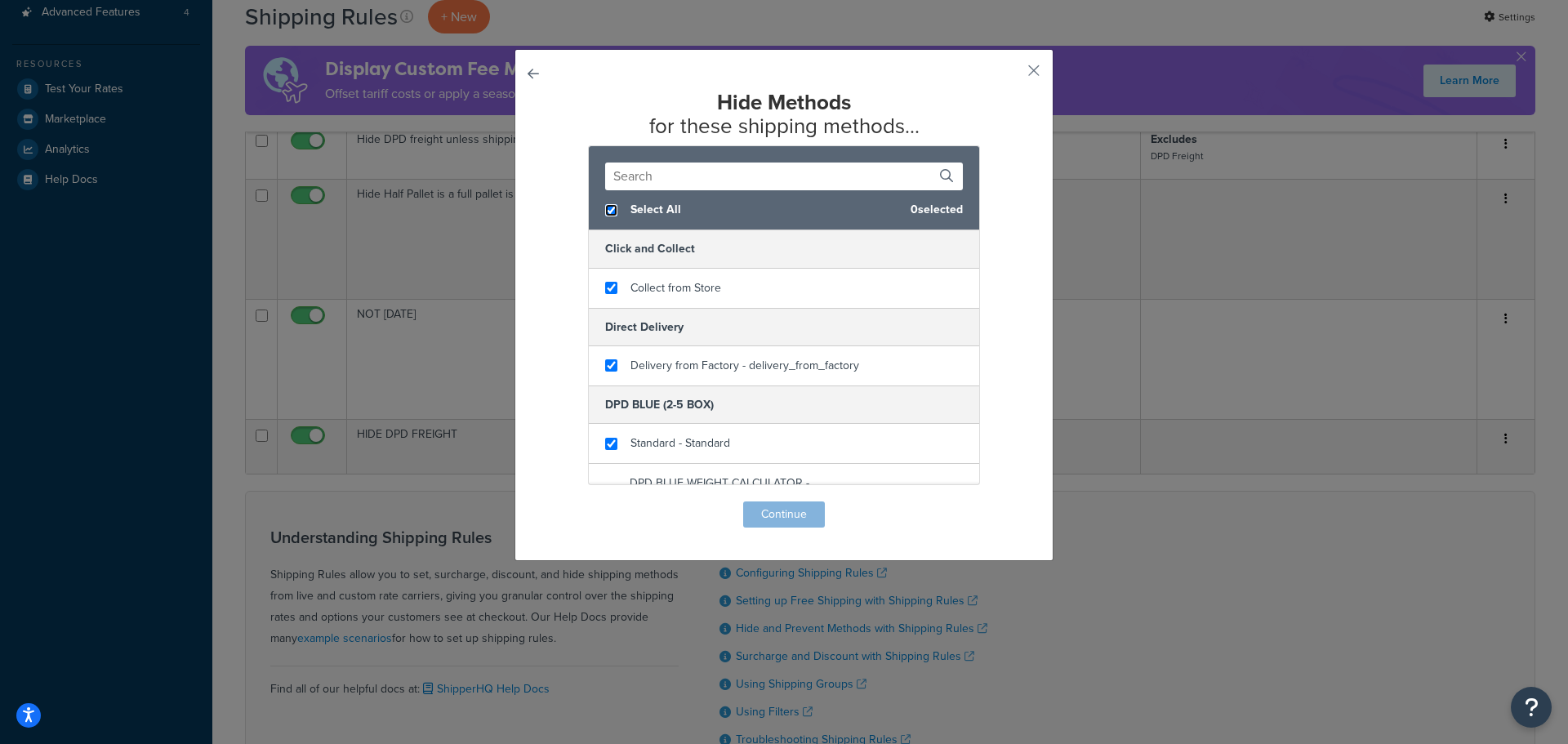
checkbox input "true"
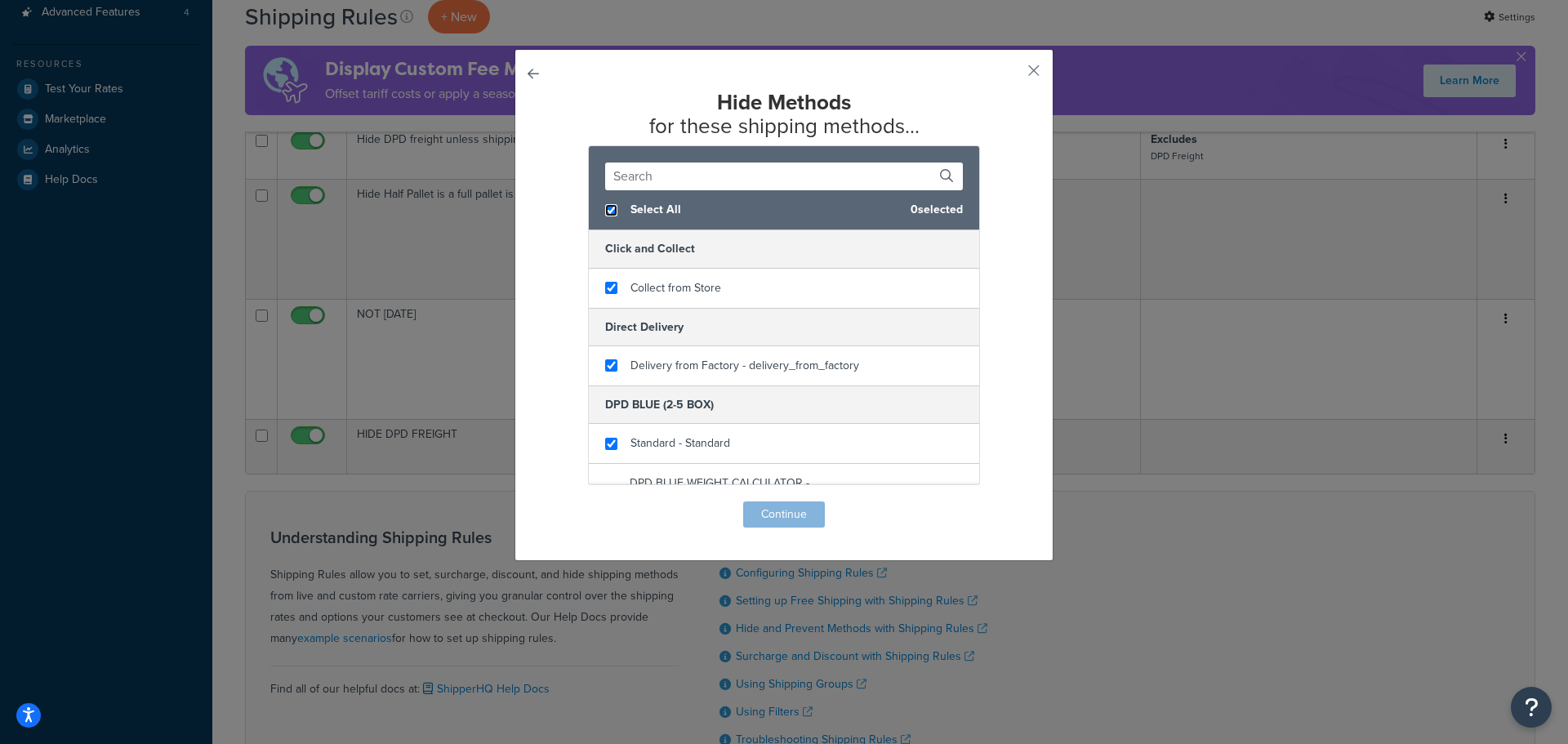
checkbox input "true"
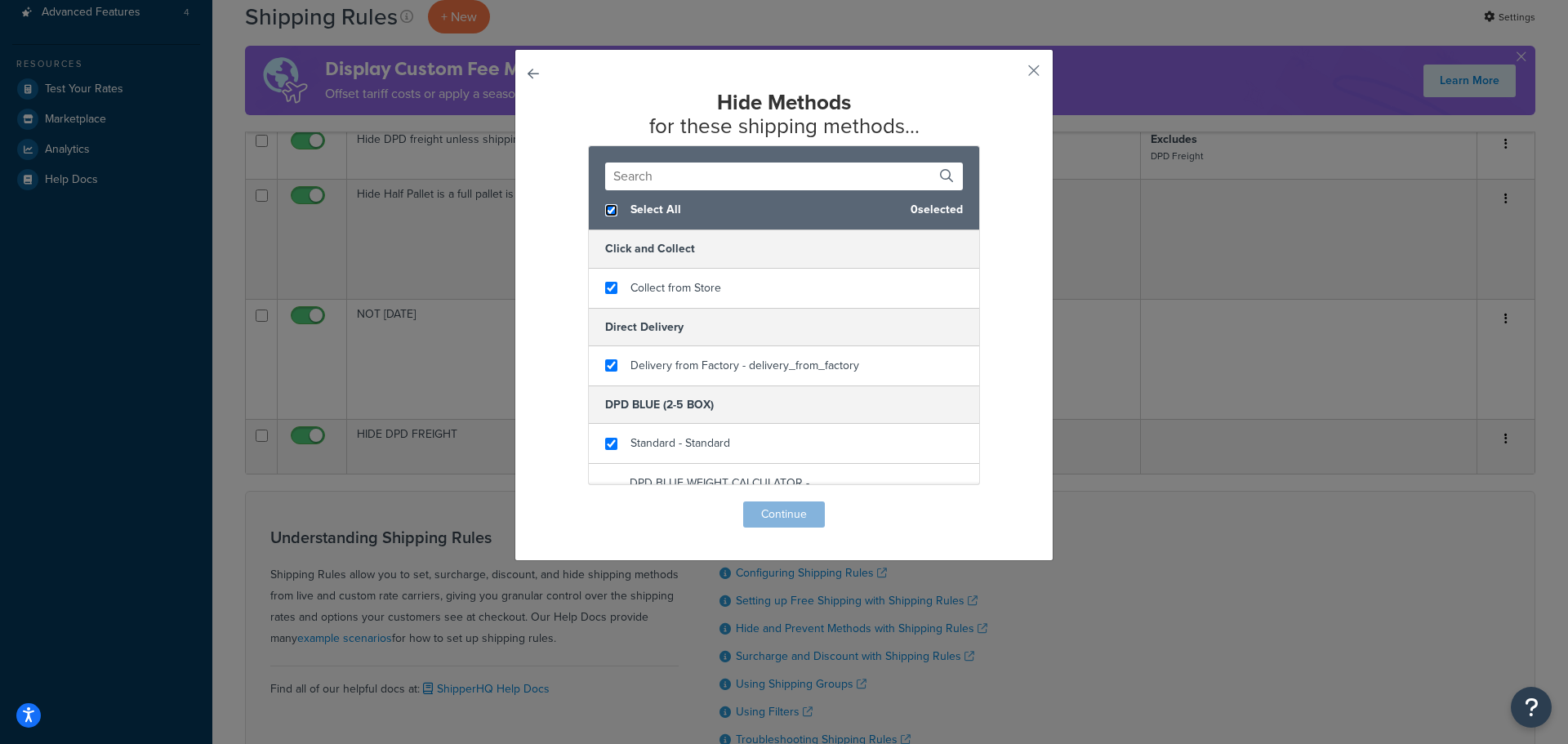
checkbox input "true"
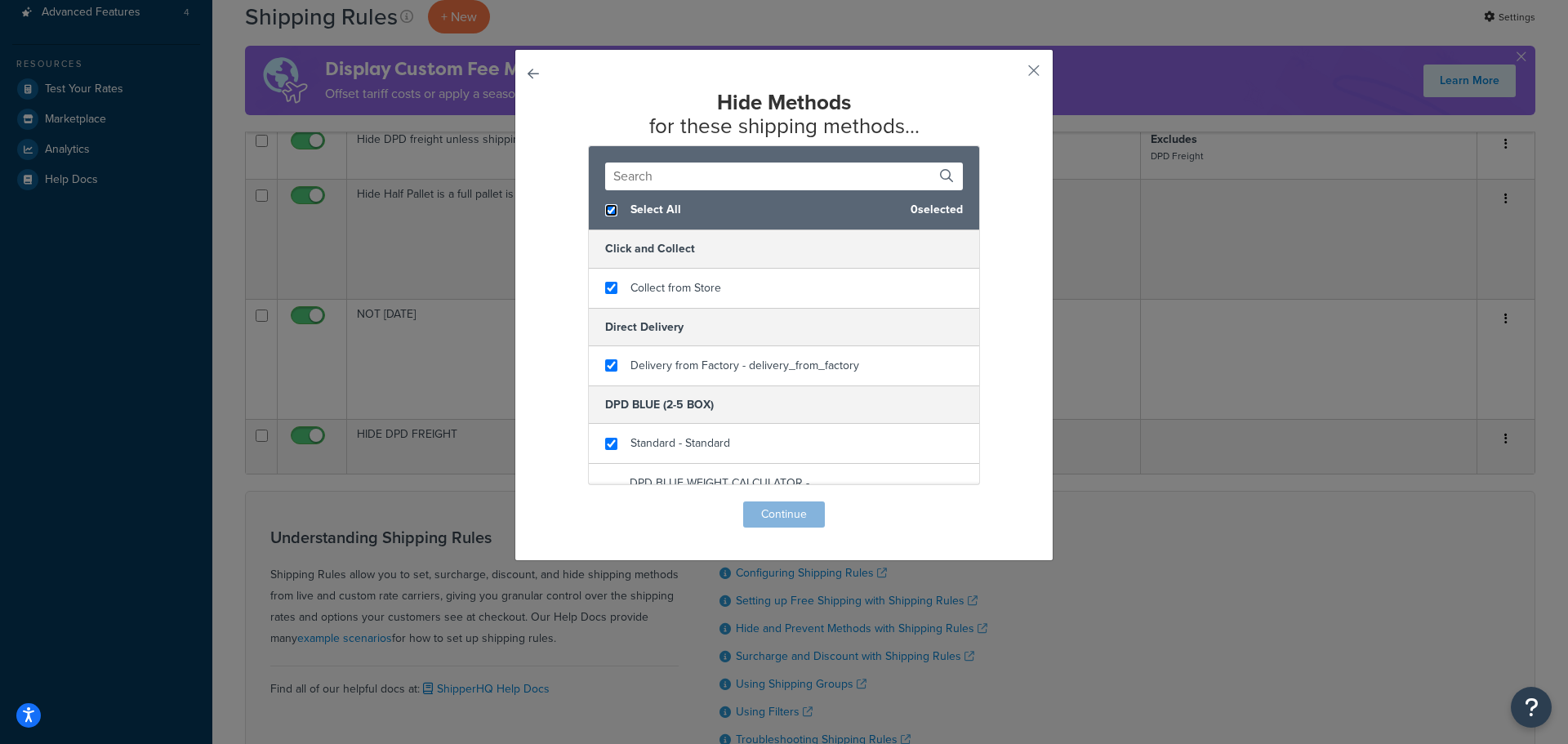
checkbox input "true"
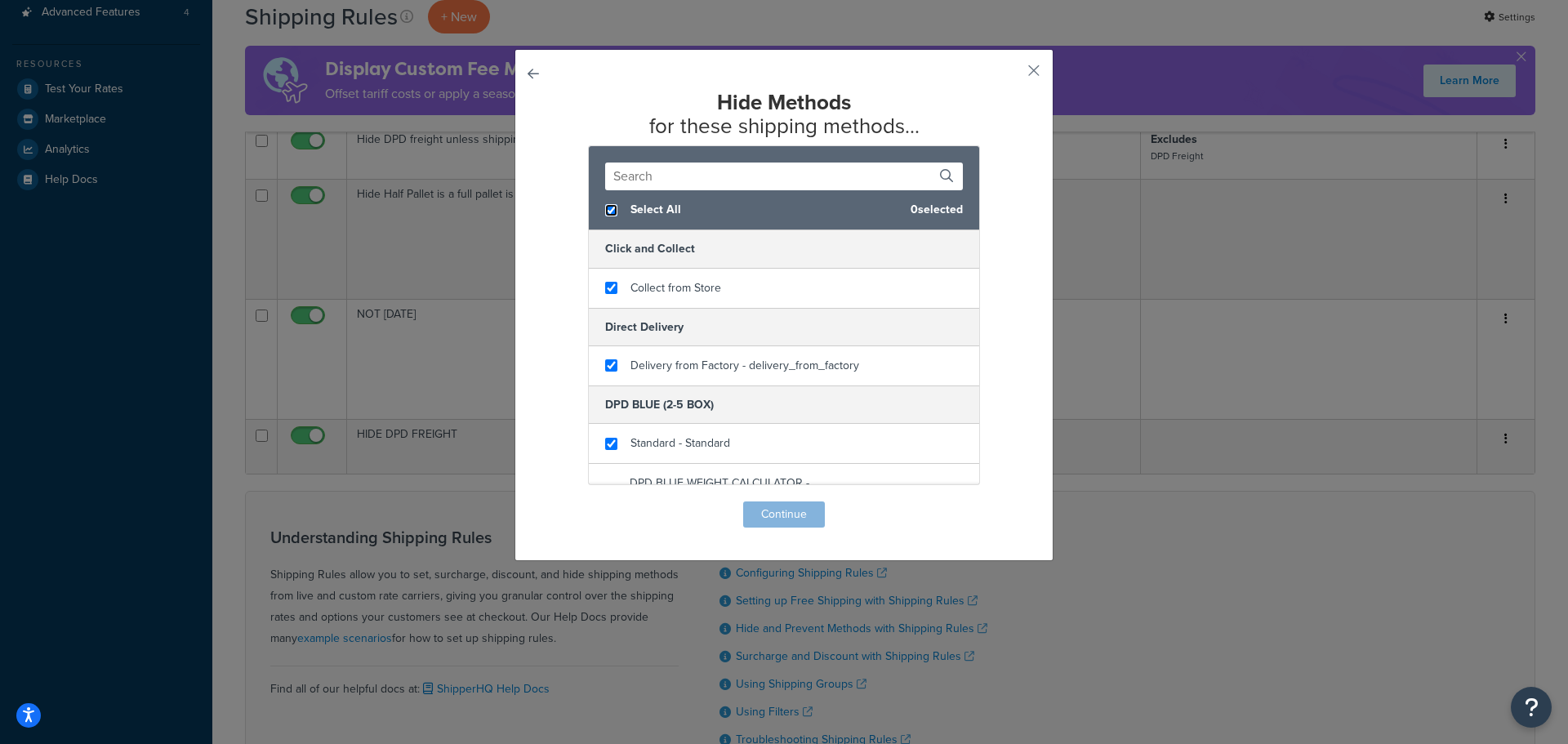
checkbox input "true"
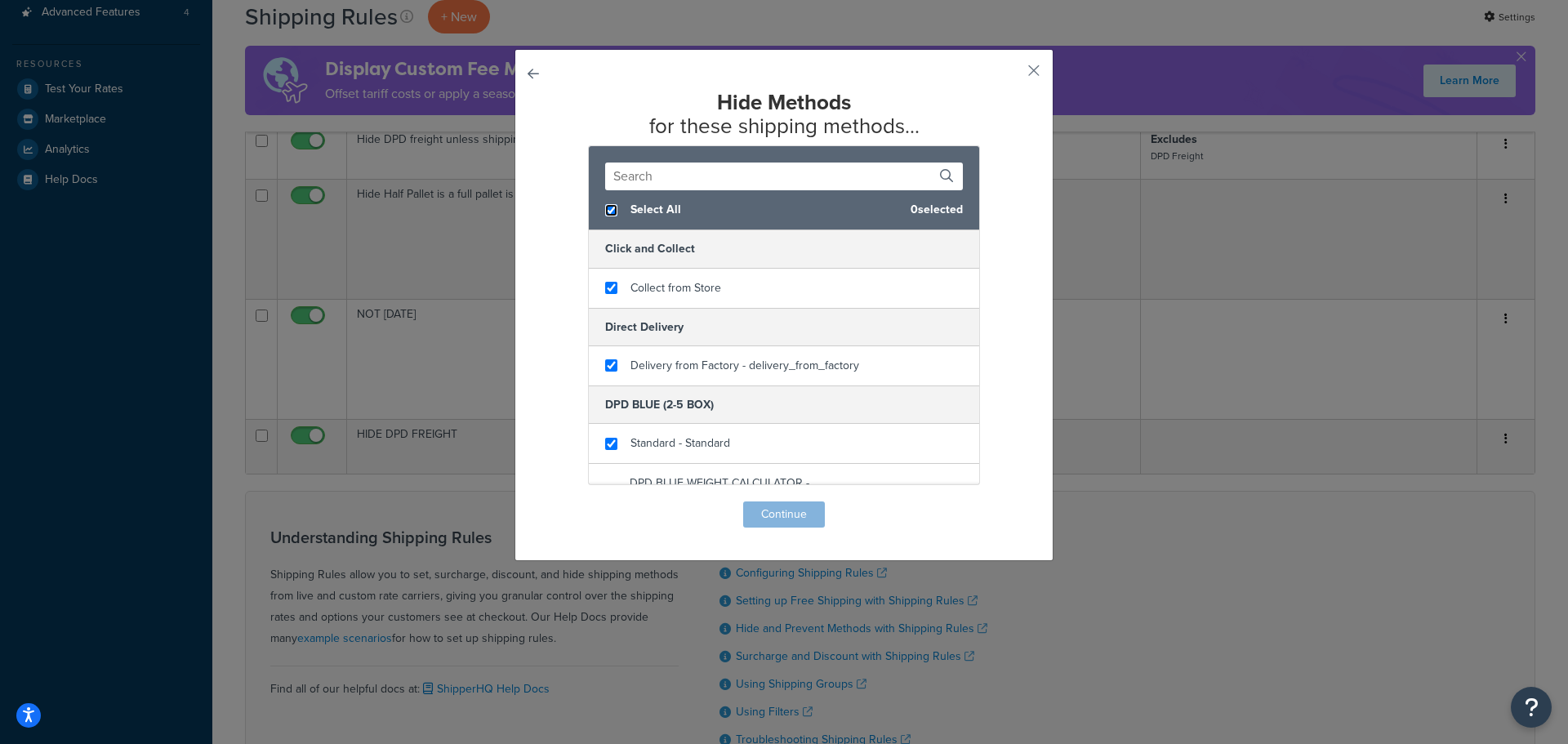
checkbox input "true"
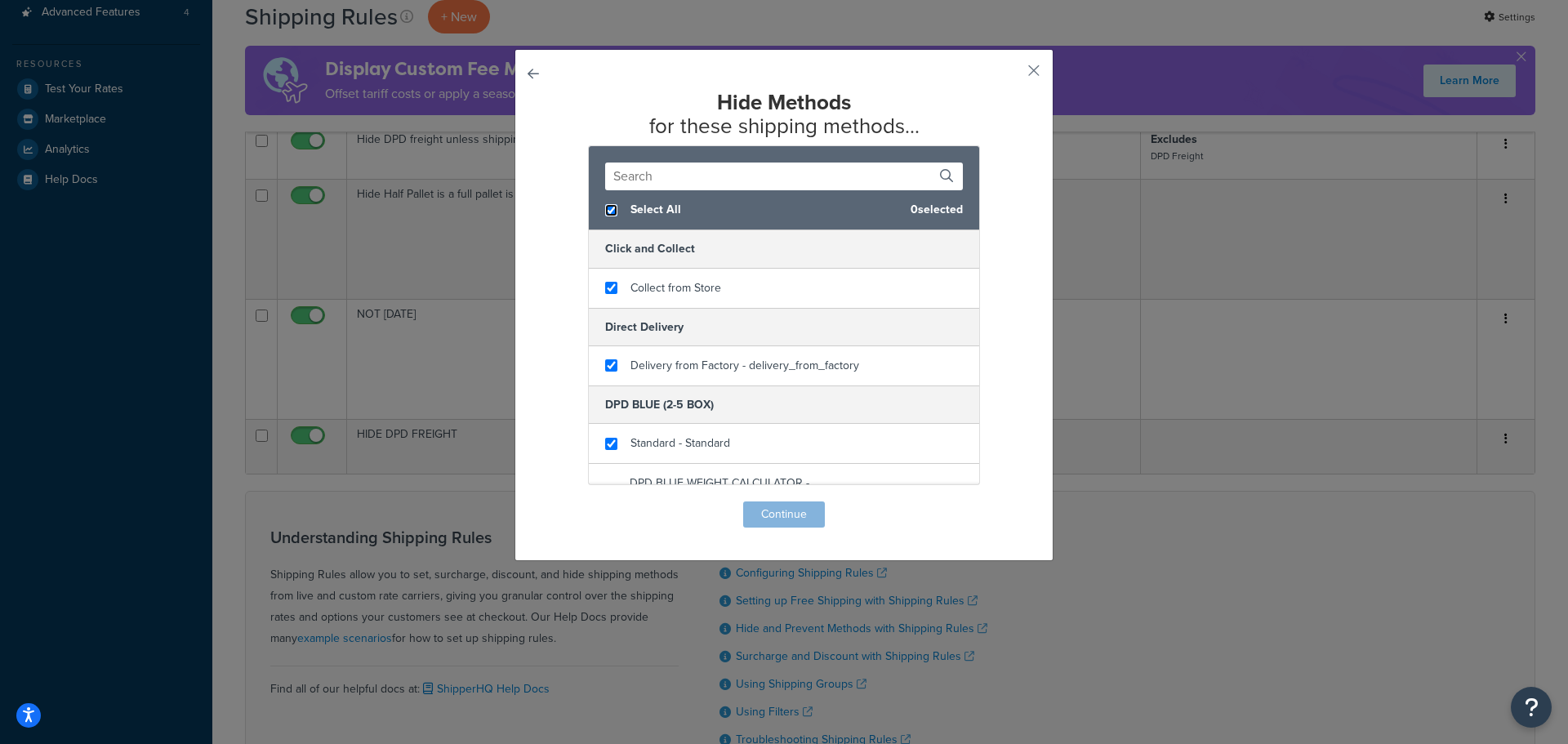
checkbox input "true"
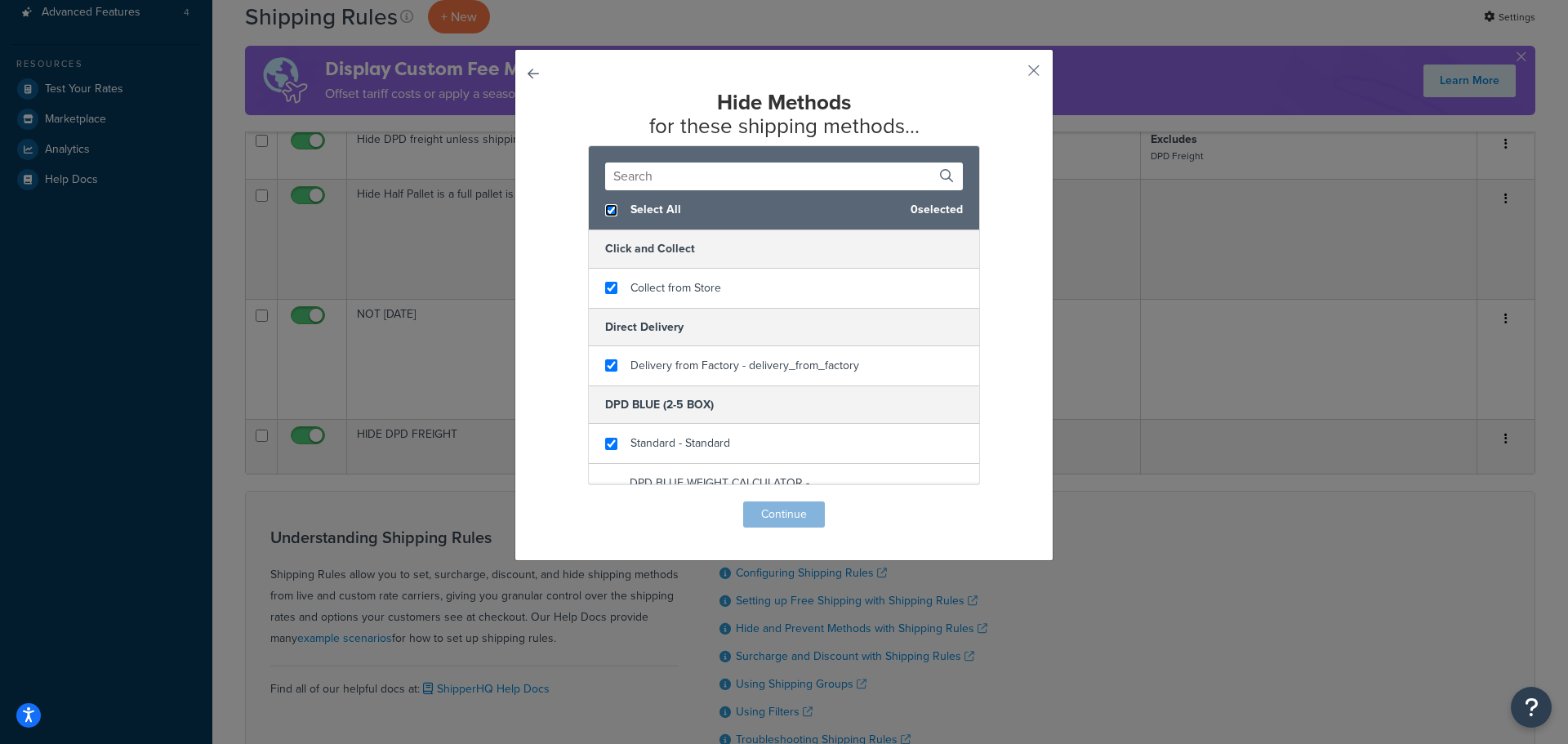
checkbox input "true"
click at [639, 211] on span "Select All" at bounding box center [761, 210] width 261 height 23
checkbox input "false"
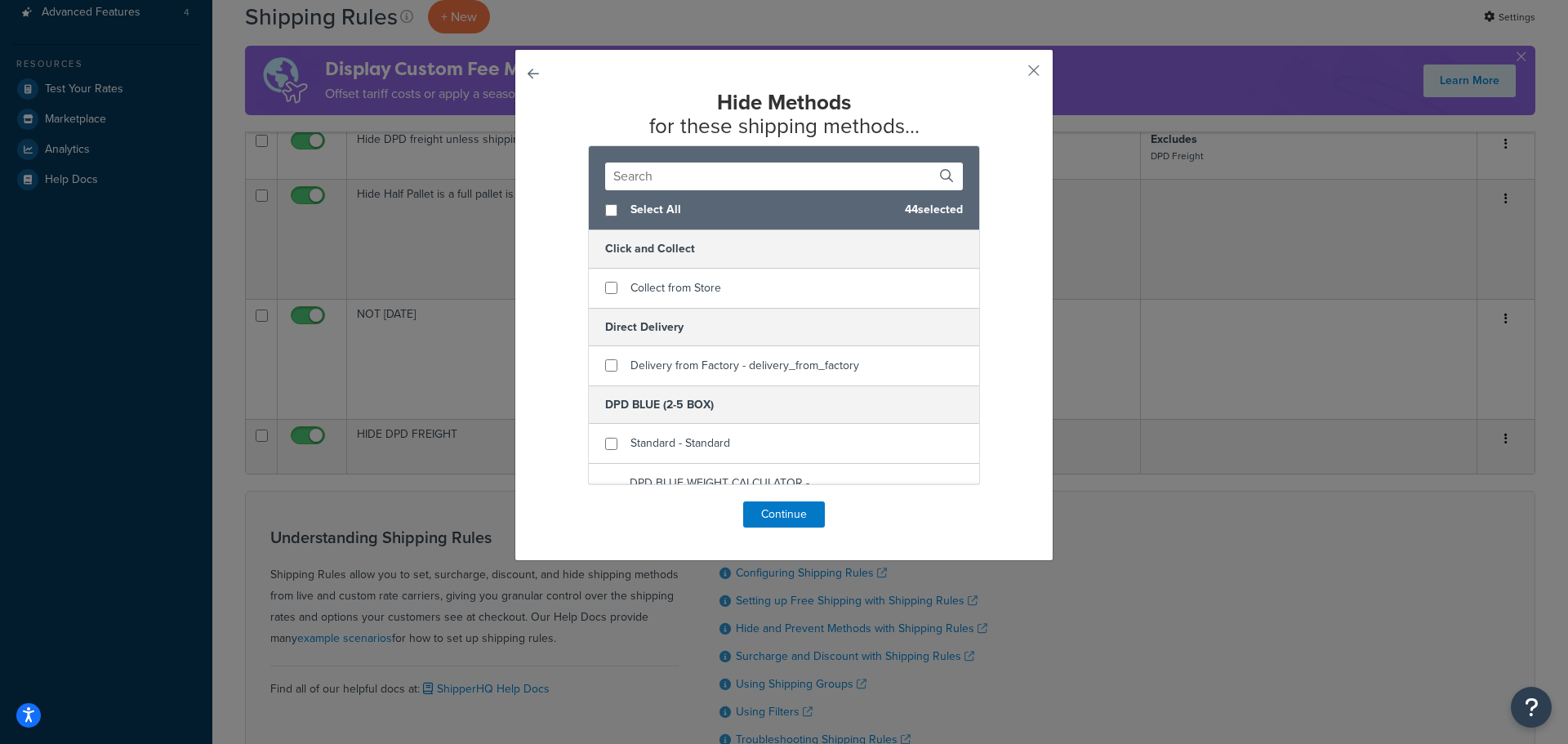
checkbox input "false"
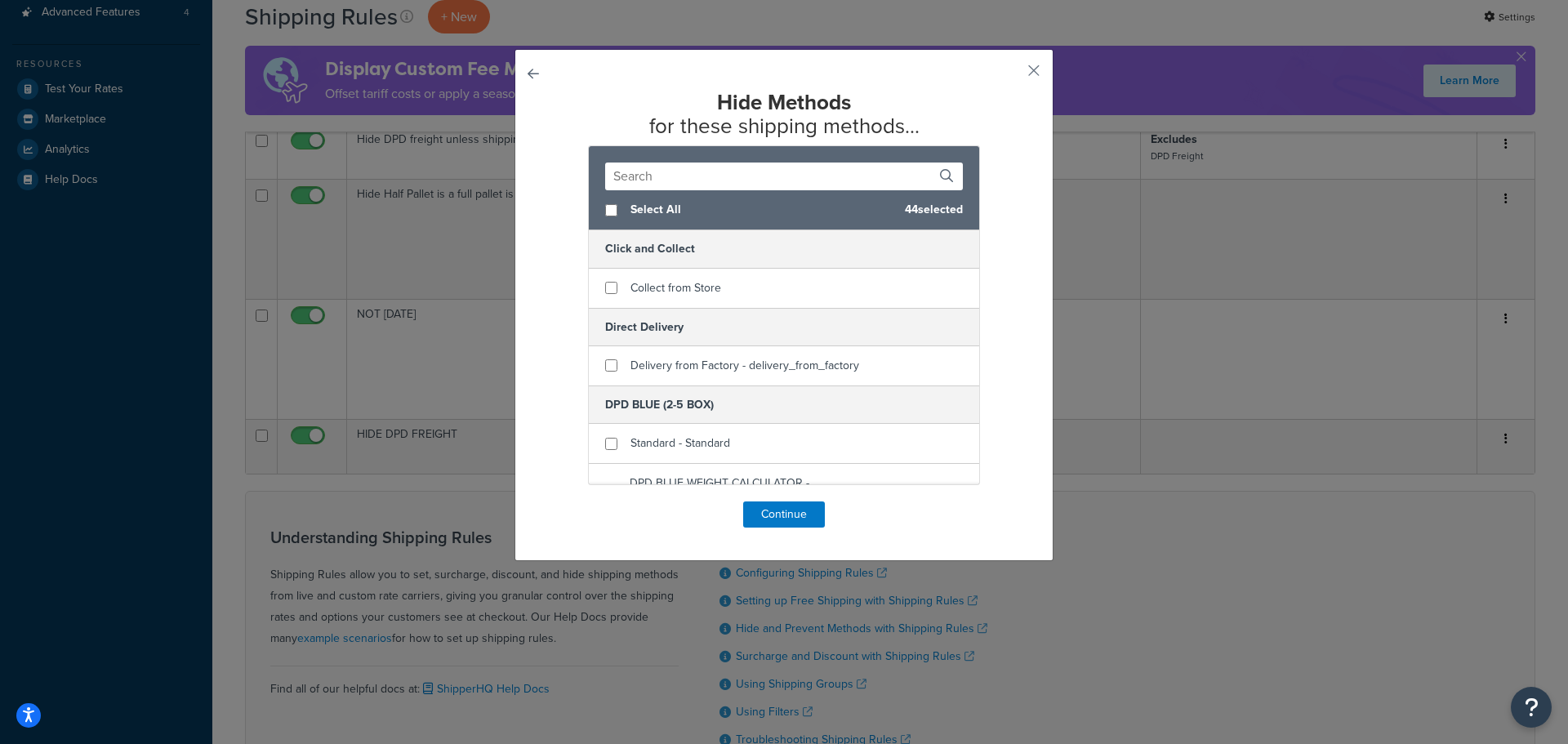
checkbox input "false"
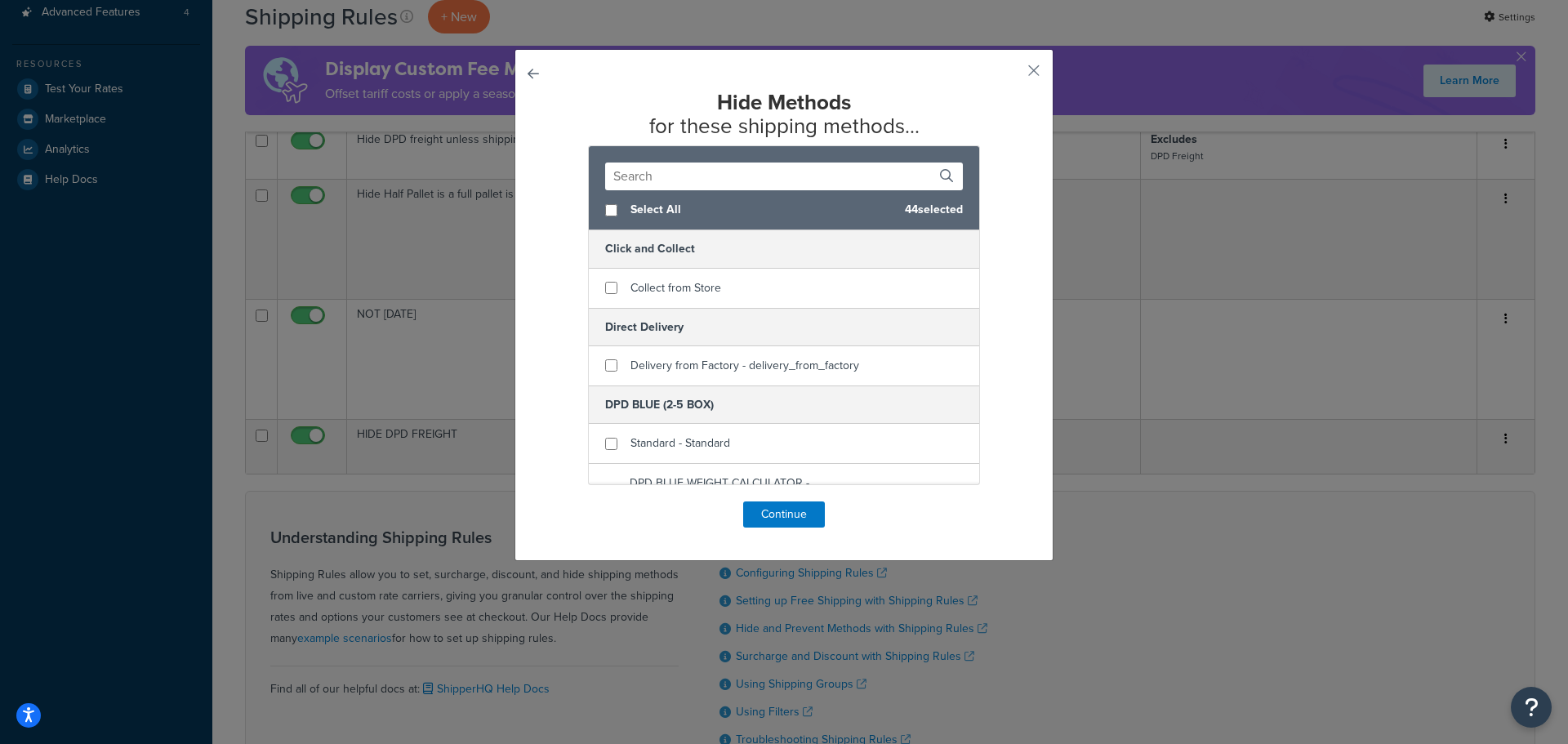
checkbox input "false"
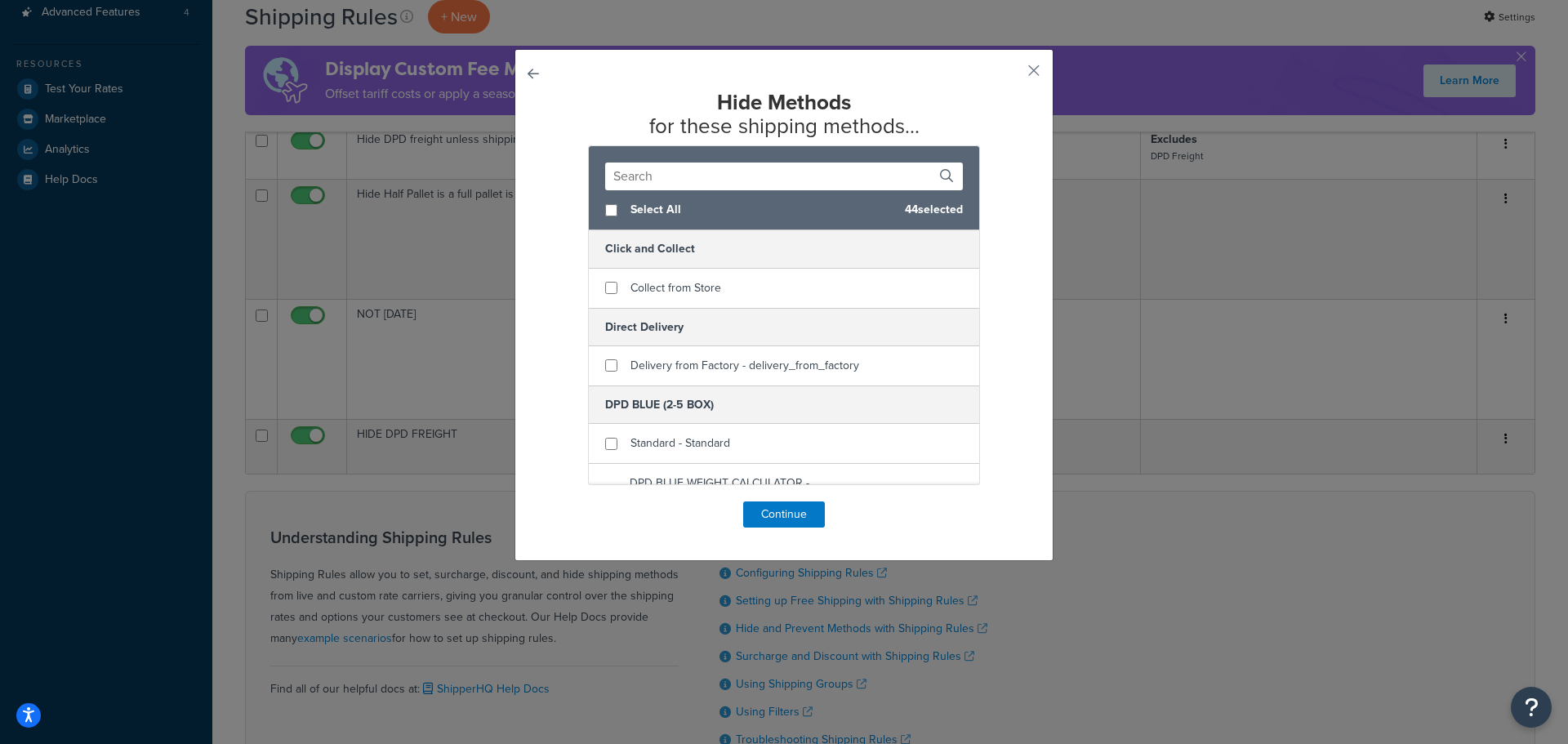
checkbox input "false"
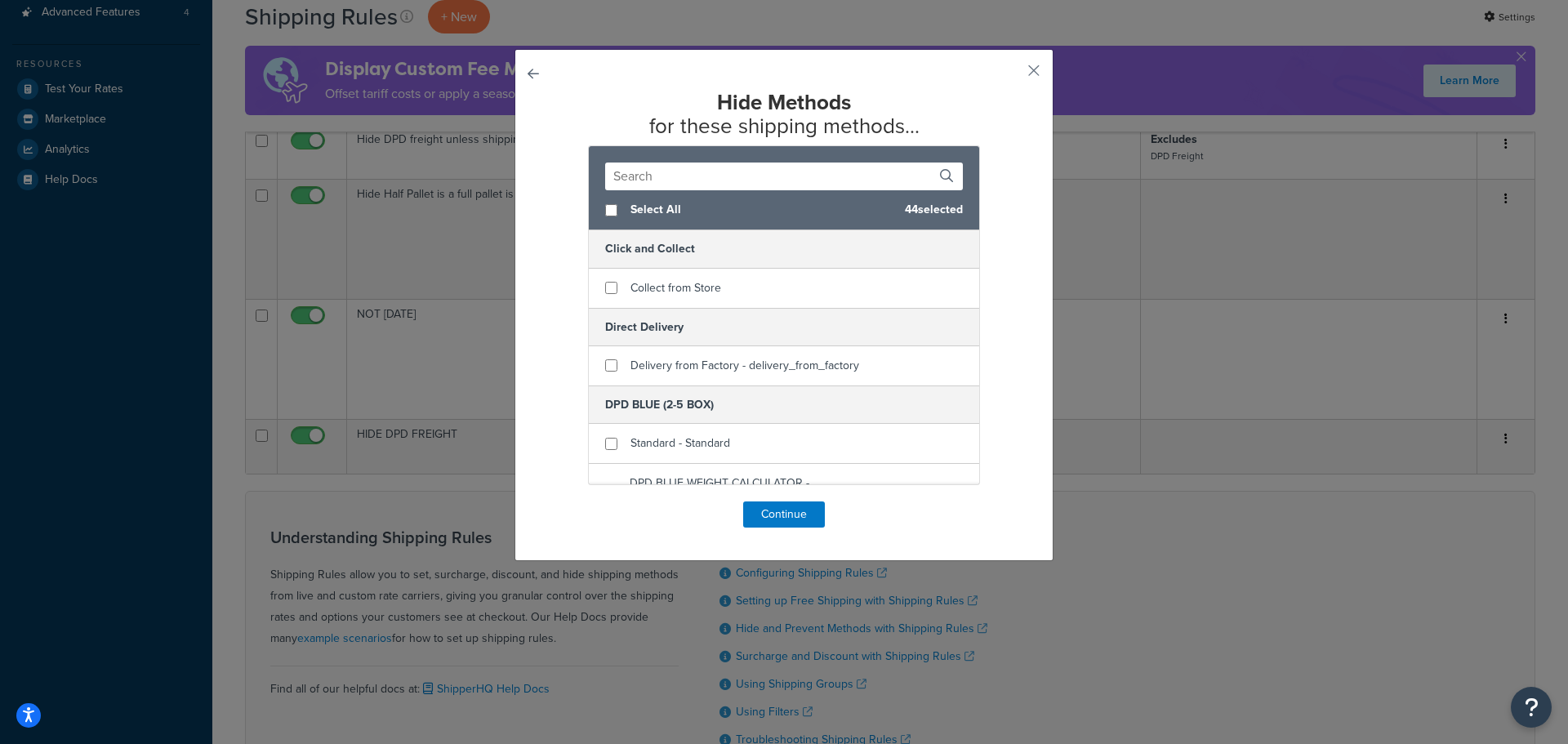
checkbox input "false"
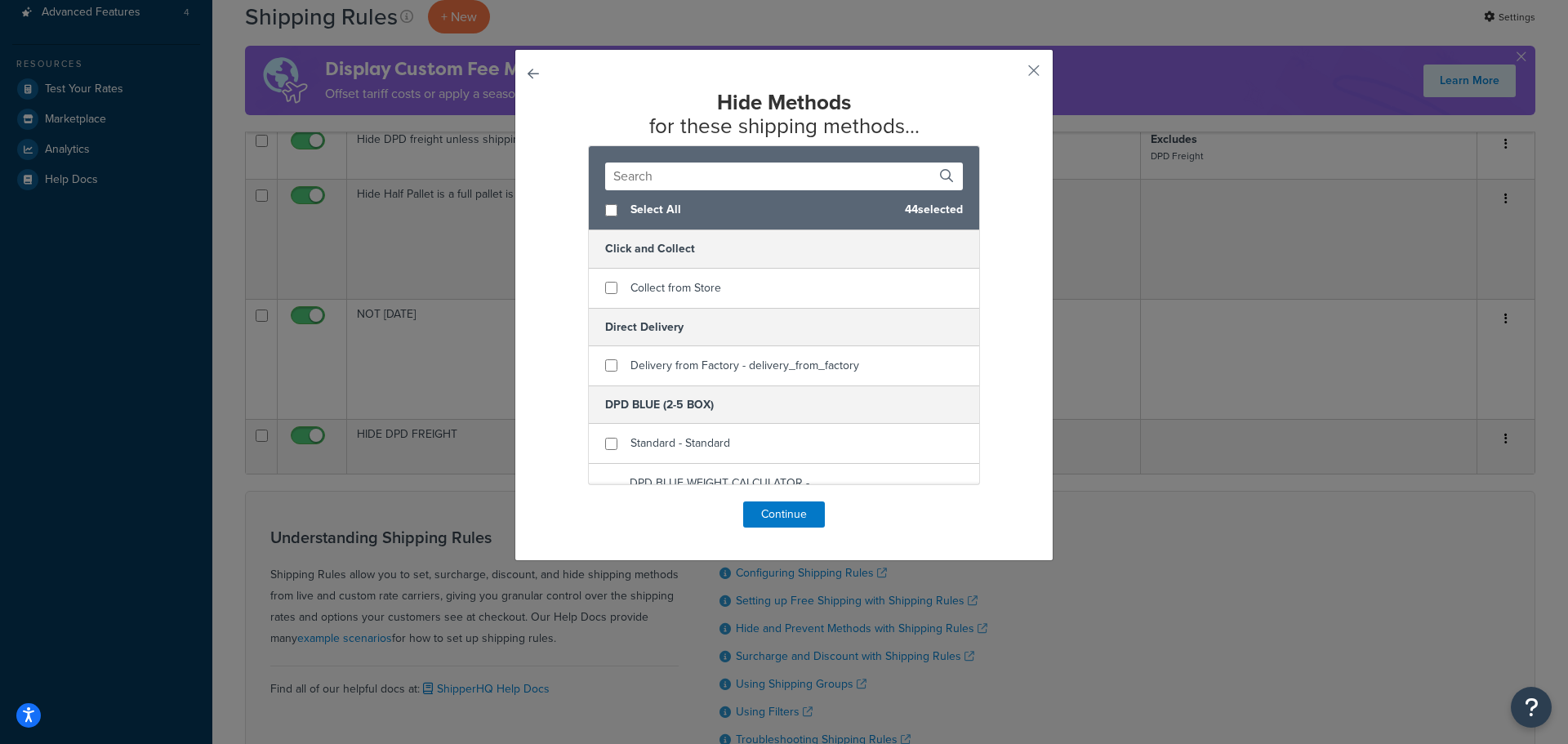
checkbox input "false"
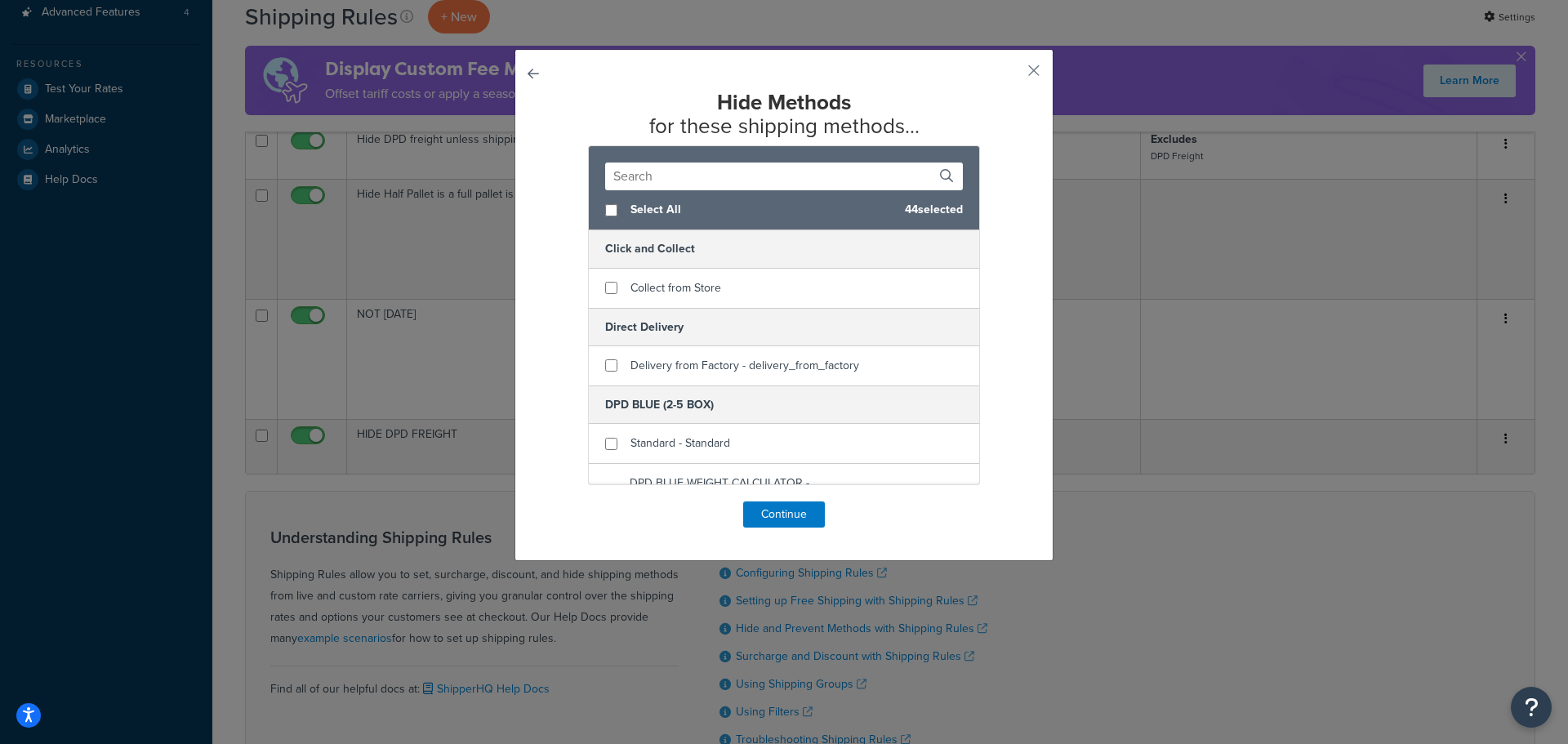
checkbox input "false"
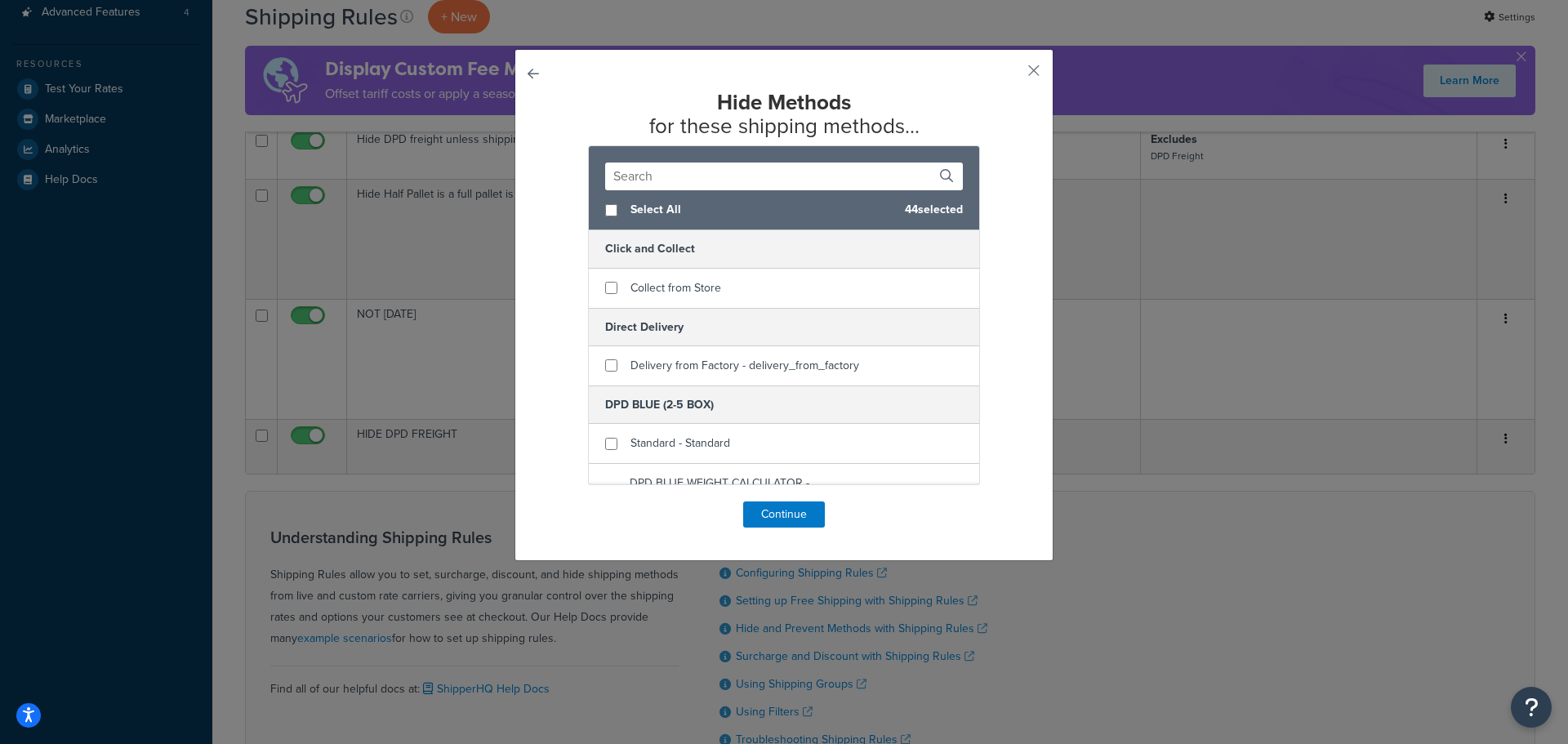
checkbox input "false"
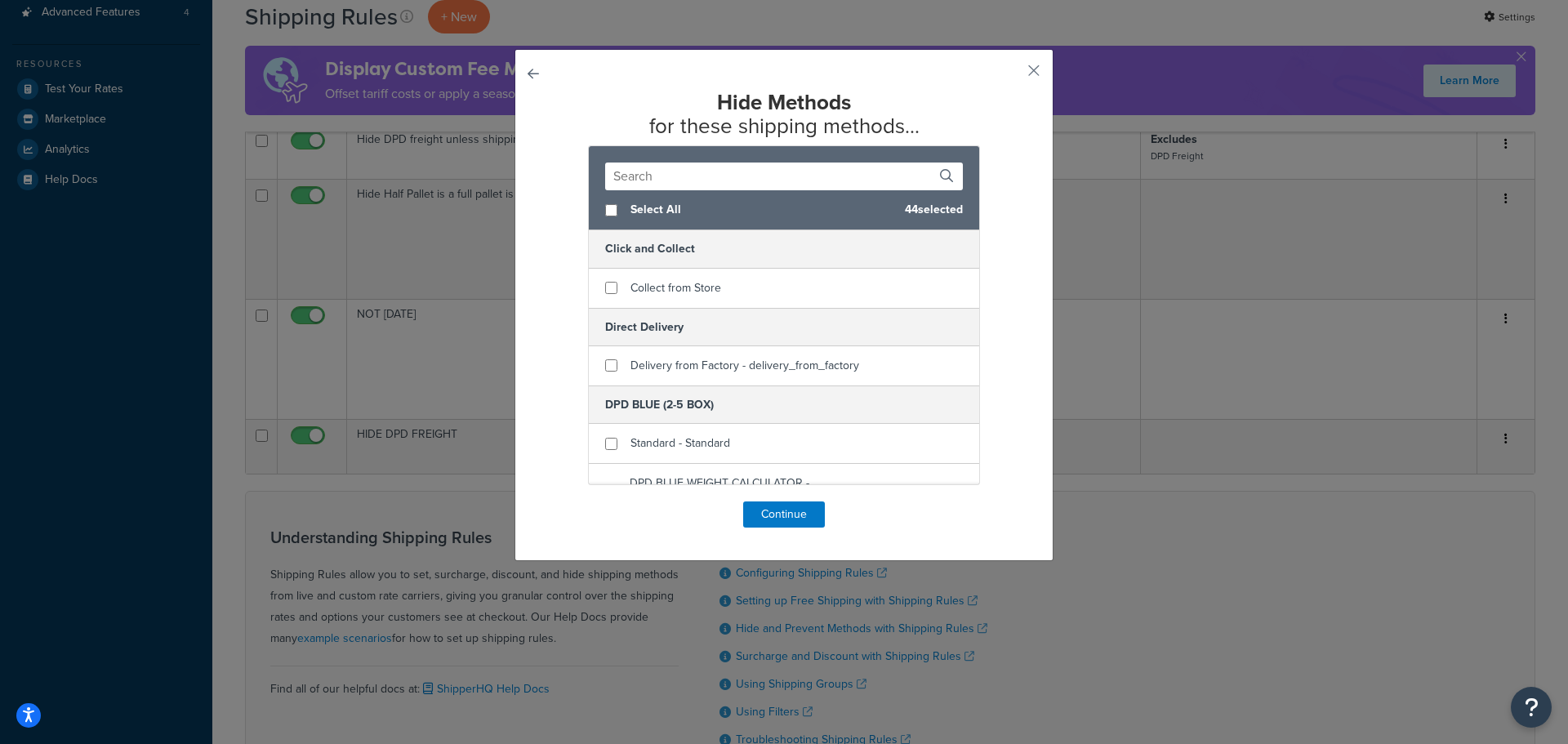
checkbox input "false"
click at [643, 213] on span "Select All" at bounding box center [764, 210] width 267 height 23
checkbox input "true"
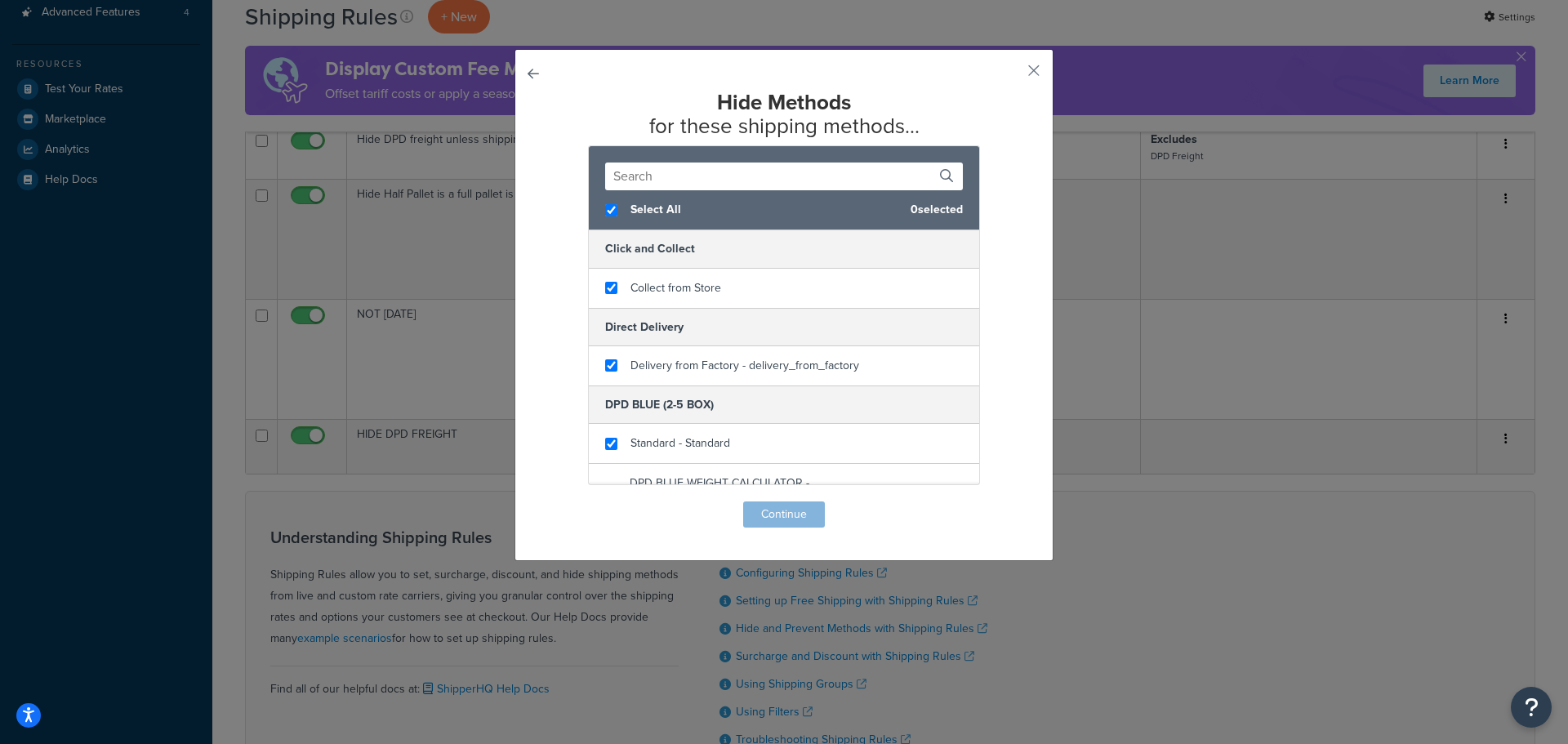
checkbox input "true"
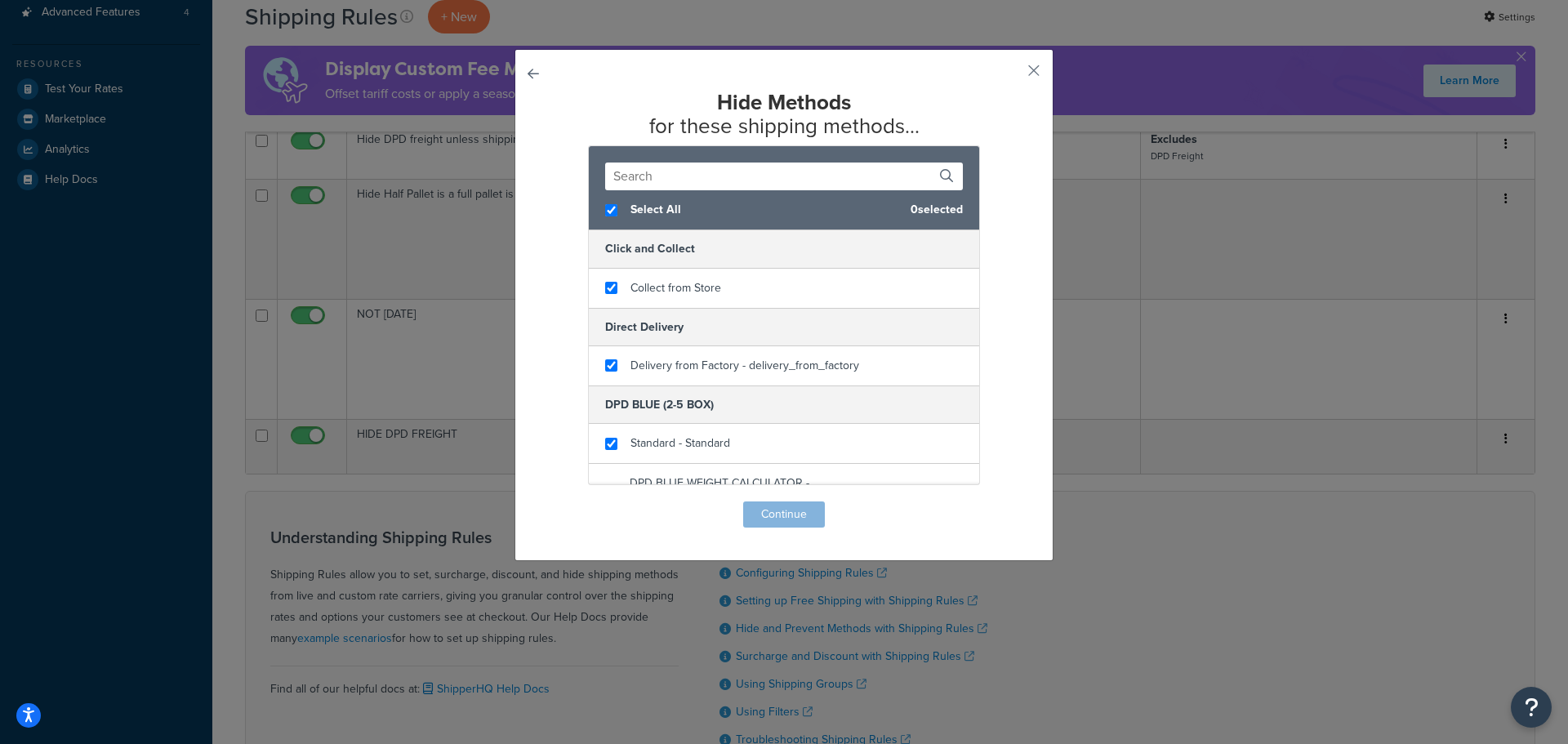
checkbox input "true"
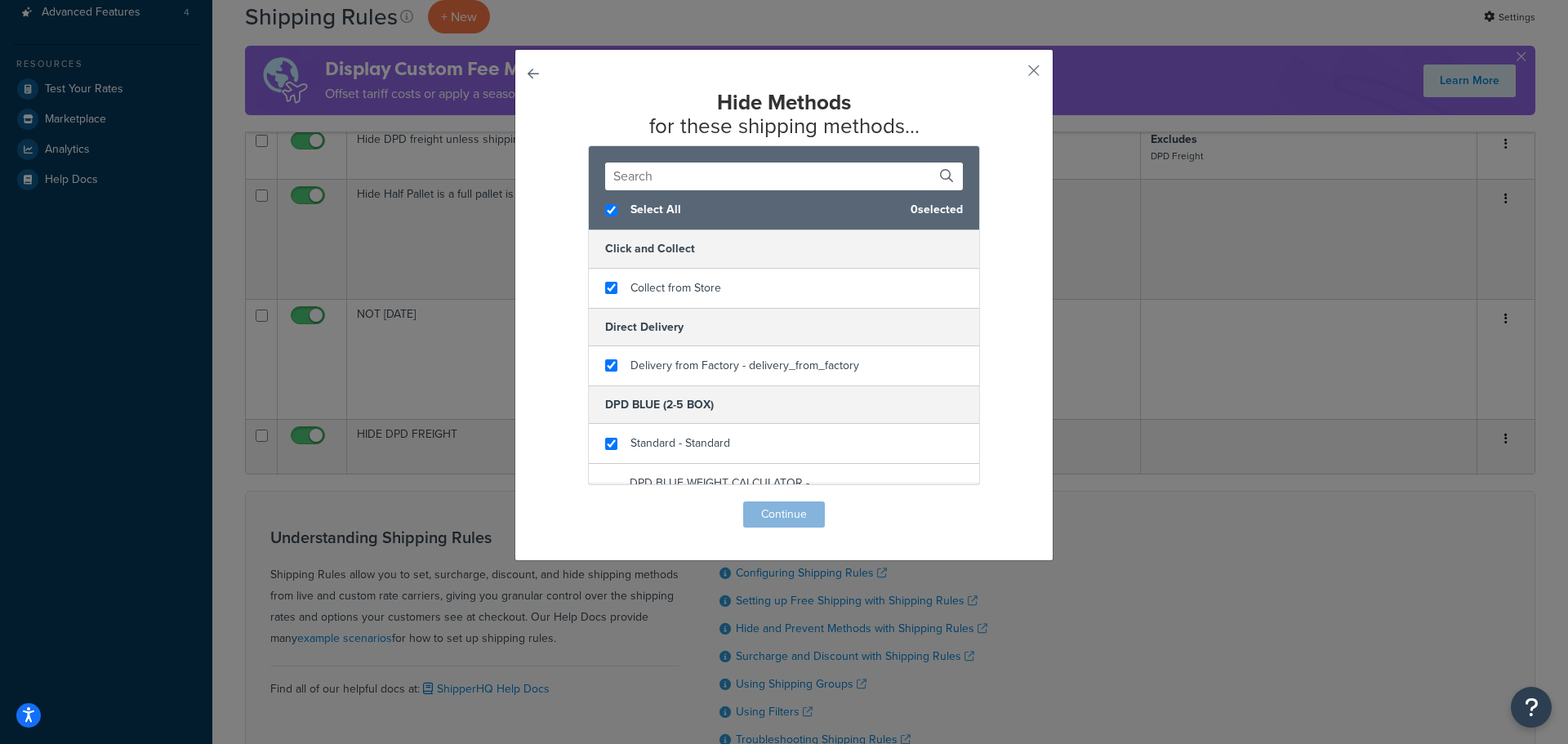
checkbox input "true"
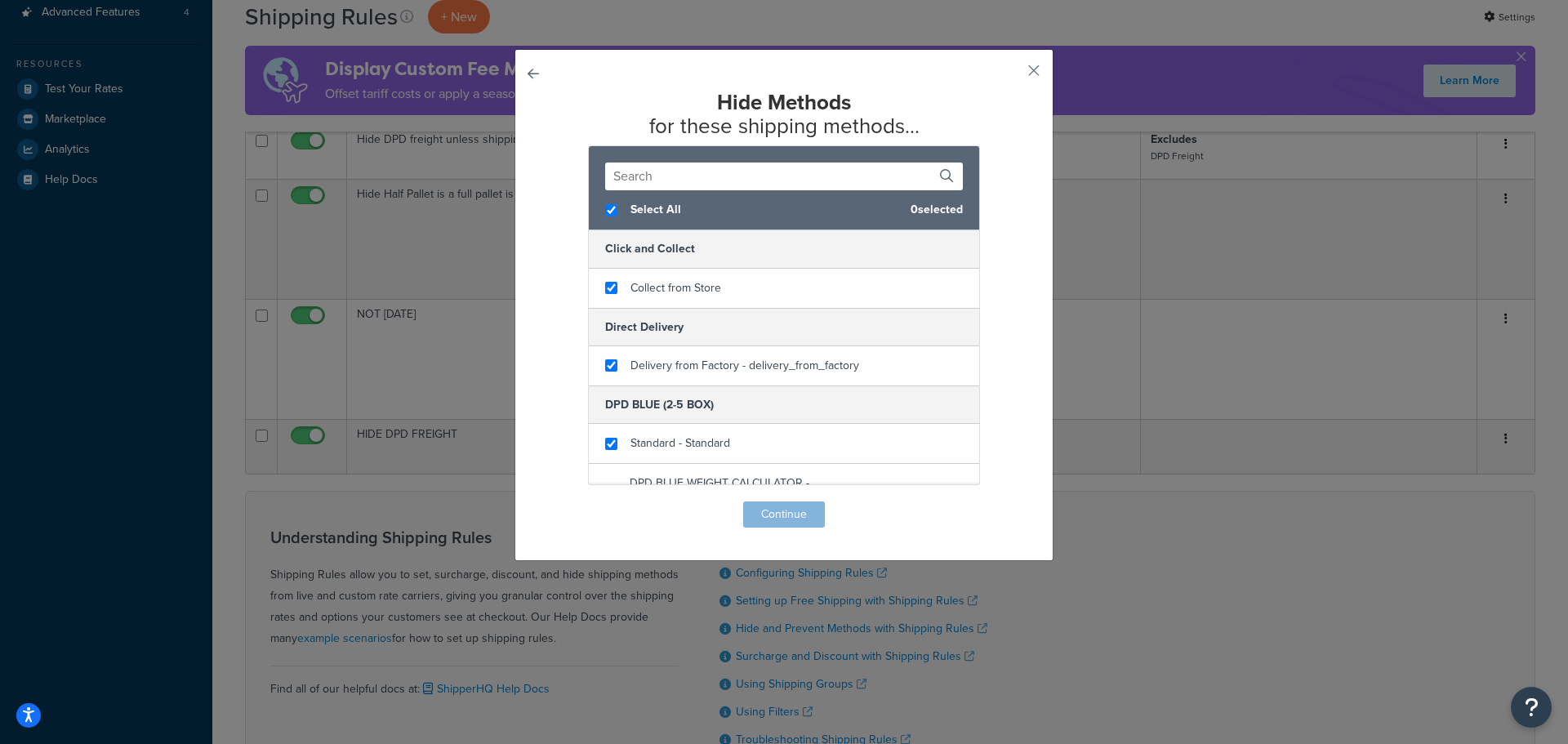
checkbox input "true"
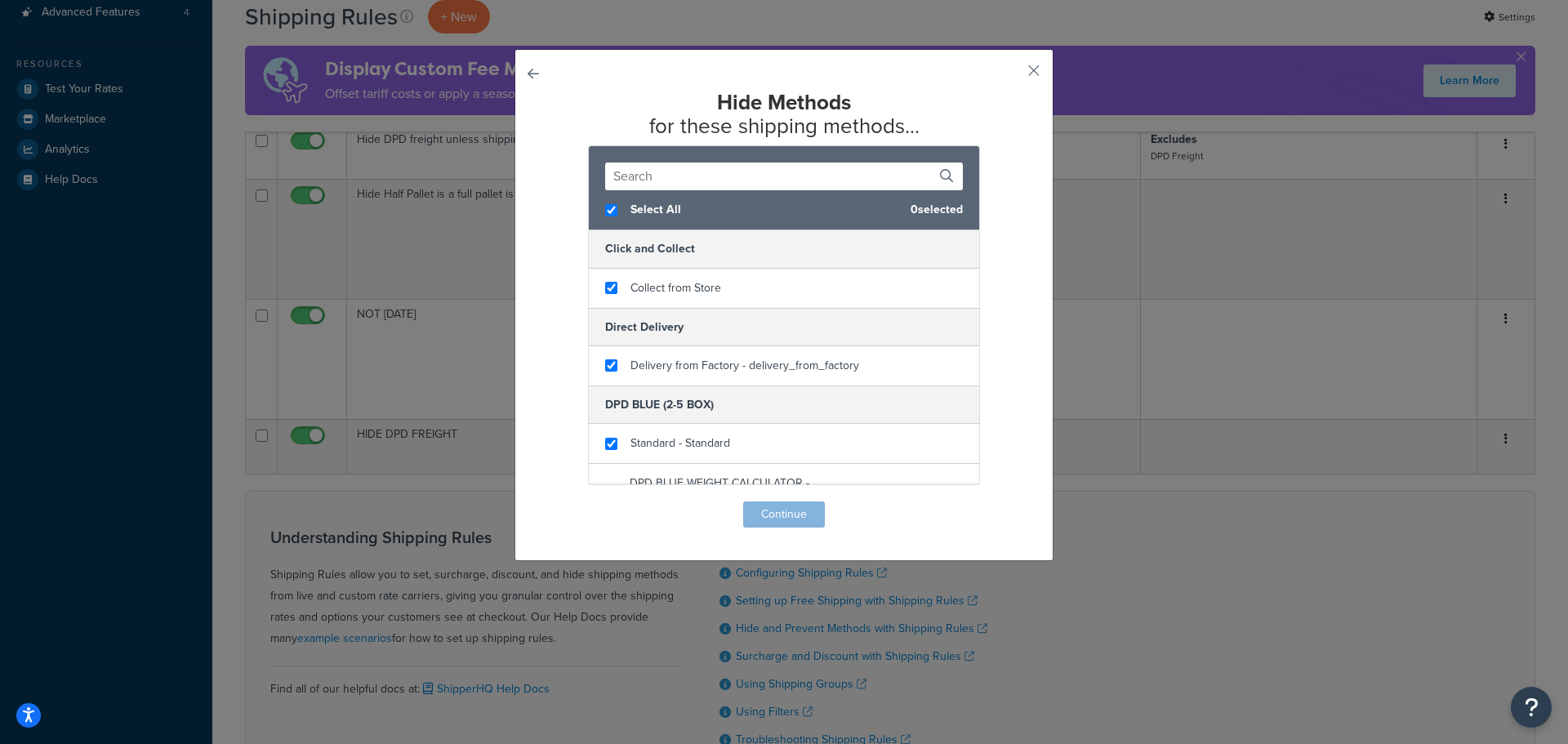
checkbox input "true"
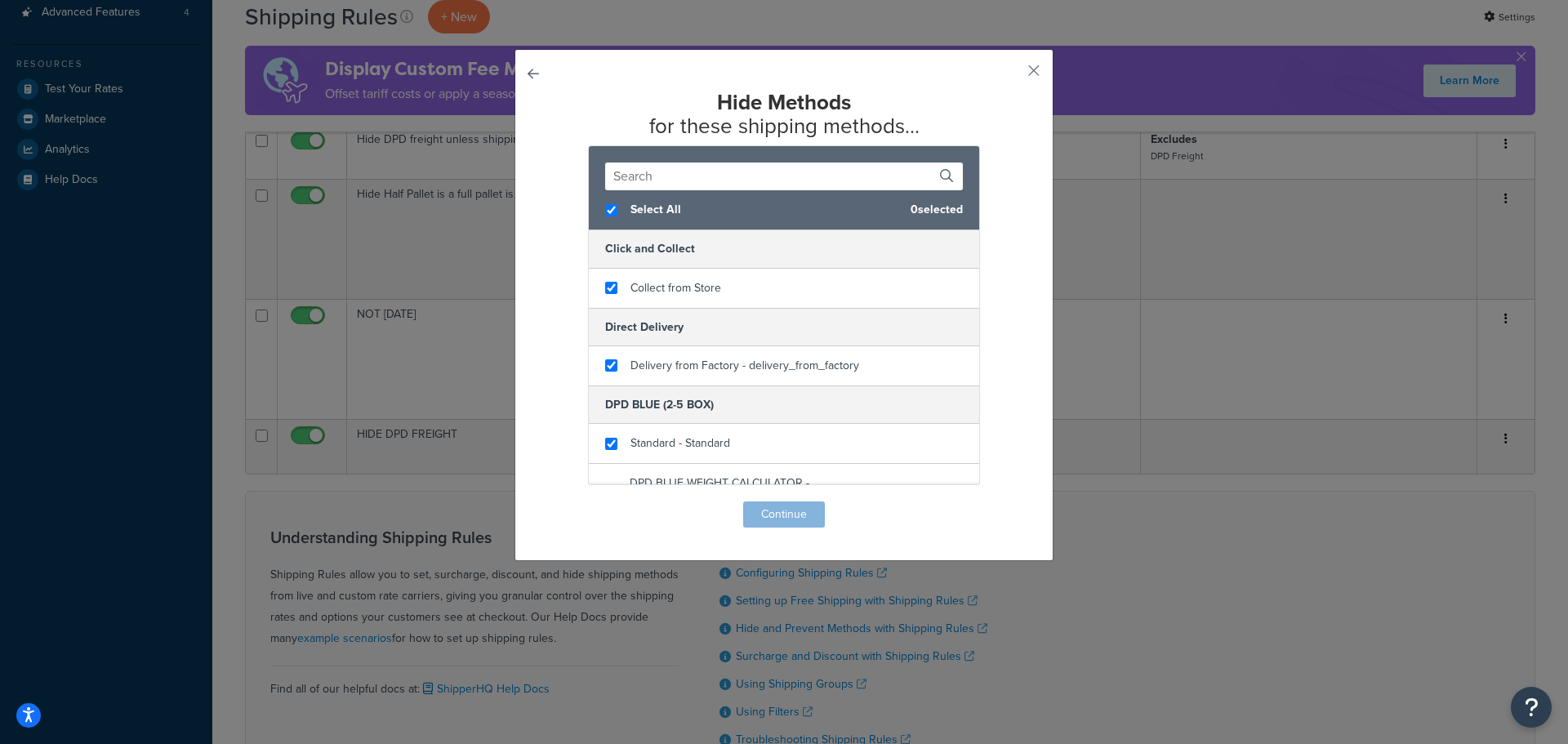
checkbox input "true"
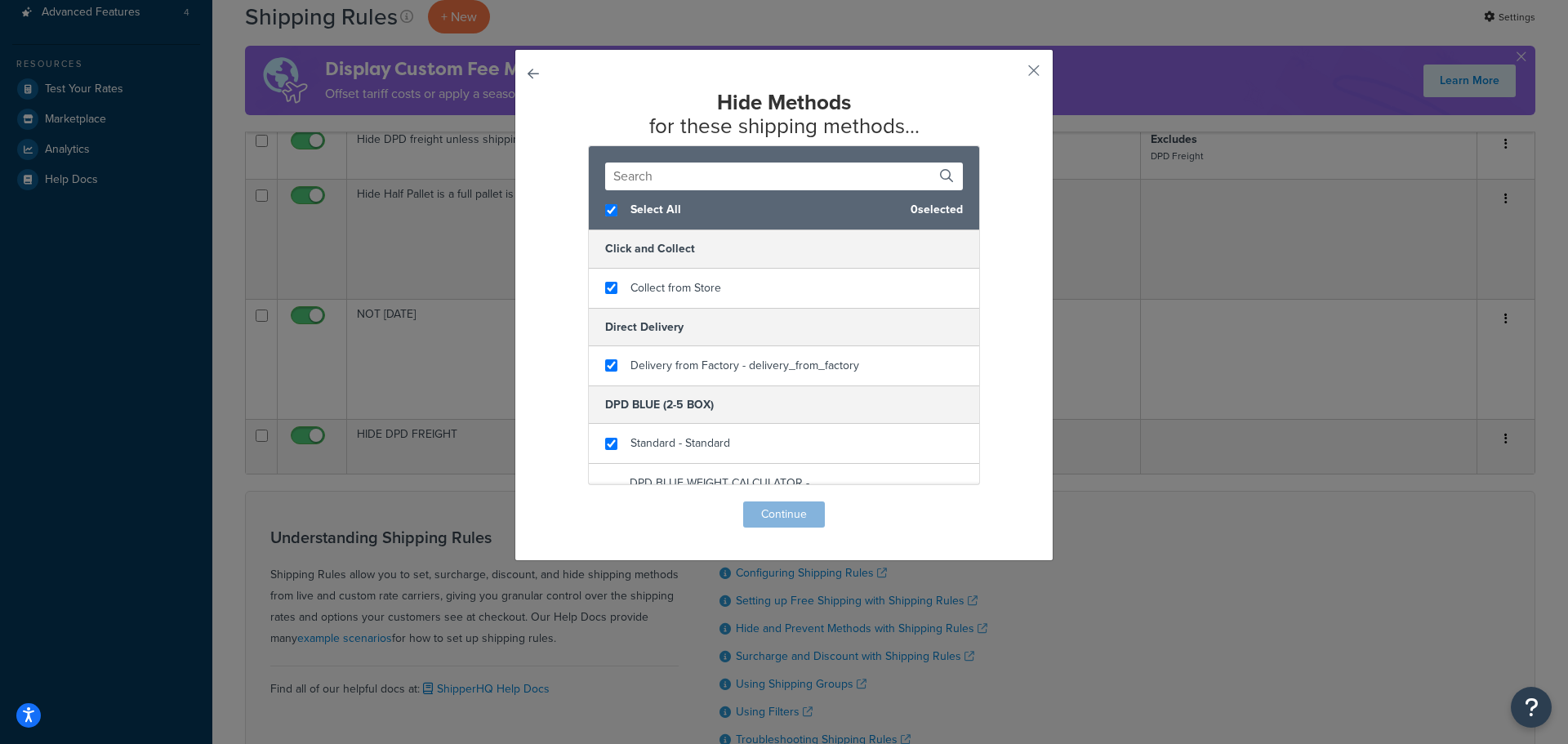
checkbox input "true"
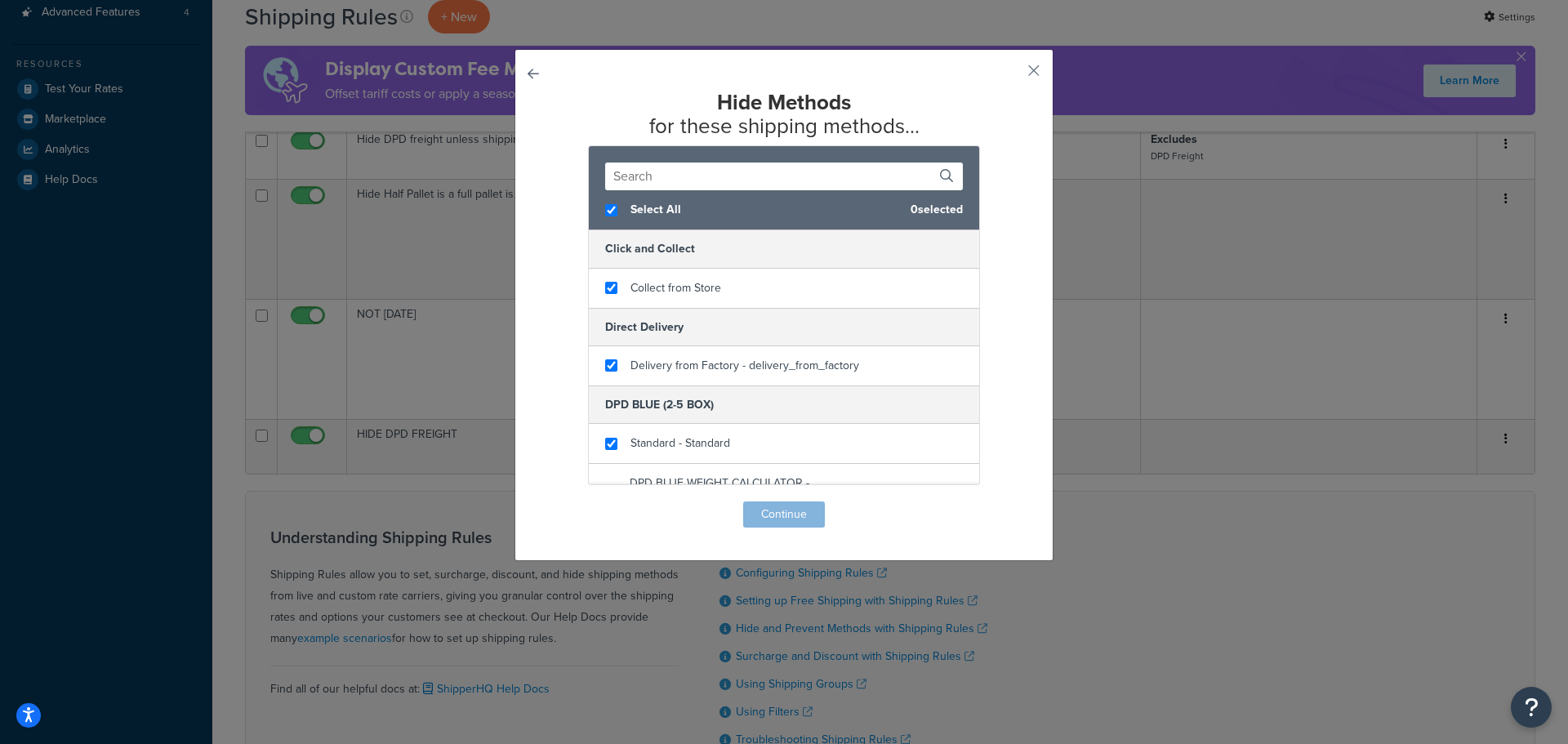
checkbox input "true"
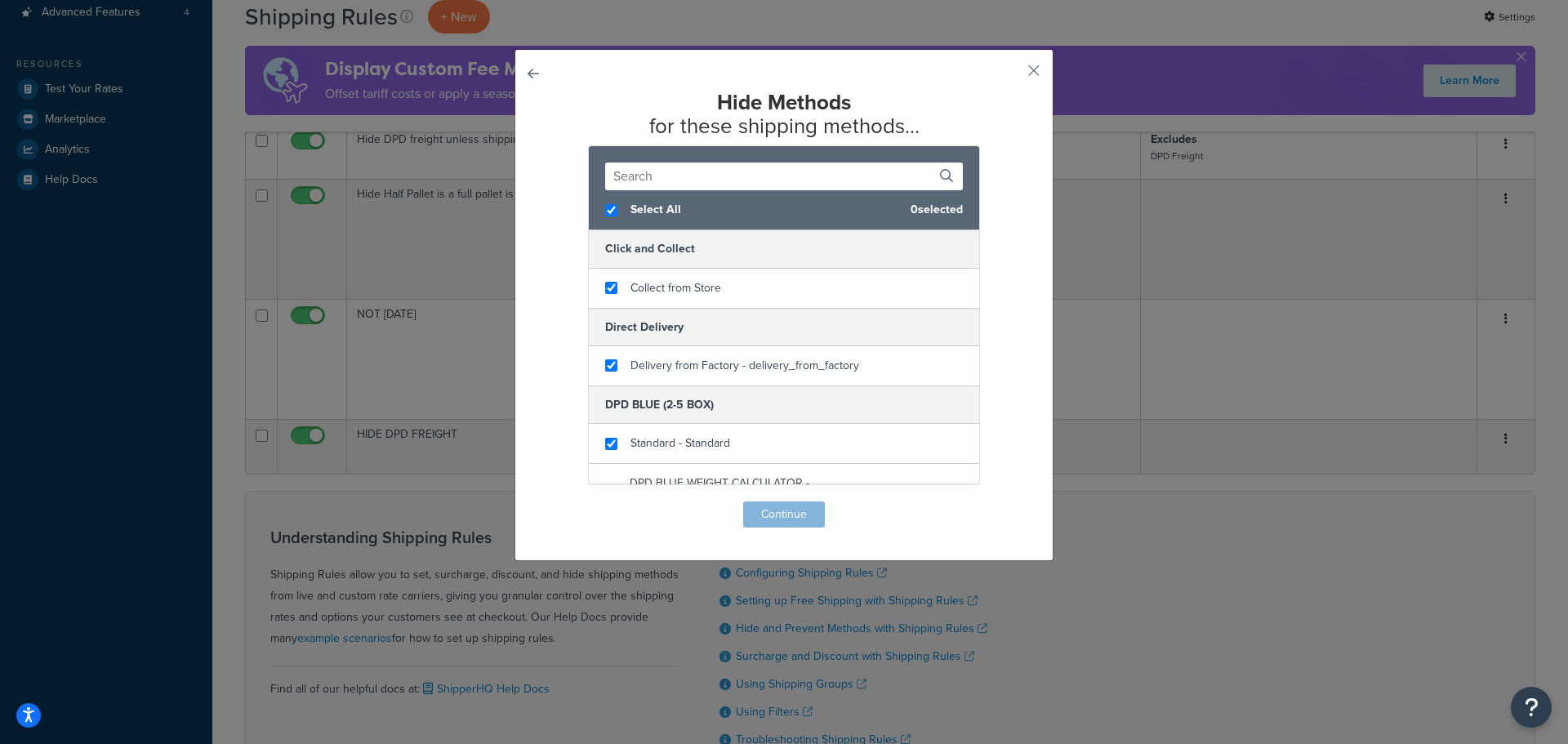
checkbox input "true"
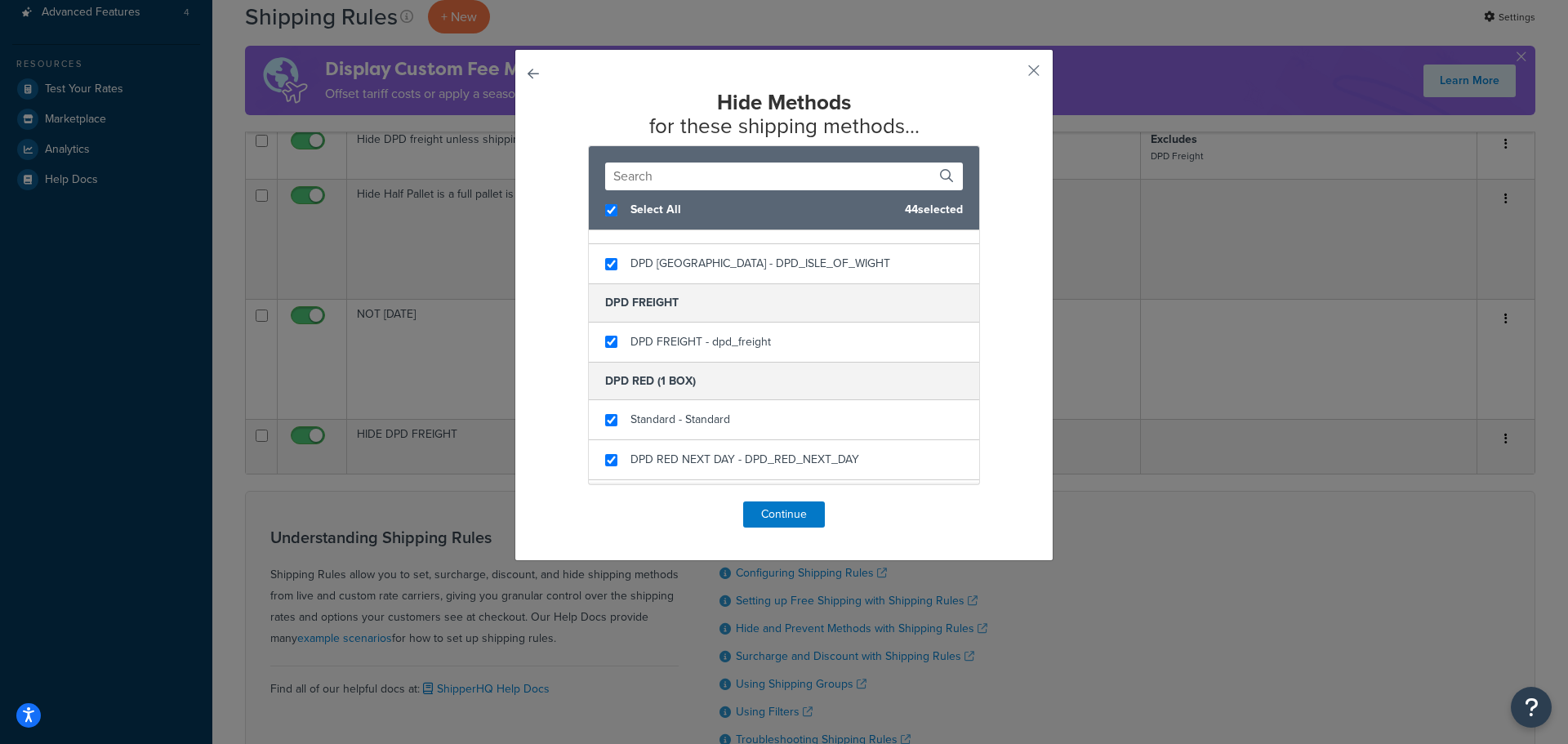
scroll to position [572, 0]
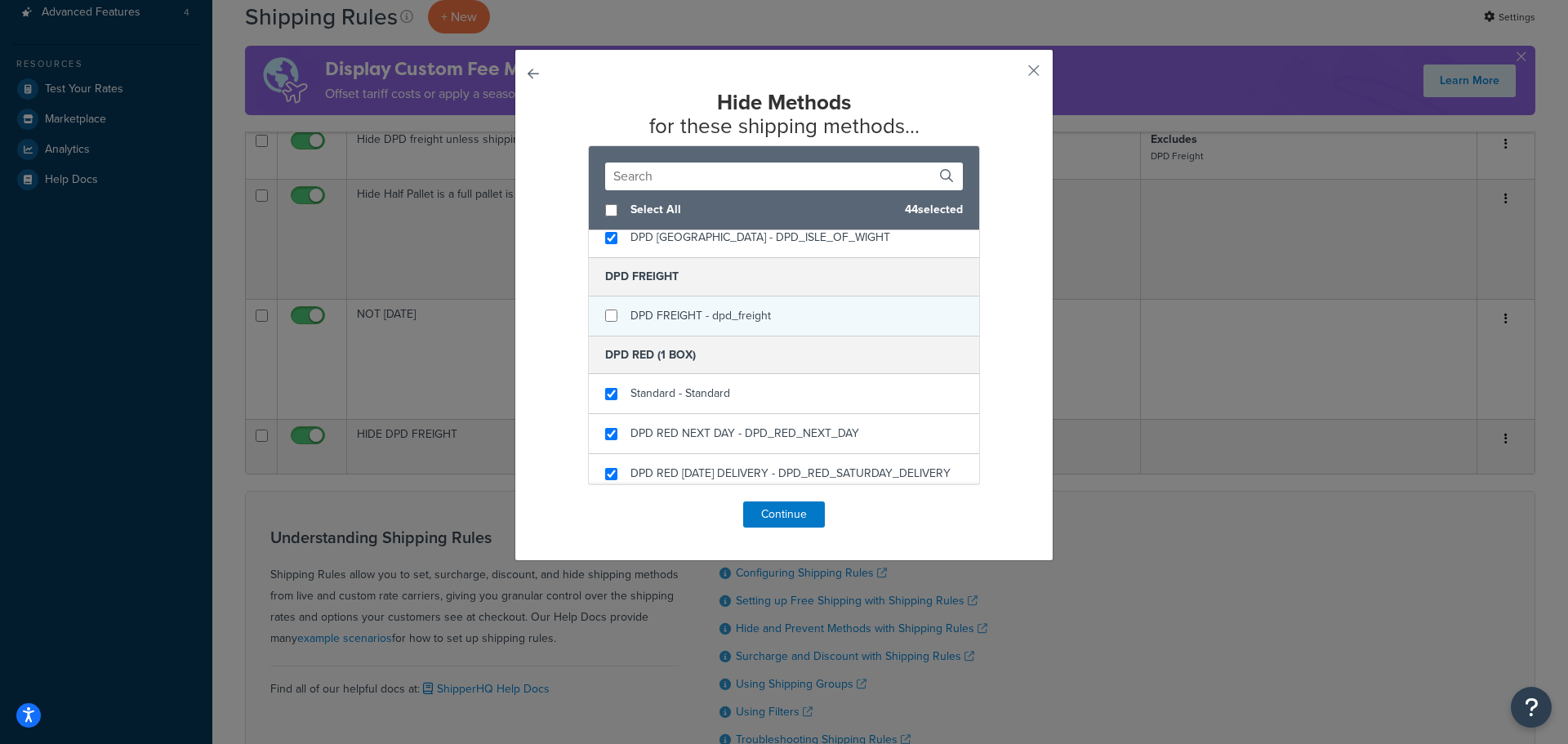
checkbox input "false"
click at [774, 331] on div "DPD FREIGHT - dpd_freight" at bounding box center [784, 316] width 391 height 39
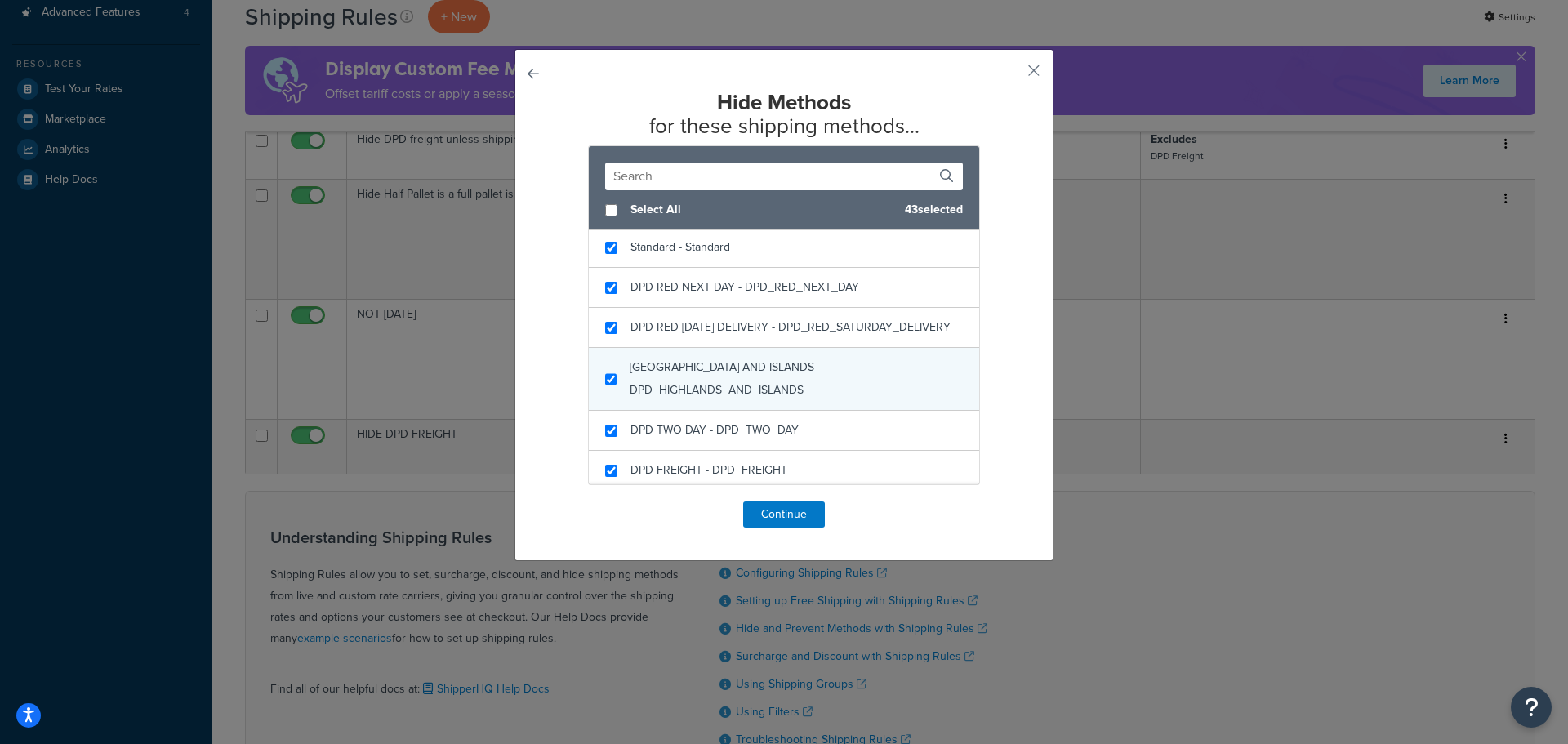
scroll to position [817, 0]
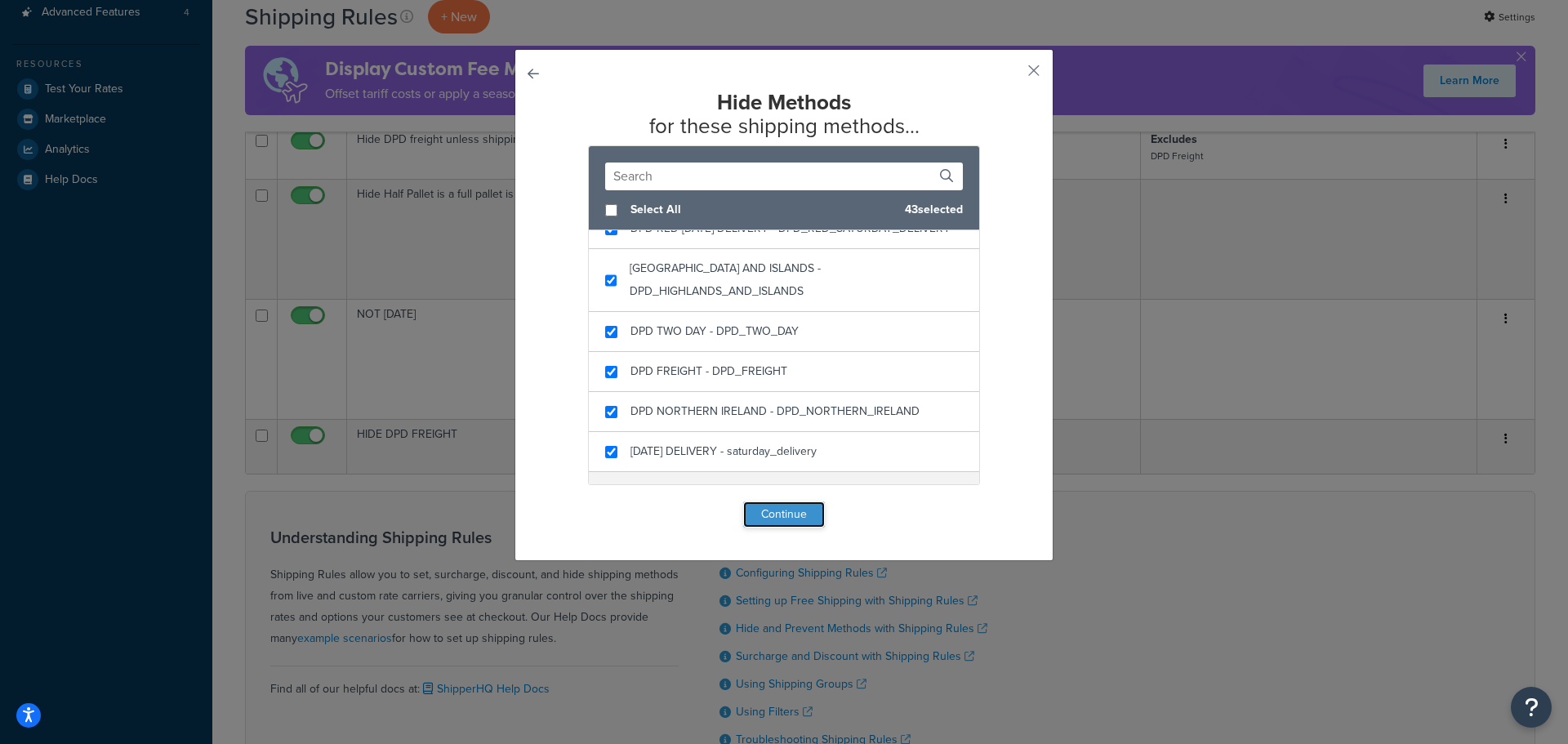
click at [772, 512] on button "Continue" at bounding box center [784, 514] width 82 height 26
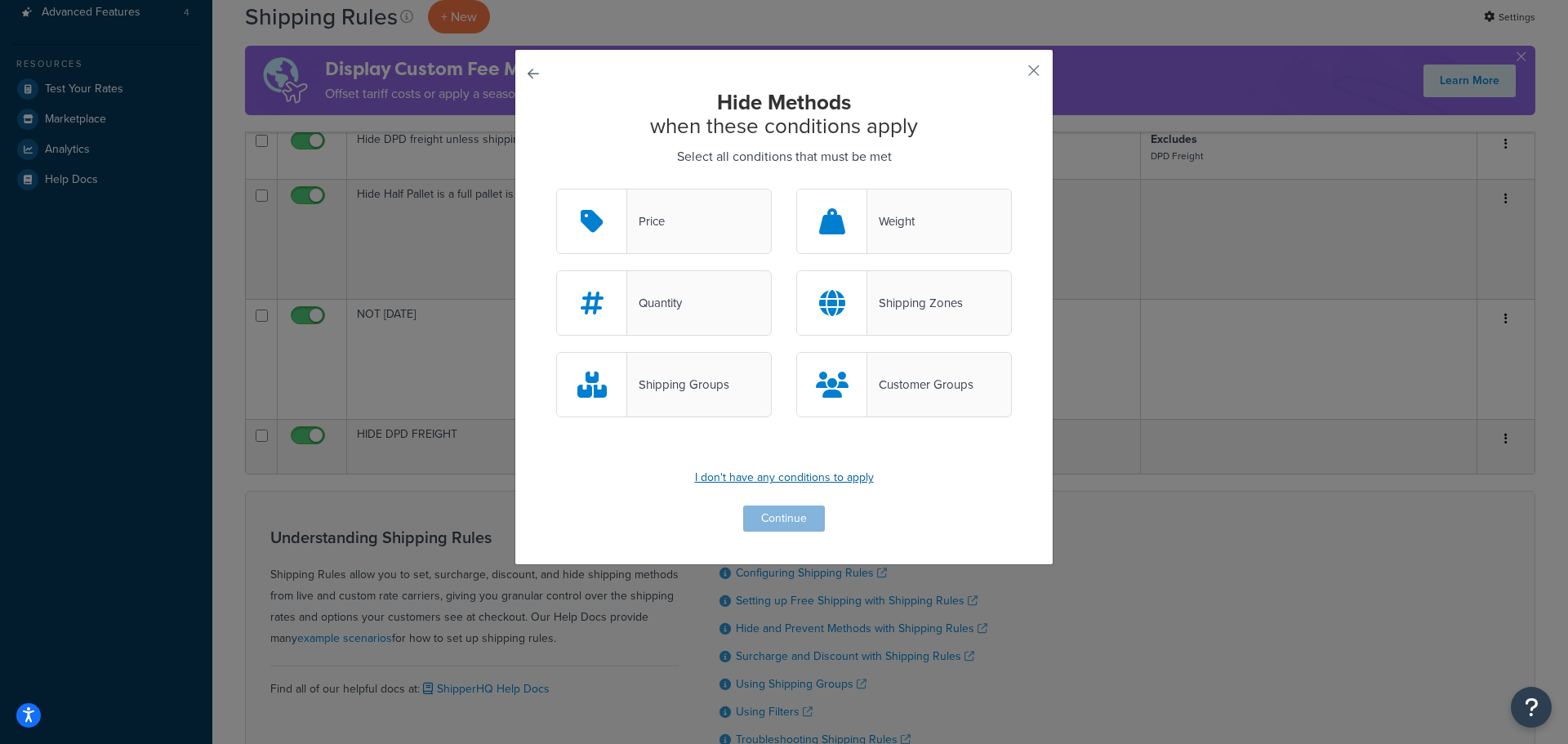
click at [782, 478] on p "I don't have any conditions to apply" at bounding box center [784, 478] width 456 height 23
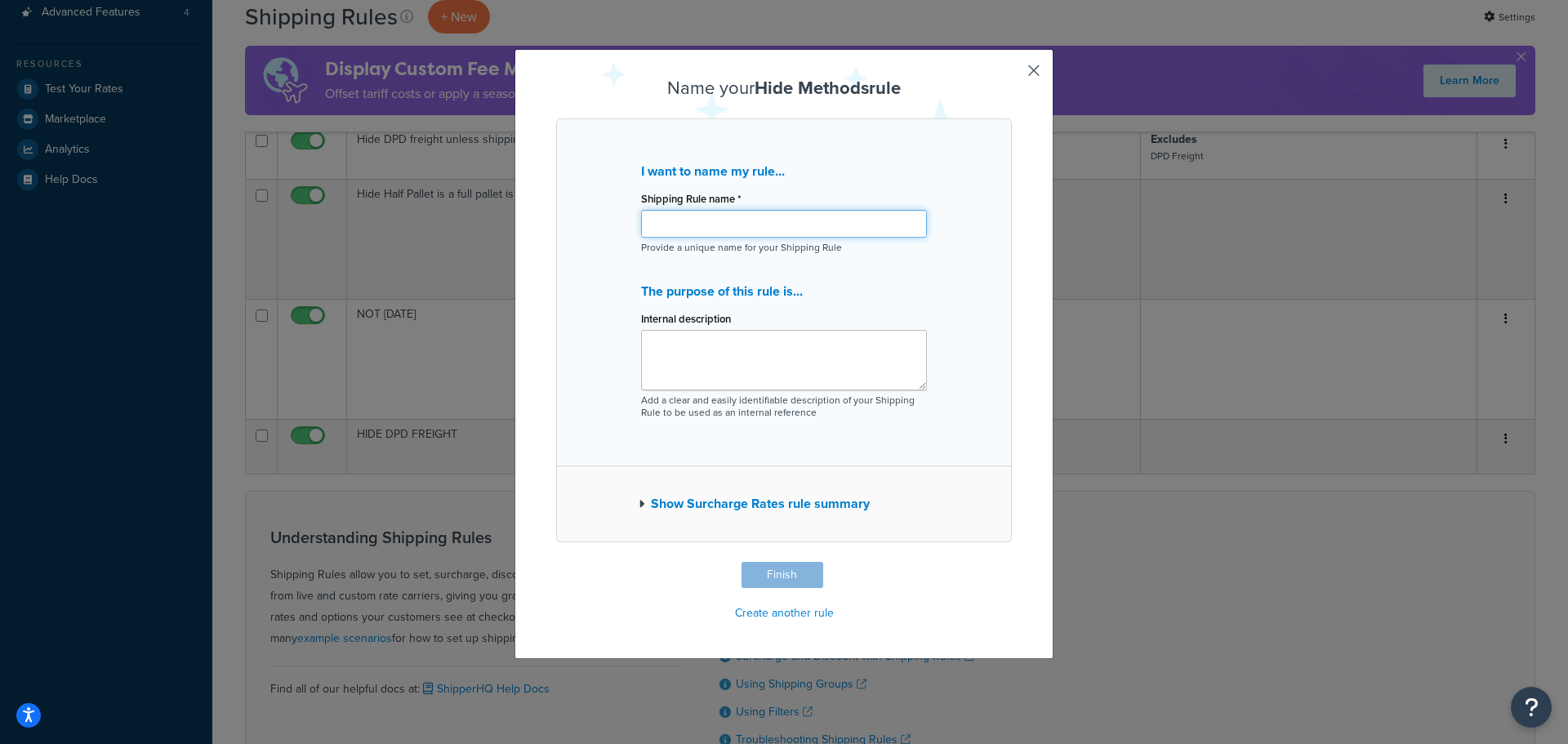
click at [713, 228] on input "Shipping Rule name *" at bounding box center [784, 223] width 286 height 28
paste input "SIA1000 FREIGHT"
type input "SIA1000 FREIGHT"
click at [707, 363] on textarea "Internal description" at bounding box center [784, 360] width 286 height 60
paste textarea "SIA1000 FREIGHT"
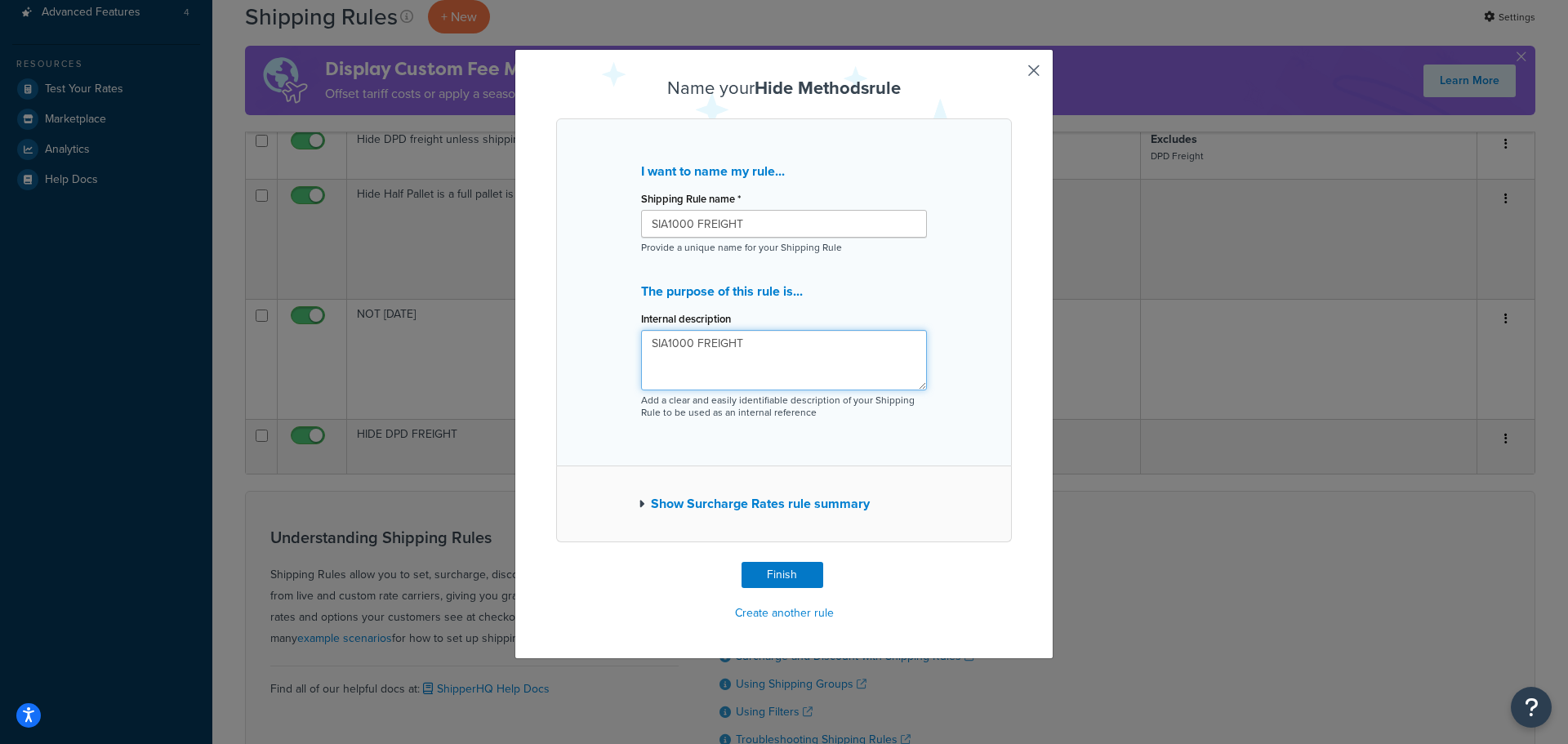
type textarea "SIA1000 FREIGHT"
click at [653, 223] on input "SIA1000 FREIGHT" at bounding box center [784, 223] width 286 height 28
click at [774, 586] on button "Finish" at bounding box center [783, 575] width 82 height 26
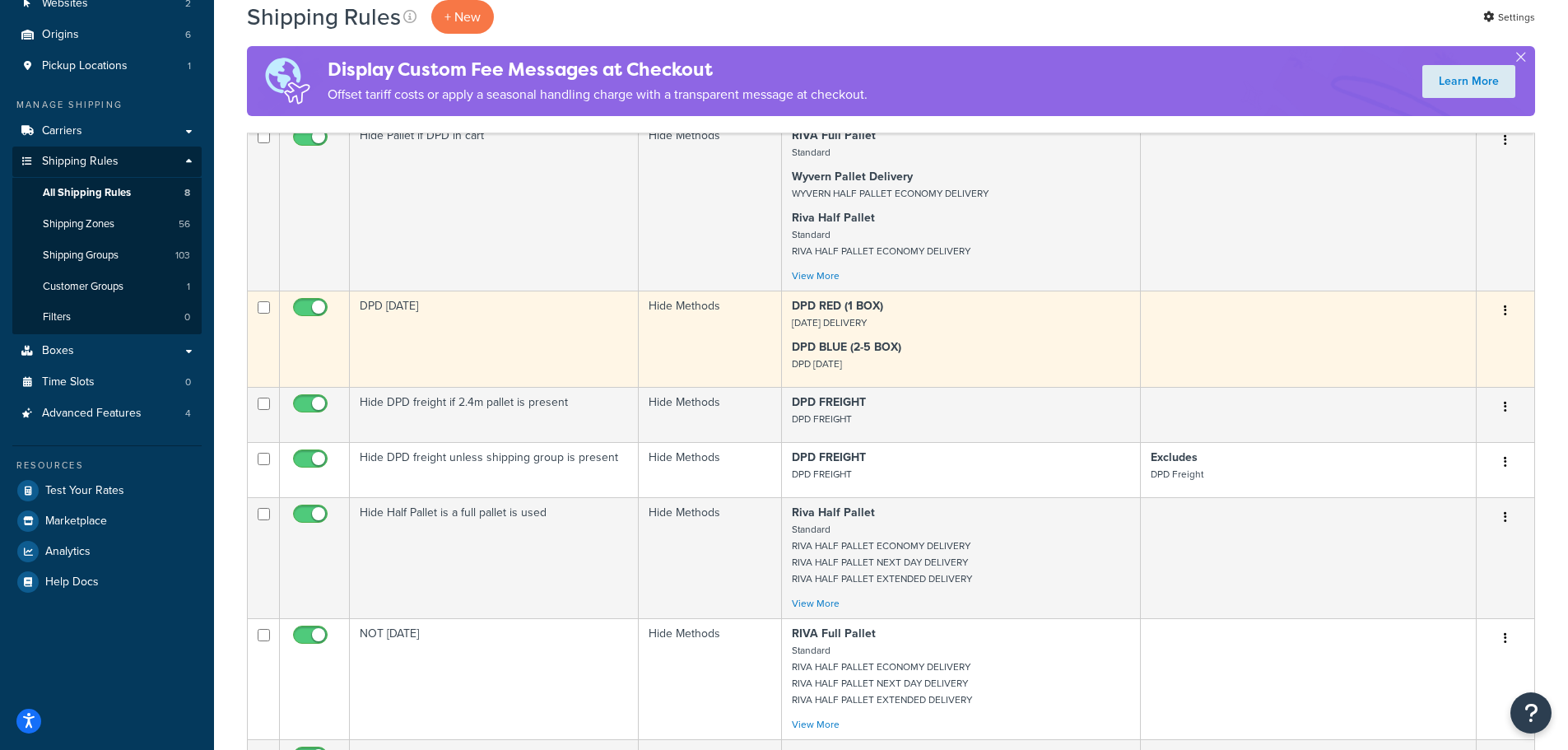
scroll to position [577, 0]
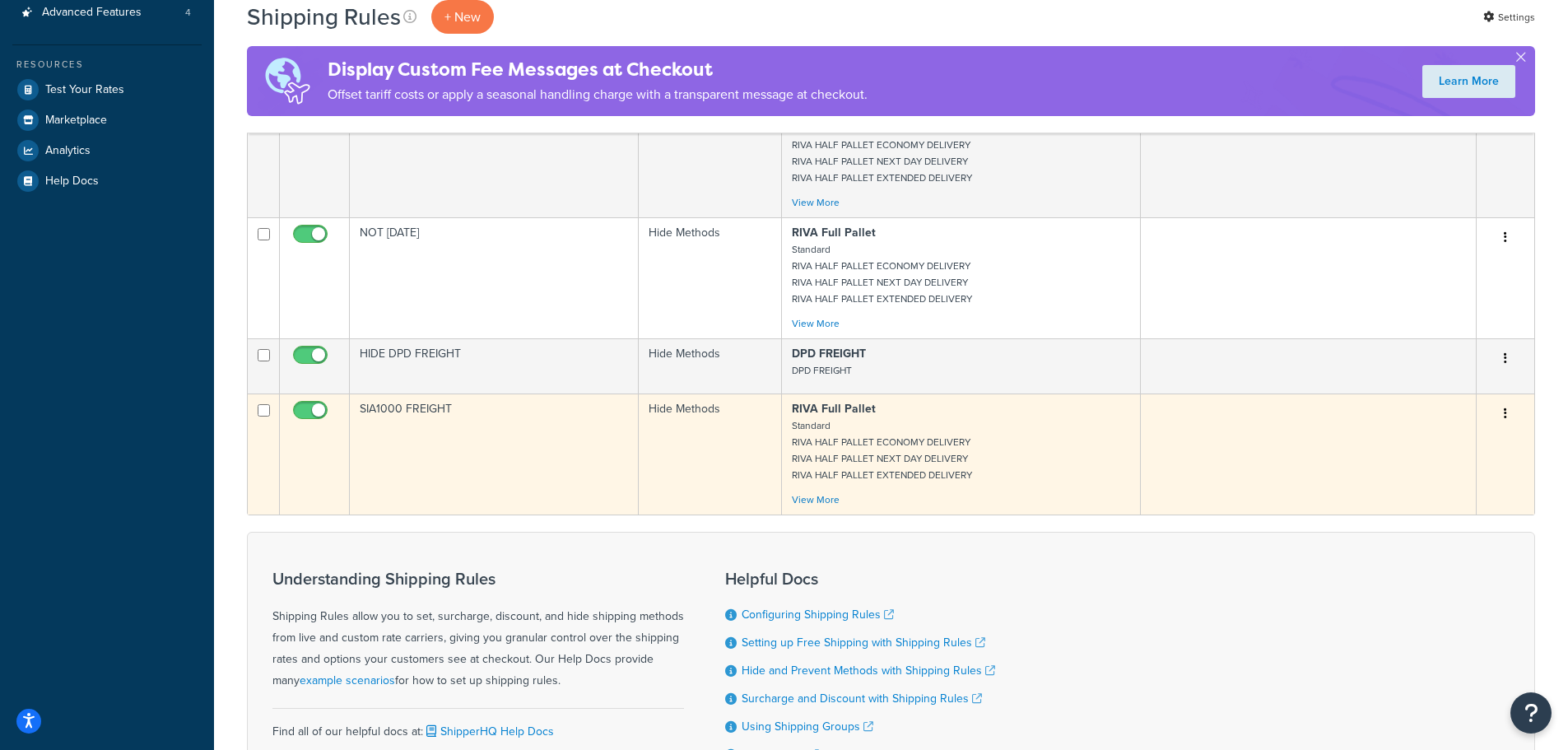
click at [431, 428] on td "SIA1000 FREIGHT" at bounding box center [493, 454] width 289 height 121
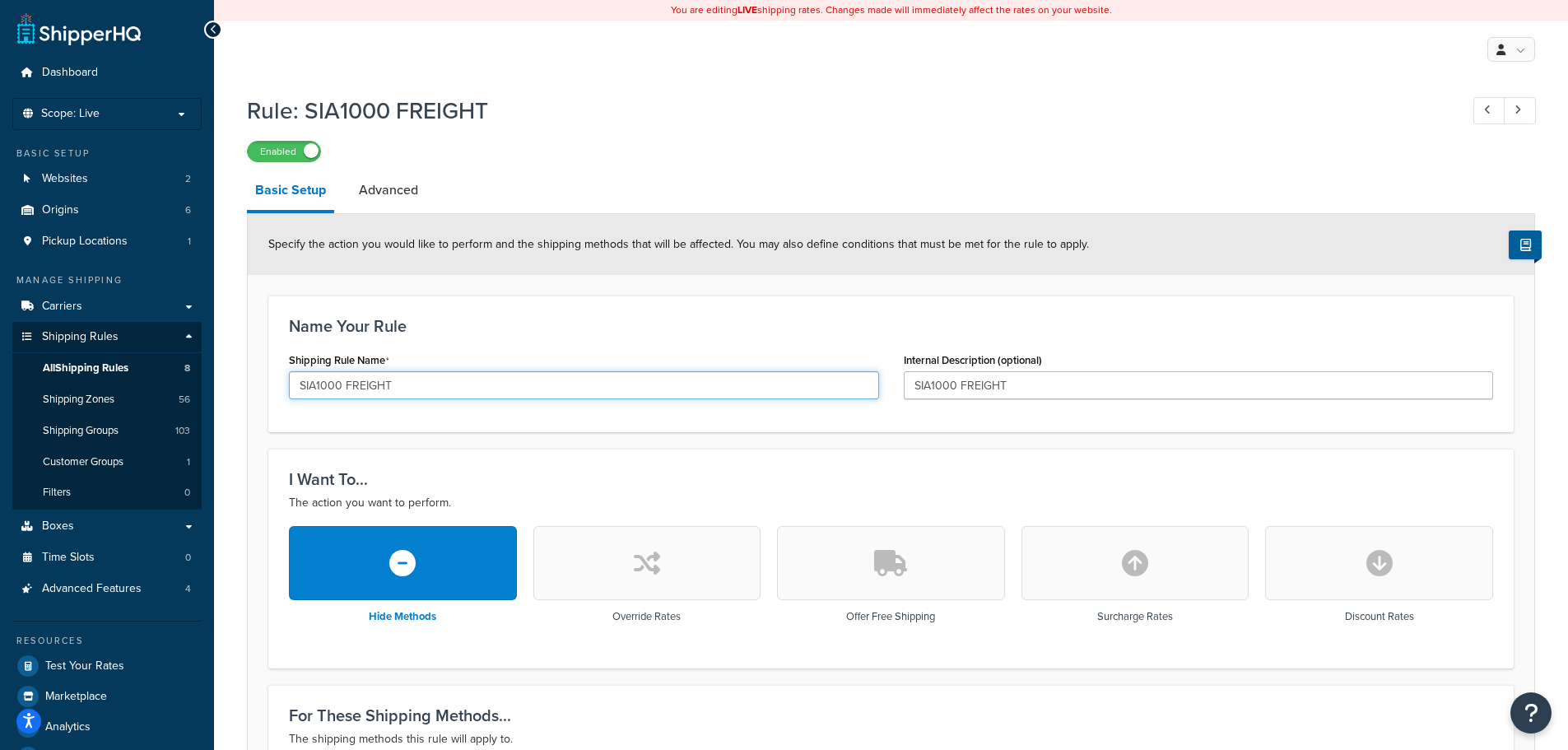
drag, startPoint x: 343, startPoint y: 386, endPoint x: 42, endPoint y: 352, distance: 302.9
click at [42, 352] on div "Dashboard Scope: Live Basic Setup Websites 2 Origins 6 Pickup Locations 1 Manag…" at bounding box center [784, 755] width 1568 height 1511
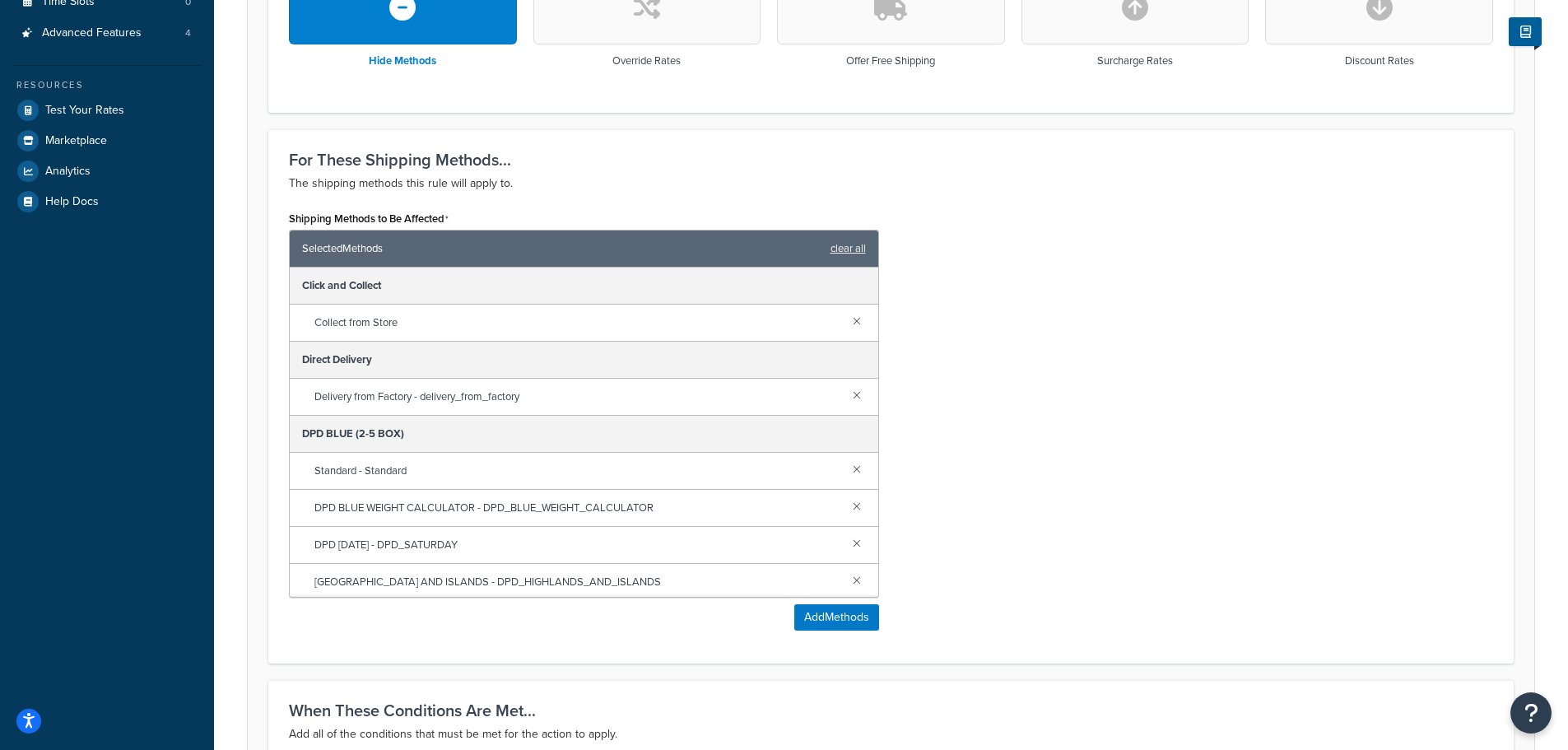
scroll to position [761, 0]
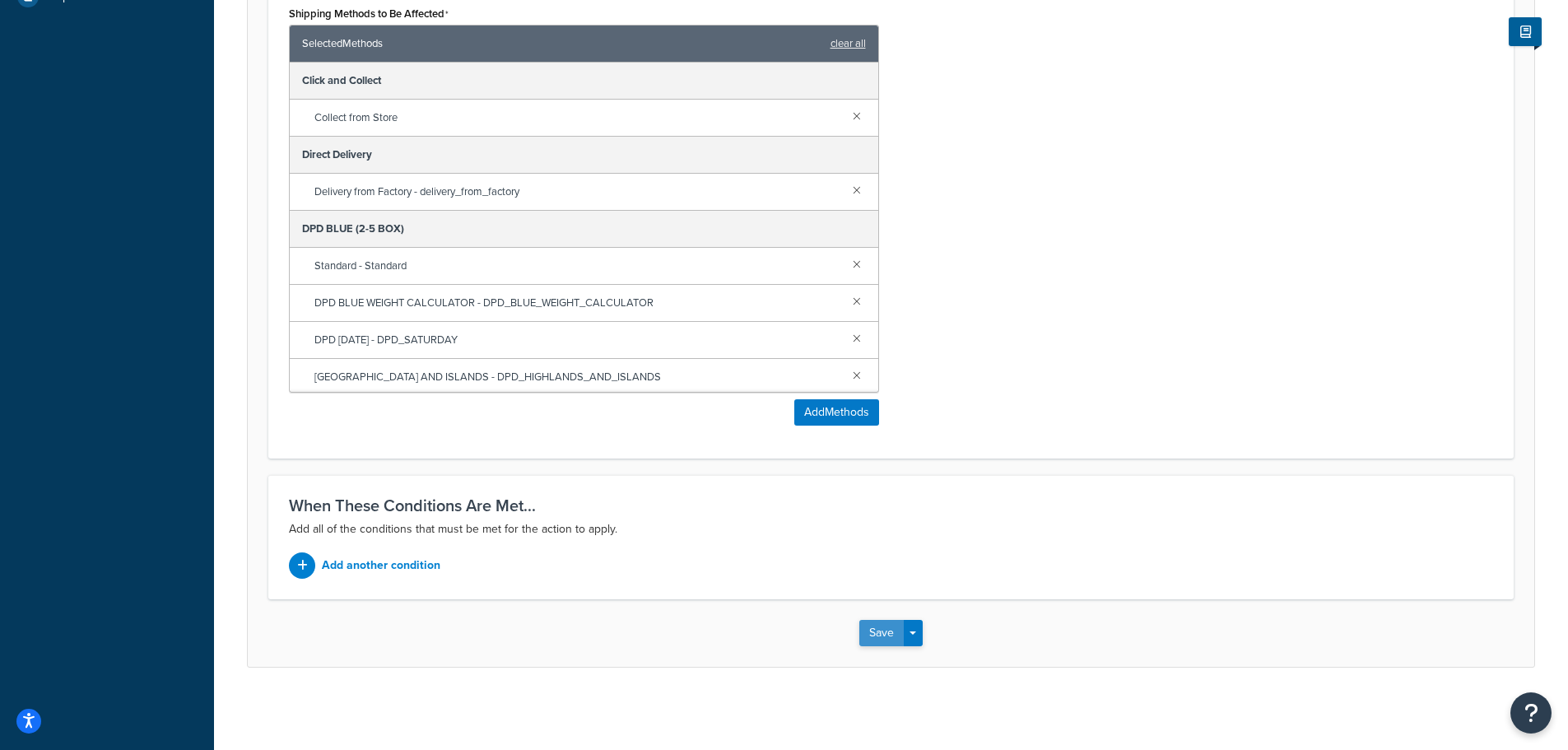
type input "FREIGHT RULE"
click at [885, 626] on button "Save" at bounding box center [881, 633] width 44 height 26
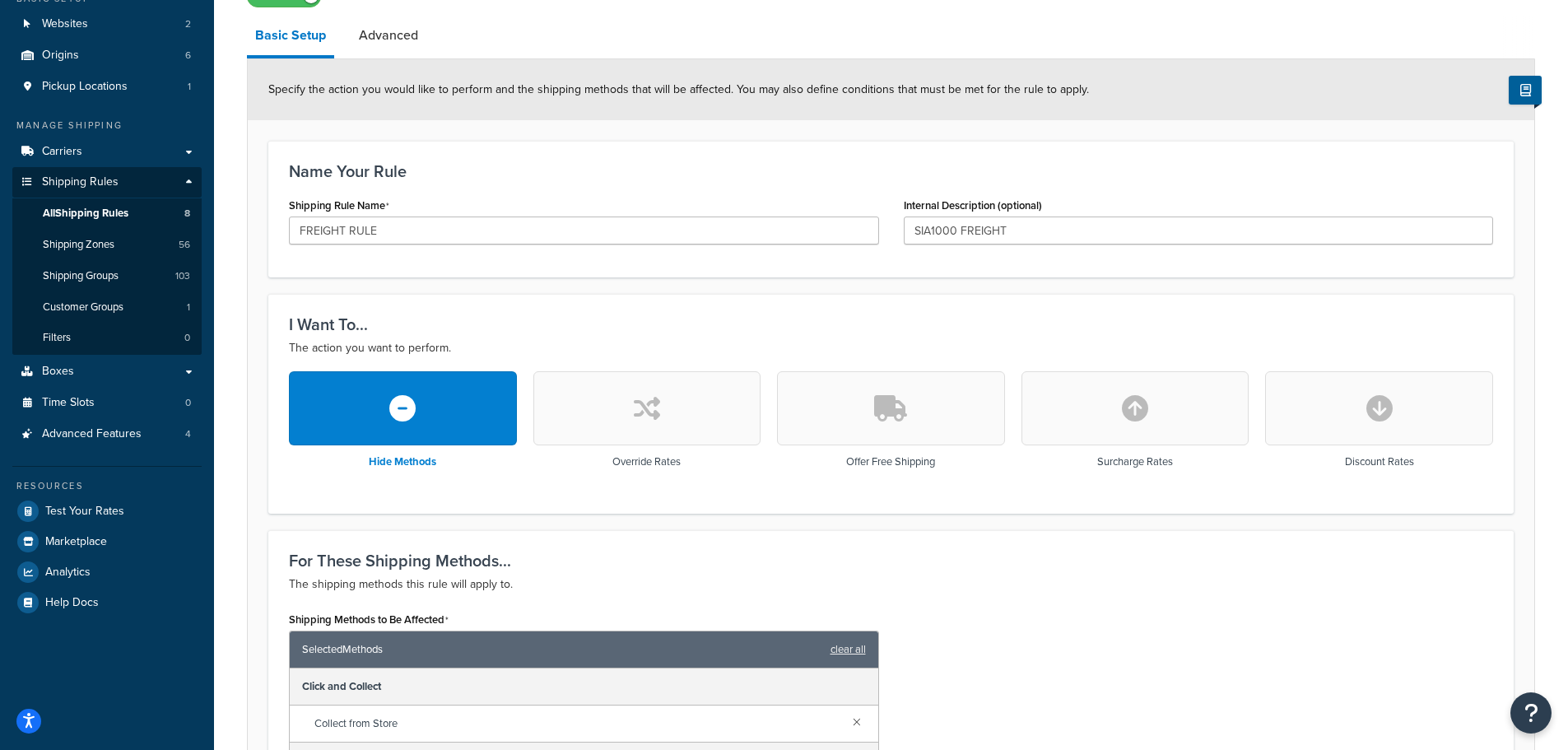
scroll to position [577, 0]
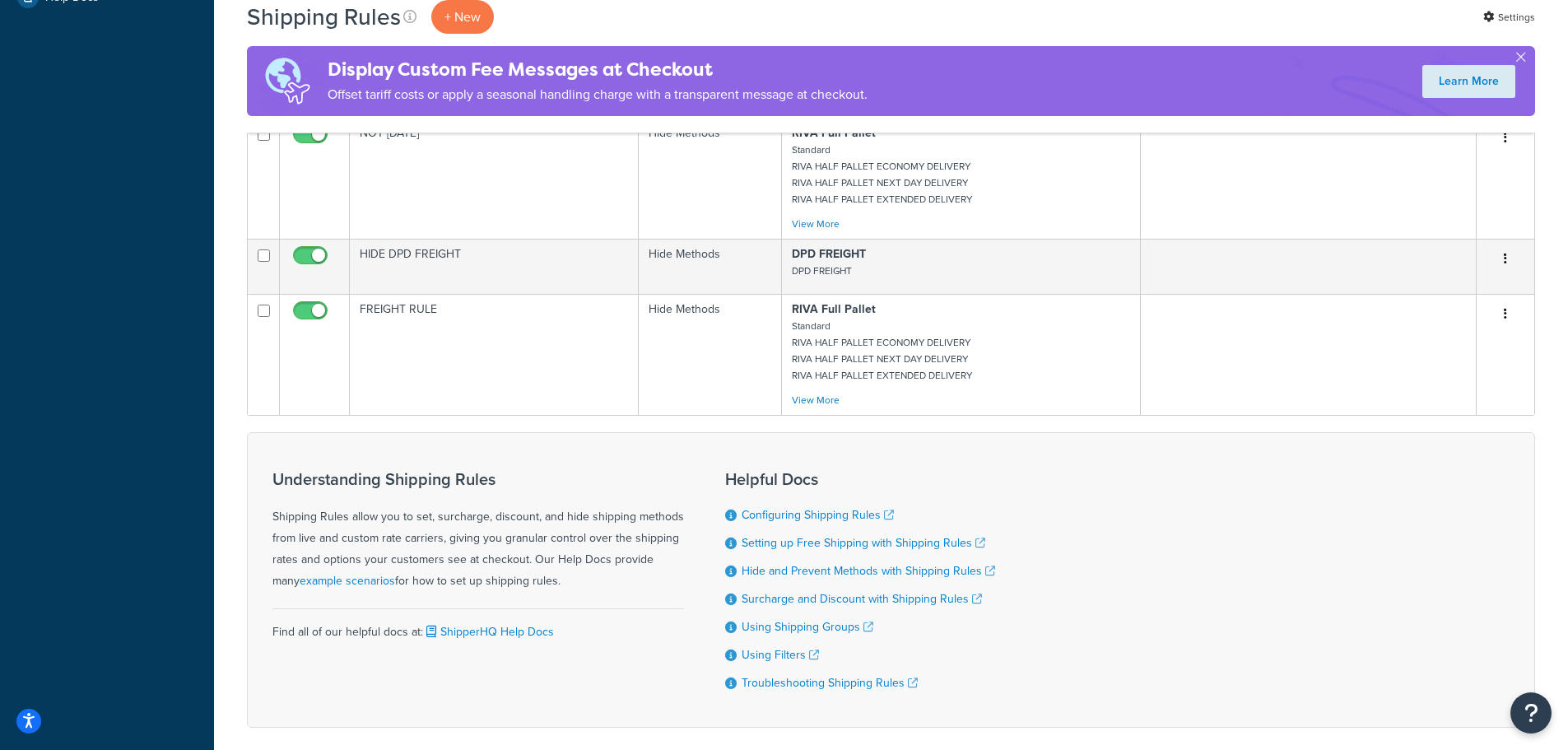
scroll to position [836, 0]
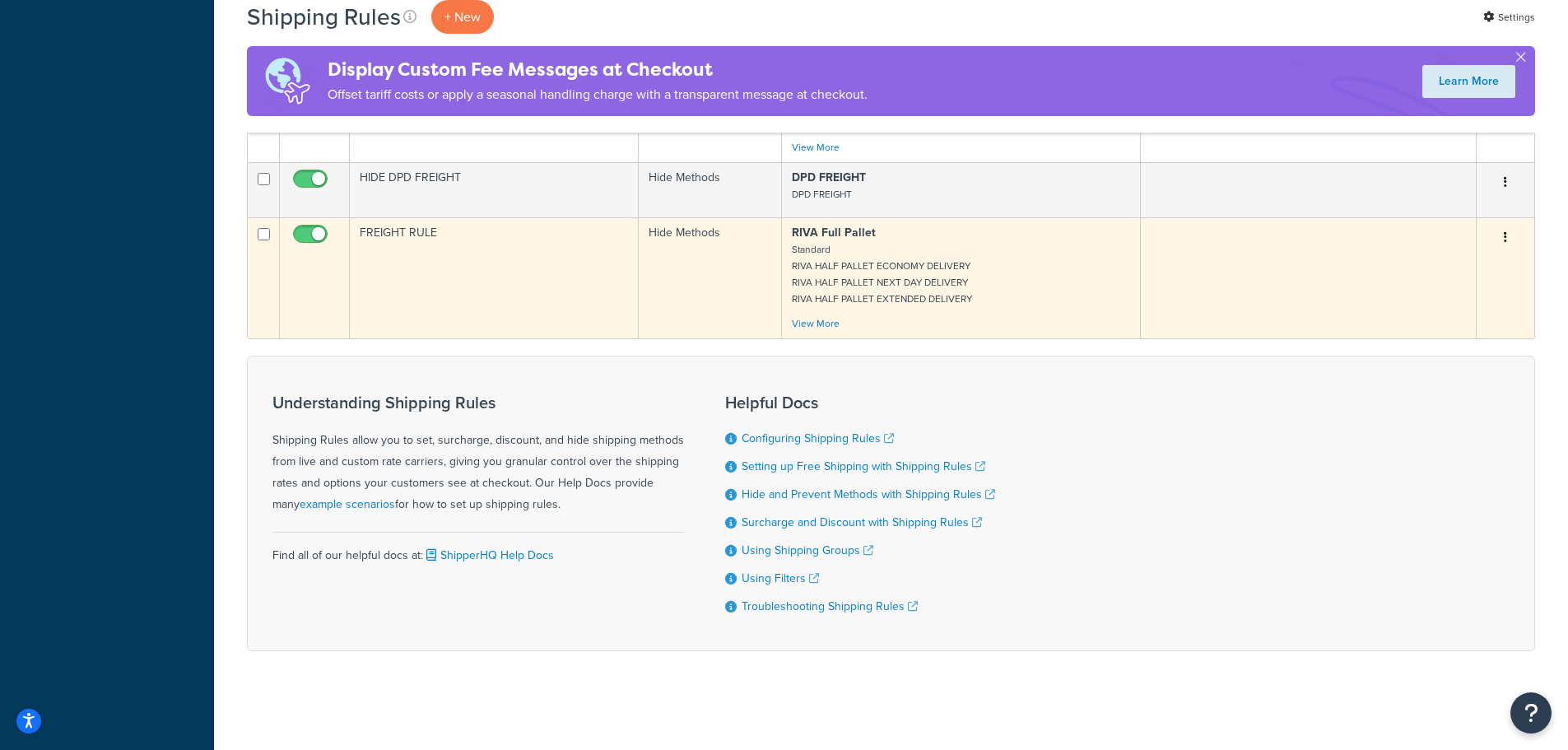
click at [493, 265] on td "FREIGHT RULE" at bounding box center [493, 278] width 289 height 121
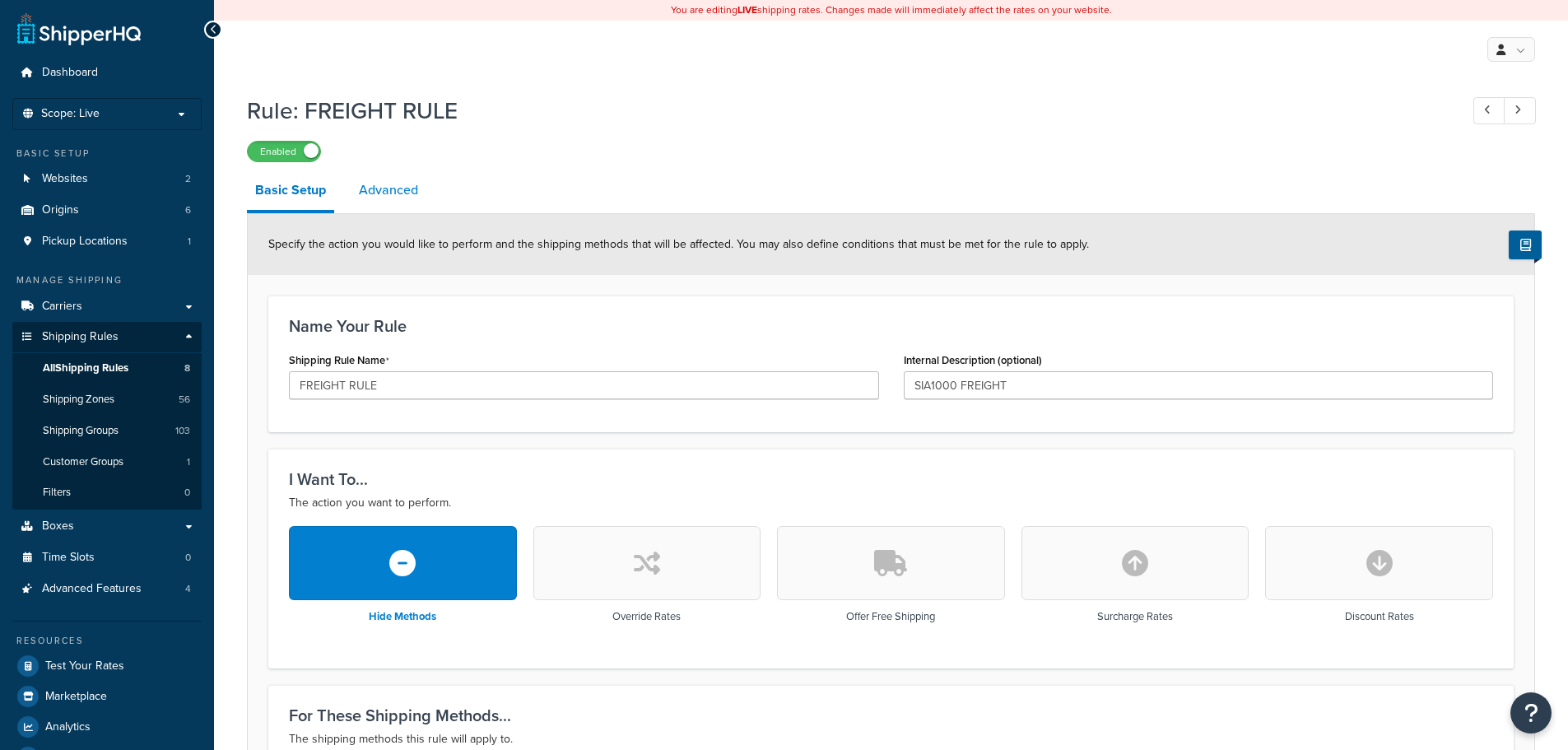
click at [411, 188] on link "Advanced" at bounding box center [388, 190] width 75 height 39
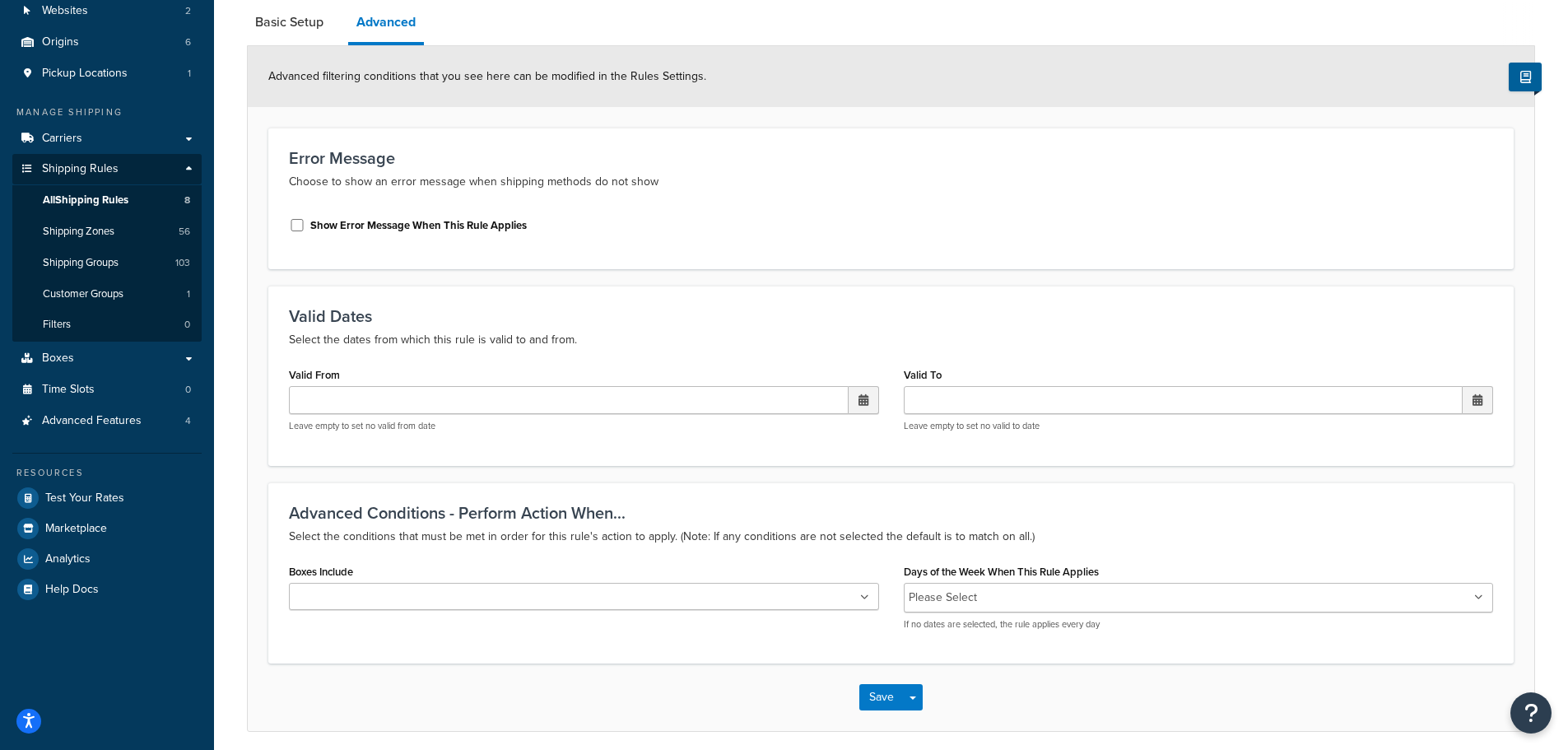
scroll to position [232, 0]
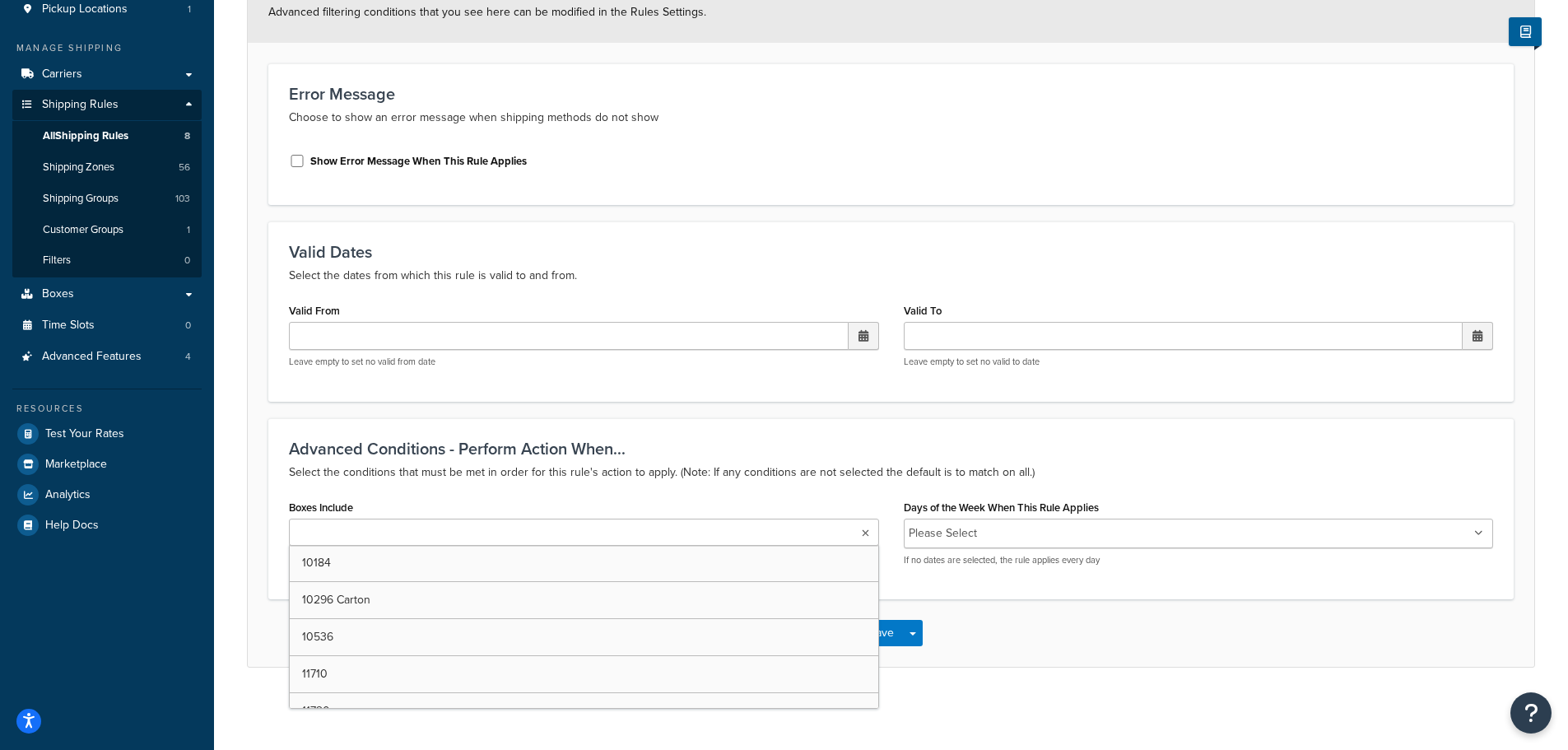
click at [697, 531] on ul at bounding box center [583, 533] width 590 height 27
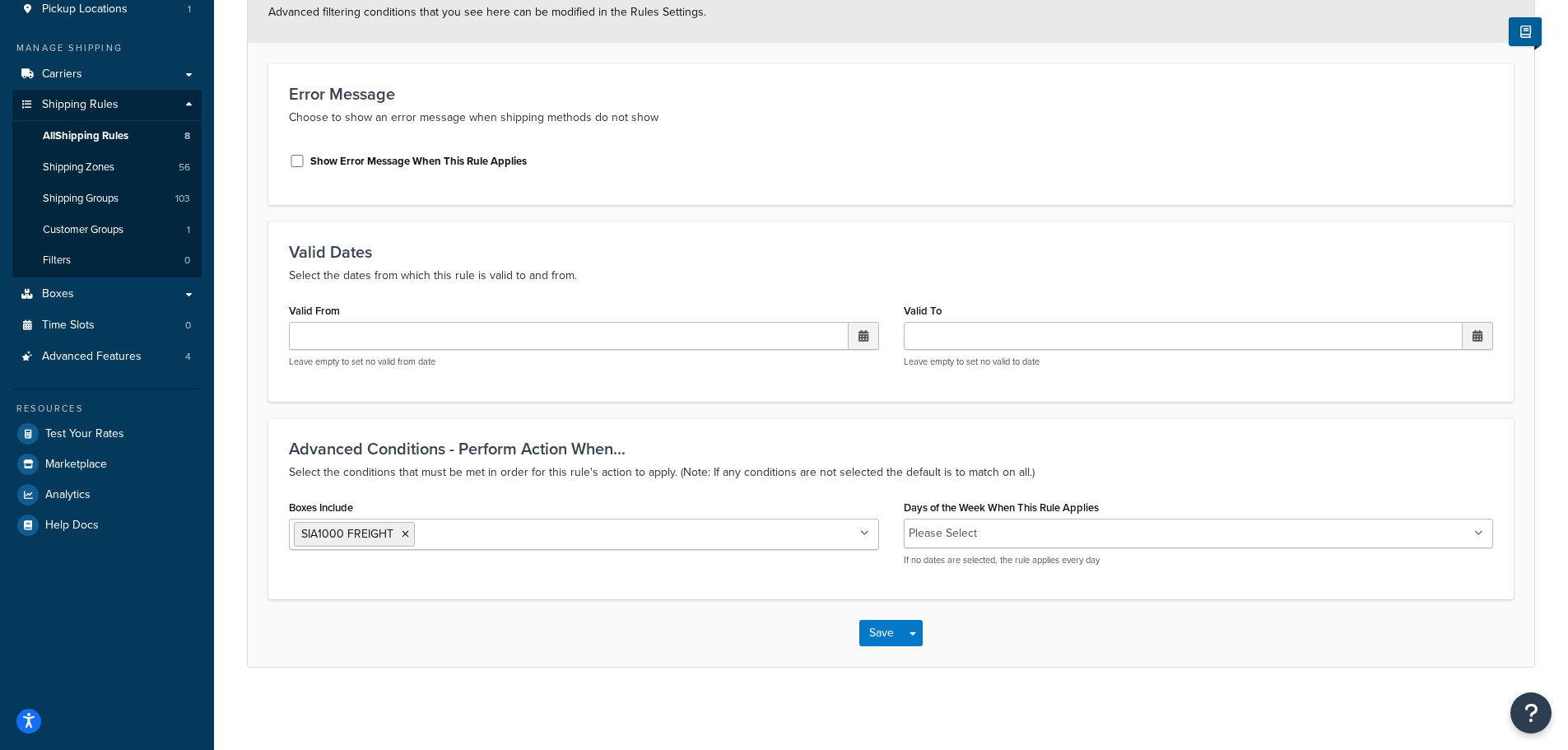
click at [1074, 660] on div "Save Save Dropdown Save and Edit Save and Duplicate Save and Create New" at bounding box center [891, 633] width 1286 height 68
click at [877, 638] on button "Save" at bounding box center [881, 633] width 44 height 26
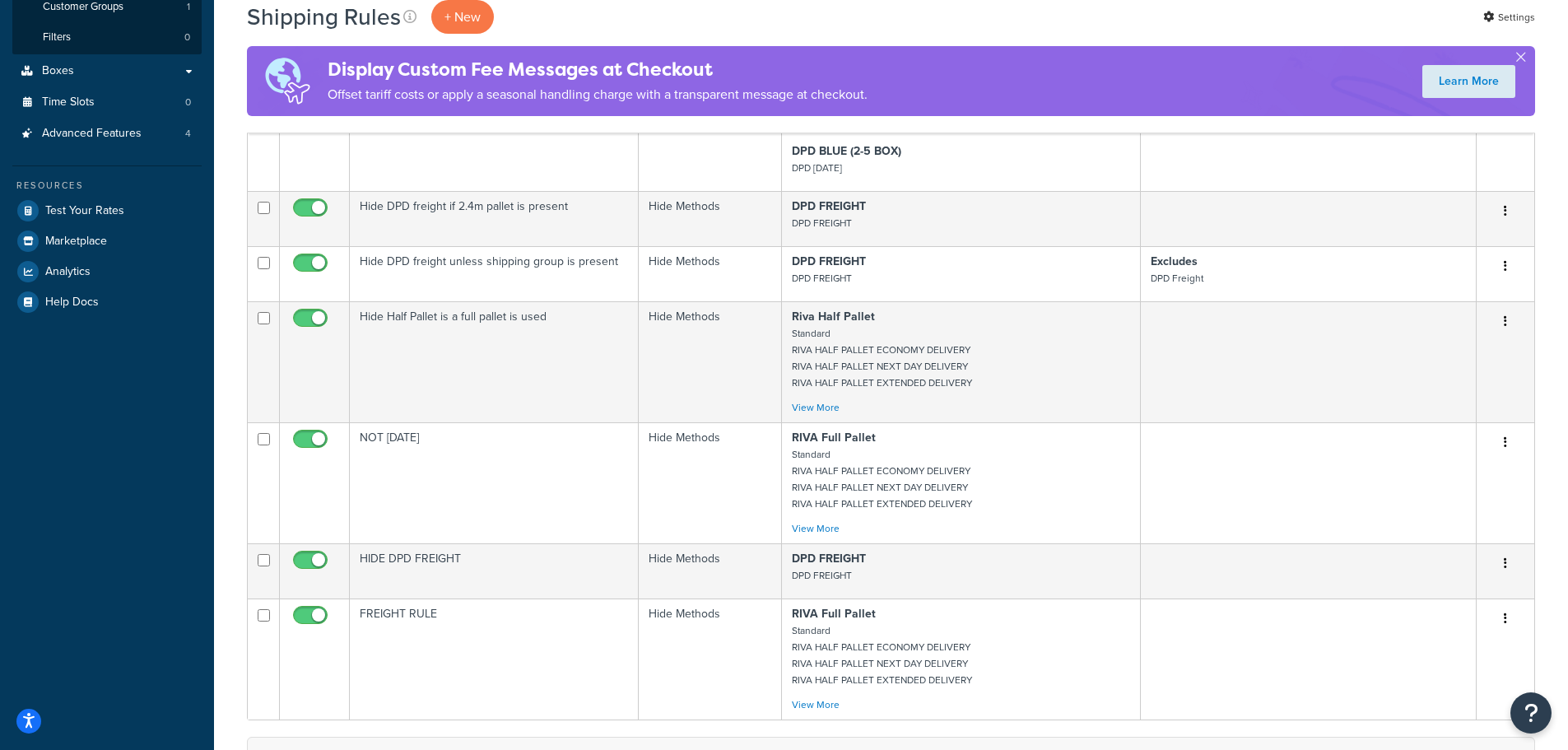
scroll to position [247, 0]
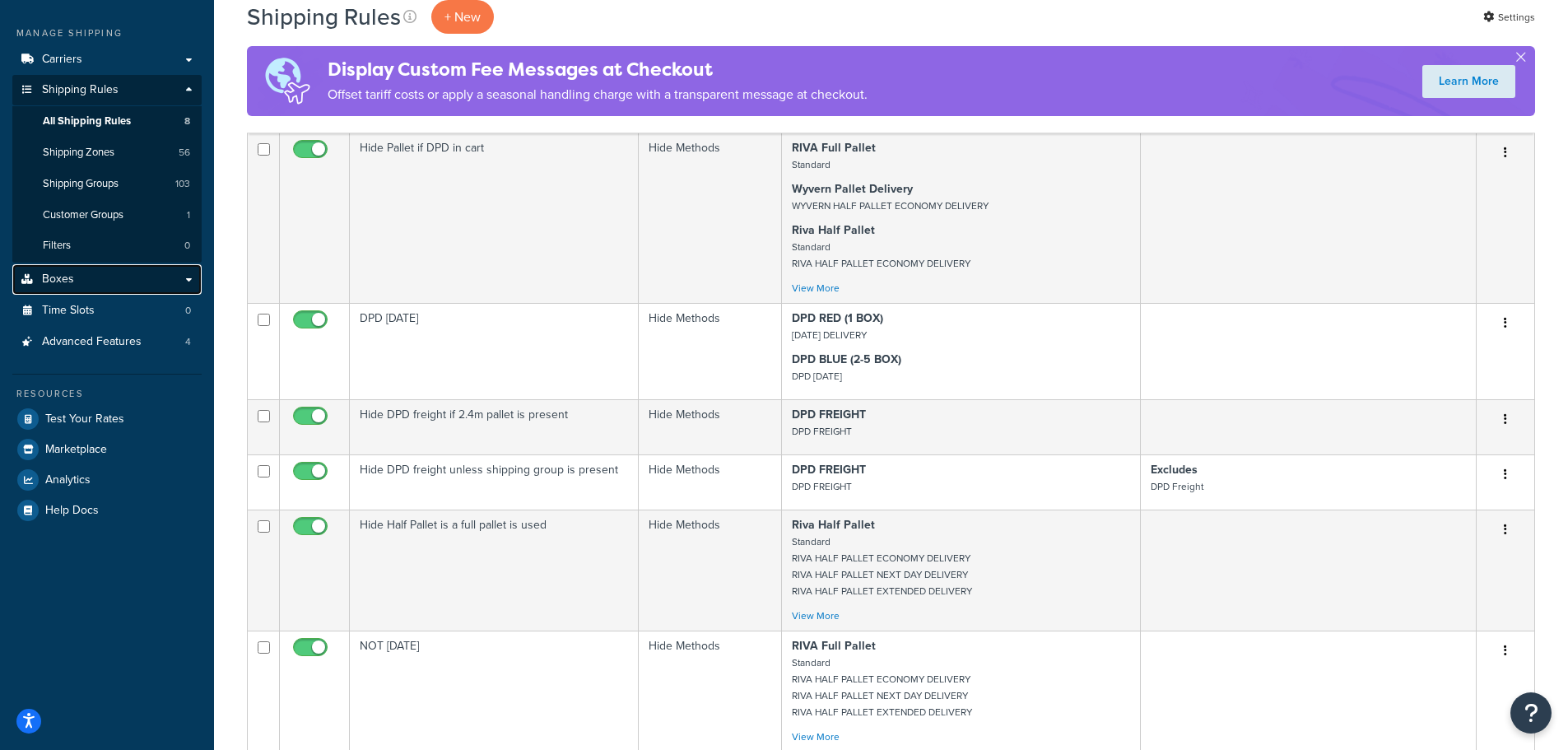
click at [130, 286] on link "Boxes" at bounding box center [107, 279] width 189 height 30
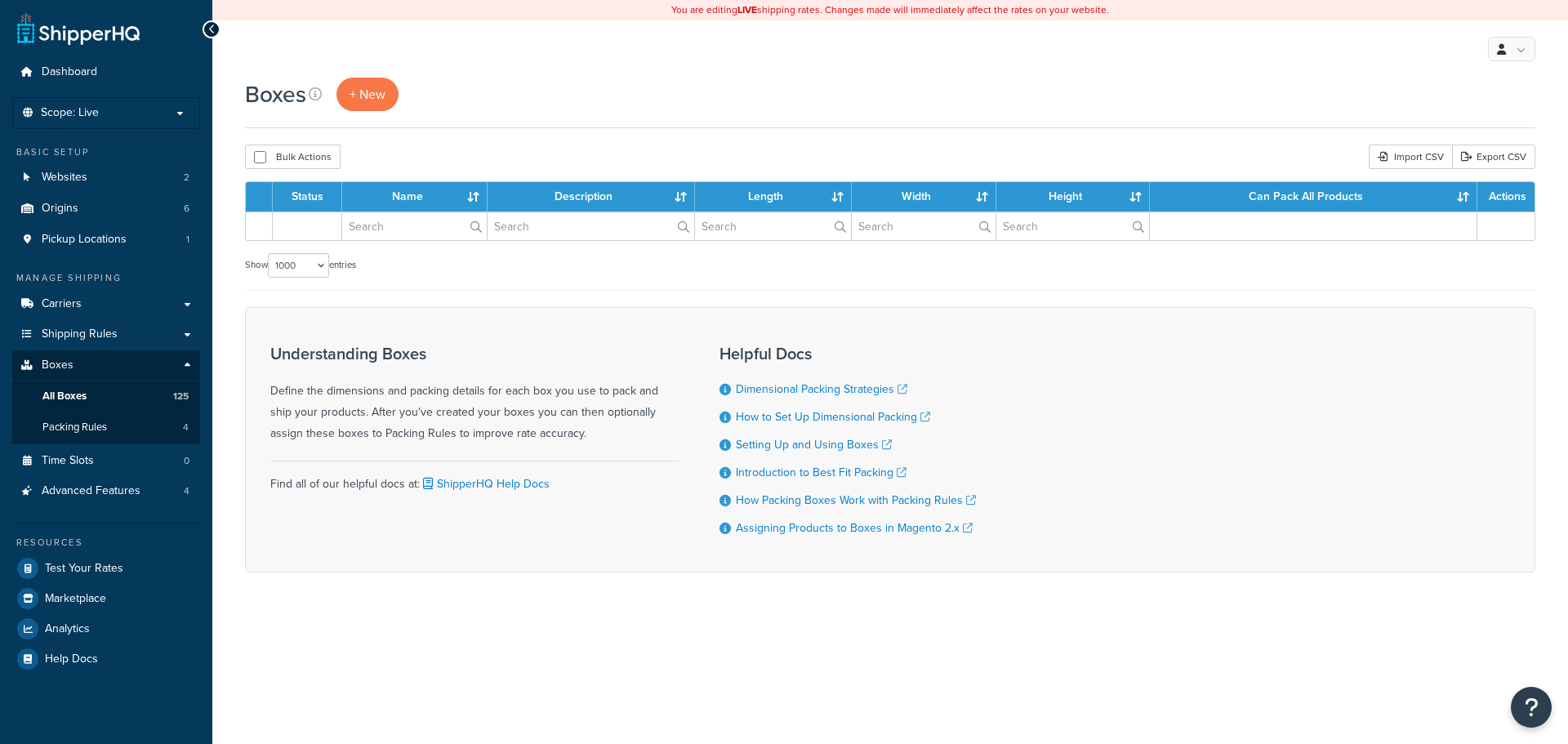
select select "1000"
click at [95, 565] on span "Test Your Rates" at bounding box center [84, 569] width 79 height 14
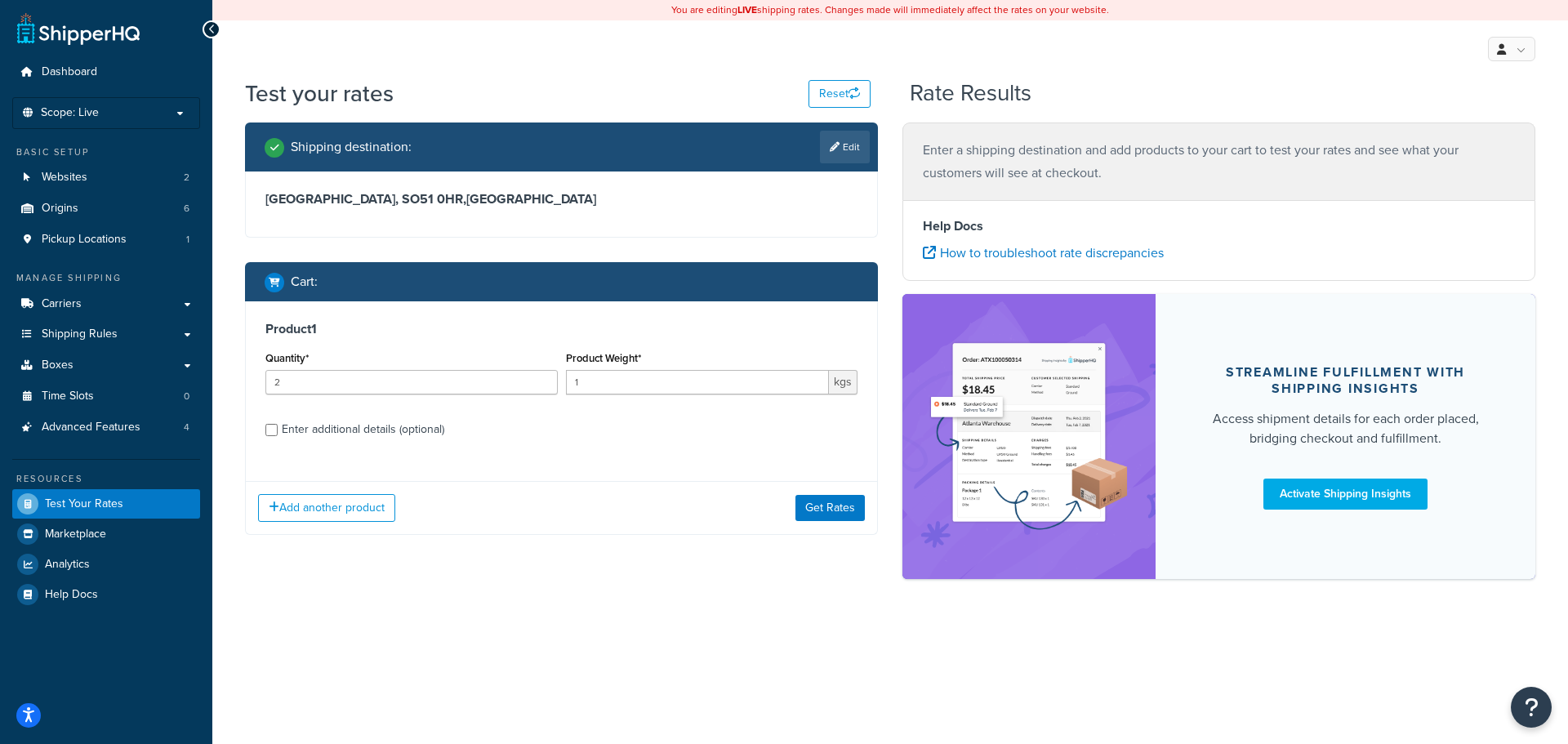
click at [831, 491] on div "Add another product Get Rates" at bounding box center [562, 507] width 631 height 53
click at [842, 507] on button "Get Rates" at bounding box center [830, 508] width 69 height 26
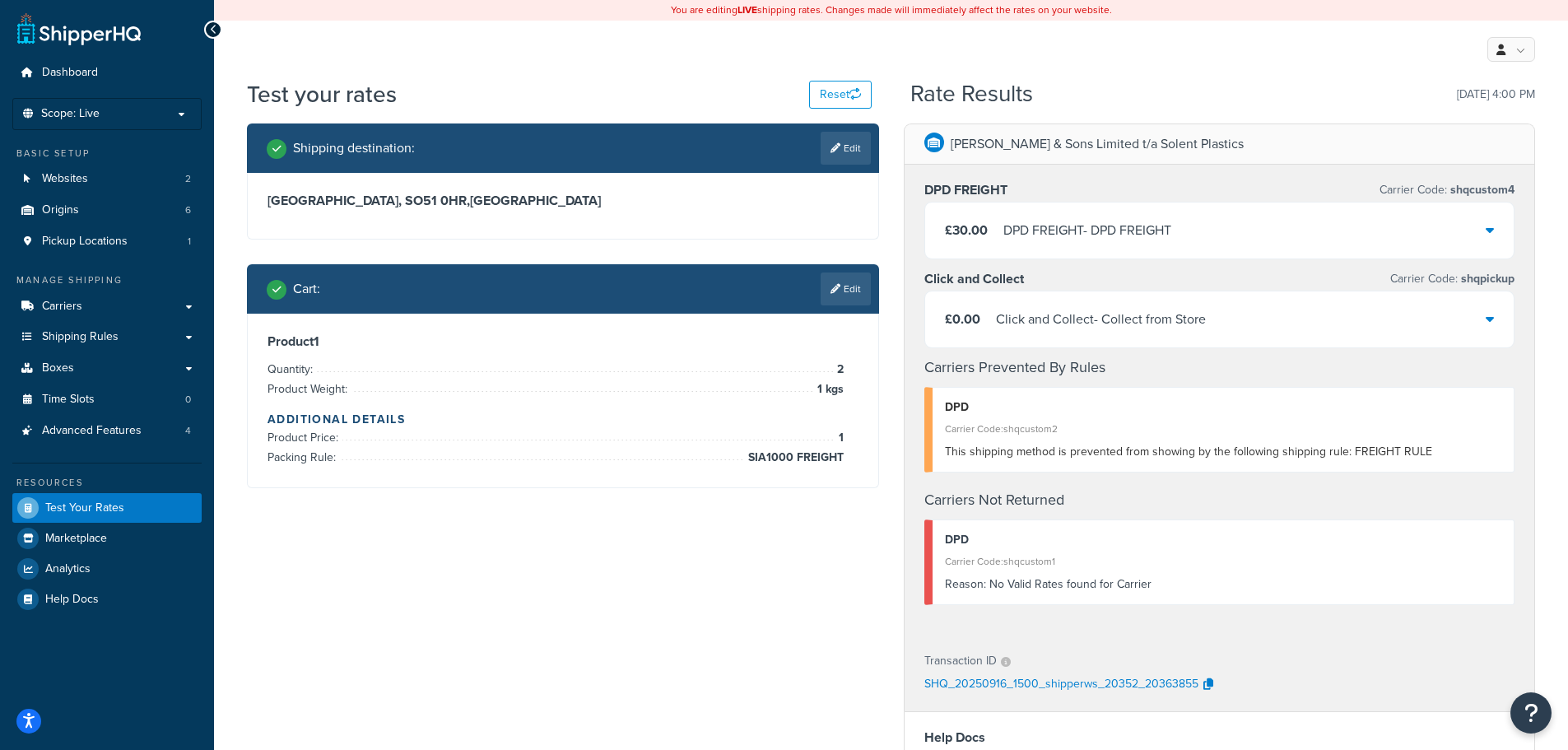
click at [1137, 246] on div "£30.00 DPD FREIGHT - DPD FREIGHT" at bounding box center [1220, 230] width 589 height 56
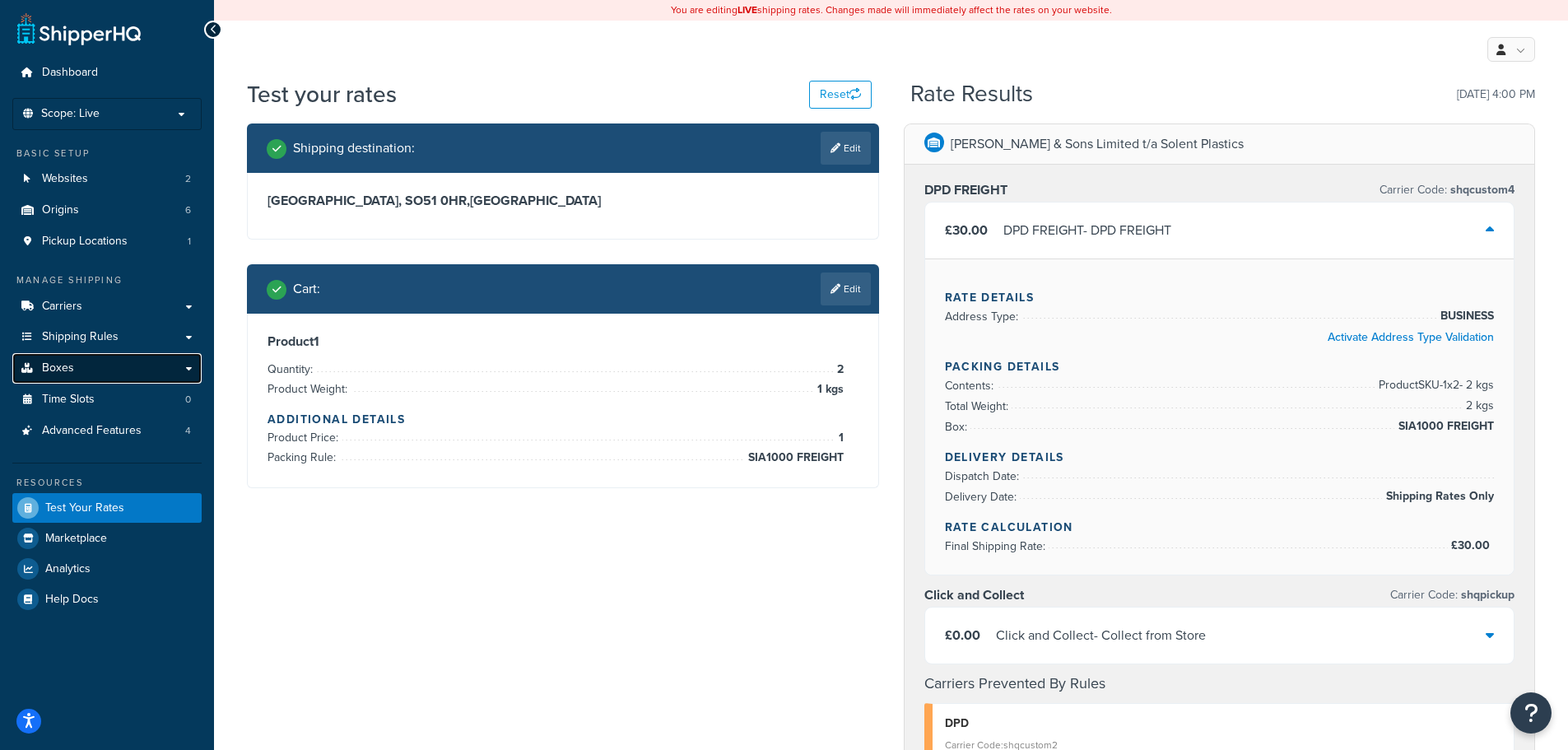
click at [95, 368] on link "Boxes" at bounding box center [107, 368] width 189 height 30
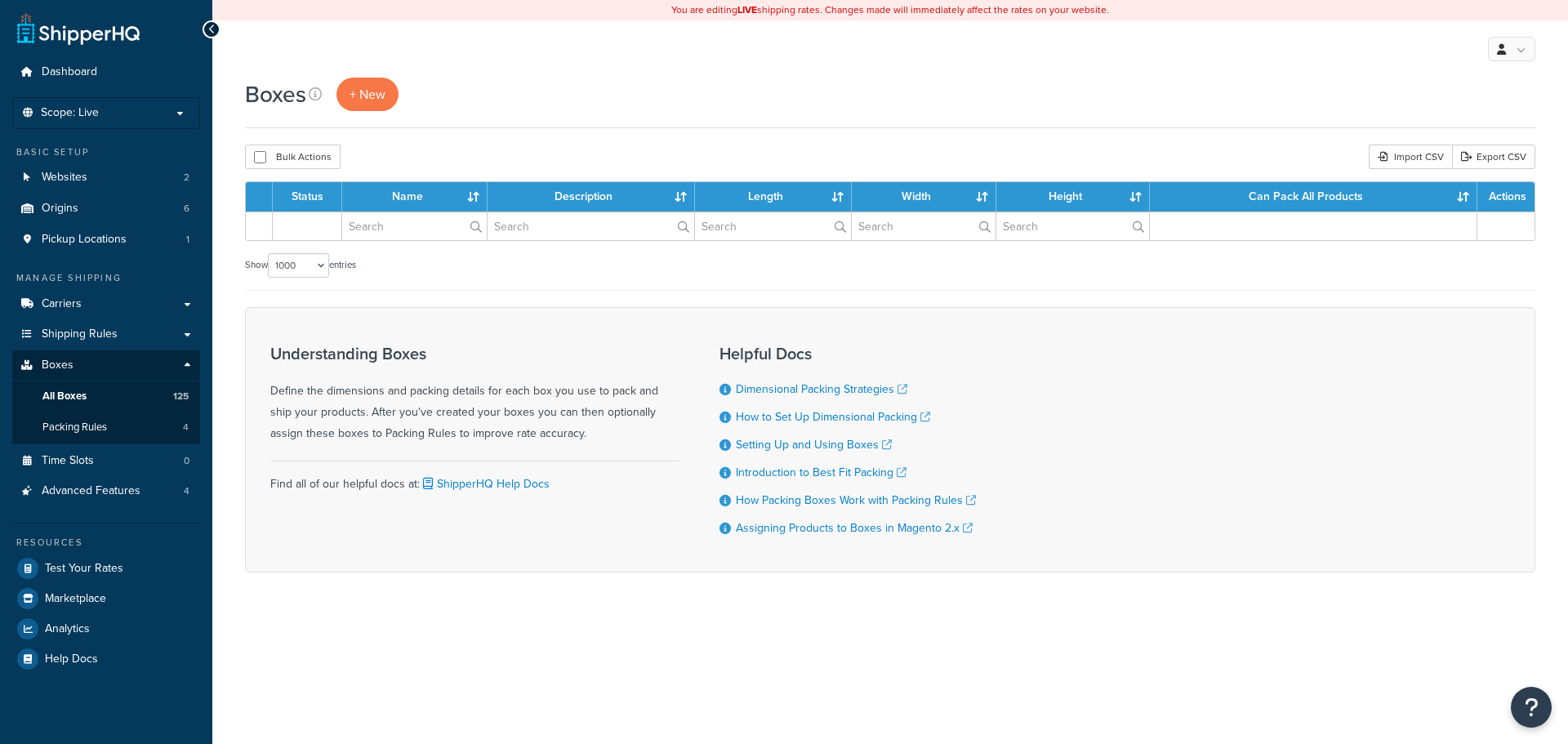
select select "1000"
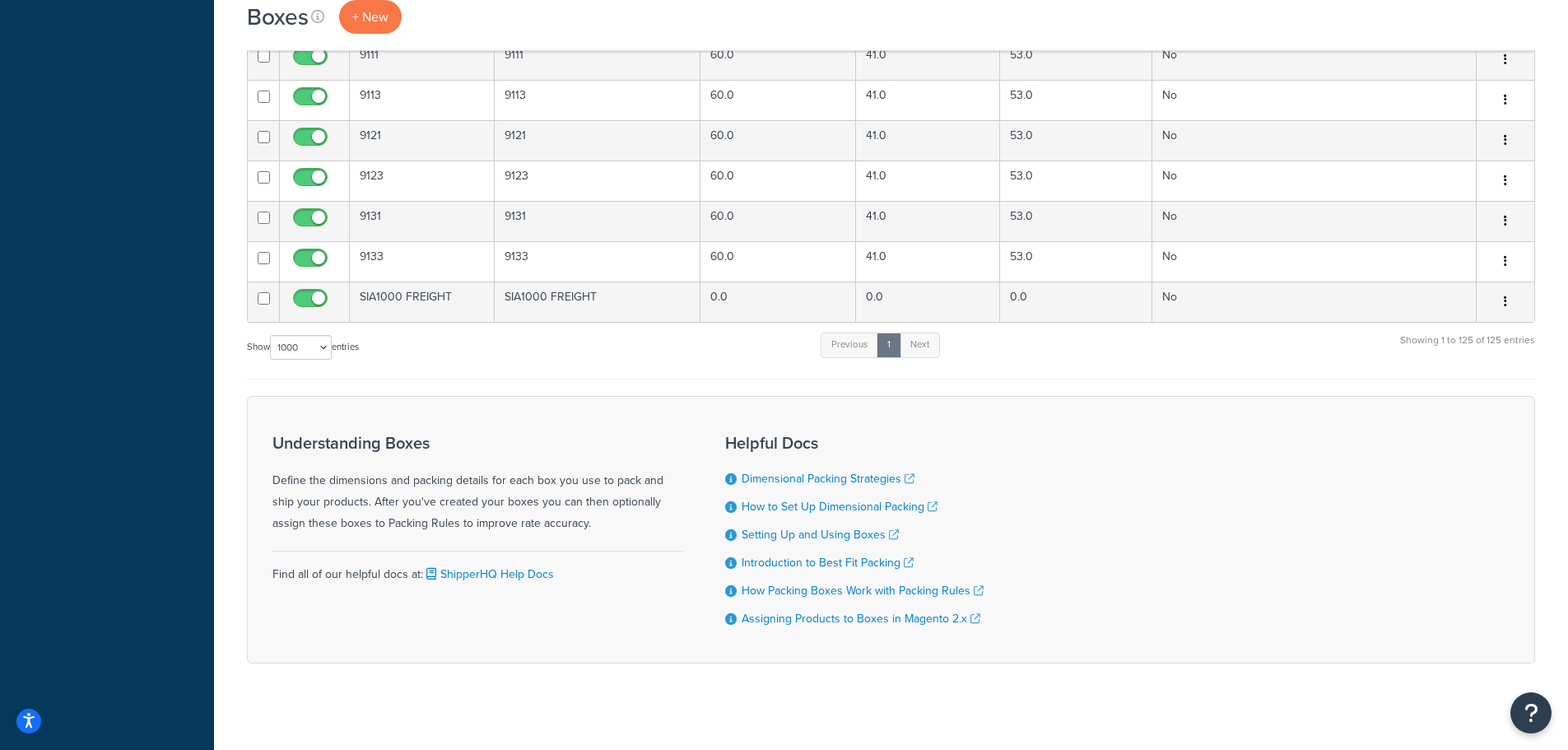
scroll to position [5028, 0]
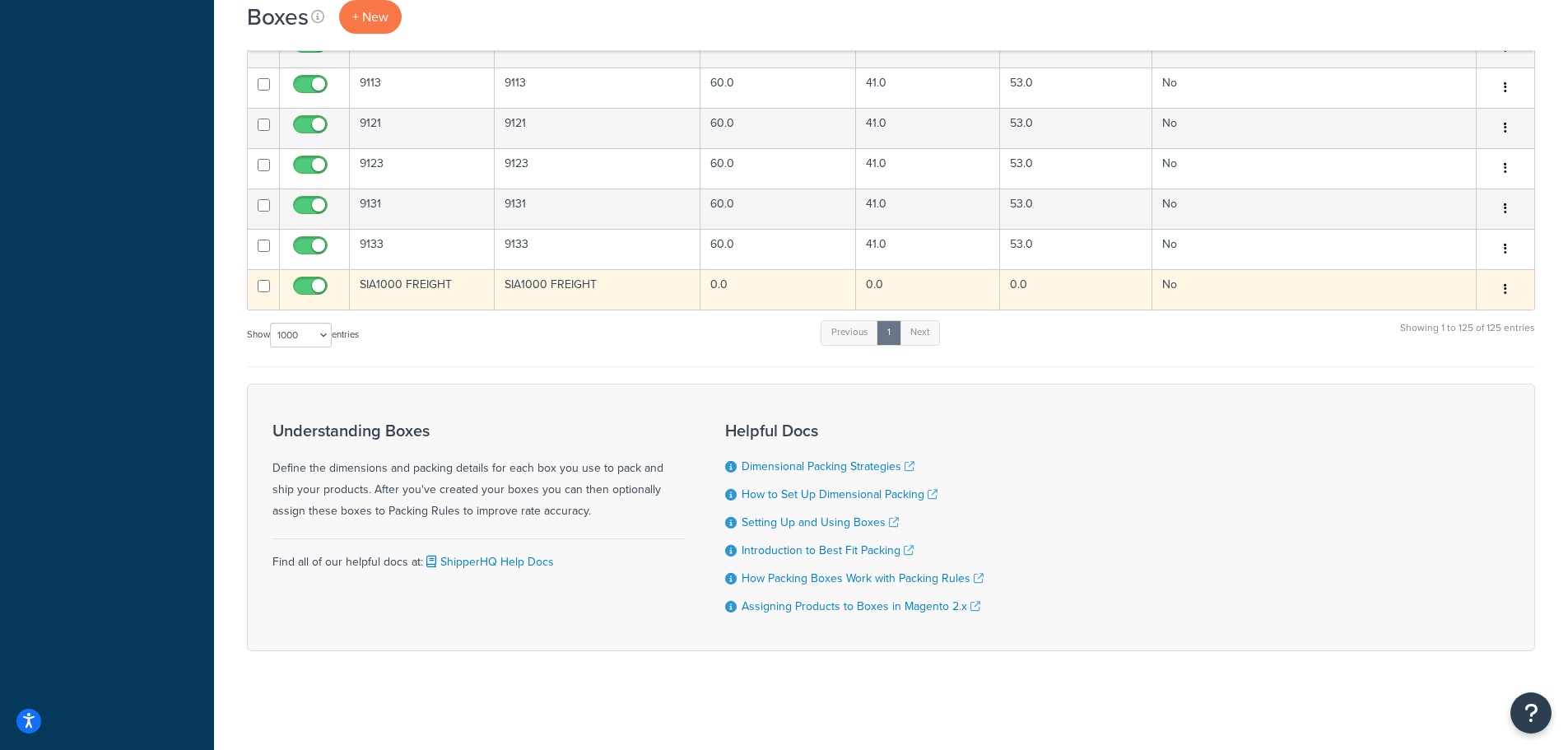
click at [1509, 287] on button "button" at bounding box center [1505, 290] width 23 height 26
click at [1442, 357] on link "Duplicate" at bounding box center [1451, 354] width 130 height 33
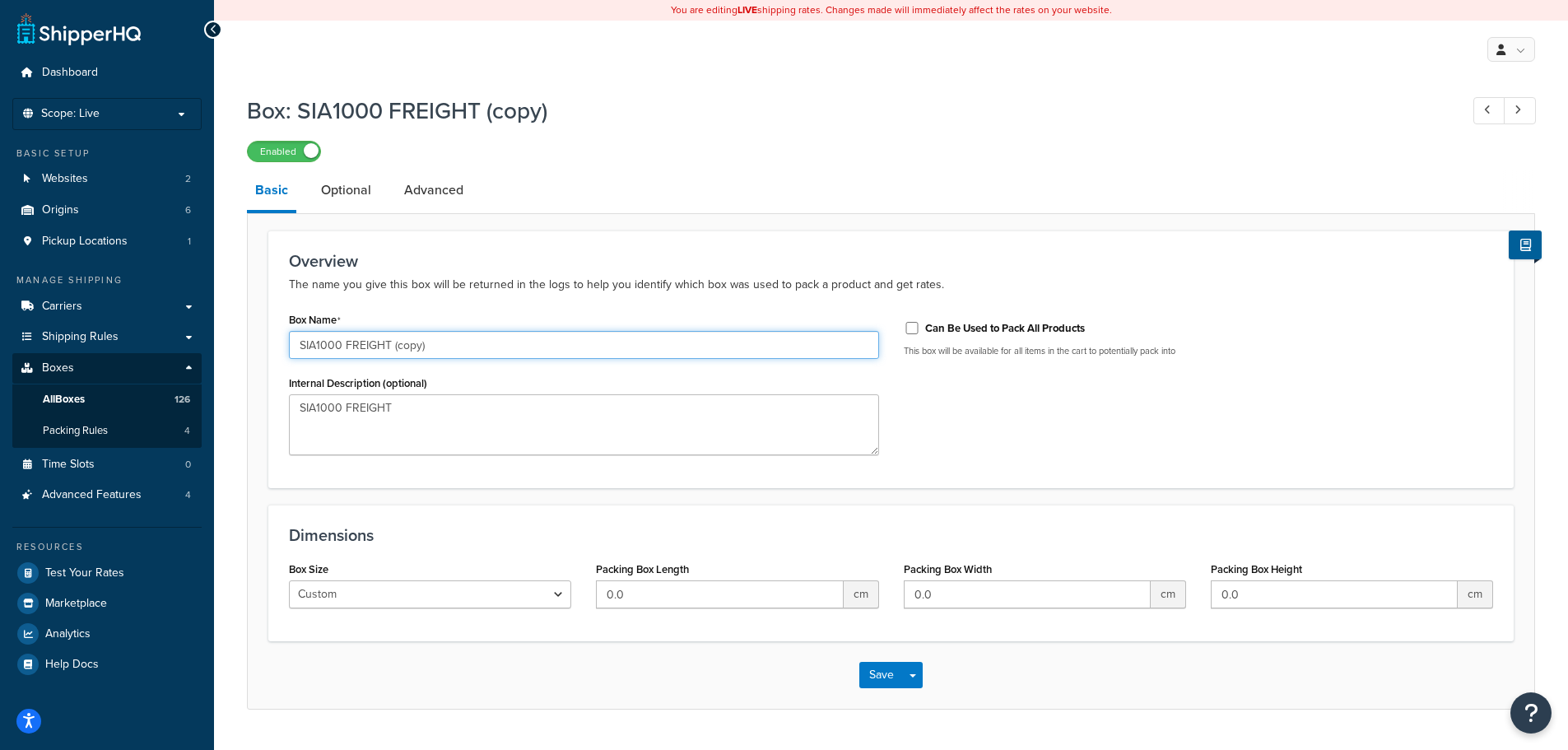
drag, startPoint x: 470, startPoint y: 344, endPoint x: 576, endPoint y: 352, distance: 106.3
click at [576, 352] on input "SIA1000 FREIGHT (copy)" at bounding box center [583, 345] width 590 height 28
type input "FREIGHT 1 PARCEL"
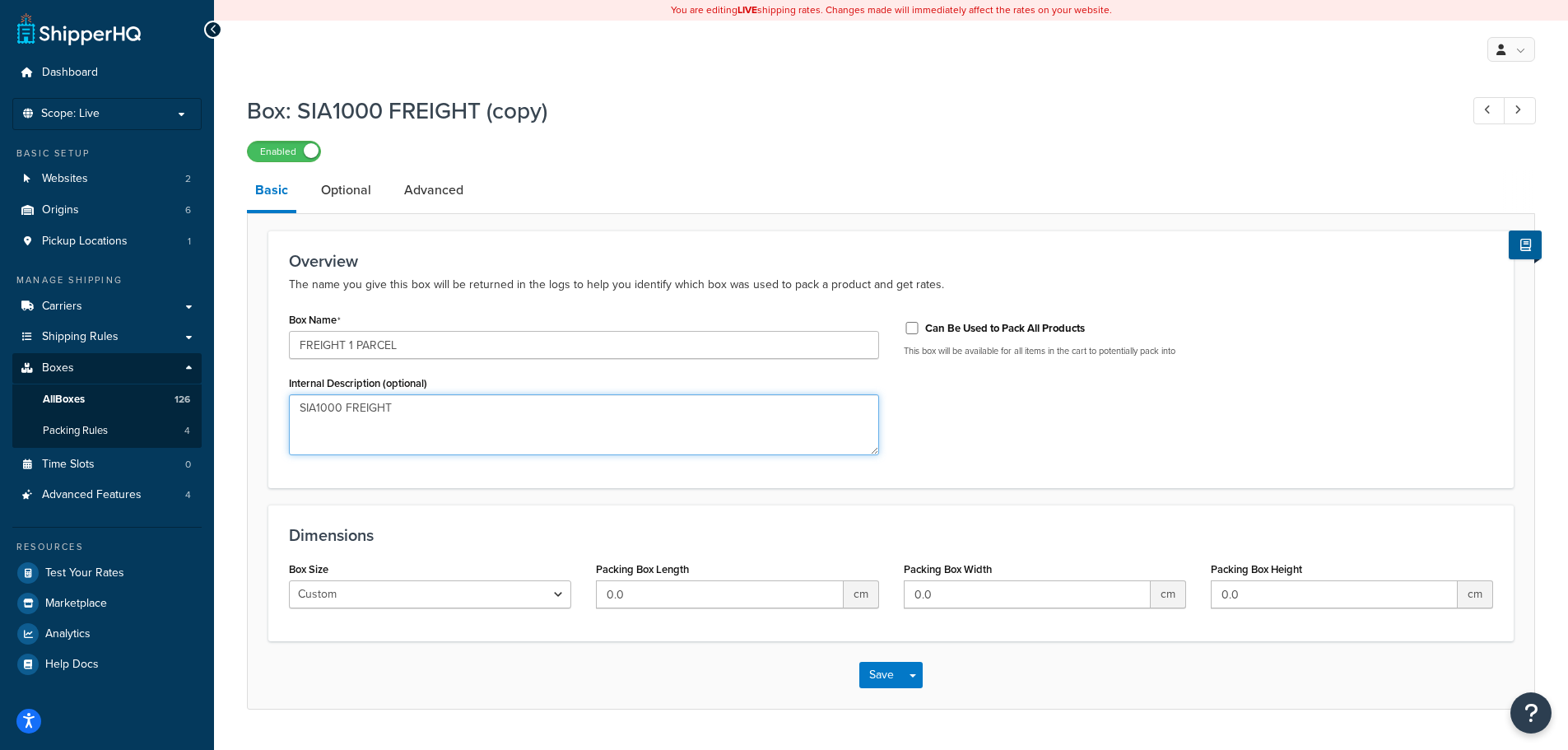
drag, startPoint x: 567, startPoint y: 406, endPoint x: -5, endPoint y: 388, distance: 572.3
click at [0, 388] on html "Press Alt+1 for screen-reader mode, Alt+0 to cancel Accessibility Screen-Reader…" at bounding box center [784, 396] width 1568 height 792
paste textarea "FREIGHT 1 PARCEL"
type textarea "FREIGHT 1 PARCEL"
click at [334, 210] on link "Optional" at bounding box center [346, 190] width 67 height 39
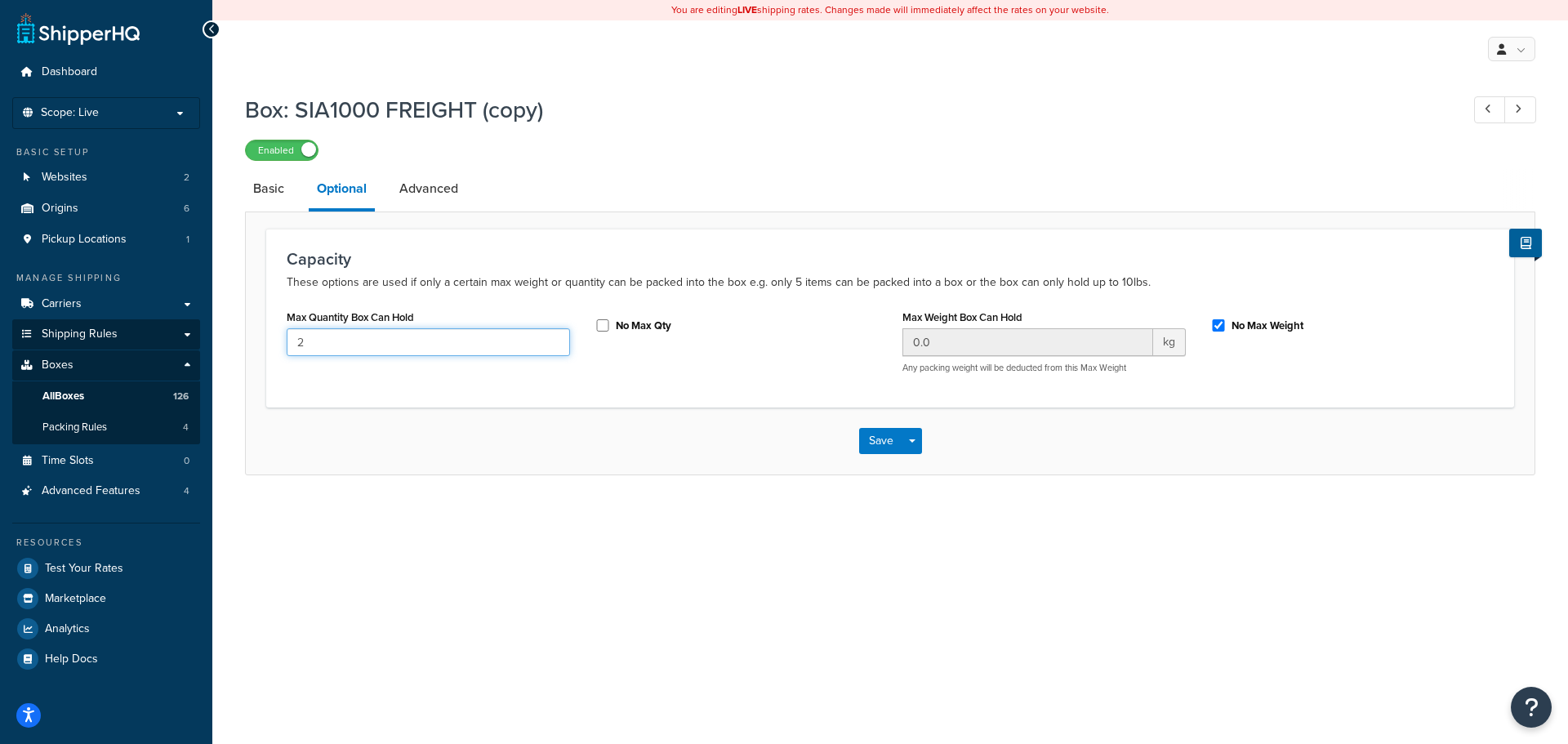
drag, startPoint x: 255, startPoint y: 336, endPoint x: 194, endPoint y: 339, distance: 61.1
click at [192, 332] on div "Dashboard Scope: Live Basic Setup Websites 2 Origins 6 Pickup Locations 1 Manag…" at bounding box center [784, 372] width 1568 height 744
type input "1"
click at [441, 172] on link "Advanced" at bounding box center [428, 188] width 75 height 39
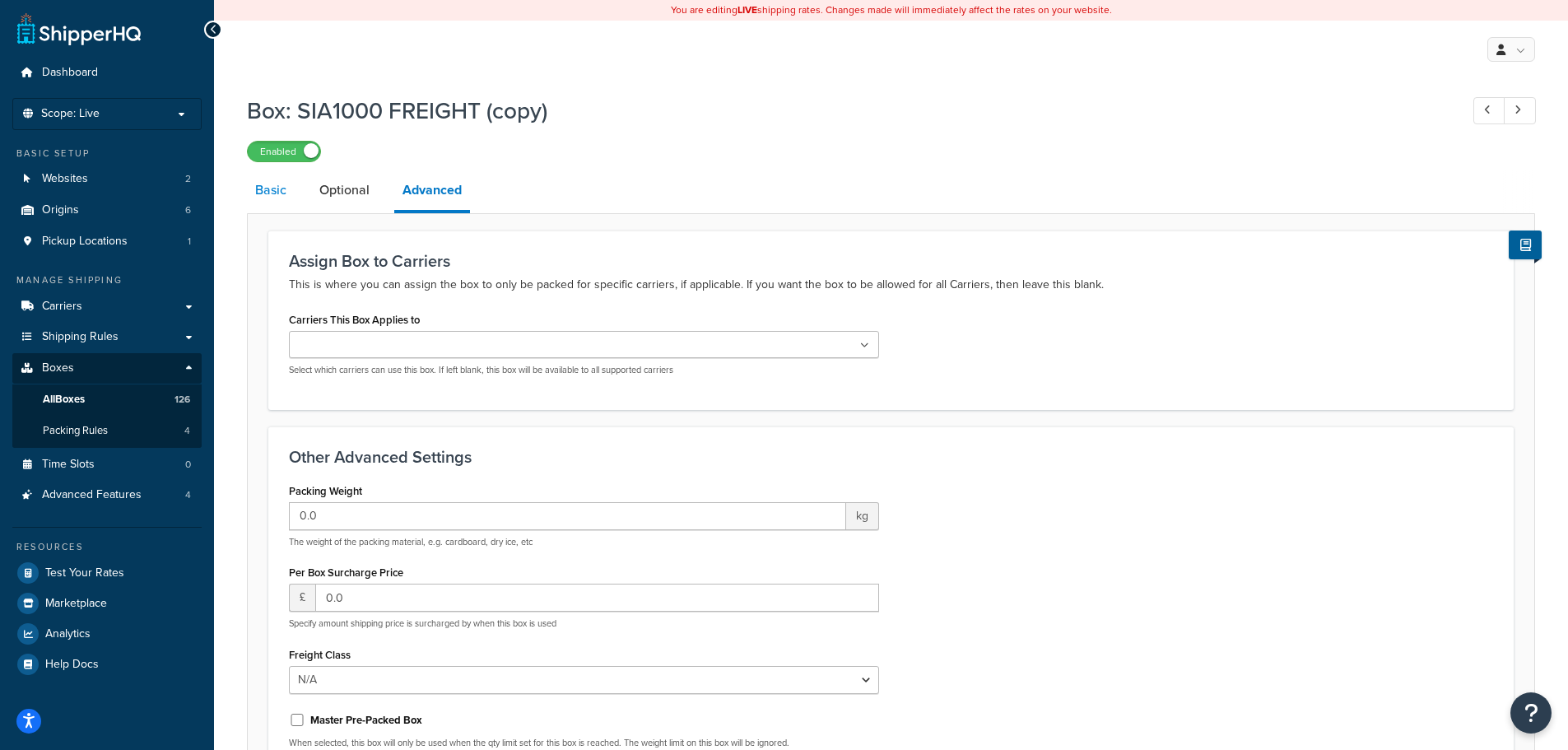
click at [277, 199] on link "Basic" at bounding box center [270, 190] width 48 height 39
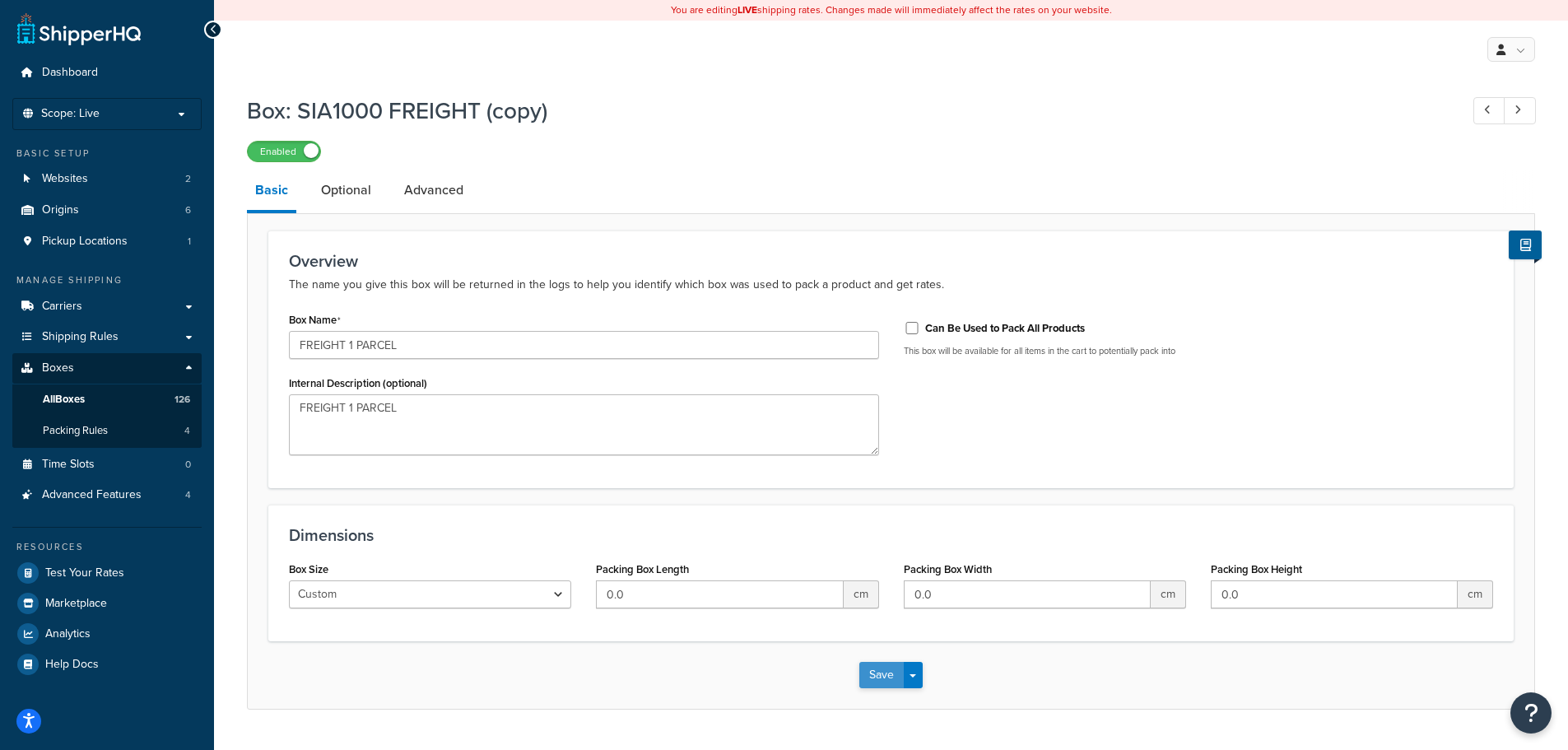
click at [874, 685] on button "Save" at bounding box center [881, 675] width 44 height 26
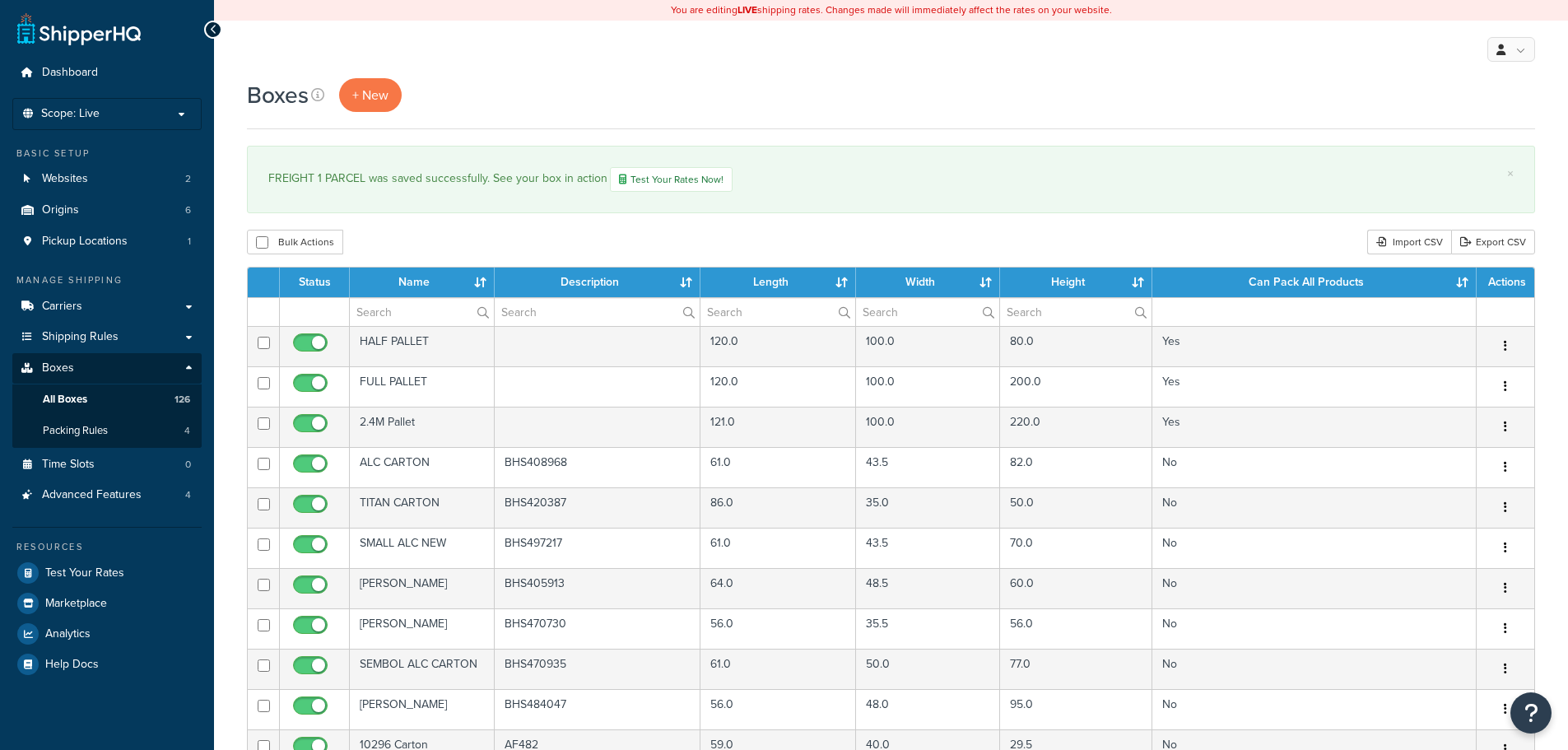
select select "1000"
click at [80, 440] on link "Packing Rules 4" at bounding box center [107, 431] width 189 height 30
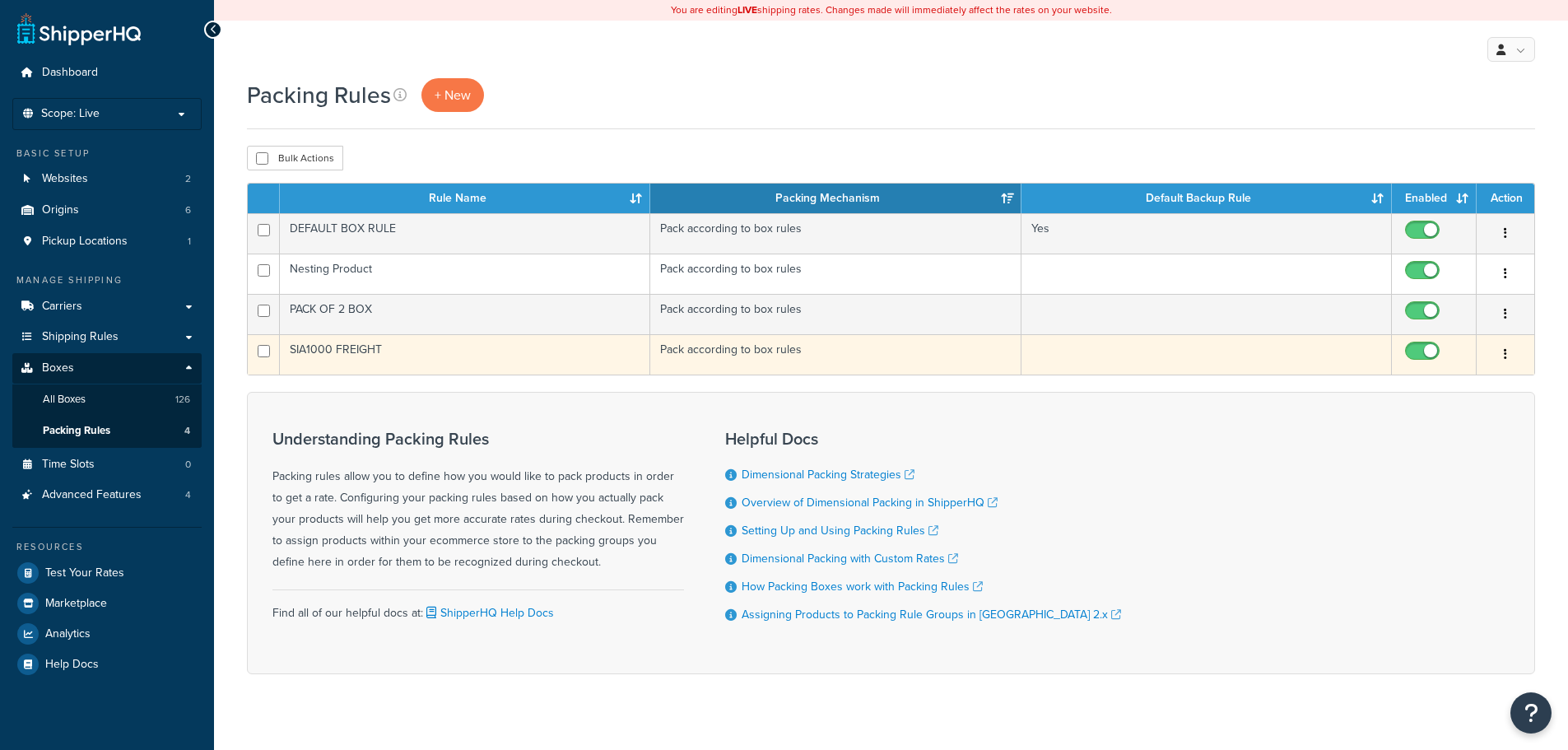
click at [446, 356] on td "SIA1000 FREIGHT" at bounding box center [465, 353] width 370 height 40
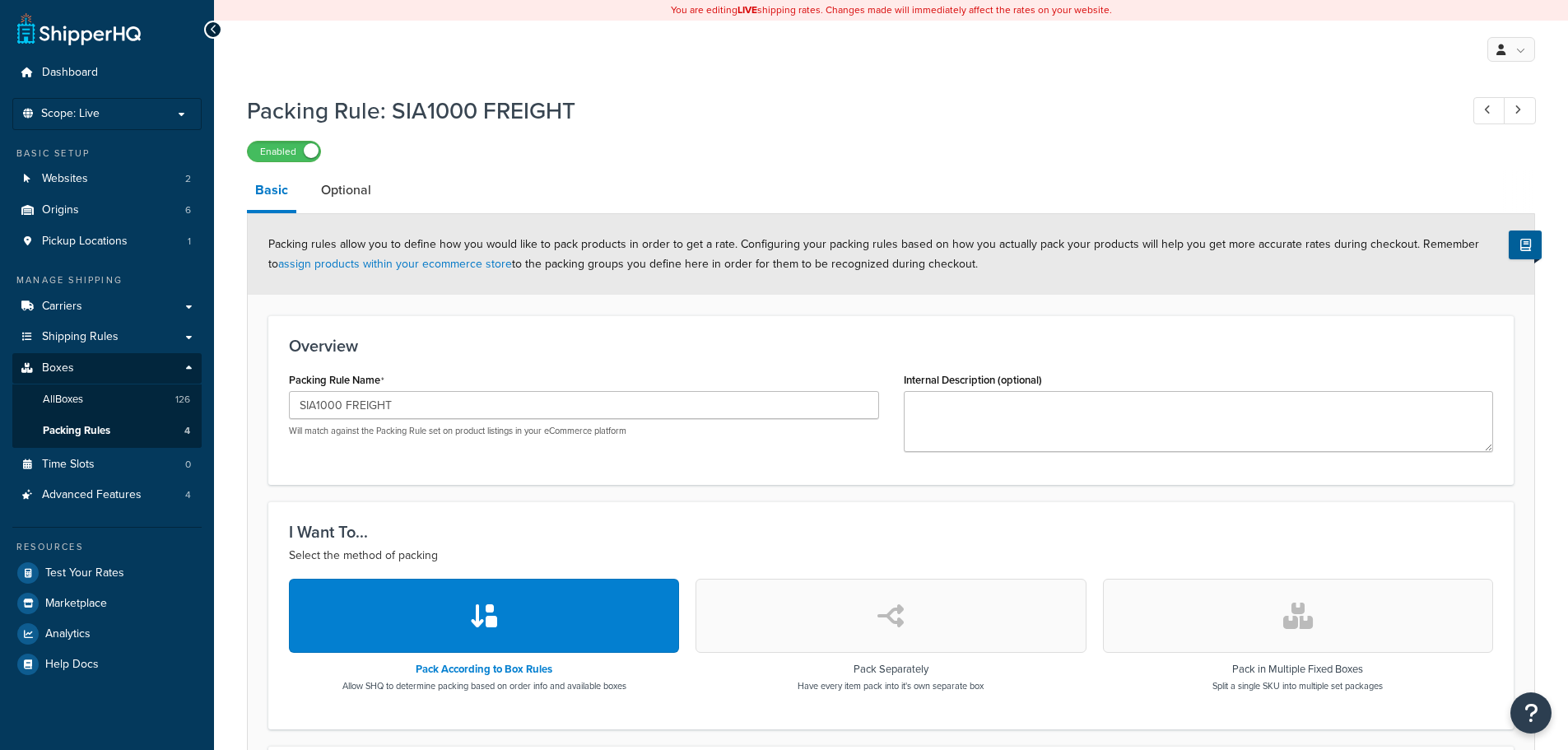
scroll to position [494, 0]
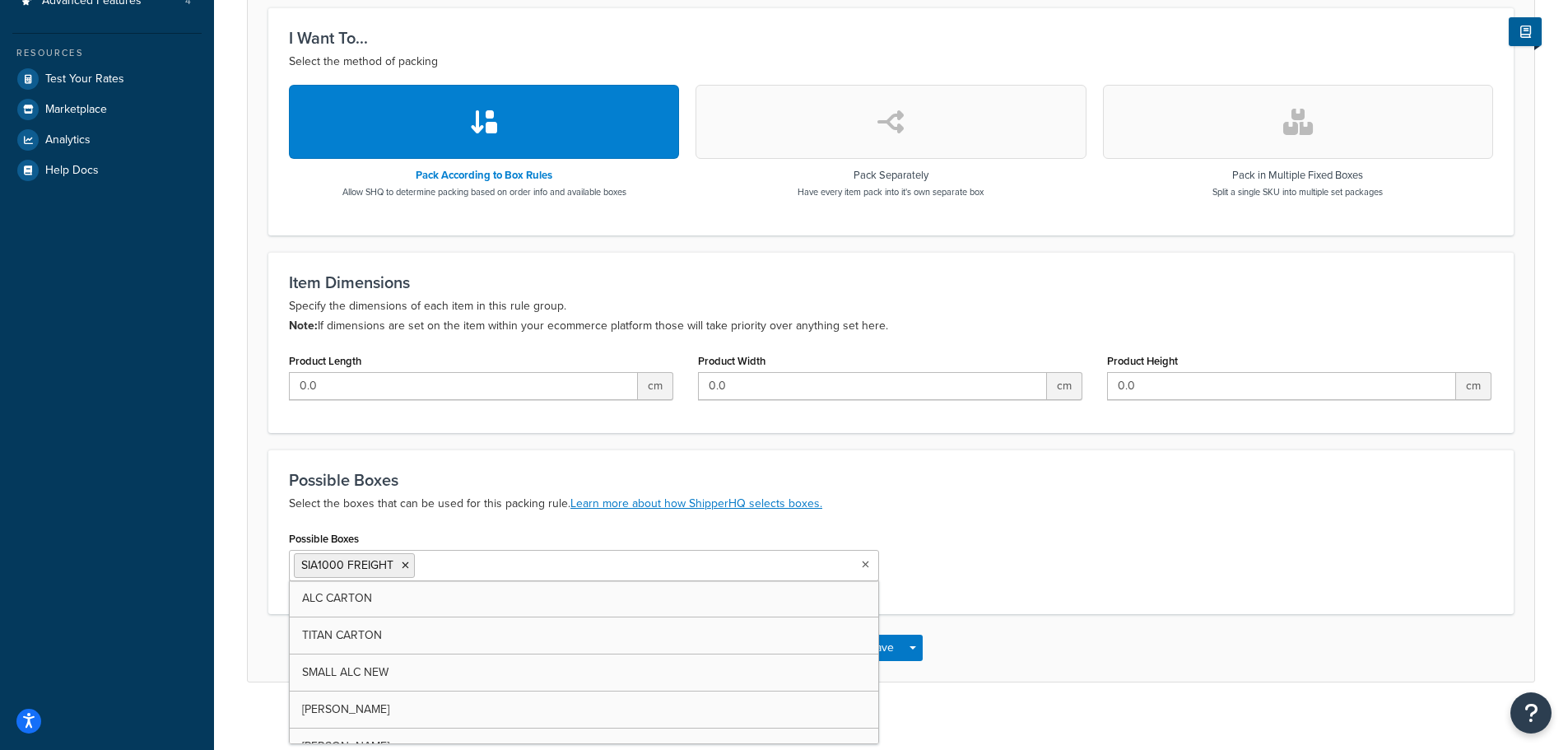
click at [499, 565] on input "Possible Boxes" at bounding box center [491, 565] width 146 height 18
paste input "FREIGHT 1 PARCEL"
type input "FREIGHT 1 PARCEL"
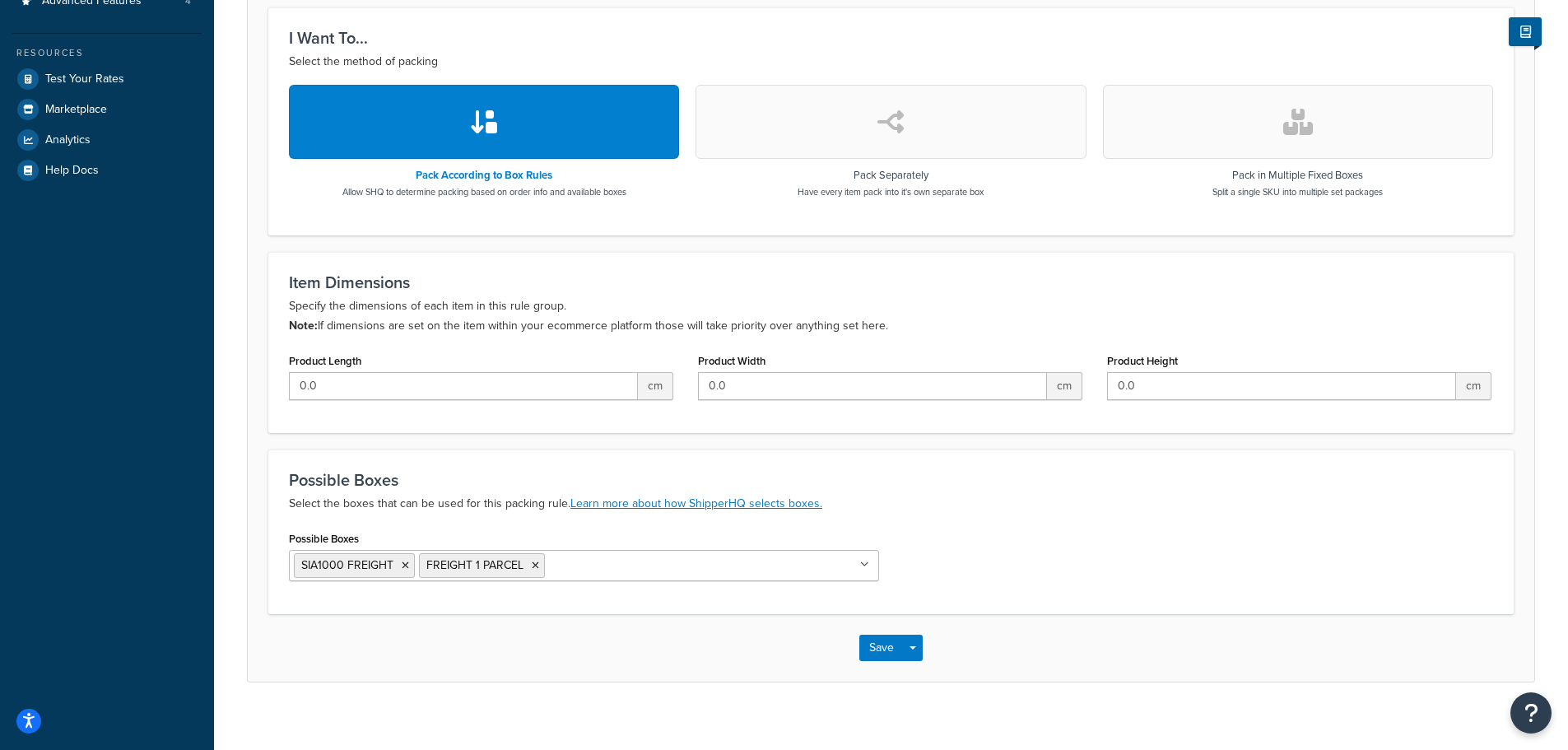
click at [1054, 525] on div "Possible Boxes Select the boxes that can be used for this packing rule. Learn m…" at bounding box center [891, 532] width 1245 height 164
click at [890, 649] on button "Save" at bounding box center [881, 647] width 44 height 26
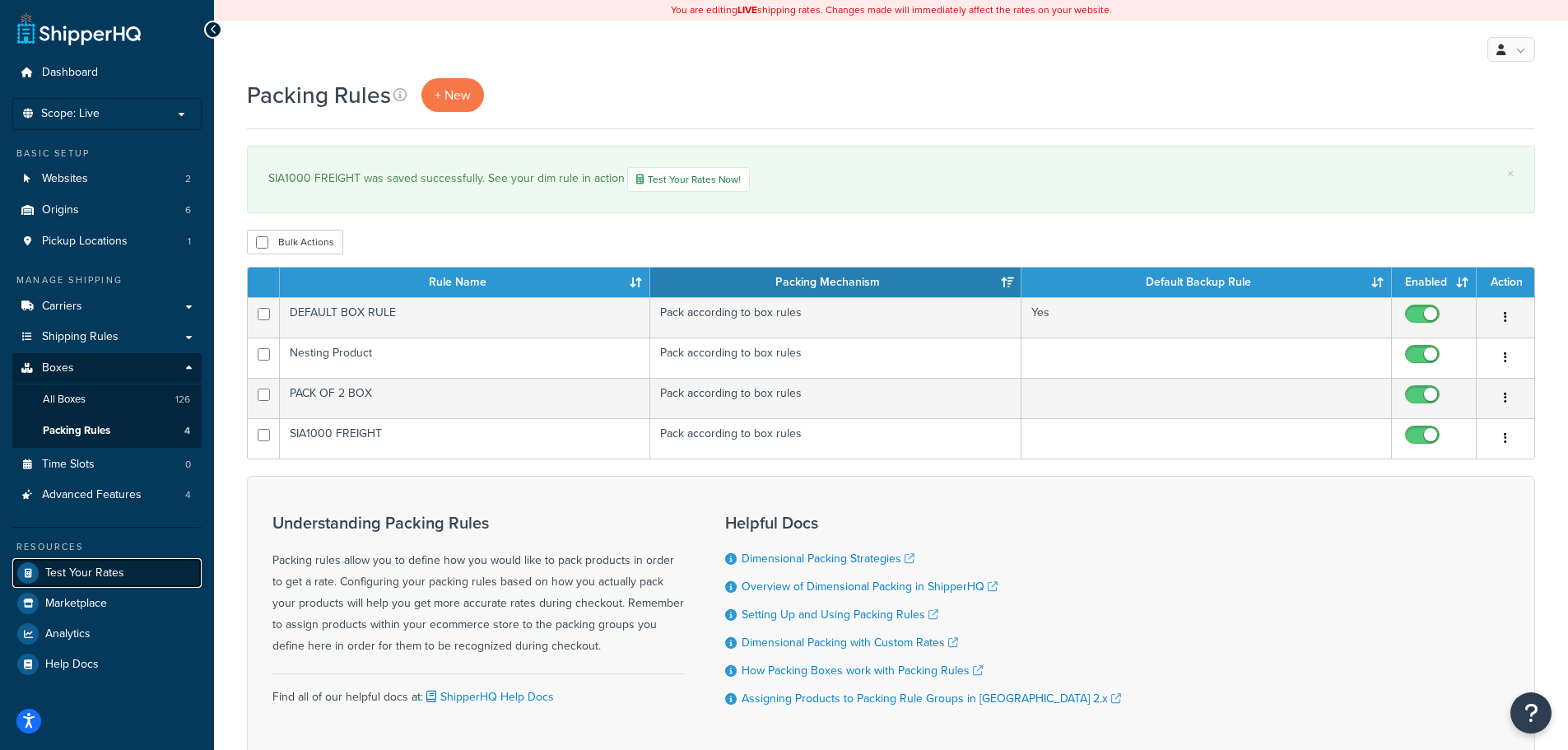
click at [55, 573] on span "Test Your Rates" at bounding box center [84, 574] width 79 height 14
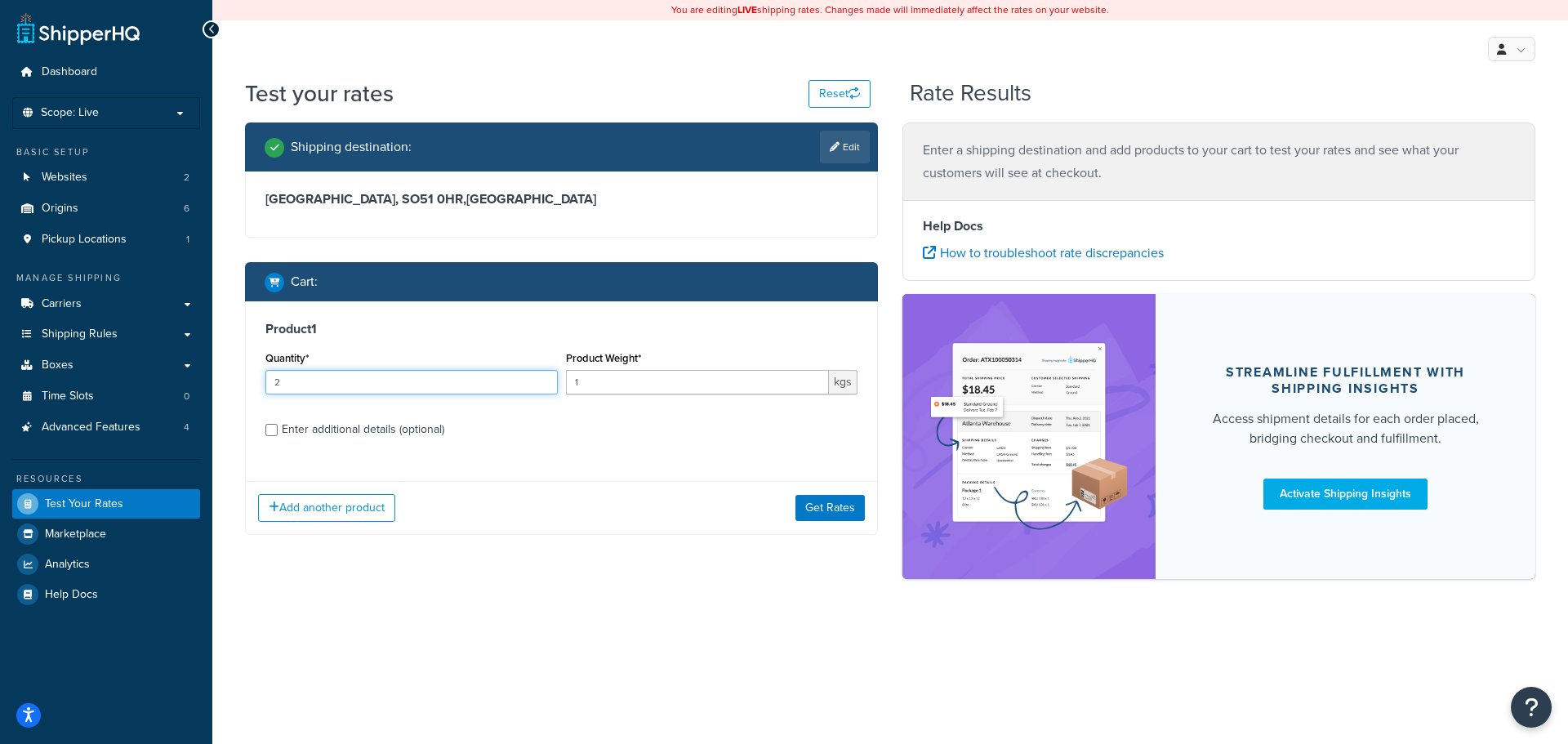
click at [325, 388] on input "2" at bounding box center [411, 382] width 292 height 24
click at [325, 385] on input "2" at bounding box center [411, 382] width 292 height 24
click at [325, 382] on input "2" at bounding box center [411, 382] width 292 height 24
type input "1"
click at [95, 337] on span "Shipping Rules" at bounding box center [80, 334] width 76 height 14
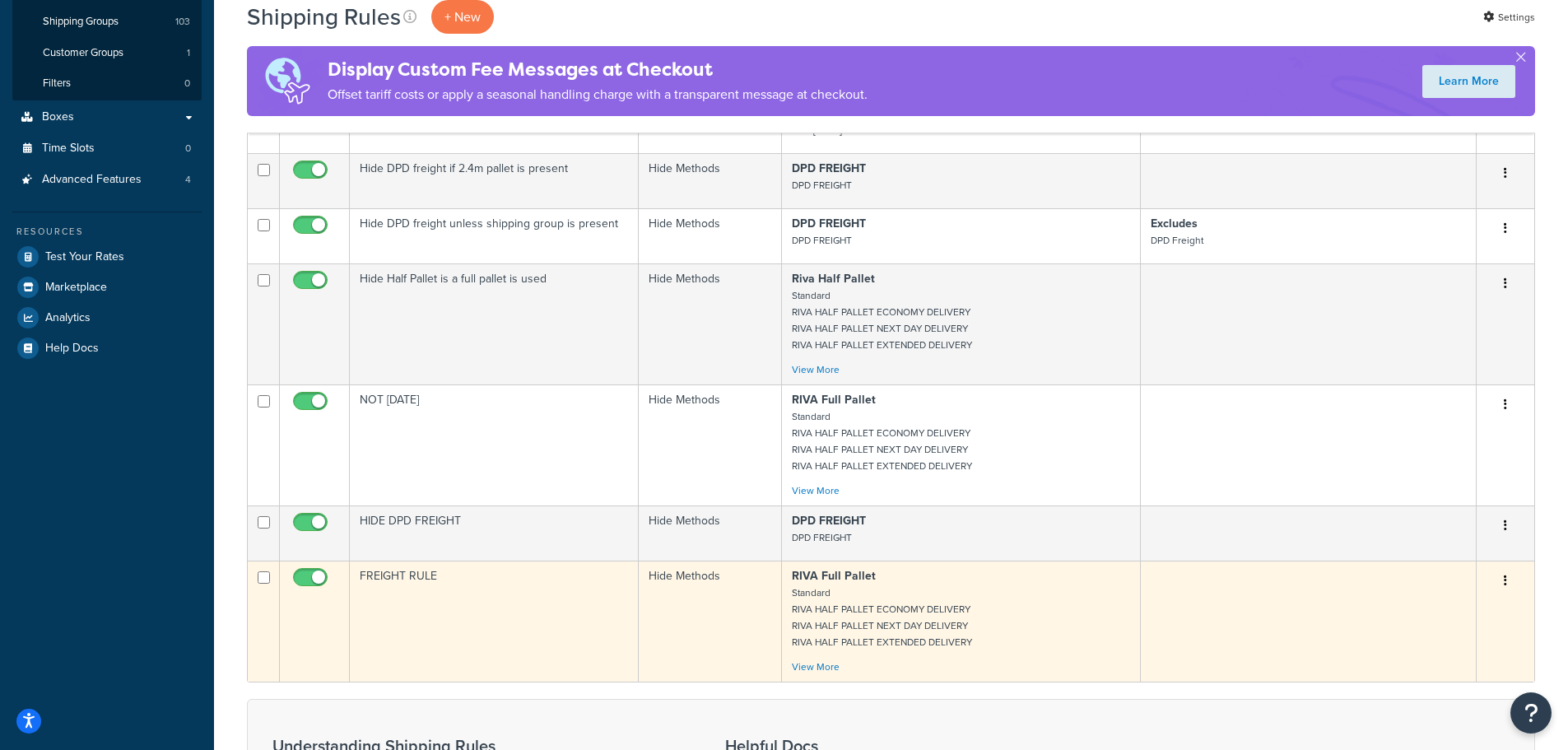
scroll to position [494, 0]
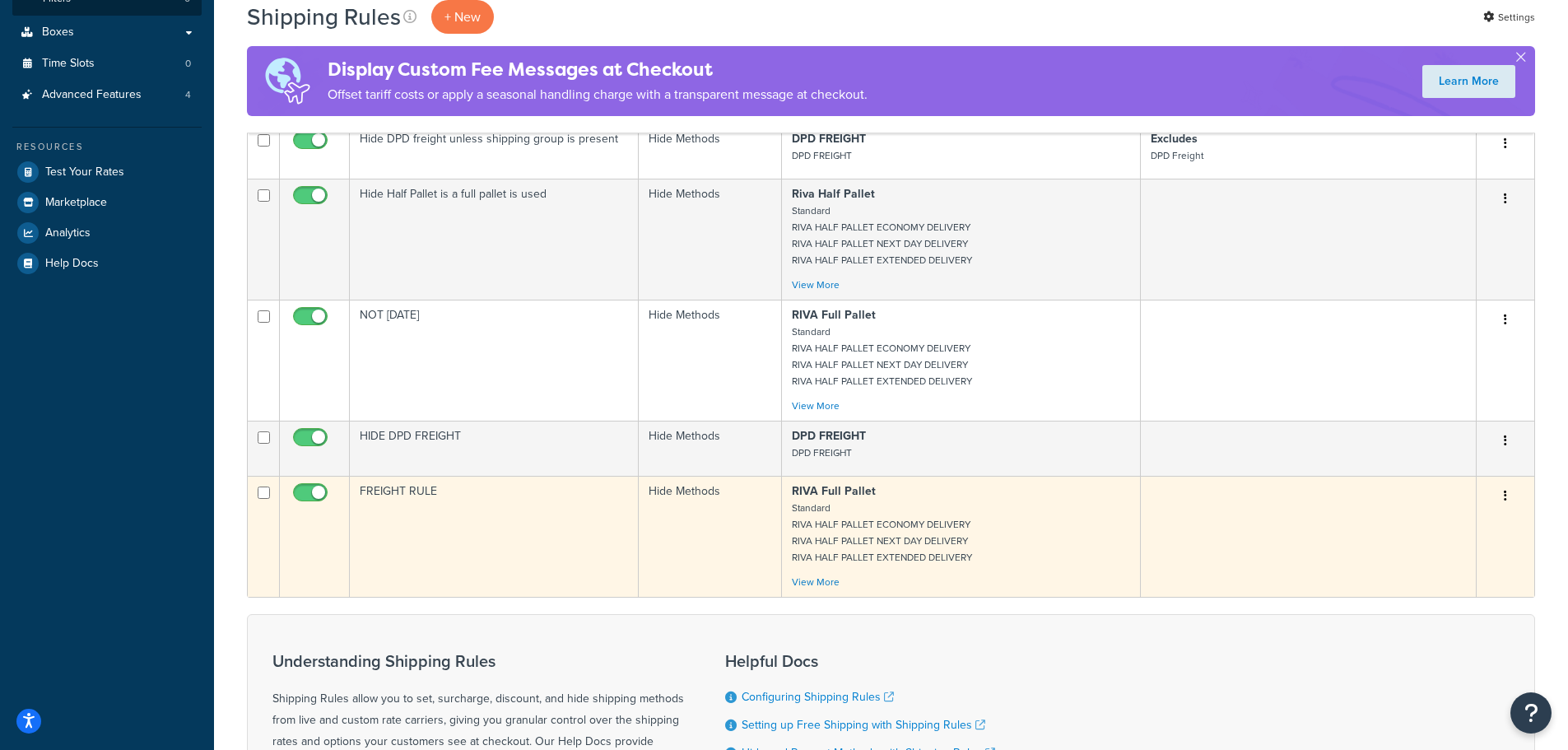
click at [454, 514] on td "FREIGHT RULE" at bounding box center [493, 537] width 289 height 121
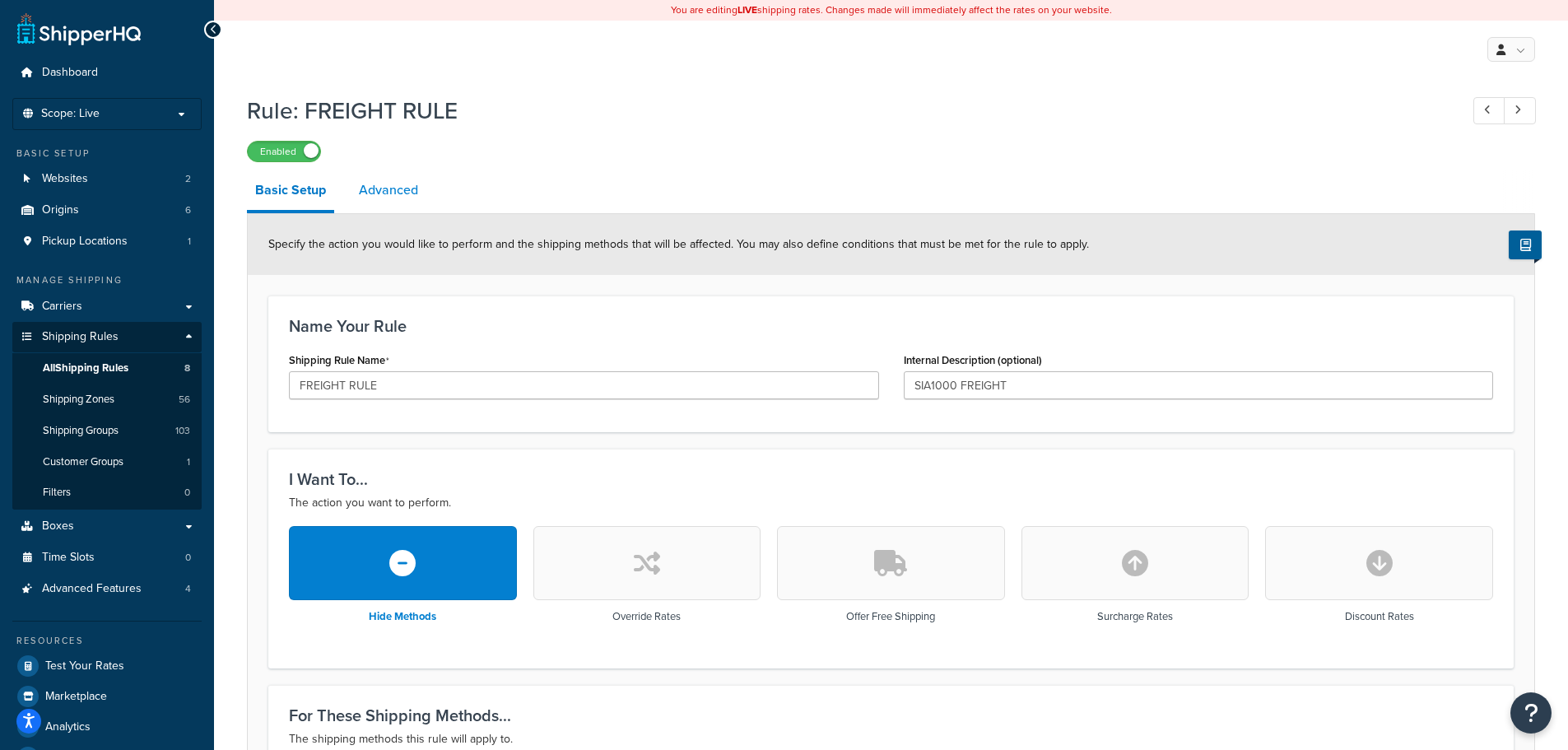
click at [376, 195] on link "Advanced" at bounding box center [388, 190] width 75 height 39
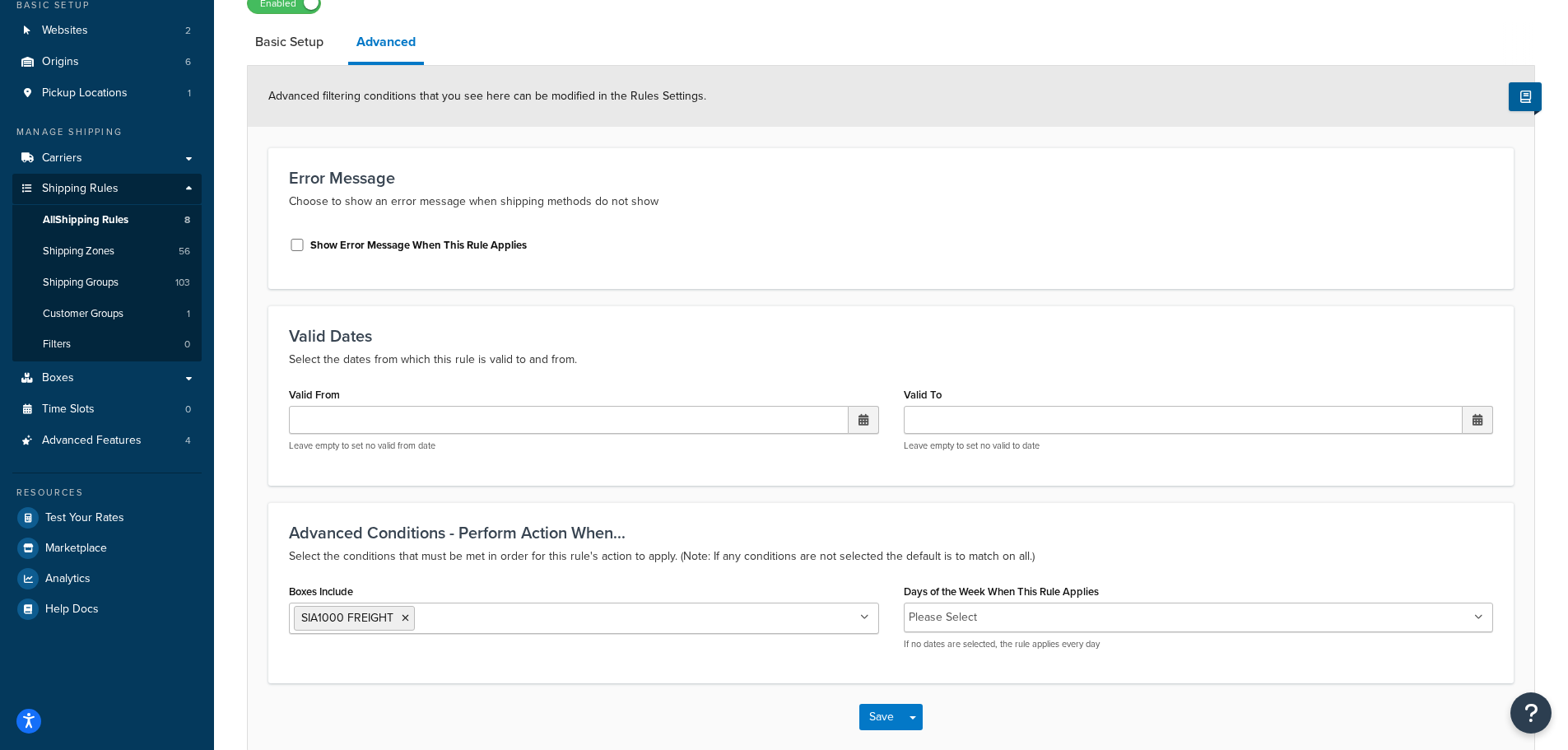
scroll to position [232, 0]
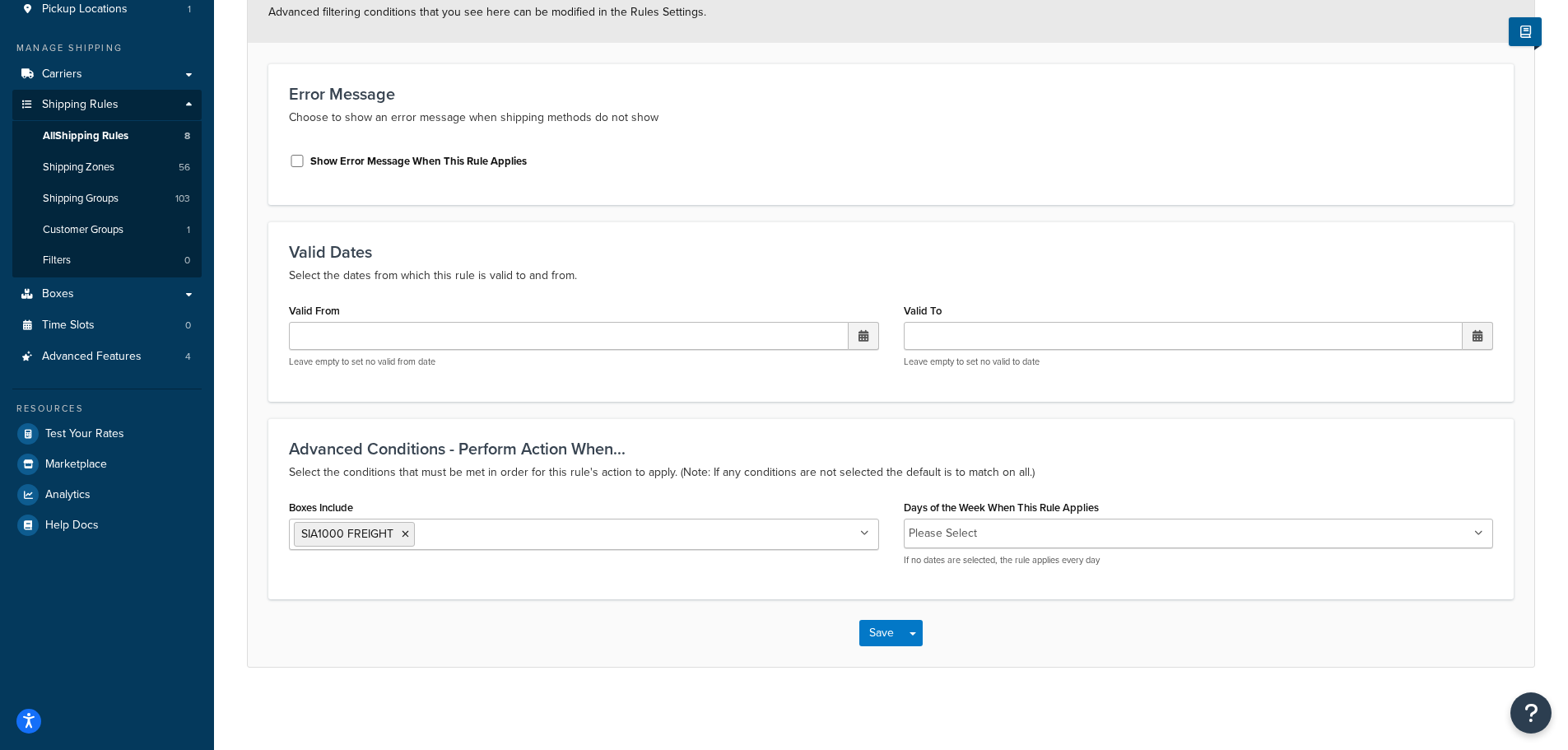
click at [493, 534] on input "Boxes Include" at bounding box center [491, 534] width 146 height 18
paste input "FREIGHT 1 PARCEL"
type input "FREIGHT 1 PARCEL"
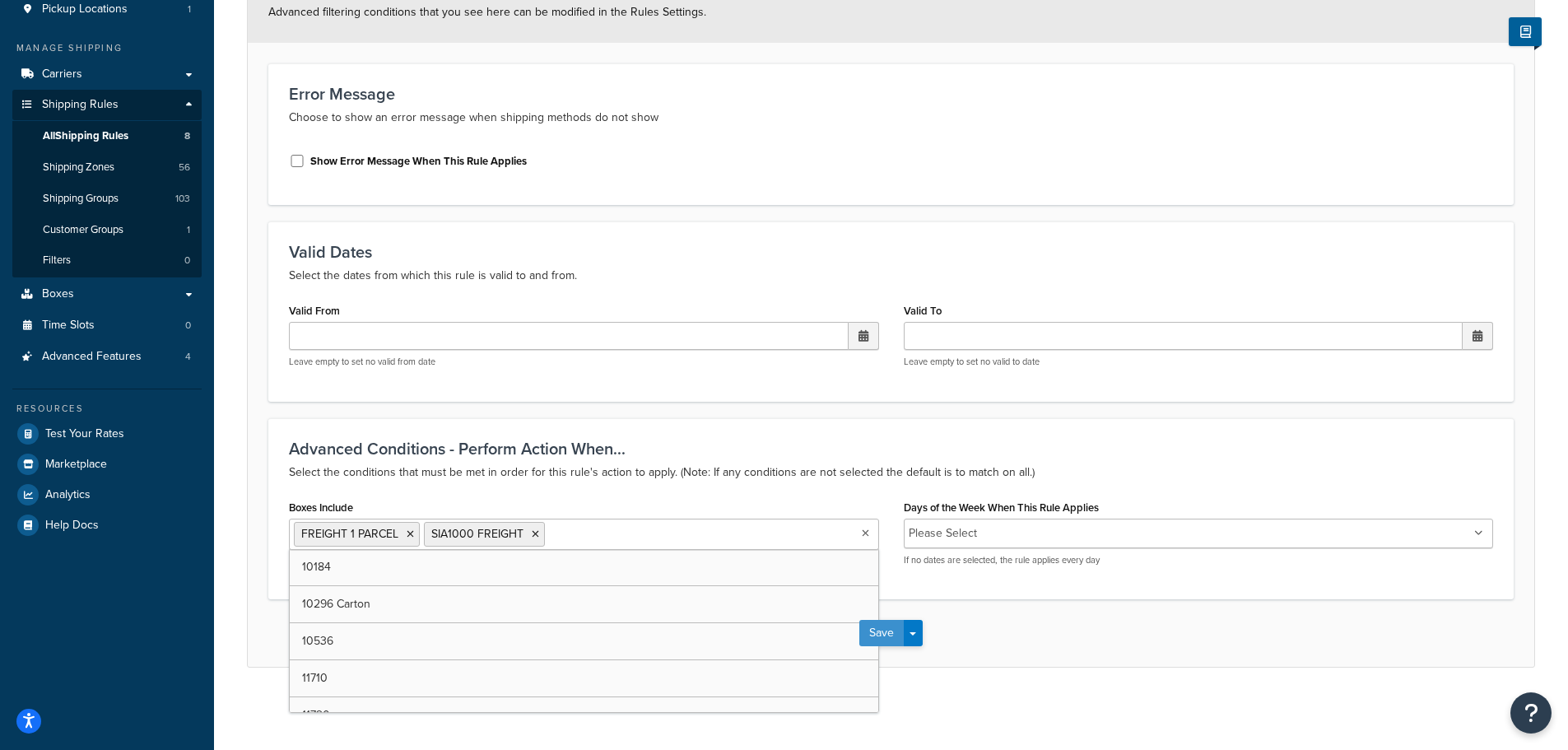
click at [889, 633] on button "Save" at bounding box center [881, 633] width 44 height 26
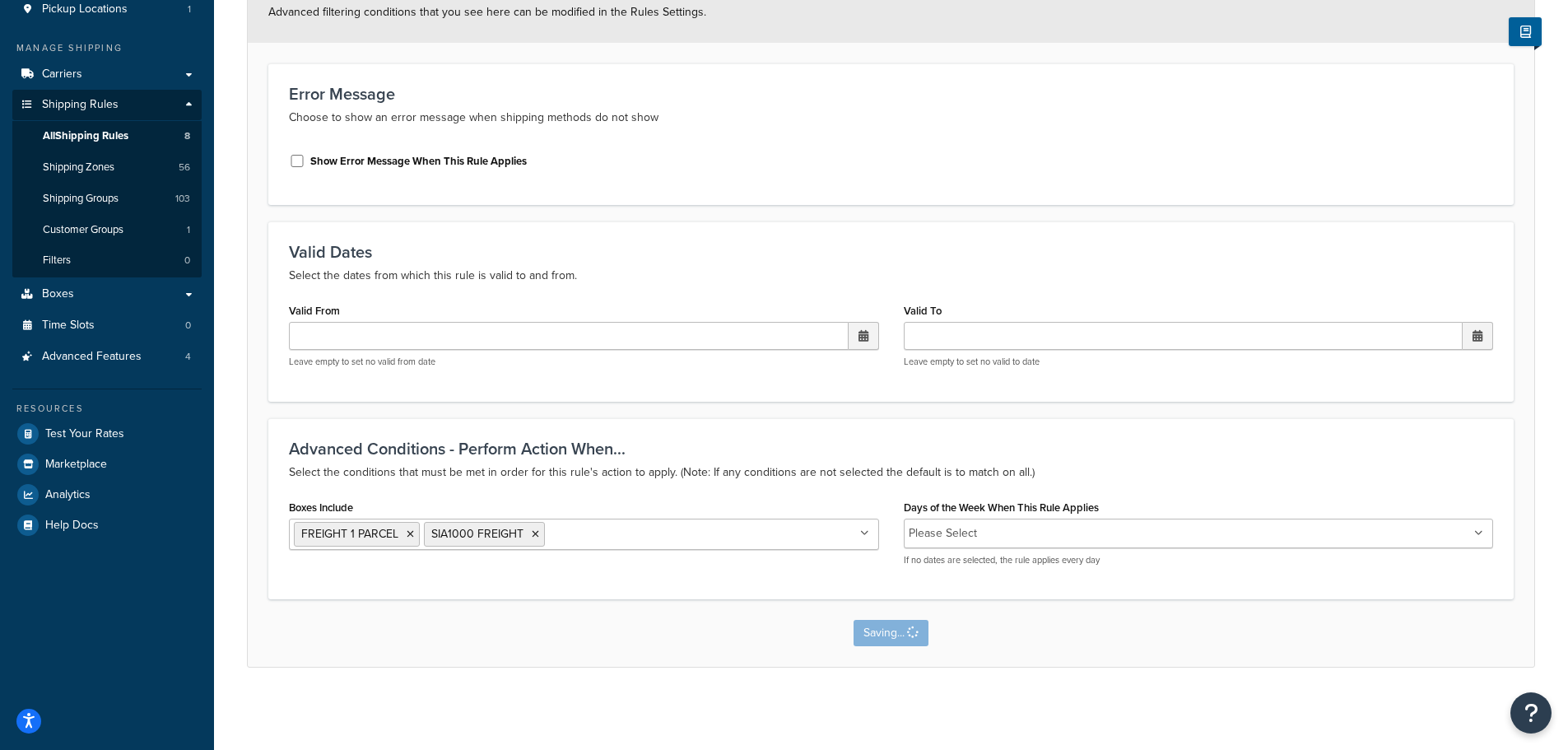
scroll to position [0, 0]
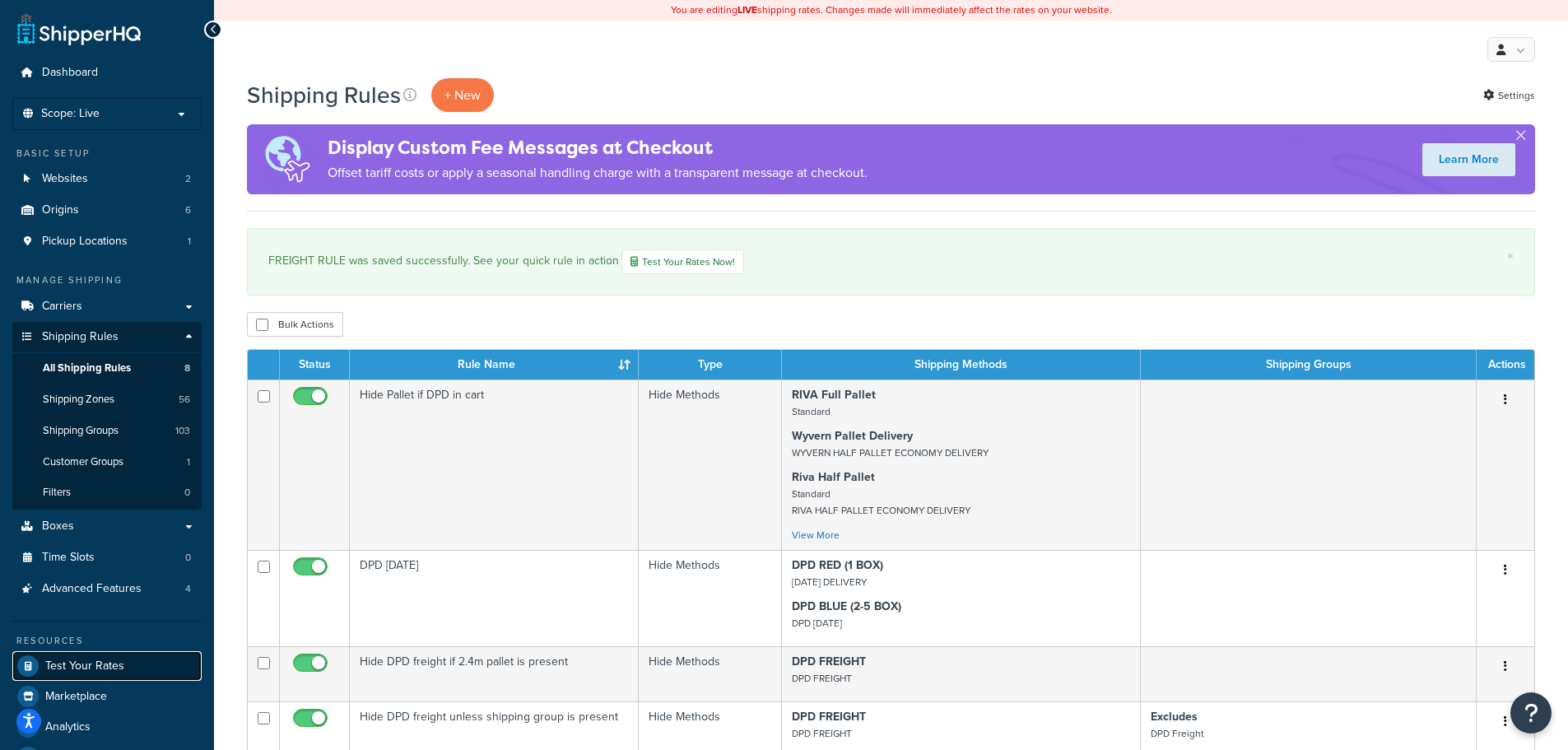
click at [105, 656] on link "Test Your Rates" at bounding box center [107, 666] width 189 height 29
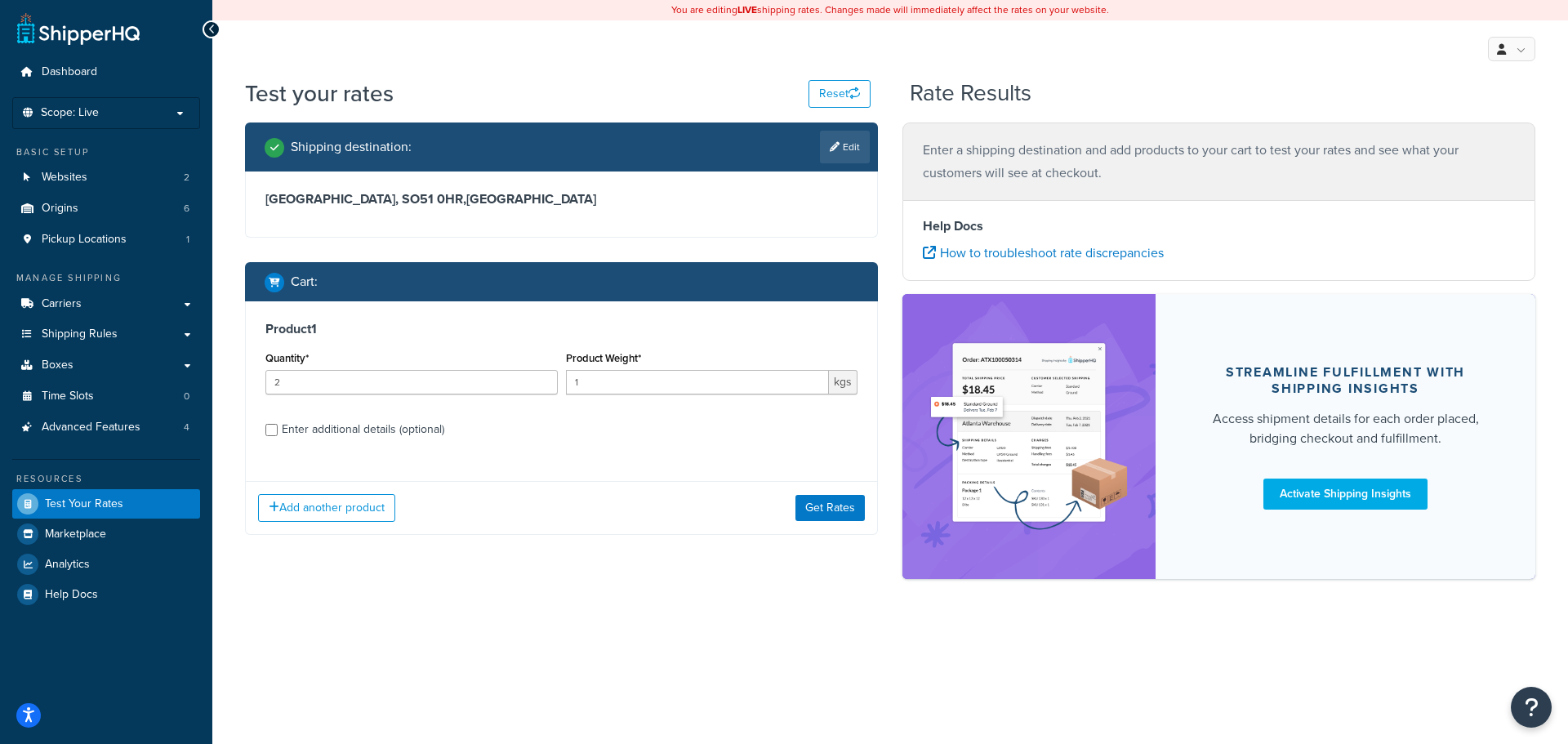
click at [358, 347] on div "Quantity* 2" at bounding box center [411, 370] width 292 height 48
click at [358, 327] on div "Product 1 Quantity* 2 Product Weight* 1 kgs Enter additional details (optional)" at bounding box center [562, 385] width 631 height 167
click at [355, 377] on input "2" at bounding box center [411, 382] width 292 height 24
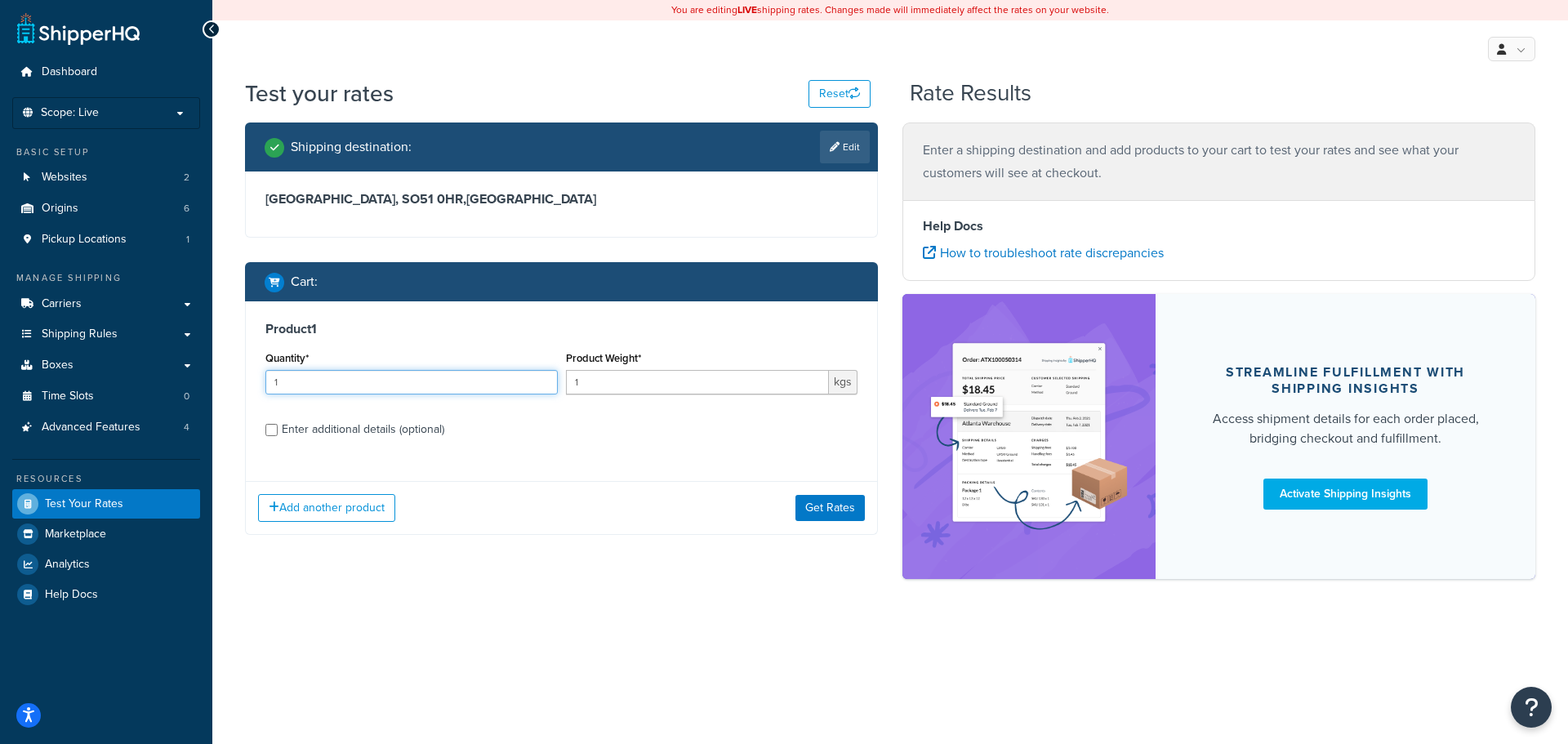
type input "1"
click at [380, 425] on div "Enter additional details (optional)" at bounding box center [362, 430] width 162 height 23
click at [278, 425] on input "Enter additional details (optional)" at bounding box center [271, 429] width 13 height 13
checkbox input "true"
select select "87770"
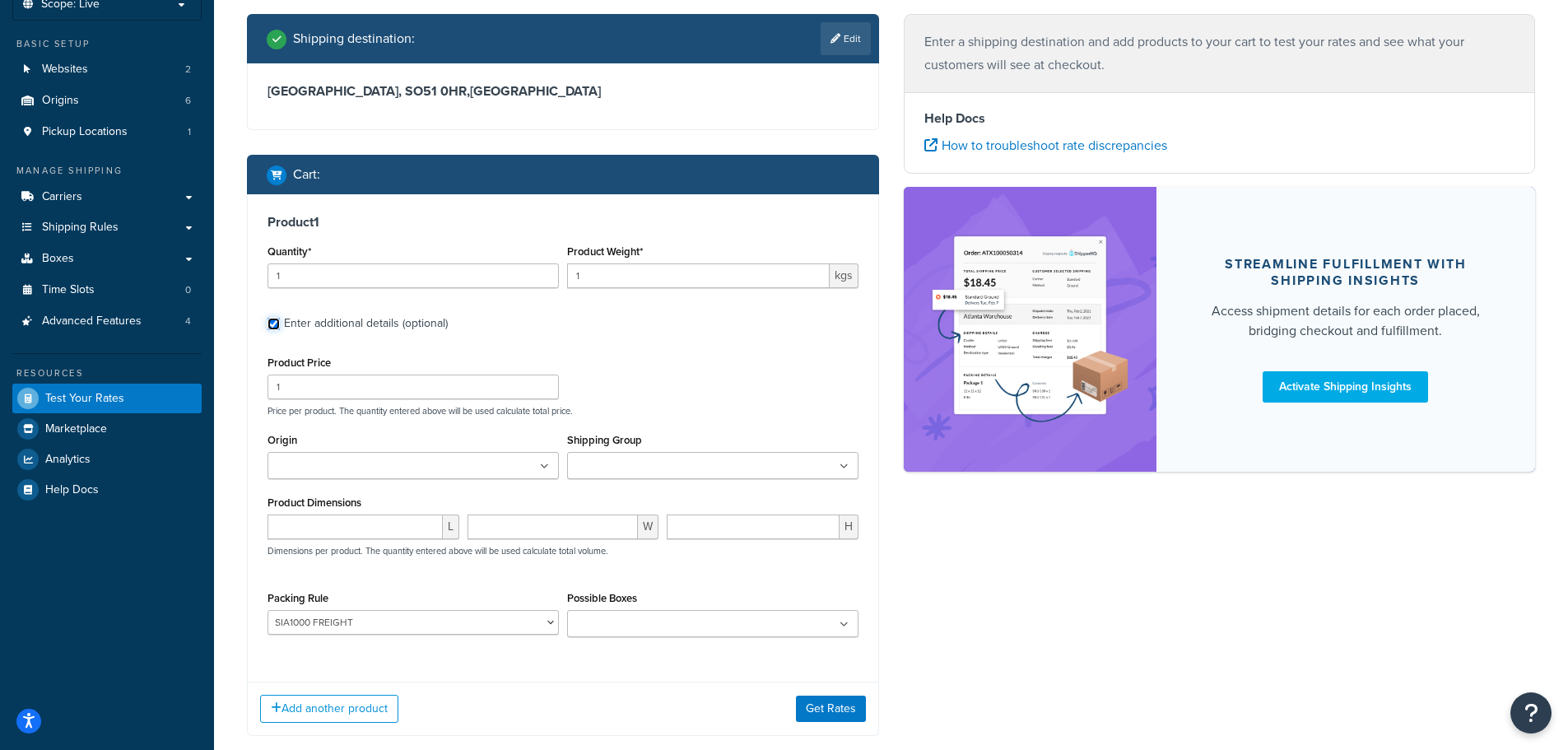
scroll to position [133, 0]
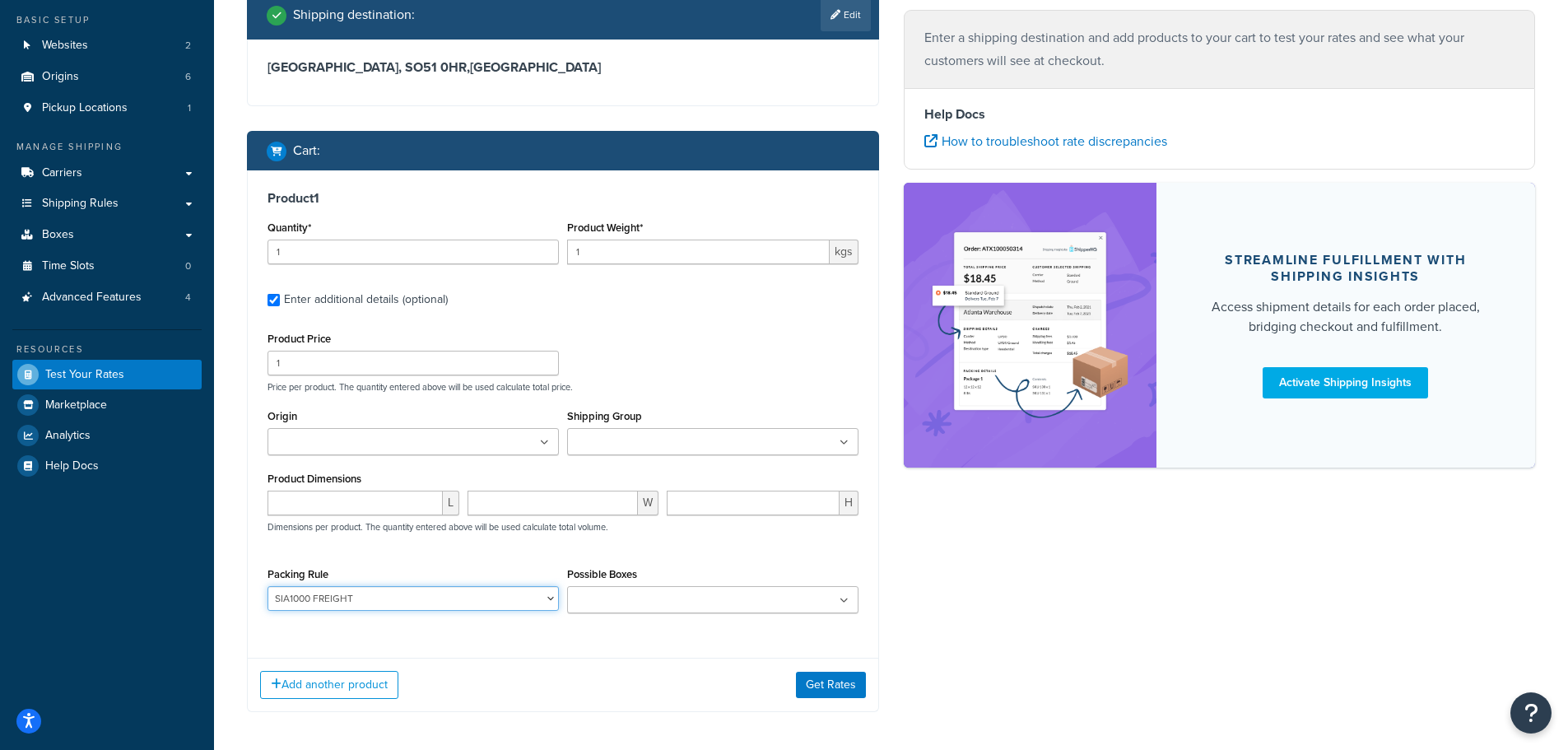
click at [511, 595] on select "DEFAULT BOX RULE Nesting Product PACK OF 2 BOX SIA1000 FREIGHT" at bounding box center [413, 598] width 292 height 24
click at [656, 659] on div "Add another product Get Rates" at bounding box center [563, 684] width 630 height 54
click at [434, 597] on select "DEFAULT BOX RULE Nesting Product PACK OF 2 BOX SIA1000 FREIGHT" at bounding box center [413, 598] width 292 height 24
click at [127, 201] on link "Shipping Rules" at bounding box center [107, 204] width 189 height 30
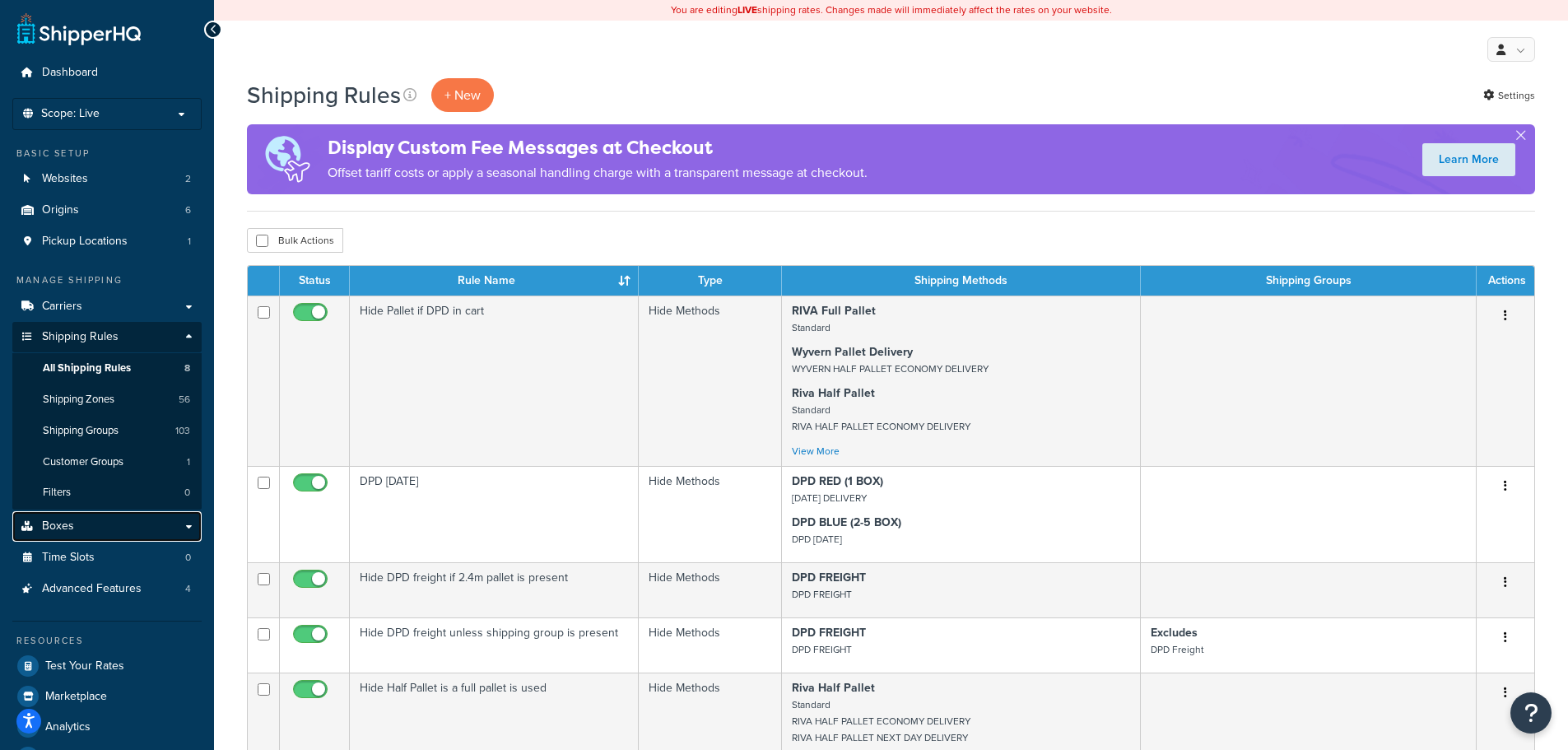
click at [126, 529] on link "Boxes" at bounding box center [107, 526] width 189 height 30
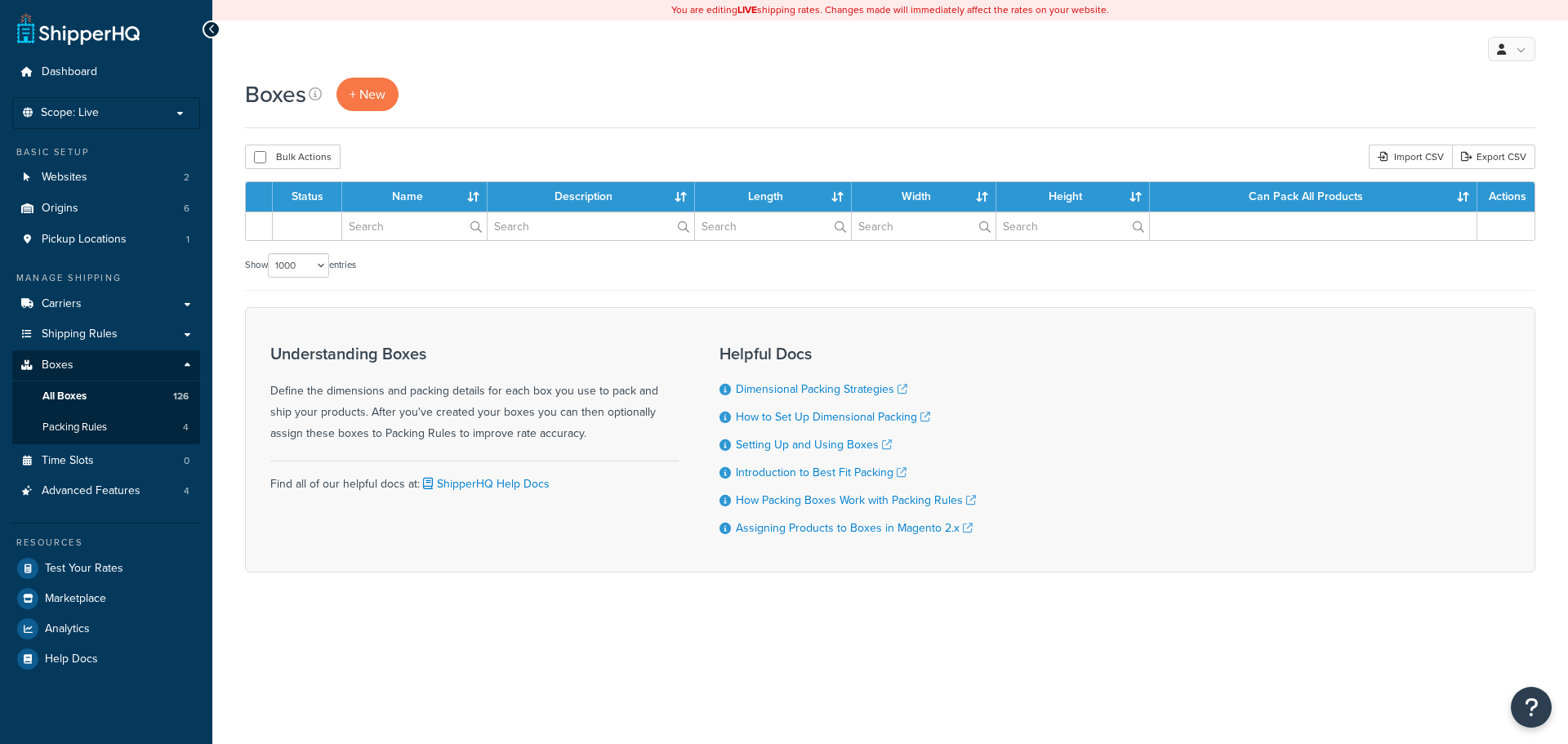
select select "1000"
click at [91, 426] on span "Packing Rules" at bounding box center [75, 427] width 64 height 14
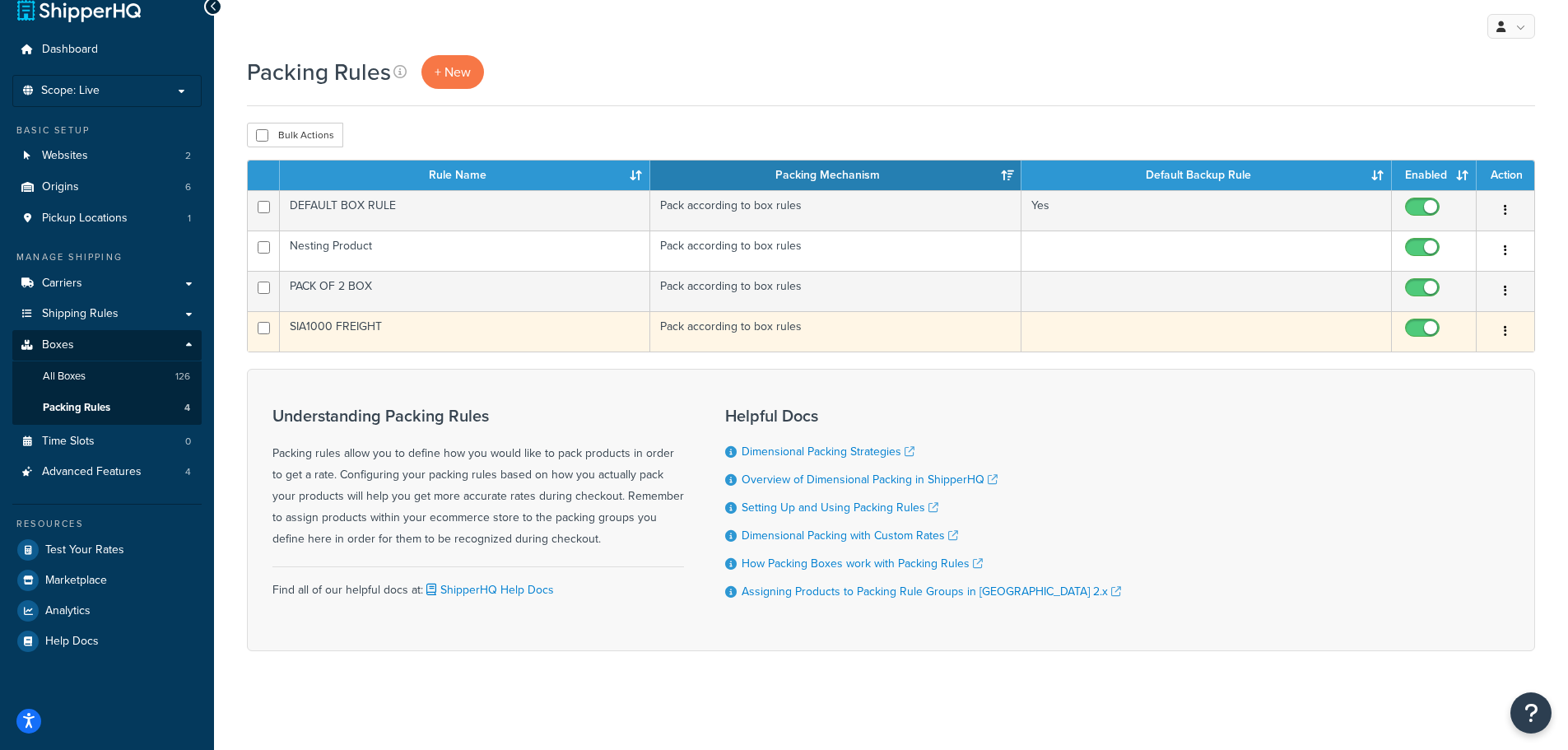
click at [383, 330] on td "SIA1000 FREIGHT" at bounding box center [465, 331] width 370 height 40
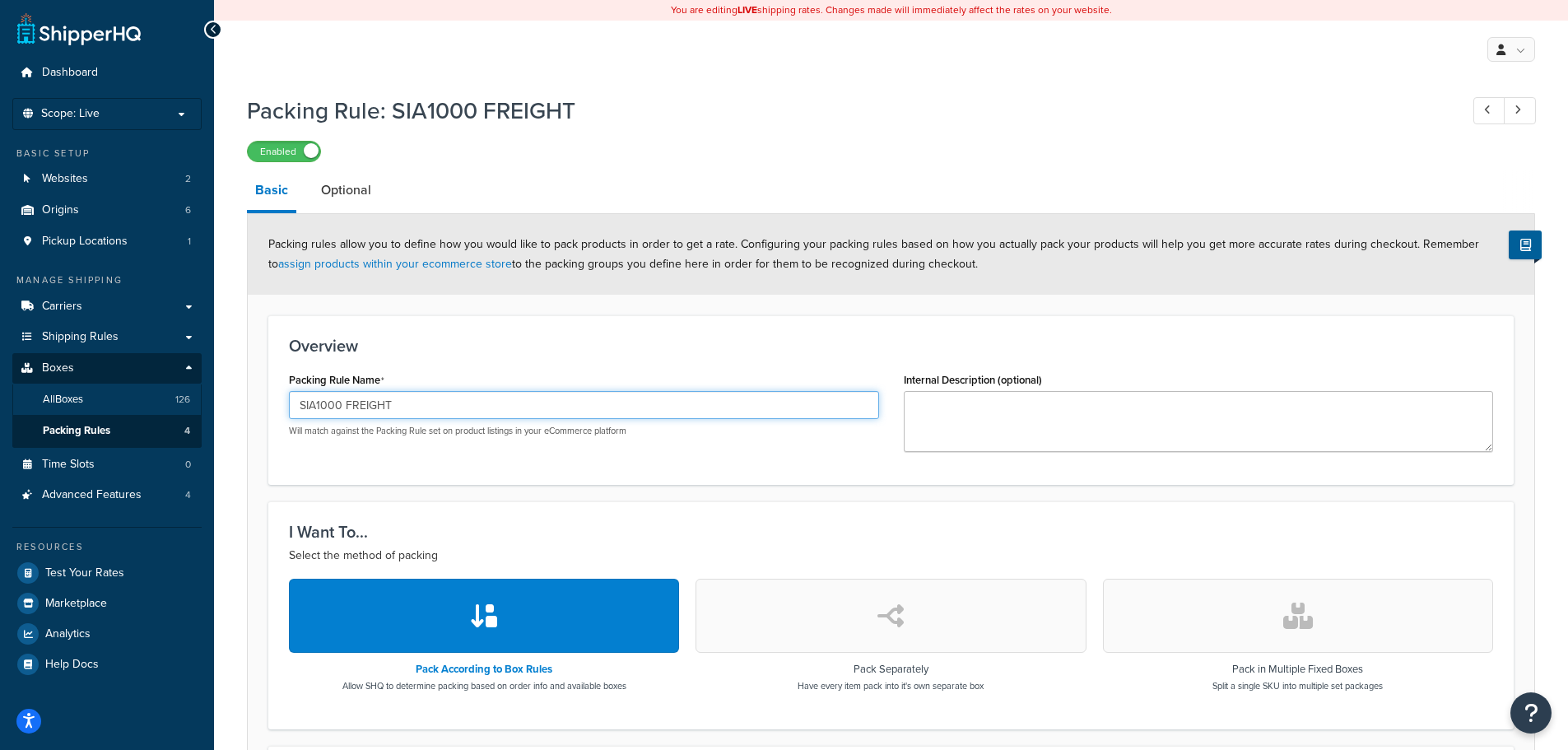
drag, startPoint x: 345, startPoint y: 410, endPoint x: 196, endPoint y: 387, distance: 150.8
click at [198, 387] on div "Dashboard Scope: Live Basic Setup Websites 2 Origins 6 Pickup Locations 1 Manag…" at bounding box center [784, 630] width 1568 height 1259
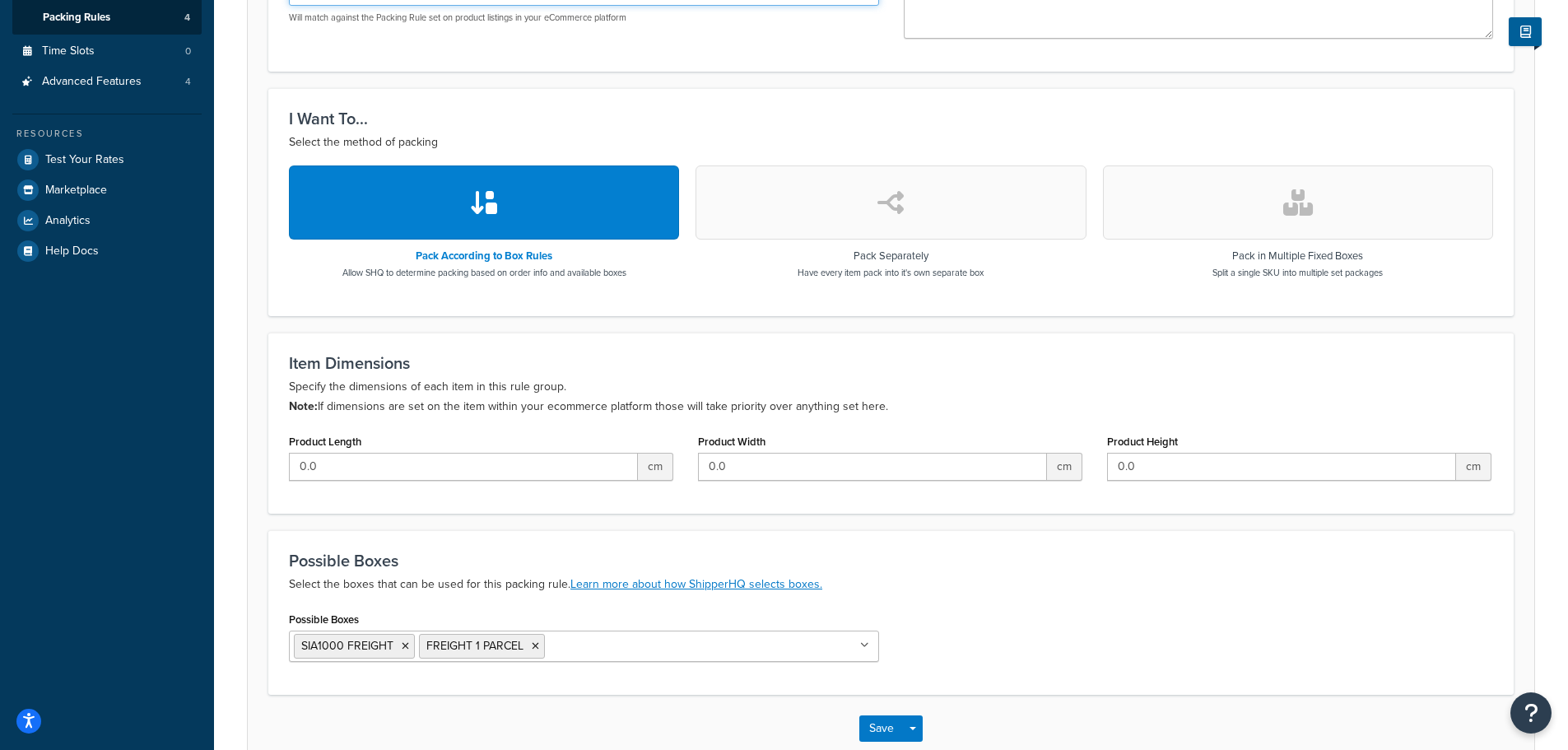
scroll to position [509, 0]
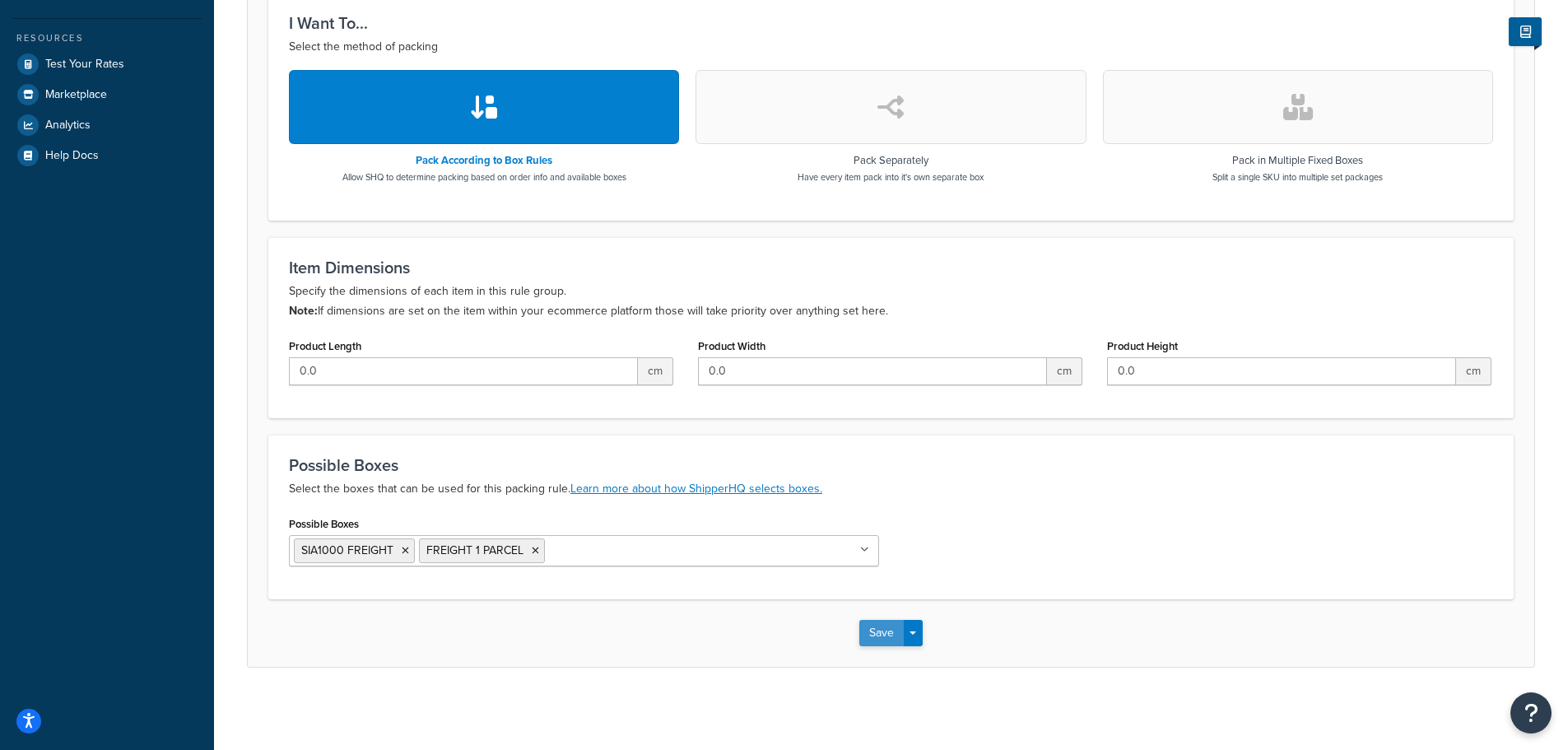
type input "DPD FREIGHT PACKING RULE"
click at [893, 633] on button "Save" at bounding box center [881, 633] width 44 height 26
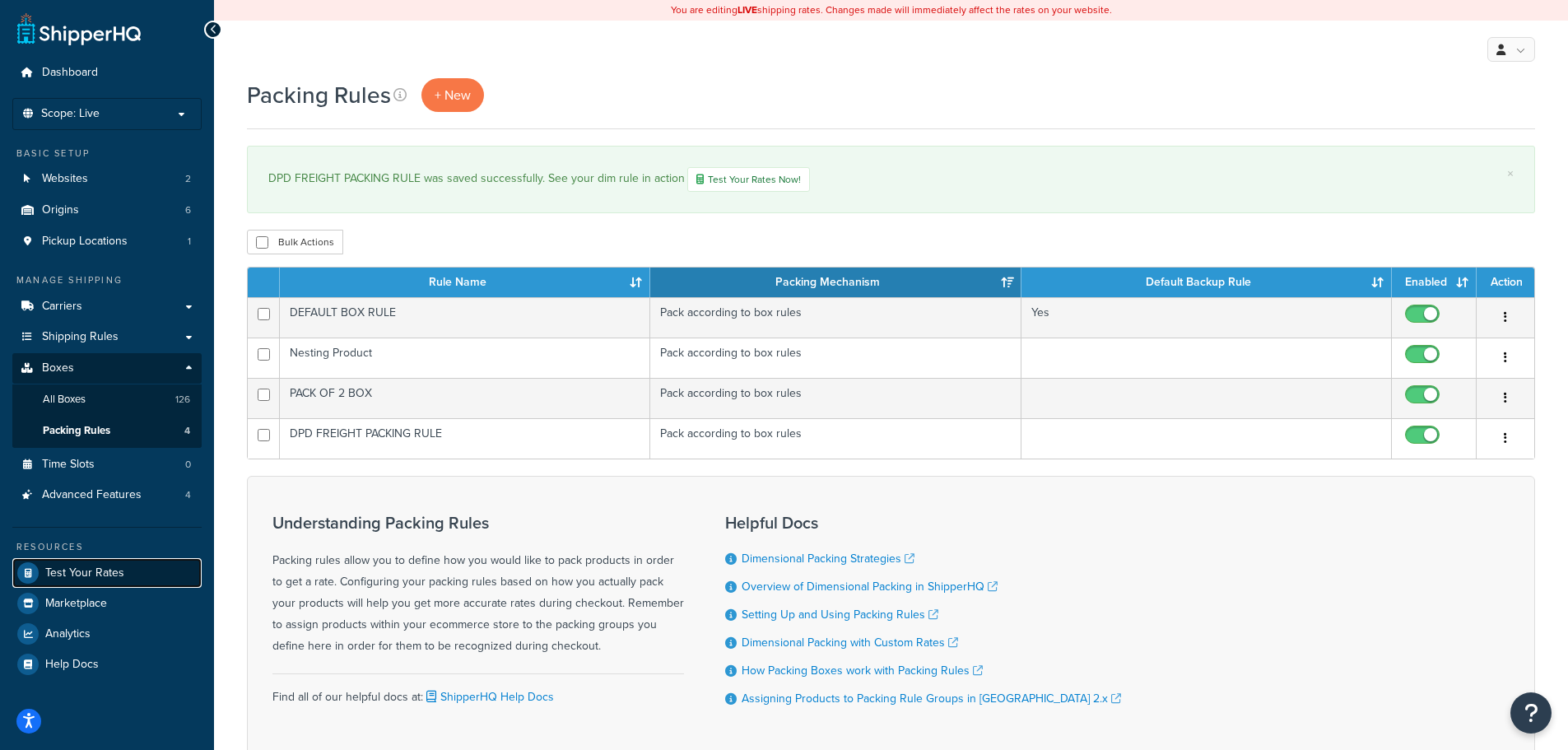
click at [97, 573] on span "Test Your Rates" at bounding box center [84, 574] width 79 height 14
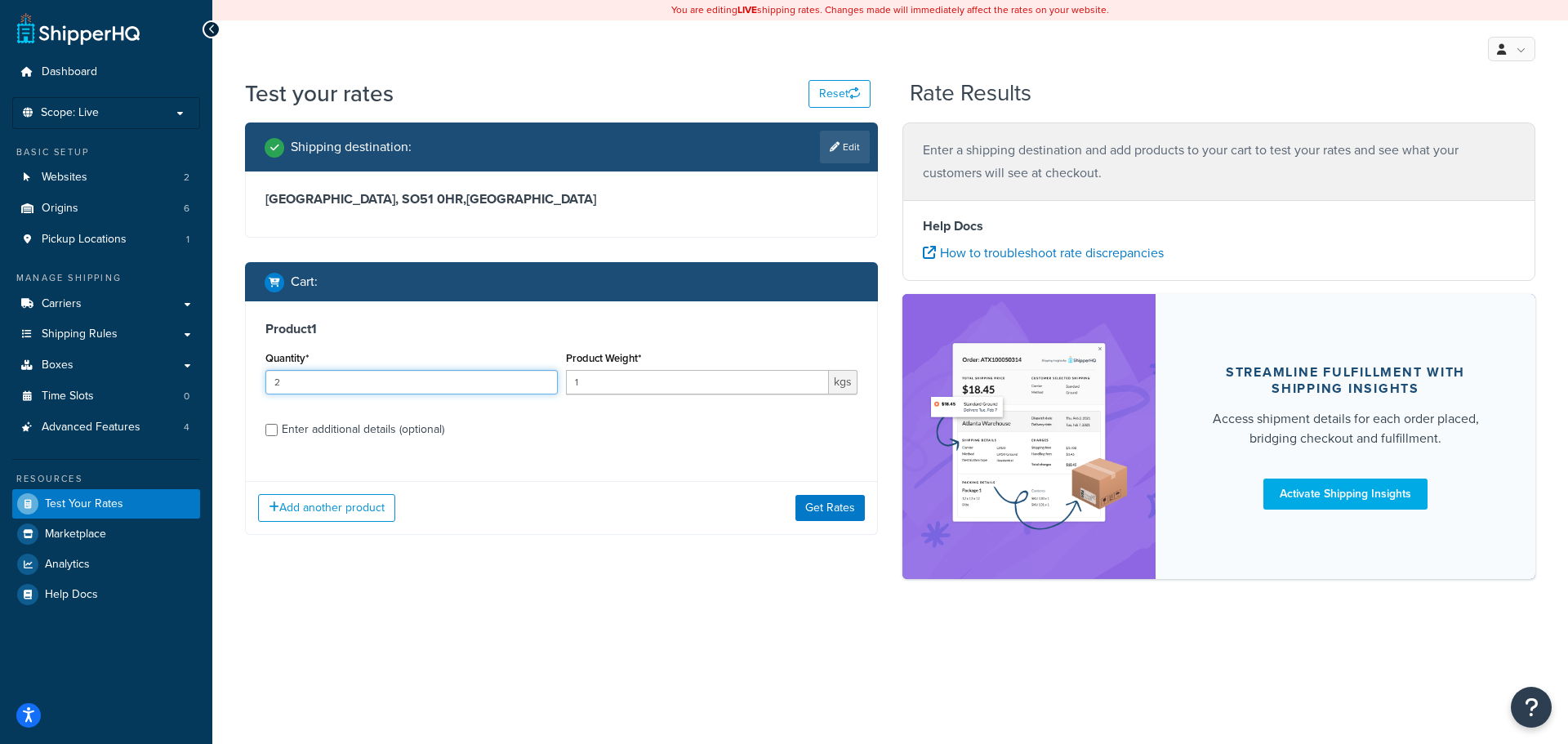
click at [380, 389] on input "2" at bounding box center [411, 382] width 292 height 24
drag, startPoint x: 380, startPoint y: 389, endPoint x: 379, endPoint y: 401, distance: 12.0
click at [379, 401] on div "Quantity* 2" at bounding box center [411, 376] width 300 height 59
type input "1"
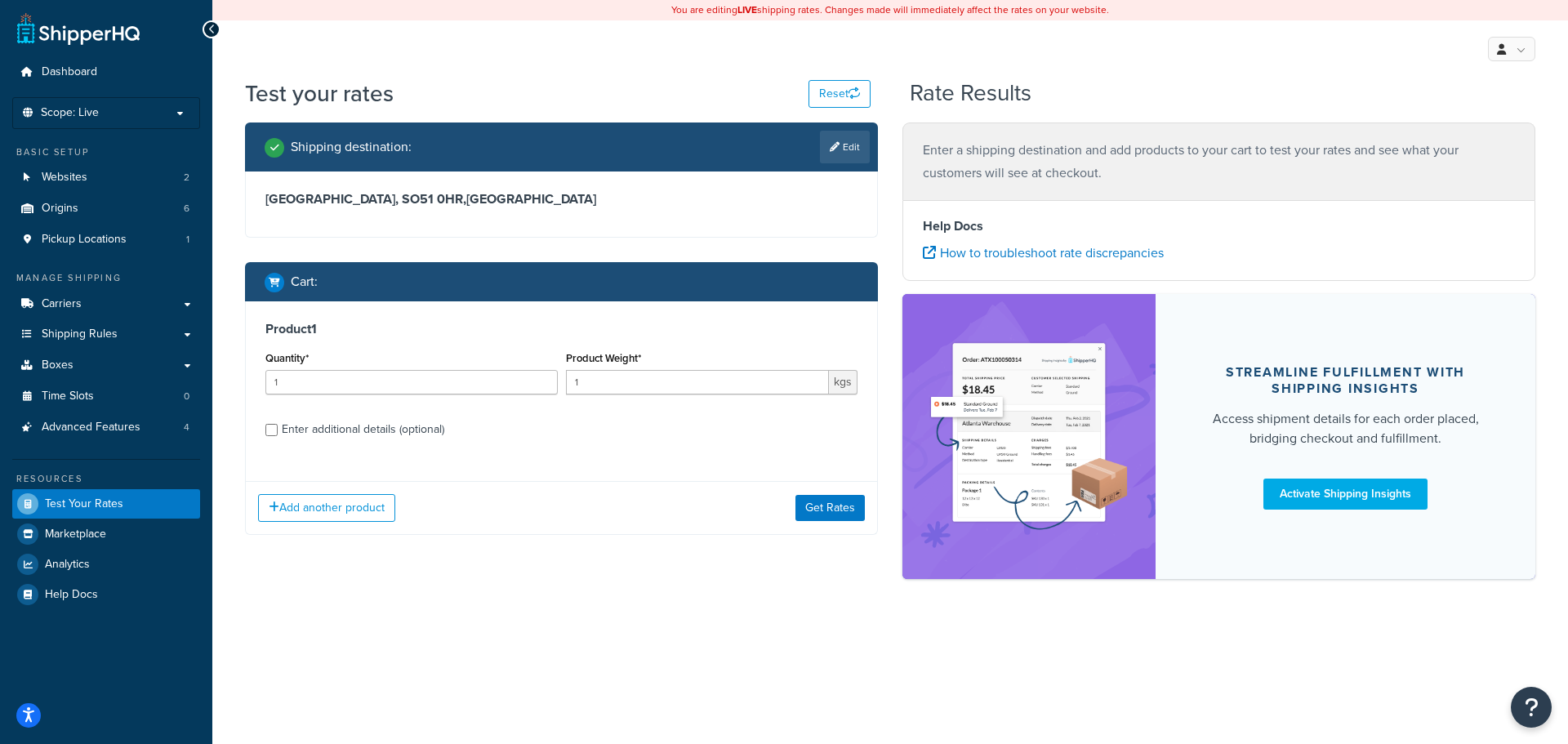
click at [338, 439] on div "Enter additional details (optional)" at bounding box center [362, 430] width 162 height 23
click at [278, 436] on input "Enter additional details (optional)" at bounding box center [271, 429] width 13 height 13
checkbox input "true"
select select "87770"
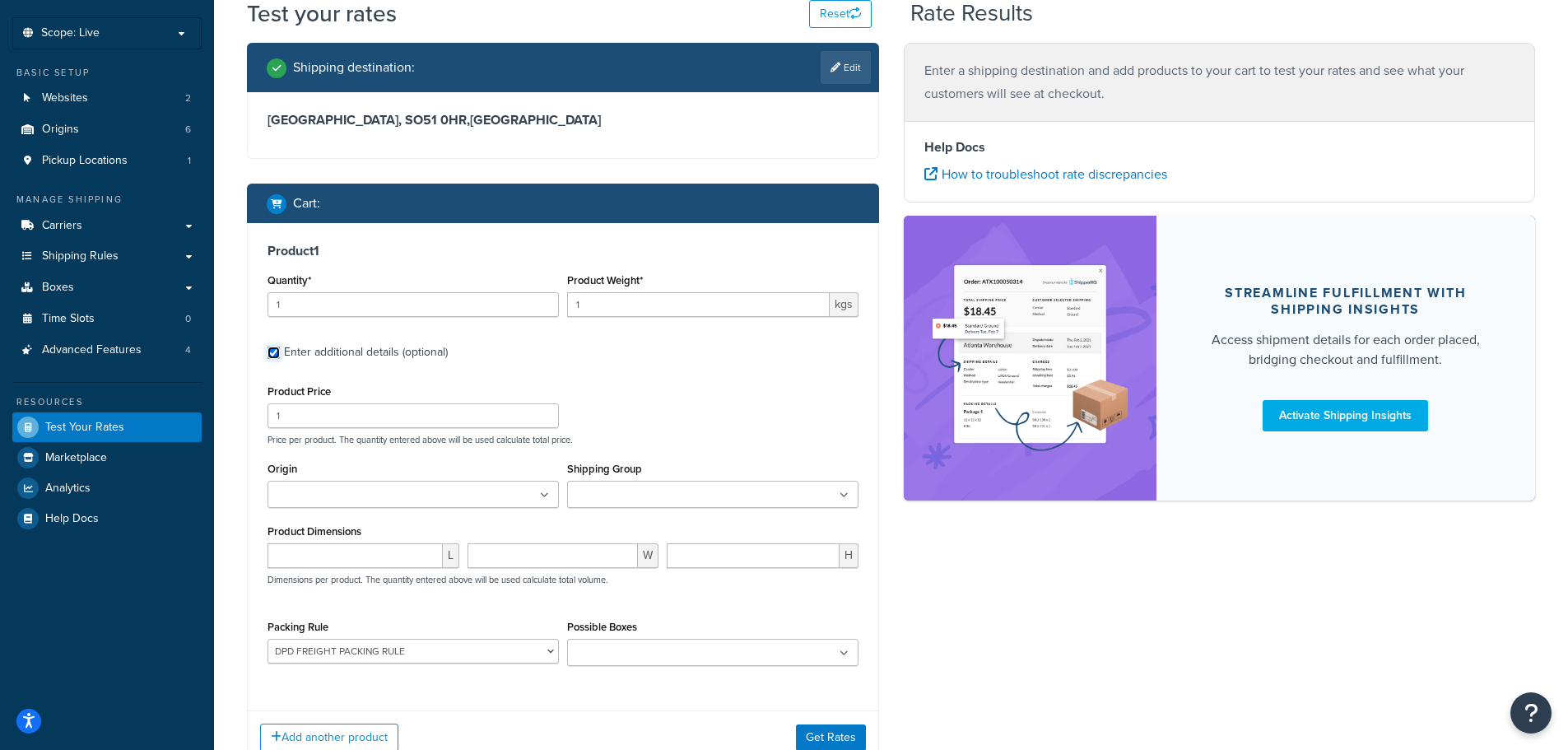
scroll to position [87, 0]
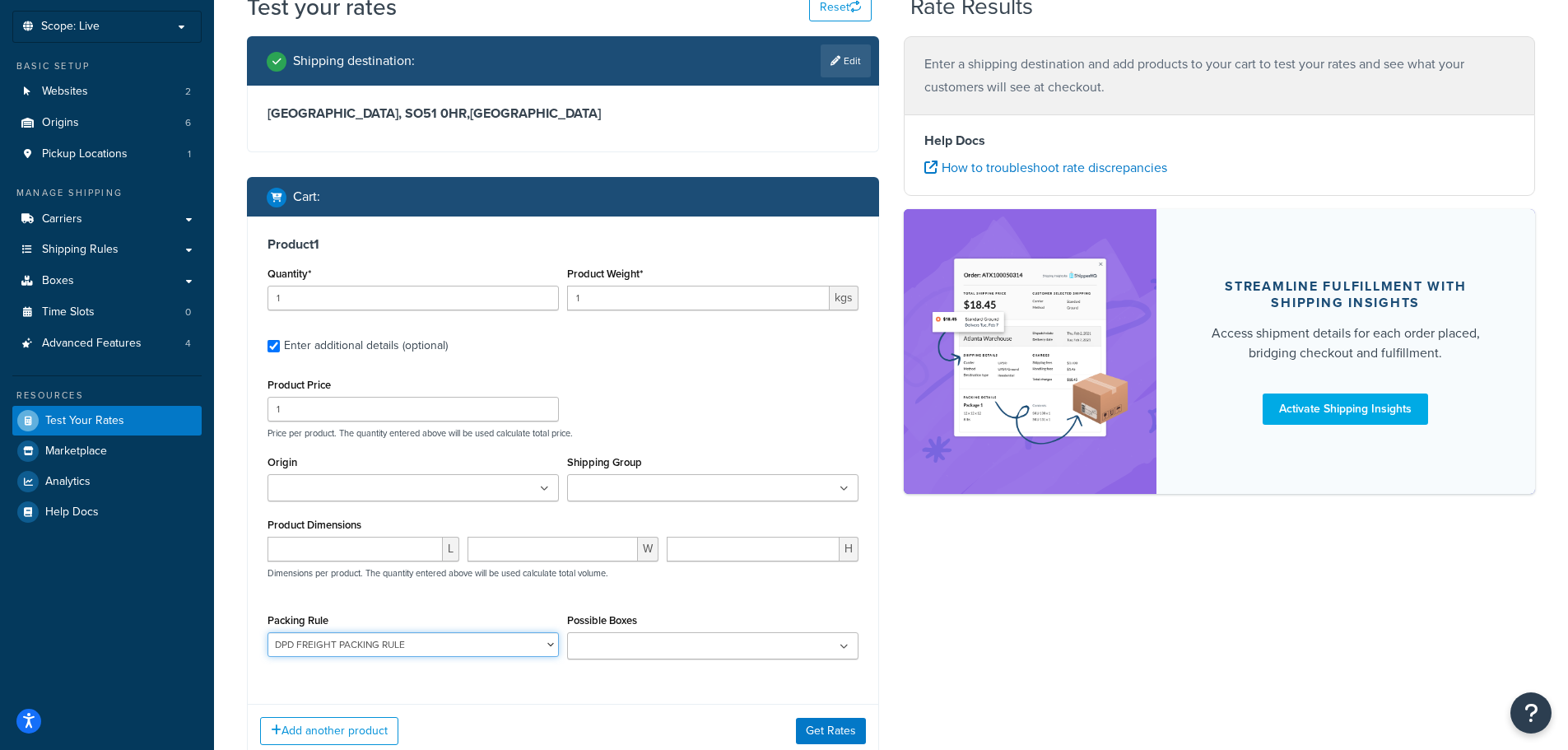
click at [432, 650] on select "DEFAULT BOX RULE DPD FREIGHT PACKING RULE Nesting Product PACK OF 2 BOX" at bounding box center [413, 644] width 292 height 24
click at [267, 633] on select "DEFAULT BOX RULE DPD FREIGHT PACKING RULE Nesting Product PACK OF 2 BOX" at bounding box center [413, 644] width 292 height 24
click at [545, 597] on div "Product Price 1 Price per product. The quantity entered above will be used calc…" at bounding box center [563, 523] width 591 height 298
click at [460, 639] on select "DEFAULT BOX RULE DPD FREIGHT PACKING RULE Nesting Product PACK OF 2 BOX" at bounding box center [413, 644] width 292 height 24
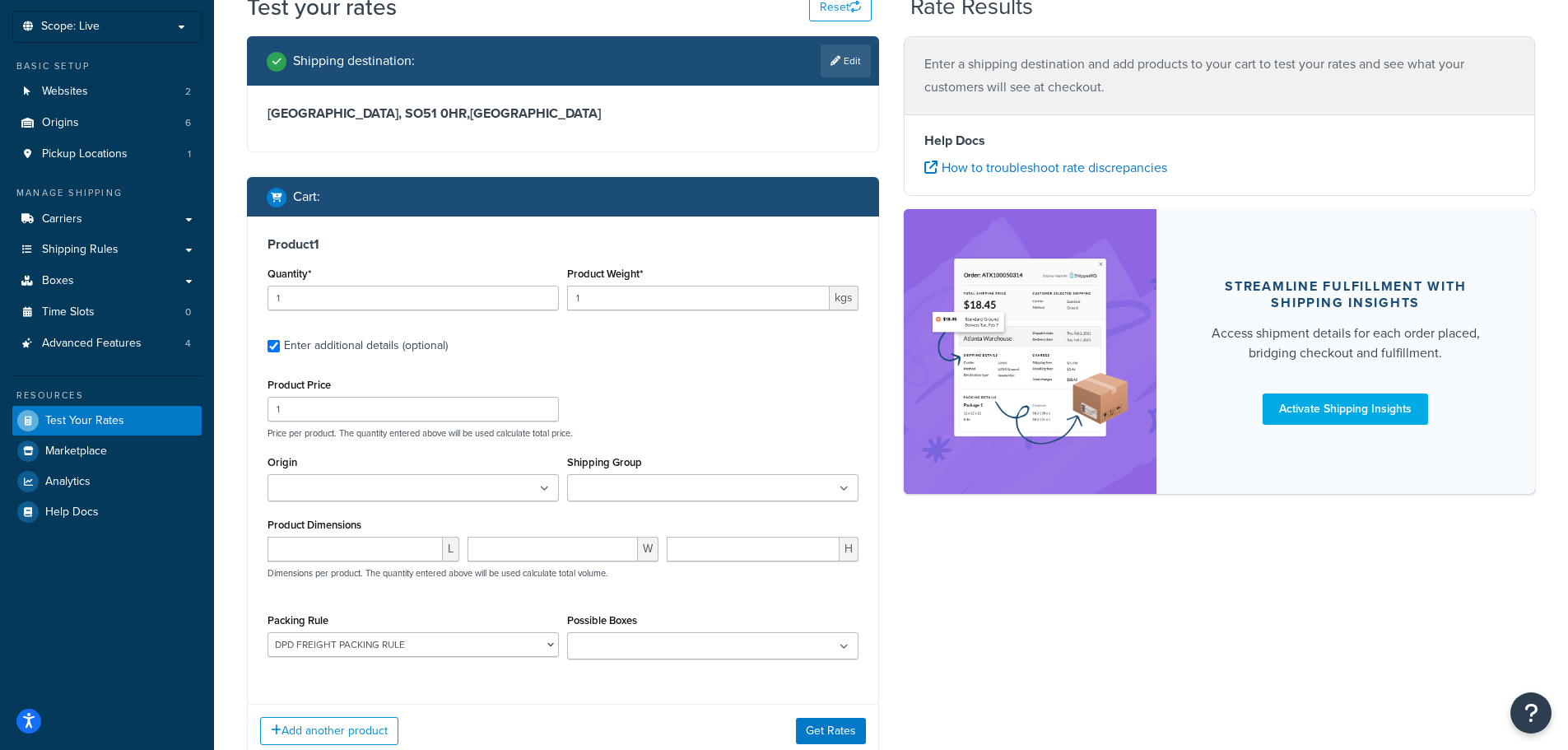
click at [605, 651] on input "Possible Boxes" at bounding box center [644, 647] width 146 height 18
click at [703, 592] on div "L W H Dimensions per product. The quantity entered above will be used calculate…" at bounding box center [563, 566] width 599 height 60
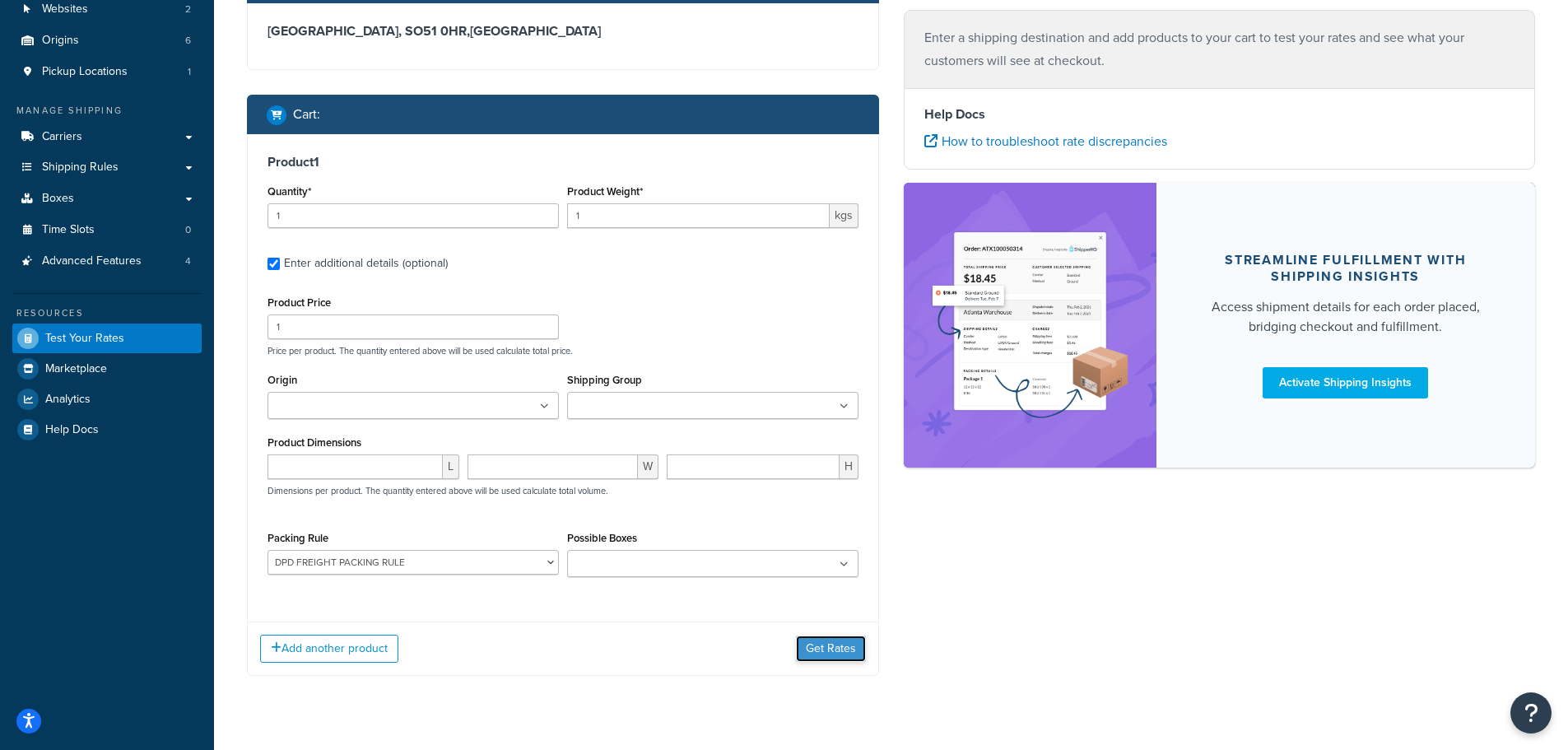
click at [814, 649] on button "Get Rates" at bounding box center [830, 648] width 69 height 26
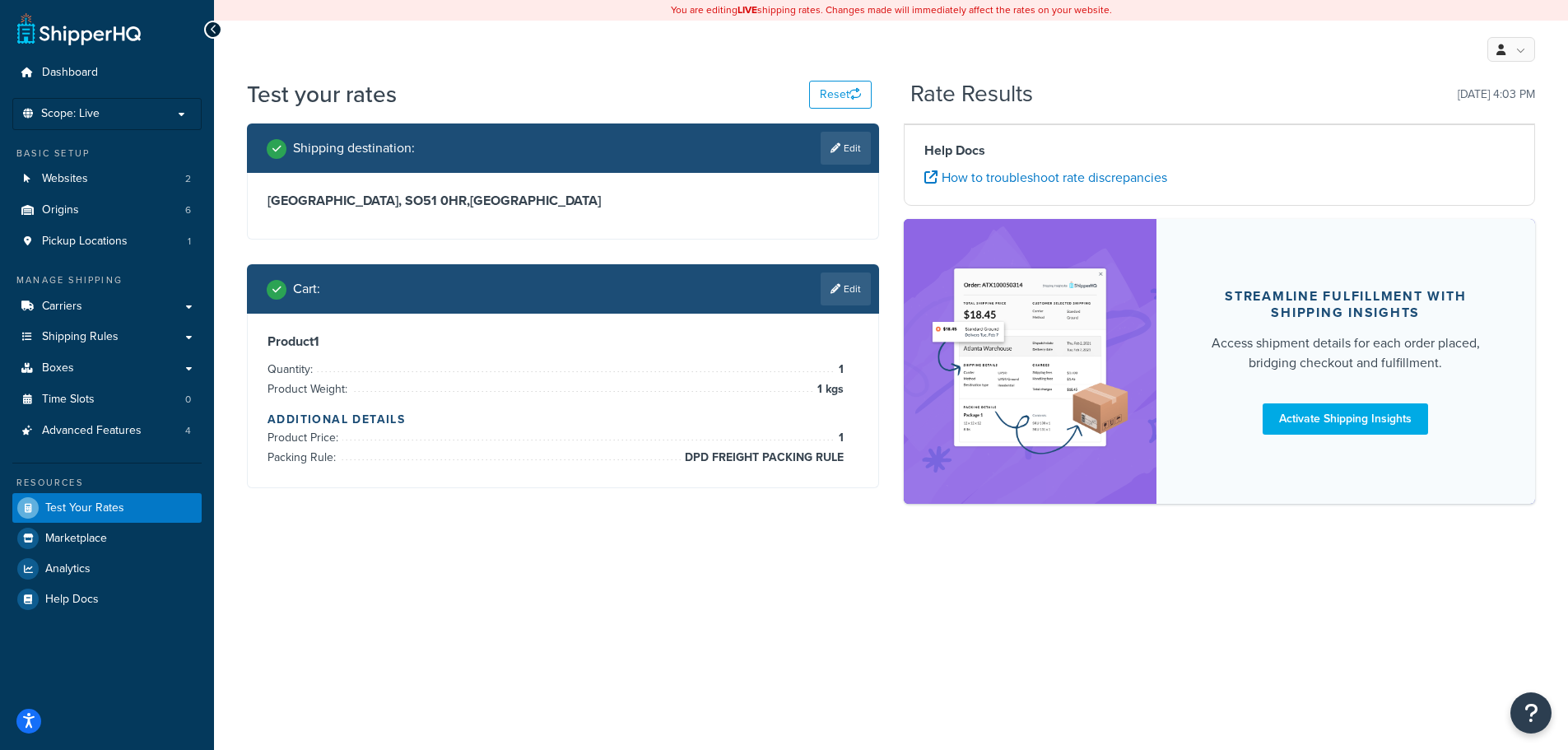
scroll to position [0, 0]
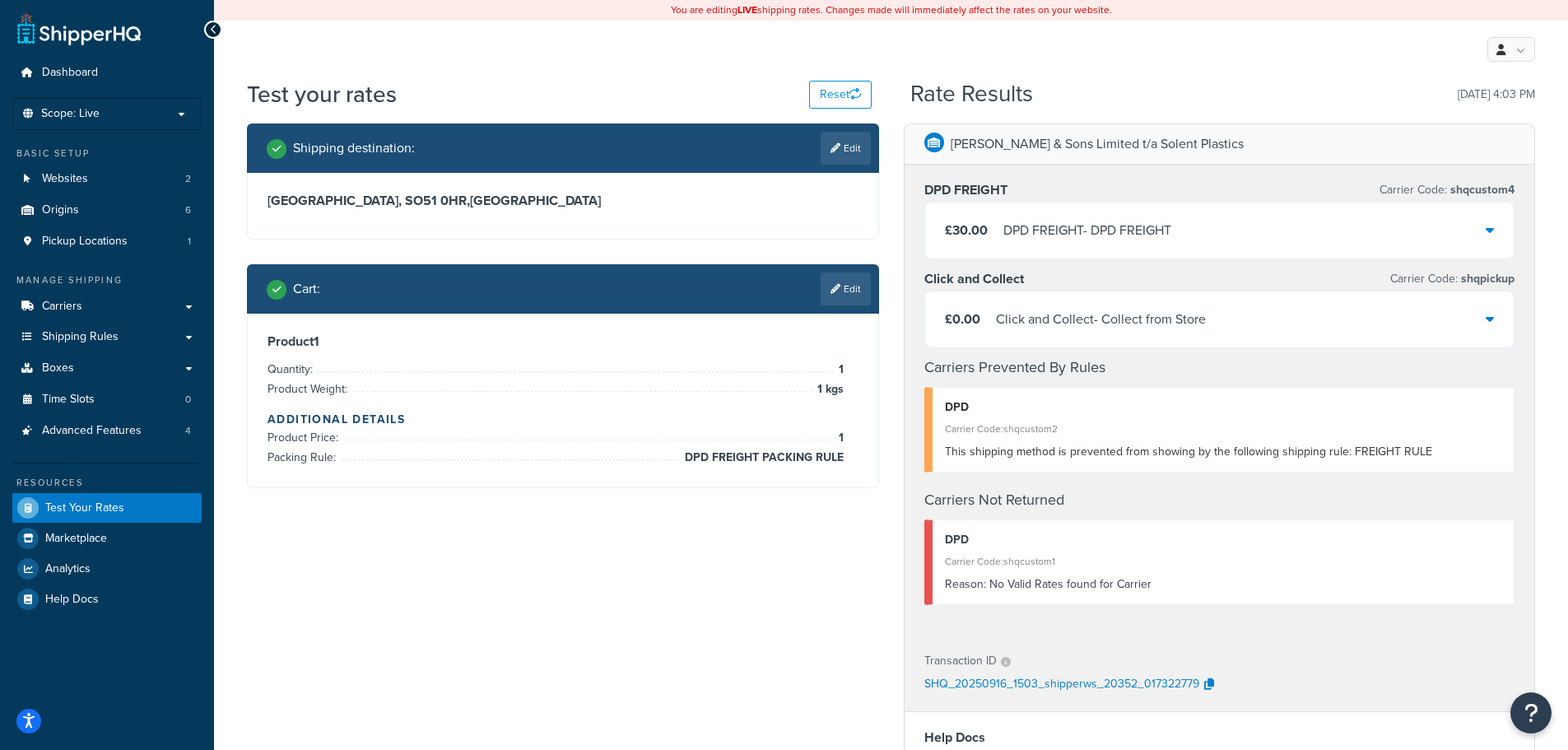
click at [1216, 229] on div "£30.00 DPD FREIGHT - DPD FREIGHT" at bounding box center [1220, 230] width 589 height 56
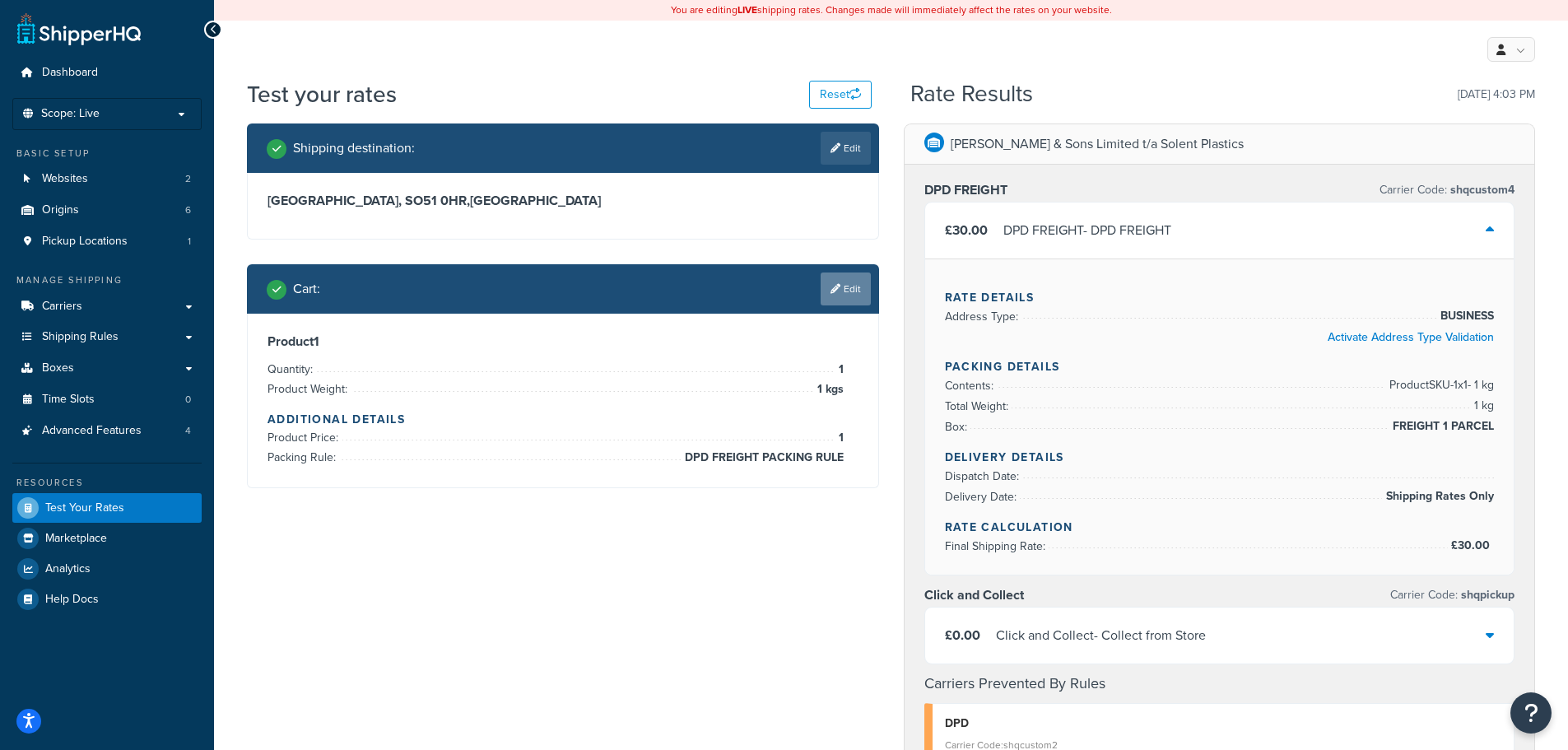
click at [849, 290] on link "Edit" at bounding box center [845, 289] width 50 height 33
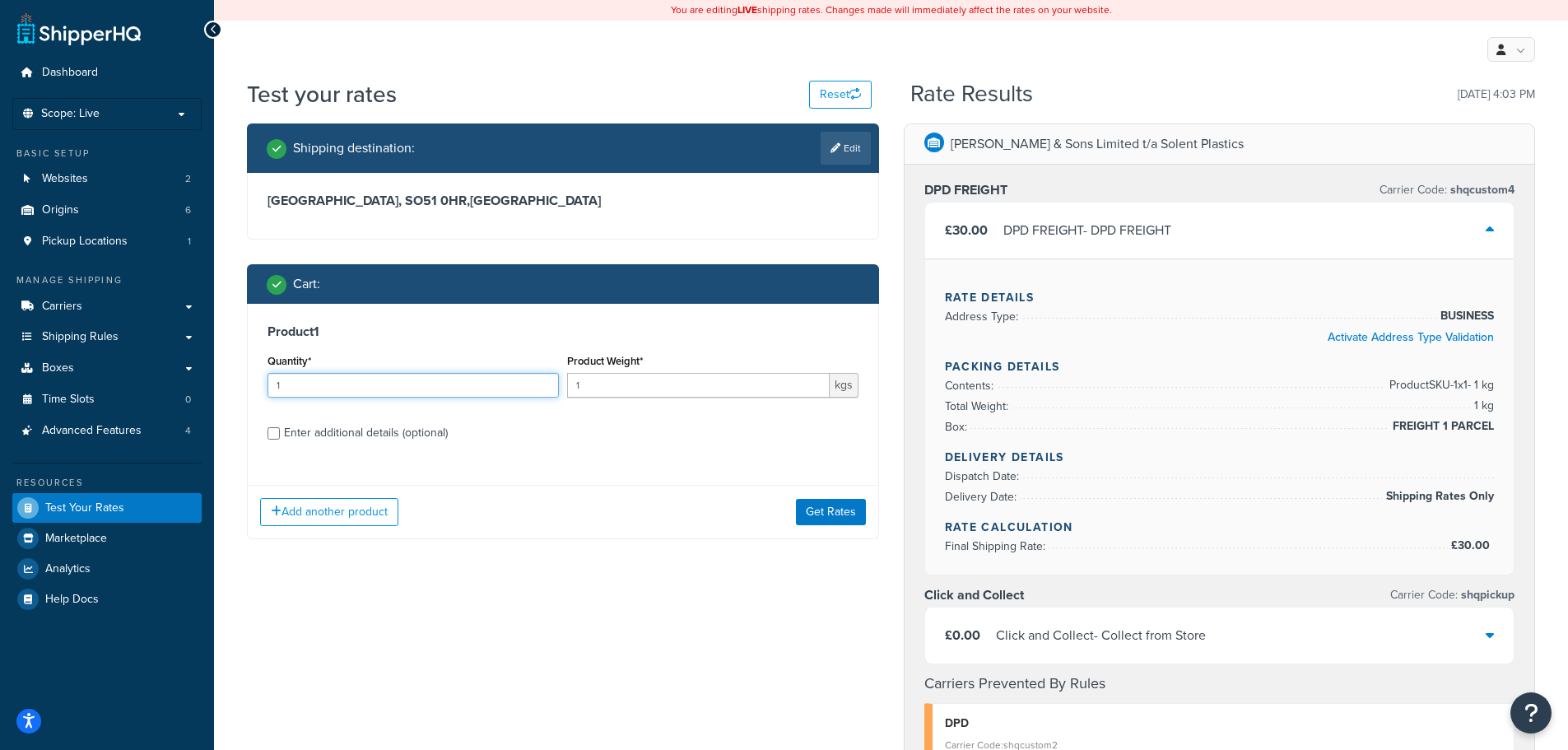
click at [301, 387] on input "1" at bounding box center [413, 385] width 292 height 24
click at [298, 387] on input "1" at bounding box center [413, 385] width 292 height 24
drag, startPoint x: 297, startPoint y: 387, endPoint x: 142, endPoint y: 364, distance: 156.7
click at [132, 365] on div "Dashboard Scope: Live Basic Setup Websites 2 Origins 6 Pickup Locations 1 Manag…" at bounding box center [784, 753] width 1568 height 1506
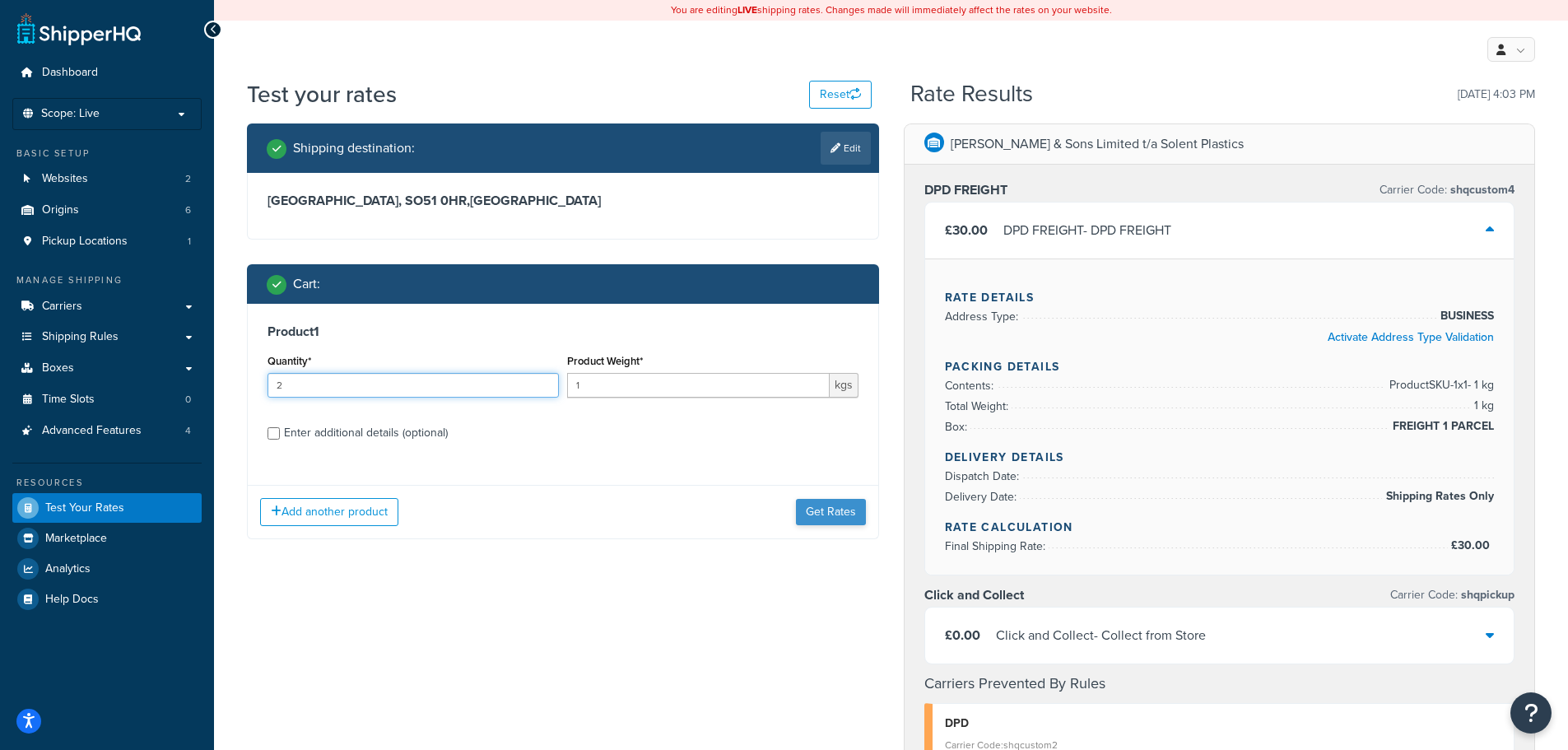
type input "2"
click at [849, 521] on button "Get Rates" at bounding box center [830, 512] width 69 height 26
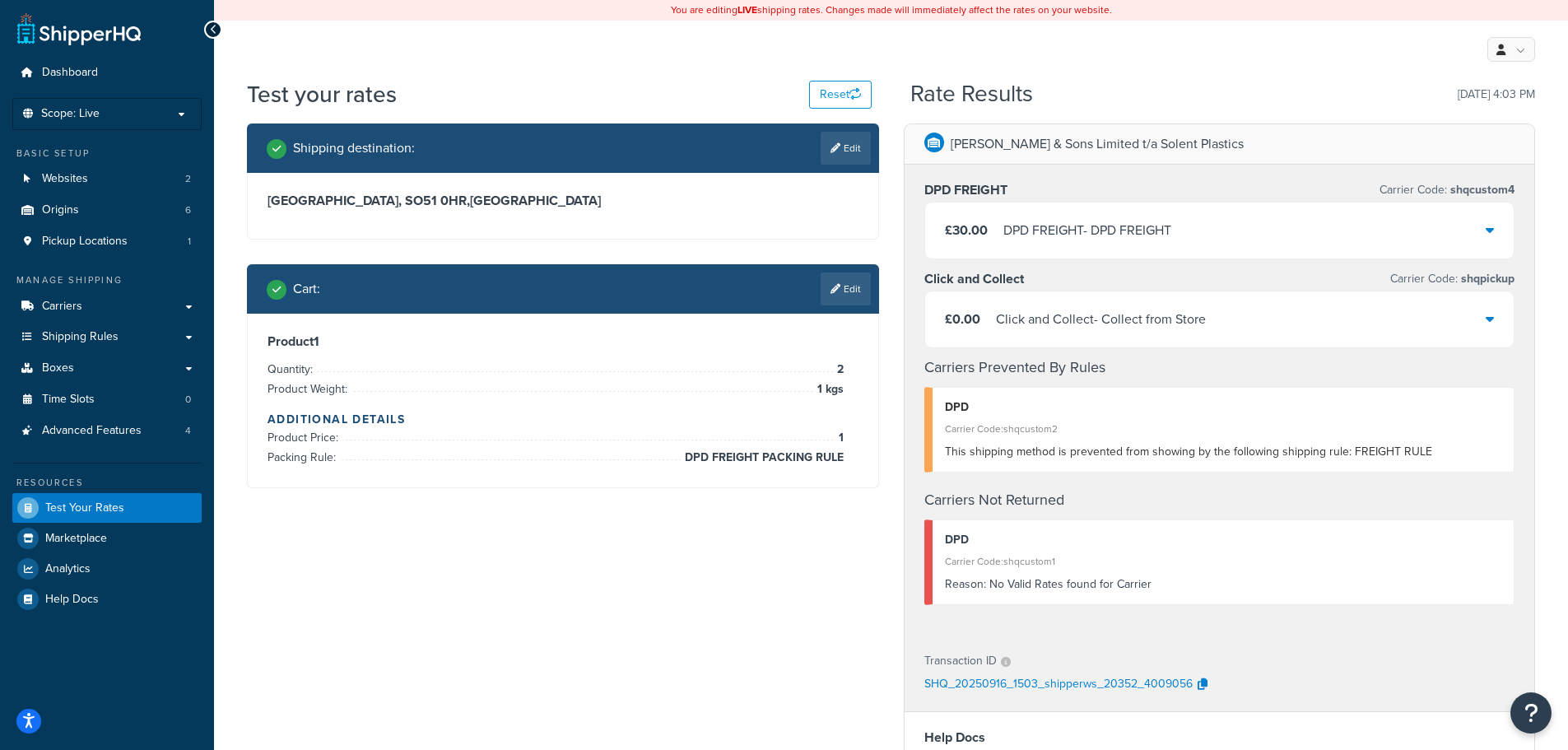
click at [1101, 237] on div "DPD FREIGHT - DPD FREIGHT" at bounding box center [1087, 231] width 168 height 23
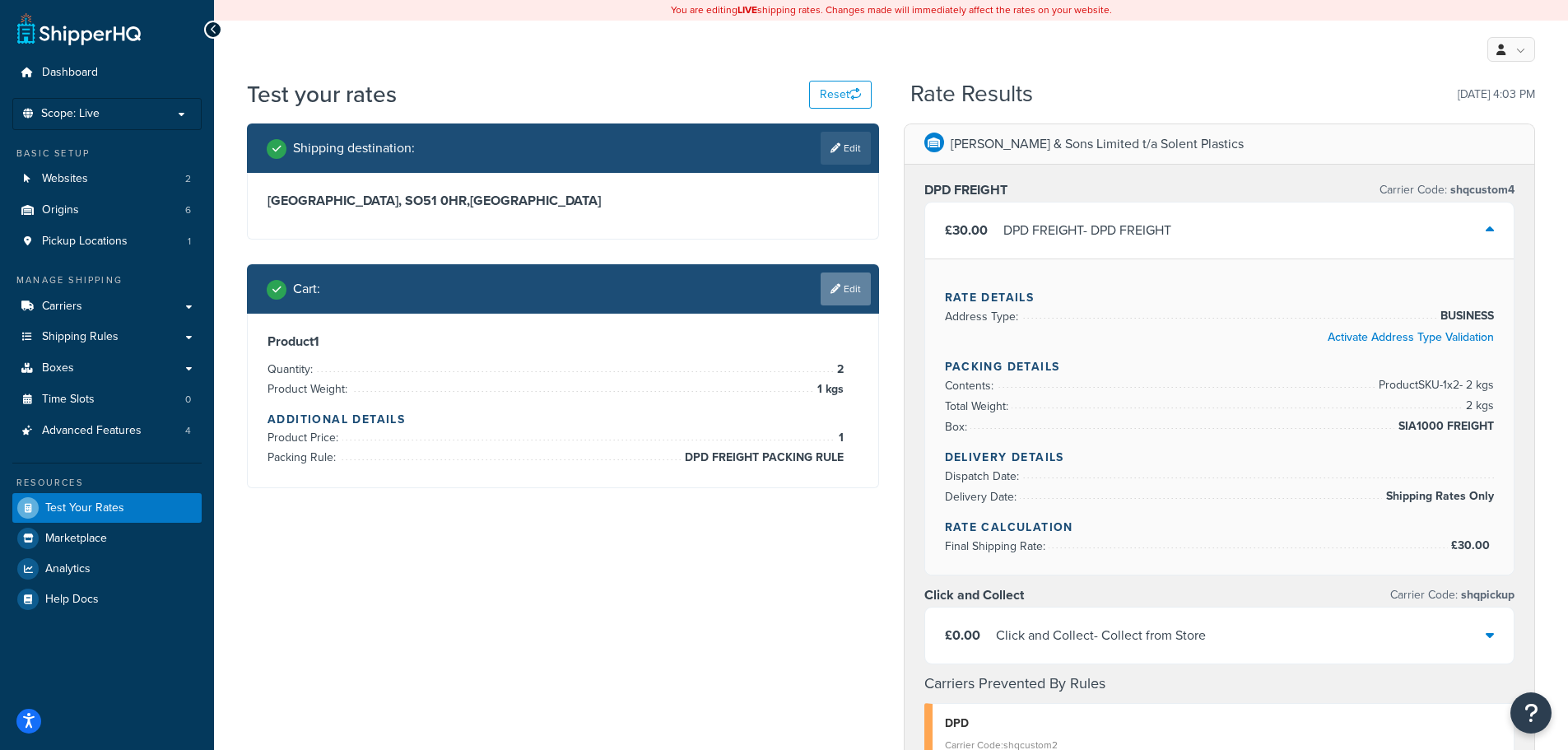
click at [842, 284] on link "Edit" at bounding box center [845, 289] width 50 height 33
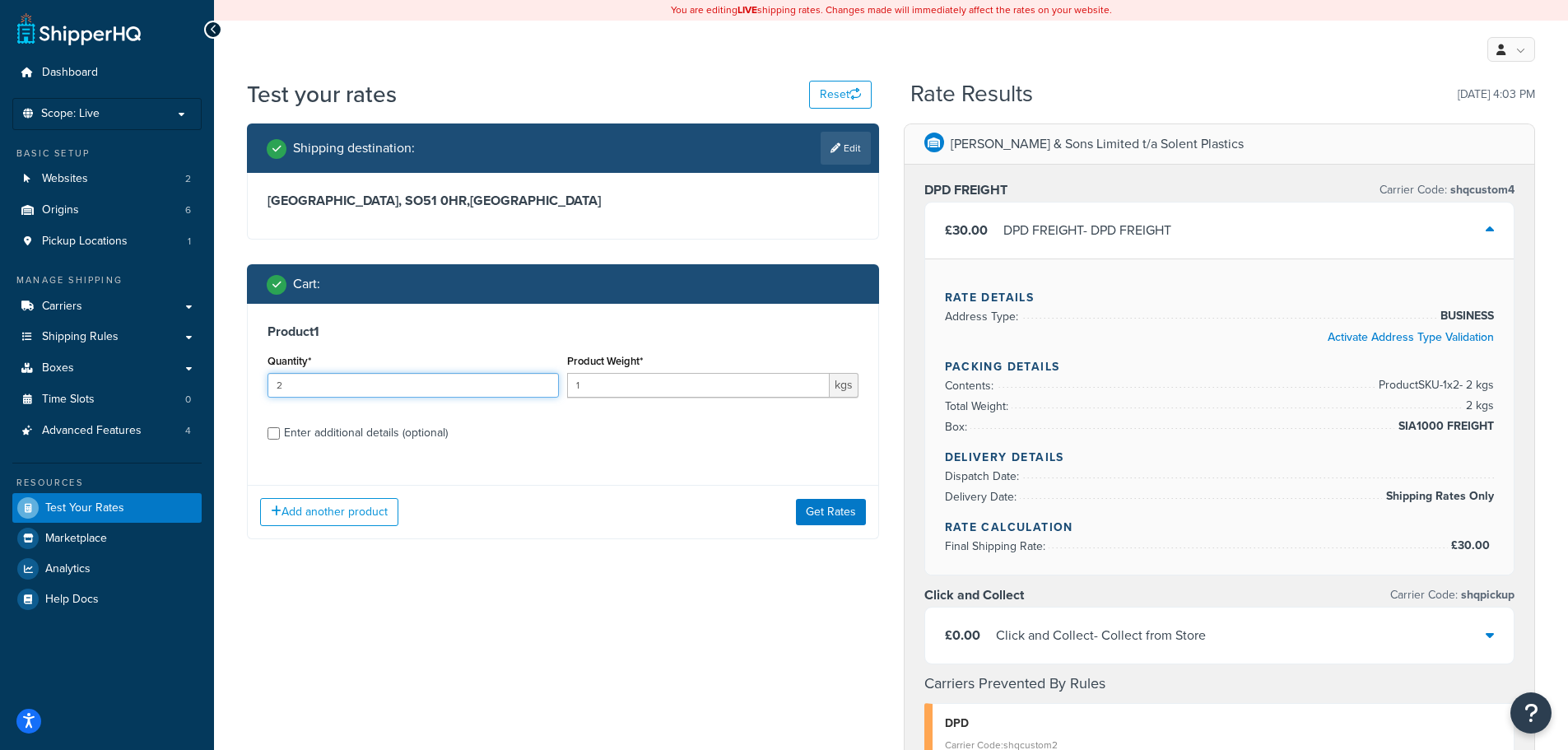
click at [281, 388] on input "2" at bounding box center [413, 385] width 292 height 24
type input "3"
click at [844, 513] on button "Get Rates" at bounding box center [830, 512] width 69 height 26
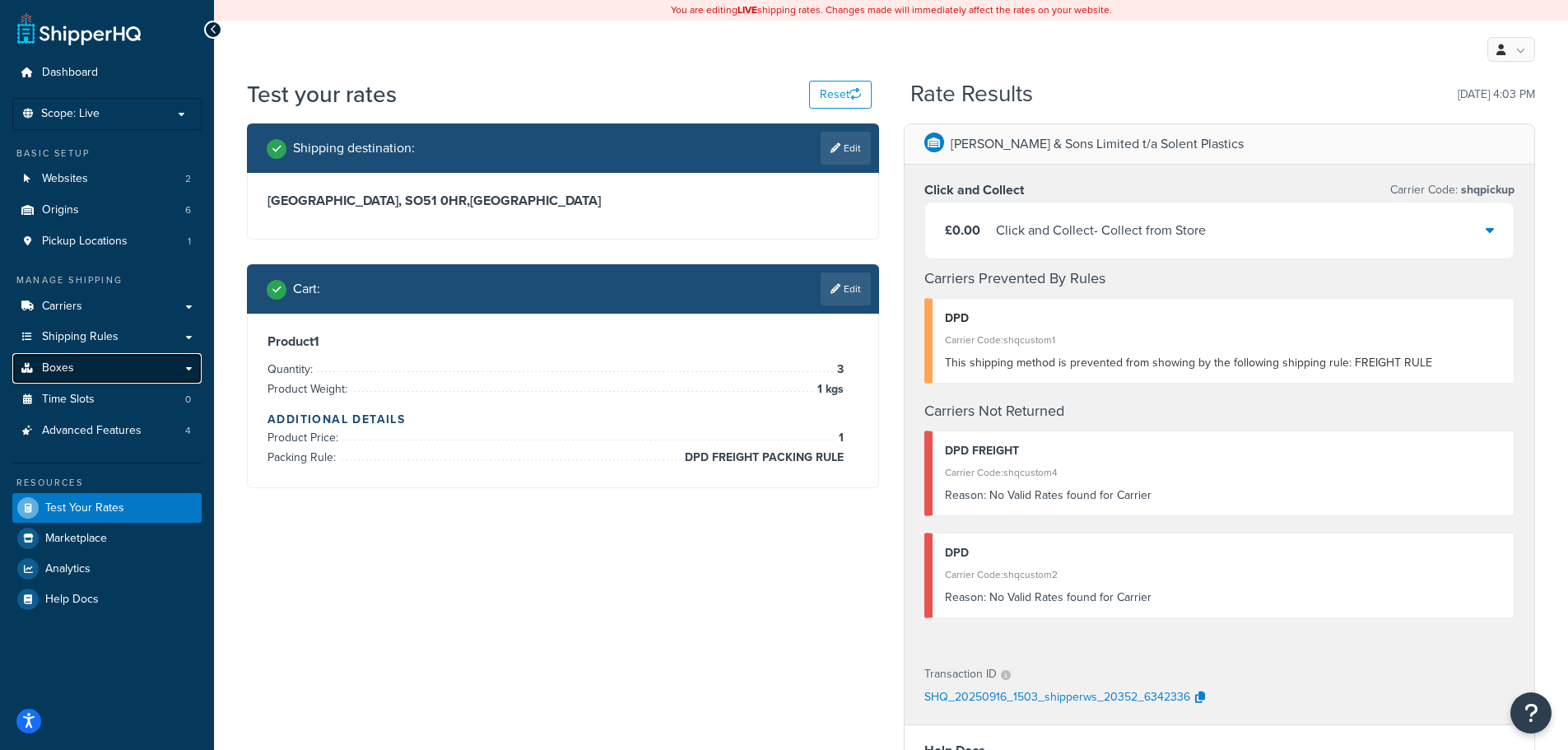
click at [106, 372] on link "Boxes" at bounding box center [107, 368] width 189 height 30
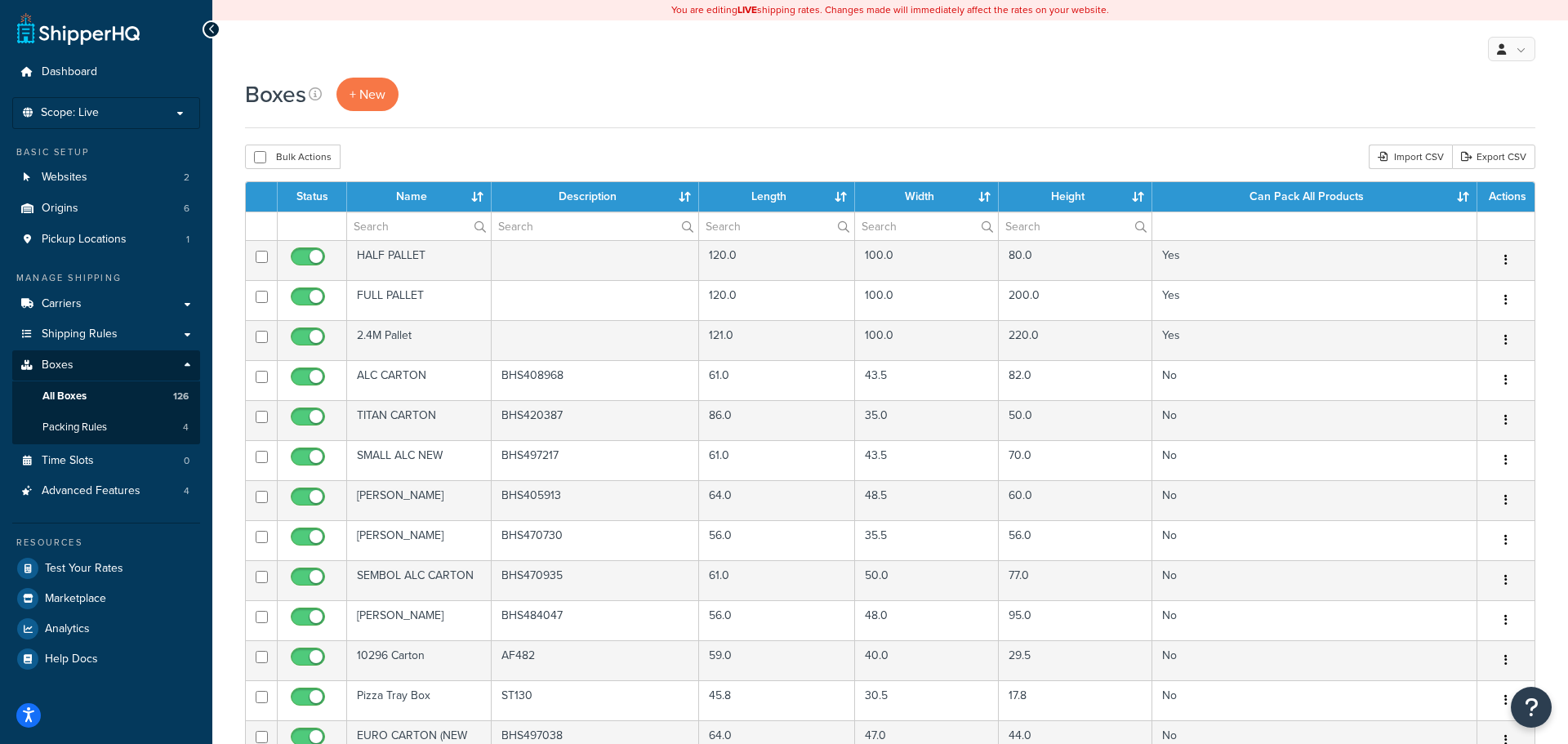
select select "1000"
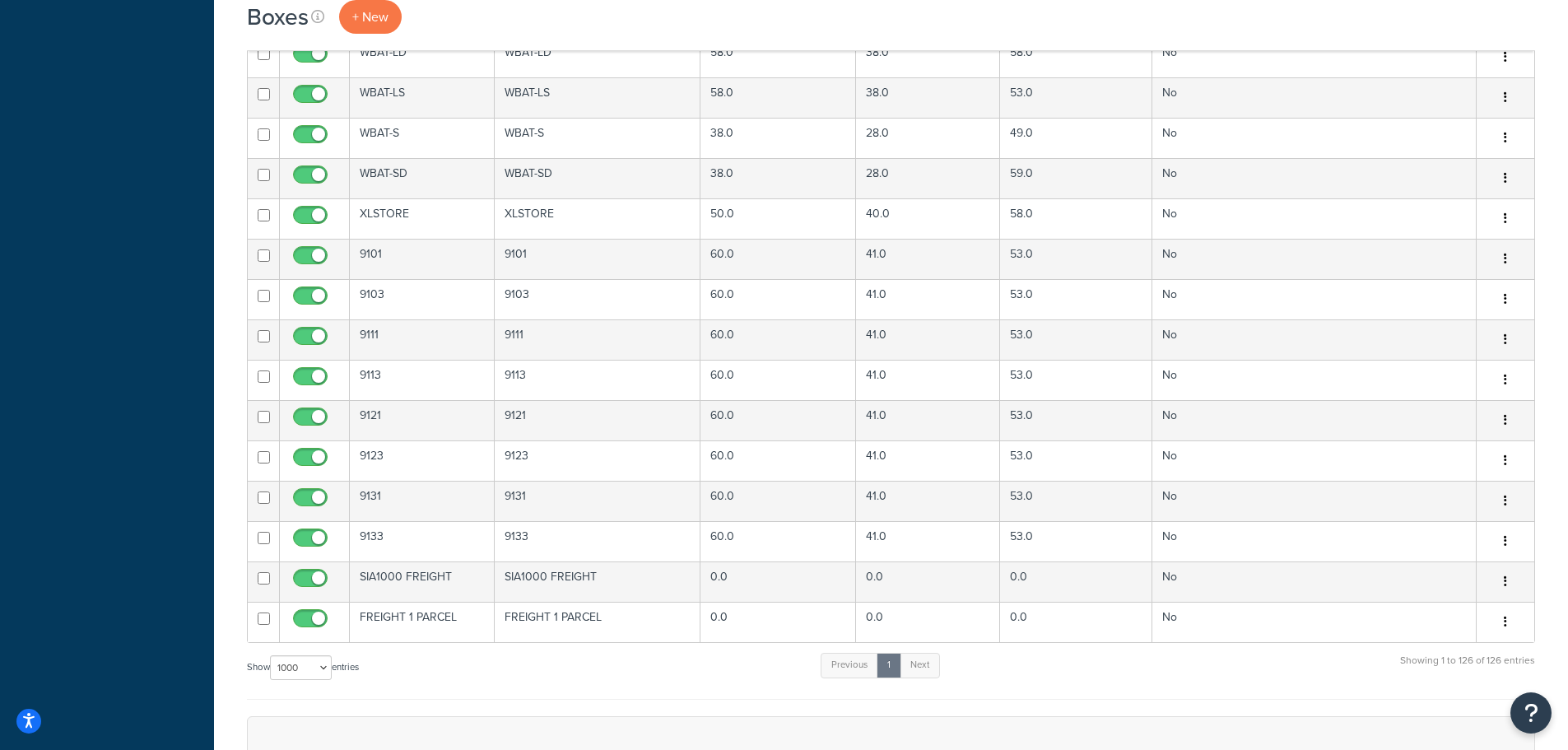
scroll to position [5068, 0]
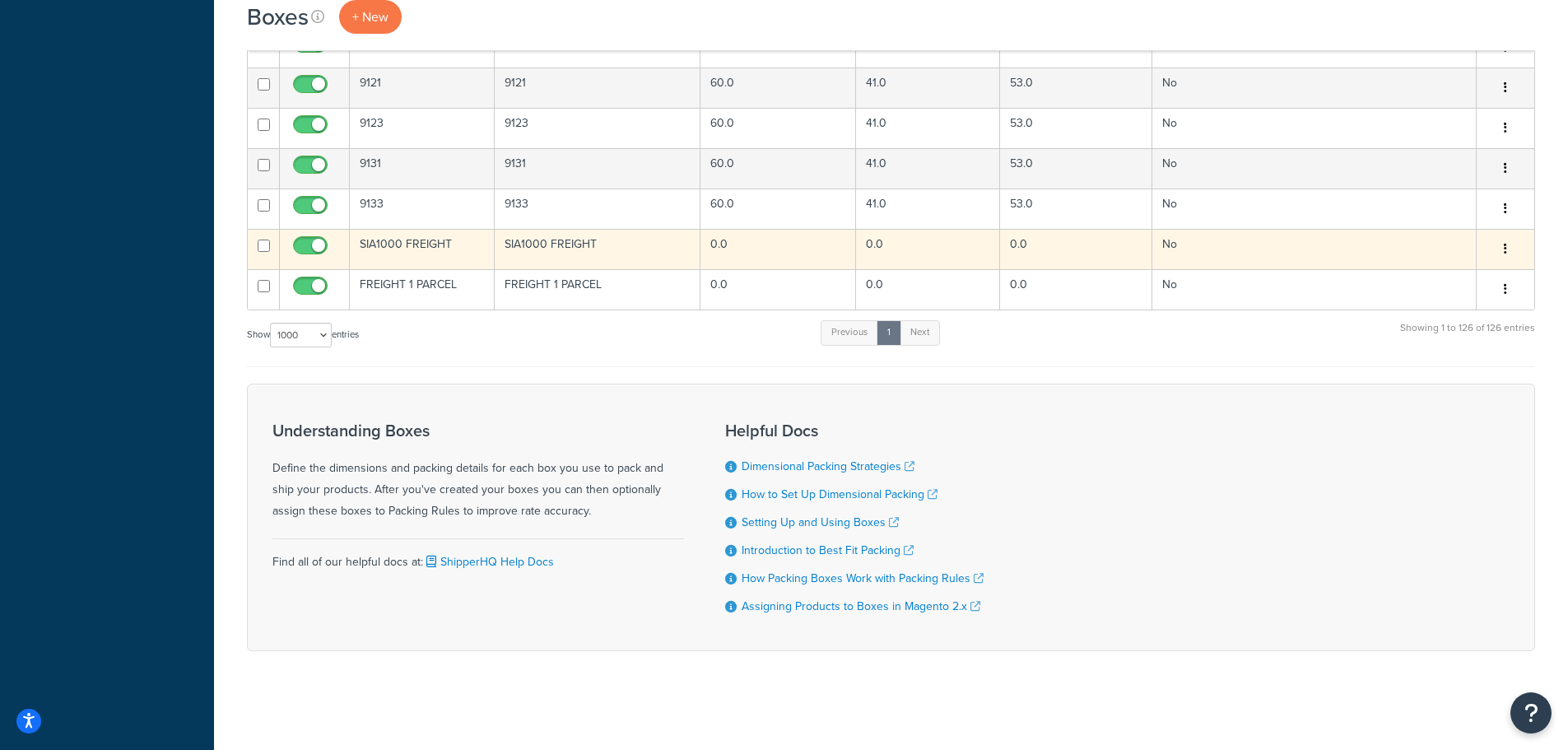
click at [538, 256] on td "SIA1000 FREIGHT" at bounding box center [597, 249] width 207 height 40
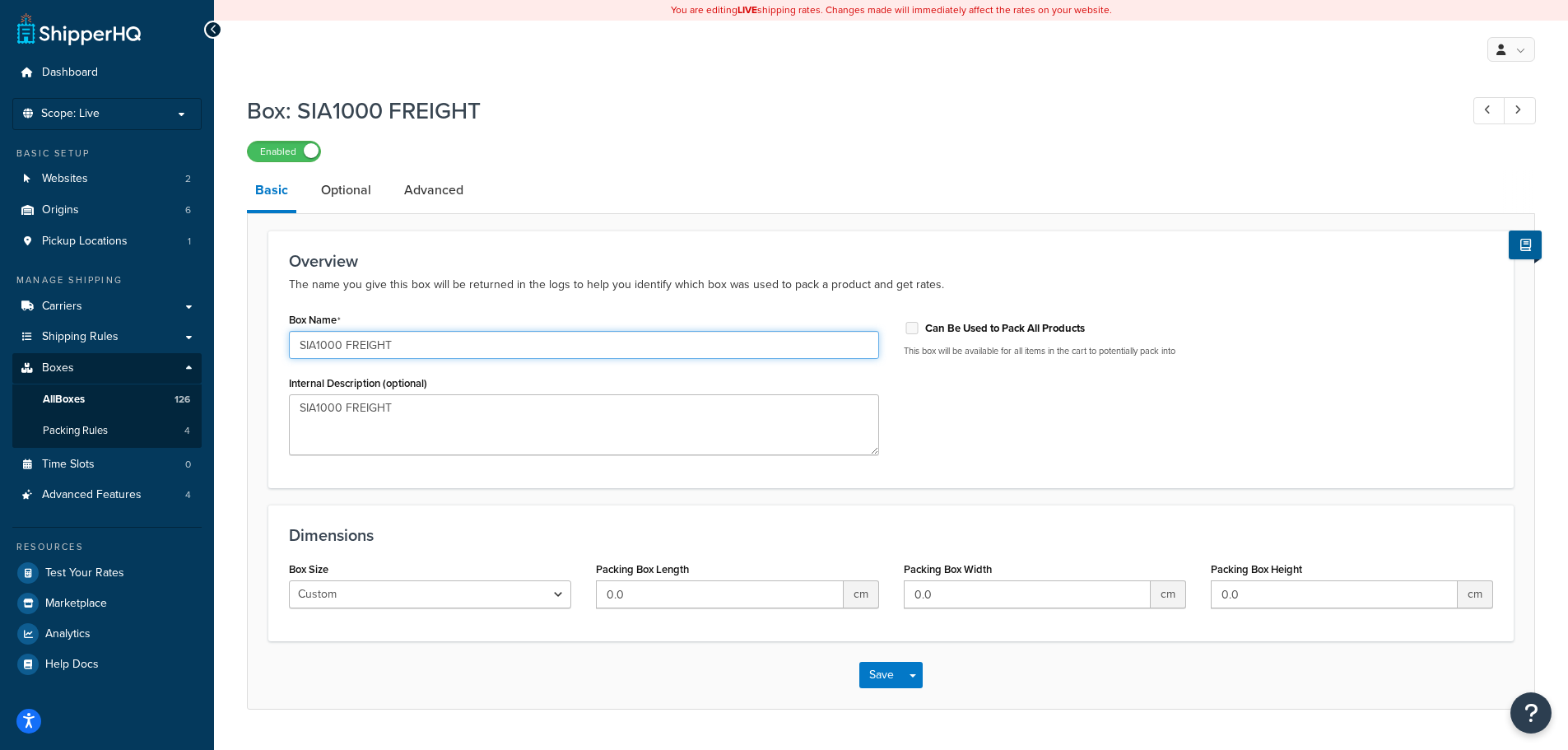
drag, startPoint x: 346, startPoint y: 349, endPoint x: 230, endPoint y: 352, distance: 116.0
click at [230, 352] on div "Box: SIA1000 FREIGHT Enabled Basic Optional Advanced Overview The name you give…" at bounding box center [891, 418] width 1354 height 665
type input "FREIGHT 2 PARCELS"
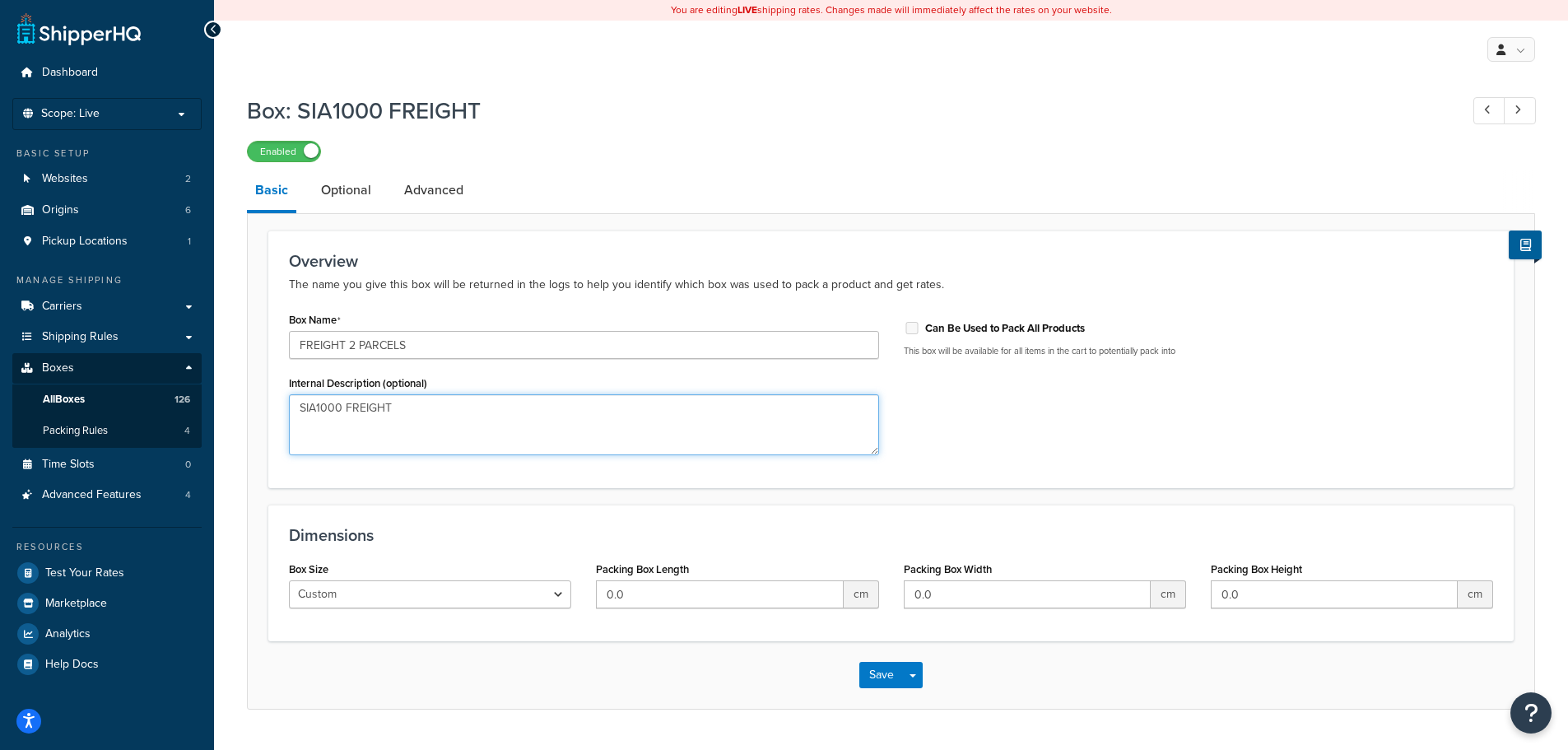
drag, startPoint x: 258, startPoint y: 398, endPoint x: 292, endPoint y: 401, distance: 34.1
click at [161, 384] on div "Dashboard Scope: Live Basic Setup Websites 2 Origins 6 Pickup Locations 1 Manag…" at bounding box center [784, 396] width 1568 height 792
paste textarea "FREIGHT 2 PARCELS"
type textarea "FREIGHT 2 PARCELS"
click at [871, 668] on button "Save" at bounding box center [881, 675] width 44 height 26
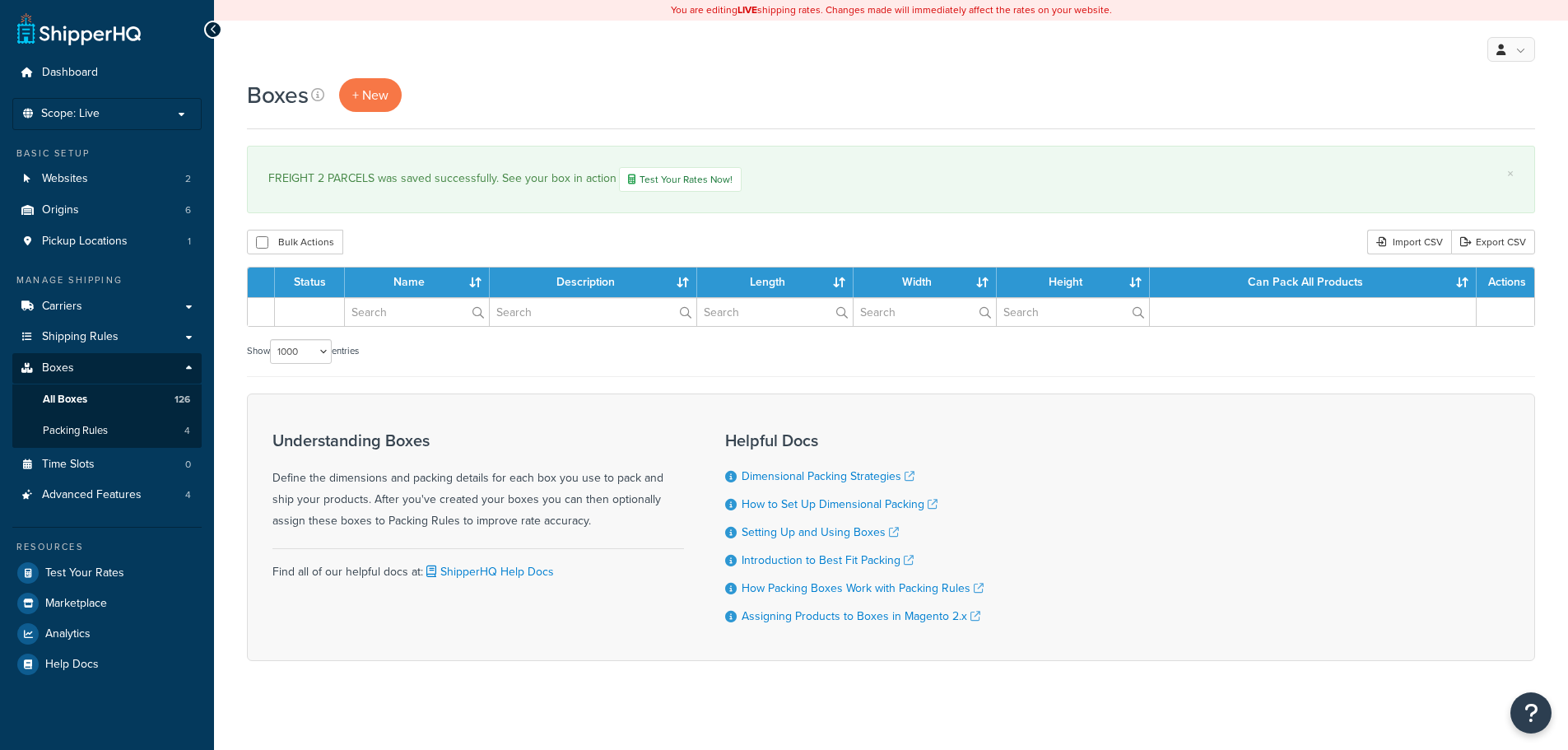
select select "1000"
